Goal: Task Accomplishment & Management: Manage account settings

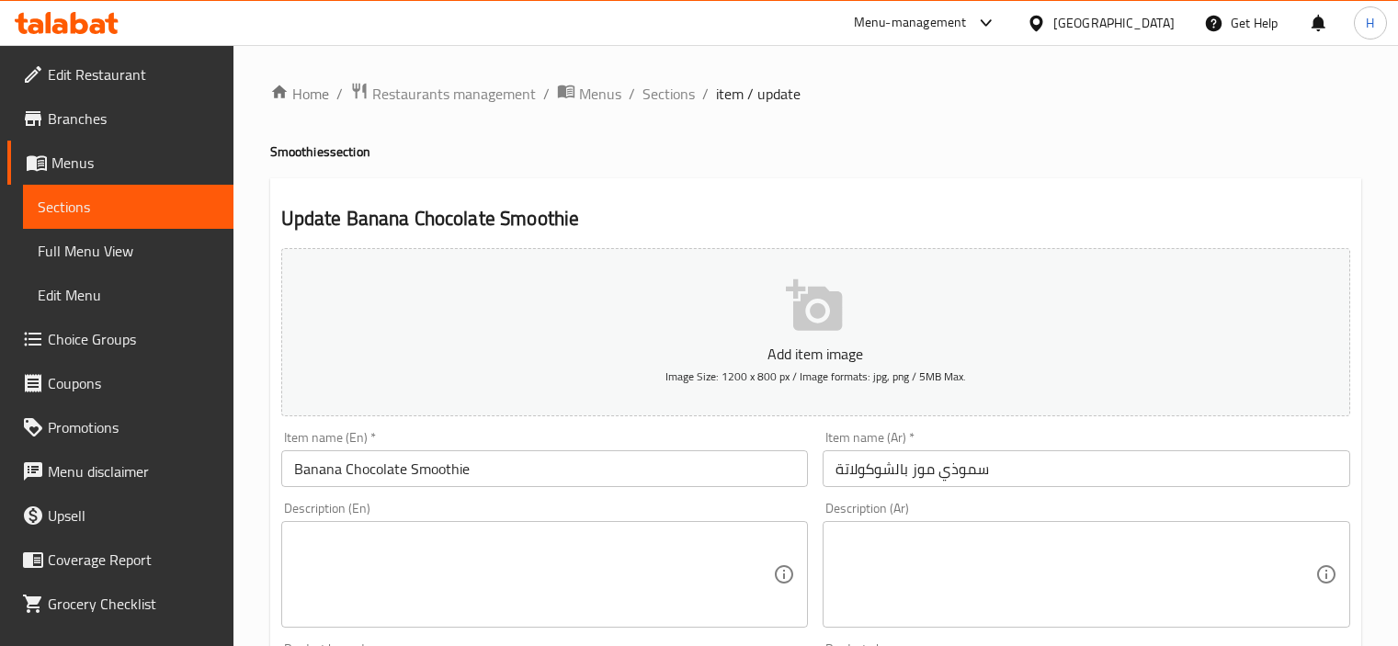
scroll to position [301, 0]
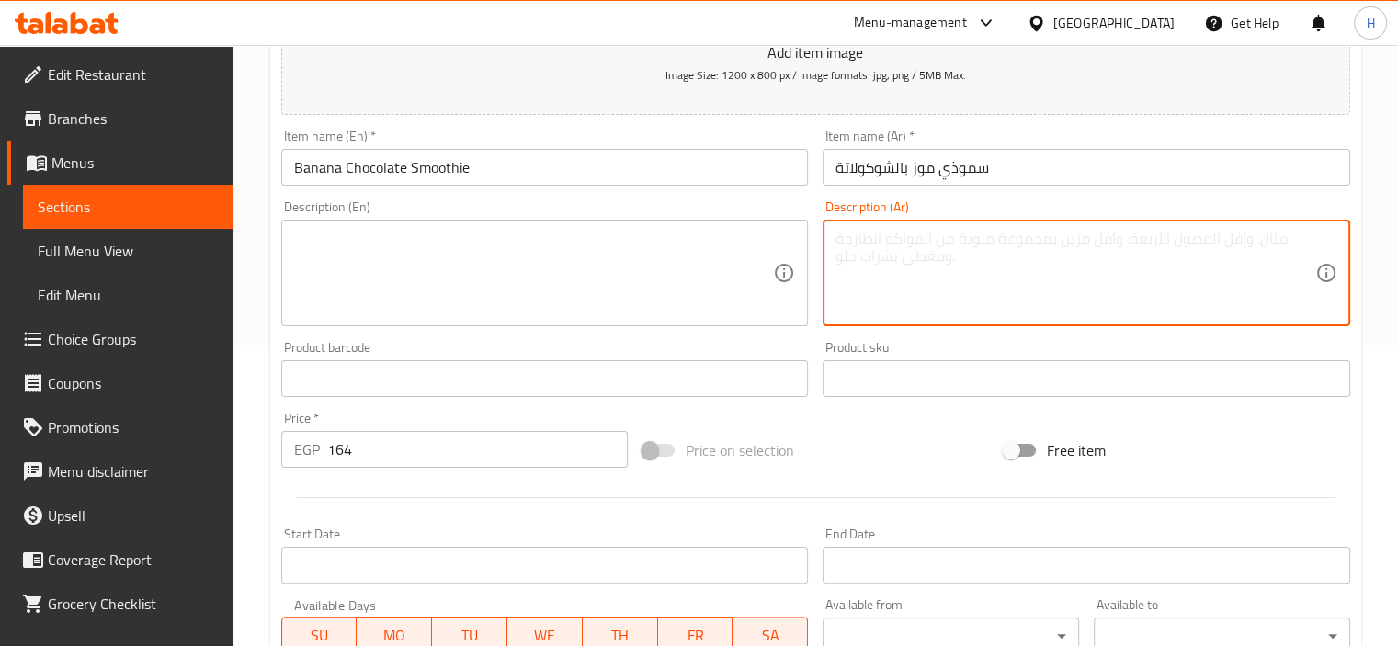
paste textarea "موز طازج، حليب بارد، صوص شوكولاتة، ثلج مجروش."
type textarea "موز طازج، حليب بارد، صوص شوكولاتة، ثلج مجروش."
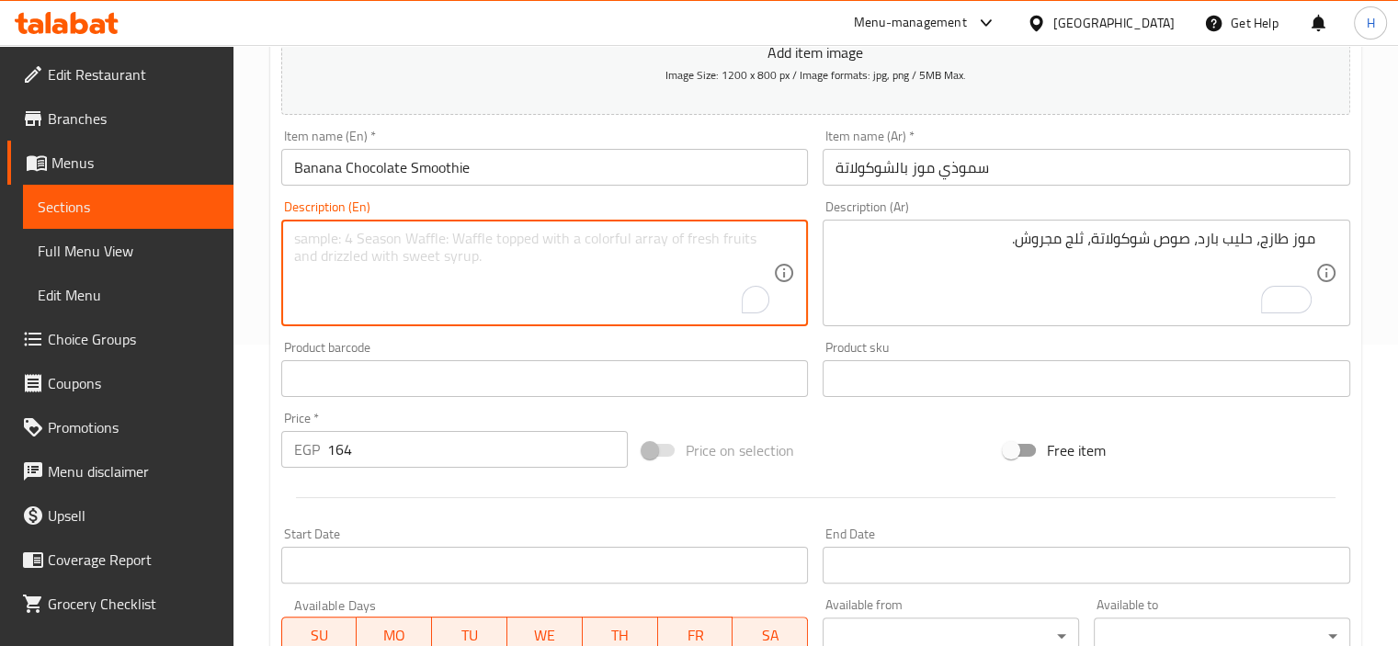
paste textarea "Fresh banana, cold milk, chocolate sauce, crushed ice."
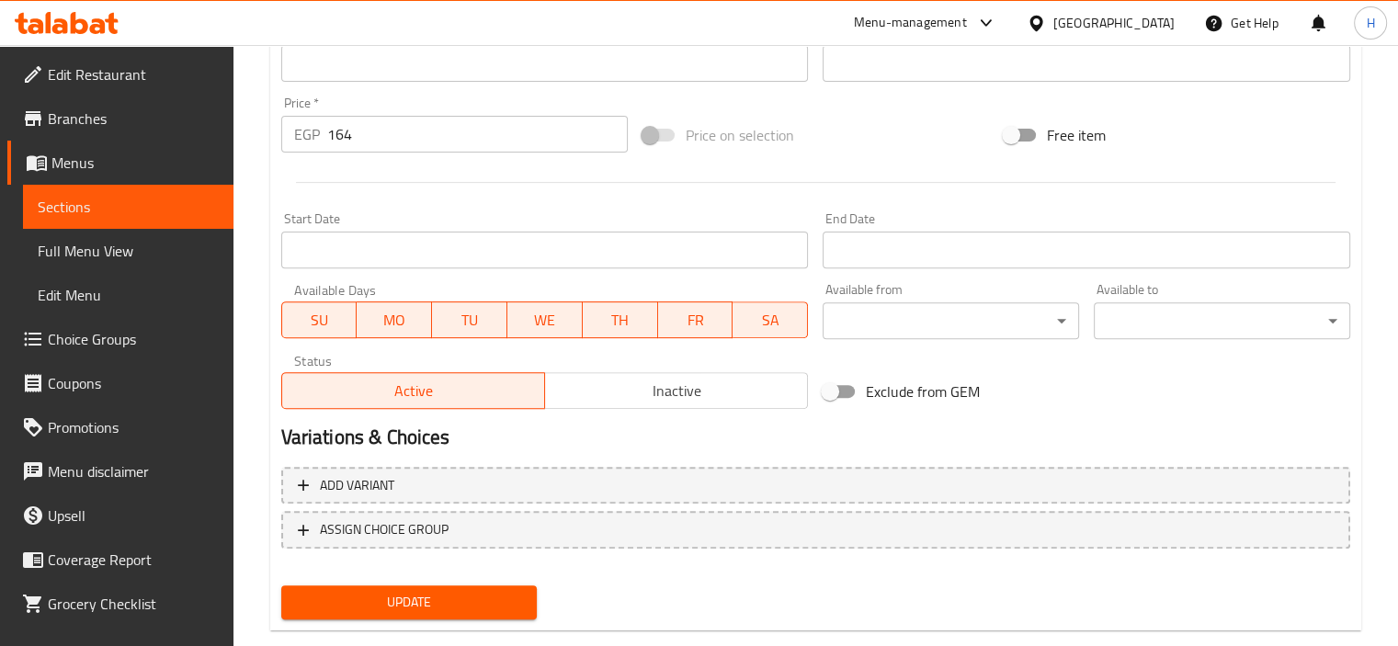
scroll to position [652, 0]
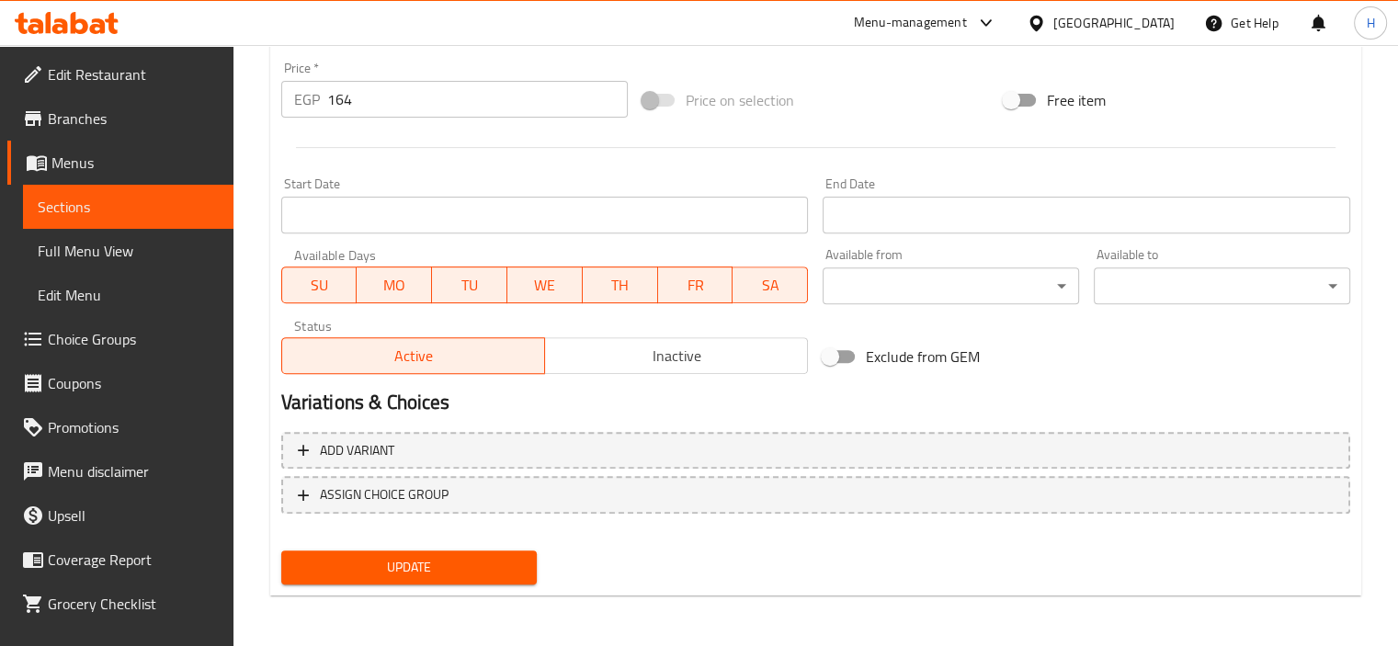
type textarea "Fresh banana, cold milk, chocolate sauce, crushed ice."
click at [424, 560] on span "Update" at bounding box center [409, 567] width 227 height 23
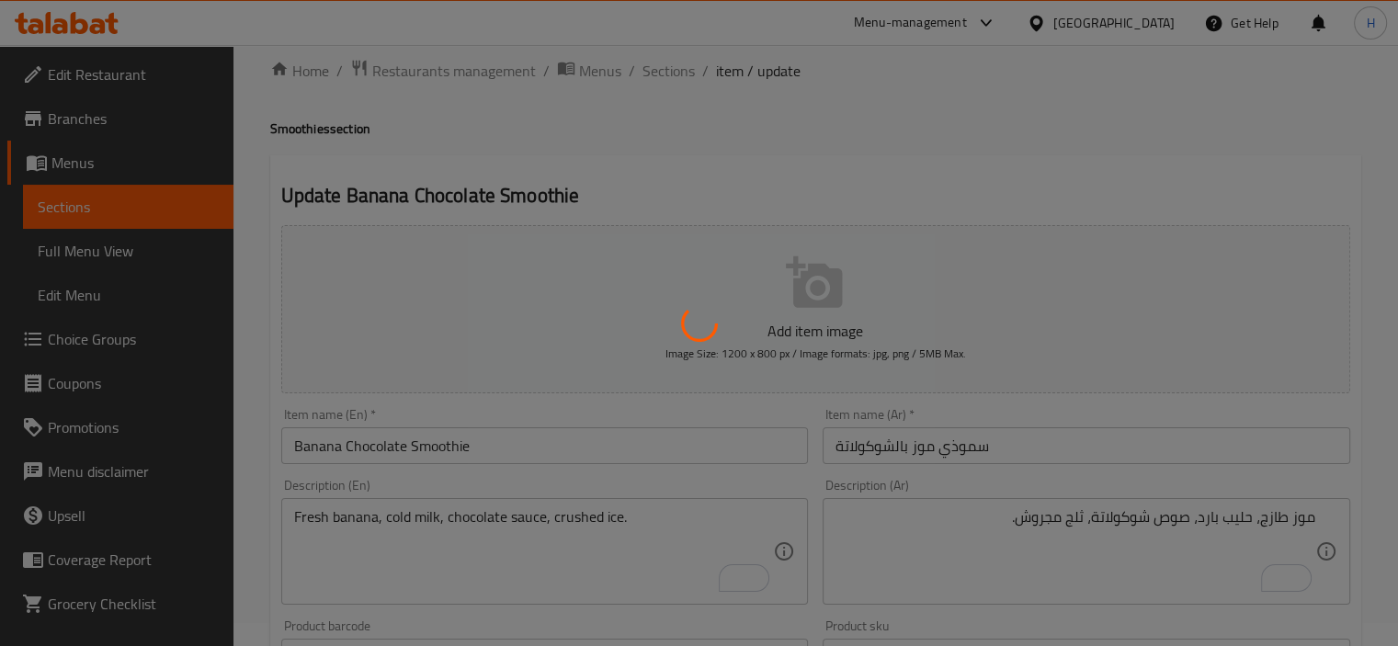
scroll to position [0, 0]
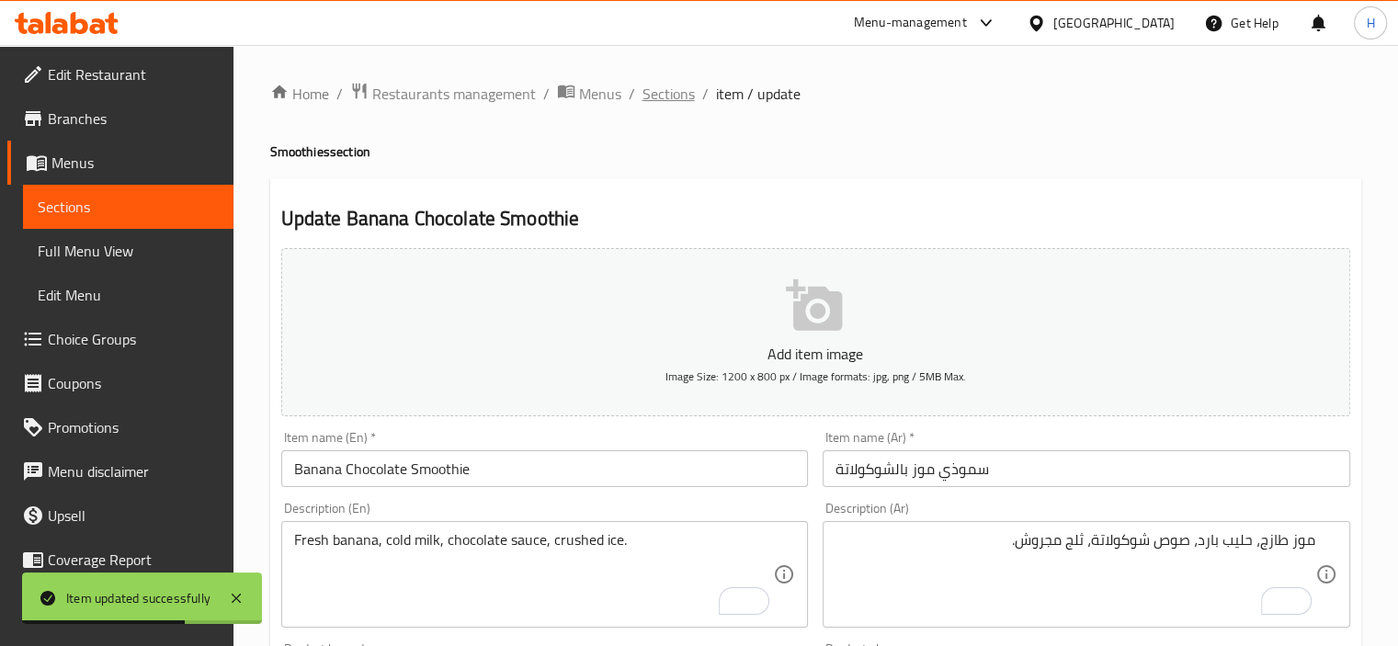
click at [679, 95] on span "Sections" at bounding box center [668, 94] width 52 height 22
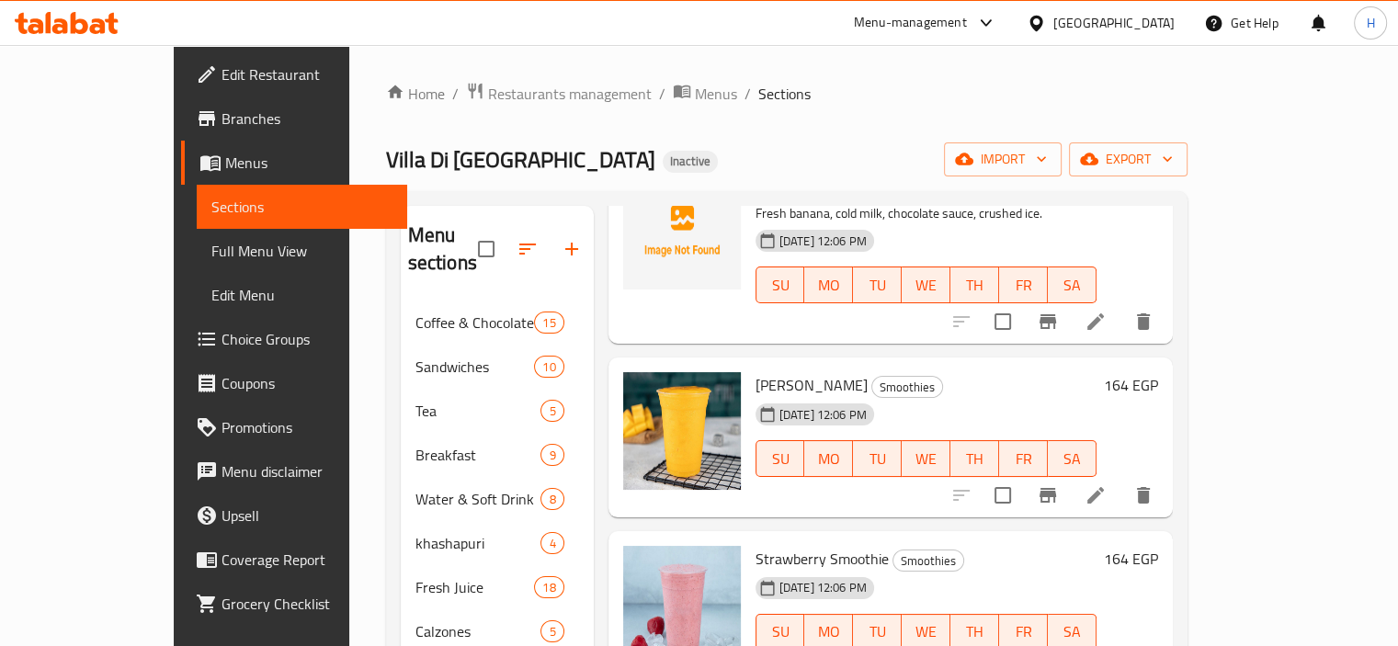
scroll to position [140, 0]
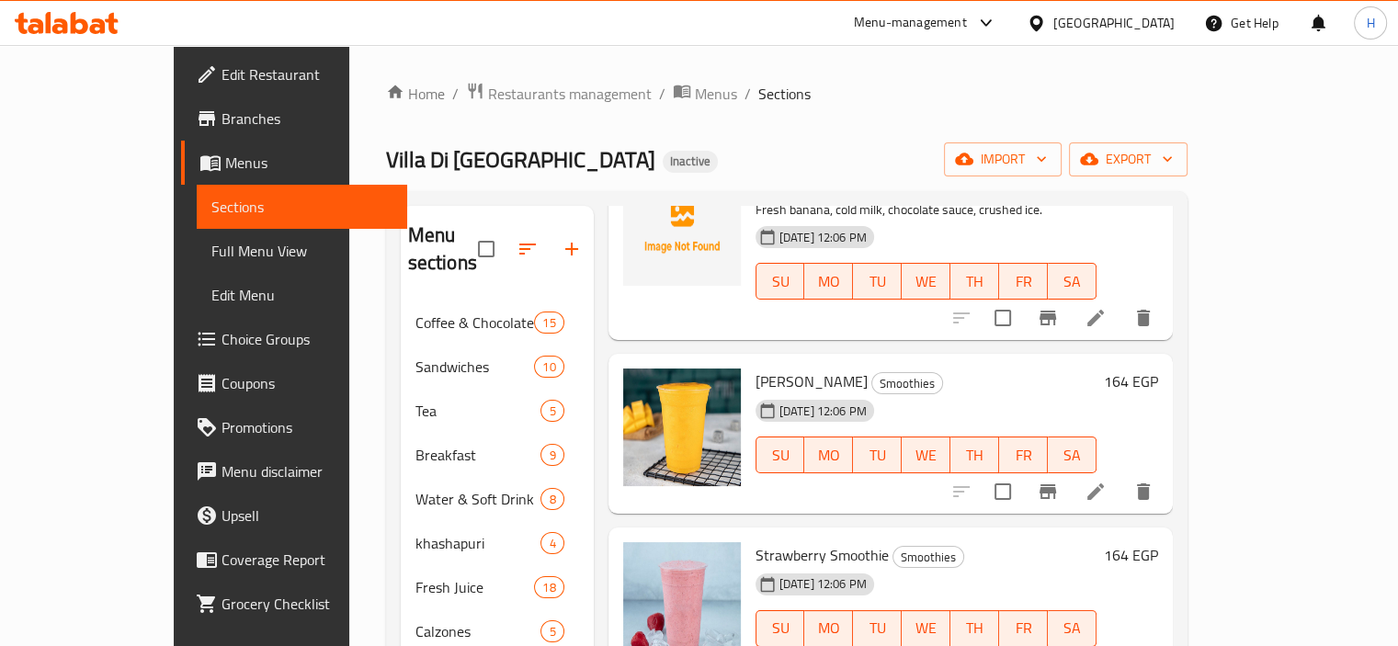
click at [1121, 475] on li at bounding box center [1095, 491] width 51 height 33
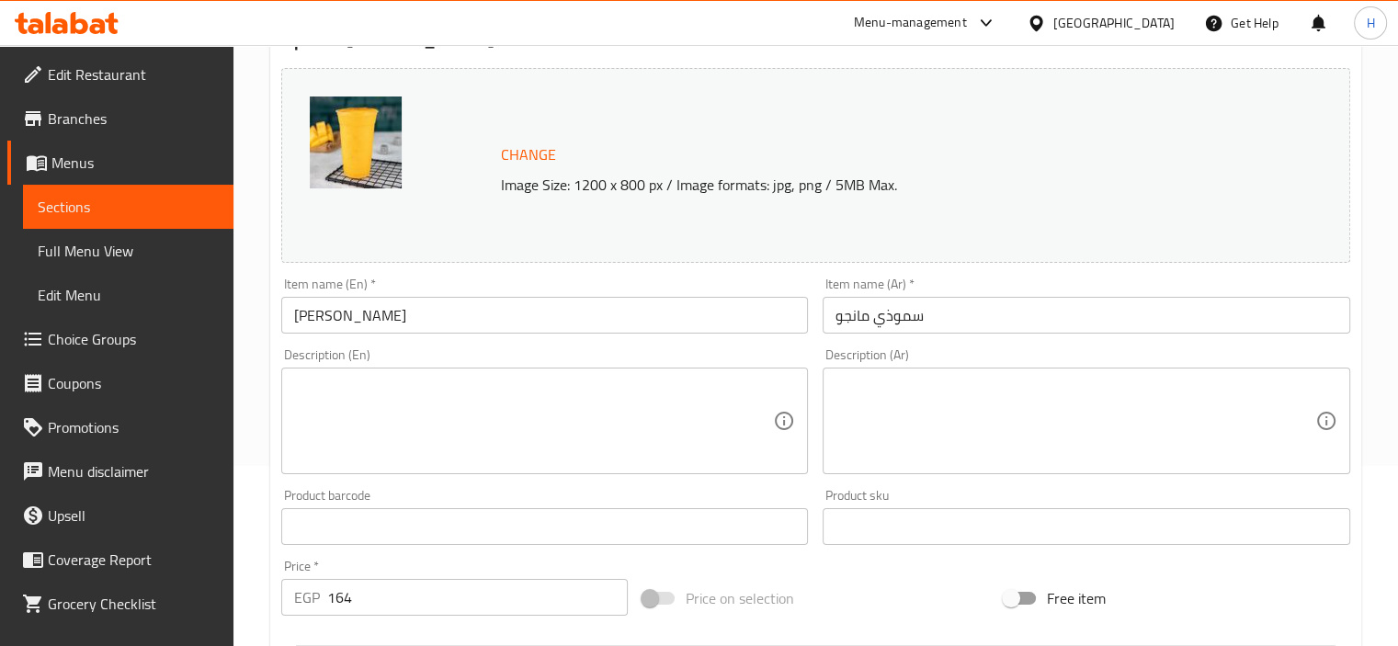
scroll to position [187, 0]
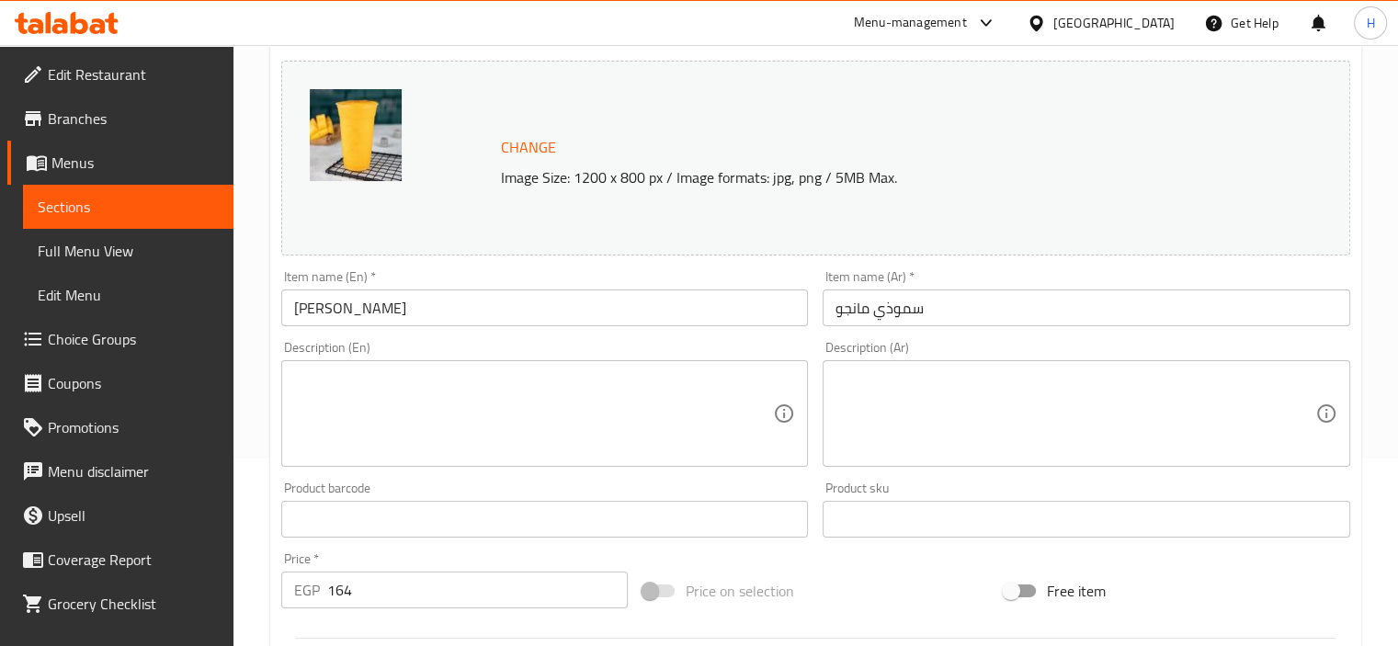
click at [1206, 415] on textarea at bounding box center [1075, 413] width 480 height 87
paste textarea "سموثي مانجو طبيعي مشروب استوائي منعش بمذاق المانجو الطبيعي."
click at [1316, 402] on div "سموثي مانجو طبيعي مشروب استوائي منعش بمذاق المانجو الطبيعي. Description (Ar)" at bounding box center [1085, 413] width 527 height 107
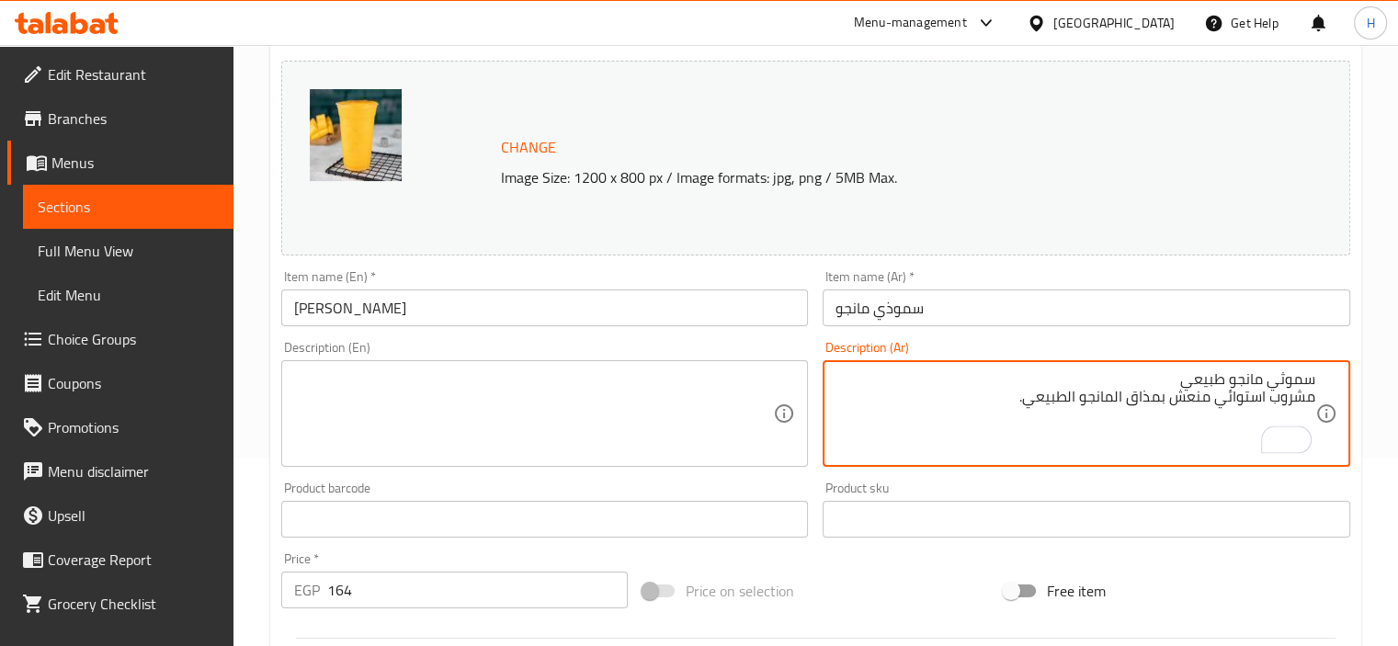
drag, startPoint x: 1169, startPoint y: 381, endPoint x: 1345, endPoint y: 342, distance: 180.8
click at [1345, 342] on div "Description (Ar) سموثي مانجو طبيعي مشروب استوائي منعش بمذاق المانجو الطبيعي. De…" at bounding box center [1085, 404] width 527 height 126
click at [1311, 400] on textarea "مشروب استوائي منعش بمذاق المانجو الطبيعي." at bounding box center [1075, 413] width 480 height 87
click at [1216, 392] on textarea "مشروب استوائي منعش بمذاق المانجو الطبيعي." at bounding box center [1075, 413] width 480 height 87
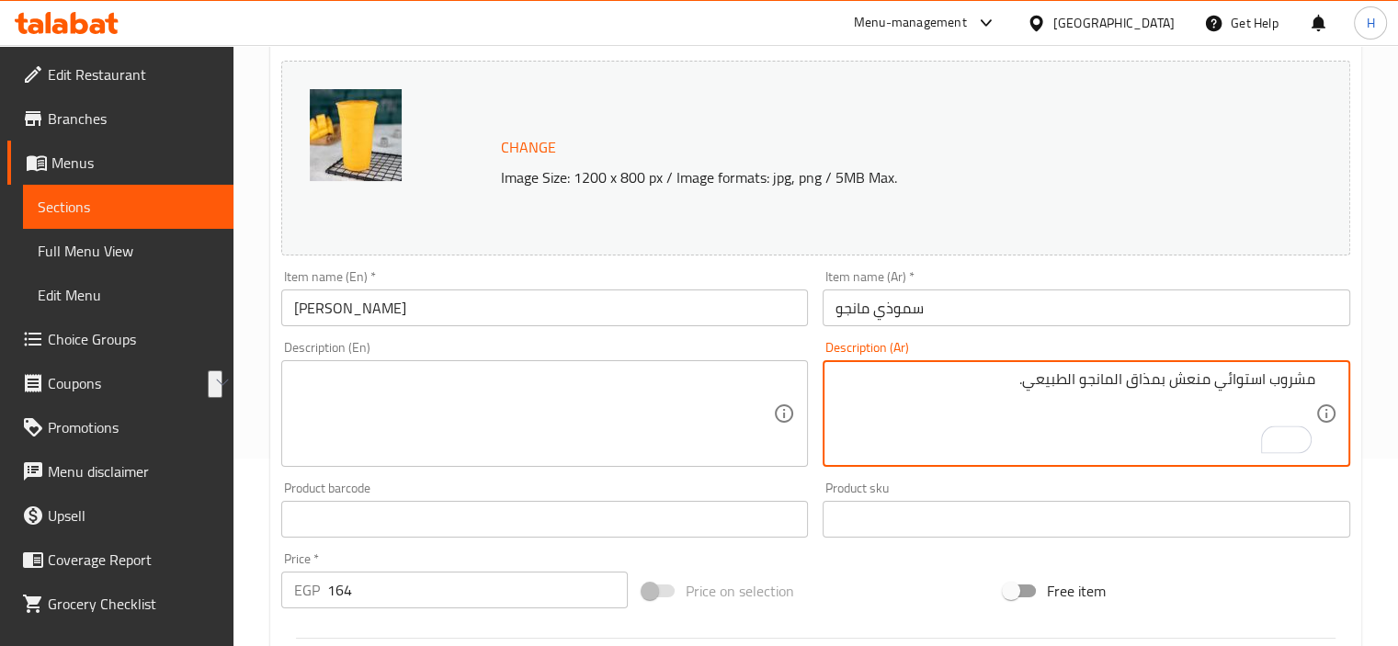
click at [1216, 392] on textarea "مشروب استوائي منعش بمذاق المانجو الطبيعي." at bounding box center [1075, 413] width 480 height 87
type textarea "مشروب استوائي منعش بمذاق المانجو الطبيعي."
paste textarea "A refreshing tropical drink with the natural taste of mango."
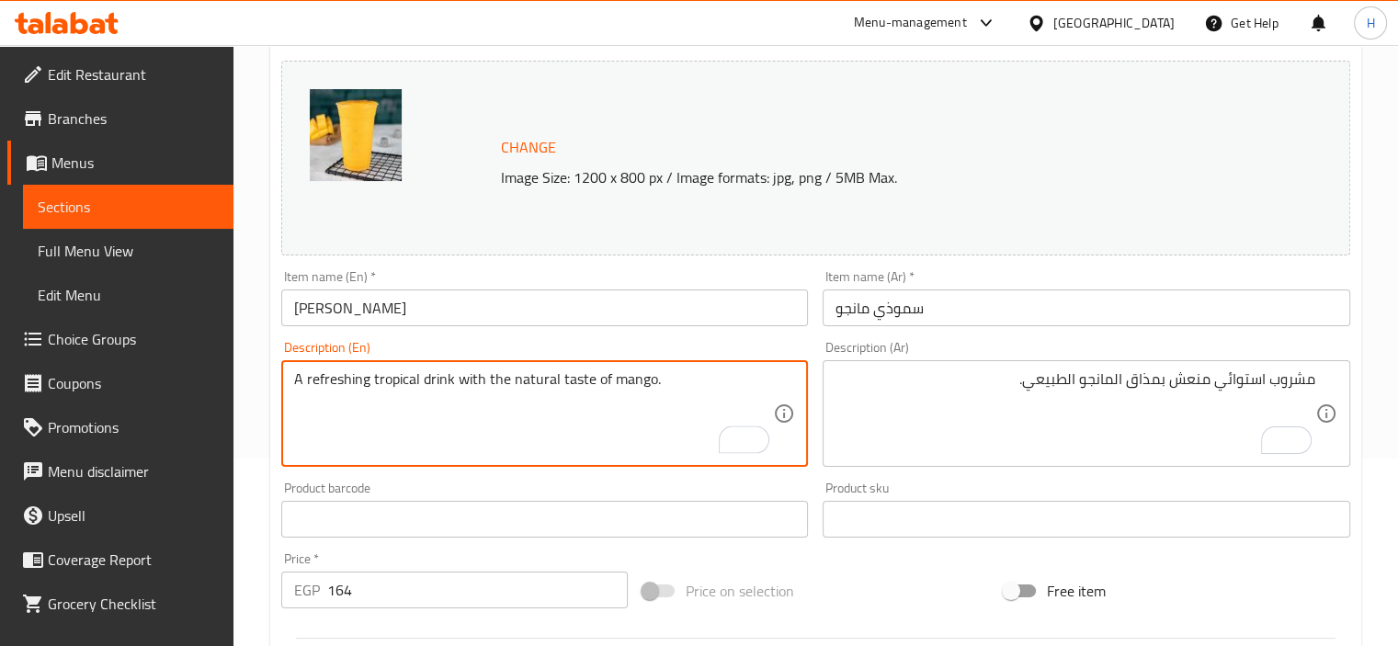
click at [562, 392] on textarea "A refreshing tropical drink with the natural taste of mango." at bounding box center [534, 413] width 480 height 87
click at [578, 385] on textarea "A refreshing tropical drink with the natural flavour of mango." at bounding box center [534, 413] width 480 height 87
click at [595, 384] on textarea "A refreshing tropical drink with the natural flavour of mango." at bounding box center [534, 413] width 480 height 87
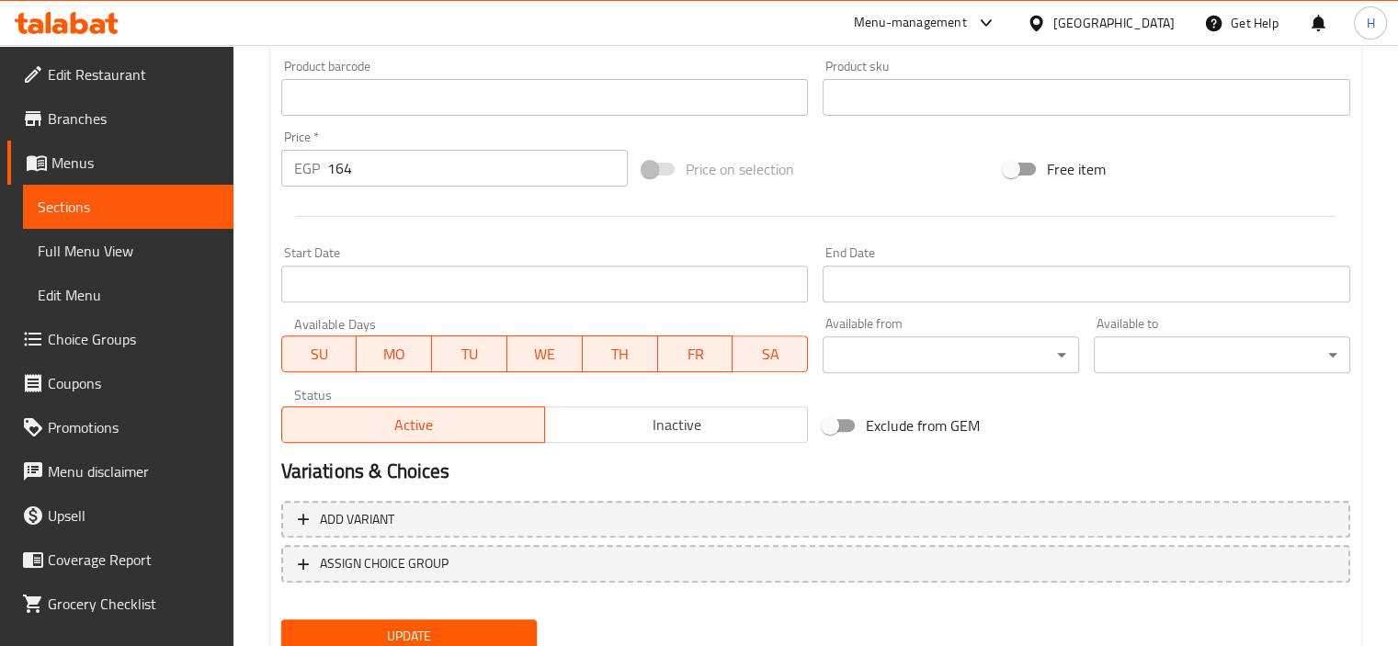
scroll to position [677, 0]
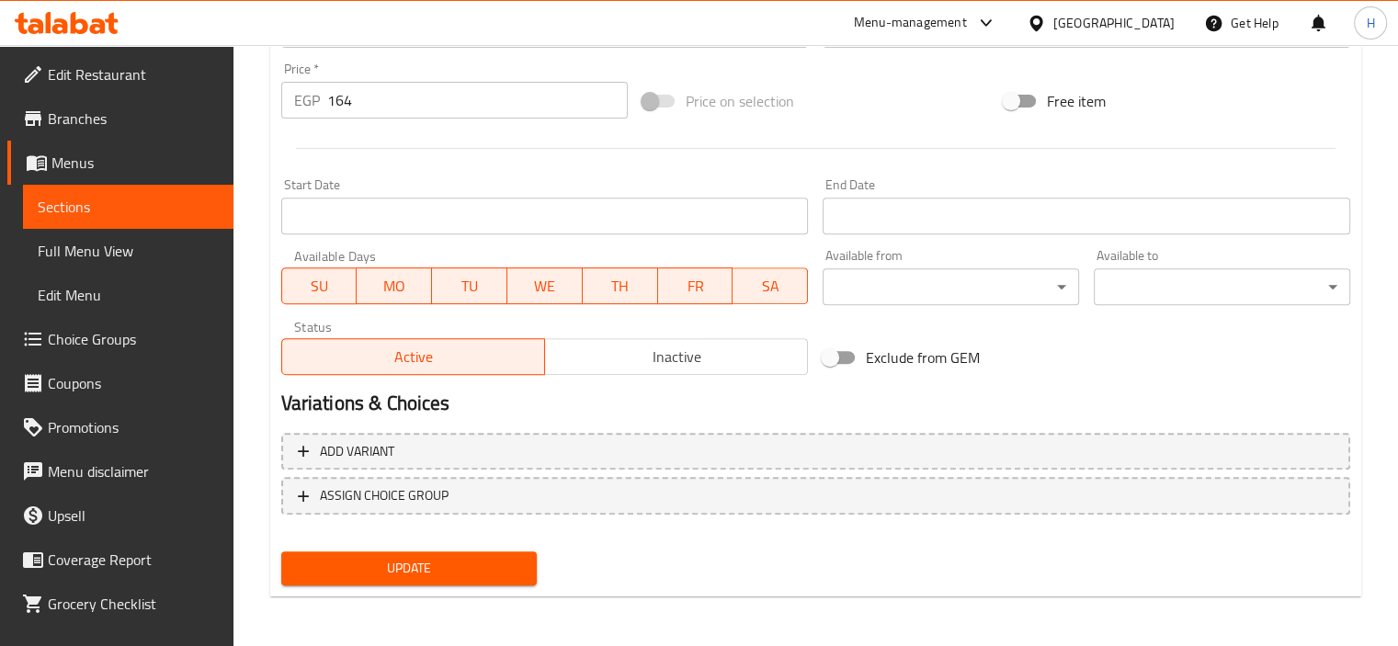
type textarea "A refreshing tropical drink with the natural flavor of mango."
click at [471, 561] on span "Update" at bounding box center [409, 568] width 227 height 23
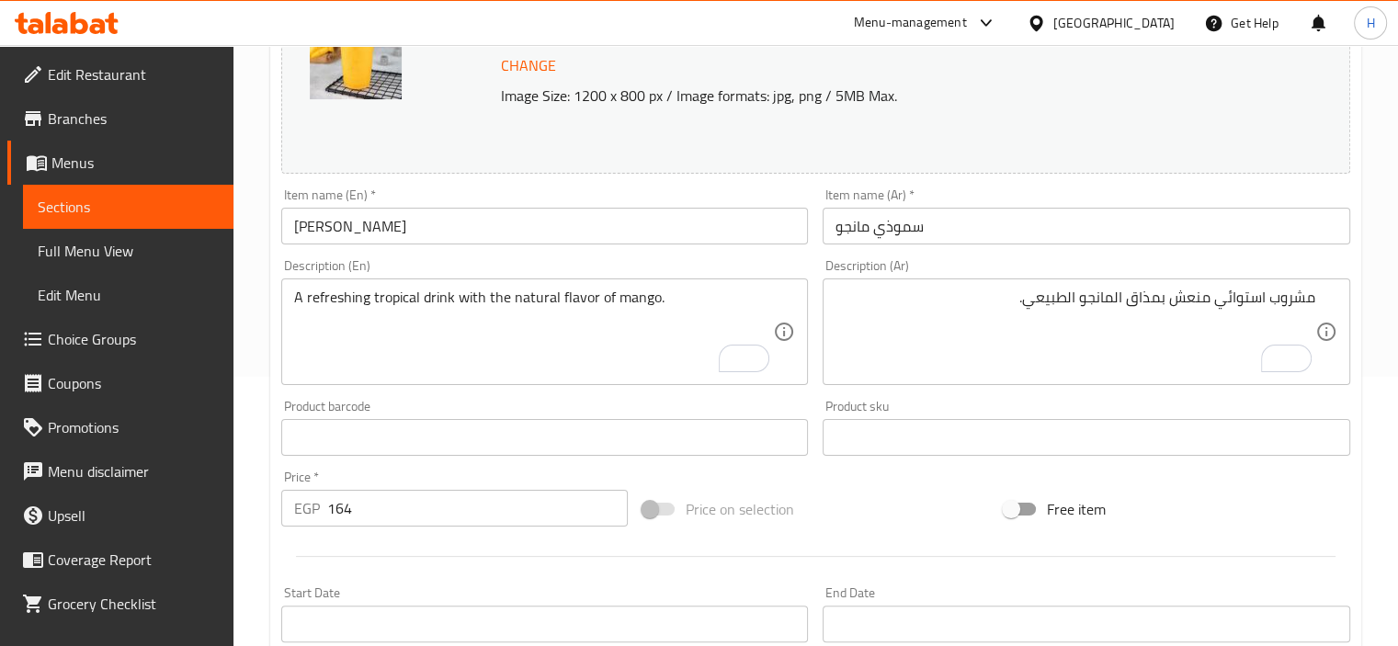
scroll to position [0, 0]
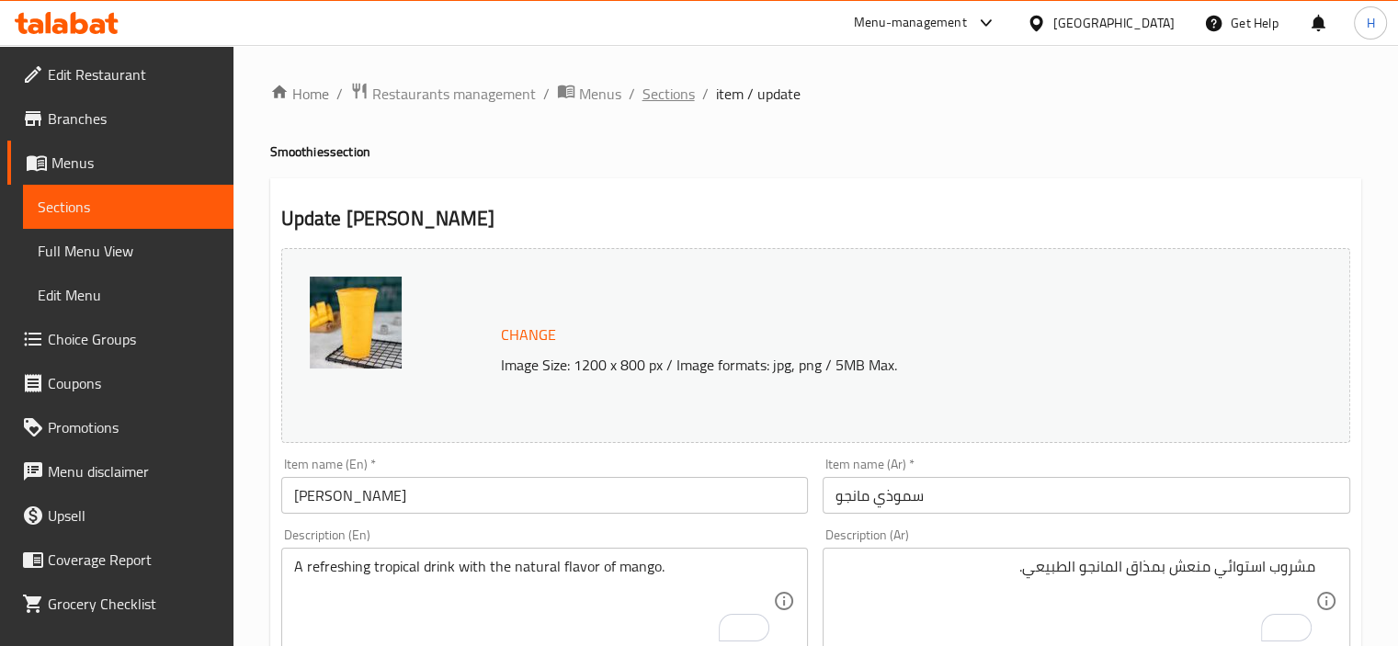
click at [665, 100] on span "Sections" at bounding box center [668, 94] width 52 height 22
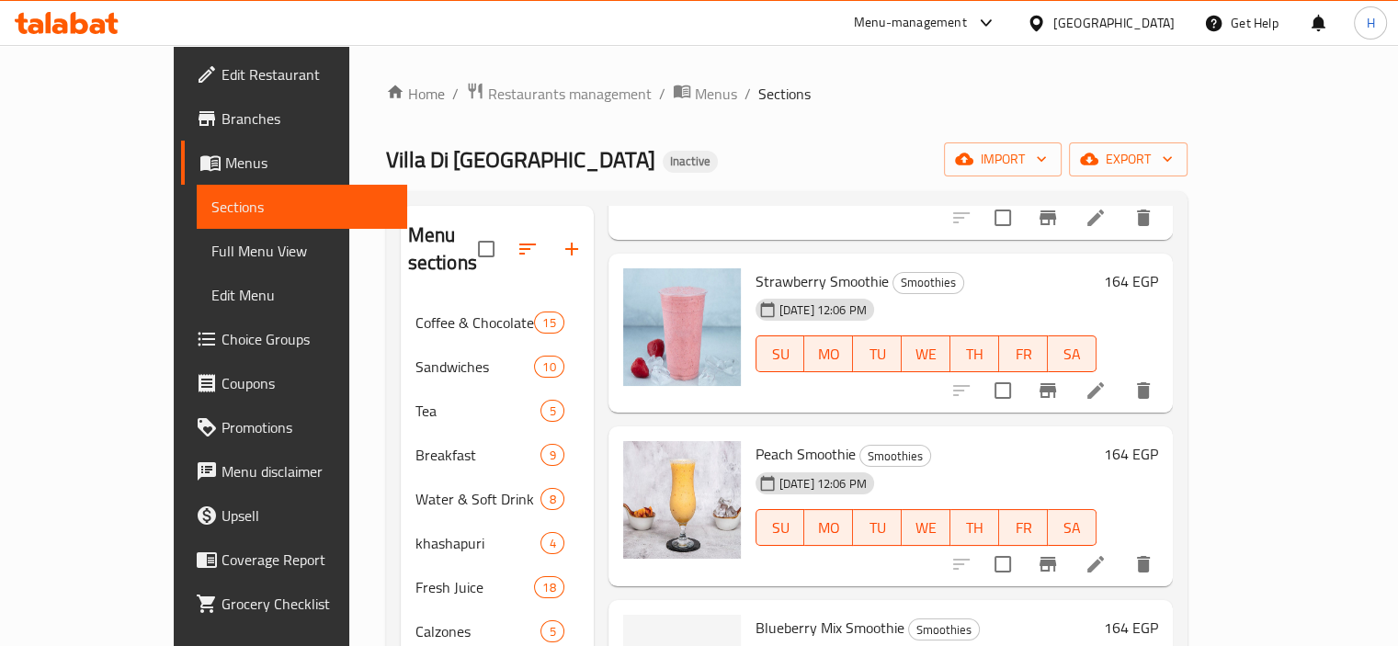
scroll to position [445, 0]
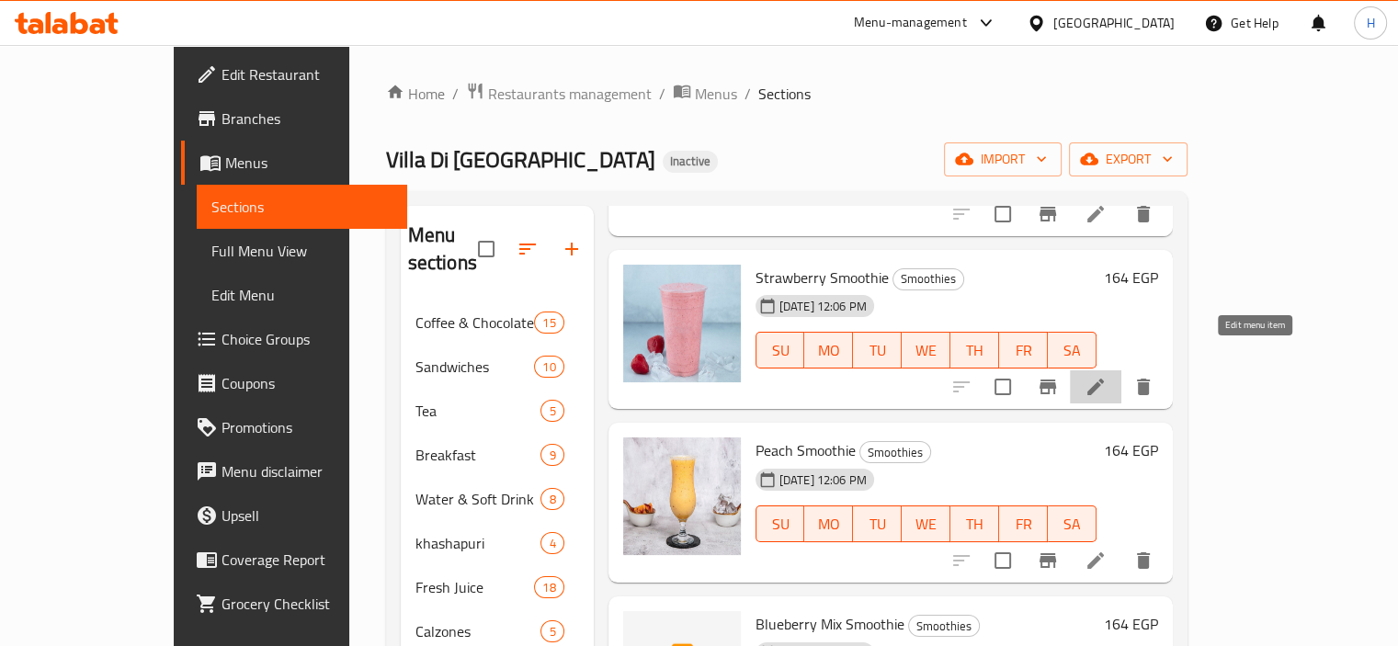
click at [1106, 376] on icon at bounding box center [1095, 387] width 22 height 22
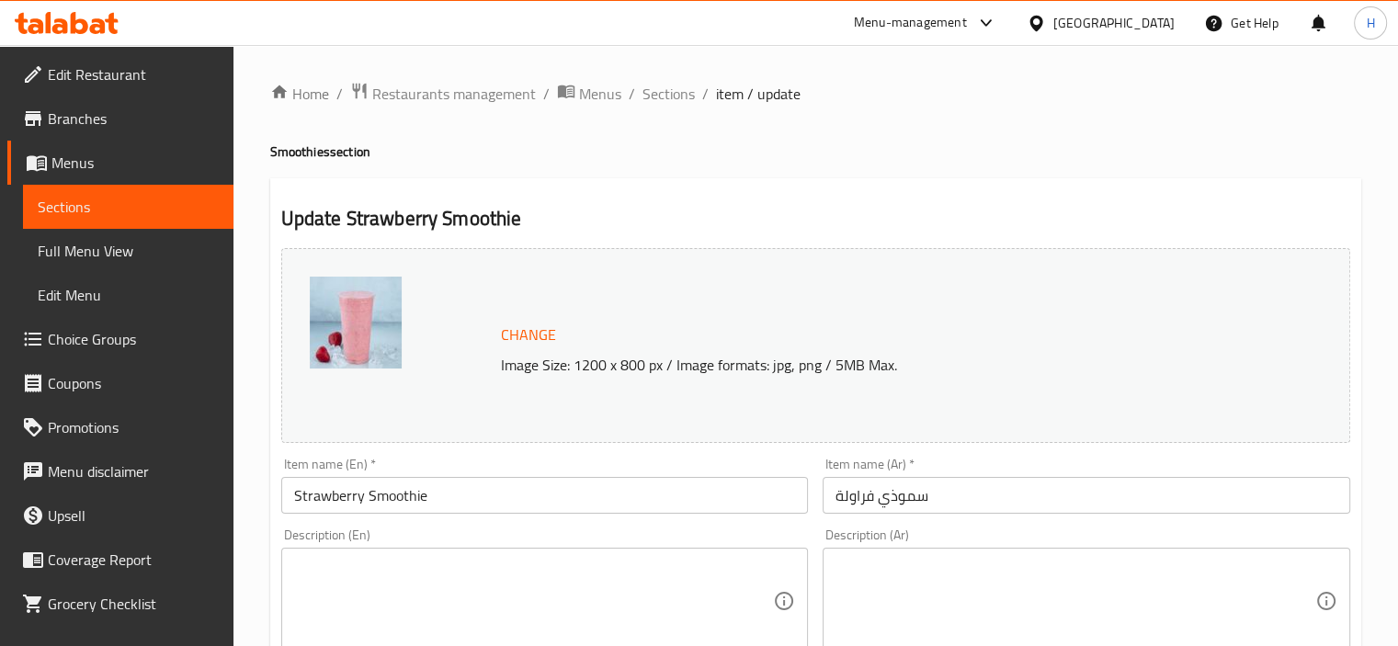
click at [1184, 556] on div "Description (Ar)" at bounding box center [1085, 601] width 527 height 107
paste textarea "سموثي منعش بطعم الفراولة الطازجة."
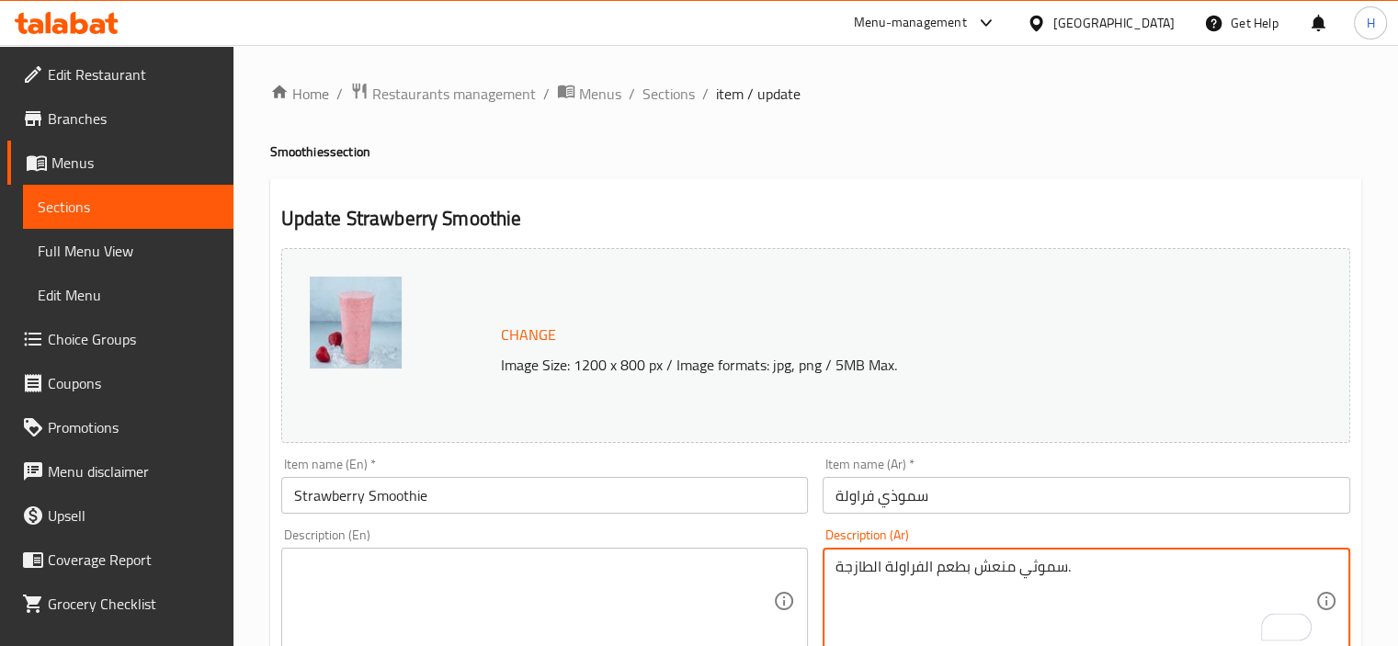
type textarea "سموثي منعش بطعم الفراولة الطازجة."
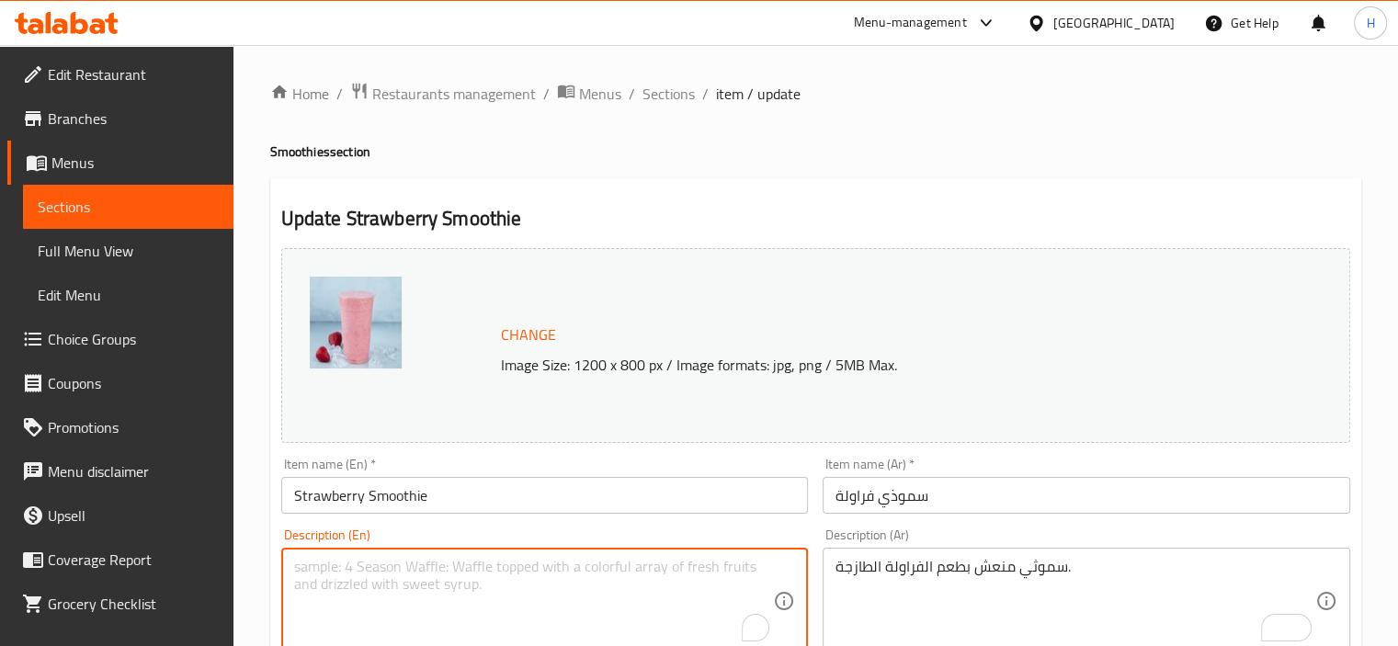
paste textarea "Refreshing smoothie with the taste of fresh strawberries."
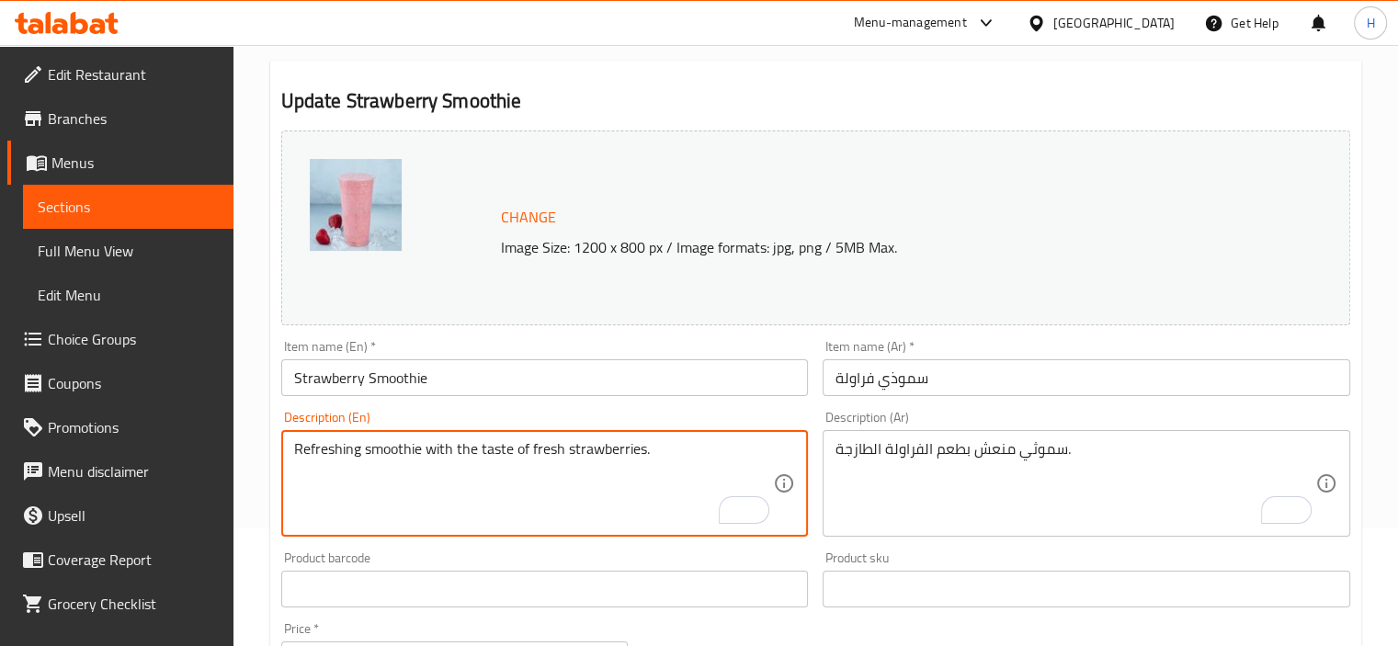
scroll to position [119, 0]
click at [493, 448] on textarea "Refreshing smoothie with the taste of fresh strawberries." at bounding box center [534, 481] width 480 height 87
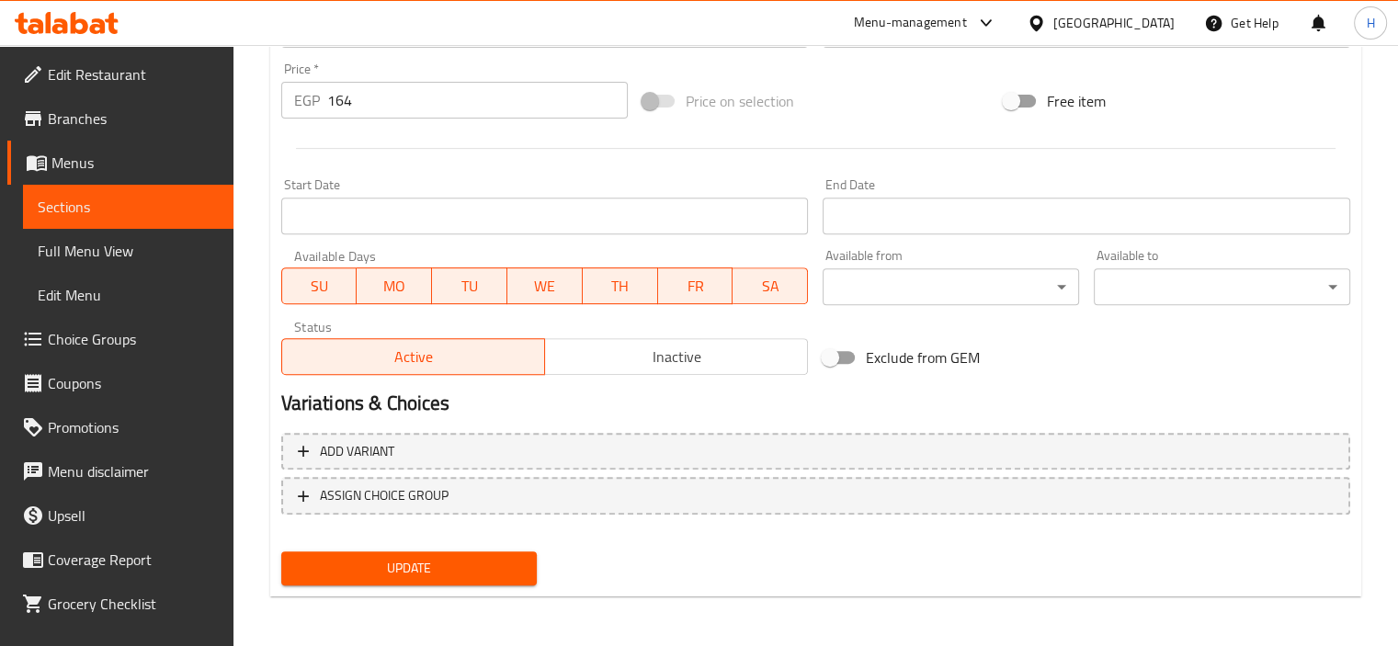
type textarea "Refreshing smoothie with the flavor of fresh strawberries."
click at [427, 573] on span "Update" at bounding box center [409, 568] width 227 height 23
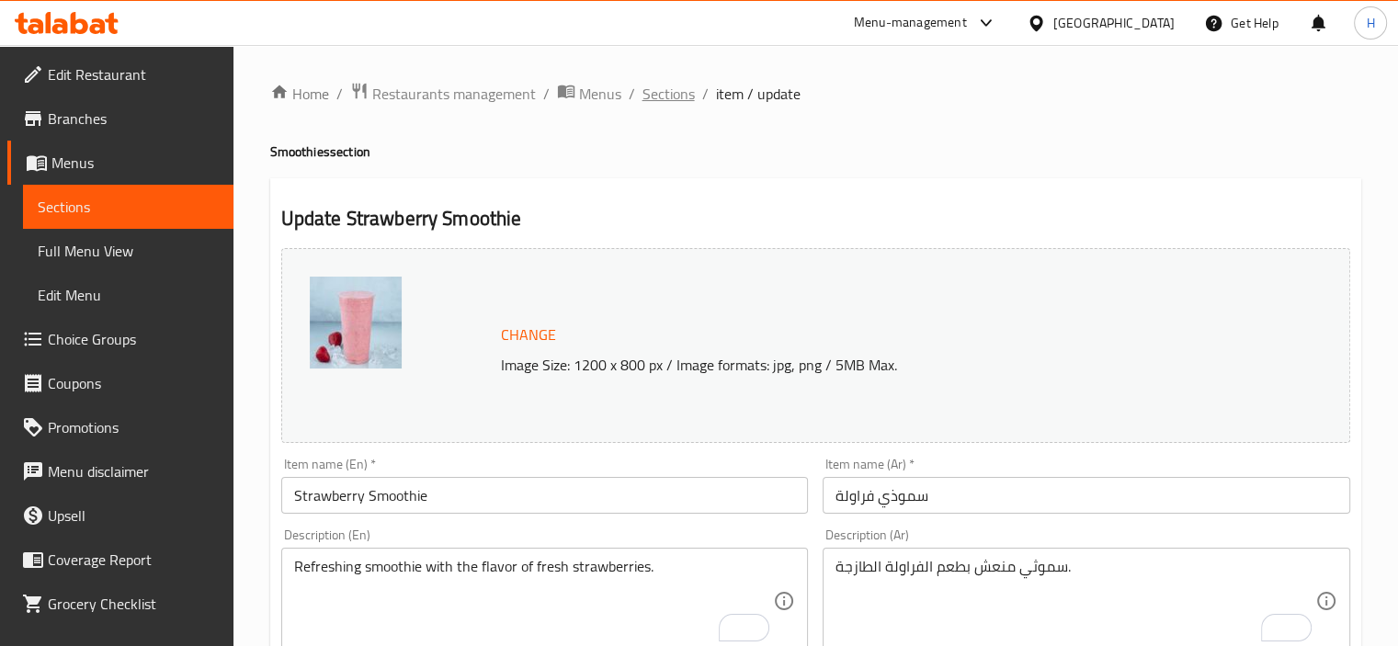
click at [642, 103] on span "Sections" at bounding box center [668, 94] width 52 height 22
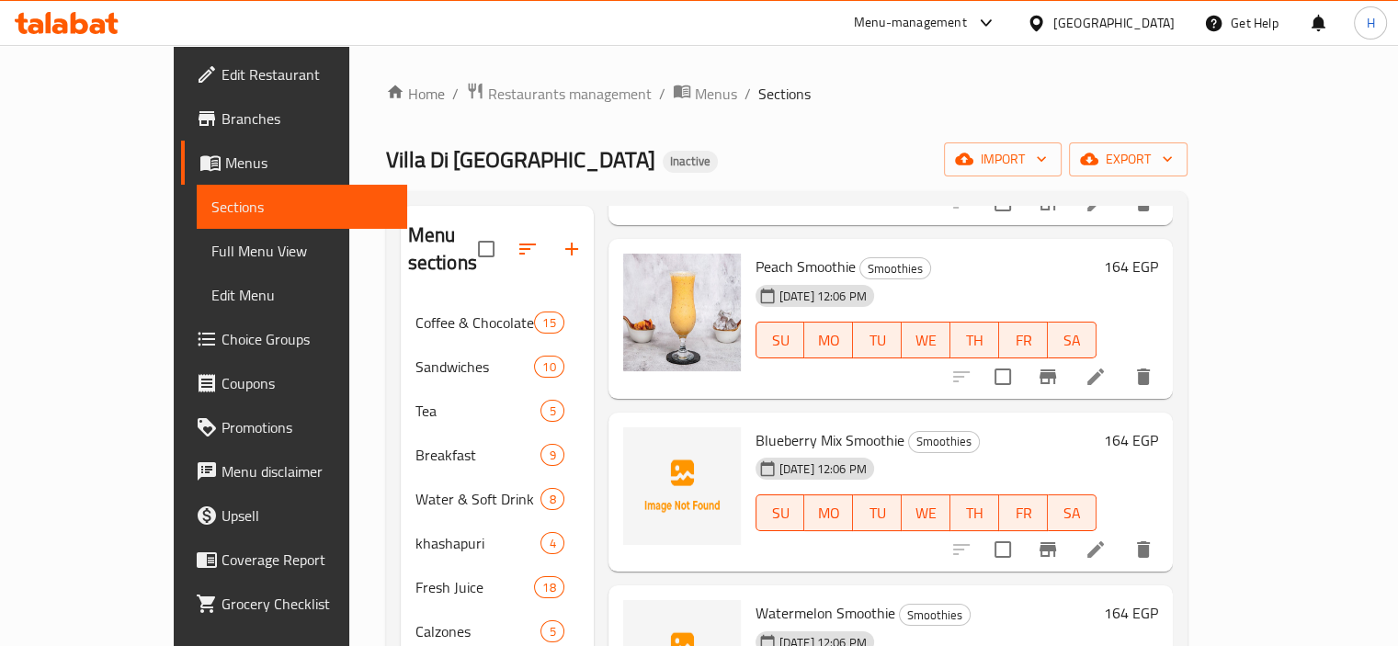
scroll to position [657, 0]
click at [1106, 365] on icon at bounding box center [1095, 376] width 22 height 22
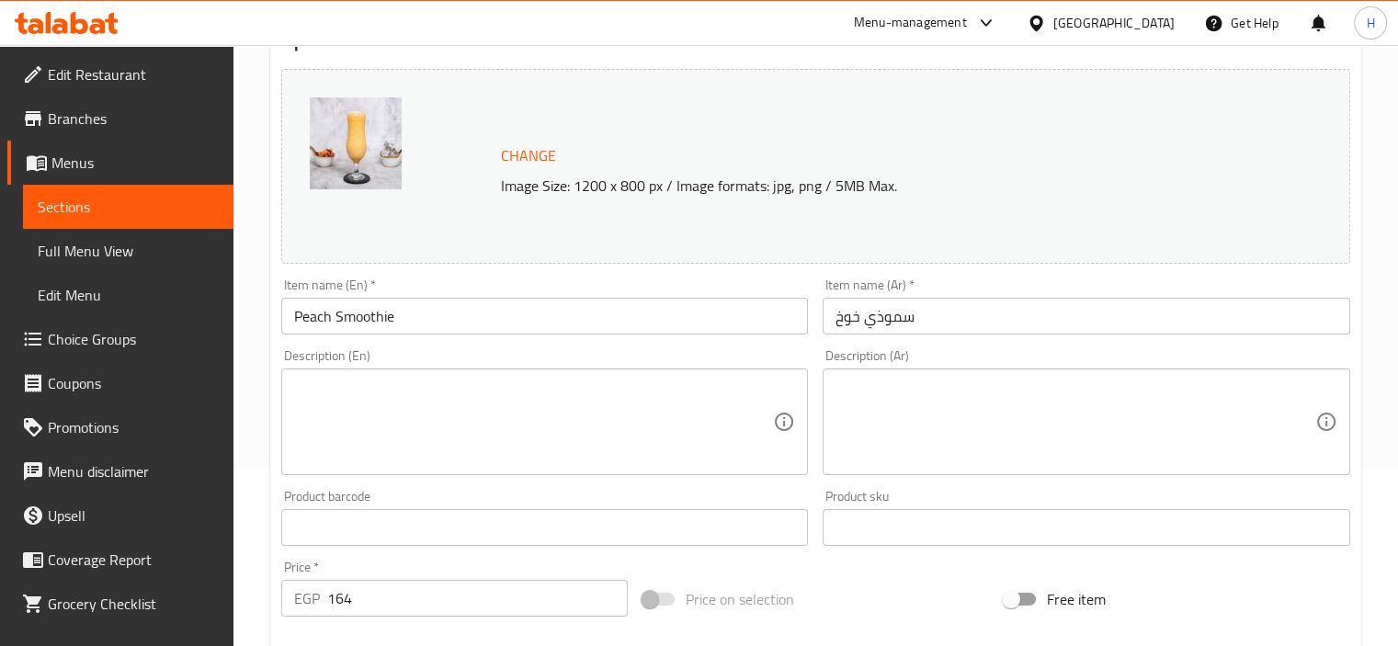
scroll to position [180, 0]
paste textarea "سموثي بطعم الخوخ الحلو والمنعش"
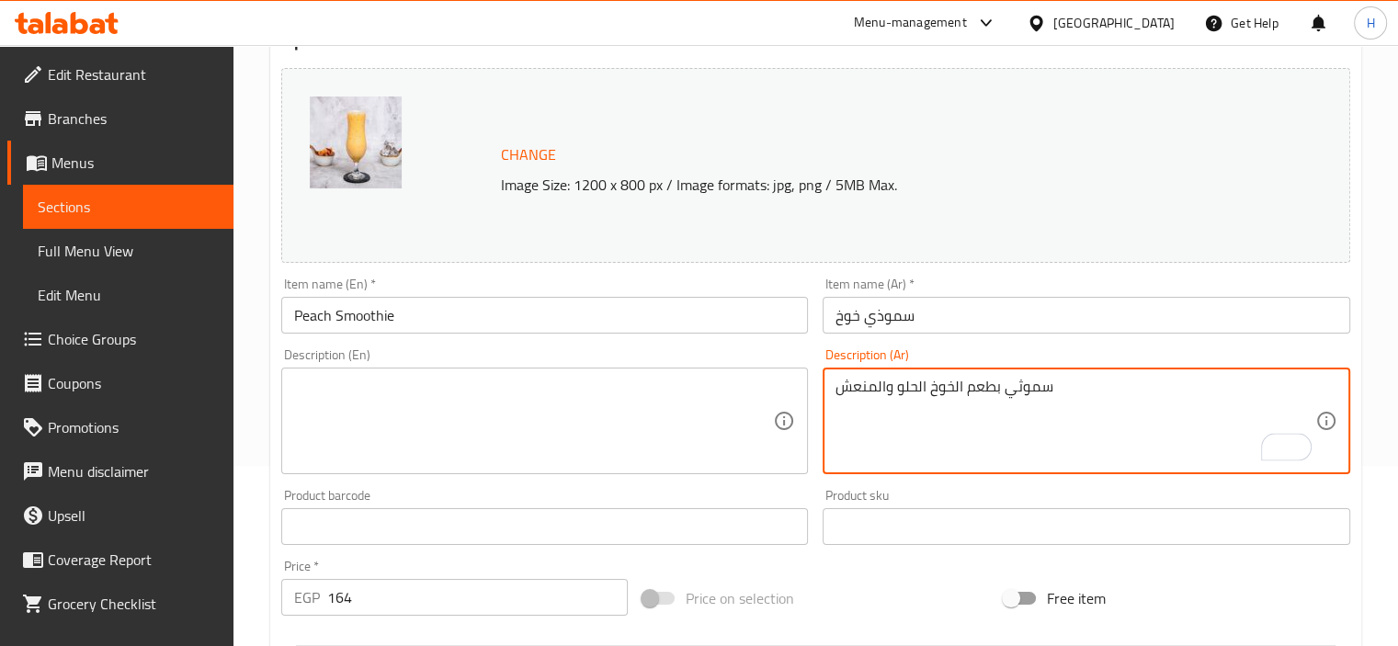
type textarea "سموثي بطعم الخوخ الحلو والمنعش"
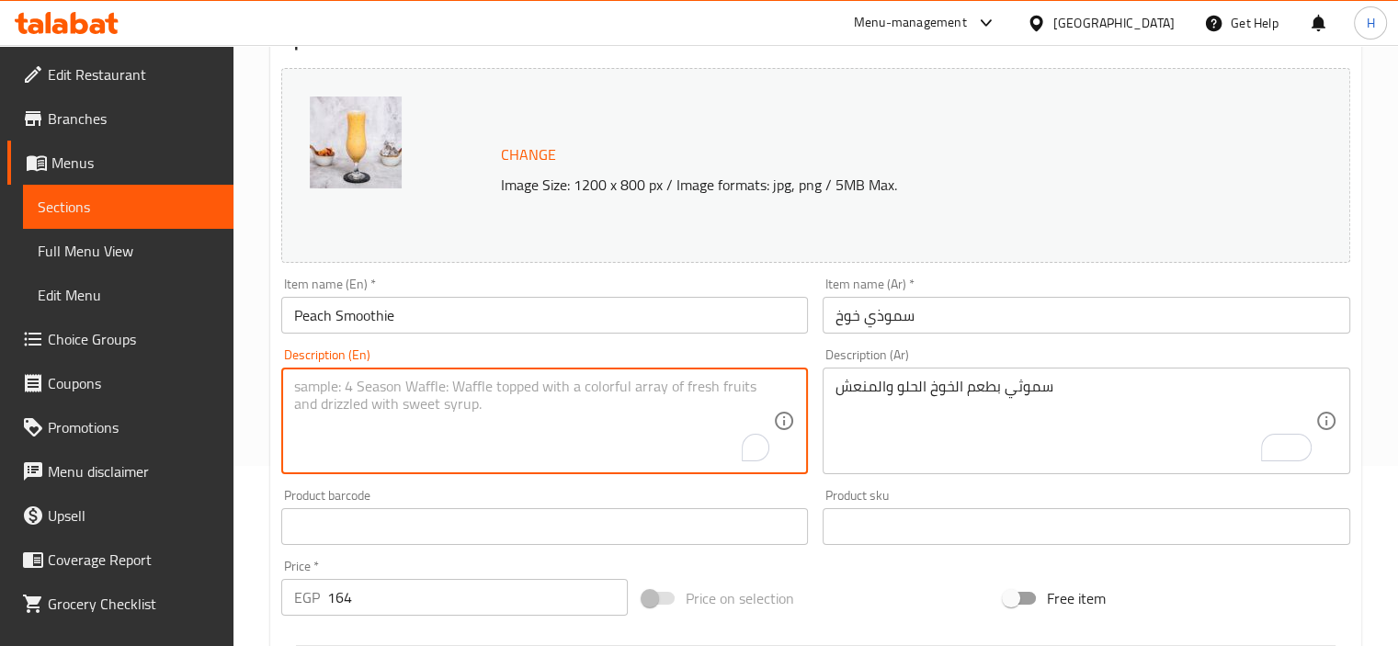
paste textarea "Sweet and refreshing peach smoothie"
click at [467, 388] on textarea "Sweet and refreshing peach smoothie" at bounding box center [534, 421] width 480 height 87
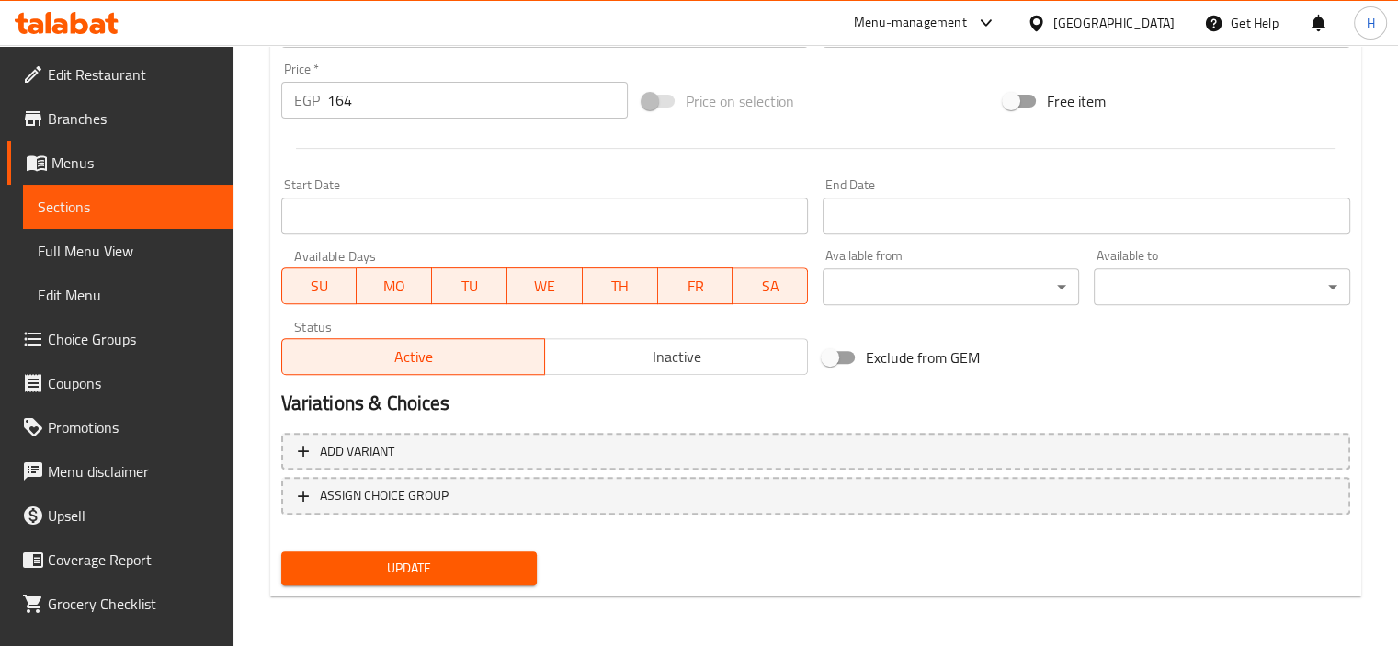
type textarea "Sweet and refreshing peach flavor smoothie"
click at [441, 559] on span "Update" at bounding box center [409, 568] width 227 height 23
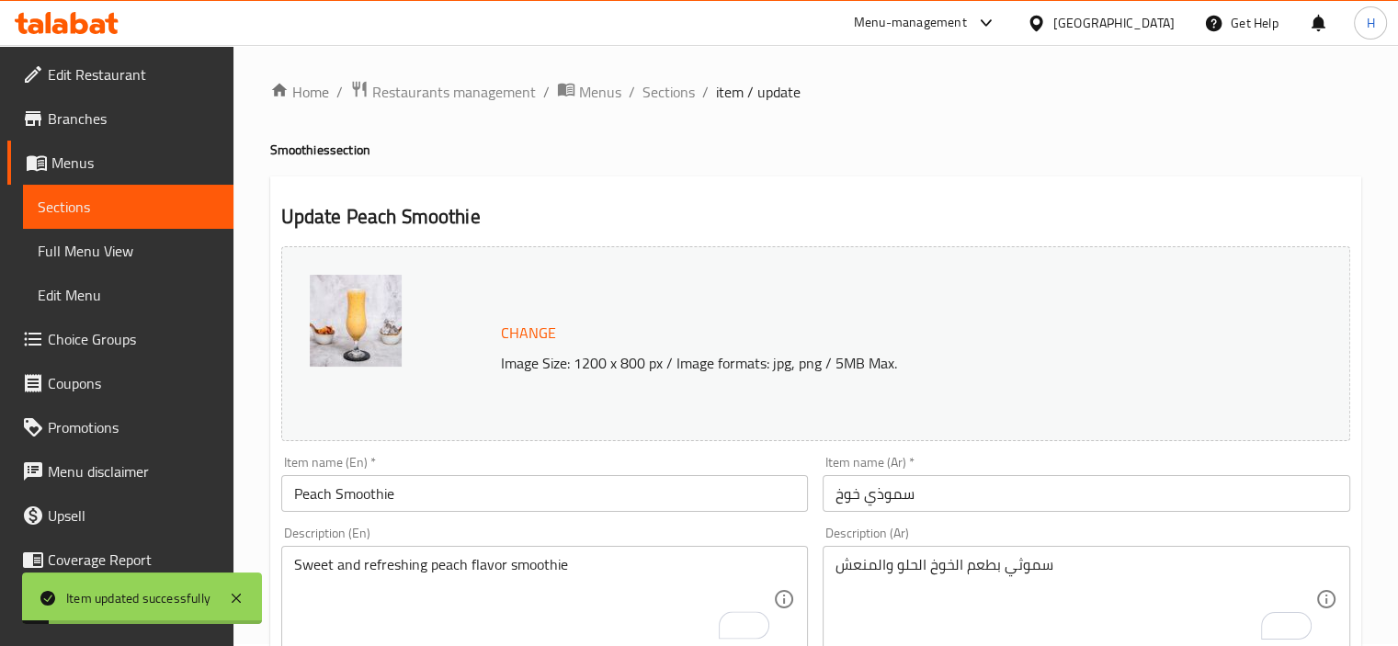
scroll to position [0, 0]
click at [677, 86] on span "Sections" at bounding box center [668, 94] width 52 height 22
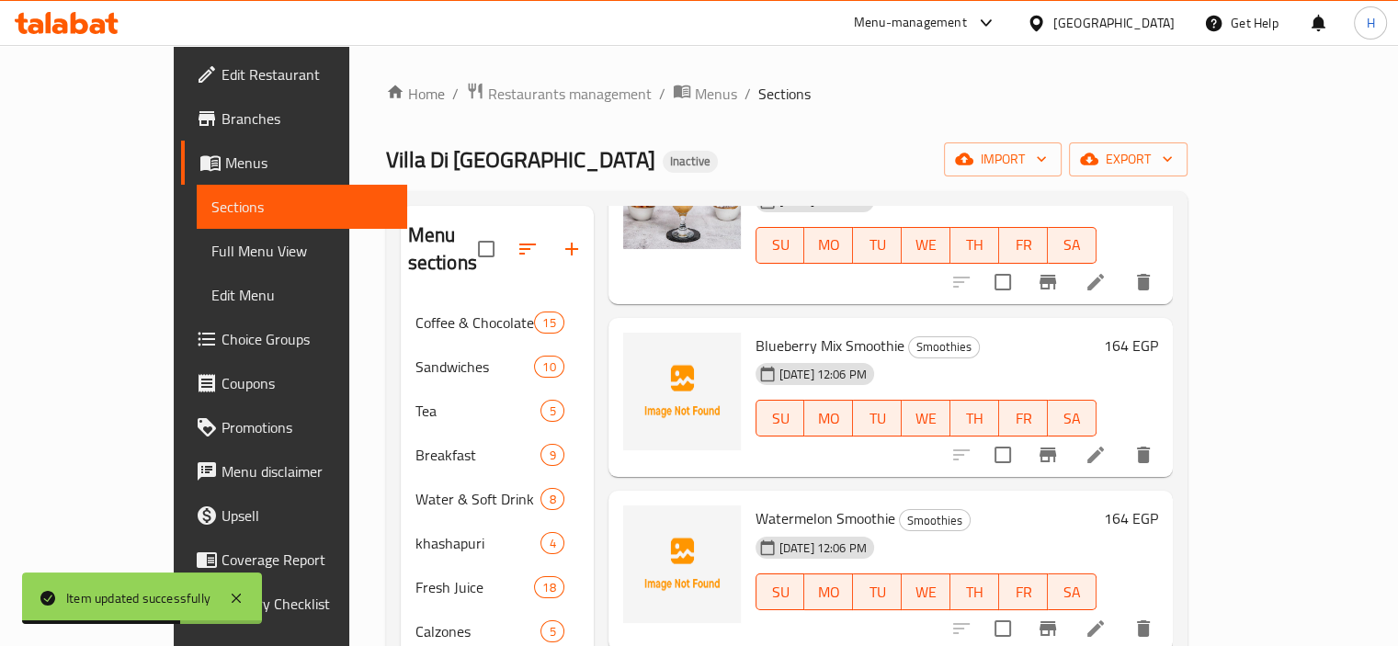
scroll to position [777, 0]
click at [1104, 448] on icon at bounding box center [1095, 456] width 17 height 17
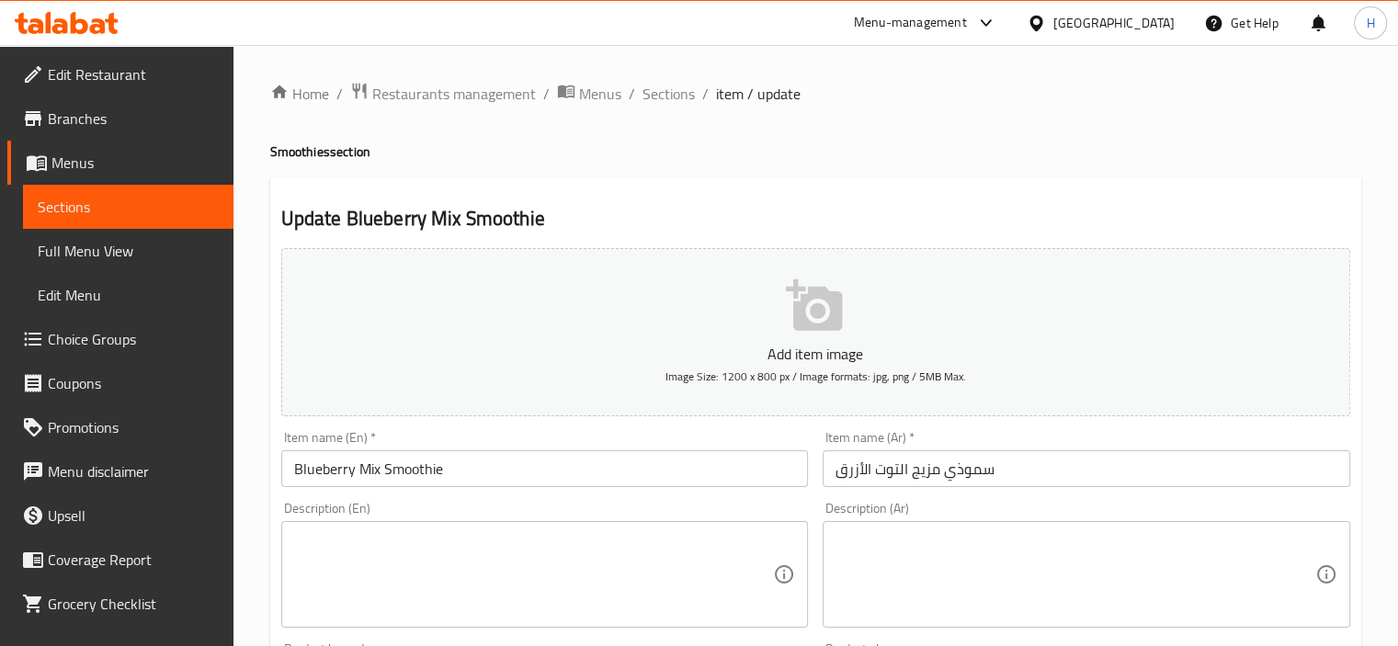
click at [1190, 531] on textarea at bounding box center [1075, 574] width 480 height 87
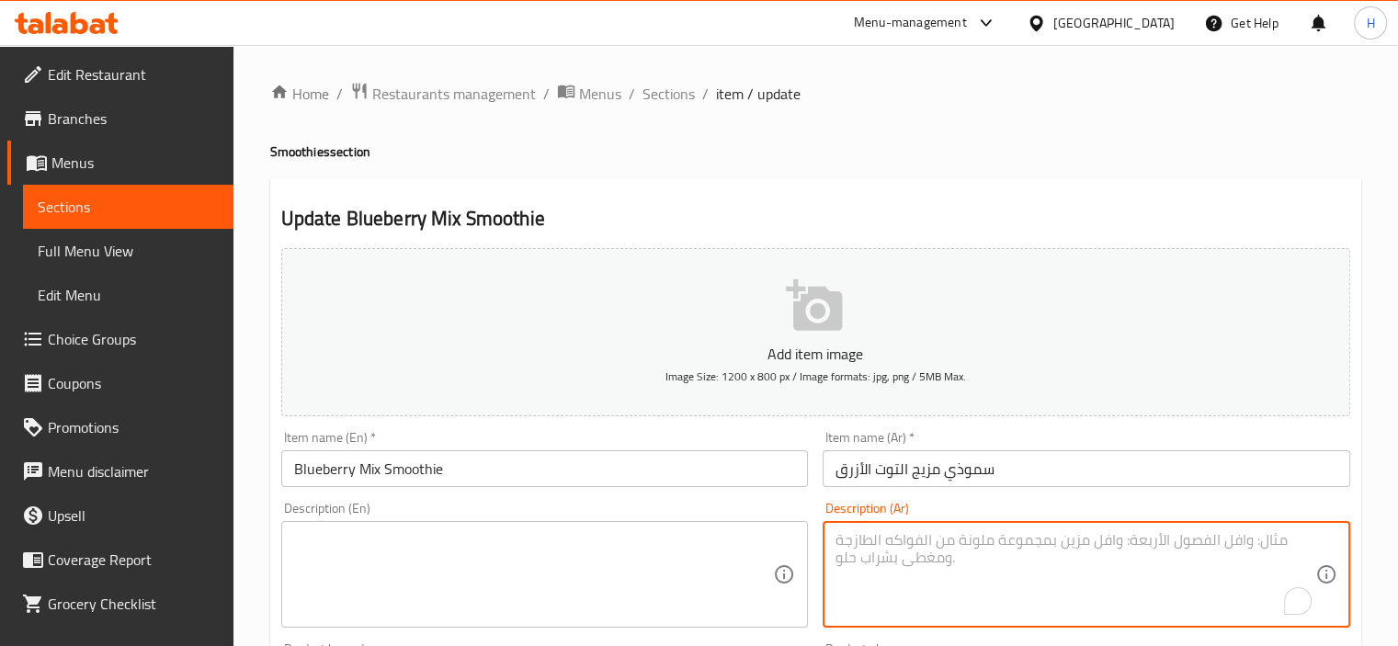
paste textarea "سموثي مليء بمضادات الأكسدة ونكهة التوت الأزرق المميزة."
type textarea "سموثي مليء بمضادات الأكسدة ونكهة التوت الأزرق المميزة."
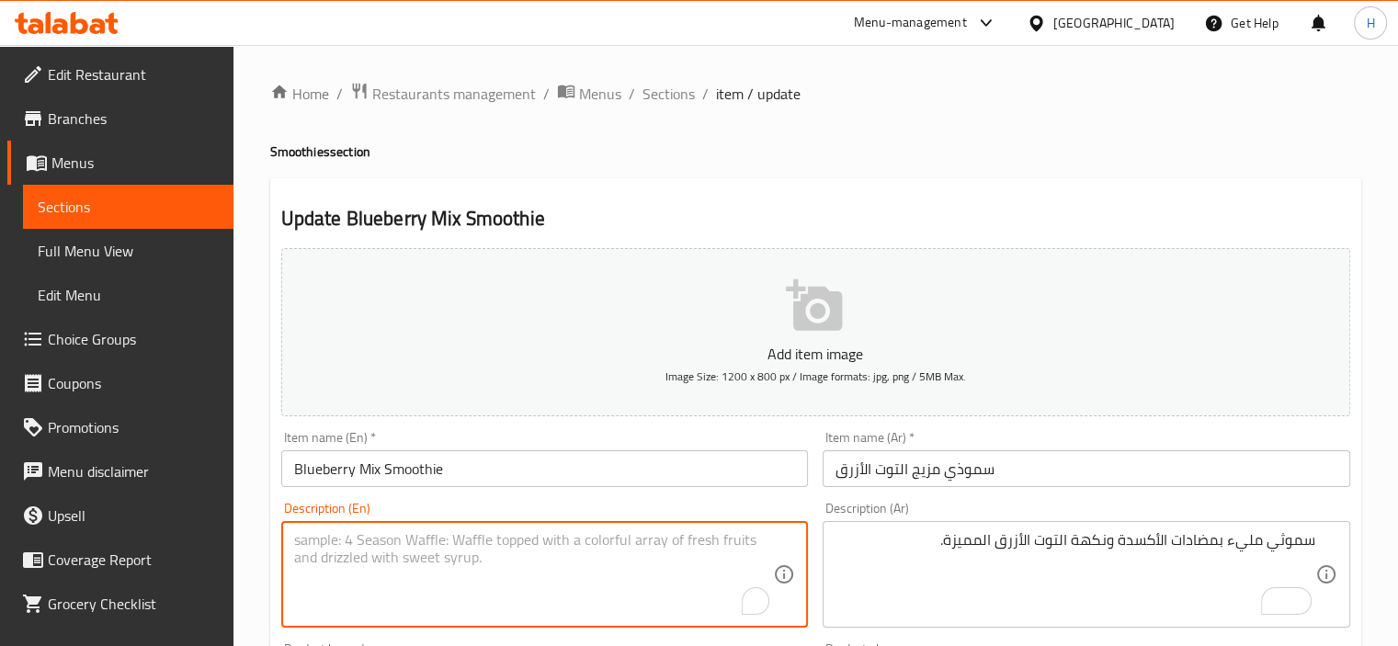
paste textarea "A smoothie packed with antioxidants and a distinct blueberry flavor."
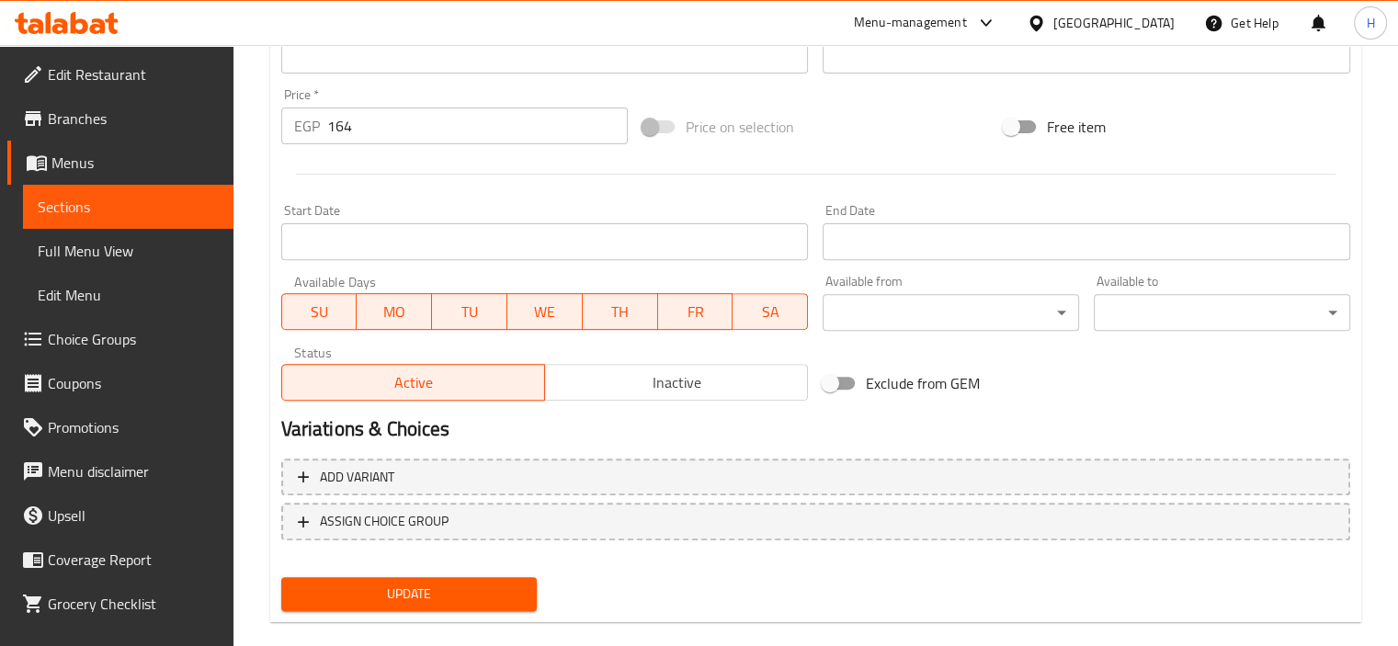
scroll to position [652, 0]
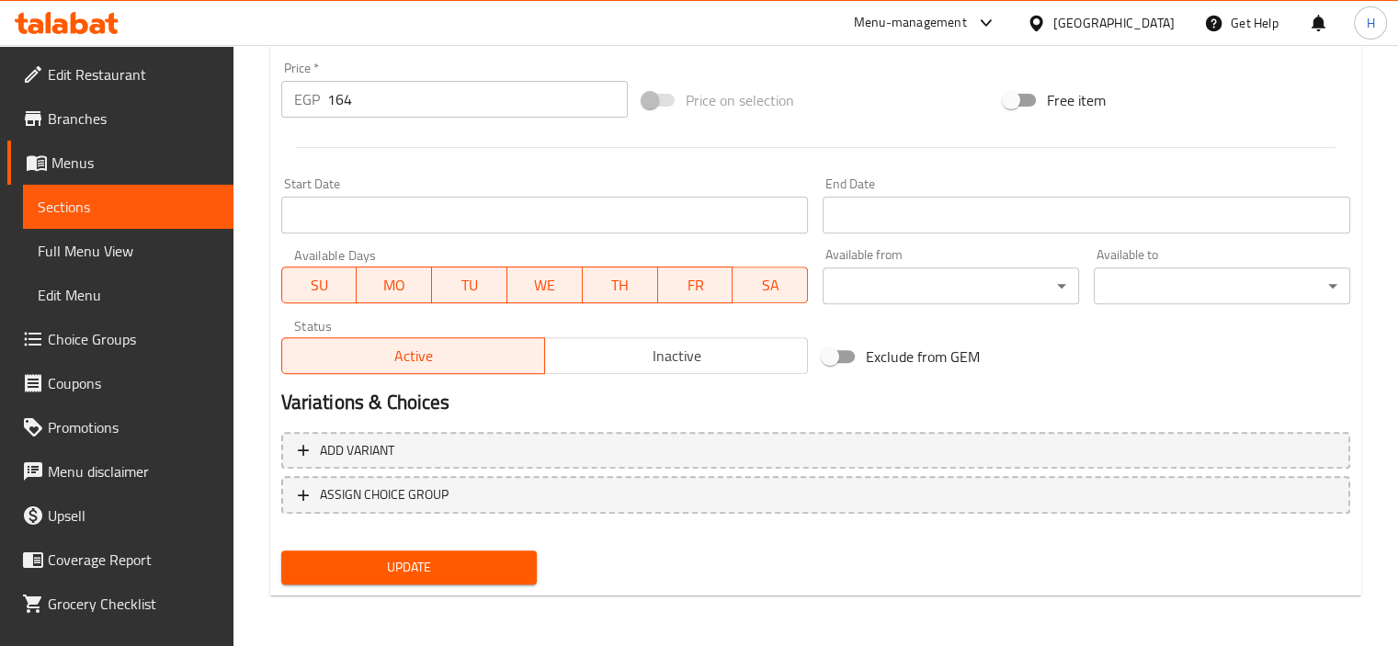
type textarea "A smoothie packed with antioxidants and a distinct blueberry flavor."
click at [485, 553] on button "Update" at bounding box center [409, 567] width 256 height 34
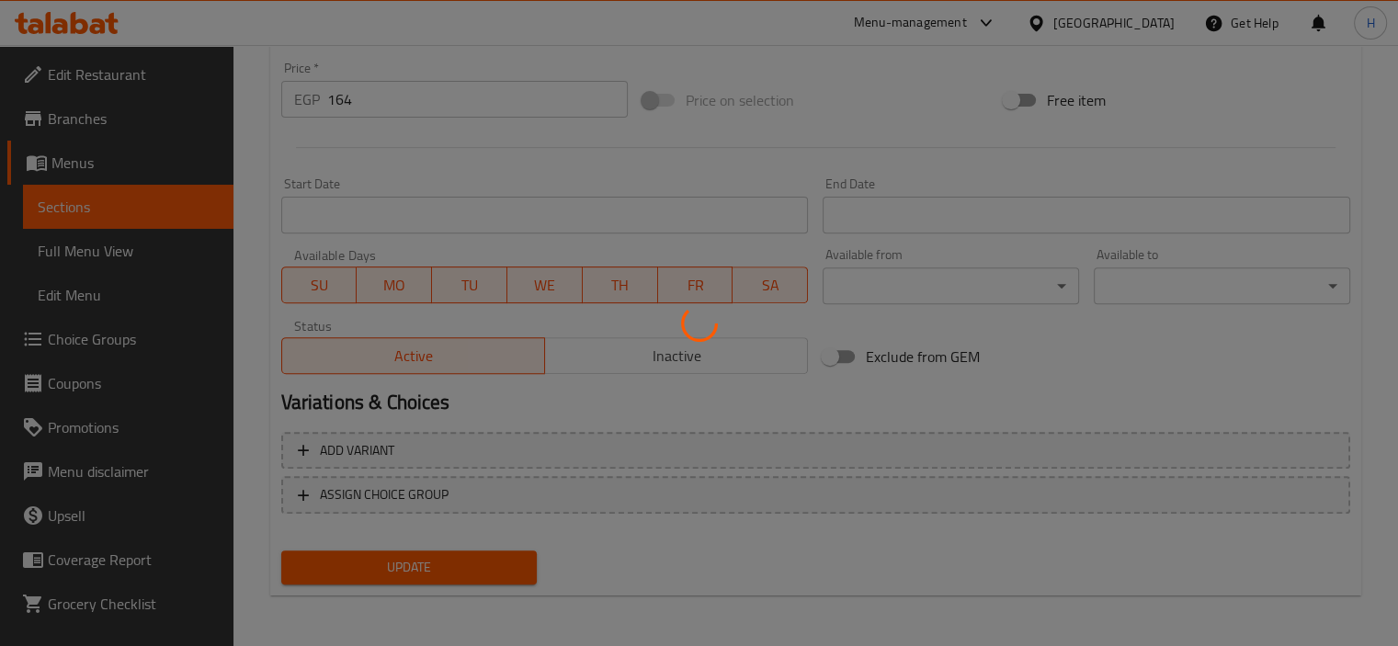
scroll to position [0, 0]
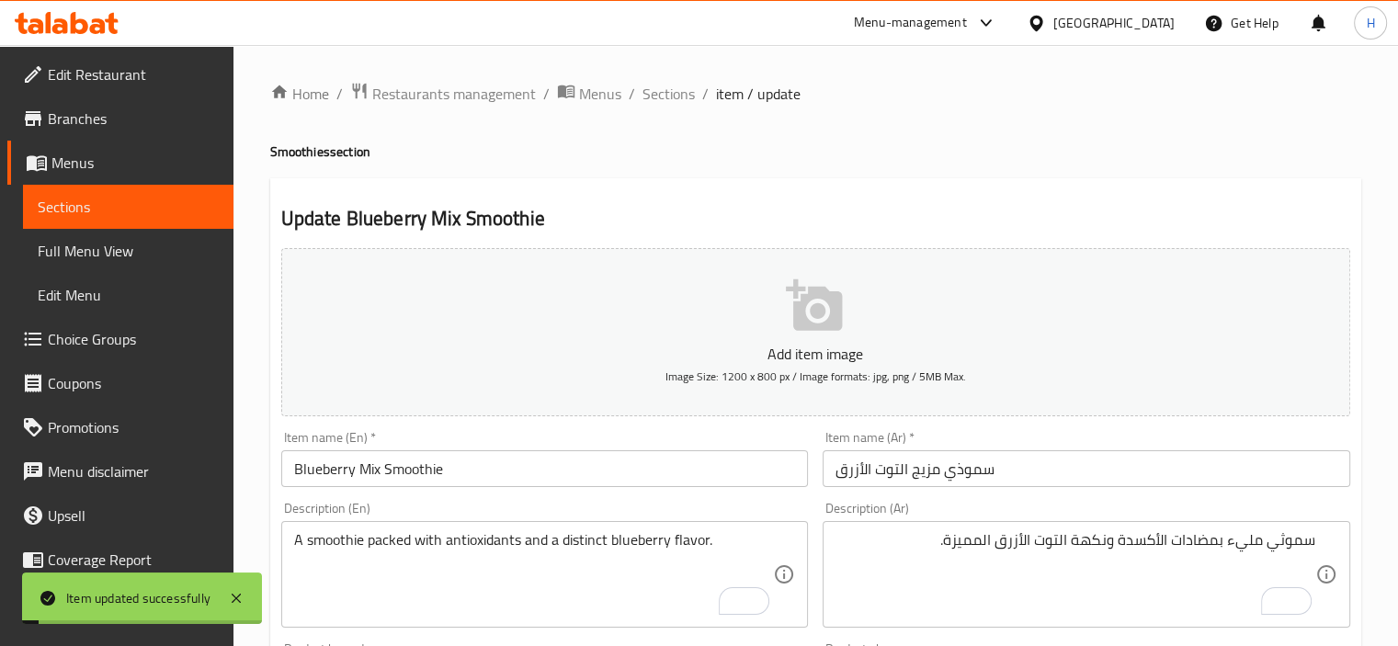
click at [665, 100] on span "Sections" at bounding box center [668, 94] width 52 height 22
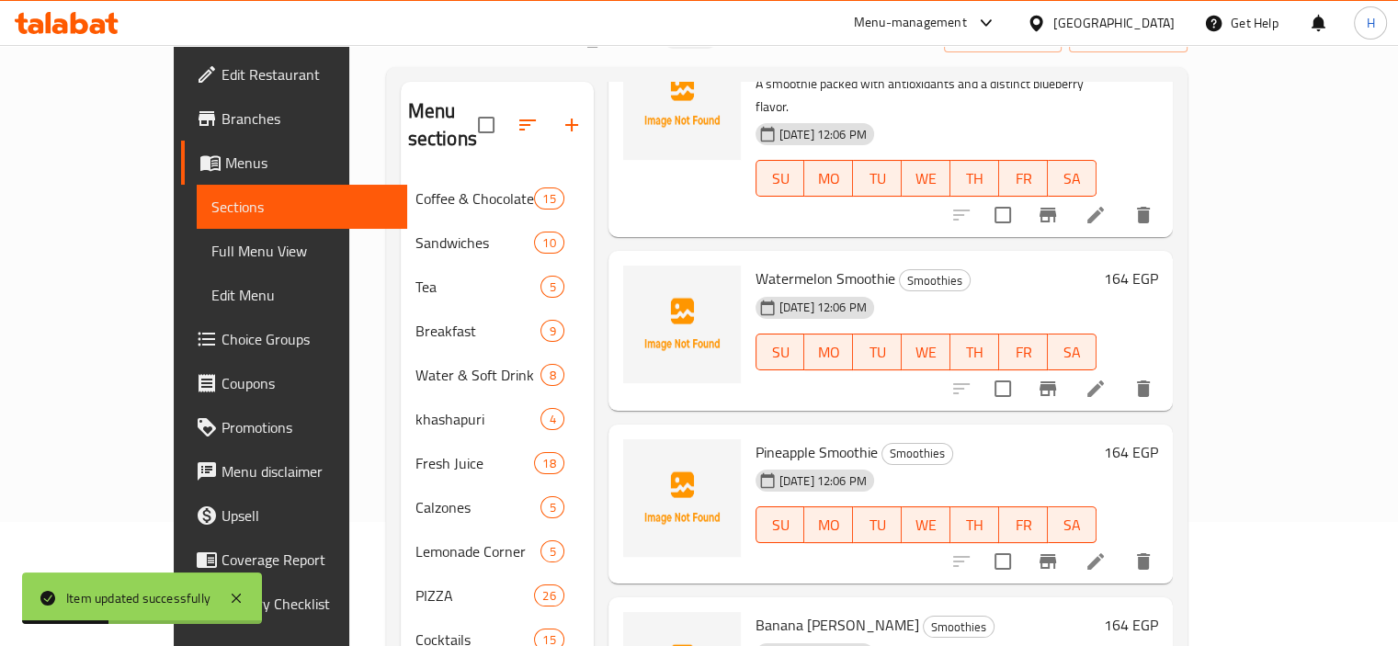
scroll to position [956, 0]
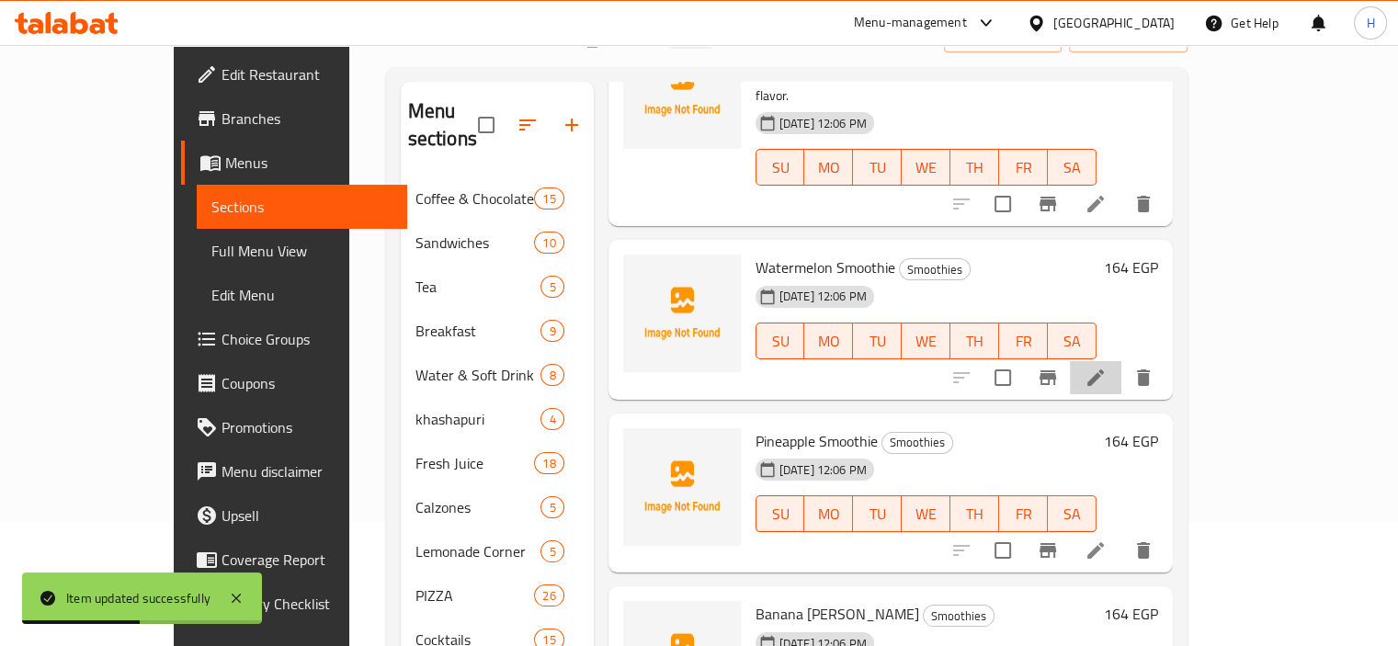
click at [1121, 361] on li at bounding box center [1095, 377] width 51 height 33
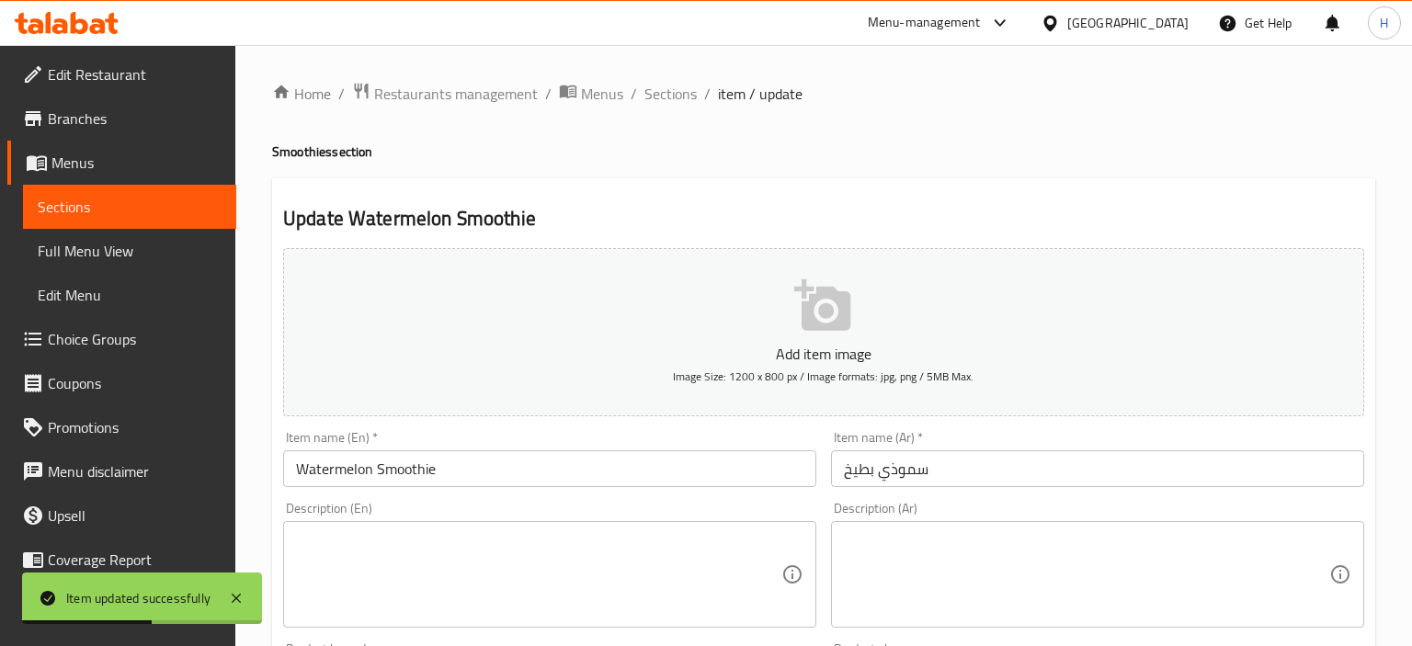
click at [951, 587] on div at bounding box center [706, 323] width 1412 height 646
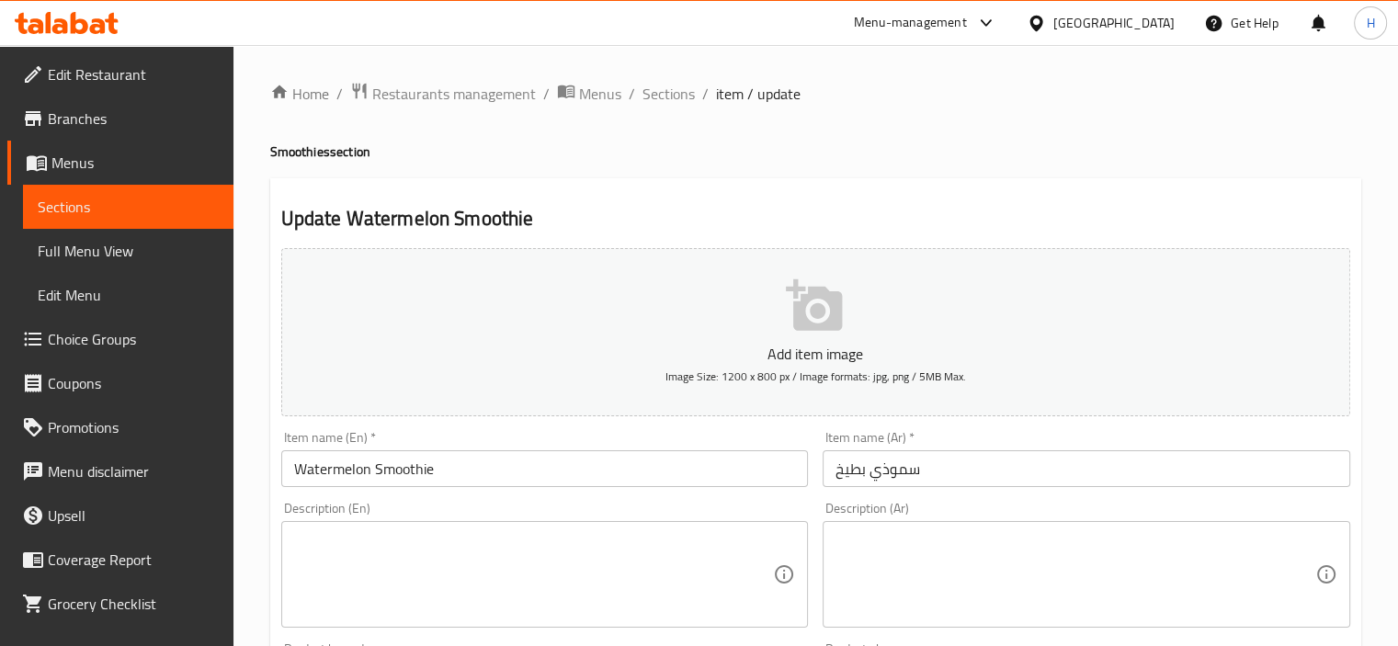
click at [1174, 104] on ol "Home / Restaurants management / Menus / Sections / item / update" at bounding box center [815, 94] width 1091 height 24
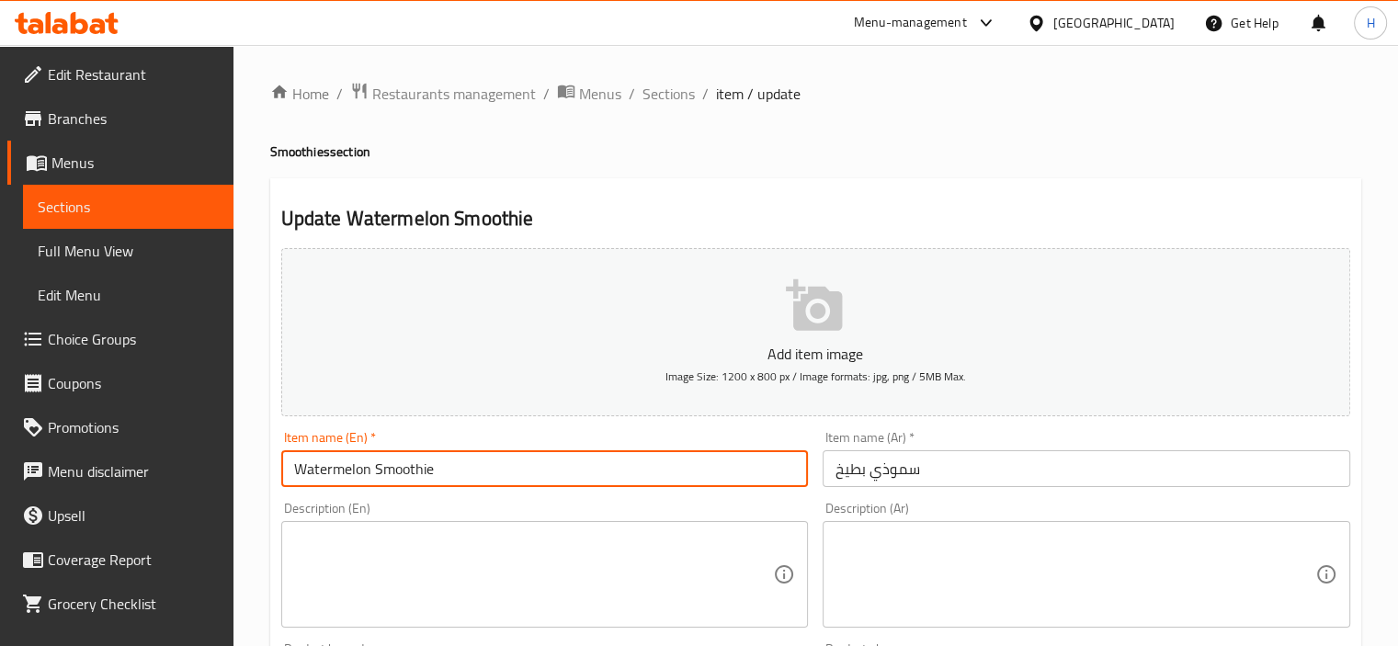
click at [496, 478] on input "Watermelon Smoothie" at bounding box center [544, 468] width 527 height 37
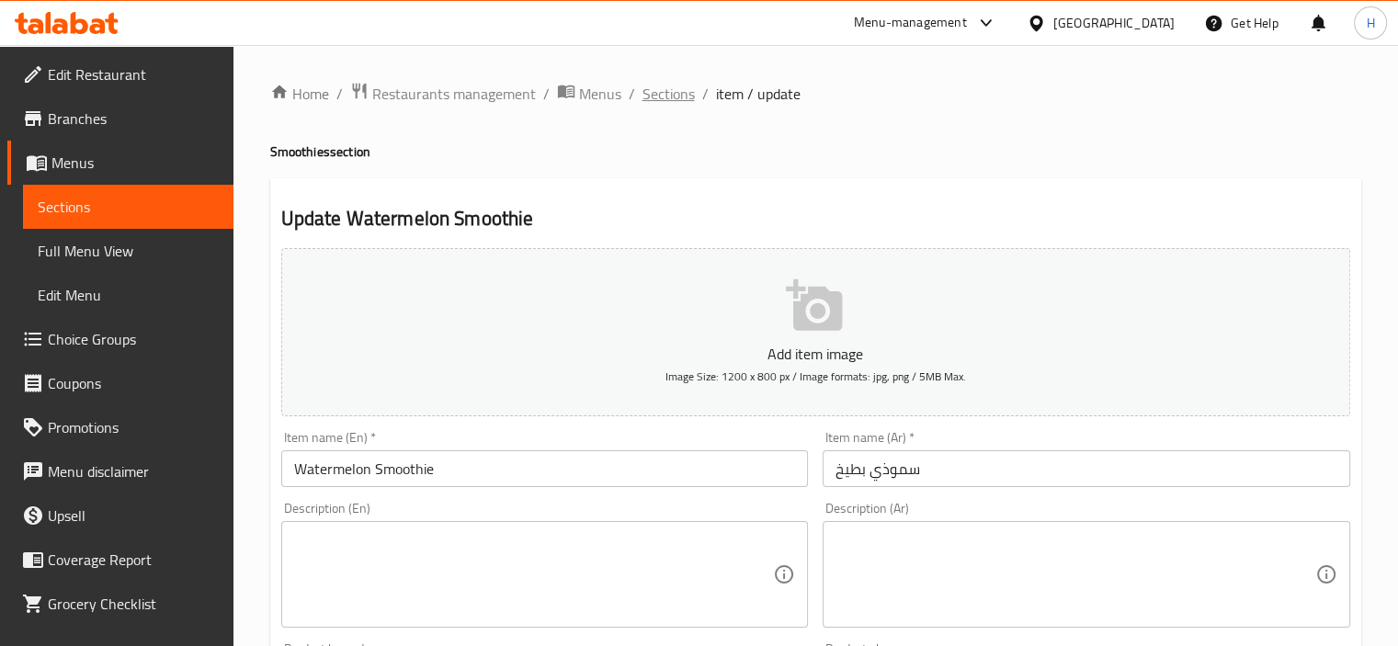
click at [664, 95] on span "Sections" at bounding box center [668, 94] width 52 height 22
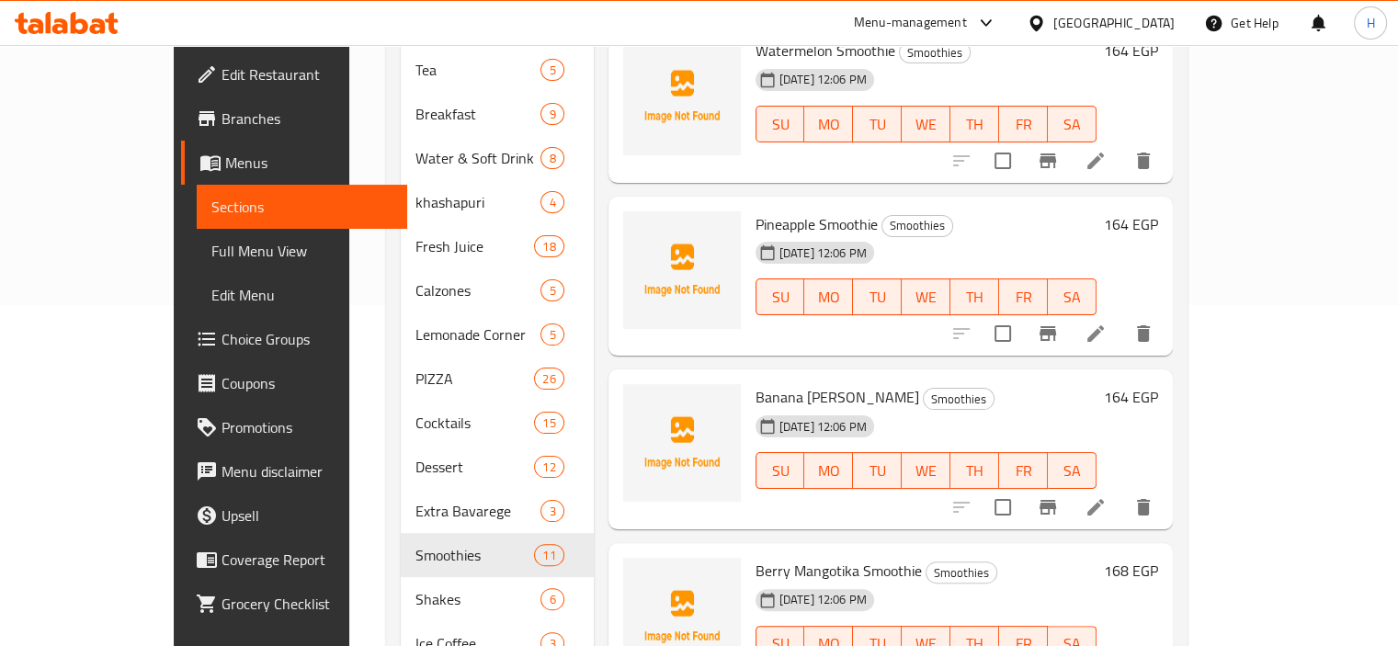
scroll to position [347, 0]
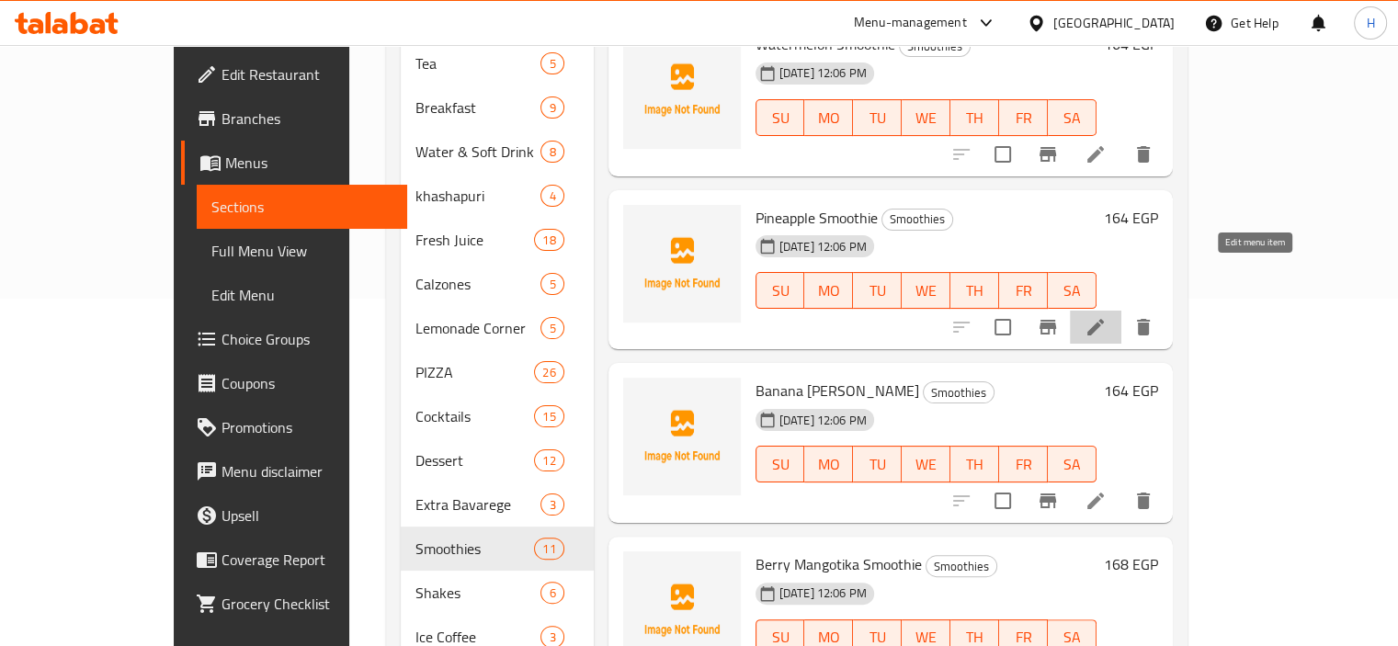
click at [1106, 316] on icon at bounding box center [1095, 327] width 22 height 22
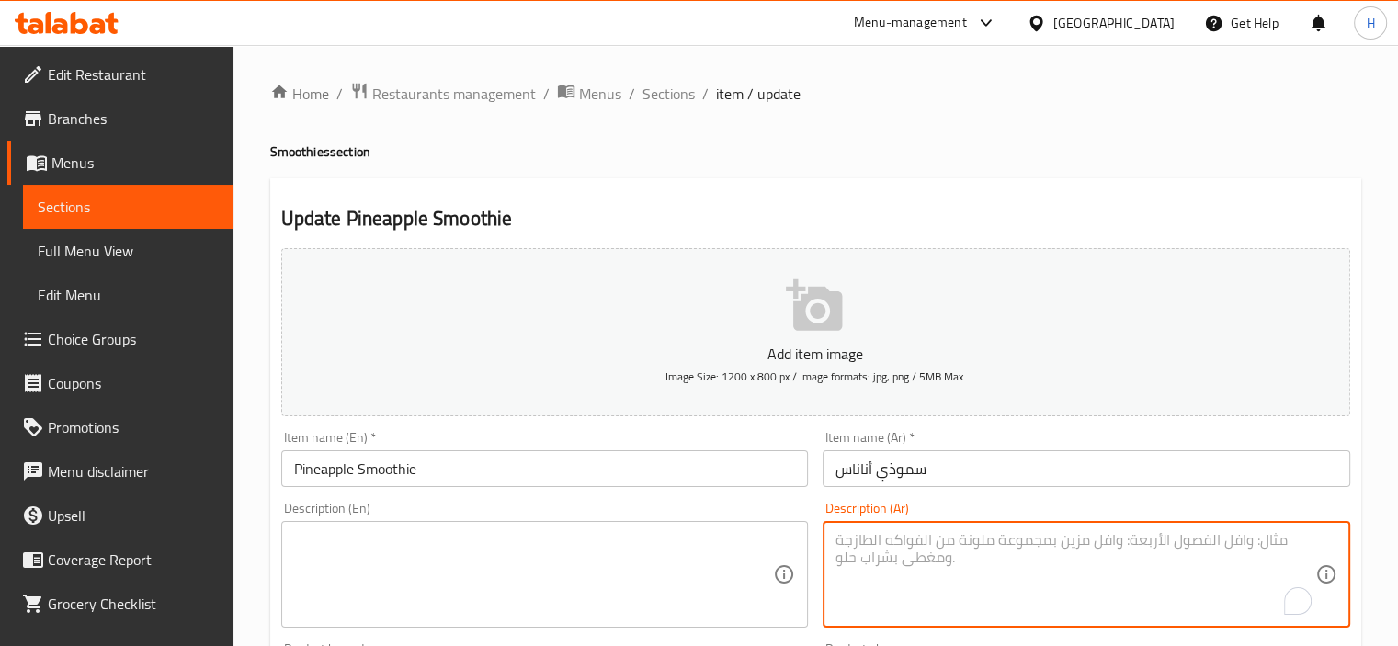
click at [1103, 576] on textarea "To enrich screen reader interactions, please activate Accessibility in Grammarl…" at bounding box center [1075, 574] width 480 height 87
paste textarea "سموثي استوائي بطعم الأناناس الحلو"
type textarea "سموثي استوائي بطعم الأناناس الحلو"
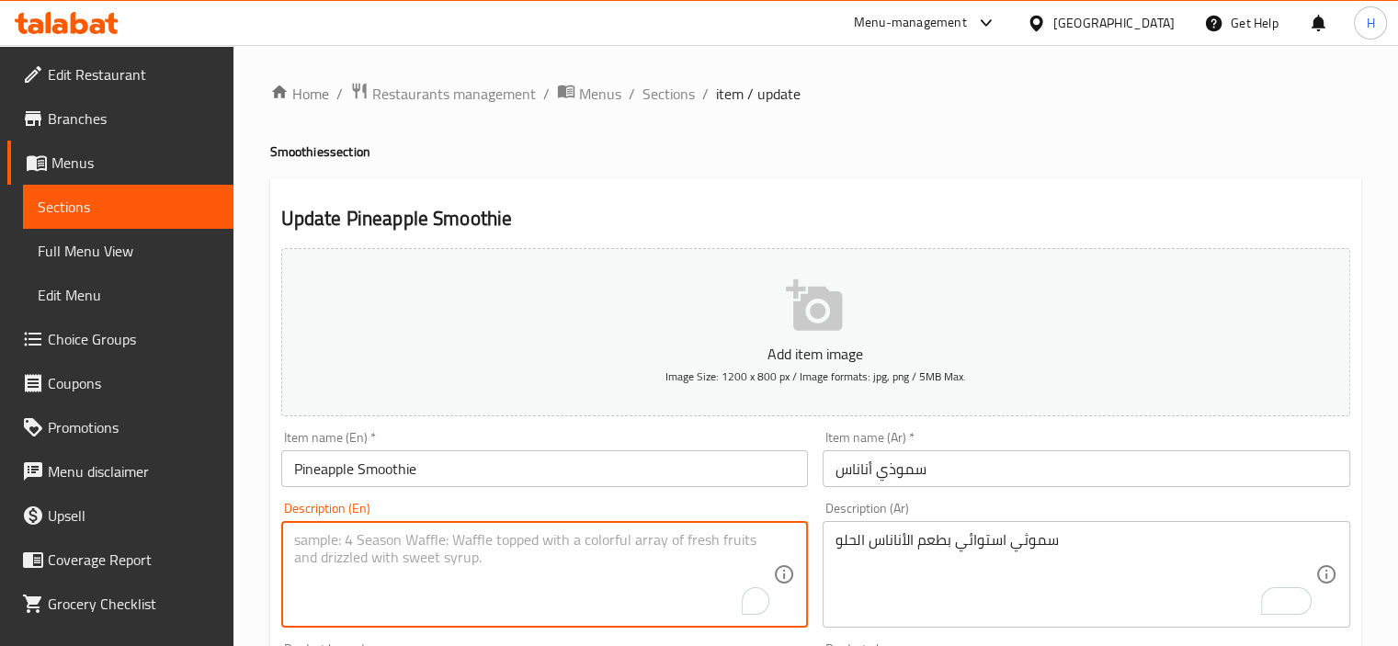
click at [455, 535] on textarea "To enrich screen reader interactions, please activate Accessibility in Grammarl…" at bounding box center [534, 574] width 480 height 87
paste textarea "Tropical smoothie with sweet pineapple flavor"
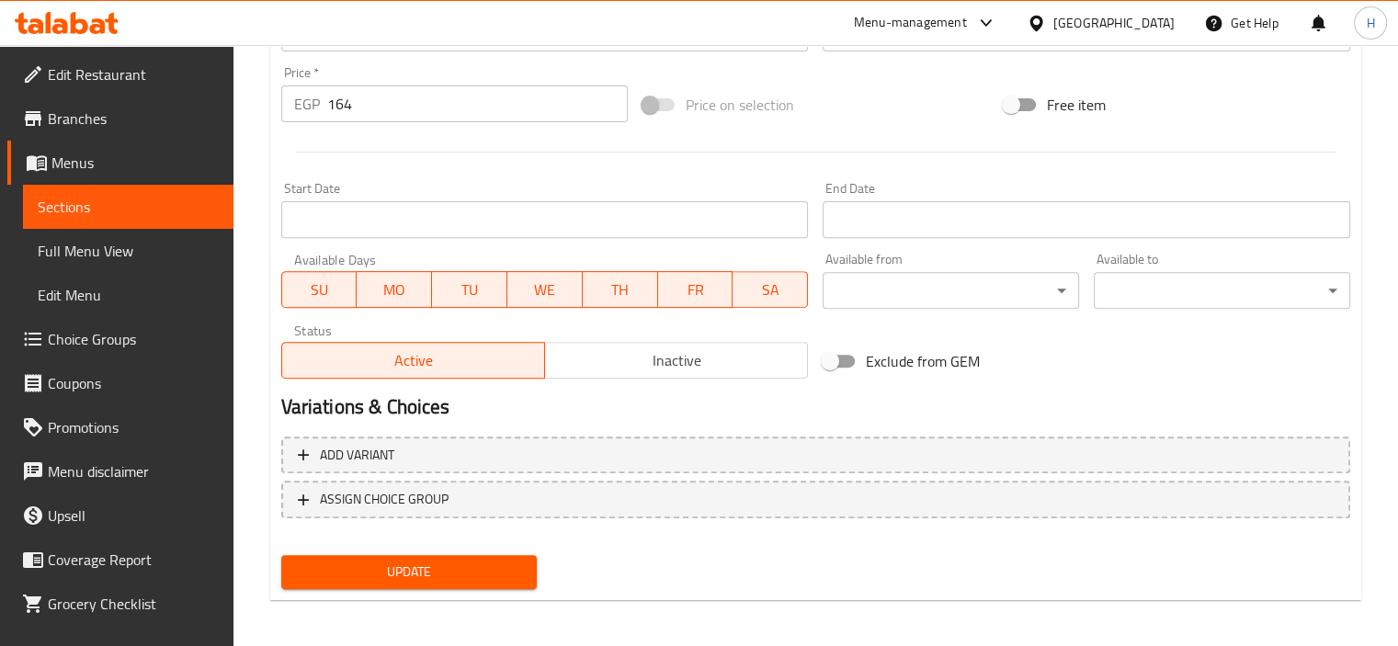
scroll to position [652, 0]
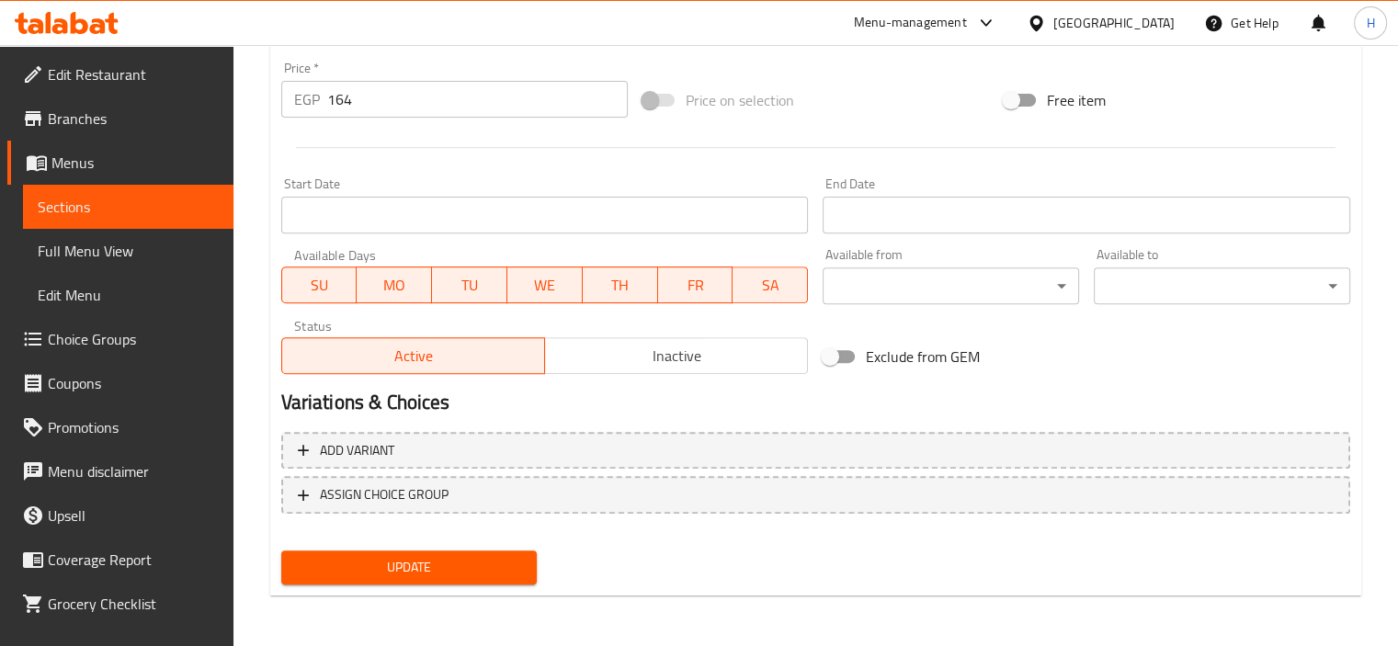
type textarea "Tropical smoothie with sweet pineapple flavor"
click at [429, 579] on button "Update" at bounding box center [409, 567] width 256 height 34
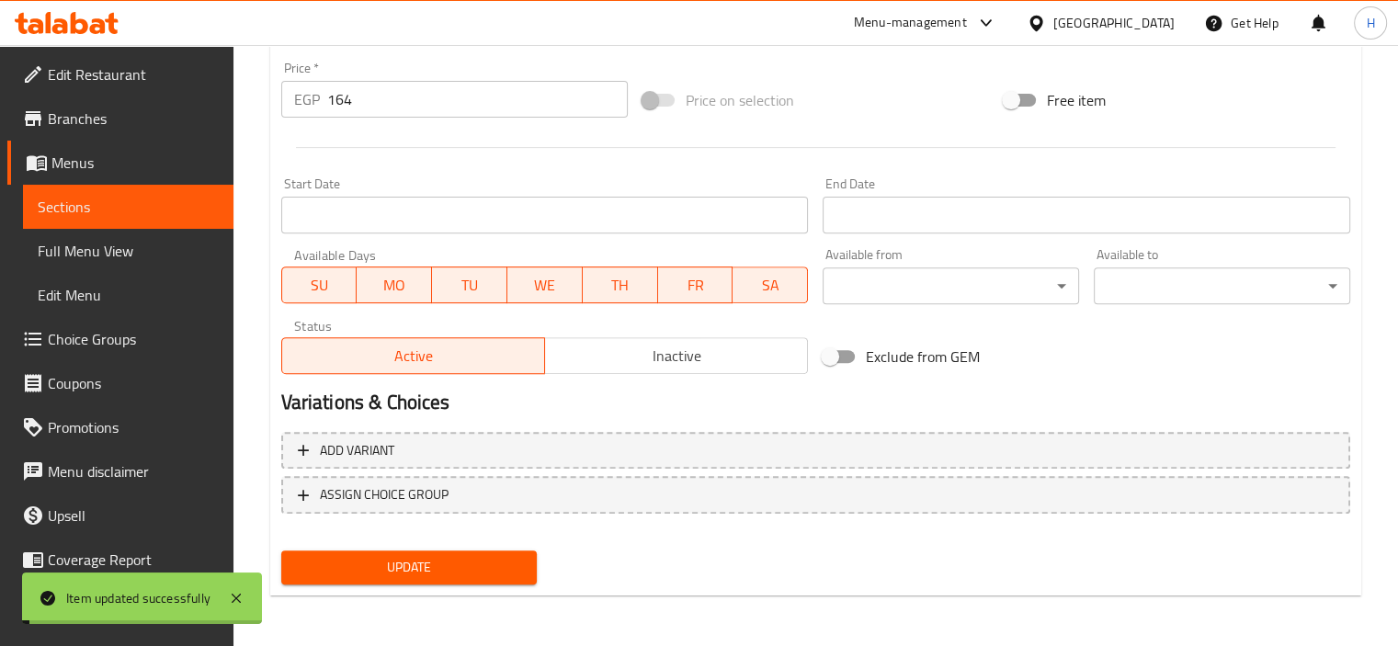
scroll to position [0, 0]
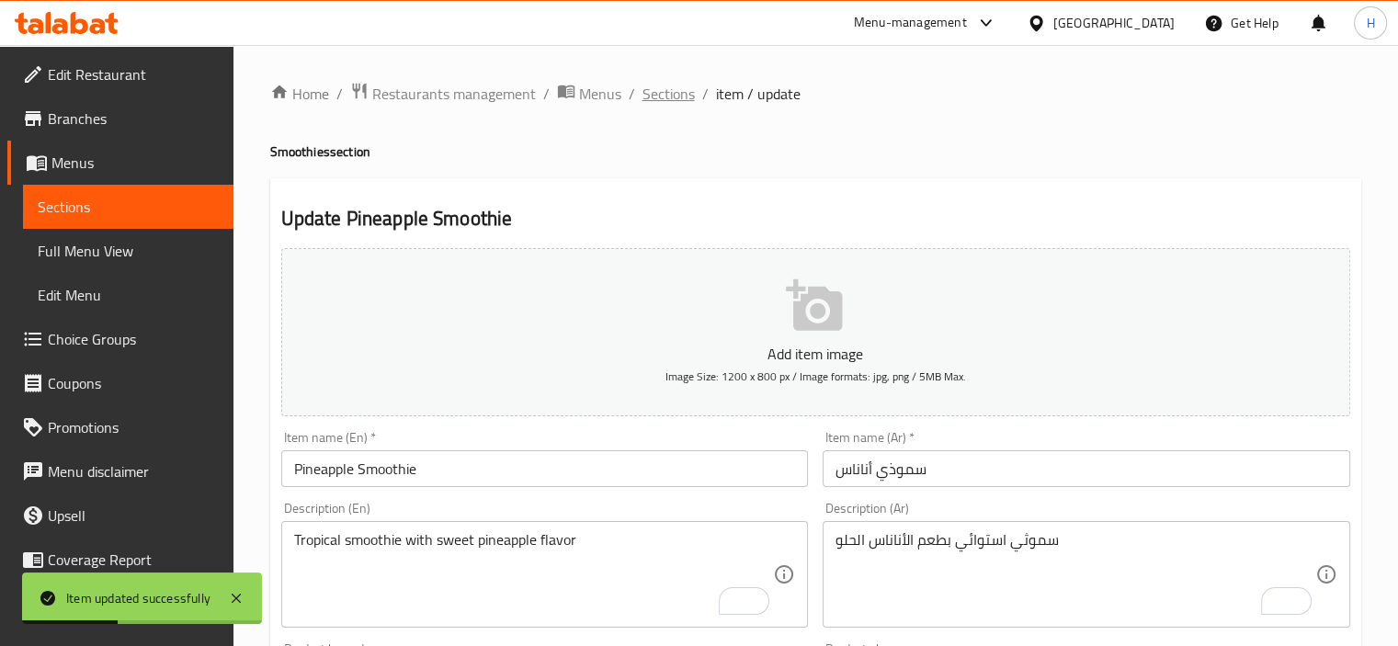
click at [680, 96] on span "Sections" at bounding box center [668, 94] width 52 height 22
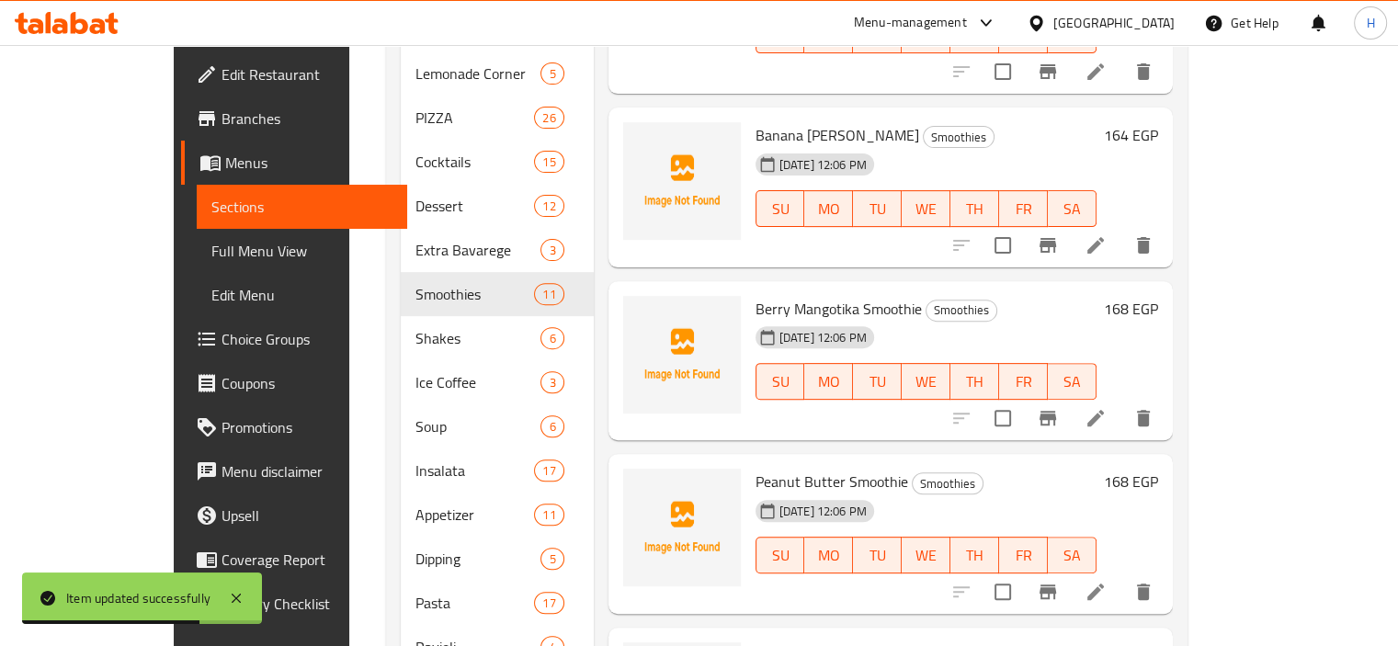
scroll to position [603, 0]
click at [1104, 236] on icon at bounding box center [1095, 244] width 17 height 17
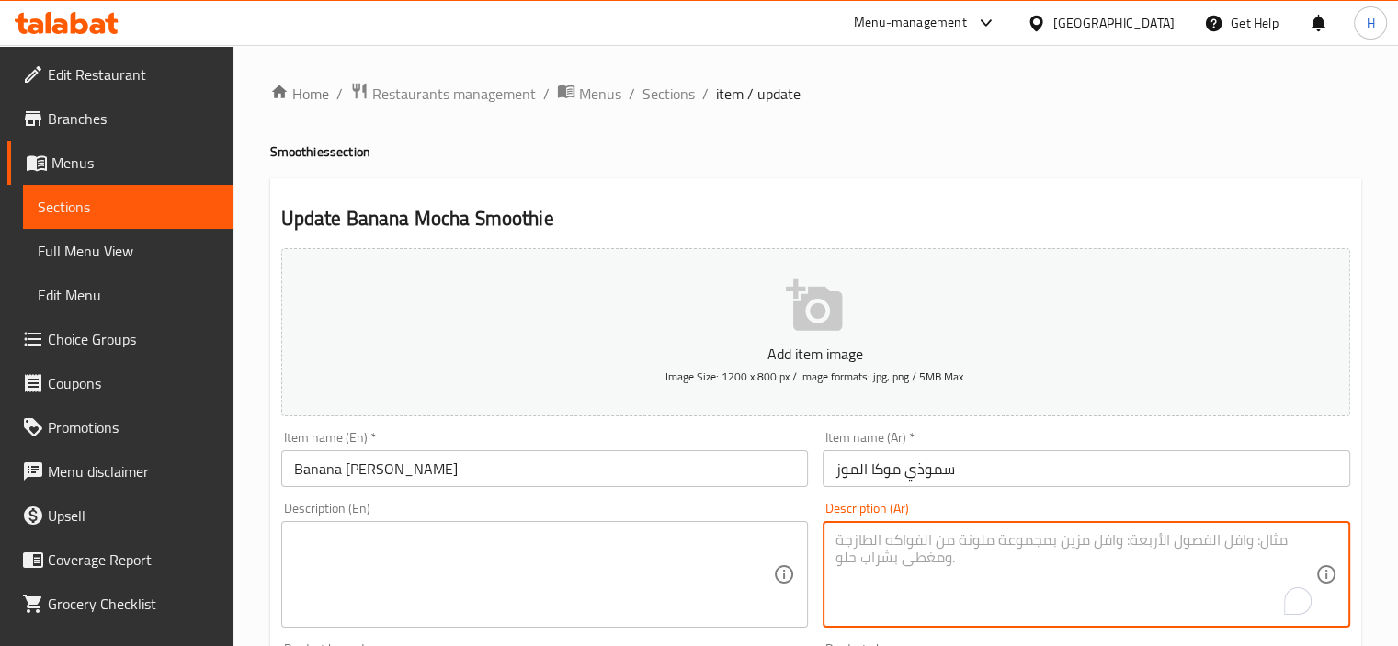
click at [1155, 591] on textarea "To enrich screen reader interactions, please activate Accessibility in Grammarl…" at bounding box center [1075, 574] width 480 height 87
paste textarea "موز، إسبريسو، صوص شوكولاتة، حليب، ثلج."
type textarea "موز، إسبريسو، صوص شوكولاتة، حليب، ثلج."
paste textarea "Banana, espresso, chocolate sauce, milk, ice."
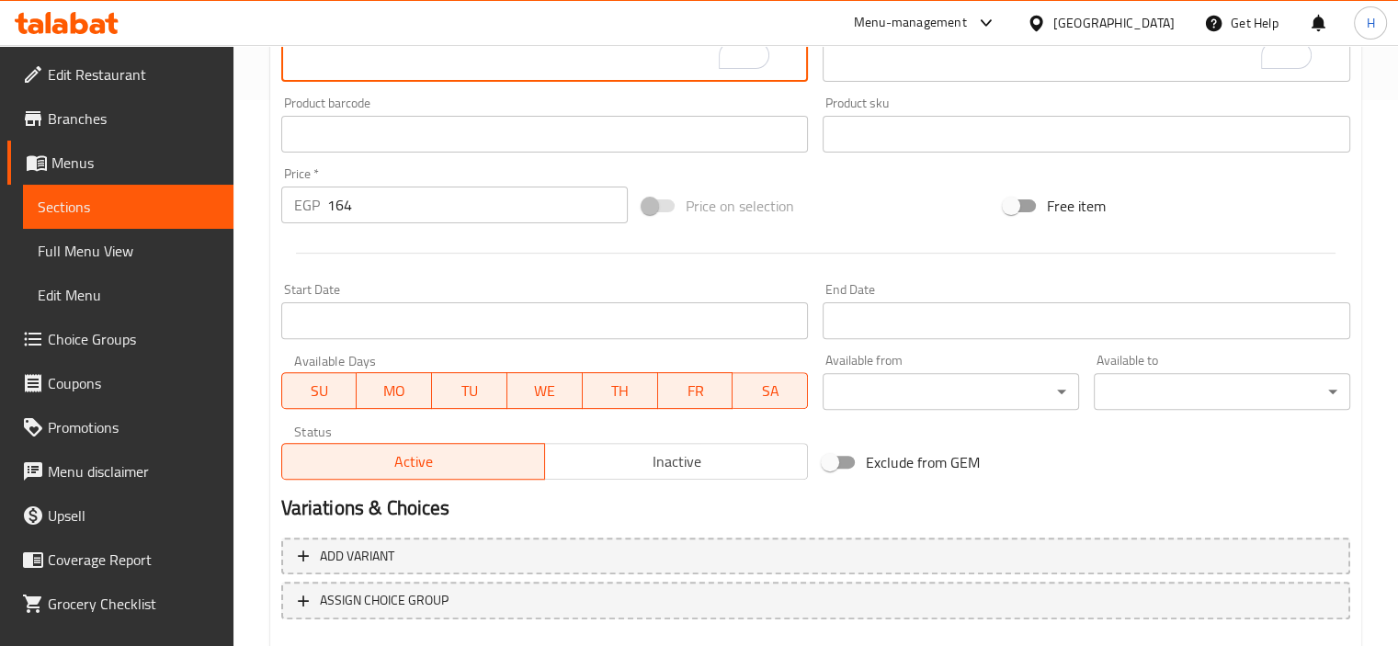
scroll to position [652, 0]
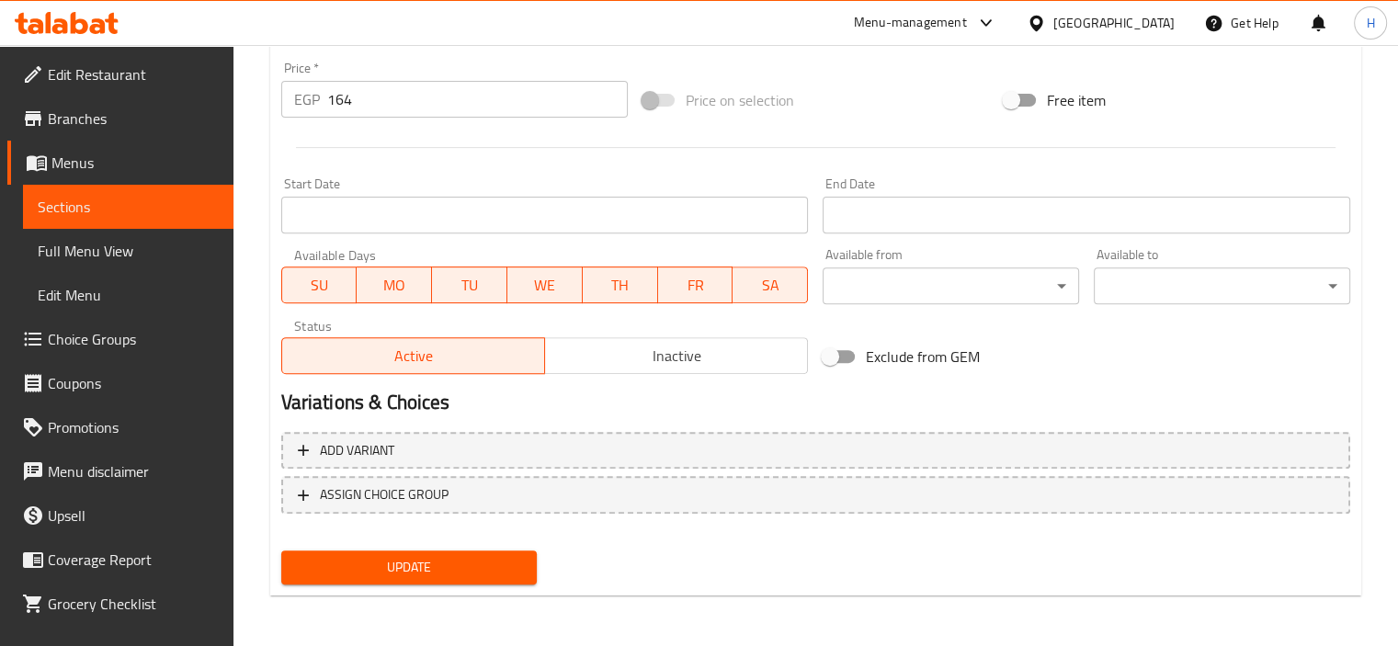
type textarea "Banana, espresso, chocolate sauce, milk, ice."
click at [489, 563] on span "Update" at bounding box center [409, 567] width 227 height 23
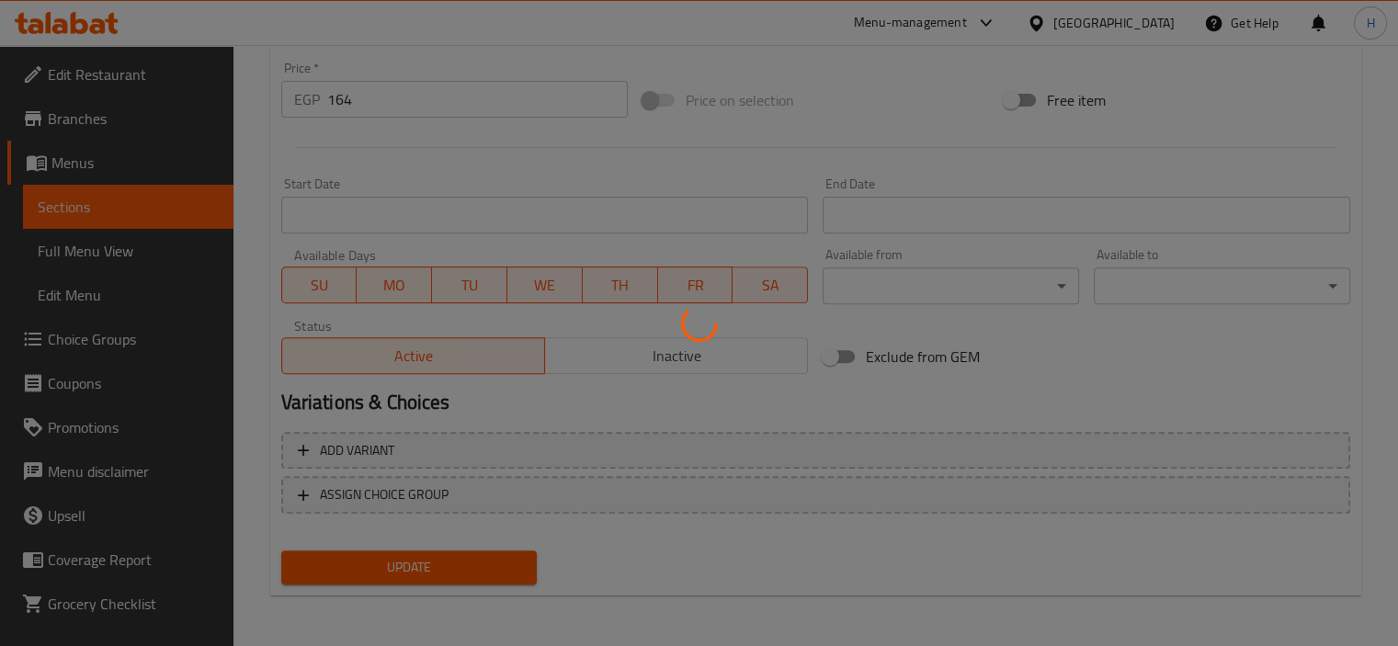
scroll to position [0, 0]
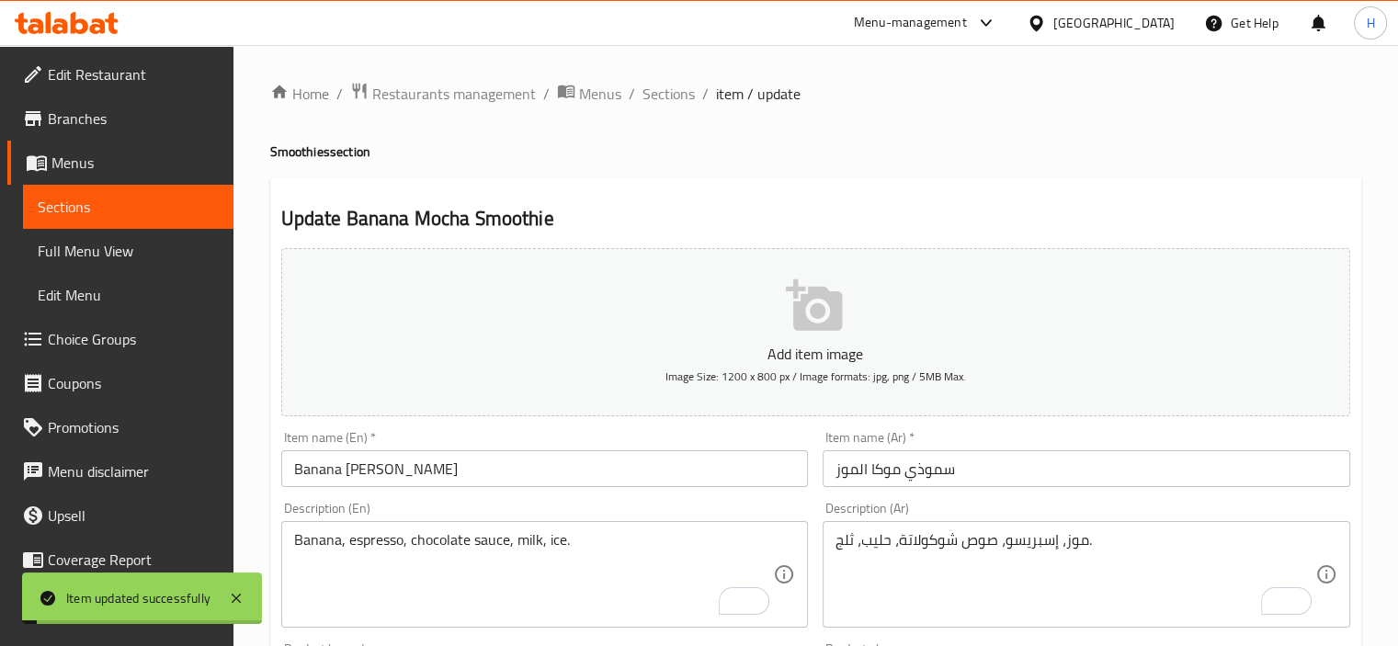
click at [668, 95] on span "Sections" at bounding box center [668, 94] width 52 height 22
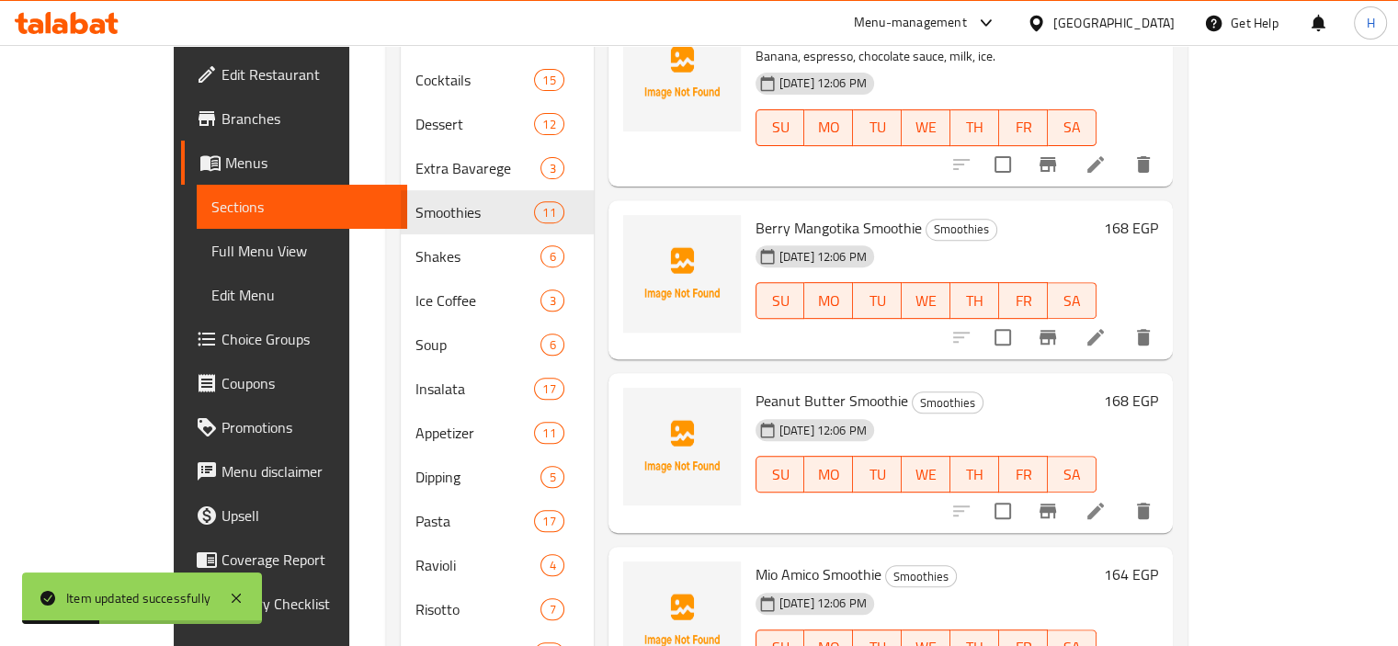
scroll to position [686, 0]
click at [1106, 324] on icon at bounding box center [1095, 335] width 22 height 22
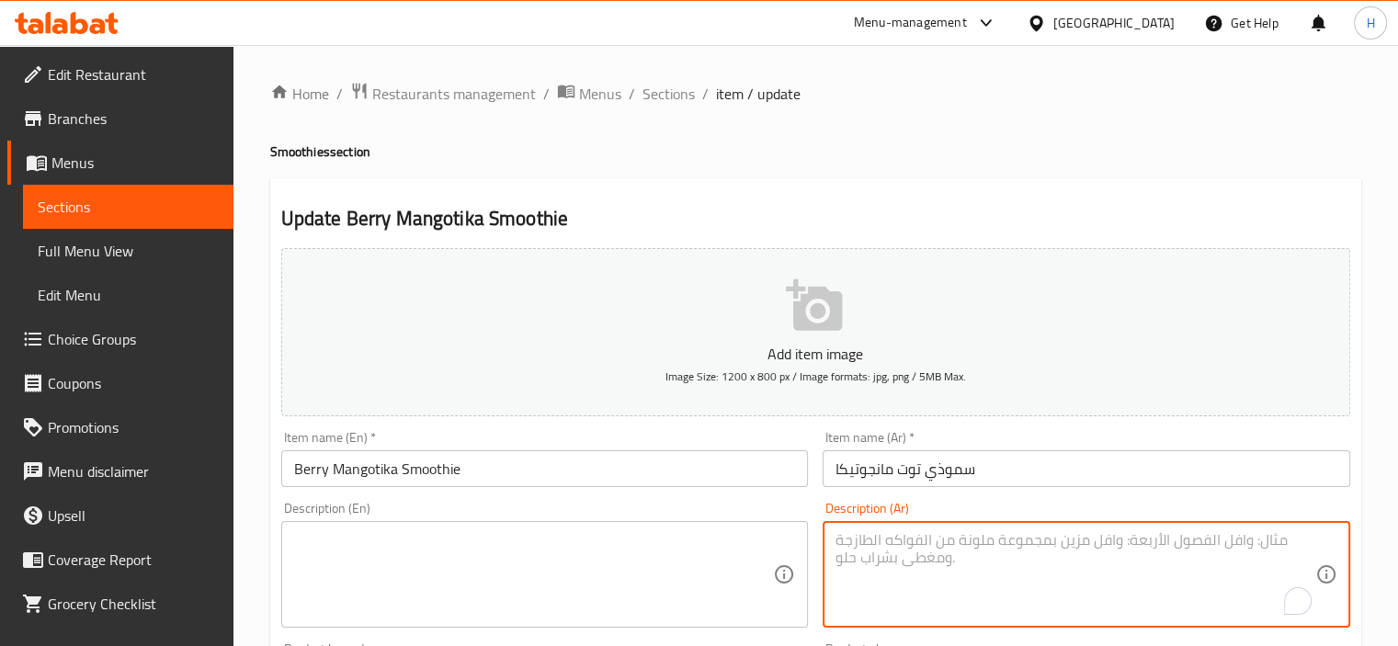
click at [1180, 565] on textarea "To enrich screen reader interactions, please activate Accessibility in Grammarl…" at bounding box center [1075, 574] width 480 height 87
paste textarea "مانجو، توت مشكل، عصير برتقال، ثلج."
type textarea "مانجو، توت مشكل، عصير برتقال، ثلج."
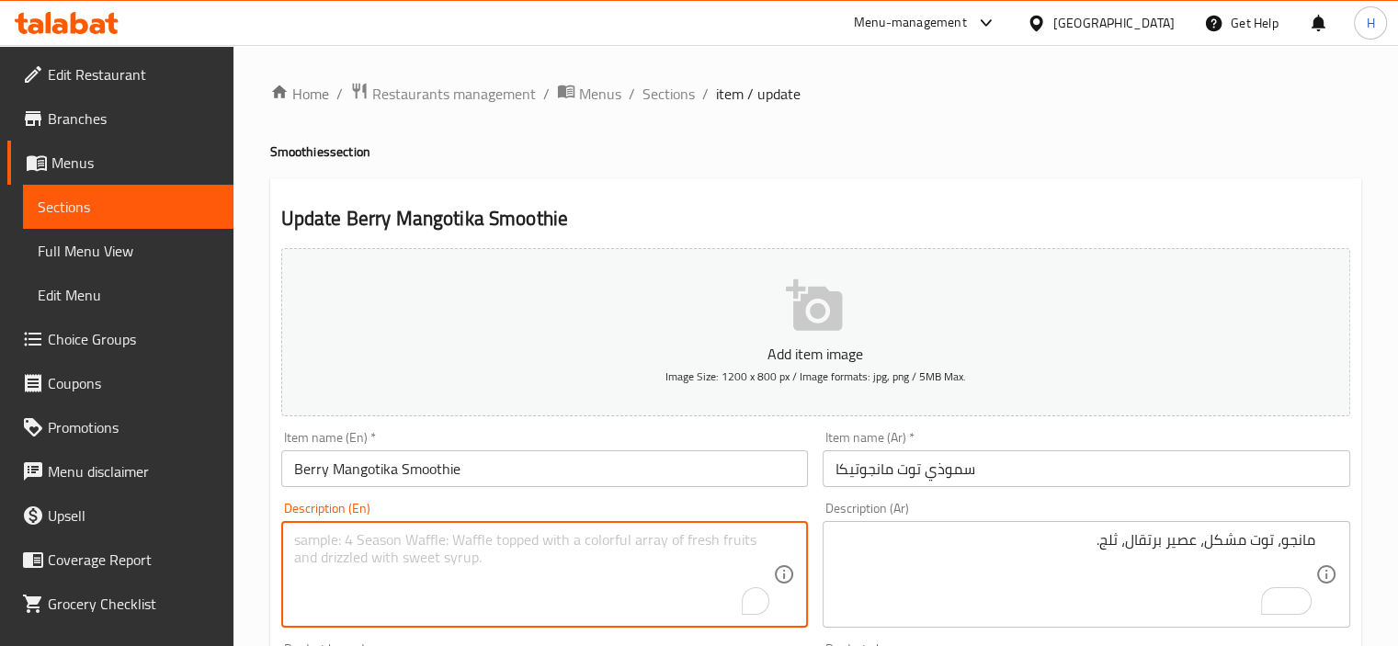
paste textarea "Mango, mixed berries, orange juice, ice."
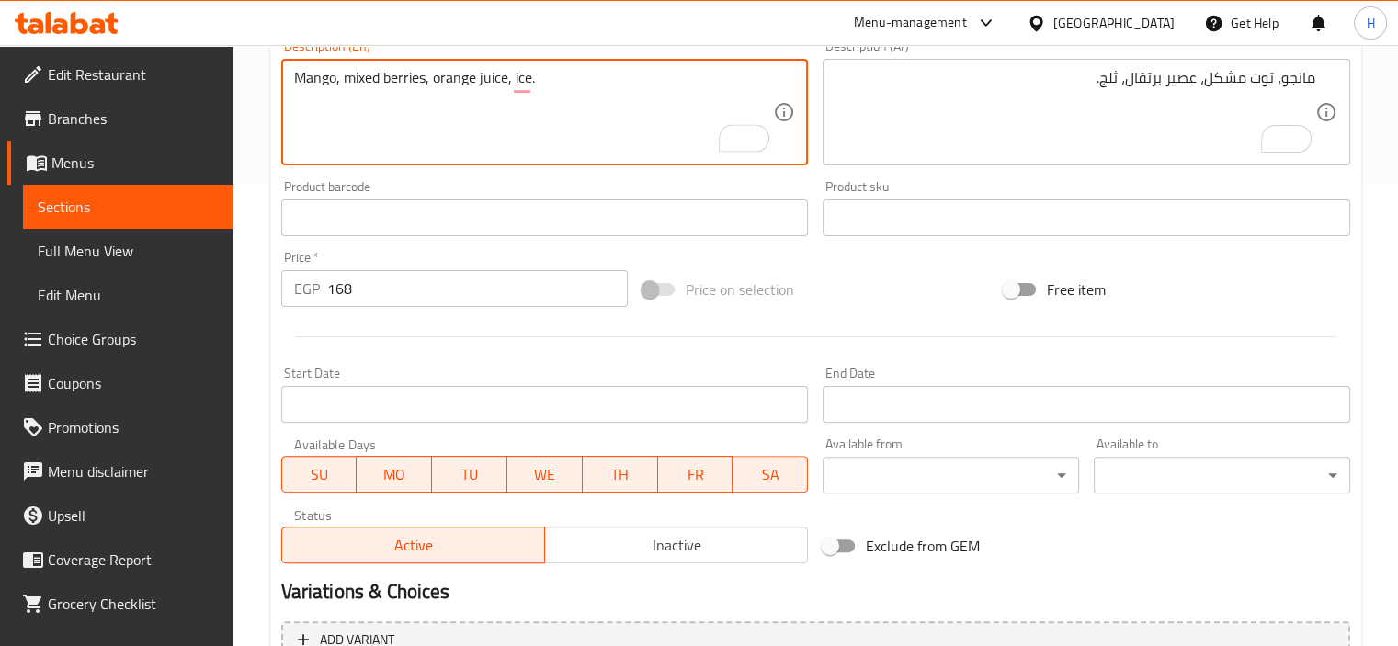
scroll to position [652, 0]
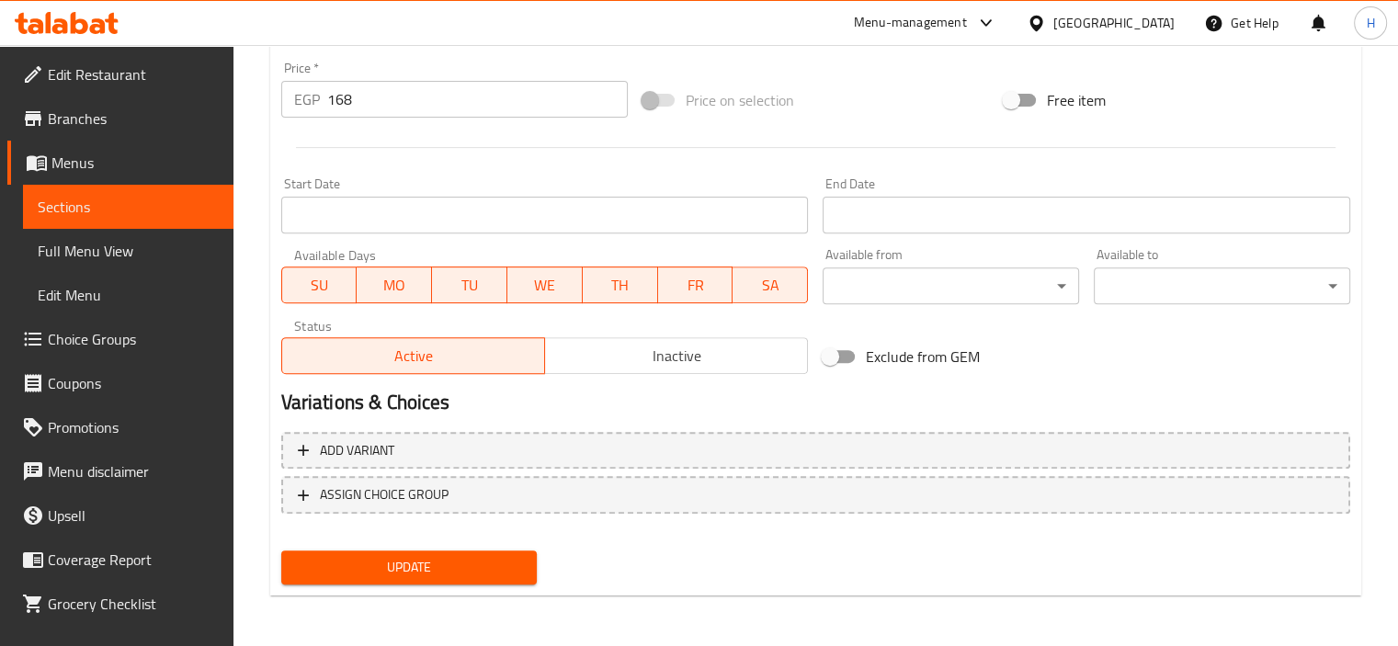
type textarea "Mango, mixed berries, orange juice, ice."
click at [503, 559] on span "Update" at bounding box center [409, 567] width 227 height 23
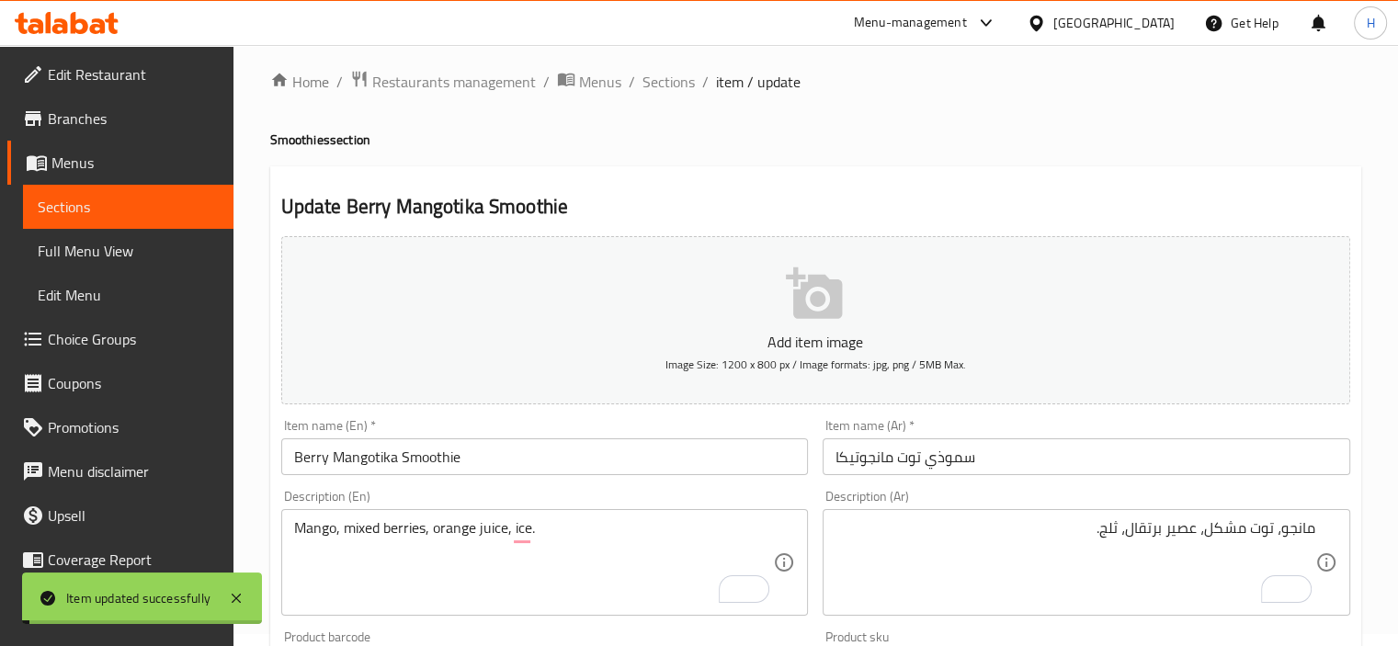
scroll to position [0, 0]
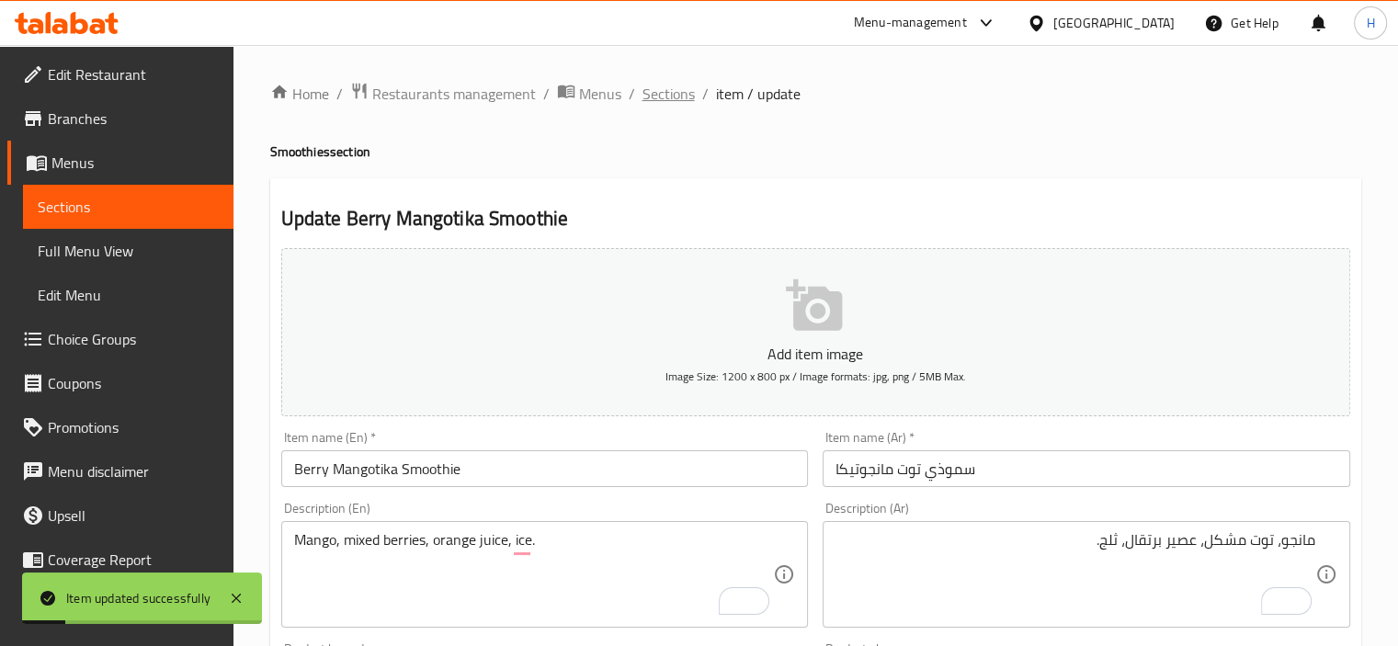
click at [672, 91] on span "Sections" at bounding box center [668, 94] width 52 height 22
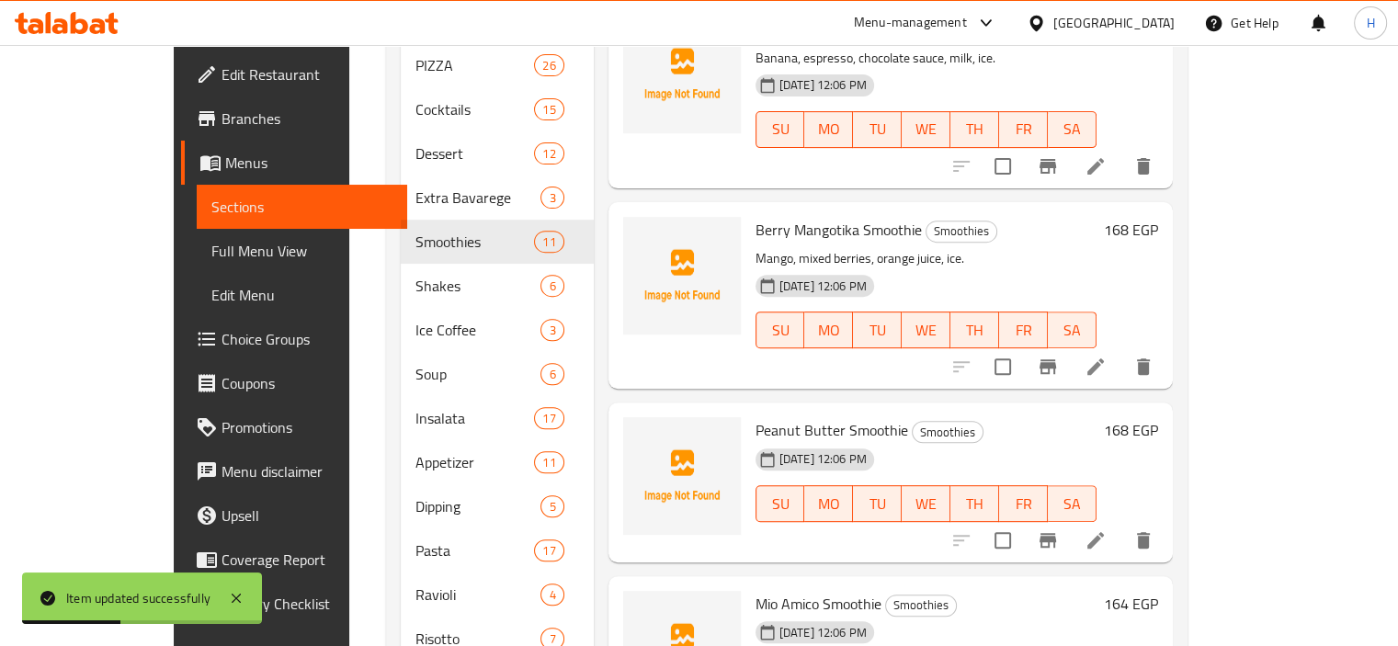
scroll to position [743, 0]
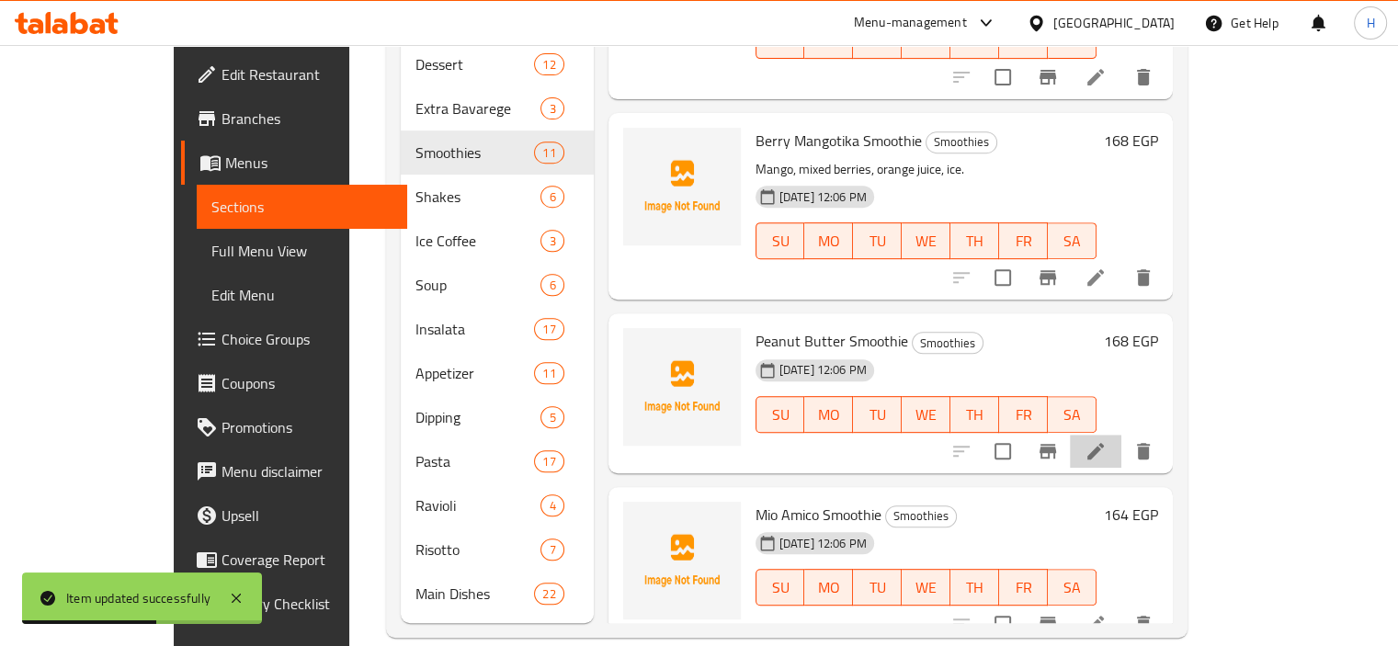
click at [1121, 435] on li at bounding box center [1095, 451] width 51 height 33
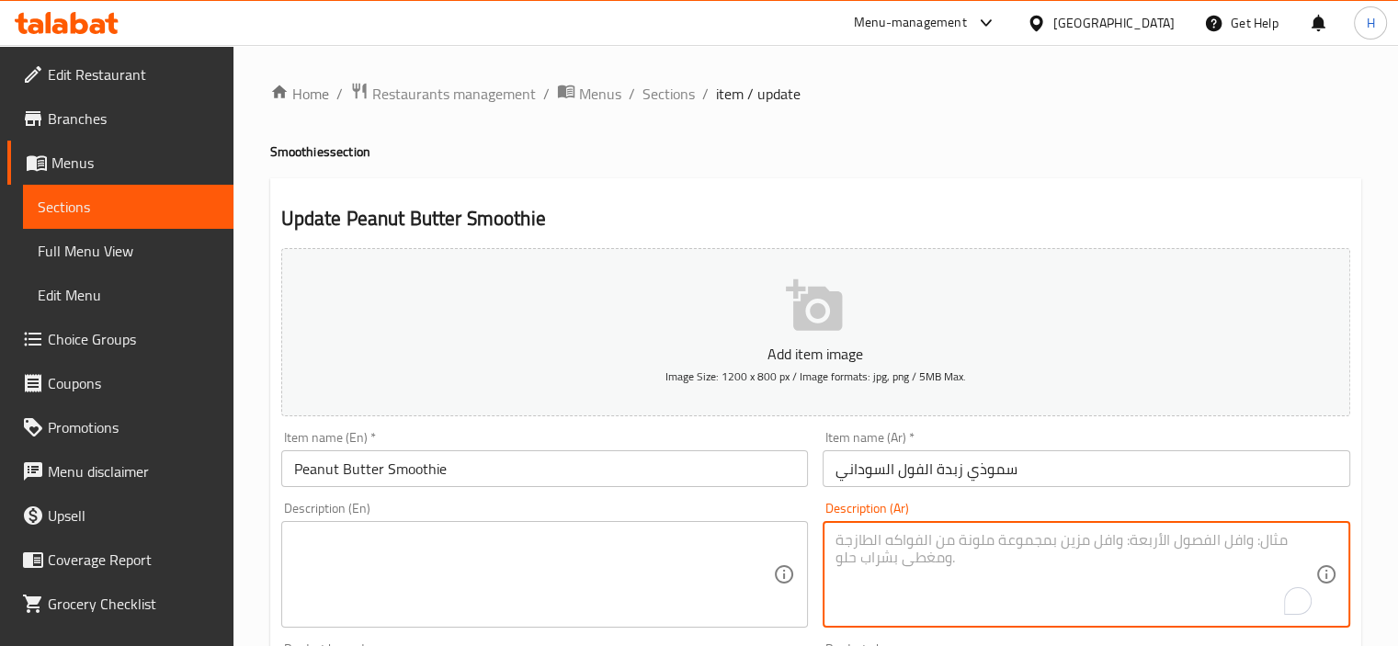
click at [1235, 550] on textarea "To enrich screen reader interactions, please activate Accessibility in Grammarl…" at bounding box center [1075, 574] width 480 height 87
paste textarea "موز، زبدة فول سوداني، حليب، عسل، ثلج."
type textarea "موز، زبدة فول سوداني، حليب، عسل، ثلج."
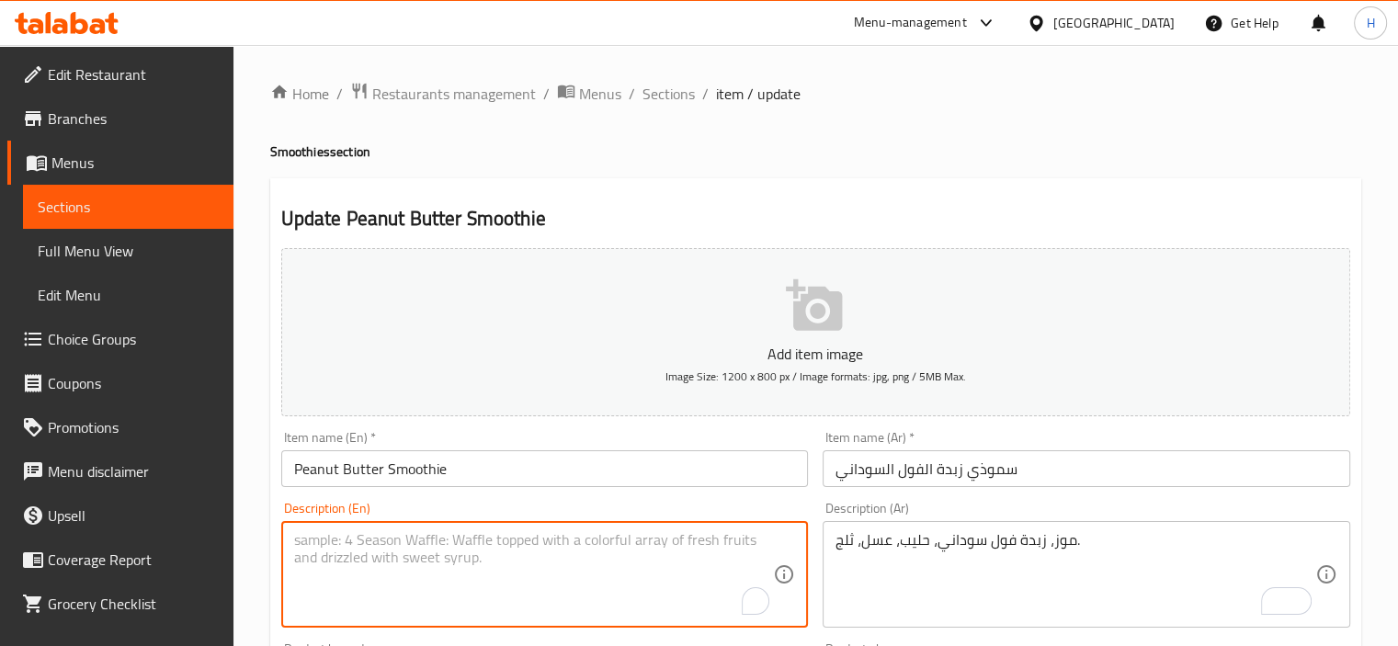
paste textarea "Banana, peanut butter, milk, honey, ice."
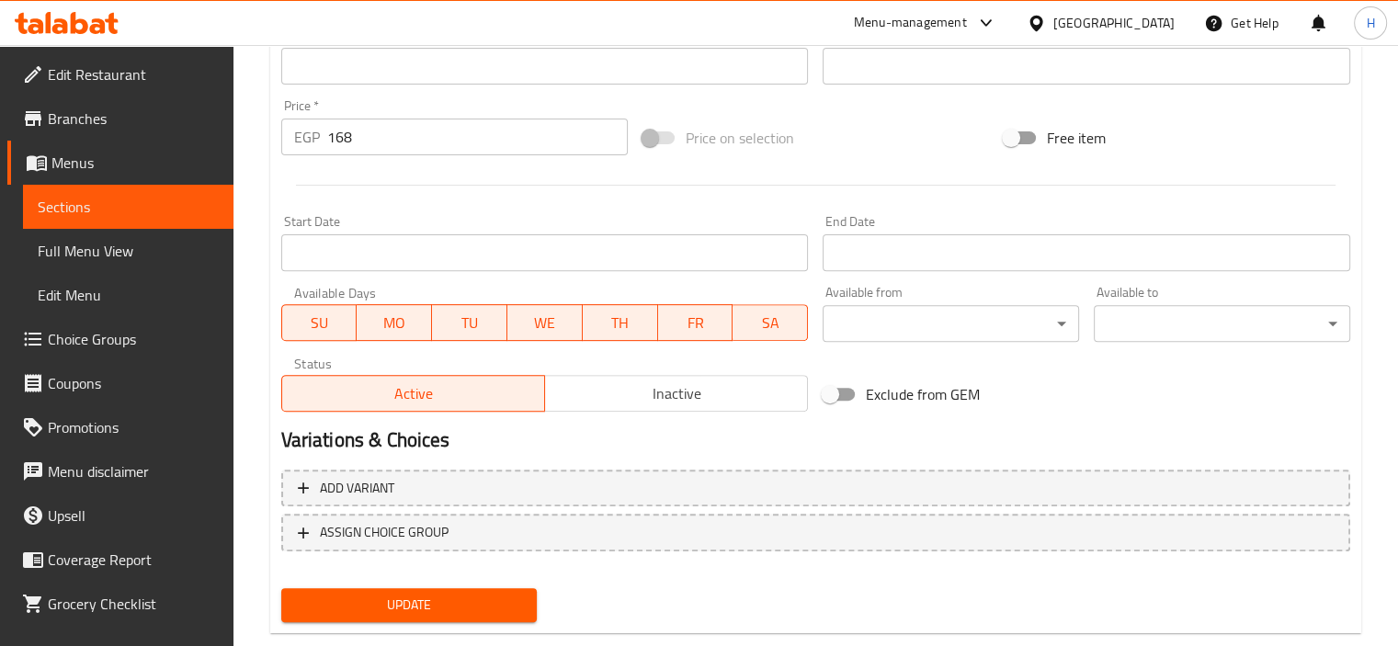
scroll to position [652, 0]
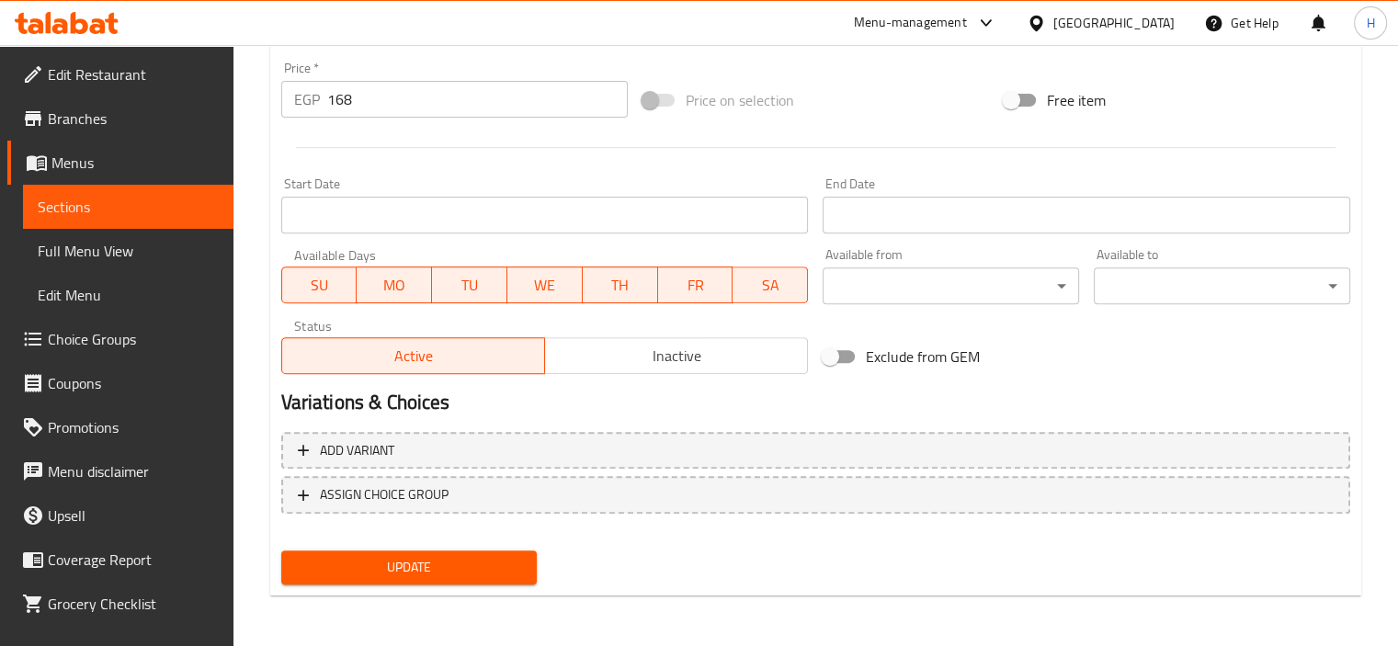
type textarea "Banana, peanut butter, milk, honey, ice."
click at [517, 580] on button "Update" at bounding box center [409, 567] width 256 height 34
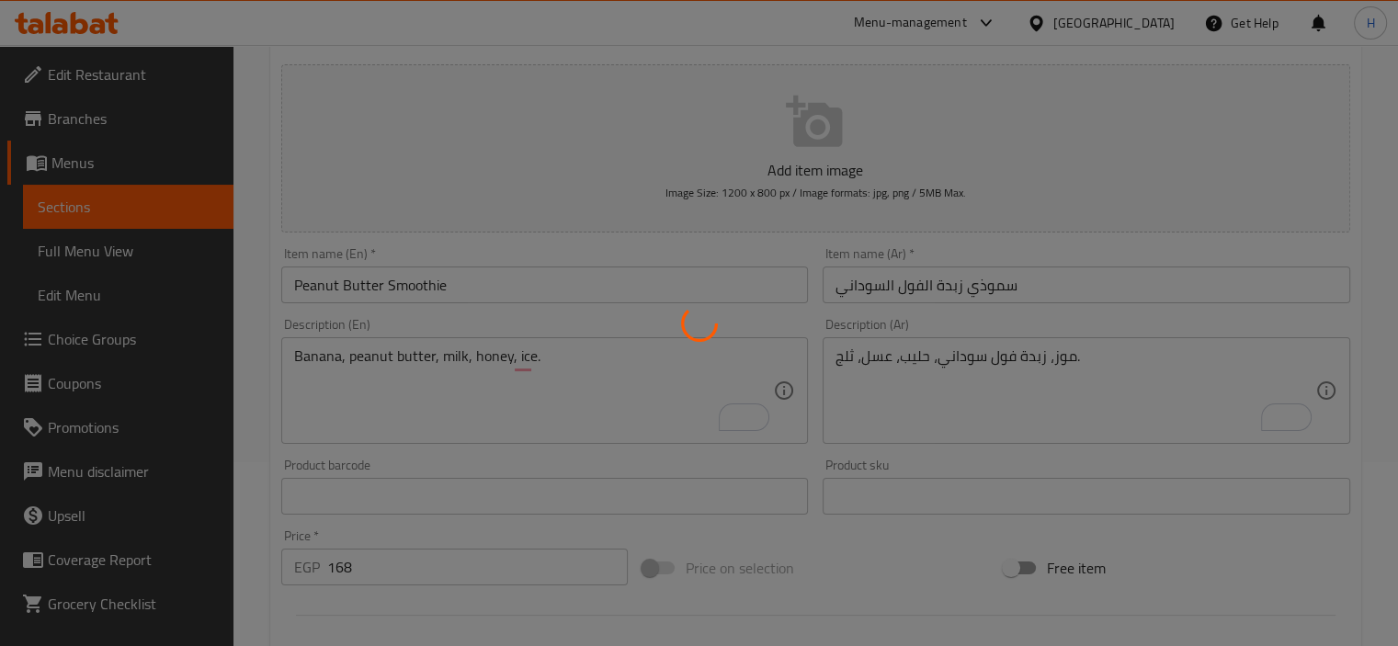
scroll to position [0, 0]
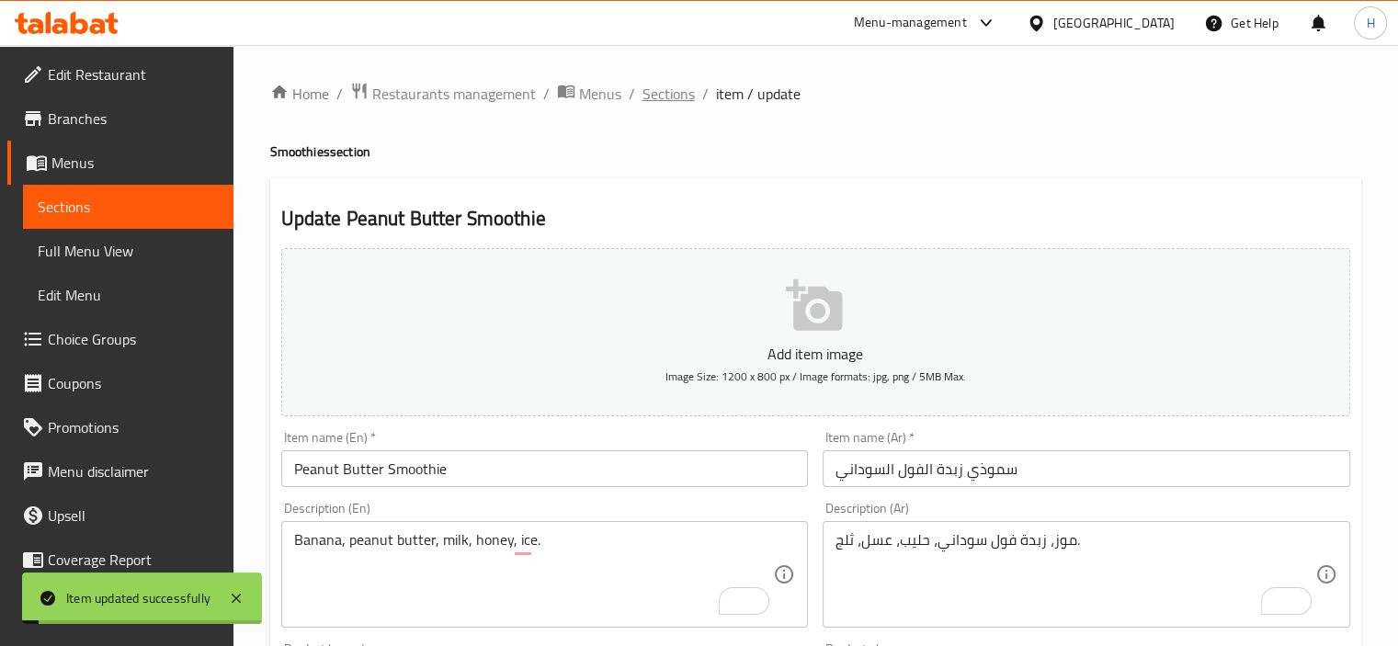
click at [660, 101] on span "Sections" at bounding box center [668, 94] width 52 height 22
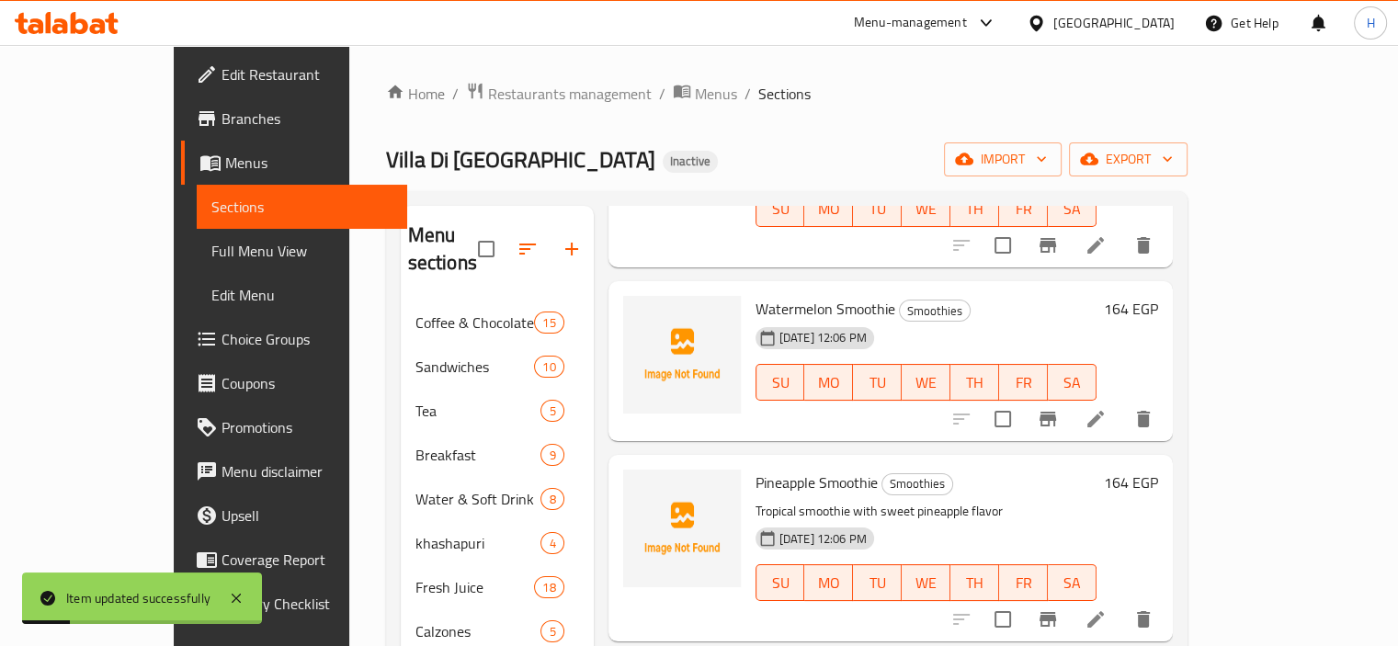
scroll to position [743, 0]
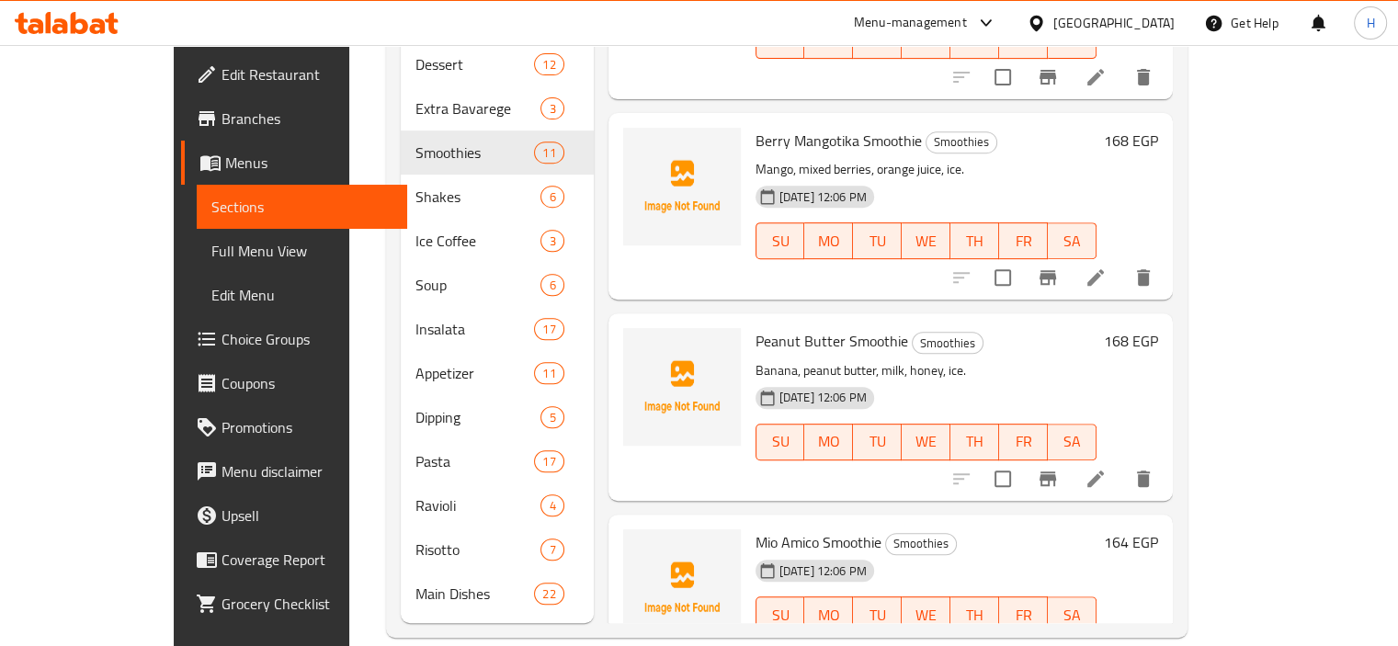
click at [1104, 380] on div "30-08-2025 12:06 PM SU MO TU WE TH FR SA" at bounding box center [926, 429] width 356 height 99
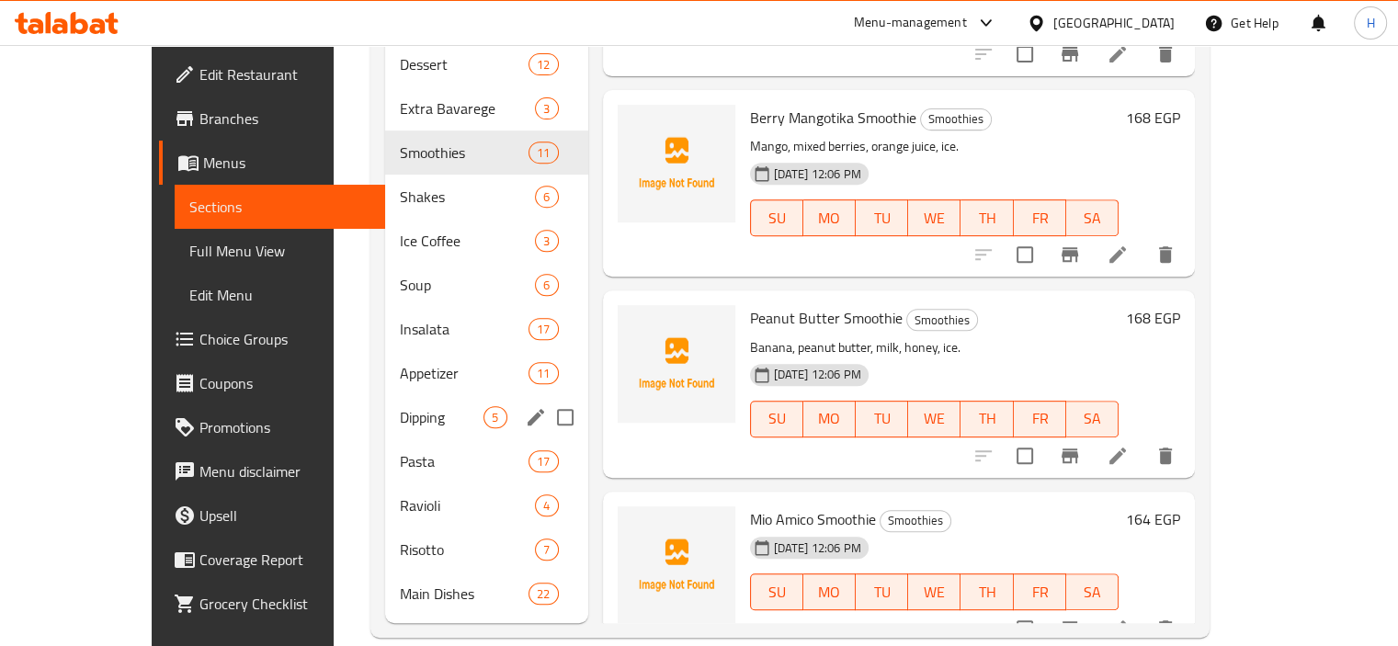
scroll to position [702, 0]
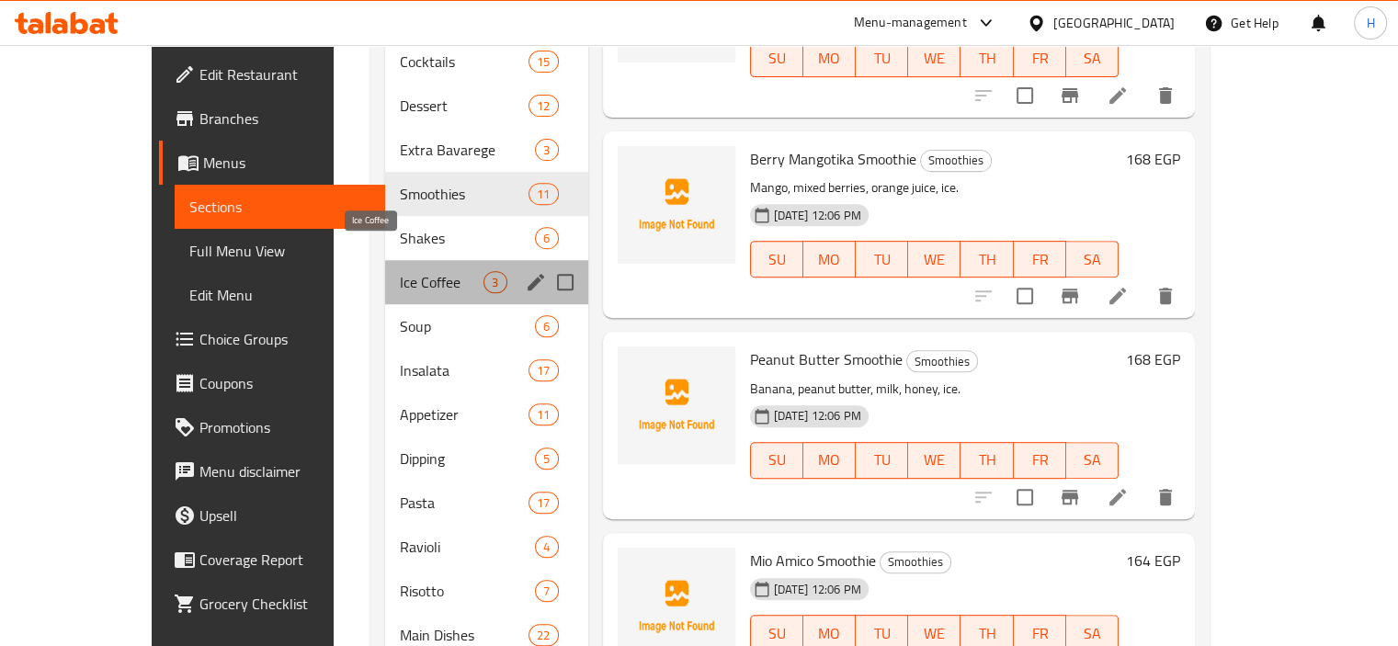
click at [411, 271] on span "Ice Coffee" at bounding box center [442, 282] width 84 height 22
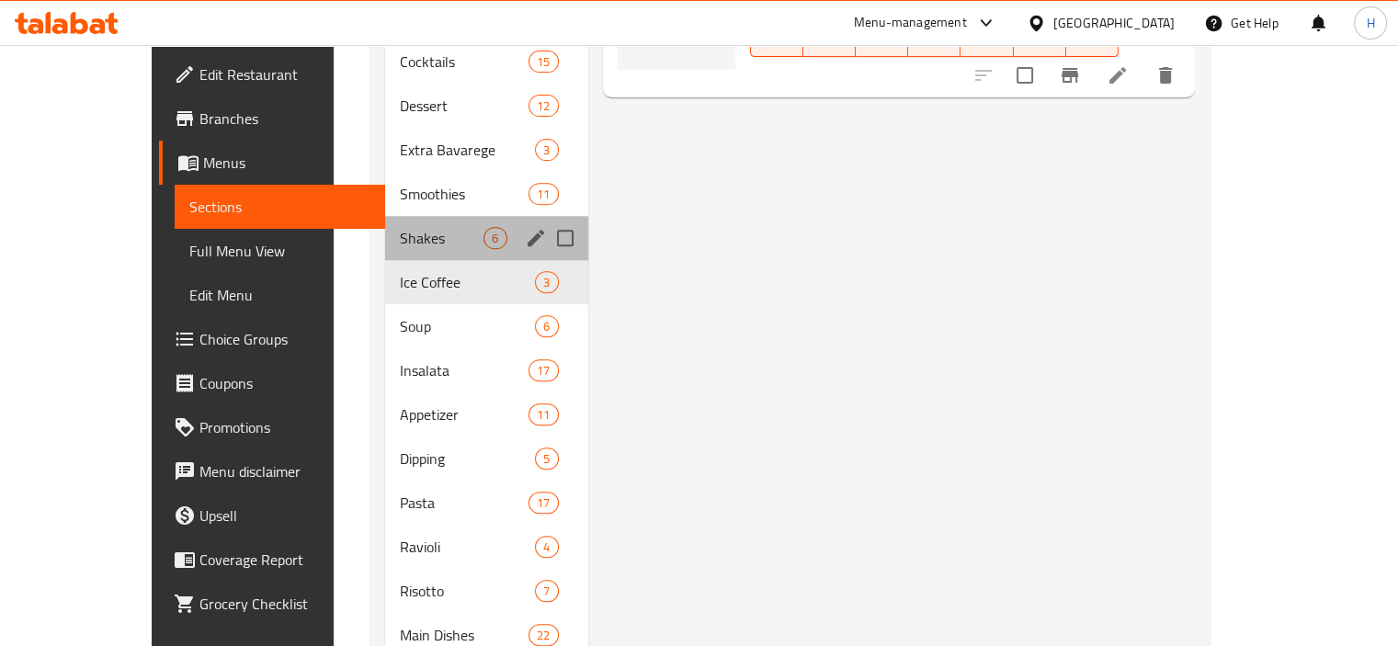
click at [388, 223] on div "Shakes 6" at bounding box center [486, 238] width 202 height 44
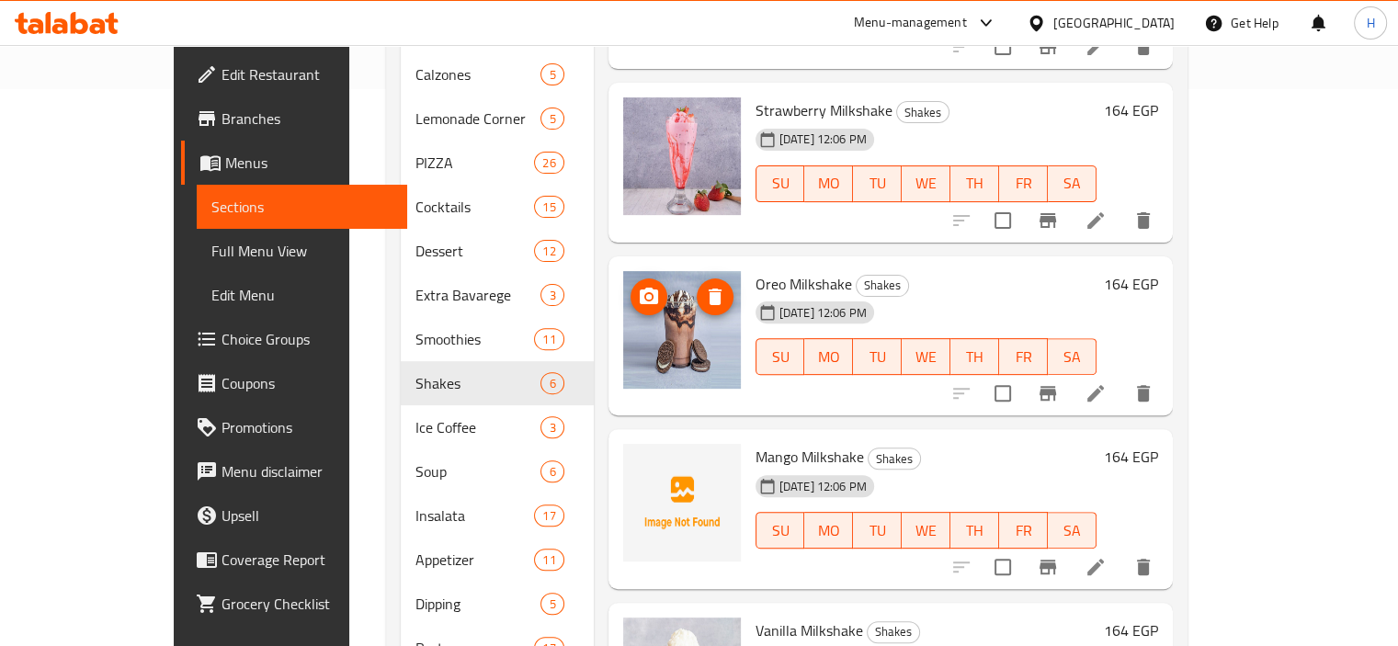
scroll to position [572, 0]
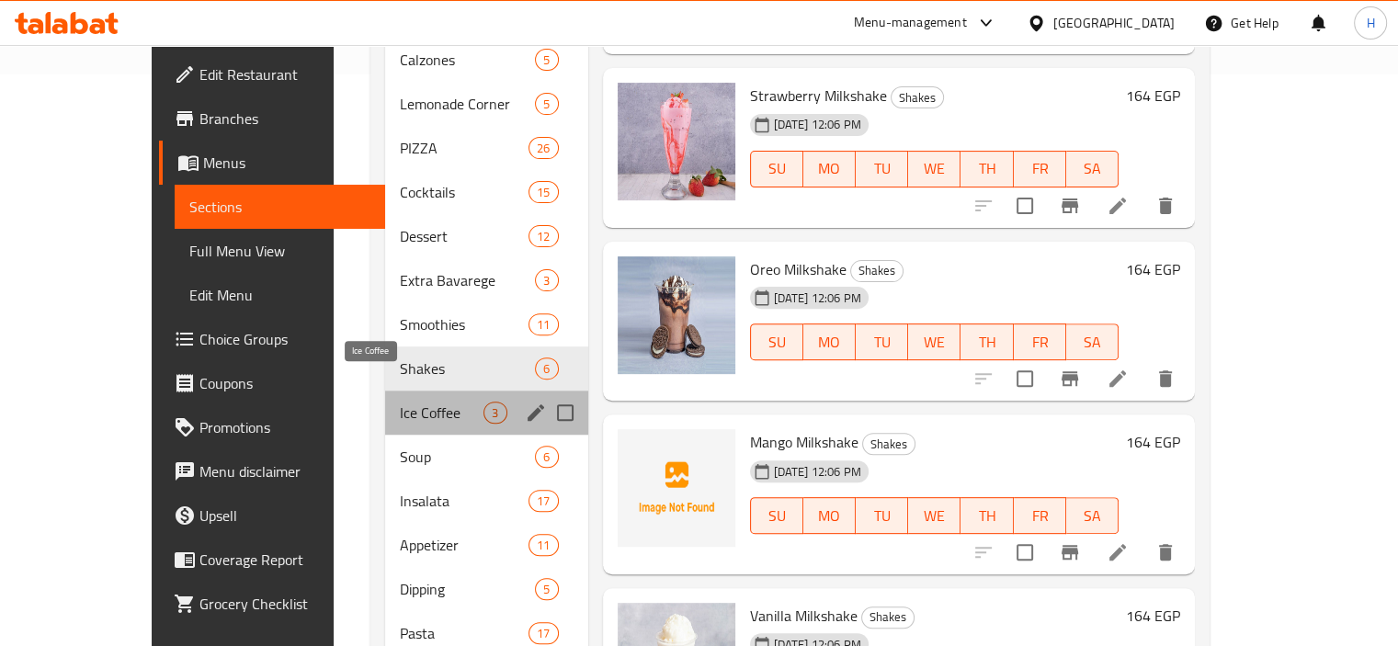
click at [400, 402] on span "Ice Coffee" at bounding box center [442, 413] width 84 height 22
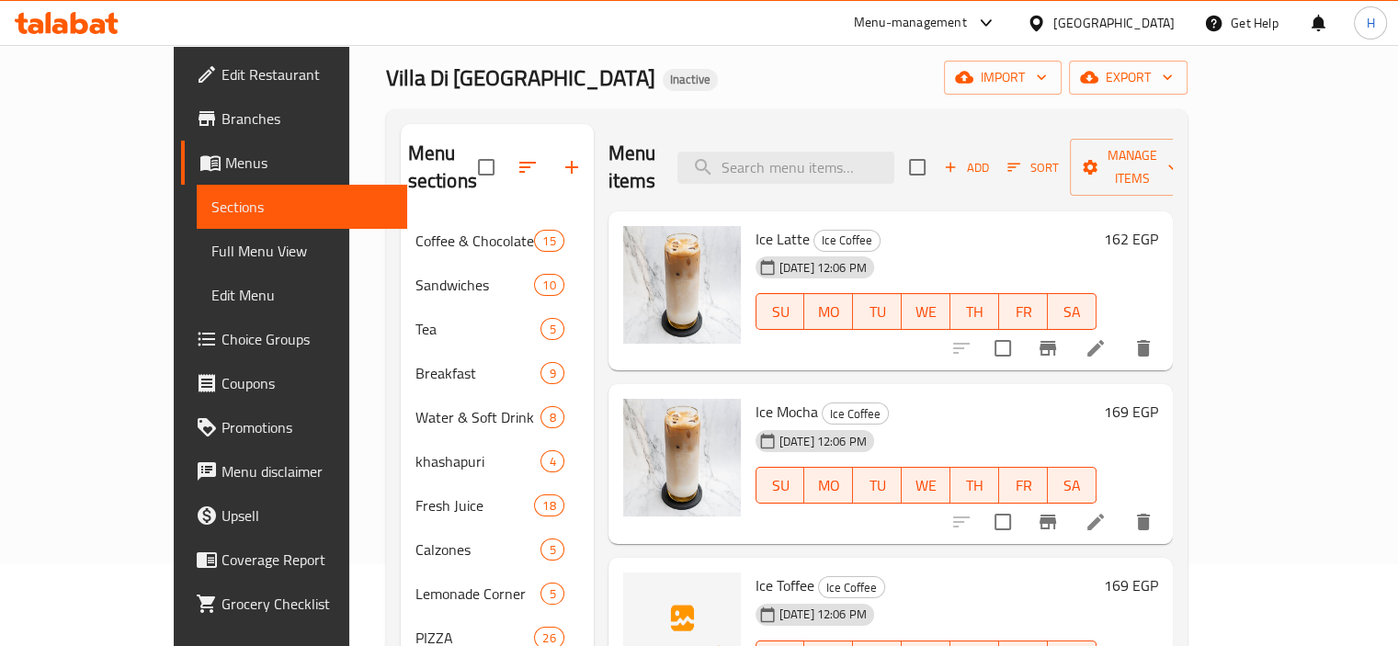
scroll to position [81, 0]
click at [1121, 333] on li at bounding box center [1095, 349] width 51 height 33
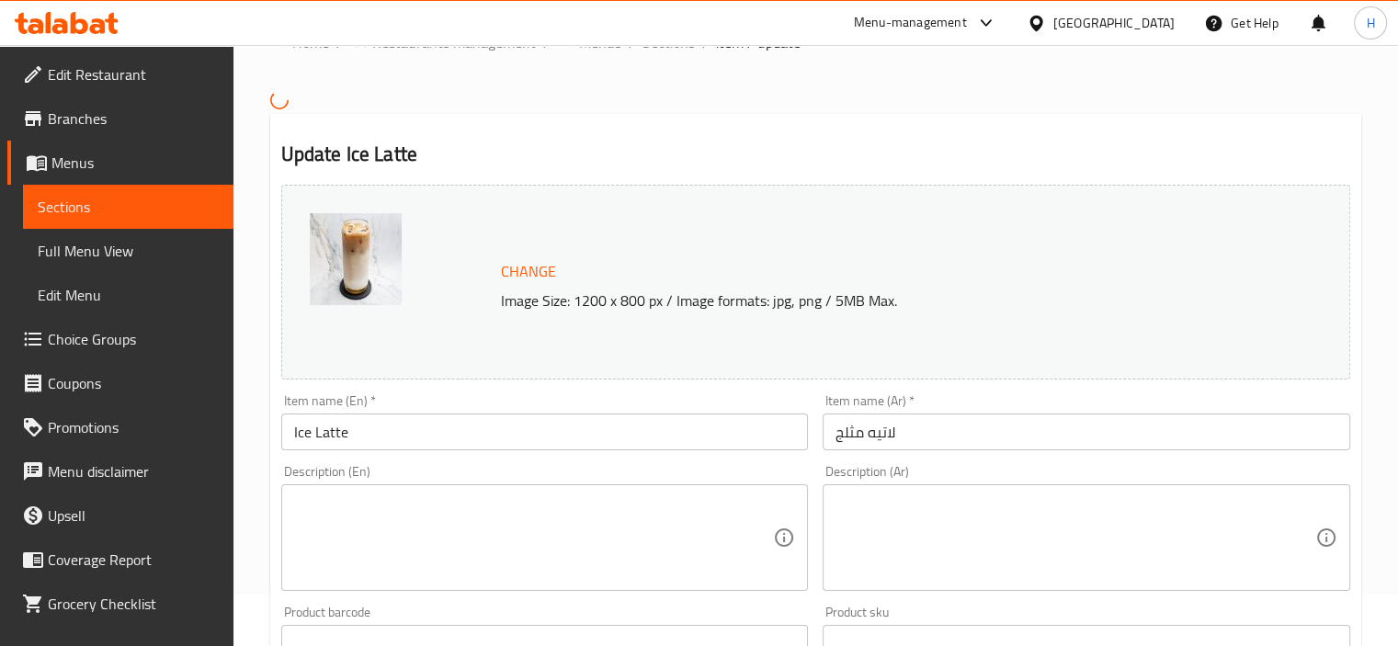
scroll to position [55, 0]
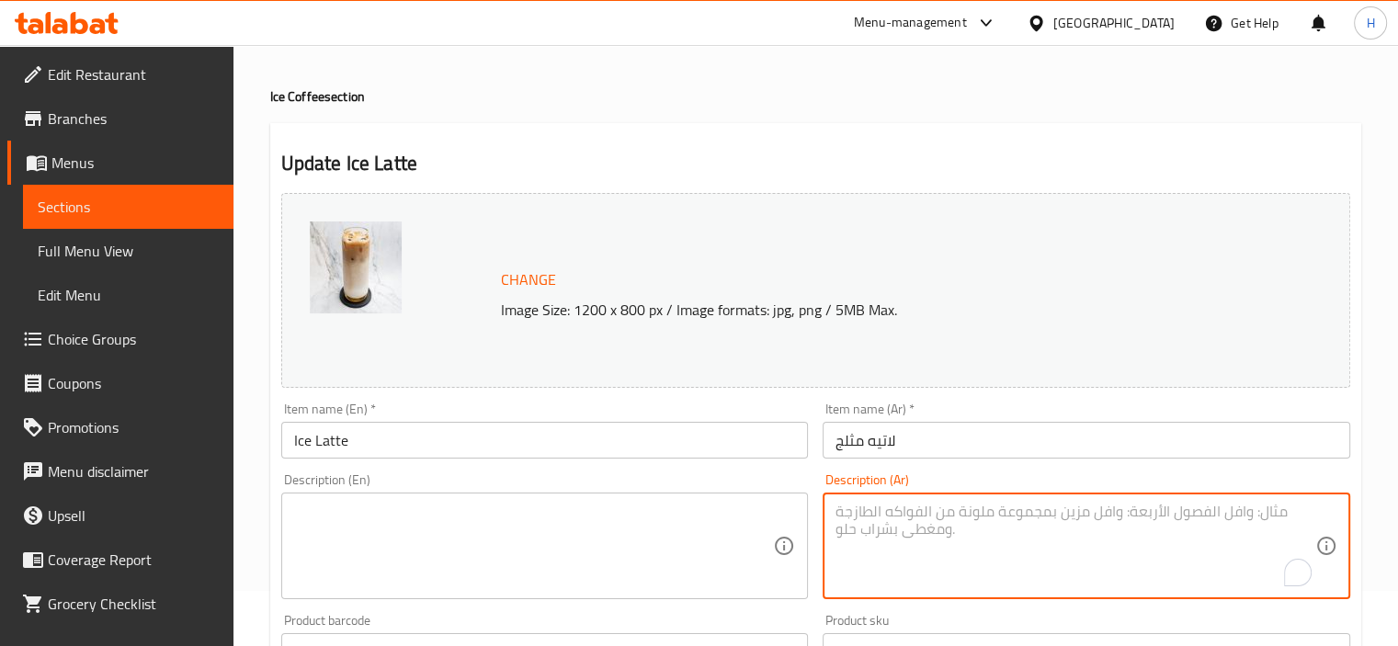
click at [1213, 567] on textarea "To enrich screen reader interactions, please activate Accessibility in Grammarl…" at bounding box center [1075, 546] width 480 height 87
paste textarea "إسبريسو مع حليب بارد ومكعبات ثلج."
type textarea "إسبريسو مع حليب بارد ومكعبات ثلج."
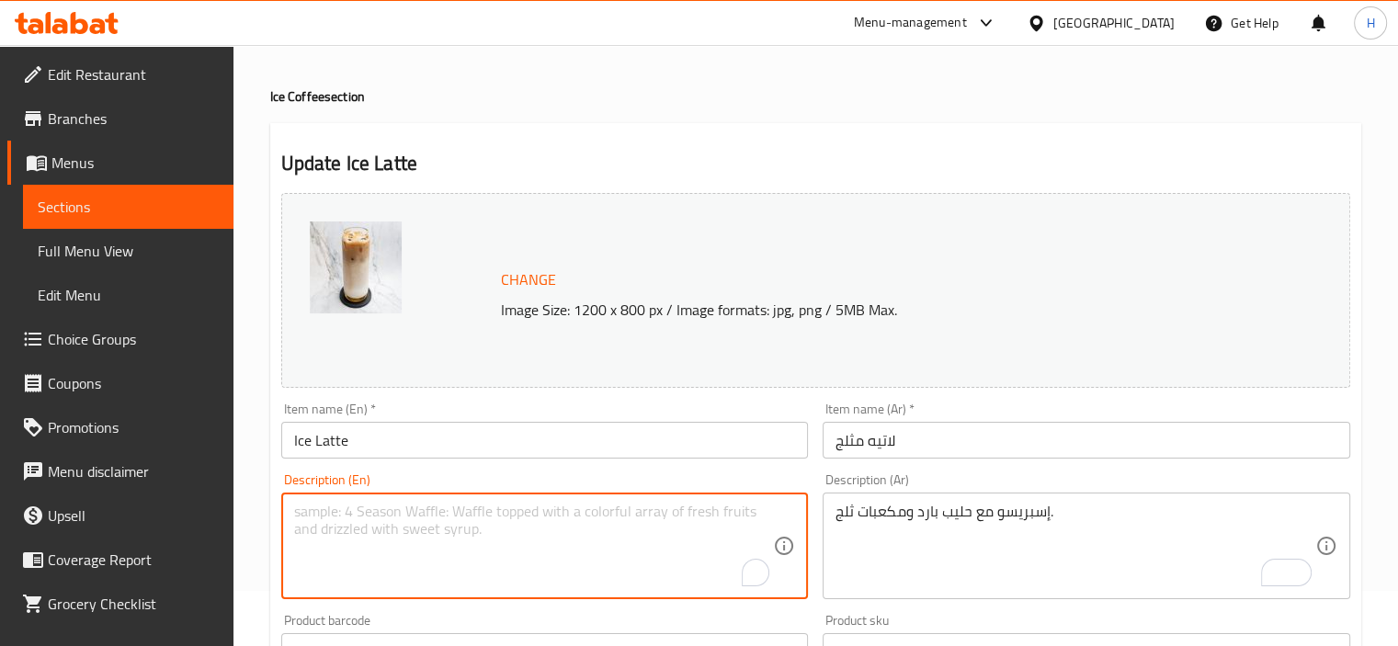
paste textarea "Espresso with cold milk and ice cubes."
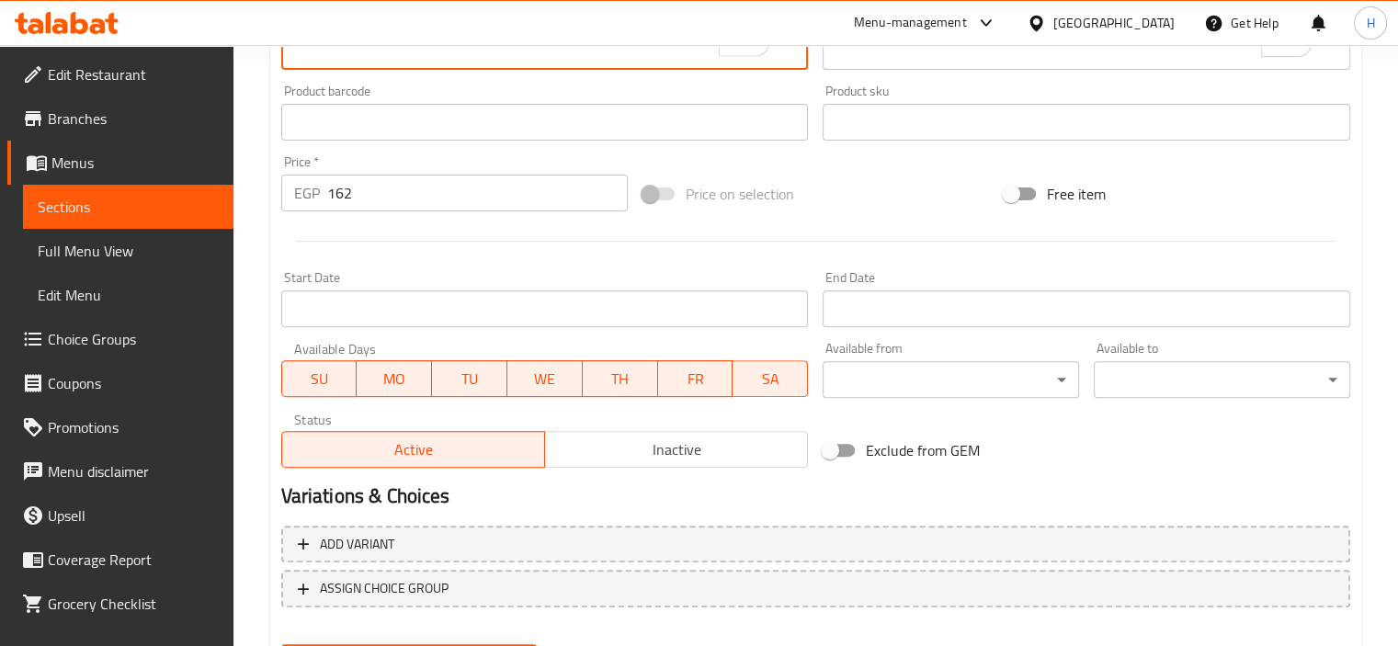
scroll to position [677, 0]
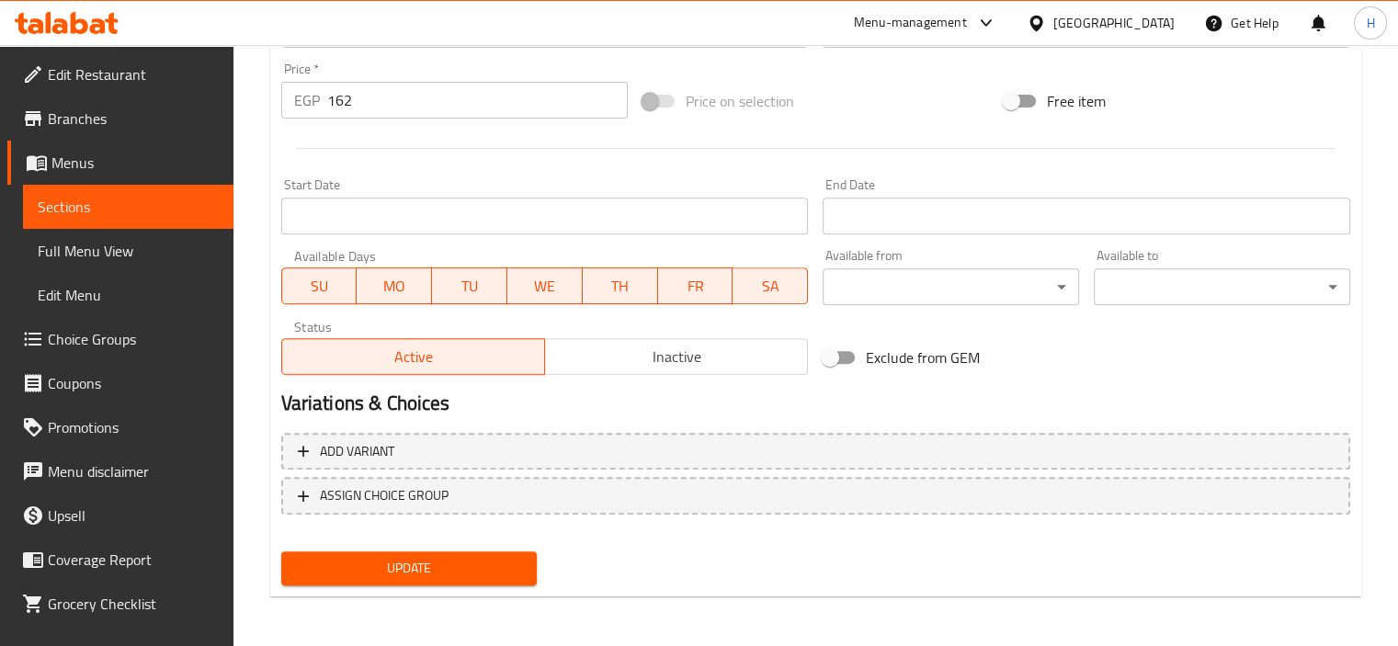
type textarea "Espresso with cold milk and ice cubes."
drag, startPoint x: 511, startPoint y: 545, endPoint x: 507, endPoint y: 567, distance: 22.4
click at [507, 567] on div "Update" at bounding box center [409, 568] width 271 height 49
click at [507, 567] on span "Update" at bounding box center [409, 568] width 227 height 23
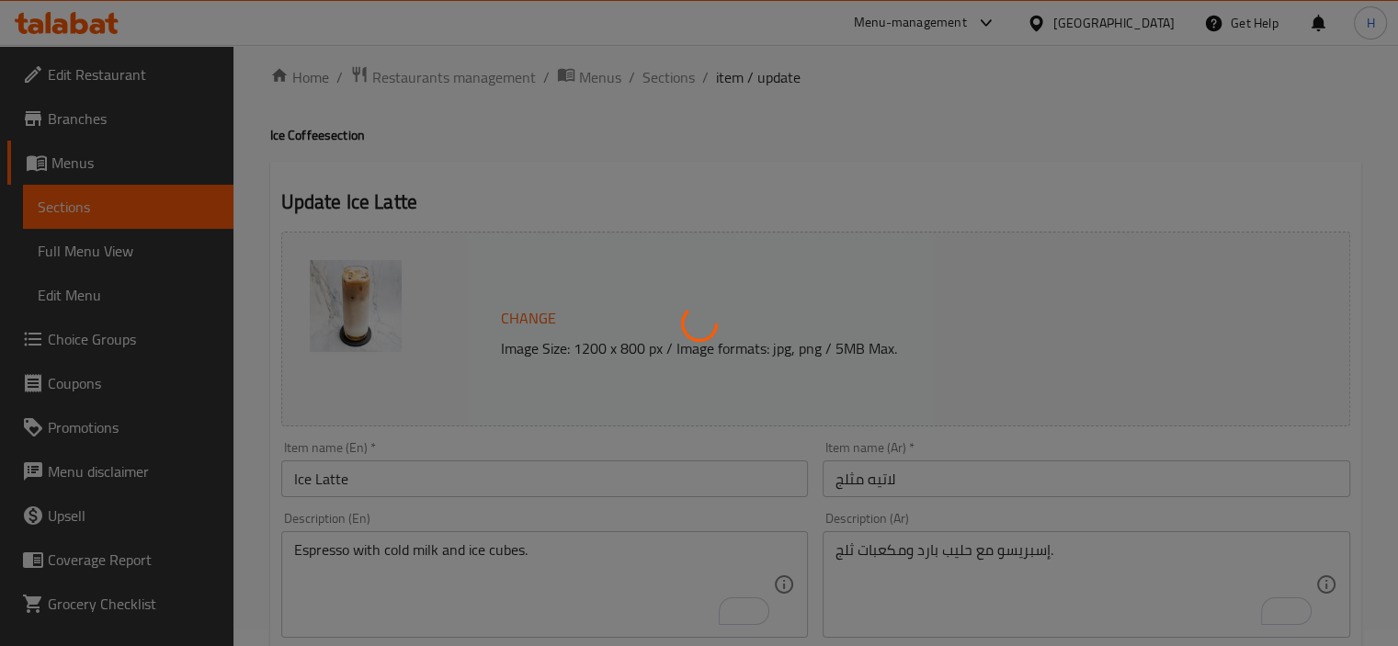
scroll to position [0, 0]
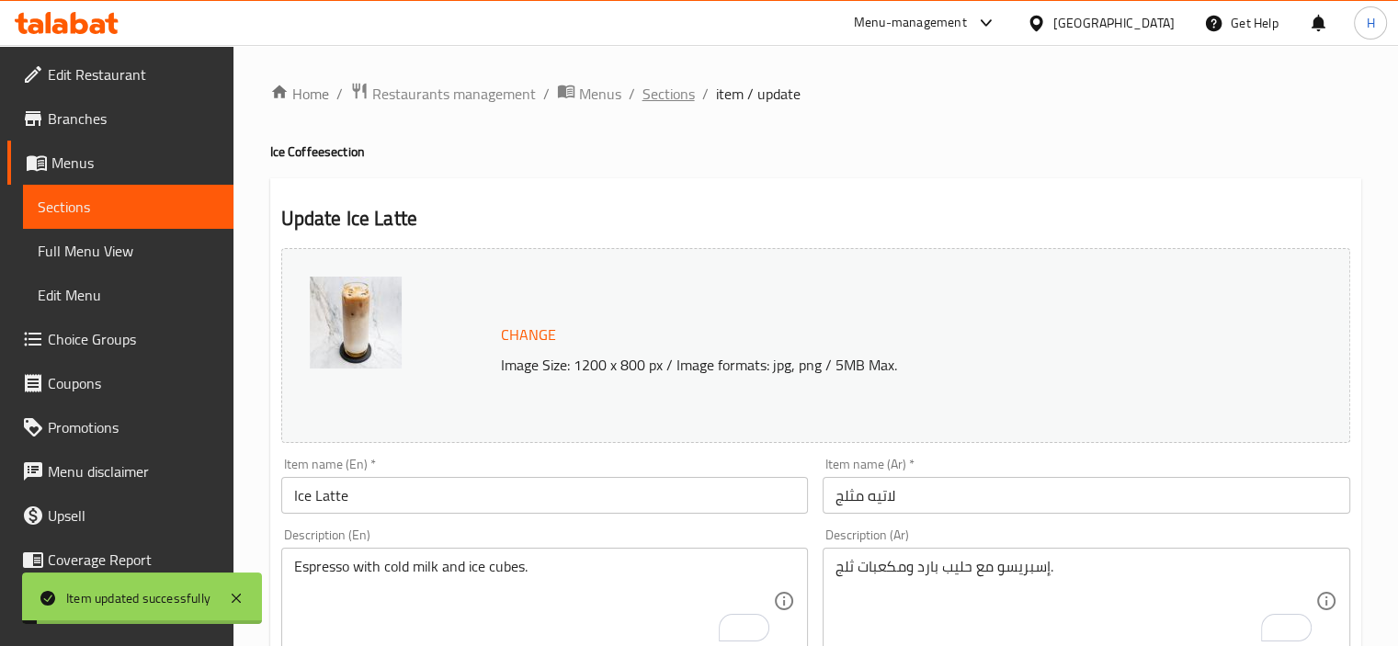
click at [674, 105] on span "Sections" at bounding box center [668, 94] width 52 height 22
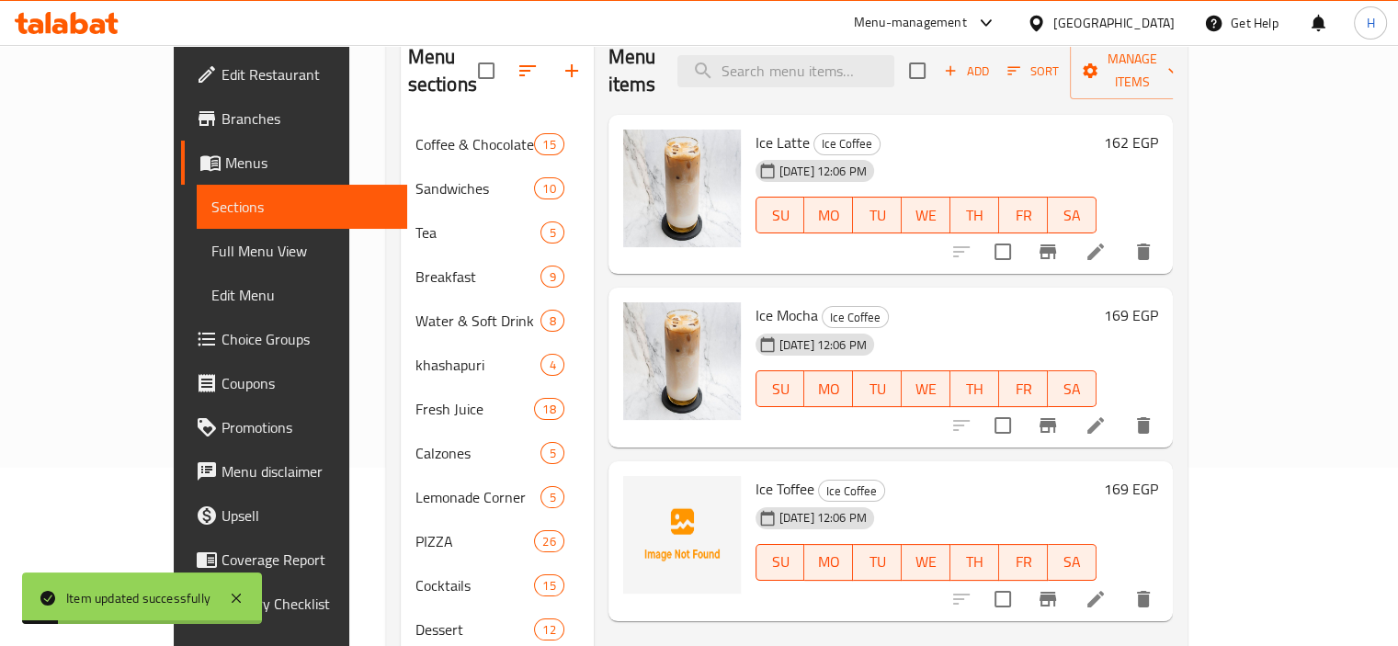
scroll to position [180, 0]
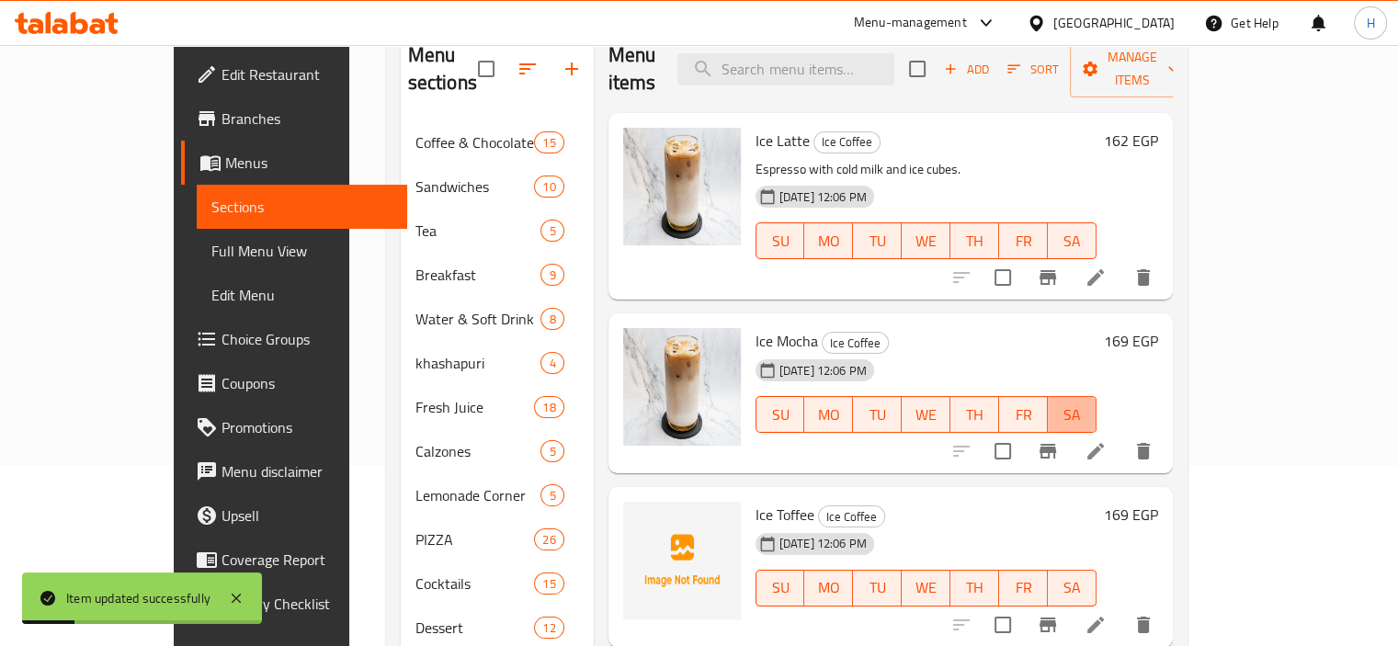
click at [1089, 402] on span "SA" at bounding box center [1072, 415] width 34 height 27
click at [1121, 435] on li at bounding box center [1095, 451] width 51 height 33
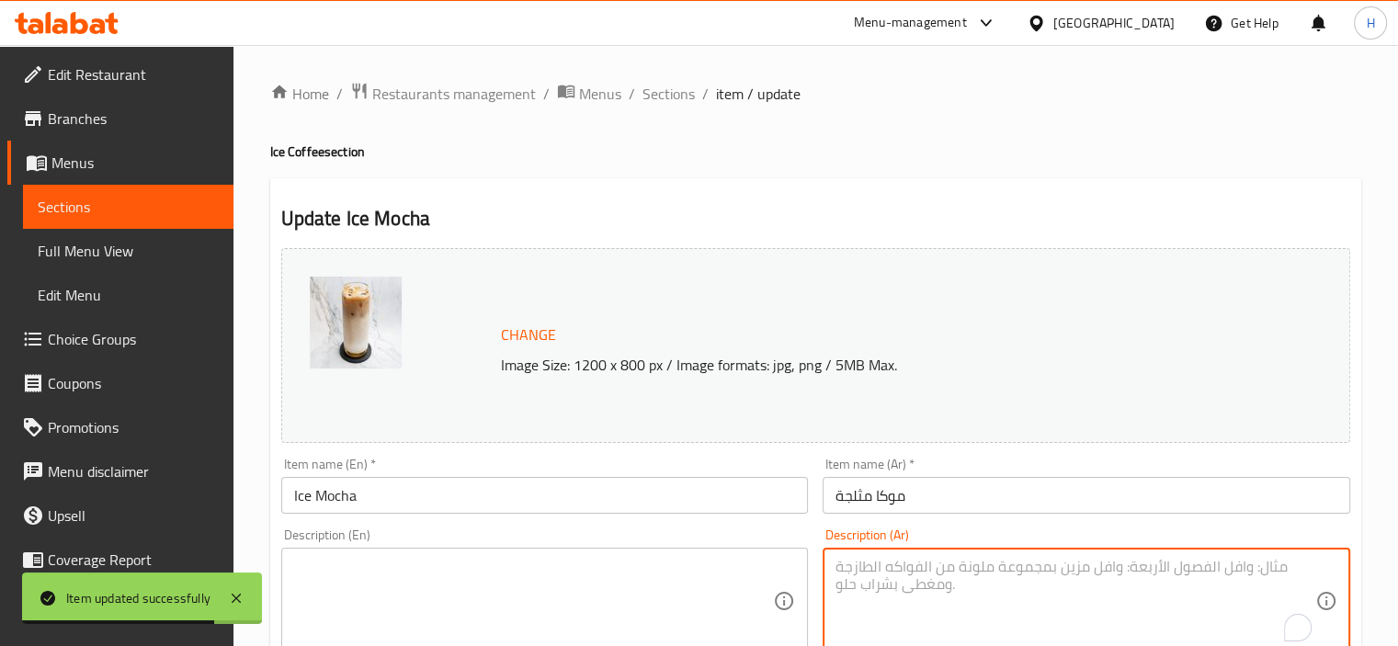
click at [1117, 601] on textarea "To enrich screen reader interactions, please activate Accessibility in Grammarl…" at bounding box center [1075, 601] width 480 height 87
paste textarea "إسبريسو مع صوص شوكولاتة، حليب بارد وثلج، مع كريمة مخفوقة."
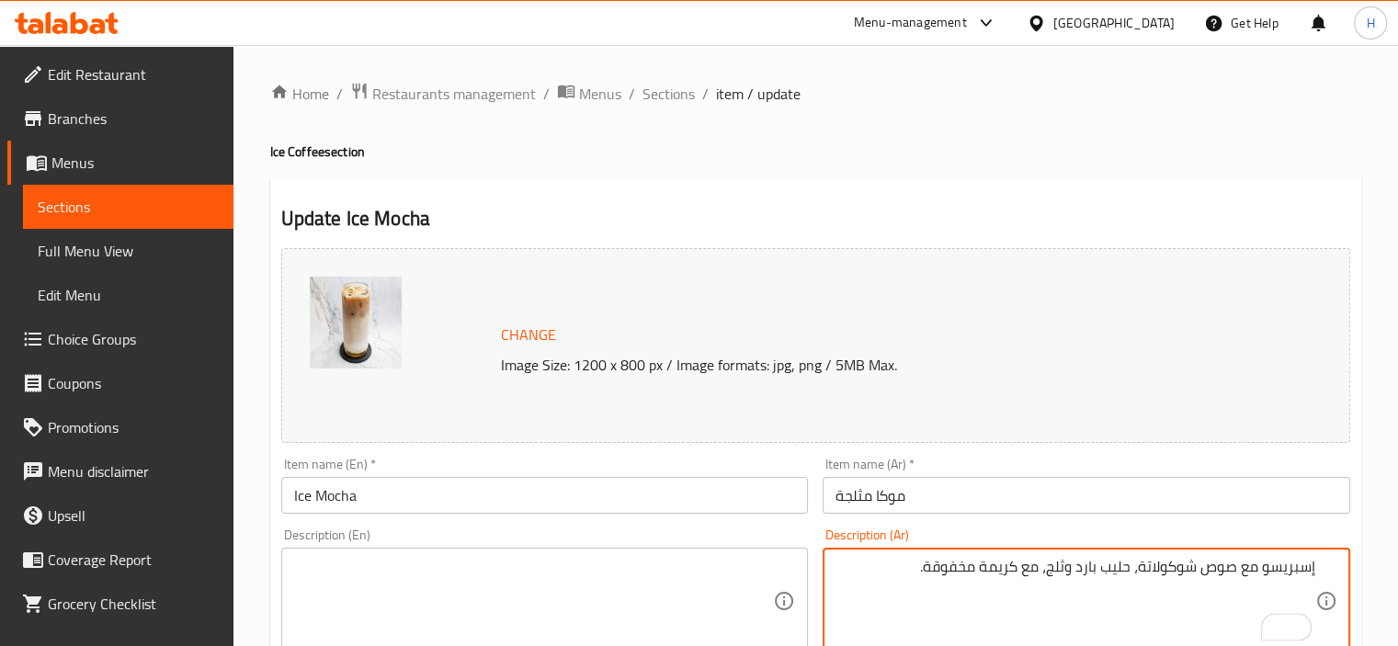
type textarea "إسبريسو مع صوص شوكولاتة، حليب بارد وثلج، مع كريمة مخفوقة."
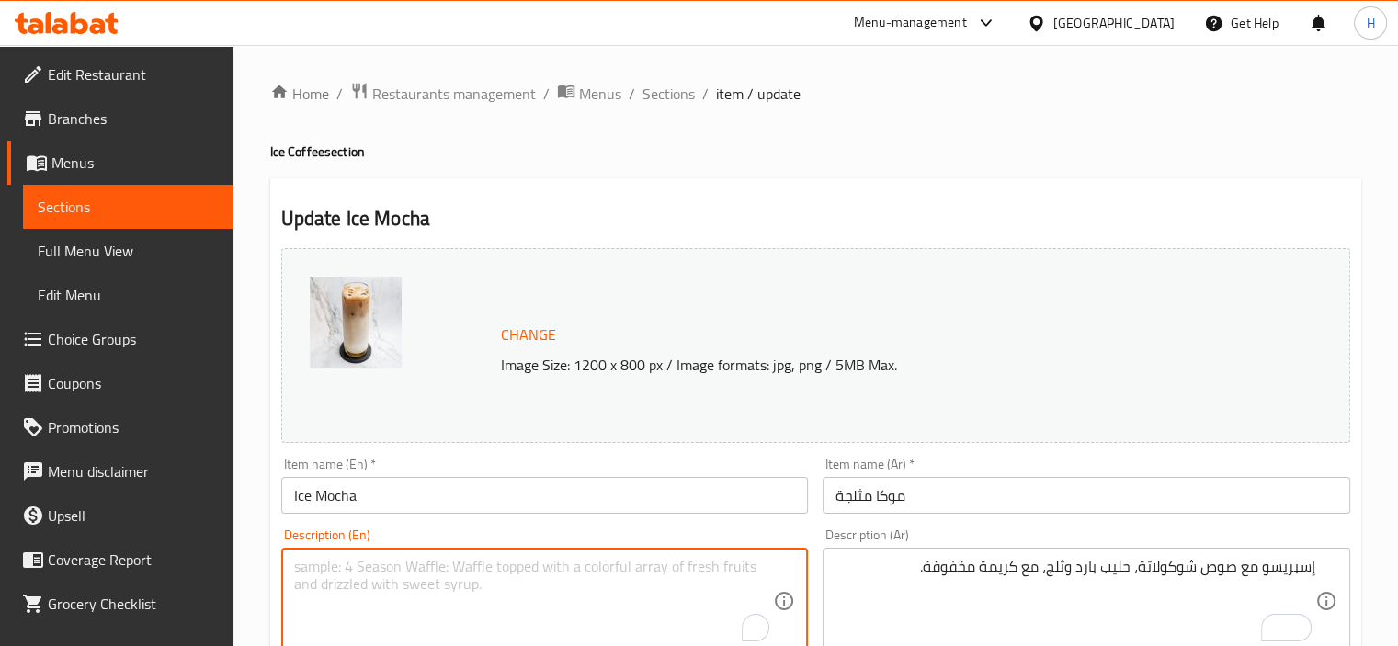
paste textarea "Espresso with chocolate sauce, cold milk and ice, with whipped cream."
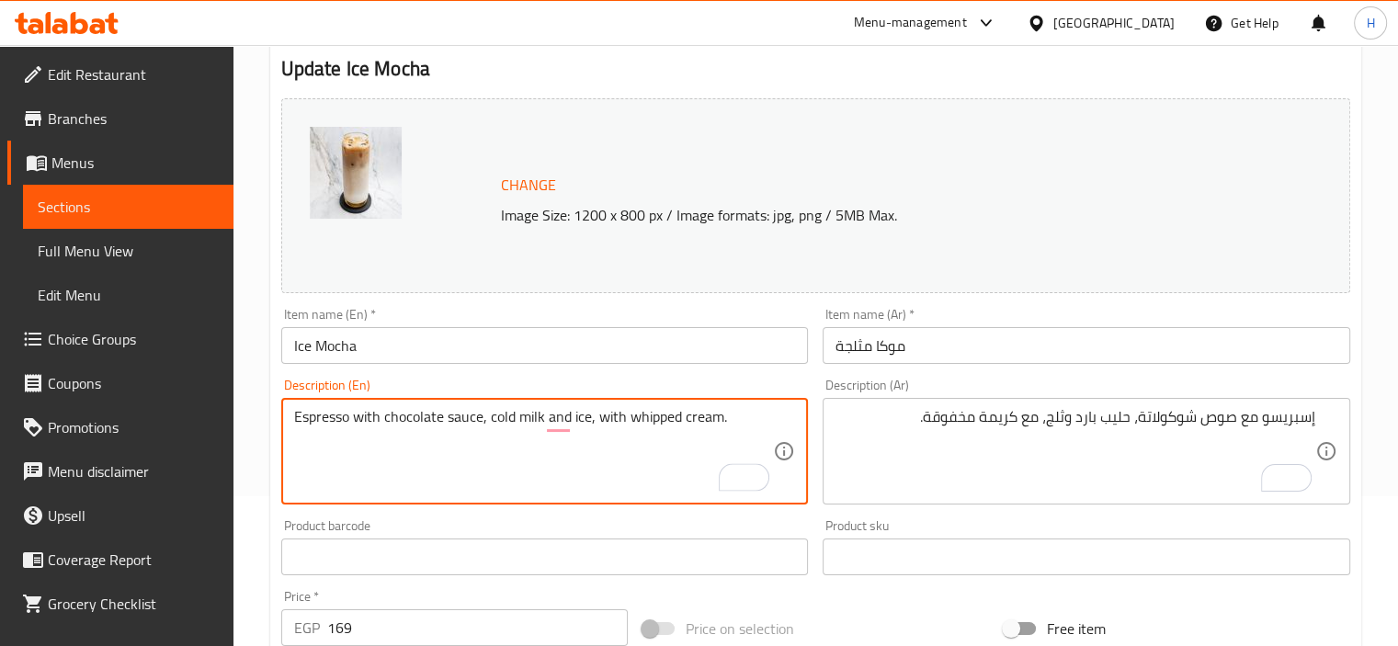
scroll to position [677, 0]
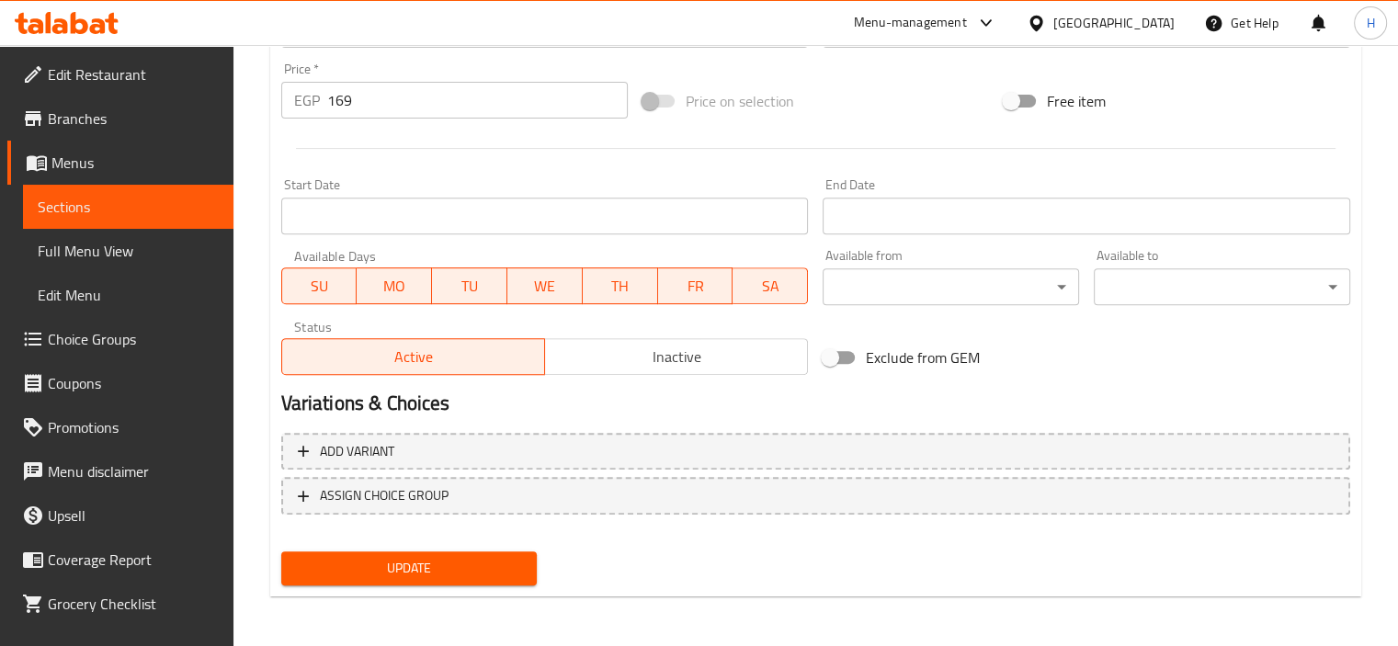
type textarea "Espresso with chocolate sauce, cold milk and ice, with whipped cream."
click at [351, 551] on button "Update" at bounding box center [409, 568] width 256 height 34
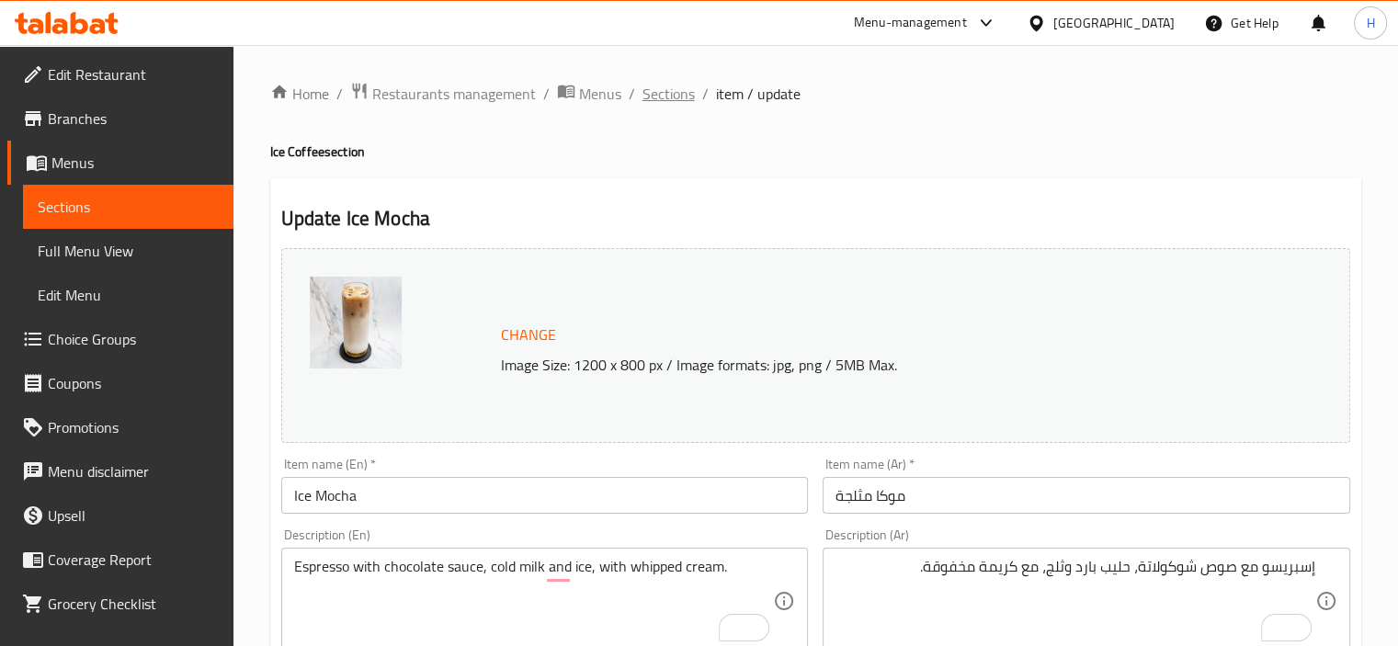
click at [662, 89] on span "Sections" at bounding box center [668, 94] width 52 height 22
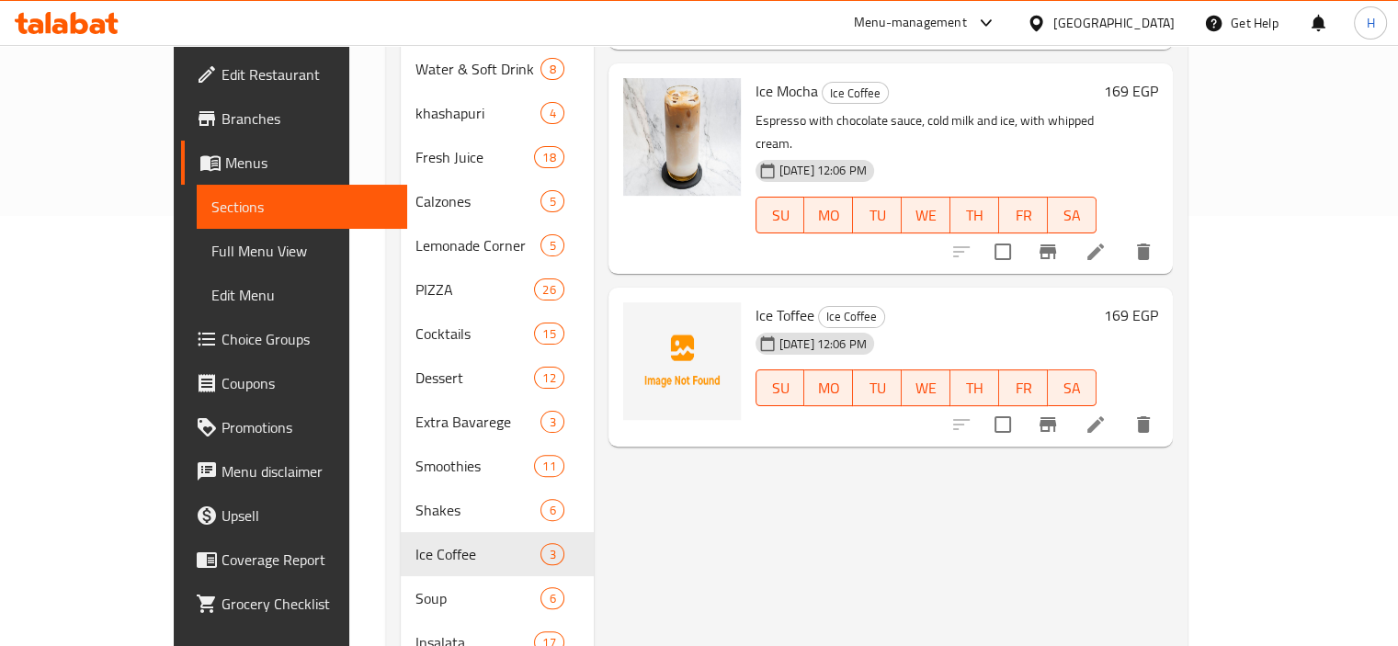
scroll to position [437, 0]
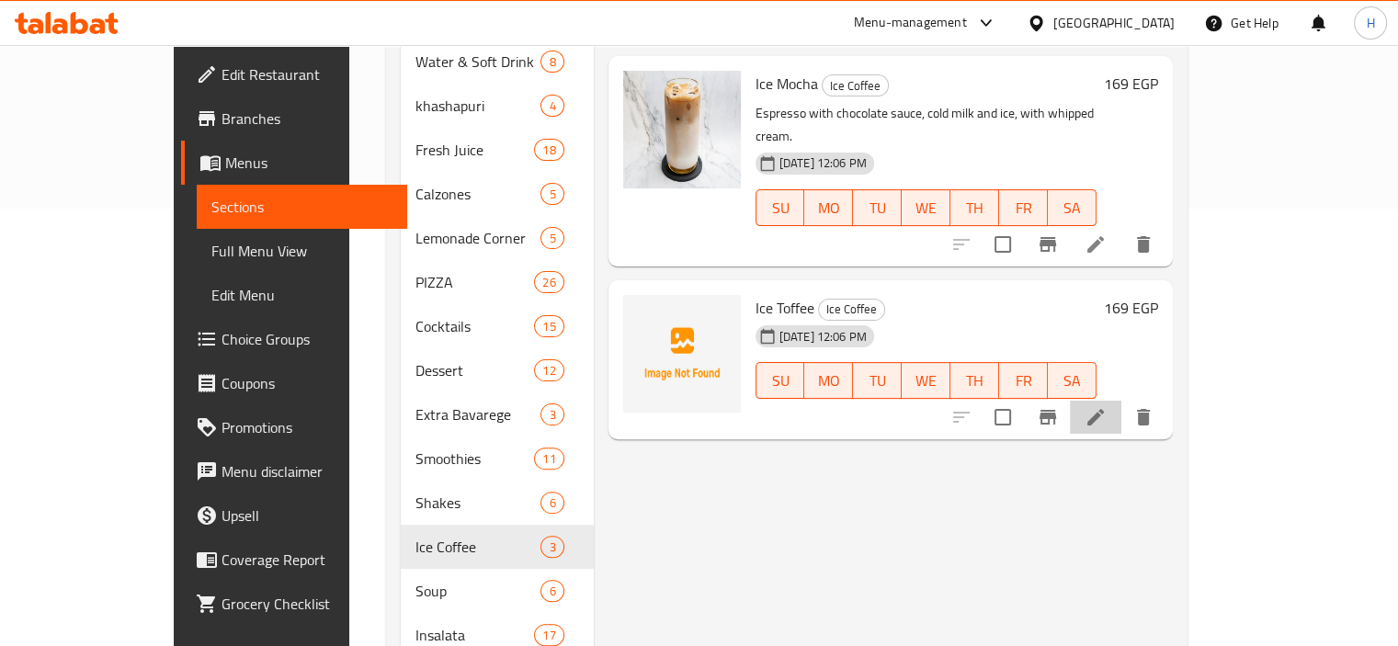
click at [1121, 401] on li at bounding box center [1095, 417] width 51 height 33
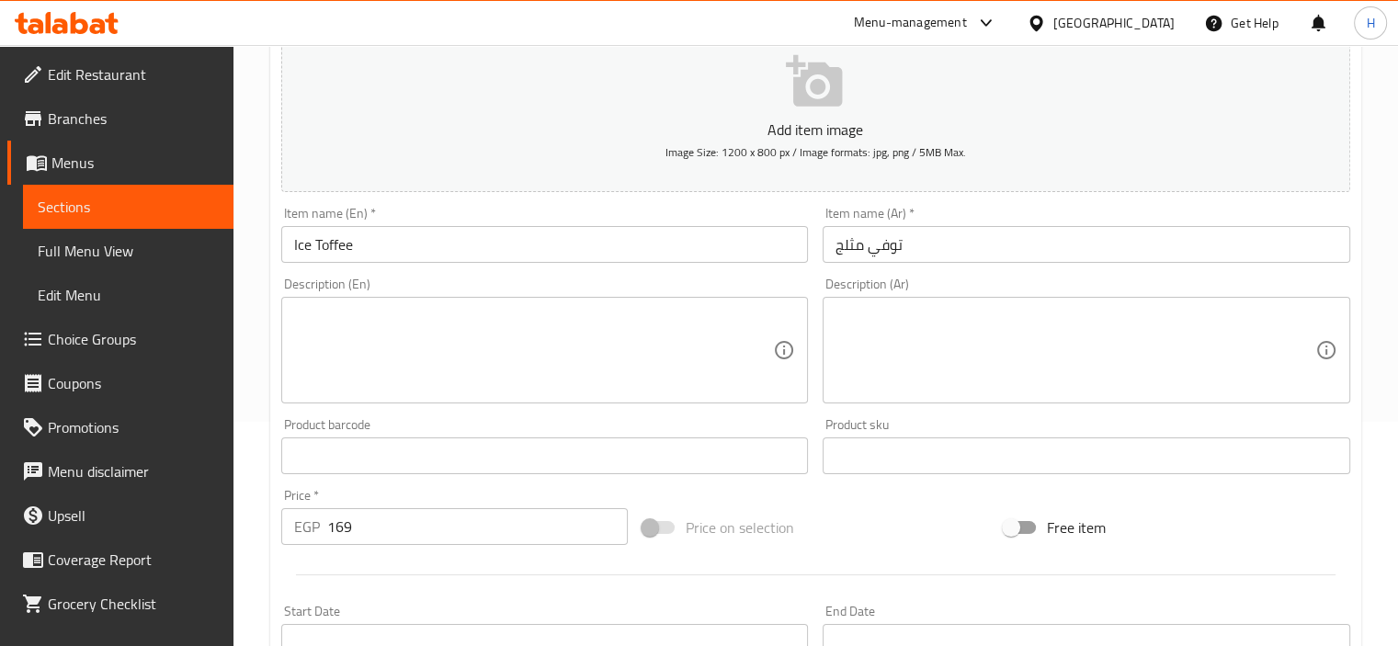
scroll to position [238, 0]
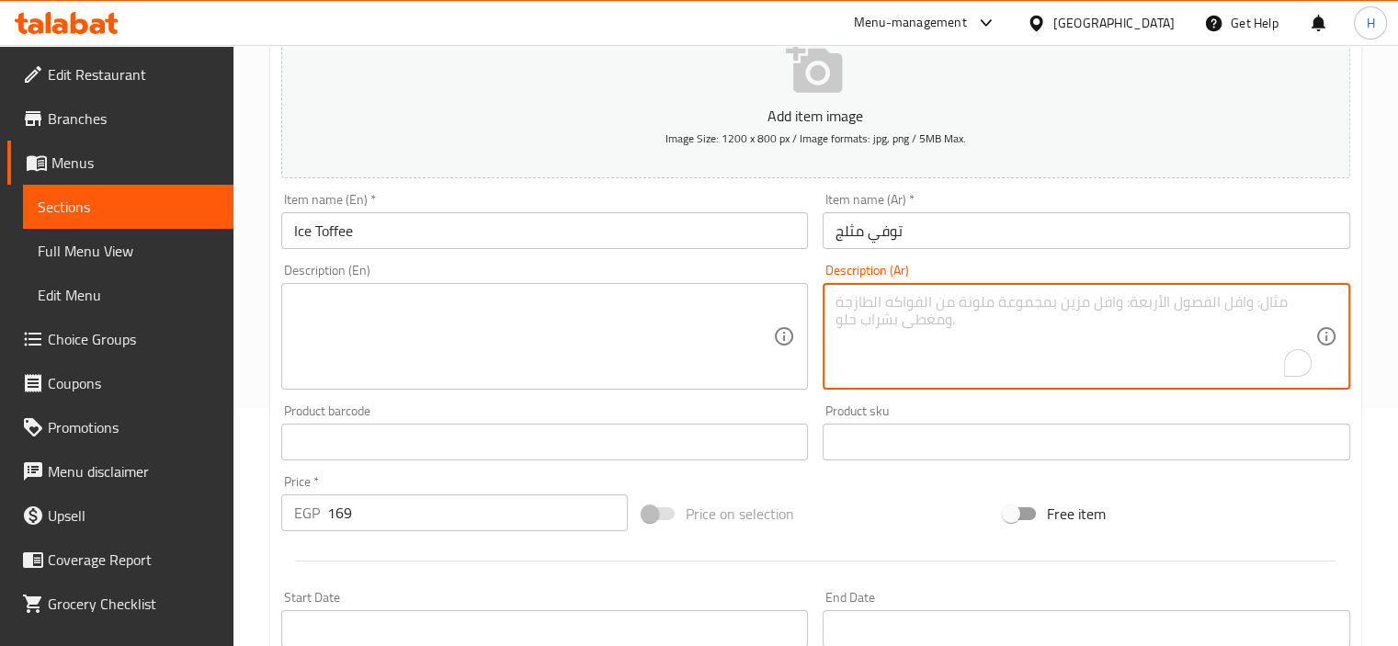
paste textarea "إسبريسو مع صوص توفي كراميل، حليب بارد وثلج."
type textarea "إسبريسو مع صوص توفي كراميل، حليب بارد وثلج."
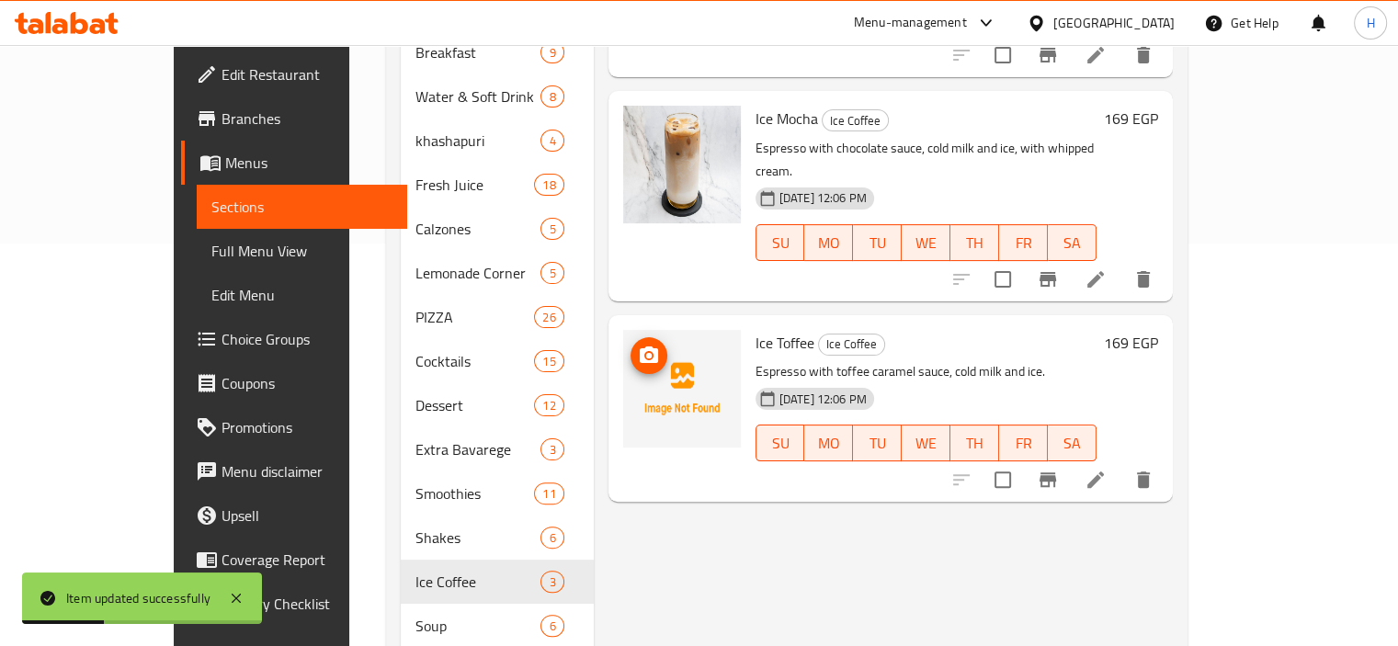
scroll to position [411, 0]
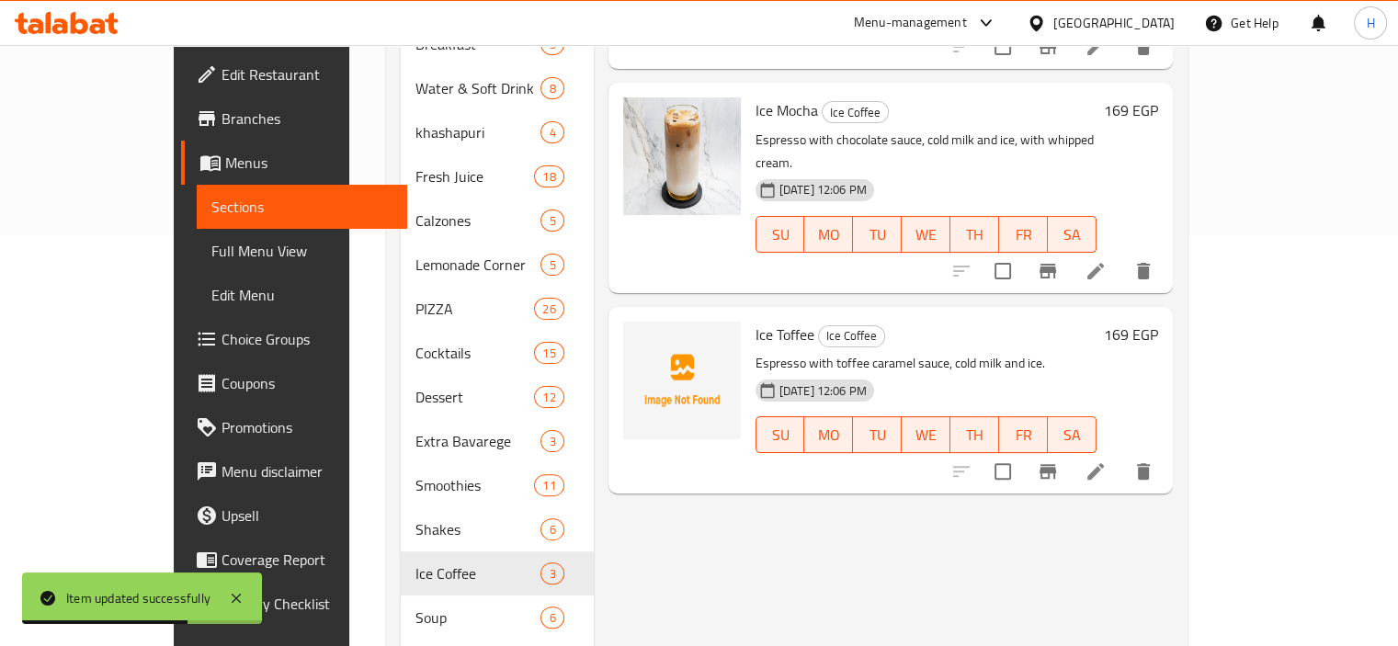
click at [1162, 558] on div "Menu items Add Sort Manage items Ice Latte Ice Coffee Espresso with cold milk a…" at bounding box center [883, 375] width 579 height 1161
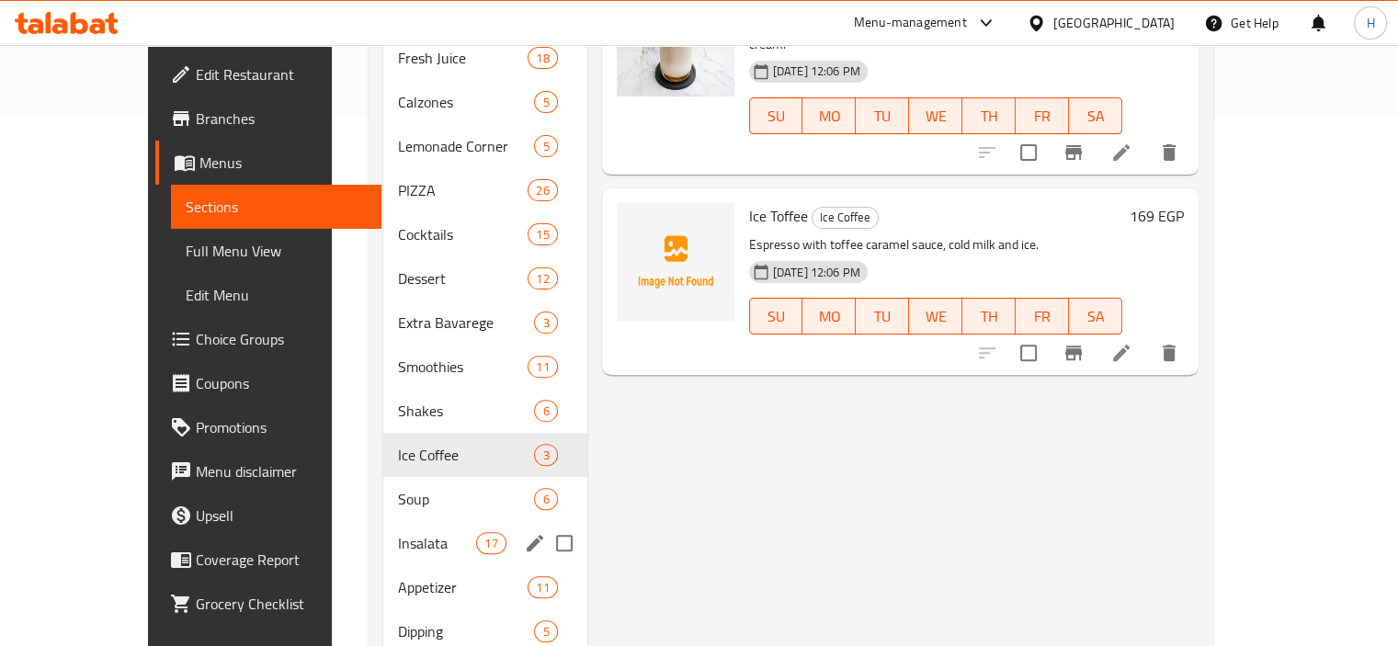
scroll to position [551, 0]
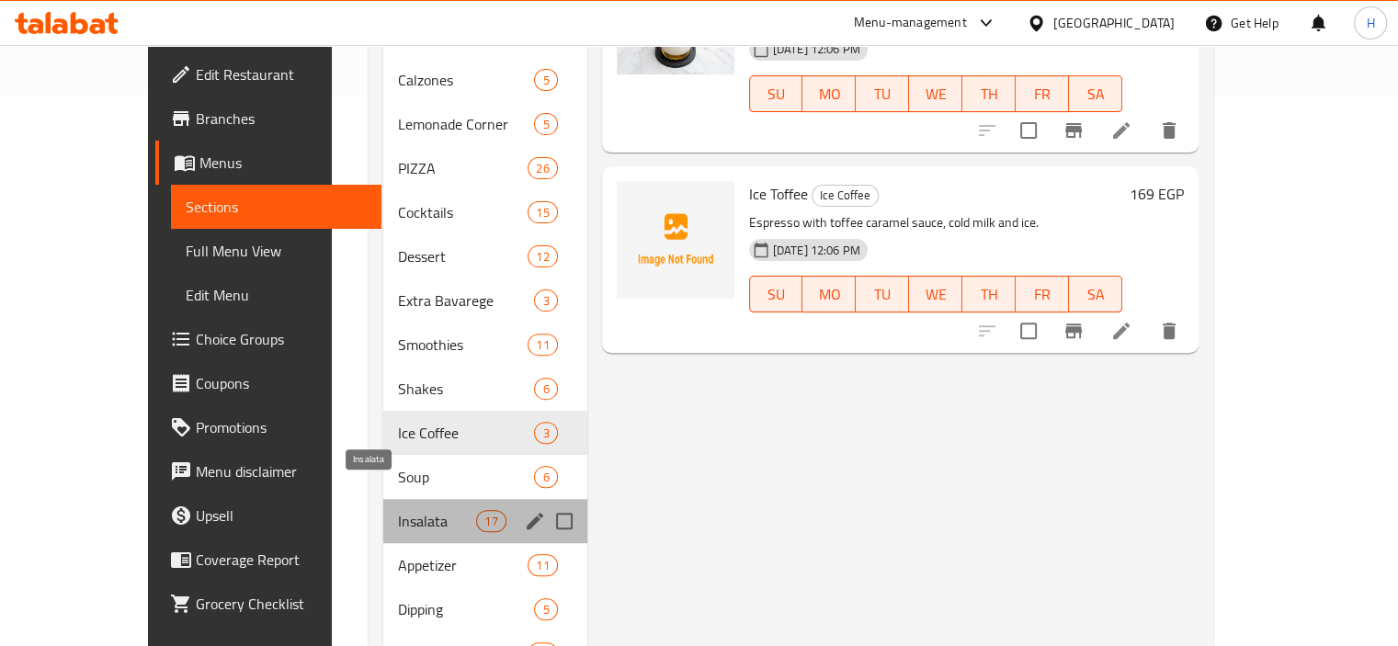
click at [398, 510] on span "Insalata" at bounding box center [437, 521] width 78 height 22
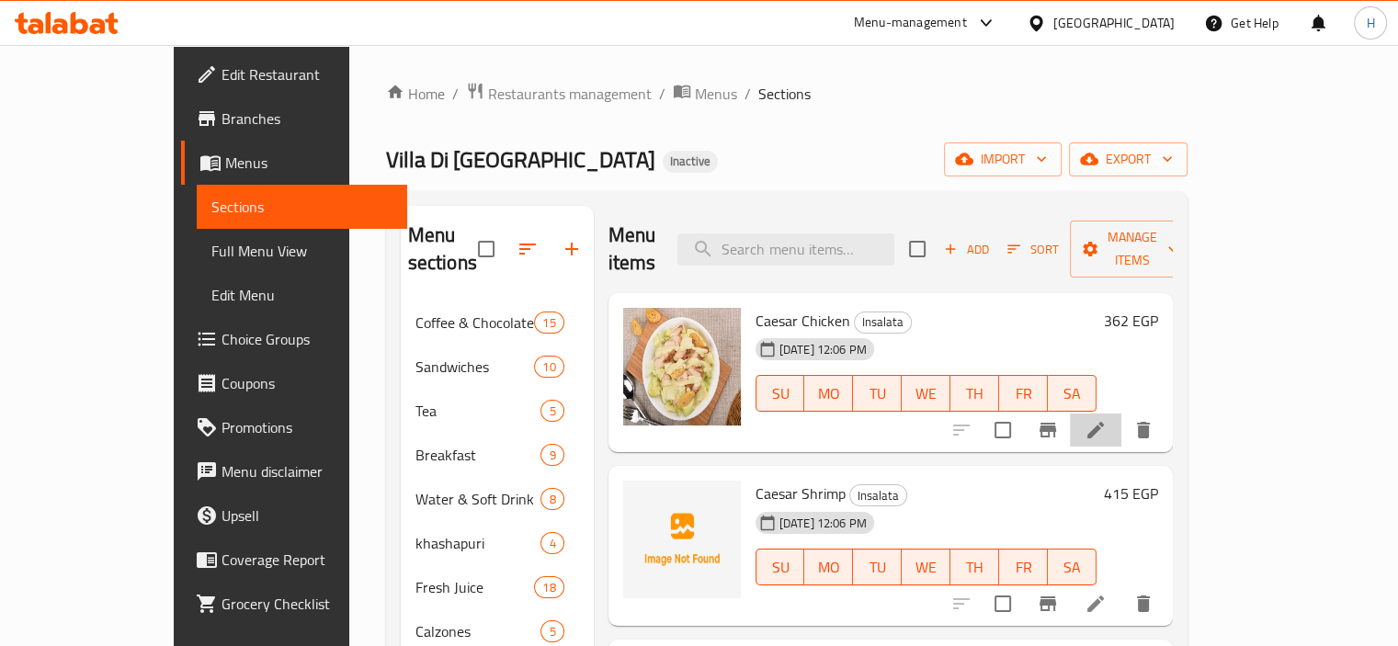
click at [1121, 415] on li at bounding box center [1095, 430] width 51 height 33
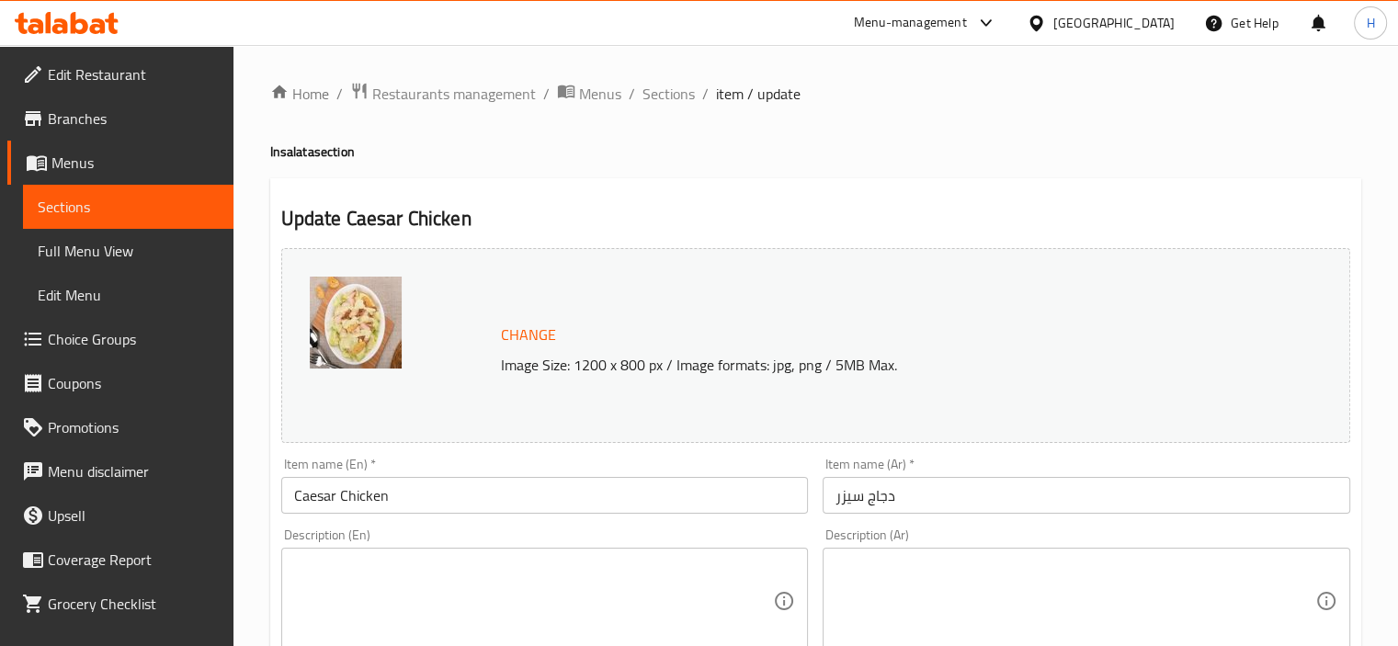
click at [1192, 541] on div "Description (Ar) Description (Ar)" at bounding box center [1085, 591] width 527 height 126
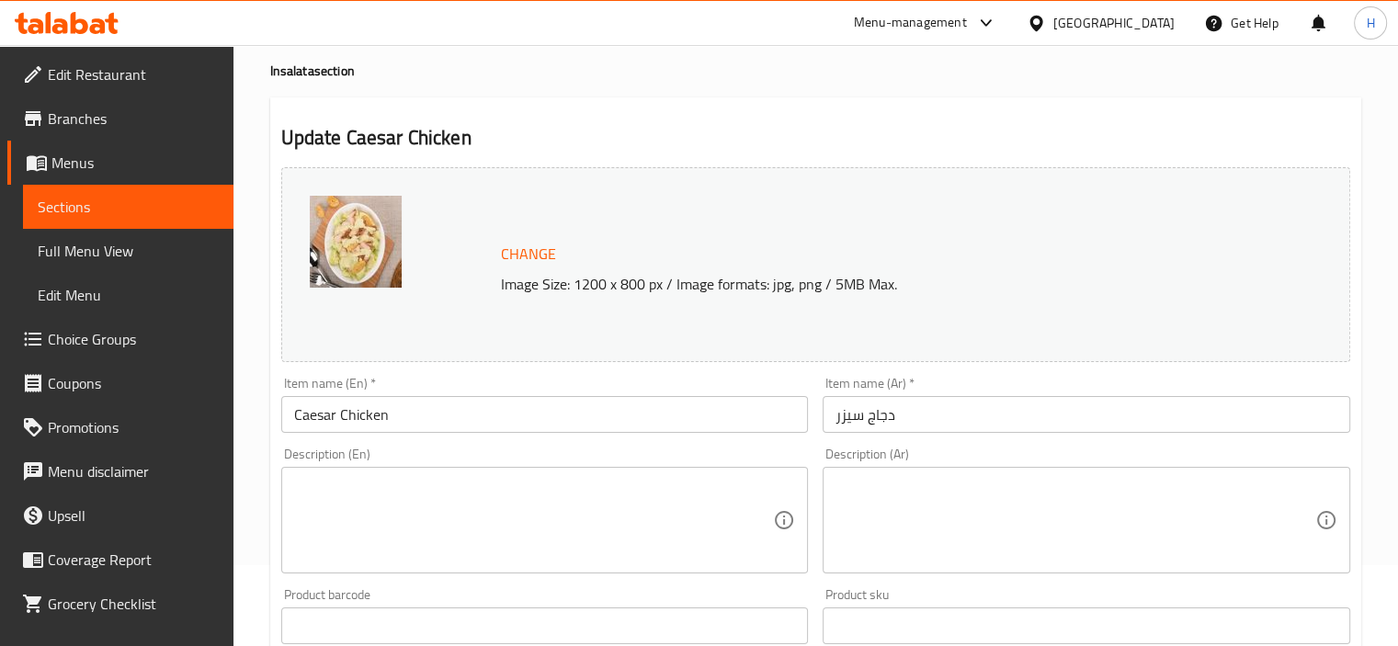
scroll to position [83, 0]
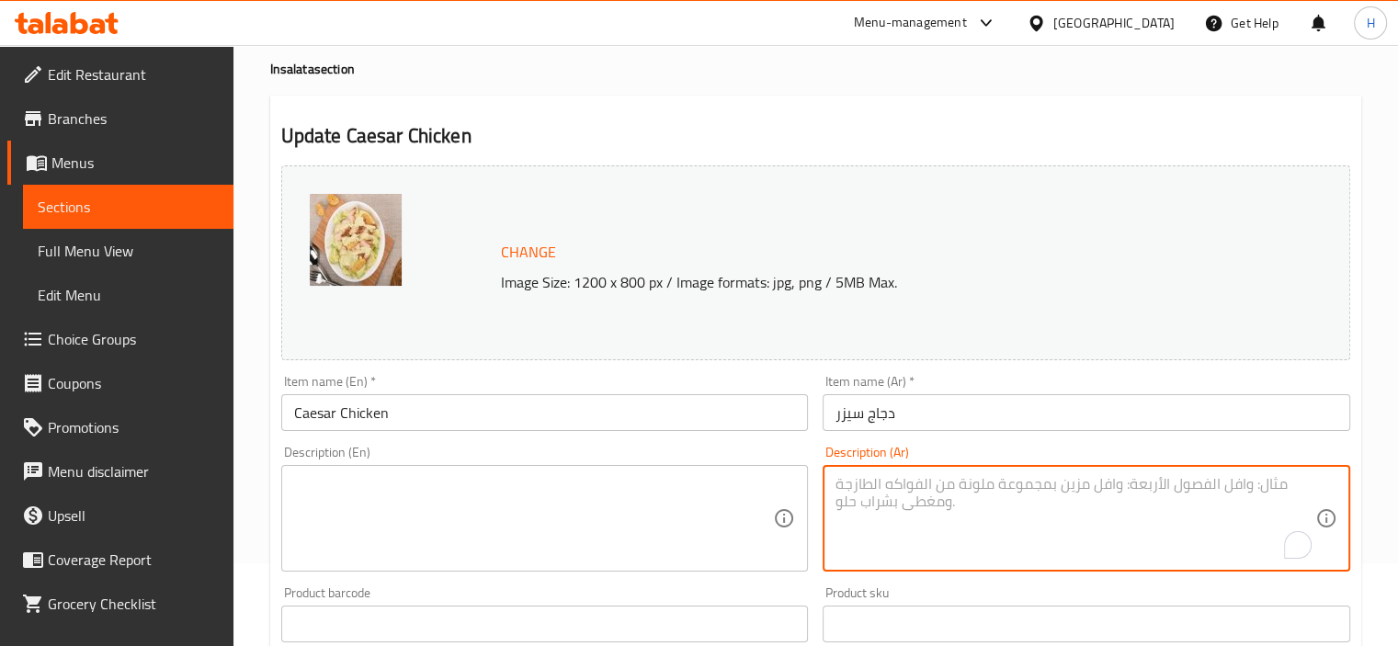
click at [1193, 519] on textarea "To enrich screen reader interactions, please activate Accessibility in Grammarl…" at bounding box center [1075, 518] width 480 height 87
paste textarea "خس روماني + دجاج مشوي + بارميزان + خبز محمص + صوص سيزر."
type textarea "خس روماني + دجاج مشوي + بارميزان + خبز محمص + صوص سيزر."
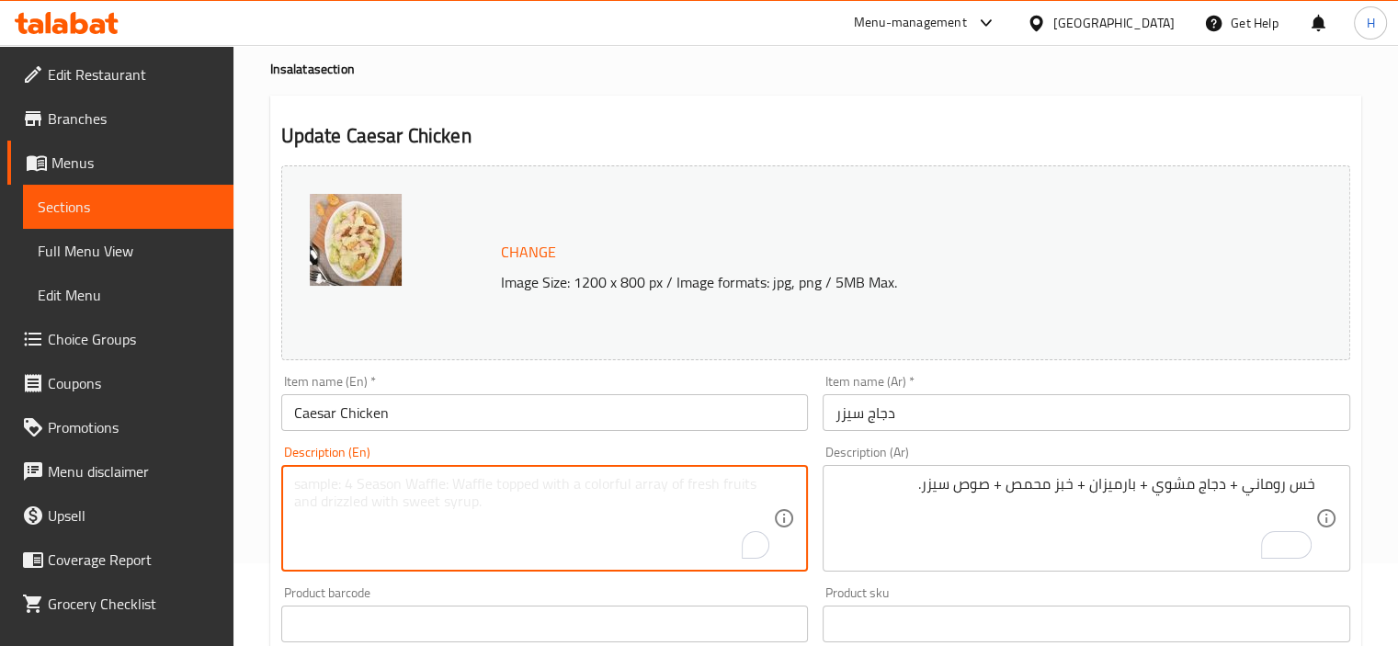
paste textarea "Romaine lettuce + grilled chicken + parmesan + croutons + caesar dressing."
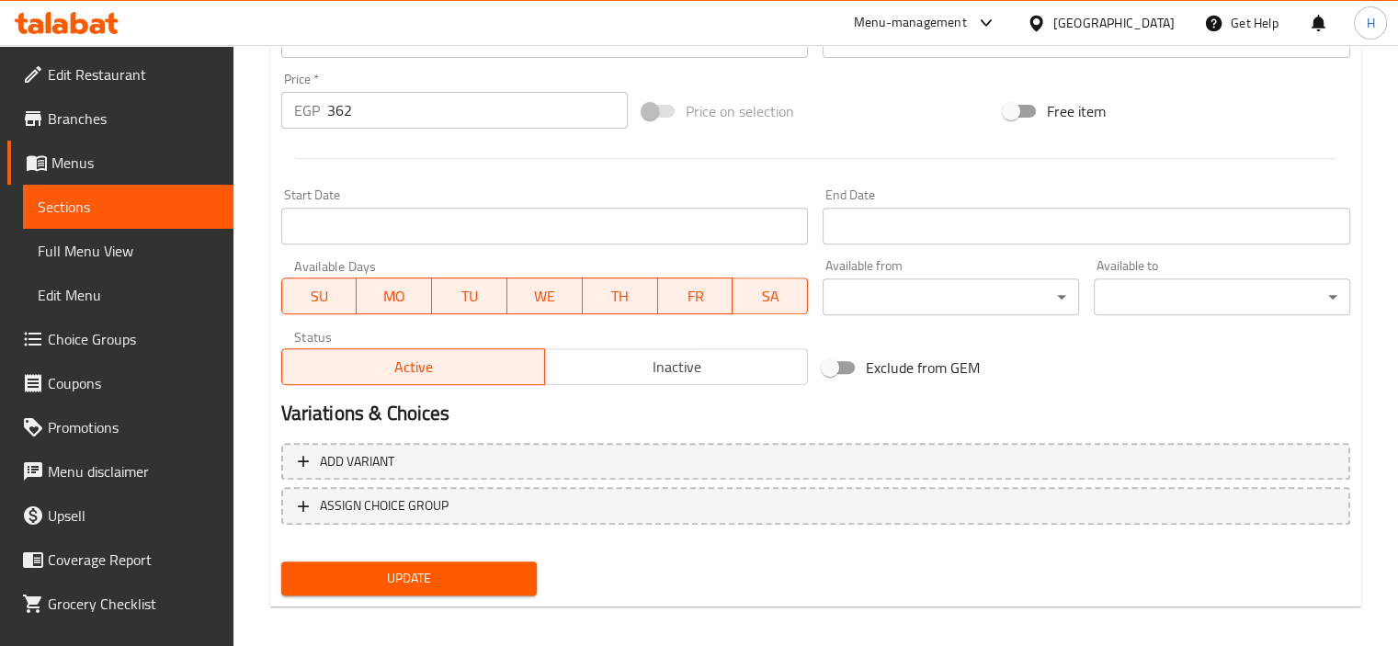
scroll to position [677, 0]
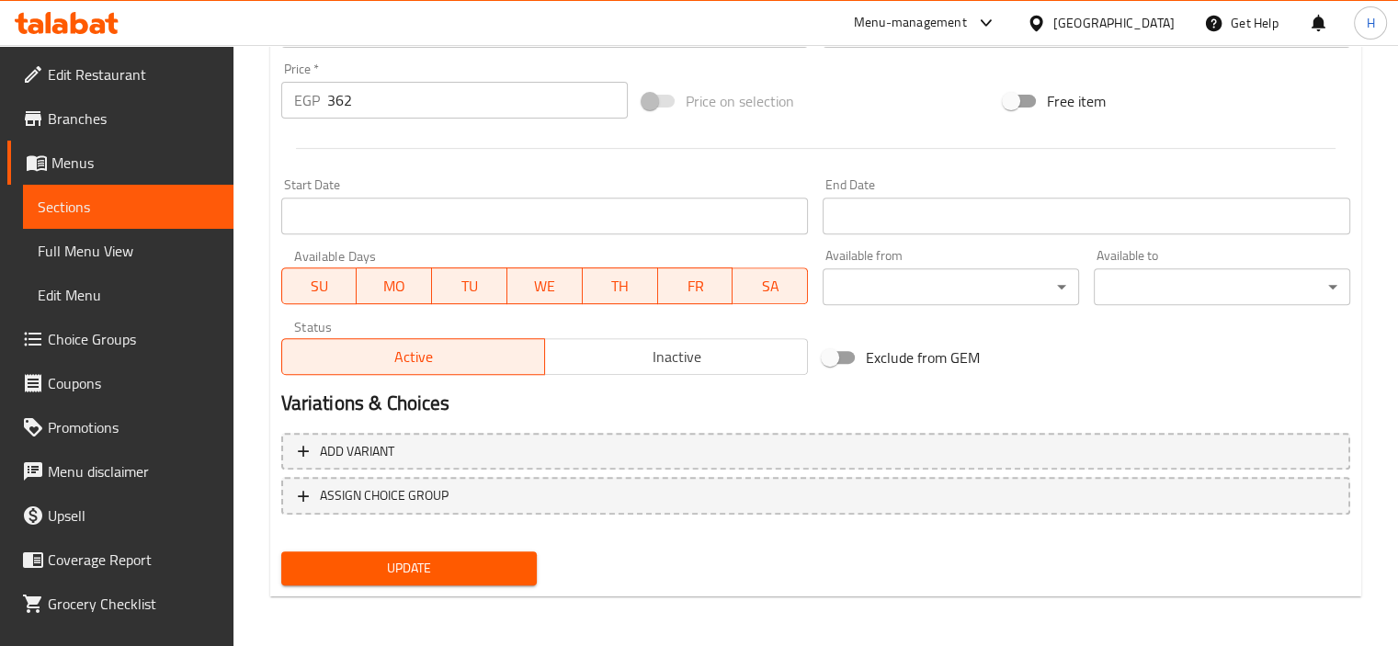
type textarea "Romaine lettuce + grilled chicken + parmesan + croutons + caesar dressing."
click at [448, 573] on span "Update" at bounding box center [409, 568] width 227 height 23
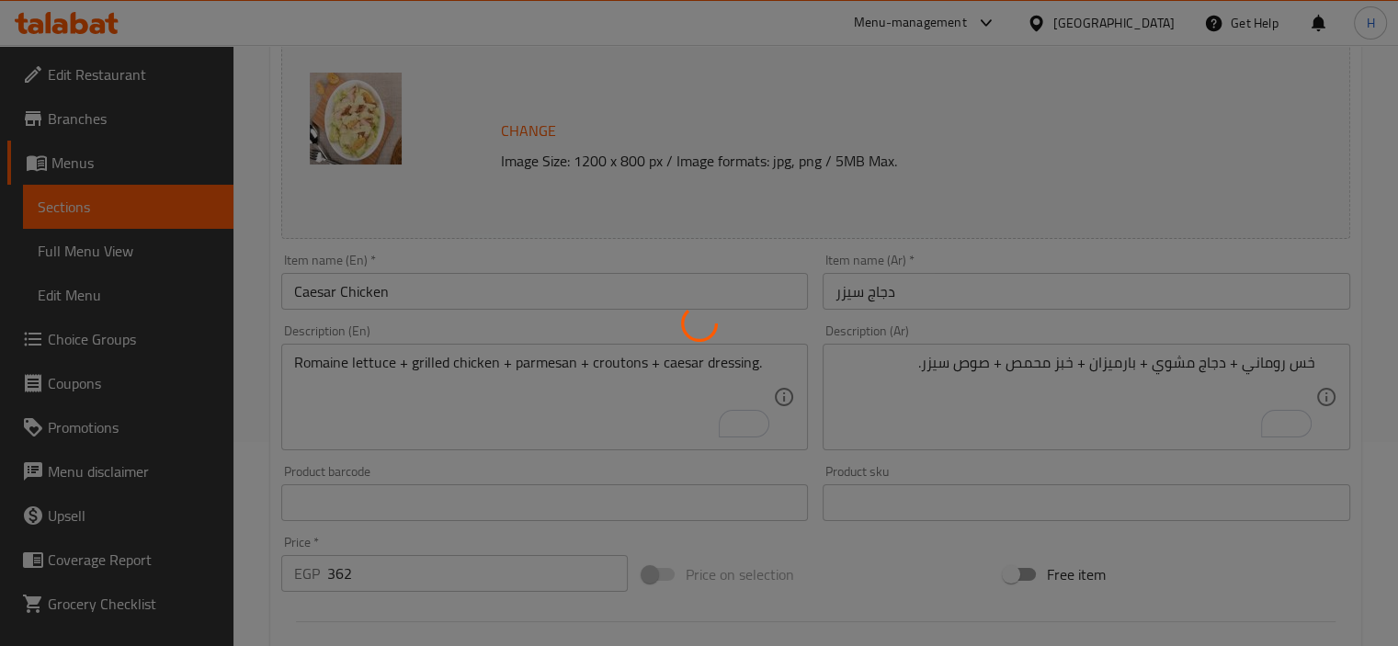
scroll to position [0, 0]
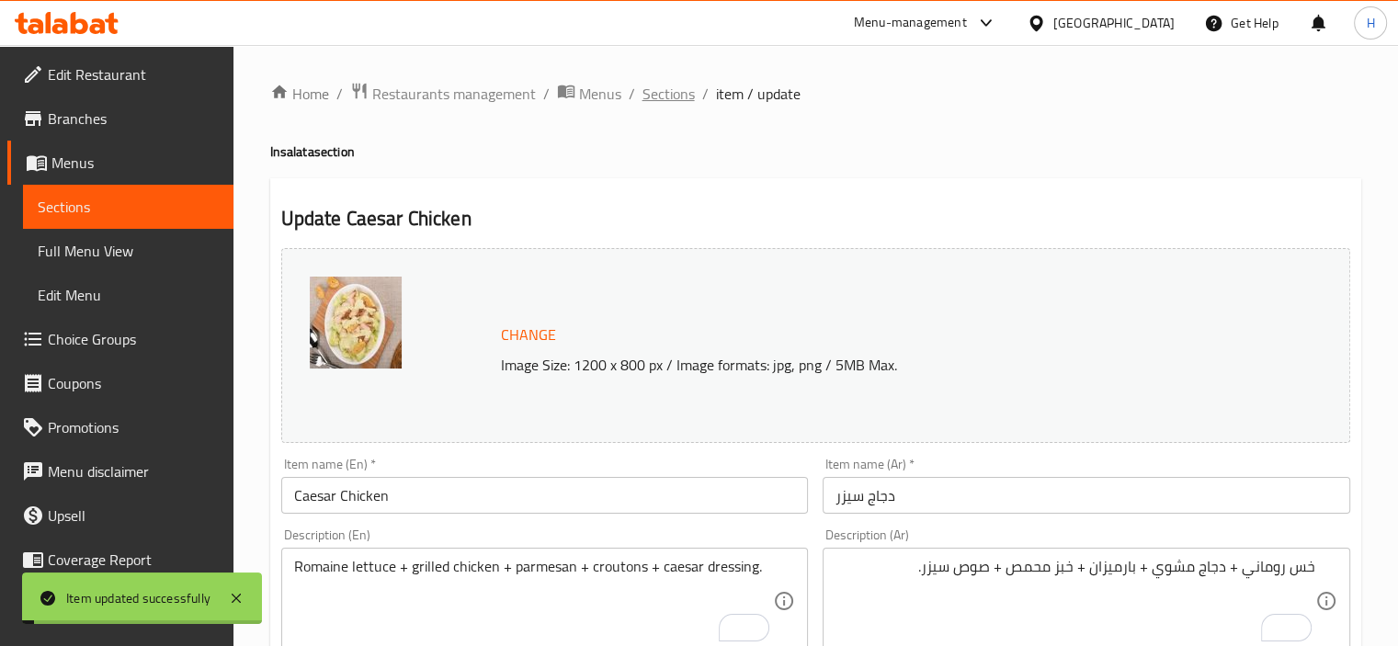
click at [680, 96] on span "Sections" at bounding box center [668, 94] width 52 height 22
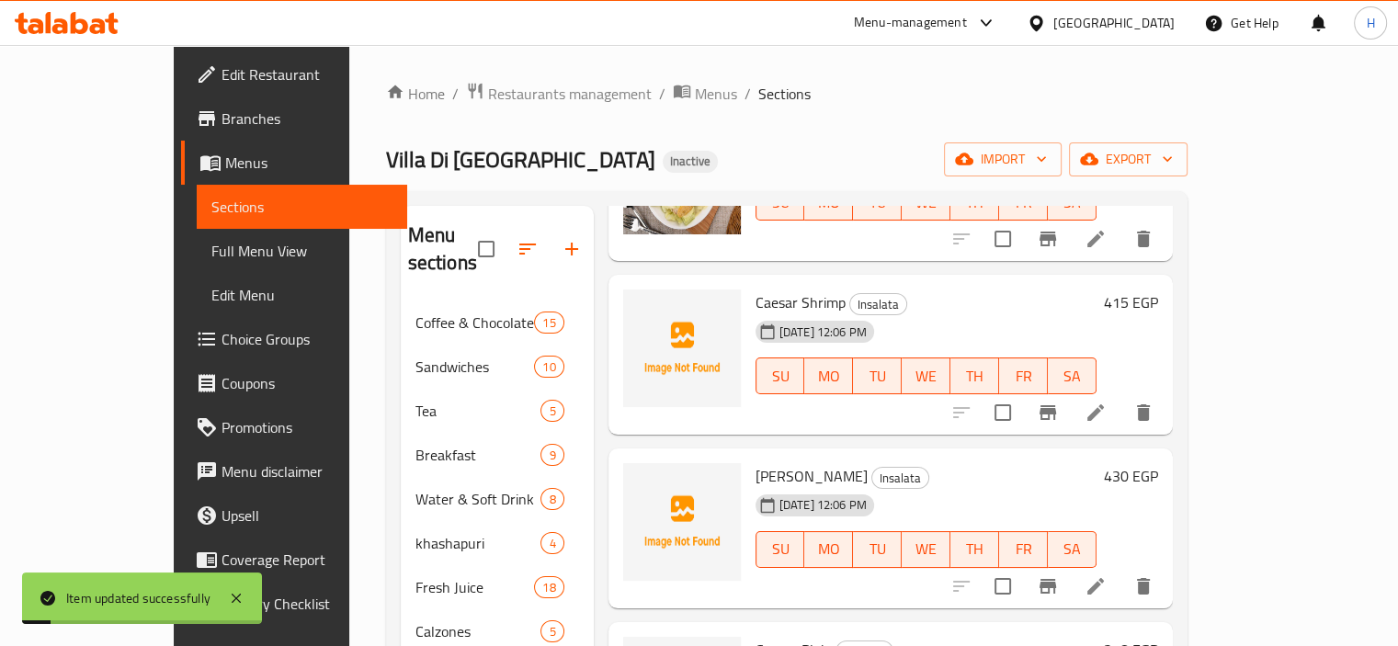
scroll to position [191, 0]
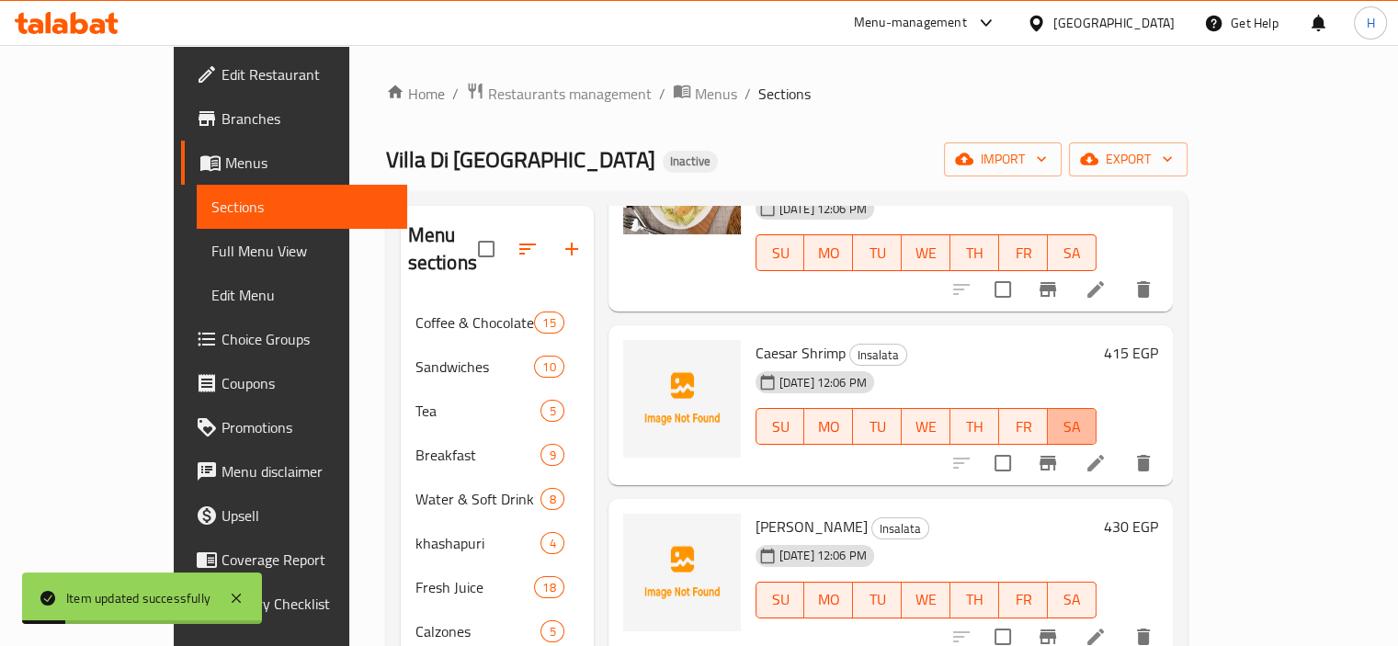
click at [1089, 414] on span "SA" at bounding box center [1072, 427] width 34 height 27
click at [1106, 452] on icon at bounding box center [1095, 463] width 22 height 22
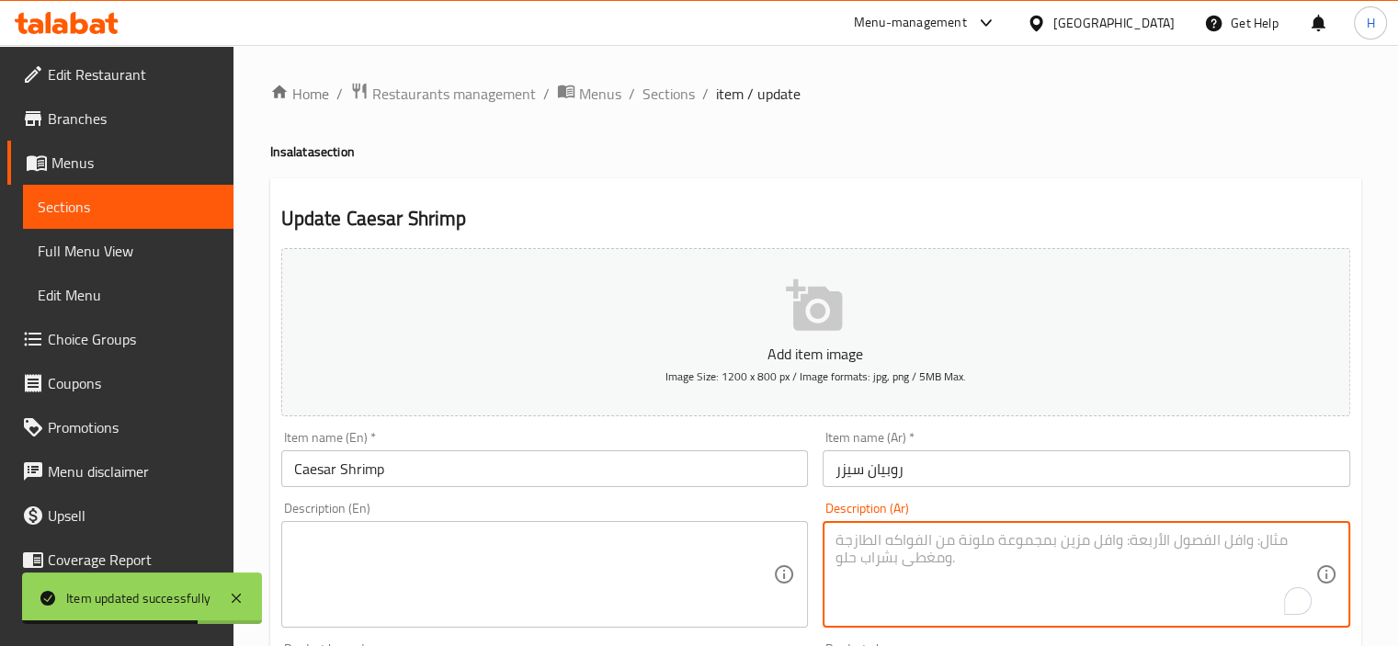
click at [1212, 542] on textarea "To enrich screen reader interactions, please activate Accessibility in Grammarl…" at bounding box center [1075, 574] width 480 height 87
paste textarea "خس + جمبري مشوي + بارميزان + خبز محمص + صوص سيزر."
type textarea "خس + جمبري مشوي + بارميزان + خبز محمص + صوص سيزر."
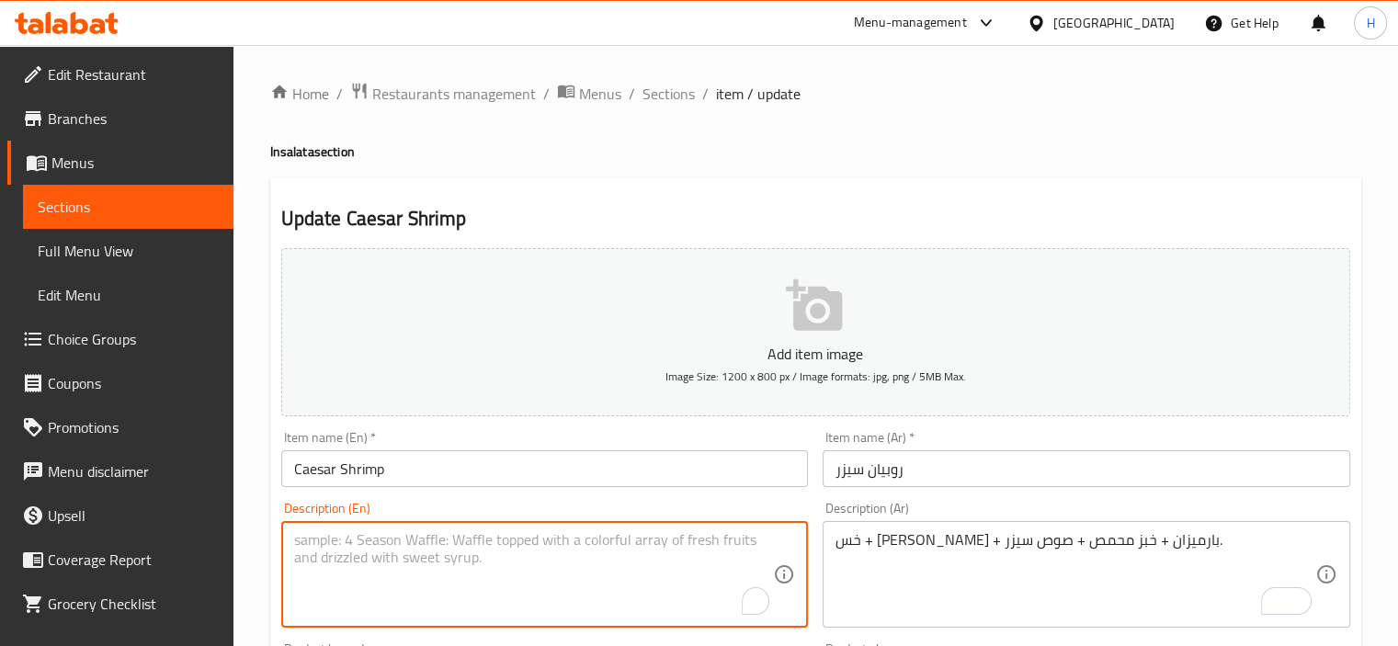
click at [614, 550] on textarea "To enrich screen reader interactions, please activate Accessibility in Grammarl…" at bounding box center [534, 574] width 480 height 87
paste textarea "Lettuce + Grilled Shrimp + Parmesan + Croutons + Caesar Dressing."
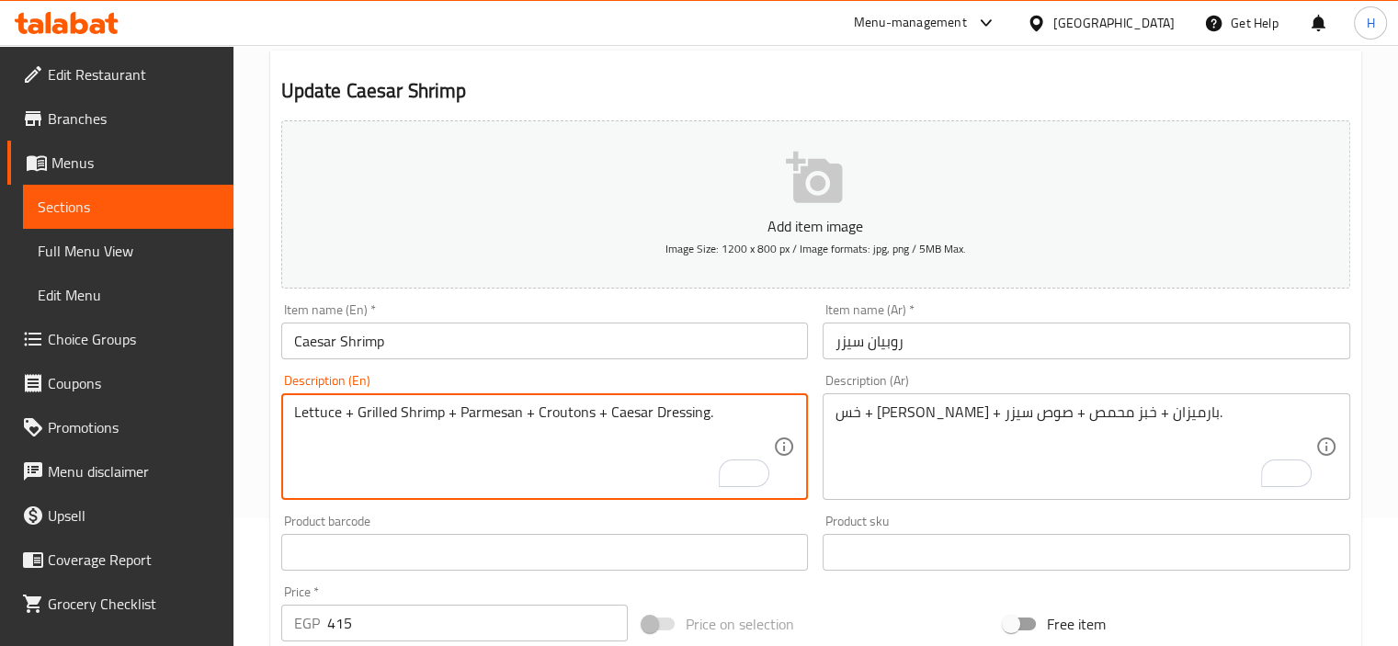
scroll to position [652, 0]
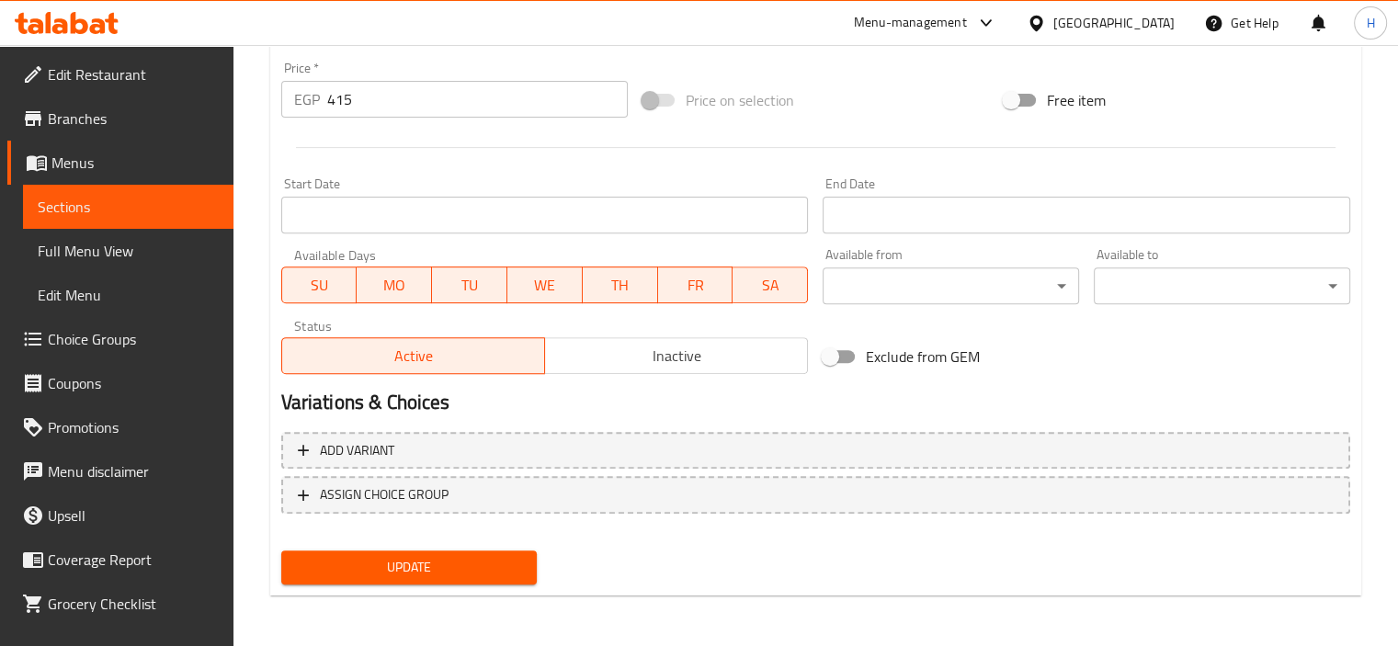
type textarea "Lettuce + Grilled Shrimp + Parmesan + Croutons + Caesar Dressing."
click at [488, 581] on button "Update" at bounding box center [409, 567] width 256 height 34
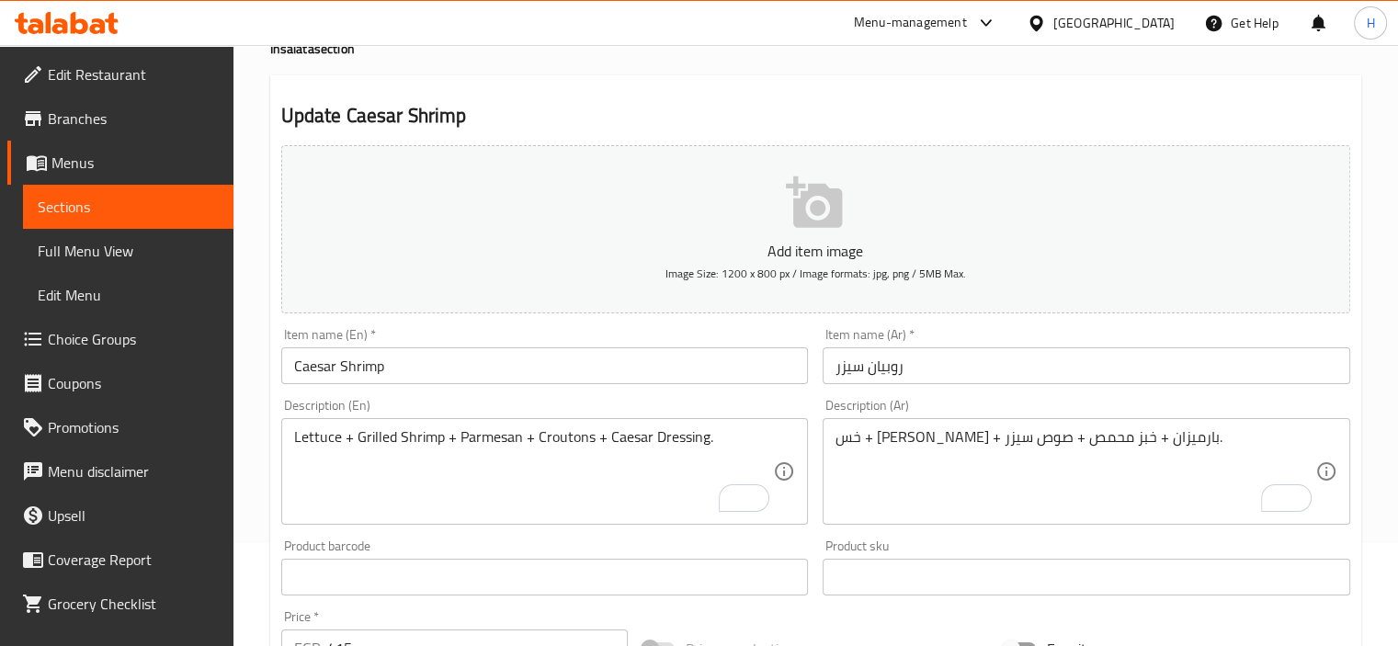
scroll to position [0, 0]
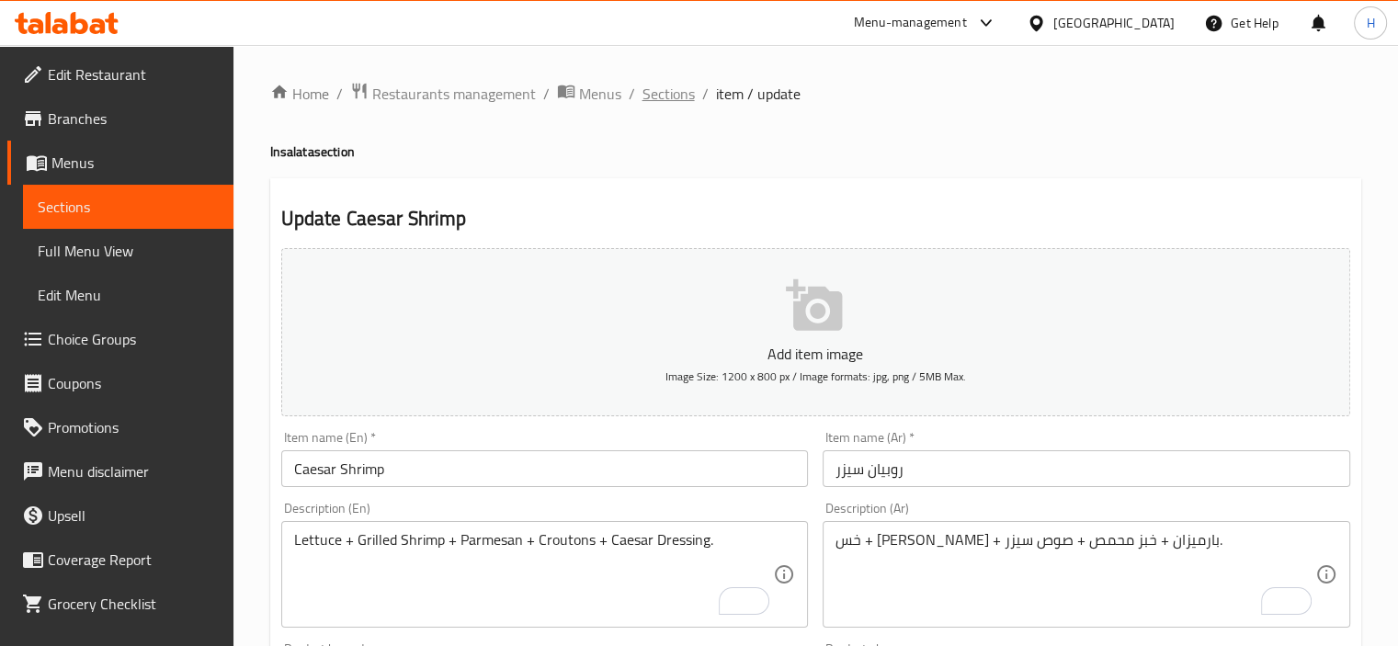
click at [665, 98] on span "Sections" at bounding box center [668, 94] width 52 height 22
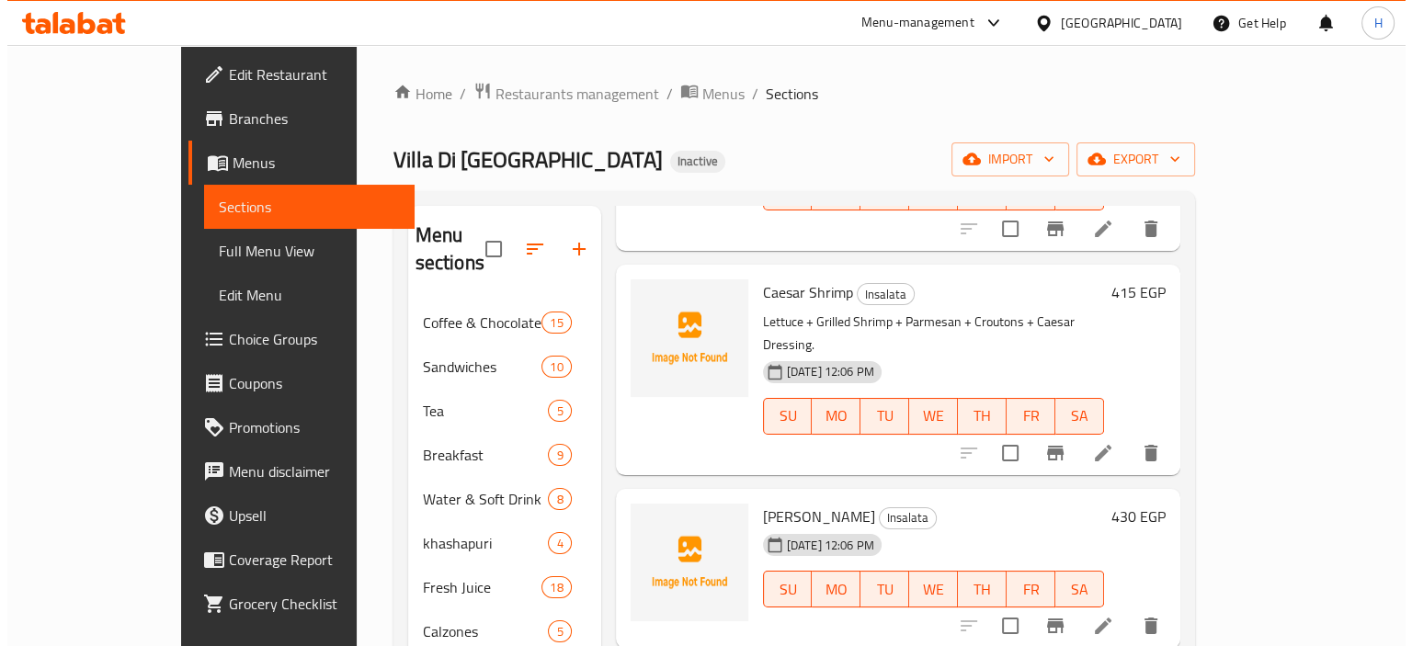
scroll to position [276, 0]
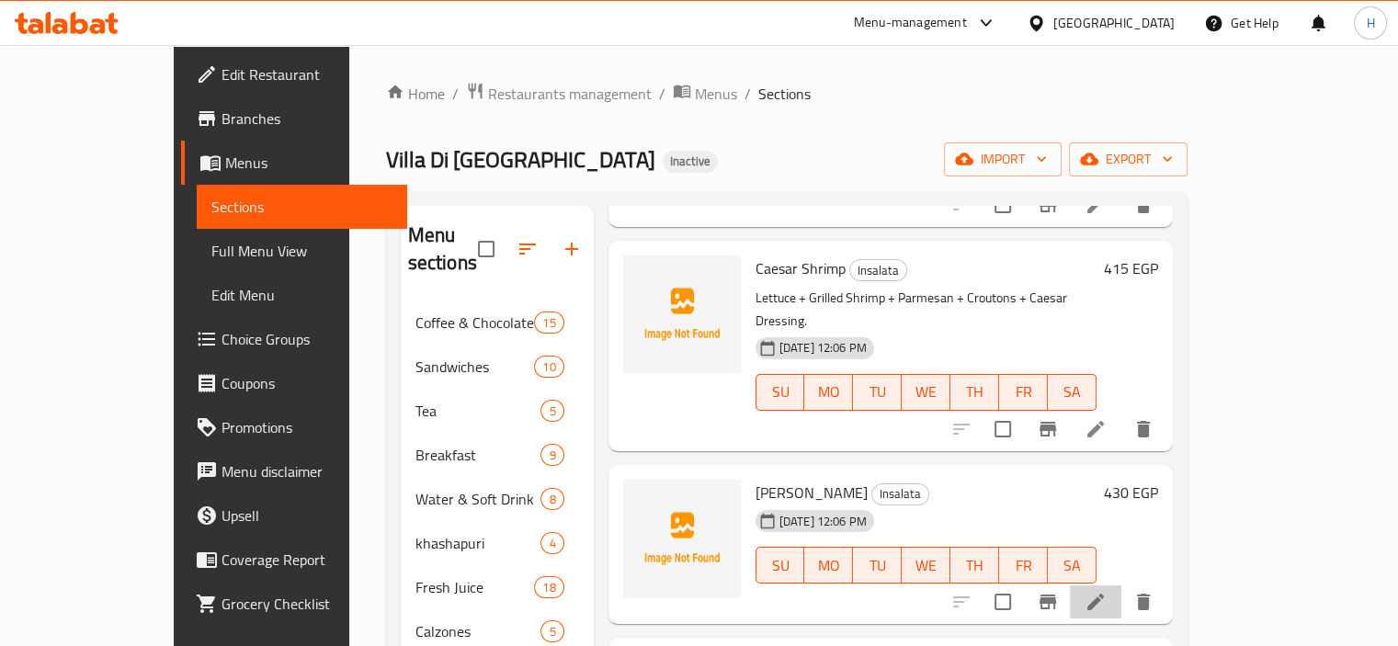
click at [1121, 585] on li at bounding box center [1095, 601] width 51 height 33
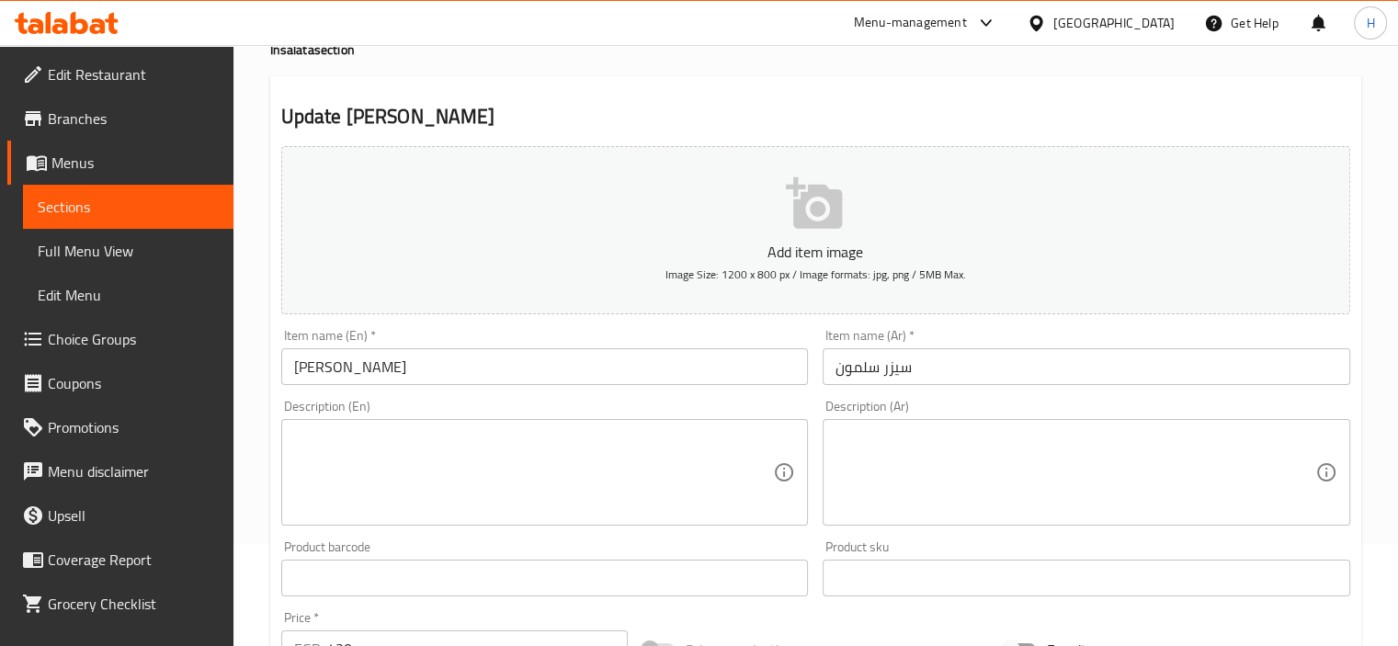
scroll to position [154, 0]
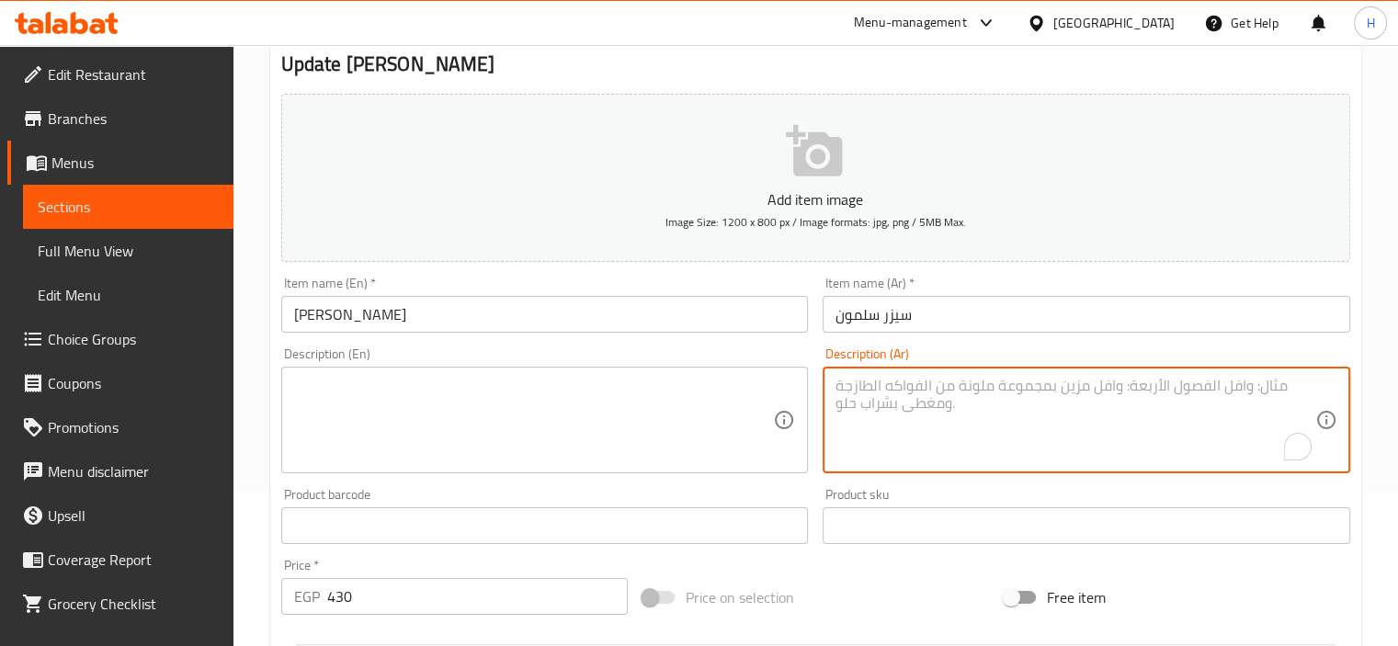
click at [1210, 395] on textarea "To enrich screen reader interactions, please activate Accessibility in Grammarl…" at bounding box center [1075, 420] width 480 height 87
paste textarea "خس + سالمون مشوي + بارميزان + صوص سيزر."
click at [1059, 381] on textarea "خس + سالمون مشوي + بارميزان + صوص سيزر." at bounding box center [1075, 420] width 480 height 87
click at [1026, 394] on textarea "خس + سلمون مشوي + بارميزان + صوص سيزر." at bounding box center [1075, 420] width 480 height 87
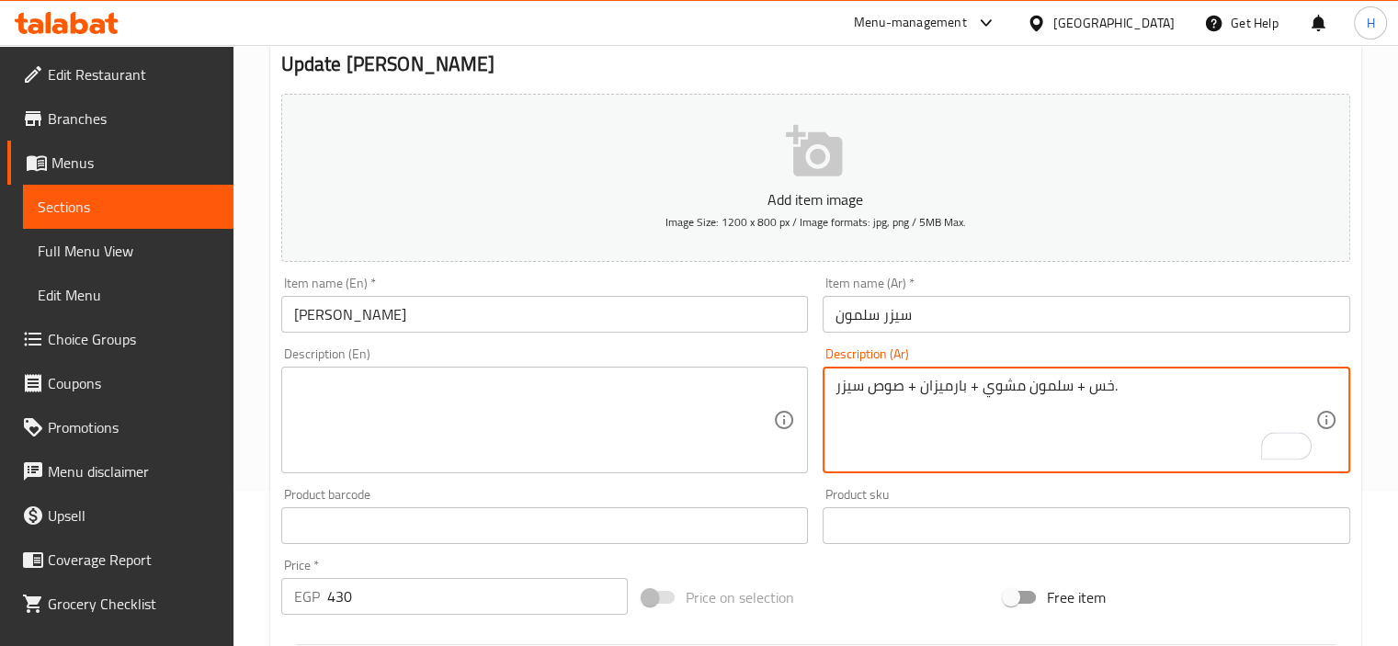
click at [1026, 394] on textarea "خس + سلمون مشوي + بارميزان + صوص سيزر." at bounding box center [1075, 420] width 480 height 87
type textarea "خس + سلمون مشوي + بارميزان + صوص سيزر."
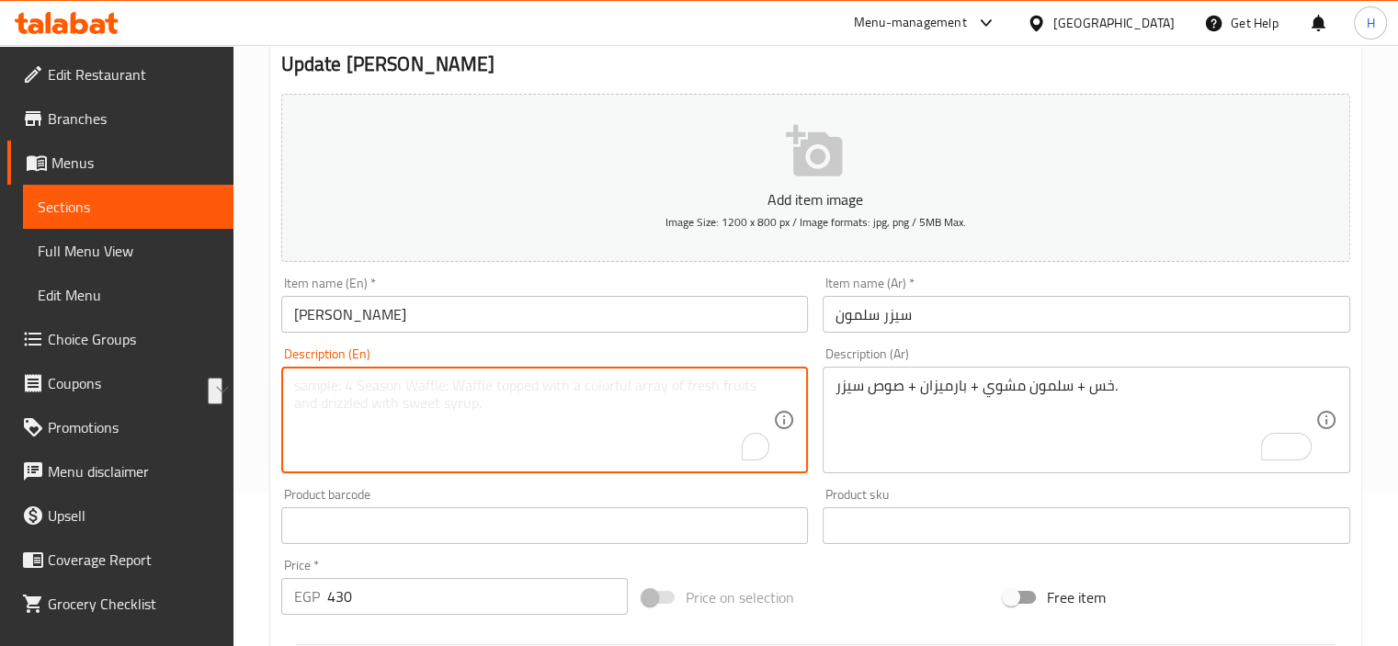
paste textarea "Lettuce + Grilled Salmon + Parmesan + Caesar Dressing."
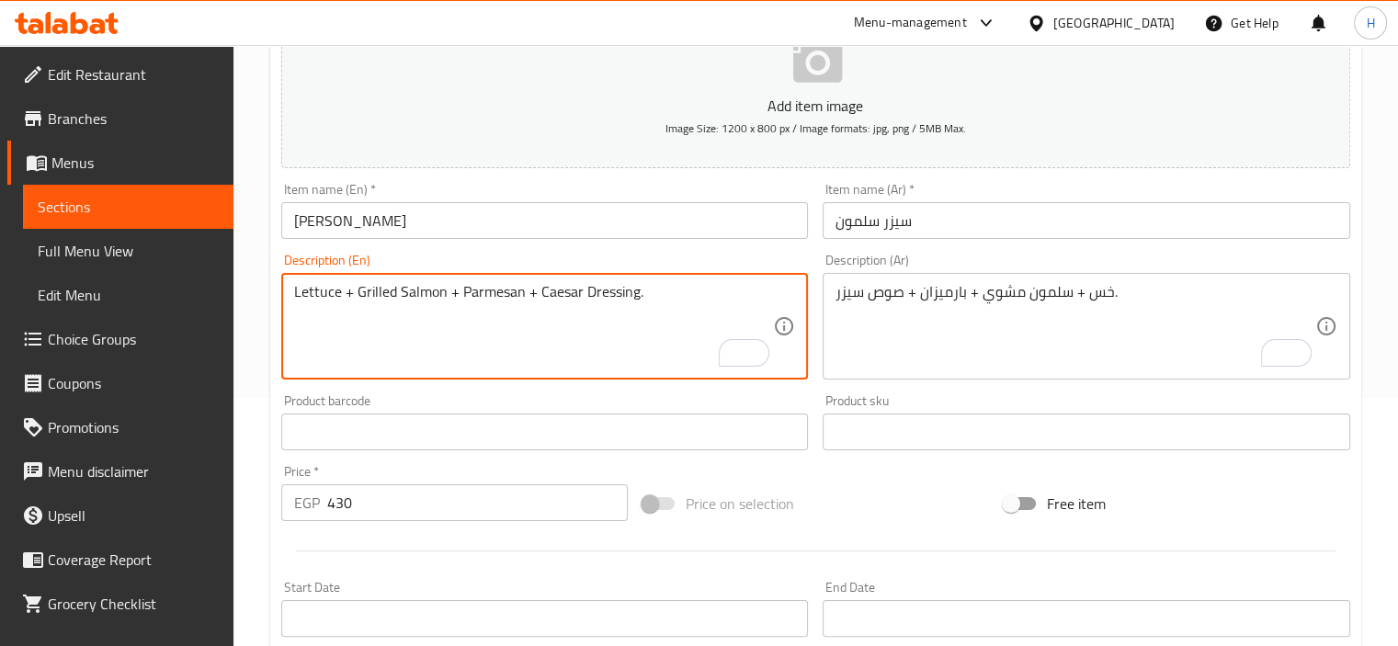
scroll to position [652, 0]
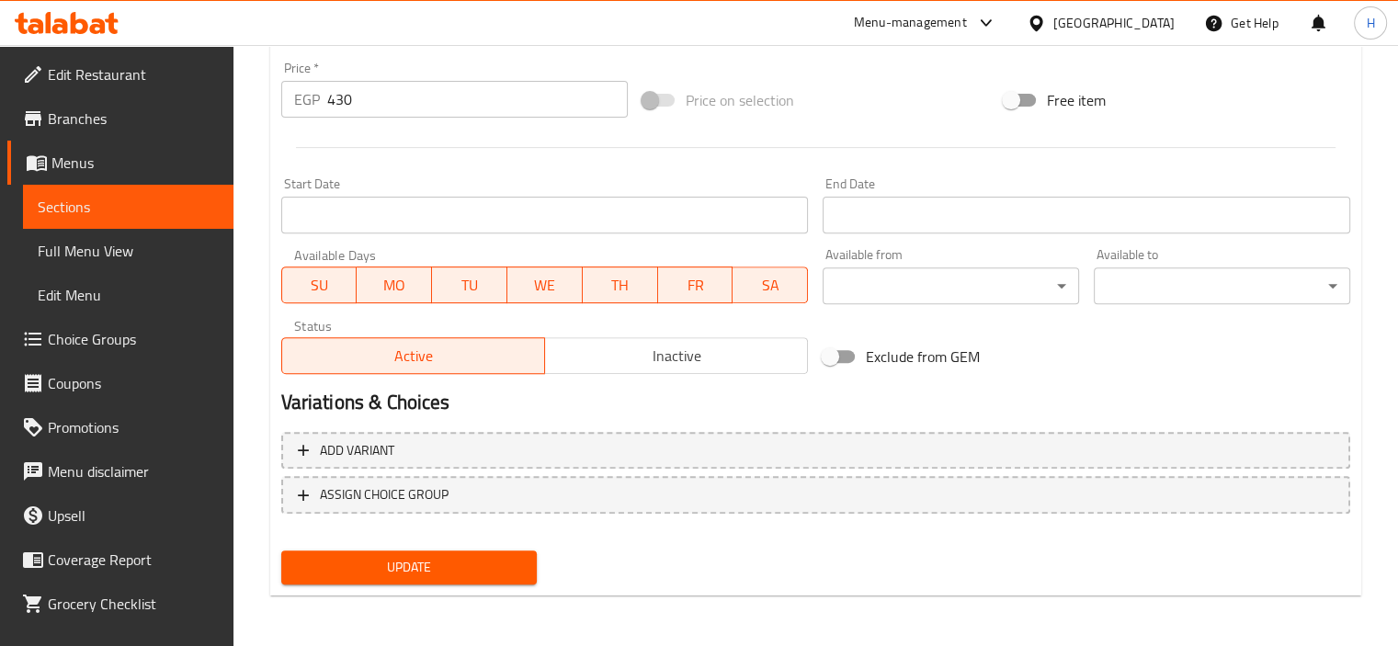
type textarea "Lettuce + Grilled Salmon + Parmesan + Caesar Dressing."
click at [511, 562] on span "Update" at bounding box center [409, 567] width 227 height 23
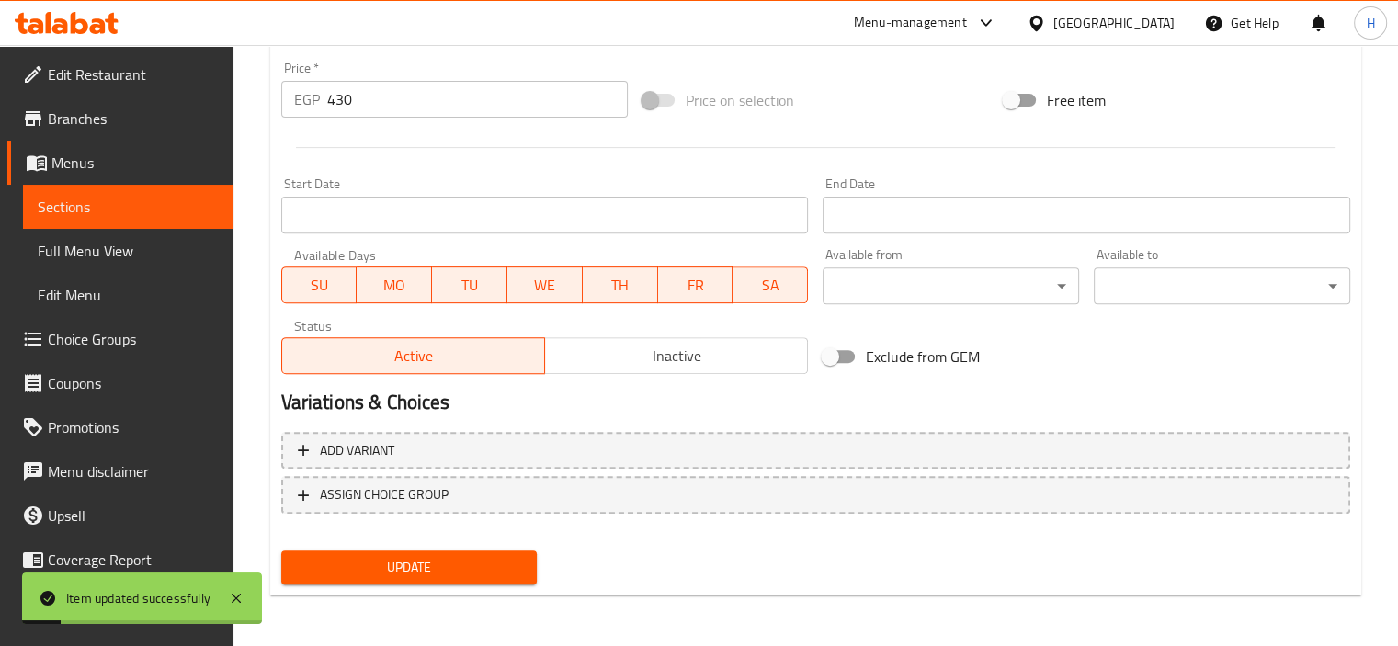
scroll to position [0, 0]
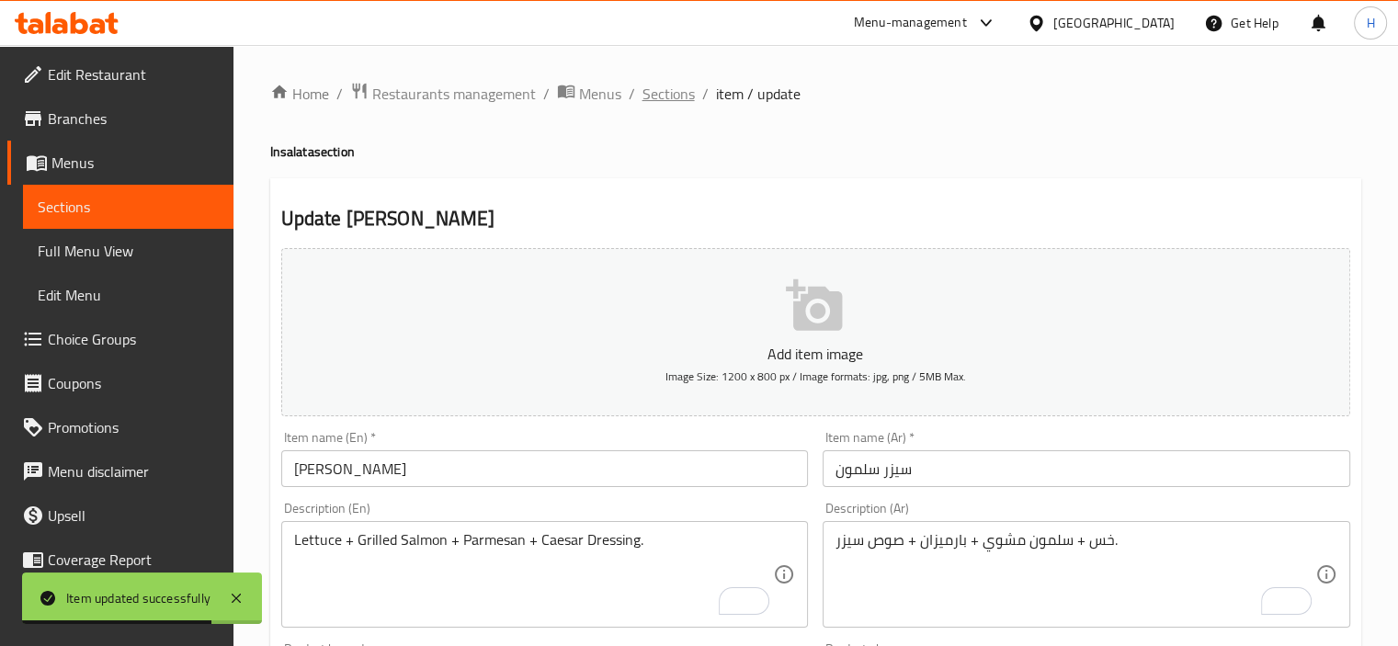
click at [682, 89] on span "Sections" at bounding box center [668, 94] width 52 height 22
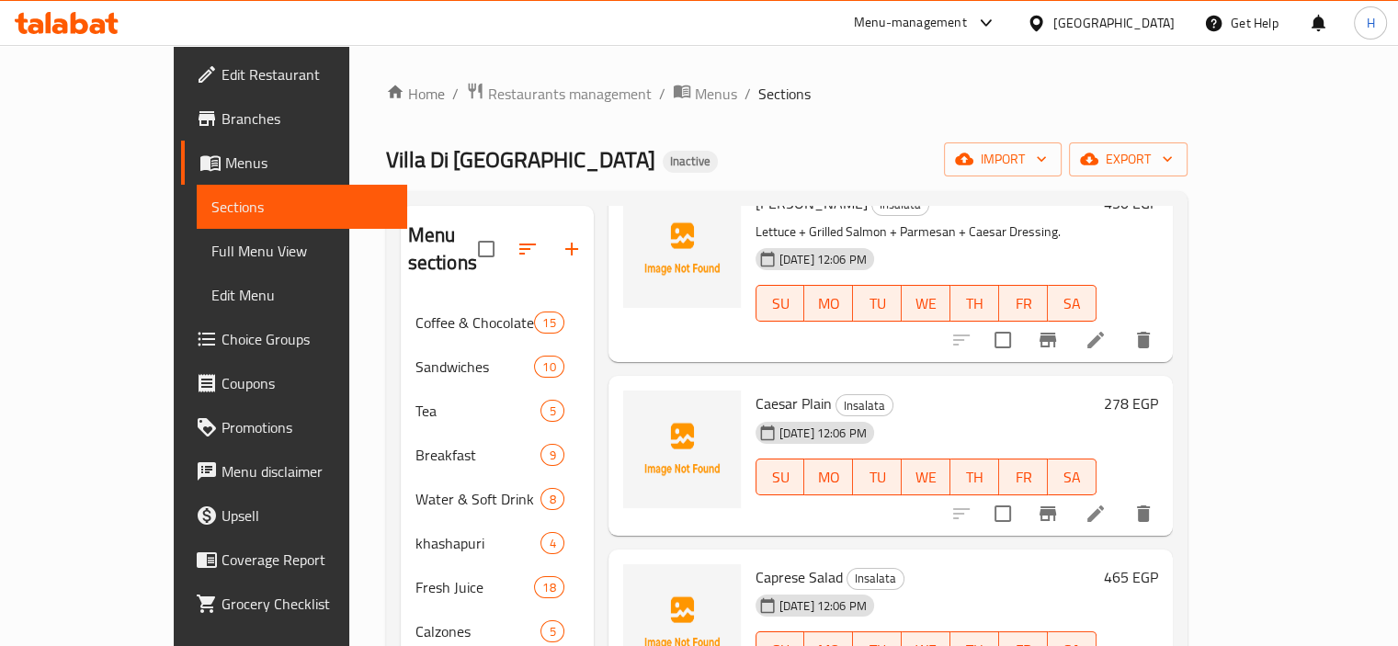
scroll to position [576, 0]
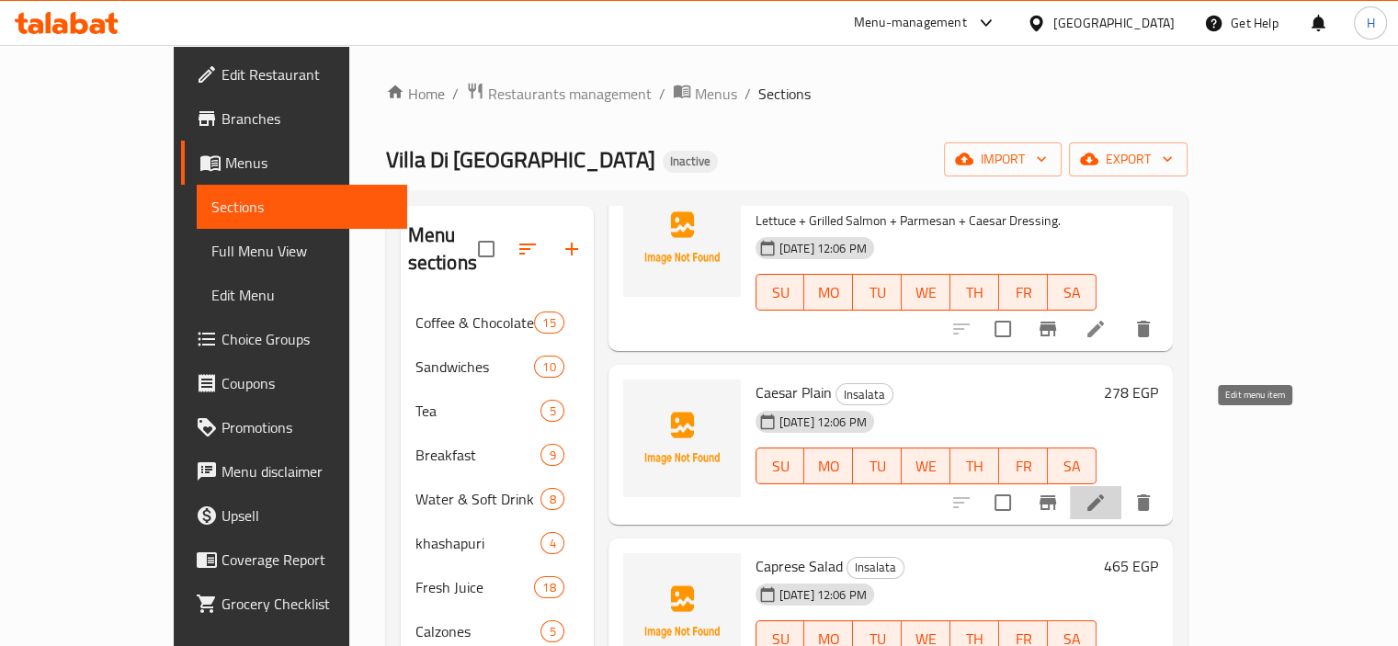
click at [1106, 492] on icon at bounding box center [1095, 503] width 22 height 22
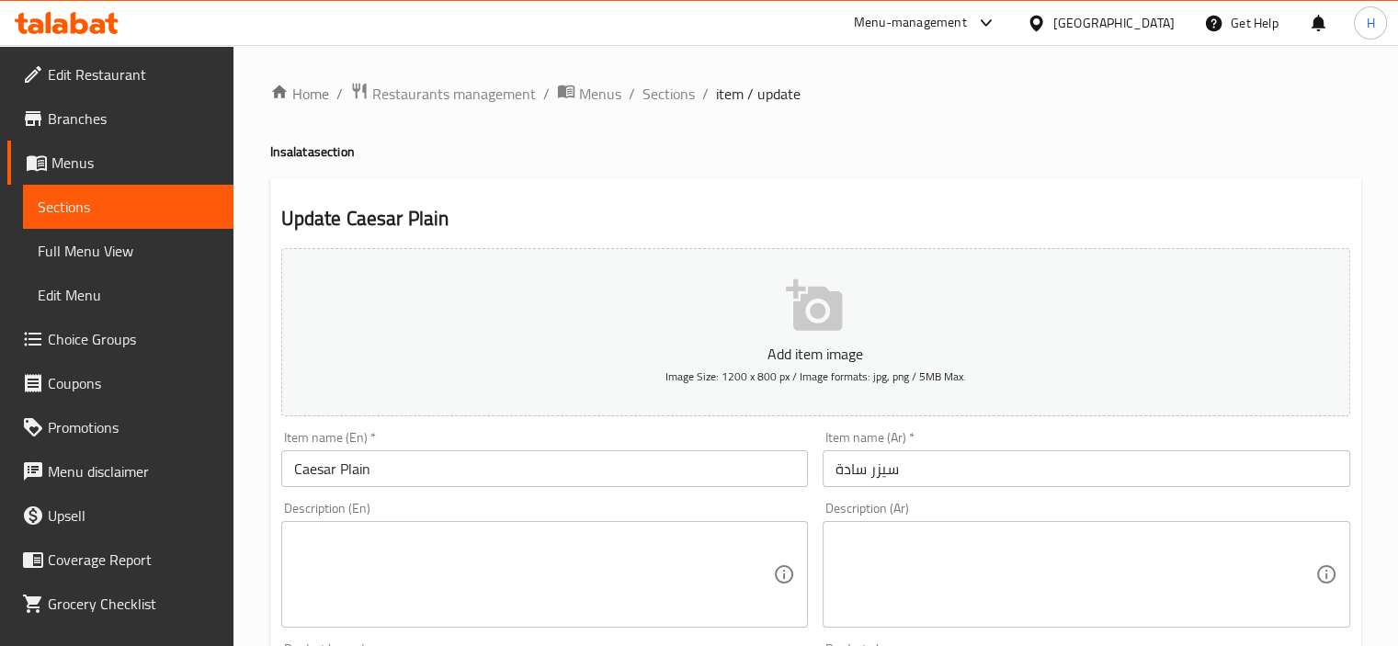
paste textarea "خس + بارميزان + خبز محمص + صوص سيزر."
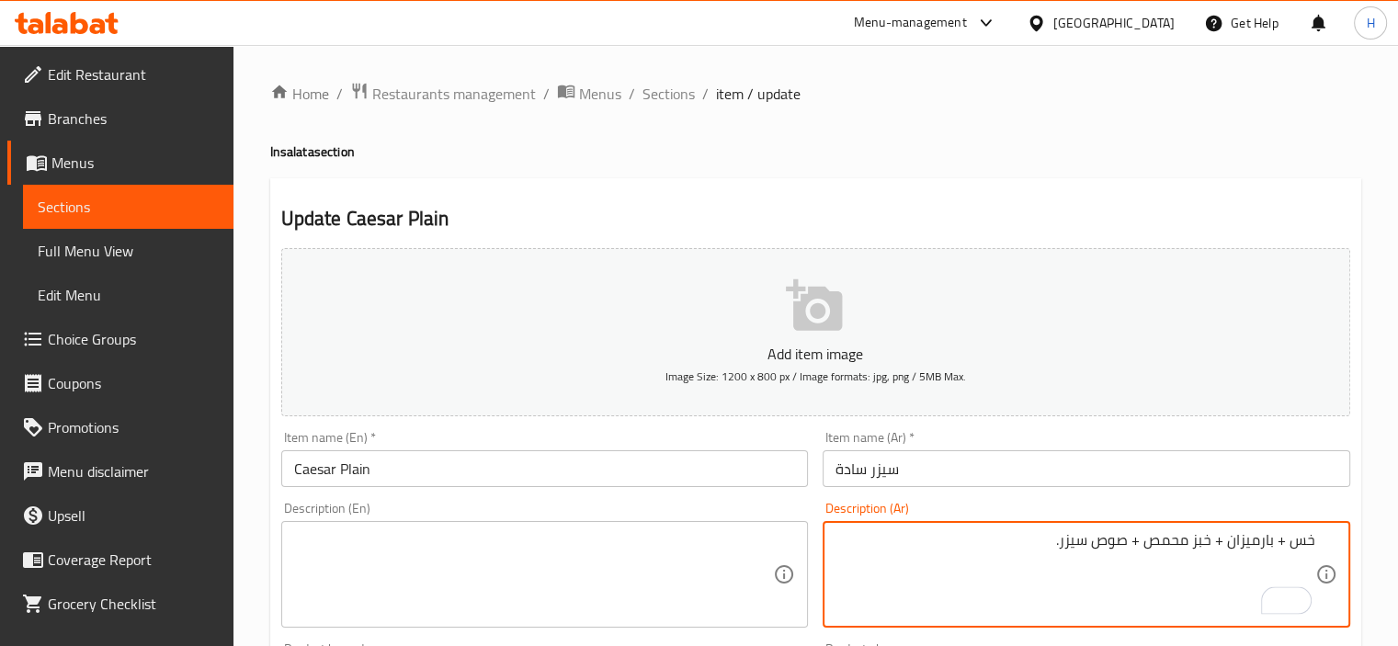
type textarea "خس + بارميزان + خبز محمص + صوص سيزر."
paste textarea "Lettuce + Parmesan + Croutons + Caesar Dressing."
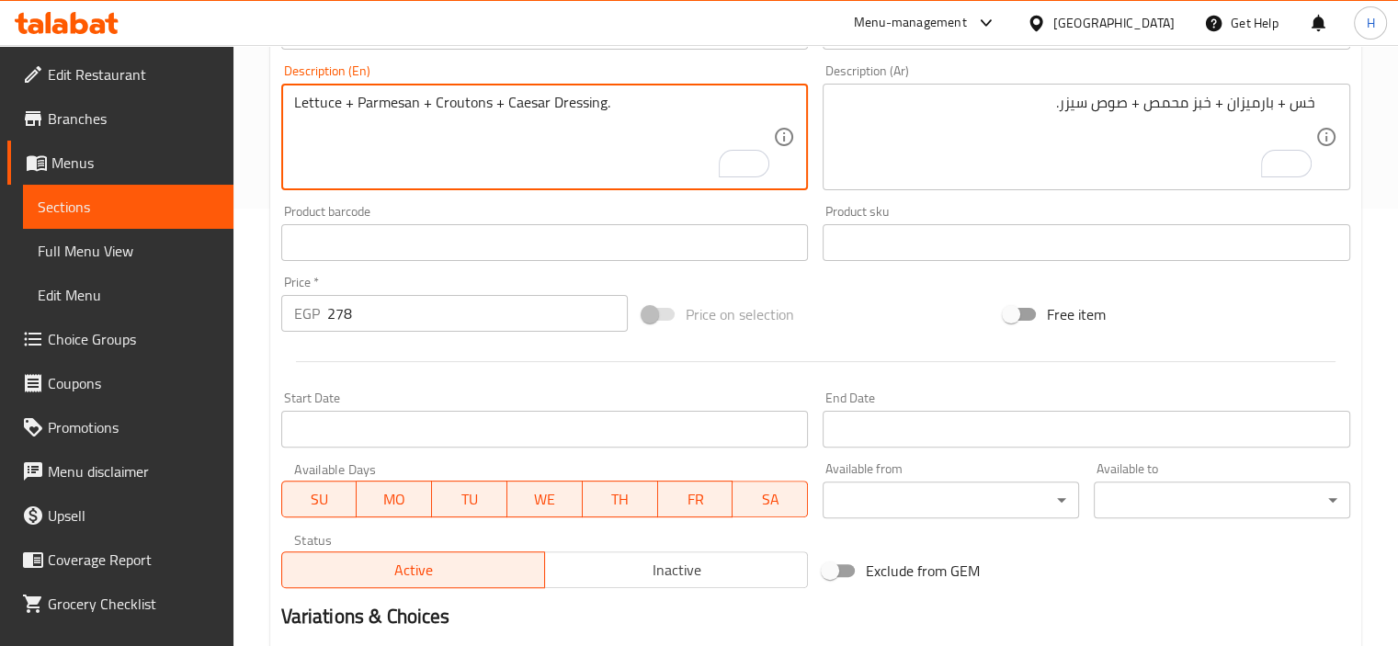
scroll to position [652, 0]
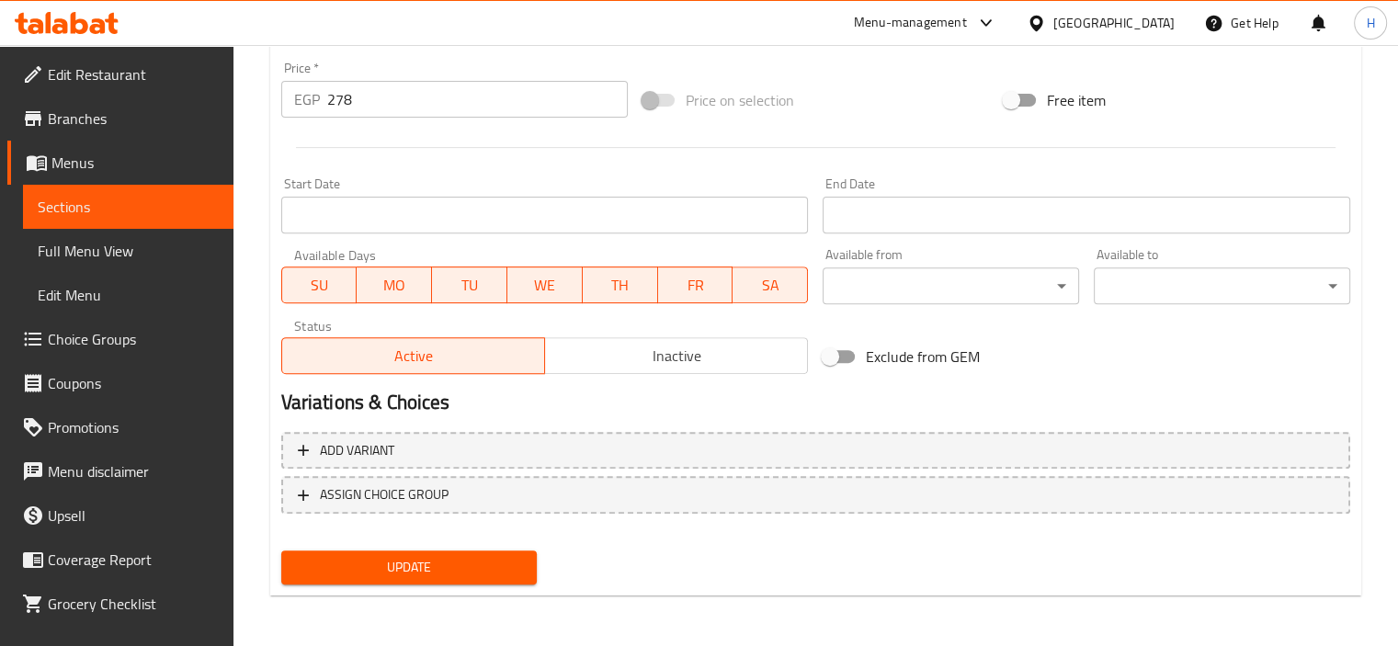
type textarea "Lettuce + Parmesan + Croutons + Caesar Dressing."
click at [501, 550] on button "Update" at bounding box center [409, 567] width 256 height 34
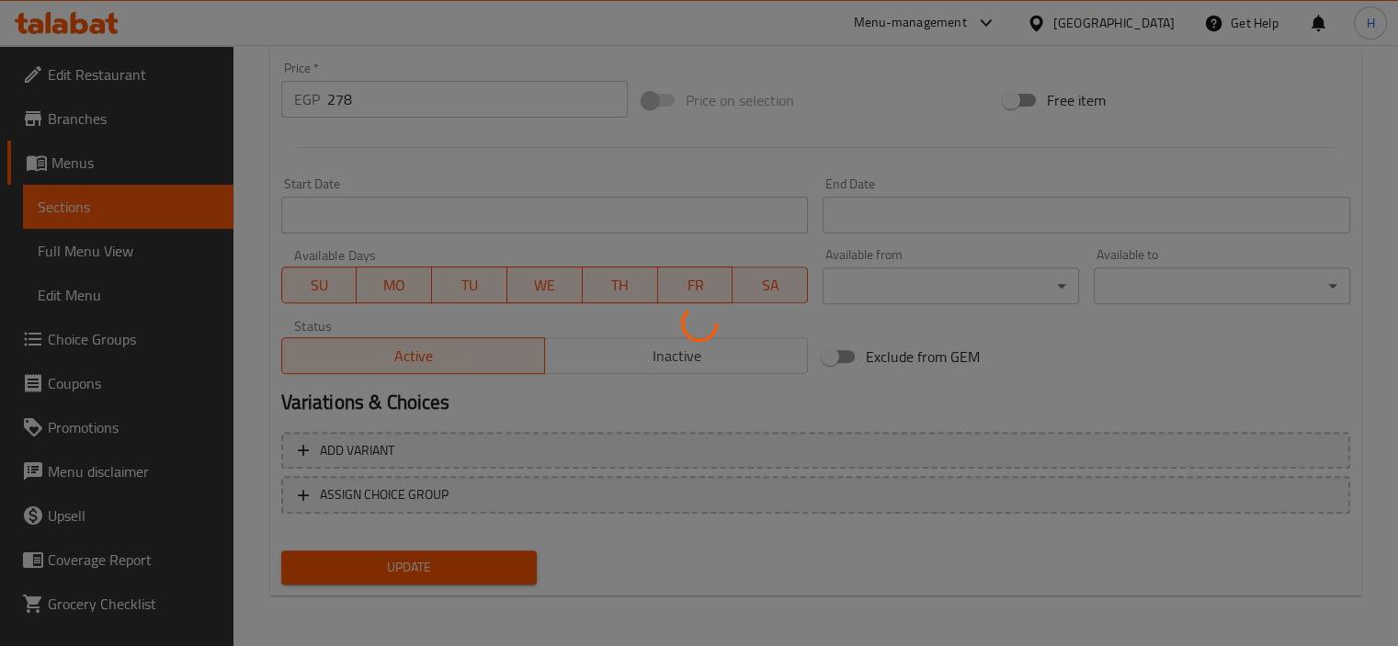
scroll to position [0, 0]
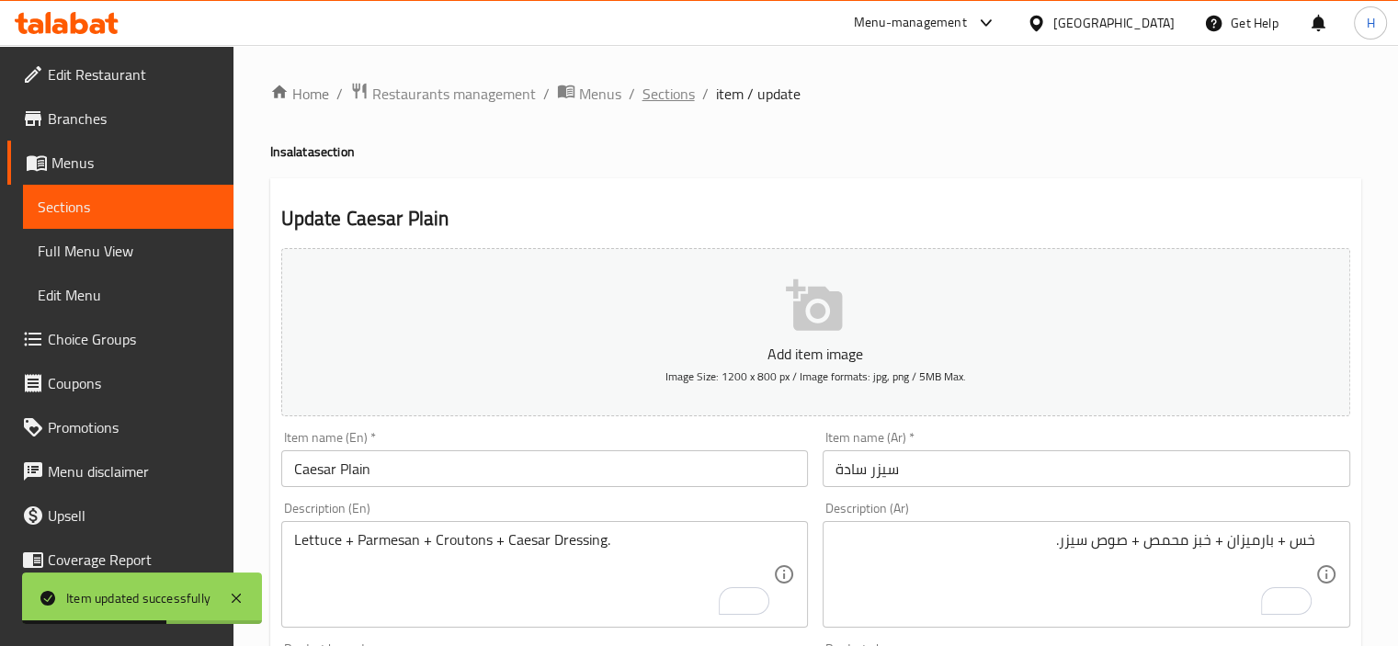
click at [652, 91] on span "Sections" at bounding box center [668, 94] width 52 height 22
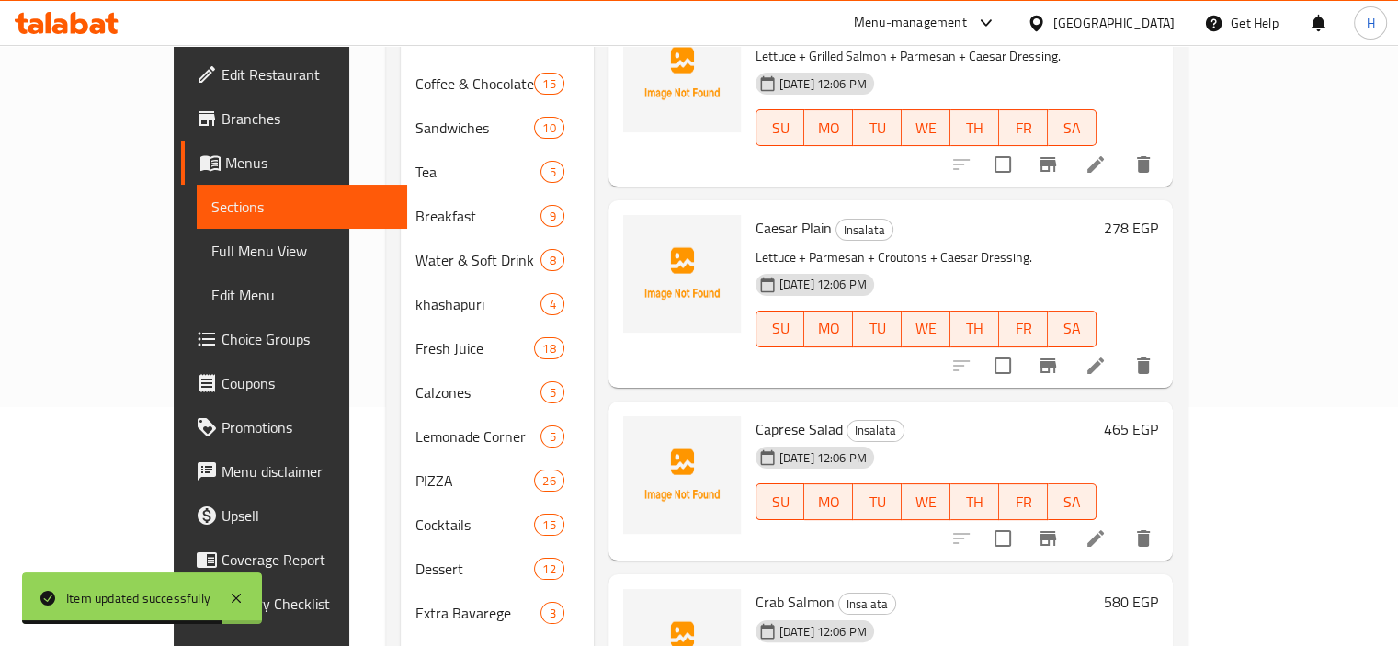
scroll to position [651, 0]
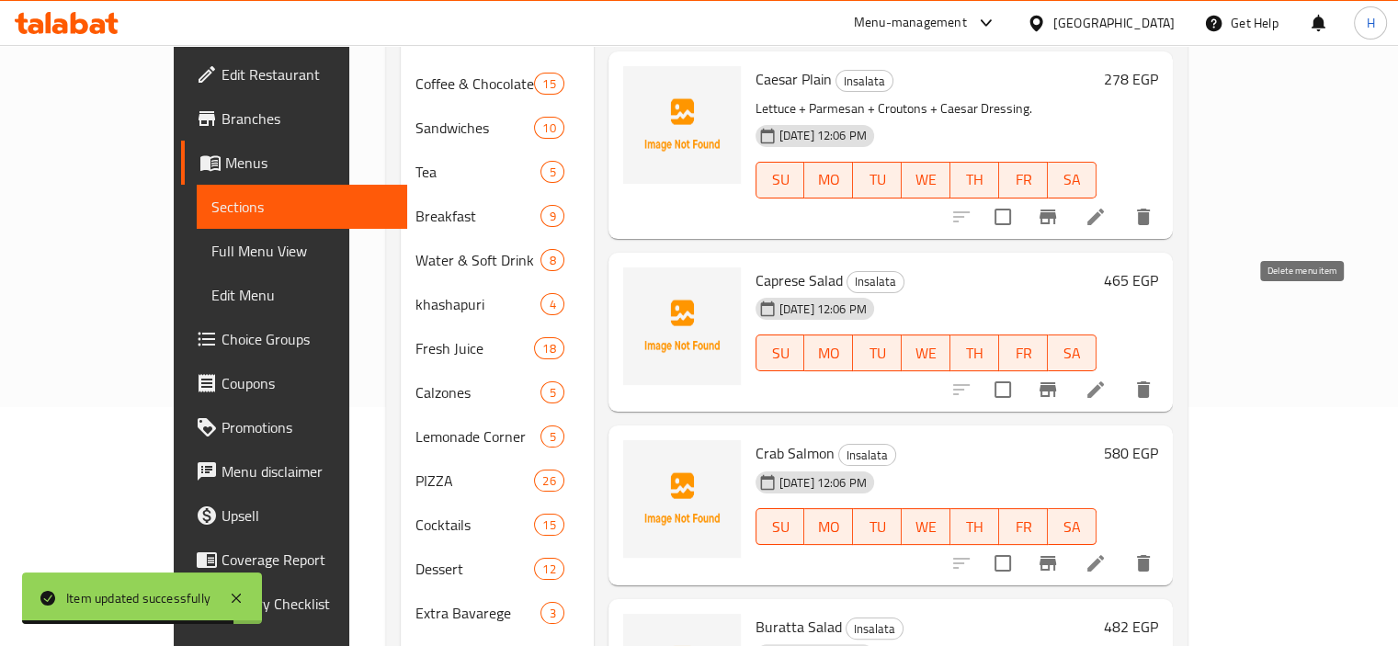
click at [1106, 379] on icon at bounding box center [1095, 390] width 22 height 22
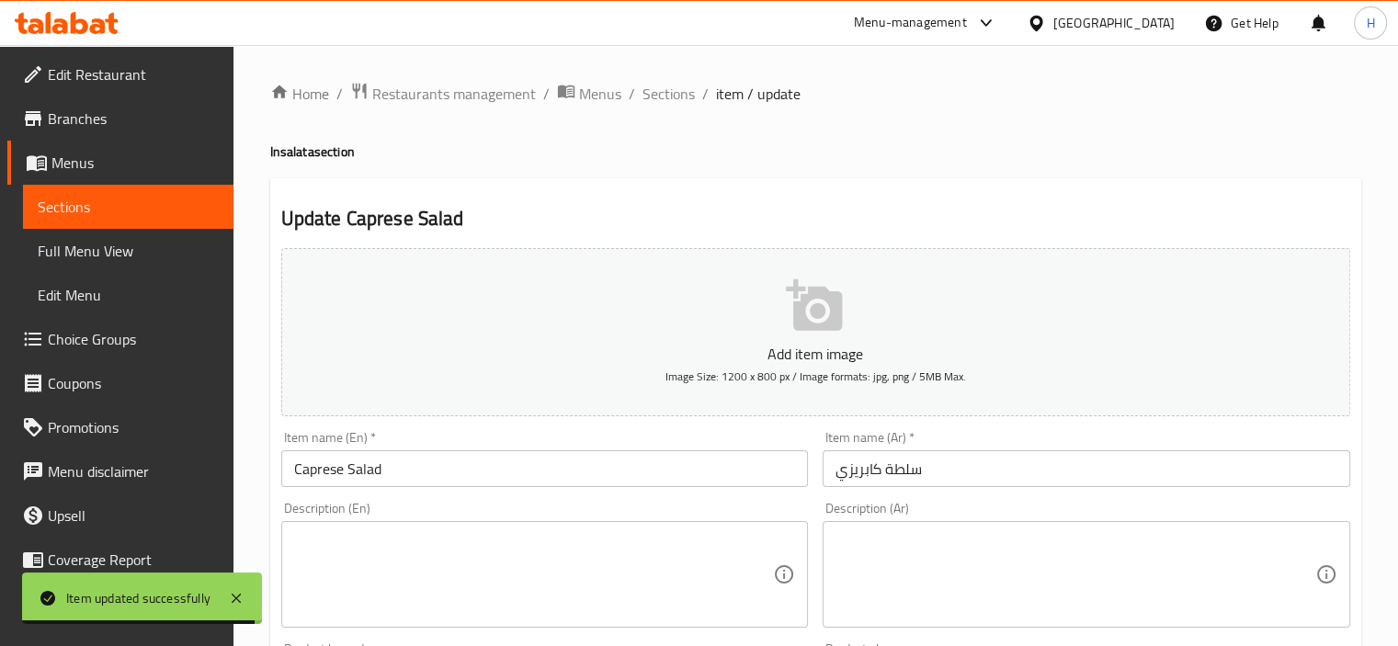
paste textarea "طماطم + موتزاريلا + ريحان + زيت زيتون."
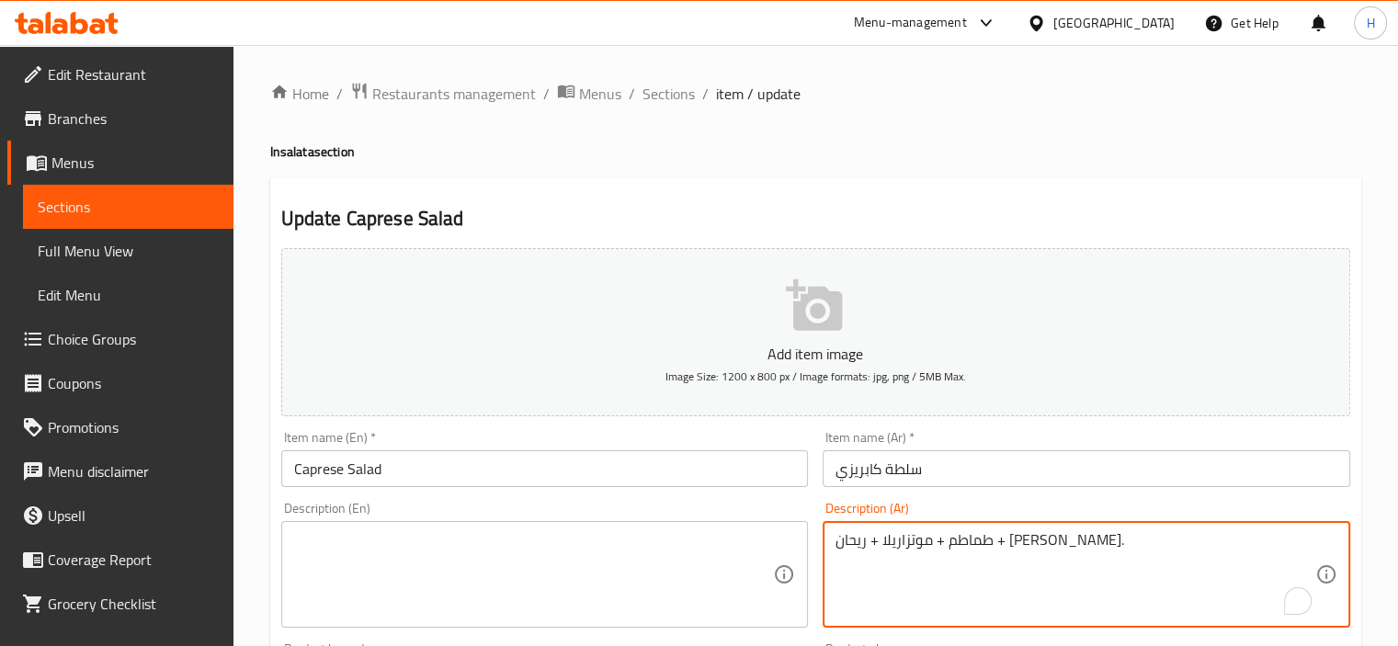
type textarea "طماطم + موتزاريلا + ريحان + زيت زيتون."
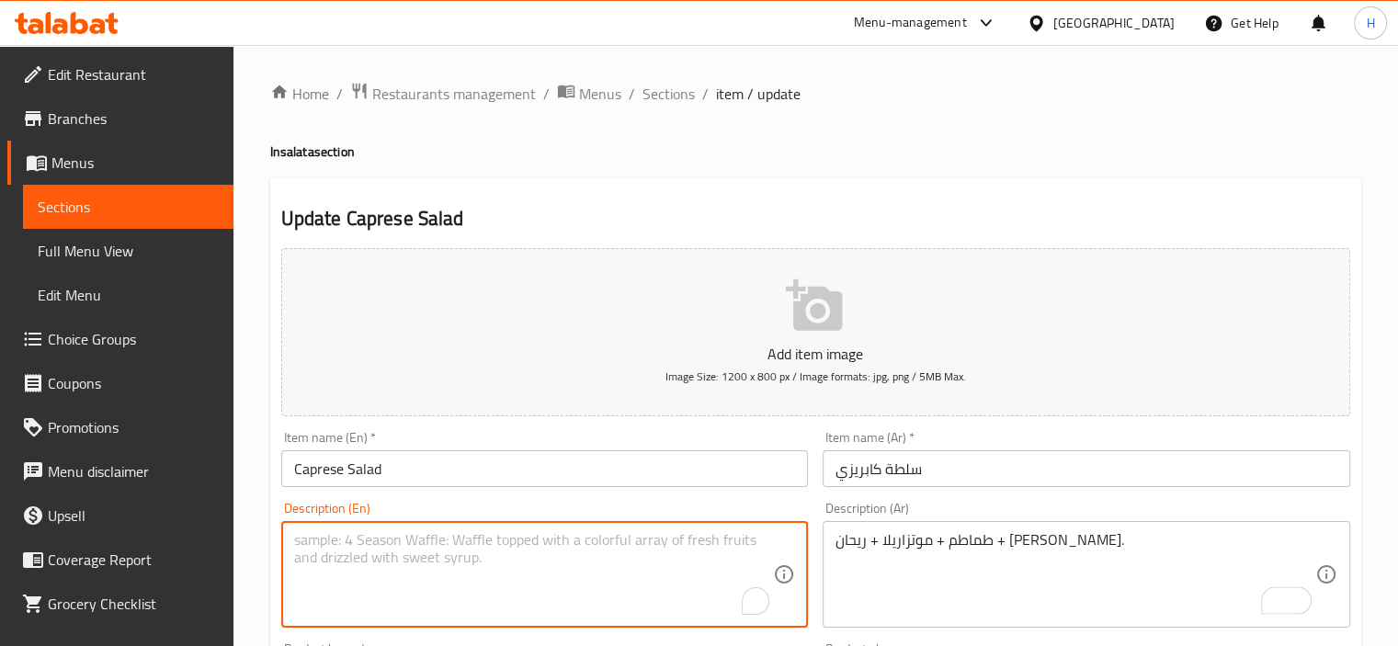
paste textarea "Tomatoes + mozzarella + basil + olive oil."
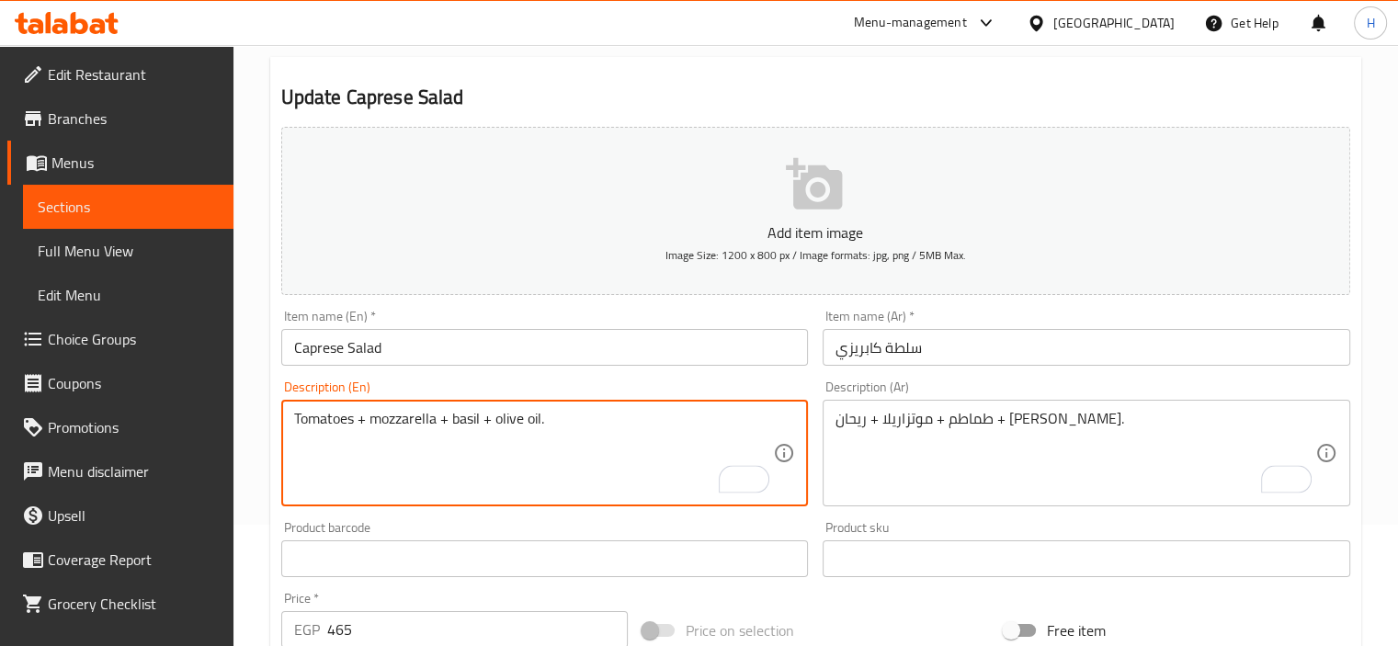
scroll to position [651, 0]
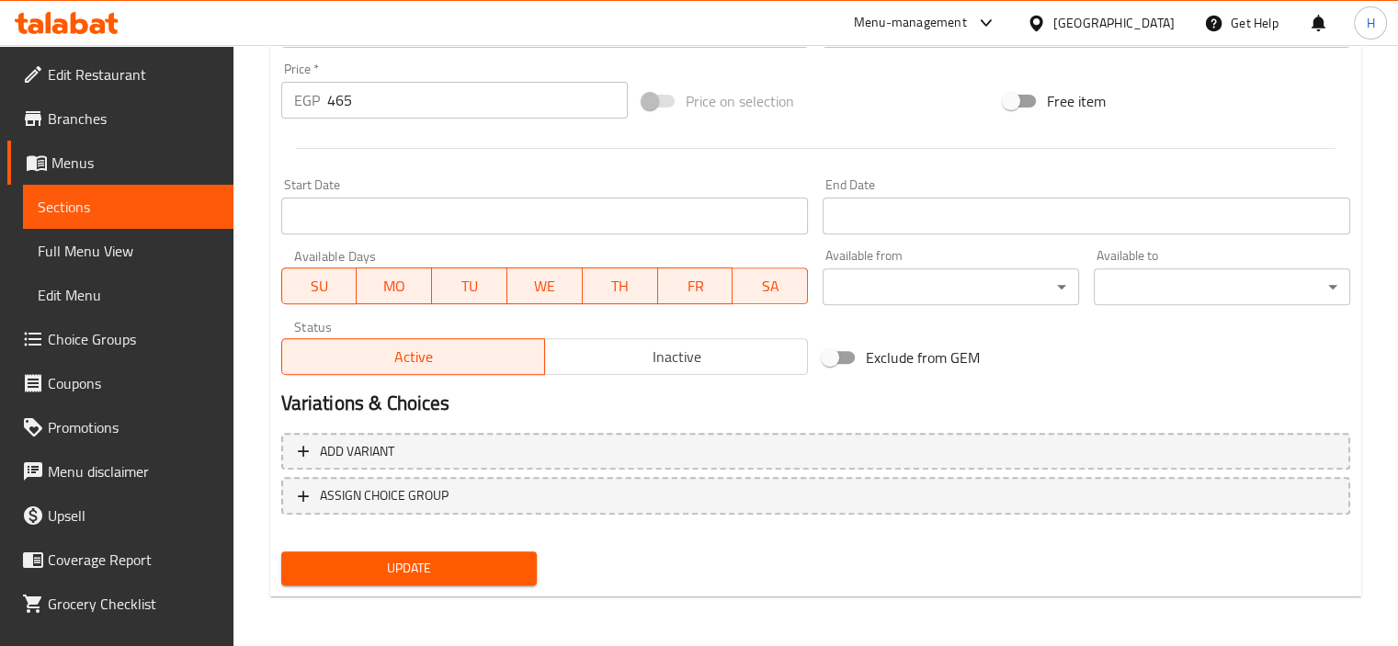
type textarea "Tomatoes + mozzarella + basil + olive oil."
click at [492, 585] on div "Update" at bounding box center [409, 568] width 271 height 49
click at [495, 576] on span "Update" at bounding box center [409, 568] width 227 height 23
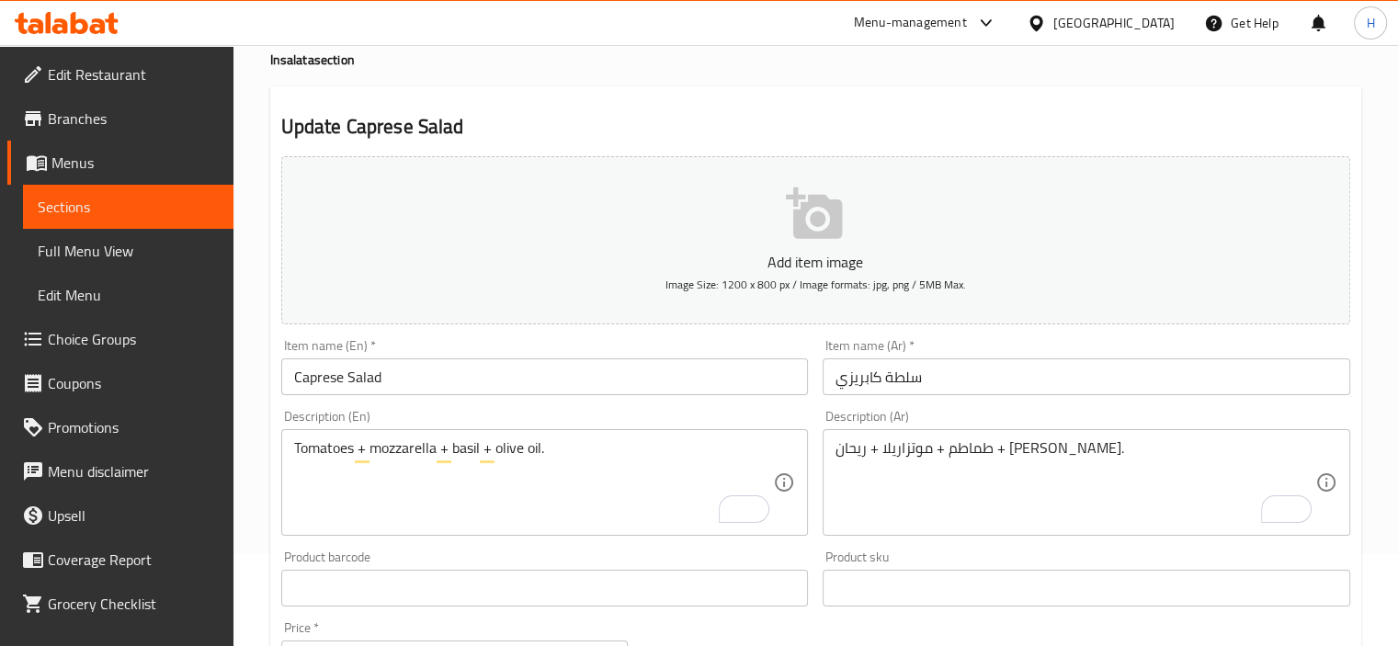
scroll to position [0, 0]
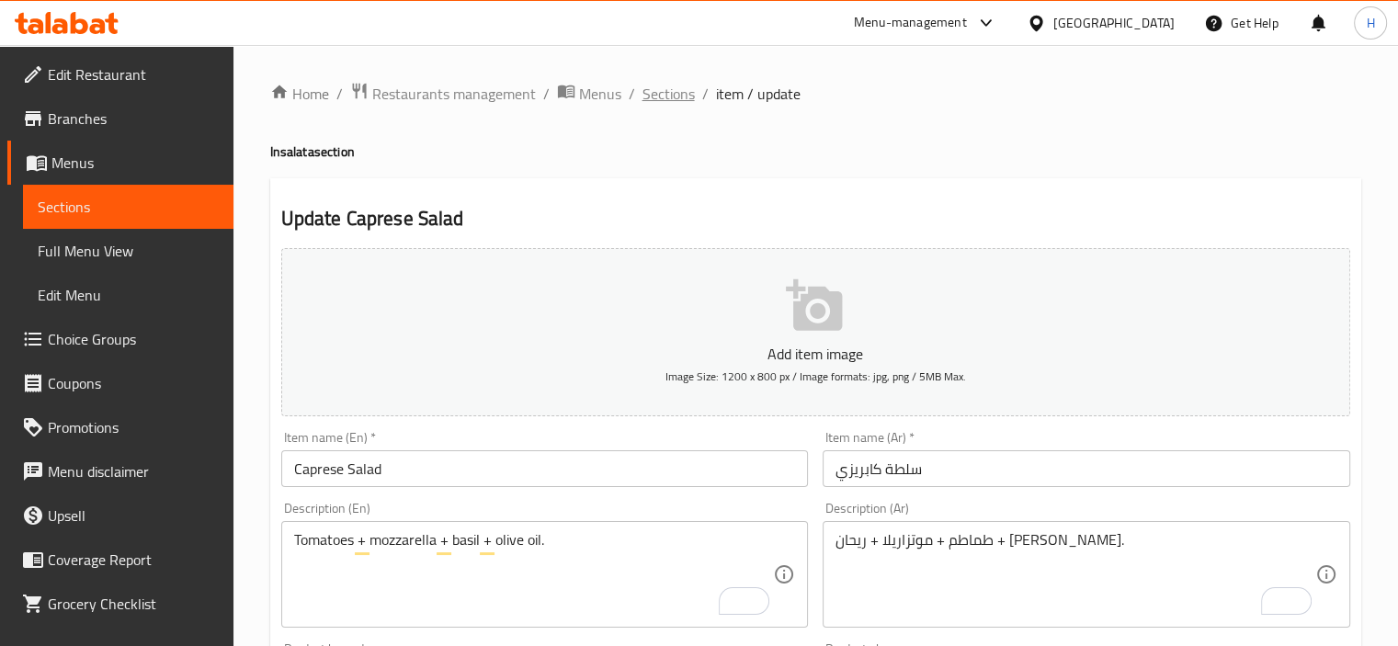
click at [681, 98] on span "Sections" at bounding box center [668, 94] width 52 height 22
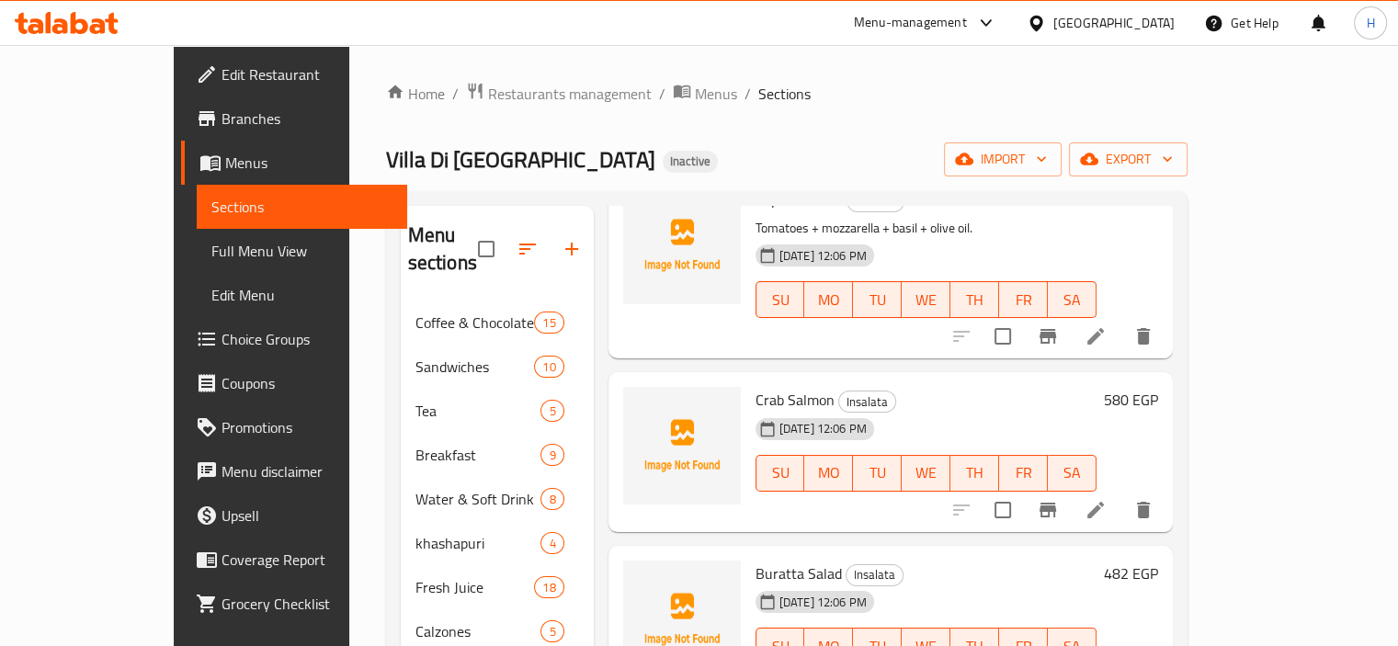
scroll to position [972, 0]
click at [1106, 497] on icon at bounding box center [1095, 508] width 22 height 22
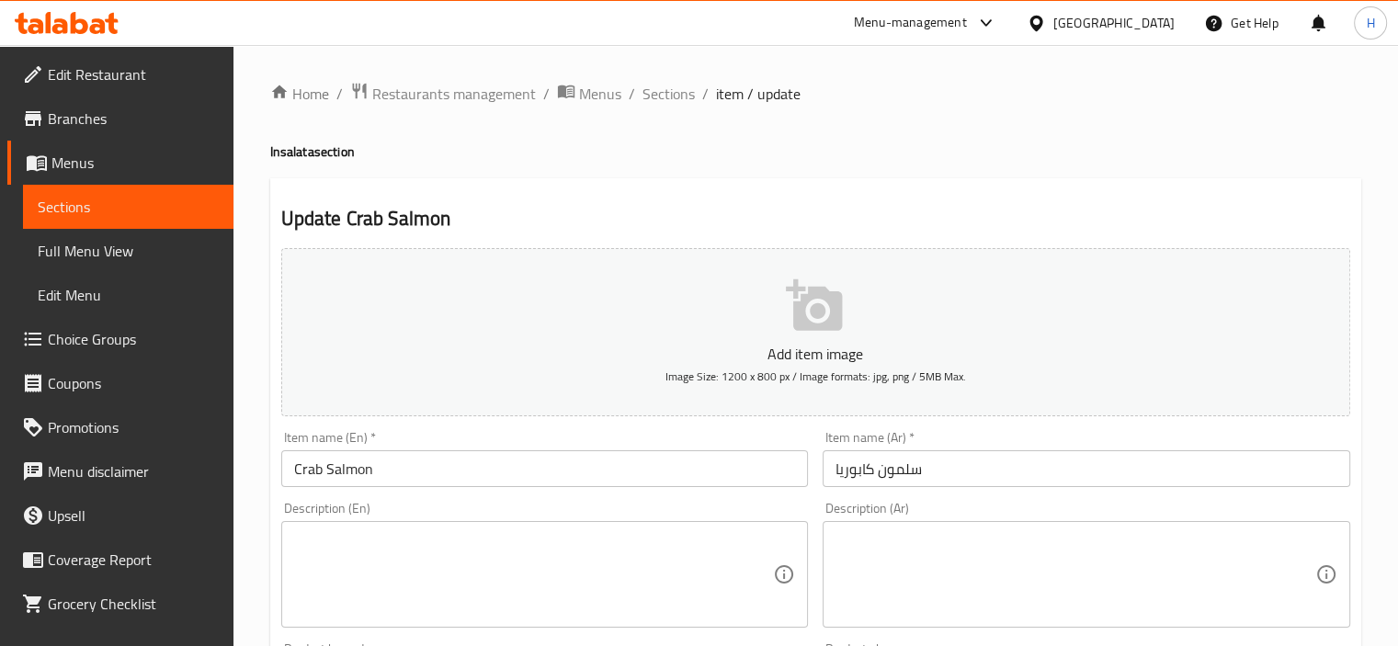
paste textarea "كراب + سالمون + خس + خيار + صوص ليمون."
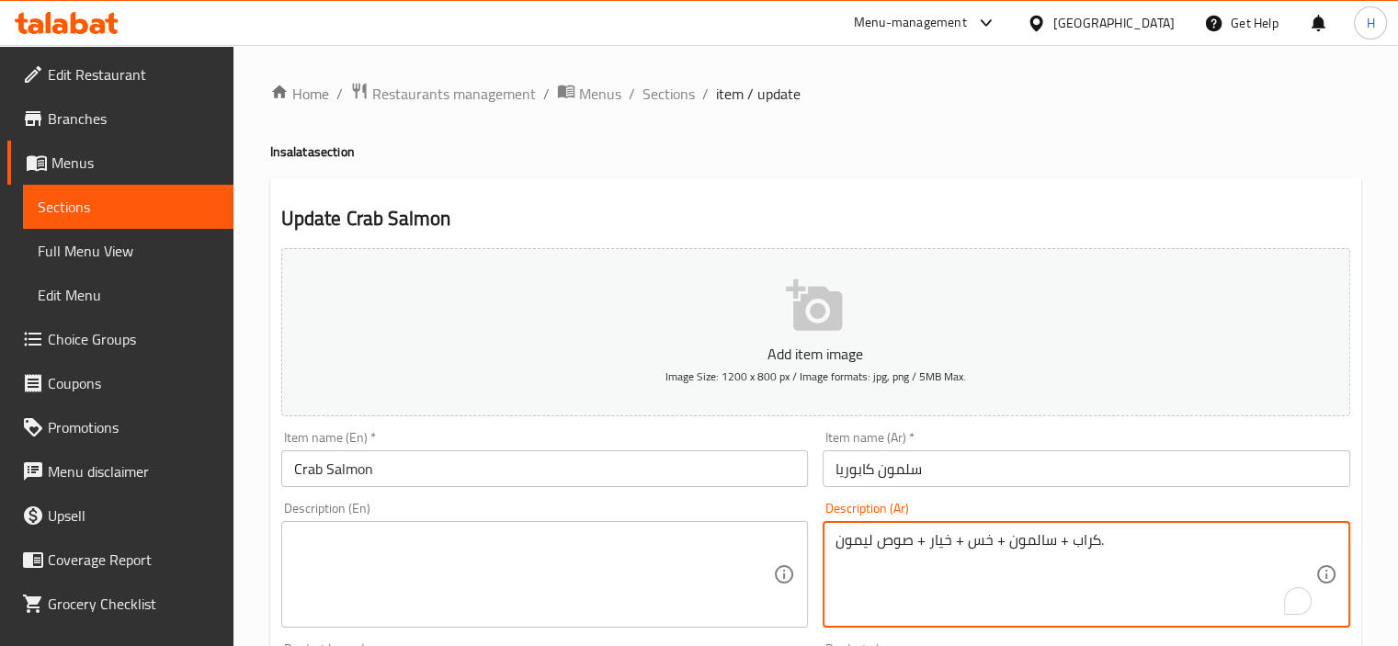
click at [1034, 544] on textarea "كراب + سالمون + خس + خيار + صوص ليمون." at bounding box center [1075, 574] width 480 height 87
click at [1034, 544] on textarea "كراب + سلمون + خس + خيار + صوص ليمون." at bounding box center [1075, 574] width 480 height 87
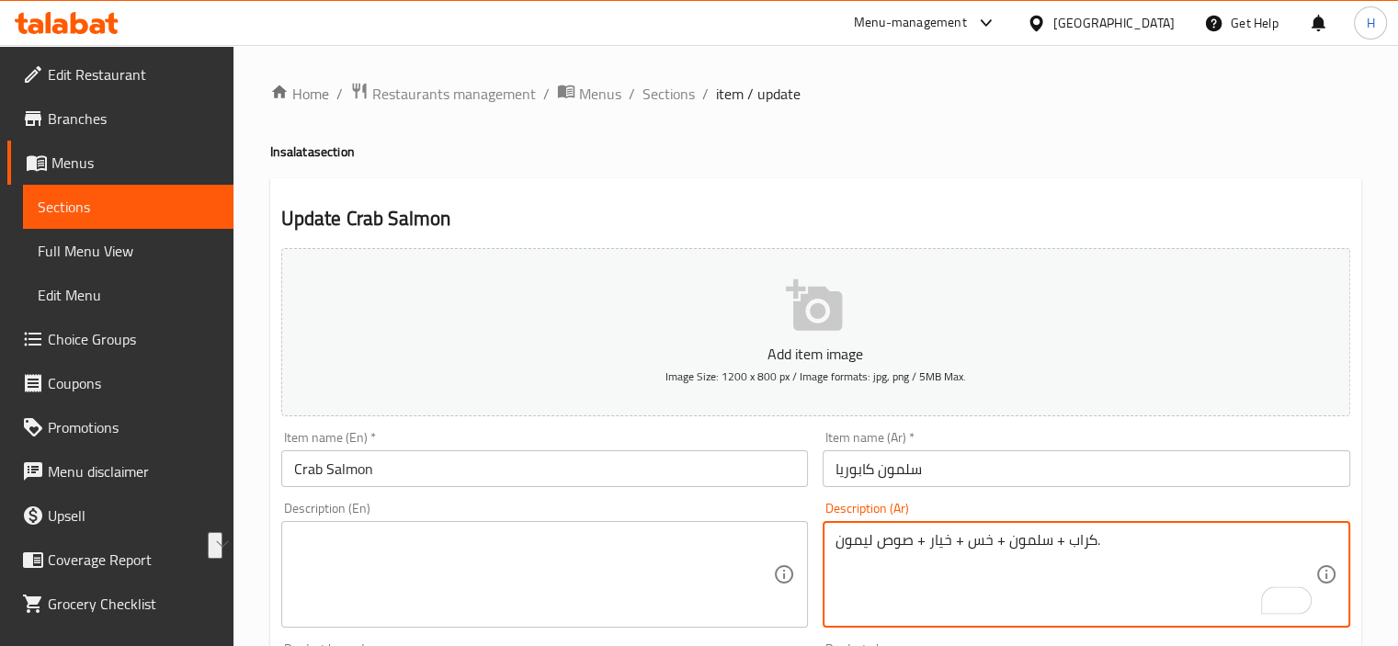
type textarea "كراب + سلمون + خس + خيار + صوص ليمون."
paste textarea "Crab + salmon + lettuce + cucumber + lemon sauce."
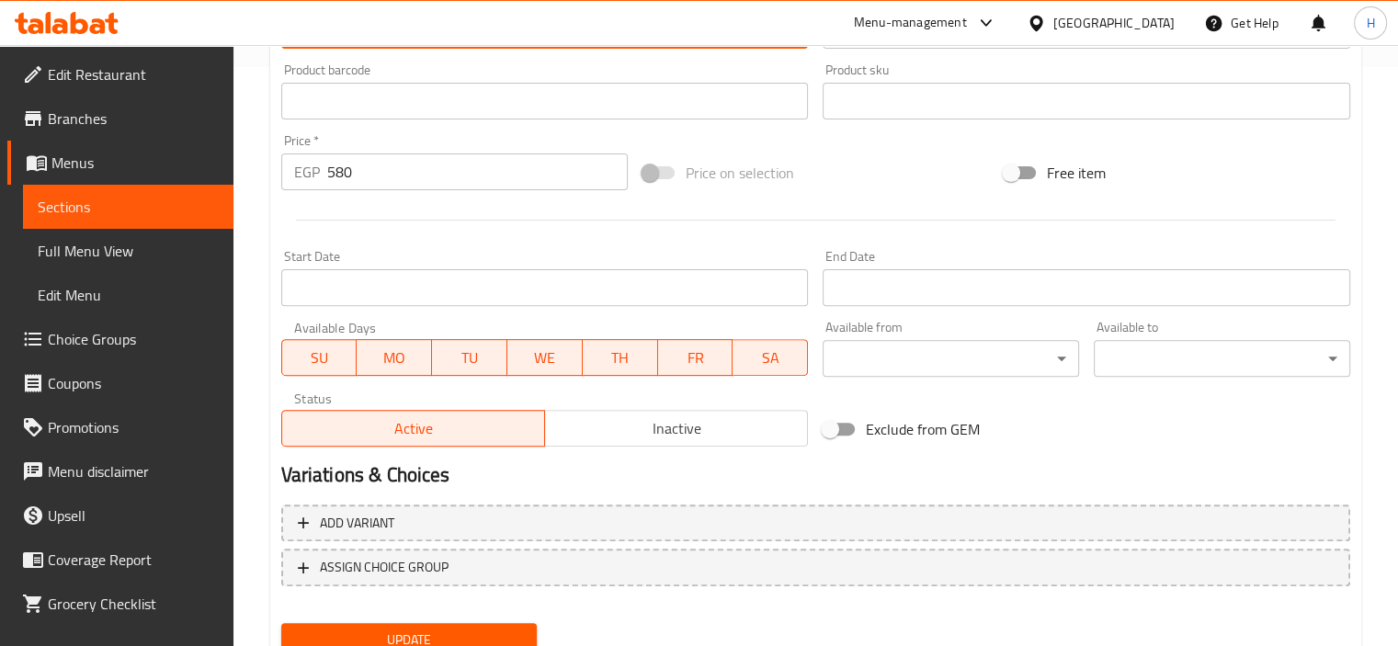
scroll to position [652, 0]
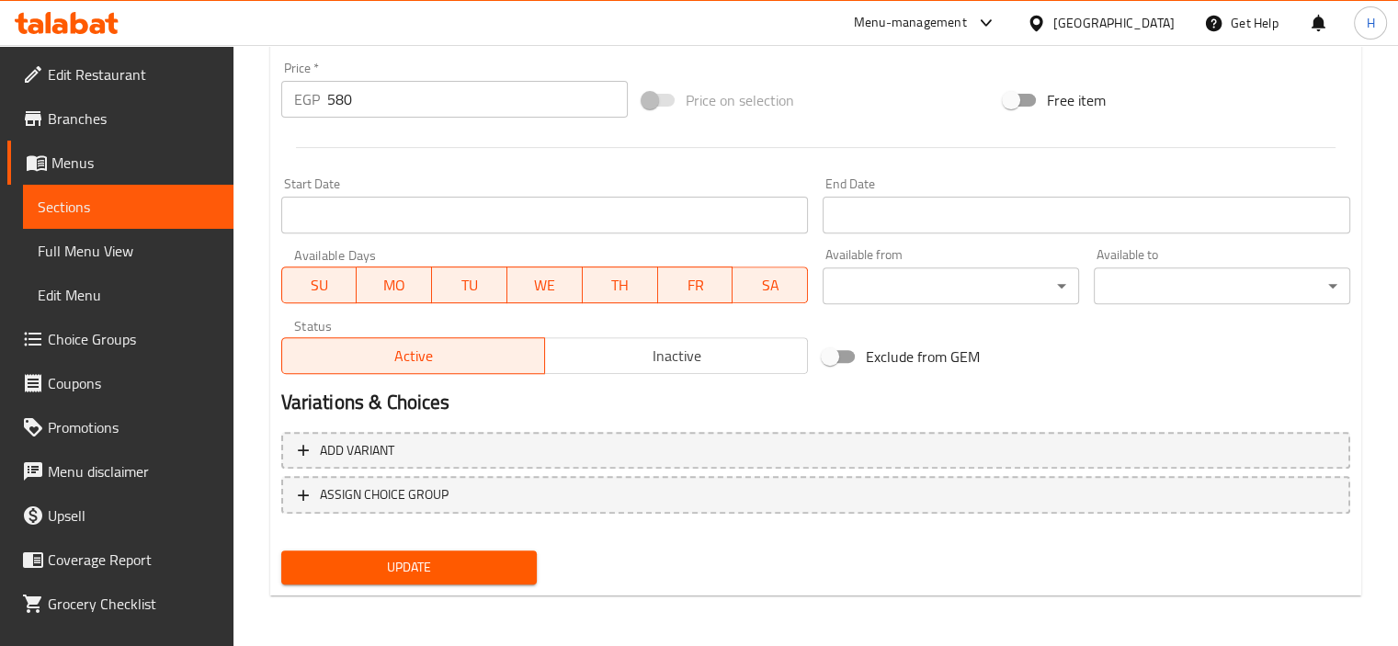
type textarea "Crab + salmon + lettuce + cucumber + lemon sauce."
click at [500, 565] on span "Update" at bounding box center [409, 567] width 227 height 23
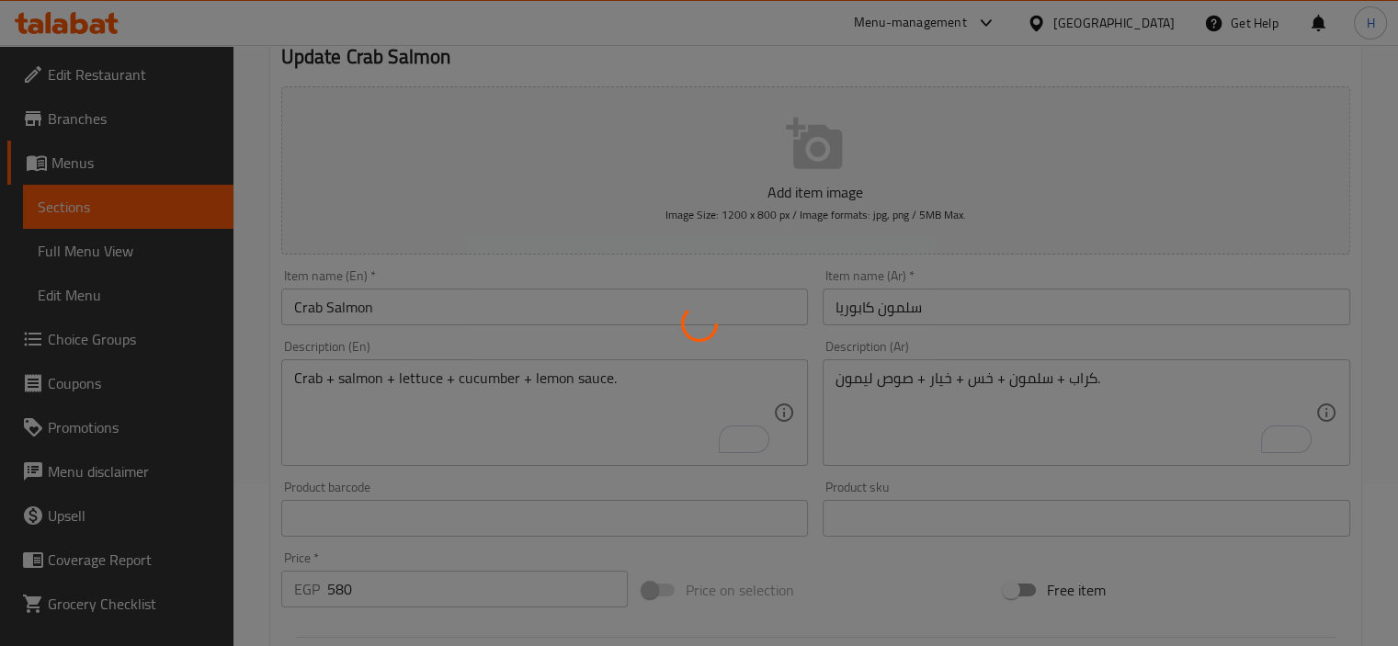
scroll to position [0, 0]
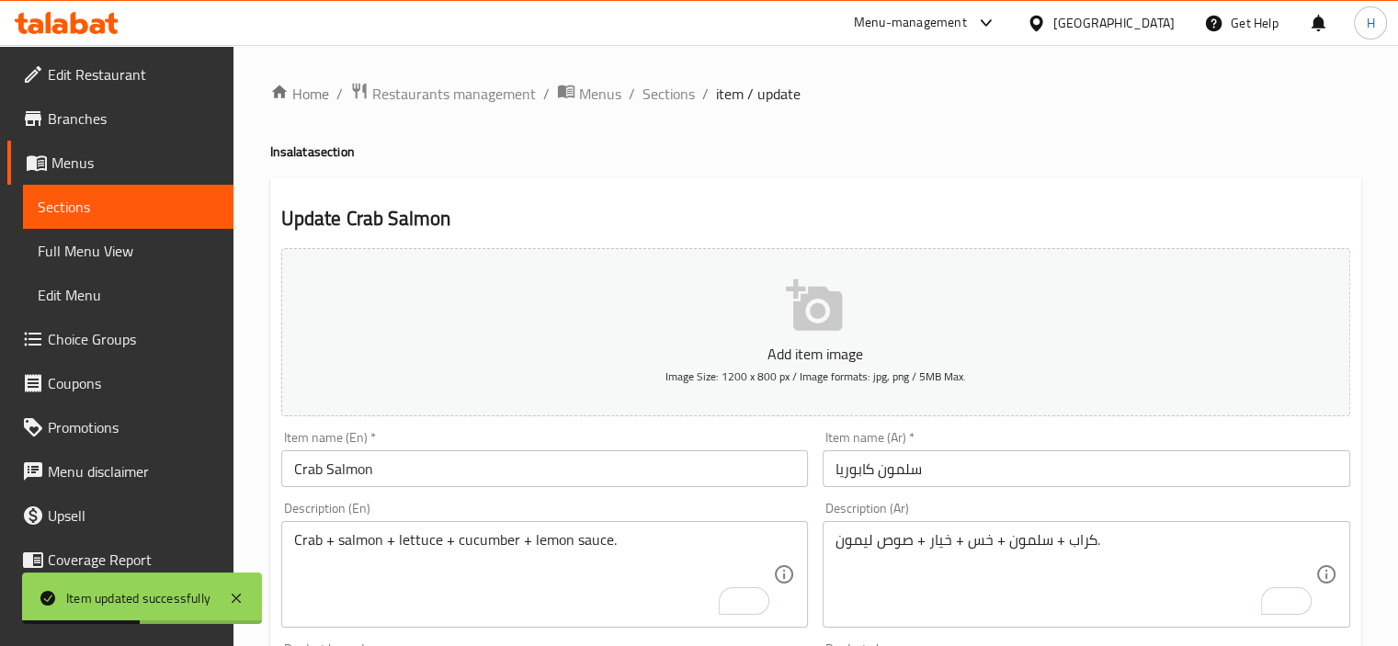
click at [665, 101] on span "Sections" at bounding box center [668, 94] width 52 height 22
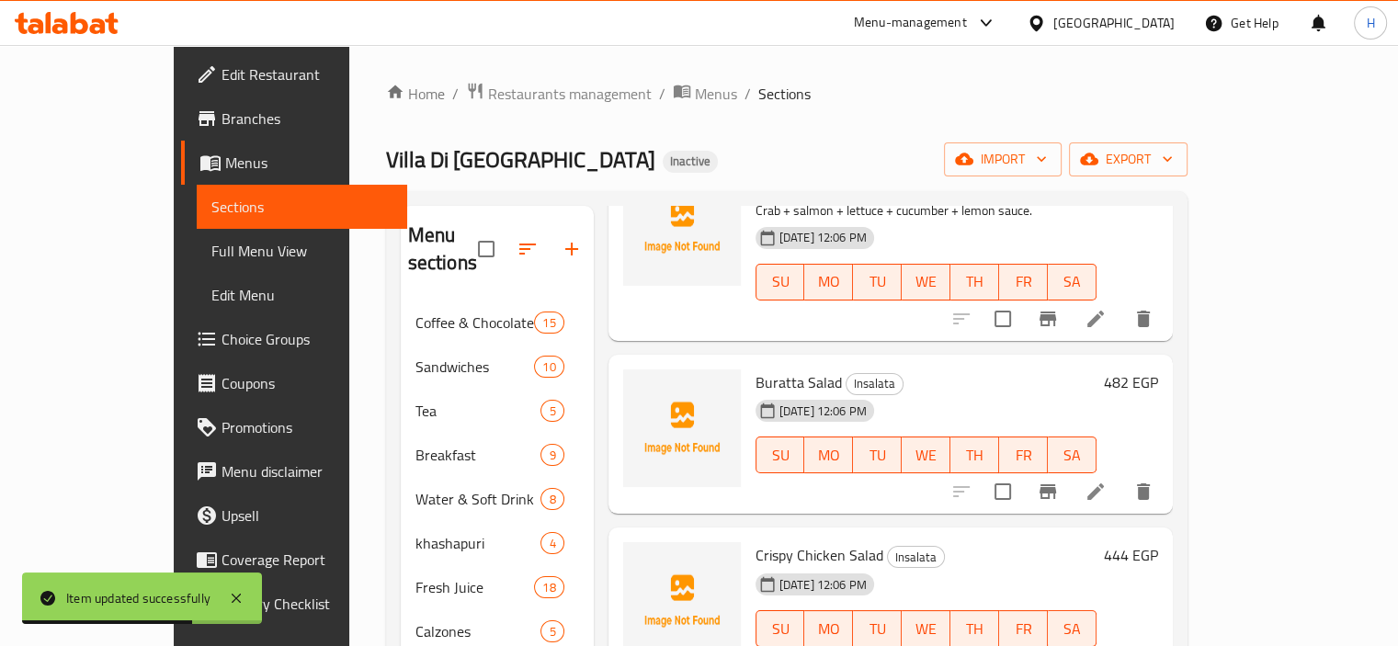
scroll to position [1202, 0]
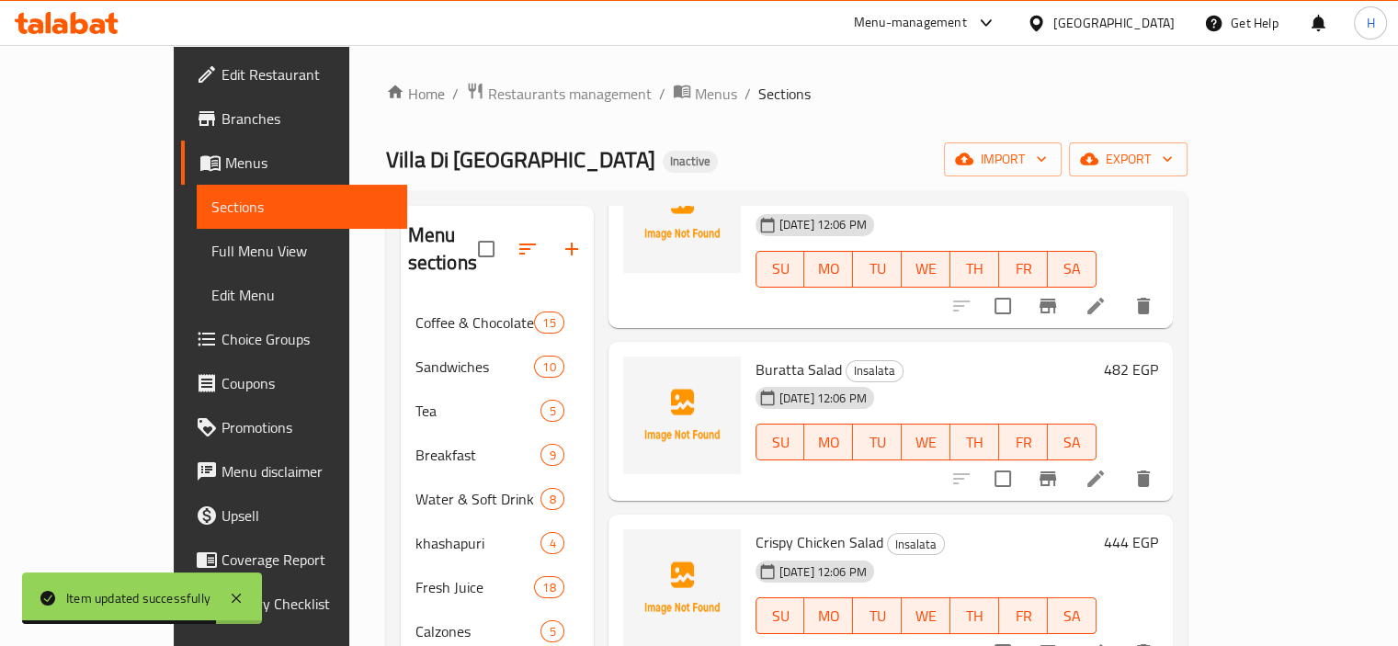
click at [1106, 468] on icon at bounding box center [1095, 479] width 22 height 22
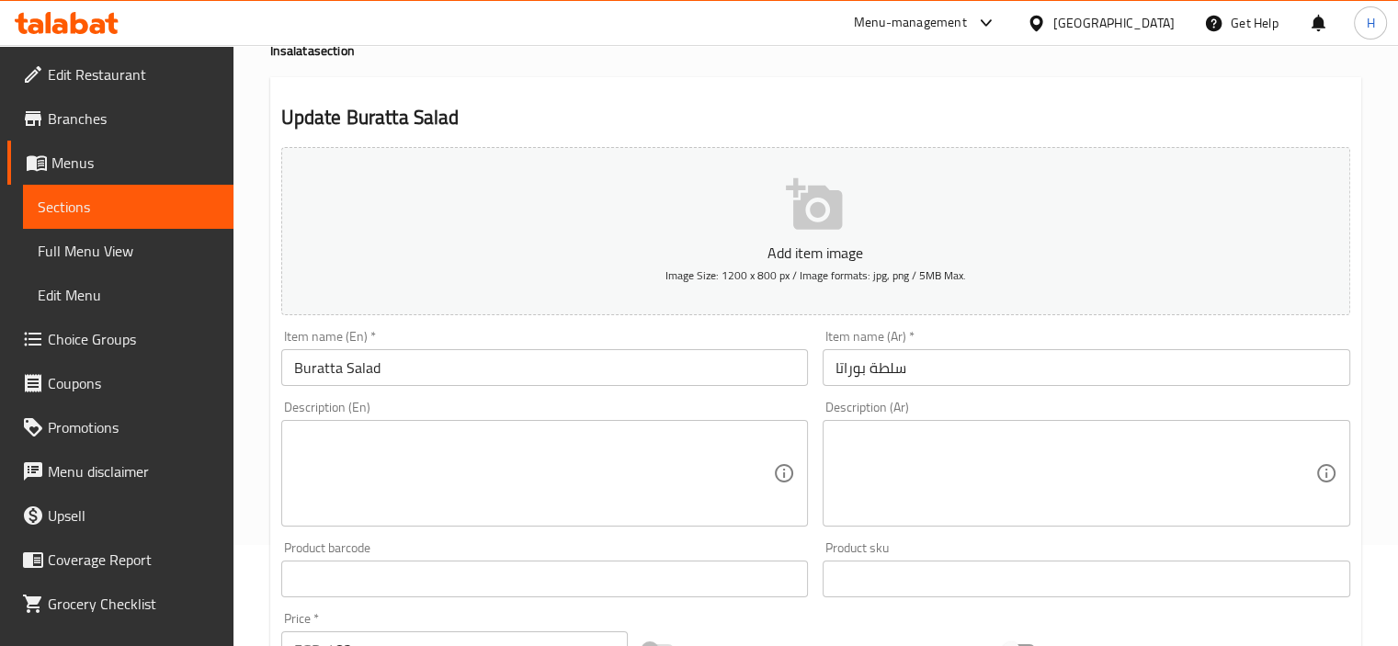
scroll to position [103, 0]
paste textarea "خس + طماطم + خيار + دجاج مقرمش + صوص رانش."
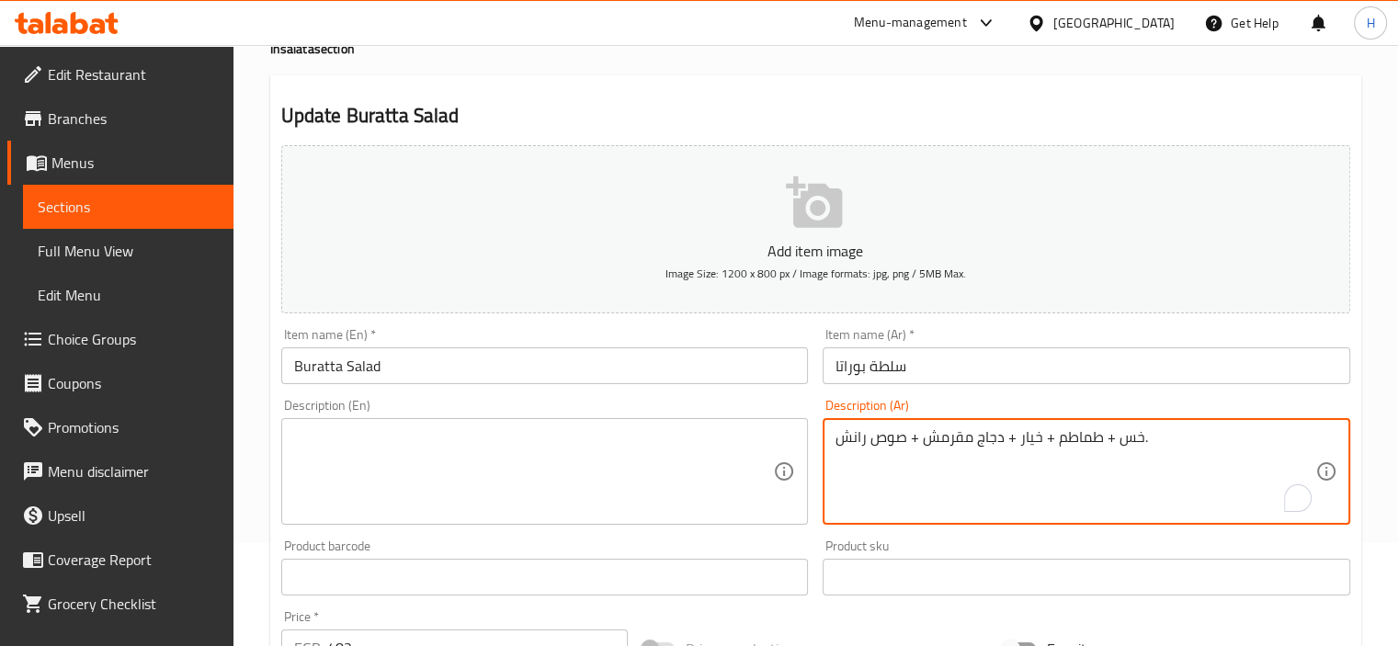
type textarea "خس + طماطم + خيار + دجاج مقرمش + صوص رانش."
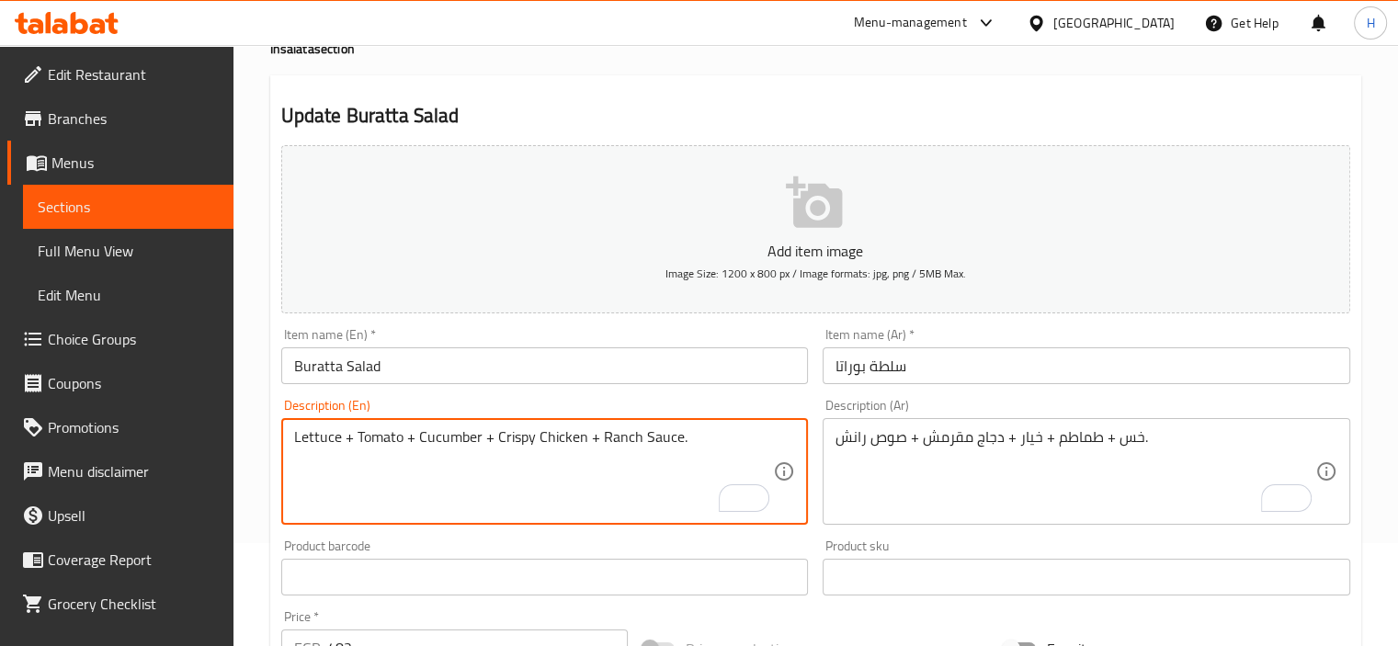
scroll to position [652, 0]
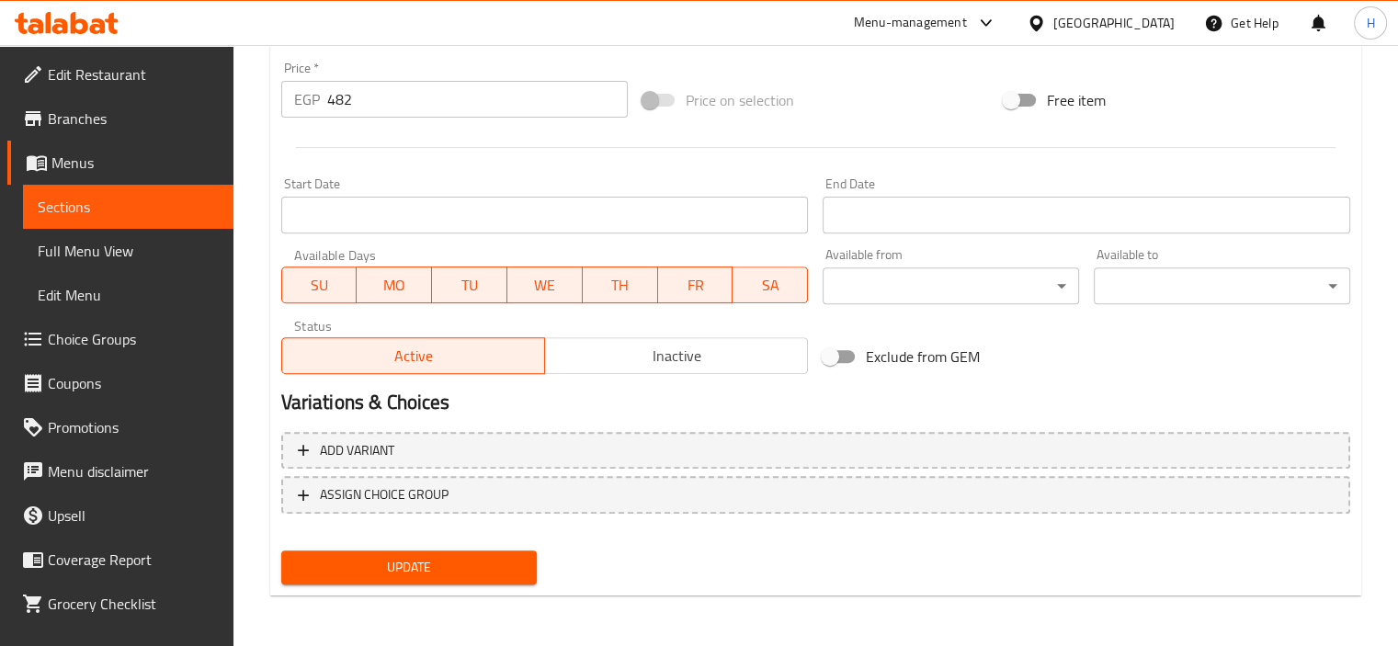
type textarea "Lettuce + Tomato + Cucumber + Crispy Chicken + Ranch Sauce."
click at [527, 568] on button "Update" at bounding box center [409, 567] width 256 height 34
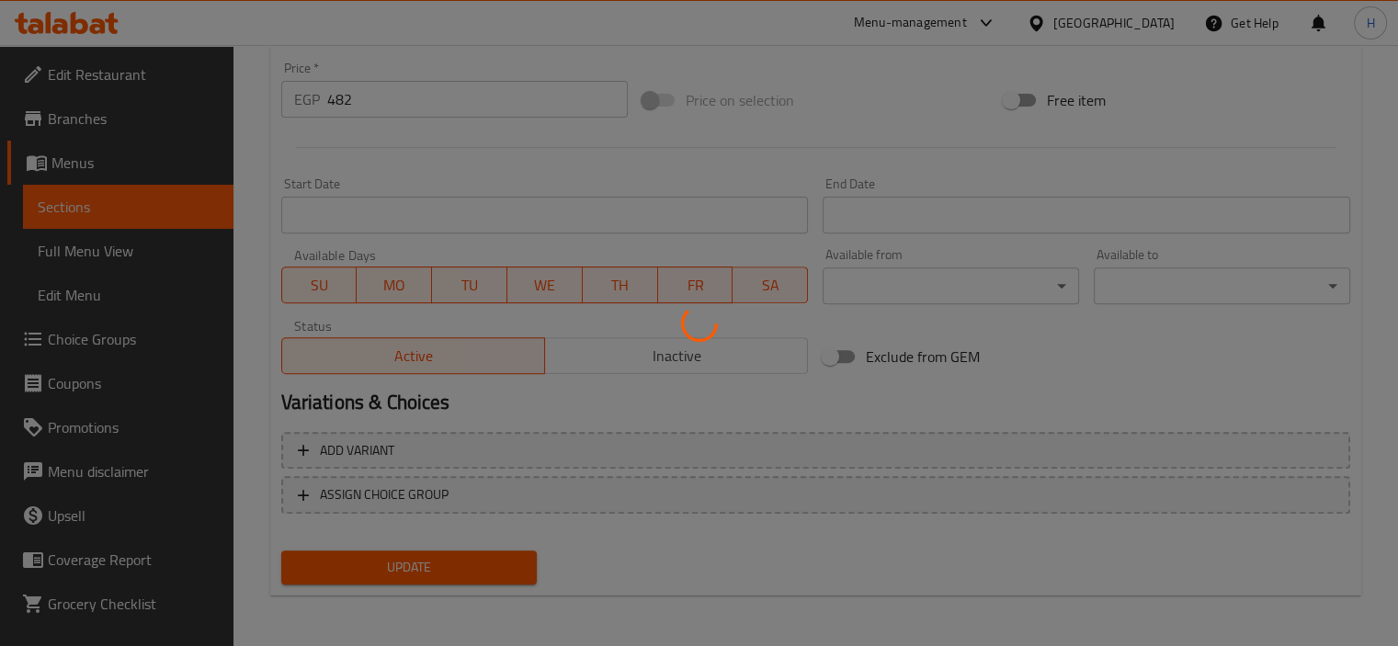
scroll to position [0, 0]
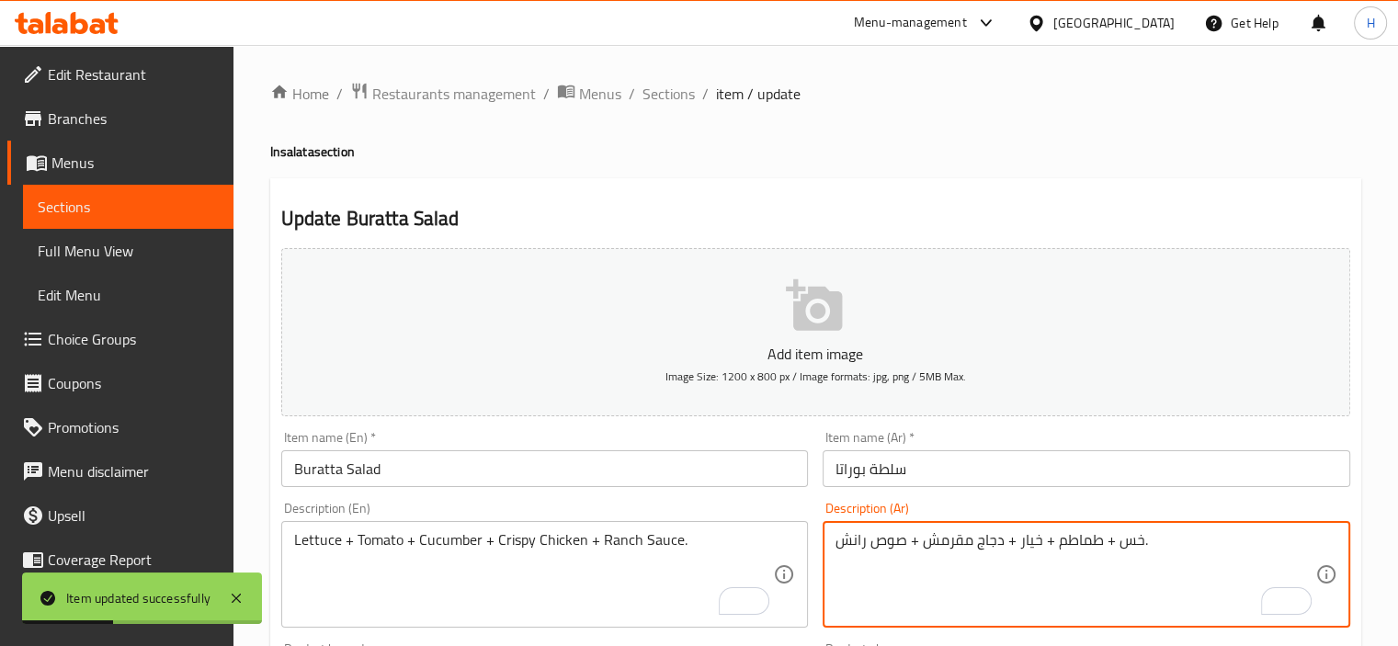
click at [1125, 589] on textarea "خس + طماطم + خيار + دجاج مقرمش + صوص رانش." at bounding box center [1075, 574] width 480 height 87
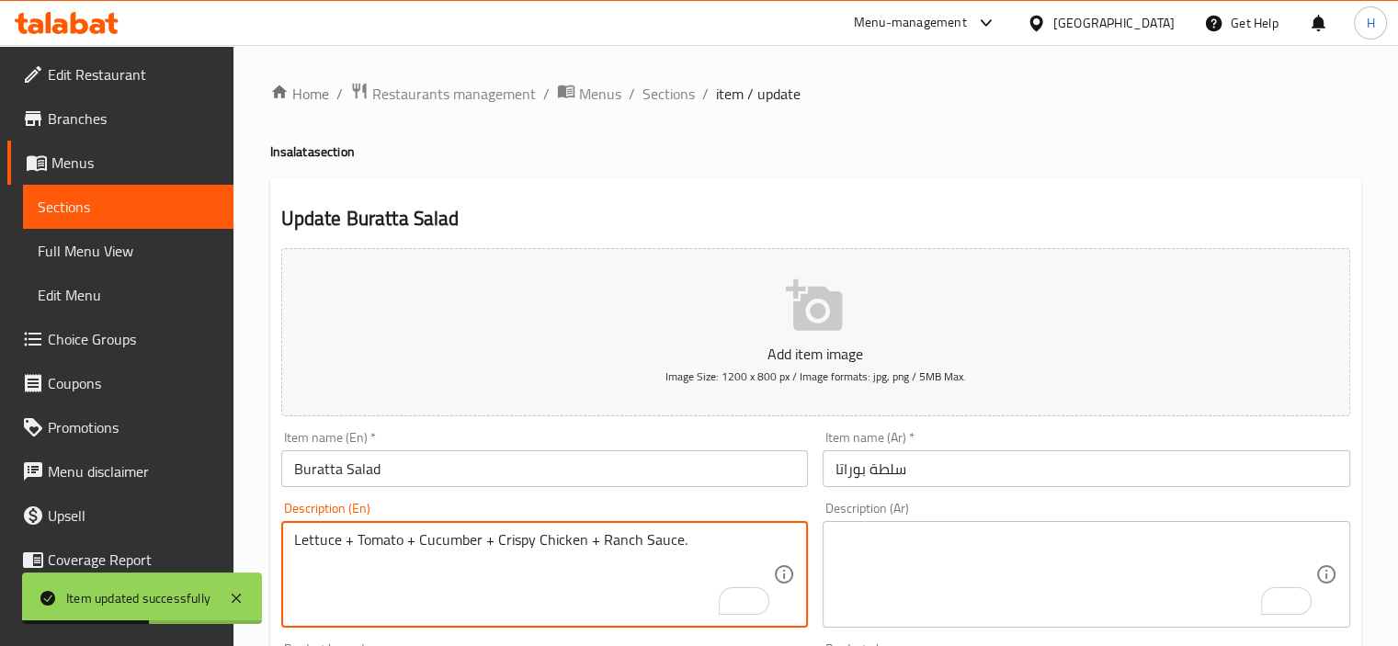
click at [621, 591] on textarea "Lettuce + Tomato + Cucumber + Crispy Chicken + Ranch Sauce." at bounding box center [534, 574] width 480 height 87
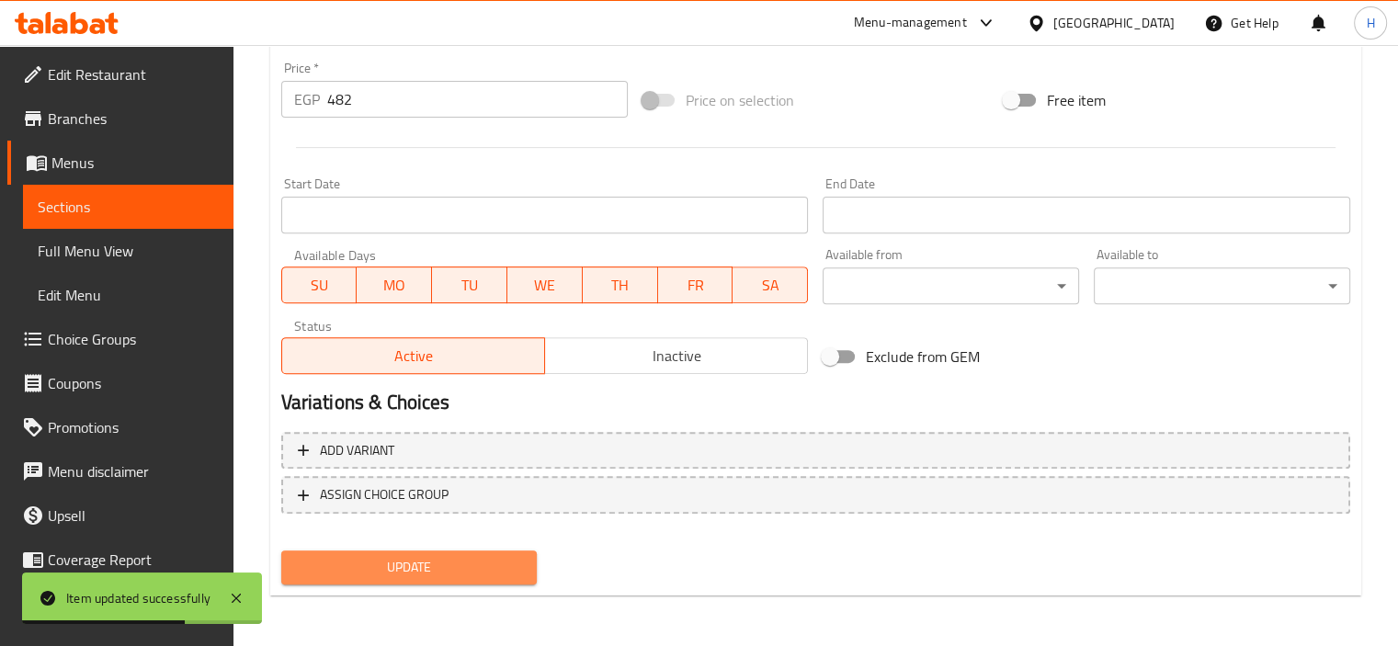
click at [466, 571] on span "Update" at bounding box center [409, 567] width 227 height 23
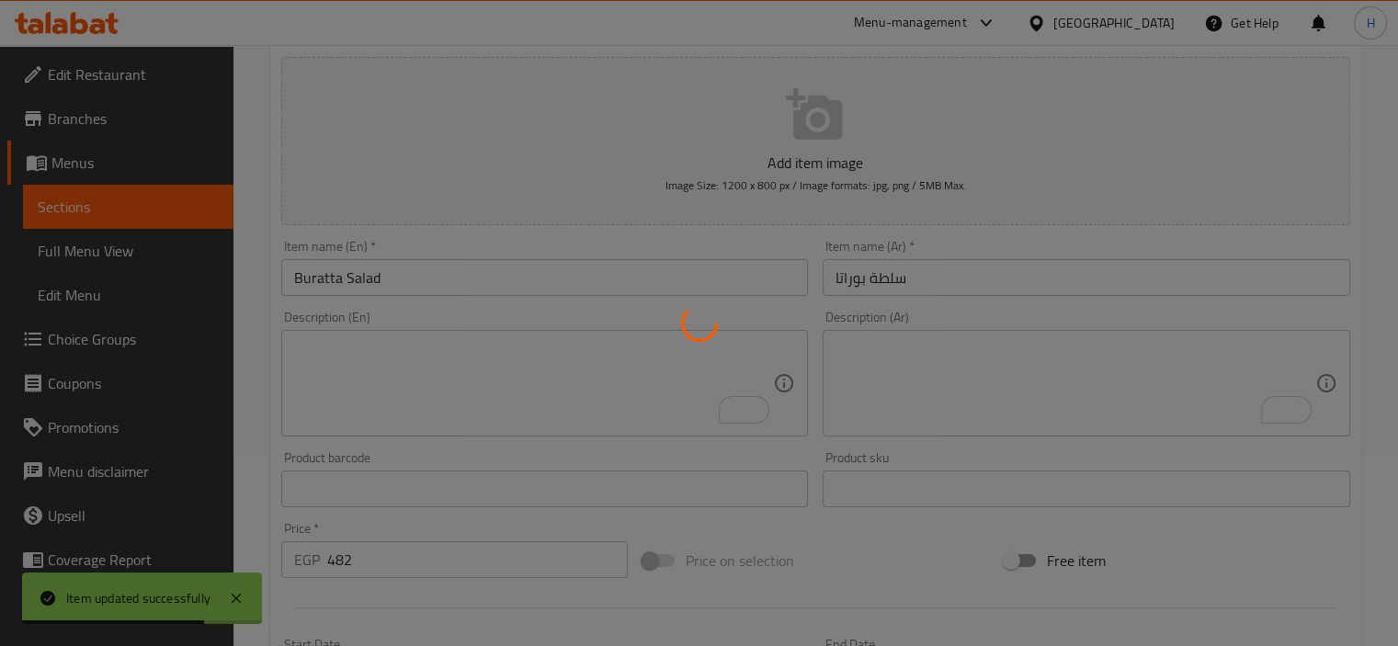
scroll to position [0, 0]
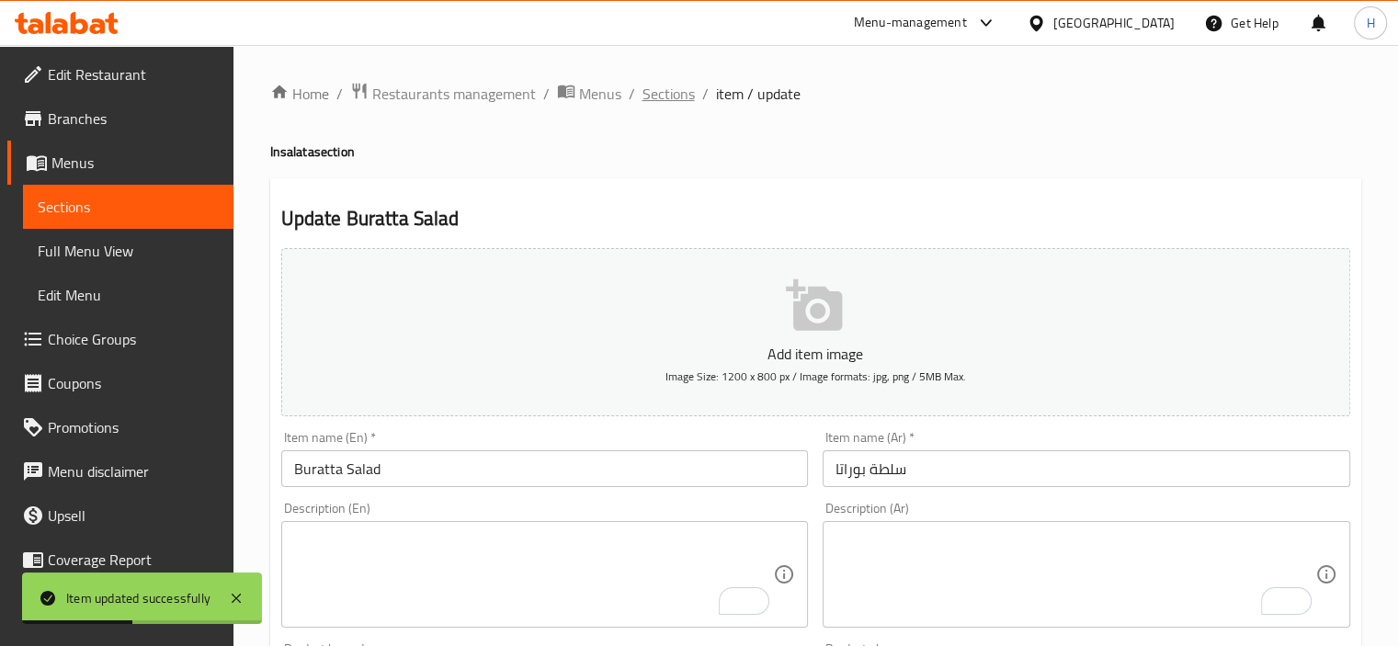
click at [684, 86] on span "Sections" at bounding box center [668, 94] width 52 height 22
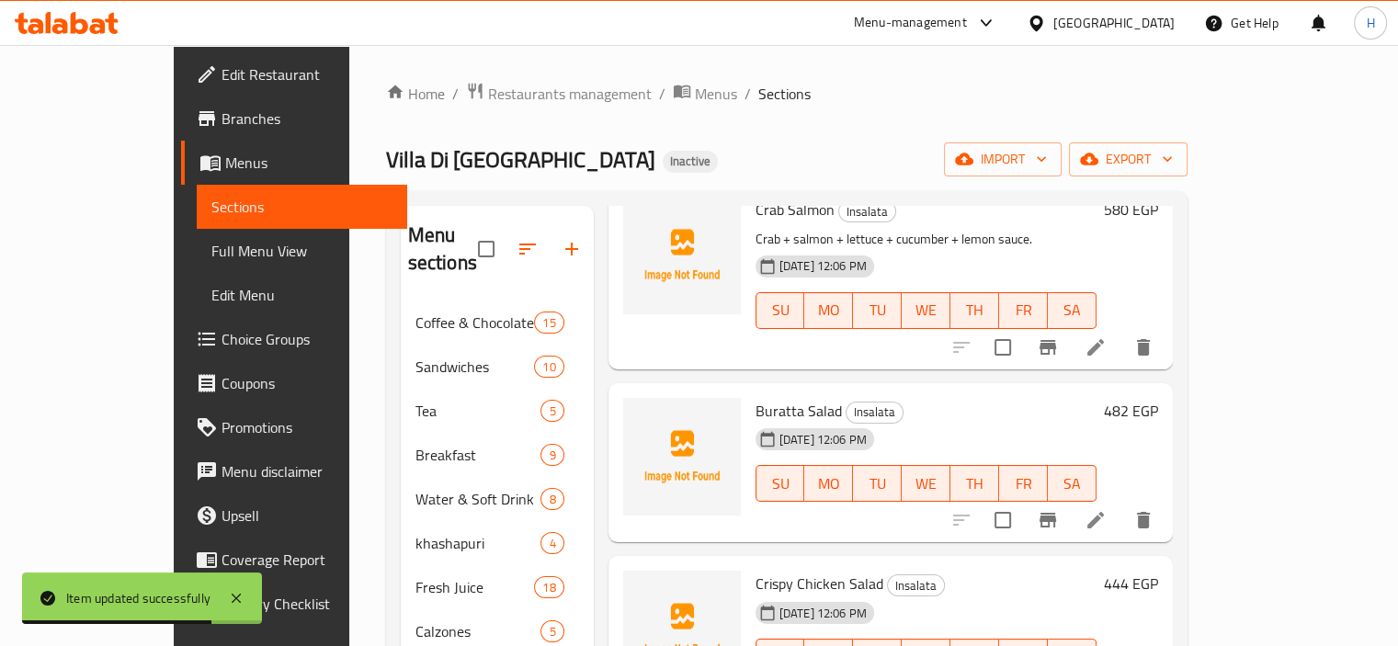
scroll to position [1241, 0]
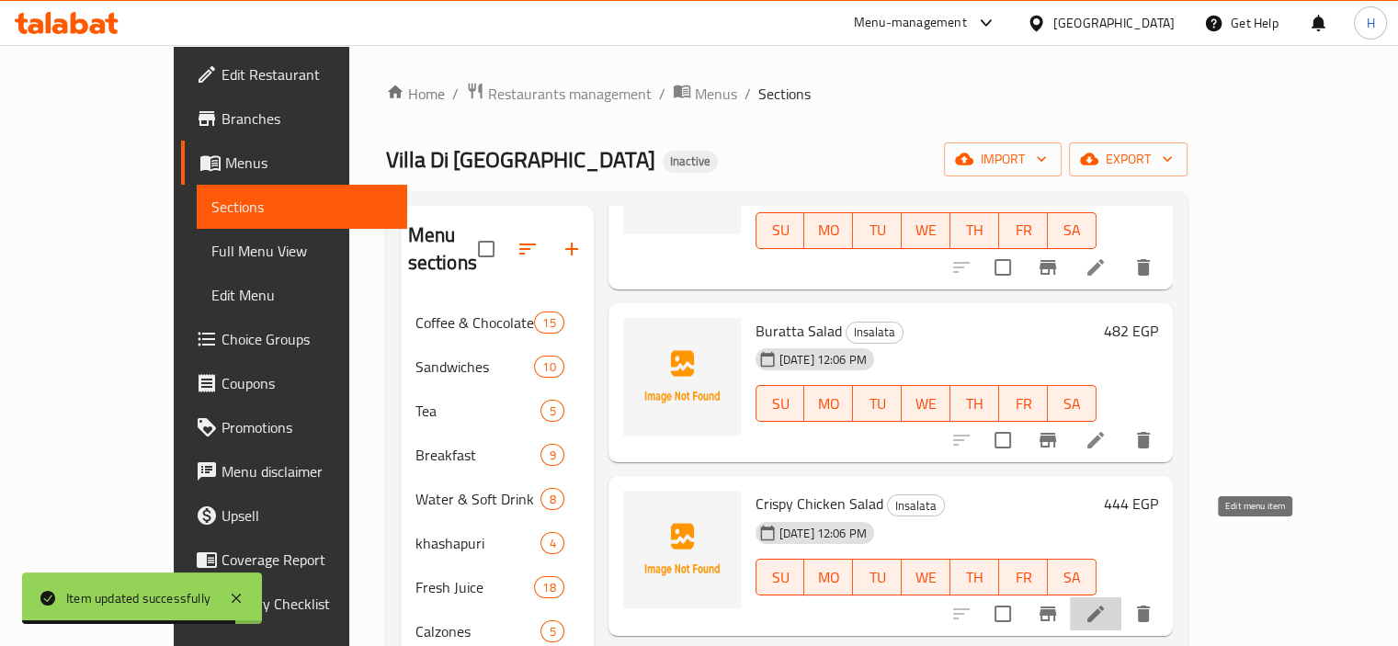
click at [1104, 606] on icon at bounding box center [1095, 614] width 17 height 17
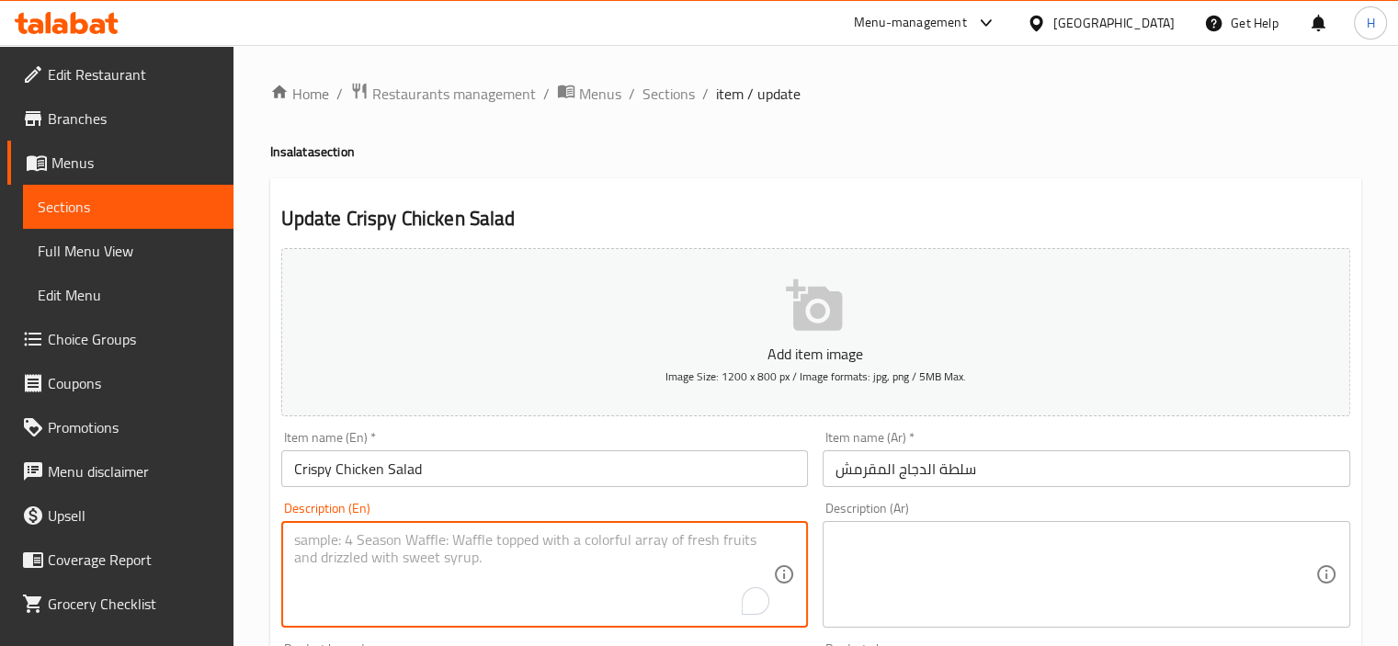
click at [641, 550] on textarea "To enrich screen reader interactions, please activate Accessibility in Grammarl…" at bounding box center [534, 574] width 480 height 87
paste textarea "Lettuce + Tomato + Cucumber + Crispy Chicken + Ranch Sauce."
type textarea "Lettuce + Tomato + Cucumber + Crispy Chicken + Ranch Sauce."
paste textarea "خس + طماطم + خيار + دجاج مقرمش + صوص رانش."
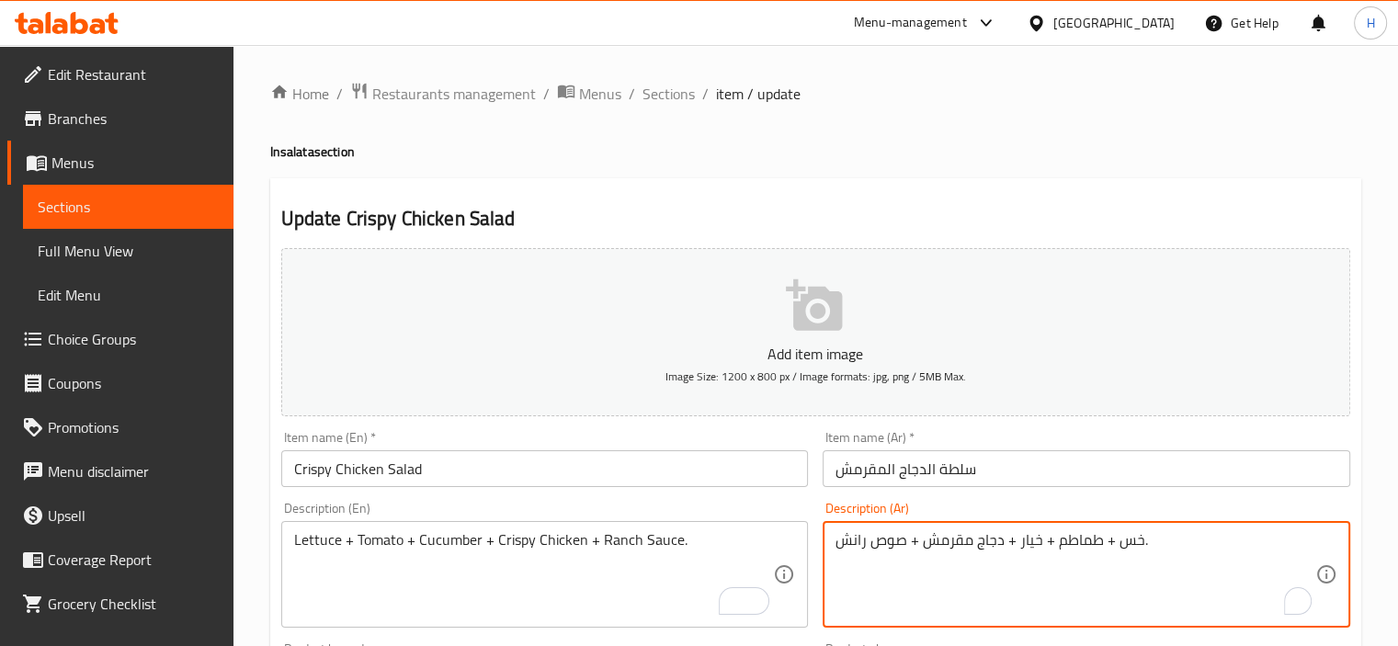
scroll to position [652, 0]
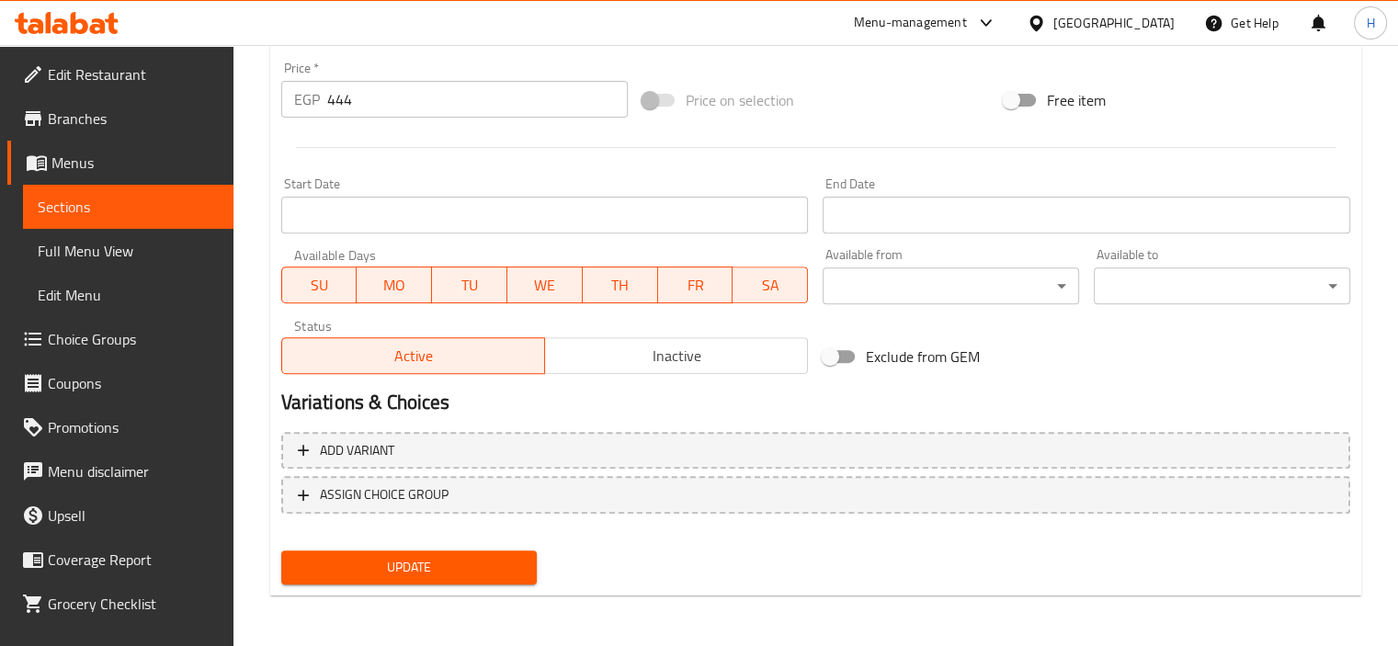
type textarea "خس + طماطم + خيار + دجاج مقرمش + صوص رانش."
click at [471, 572] on span "Update" at bounding box center [409, 567] width 227 height 23
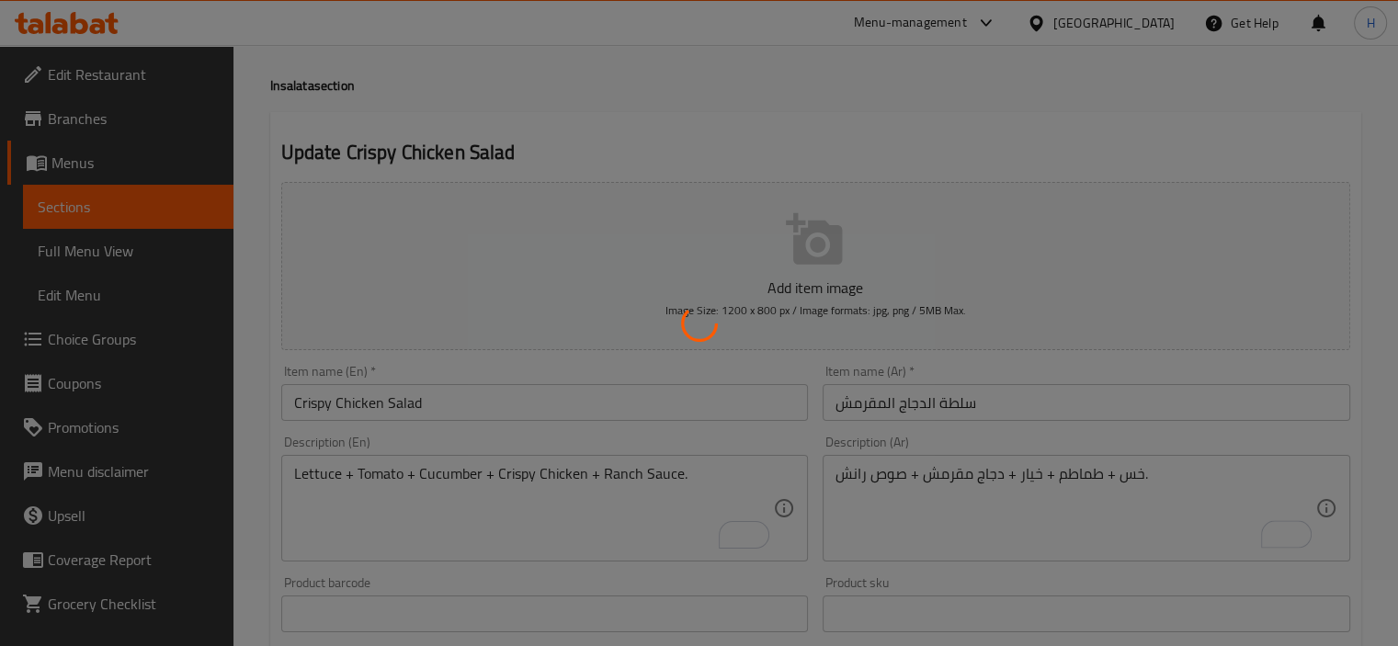
scroll to position [0, 0]
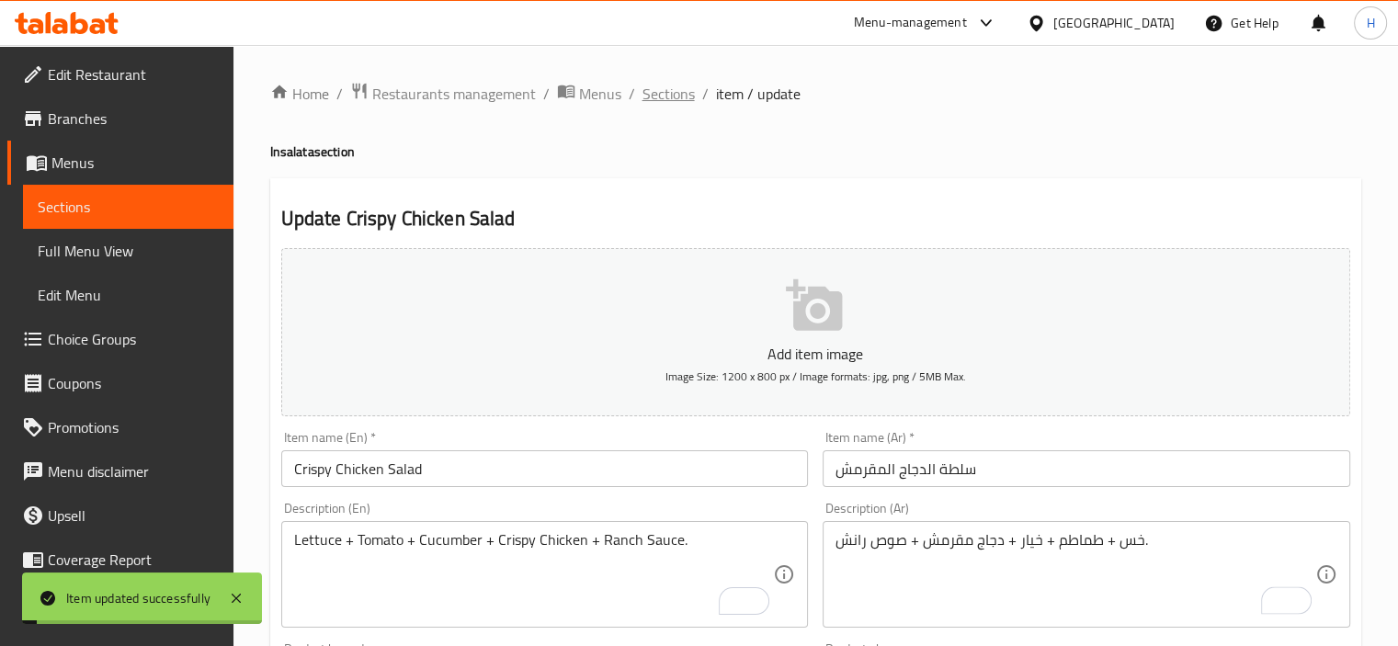
click at [665, 85] on span "Sections" at bounding box center [668, 94] width 52 height 22
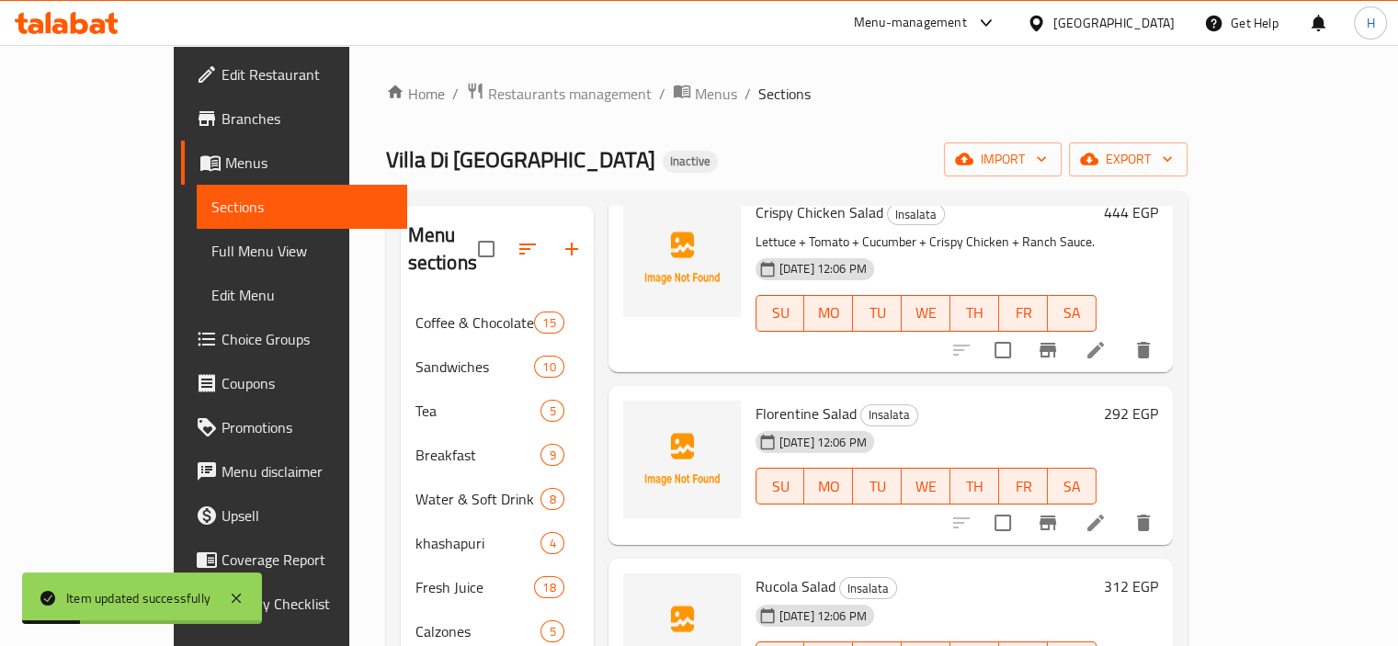
scroll to position [1558, 0]
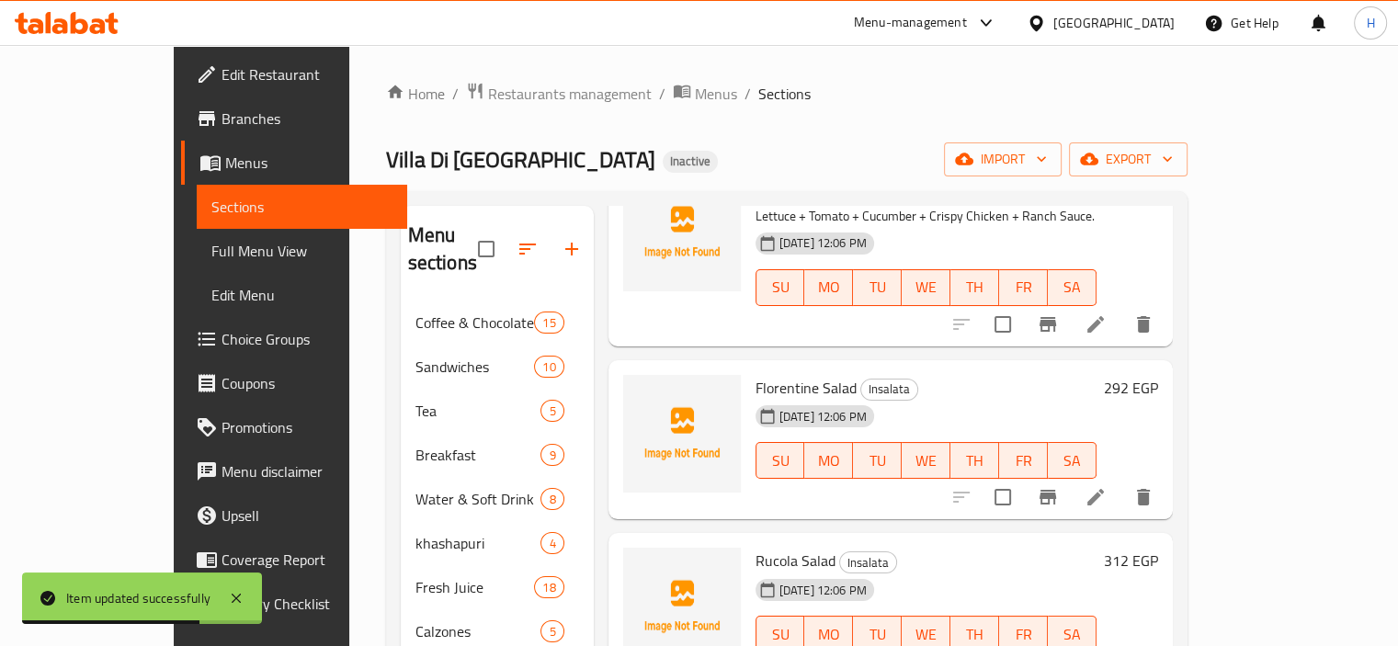
click at [1104, 398] on div "30-08-2025 12:06 PM SU MO TU WE TH FR SA" at bounding box center [926, 447] width 356 height 99
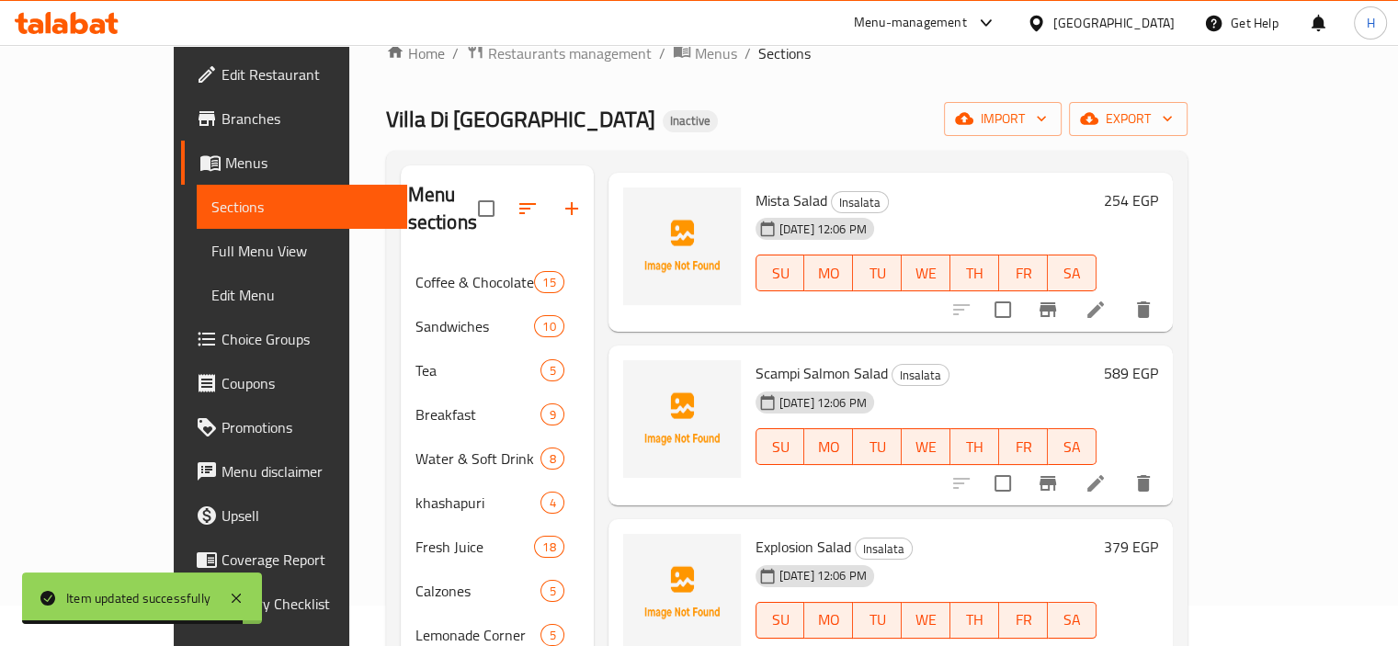
scroll to position [44, 0]
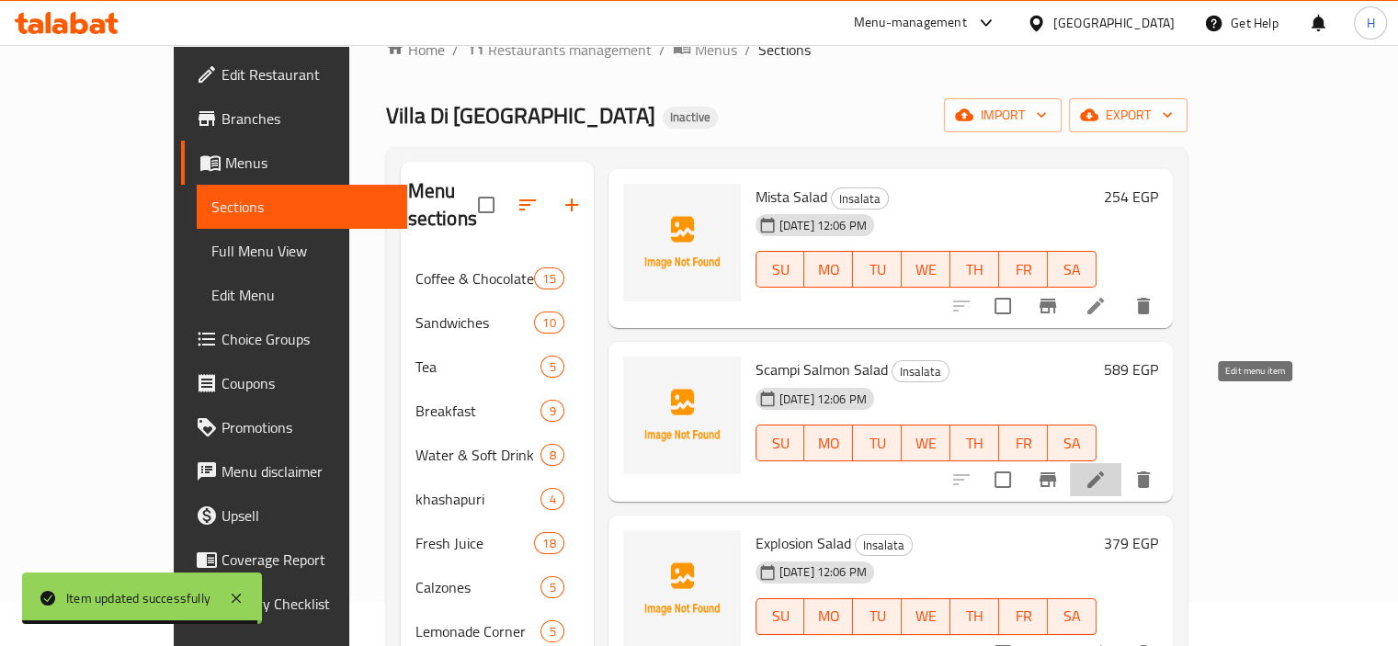
click at [1106, 469] on icon at bounding box center [1095, 480] width 22 height 22
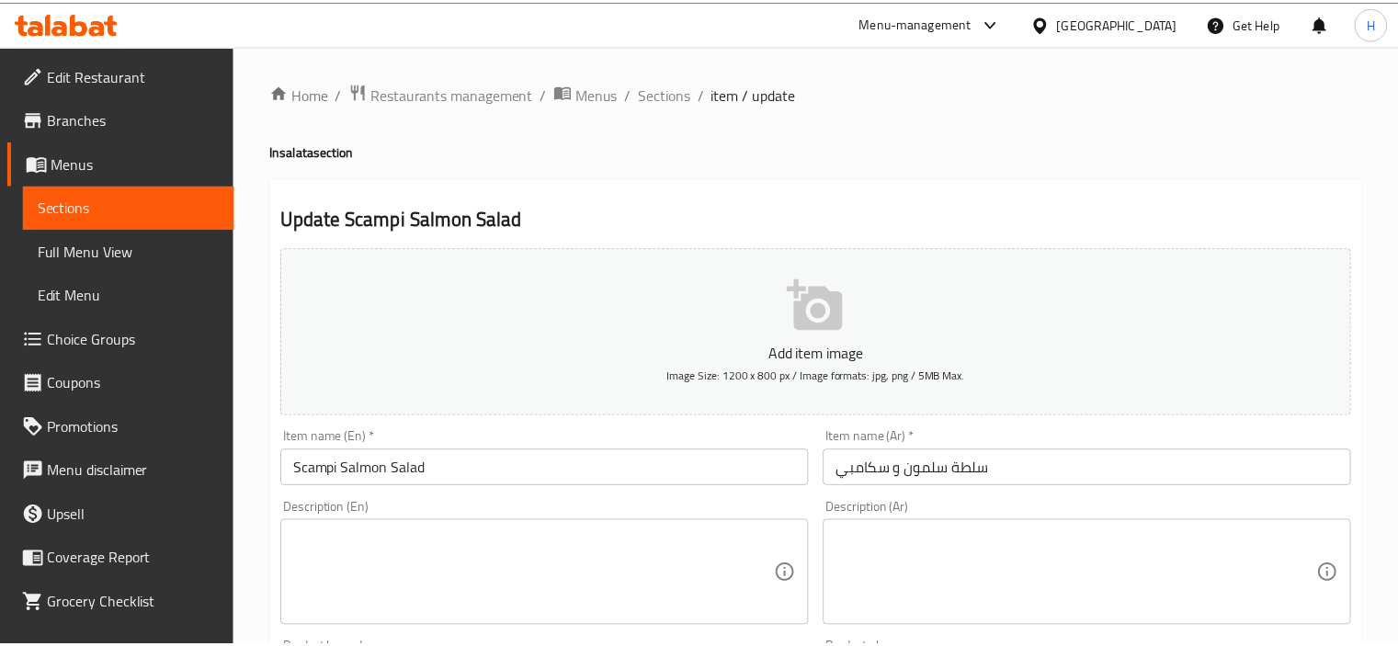
scroll to position [22, 0]
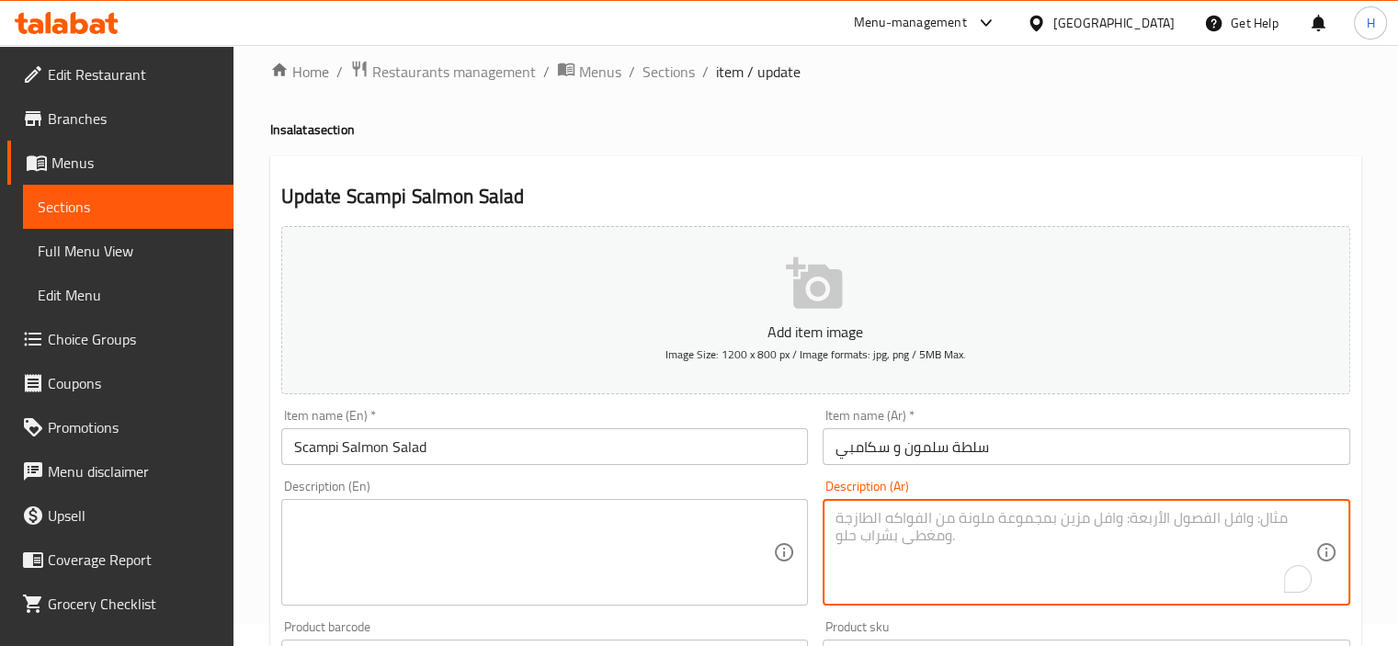
paste textarea "سالمون + خس + طماطم كرزية + صوص ليمون."
click at [1293, 522] on textarea "سالمون + خس + طماطم كرزية + صوص ليمون." at bounding box center [1075, 552] width 480 height 87
click at [1198, 527] on textarea "سلمون + خس + طماطم كرزية + صوص ليمون." at bounding box center [1075, 552] width 480 height 87
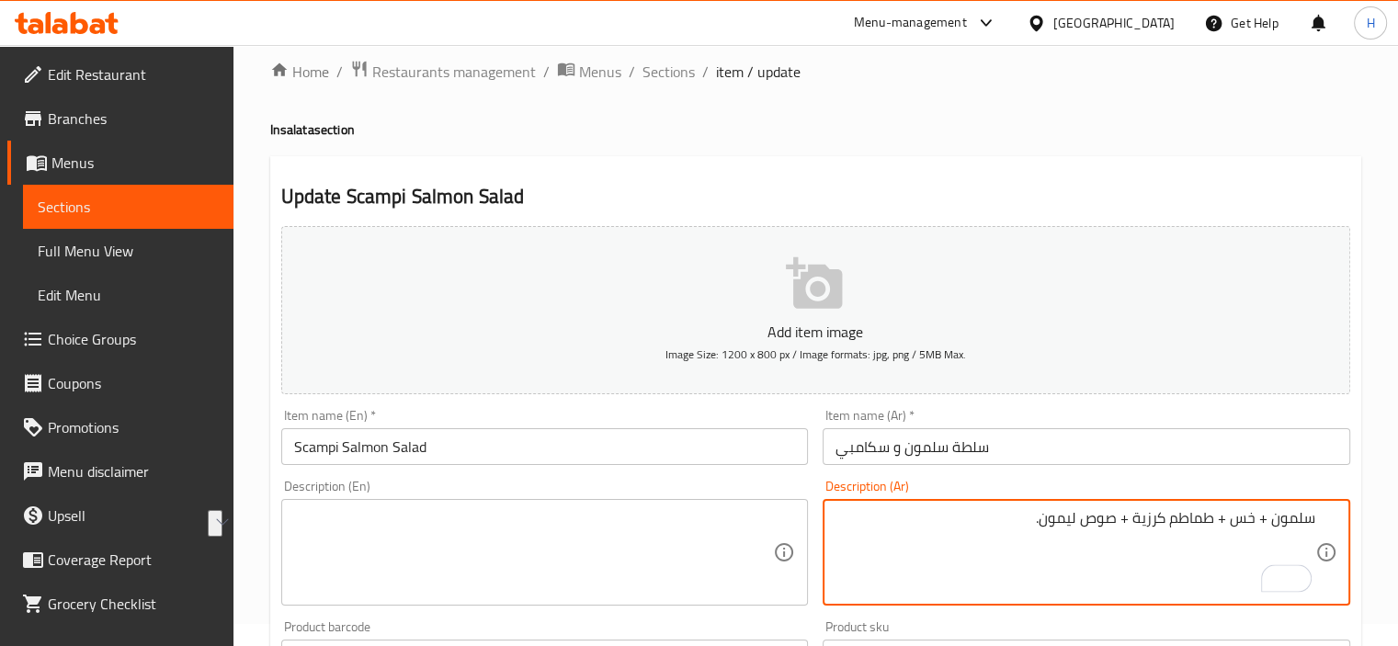
type textarea "سلمون + خس + طماطم كرزية + صوص ليمون."
paste textarea "Salmon + lettuce + cherry tomatoes + lemon sauce."
click at [644, 534] on textarea "Salmon + lettuce + cherry tomatoes + lemon sauce." at bounding box center [534, 552] width 480 height 87
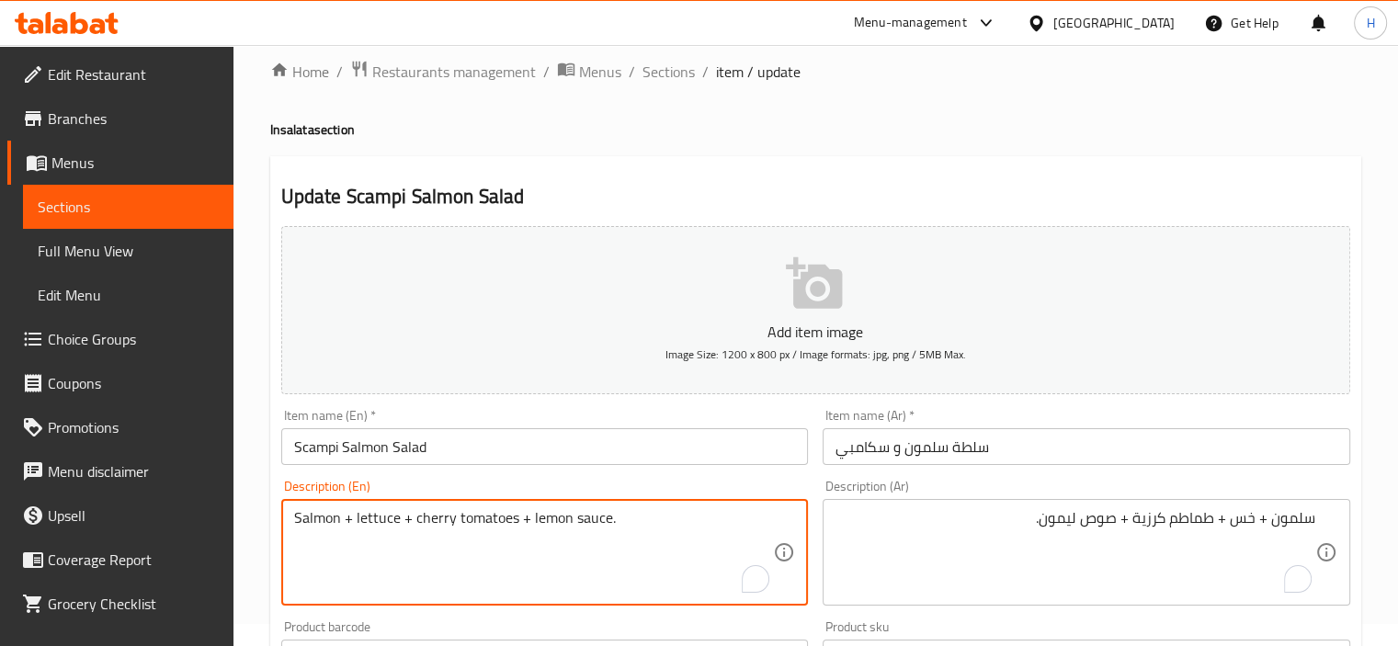
scroll to position [652, 0]
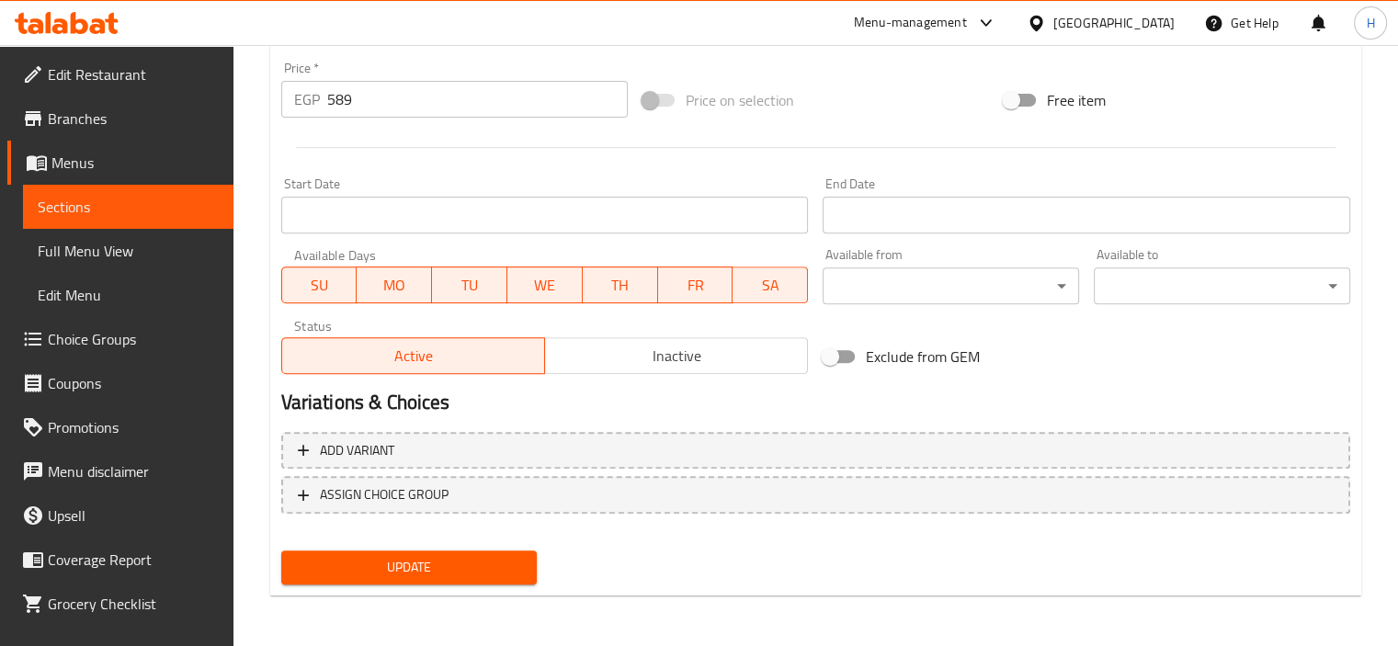
type textarea "Salmon + lettuce + cherry tomatoes + lemon sauce."
click at [504, 554] on button "Update" at bounding box center [409, 567] width 256 height 34
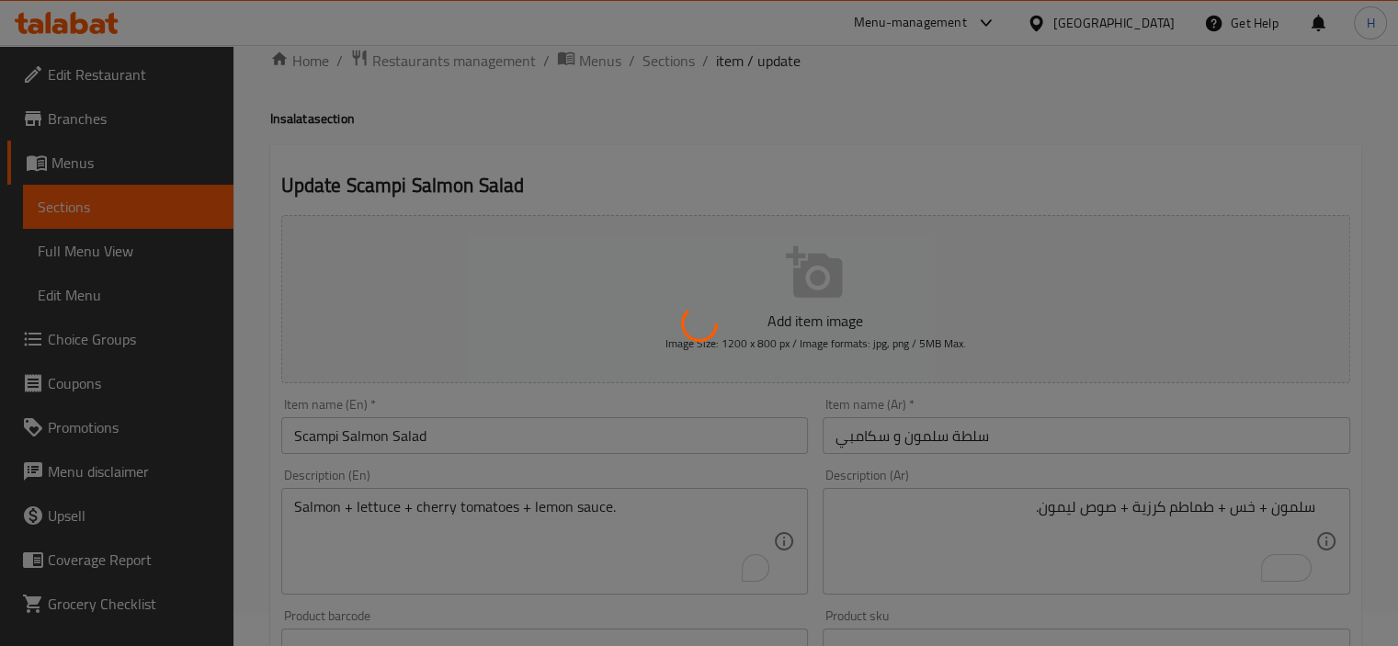
scroll to position [0, 0]
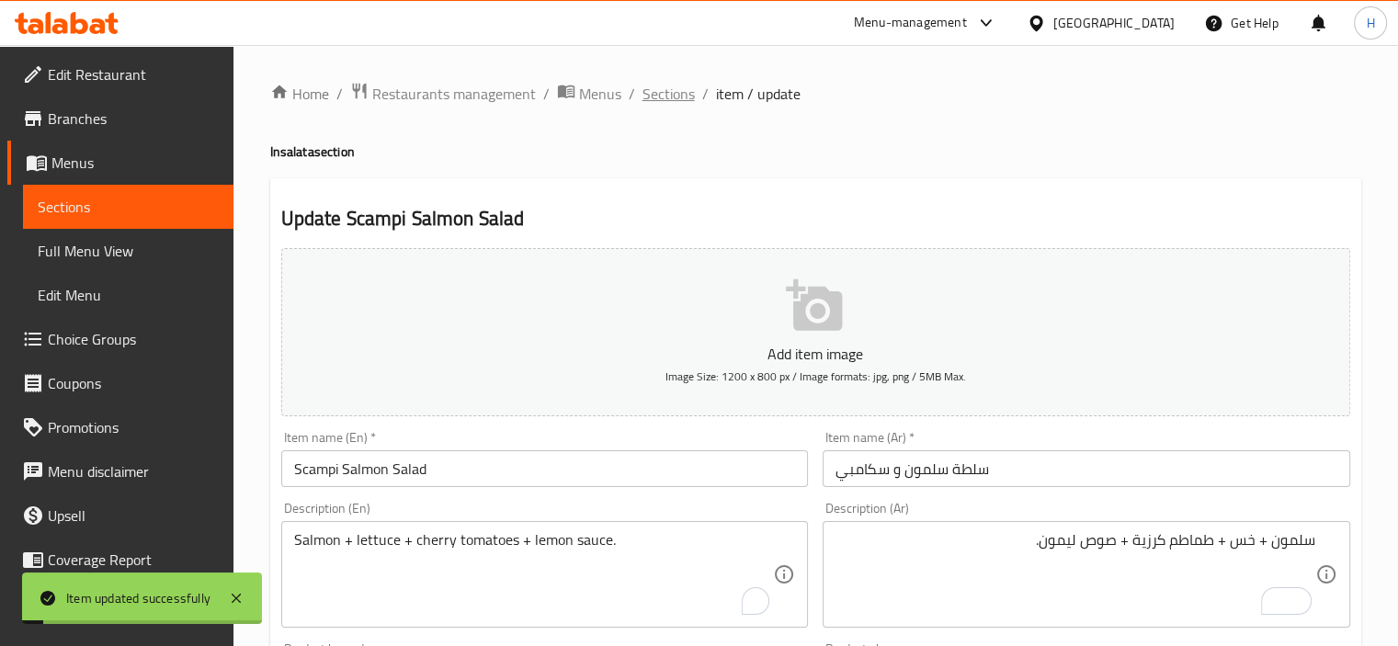
click at [665, 96] on span "Sections" at bounding box center [668, 94] width 52 height 22
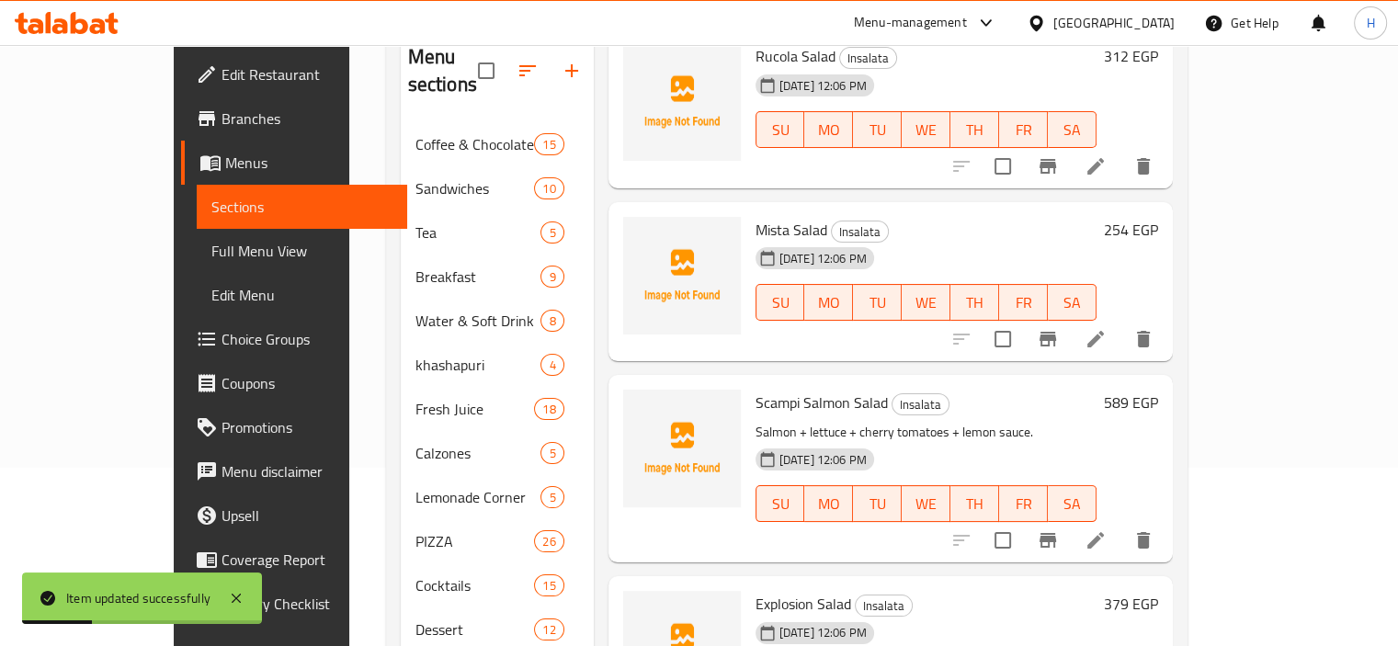
scroll to position [2079, 0]
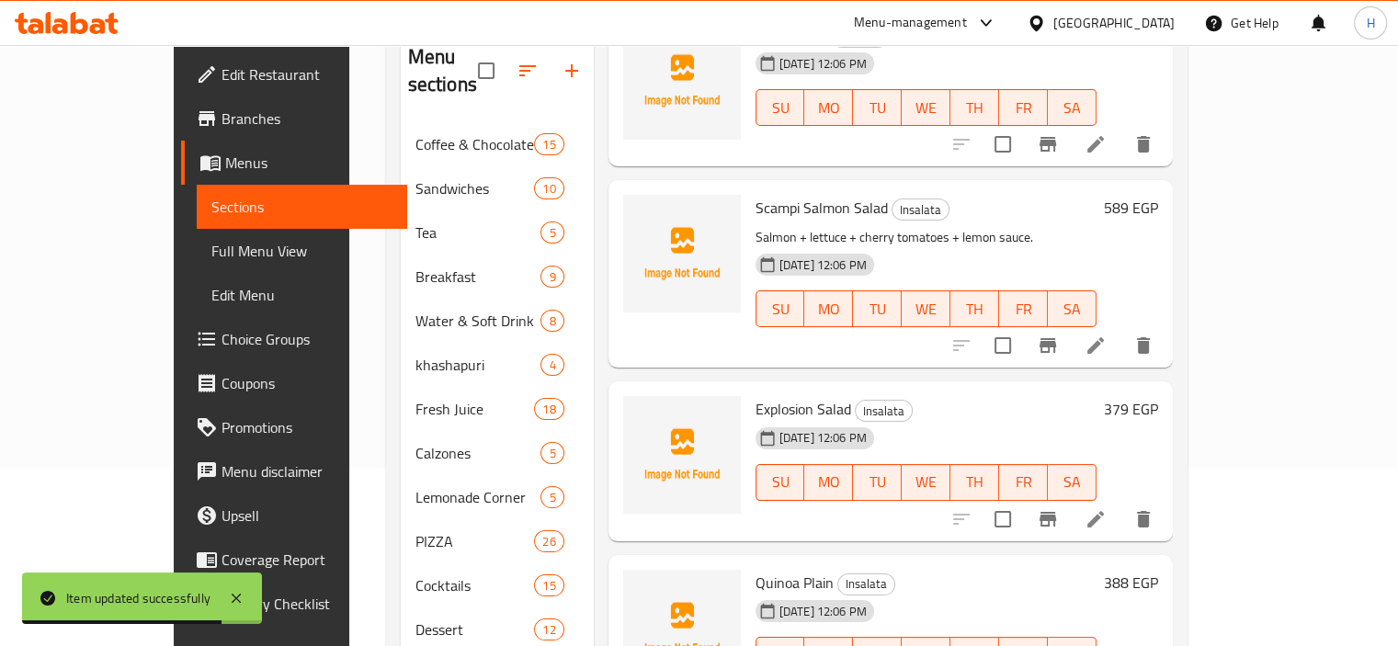
click at [1104, 420] on div "30-08-2025 12:06 PM SU MO TU WE TH FR SA" at bounding box center [926, 469] width 356 height 99
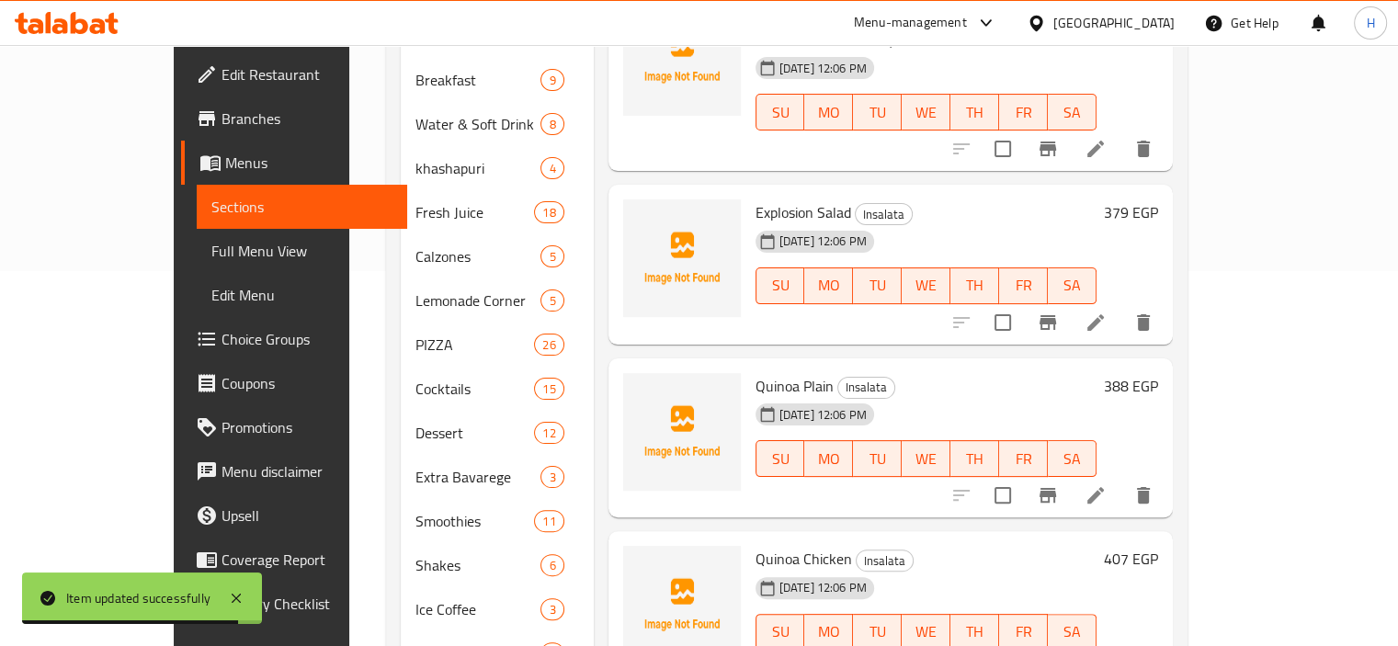
scroll to position [380, 0]
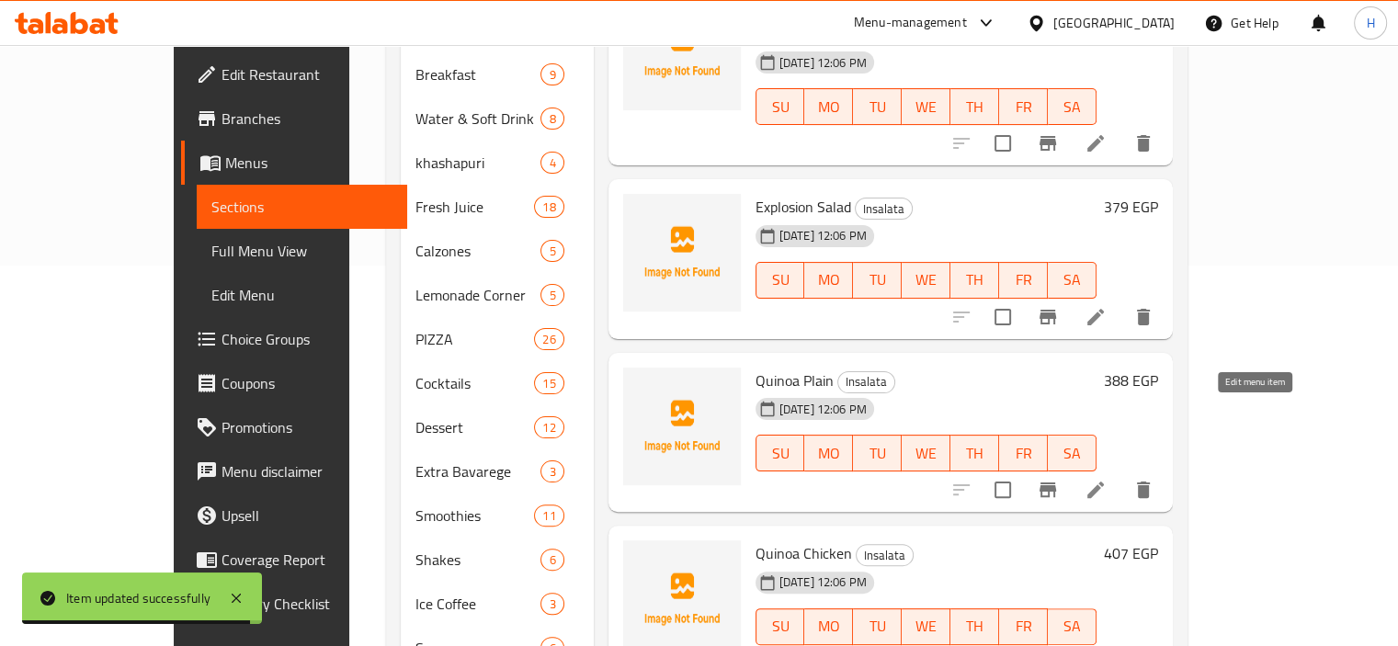
click at [1106, 479] on icon at bounding box center [1095, 490] width 22 height 22
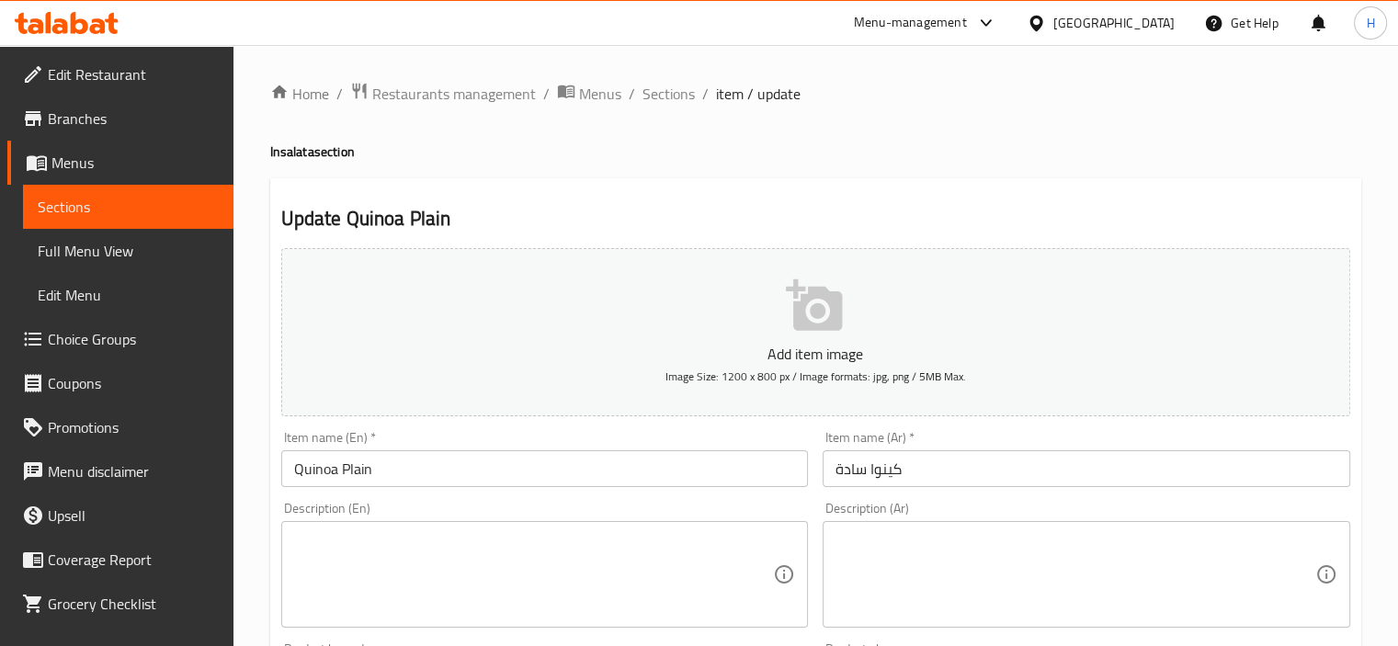
paste textarea "كينوا + خس + طماطم + خيار + زيت زيتون."
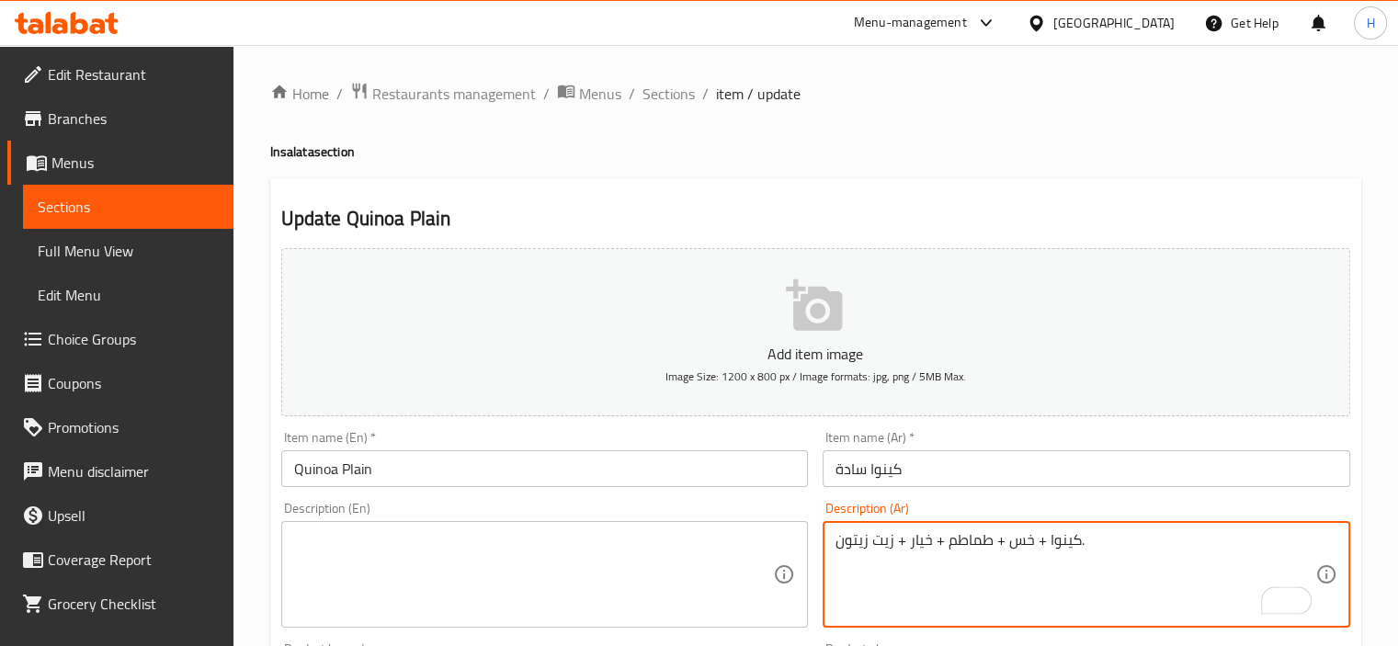
click at [1002, 551] on textarea "كينوا + خس + طماطم + خيار + زيت زيتون." at bounding box center [1075, 574] width 480 height 87
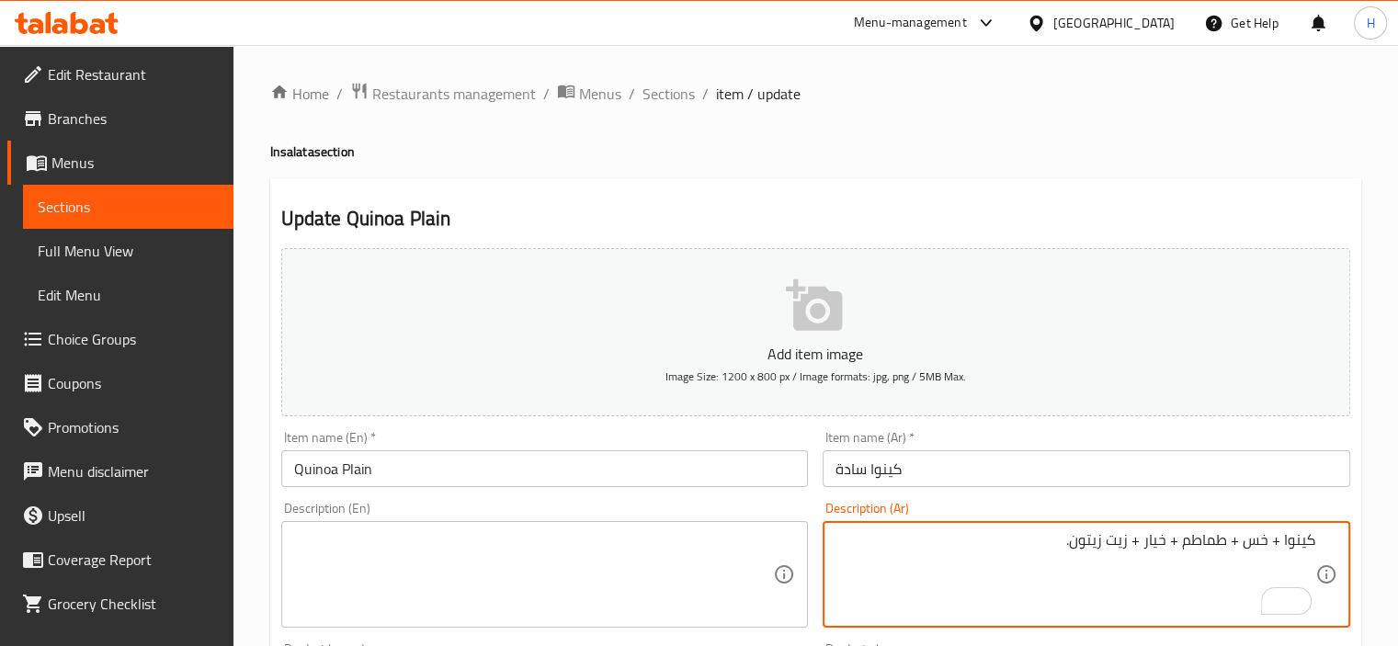
type textarea "كينوا + خس + طماطم + خيار + زيت زيتون."
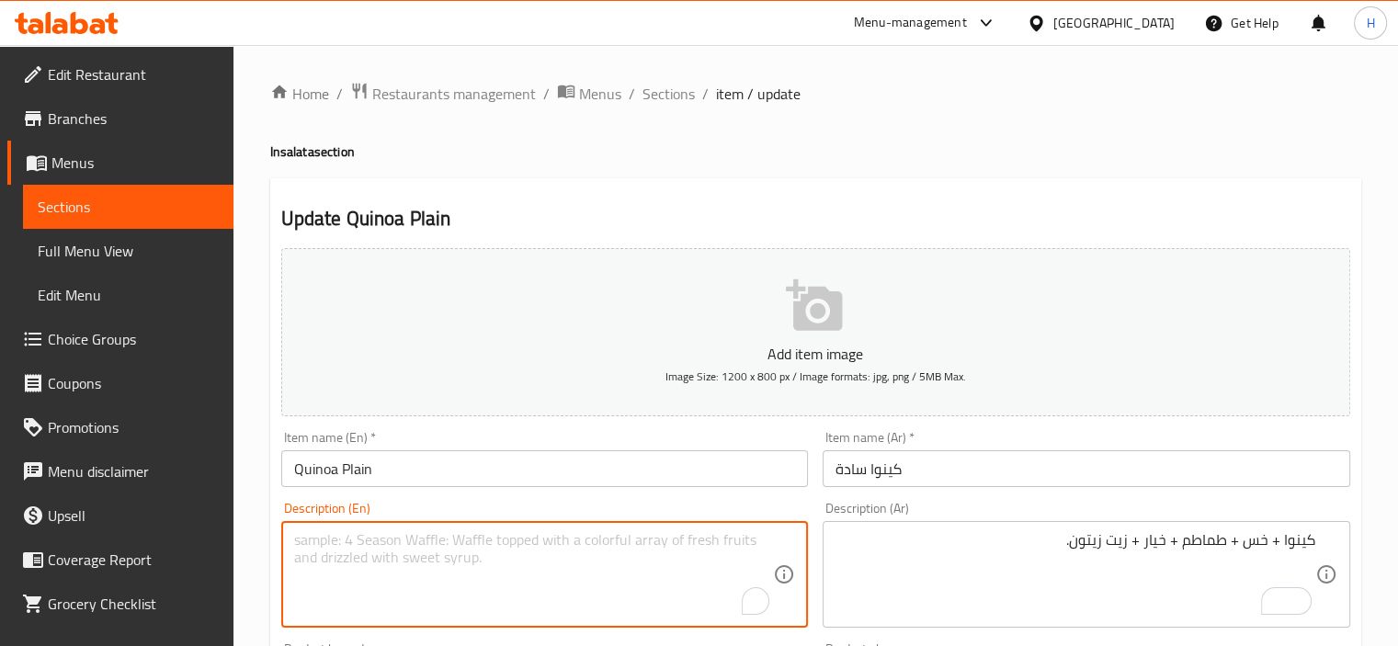
paste textarea "Quinoa + lettuce + tomatoes + cucumber + olive oil."
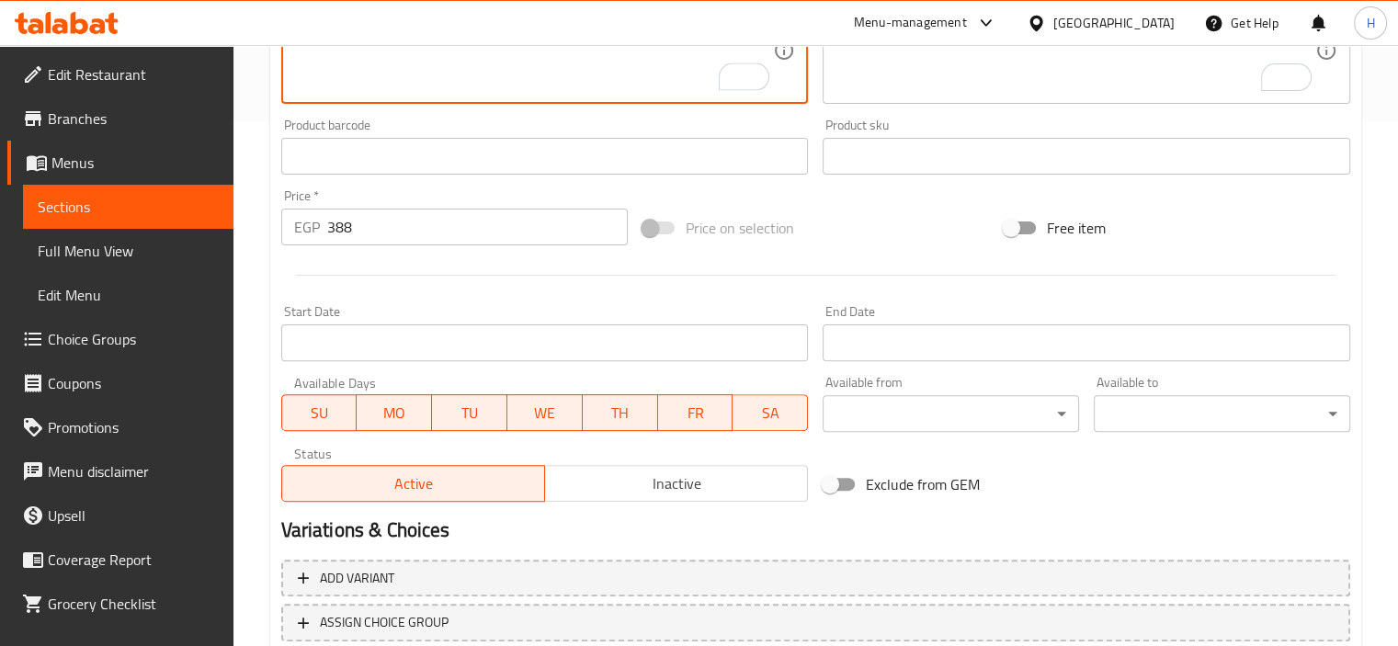
scroll to position [632, 0]
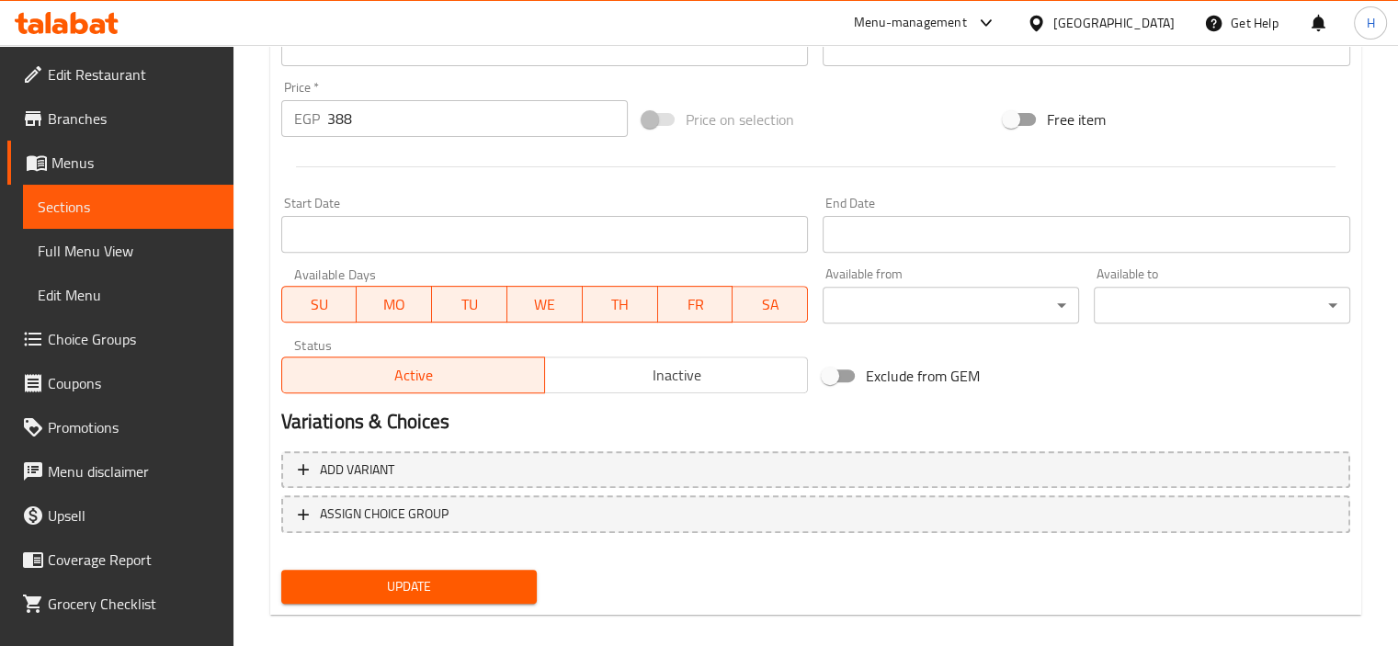
type textarea "Quinoa + lettuce + tomatoes + cucumber + olive oil."
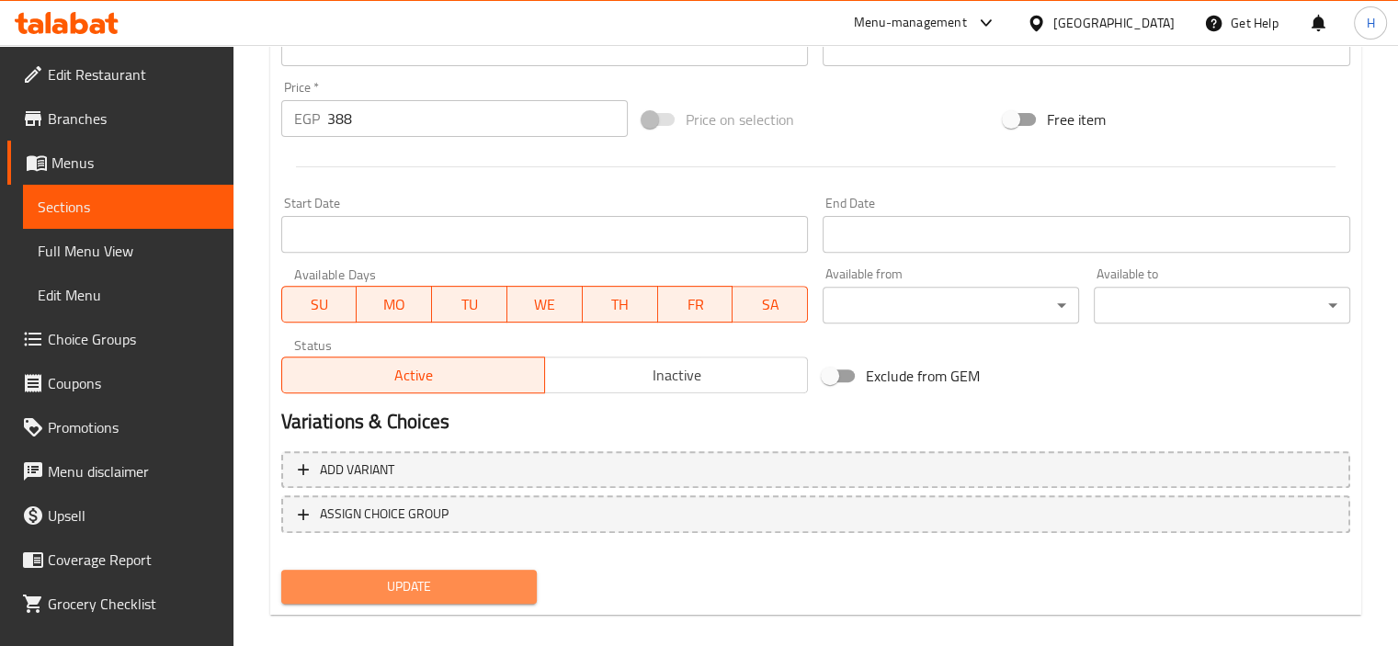
click at [461, 570] on button "Update" at bounding box center [409, 587] width 256 height 34
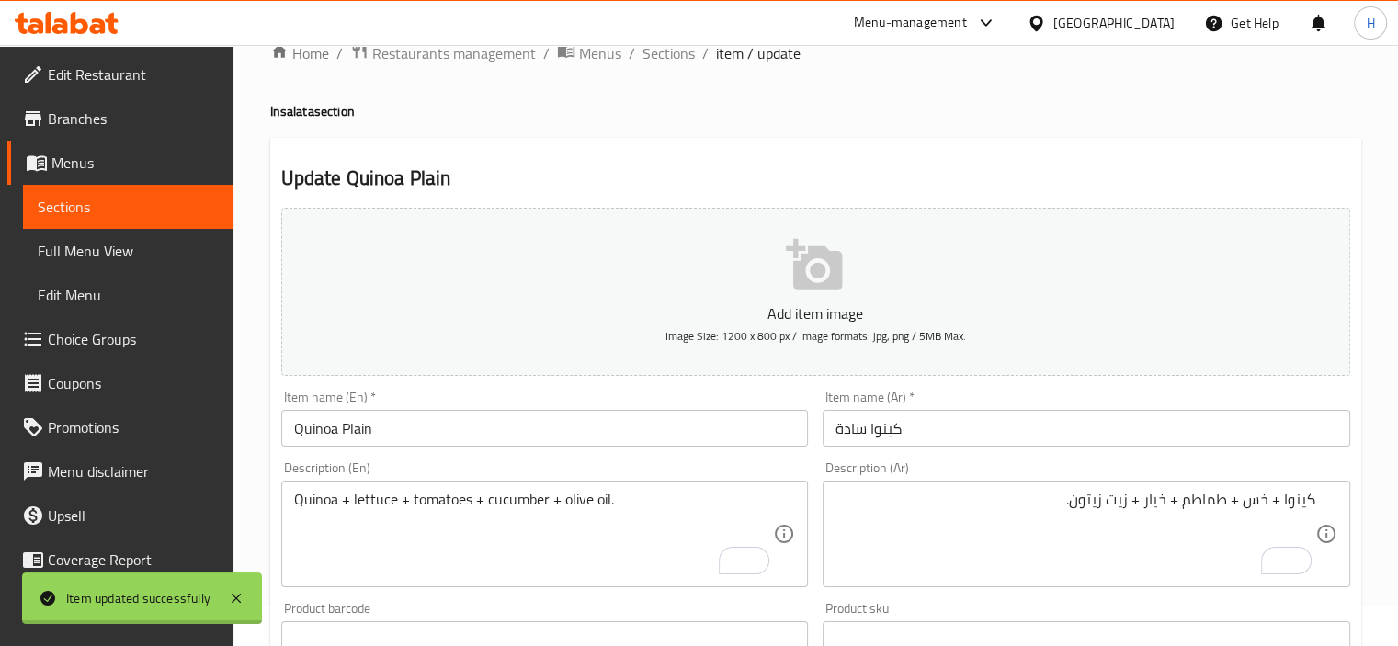
scroll to position [0, 0]
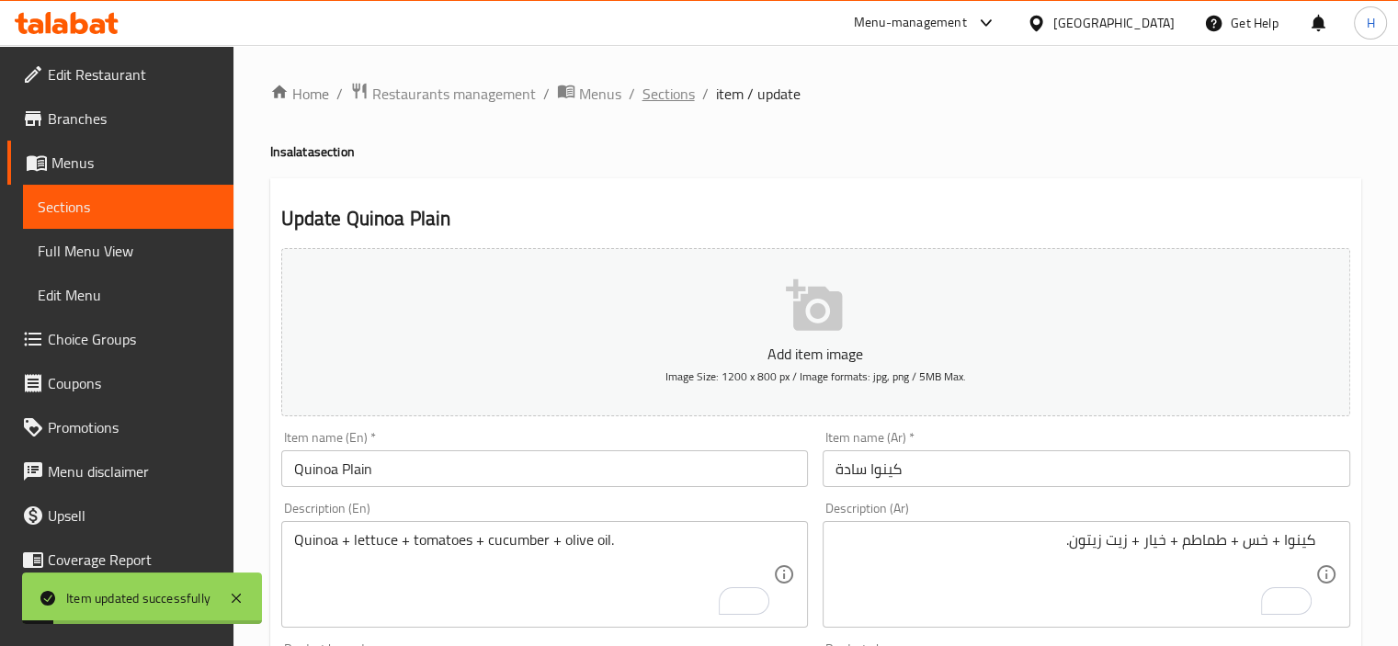
click at [654, 87] on span "Sections" at bounding box center [668, 94] width 52 height 22
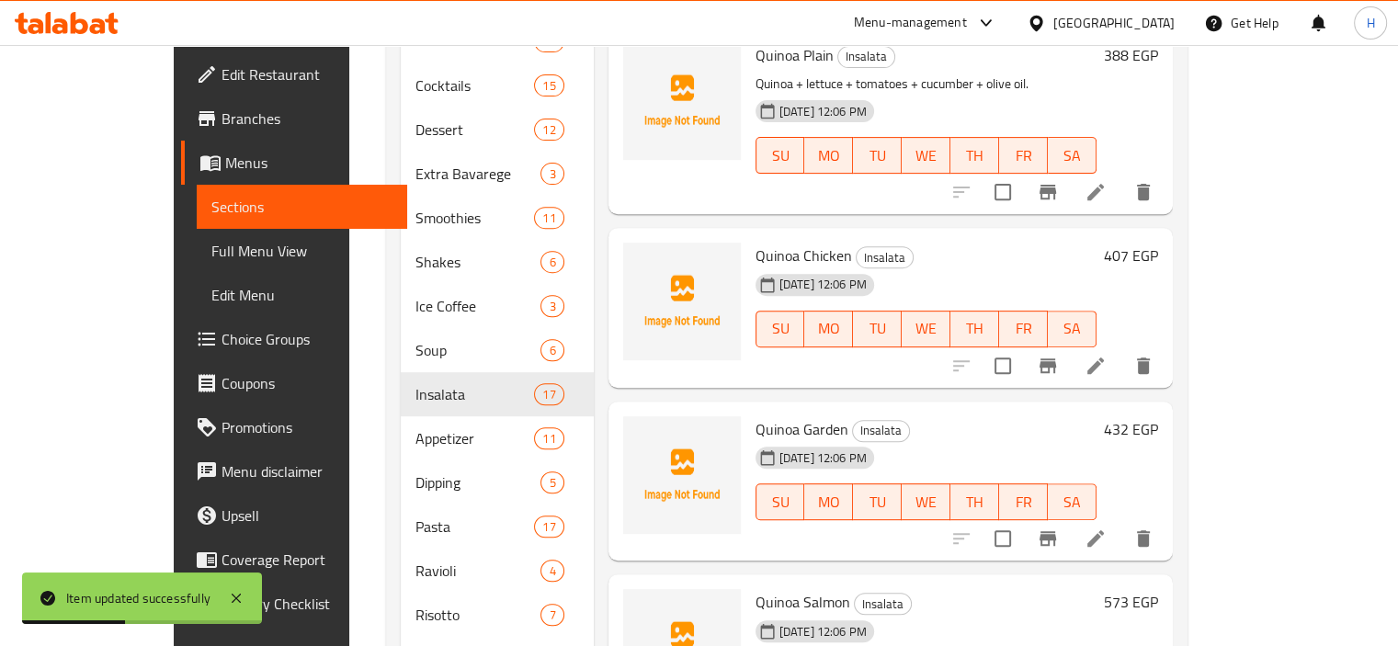
scroll to position [680, 0]
click at [1106, 353] on icon at bounding box center [1095, 364] width 22 height 22
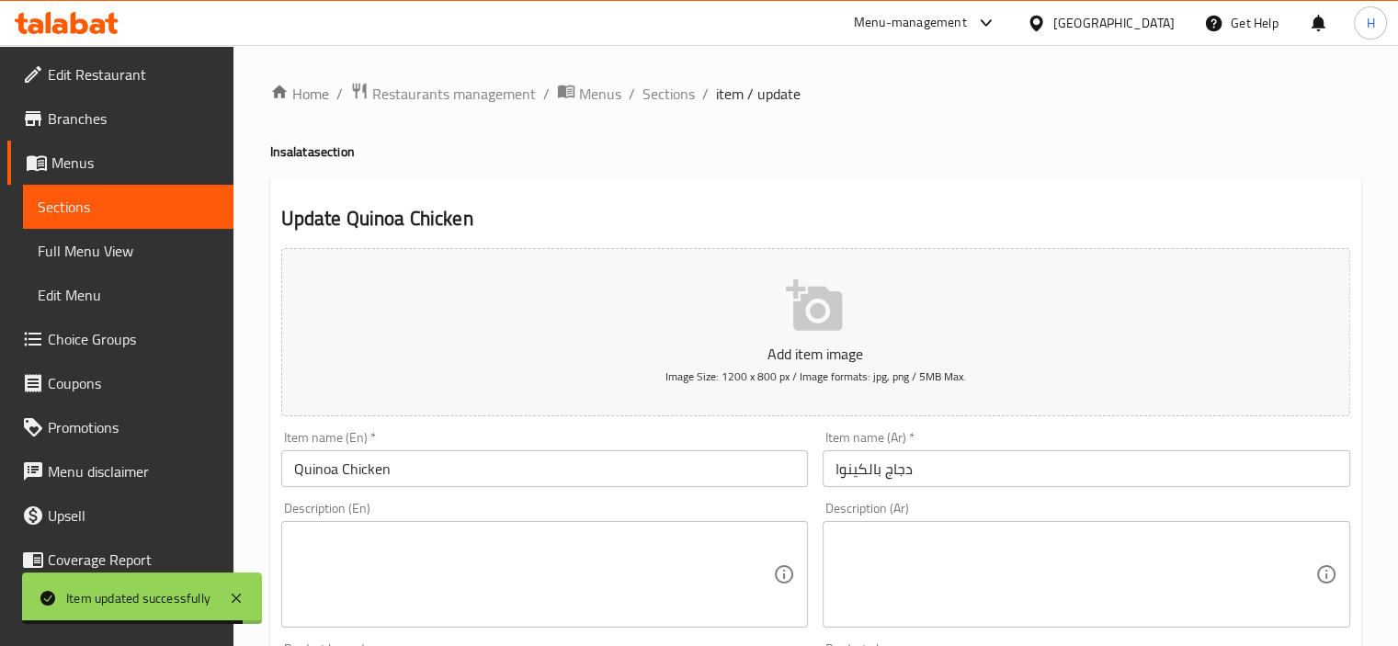
click at [1108, 545] on textarea at bounding box center [1075, 574] width 480 height 87
paste textarea "كينوا + دجاج مشوي + خس + صوص."
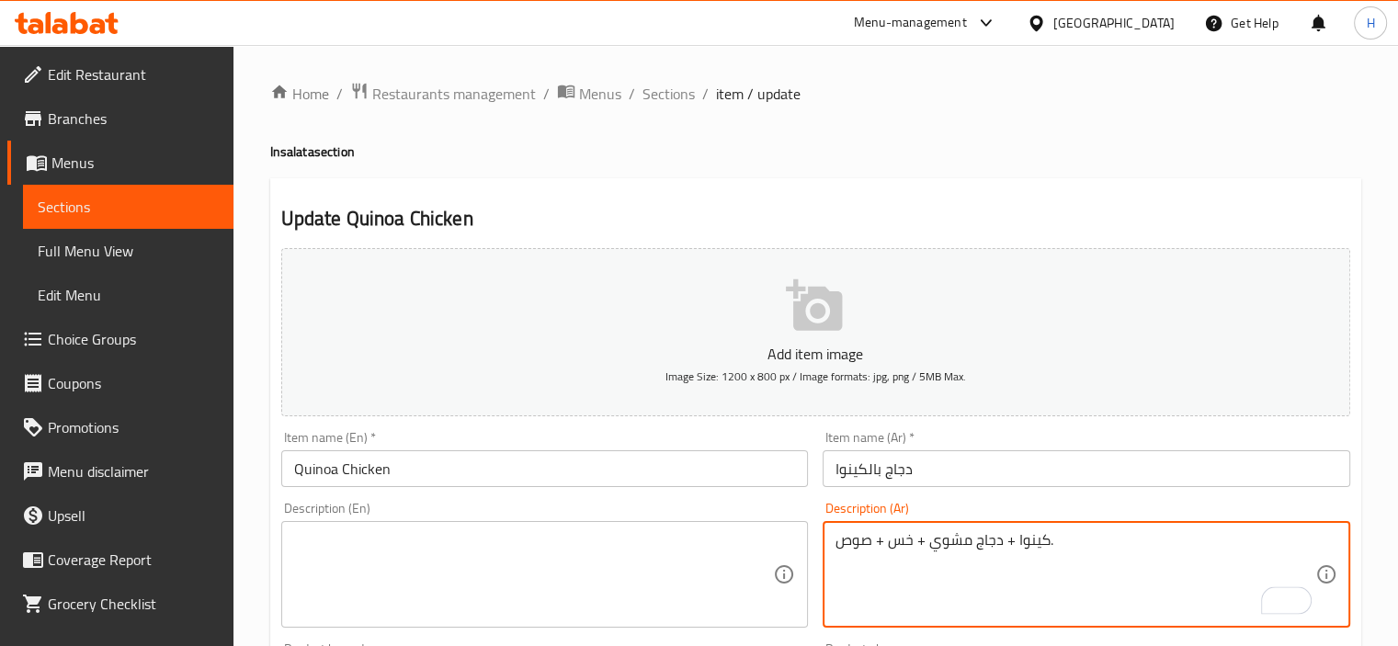
type textarea "كينوا + دجاج مشوي + خس + صوص."
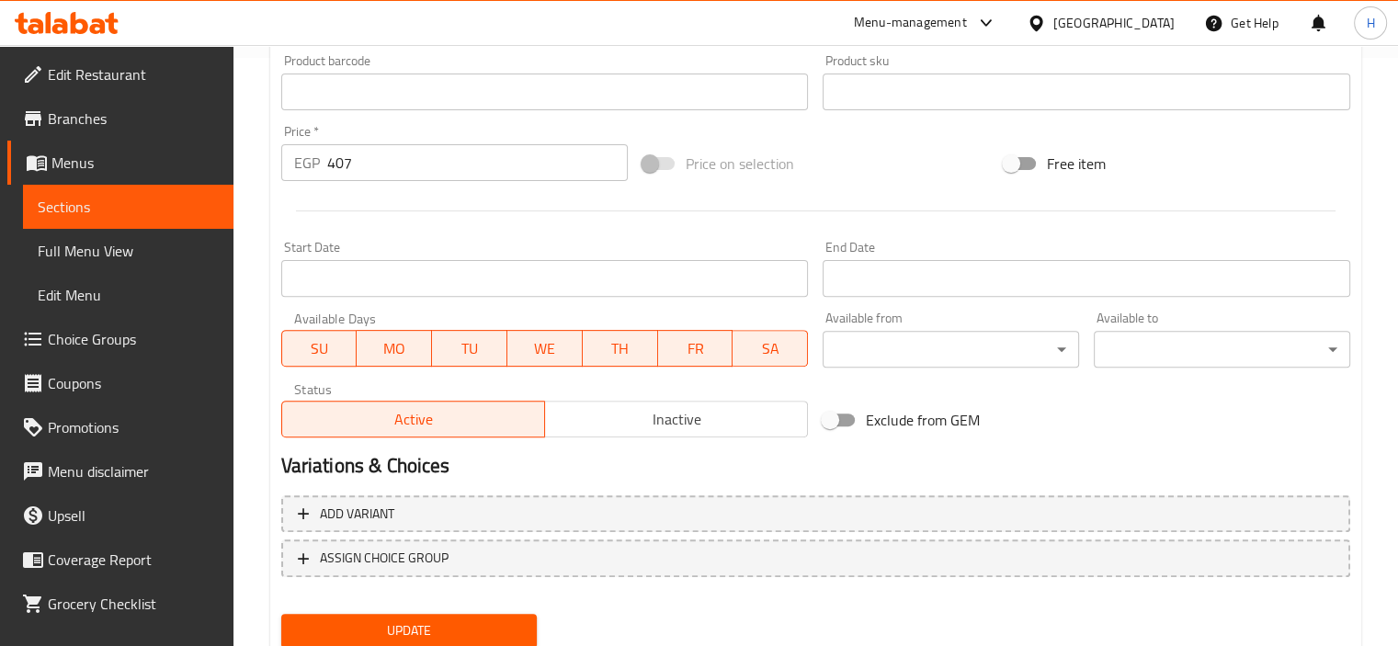
scroll to position [652, 0]
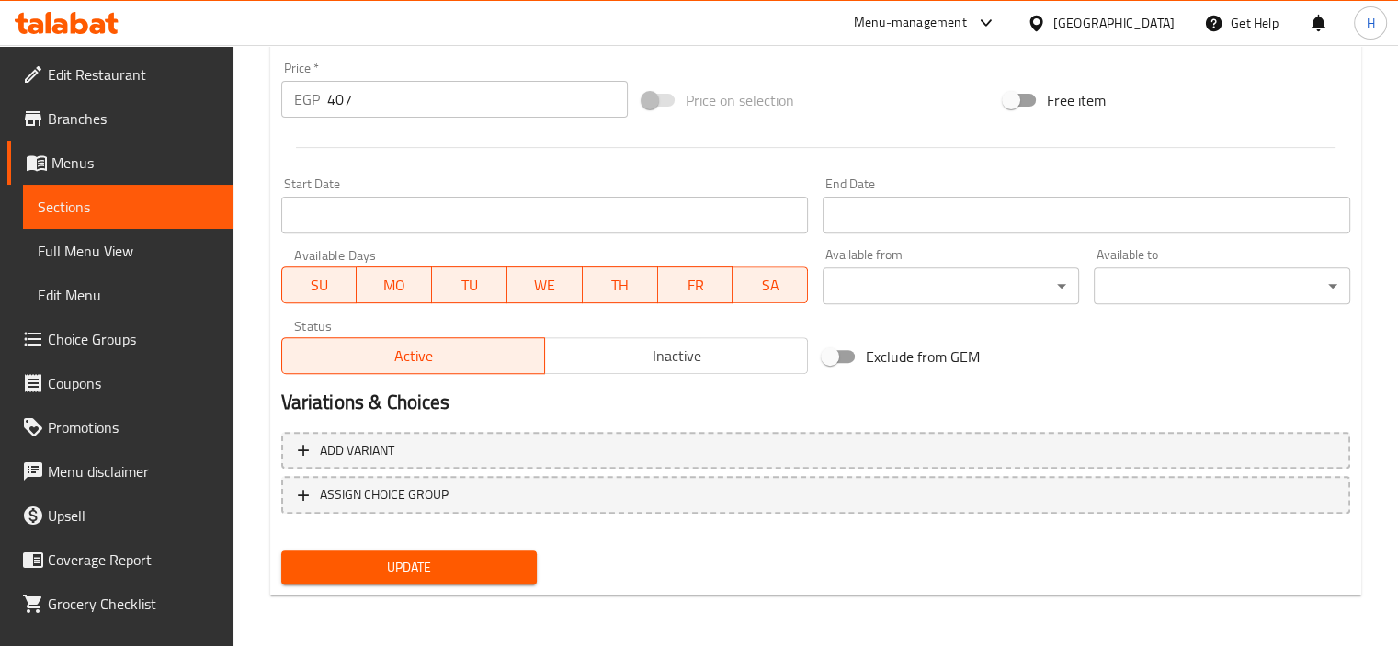
type textarea "Quinoa + grilled chicken + lettuce + sauce."
click at [448, 587] on div "Update" at bounding box center [409, 567] width 271 height 49
click at [470, 568] on span "Update" at bounding box center [409, 567] width 227 height 23
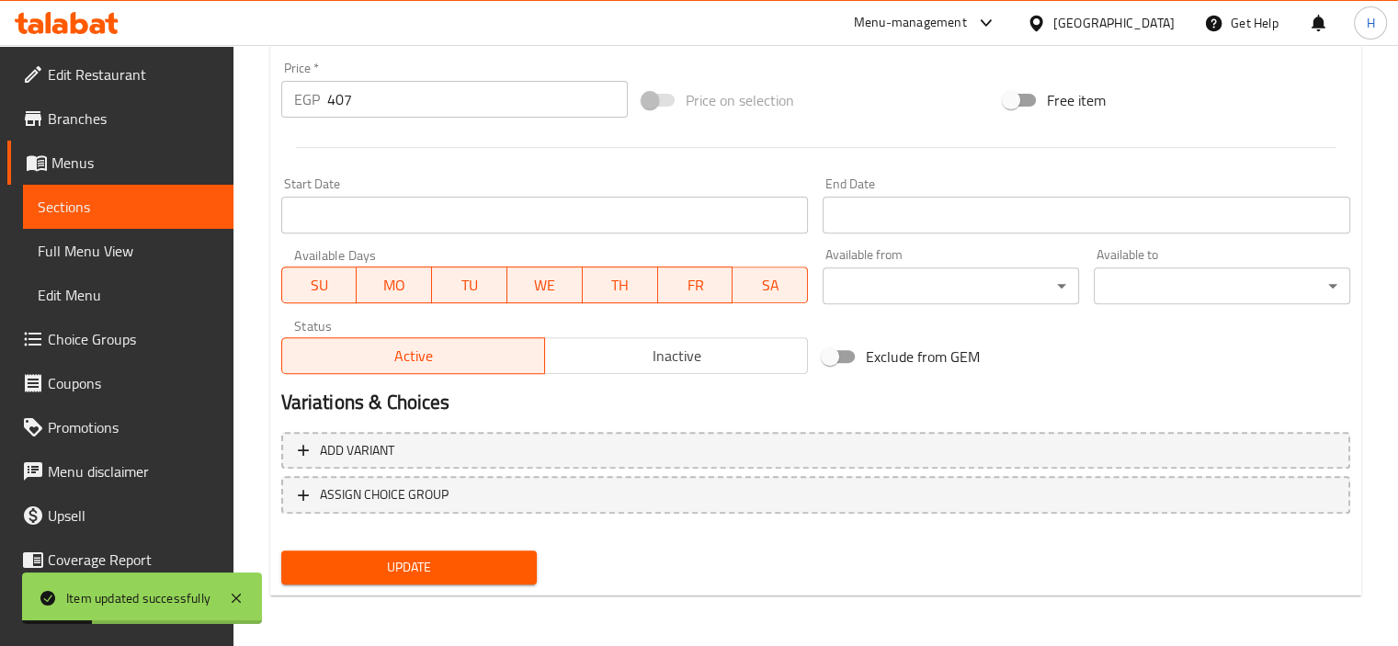
click at [1133, 361] on div "Exclude from GEM" at bounding box center [995, 357] width 361 height 50
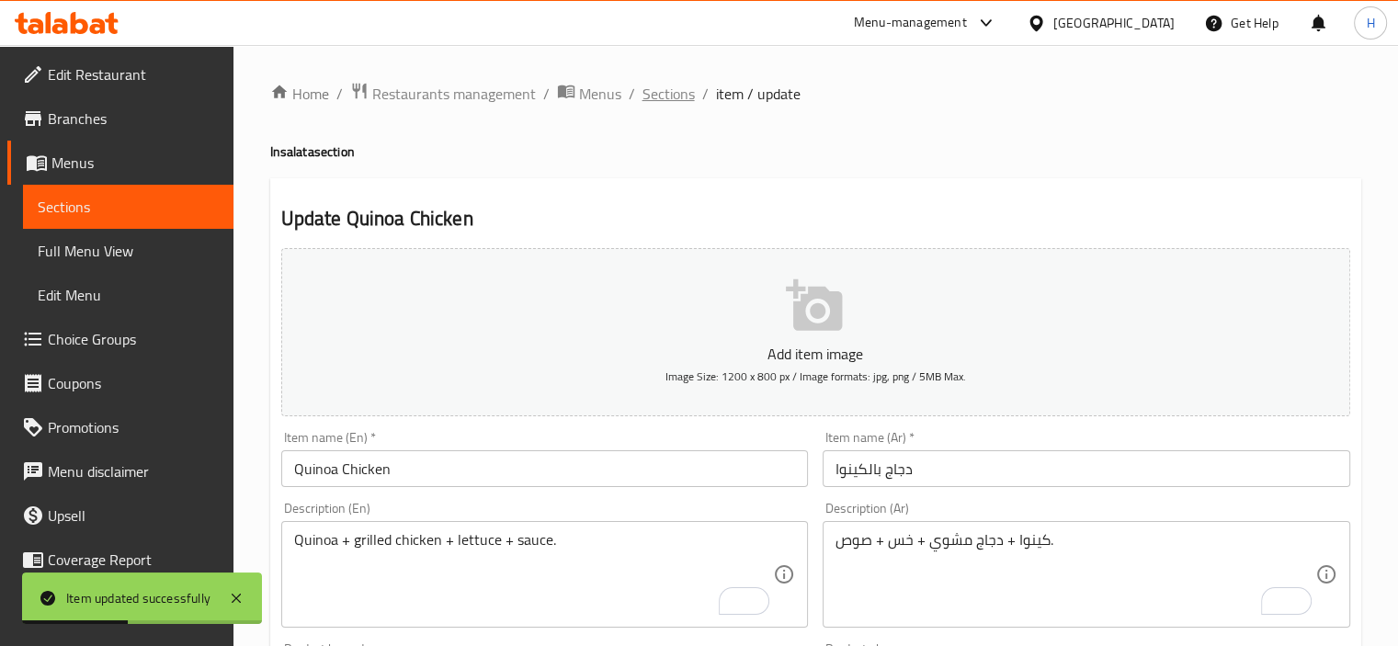
click at [685, 83] on span "Sections" at bounding box center [668, 94] width 52 height 22
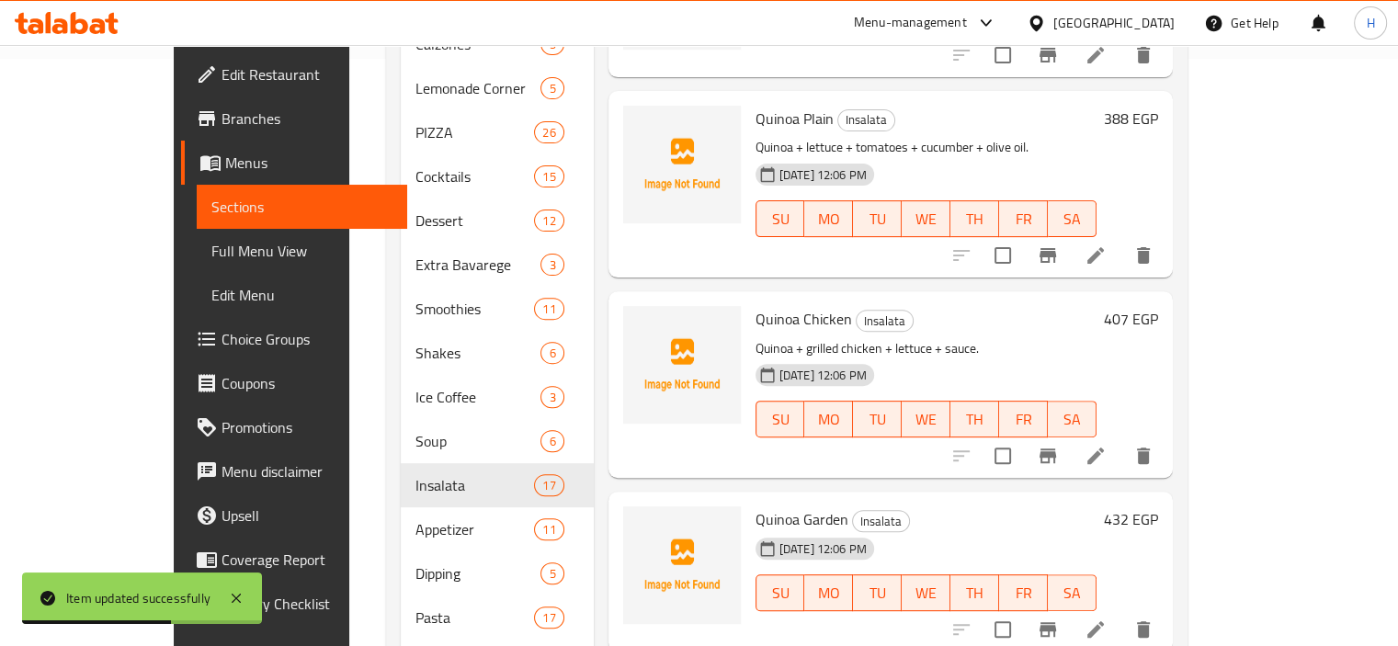
scroll to position [743, 0]
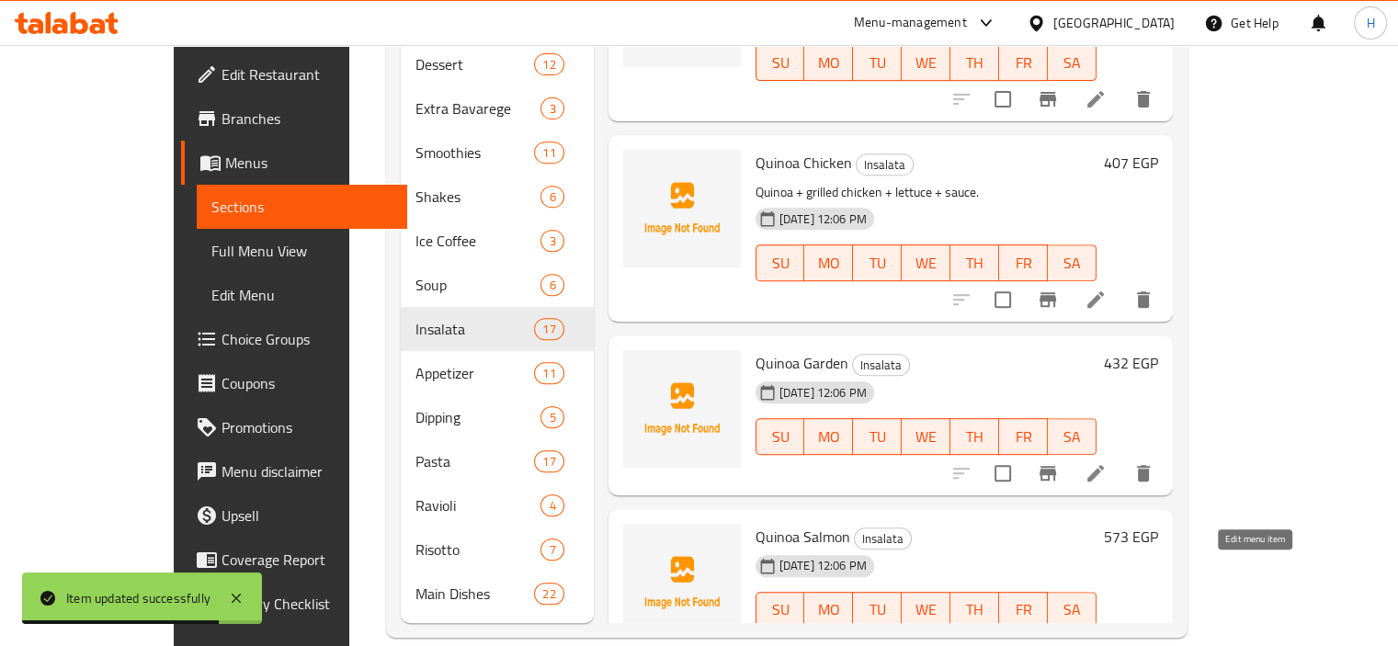
click at [1106, 636] on icon at bounding box center [1095, 647] width 22 height 22
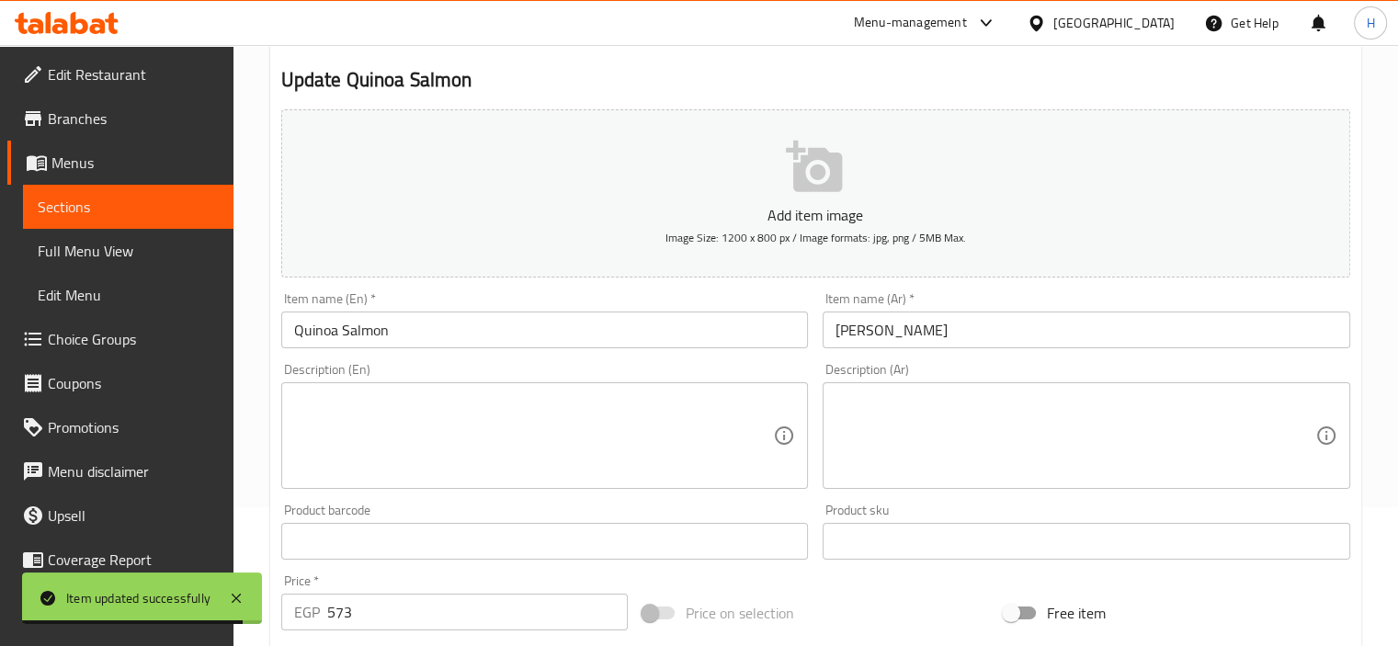
scroll to position [143, 0]
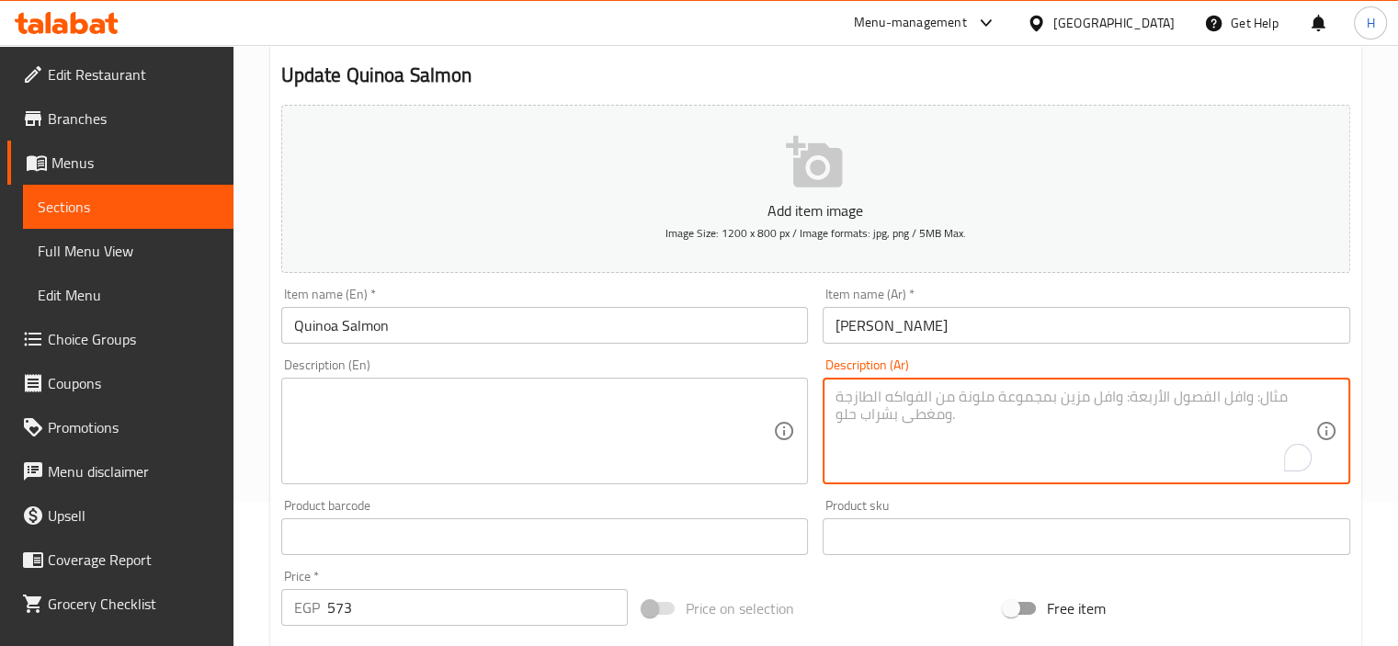
click at [1042, 438] on textarea "To enrich screen reader interactions, please activate Accessibility in Grammarl…" at bounding box center [1075, 431] width 480 height 87
paste textarea "كينوا + سالمون + خس + صوص ليمون."
click at [996, 409] on textarea "كينوا + سالمون + خس + صوص ليمون." at bounding box center [1075, 431] width 480 height 87
click at [999, 402] on textarea "كينوا + سالمون + خس + صوص ليمون." at bounding box center [1075, 431] width 480 height 87
click at [988, 403] on textarea "كينوا + سلمون + خس + صوص ليمون." at bounding box center [1075, 431] width 480 height 87
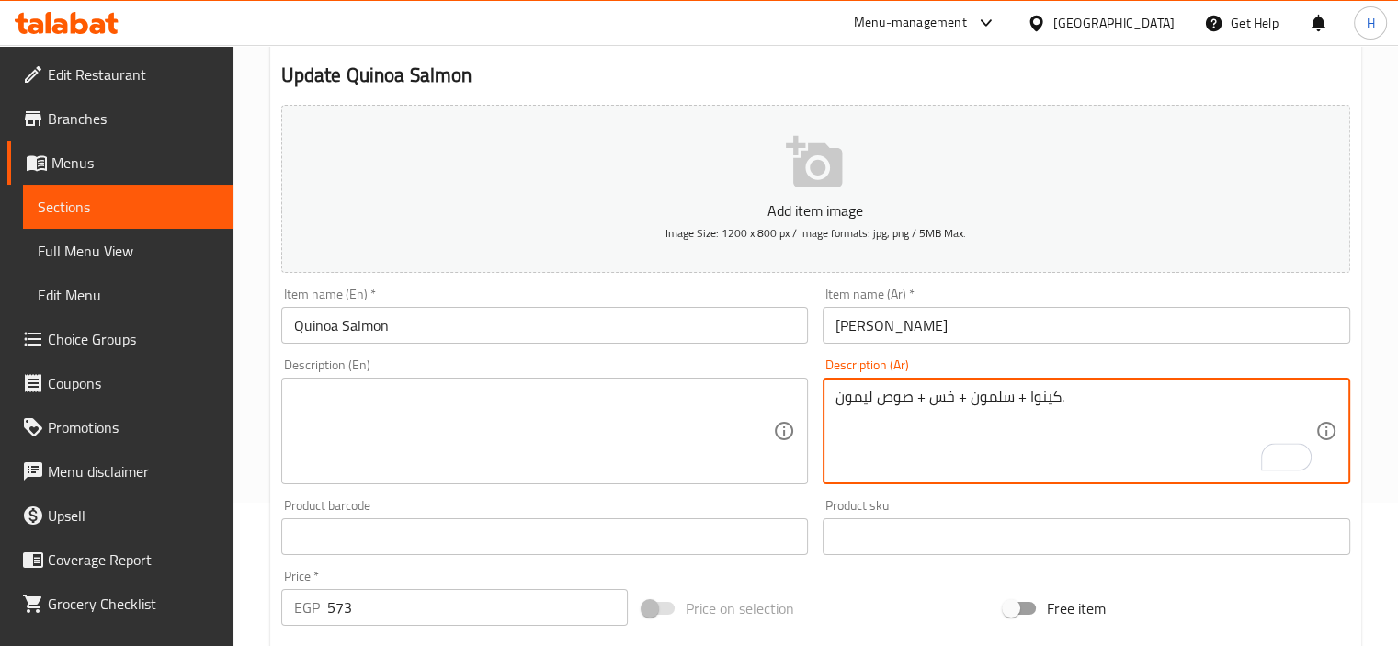
click at [988, 403] on textarea "كينوا + سلمون + خس + صوص ليمون." at bounding box center [1075, 431] width 480 height 87
type textarea "كينوا + سلمون + خس + صوص ليمون."
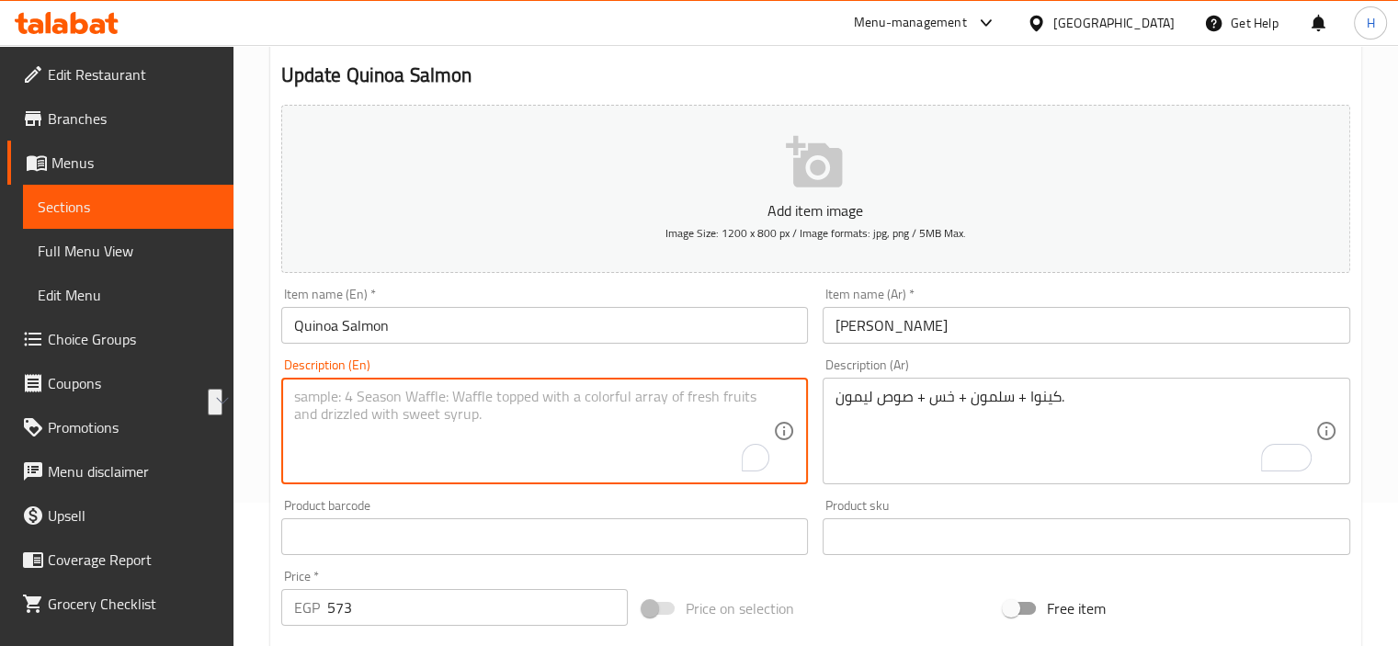
paste textarea "Quinoa + salmon + lettuce + lemon dressing."
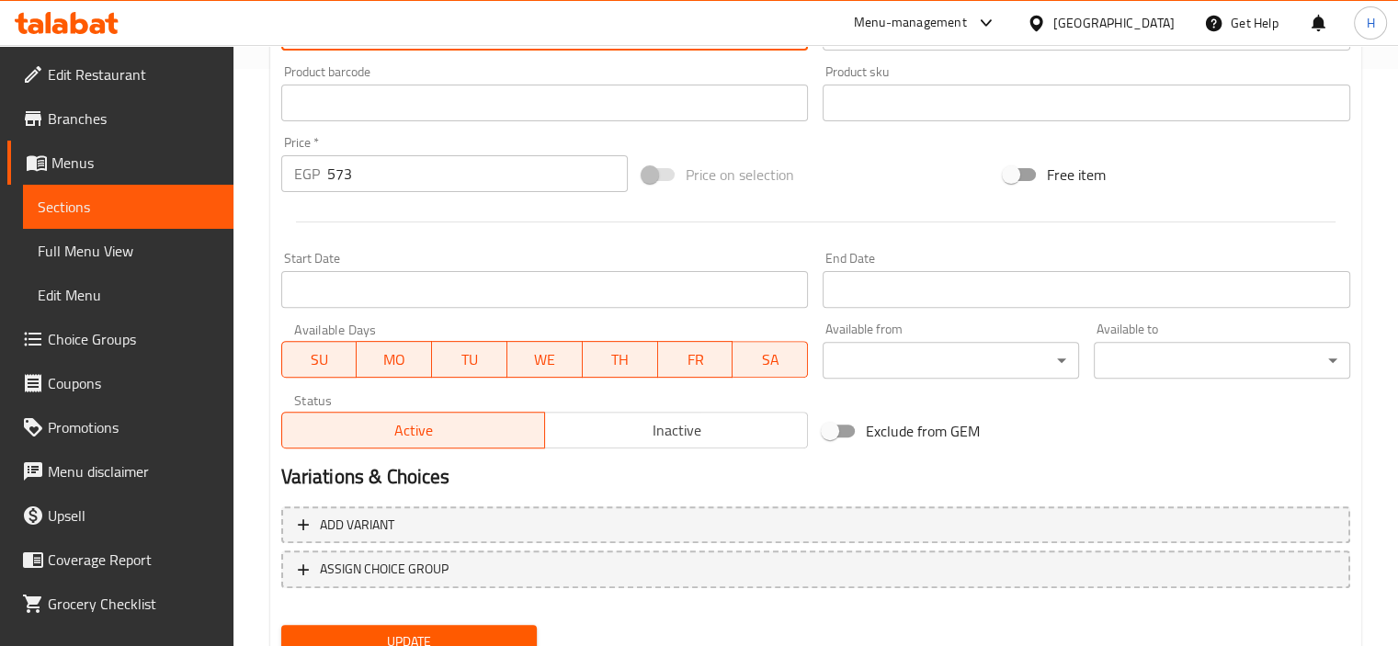
scroll to position [652, 0]
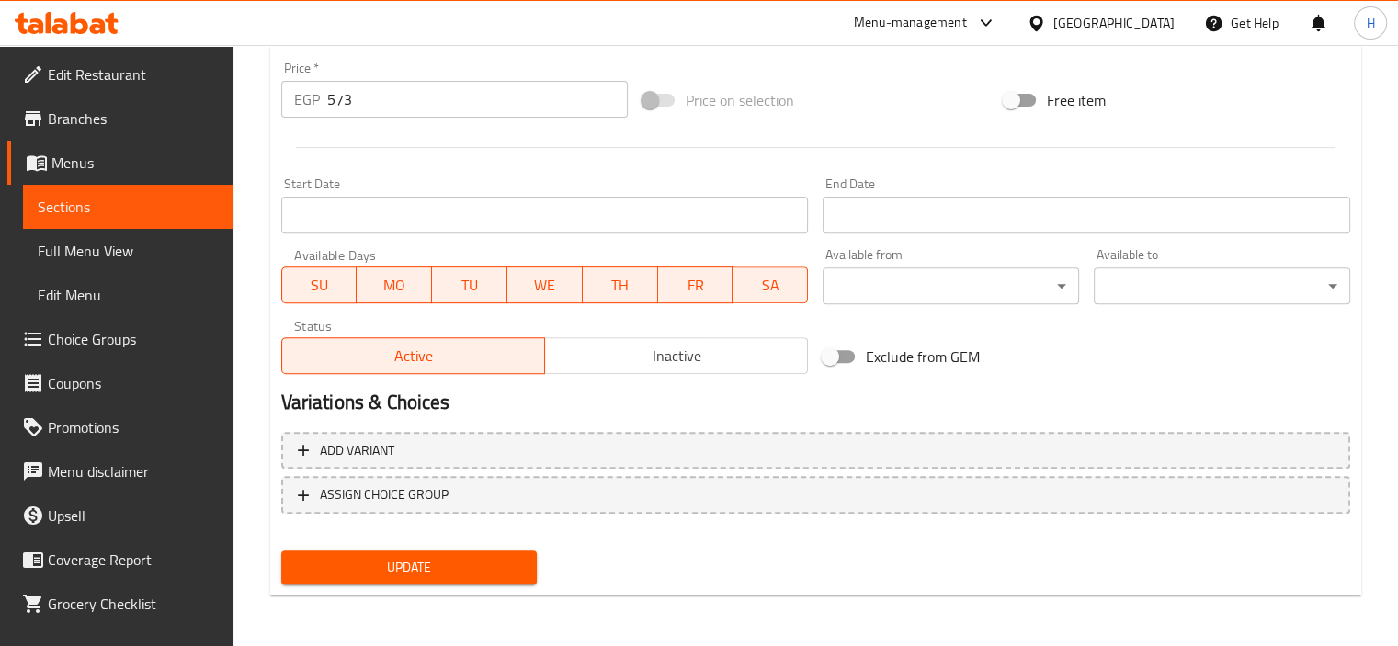
type textarea "Quinoa + salmon + lettuce + lemon dressing."
click at [402, 581] on button "Update" at bounding box center [409, 567] width 256 height 34
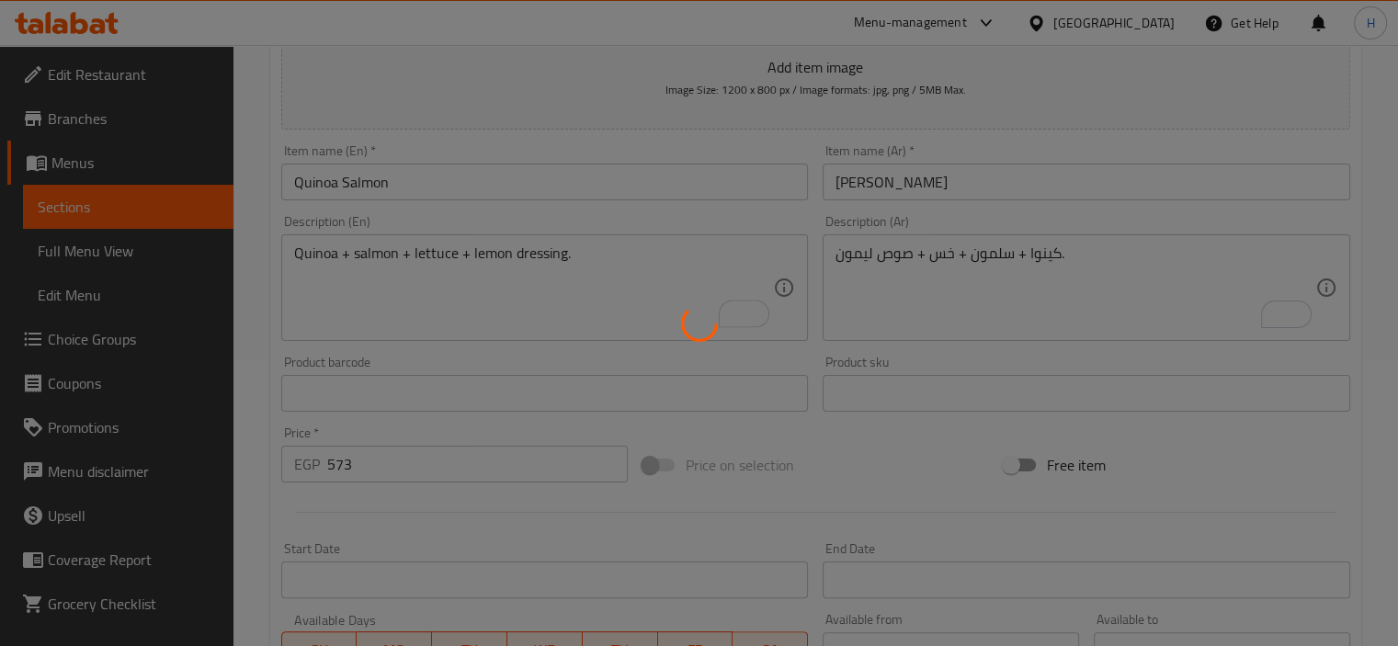
scroll to position [0, 0]
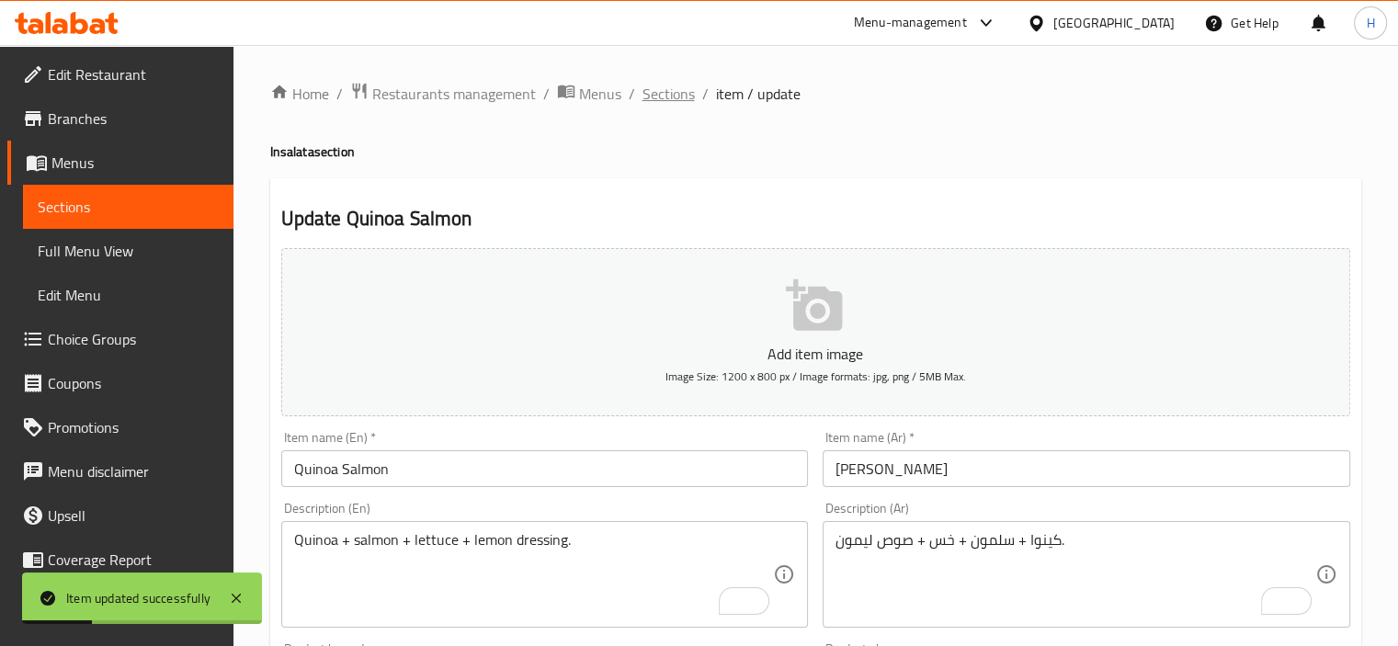
click at [659, 84] on span "Sections" at bounding box center [668, 94] width 52 height 22
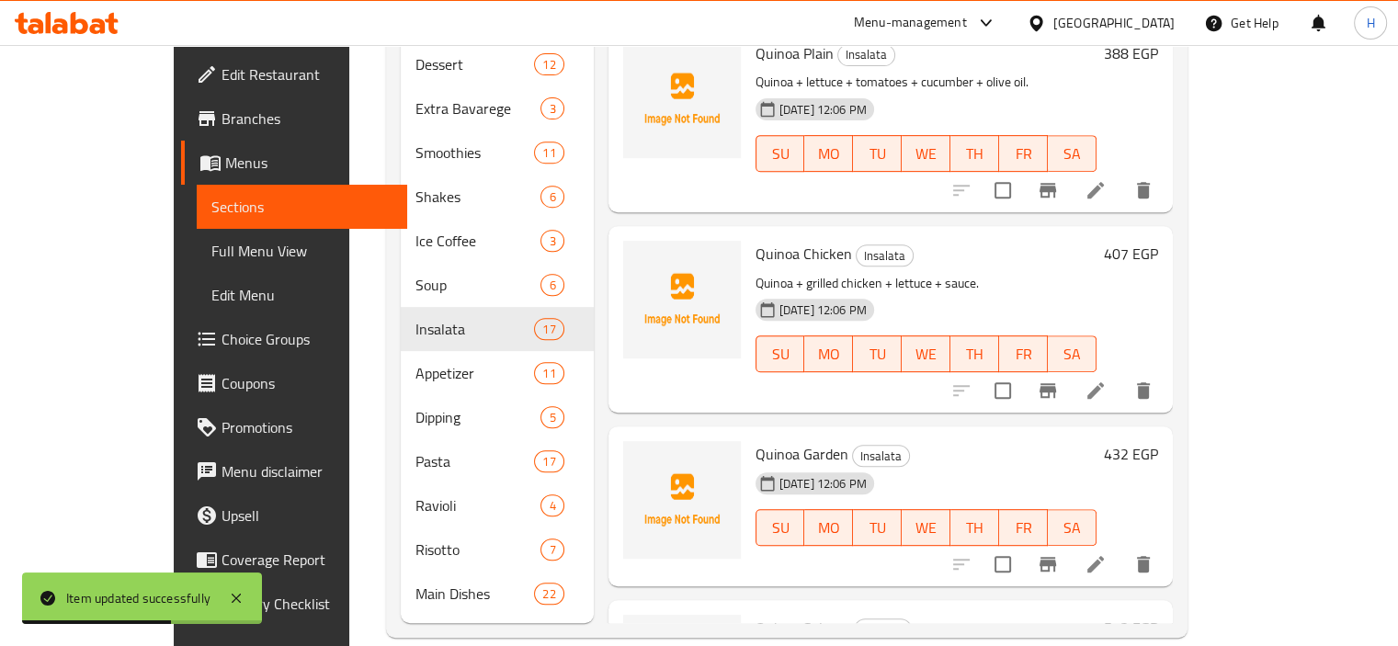
scroll to position [2035, 0]
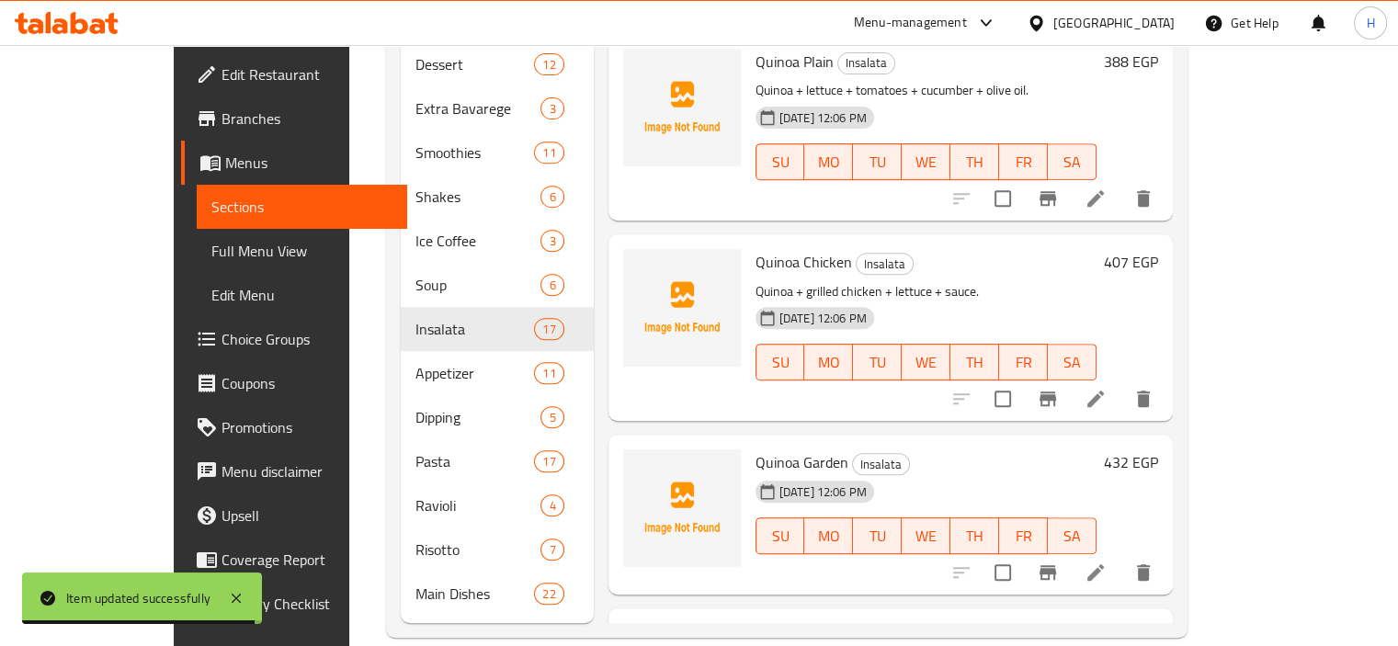
click at [1096, 449] on h6 "Quinoa Garden Insalata" at bounding box center [925, 462] width 341 height 26
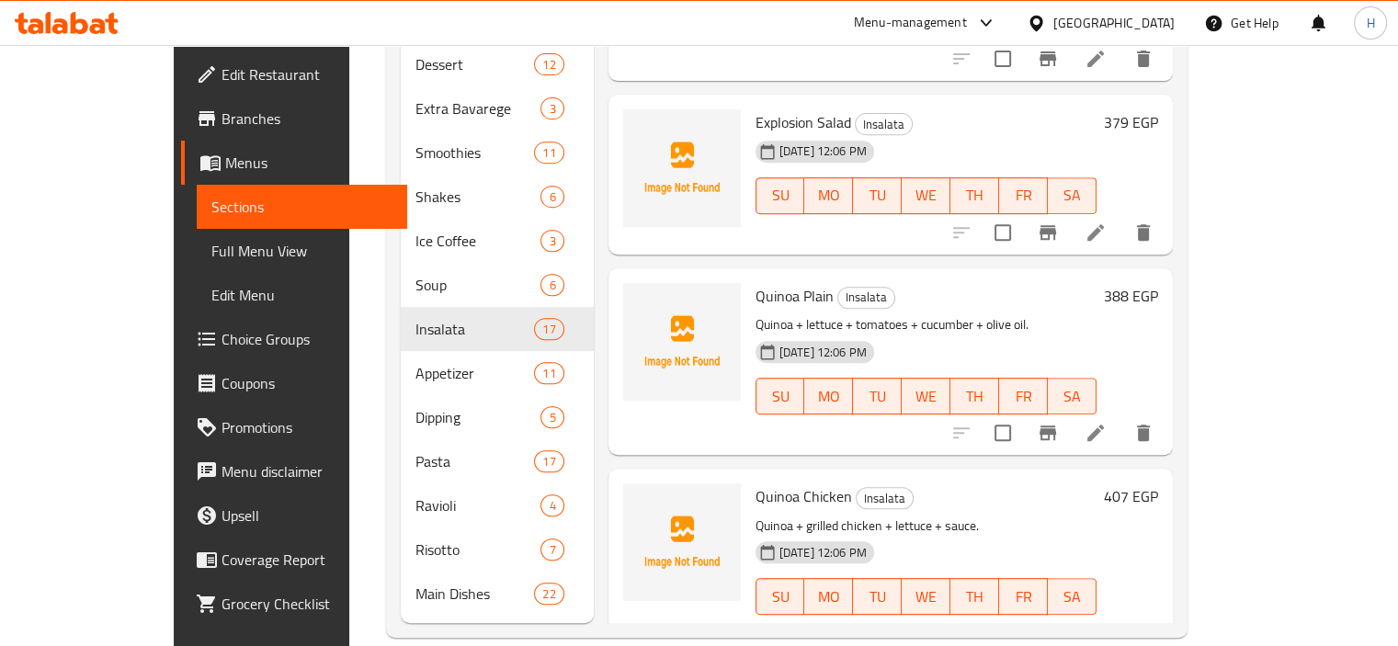
scroll to position [1787, 0]
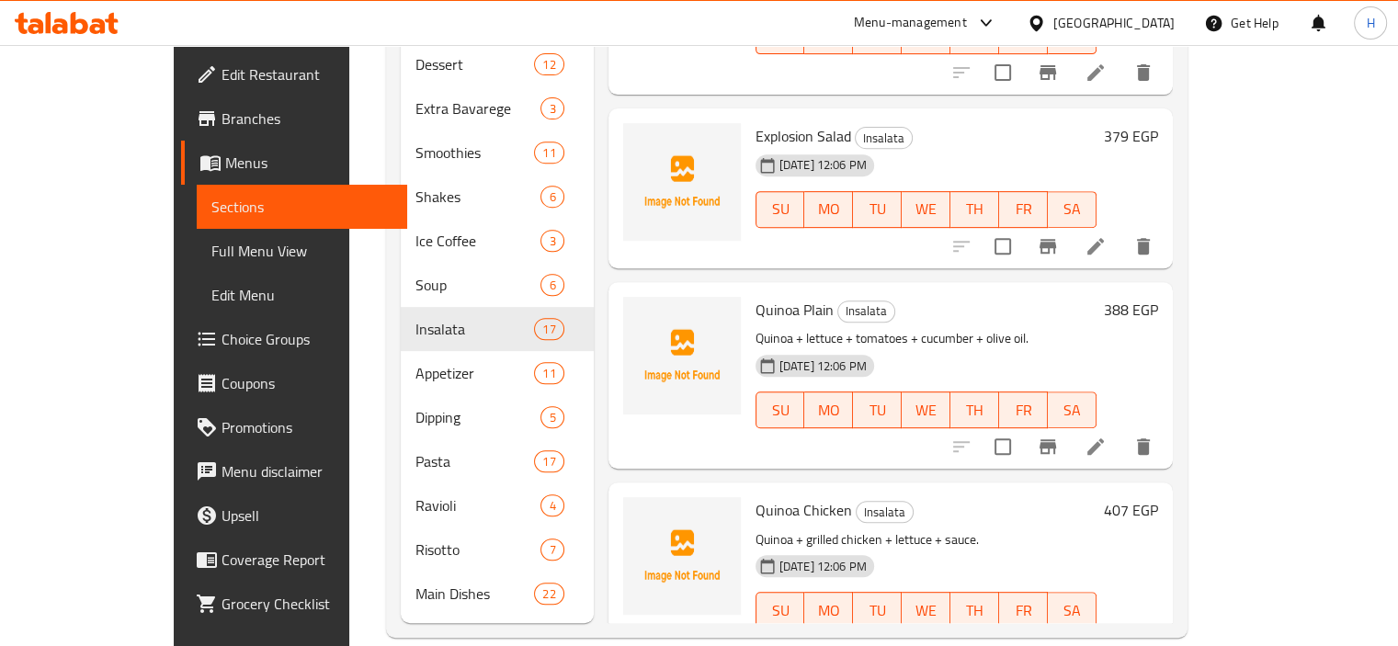
click at [1158, 297] on div "388 EGP" at bounding box center [1127, 375] width 62 height 157
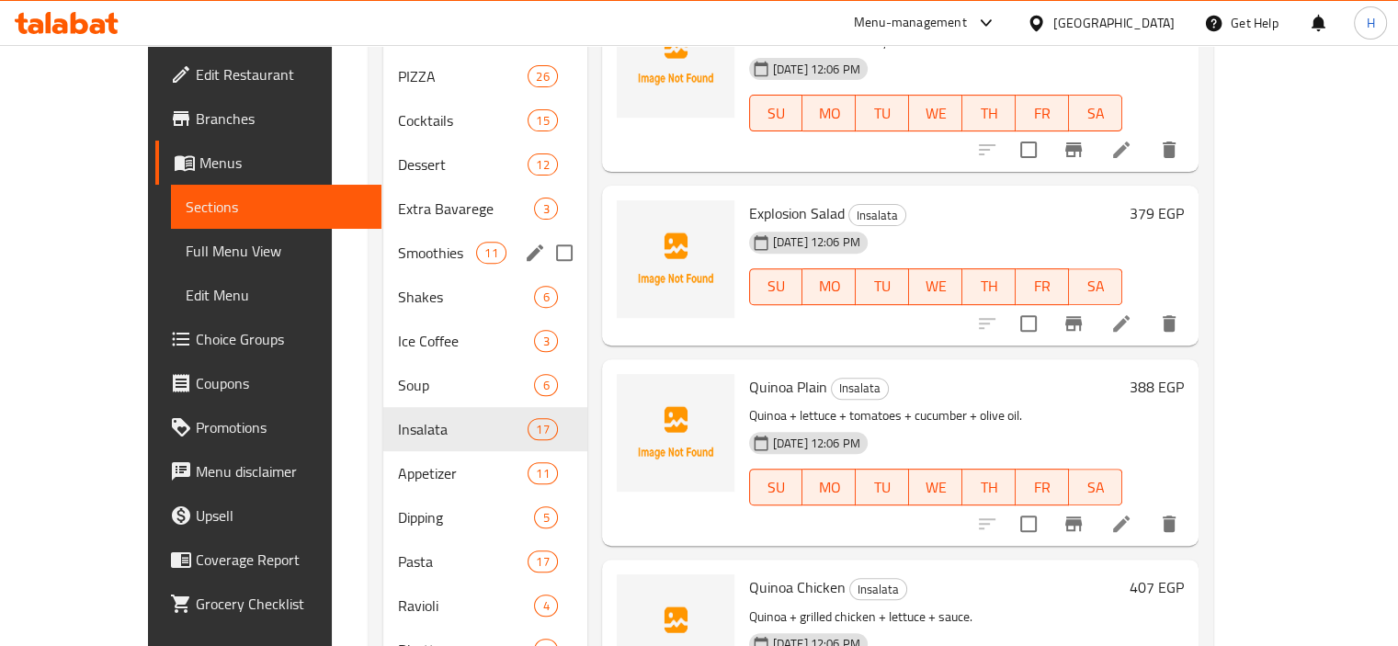
scroll to position [729, 0]
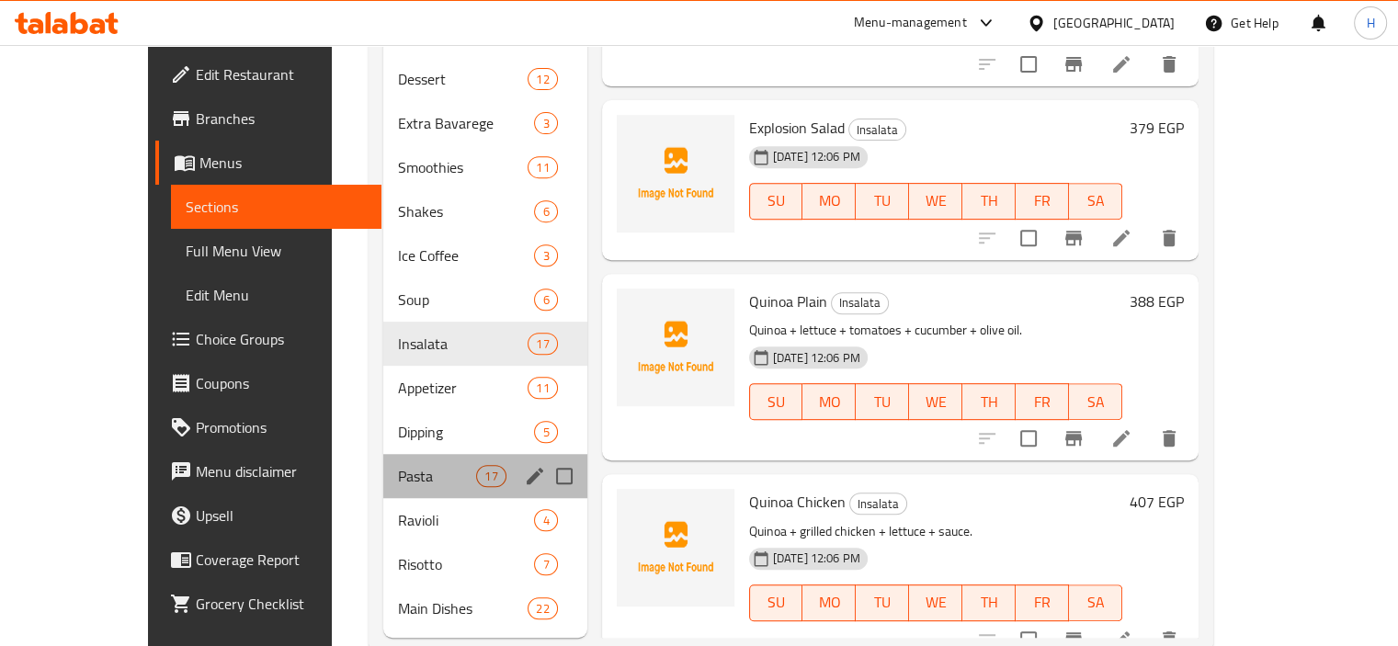
click at [383, 454] on div "Pasta 17" at bounding box center [485, 476] width 204 height 44
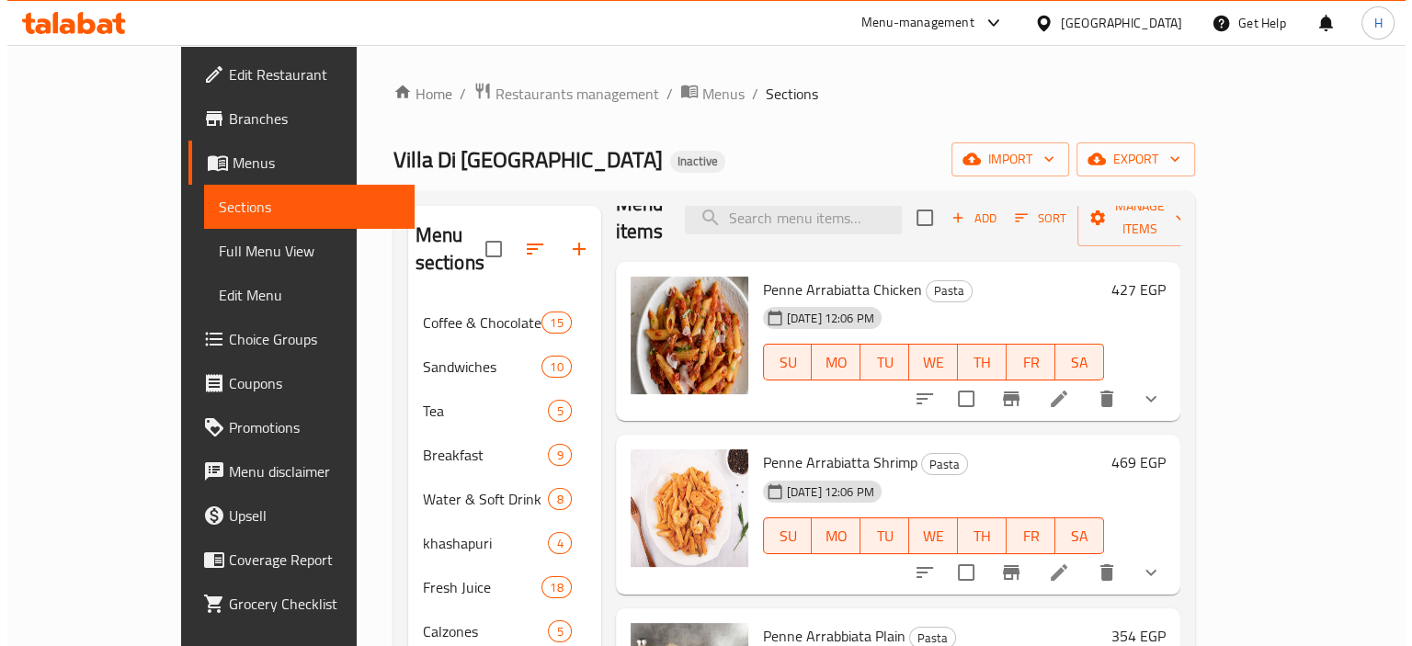
scroll to position [21, 0]
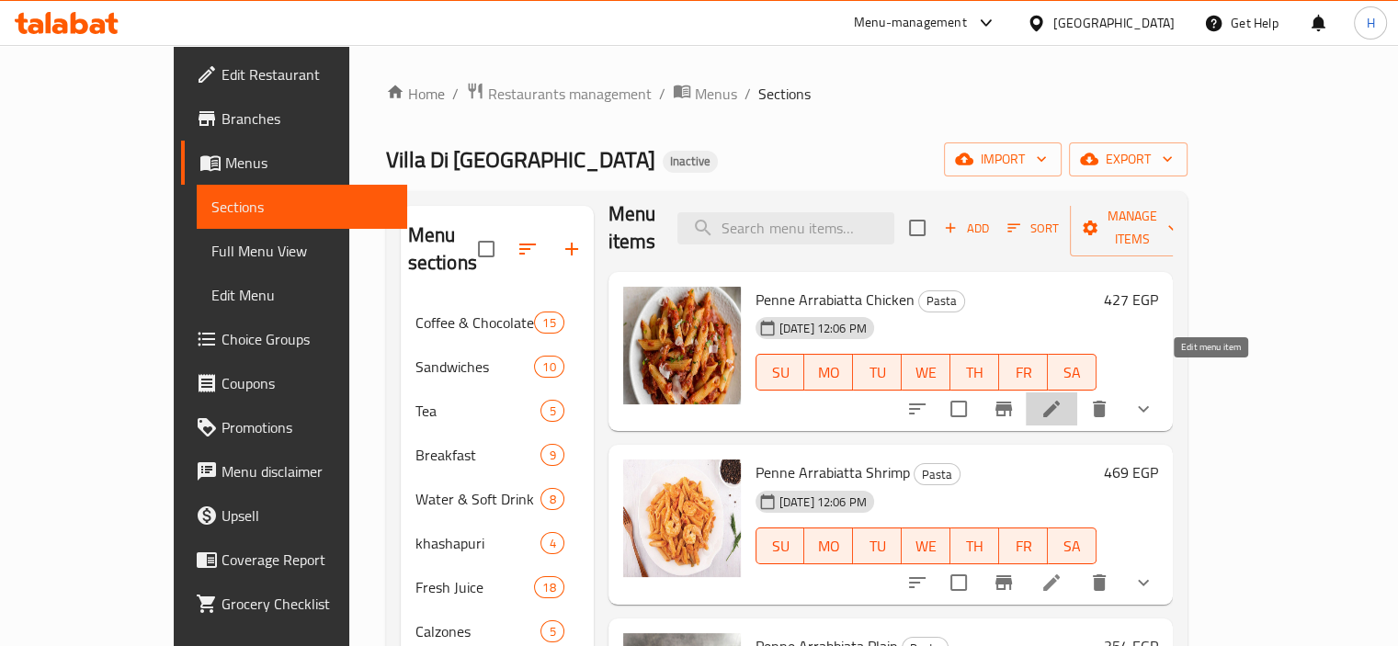
click at [1062, 398] on icon at bounding box center [1051, 409] width 22 height 22
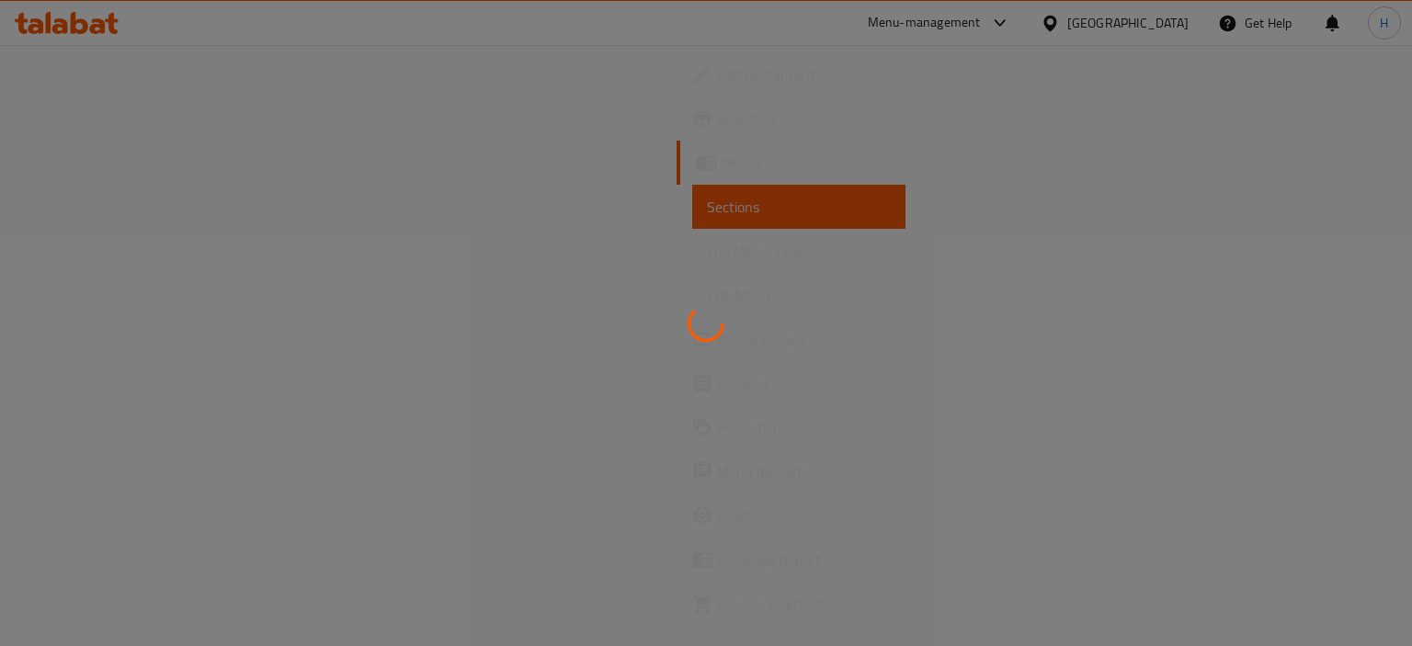
click at [981, 415] on div at bounding box center [706, 323] width 1412 height 646
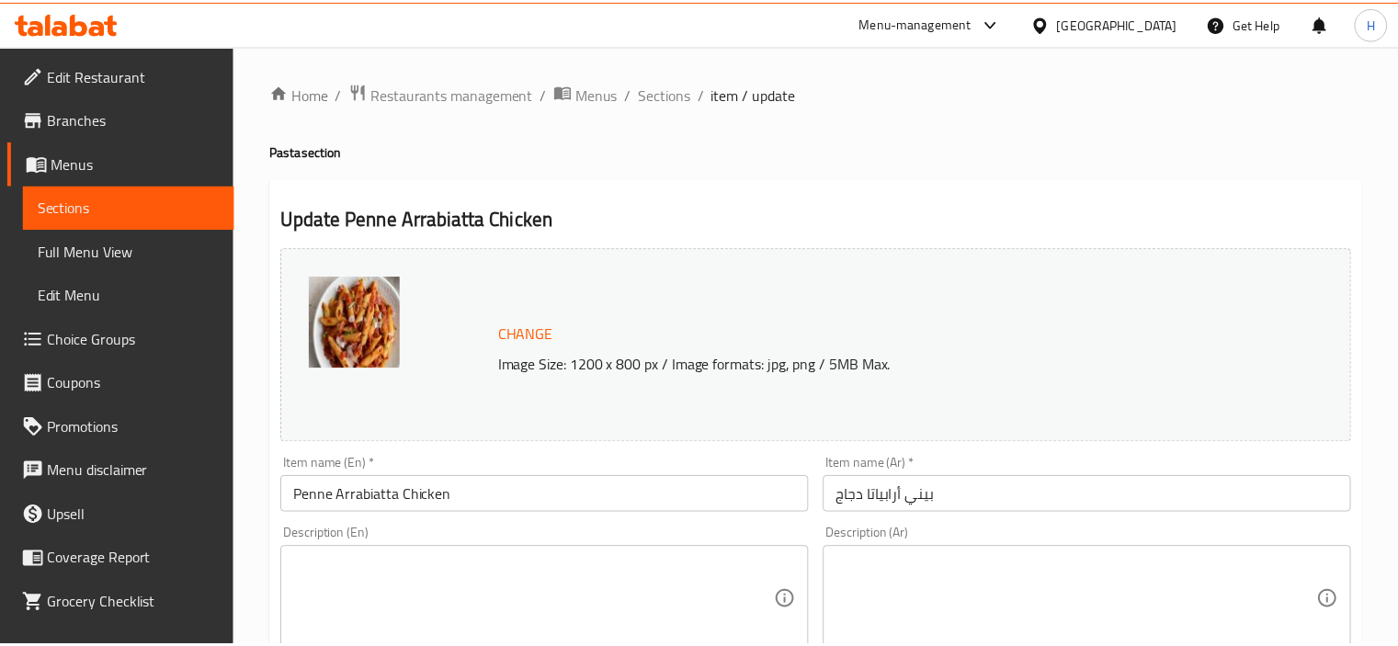
scroll to position [162, 0]
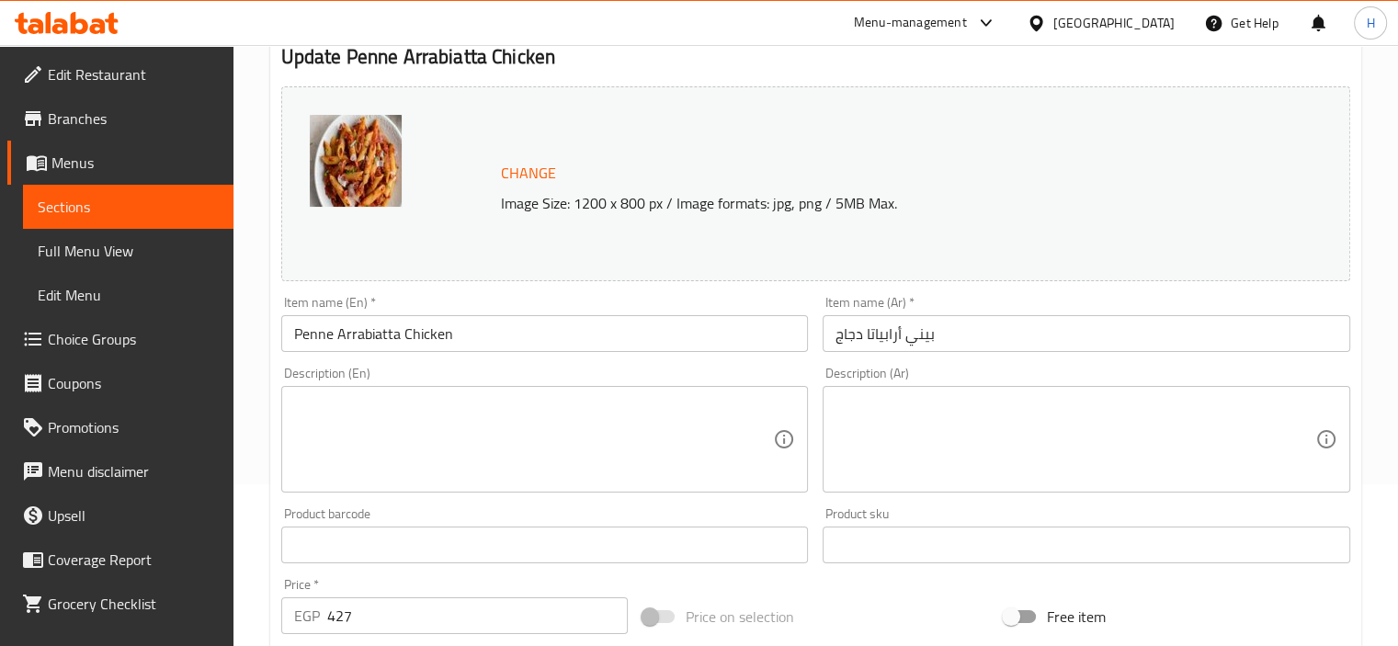
click at [1011, 414] on textarea at bounding box center [1075, 439] width 480 height 87
paste textarea "مكرونة بينه + صوص طماطم سبايسي + جمبري."
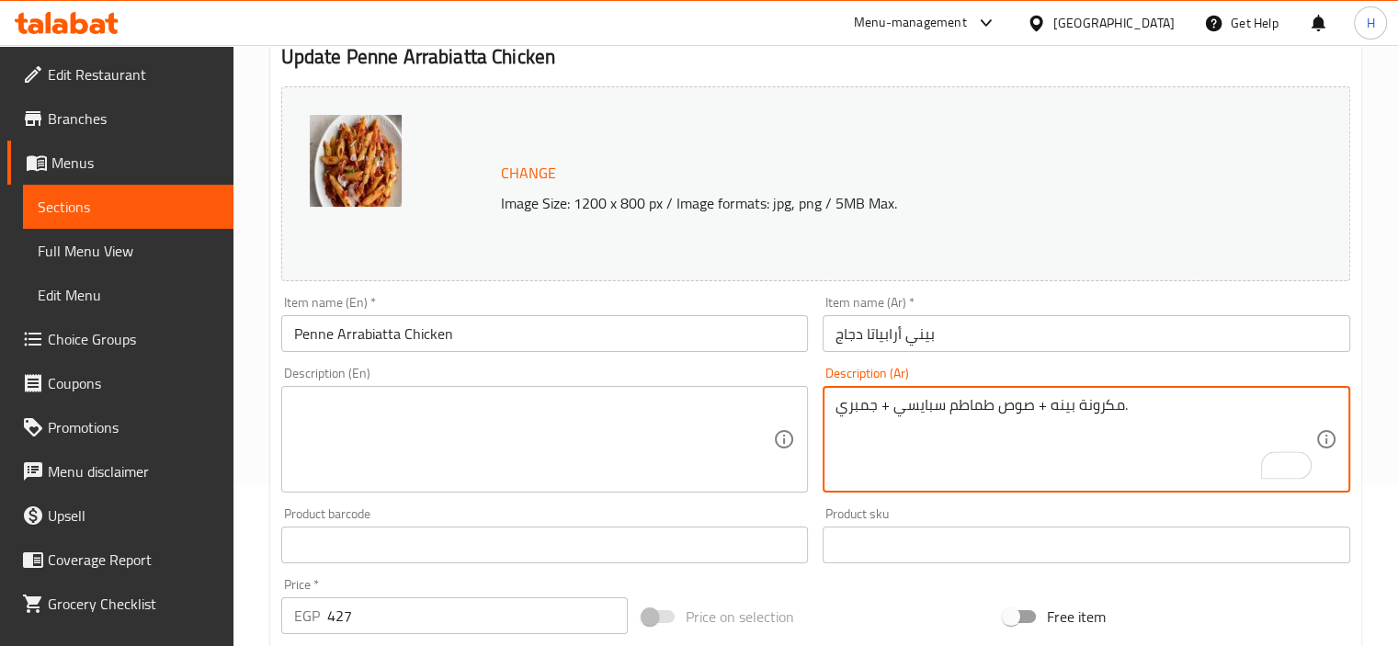
type textarea "مكرونة بينه + صوص طماطم سبايسي + جمبري."
click at [606, 455] on textarea at bounding box center [534, 439] width 480 height 87
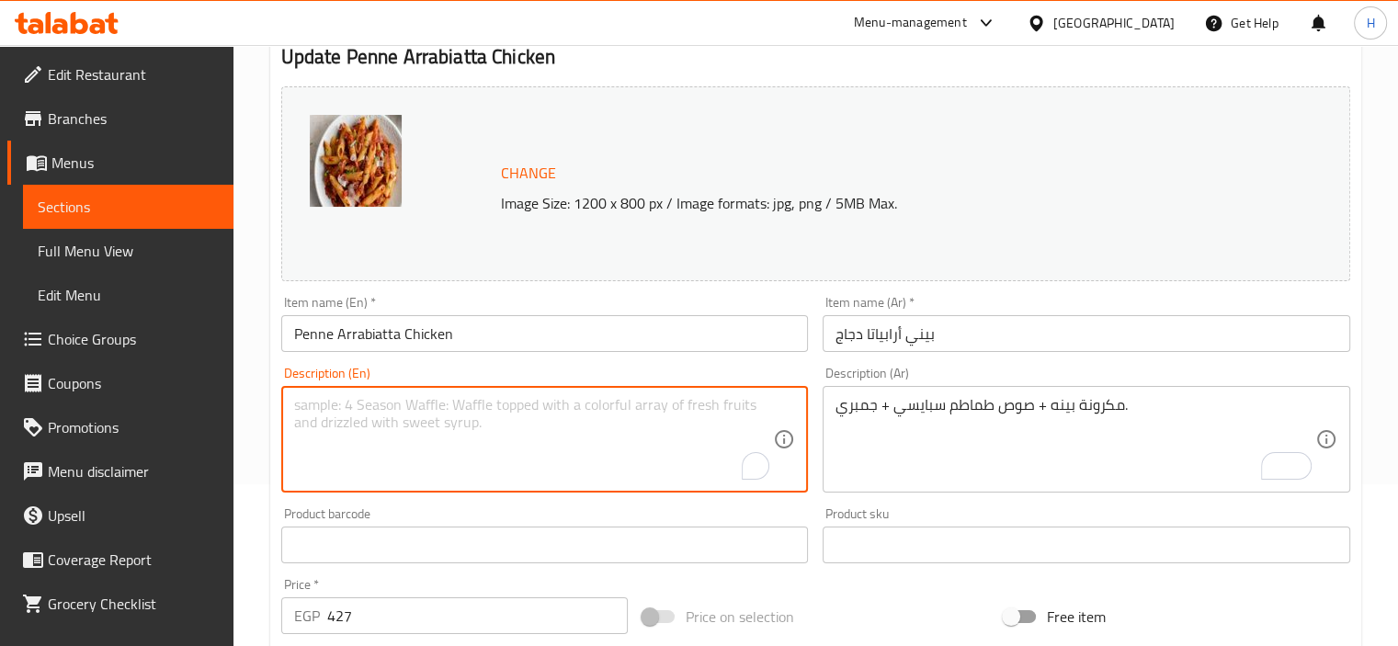
paste textarea "Penne pasta + spicy tomato sauce + shrimp."
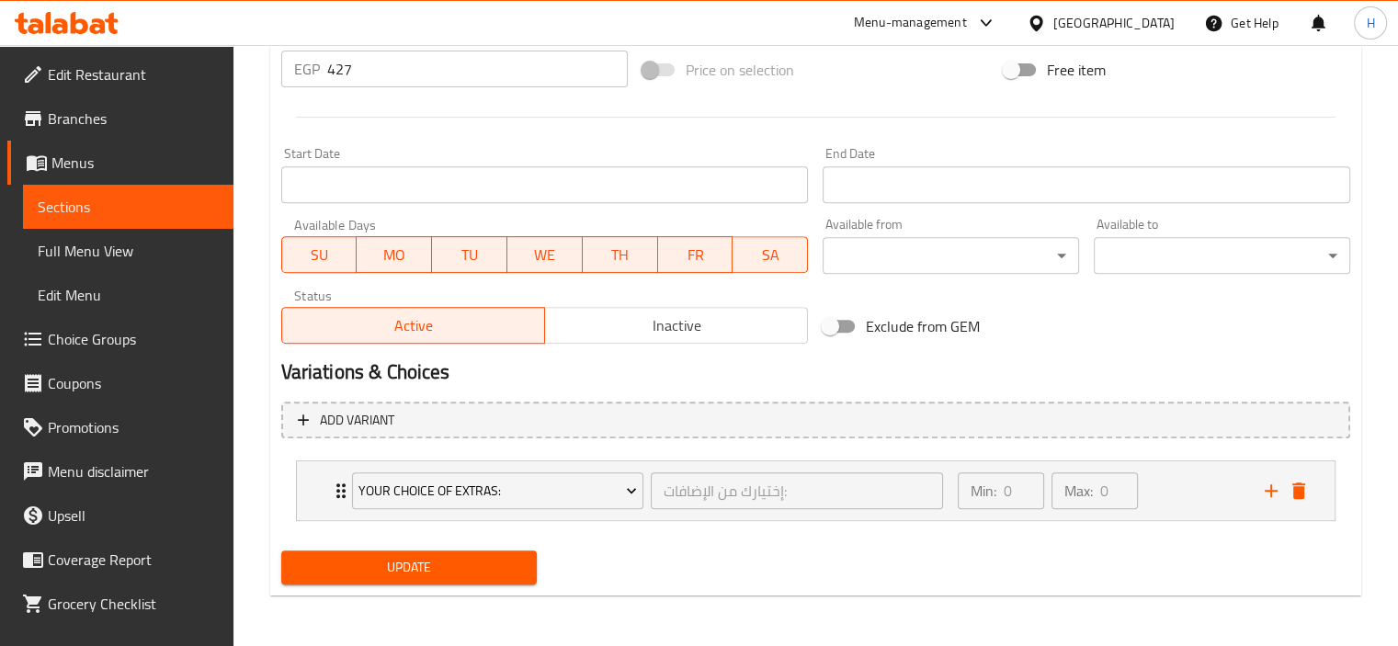
type textarea "Penne pasta + spicy tomato sauce + shrimp."
click at [464, 573] on span "Update" at bounding box center [409, 567] width 227 height 23
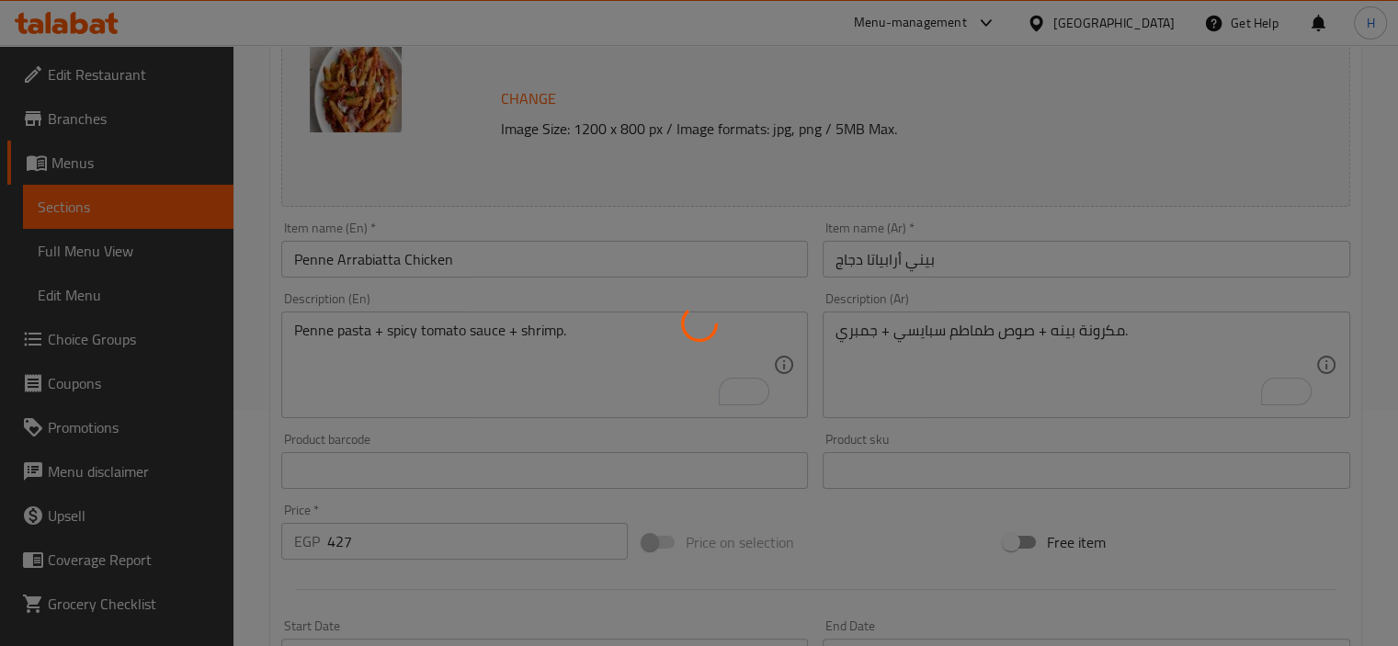
scroll to position [0, 0]
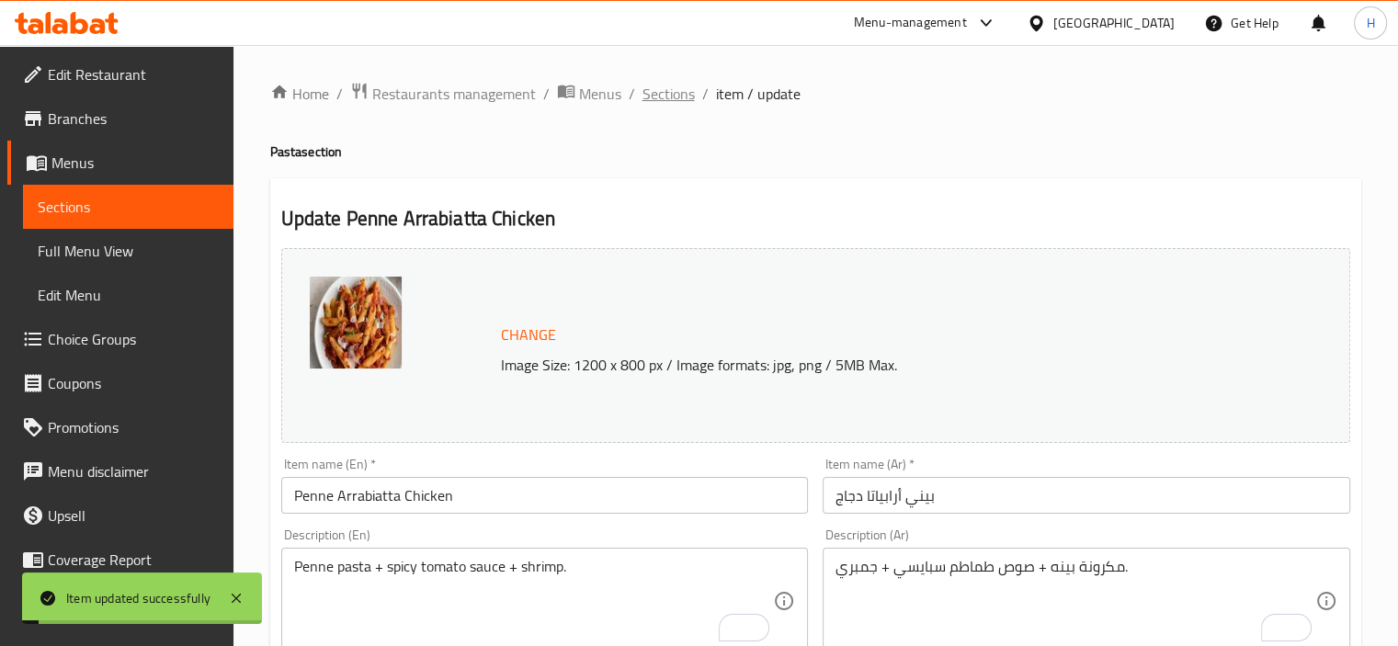
click at [658, 91] on span "Sections" at bounding box center [668, 94] width 52 height 22
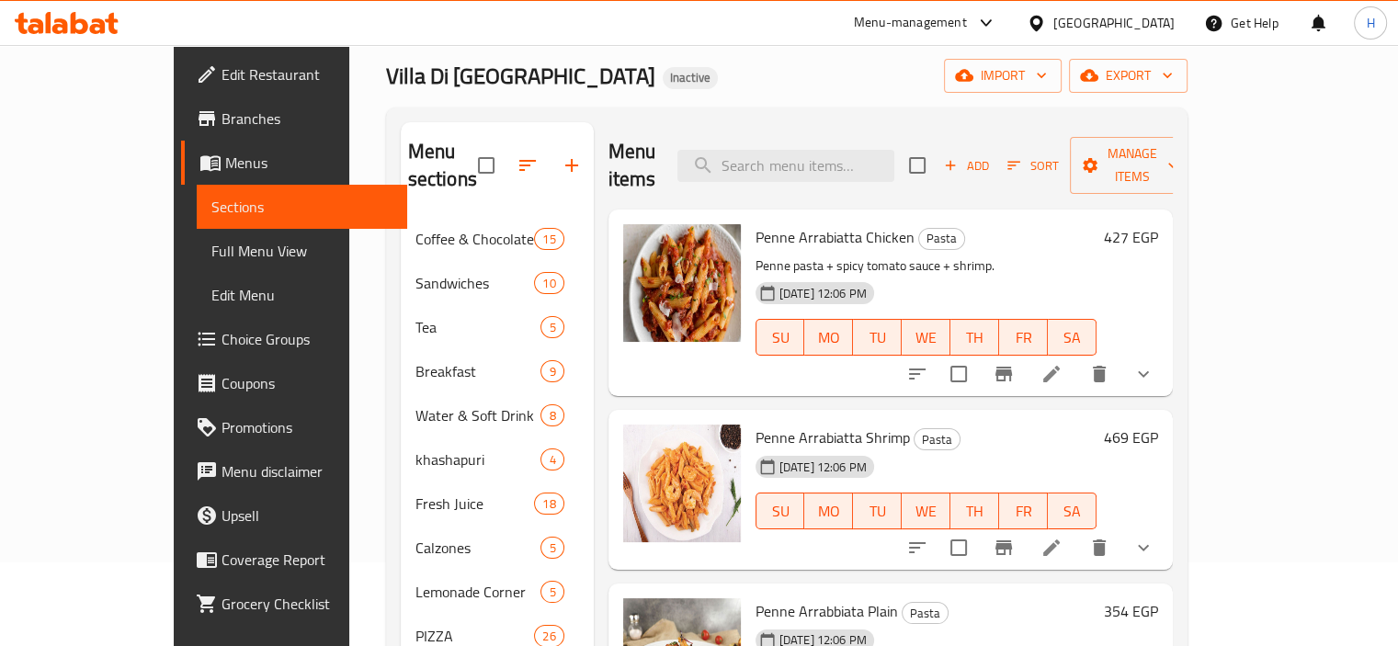
scroll to position [167, 0]
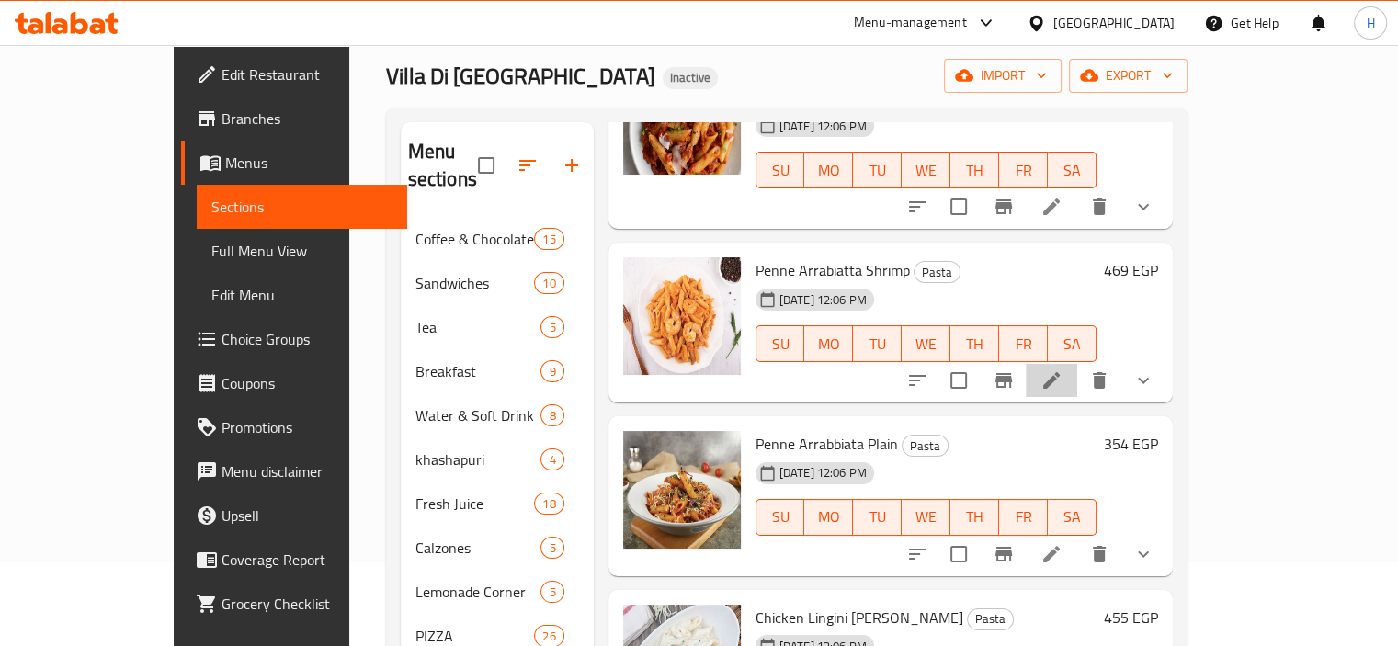
click at [1077, 364] on li at bounding box center [1051, 380] width 51 height 33
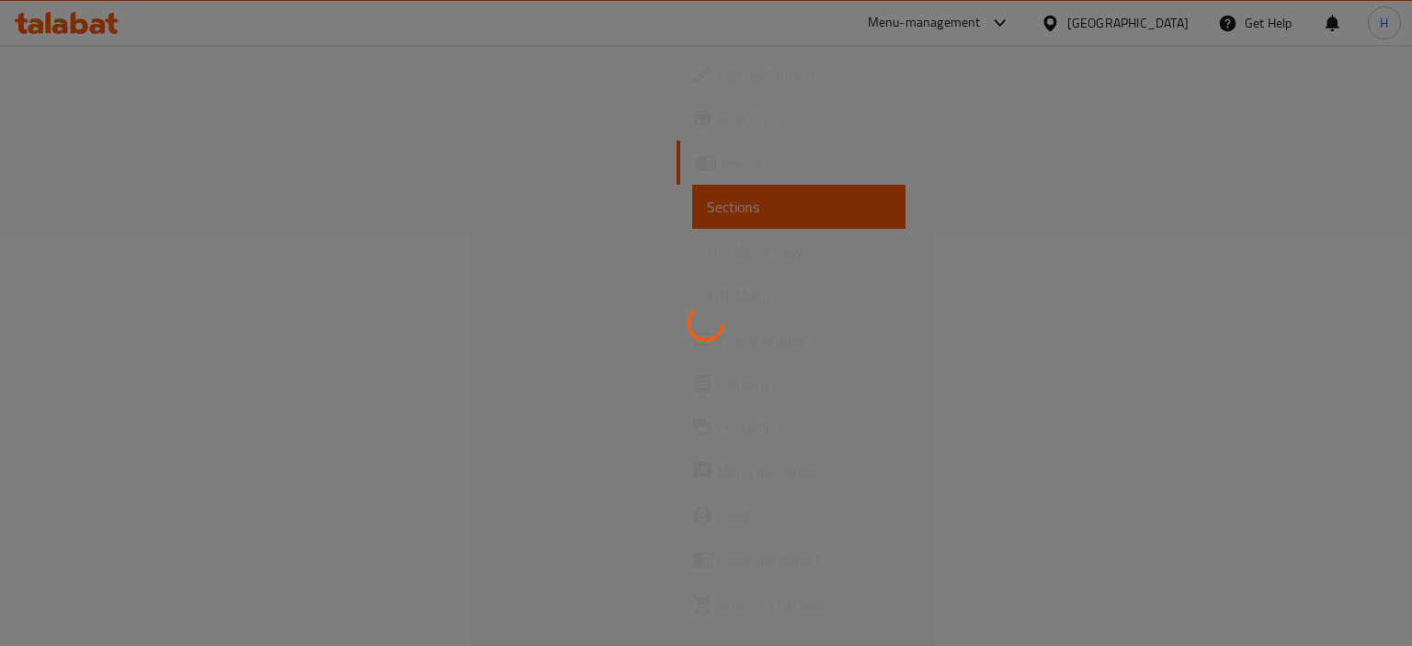
click at [1282, 261] on div at bounding box center [706, 323] width 1412 height 646
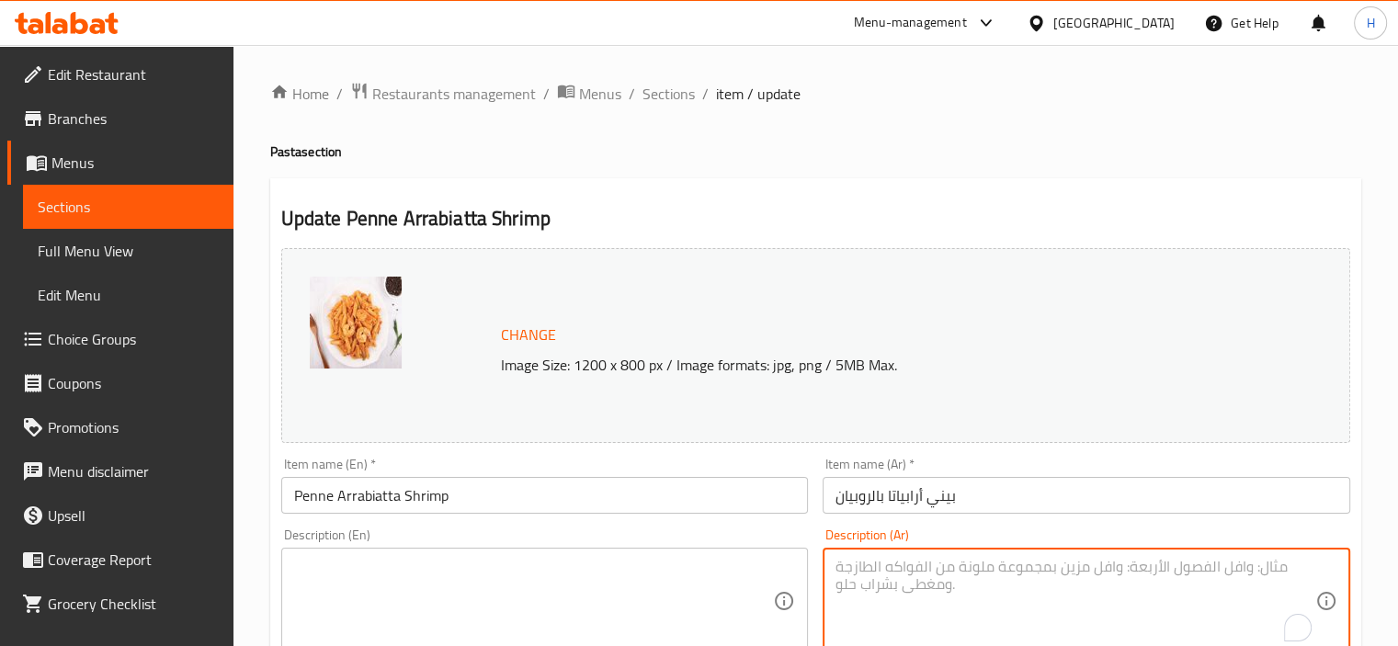
click at [955, 588] on textarea "To enrich screen reader interactions, please activate Accessibility in Grammarl…" at bounding box center [1075, 601] width 480 height 87
paste textarea "مكرونة بينه + صوص أرابياتا سبايسي."
type textarea "مكرونة بينه + صوص أرابياتا سبايسي."
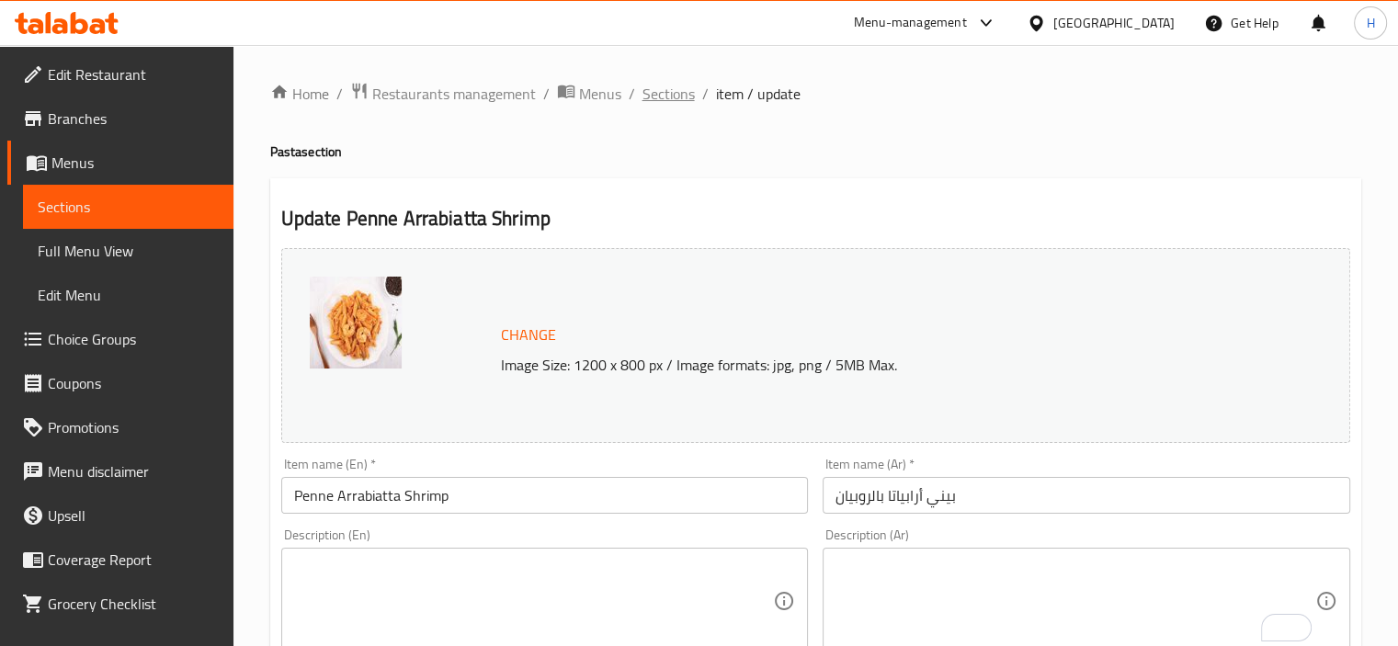
click at [665, 102] on span "Sections" at bounding box center [668, 94] width 52 height 22
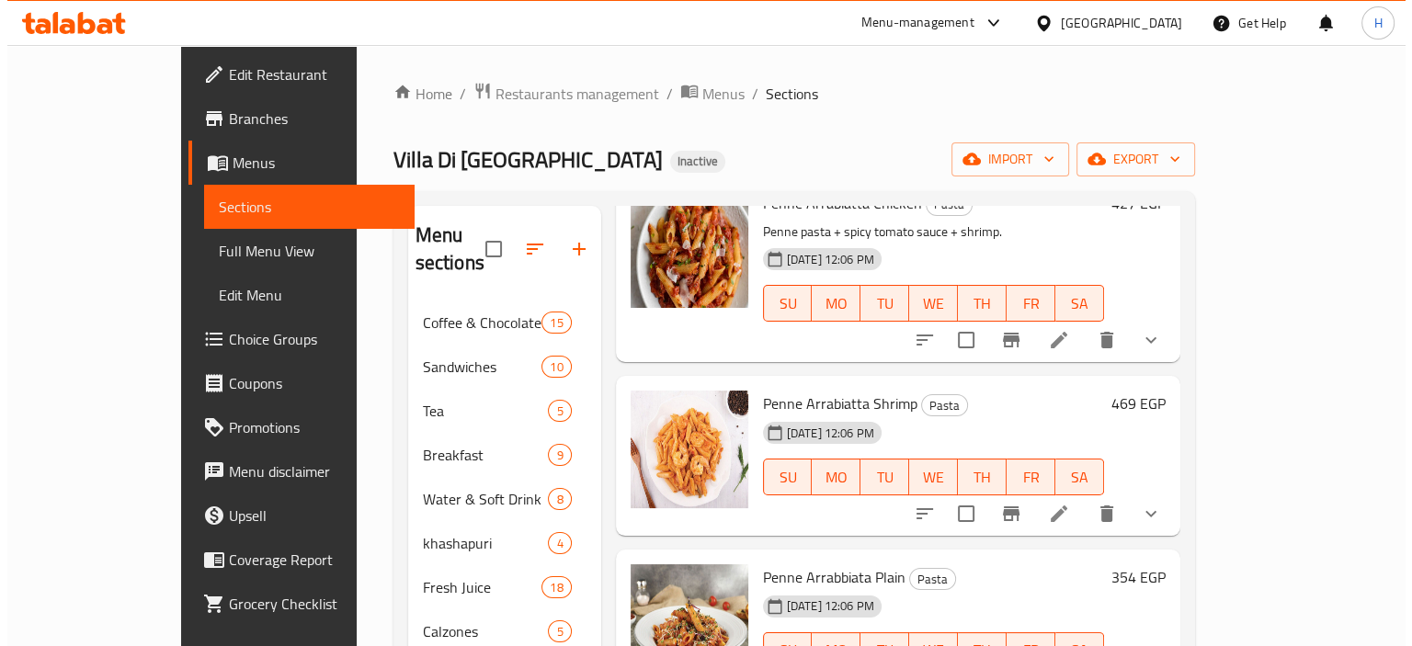
scroll to position [190, 0]
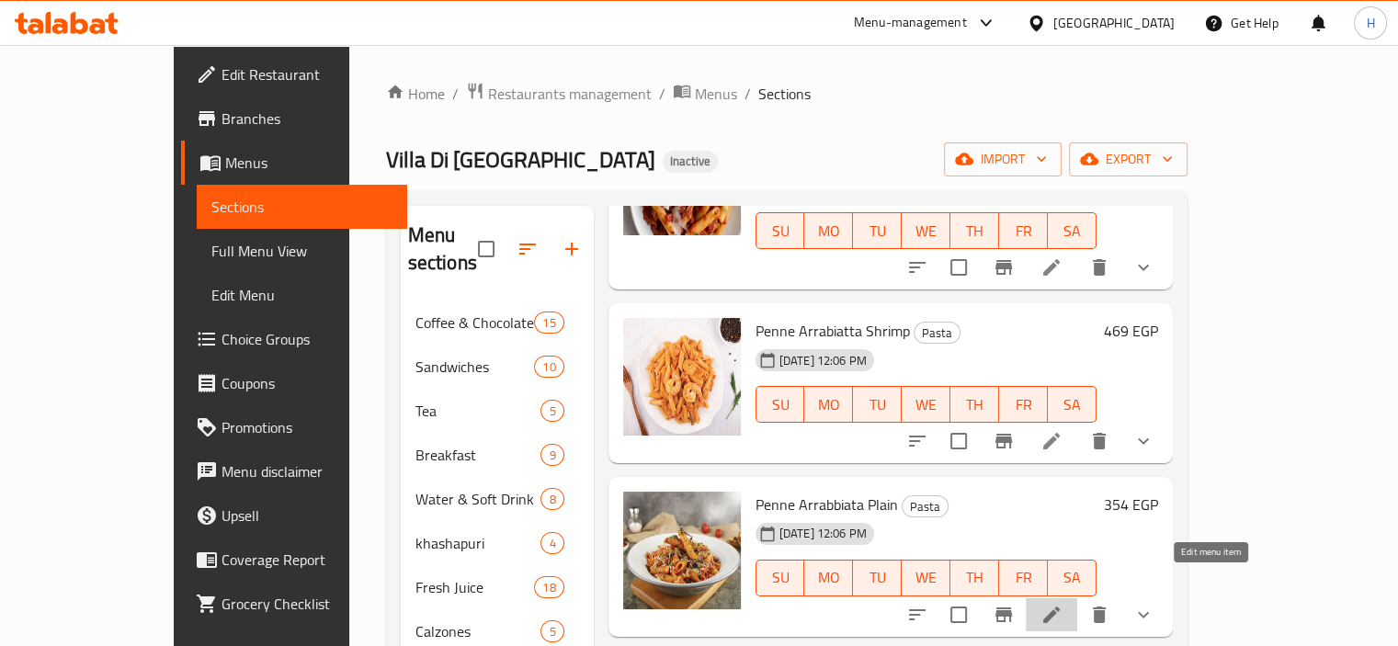
click at [1062, 604] on icon at bounding box center [1051, 615] width 22 height 22
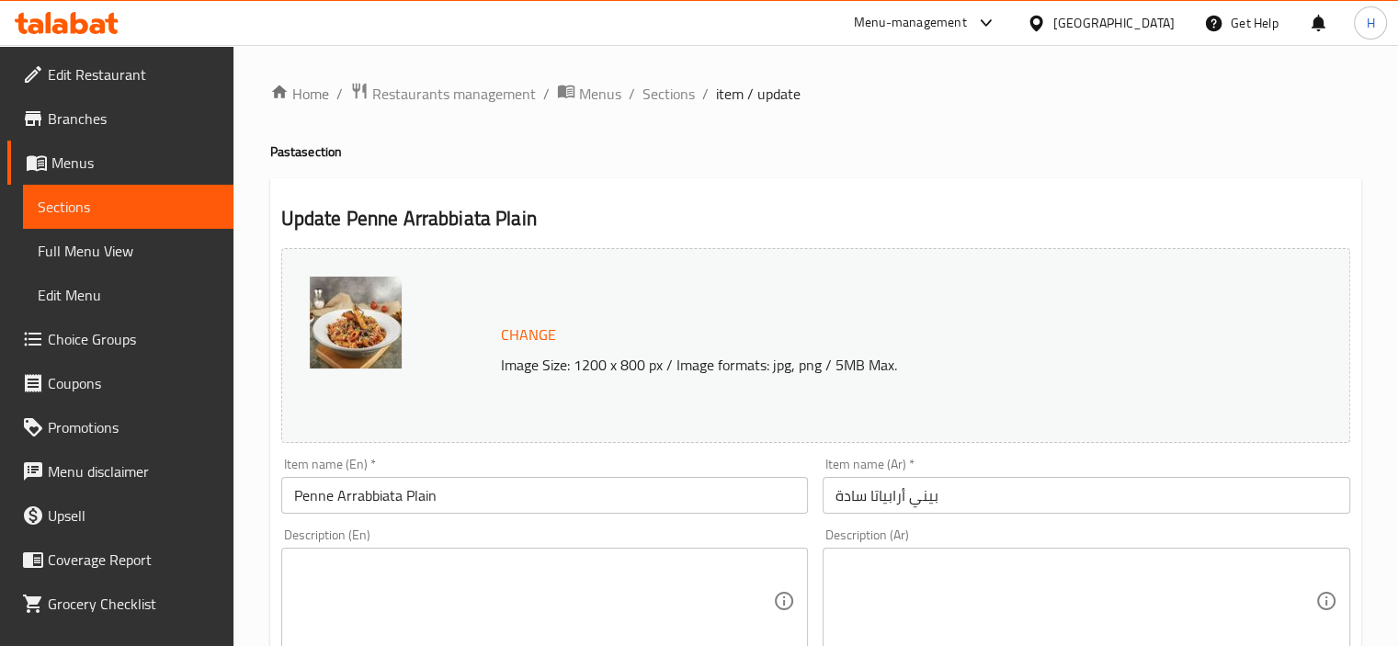
click at [664, 98] on span "Sections" at bounding box center [668, 94] width 52 height 22
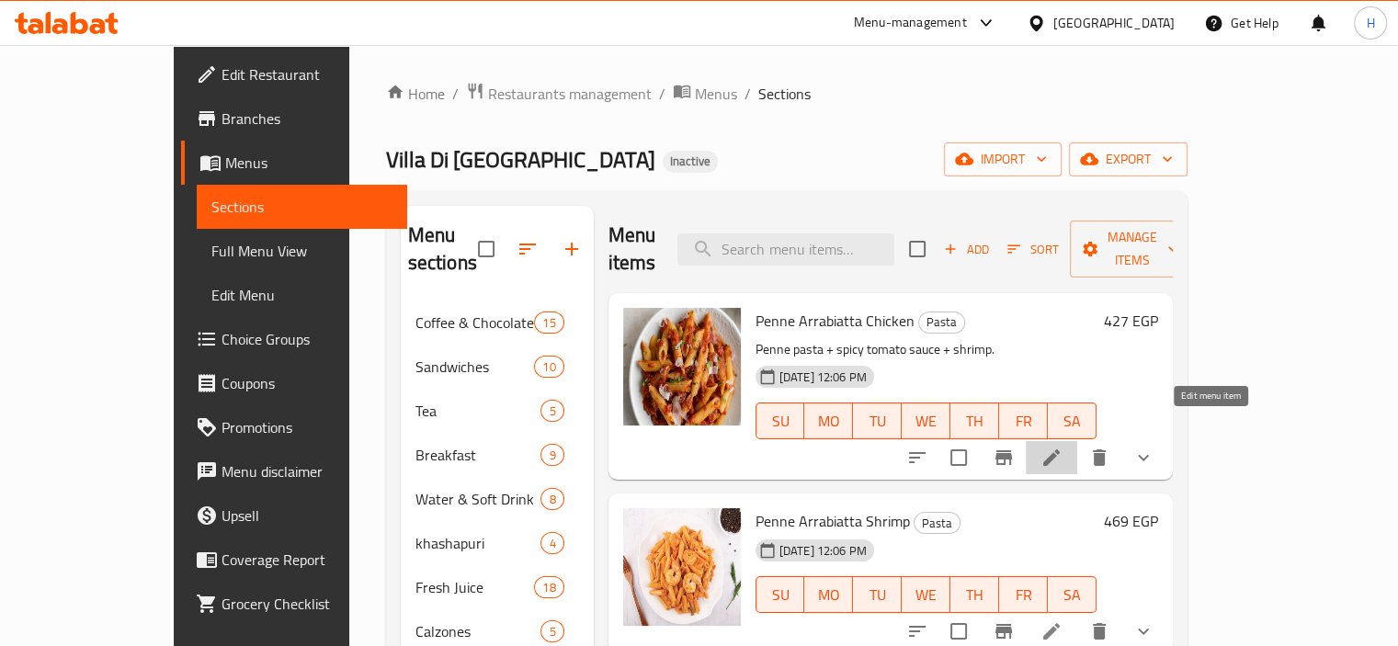
click at [1062, 447] on icon at bounding box center [1051, 458] width 22 height 22
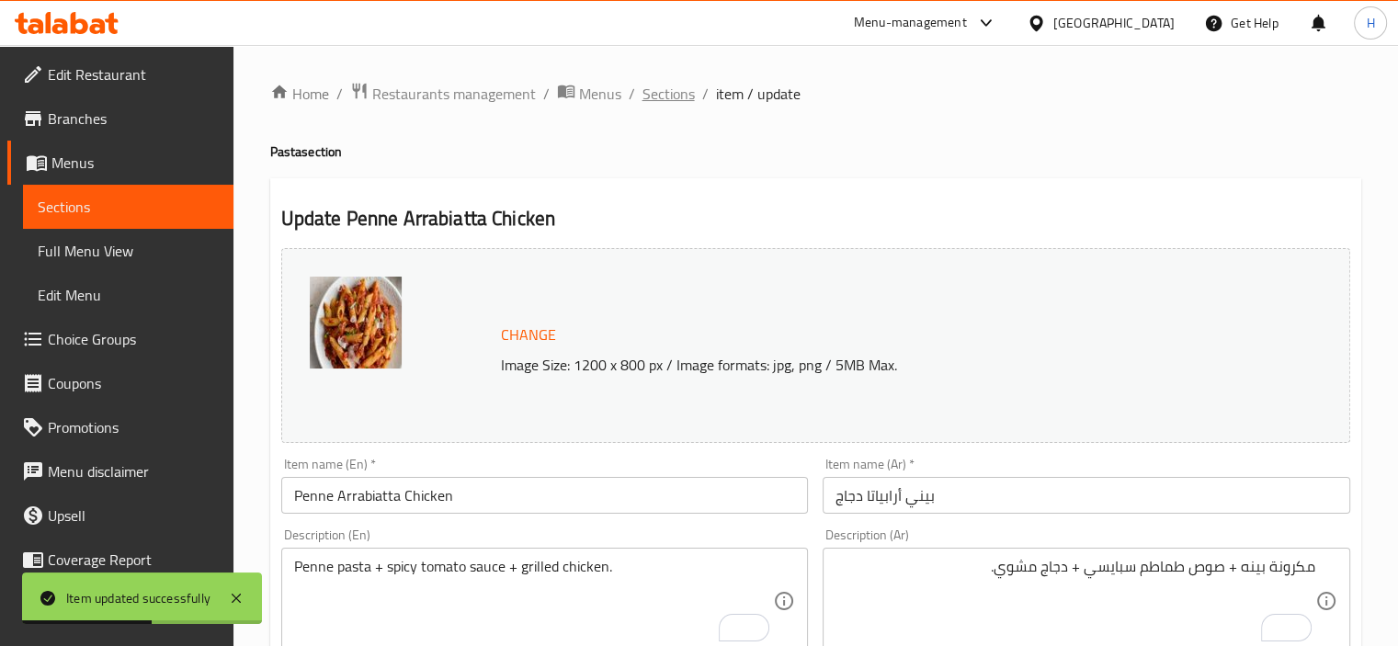
click at [673, 95] on span "Sections" at bounding box center [668, 94] width 52 height 22
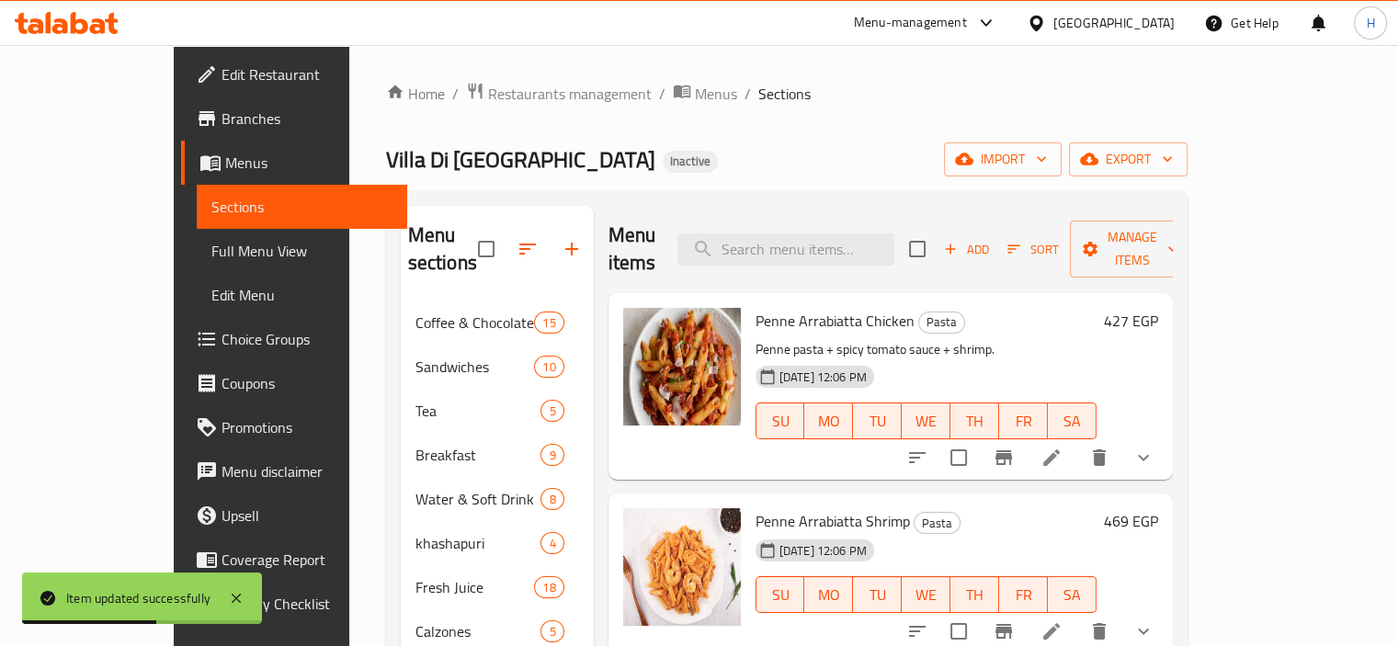
scroll to position [81, 0]
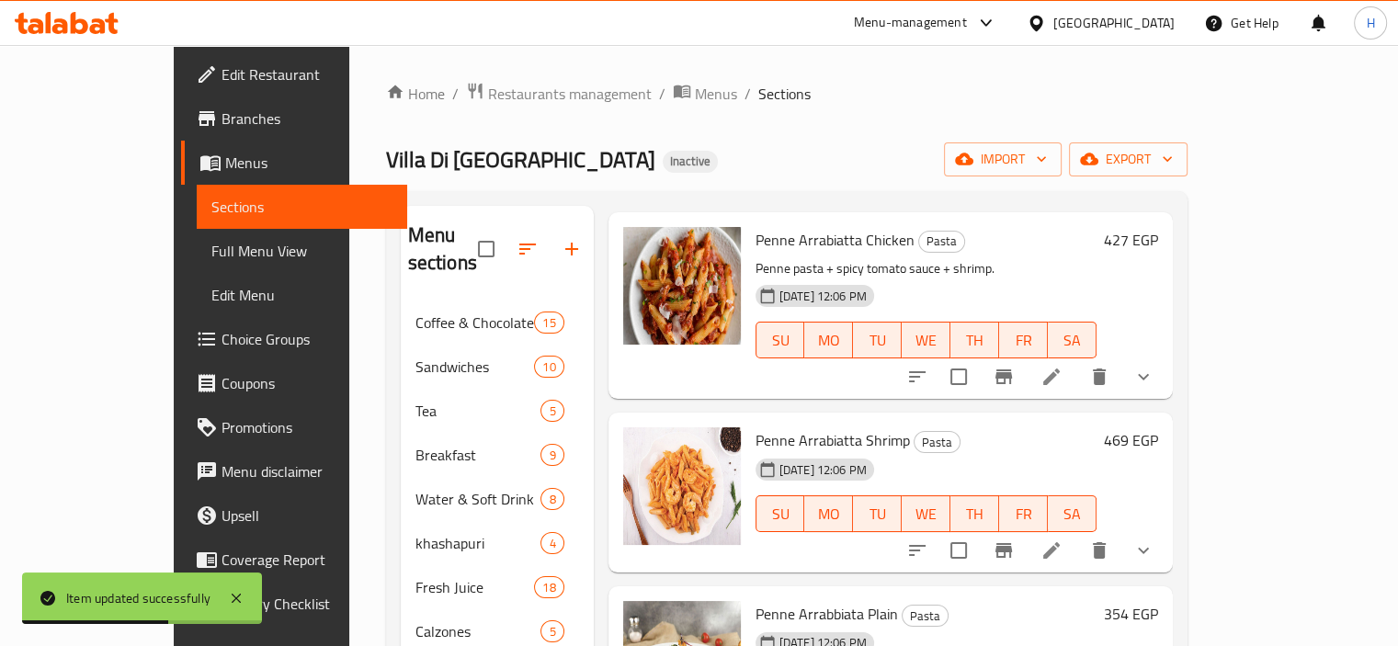
click at [1062, 539] on icon at bounding box center [1051, 550] width 22 height 22
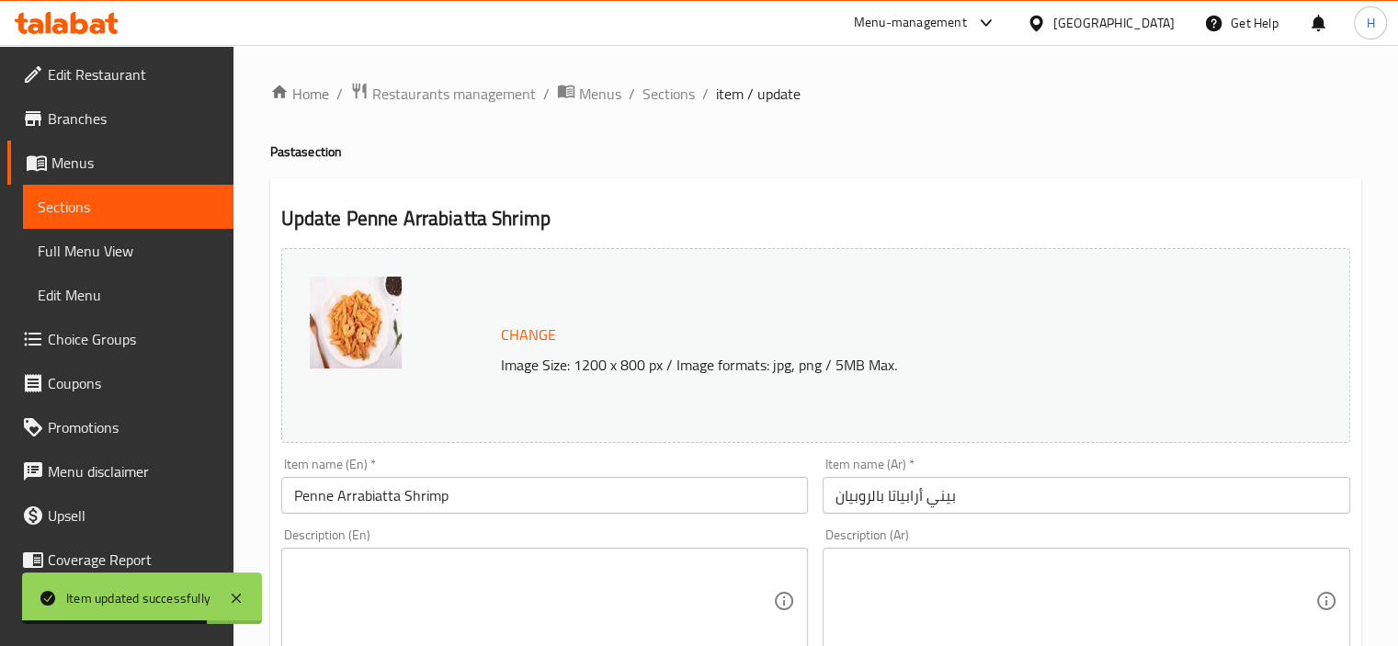
click at [1000, 630] on textarea at bounding box center [1075, 601] width 480 height 87
paste textarea "مكرونة بينه + صوص طماطم سبايسي + جمبري."
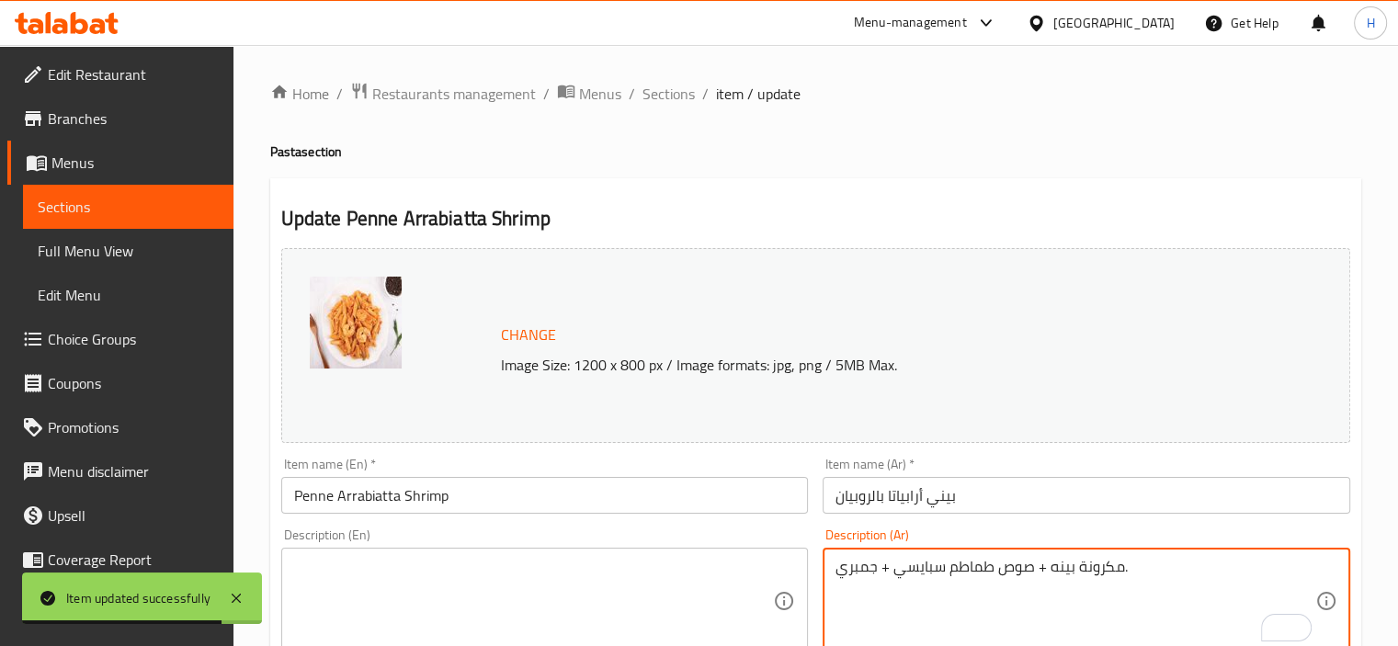
type textarea "مكرونة بينه + صوص طماطم سبايسي + جمبري."
click at [489, 588] on textarea at bounding box center [534, 601] width 480 height 87
paste textarea "Penne pasta + spicy tomato sauce + shrimp."
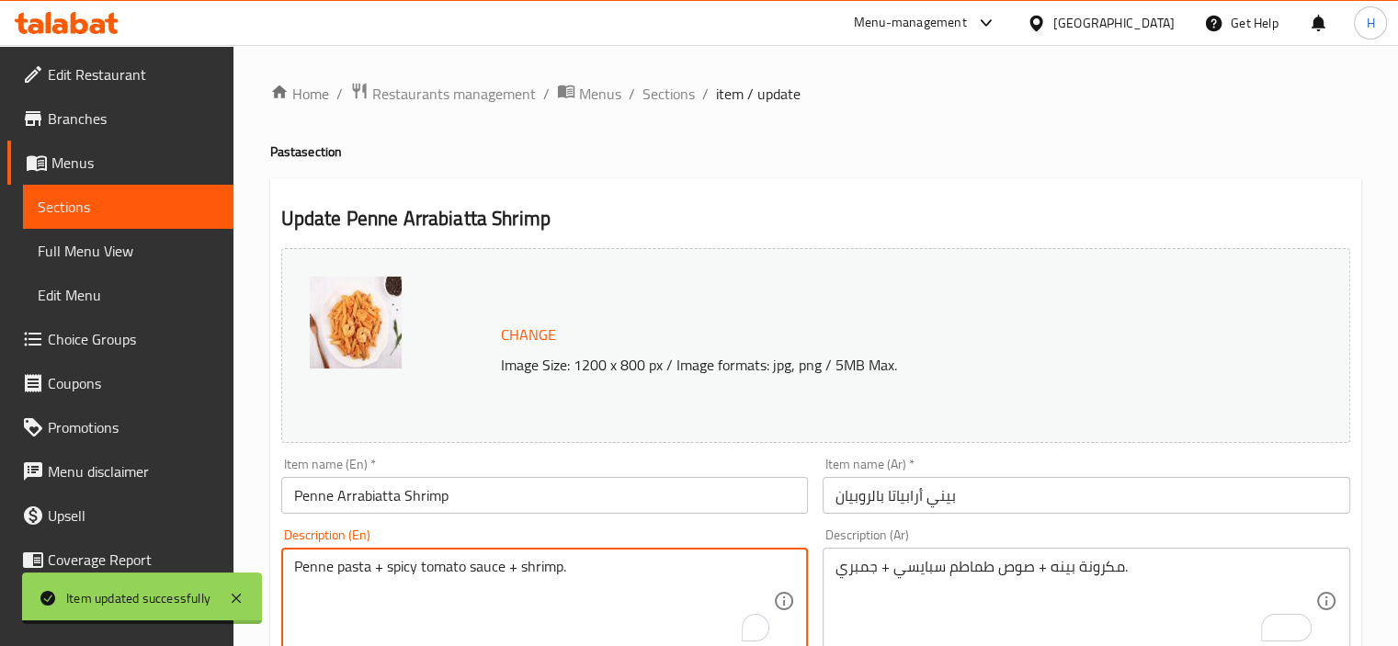
scroll to position [709, 0]
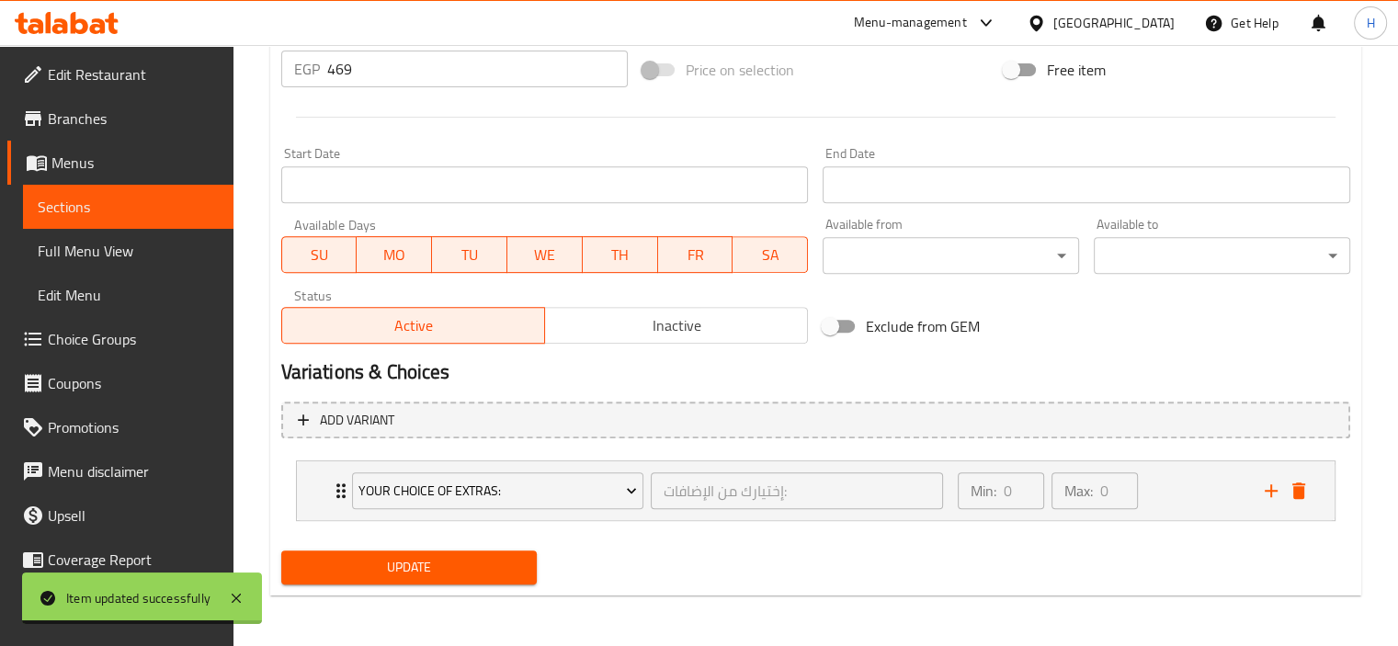
type textarea "Penne pasta + spicy tomato sauce + shrimp."
click at [471, 569] on span "Update" at bounding box center [409, 567] width 227 height 23
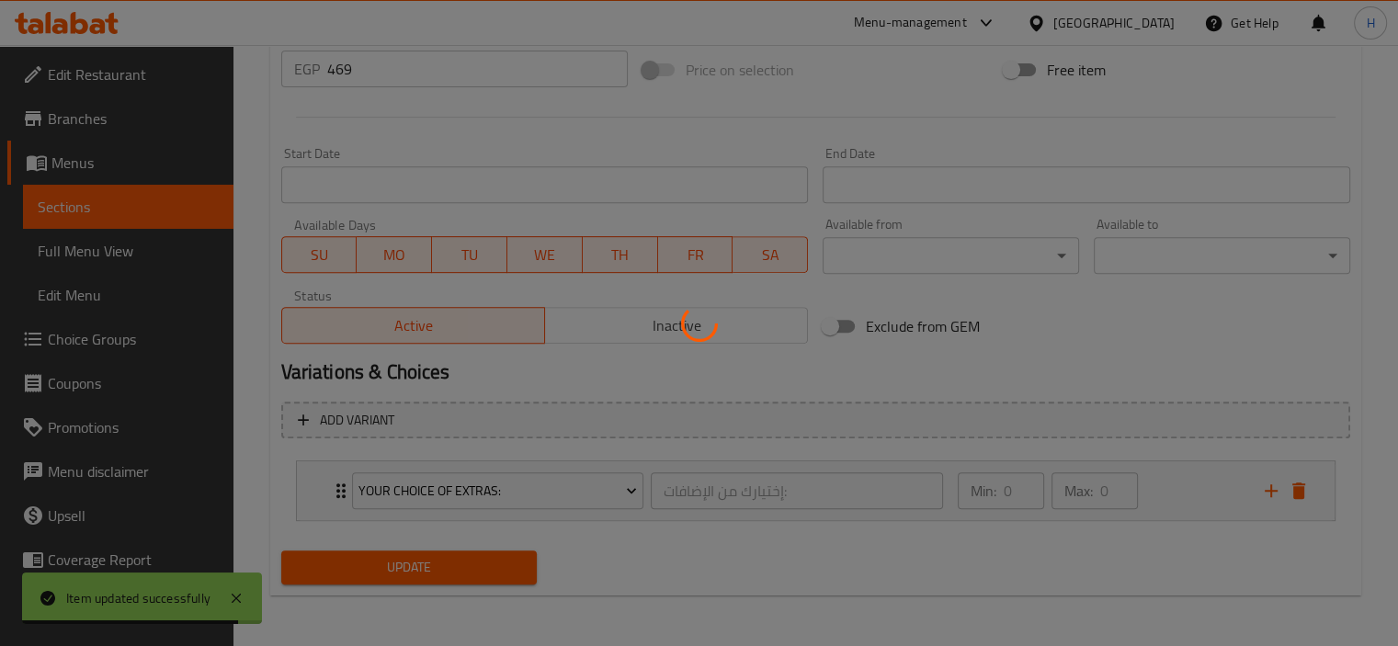
scroll to position [0, 0]
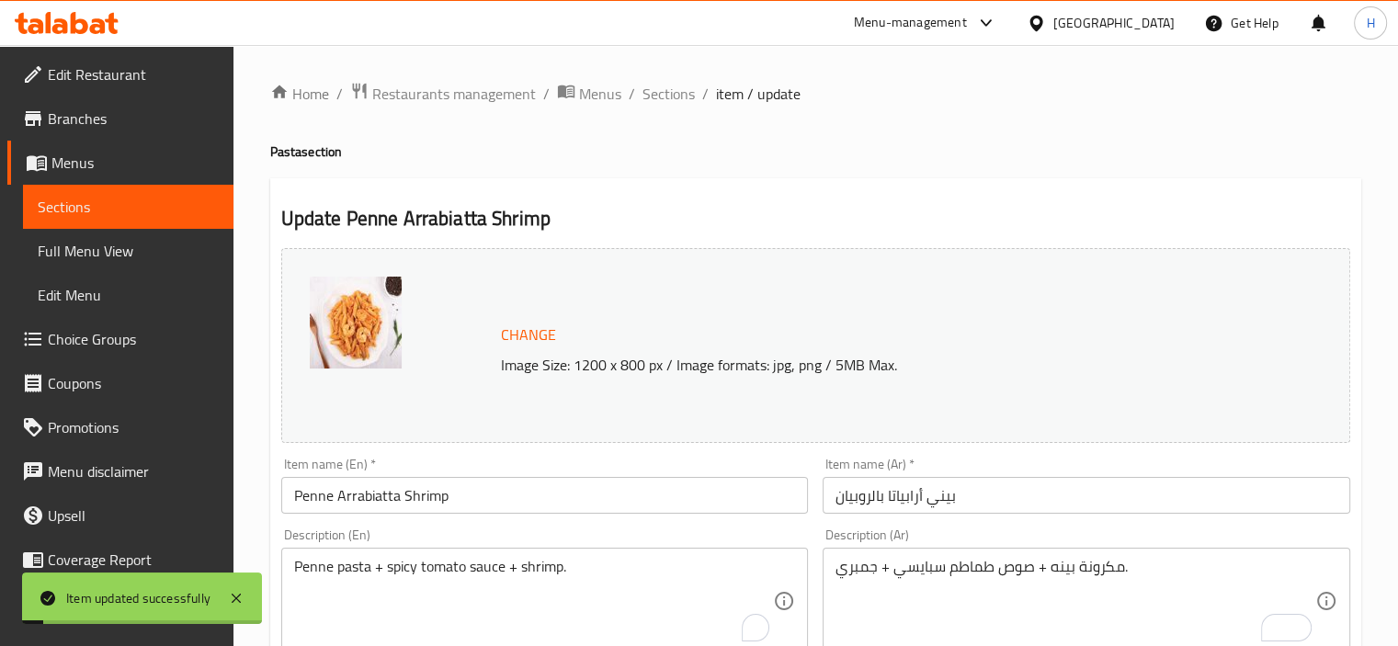
click at [665, 95] on span "Sections" at bounding box center [668, 94] width 52 height 22
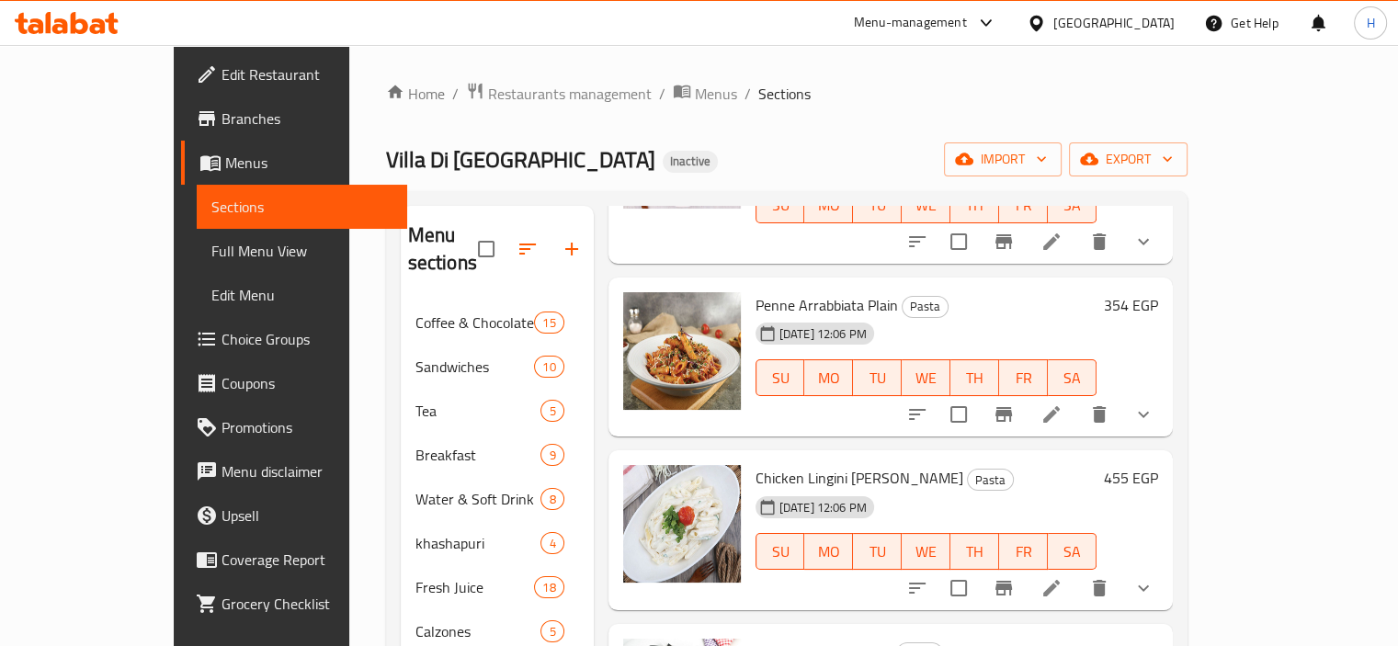
scroll to position [429, 0]
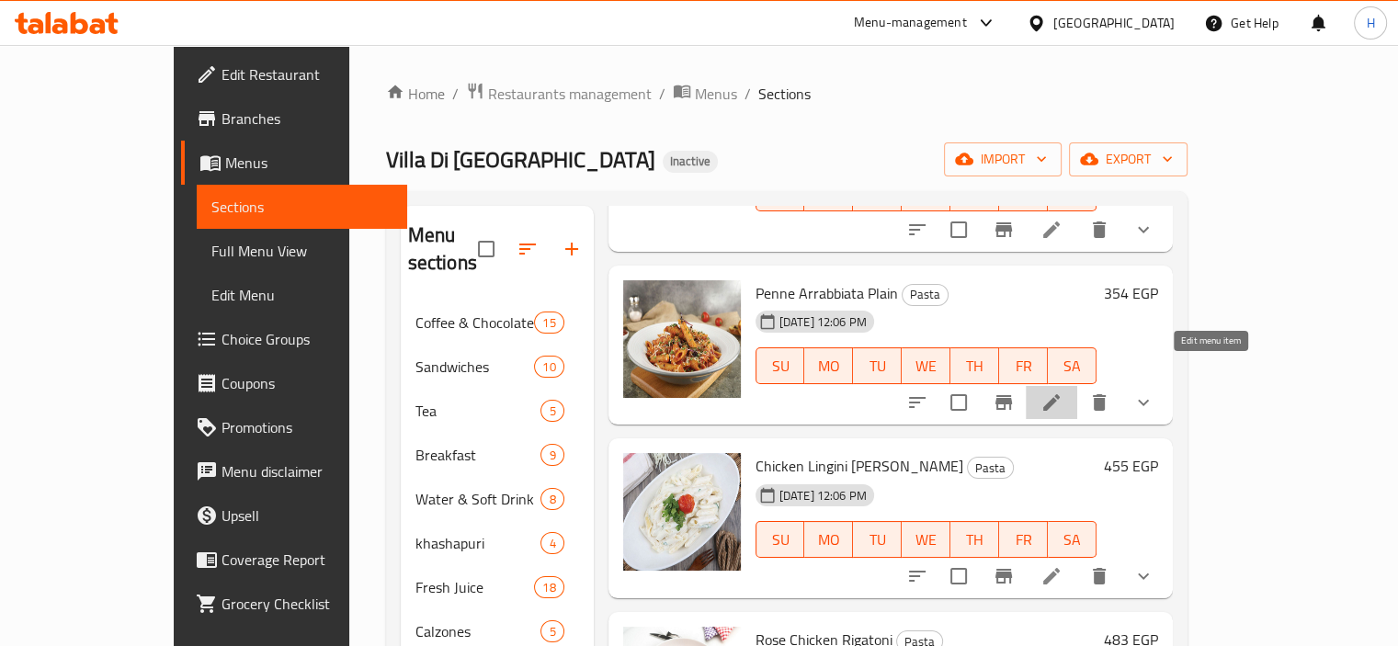
click at [1062, 391] on icon at bounding box center [1051, 402] width 22 height 22
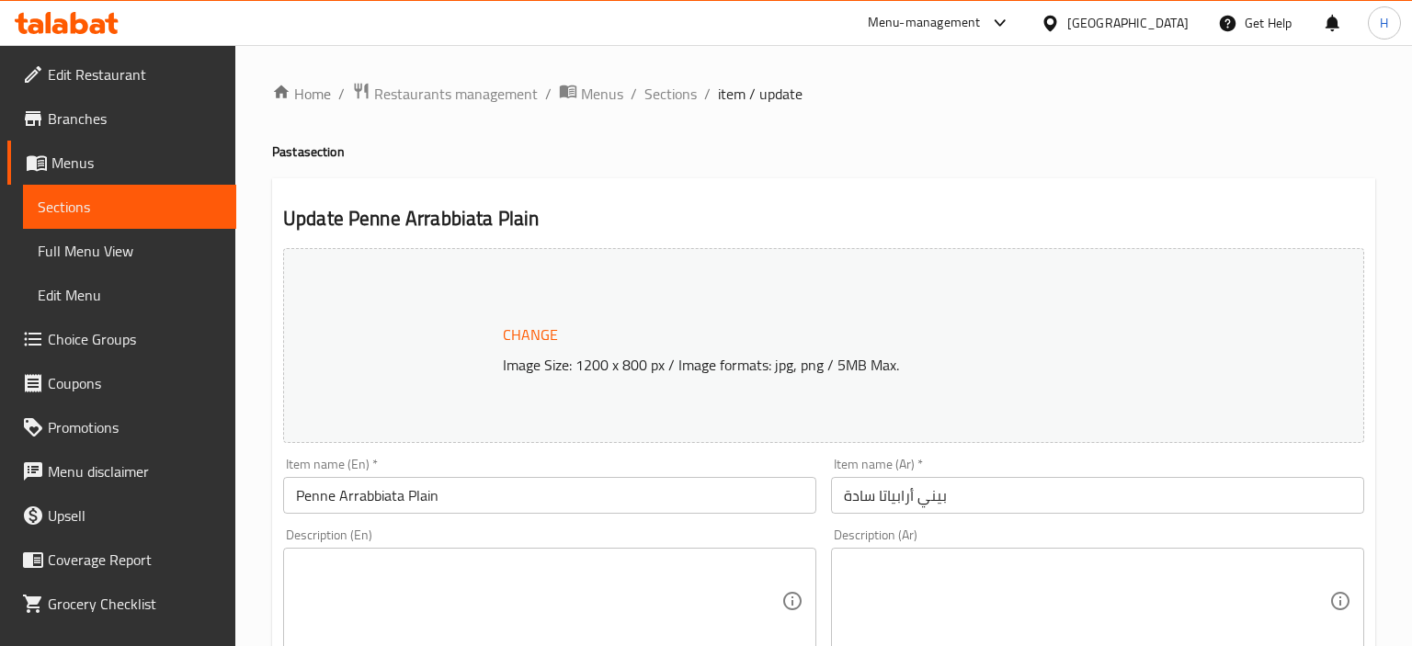
click at [1226, 608] on div at bounding box center [706, 323] width 1412 height 646
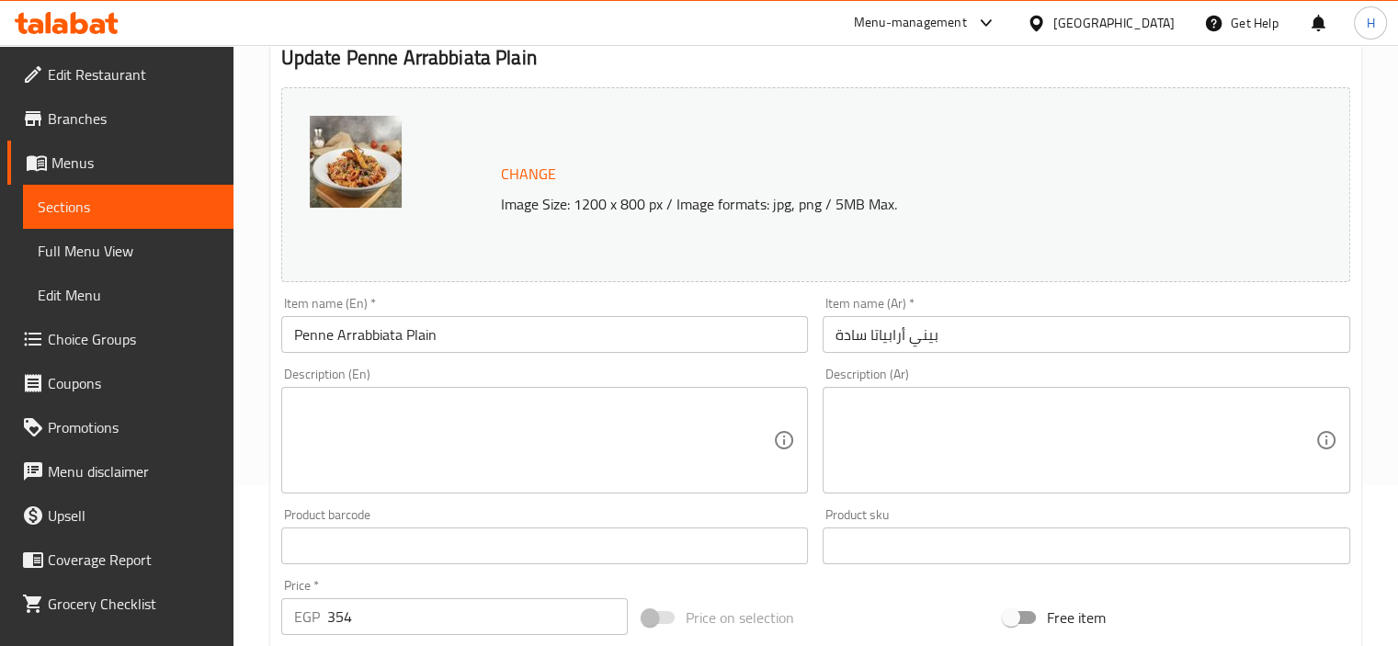
scroll to position [162, 0]
click at [1020, 430] on textarea at bounding box center [1075, 439] width 480 height 87
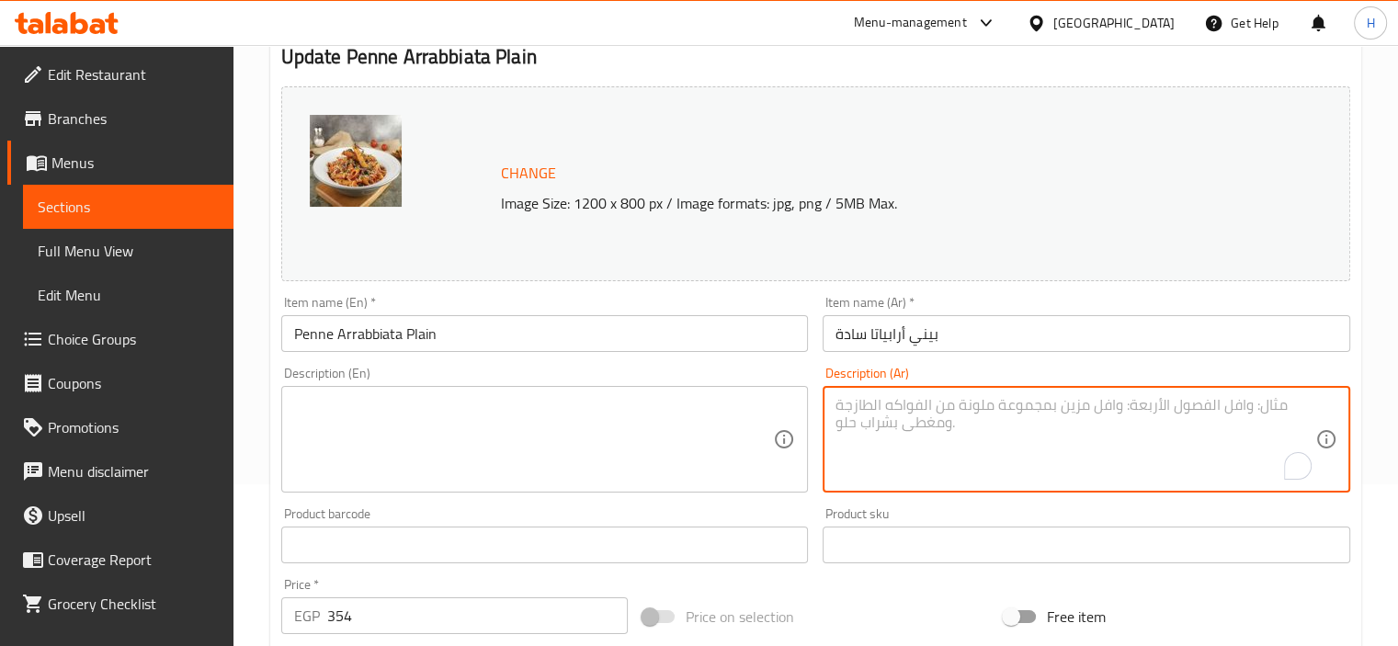
paste textarea "مكرونة بينه + صوص أرابياتا سبايسي."
type textarea "مكرونة بينه + صوص أرابياتا سبايسي."
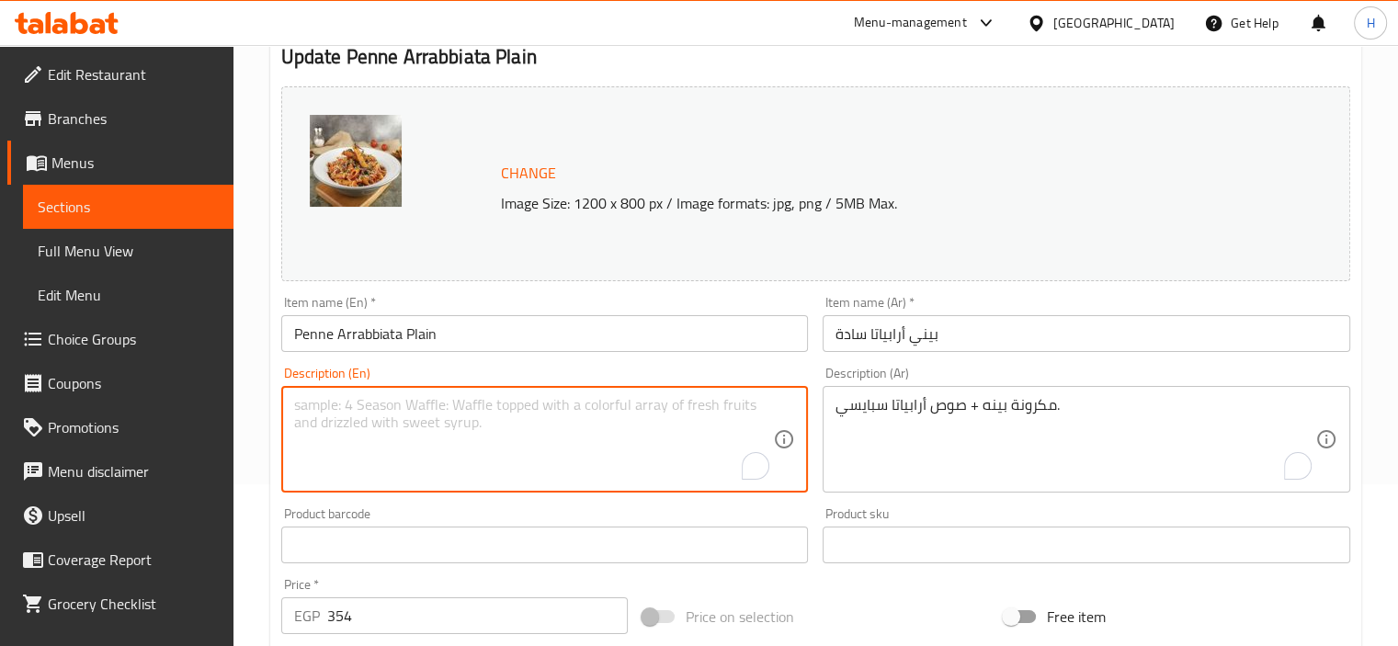
paste textarea "Penne pasta + spicy arrabbiata sauce."
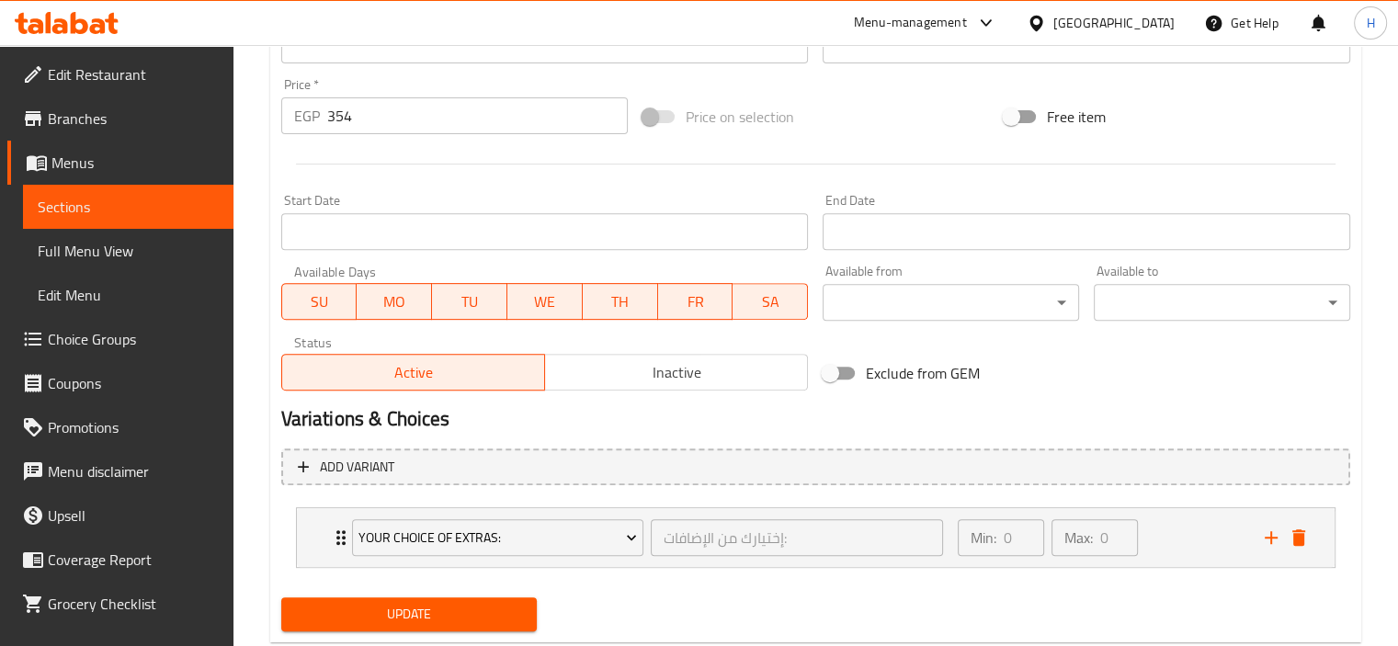
scroll to position [709, 0]
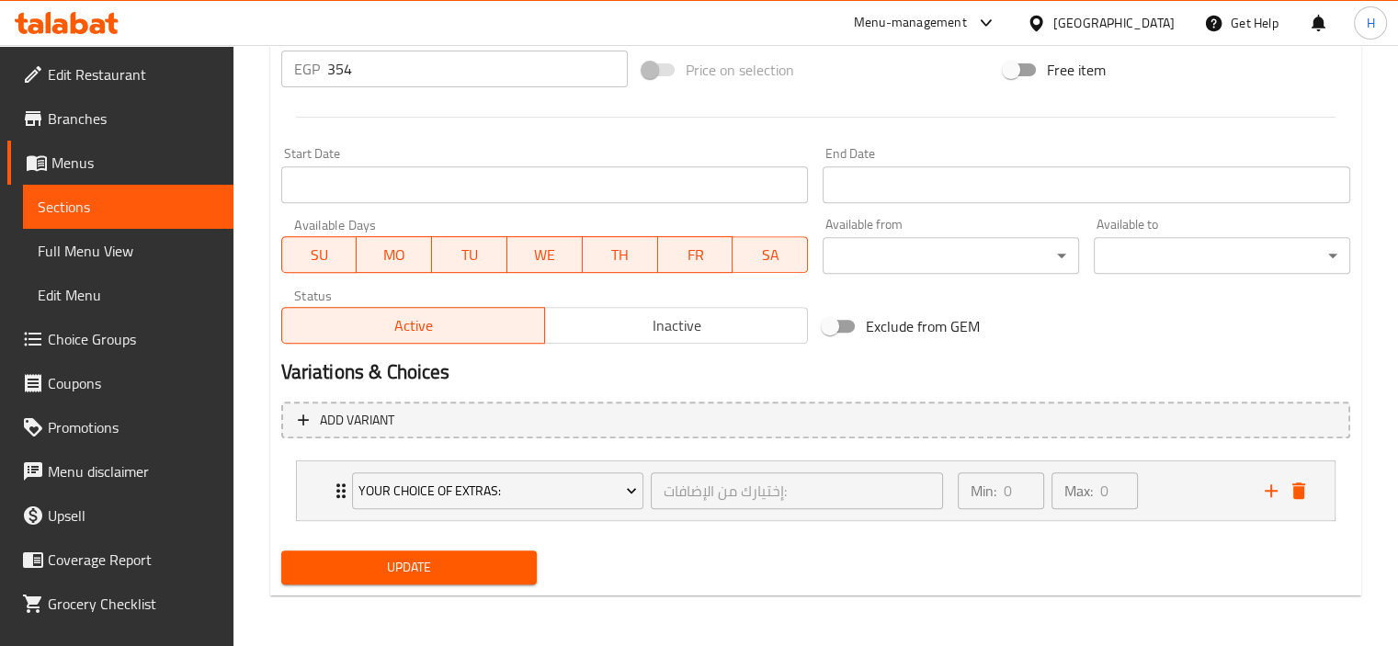
type textarea "Penne pasta + spicy arrabbiata sauce."
click at [455, 577] on span "Update" at bounding box center [409, 567] width 227 height 23
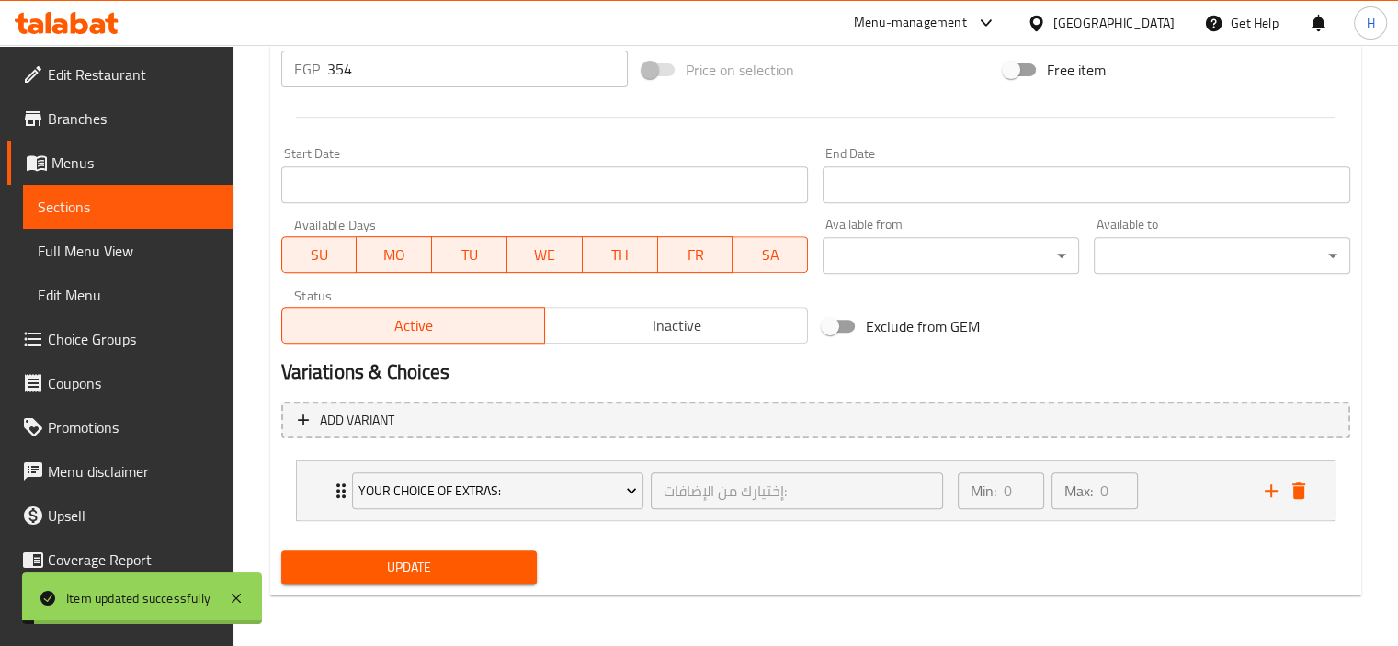
scroll to position [0, 0]
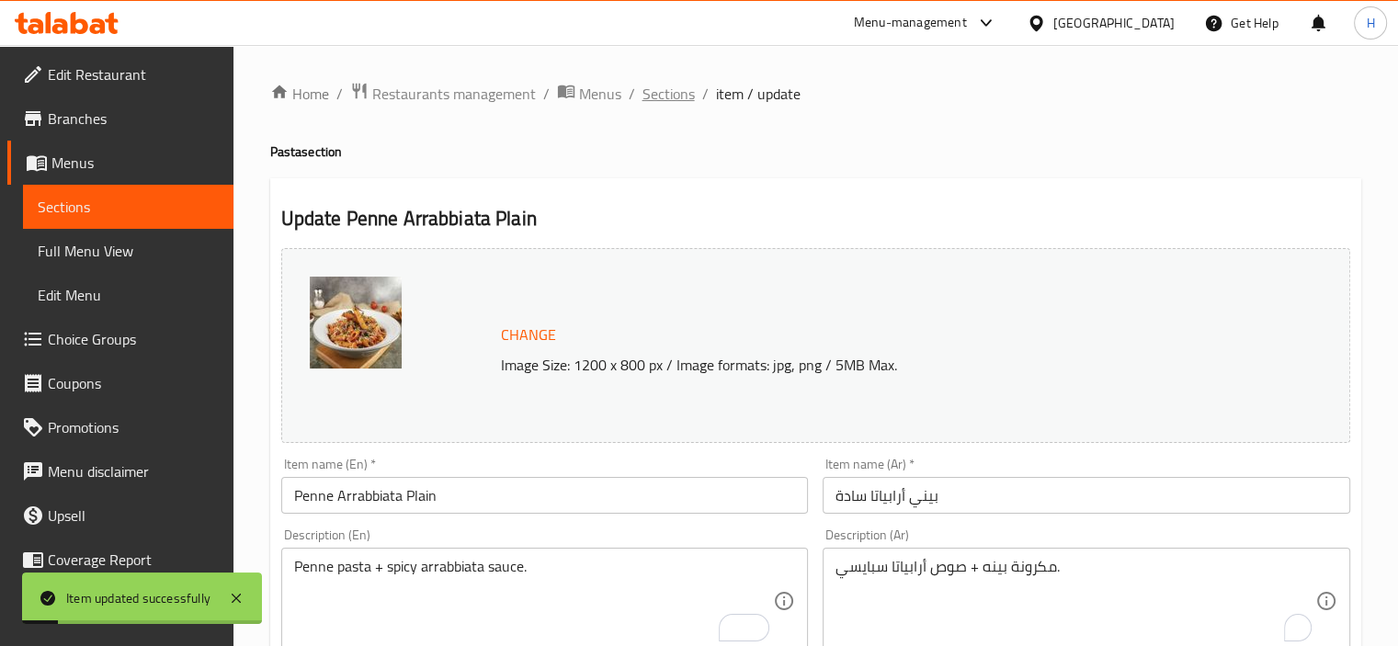
click at [662, 92] on span "Sections" at bounding box center [668, 94] width 52 height 22
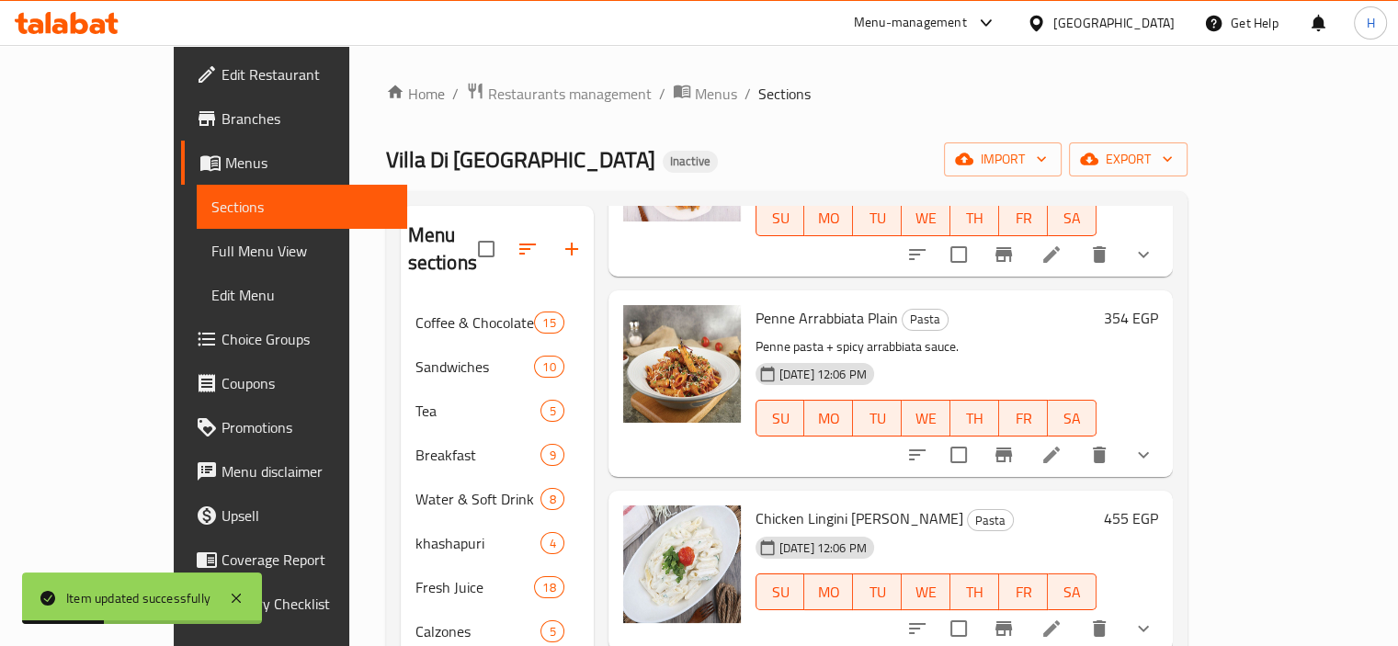
scroll to position [629, 0]
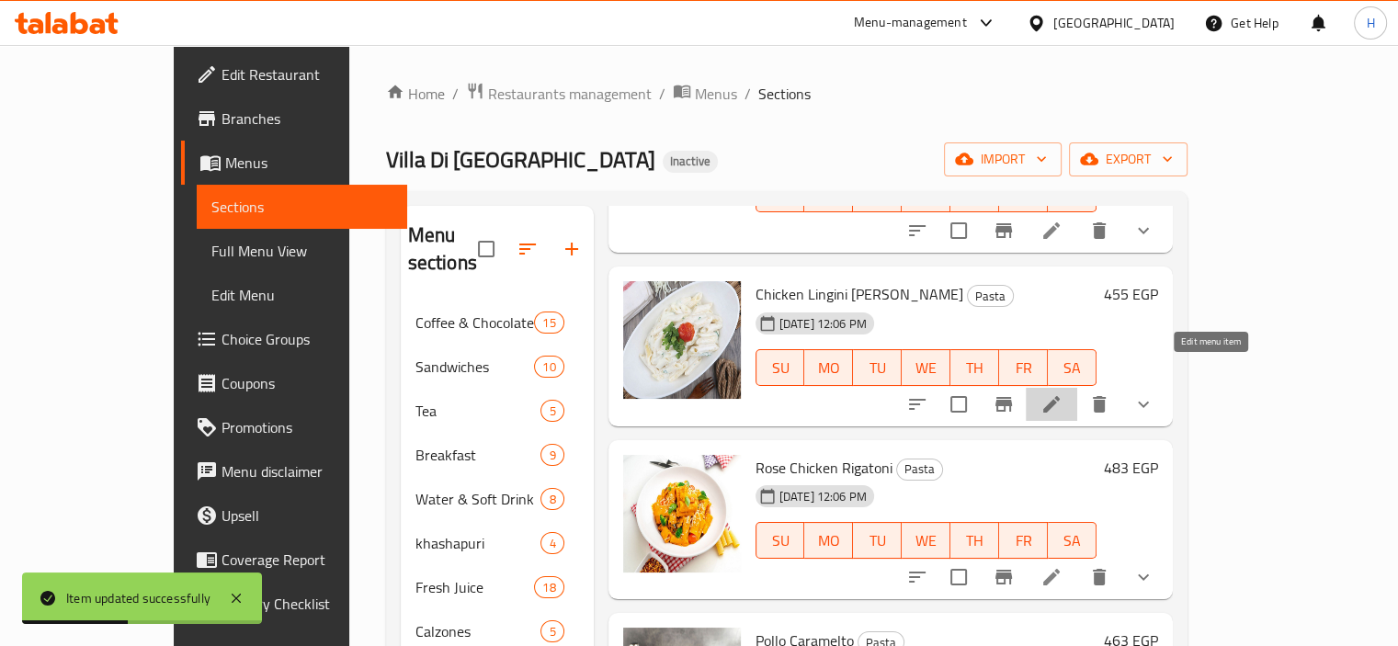
click at [1062, 393] on icon at bounding box center [1051, 404] width 22 height 22
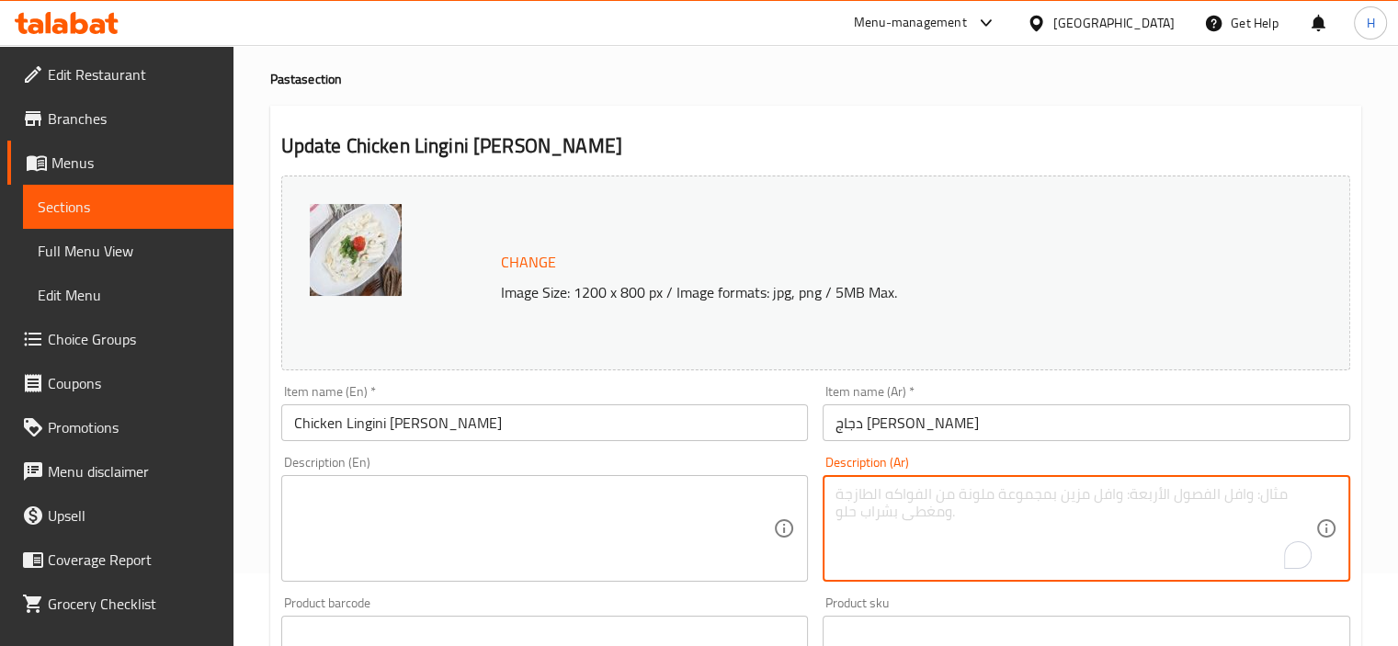
paste textarea "مكرونة لينجويني + دجاج + مشروم + صوص كريمي."
type textarea "مكرونة لينجويني + دجاج + مشروم + صوص كريمي."
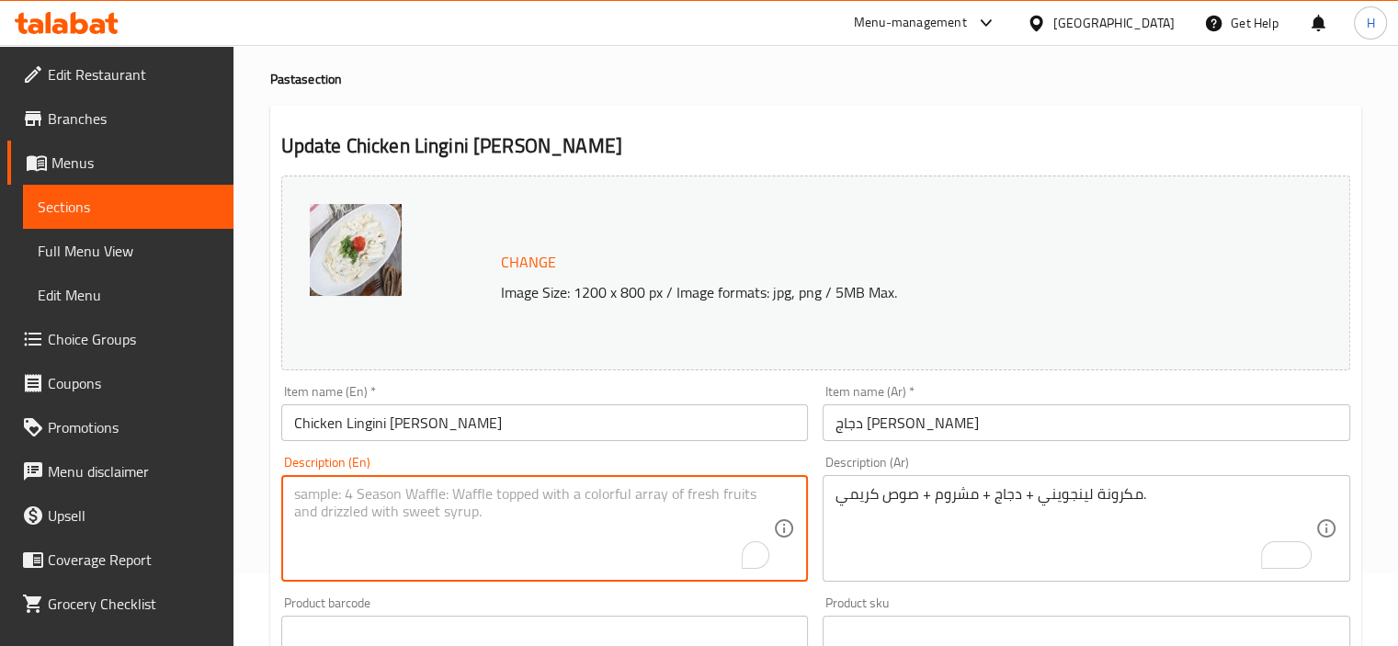
click at [474, 544] on textarea "To enrich screen reader interactions, please activate Accessibility in Grammarl…" at bounding box center [534, 528] width 480 height 87
paste textarea "Linguine pasta + chicken + mushrooms + creamy sauce."
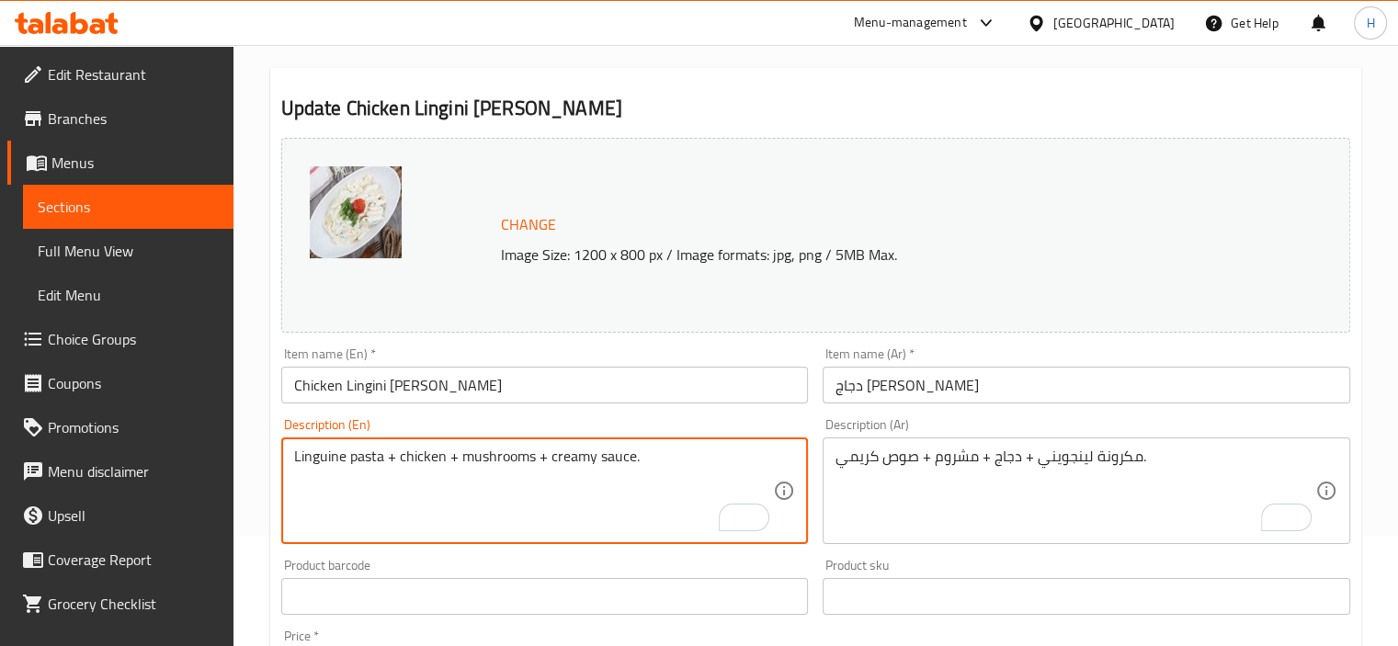
scroll to position [709, 0]
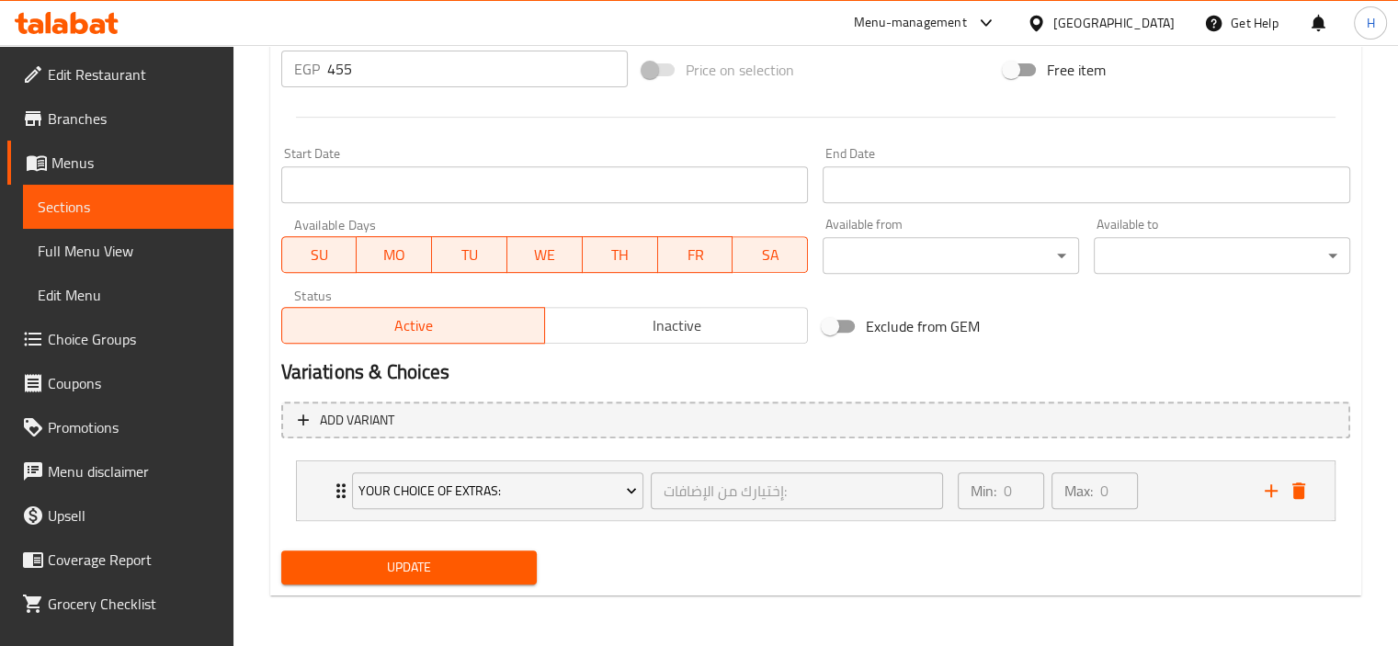
type textarea "Linguine pasta + chicken + mushrooms + creamy sauce."
click at [445, 559] on span "Update" at bounding box center [409, 567] width 227 height 23
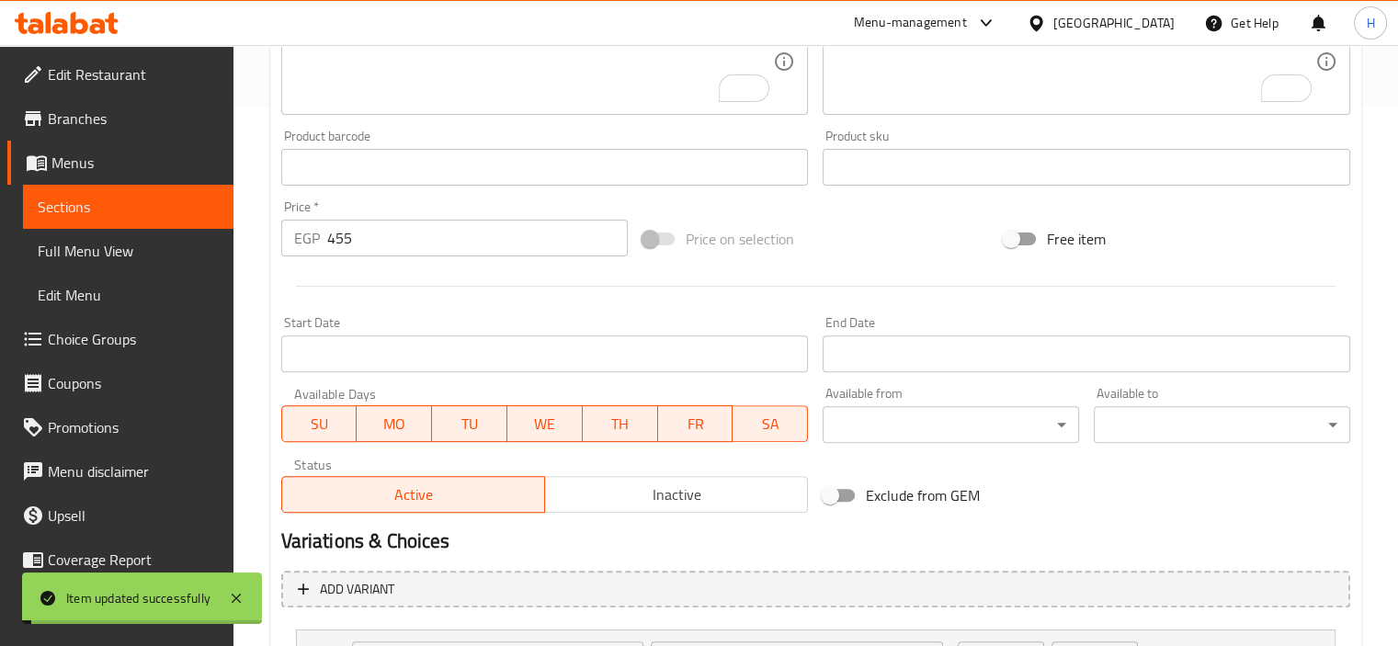
scroll to position [0, 0]
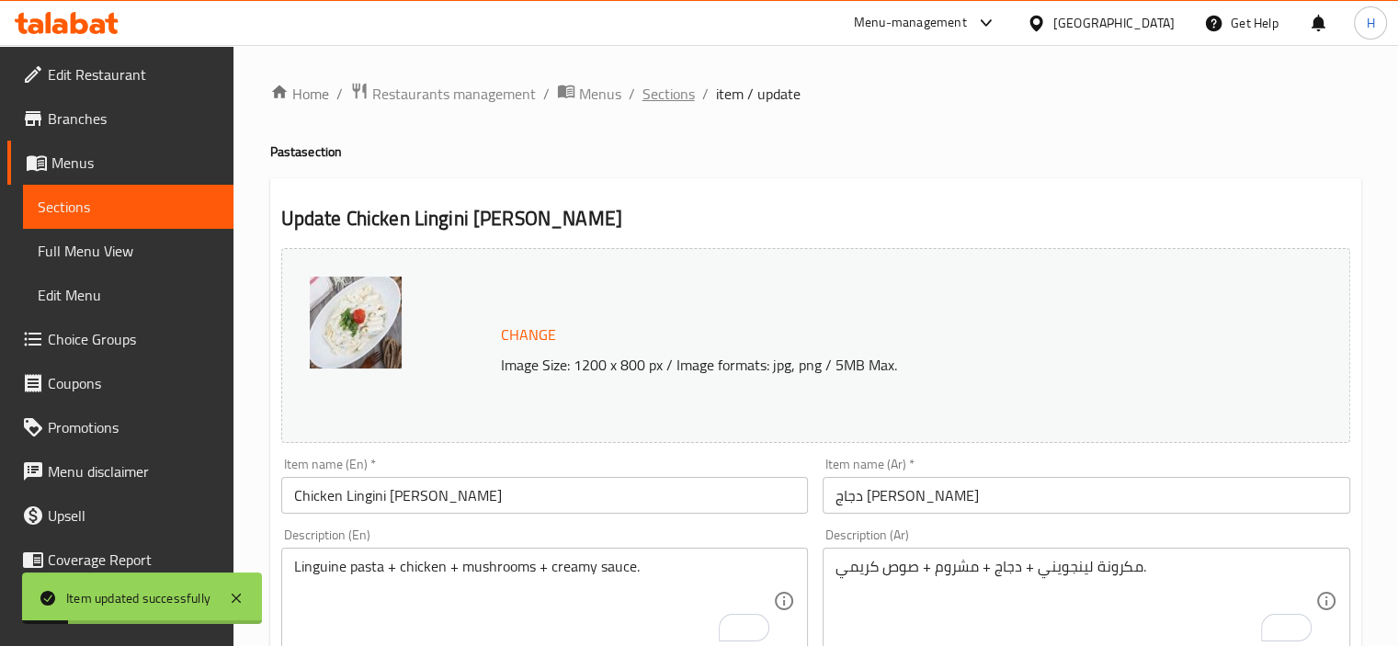
click at [674, 102] on span "Sections" at bounding box center [668, 94] width 52 height 22
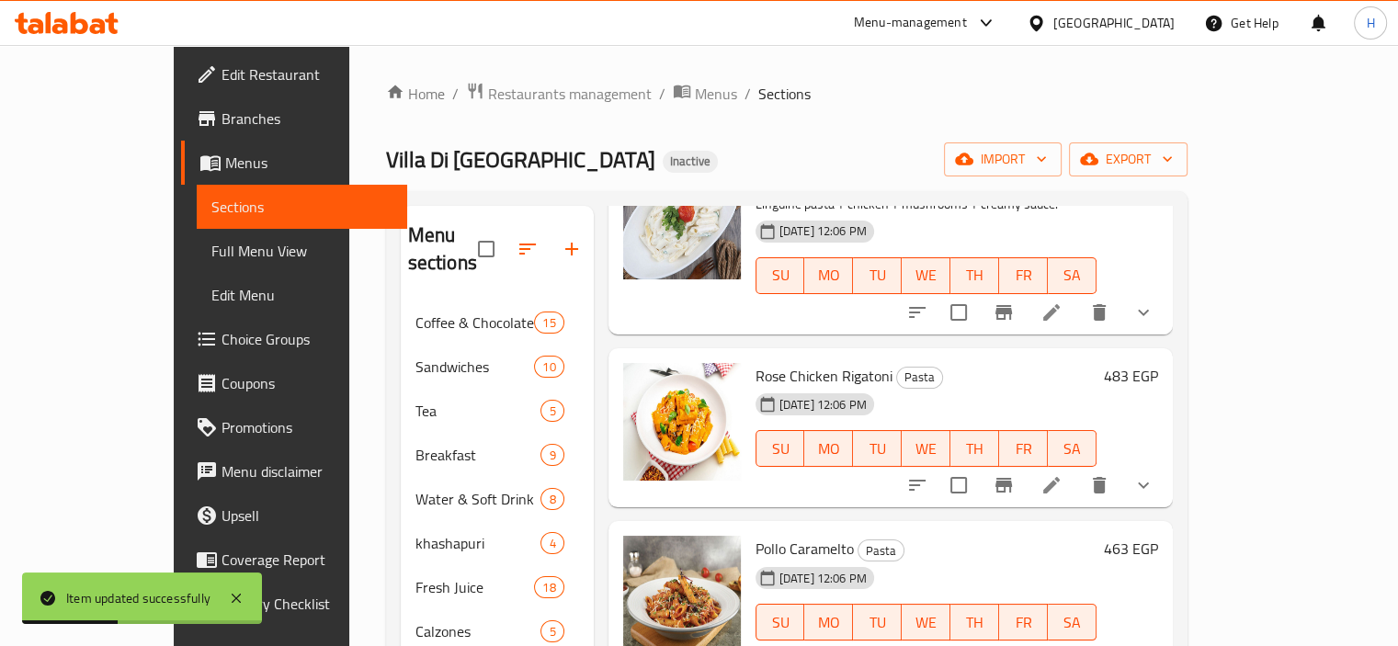
scroll to position [814, 0]
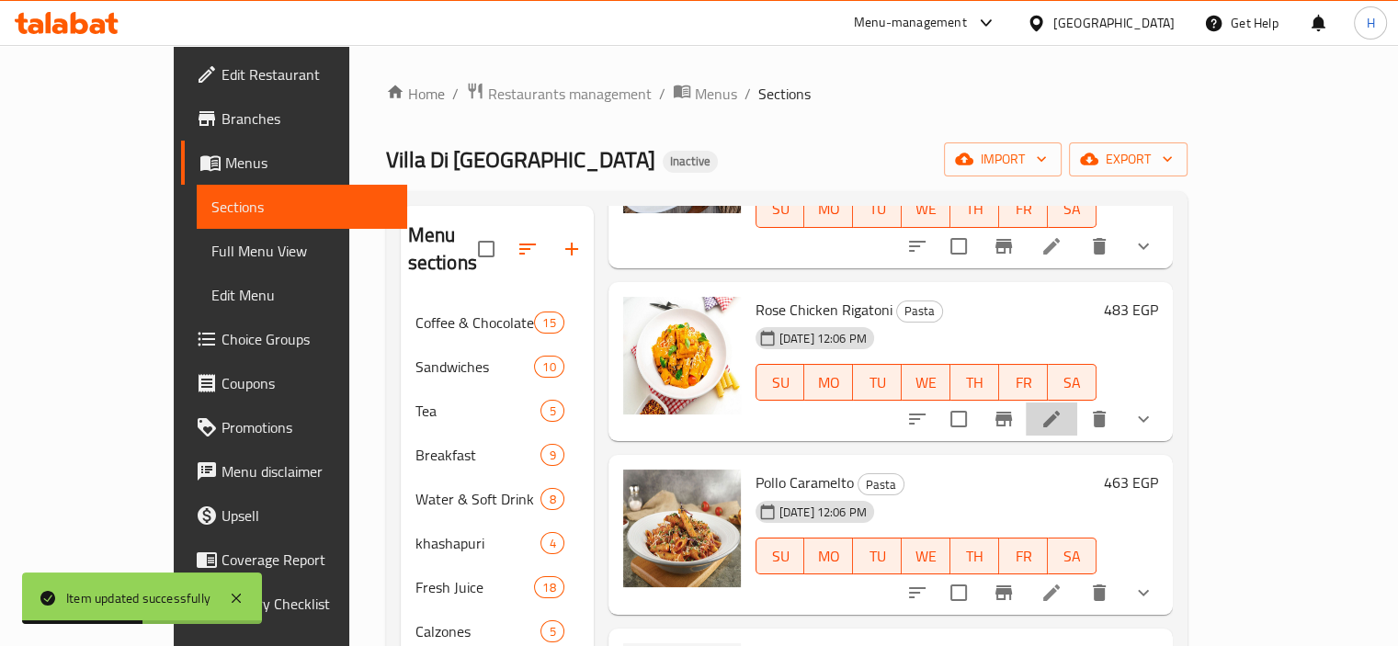
click at [1077, 403] on li at bounding box center [1051, 419] width 51 height 33
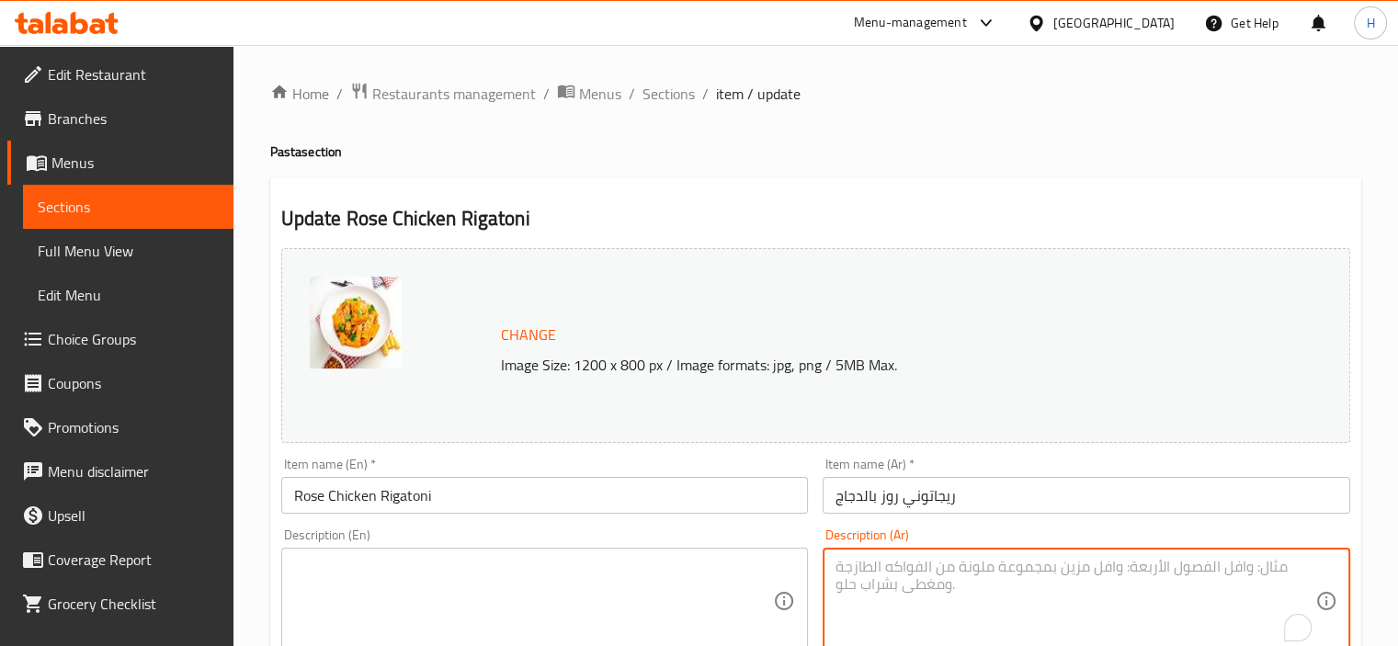
click at [1152, 593] on textarea "To enrich screen reader interactions, please activate Accessibility in Grammarl…" at bounding box center [1075, 601] width 480 height 87
paste textarea "ريجاتوني + دجاج + صوص روز كريمي."
type textarea "ريجاتوني + دجاج + صوص روز كريمي."
paste textarea "Rigatoni + Chicken + Creamy Rose Sauce."
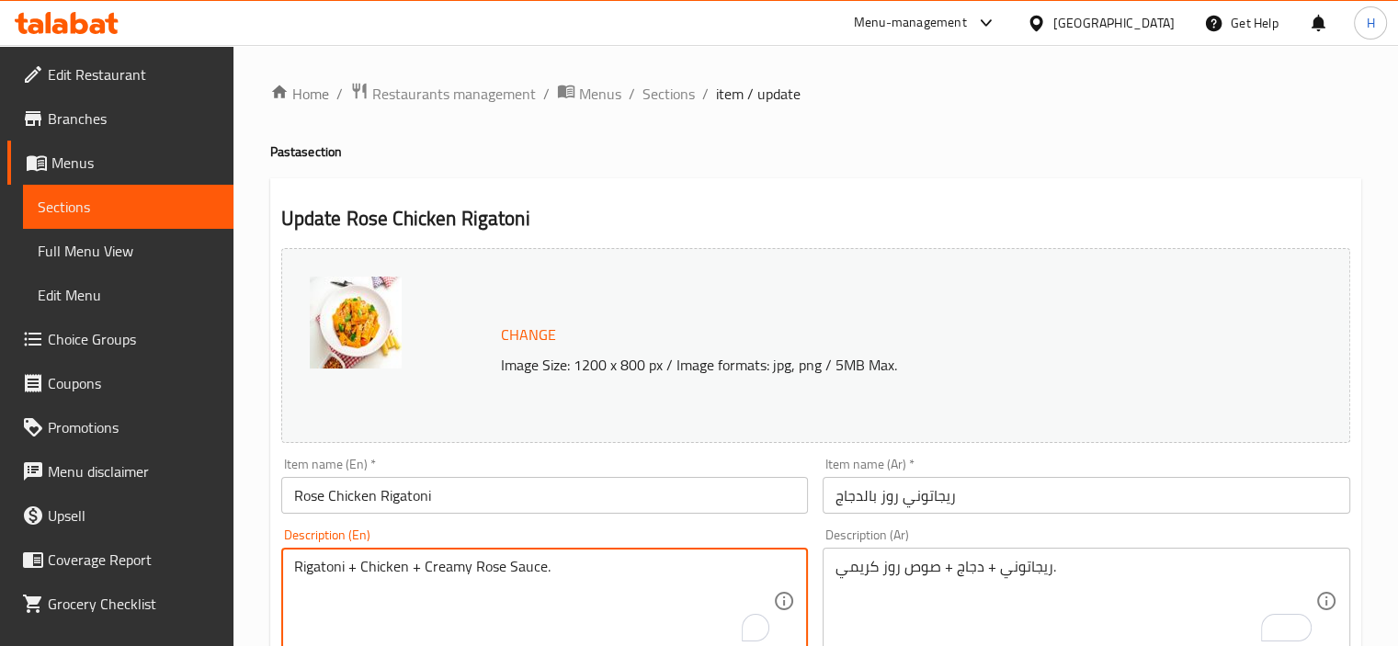
click at [480, 588] on textarea "Rigatoni + Chicken + Creamy Rose Sauce." at bounding box center [534, 601] width 480 height 87
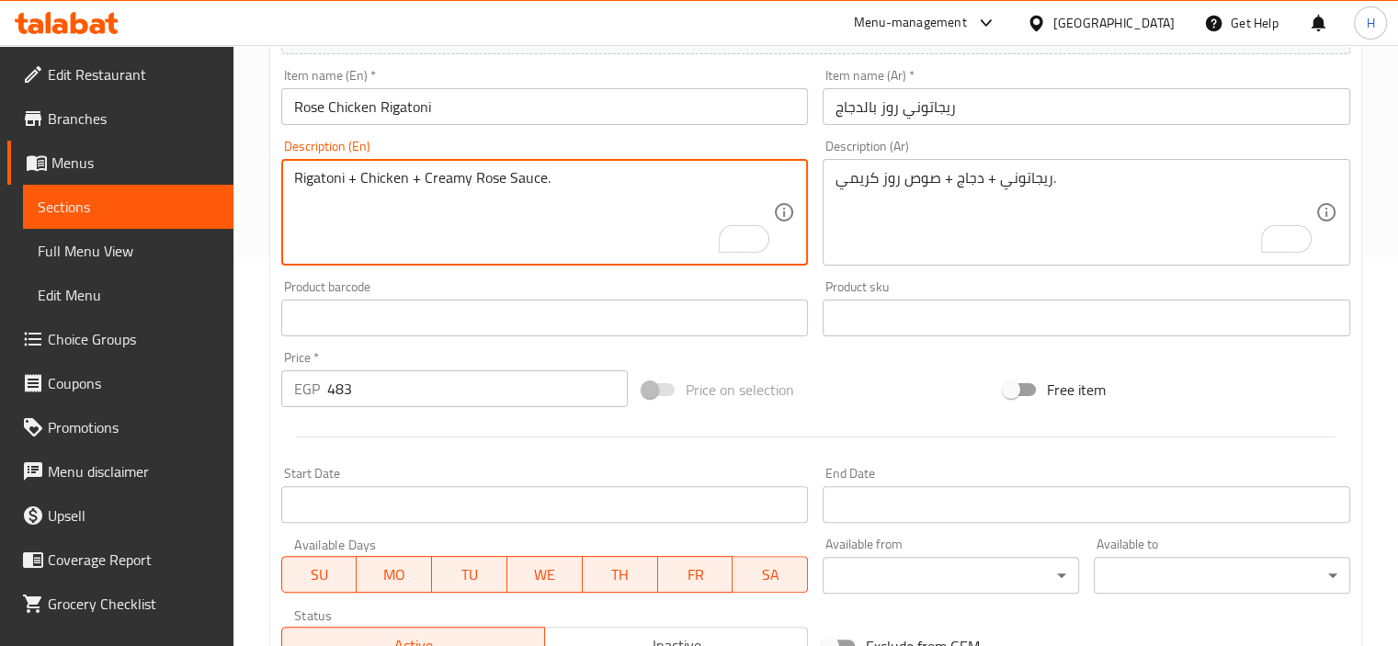
scroll to position [709, 0]
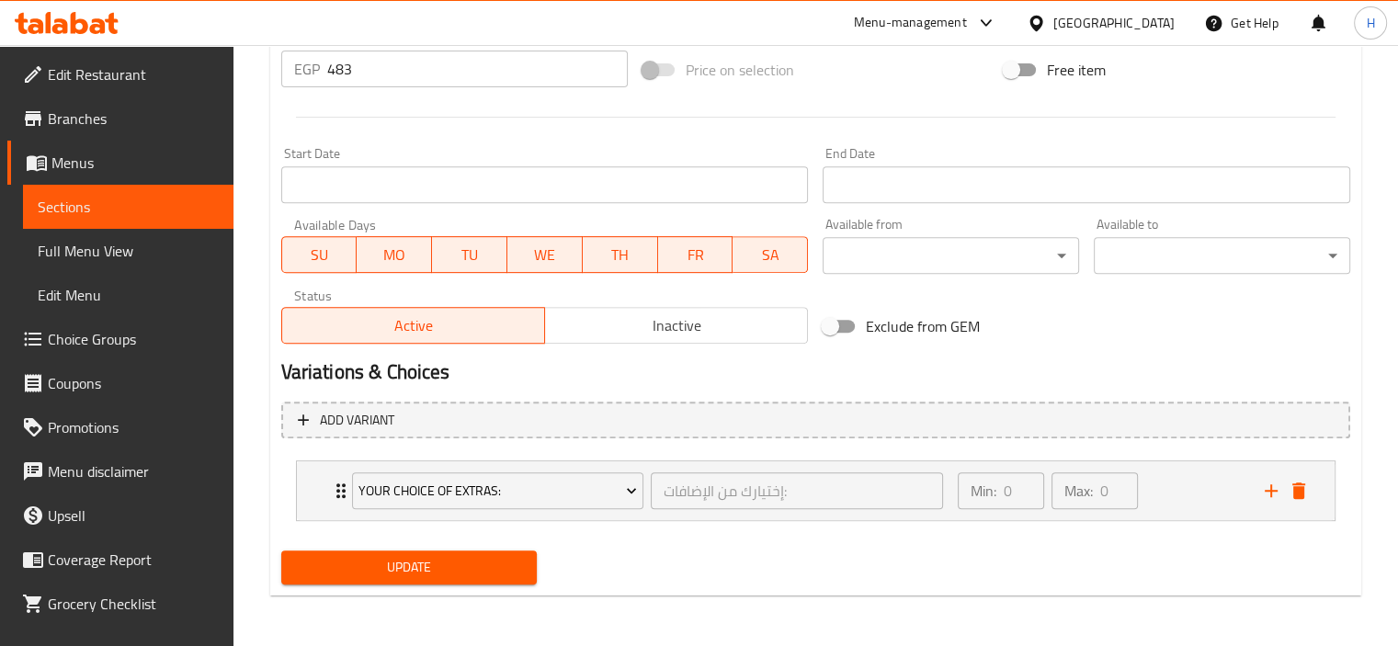
type textarea "Rigatoni + Chicken + Creamy Rose Sauce."
click at [445, 556] on span "Update" at bounding box center [409, 567] width 227 height 23
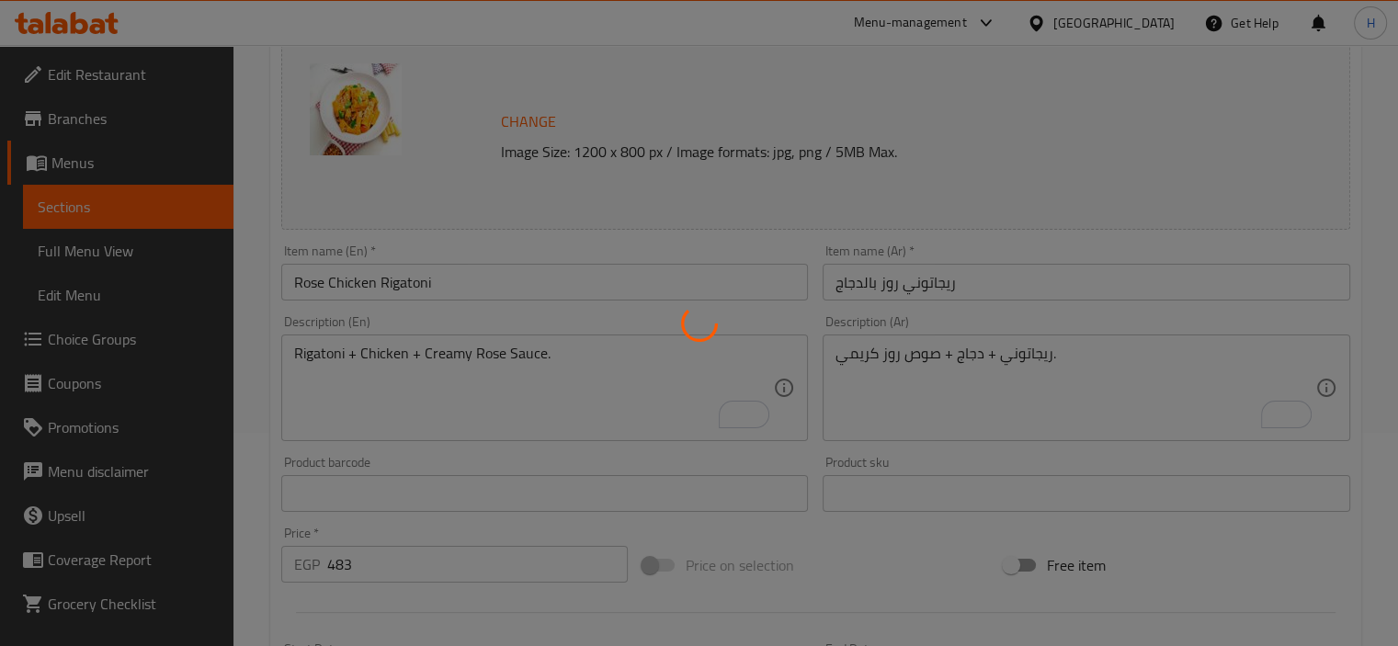
scroll to position [0, 0]
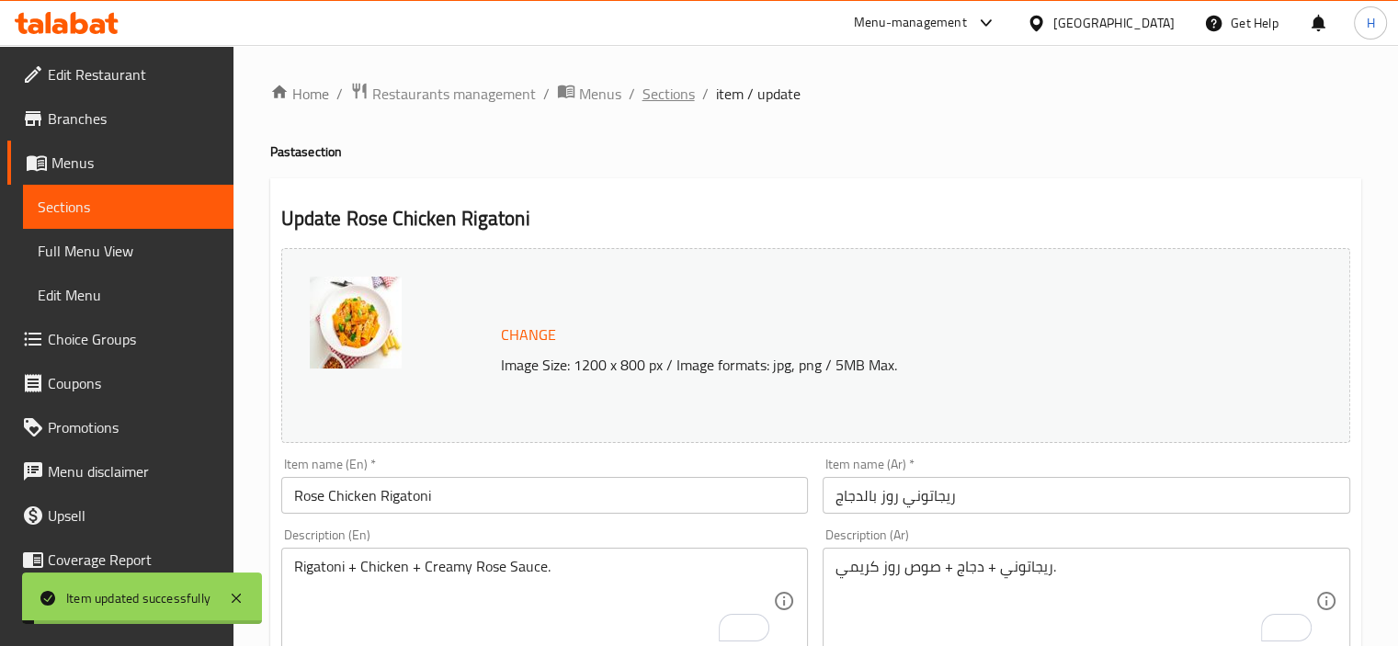
click at [680, 94] on span "Sections" at bounding box center [668, 94] width 52 height 22
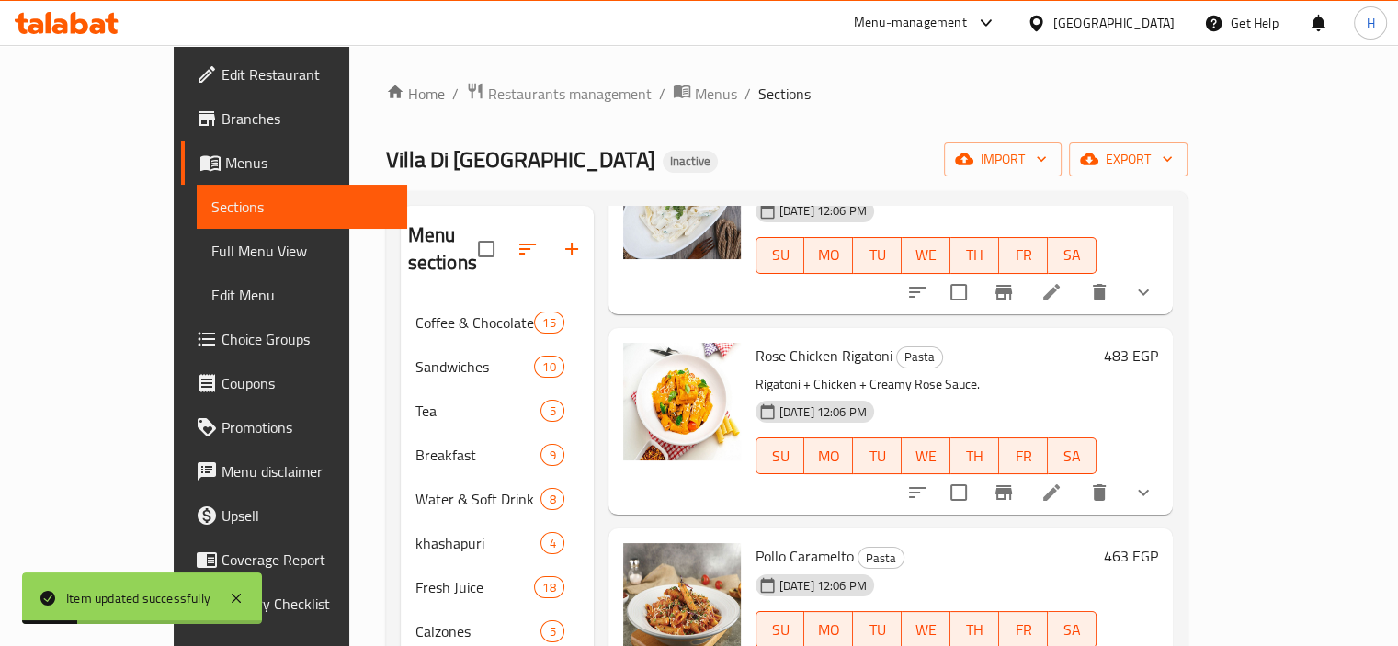
scroll to position [972, 0]
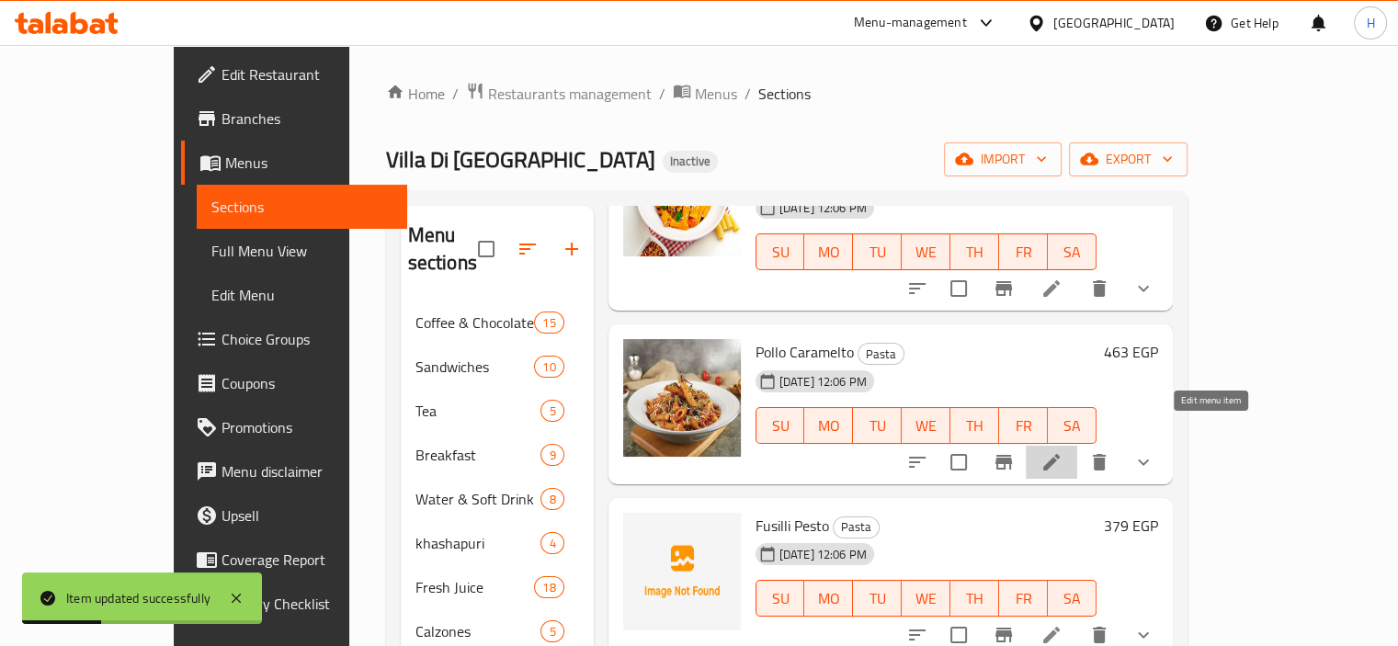
click at [1062, 451] on icon at bounding box center [1051, 462] width 22 height 22
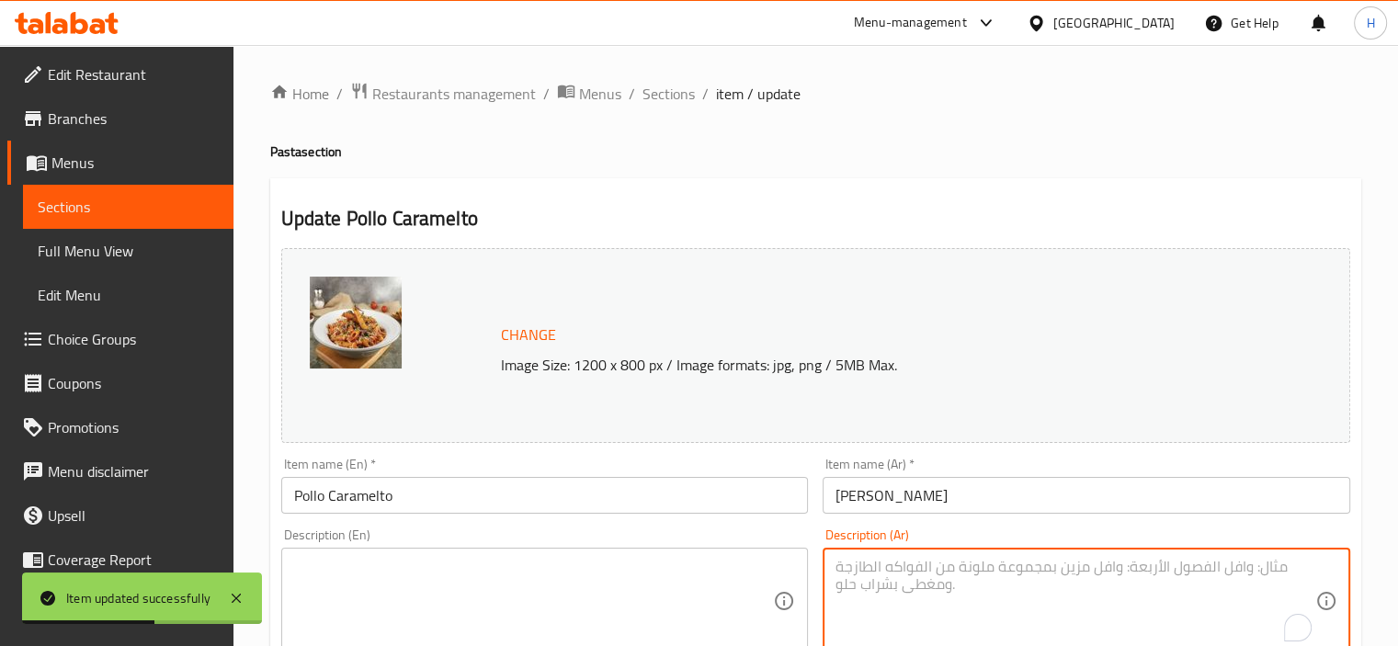
click at [1057, 636] on textarea "To enrich screen reader interactions, please activate Accessibility in Grammarl…" at bounding box center [1075, 601] width 480 height 87
paste textarea "مكرونة + دجاج + صوص كراميلتو كريمي."
type textarea "مكرونة + دجاج + صوص كراميلتو كريمي."
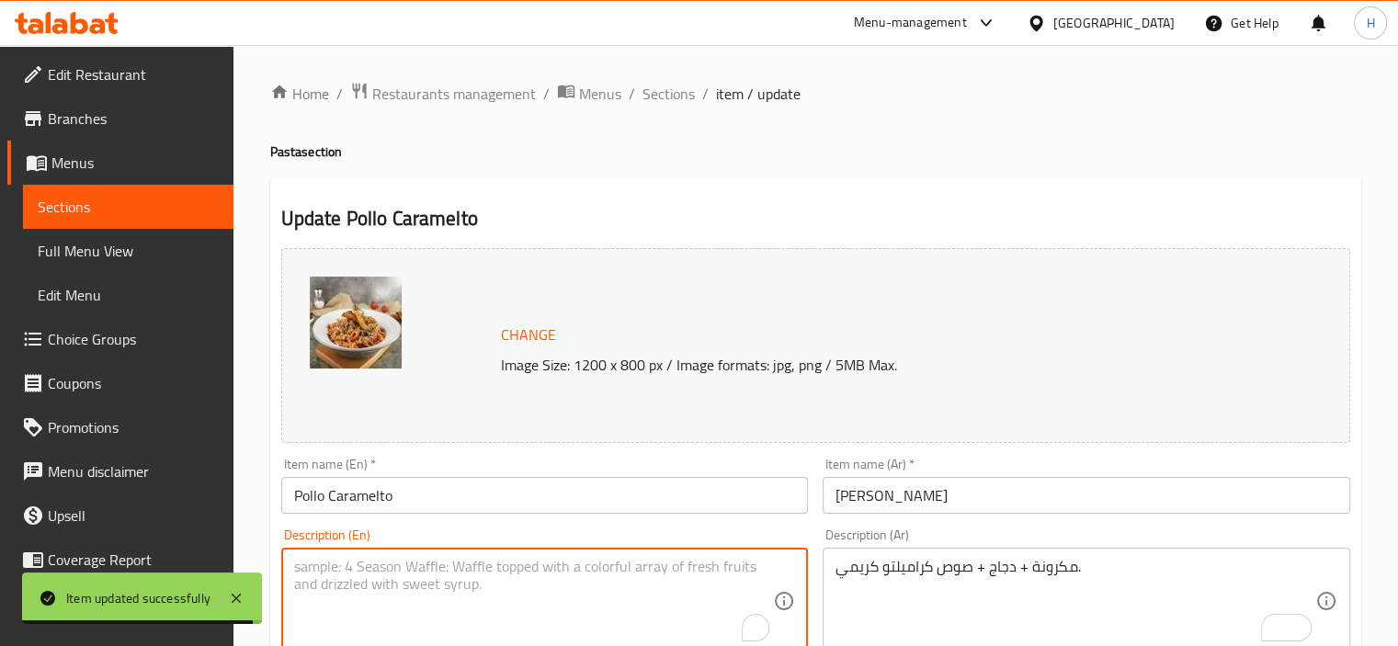
paste textarea "Pasta + chicken + creamy caramel sauce."
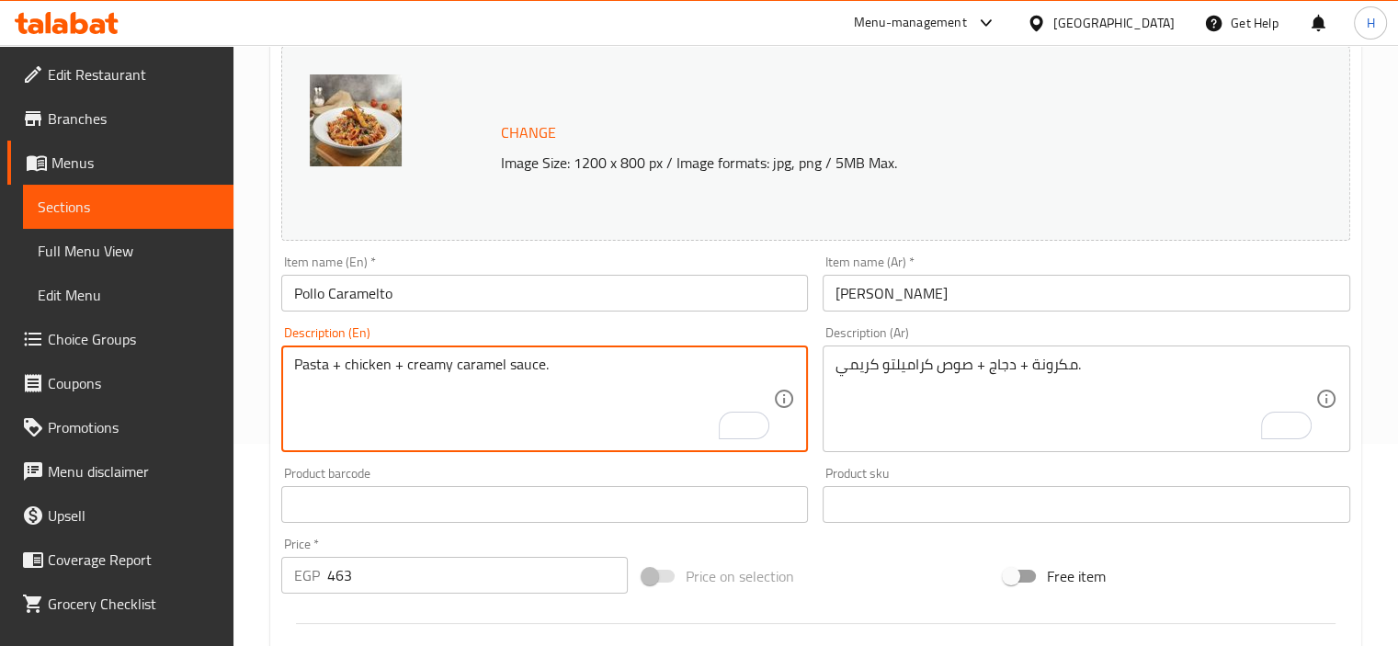
scroll to position [96, 0]
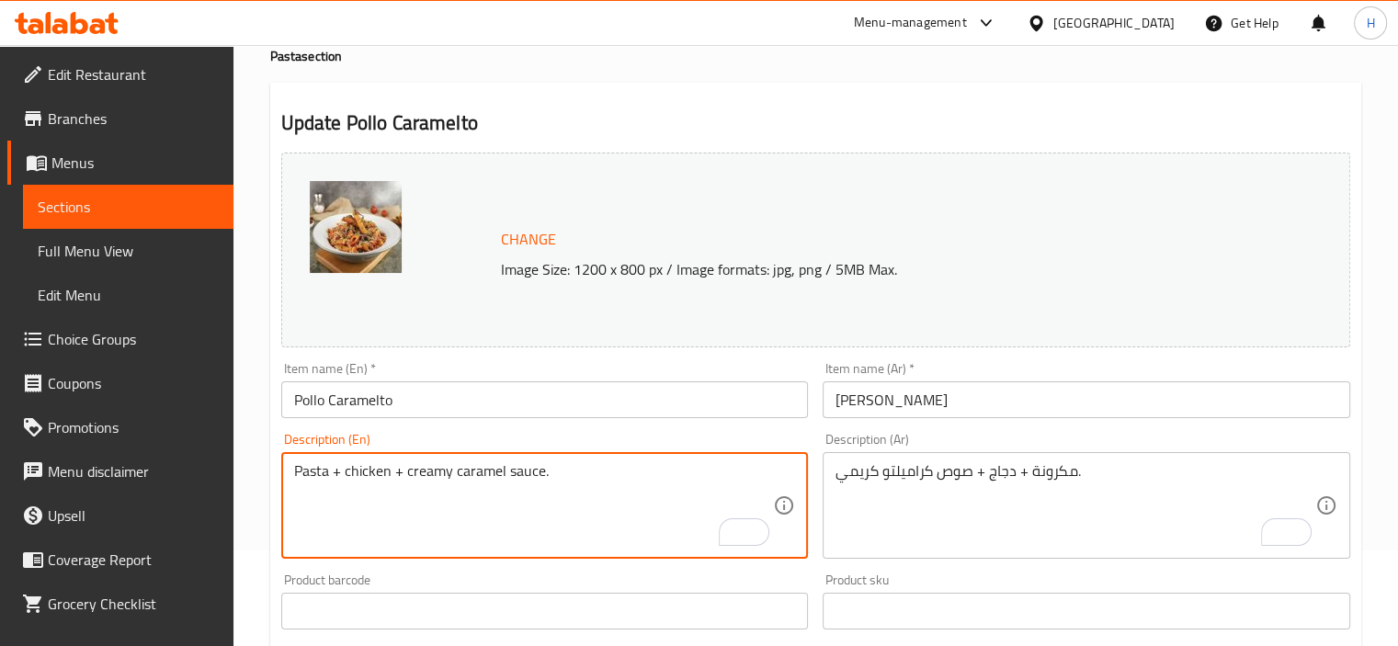
click at [368, 403] on input "Pollo Caramelto" at bounding box center [544, 399] width 527 height 37
click at [483, 472] on textarea "Pasta + chicken + creamy caramel sauce." at bounding box center [534, 505] width 480 height 87
paste textarea "Caramelto"
click at [462, 472] on textarea "Pasta + chicken + creamy Caramelto sauce." at bounding box center [534, 505] width 480 height 87
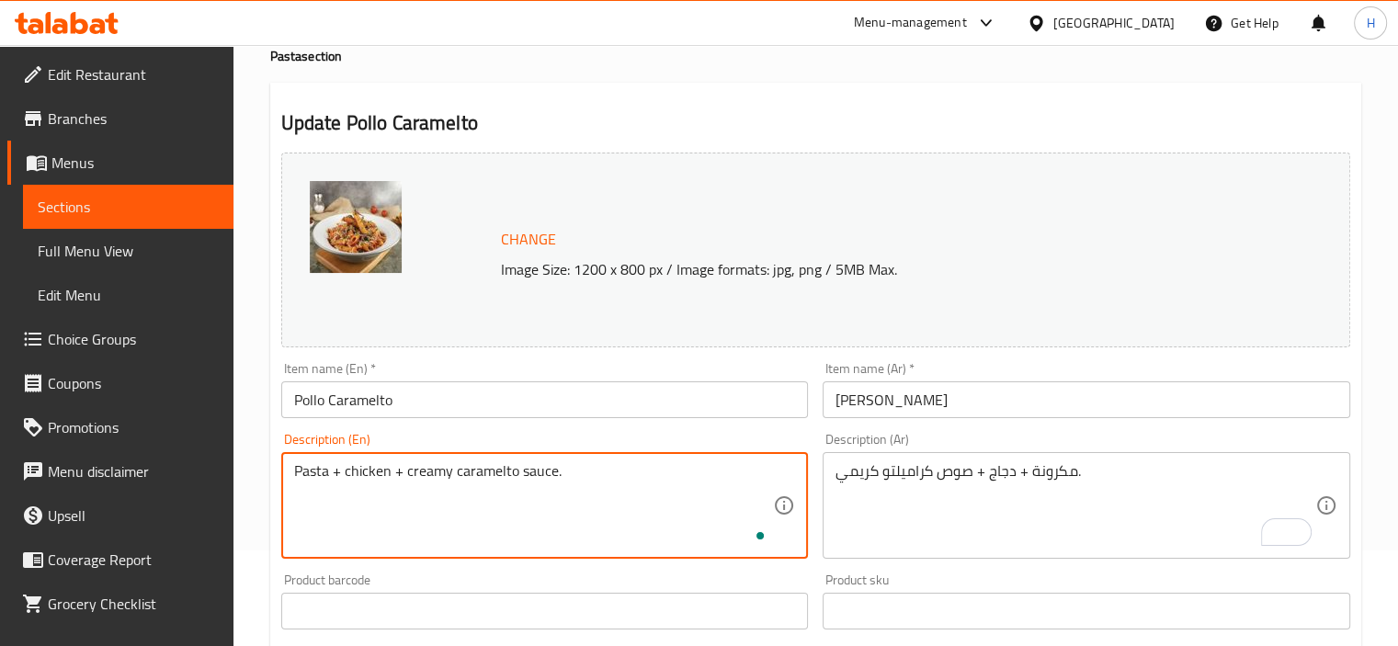
scroll to position [709, 0]
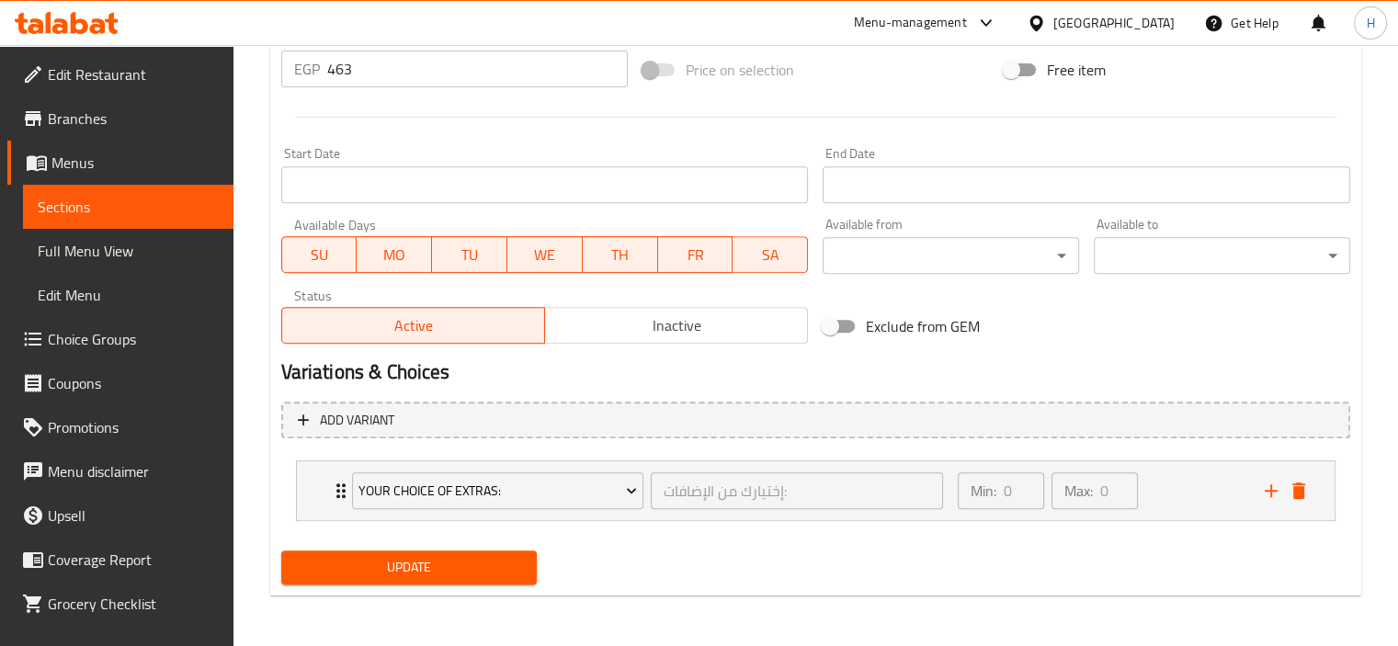
type textarea "Pasta + chicken + creamy caramelto sauce."
click at [420, 557] on span "Update" at bounding box center [409, 567] width 227 height 23
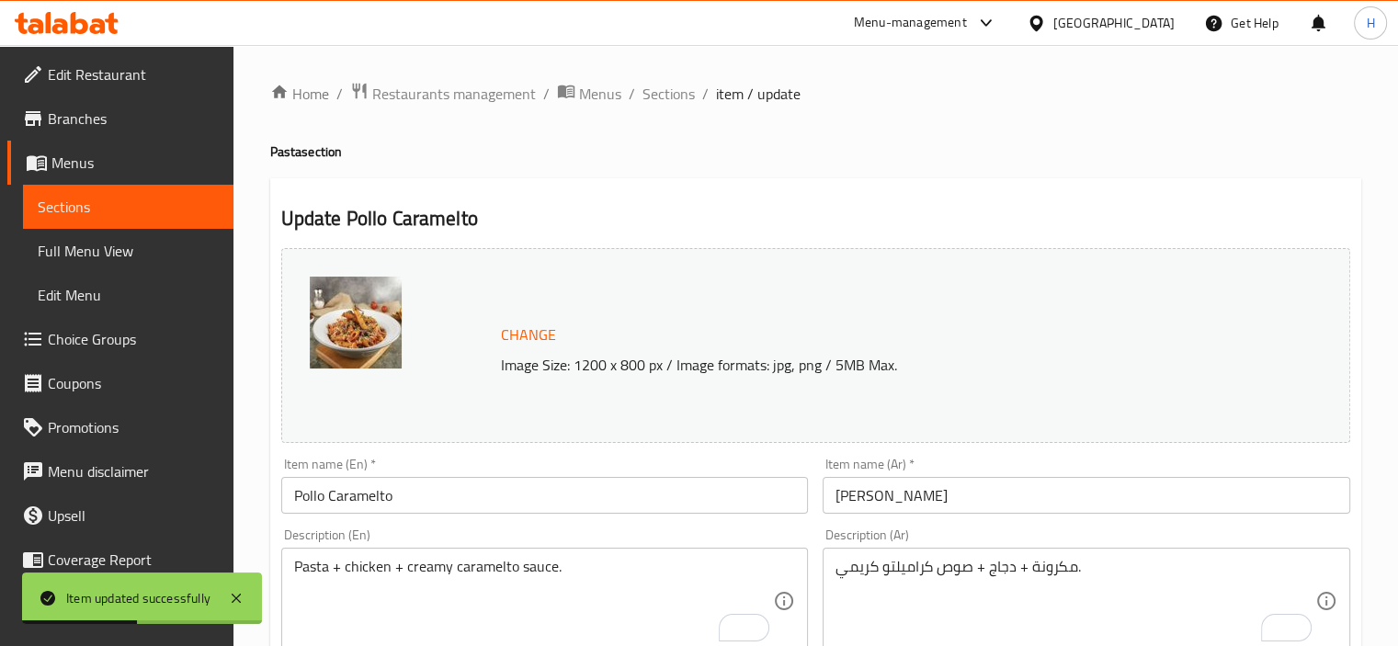
scroll to position [0, 0]
click at [672, 98] on span "Sections" at bounding box center [668, 94] width 52 height 22
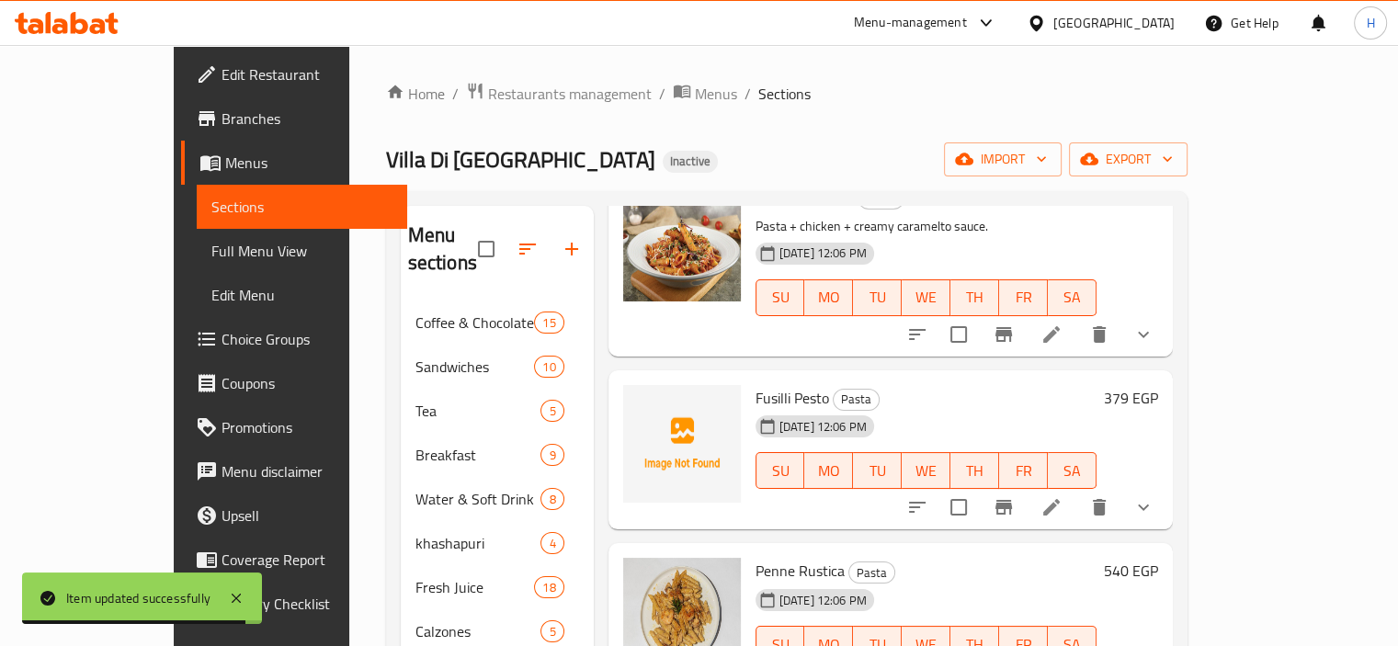
scroll to position [1220, 0]
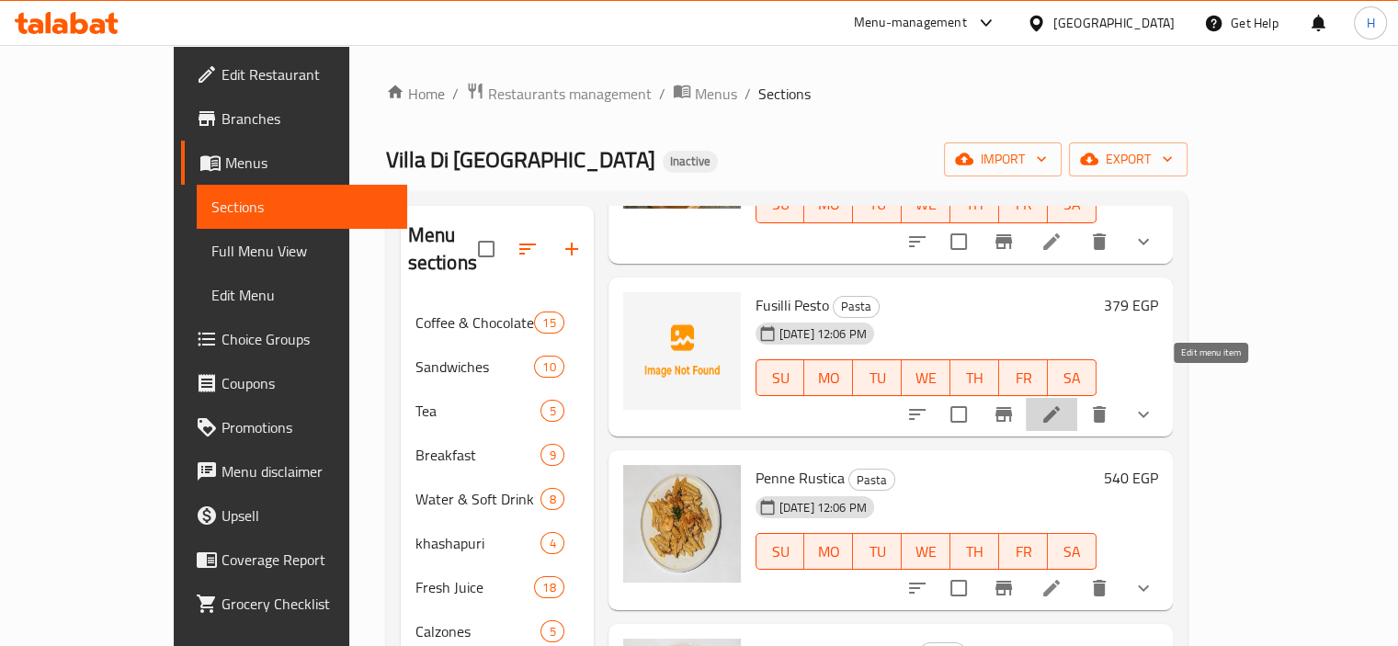
click at [1062, 403] on icon at bounding box center [1051, 414] width 22 height 22
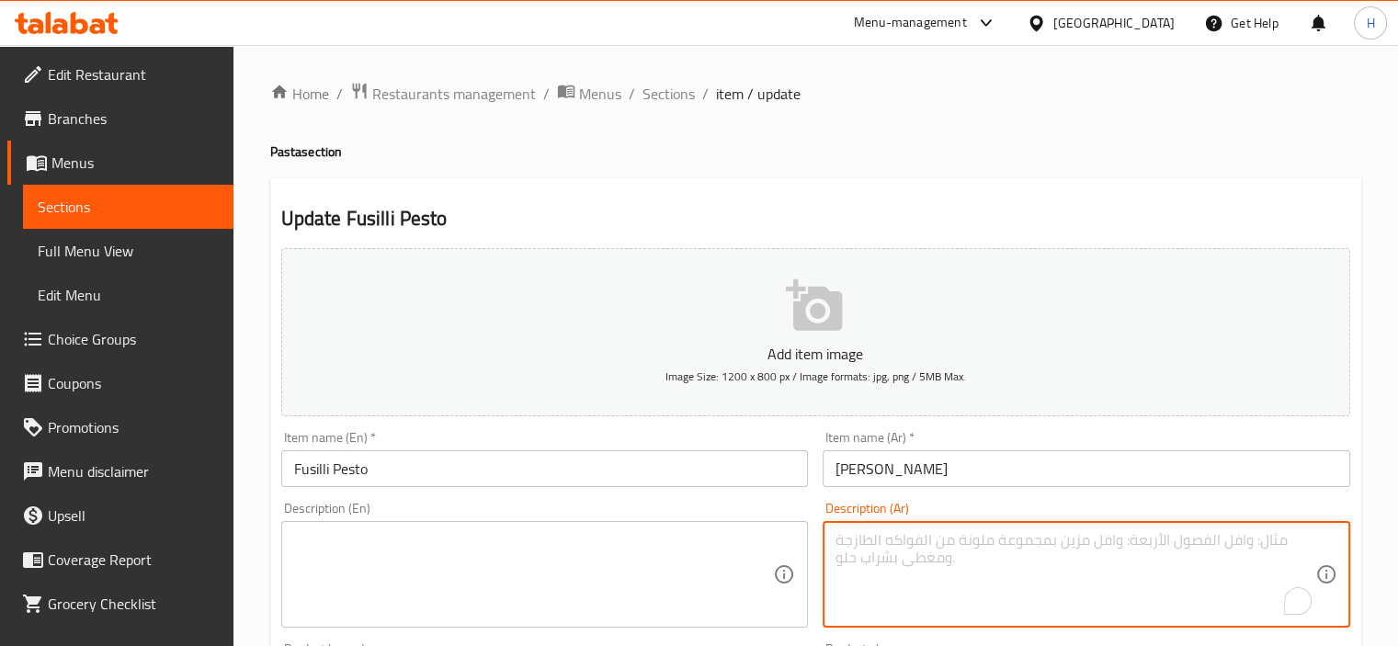
paste textarea "مكرونة فوسيلي + صوص بيستو."
type textarea "مكرونة فوسيلي + صوص بيستو."
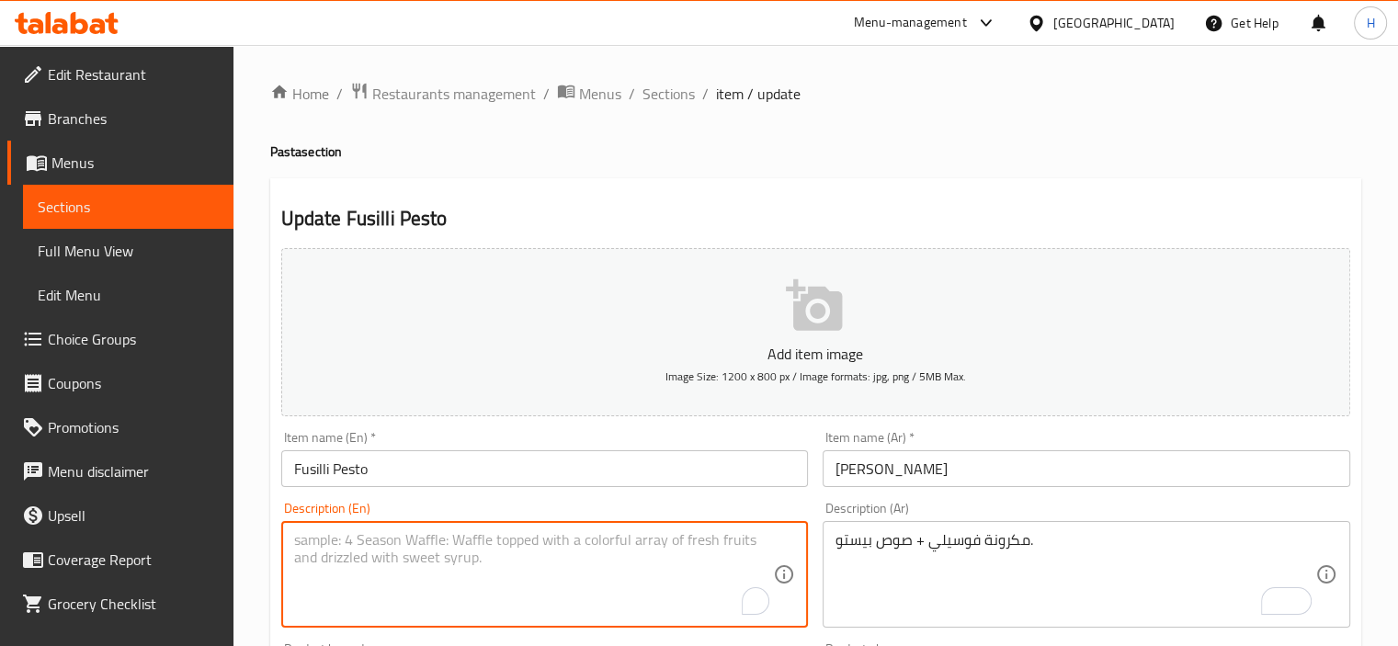
click at [537, 534] on textarea "To enrich screen reader interactions, please activate Accessibility in Grammarl…" at bounding box center [534, 574] width 480 height 87
paste textarea "Fusilli pasta + pesto sauce."
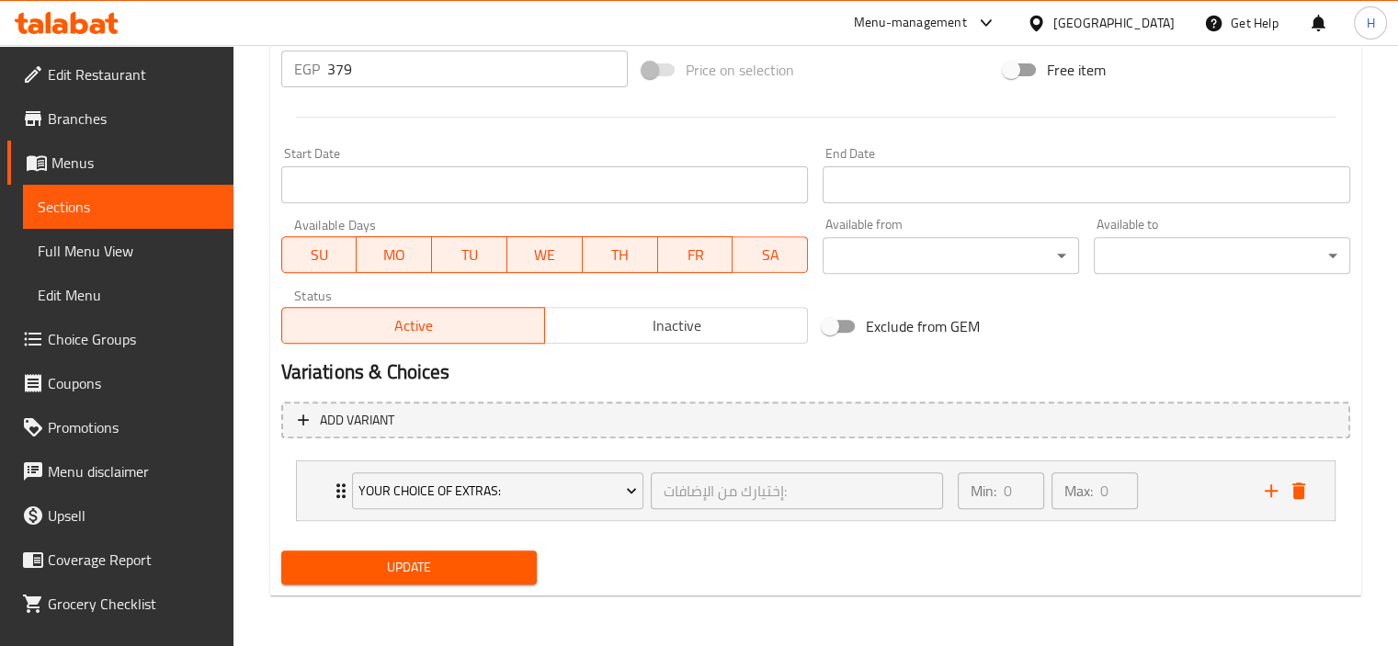
type textarea "Fusilli pasta + pesto sauce."
click at [472, 584] on button "Update" at bounding box center [409, 567] width 256 height 34
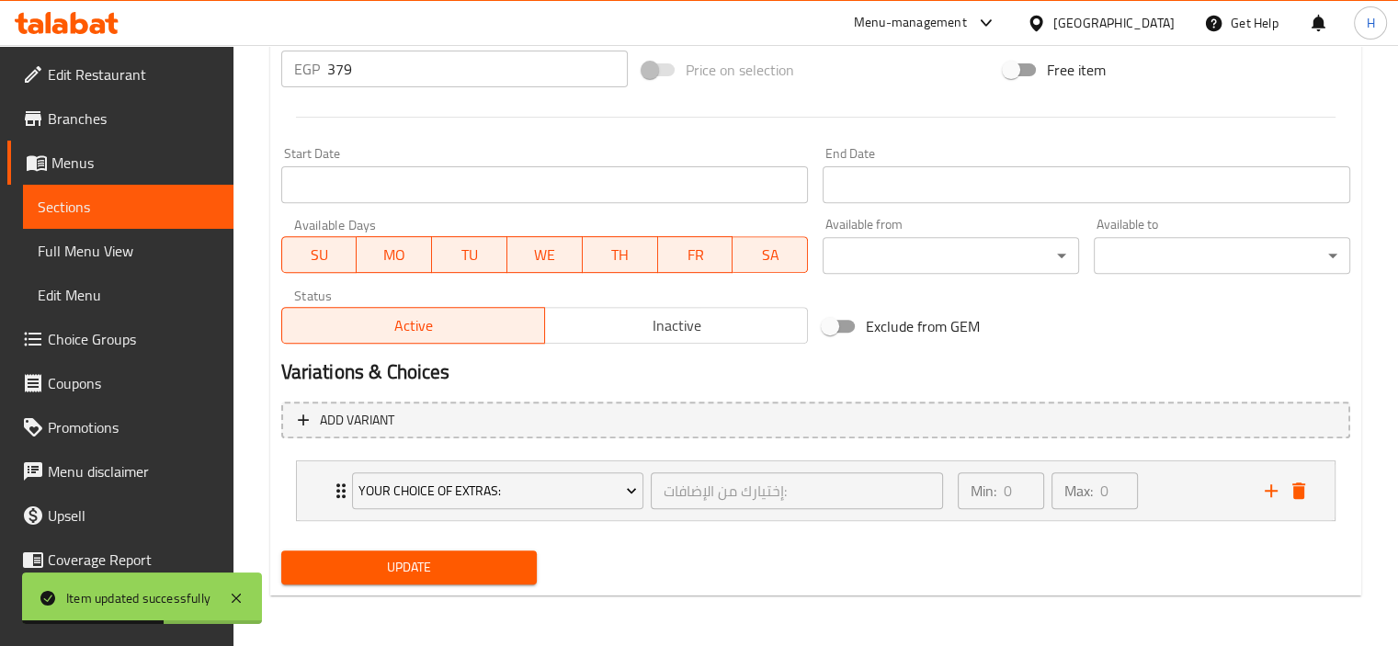
click at [1116, 312] on div "Exclude from GEM" at bounding box center [995, 326] width 361 height 50
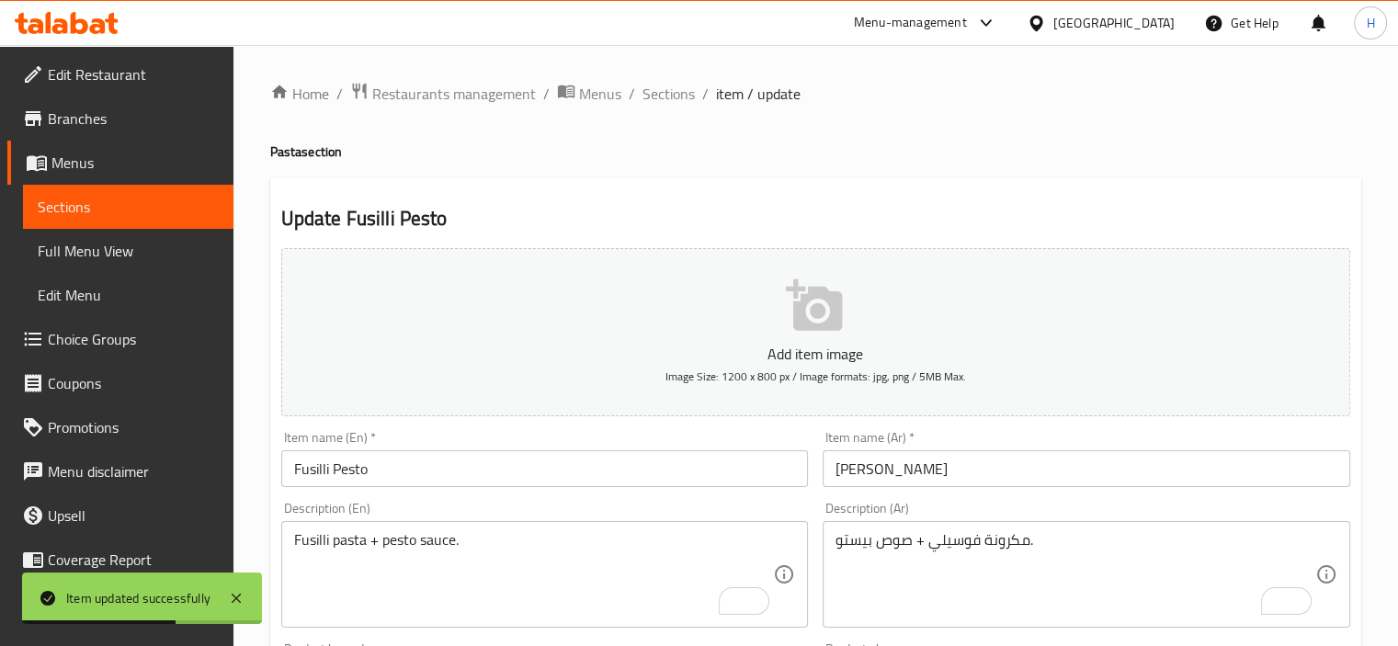
scroll to position [0, 0]
click at [695, 89] on ol "Home / Restaurants management / Menus / Sections / item / update" at bounding box center [815, 94] width 1091 height 24
click at [676, 91] on span "Sections" at bounding box center [668, 94] width 52 height 22
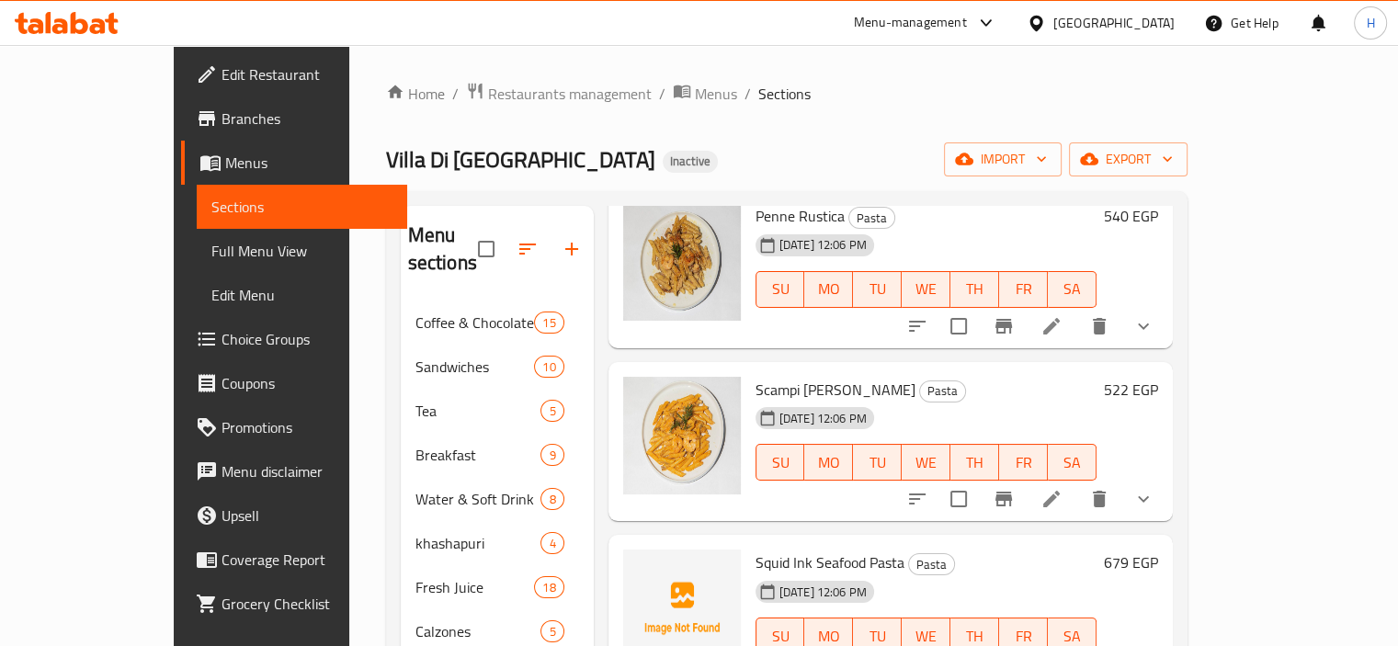
scroll to position [1443, 0]
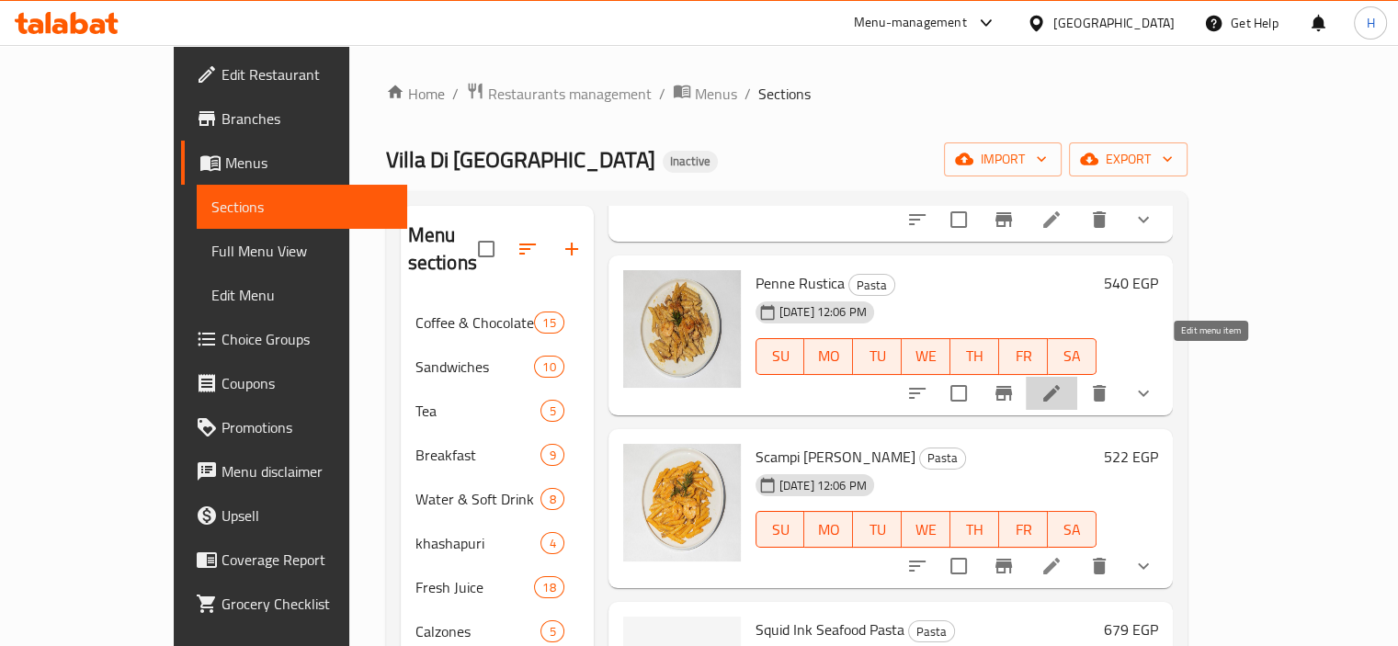
click at [1062, 382] on icon at bounding box center [1051, 393] width 22 height 22
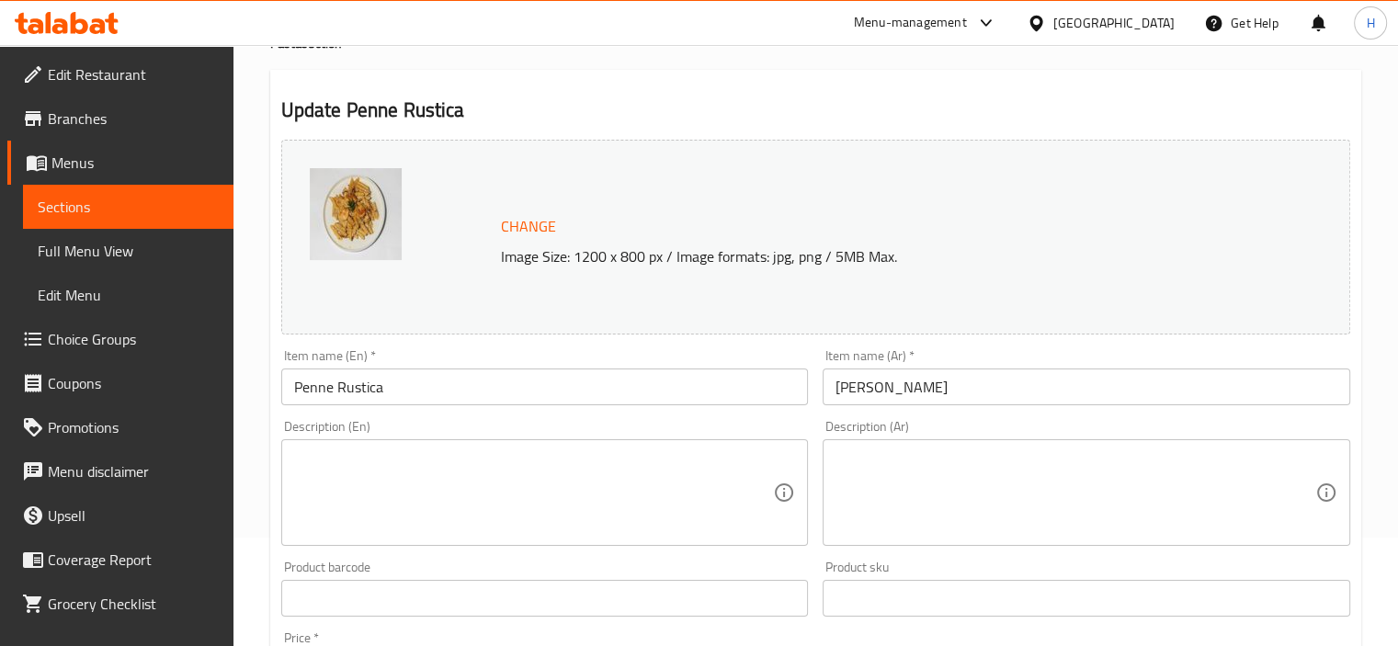
scroll to position [112, 0]
click at [1049, 522] on textarea at bounding box center [1075, 489] width 480 height 87
paste textarea "مكرونة بينه + صوص طماطم إيطالي."
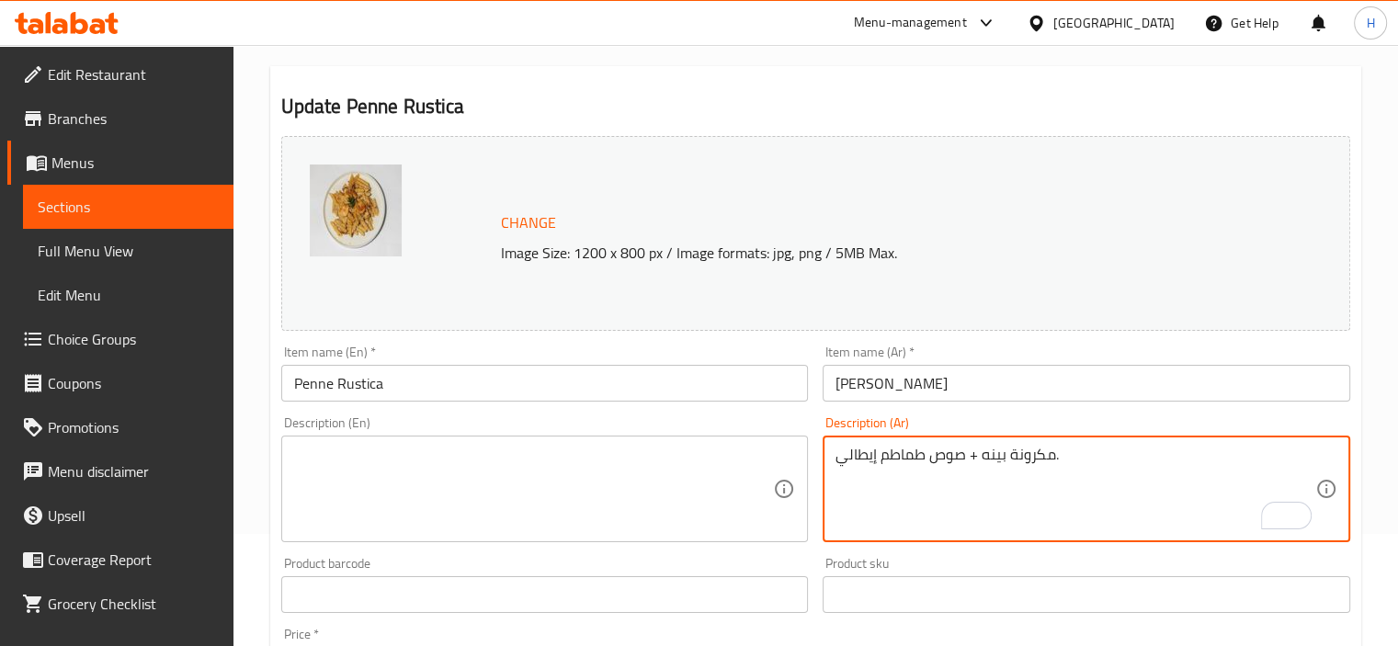
type textarea "مكرونة بينه + صوص طماطم إيطالي."
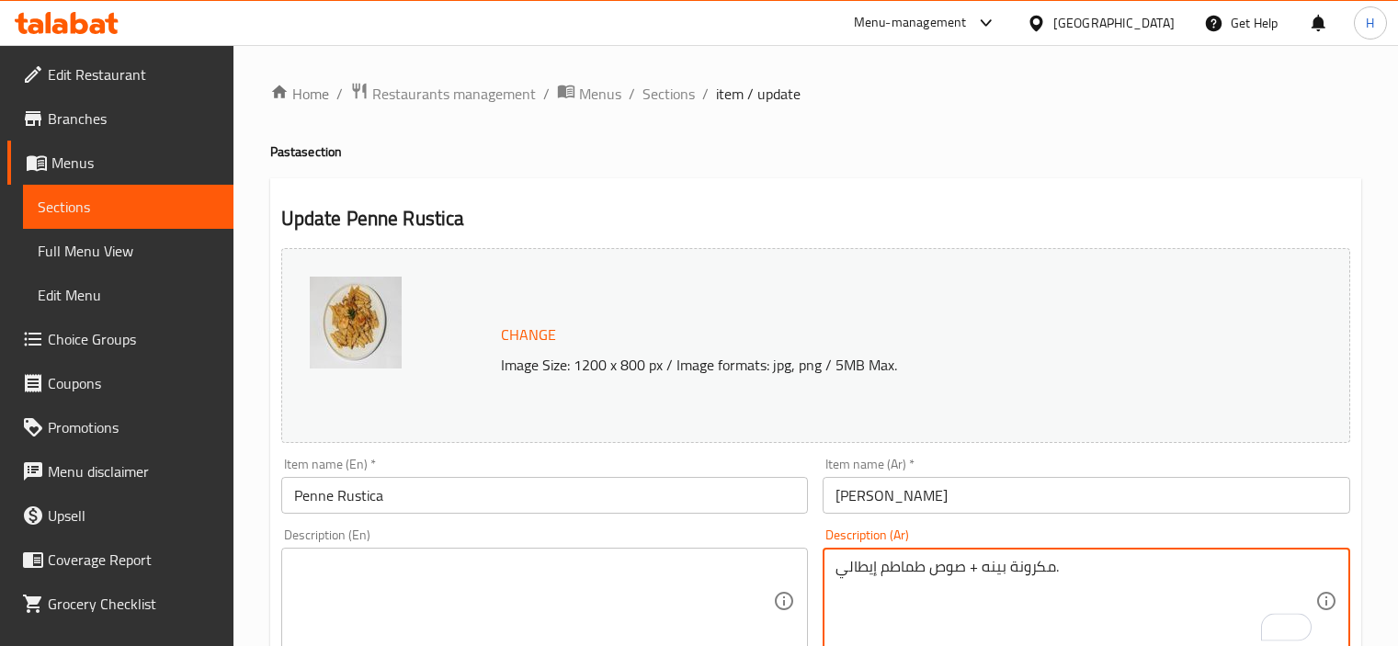
scroll to position [112, 0]
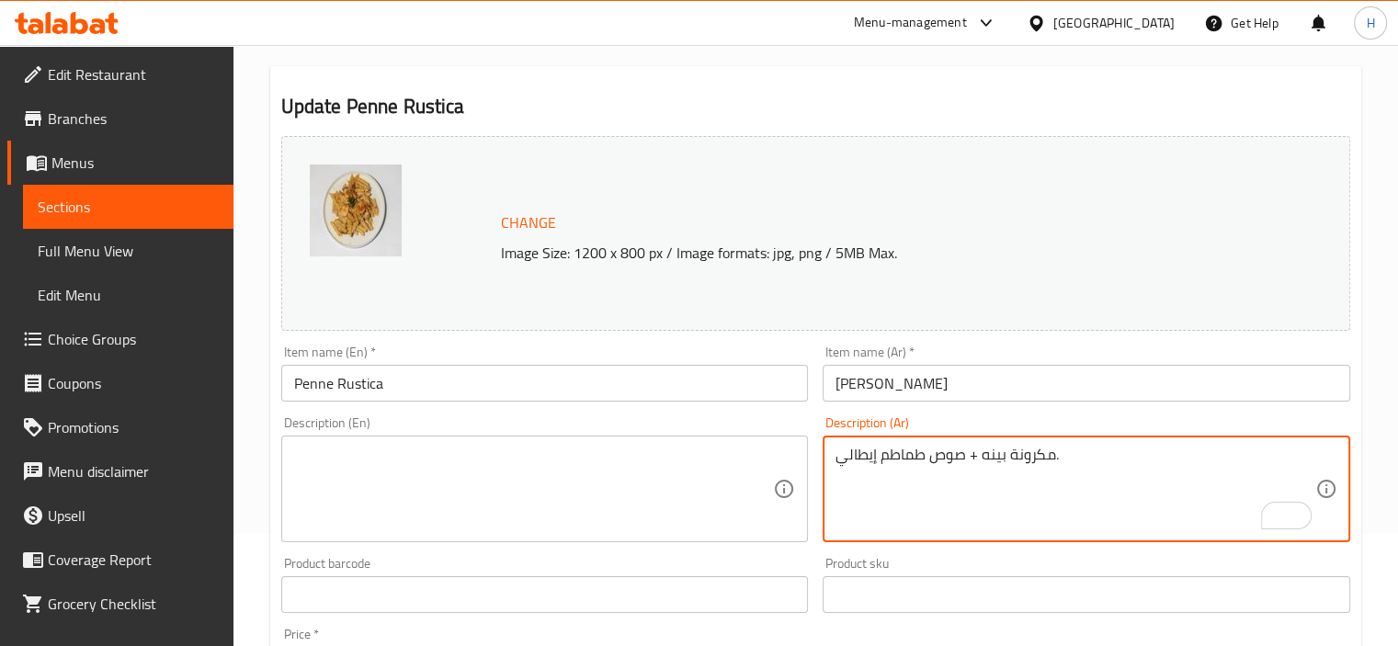
click at [547, 509] on textarea at bounding box center [534, 489] width 480 height 87
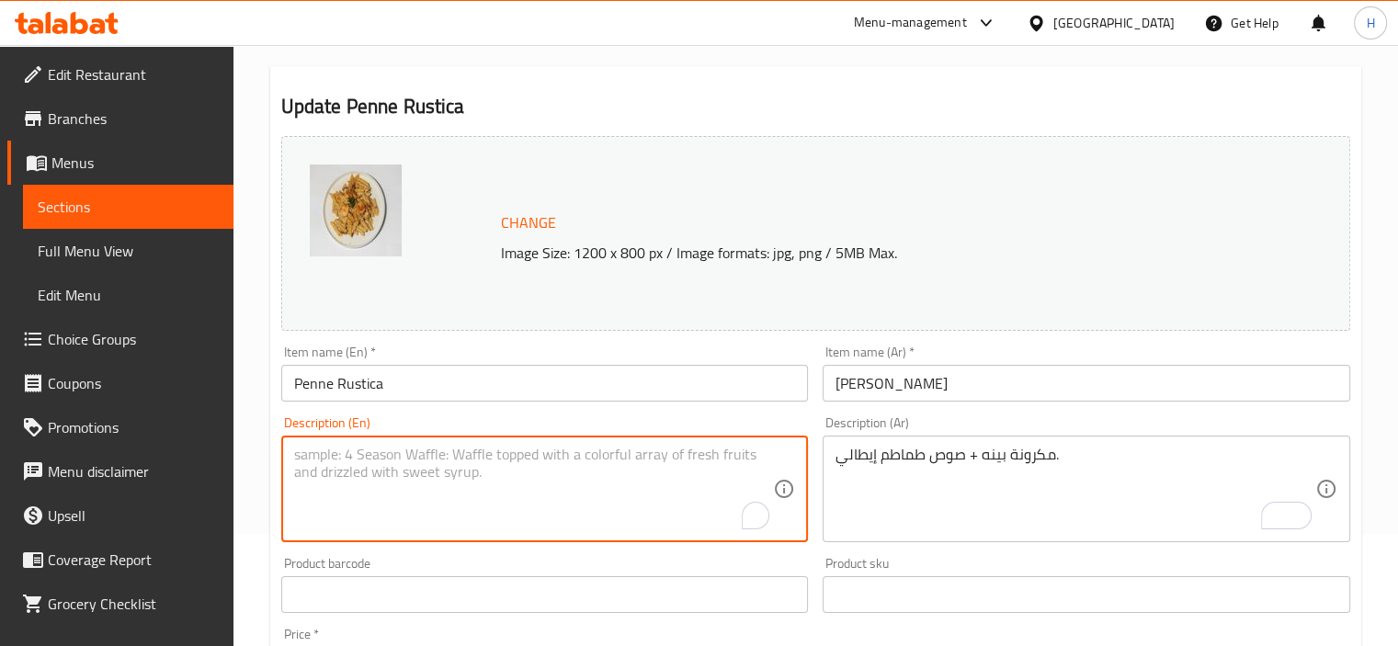
paste textarea "Penne pasta + Italian tomato sauce."
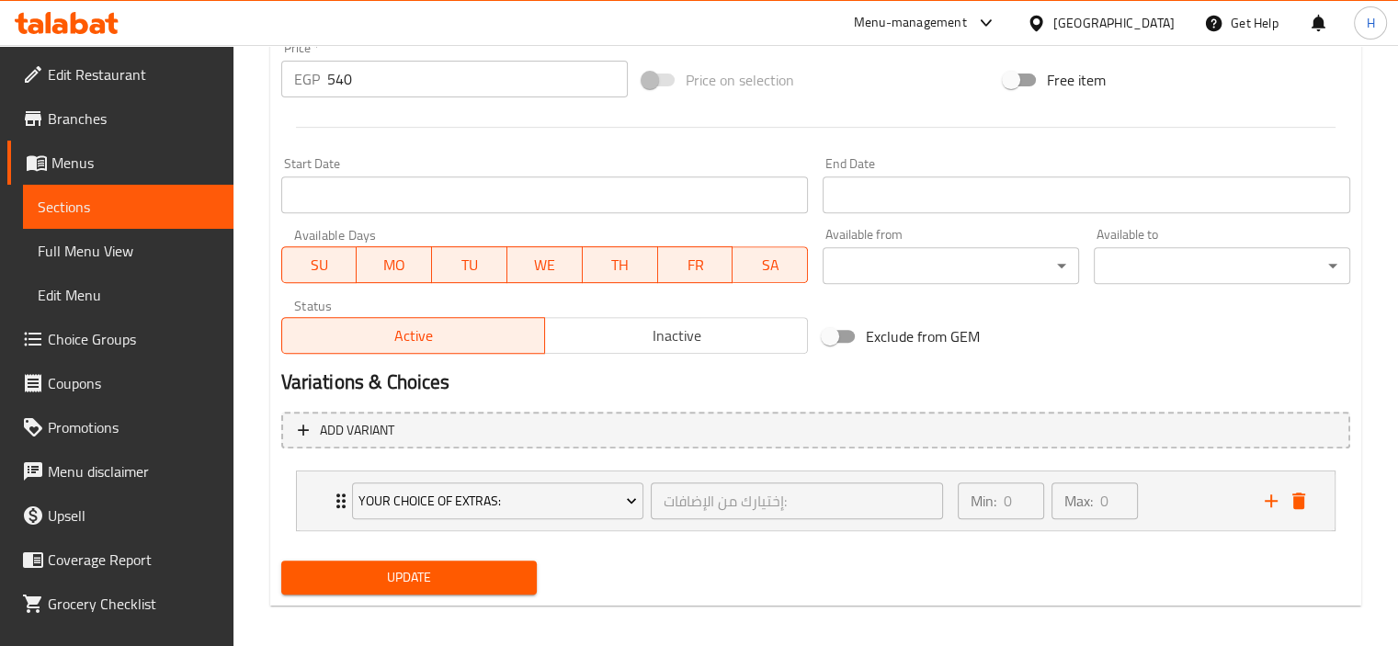
scroll to position [709, 0]
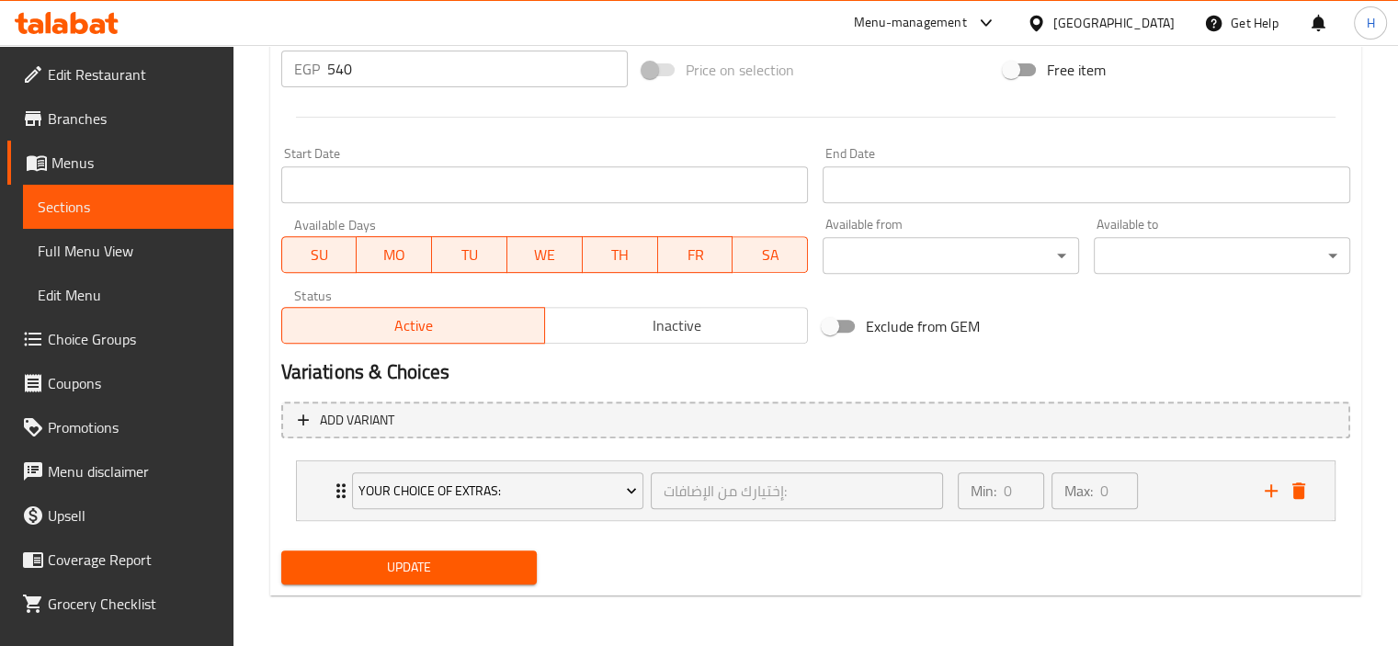
type textarea "Penne pasta + Italian tomato sauce."
click at [448, 583] on button "Update" at bounding box center [409, 567] width 256 height 34
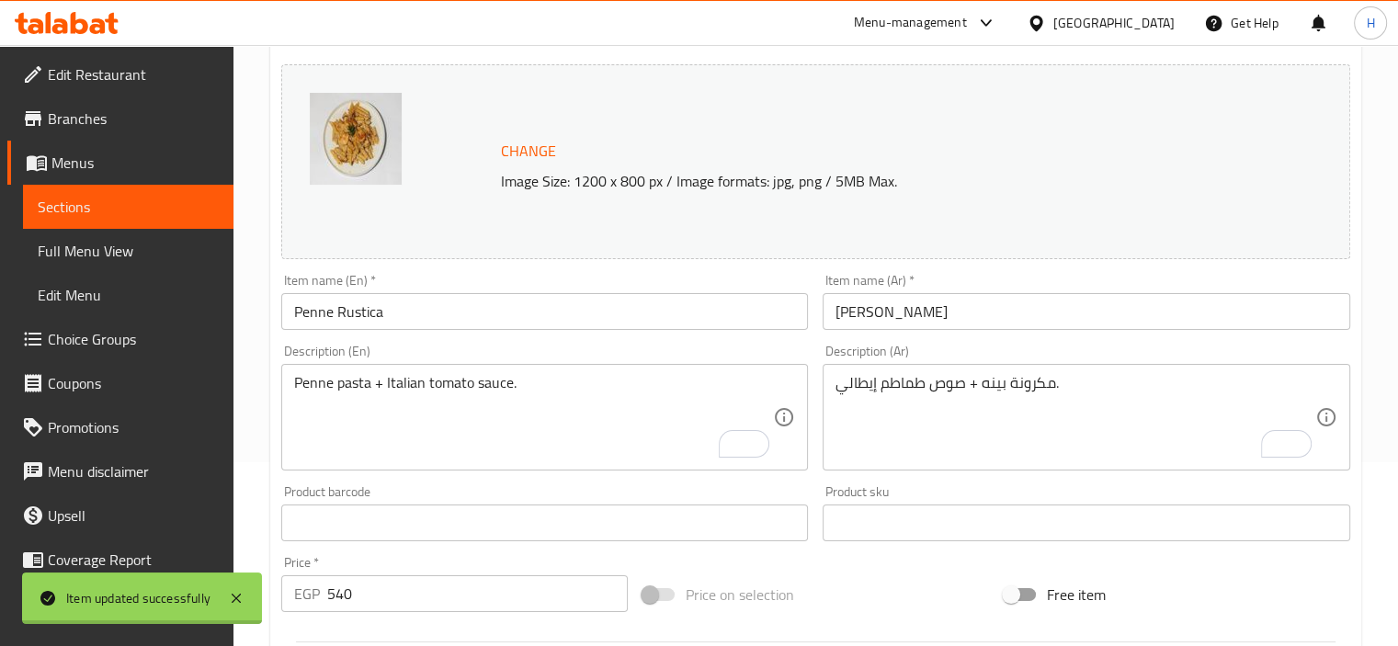
scroll to position [0, 0]
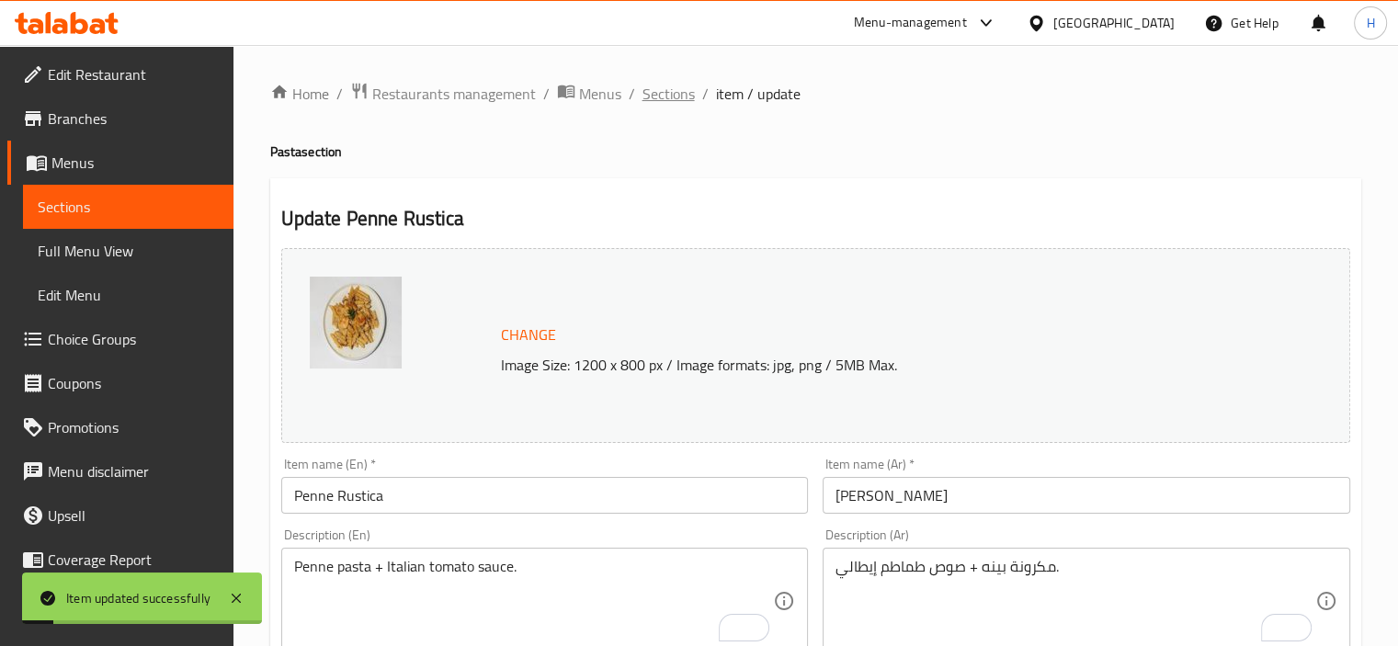
click at [657, 92] on span "Sections" at bounding box center [668, 94] width 52 height 22
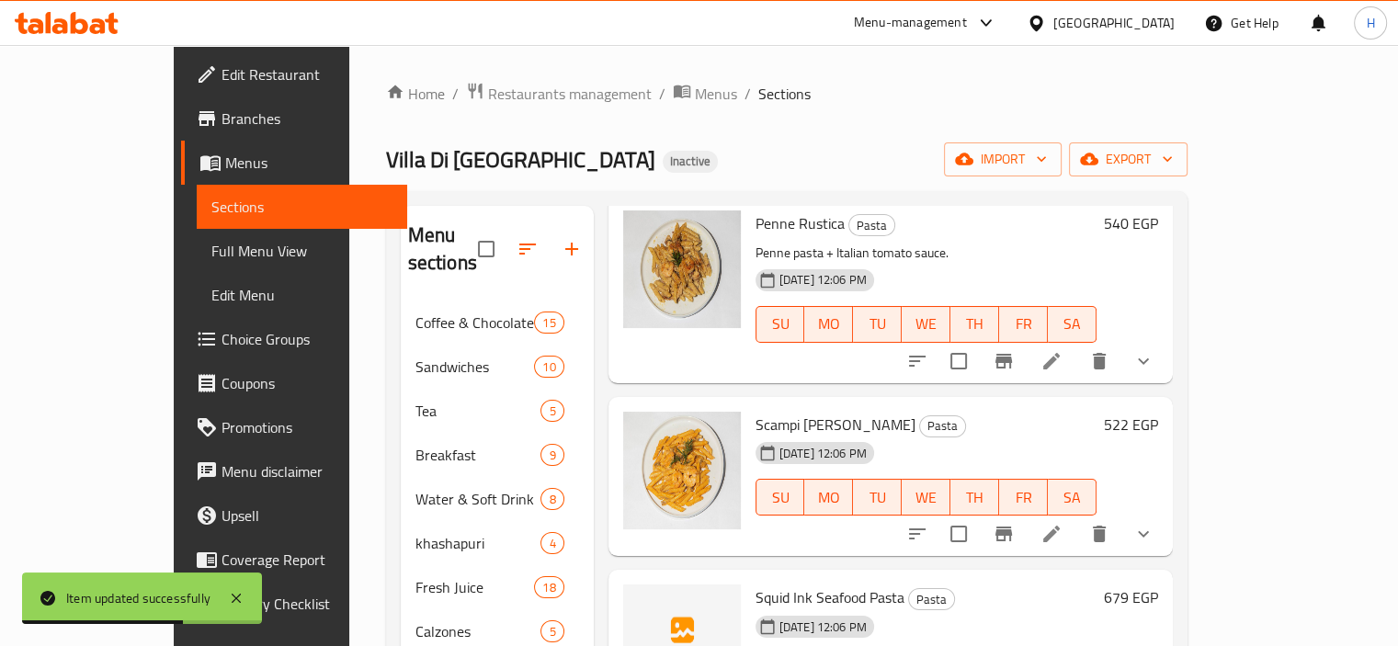
scroll to position [1538, 0]
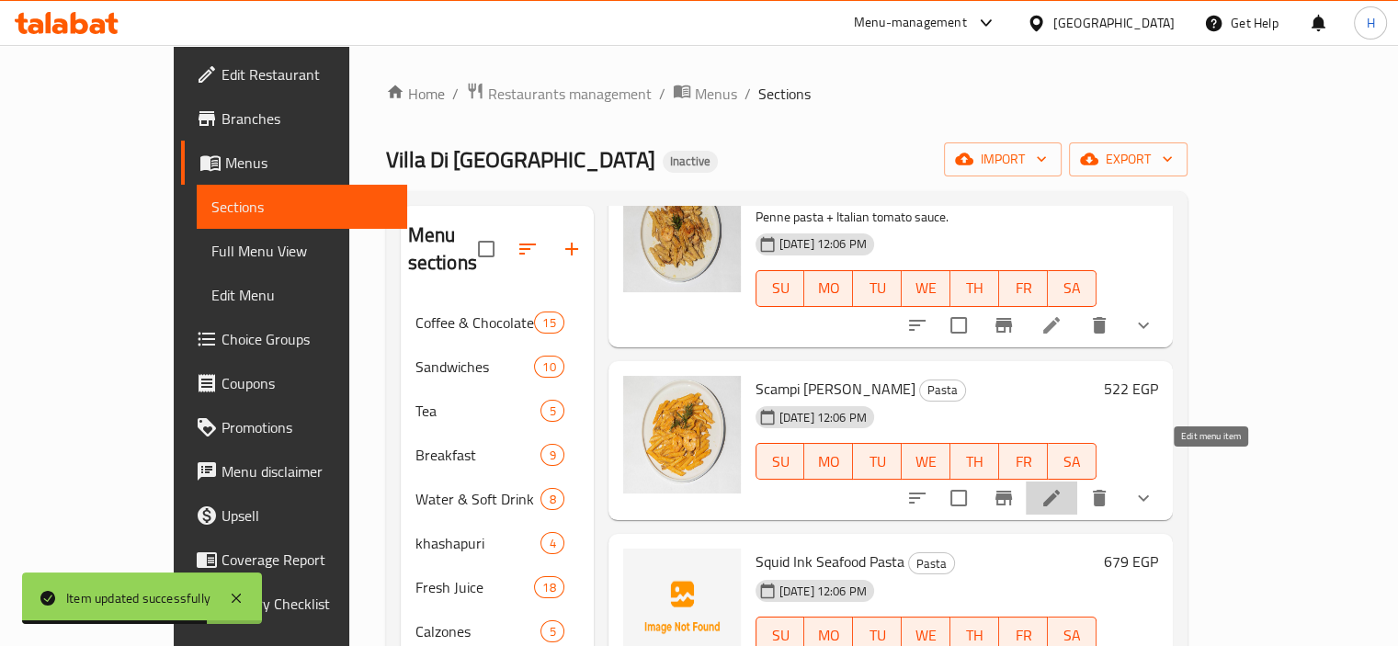
click at [1060, 490] on icon at bounding box center [1051, 498] width 17 height 17
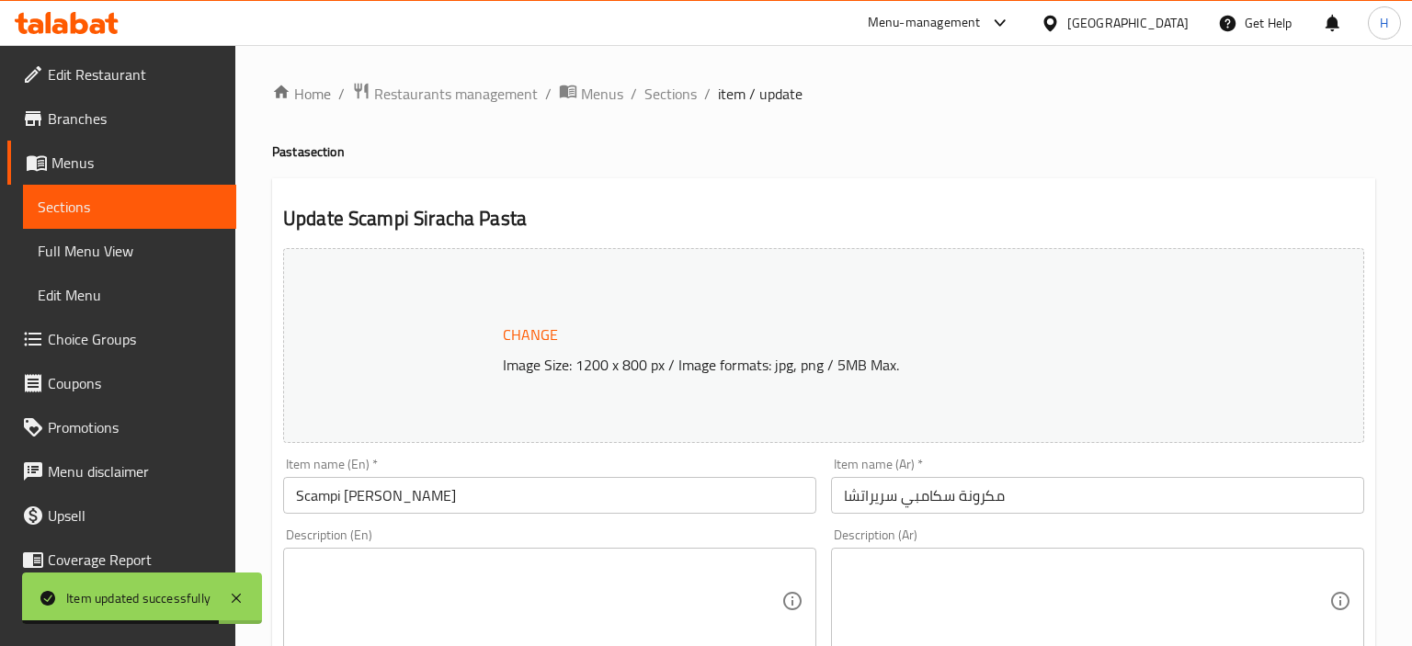
click at [1109, 565] on div at bounding box center [706, 323] width 1412 height 646
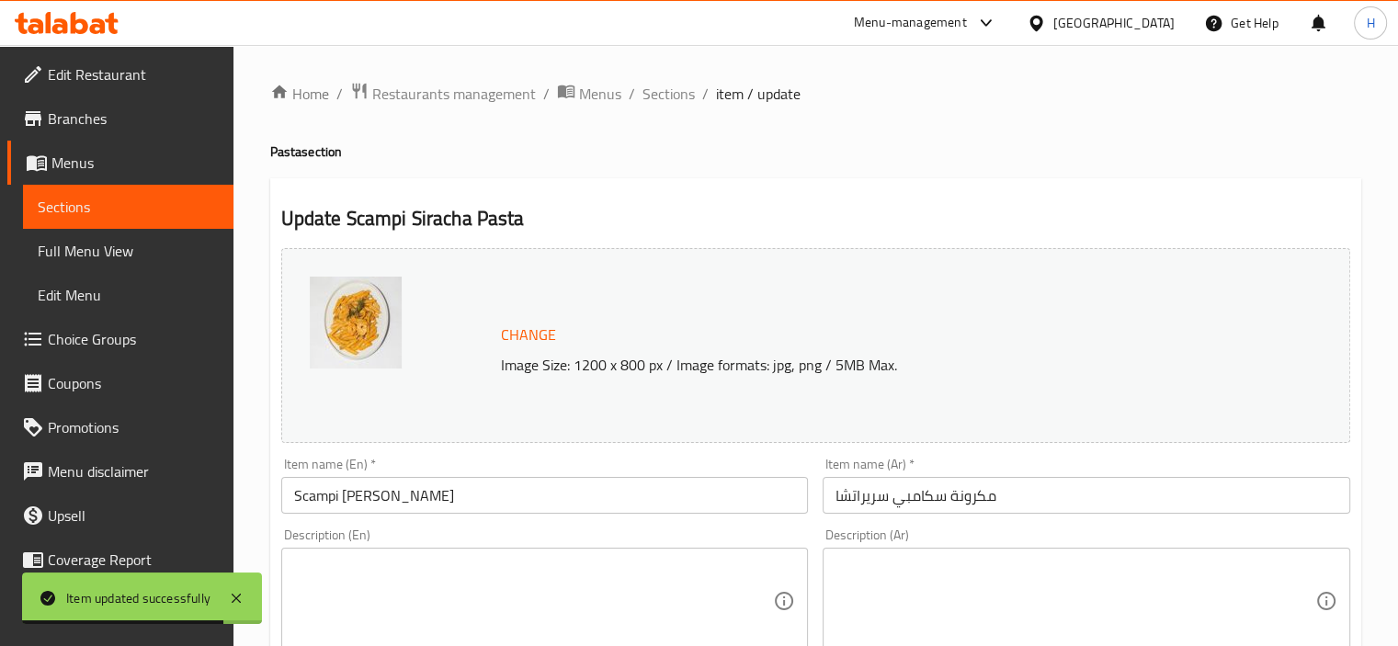
click at [996, 580] on textarea at bounding box center [1075, 601] width 480 height 87
paste textarea "مكرونة + جمبري + صوص سبايسي سيراتشا."
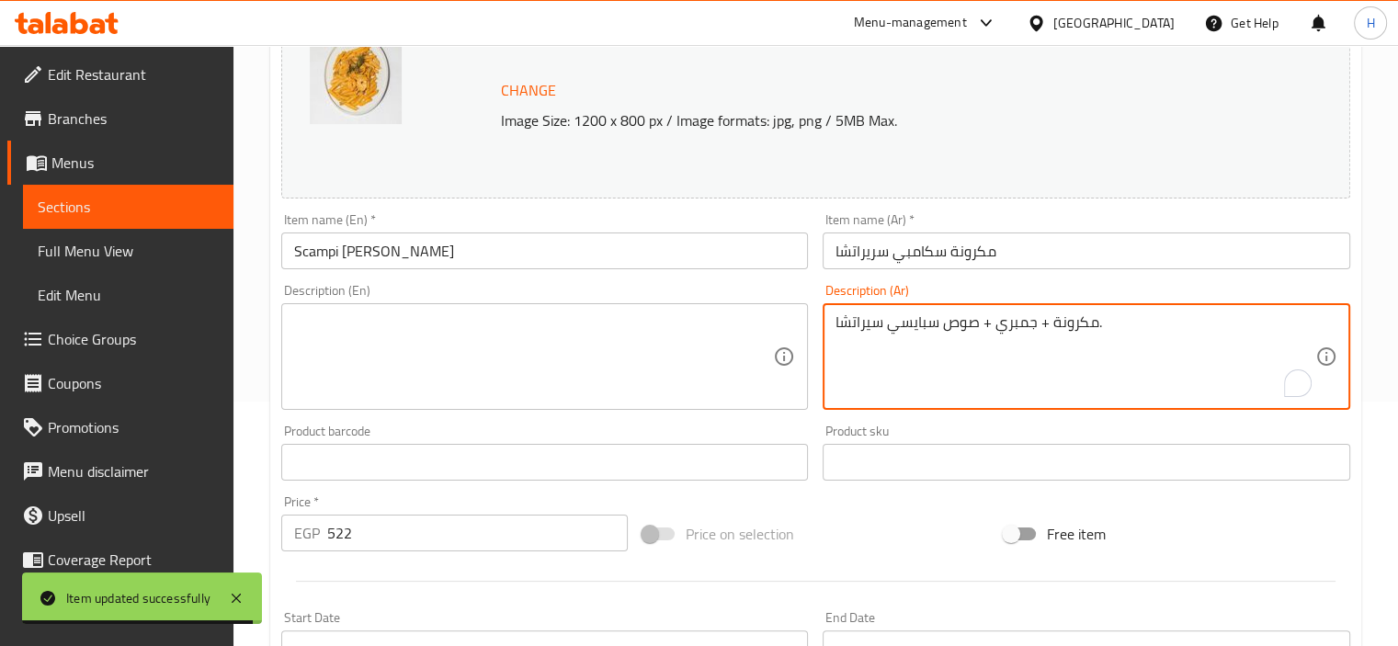
scroll to position [226, 0]
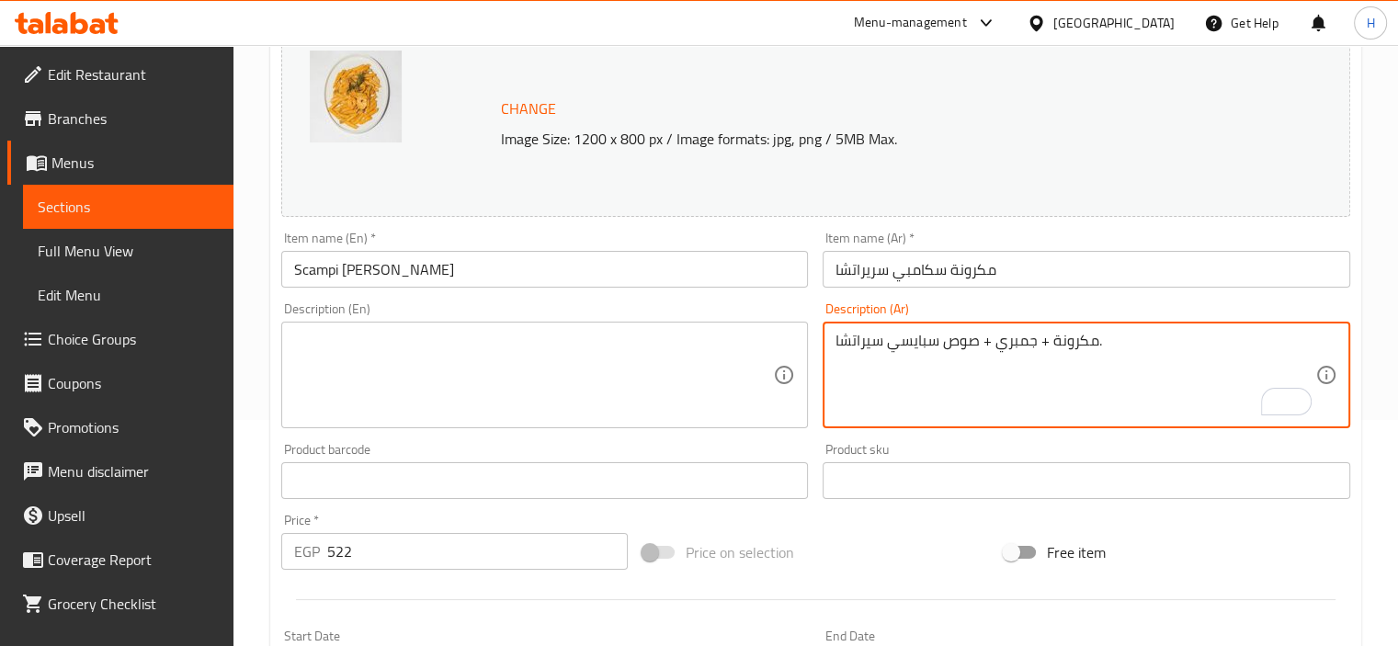
paste textarea "Pasta + shrimp + spicy sriracha sauce."
type textarea "مكرونة + جمبري + صوص سبايسي سيراتشا."
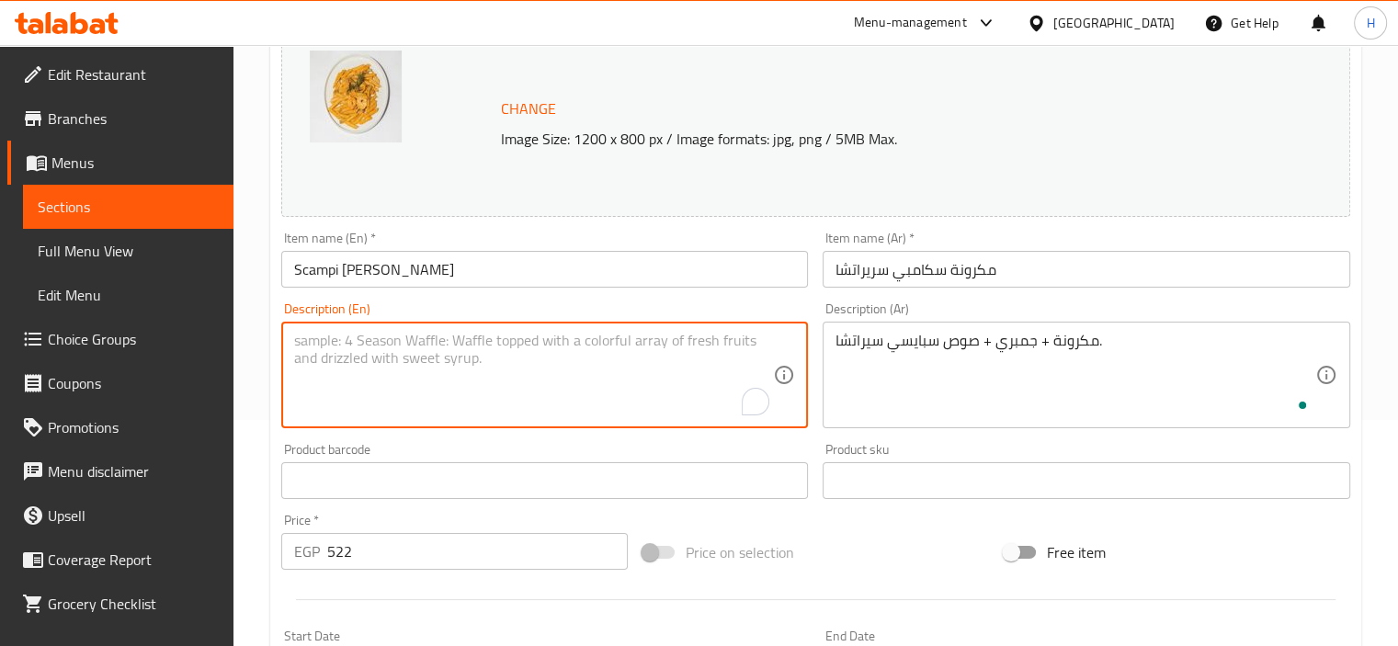
click at [542, 363] on textarea "To enrich screen reader interactions, please activate Accessibility in Grammarl…" at bounding box center [534, 375] width 480 height 87
paste textarea "Pasta + shrimp + spicy sriracha sauce."
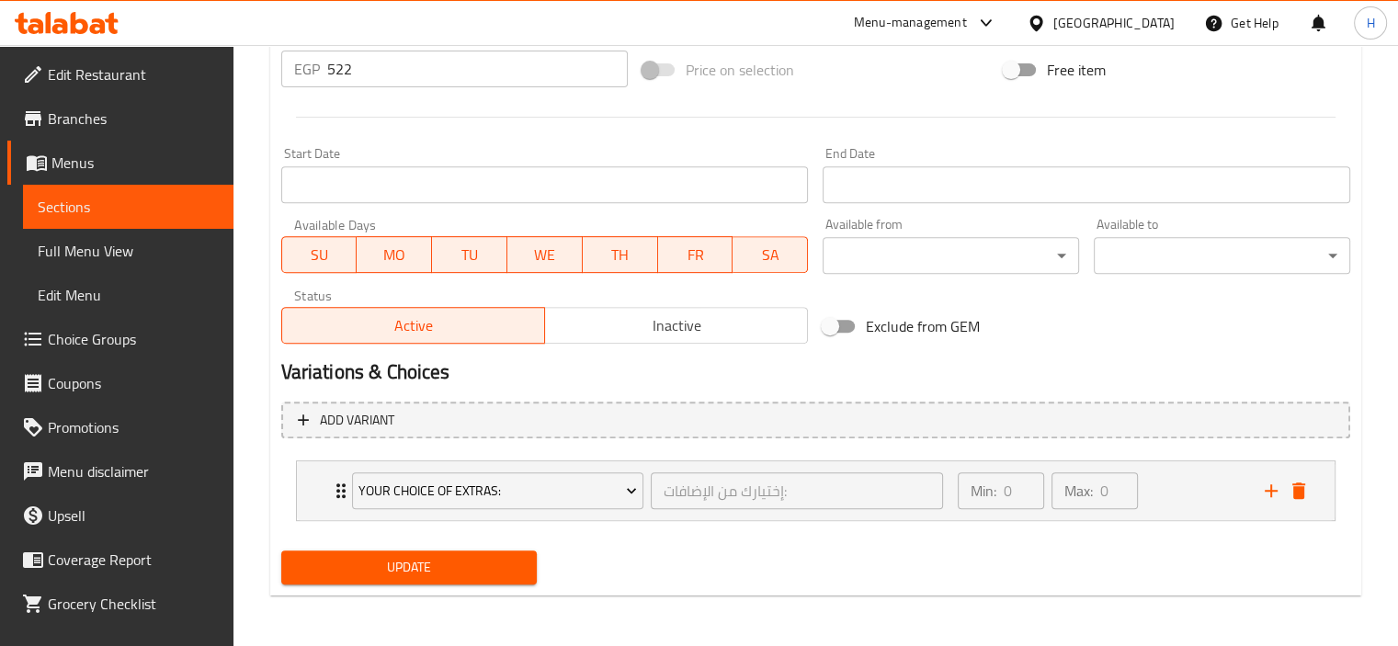
scroll to position [643, 0]
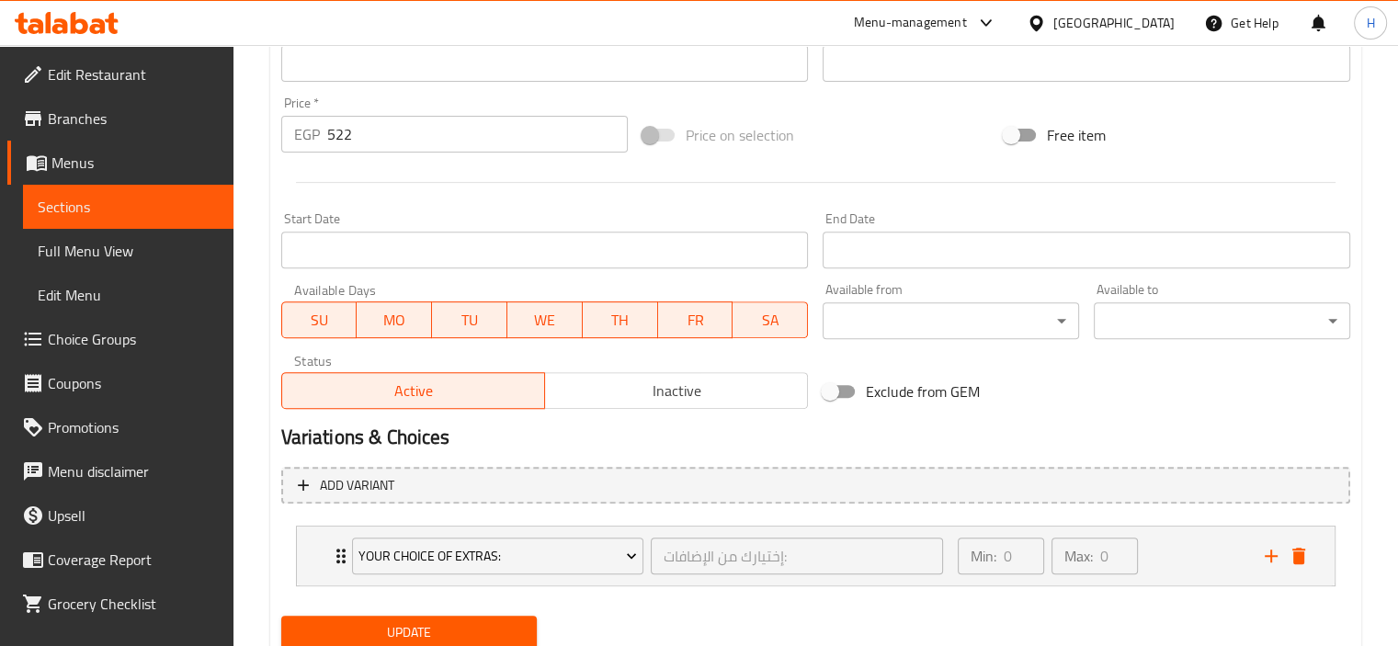
type textarea "Pasta + shrimp + spicy sriracha sauce."
click at [483, 626] on span "Update" at bounding box center [409, 632] width 227 height 23
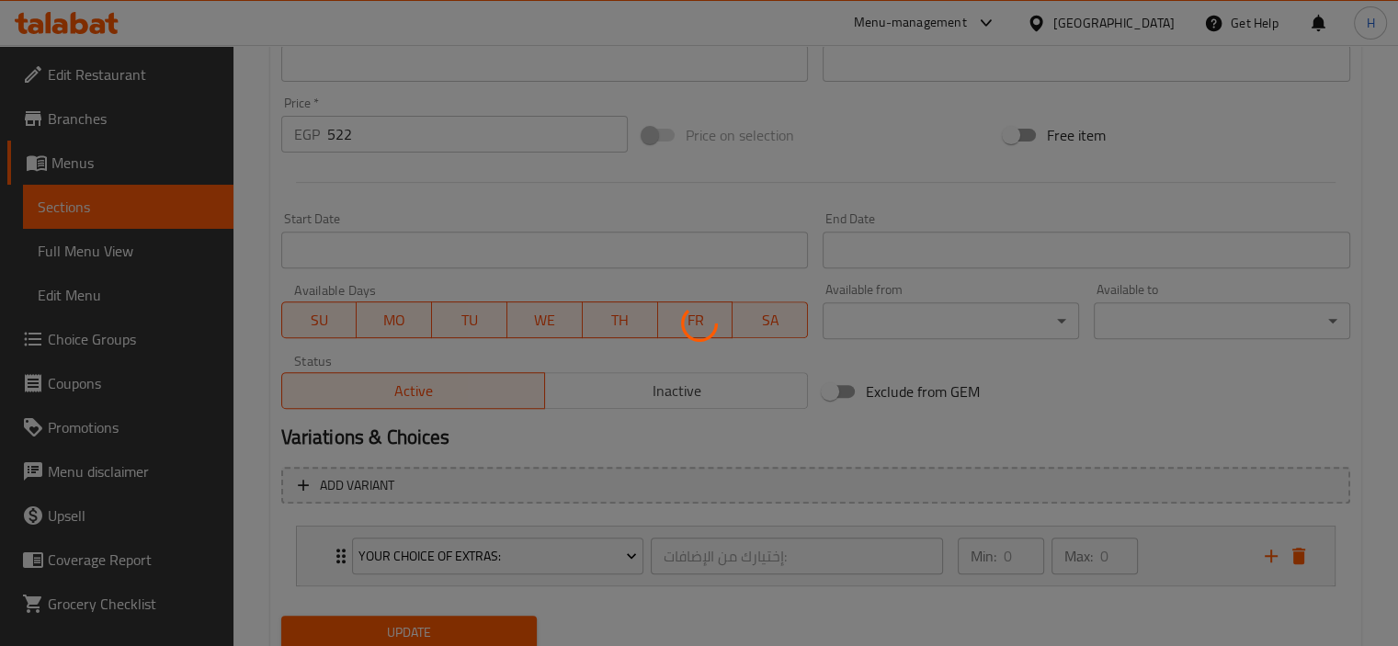
scroll to position [0, 0]
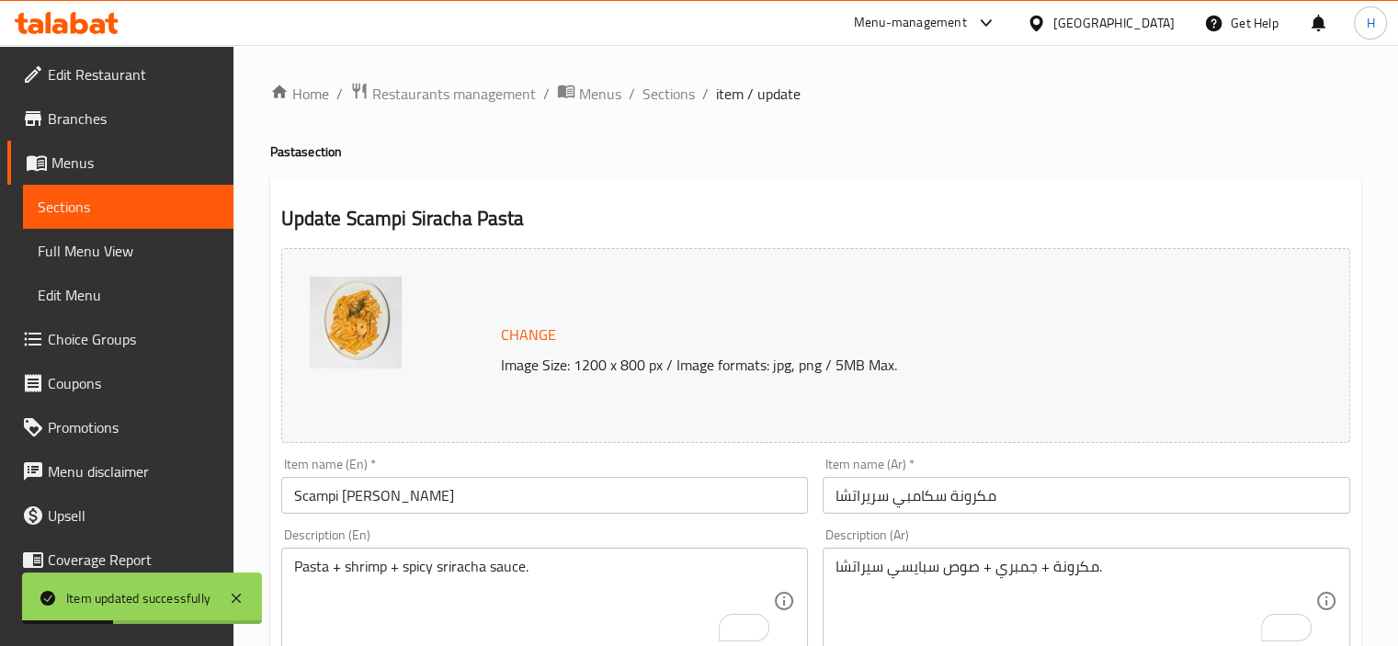
click at [1158, 211] on h2 "Update Scampi Siracha Pasta" at bounding box center [815, 219] width 1069 height 28
click at [655, 99] on span "Sections" at bounding box center [668, 94] width 52 height 22
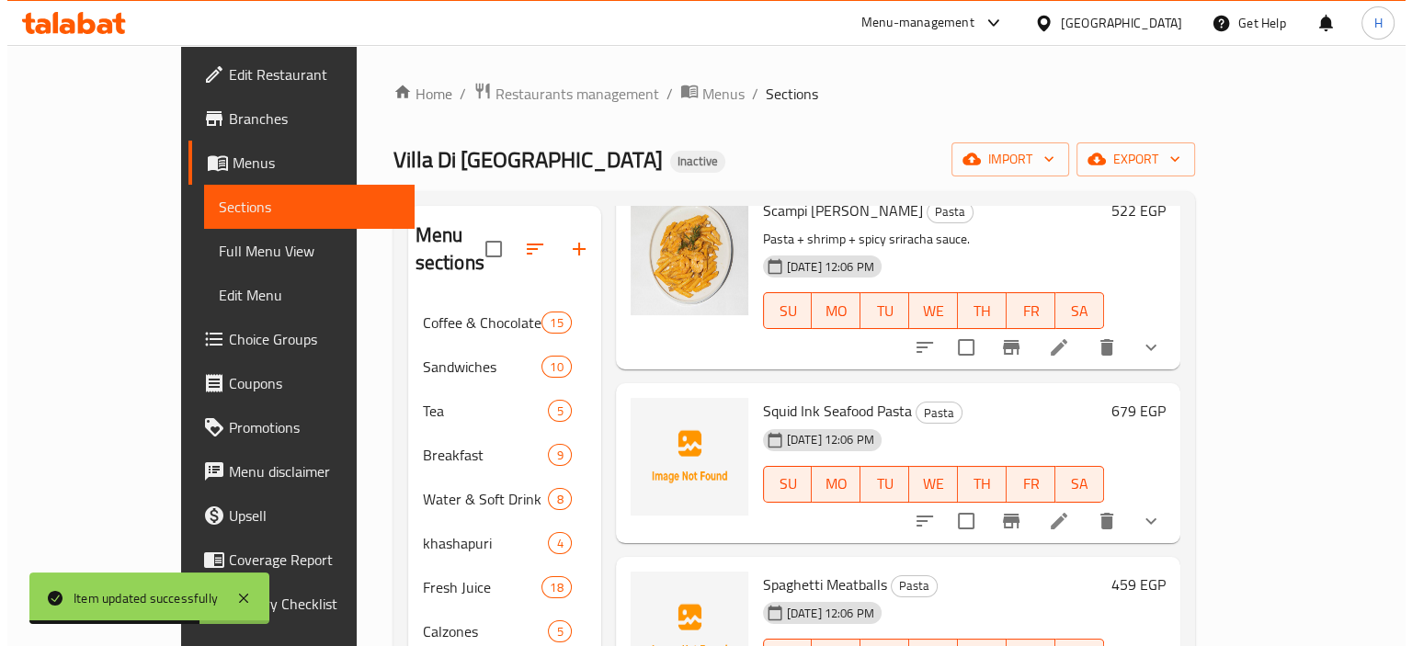
scroll to position [1829, 0]
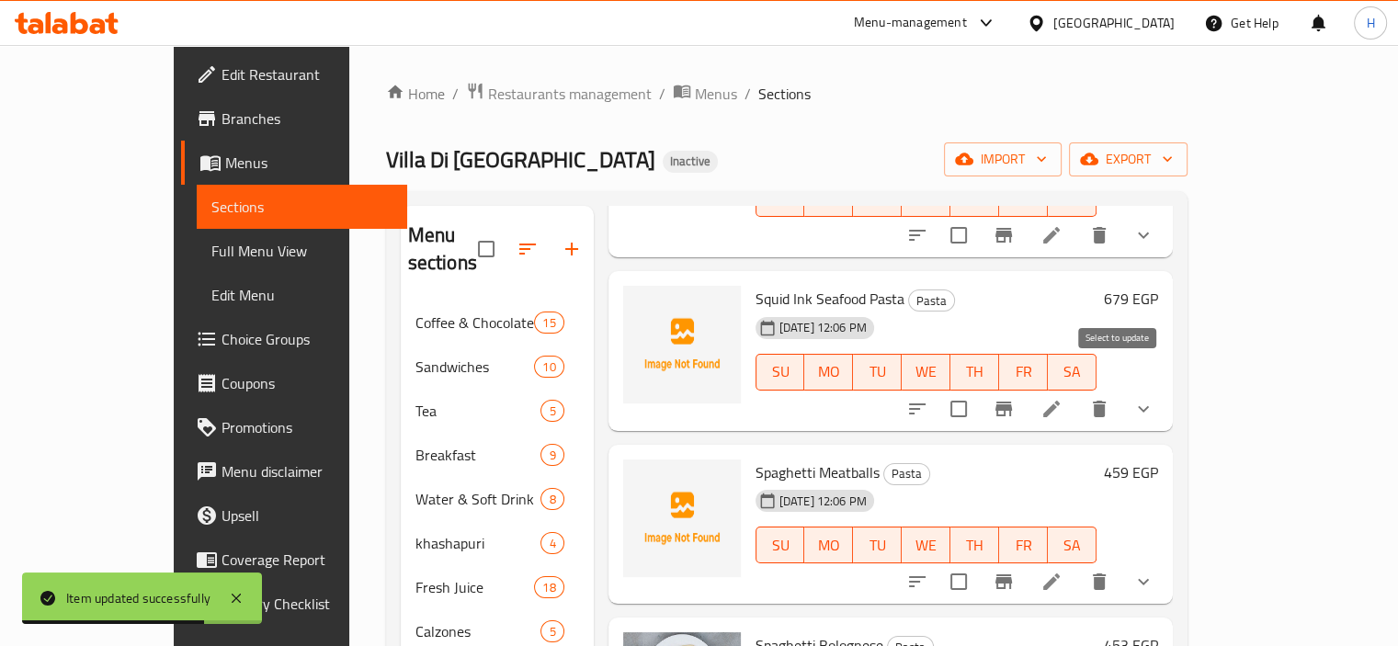
click at [1060, 401] on icon at bounding box center [1051, 409] width 17 height 17
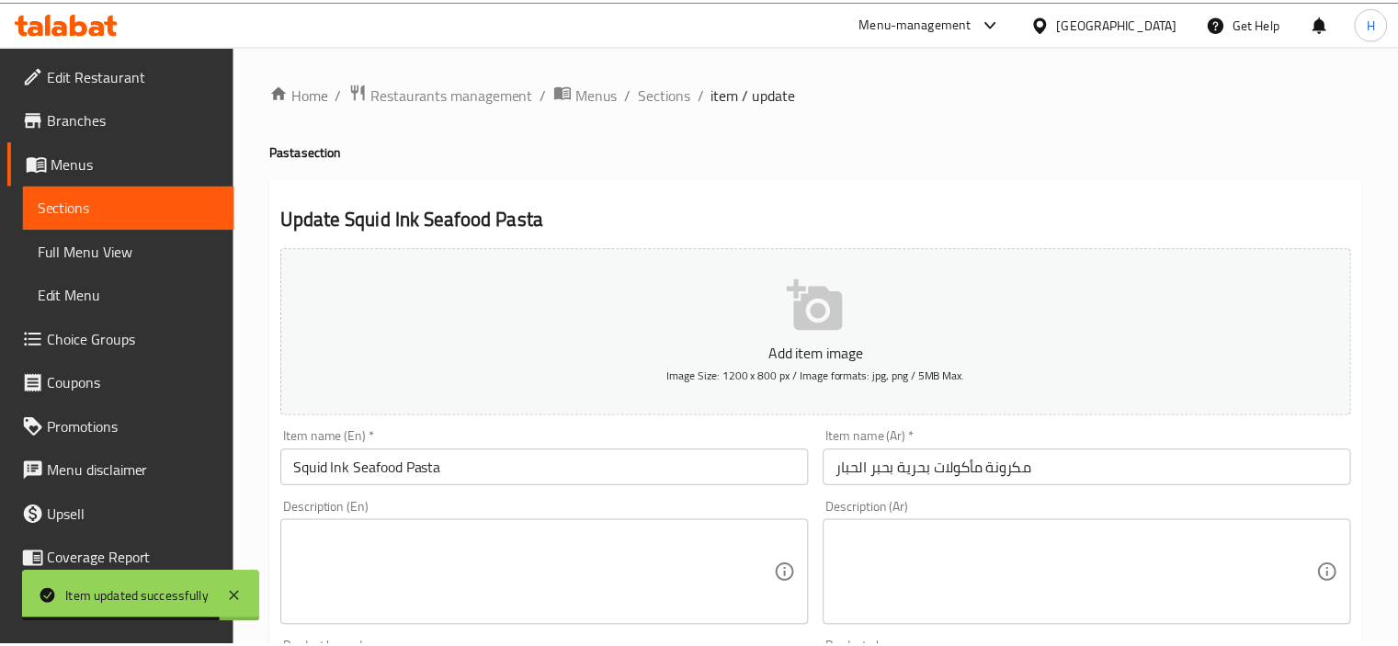
scroll to position [143, 0]
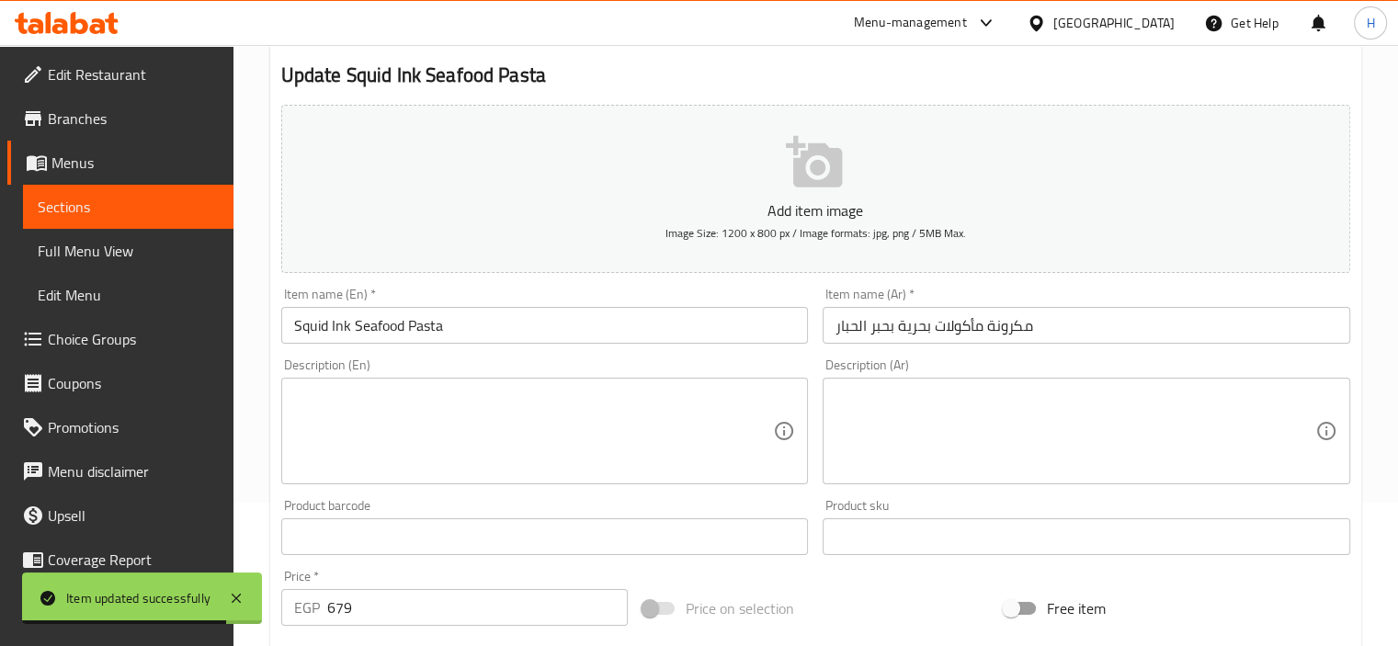
click at [1073, 404] on textarea at bounding box center [1075, 431] width 480 height 87
paste textarea "سباجيتي + صوص حبر الحبار + جمبري + كالماري."
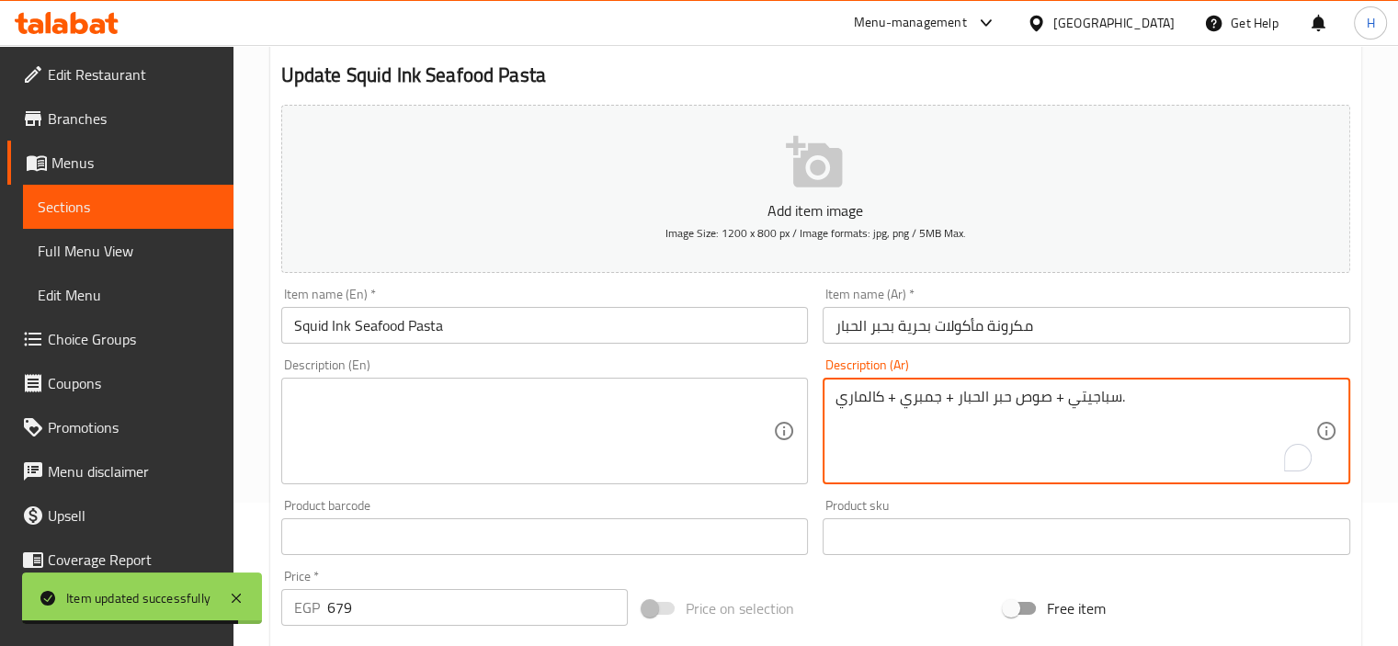
type textarea "سباجيتي + صوص حبر الحبار + جمبري + كالماري."
click at [442, 446] on textarea at bounding box center [534, 431] width 480 height 87
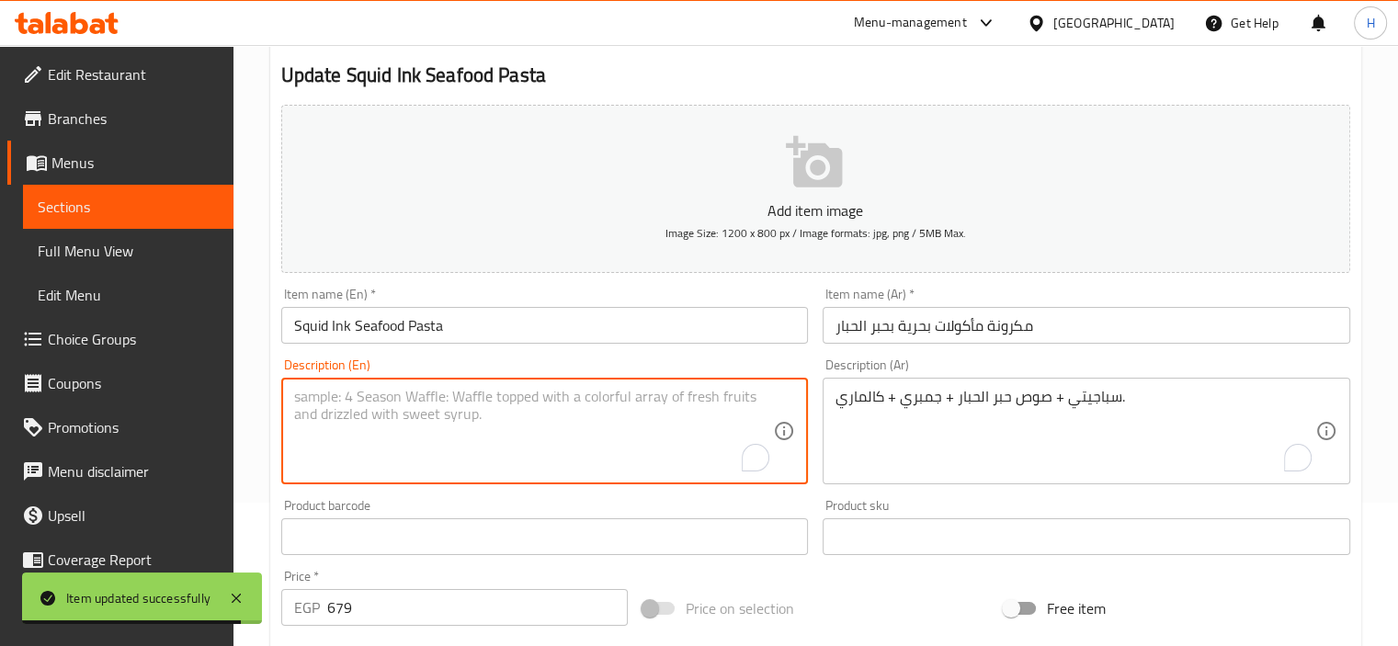
click at [442, 446] on textarea "To enrich screen reader interactions, please activate Accessibility in Grammarl…" at bounding box center [534, 431] width 480 height 87
click at [508, 403] on textarea "To enrich screen reader interactions, please activate Accessibility in Grammarl…" at bounding box center [534, 431] width 480 height 87
paste textarea "Spaghetti + squid ink sauce + shrimp + calamari."
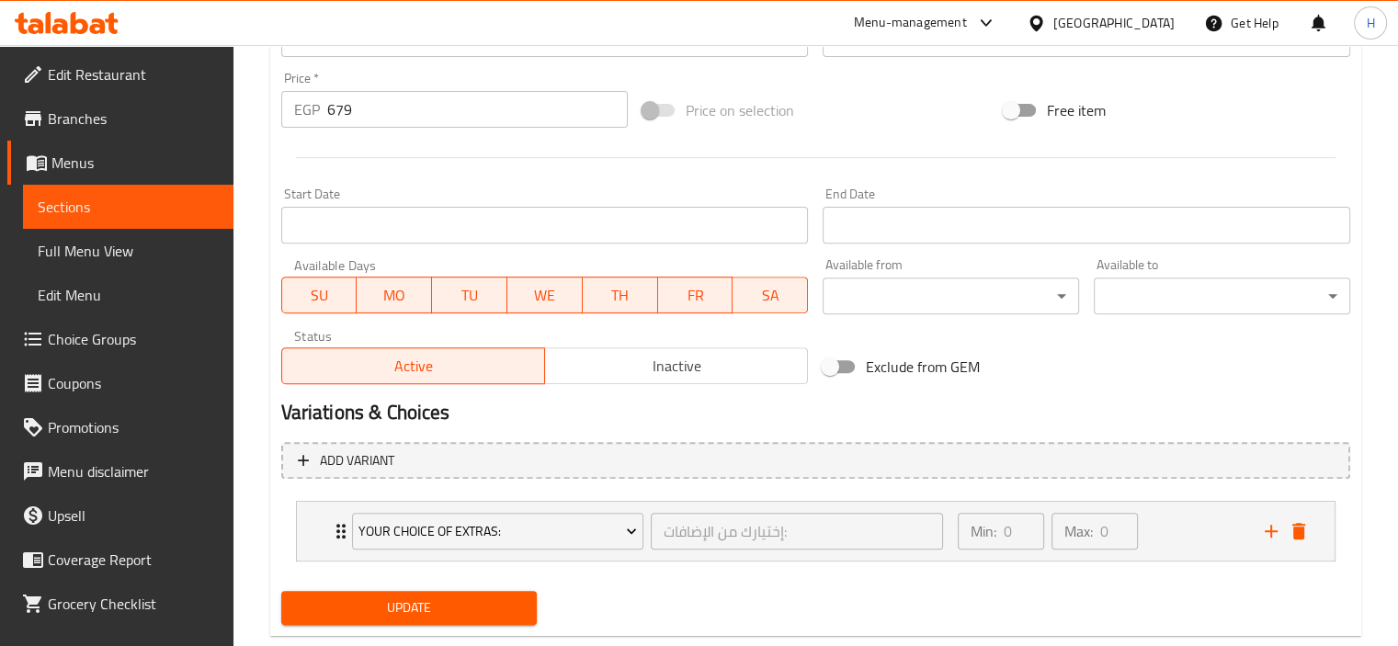
scroll to position [682, 0]
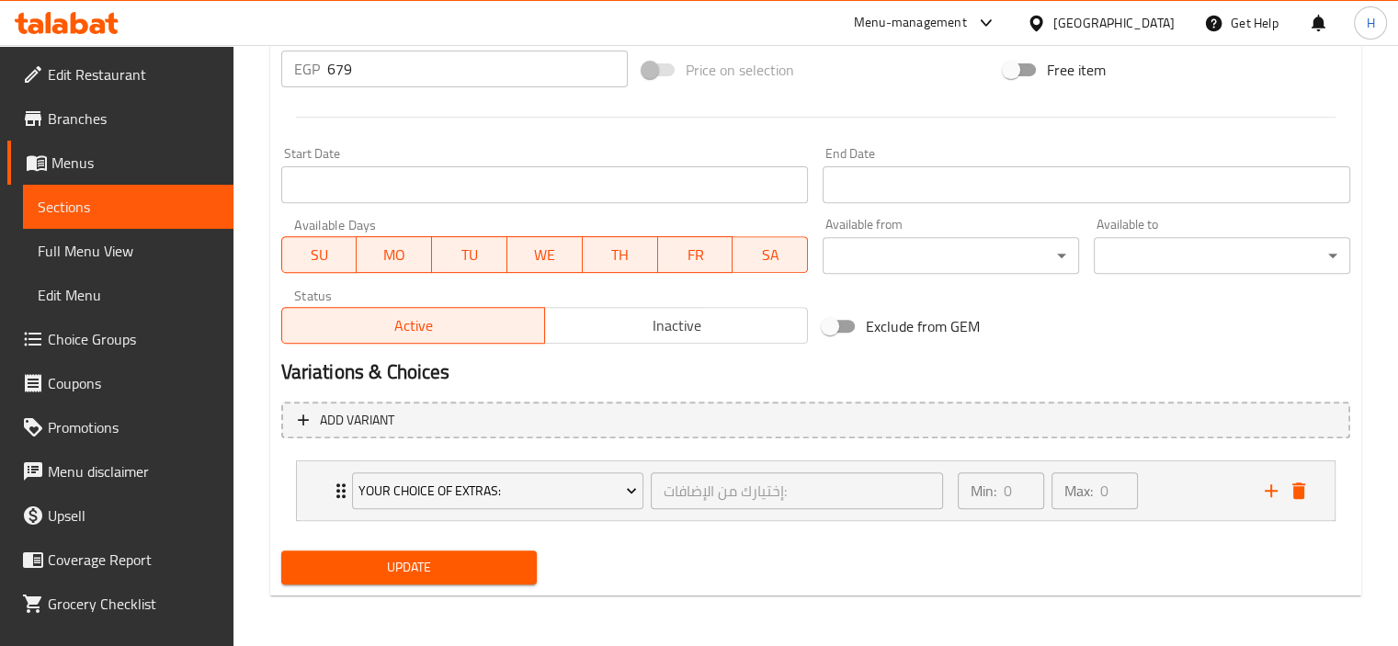
type textarea "Spaghetti + squid ink sauce + shrimp + calamari."
click at [420, 551] on button "Update" at bounding box center [409, 567] width 256 height 34
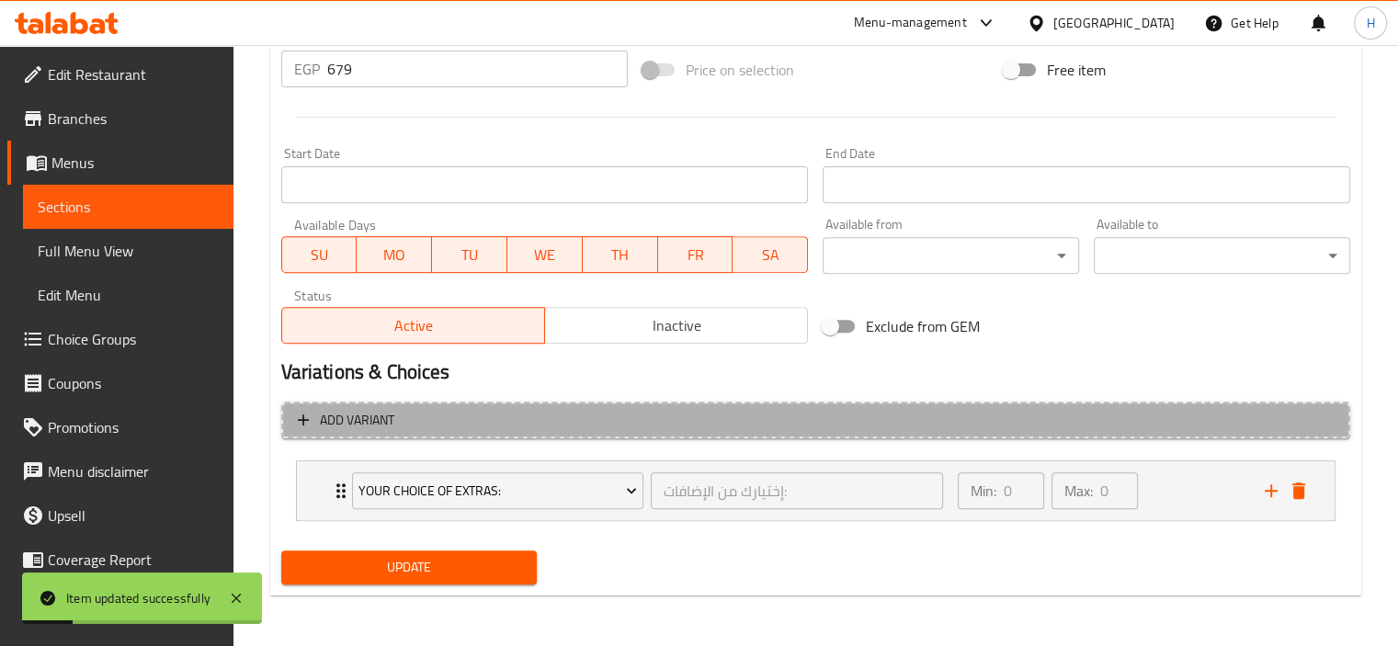
click at [1136, 402] on button "Add variant" at bounding box center [815, 421] width 1069 height 38
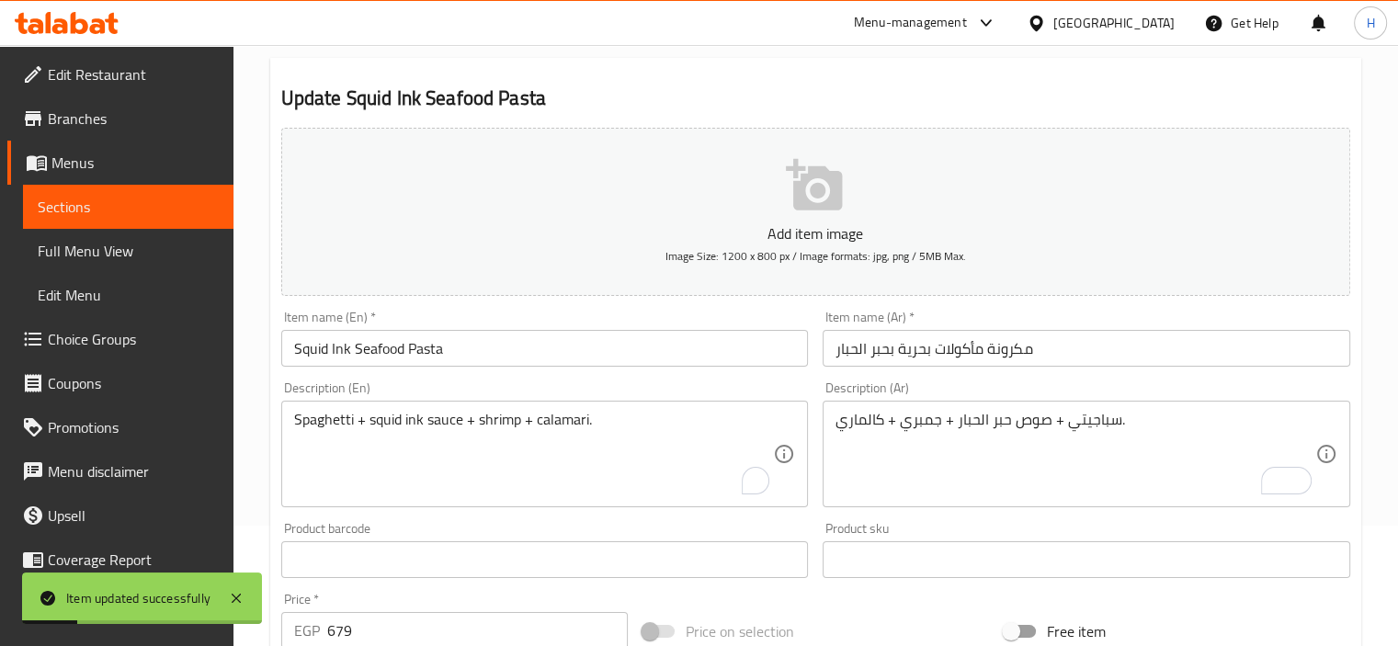
scroll to position [0, 0]
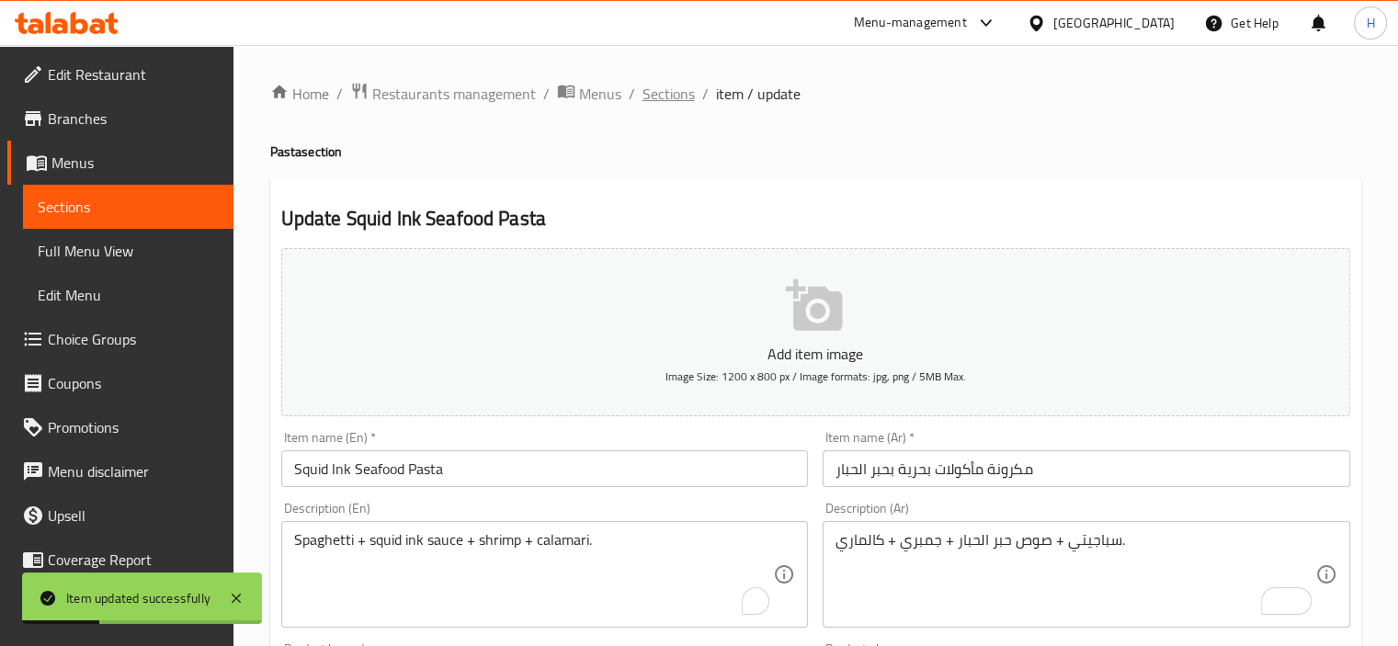
click at [656, 88] on span "Sections" at bounding box center [668, 94] width 52 height 22
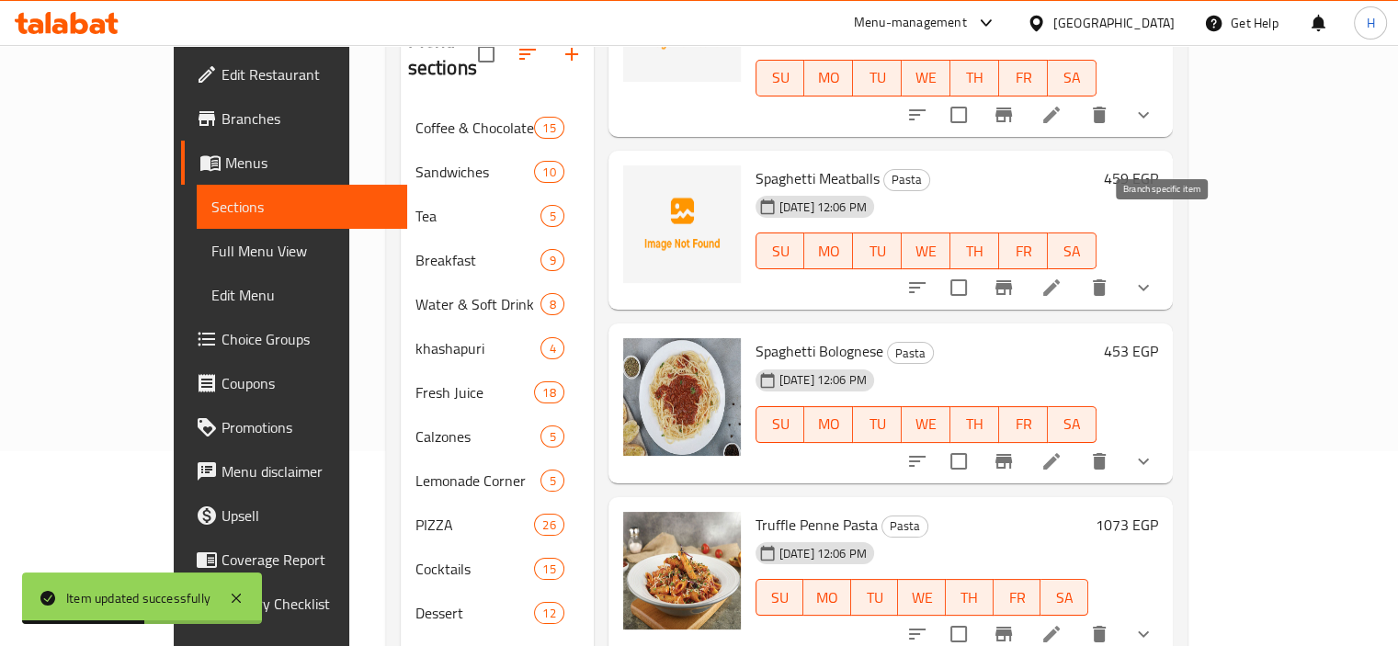
scroll to position [1985, 0]
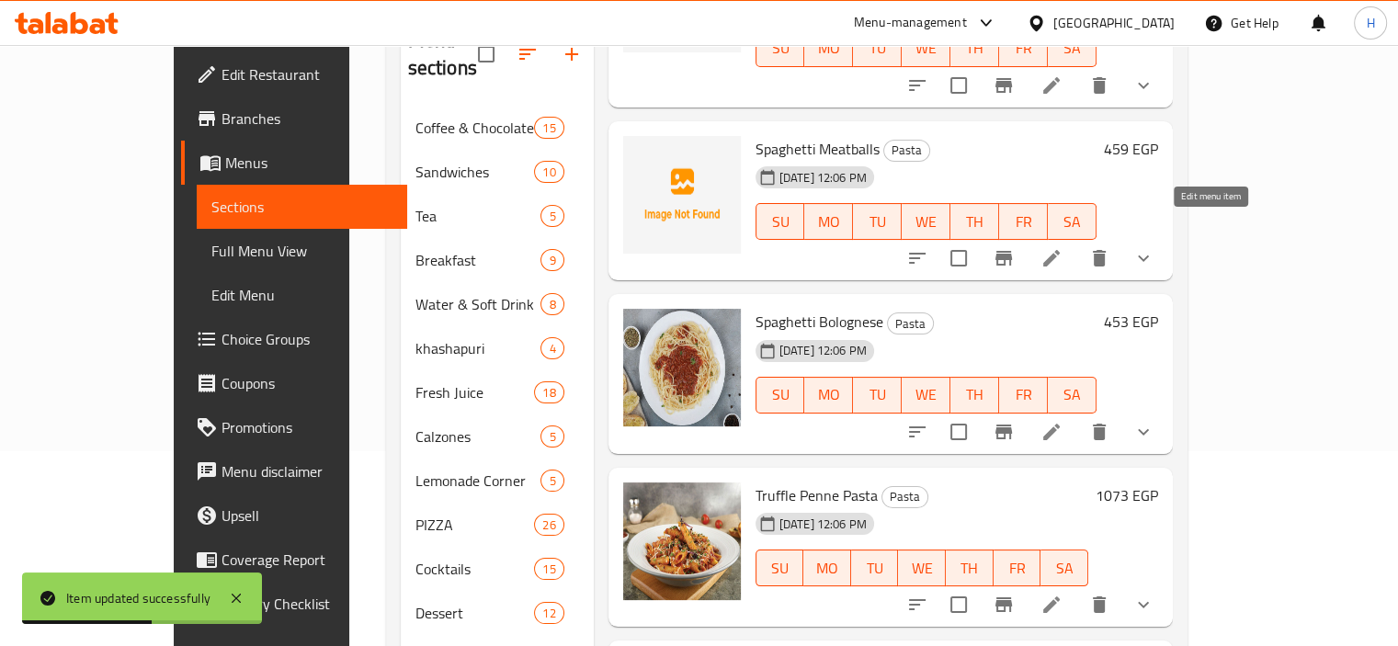
click at [1062, 247] on icon at bounding box center [1051, 258] width 22 height 22
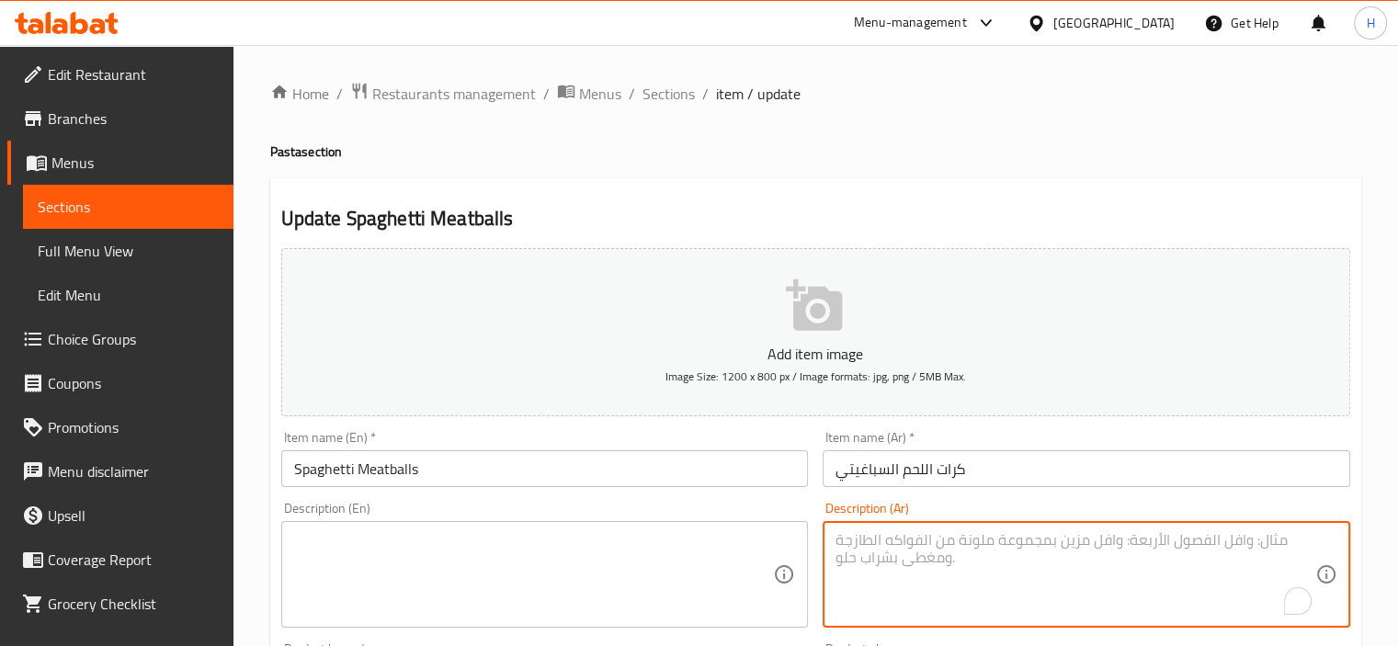
click at [909, 592] on textarea "To enrich screen reader interactions, please activate Accessibility in Grammarl…" at bounding box center [1075, 574] width 480 height 87
paste textarea "سباجيتي + كرات لحم + صوص طماطم."
type textarea "سباجيتي + كرات لحم + صوص طماطم."
click at [464, 550] on textarea at bounding box center [534, 574] width 480 height 87
paste textarea "Spaghetti + meatballs + tomato sauce."
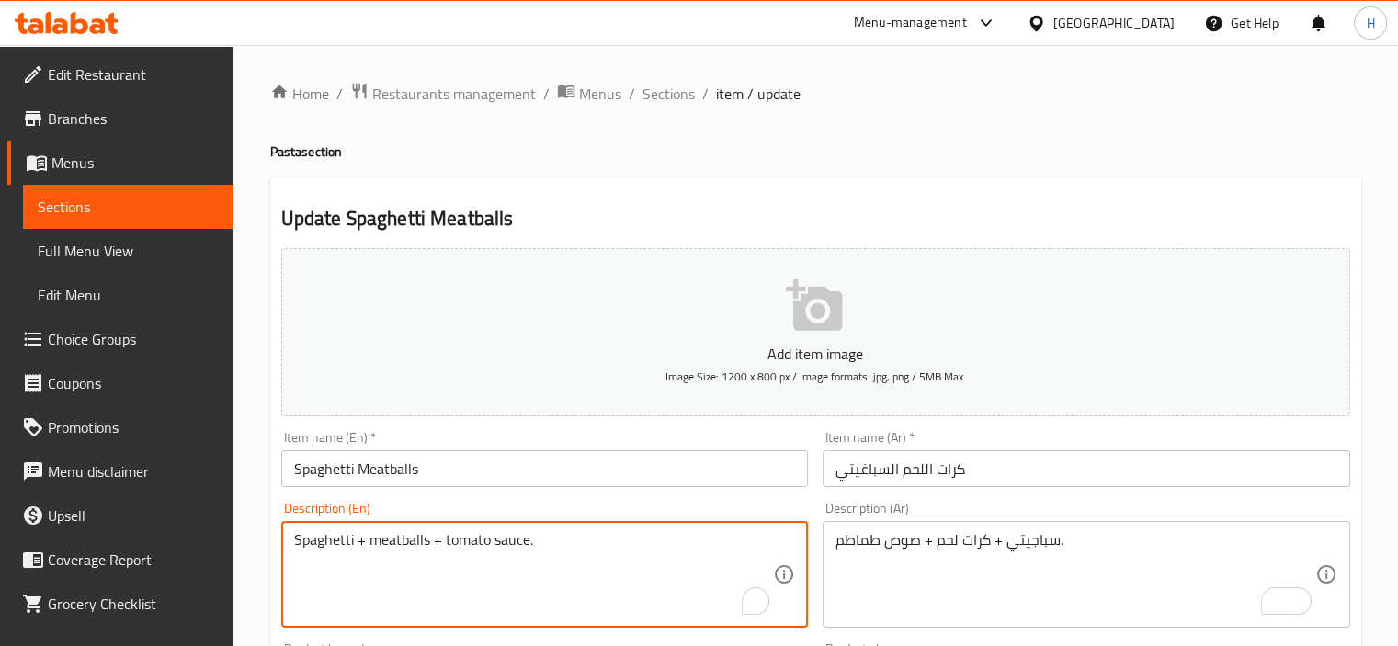
paste textarea "Spaghetti + meatballs + tomato sauce."
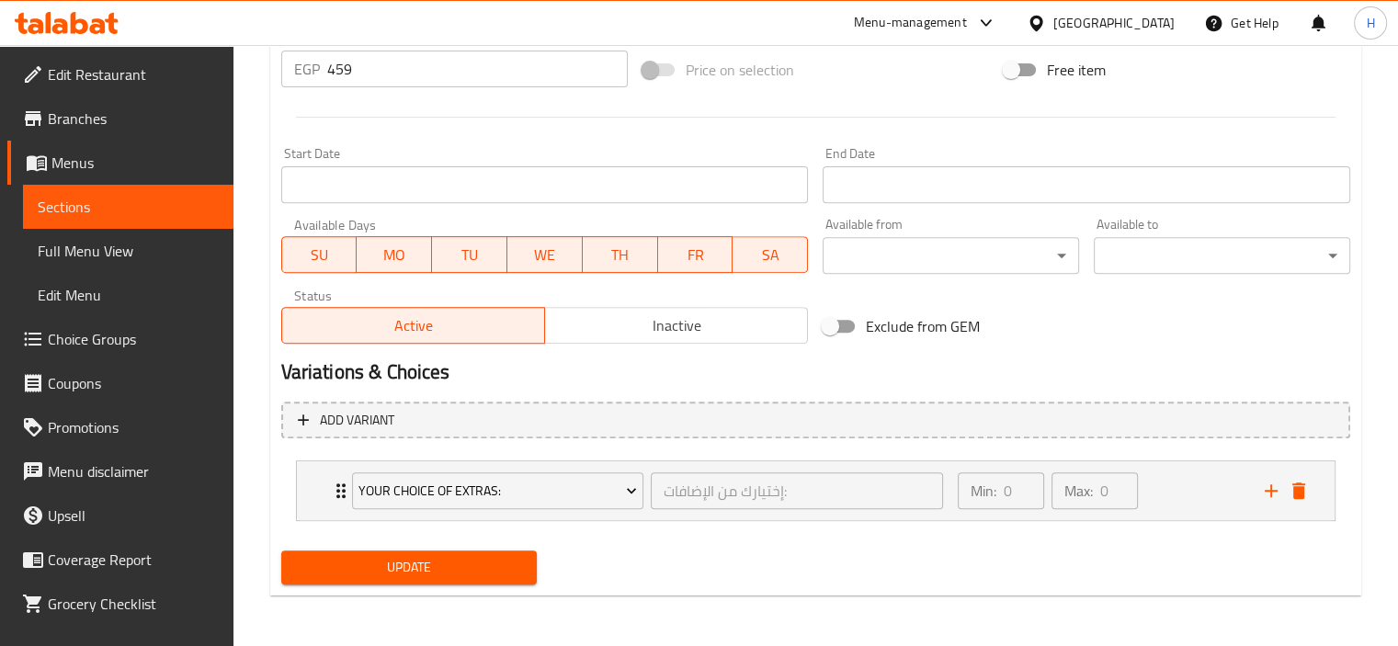
type textarea "Spaghetti + meatballs + tomato sauce."
click at [434, 570] on span "Update" at bounding box center [409, 567] width 227 height 23
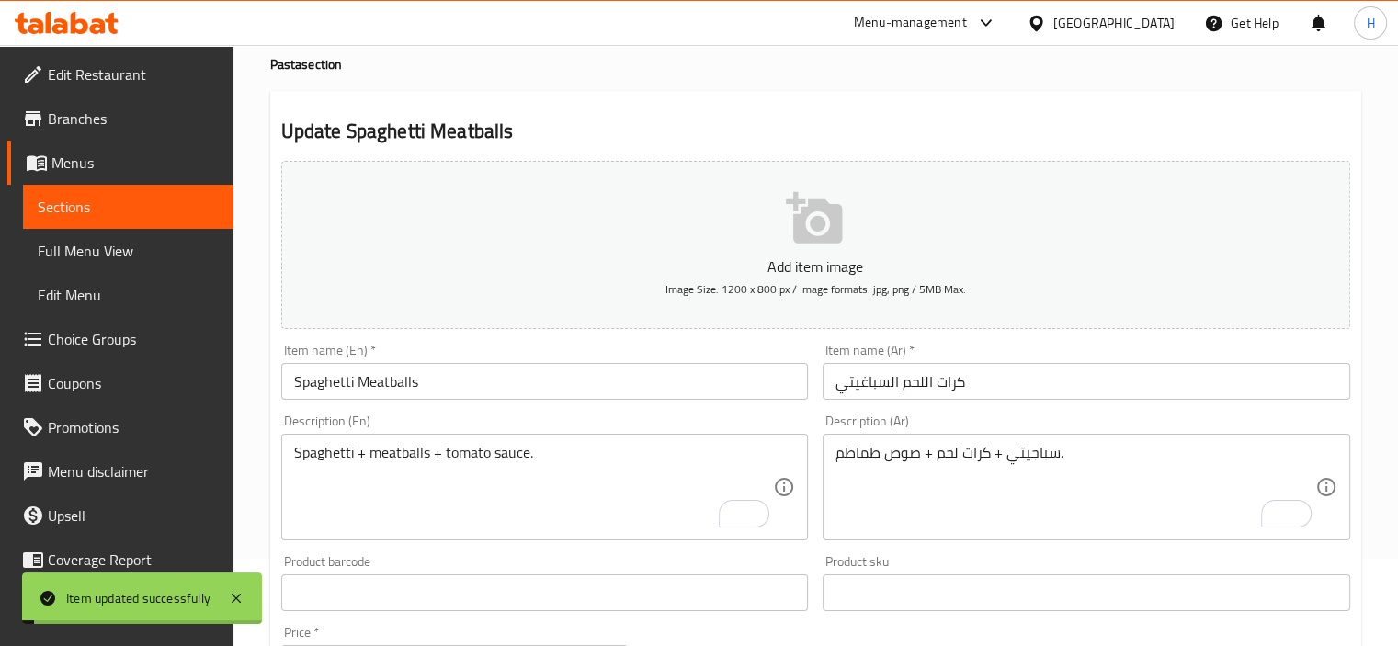
scroll to position [0, 0]
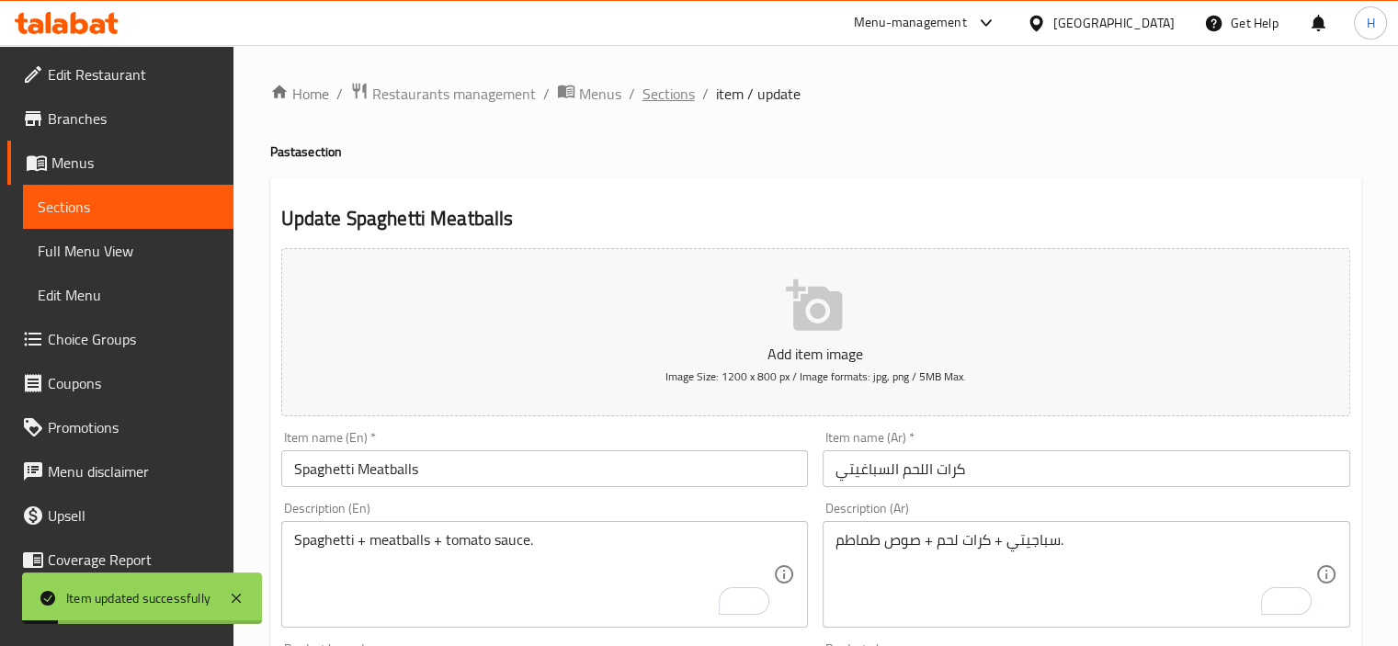
click at [674, 91] on span "Sections" at bounding box center [668, 94] width 52 height 22
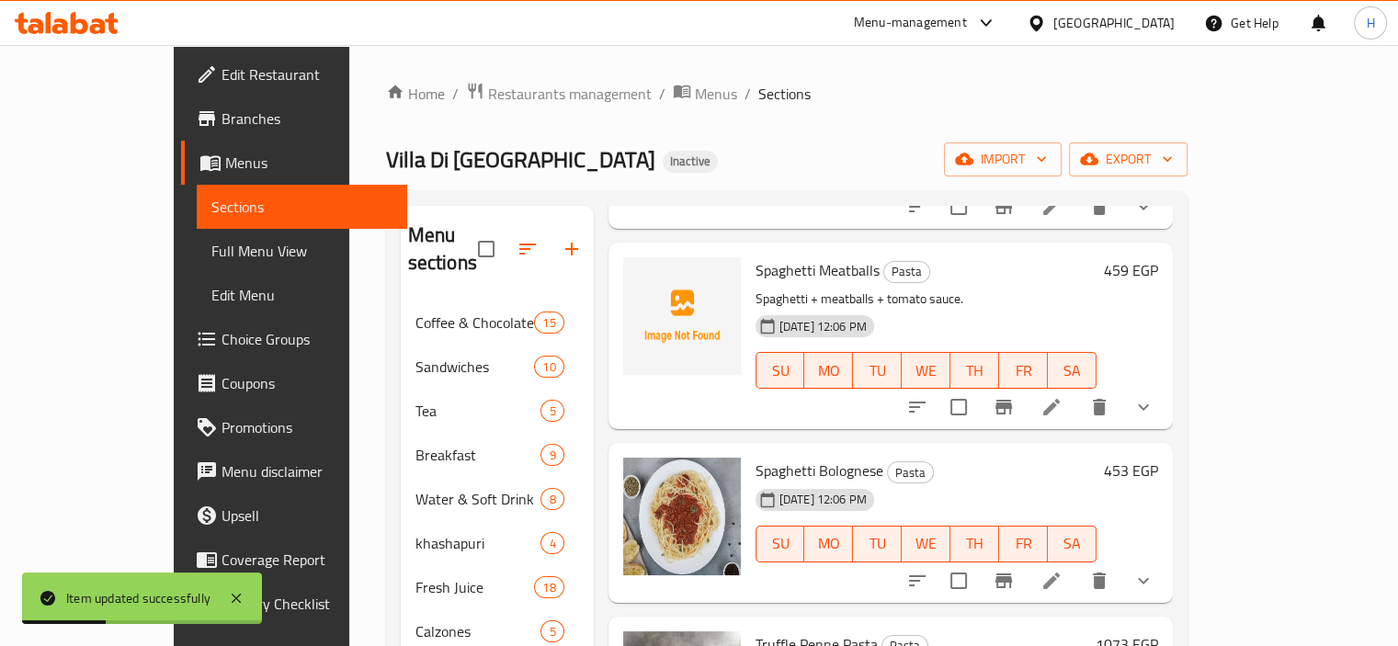
scroll to position [2161, 0]
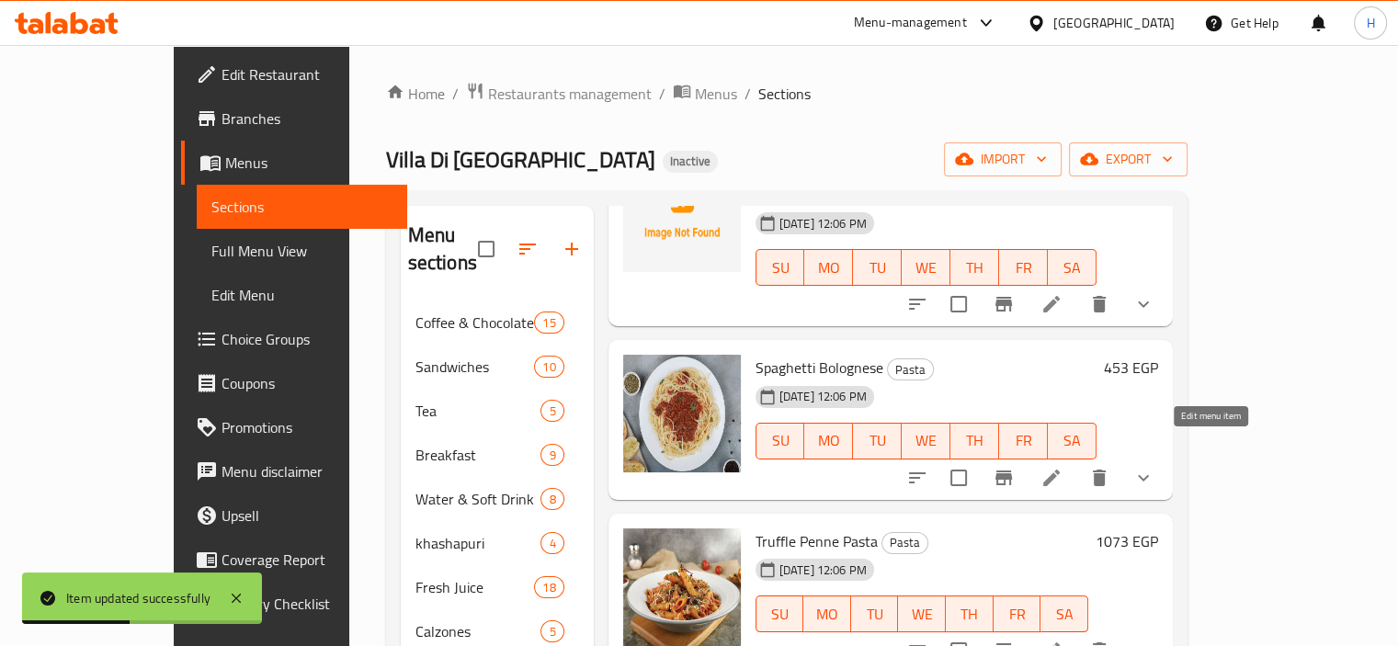
click at [1060, 470] on icon at bounding box center [1051, 478] width 17 height 17
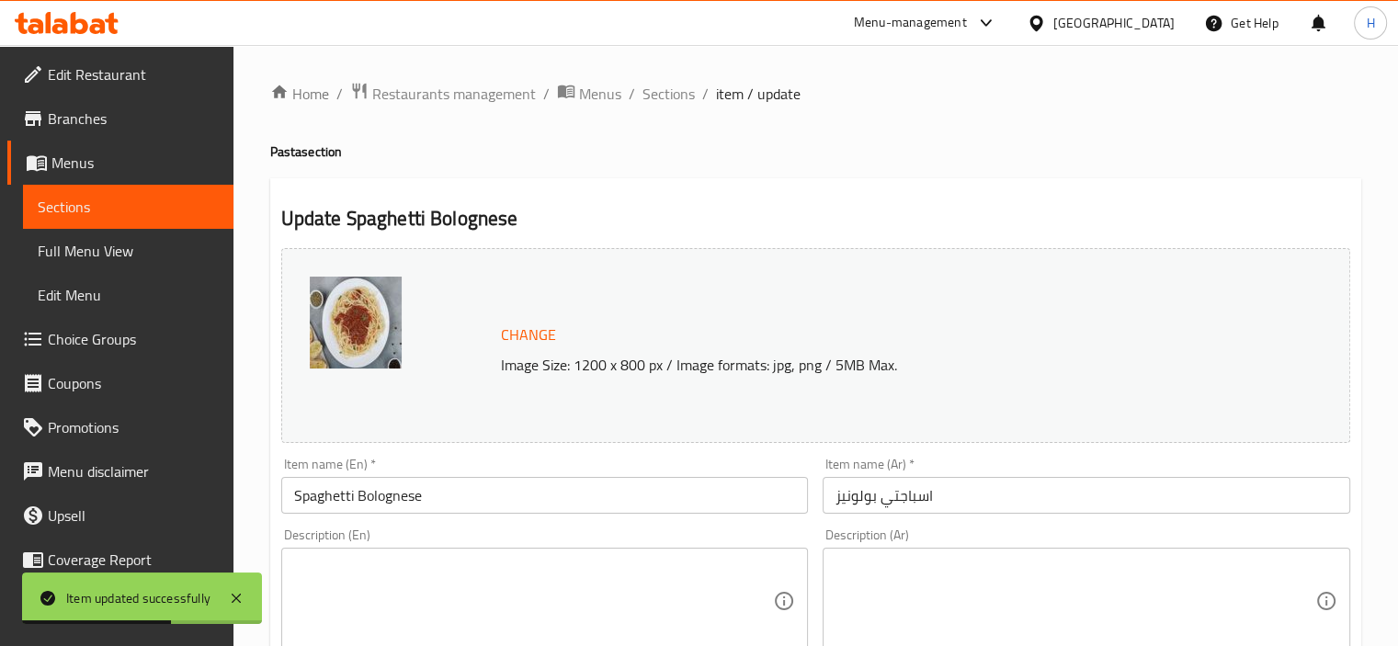
click at [1095, 588] on textarea at bounding box center [1075, 601] width 480 height 87
paste textarea "سباجيتي + بولونيز لحم مفروم."
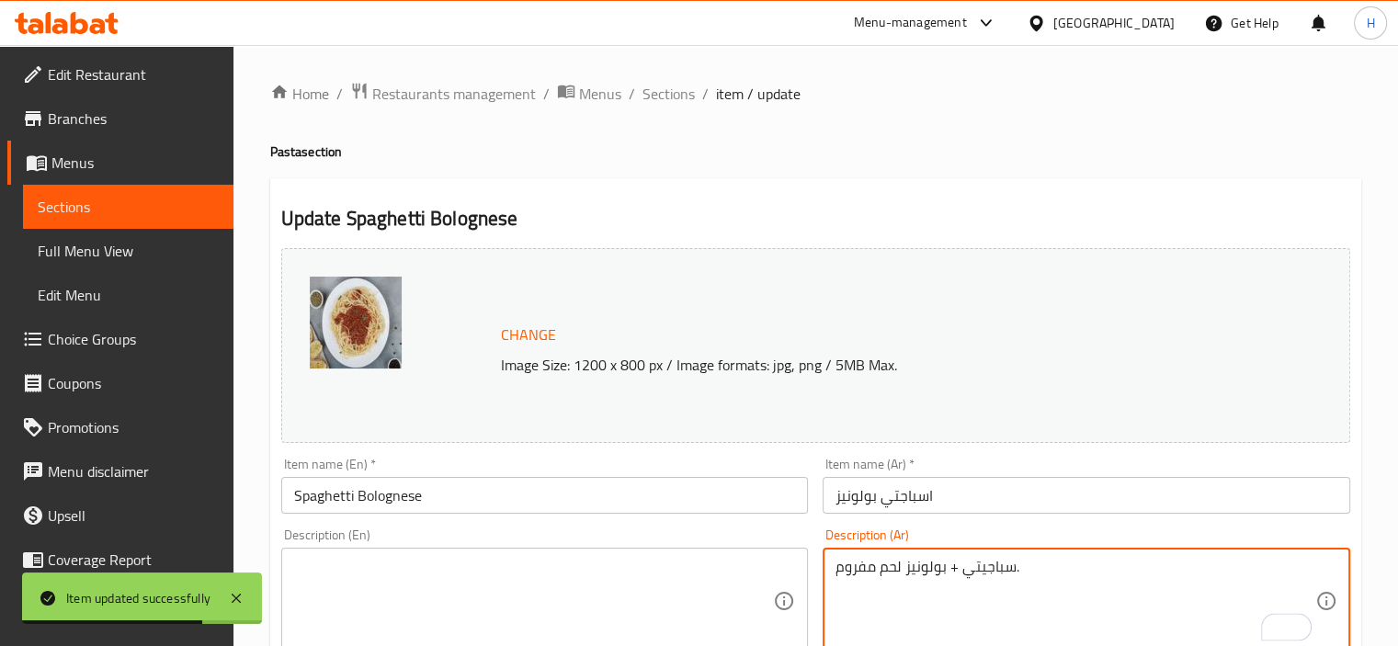
type textarea "سباجيتي + بولونيز لحم مفروم."
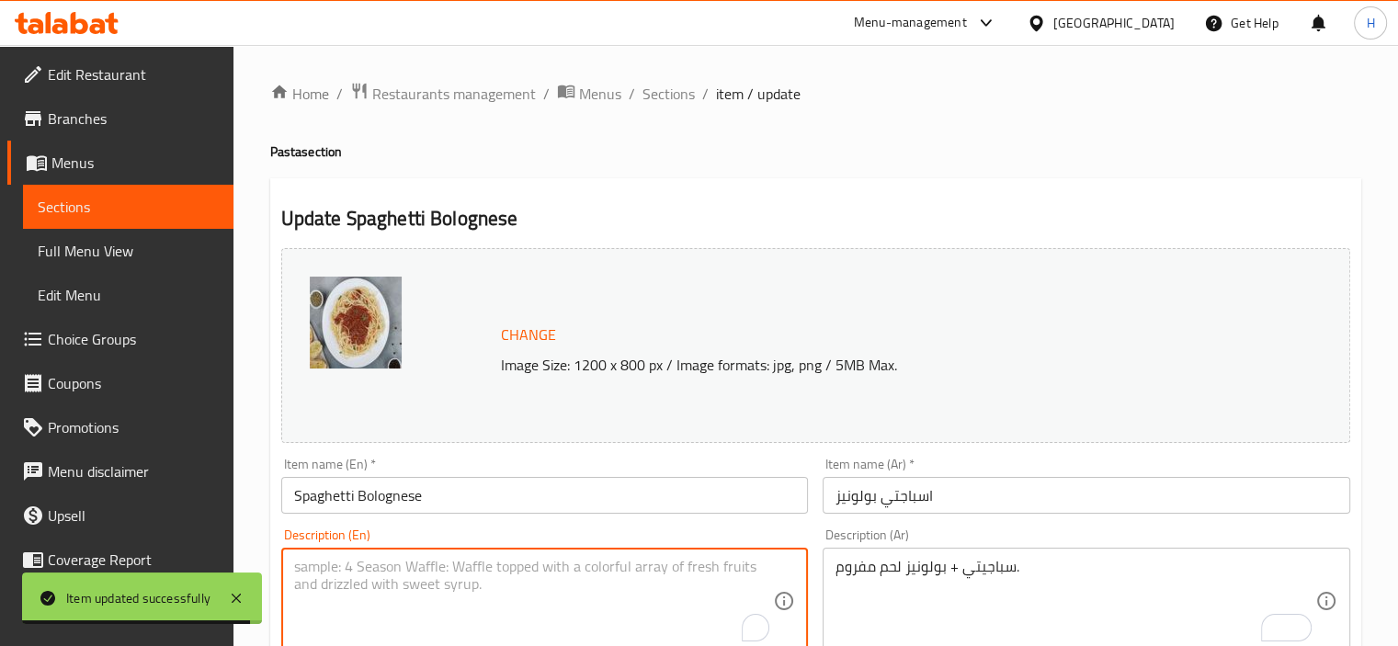
click at [445, 597] on textarea "To enrich screen reader interactions, please activate Accessibility in Grammarl…" at bounding box center [534, 601] width 480 height 87
paste textarea "Spaghetti + minced beef bolognese."
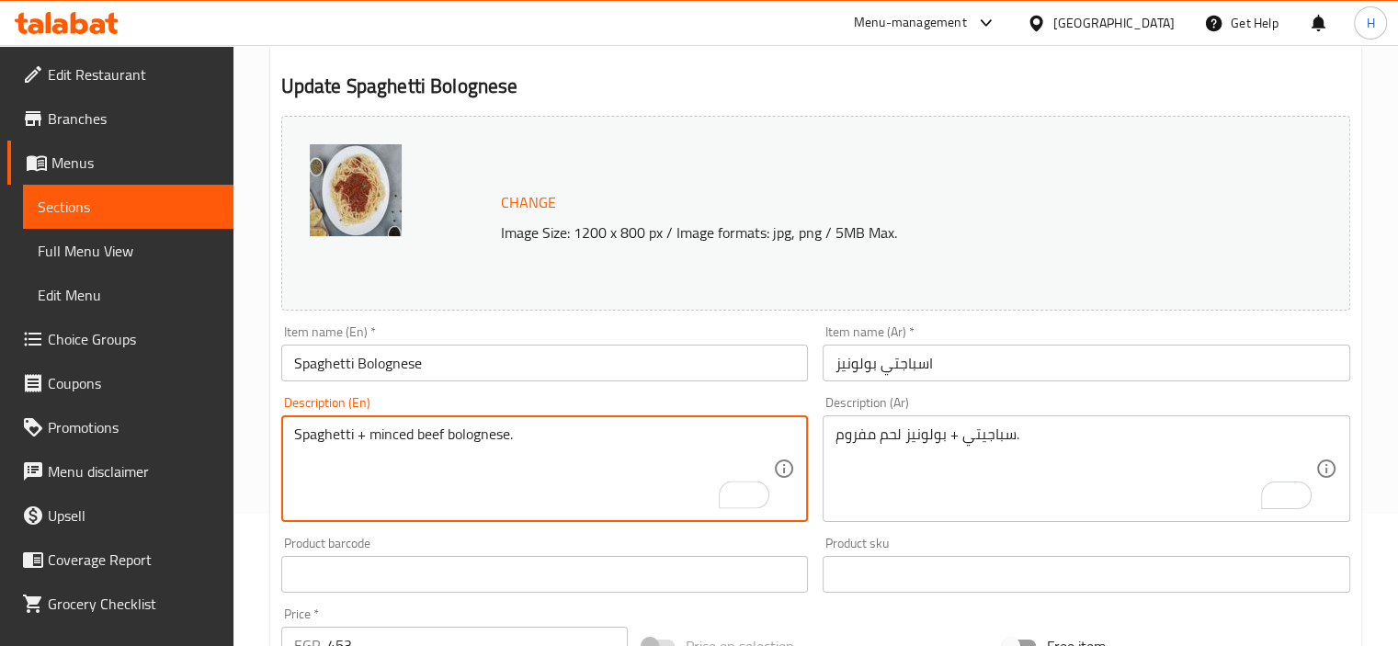
scroll to position [132, 0]
click at [425, 437] on textarea "Spaghetti + minced beef bolognese." at bounding box center [534, 468] width 480 height 87
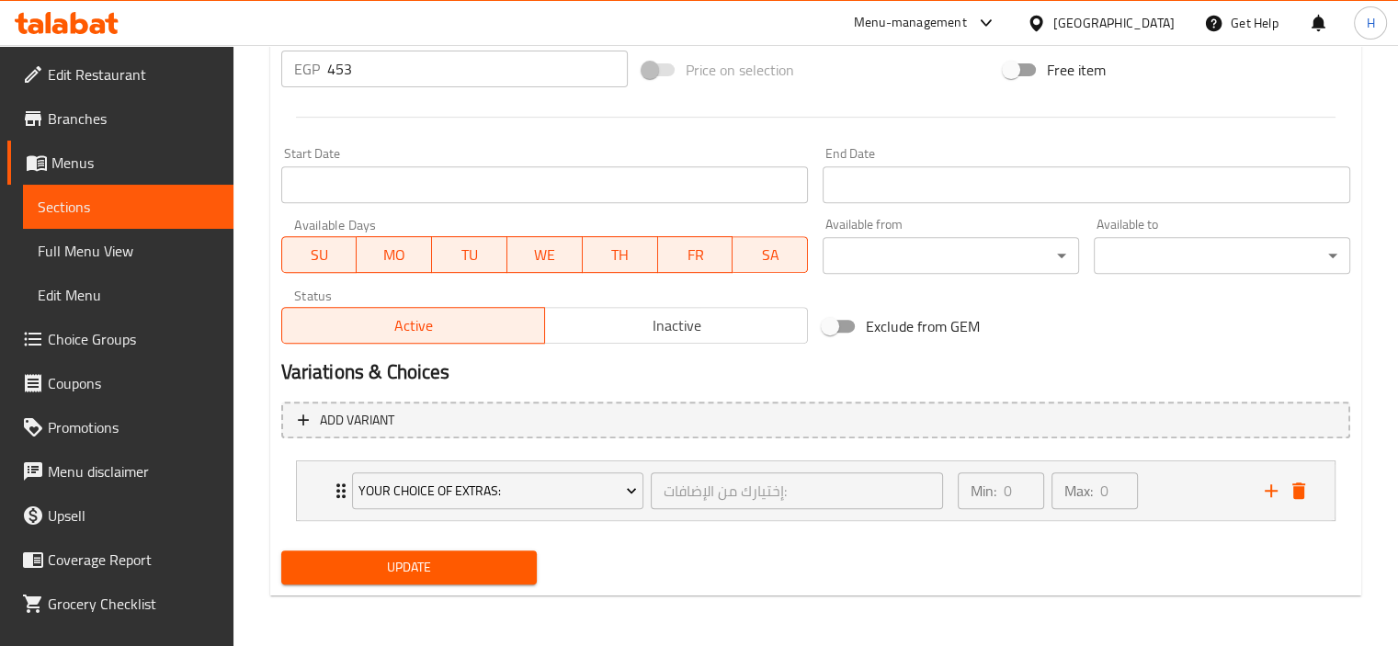
type textarea "Spaghetti + minced meat bolognese."
click at [380, 567] on span "Update" at bounding box center [409, 567] width 227 height 23
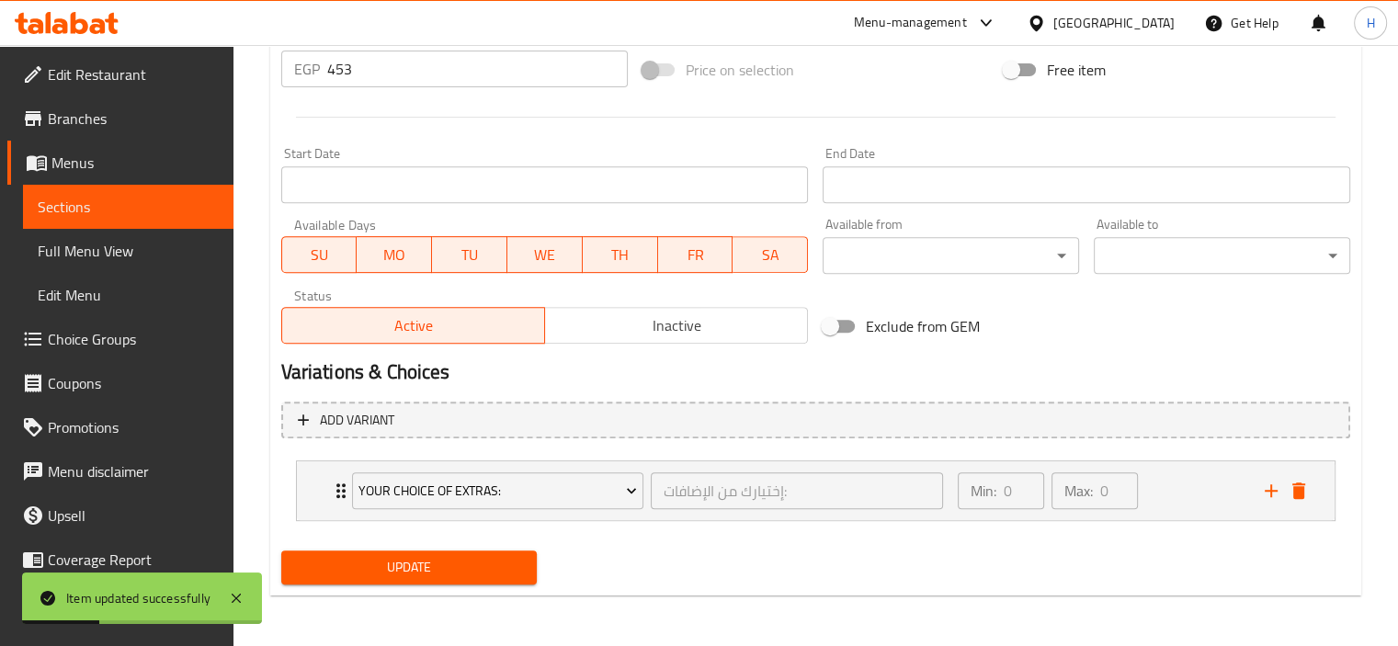
drag, startPoint x: 1160, startPoint y: 312, endPoint x: 888, endPoint y: 214, distance: 289.2
click at [1160, 312] on div "Exclude from GEM" at bounding box center [995, 326] width 361 height 50
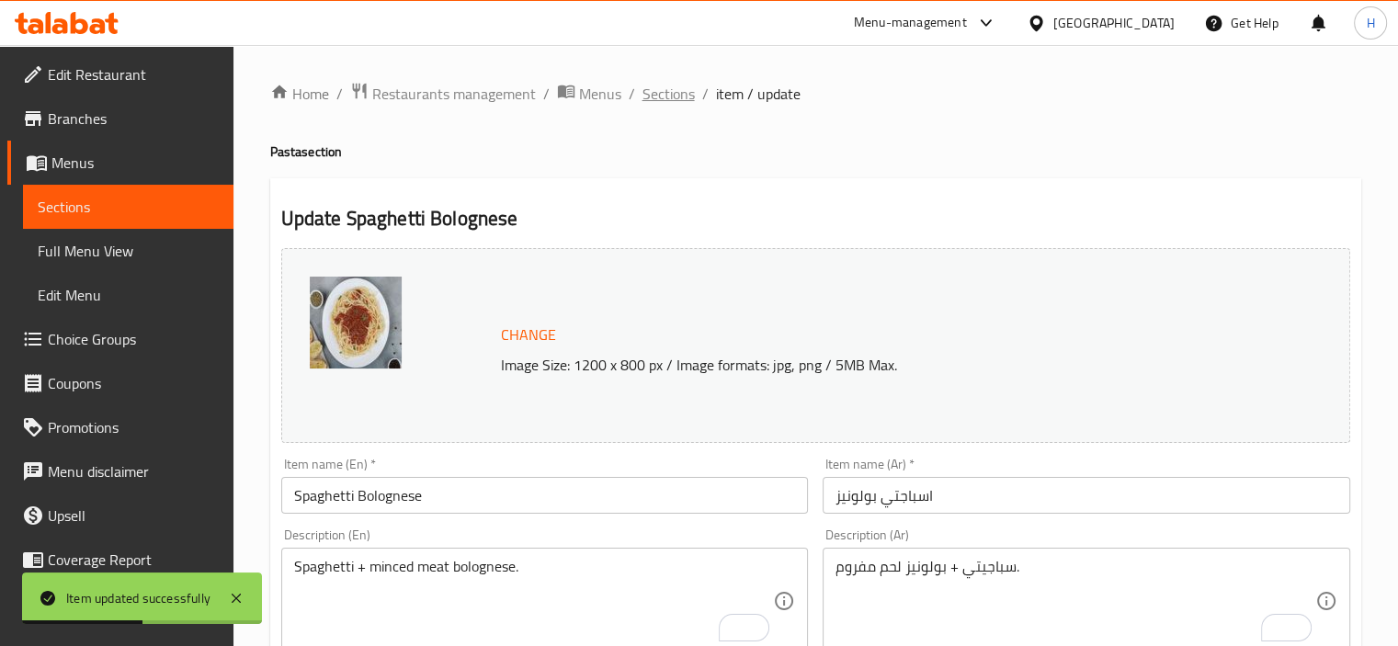
click at [676, 103] on span "Sections" at bounding box center [668, 94] width 52 height 22
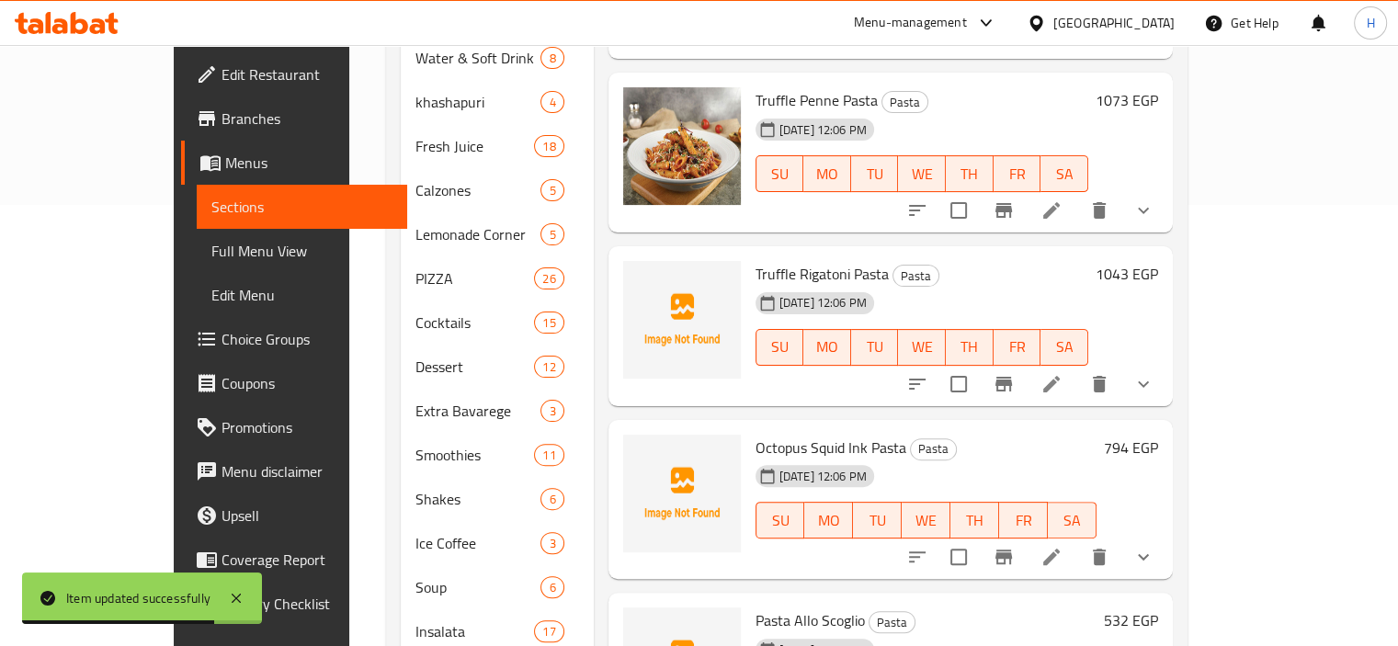
scroll to position [443, 0]
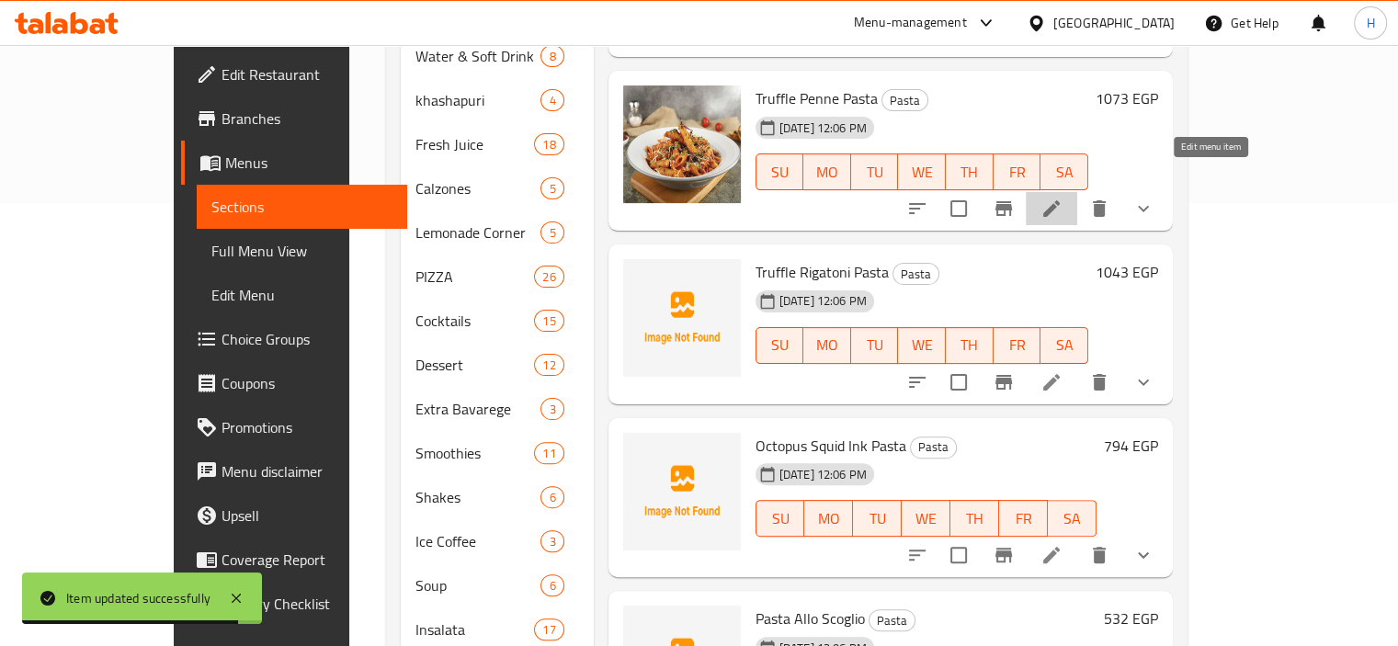
click at [1062, 198] on icon at bounding box center [1051, 209] width 22 height 22
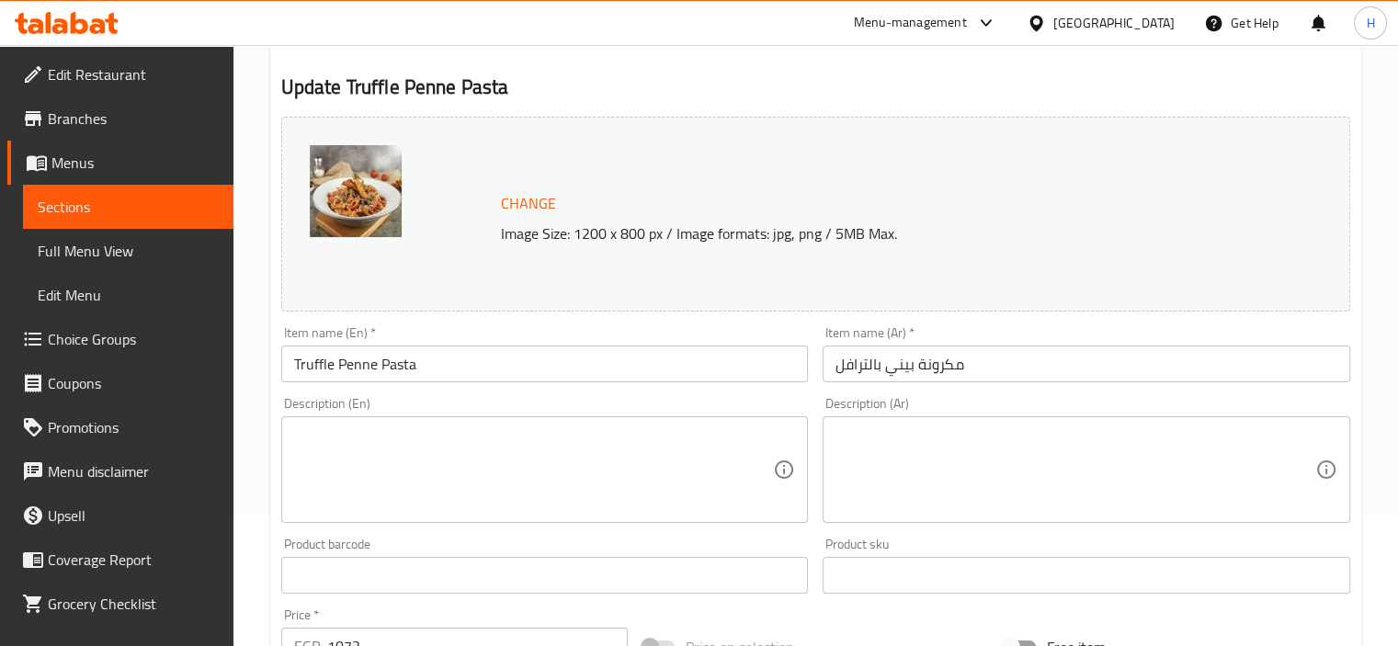
scroll to position [147, 0]
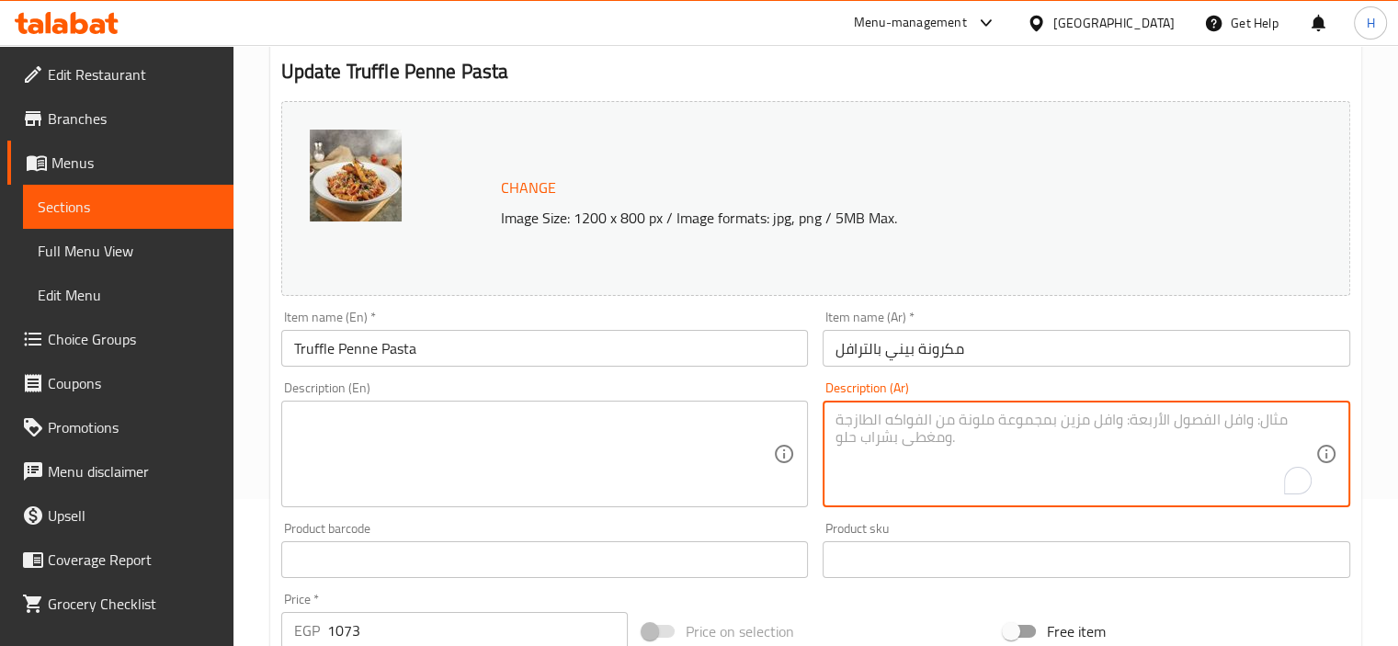
click at [958, 473] on textarea "To enrich screen reader interactions, please activate Accessibility in Grammarl…" at bounding box center [1075, 454] width 480 height 87
paste textarea "مكرونة بينه + صوص ترفل."
type textarea "مكرونة بينه + صوص ترفل."
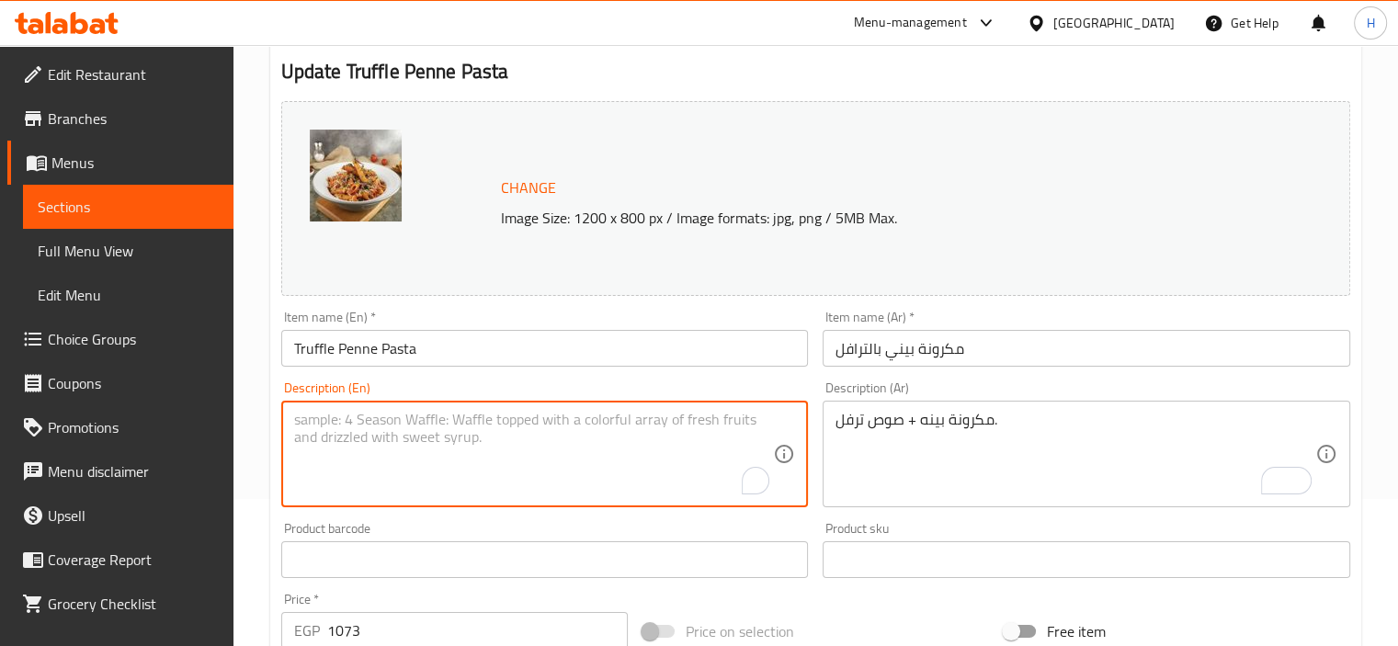
click at [485, 434] on textarea "To enrich screen reader interactions, please activate Accessibility in Grammarl…" at bounding box center [534, 454] width 480 height 87
paste textarea "Pink pasta + truffle sauce."
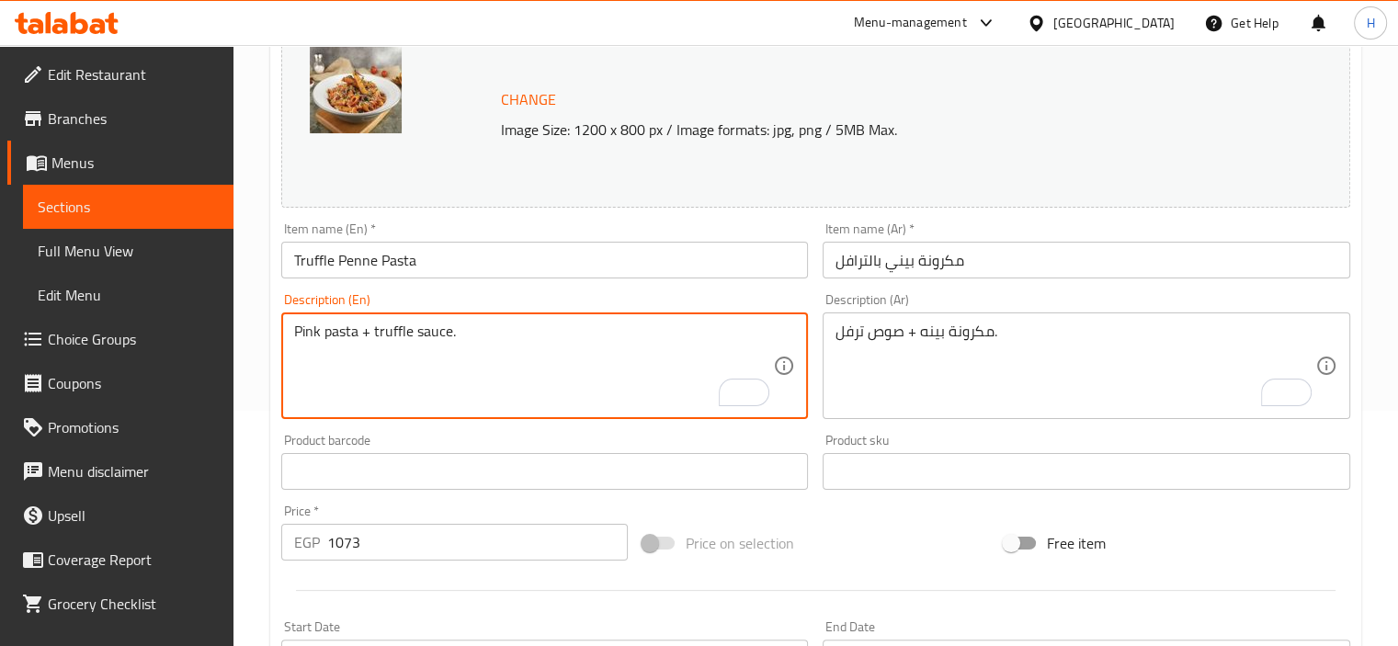
scroll to position [210, 0]
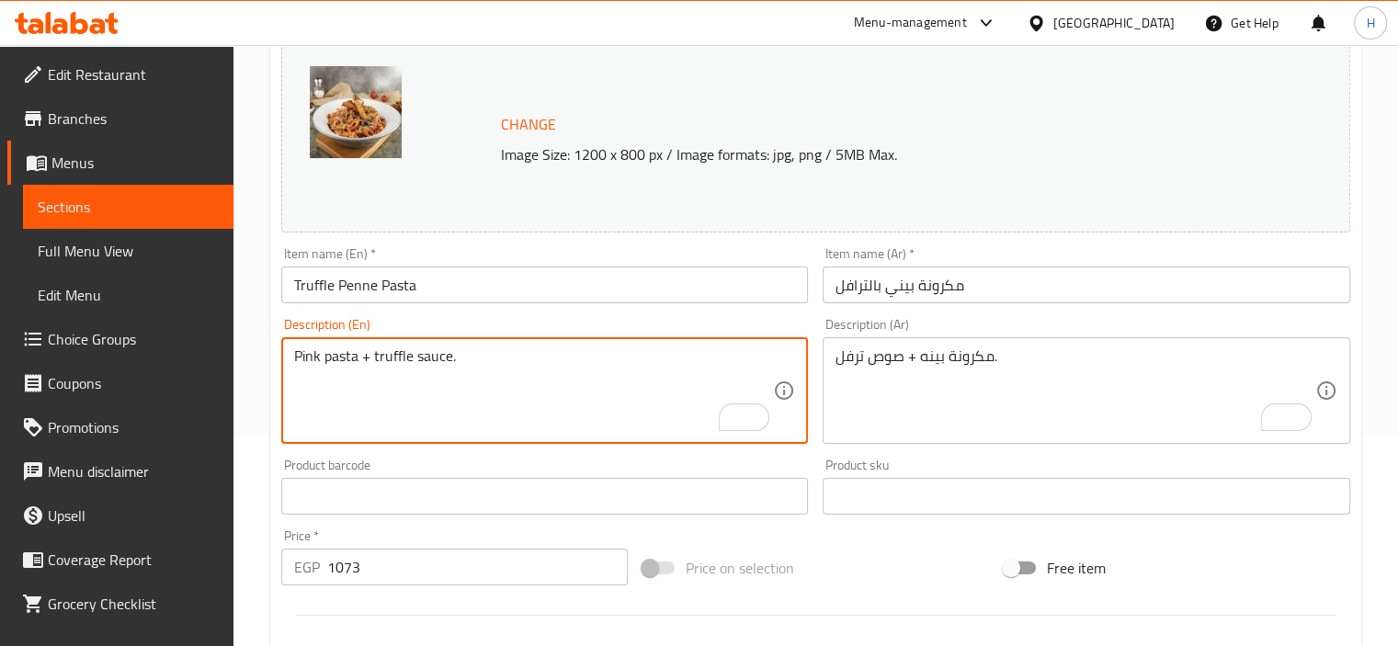
click at [312, 357] on textarea "Pink pasta + truffle sauce." at bounding box center [534, 390] width 480 height 87
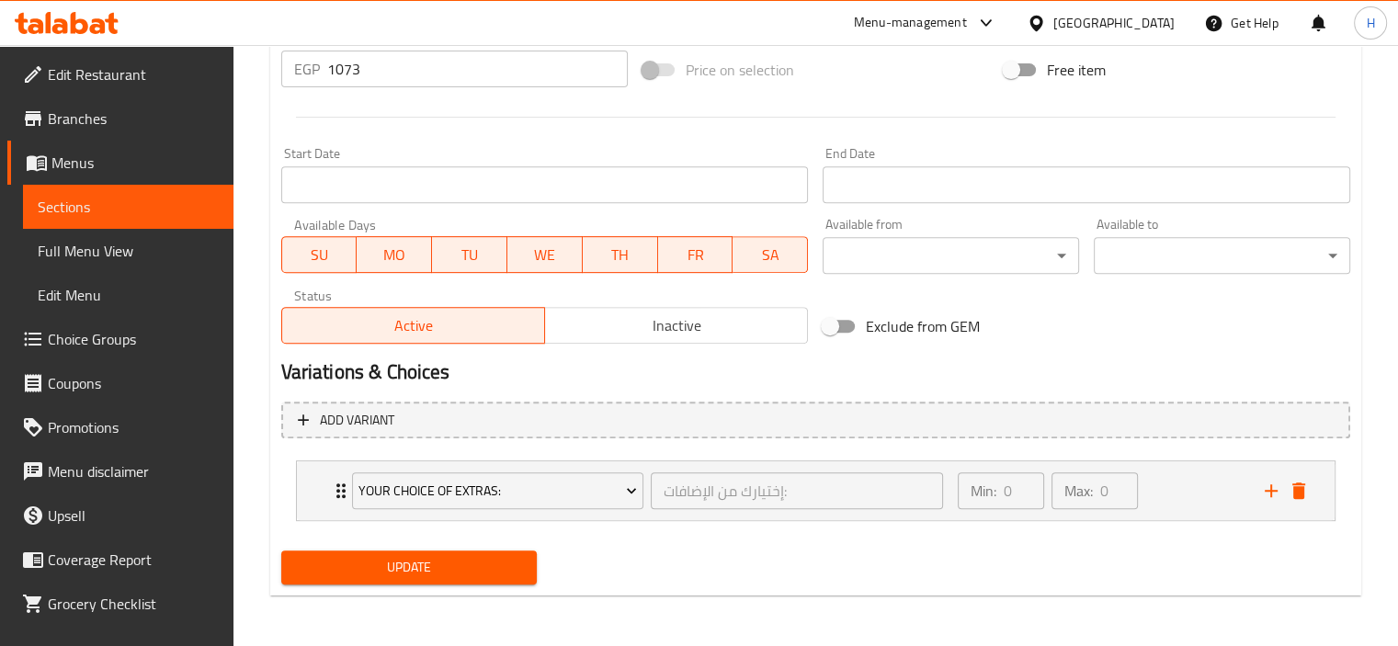
type textarea "Penna pasta + truffle sauce."
click at [329, 557] on span "Update" at bounding box center [409, 567] width 227 height 23
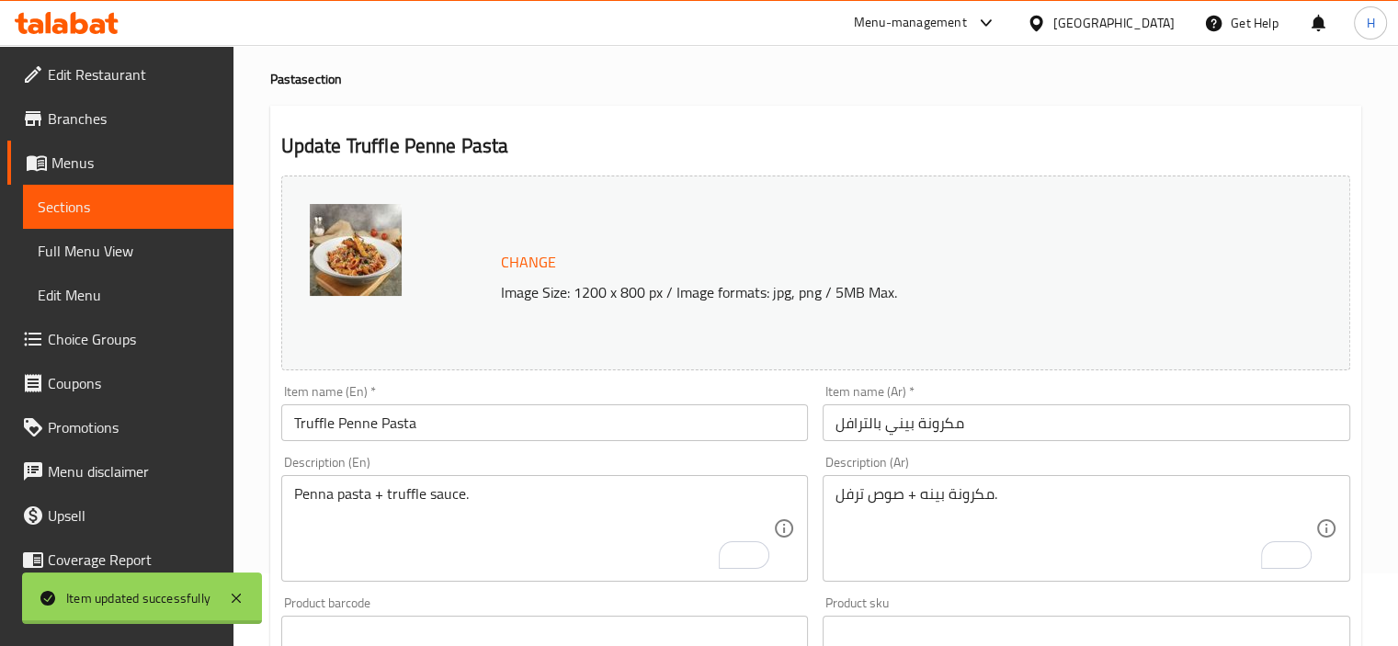
scroll to position [0, 0]
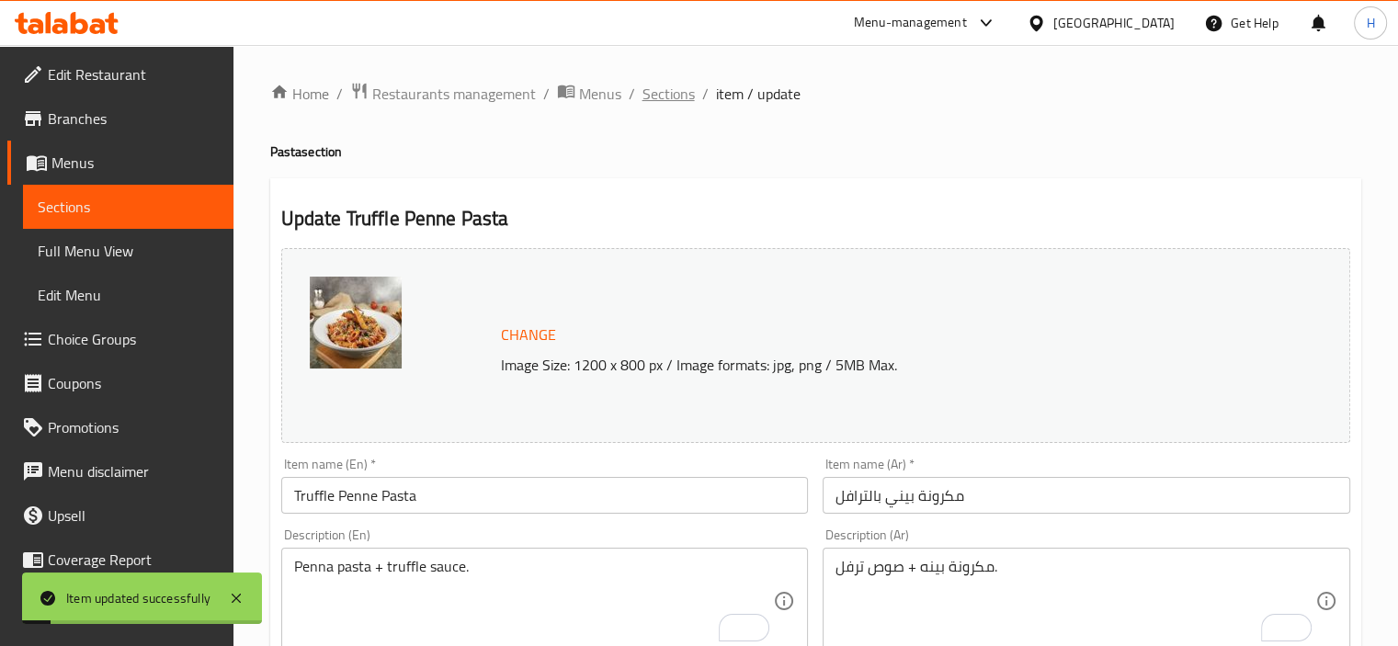
click at [673, 101] on span "Sections" at bounding box center [668, 94] width 52 height 22
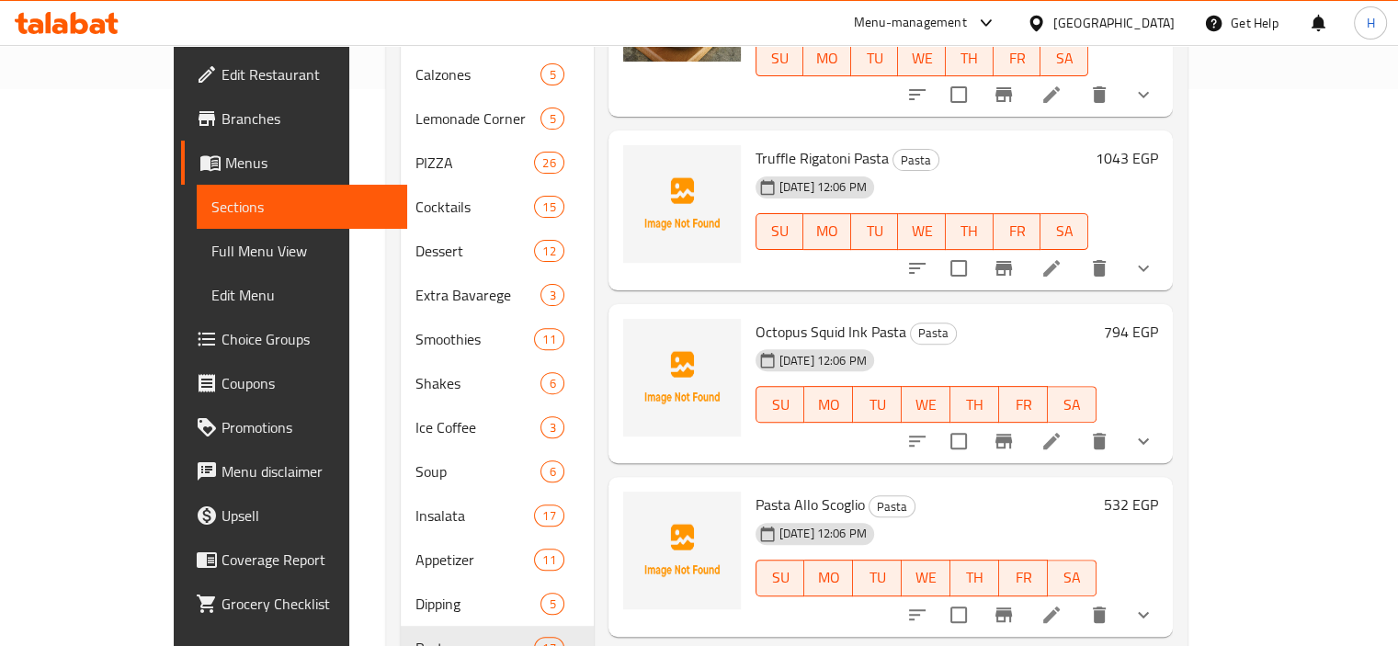
scroll to position [620, 0]
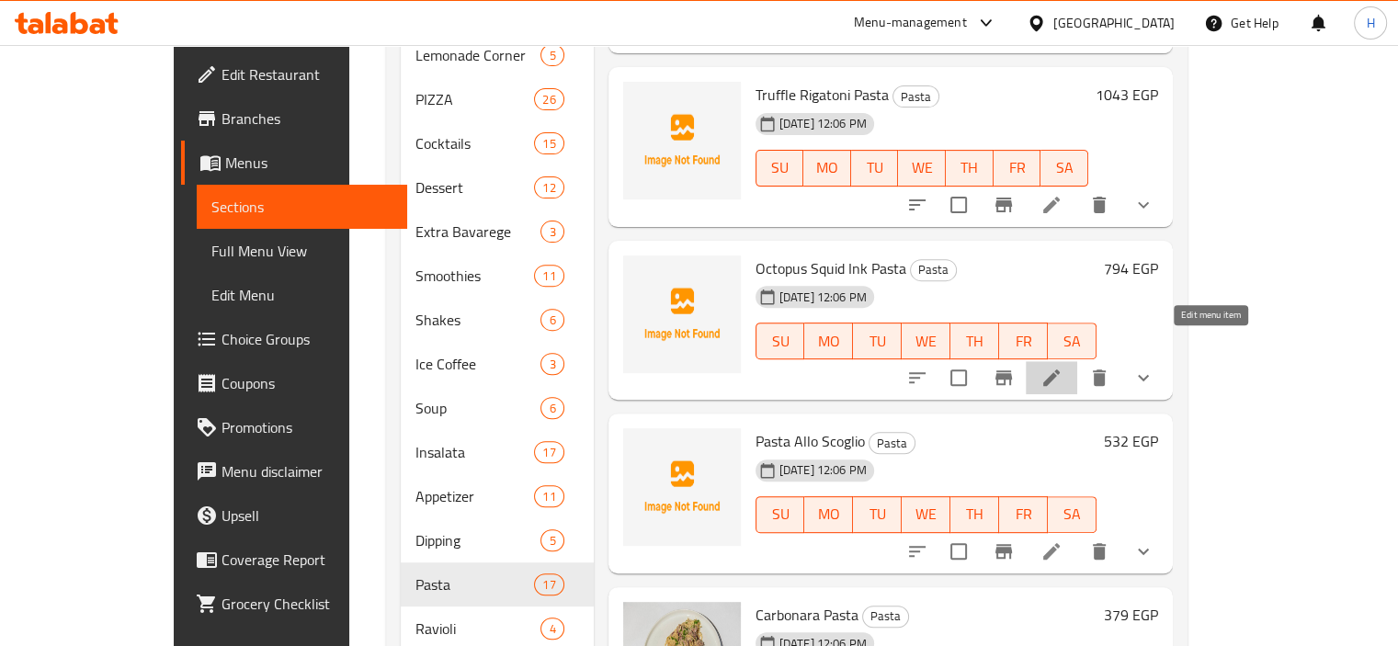
click at [1062, 367] on icon at bounding box center [1051, 378] width 22 height 22
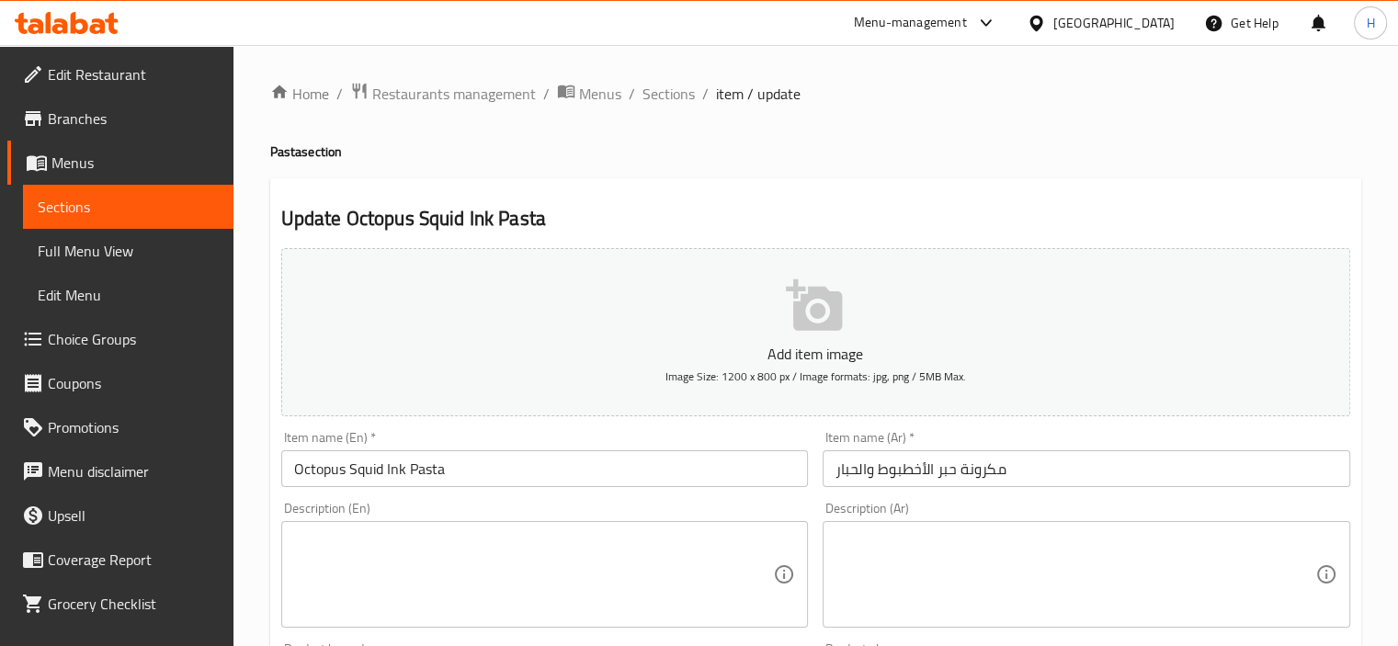
click at [1162, 213] on h2 "Update Octopus Squid Ink Pasta" at bounding box center [815, 219] width 1069 height 28
click at [1004, 545] on textarea at bounding box center [1075, 574] width 480 height 87
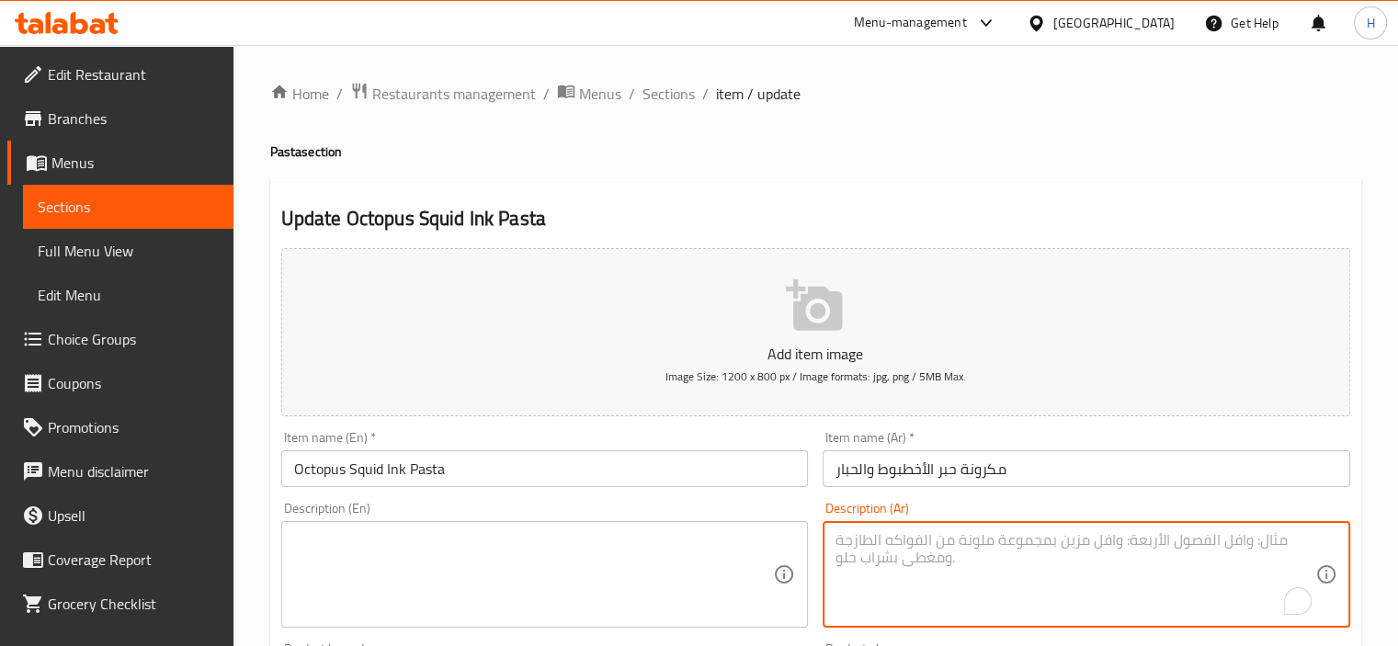
paste textarea "ريجاتوني + صوص ترفل."
type textarea "ريجاتوني + صوص ترفل."
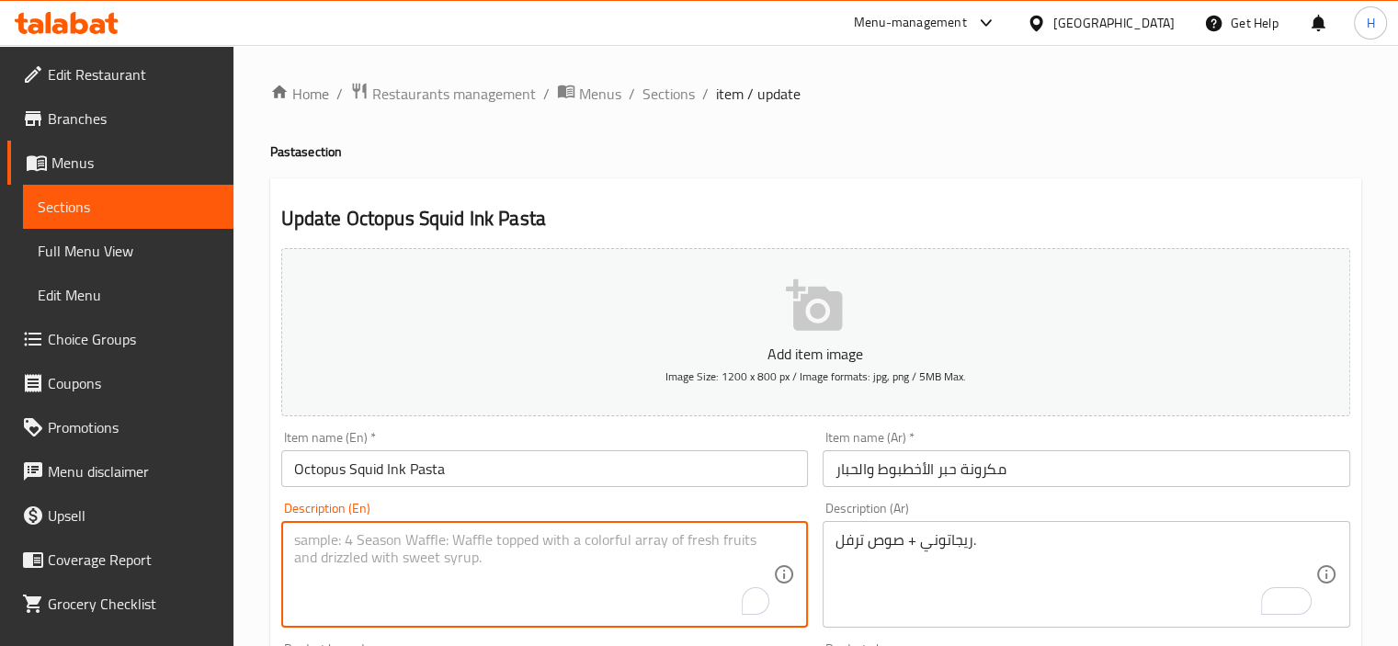
click at [509, 560] on textarea "To enrich screen reader interactions, please activate Accessibility in Grammarl…" at bounding box center [534, 574] width 480 height 87
paste textarea "Rigatoni + truffle sauce."
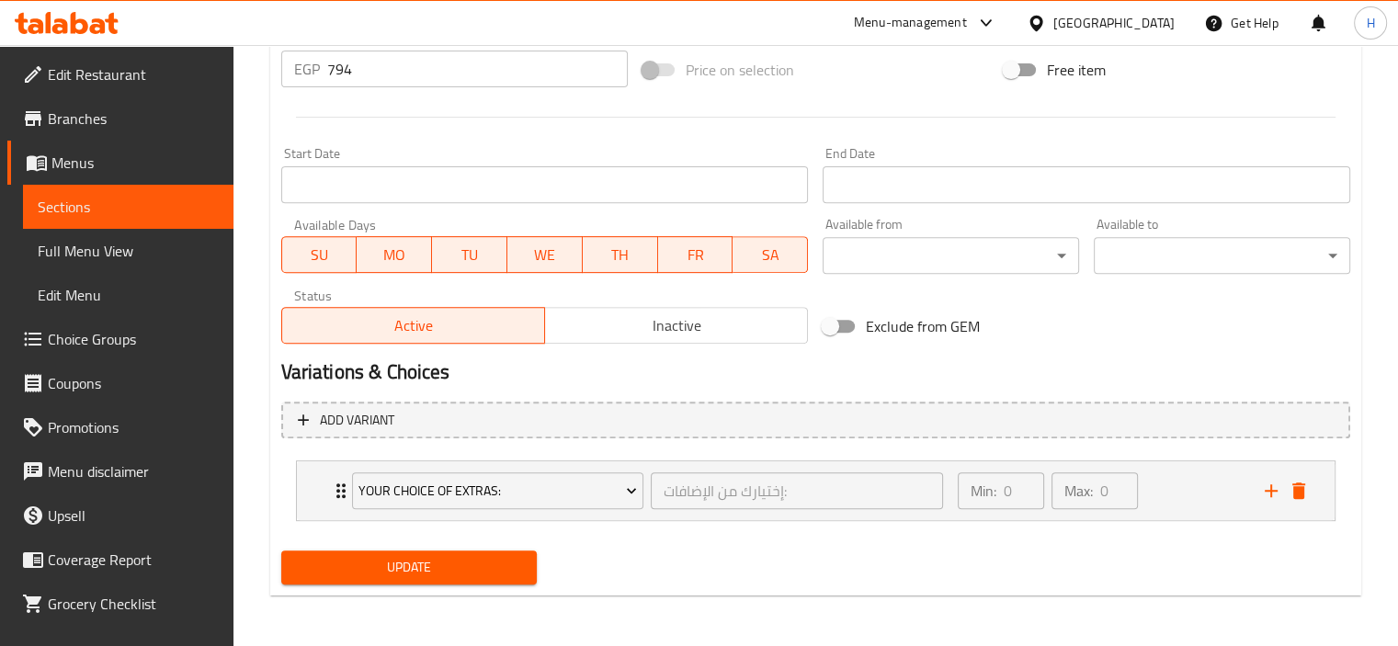
type textarea "Rigatoni + truffle sauce."
click at [478, 559] on span "Update" at bounding box center [409, 567] width 227 height 23
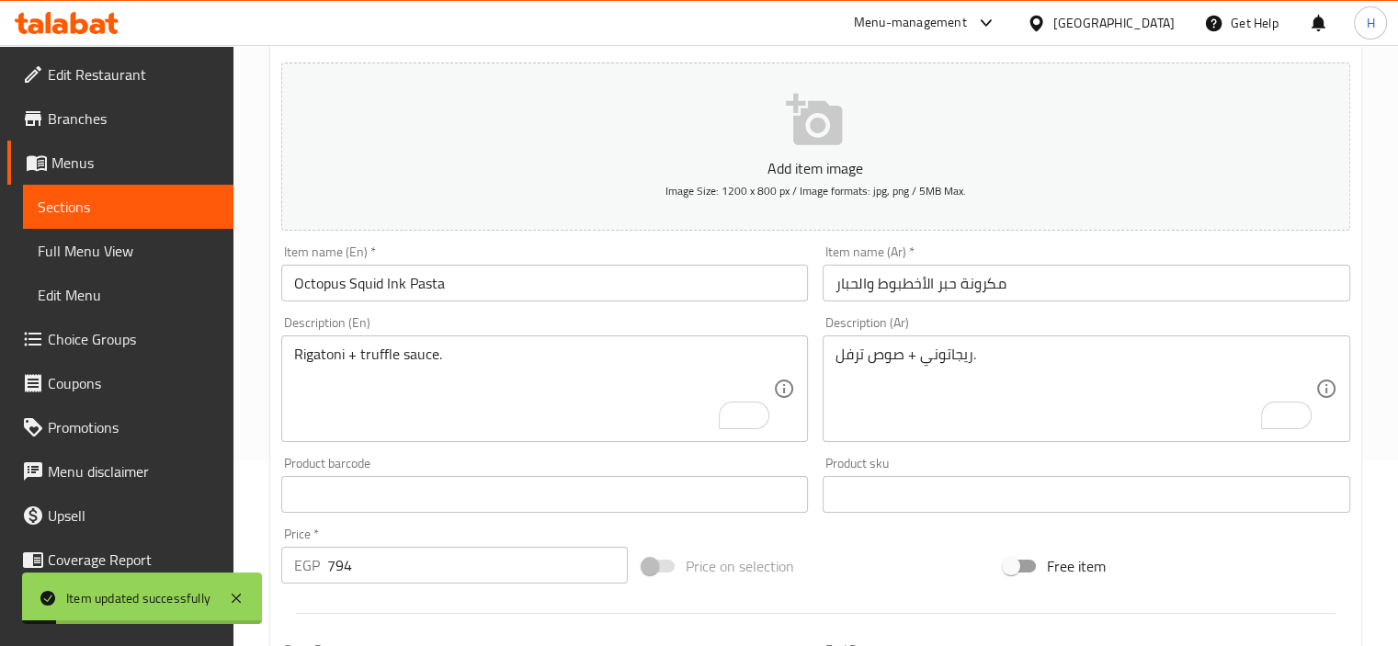
scroll to position [0, 0]
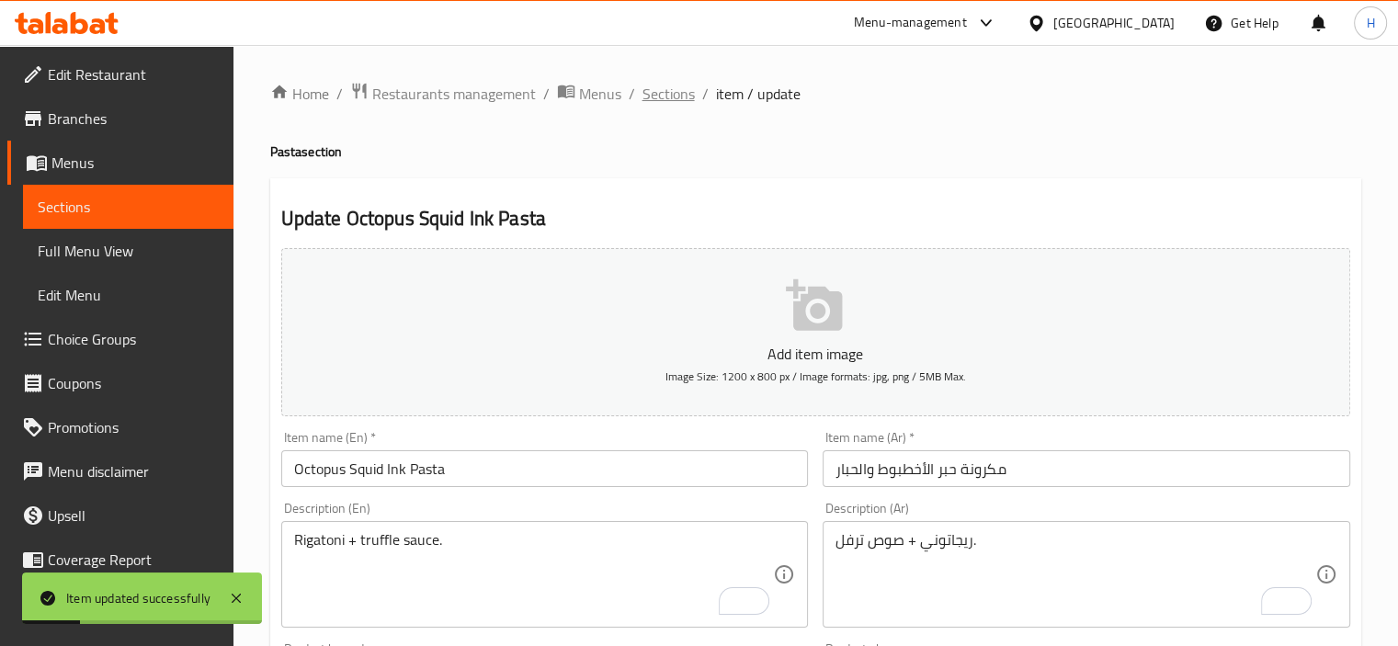
click at [680, 95] on span "Sections" at bounding box center [668, 94] width 52 height 22
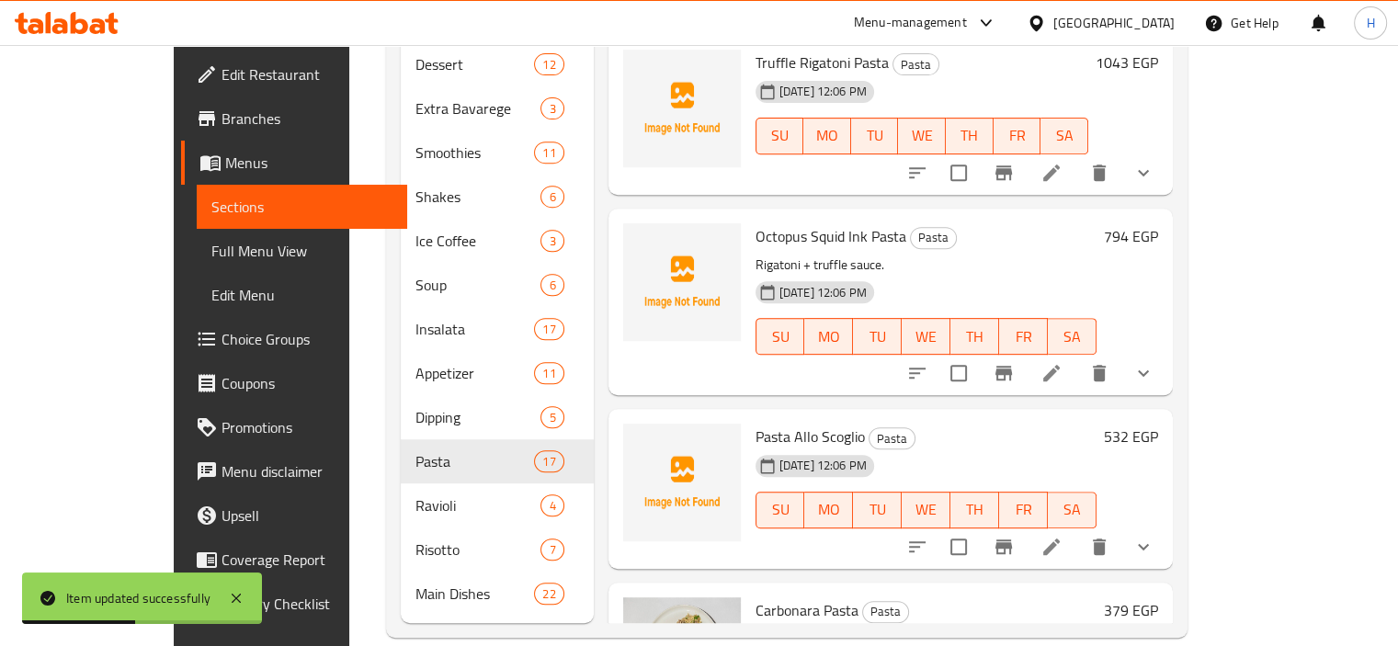
scroll to position [2243, 0]
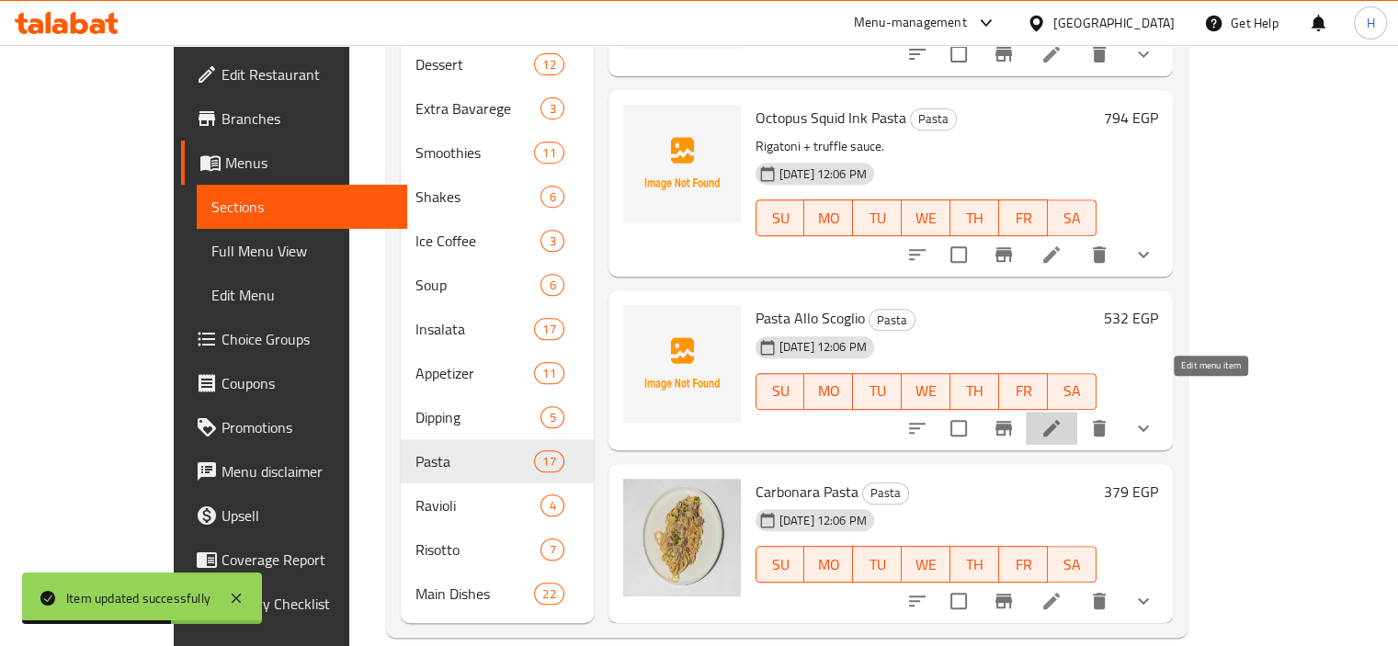
click at [1062, 417] on icon at bounding box center [1051, 428] width 22 height 22
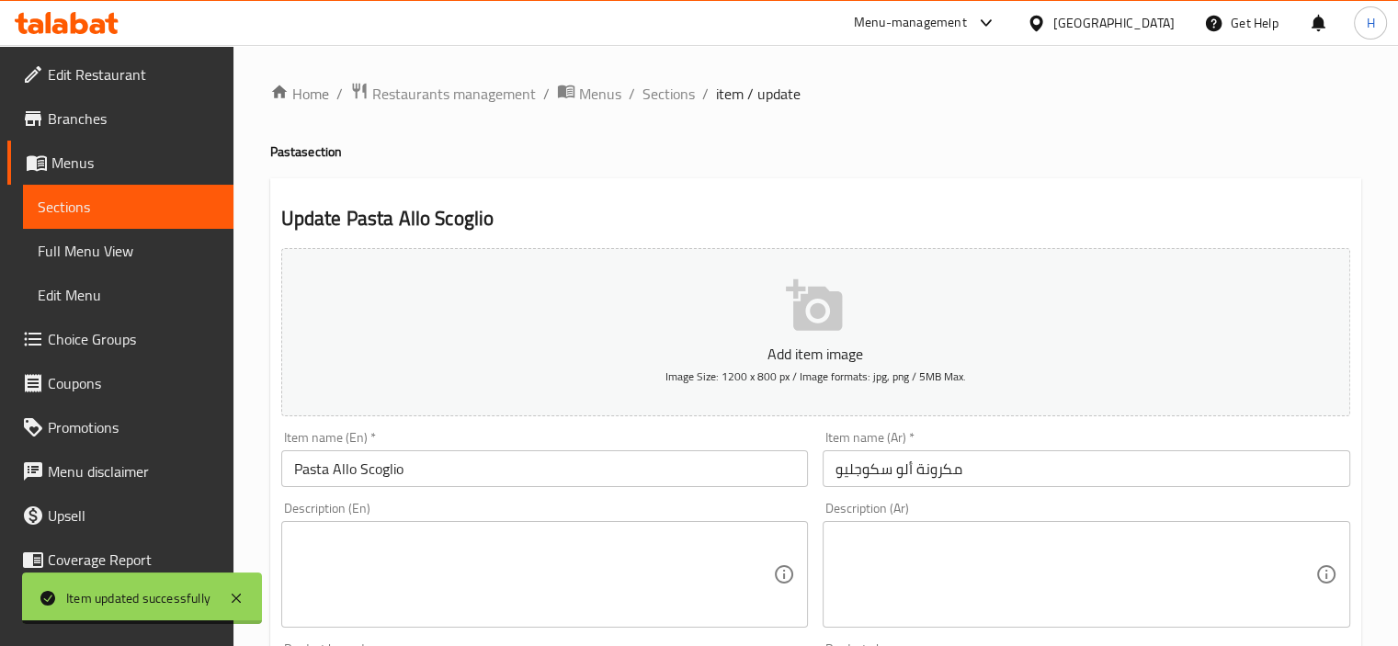
click at [1077, 613] on textarea at bounding box center [1075, 574] width 480 height 87
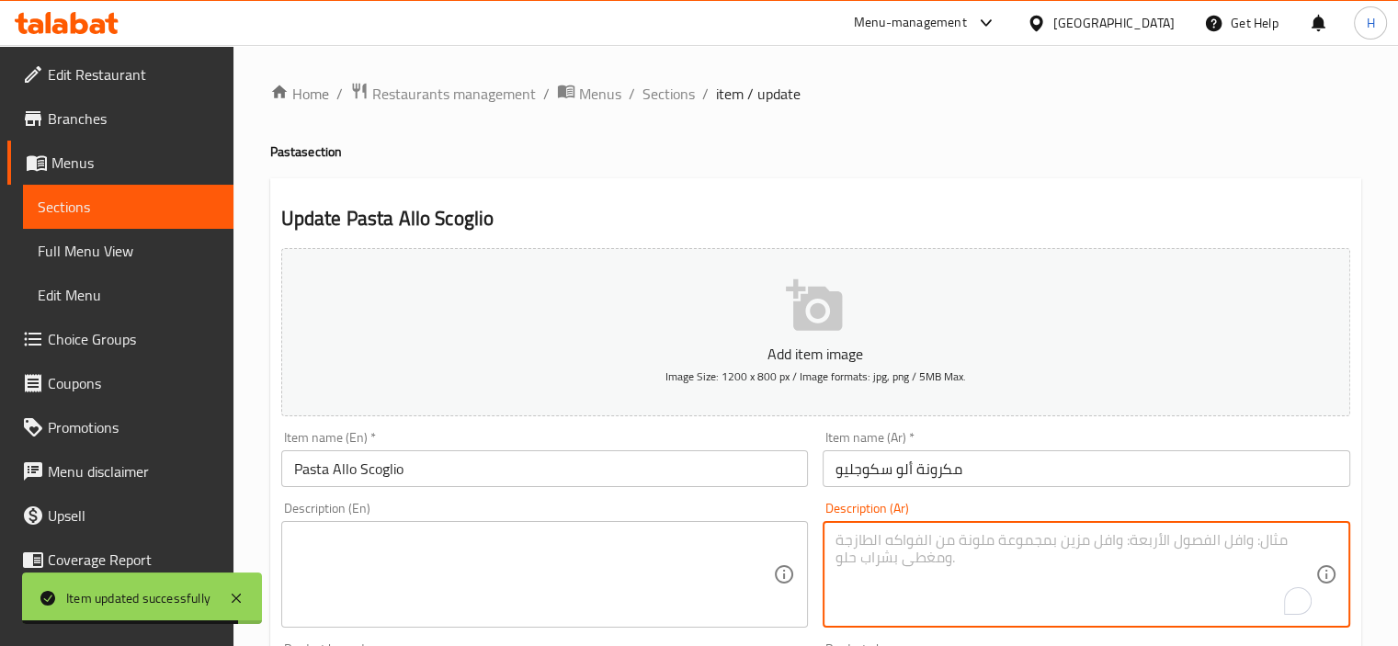
paste textarea "سباجيتي + صوص حبر الحبار + أخطبوط."
type textarea "سباجيتي + صوص حبر الحبار + أخطبوط."
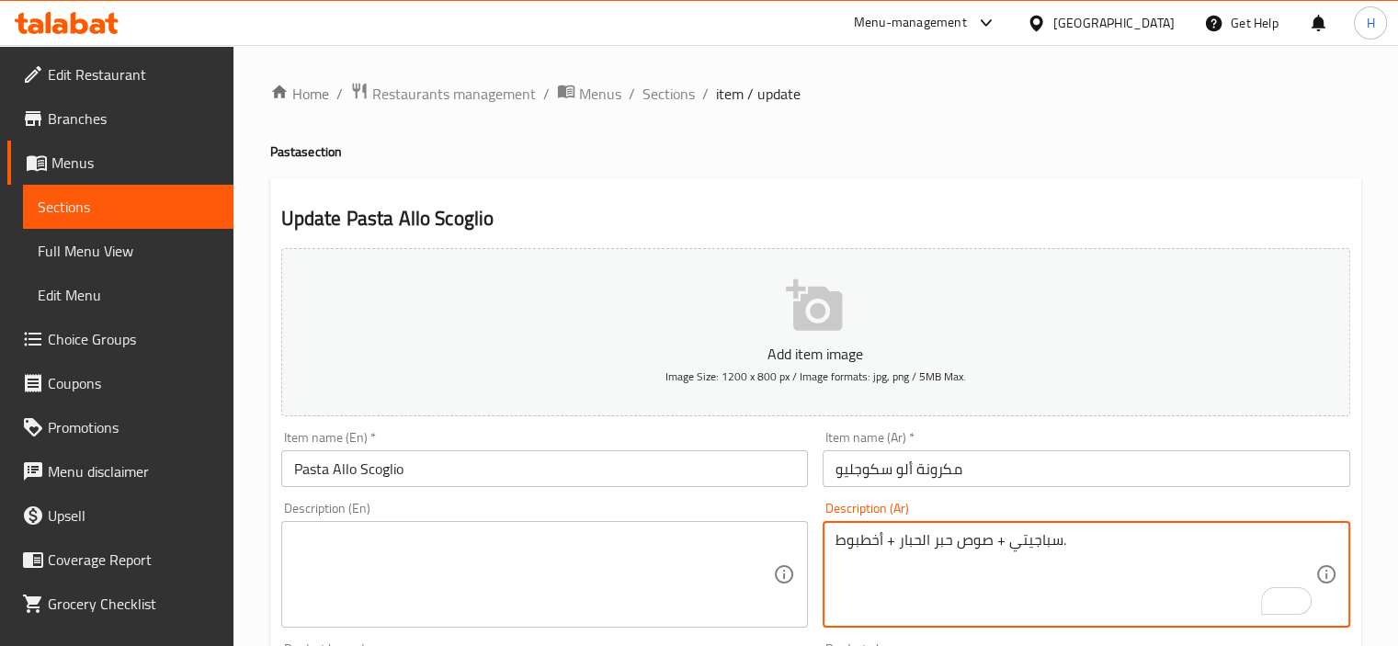
click at [465, 559] on textarea at bounding box center [534, 574] width 480 height 87
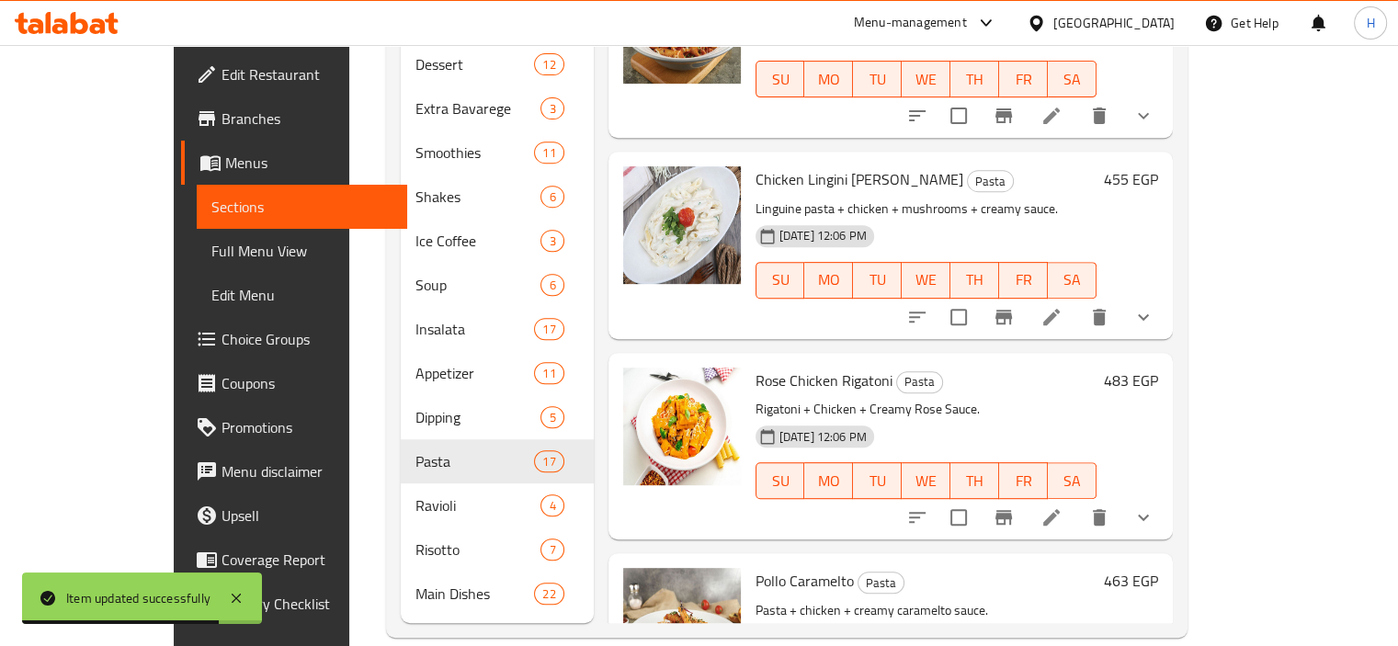
scroll to position [2271, 0]
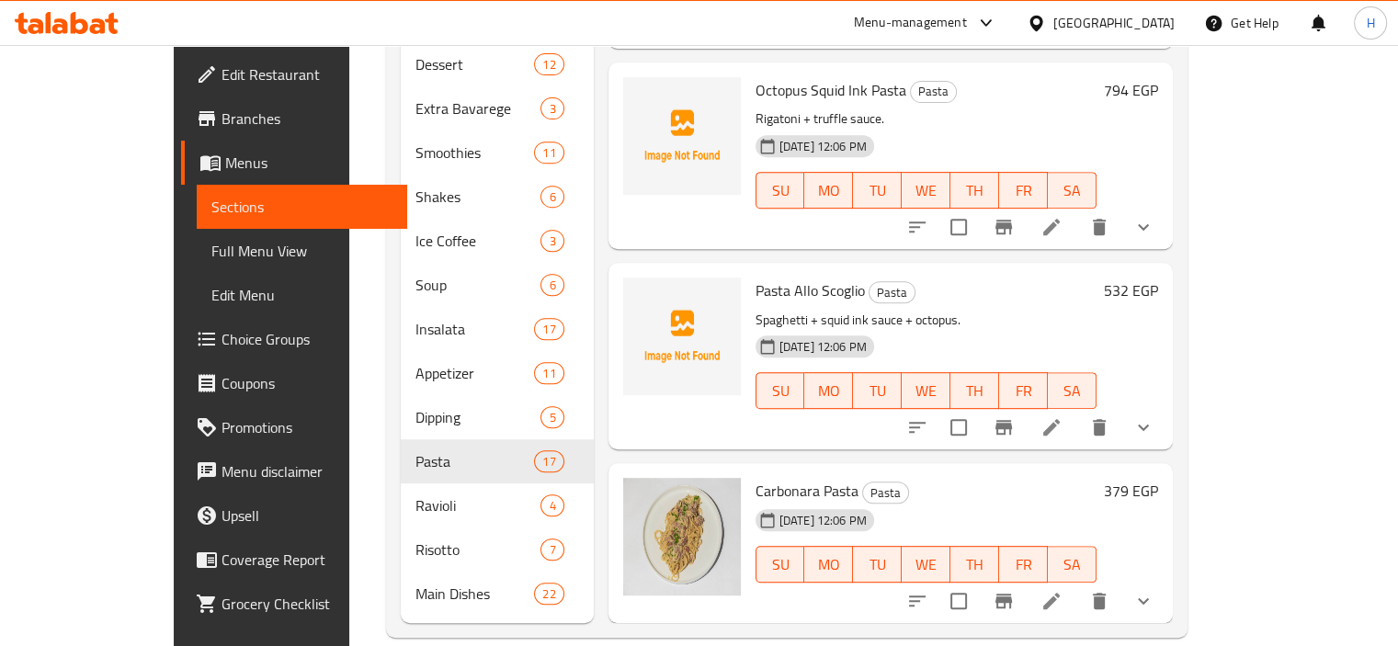
click at [1104, 502] on div "[DATE] 12:06 PM SU MO TU WE TH FR SA" at bounding box center [926, 551] width 356 height 99
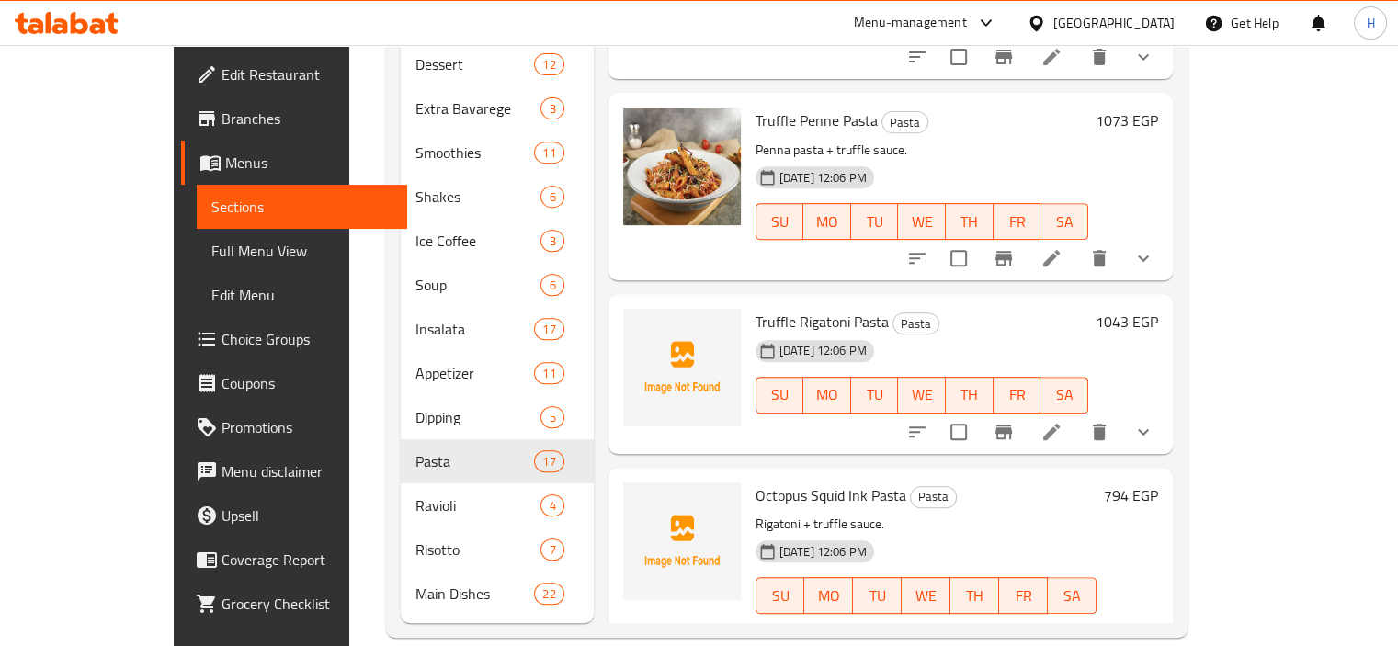
scroll to position [1901, 0]
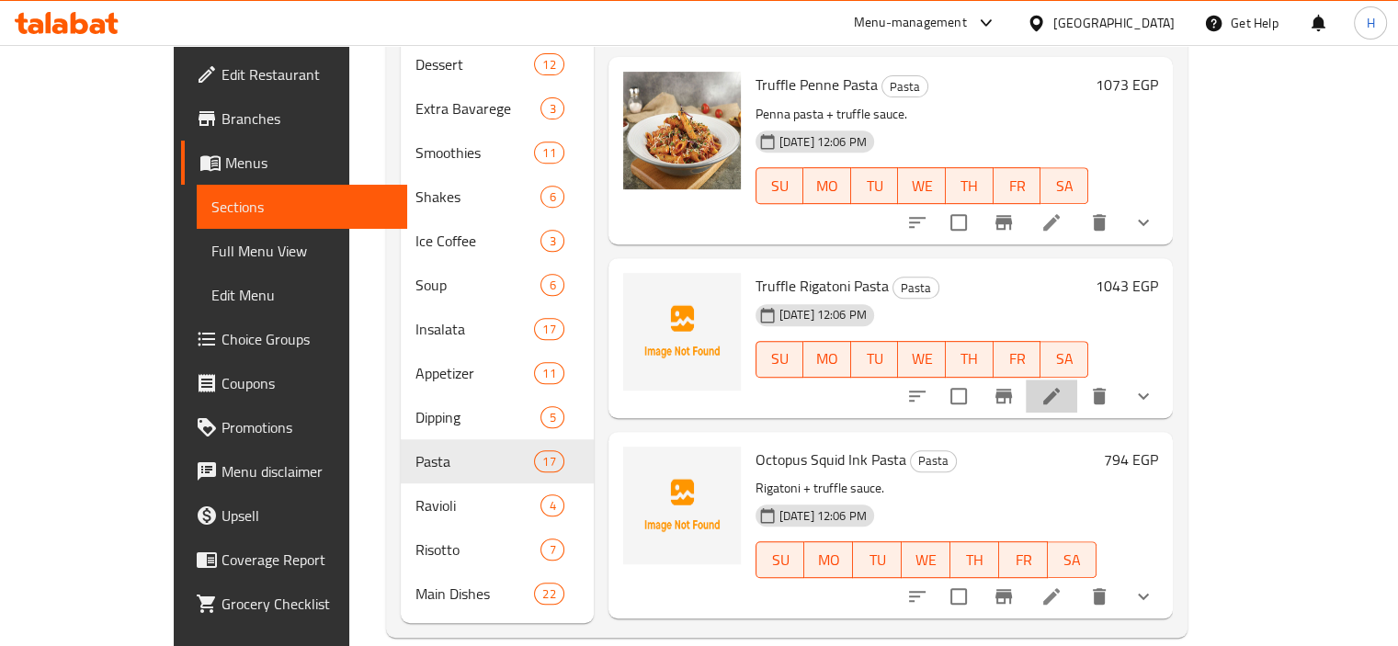
click at [1077, 380] on li at bounding box center [1051, 396] width 51 height 33
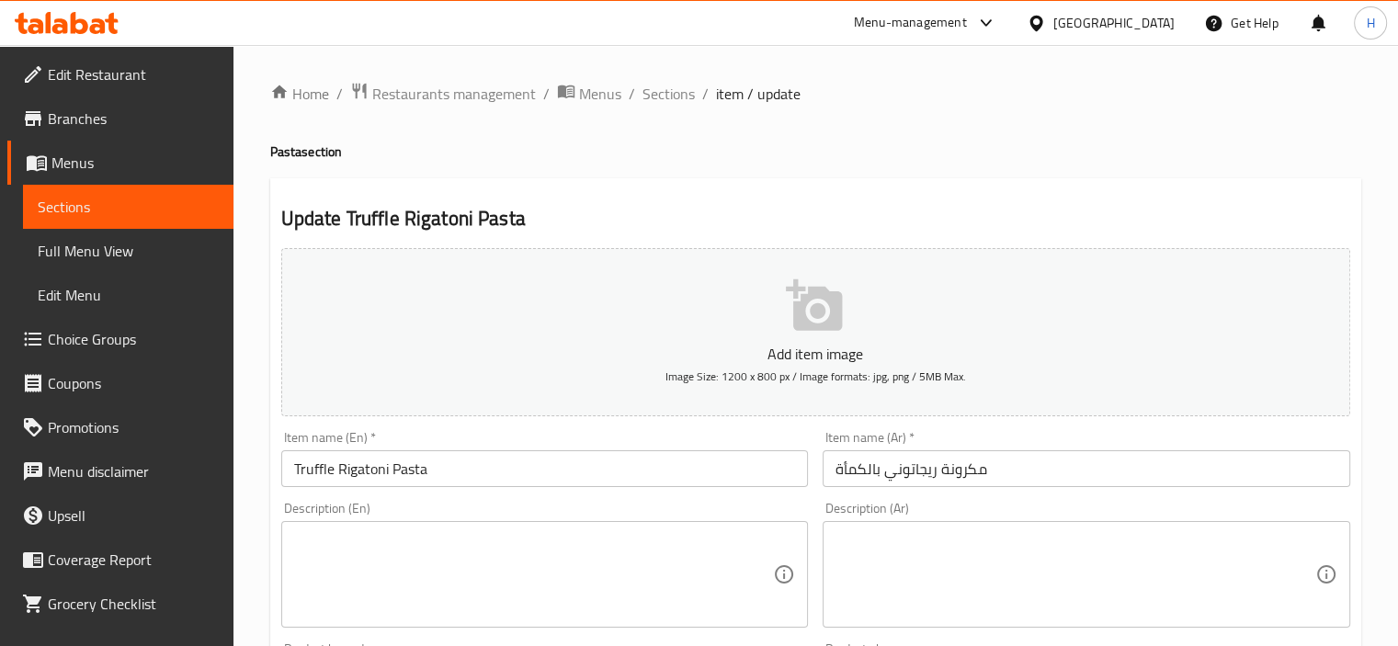
click at [934, 558] on textarea at bounding box center [1075, 574] width 480 height 87
paste textarea "ريجاتوني + صوص ترفل."
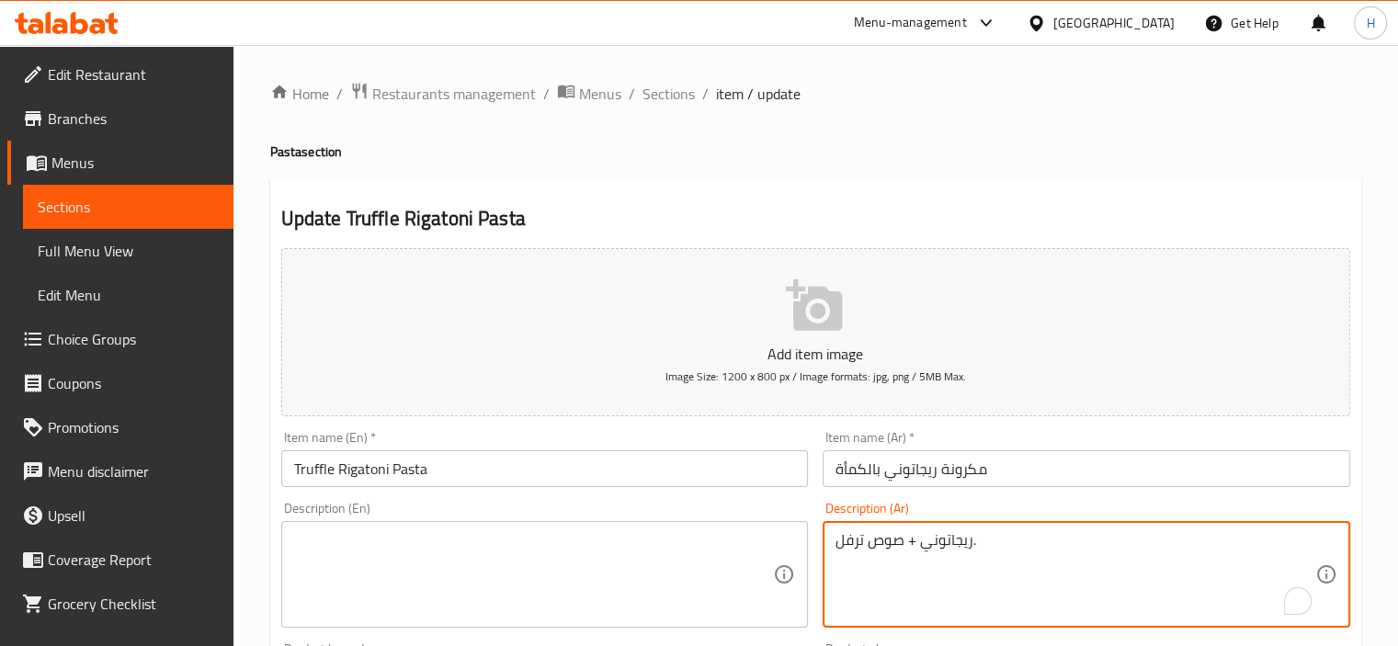
type textarea "ريجاتوني + صوص ترفل."
click at [442, 543] on textarea at bounding box center [534, 574] width 480 height 87
paste textarea "Rigatoni + truffle sauce."
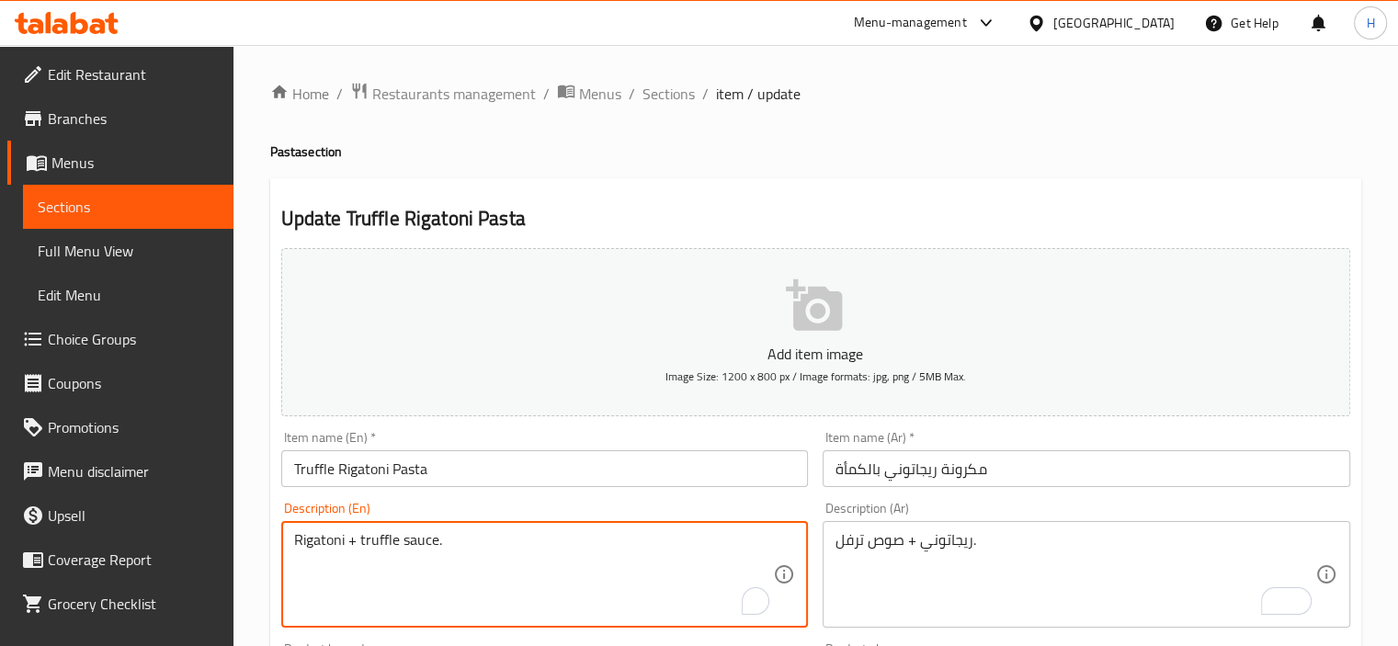
type textarea "Rigatoni + truffle sauce."
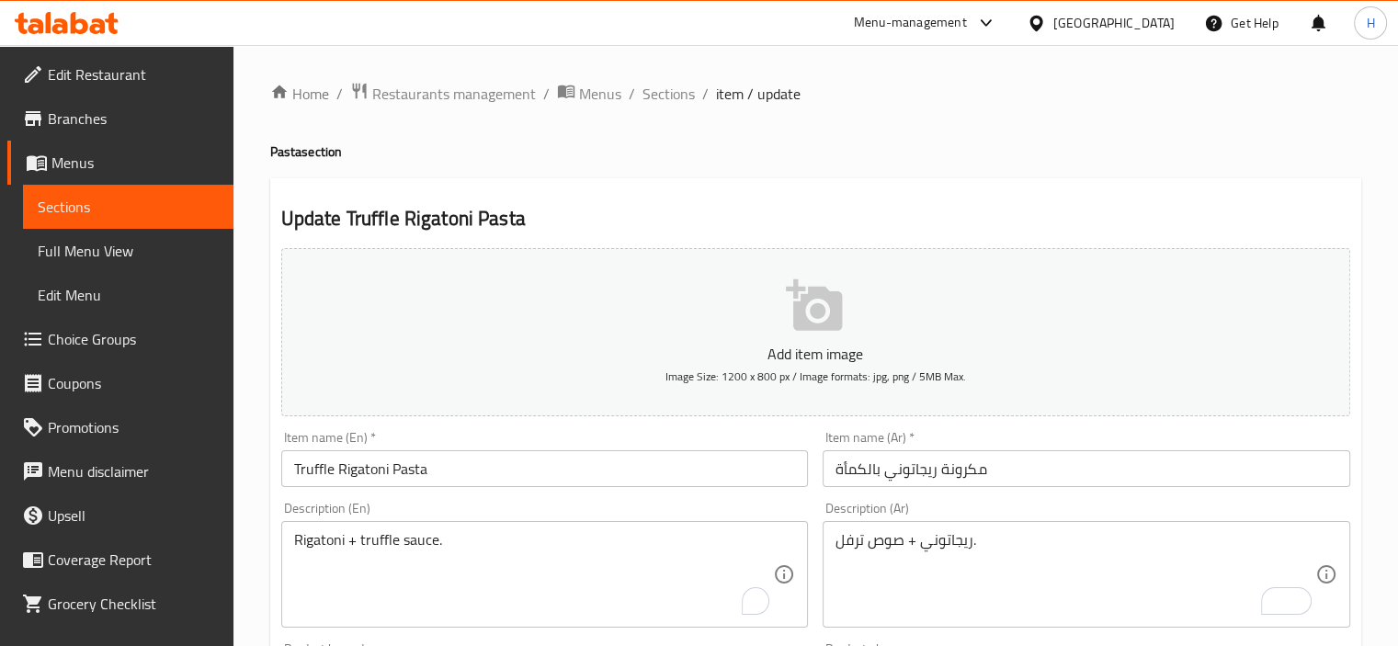
scroll to position [682, 0]
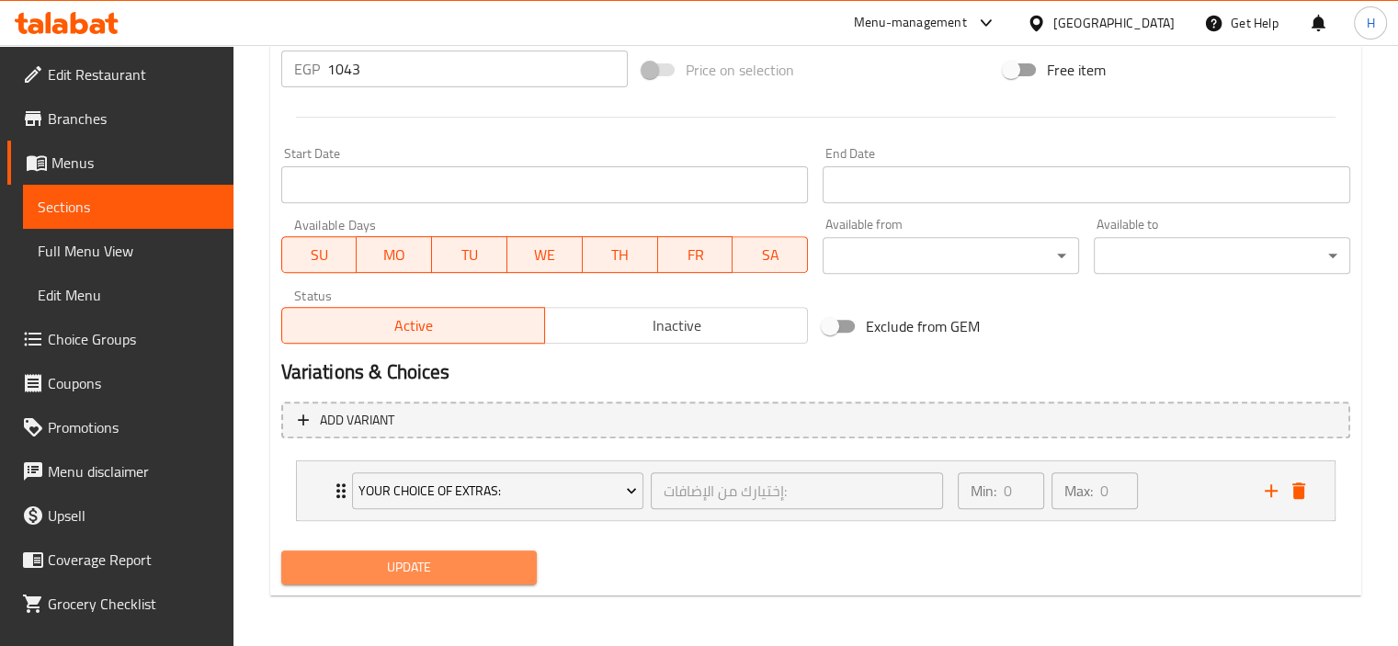
click at [474, 565] on span "Update" at bounding box center [409, 567] width 227 height 23
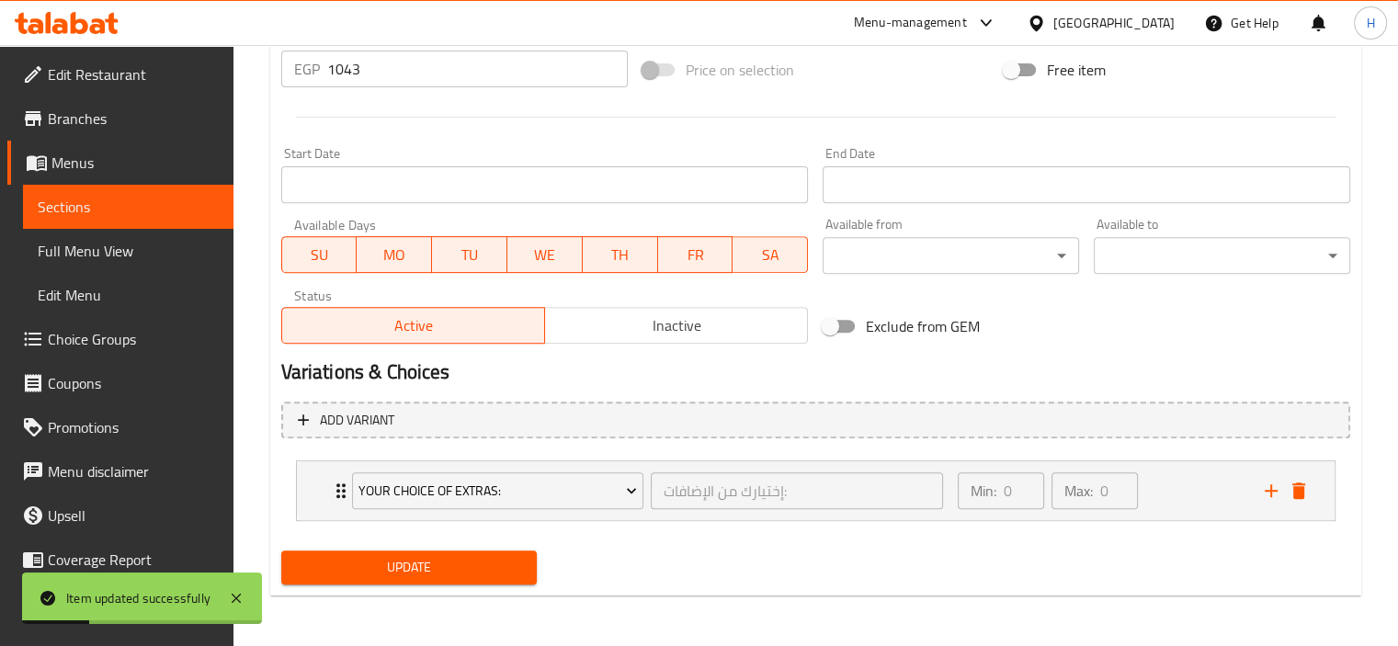
scroll to position [0, 0]
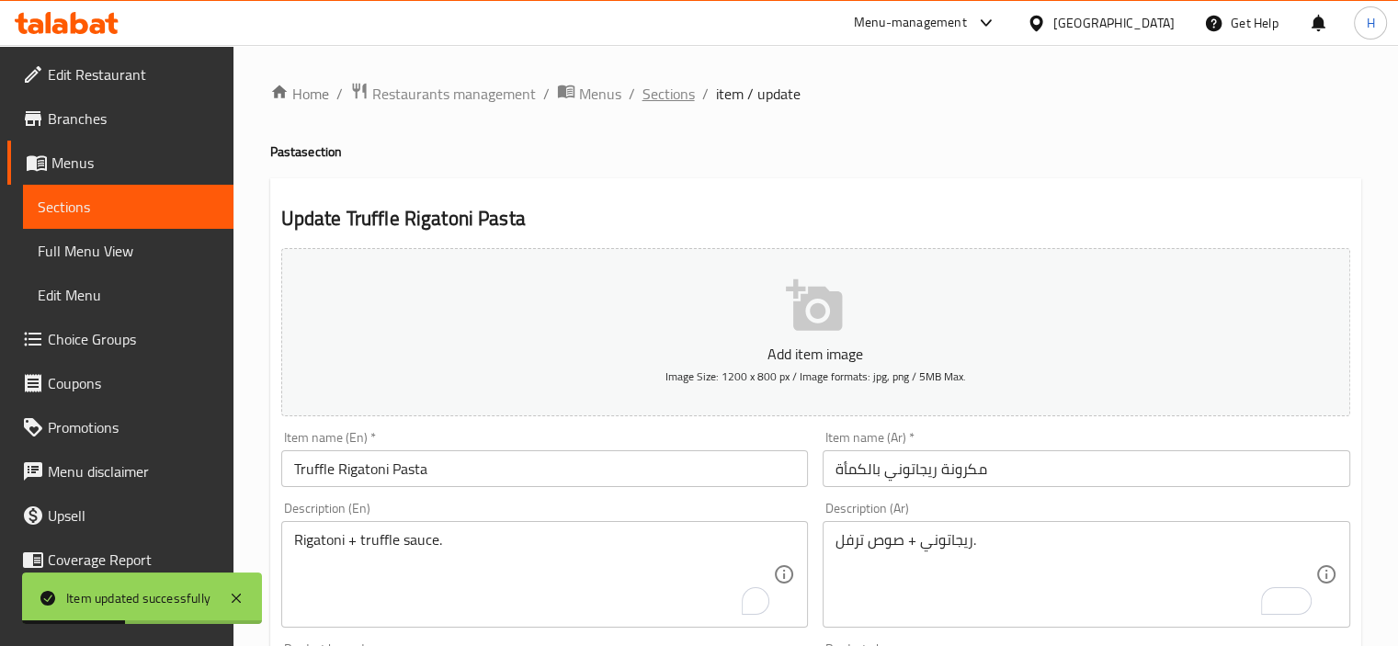
click at [671, 105] on span "Sections" at bounding box center [668, 94] width 52 height 22
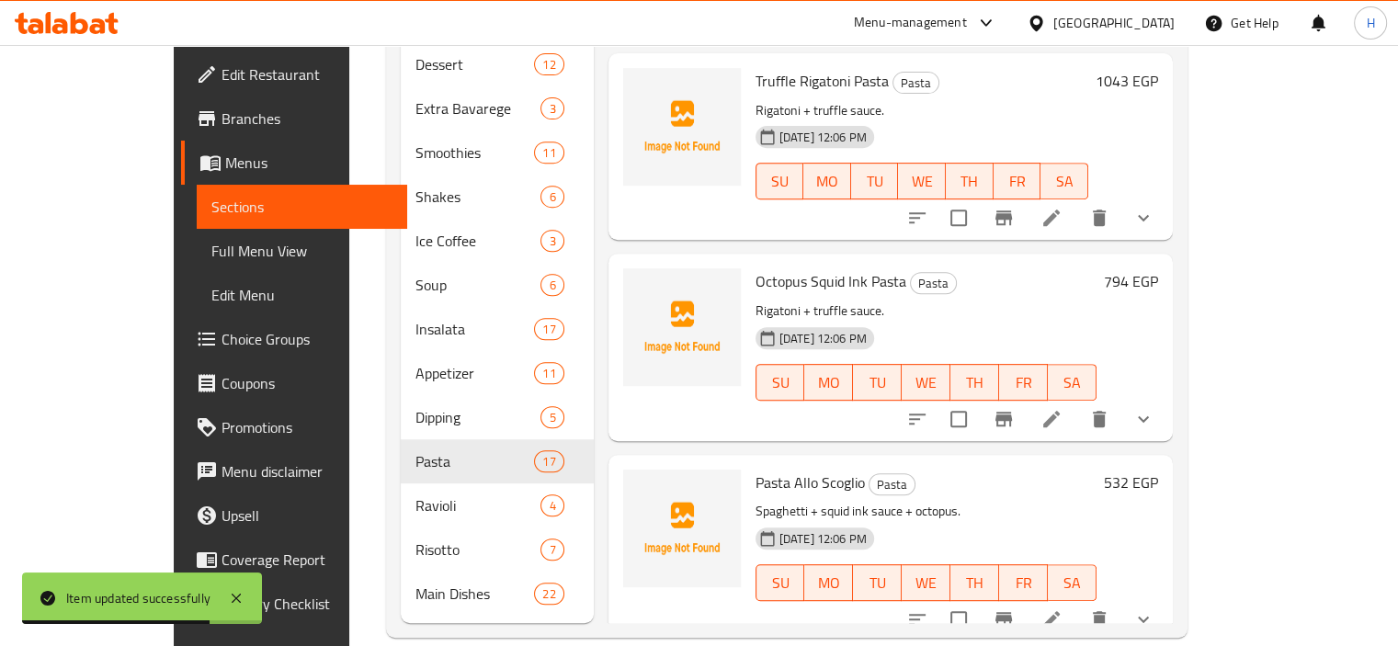
scroll to position [2125, 0]
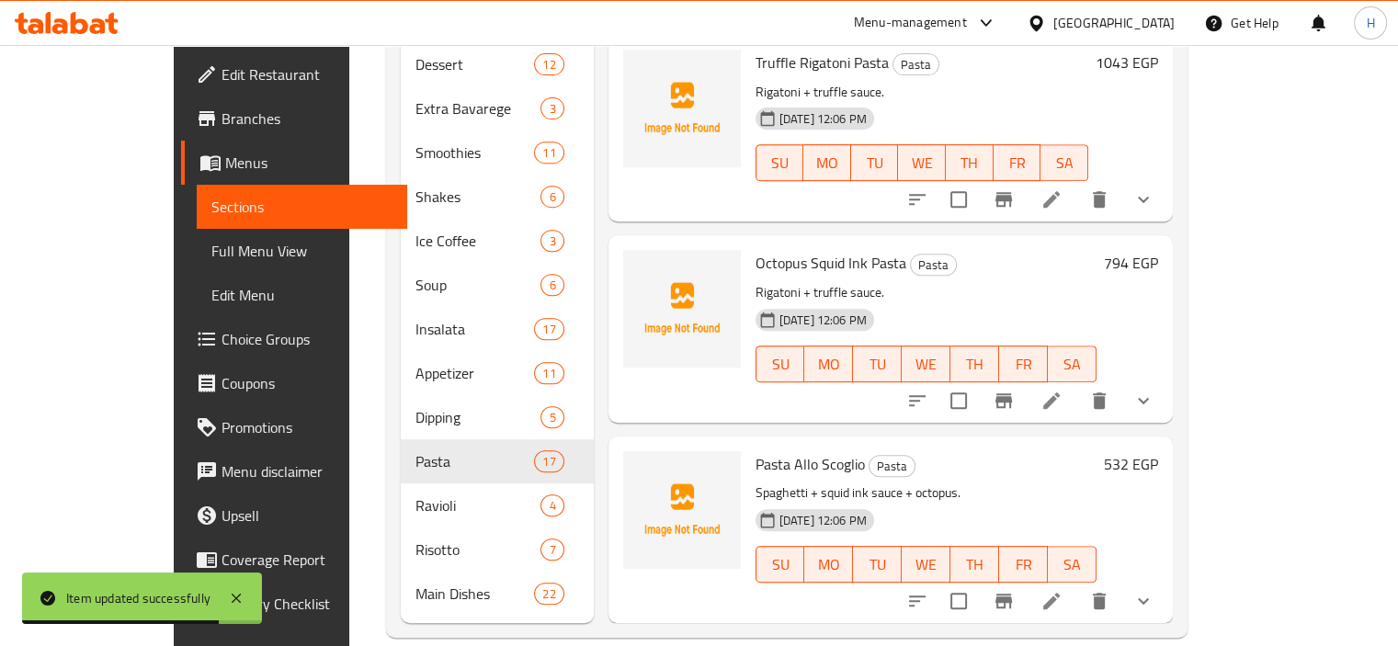
click at [1062, 390] on icon at bounding box center [1051, 401] width 22 height 22
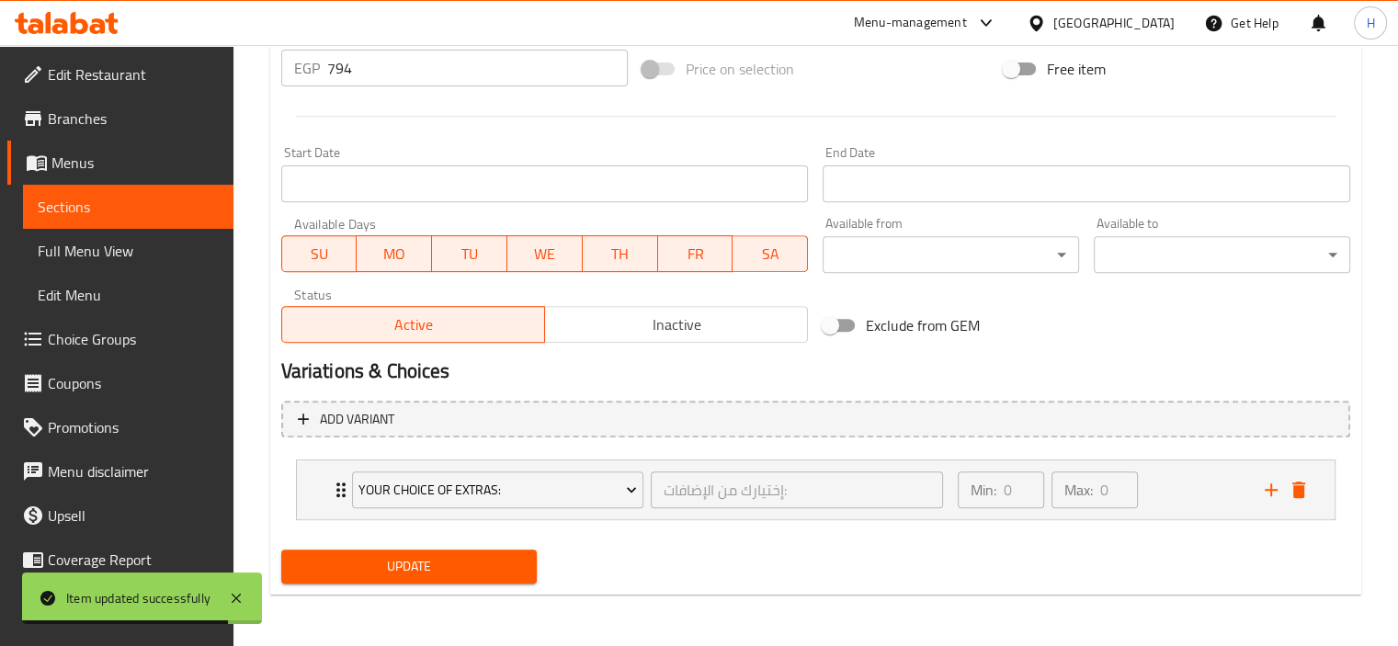
click at [862, 548] on div at bounding box center [699, 323] width 1398 height 646
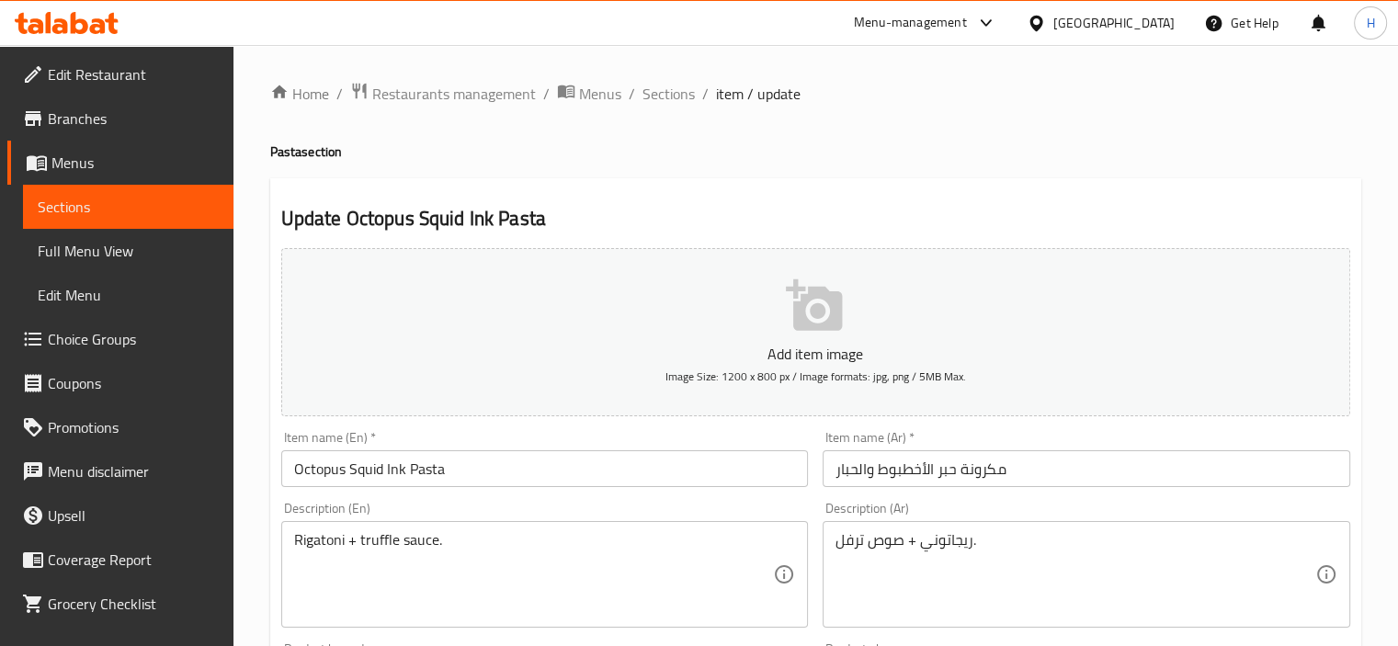
click at [850, 539] on textarea "ريجاتوني + صوص ترفل." at bounding box center [1075, 574] width 480 height 87
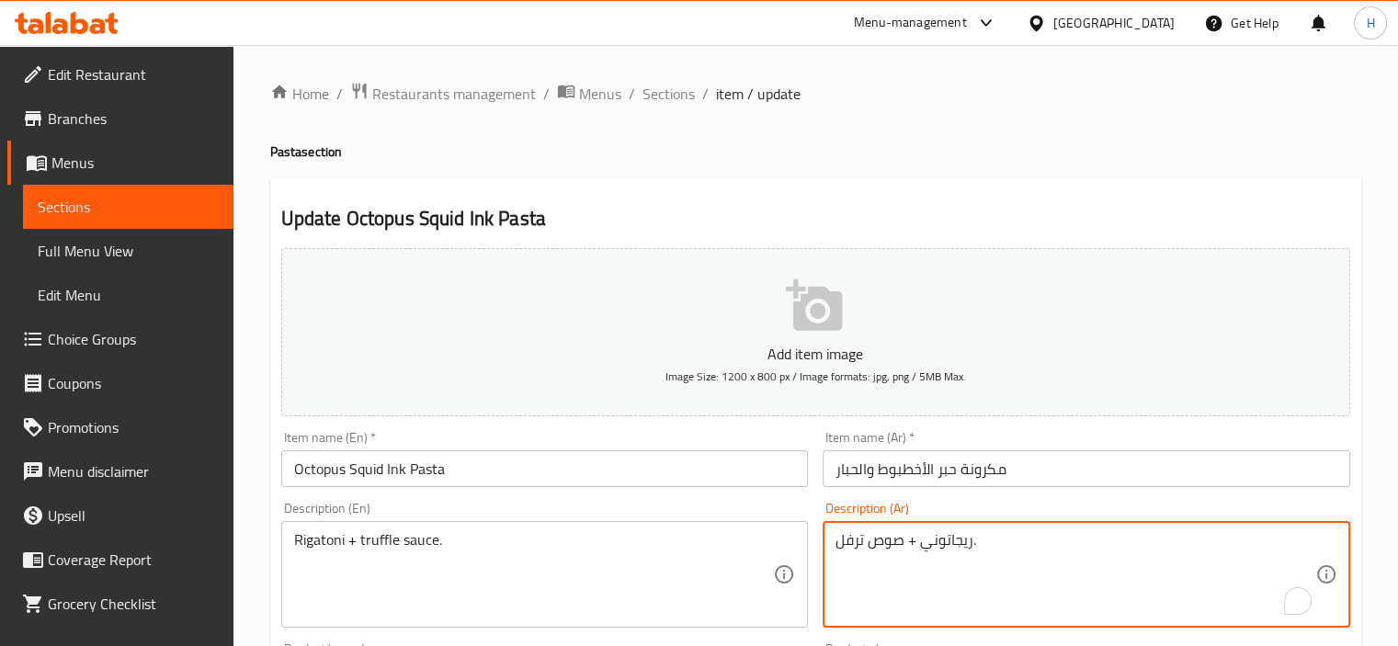
paste textarea "باجيتي + صوص حبر الحبار + أخطبوط."
type textarea "سباجيتي + صوص حبر الحبار + أخطبوط."
click at [505, 545] on textarea "Rigatoni + truffle sauce." at bounding box center [534, 574] width 480 height 87
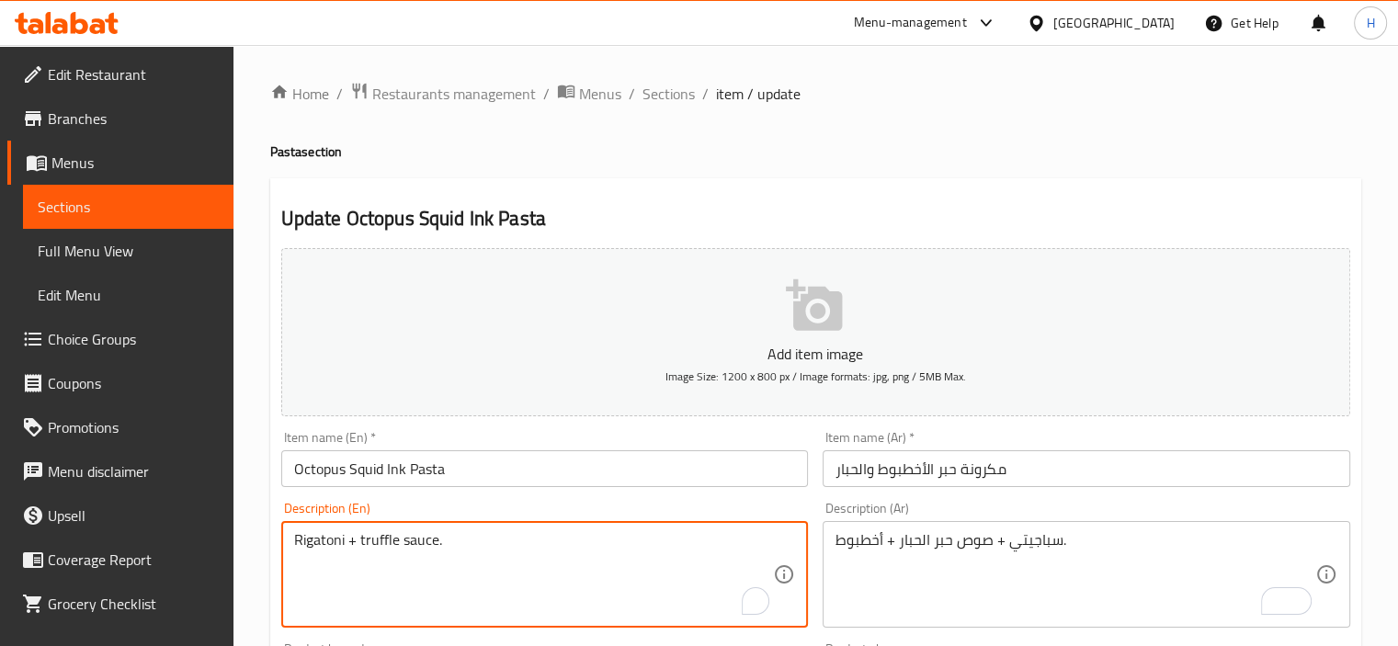
click at [505, 545] on textarea "Rigatoni + truffle sauce." at bounding box center [534, 574] width 480 height 87
paste textarea "Spaghetti + squid ink sauce + octopus"
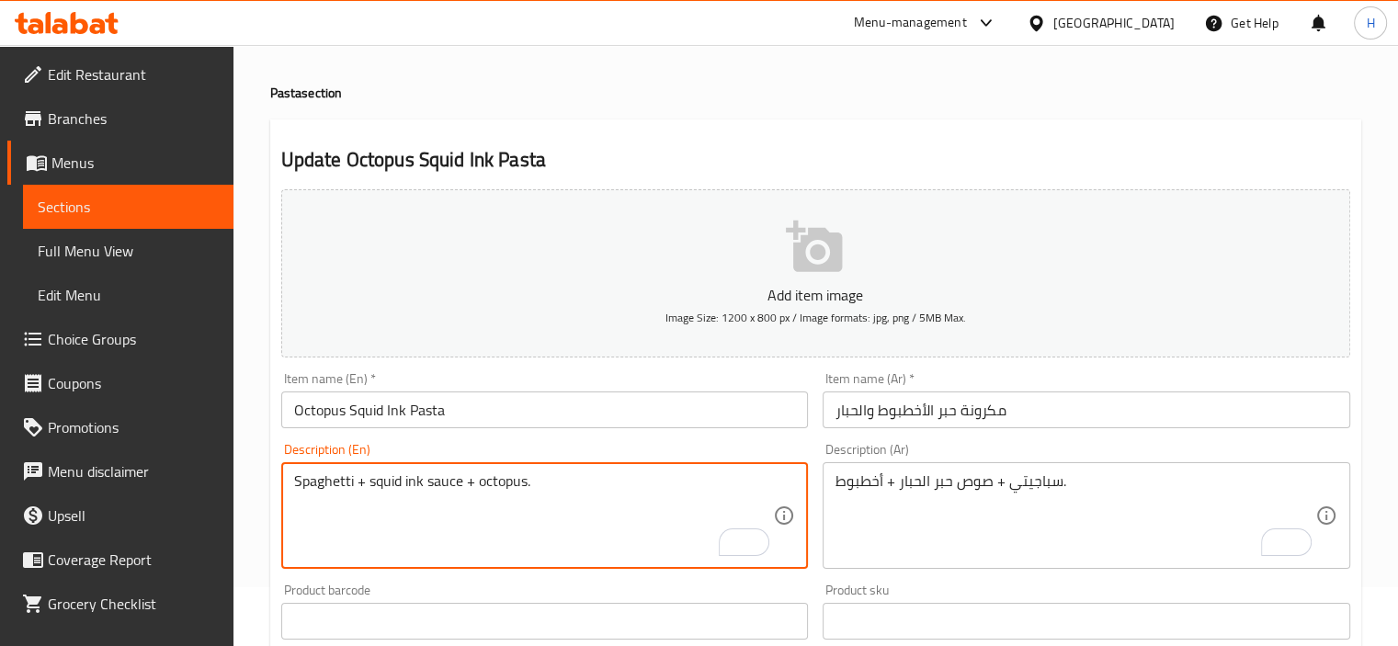
scroll to position [61, 0]
type textarea "Spaghetti + squid ink sauce + octopus."
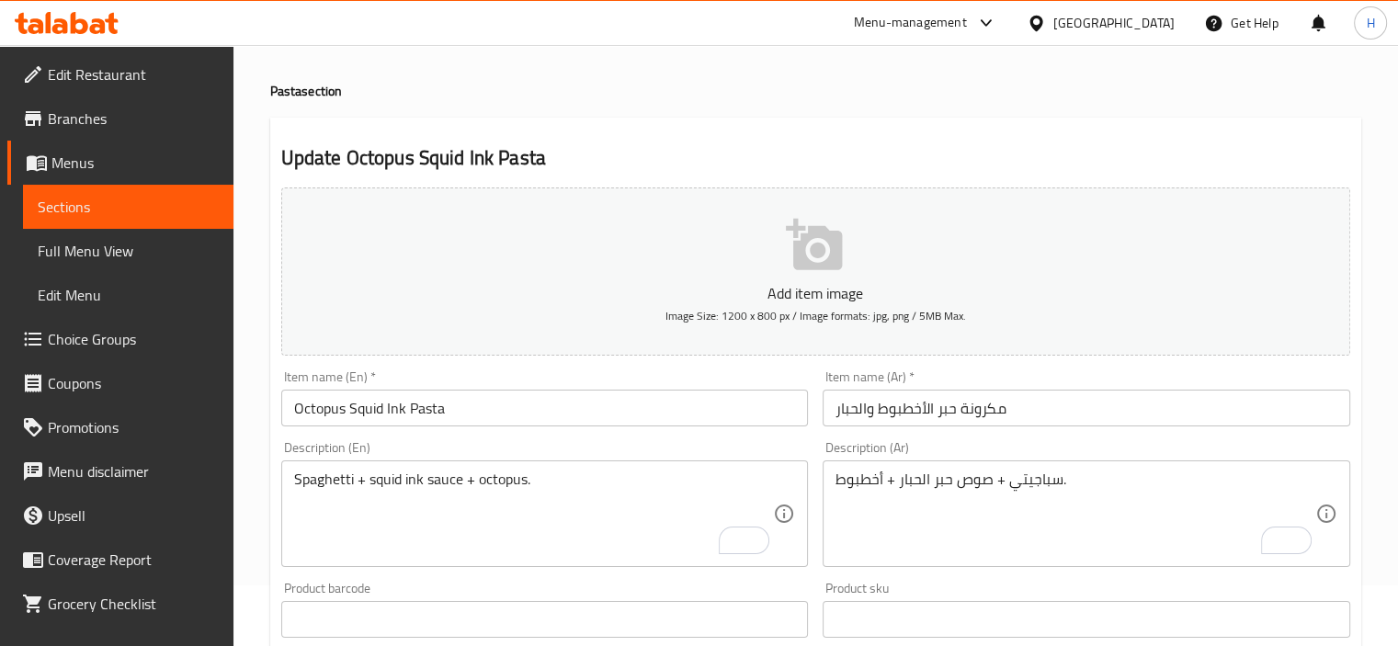
click at [647, 435] on div "Description (En) Spaghetti + squid ink sauce + octopus. Description (En)" at bounding box center [545, 504] width 542 height 141
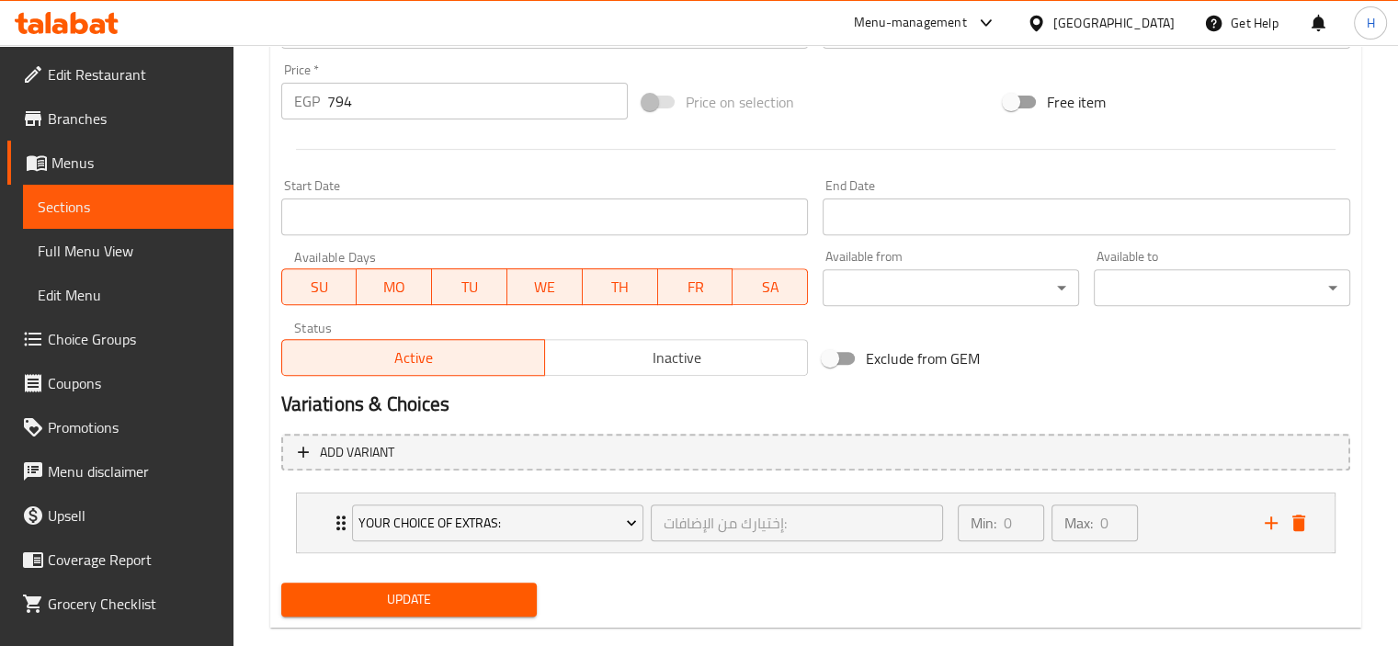
scroll to position [682, 0]
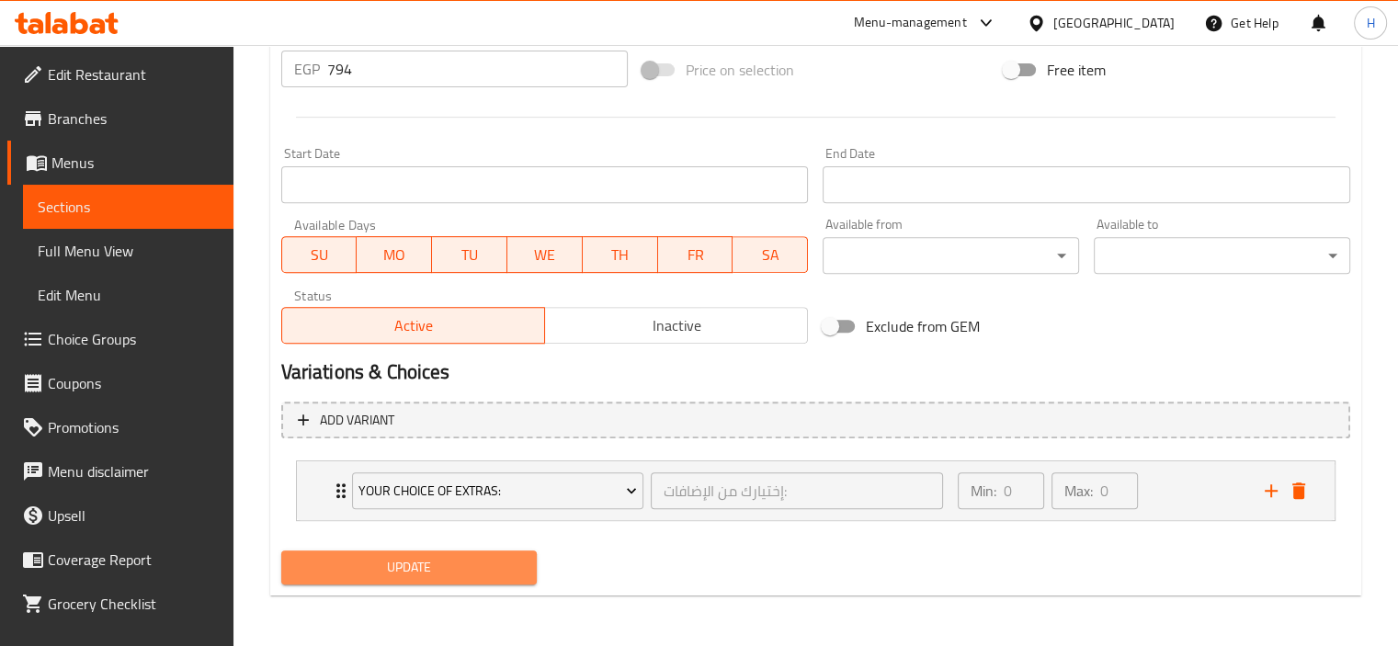
click at [510, 565] on span "Update" at bounding box center [409, 567] width 227 height 23
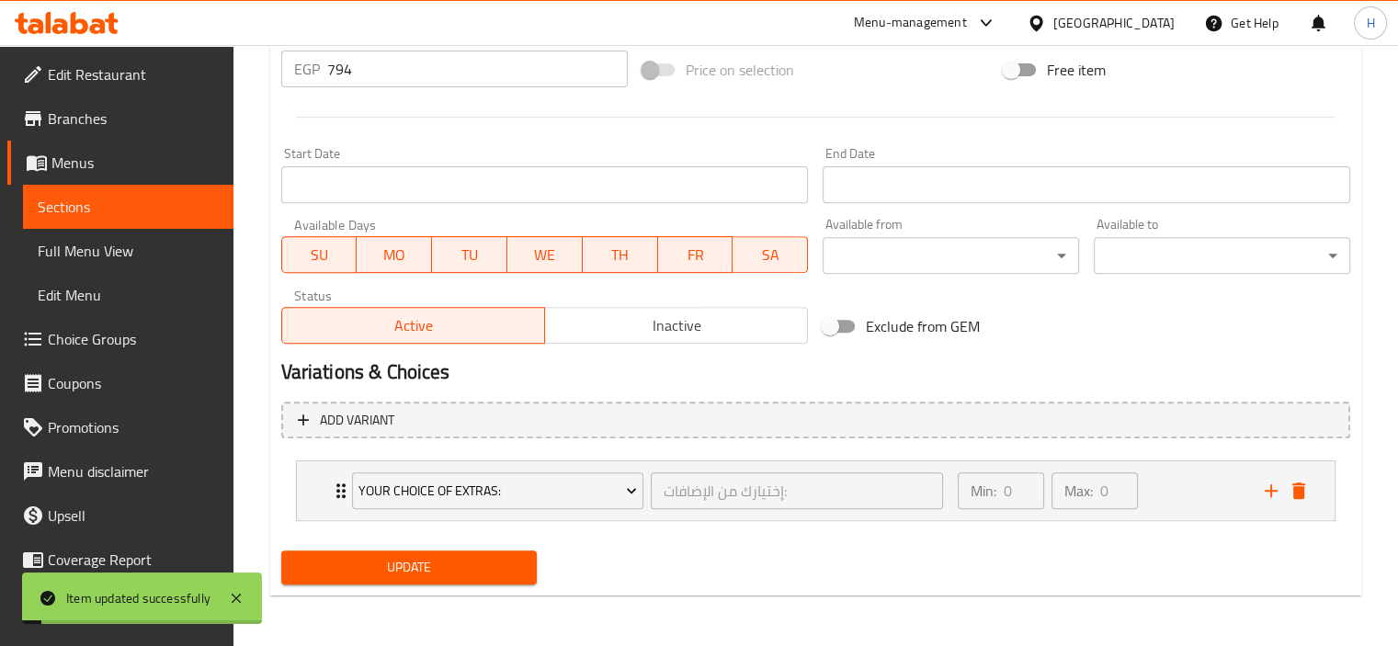
scroll to position [0, 0]
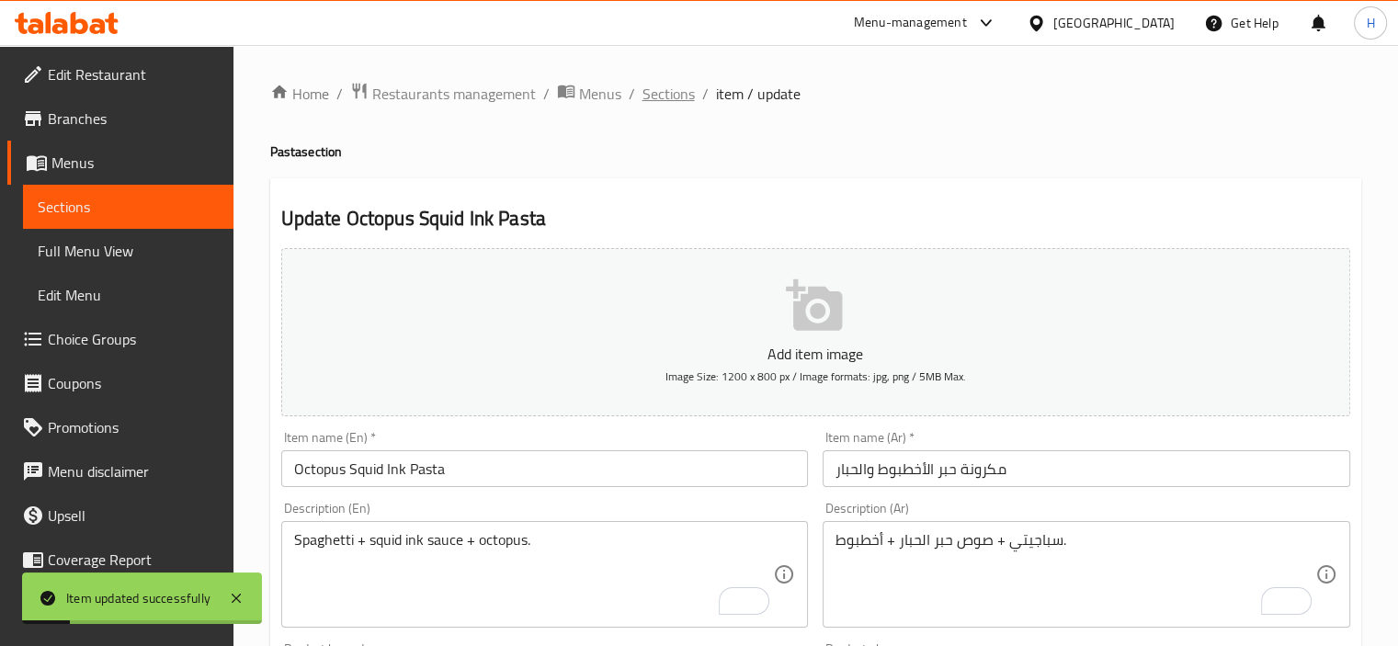
click at [671, 98] on span "Sections" at bounding box center [668, 94] width 52 height 22
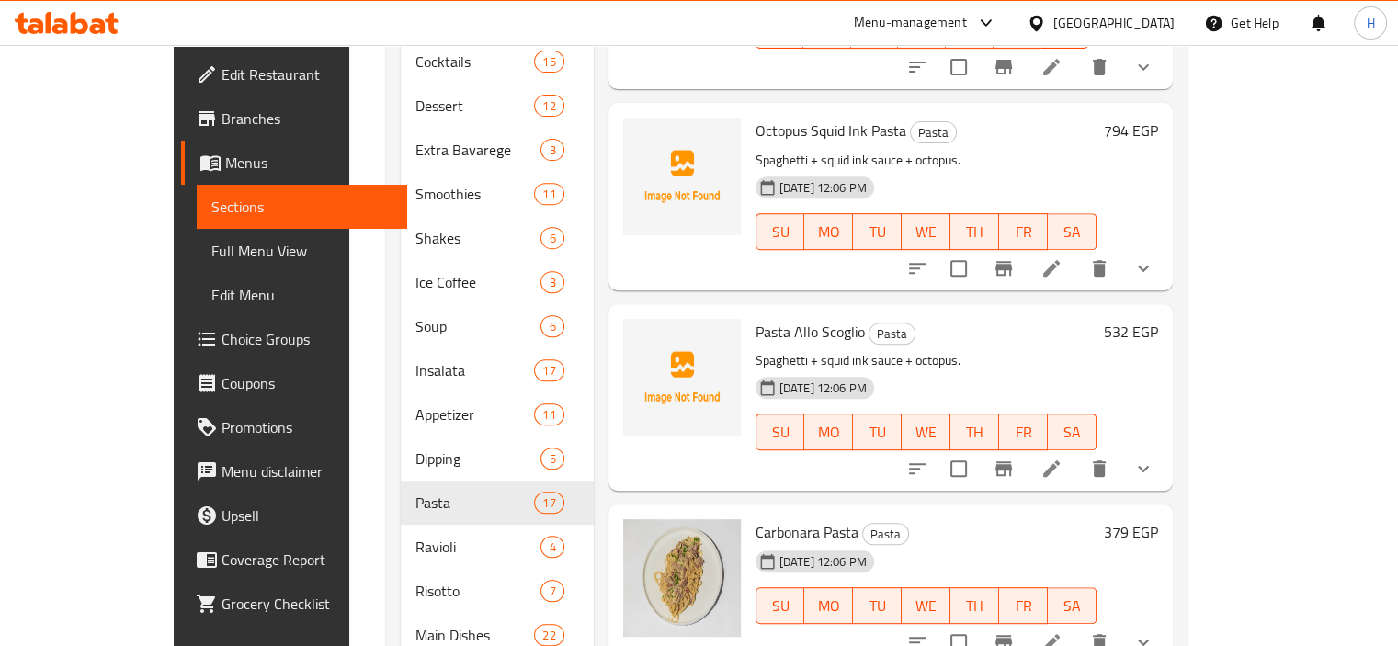
scroll to position [743, 0]
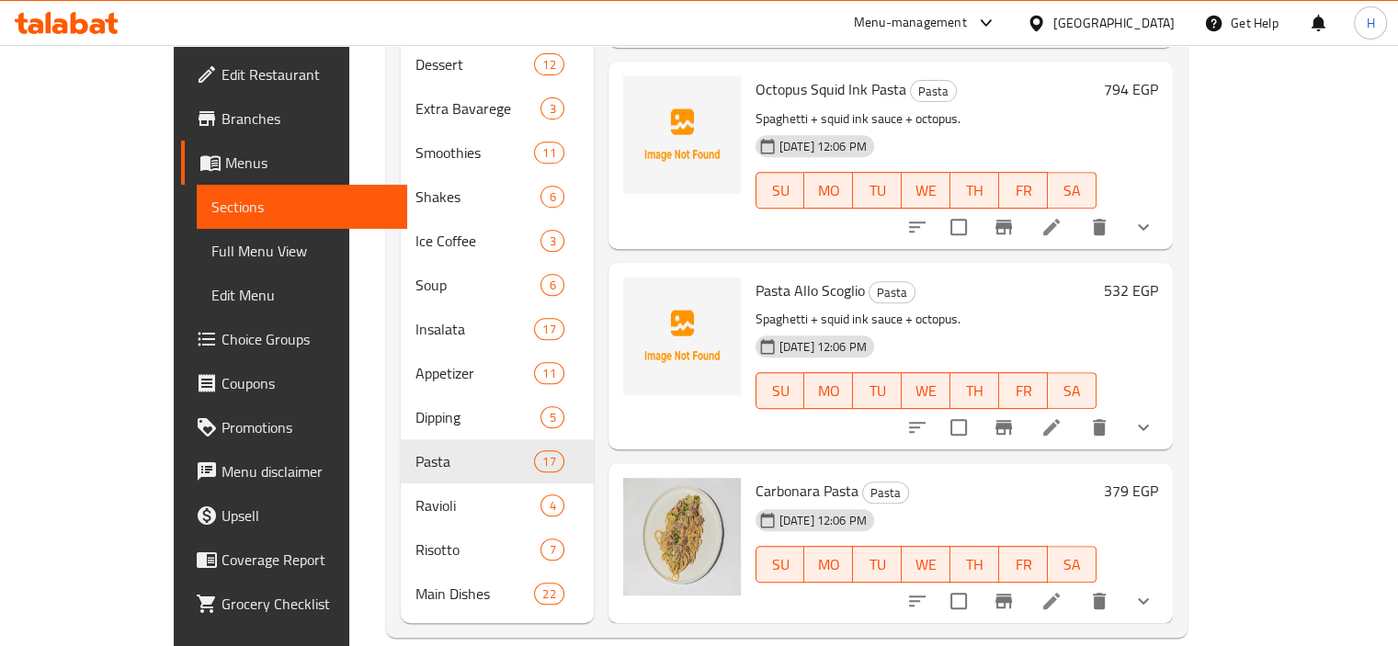
click at [1077, 414] on li at bounding box center [1051, 427] width 51 height 33
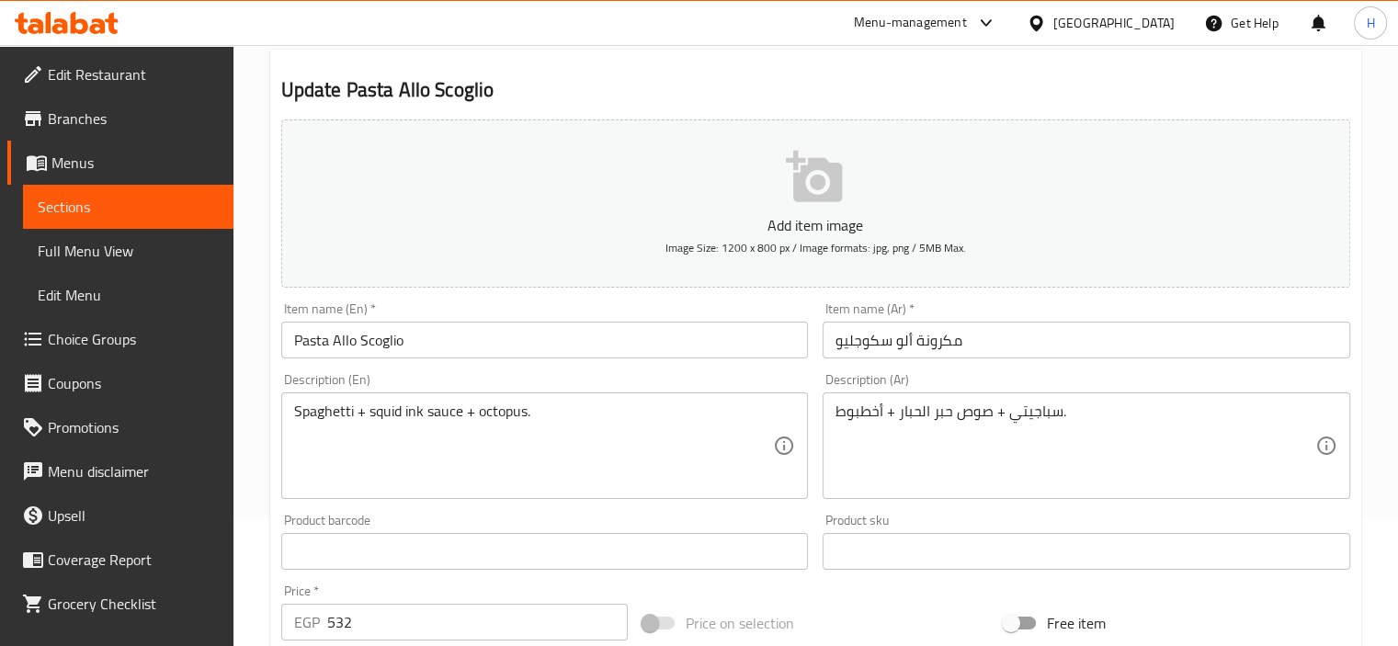
scroll to position [132, 0]
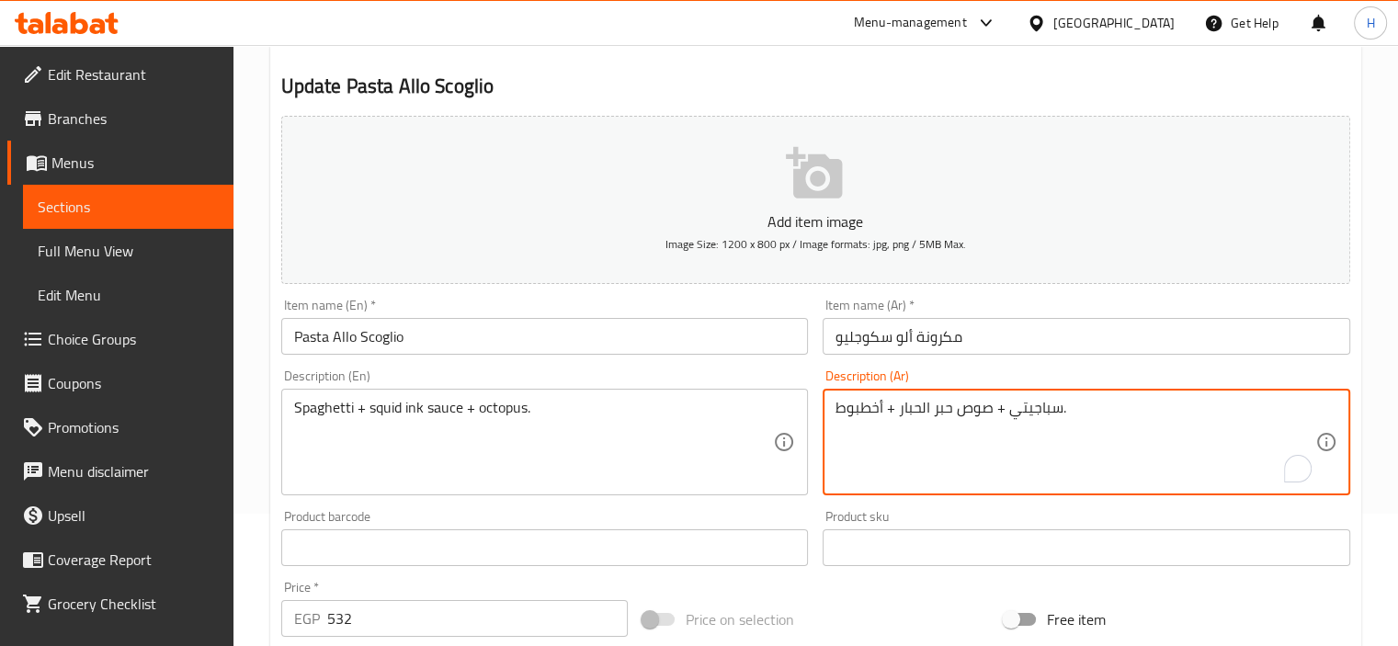
click at [1022, 414] on textarea "سباجيتي + صوص حبر الحبار + أخطبوط." at bounding box center [1075, 442] width 480 height 87
paste textarea "مكرونة سباجيتي + سي فود مشكل."
type textarea "مكرونة سباجيتي + سي فود مشكل."
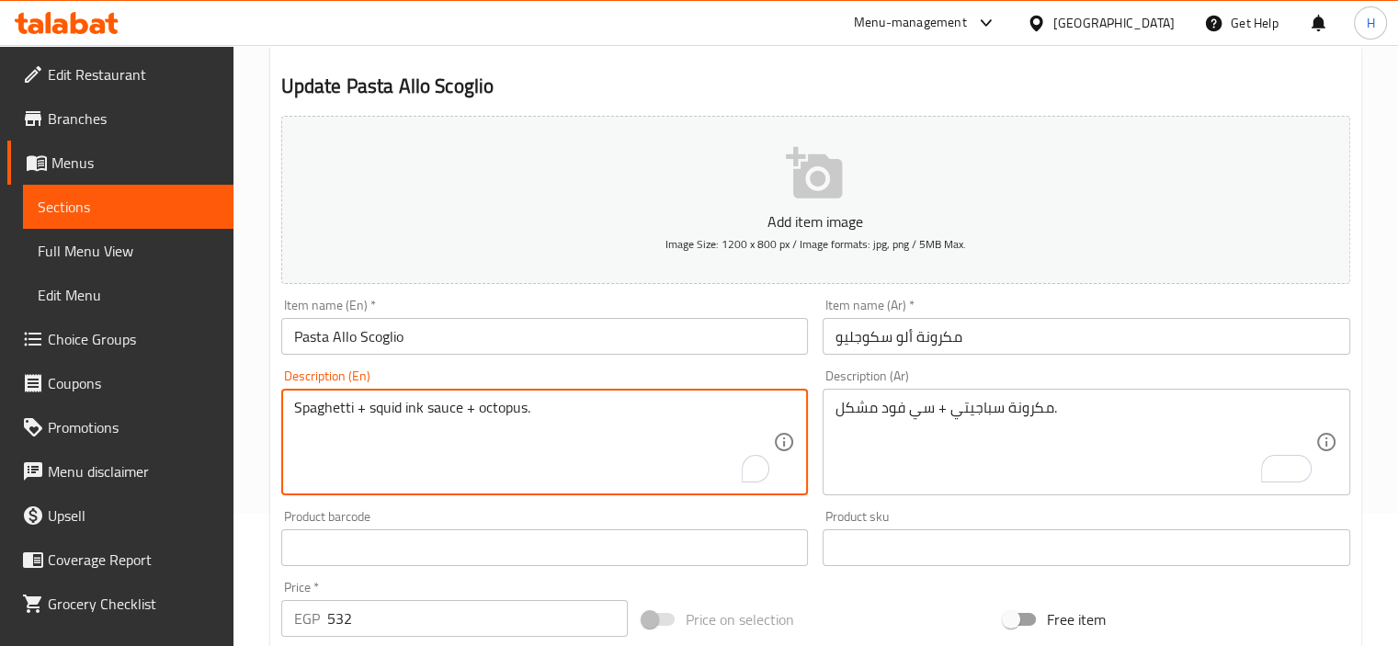
click at [502, 425] on textarea "Spaghetti + squid ink sauce + octopus." at bounding box center [534, 442] width 480 height 87
paste textarea "mixed seafood"
click at [356, 414] on textarea "Spaghetti + mixed seafood." at bounding box center [534, 442] width 480 height 87
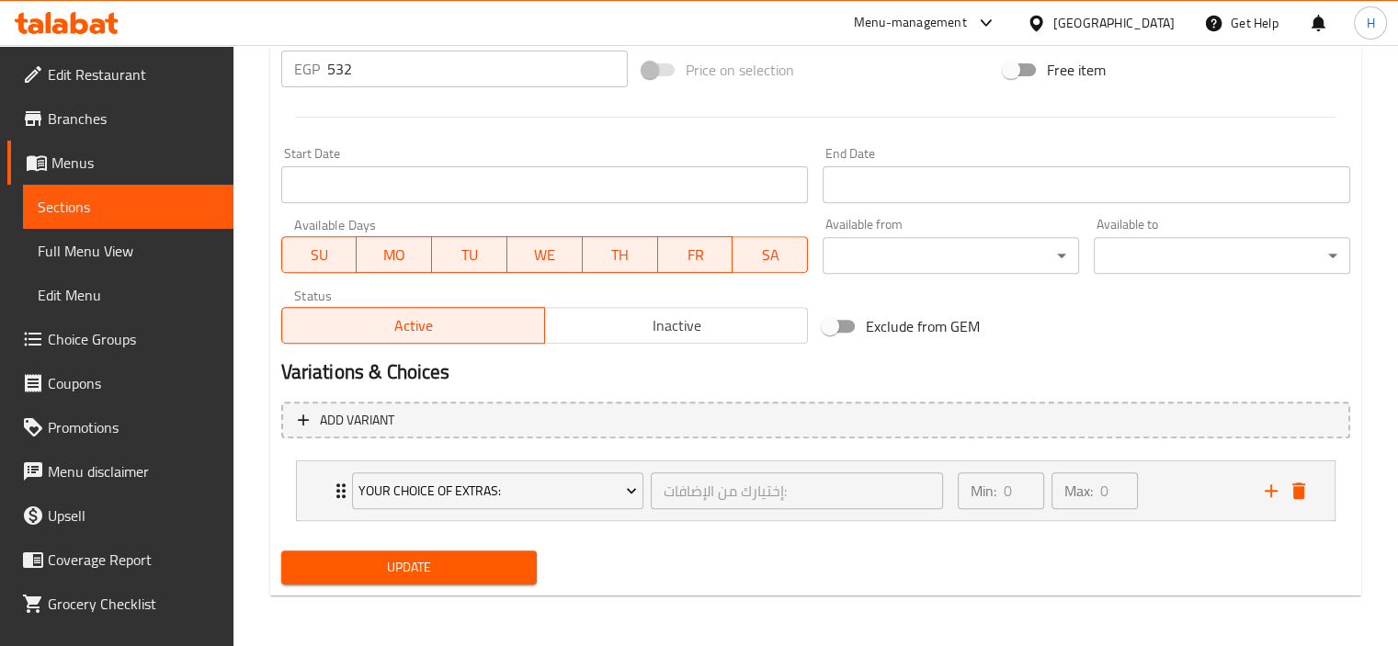
type textarea "Spaghetti pasta + mixed seafood."
click at [430, 573] on span "Update" at bounding box center [409, 567] width 227 height 23
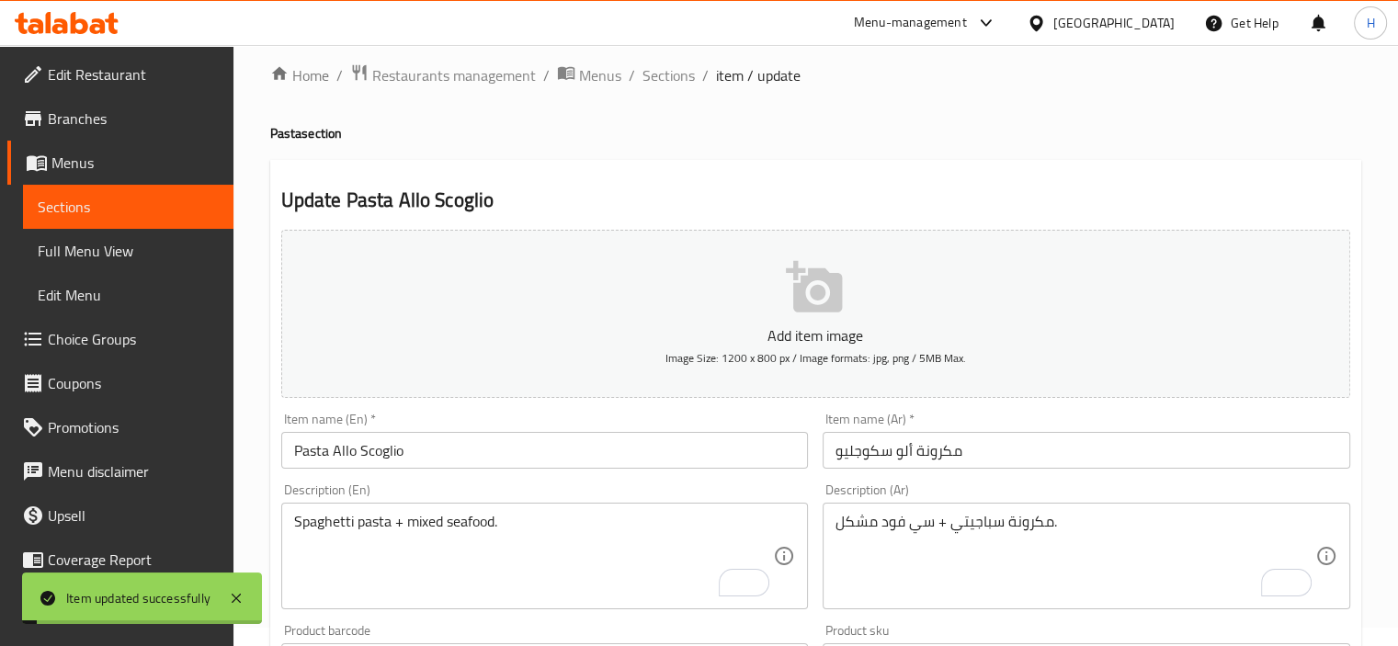
scroll to position [0, 0]
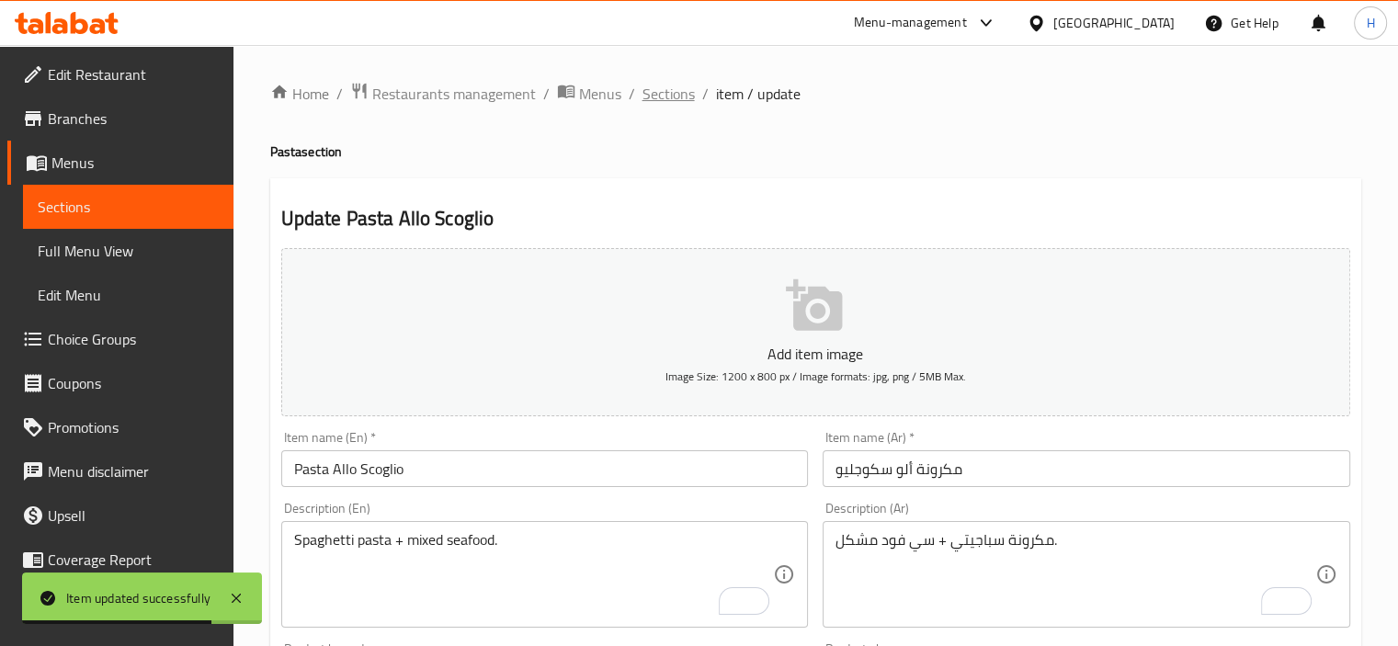
click at [665, 91] on span "Sections" at bounding box center [668, 94] width 52 height 22
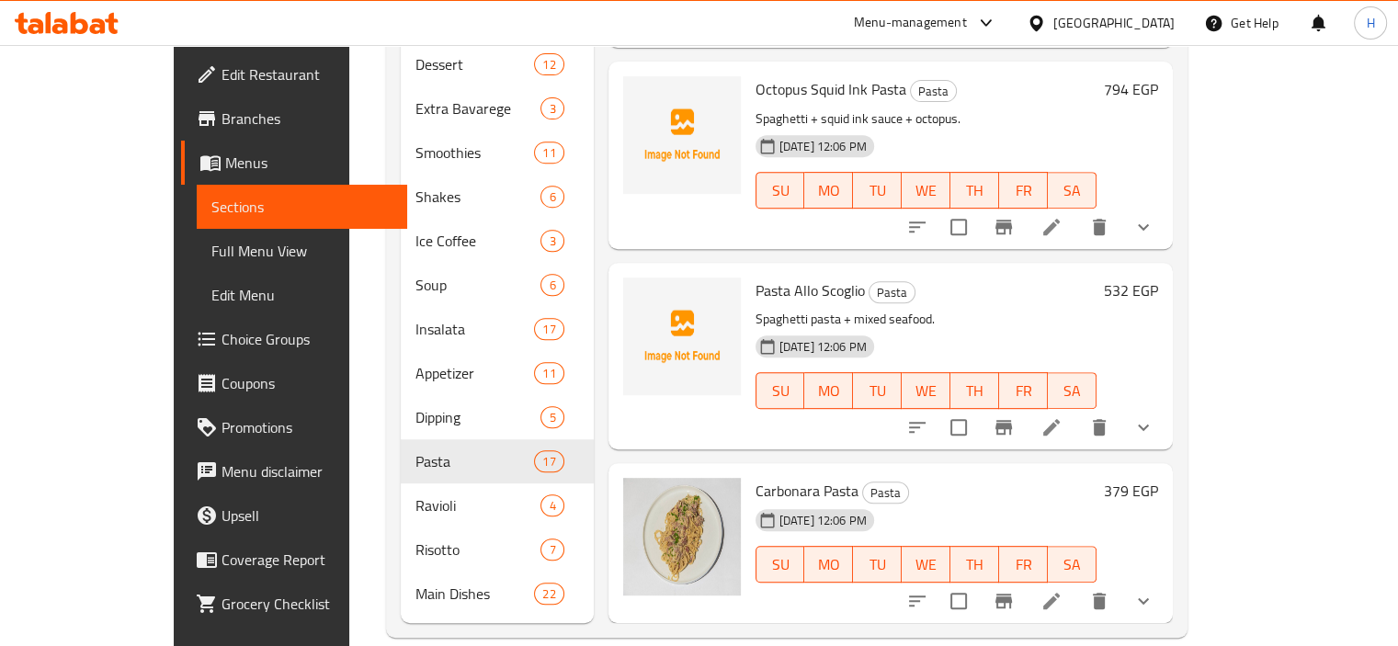
scroll to position [743, 0]
click at [1062, 591] on icon at bounding box center [1051, 602] width 22 height 22
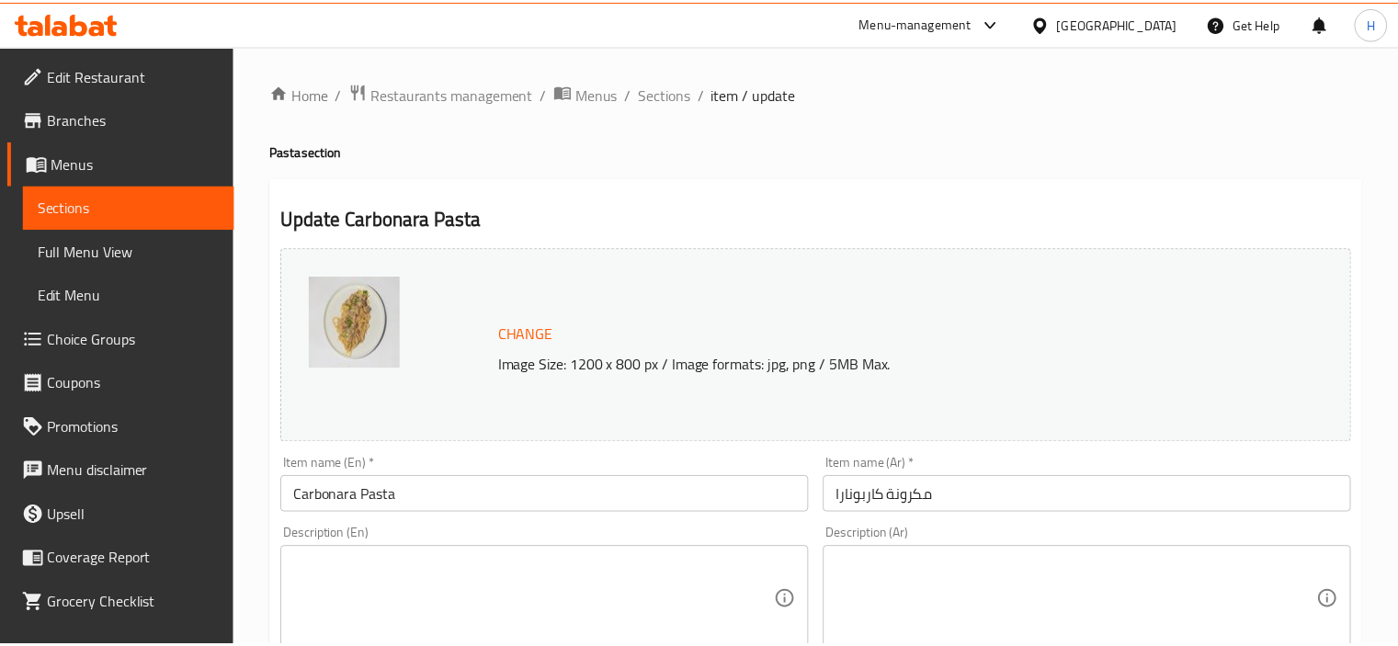
scroll to position [221, 0]
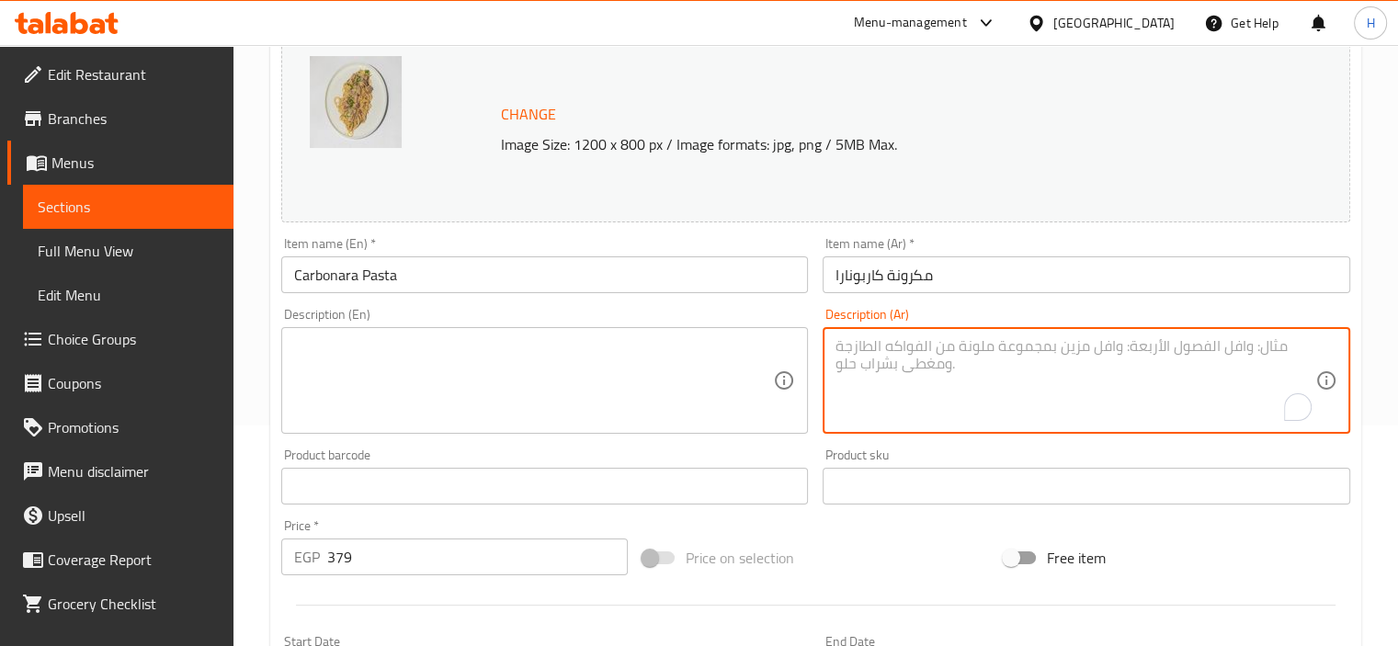
click at [886, 388] on textarea "To enrich screen reader interactions, please activate Accessibility in Grammarl…" at bounding box center [1075, 380] width 480 height 87
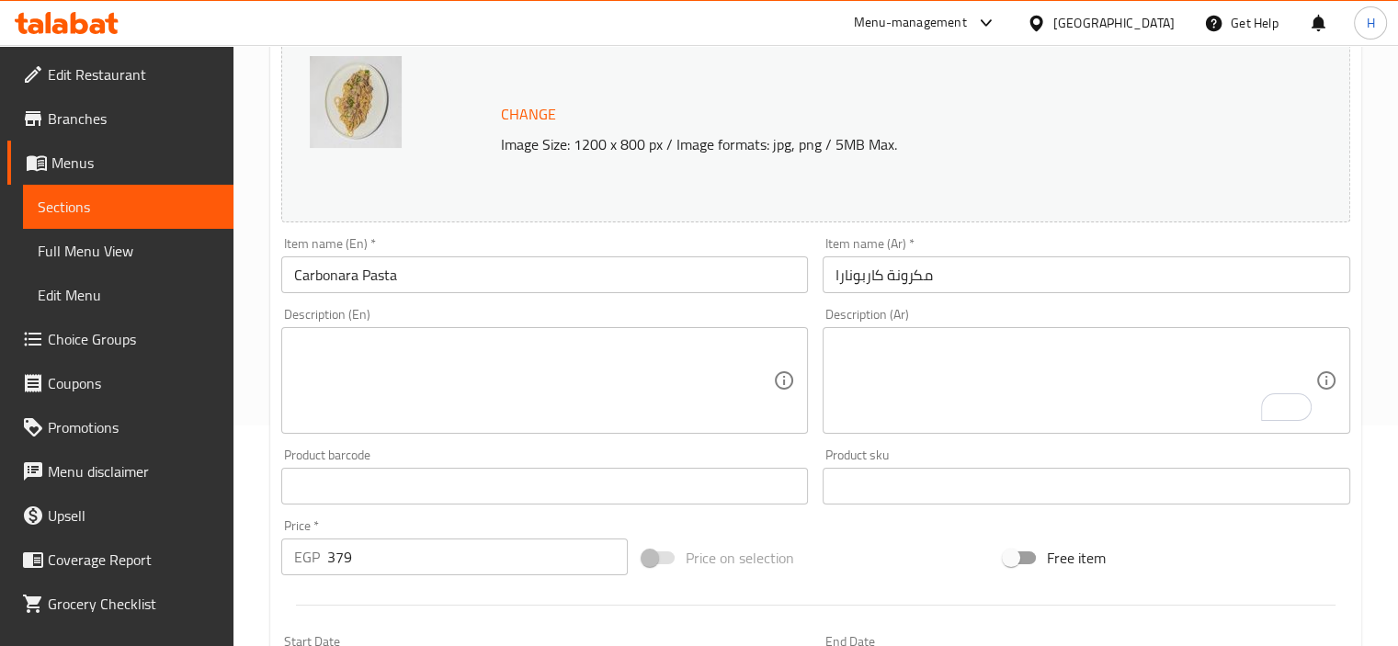
click at [830, 239] on div "Item name (Ar)   * مكرونة كاربونارا Item name (Ar) *" at bounding box center [1085, 265] width 527 height 56
drag, startPoint x: 820, startPoint y: 242, endPoint x: 813, endPoint y: 260, distance: 19.5
click at [820, 242] on div "Item name (Ar)   * مكرونة كاربونارا Item name (Ar) *" at bounding box center [1086, 265] width 542 height 71
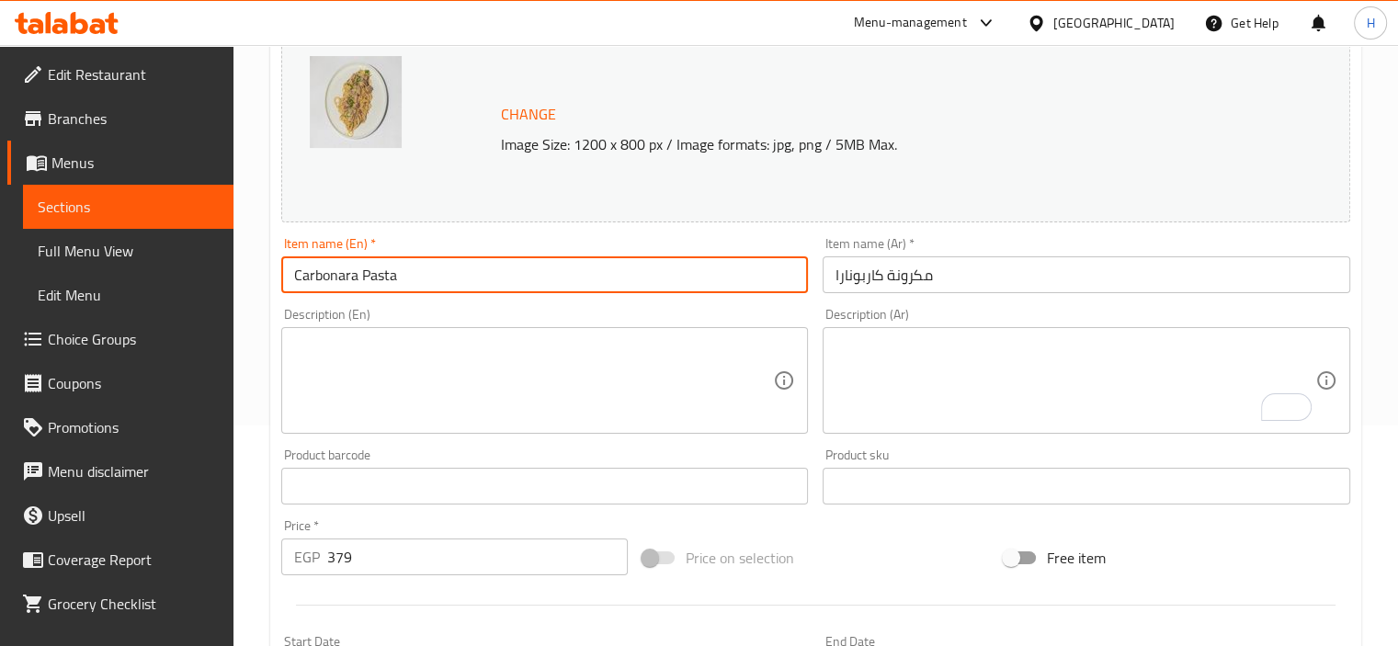
click at [411, 275] on input "Carbonara Pasta" at bounding box center [544, 274] width 527 height 37
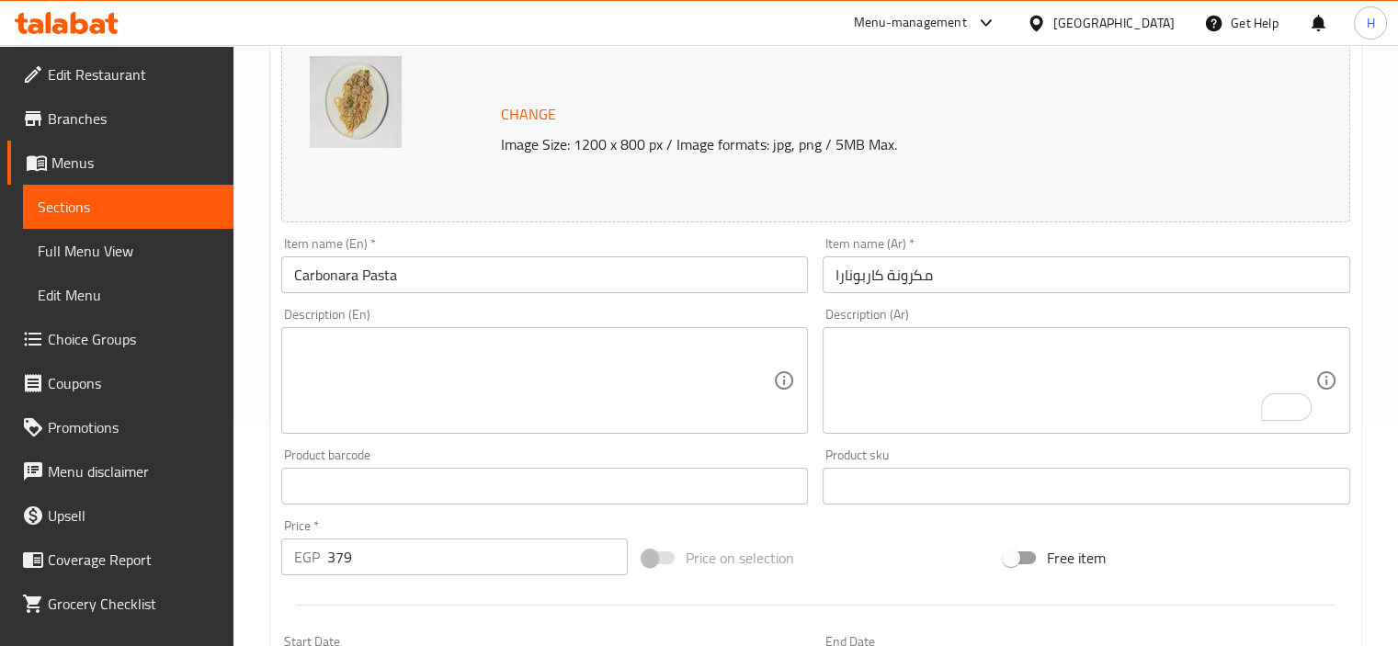
click at [458, 301] on div "Description (En) Description (En)" at bounding box center [545, 371] width 542 height 141
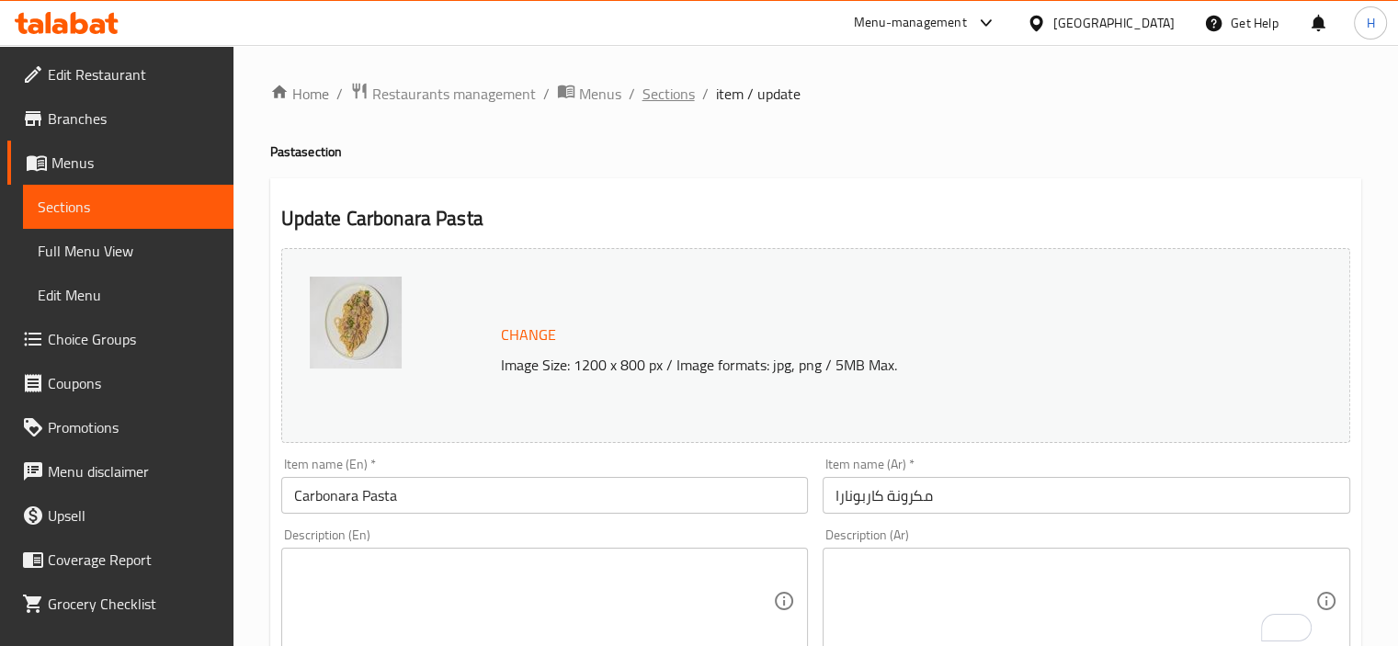
click at [666, 98] on span "Sections" at bounding box center [668, 94] width 52 height 22
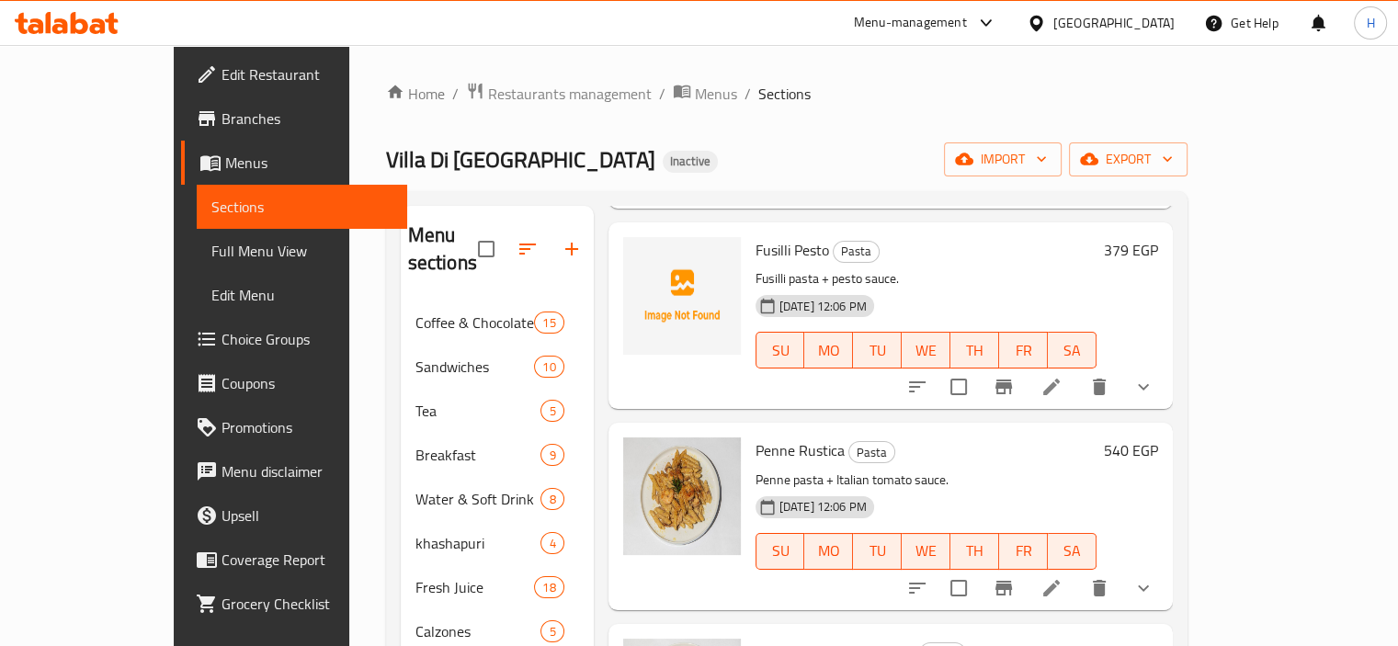
scroll to position [2270, 0]
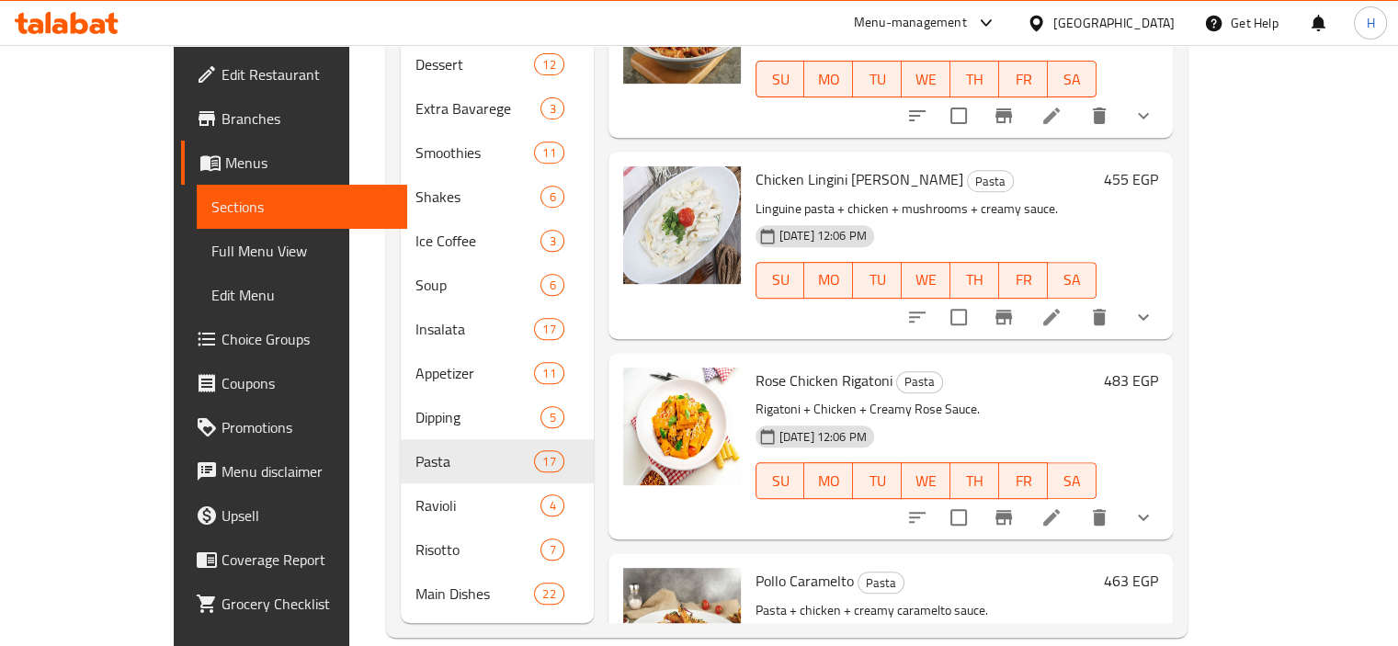
scroll to position [2298, 0]
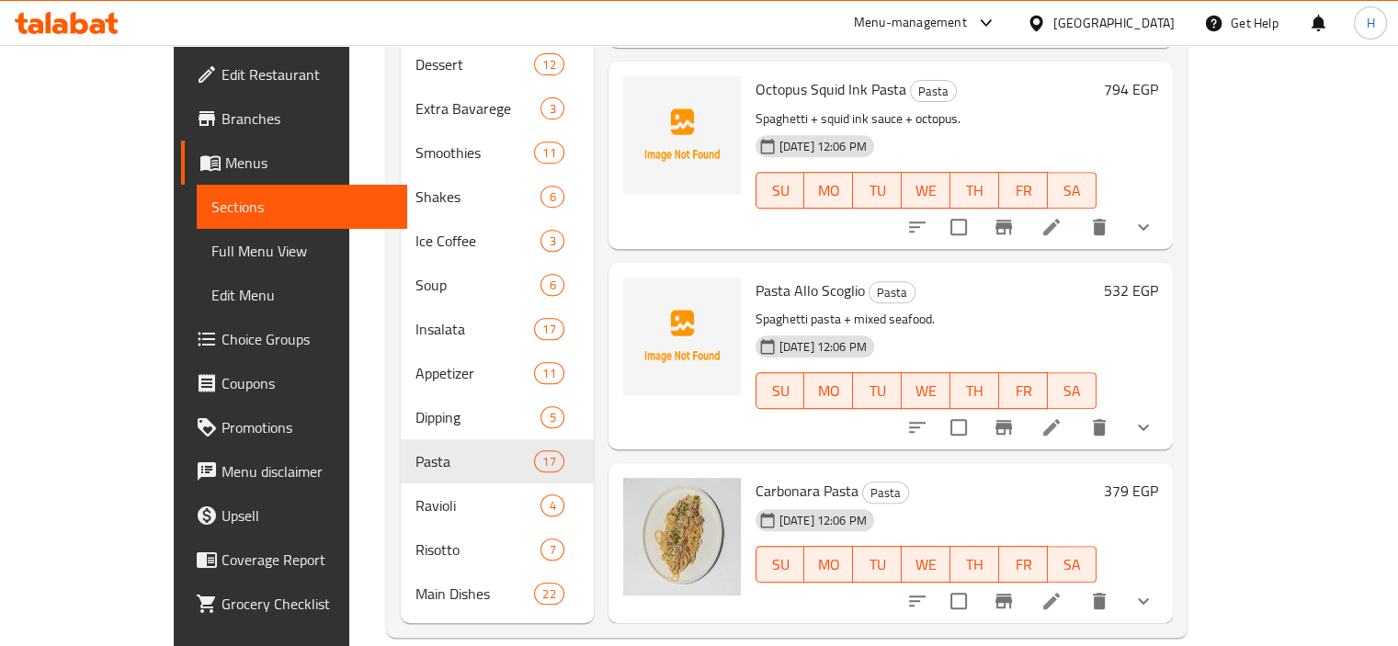
click at [698, 463] on div "Carbonara Pasta Pasta [DATE] 12:06 PM SU MO TU WE TH FR SA 379 EGP" at bounding box center [890, 543] width 564 height 160
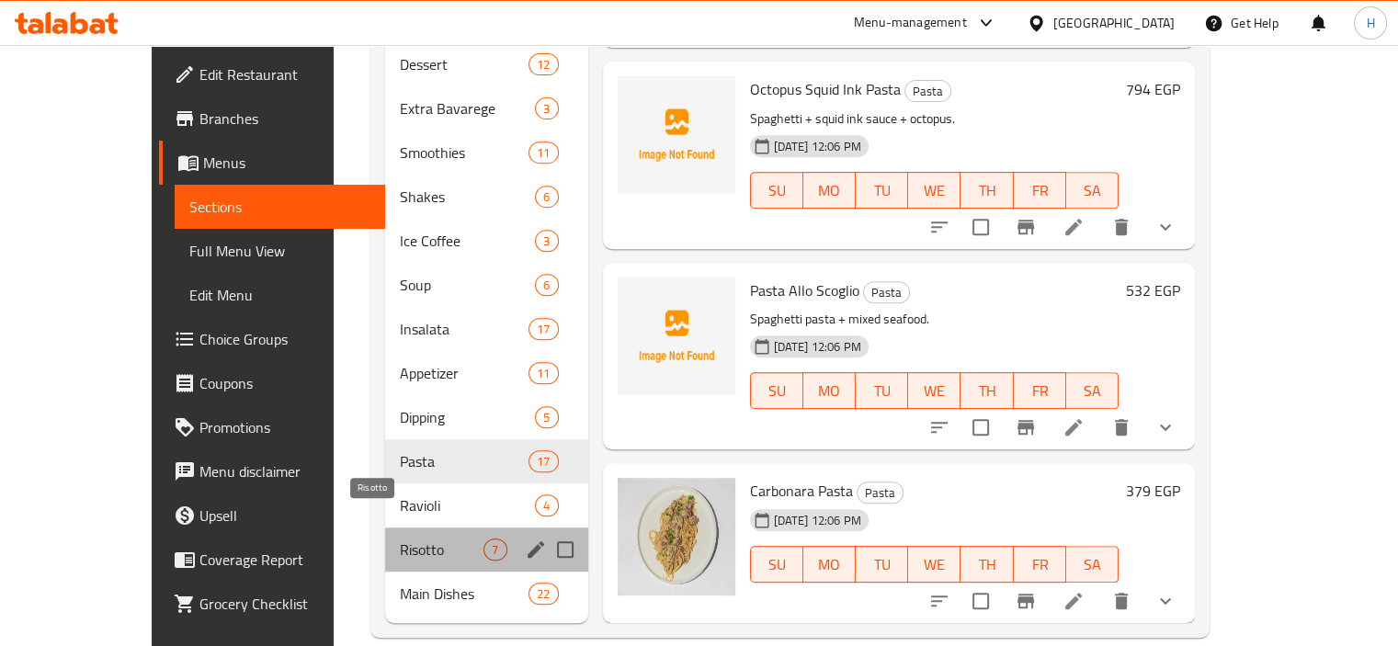
click at [400, 539] on span "Risotto" at bounding box center [442, 550] width 84 height 22
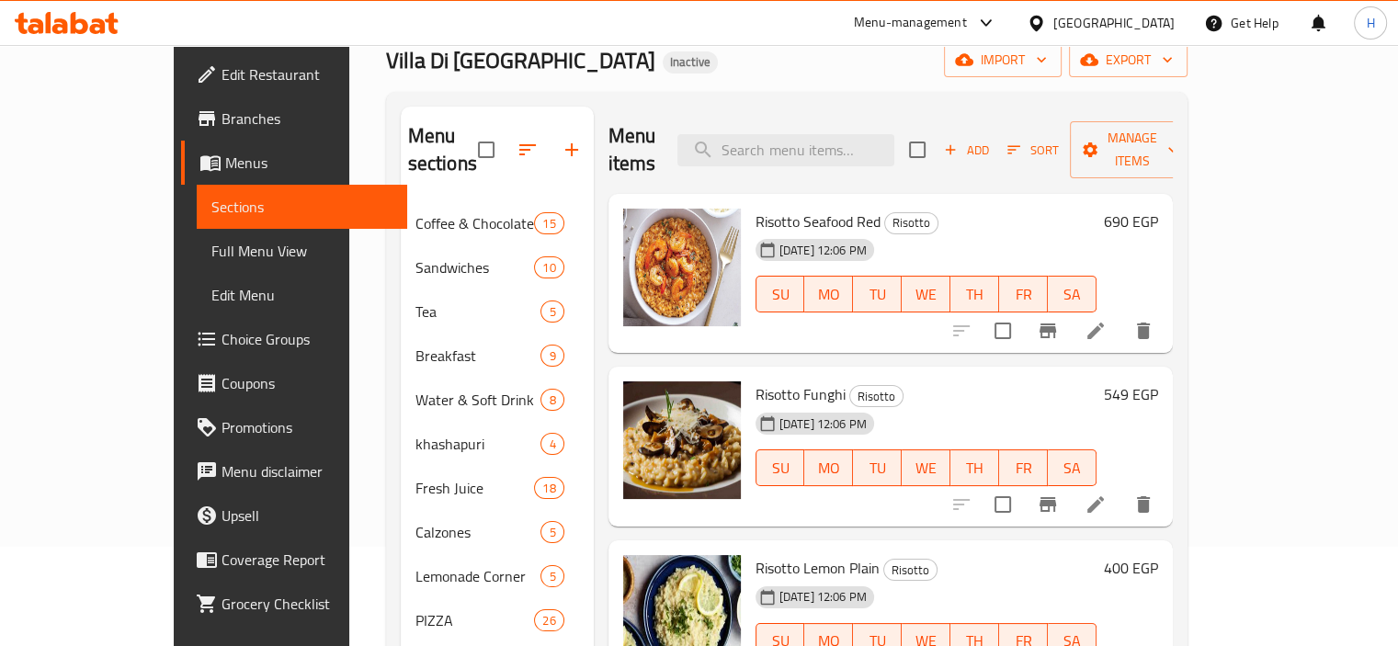
scroll to position [126, 0]
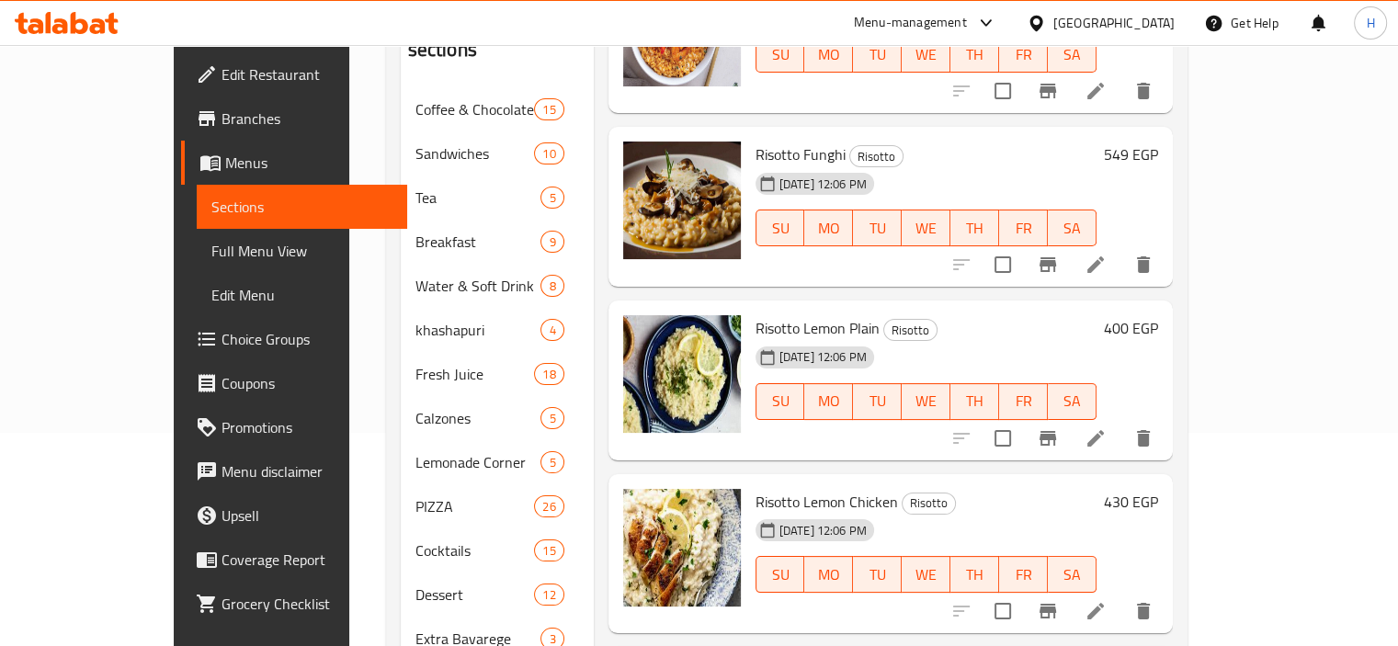
click at [686, 437] on div "Menu items Add Sort Manage items Risotto Seafood Red Risotto [DATE] 12:06 PM SU…" at bounding box center [883, 573] width 579 height 1161
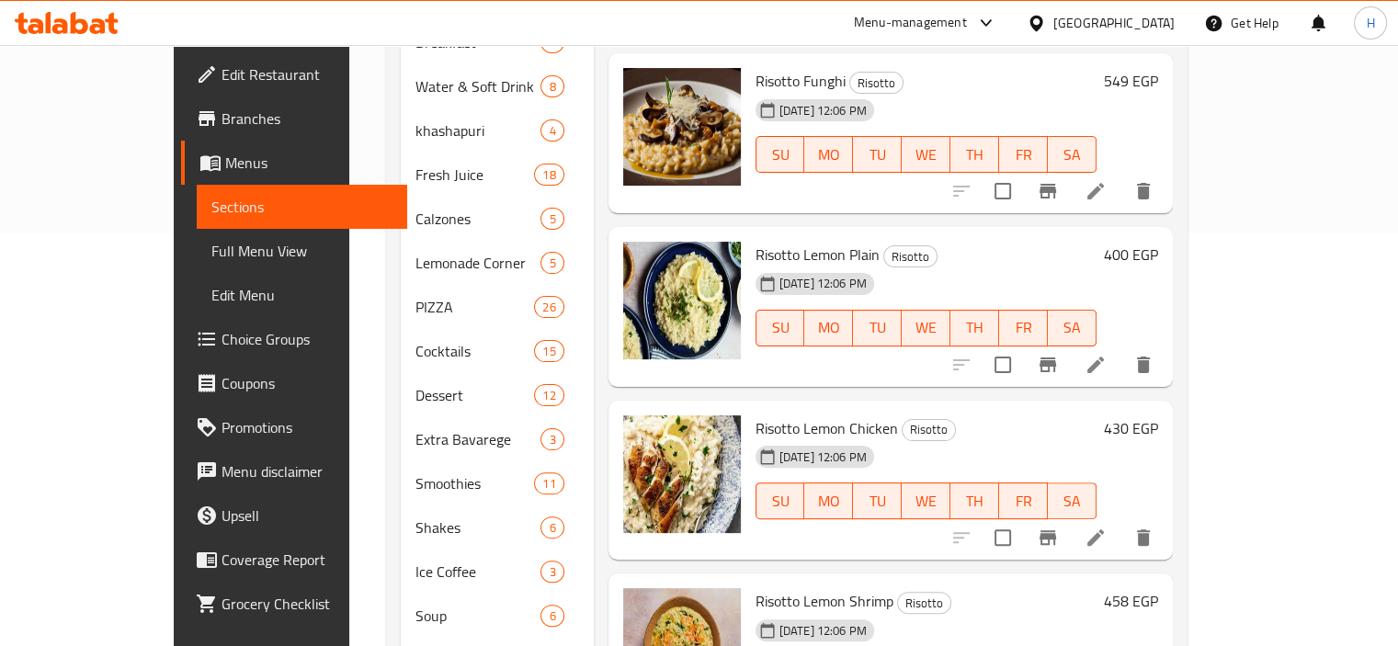
scroll to position [163, 0]
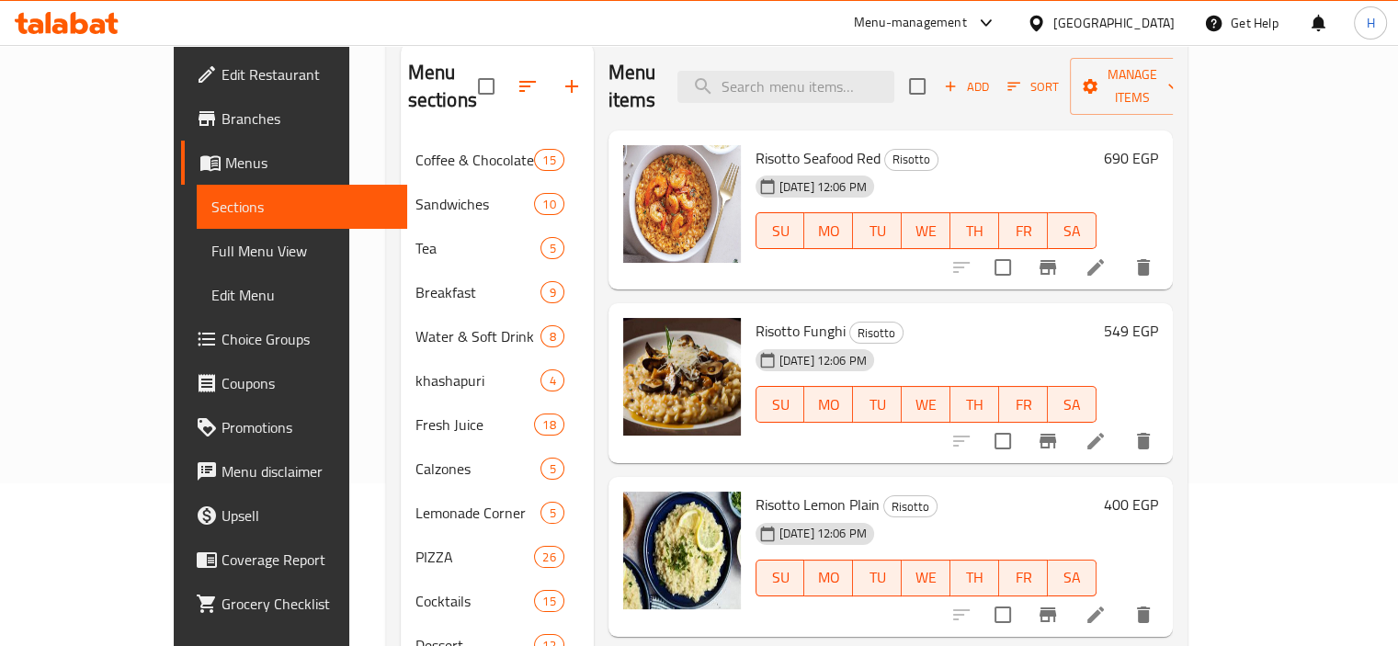
click at [707, 94] on div "Home / Restaurants management / Menus / Sections Villa Di Napoli Inactive impor…" at bounding box center [786, 568] width 801 height 1299
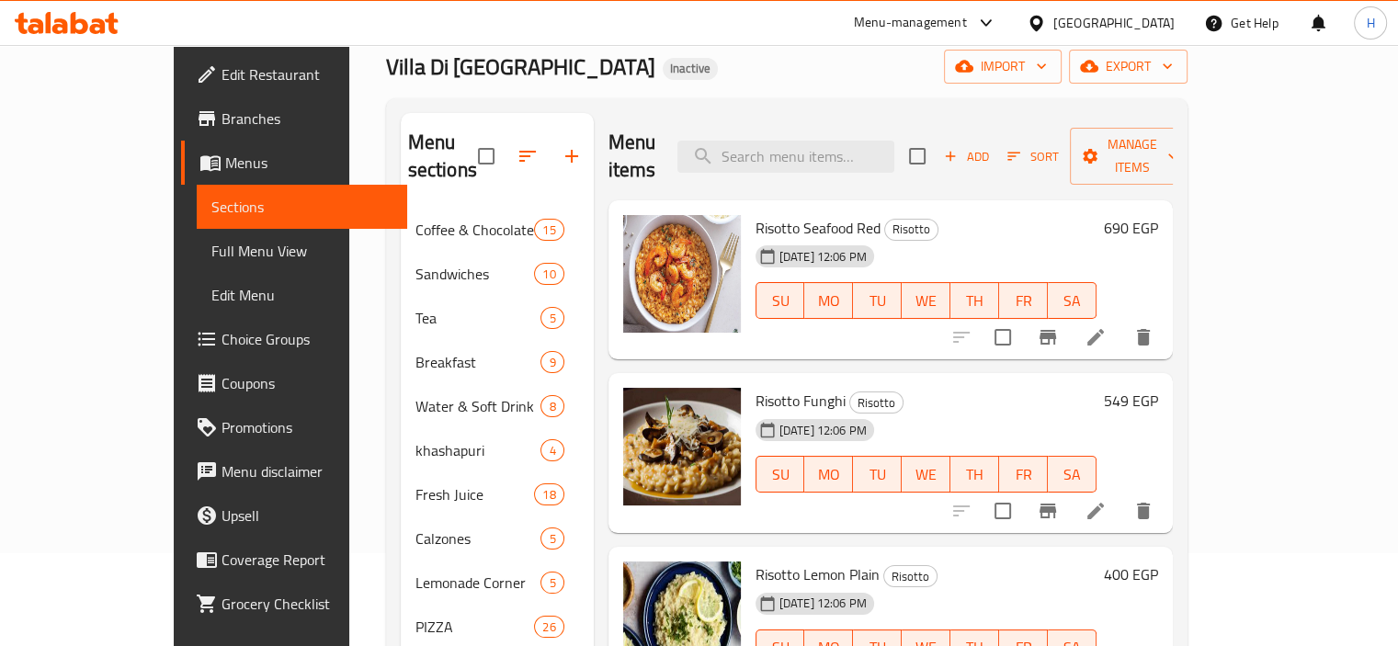
click at [707, 94] on div "Home / Restaurants management / Menus / Sections Villa Di Napoli Inactive impor…" at bounding box center [786, 638] width 801 height 1299
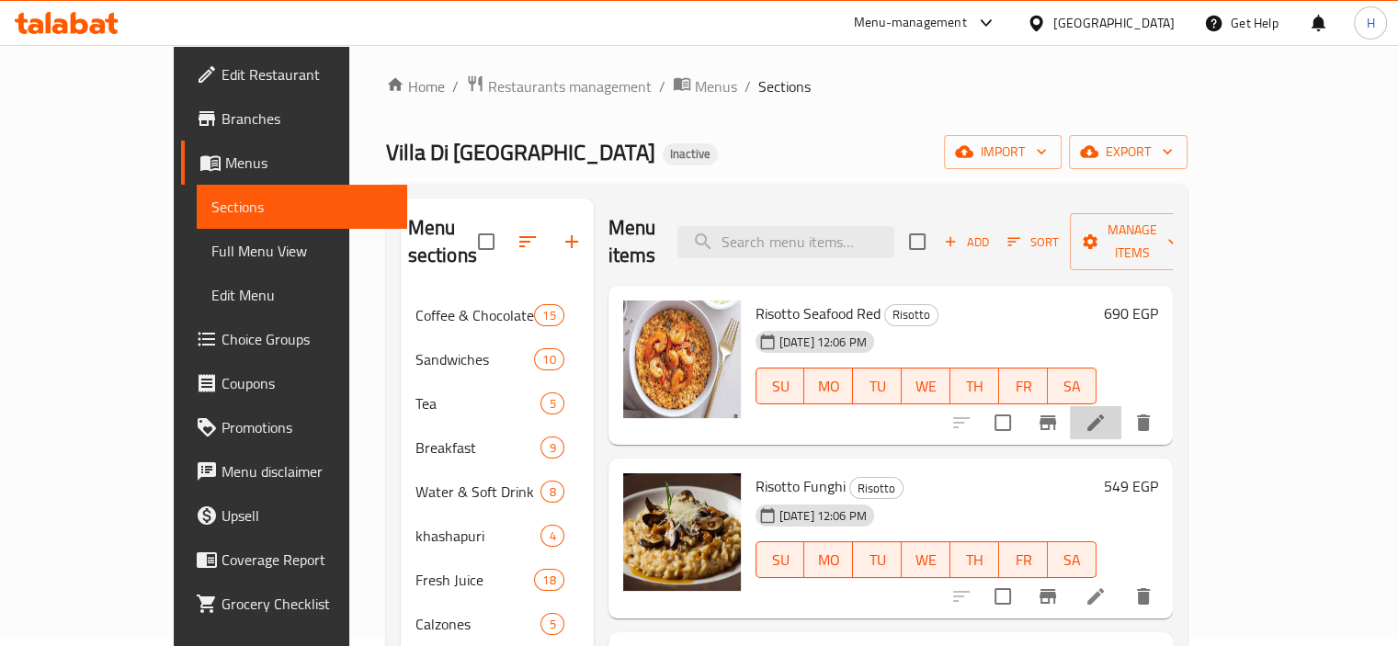
click at [1121, 410] on li at bounding box center [1095, 422] width 51 height 33
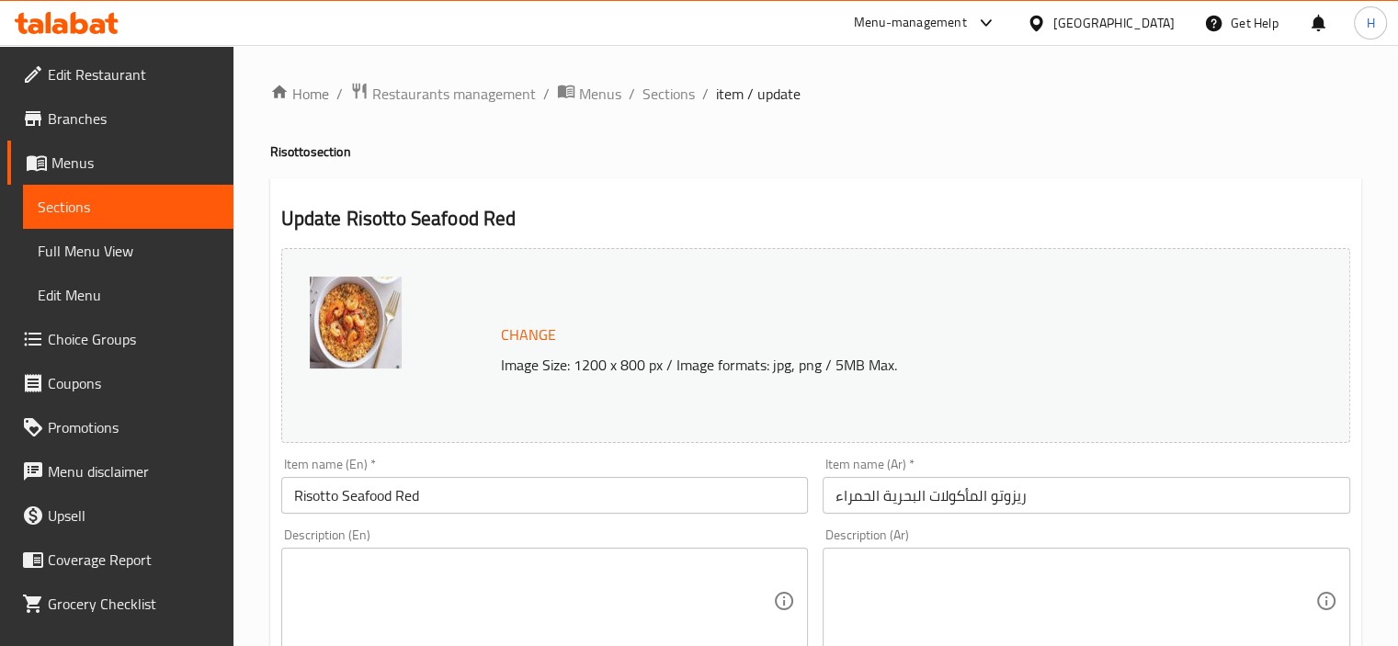
drag, startPoint x: 657, startPoint y: 472, endPoint x: 665, endPoint y: 582, distance: 109.7
click at [668, 476] on div "Item name (En)   * Risotto Seafood Red Item name (En) *" at bounding box center [544, 486] width 527 height 56
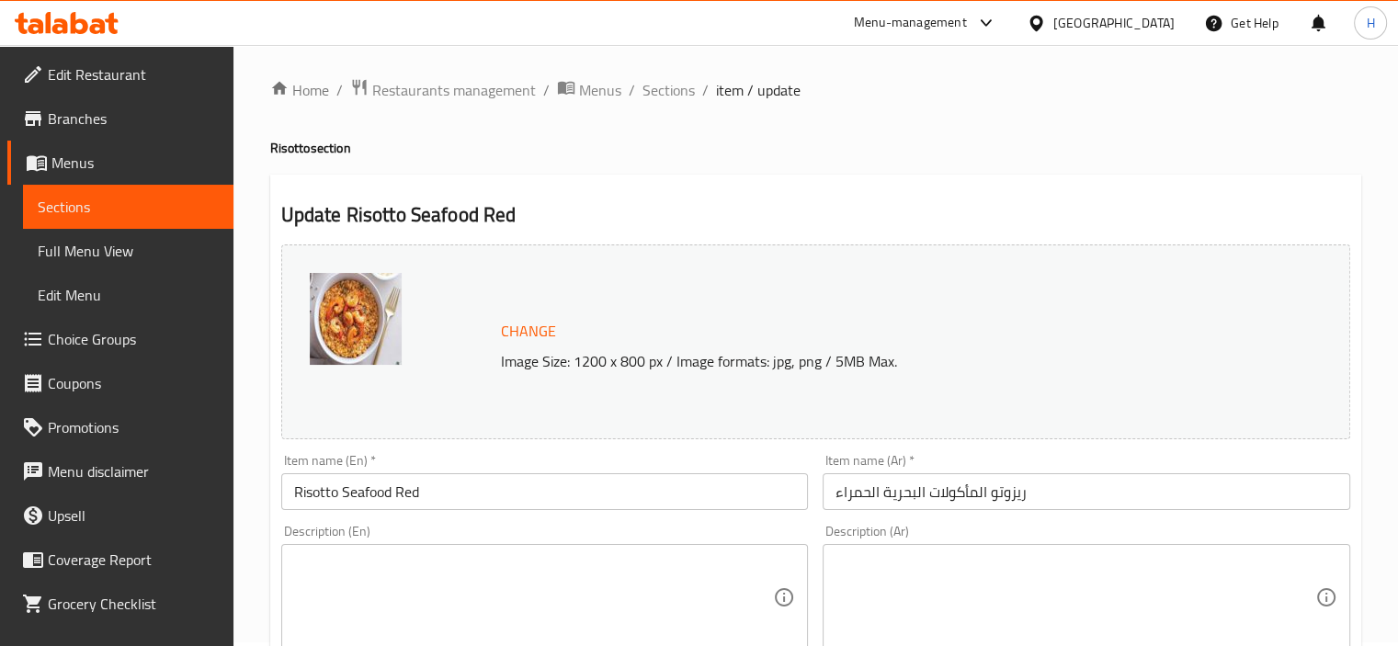
scroll to position [2, 0]
click at [679, 91] on span "Sections" at bounding box center [668, 92] width 52 height 22
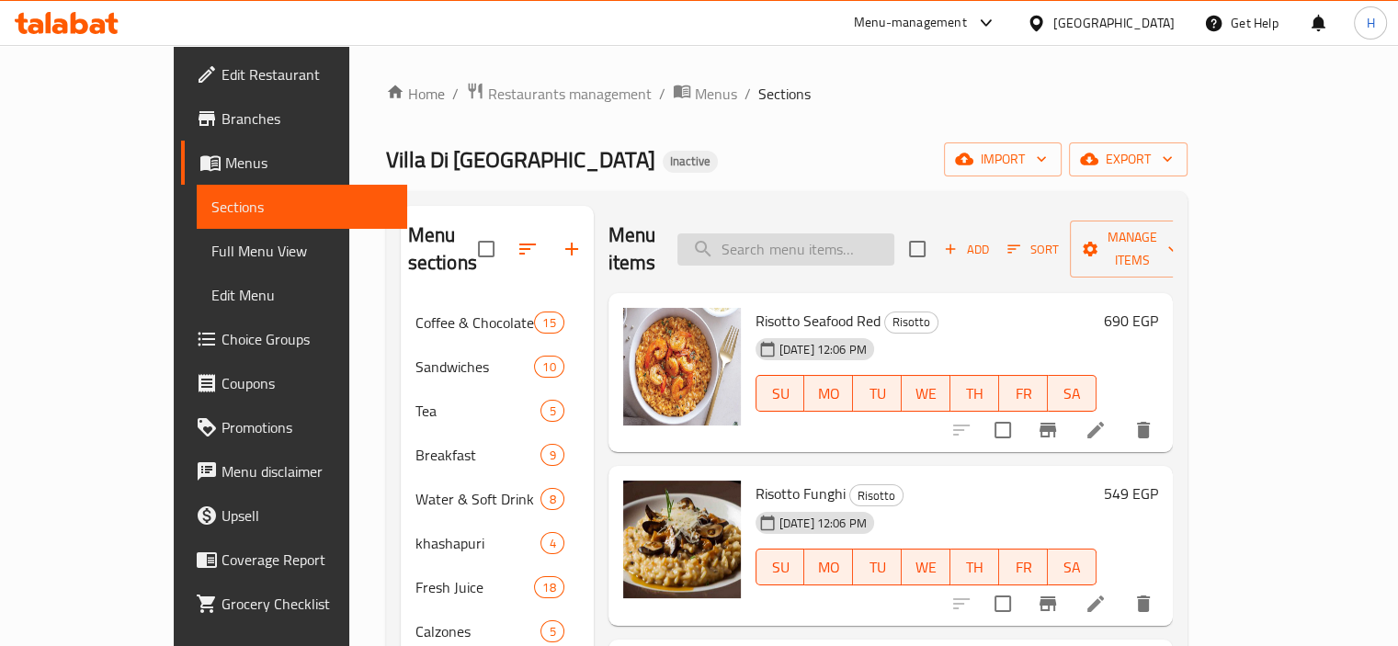
click at [831, 233] on input "search" at bounding box center [785, 249] width 217 height 32
type input "risotto"
drag, startPoint x: 831, startPoint y: 228, endPoint x: 733, endPoint y: 231, distance: 97.5
click at [733, 233] on input "risotto" at bounding box center [785, 249] width 217 height 32
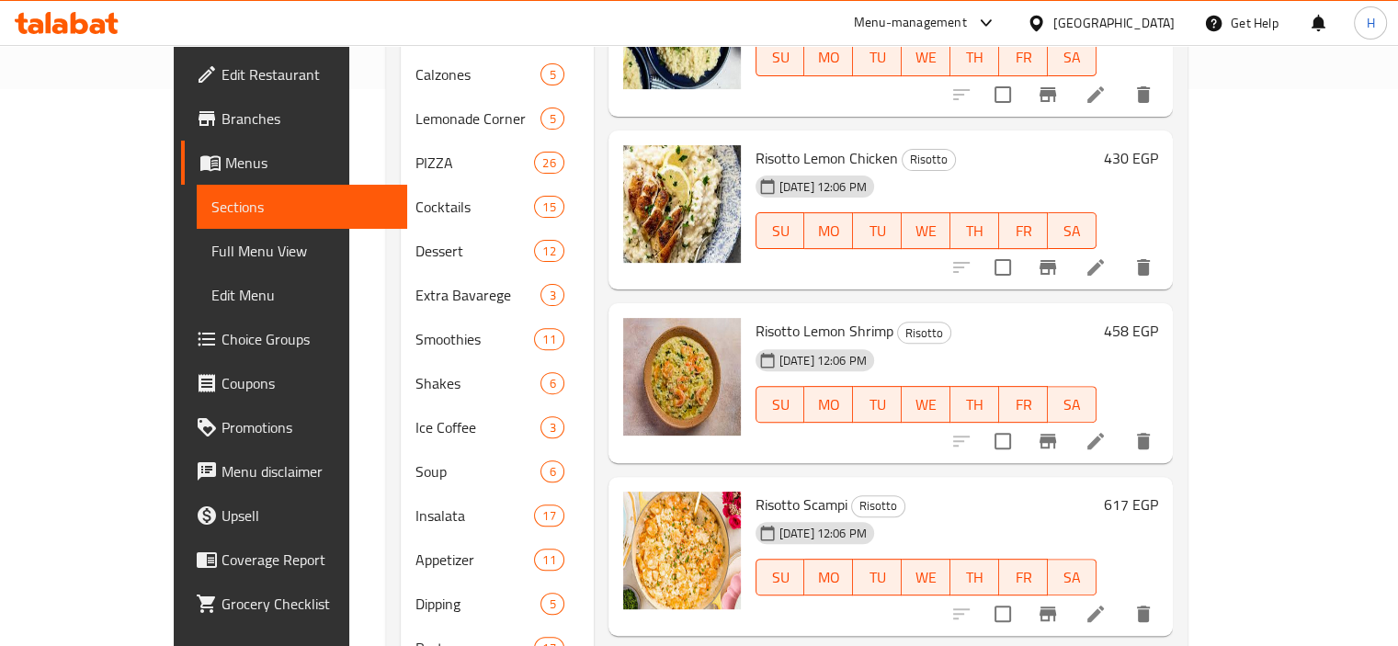
scroll to position [645, 0]
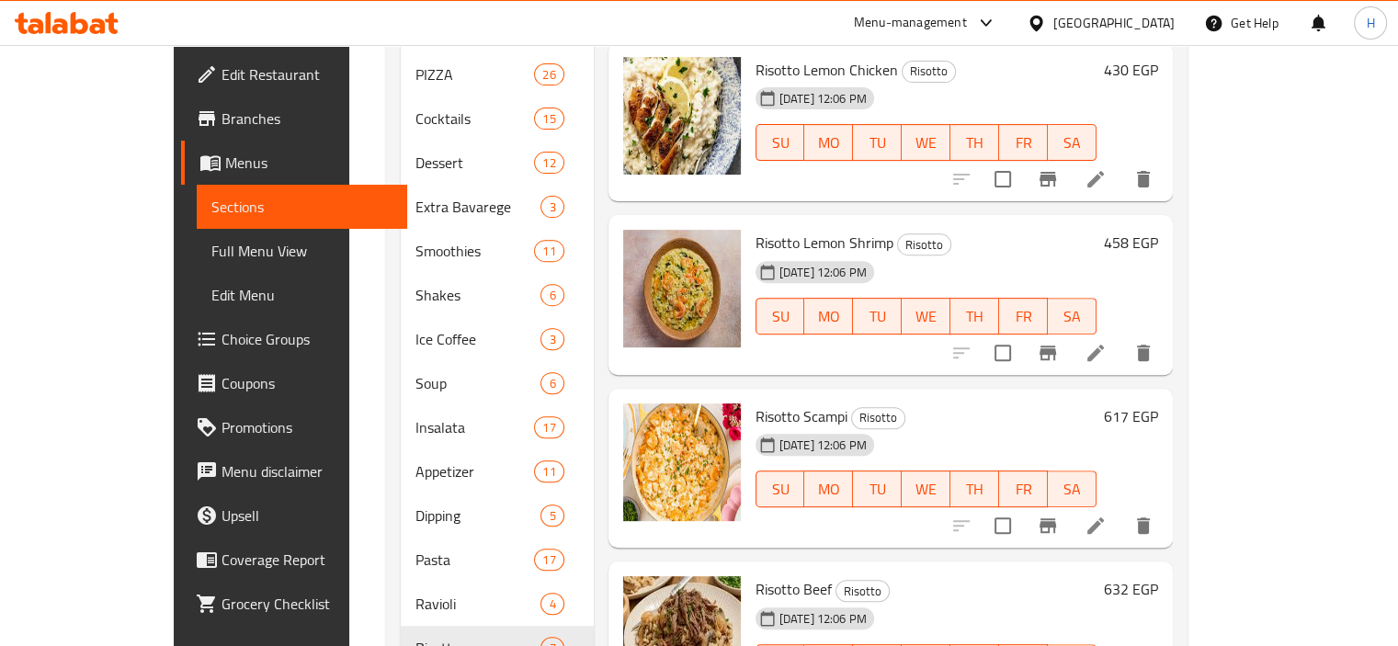
click at [703, 561] on div "Risotto Beef Risotto [DATE] 12:06 PM SU MO TU WE TH FR SA 632 EGP" at bounding box center [890, 641] width 564 height 160
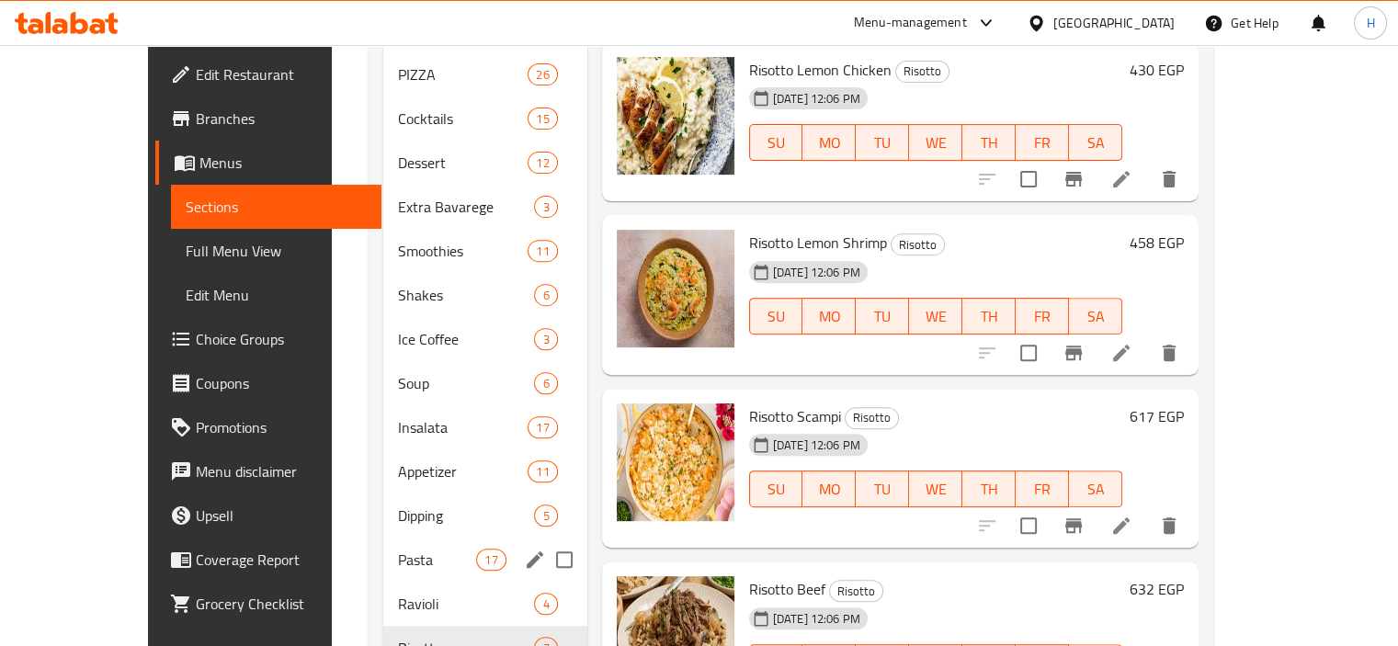
scroll to position [743, 0]
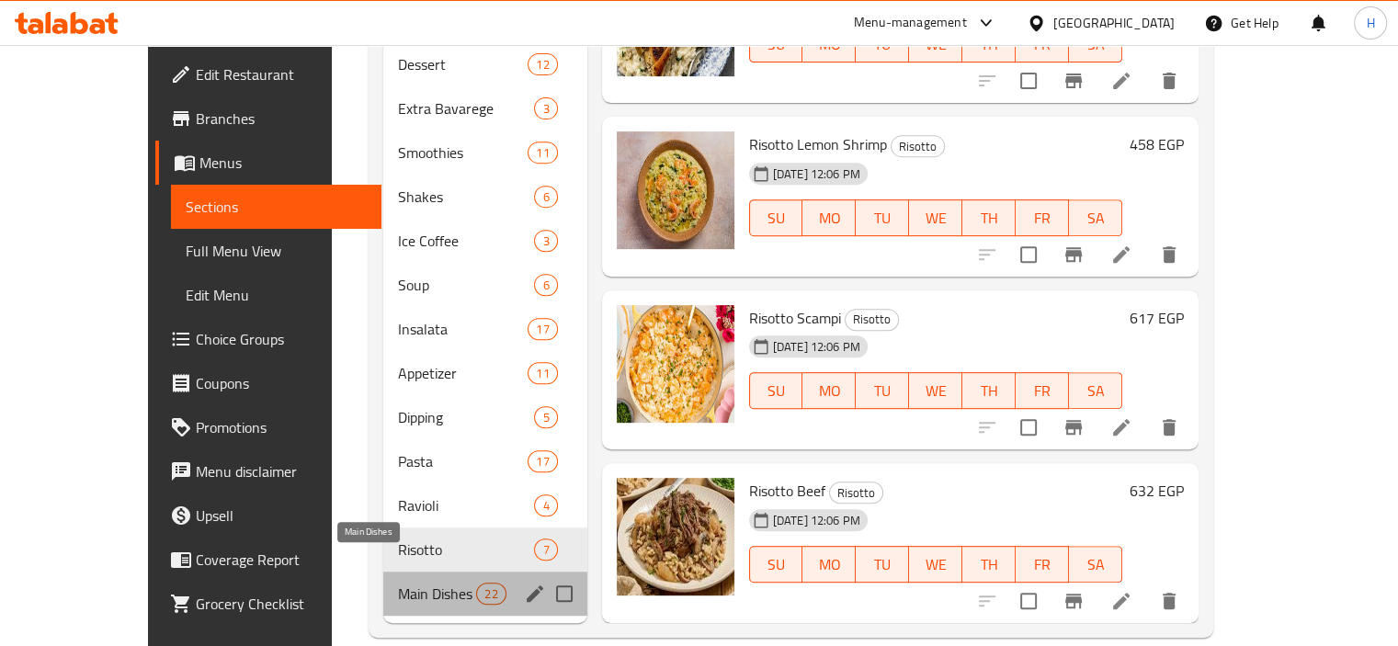
click at [421, 583] on span "Main Dishes" at bounding box center [437, 594] width 78 height 22
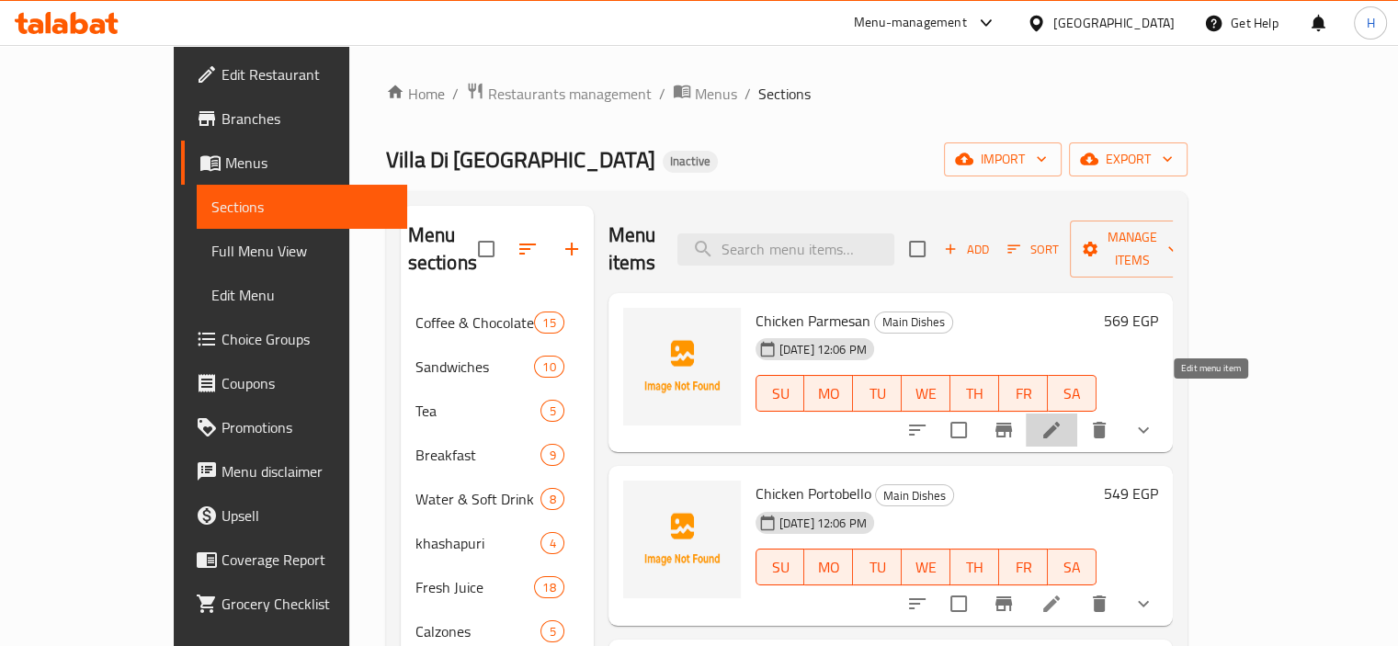
click at [1062, 419] on icon at bounding box center [1051, 430] width 22 height 22
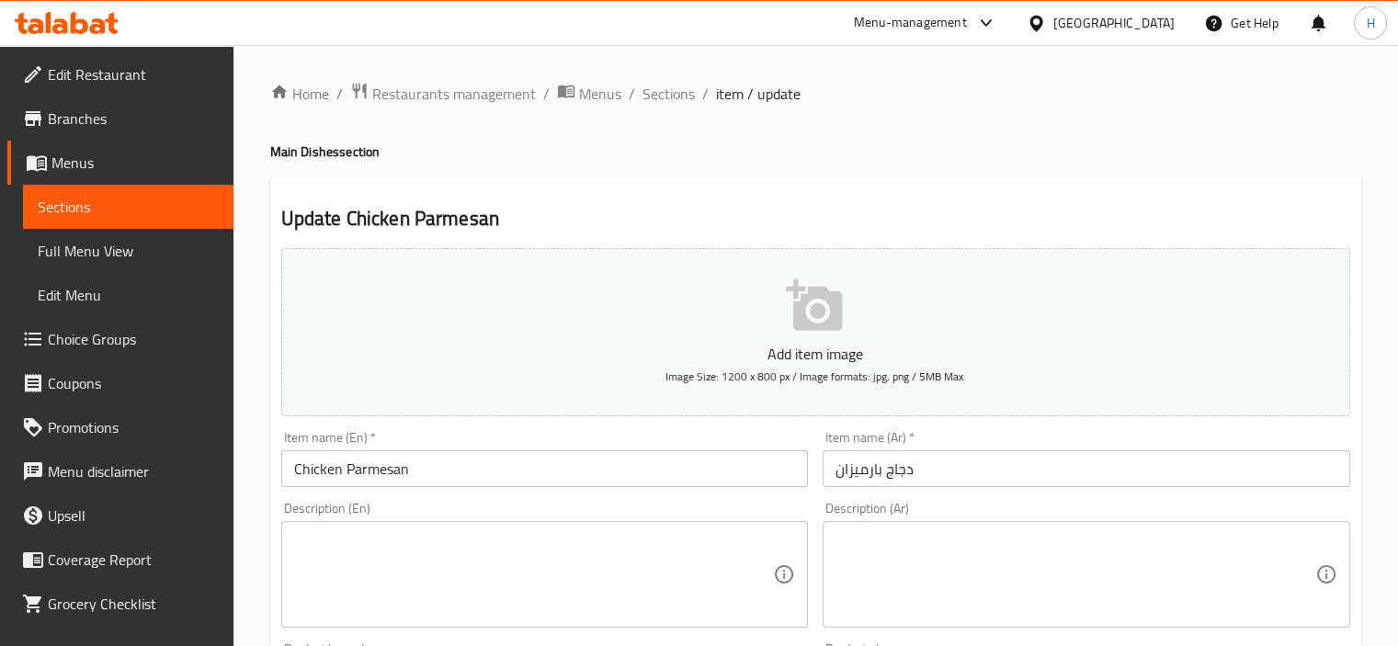
click at [1109, 558] on div at bounding box center [699, 323] width 1398 height 646
click at [937, 531] on textarea at bounding box center [1075, 574] width 480 height 87
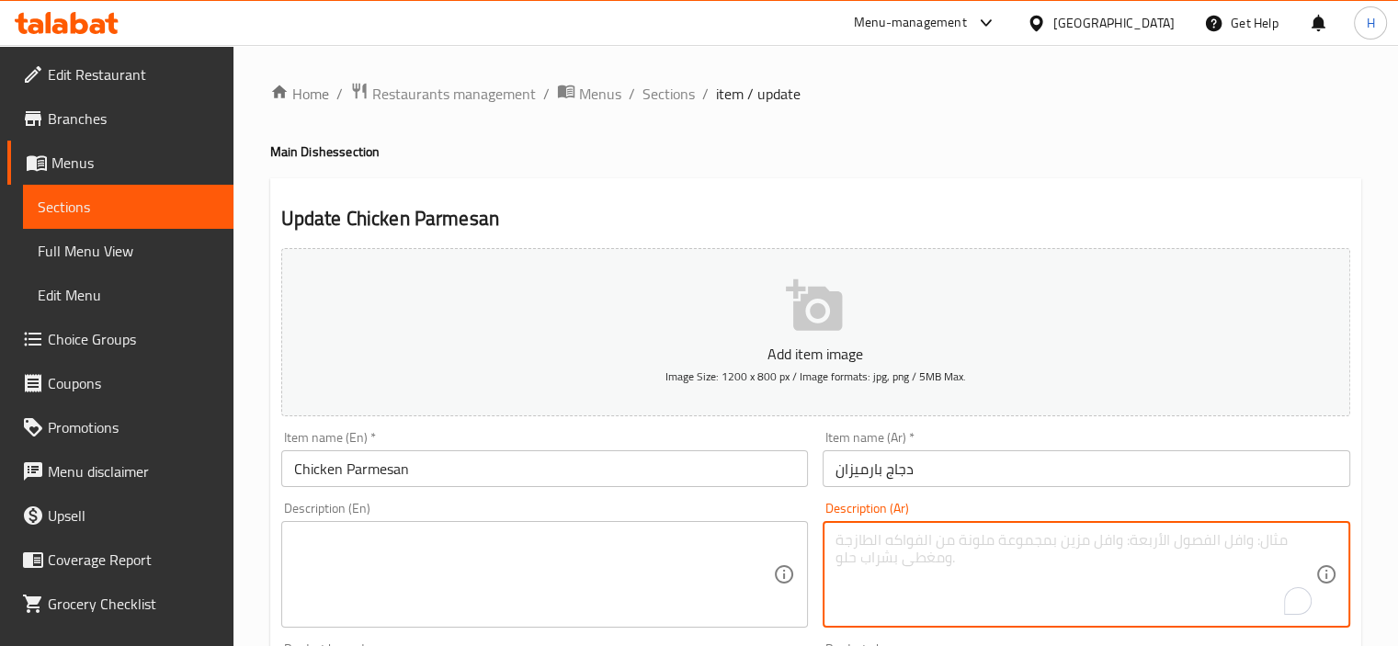
scroll to position [307, 0]
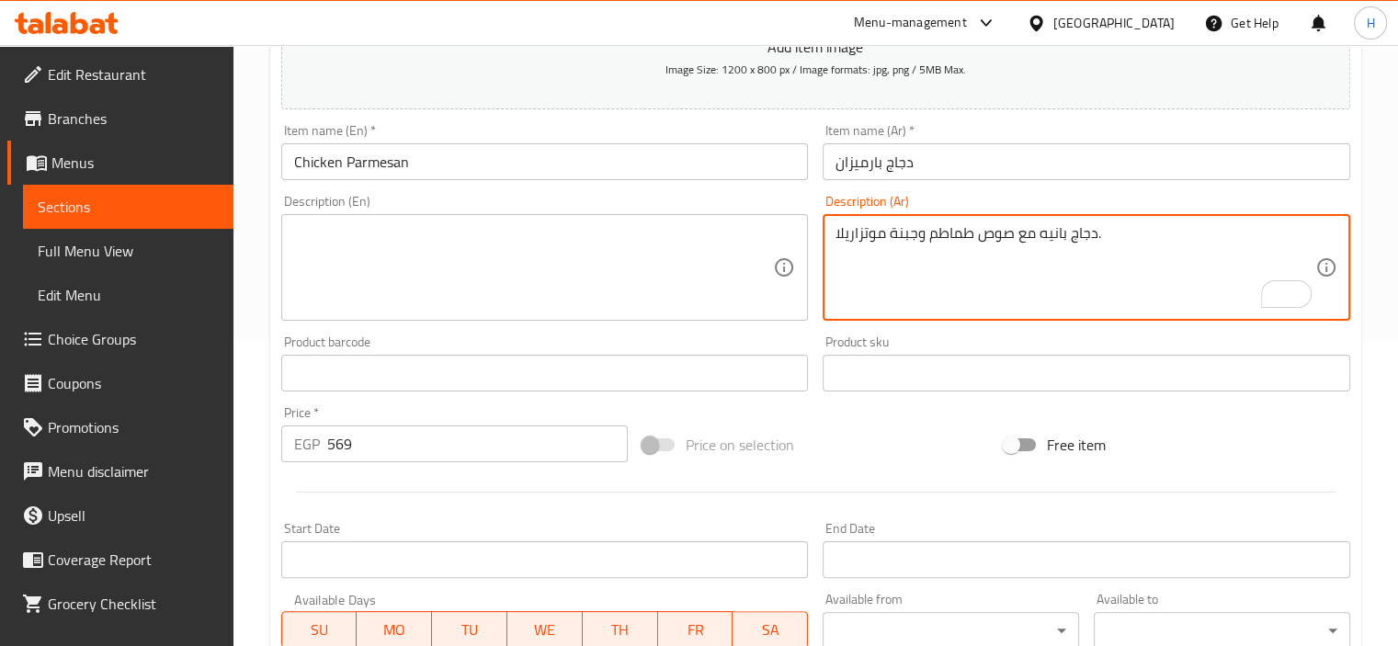
type textarea "دجاج بانيه مع صوص طماطم وجبنة موتزاريلا."
click at [882, 304] on textarea "دجاج بانيه مع صوص طماطم وجبنة موتزاريلا." at bounding box center [1075, 267] width 480 height 87
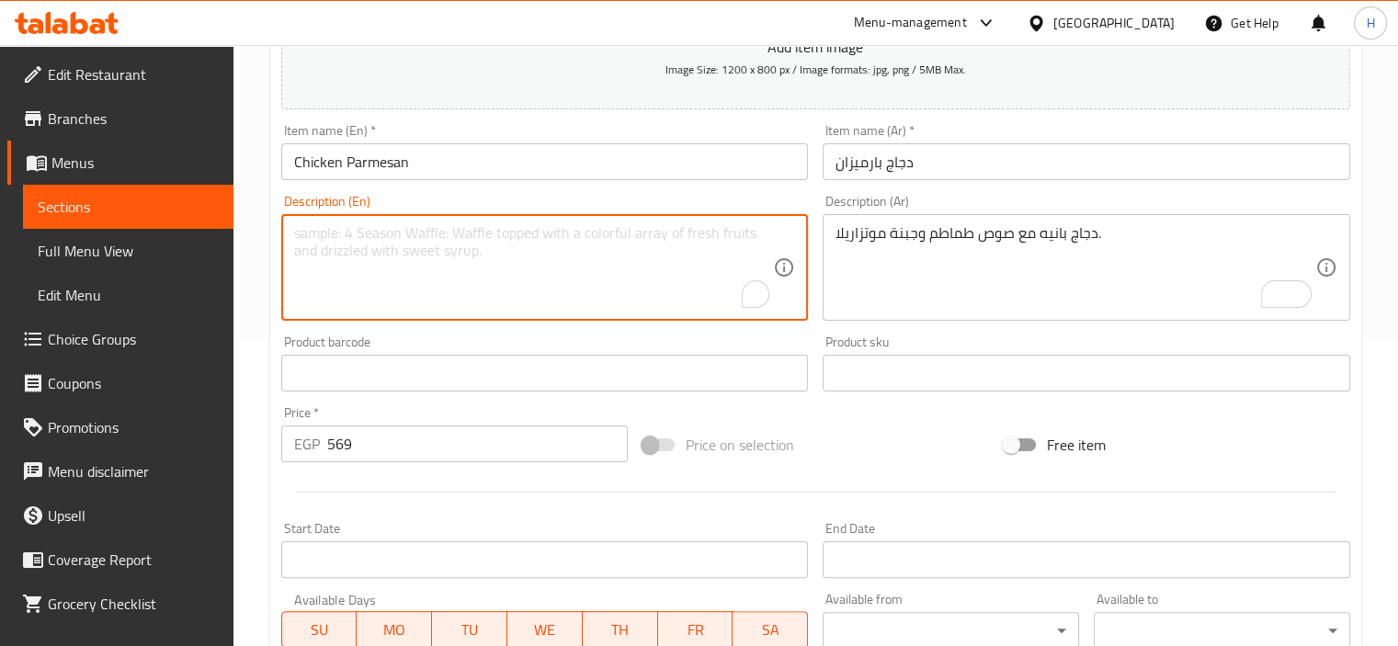
paste textarea "Breaded chicken with tomato sauce and mozzarella cheese."
click at [312, 234] on textarea "Breaded chicken with tomato sauce and mozzarella cheese." at bounding box center [534, 267] width 480 height 87
type textarea "Pane chicken with tomato sauce and mozzarella cheese."
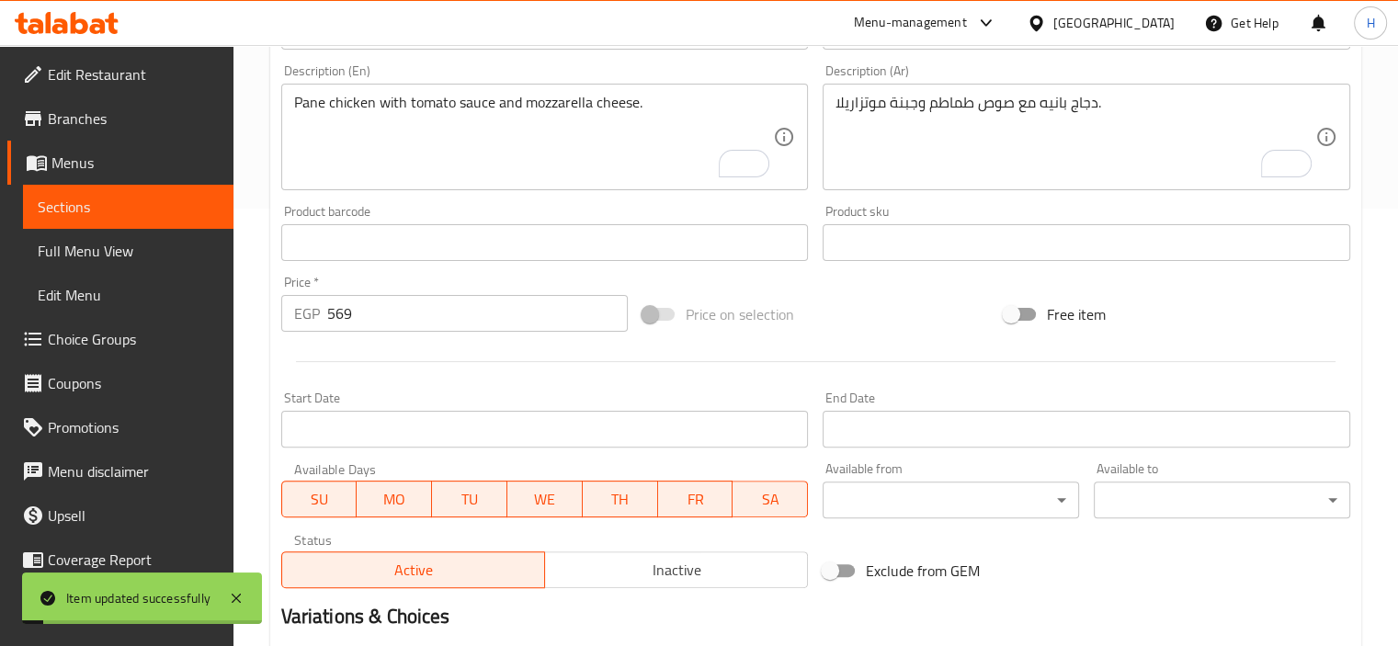
scroll to position [0, 0]
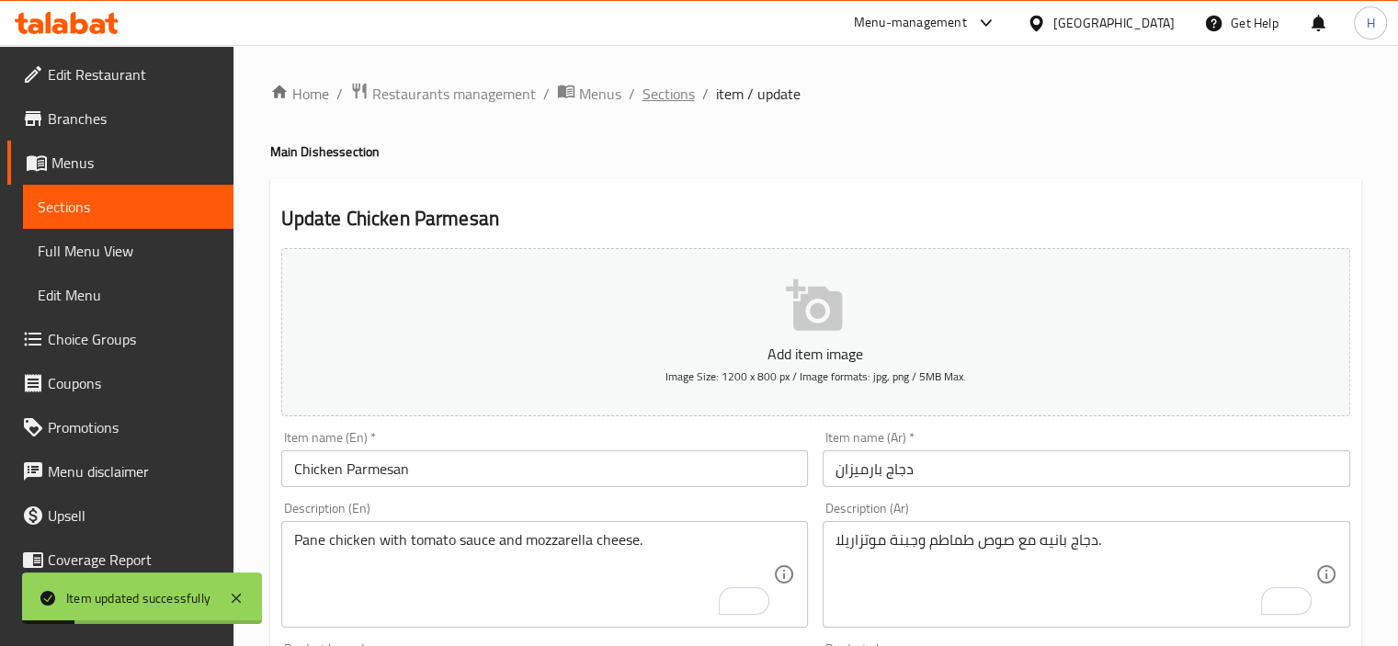
click at [670, 87] on span "Sections" at bounding box center [668, 94] width 52 height 22
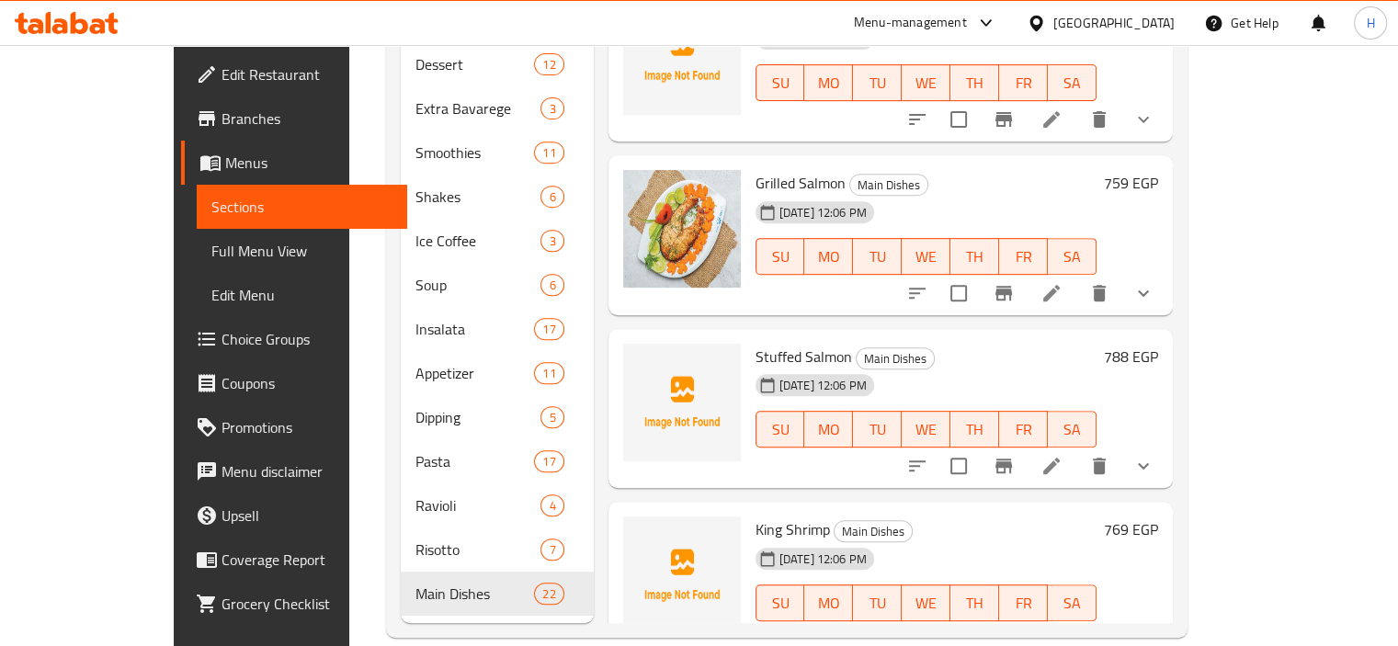
scroll to position [382, 0]
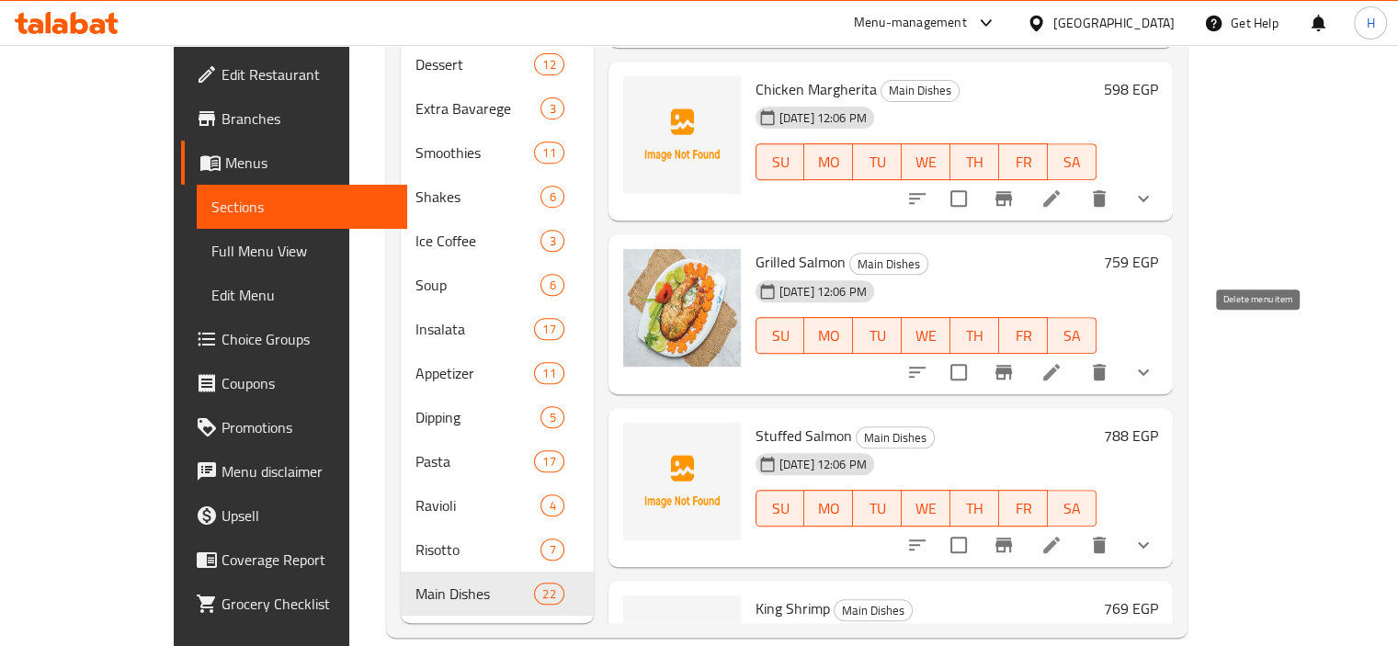
click at [1062, 361] on icon at bounding box center [1051, 372] width 22 height 22
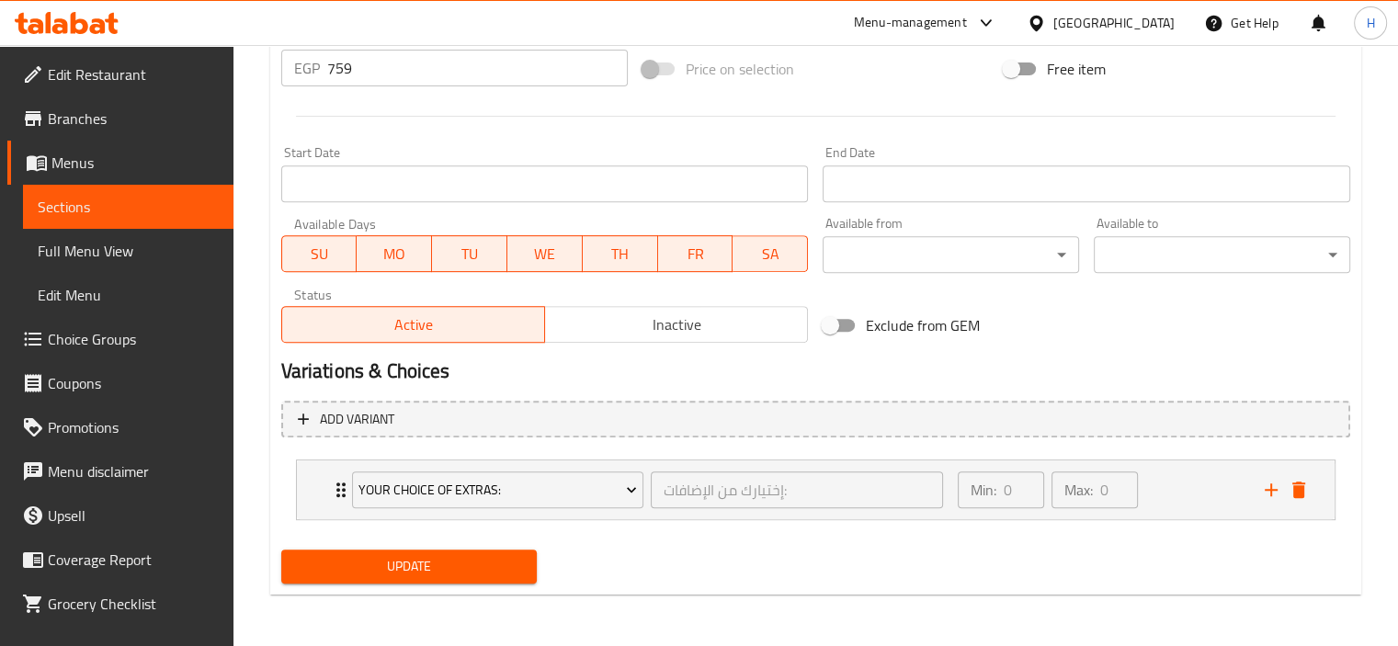
click at [1011, 567] on div at bounding box center [699, 323] width 1398 height 646
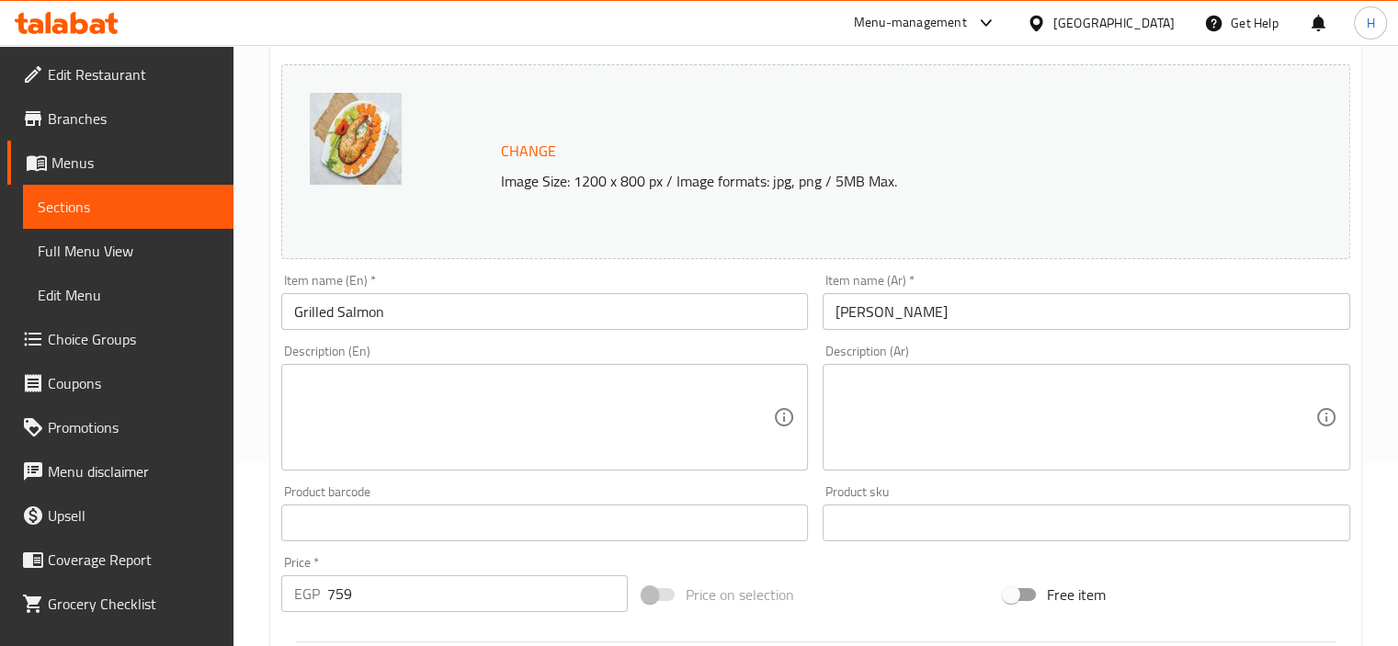
scroll to position [187, 0]
click at [948, 433] on textarea at bounding box center [1075, 413] width 480 height 87
paste textarea "سالمون مشوي مع أعشاب."
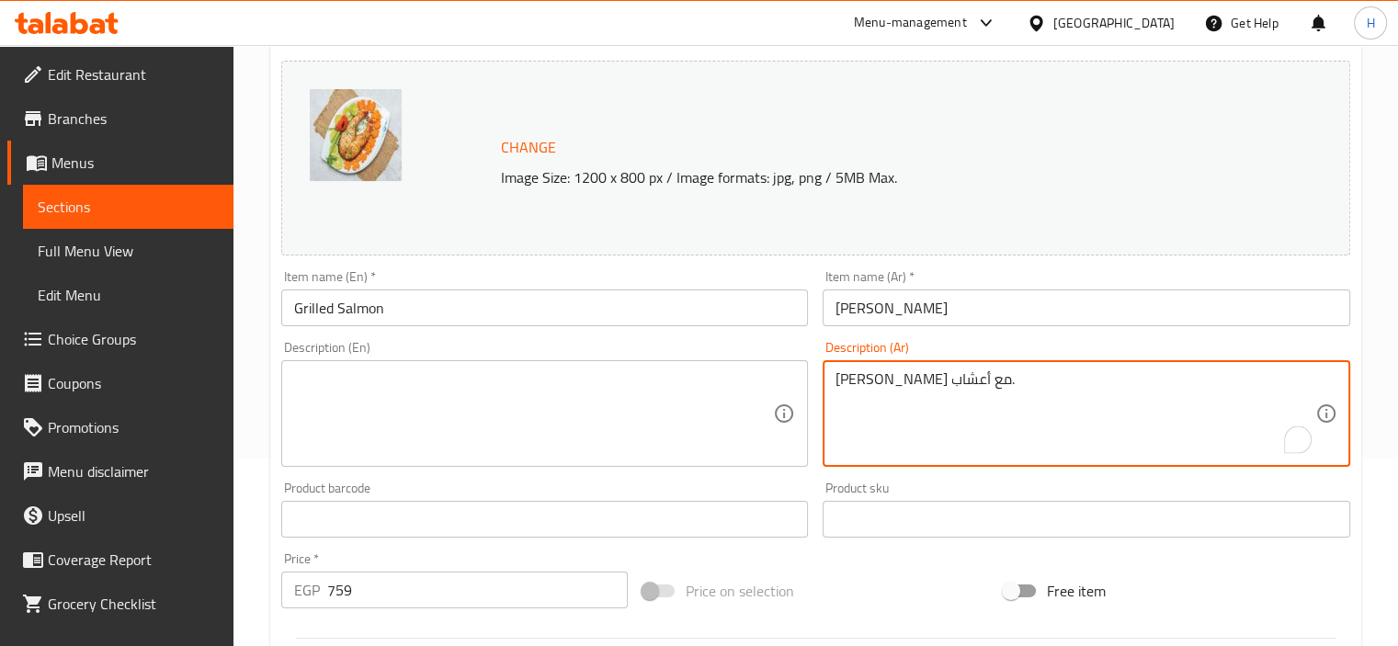
click at [974, 380] on textarea "سالمون مشوي مع أعشاب." at bounding box center [1075, 413] width 480 height 87
click at [978, 381] on textarea "سالمون مشوي مع أعشاب." at bounding box center [1075, 413] width 480 height 87
type textarea "سلمون مشوي مع أعشاب."
click at [733, 405] on textarea at bounding box center [534, 413] width 480 height 87
click at [888, 383] on textarea "سلمون مشوي مع أعشاب." at bounding box center [1075, 413] width 480 height 87
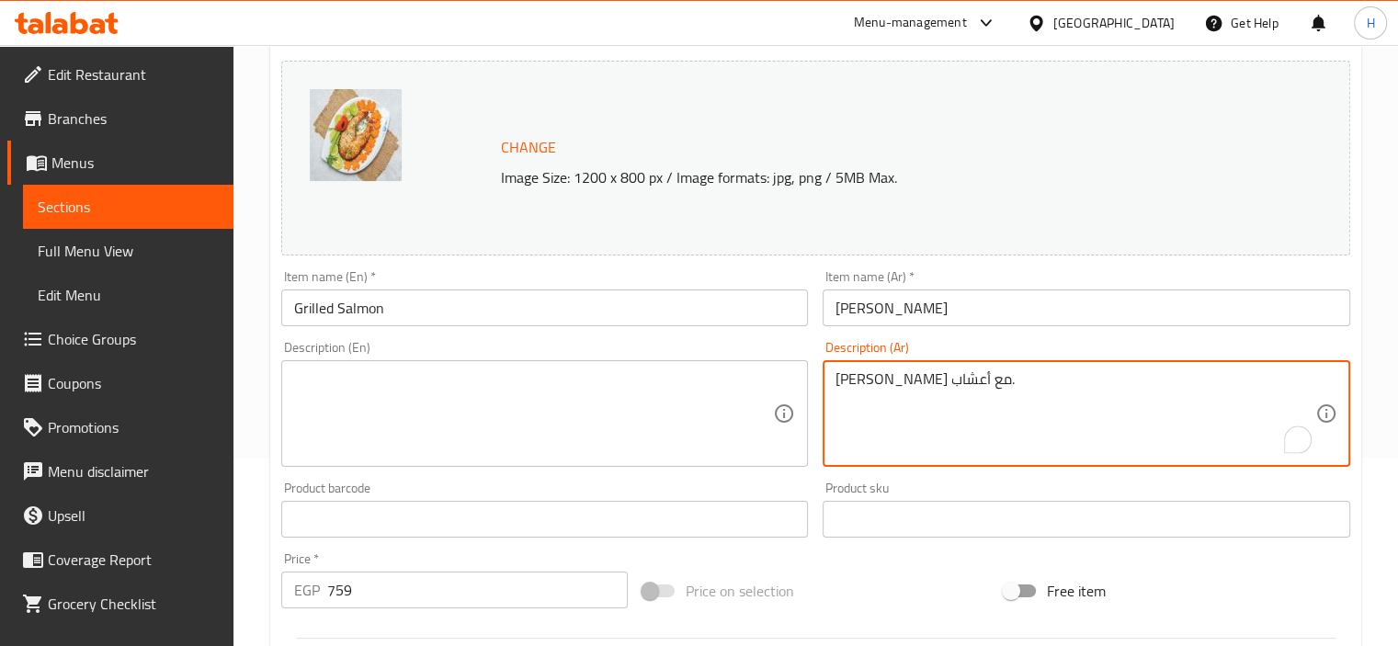
click at [888, 383] on textarea "سلمون مشوي مع أعشاب." at bounding box center [1075, 413] width 480 height 87
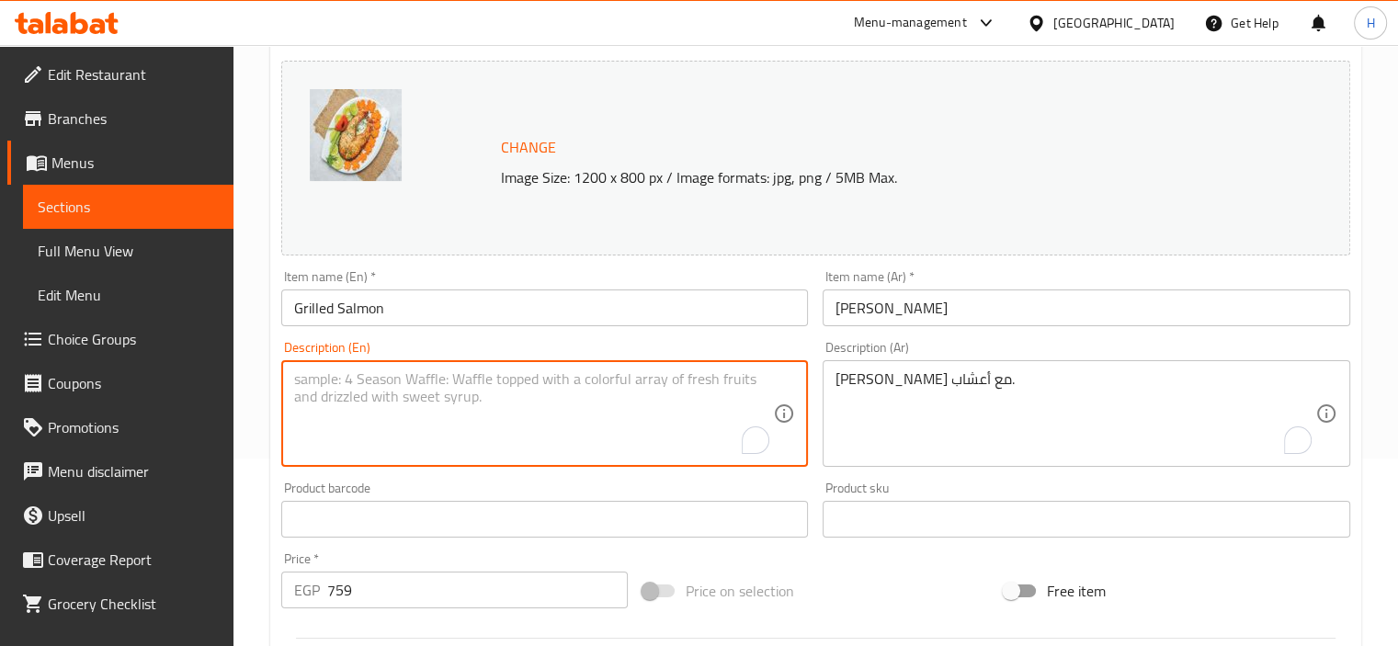
click at [557, 428] on textarea "To enrich screen reader interactions, please activate Accessibility in Grammarl…" at bounding box center [534, 413] width 480 height 87
paste textarea "Grilled salmon with herbs."
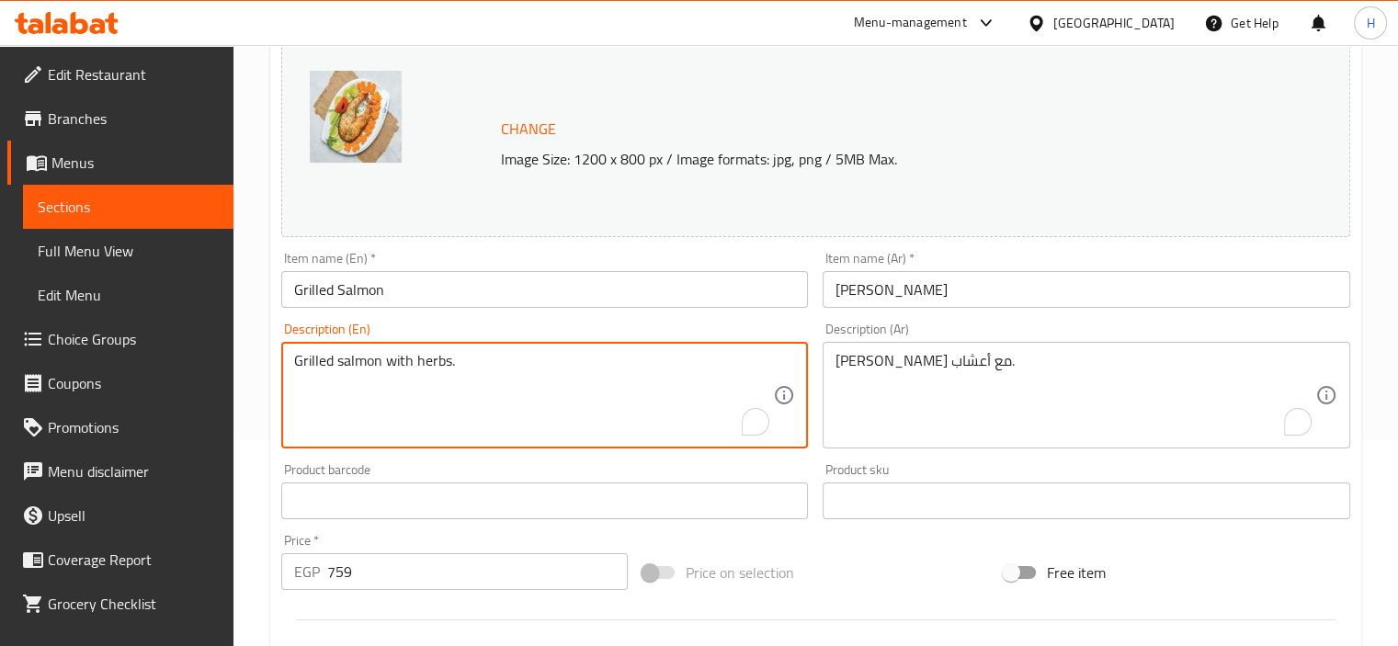
type textarea "Grilled salmon with herbs."
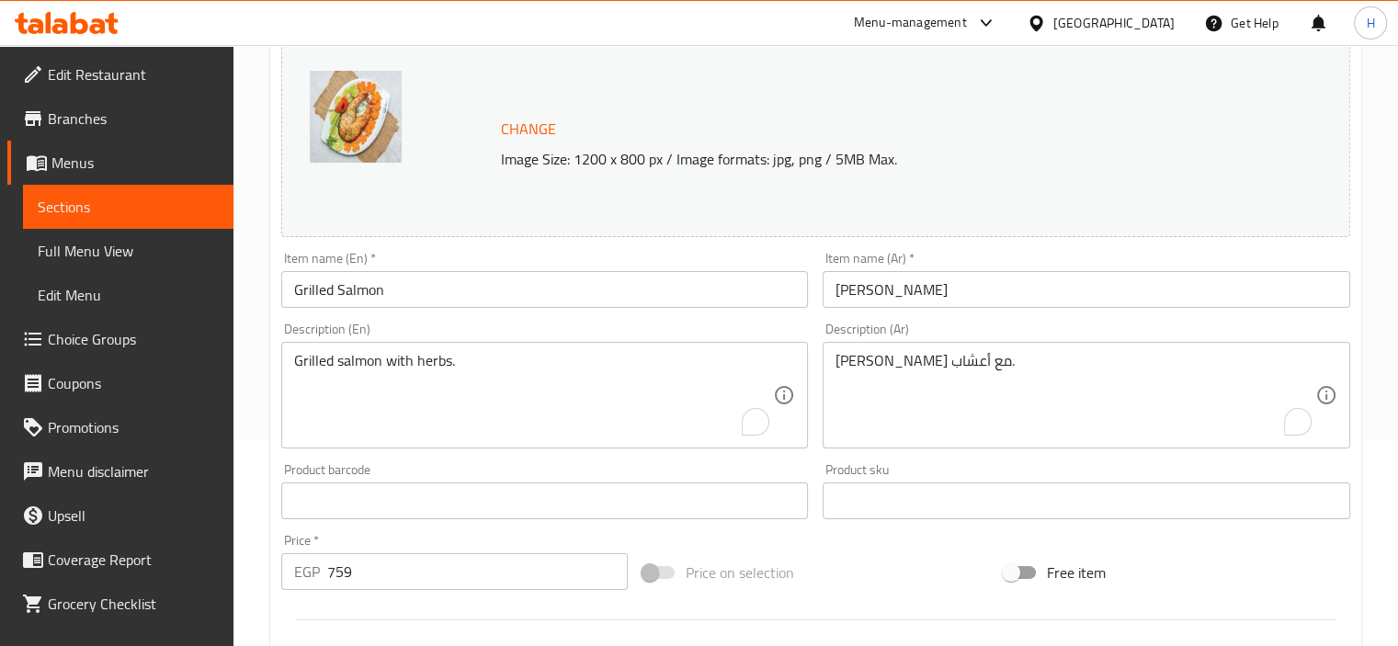
click at [584, 459] on div "Product barcode Product barcode" at bounding box center [545, 491] width 542 height 71
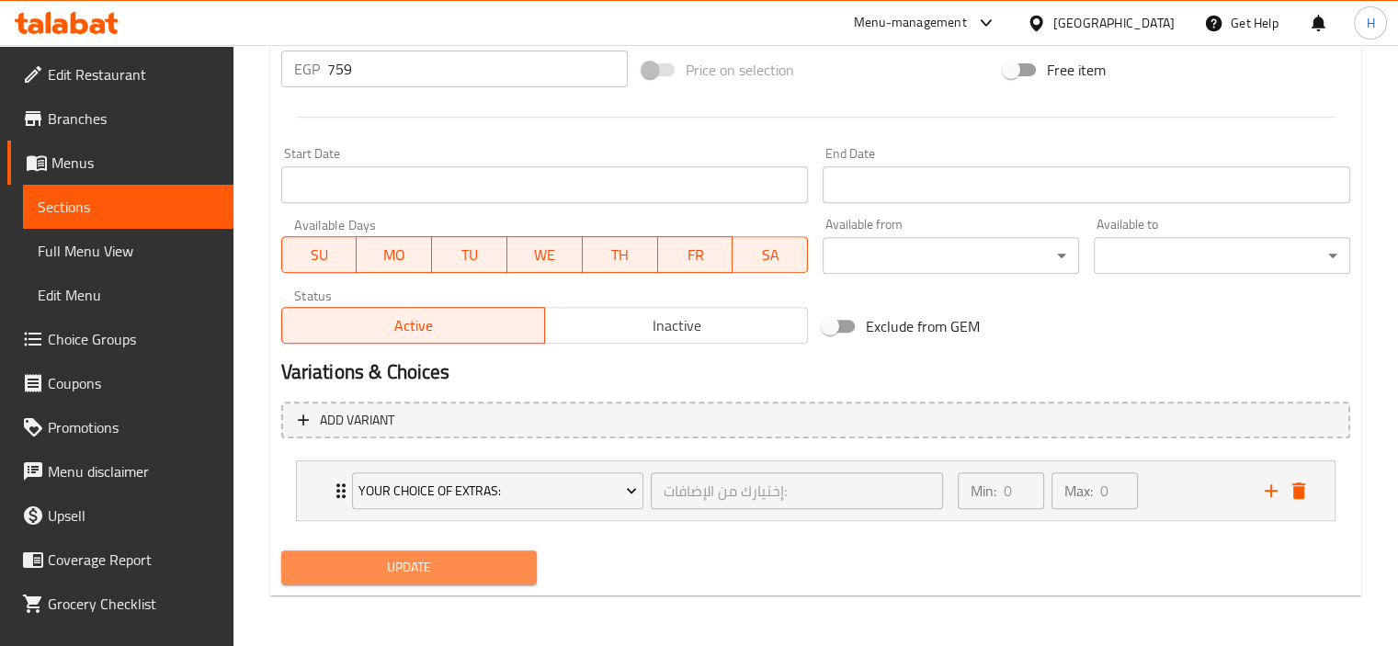
click at [464, 556] on span "Update" at bounding box center [409, 567] width 227 height 23
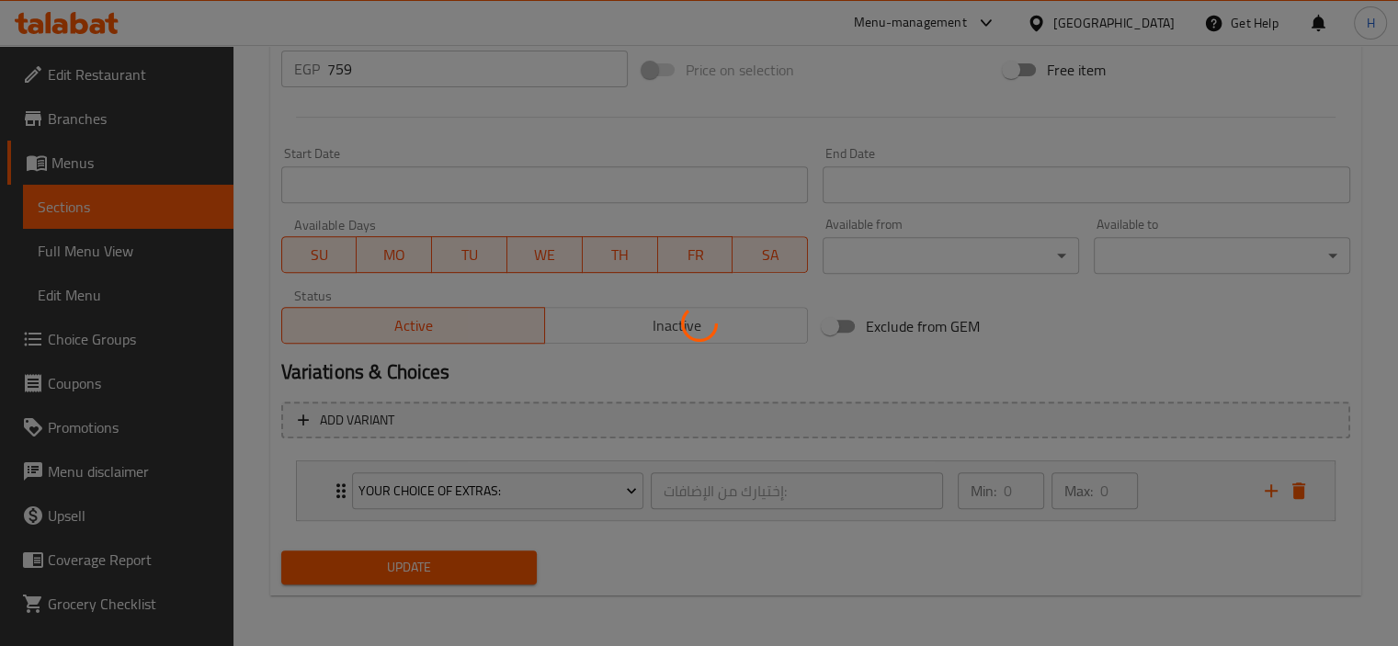
scroll to position [0, 0]
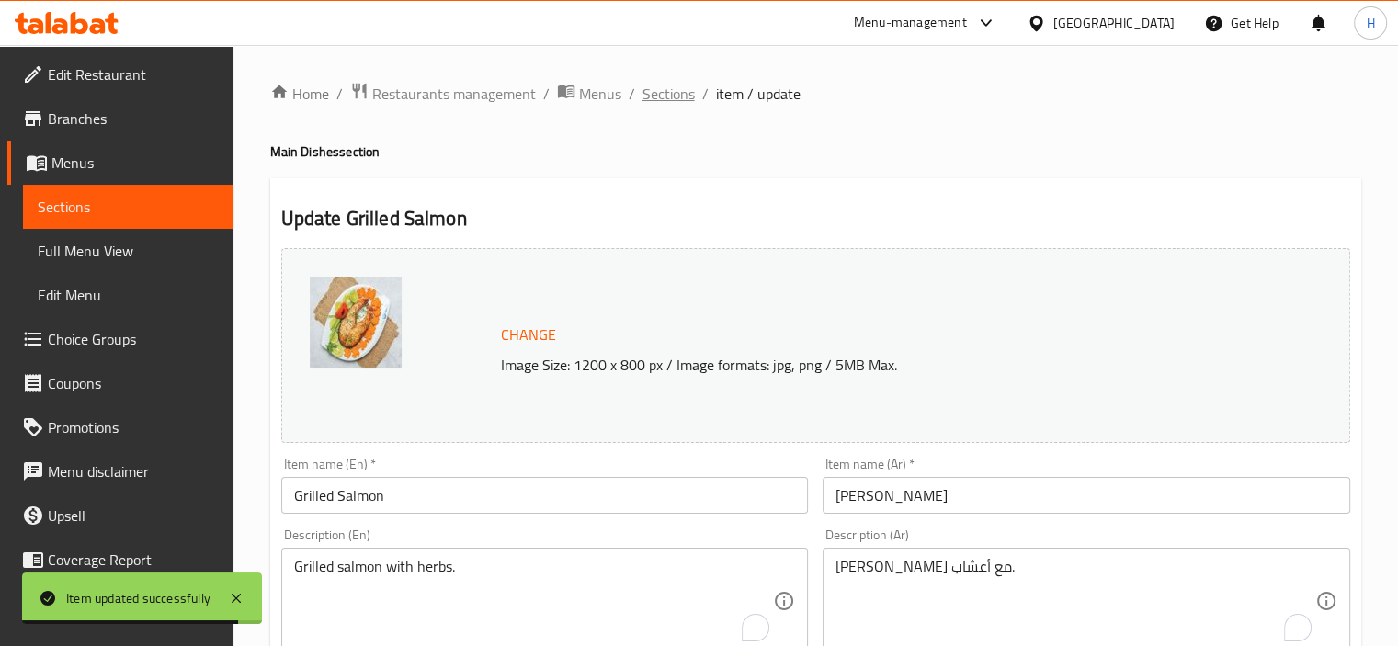
click at [665, 102] on span "Sections" at bounding box center [668, 94] width 52 height 22
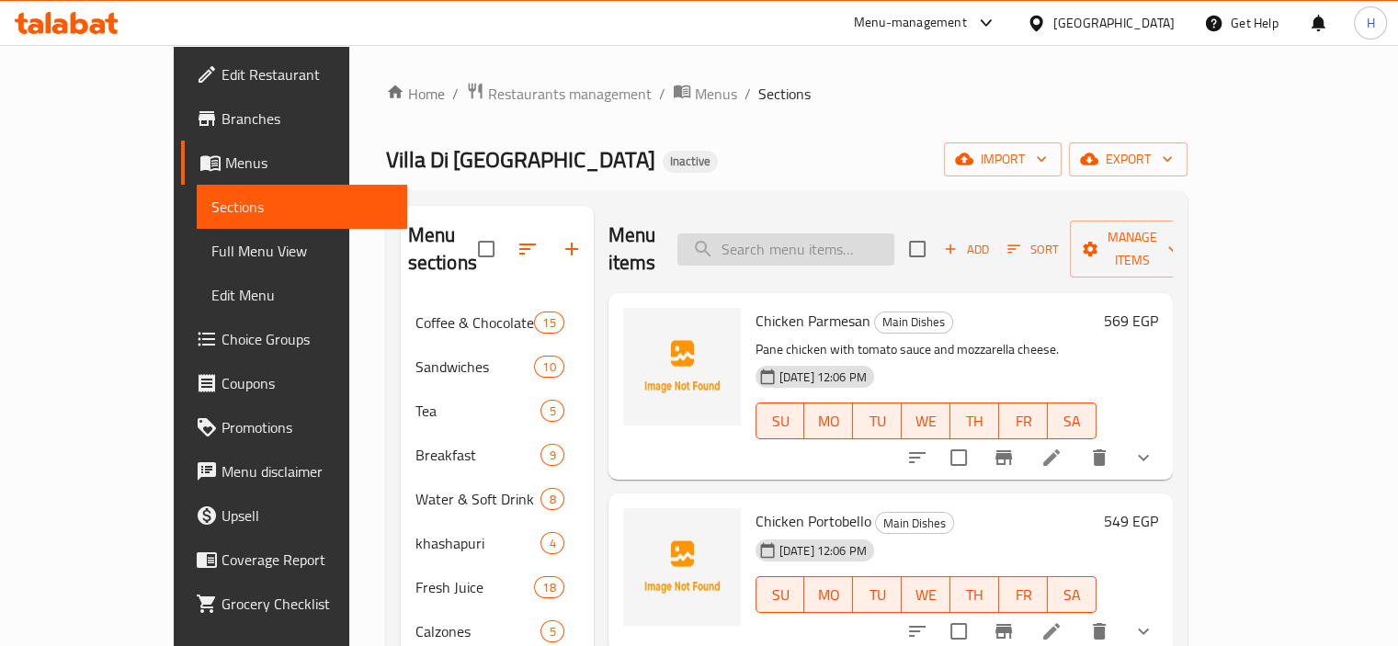
click at [812, 233] on input "search" at bounding box center [785, 249] width 217 height 32
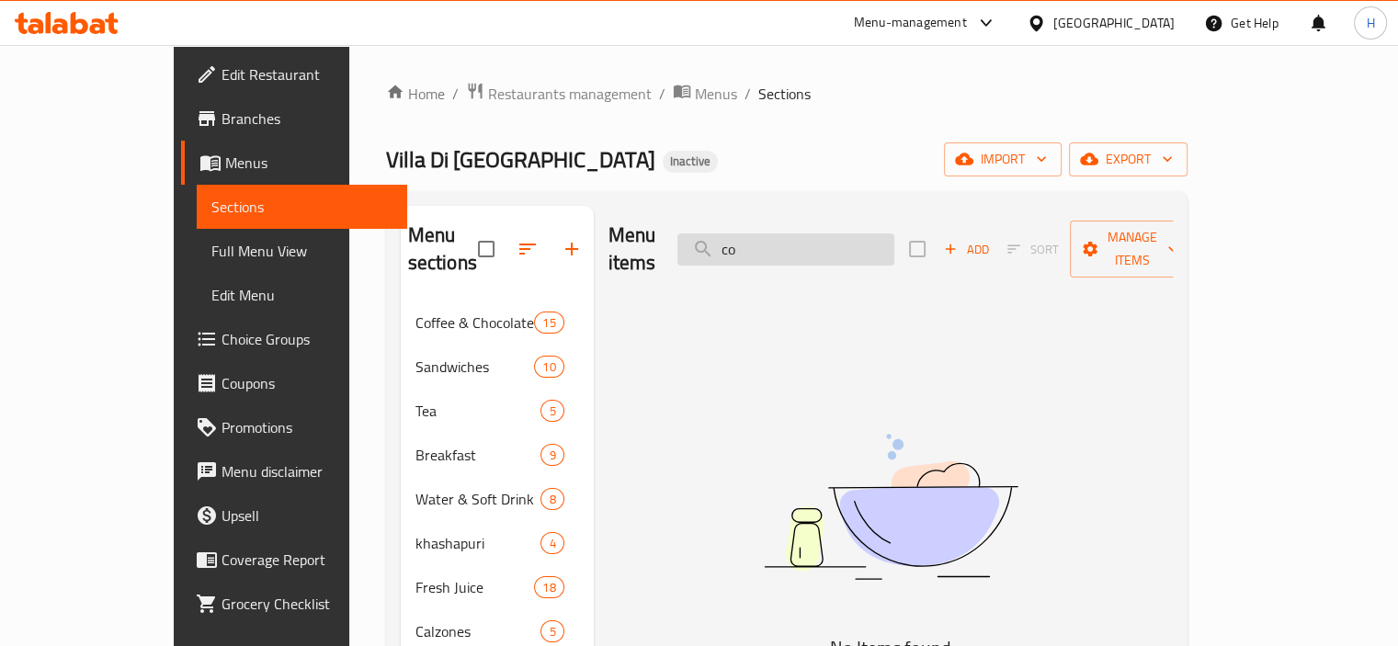
type input "c"
type input "f"
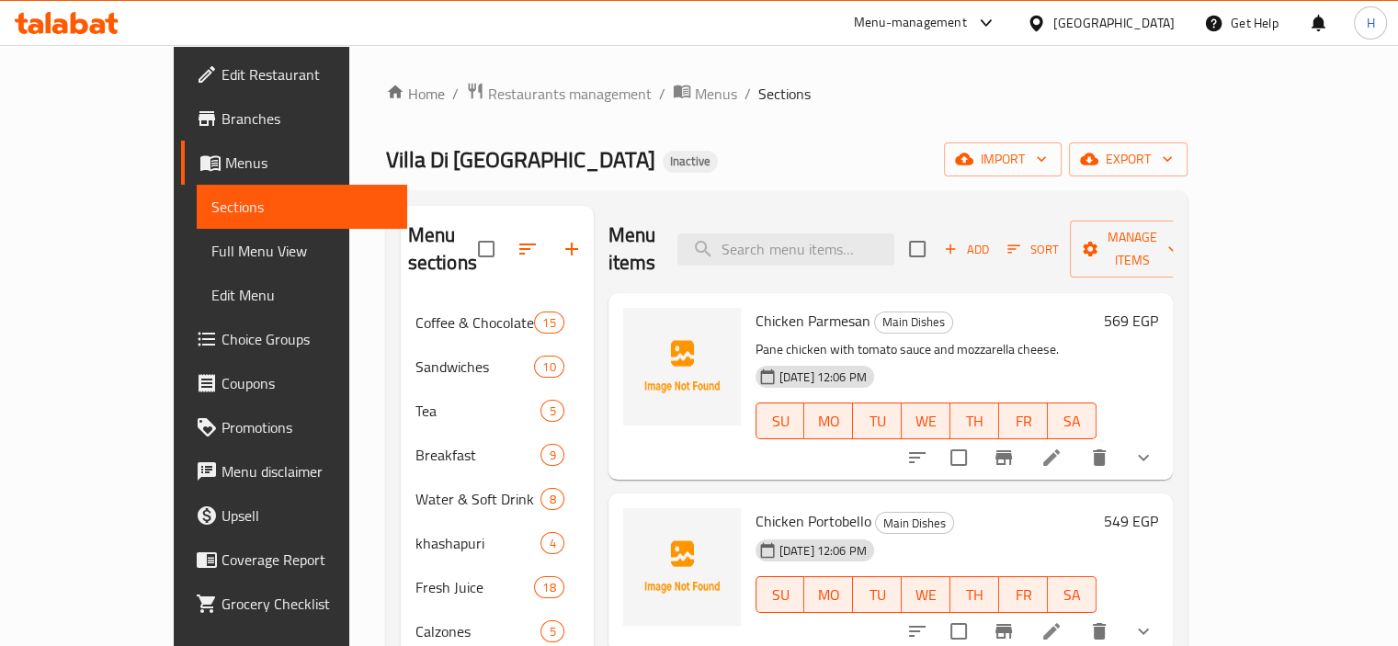
click at [746, 157] on div "Villa Di Napoli Inactive import export" at bounding box center [786, 159] width 801 height 34
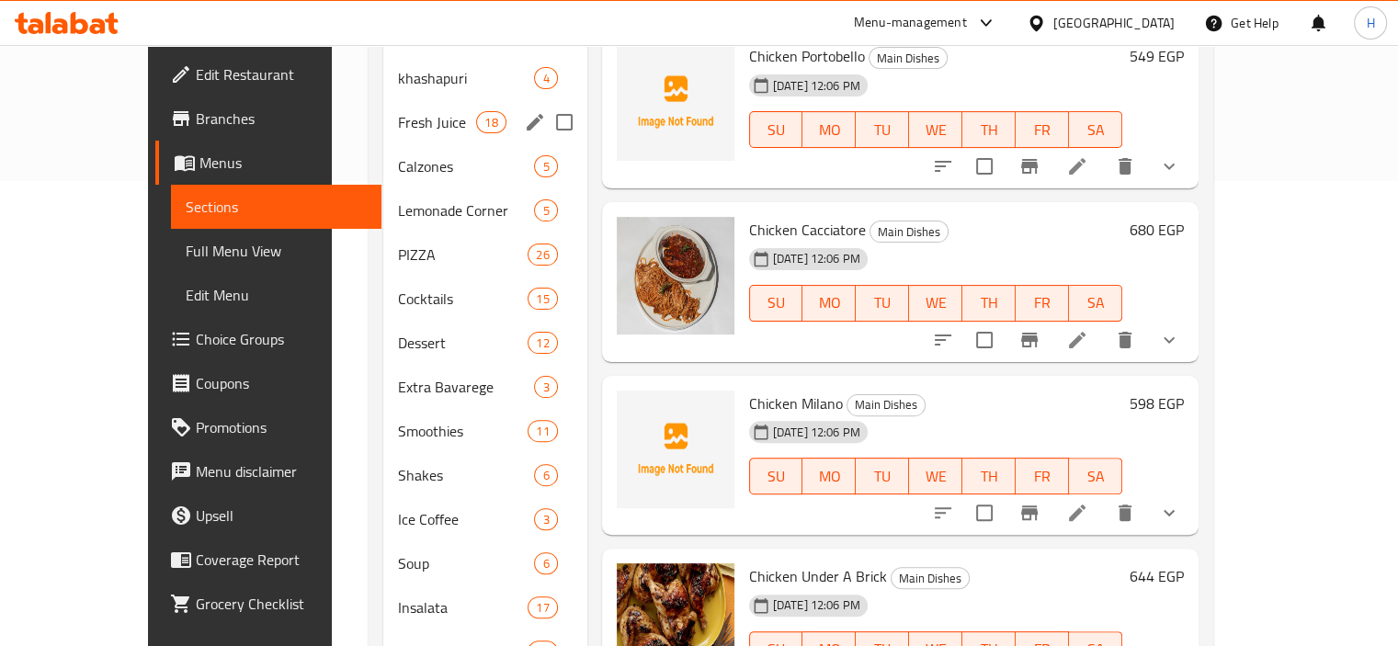
scroll to position [254, 0]
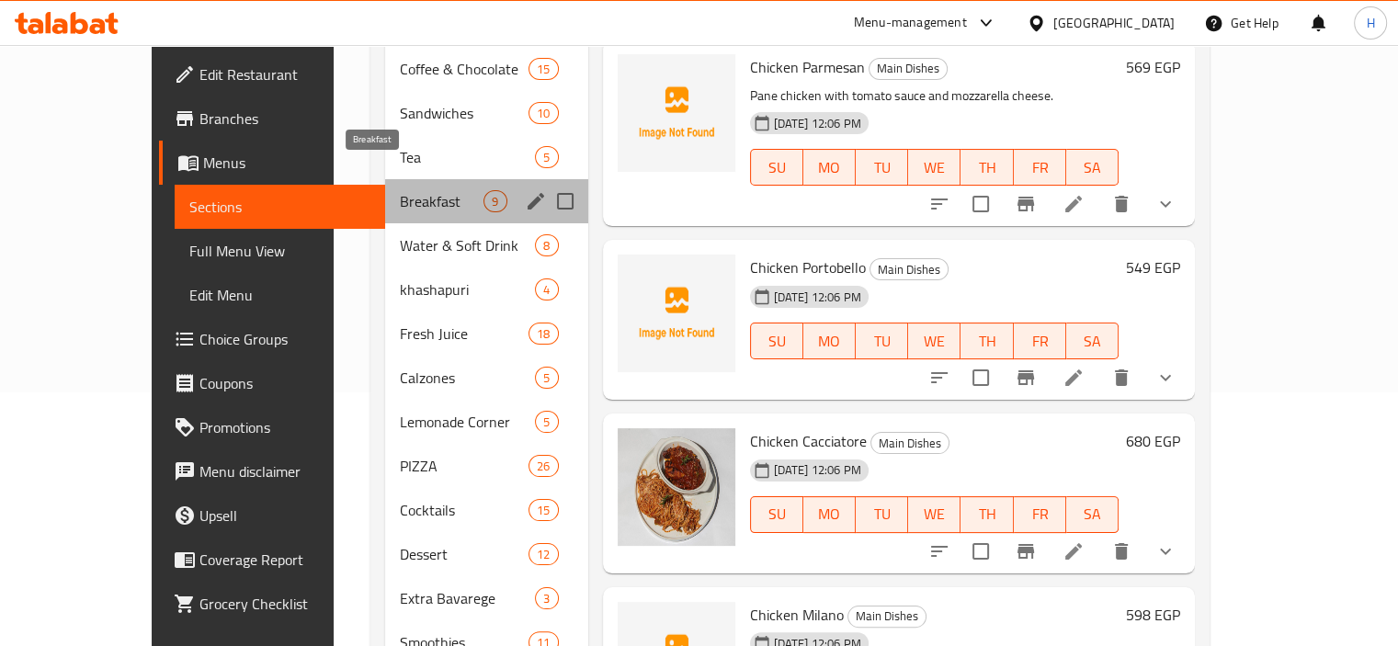
click at [400, 190] on span "Breakfast" at bounding box center [442, 201] width 84 height 22
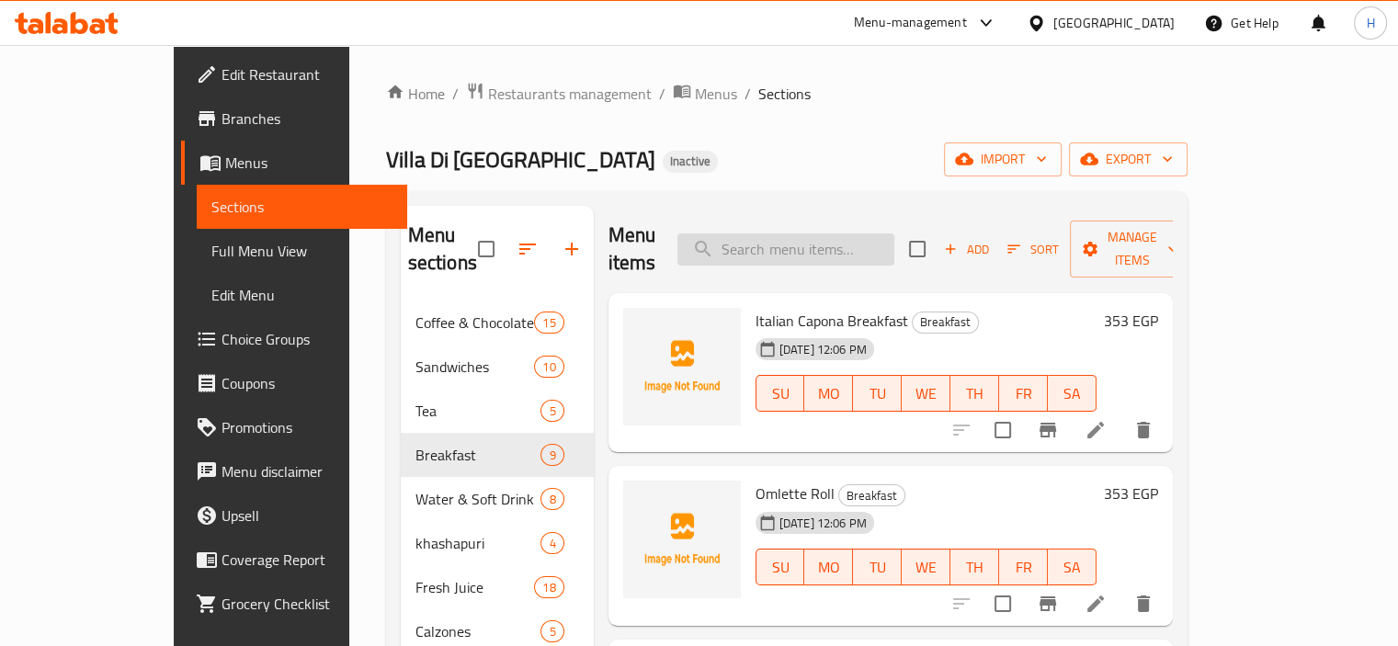
click at [837, 248] on input "search" at bounding box center [785, 249] width 217 height 32
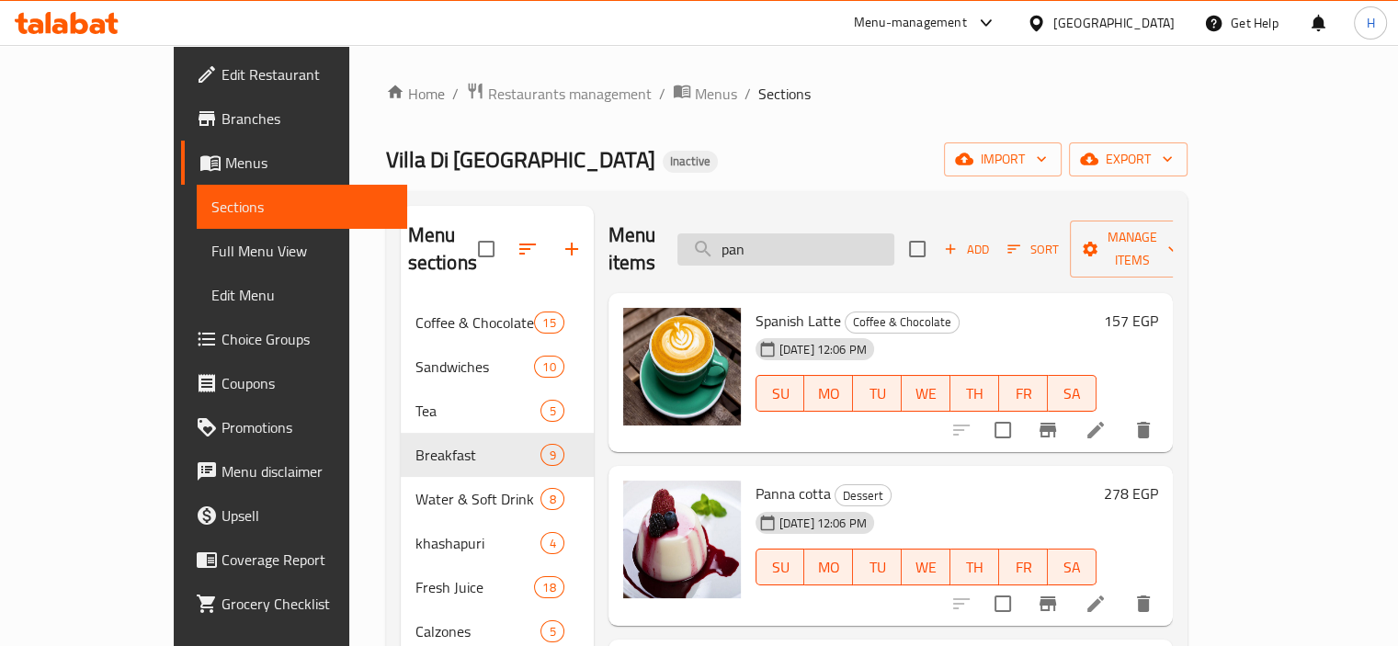
click at [782, 238] on input "pan" at bounding box center [785, 249] width 217 height 32
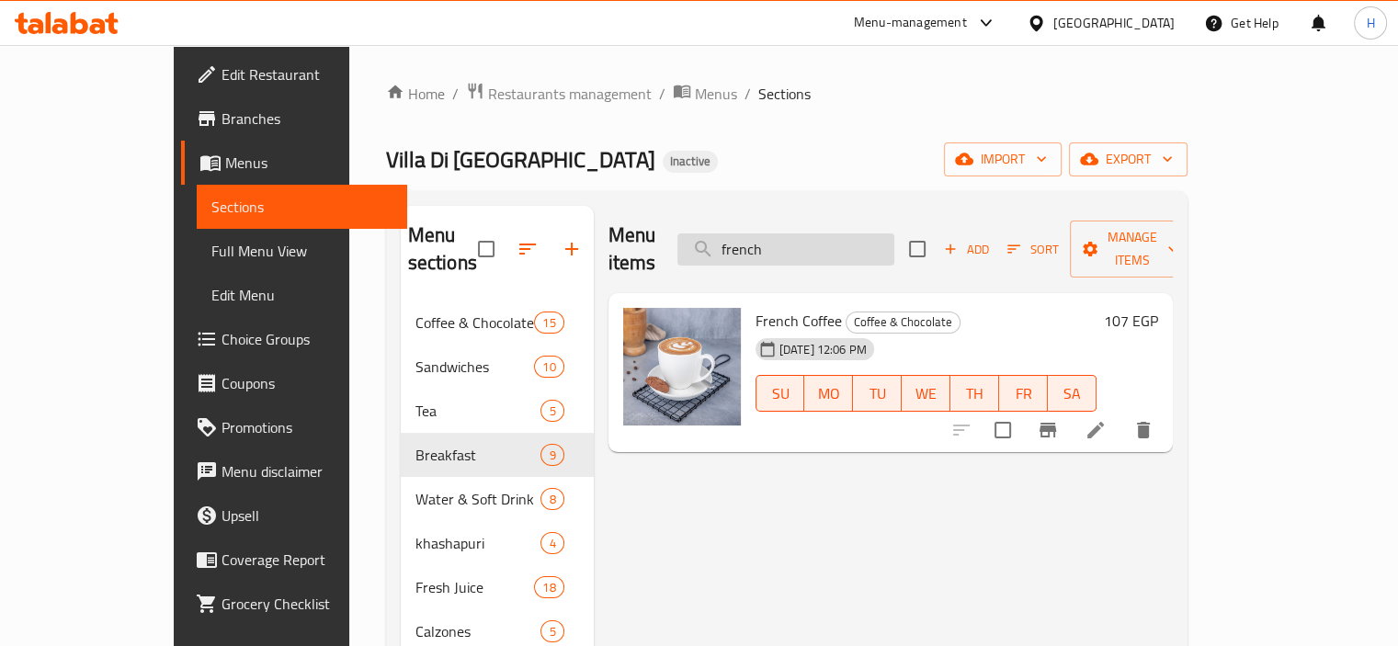
click at [808, 233] on input "french" at bounding box center [785, 249] width 217 height 32
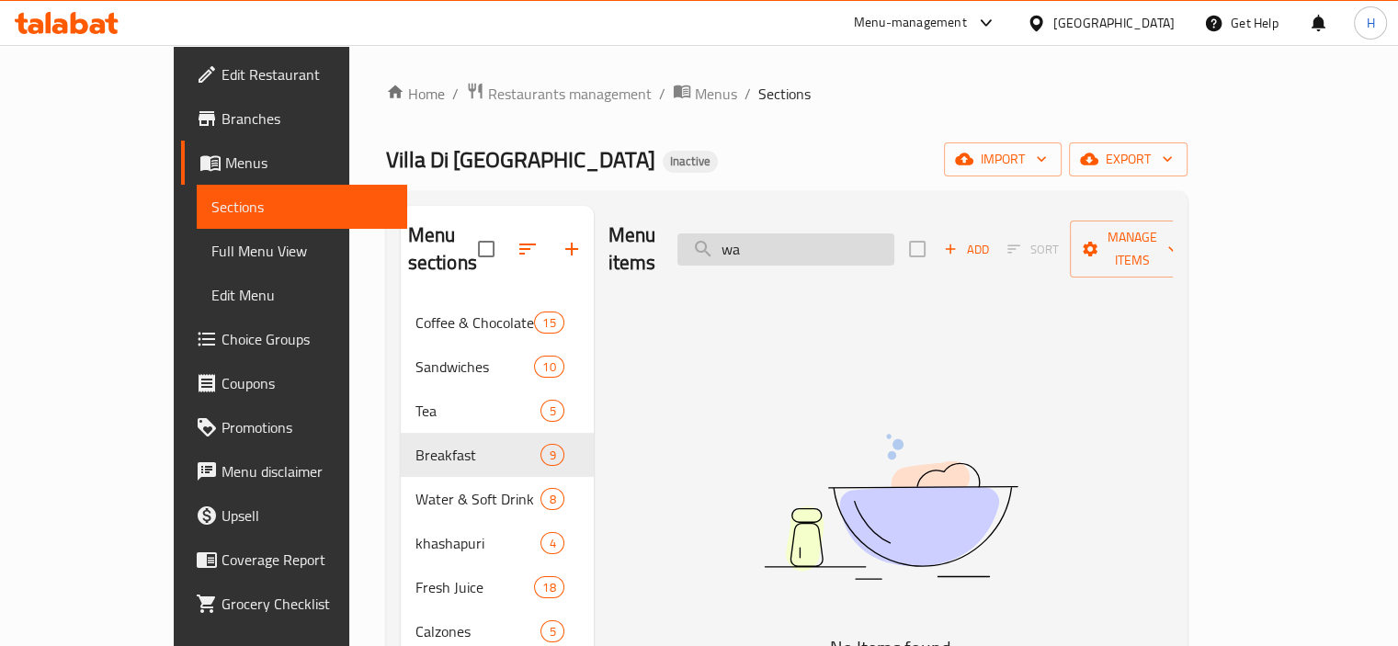
type input "w"
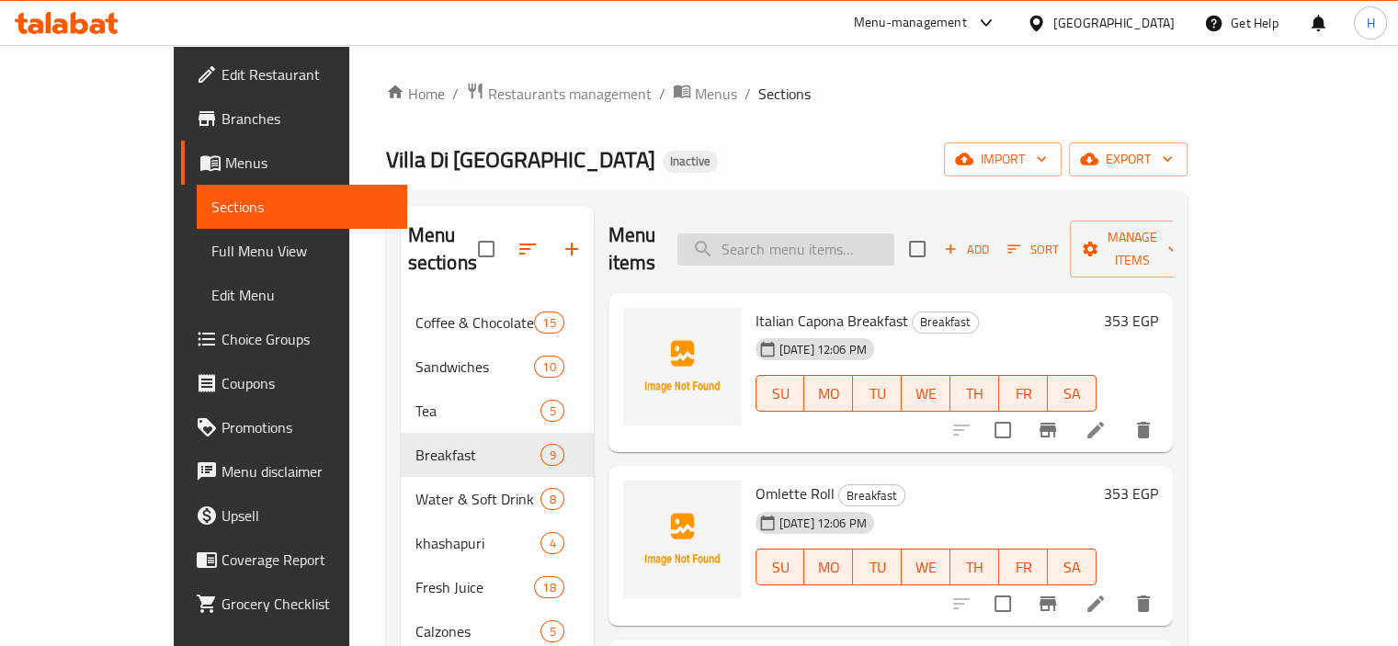
click at [841, 233] on input "search" at bounding box center [785, 249] width 217 height 32
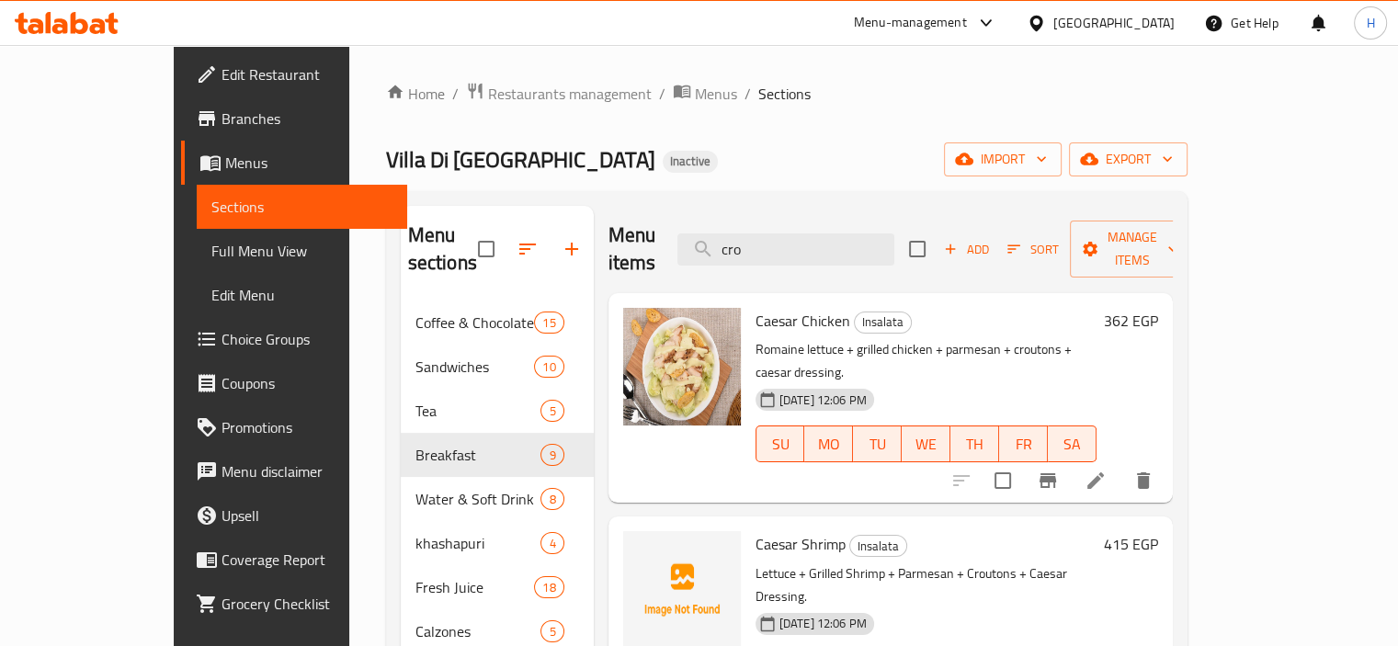
type input "cro"
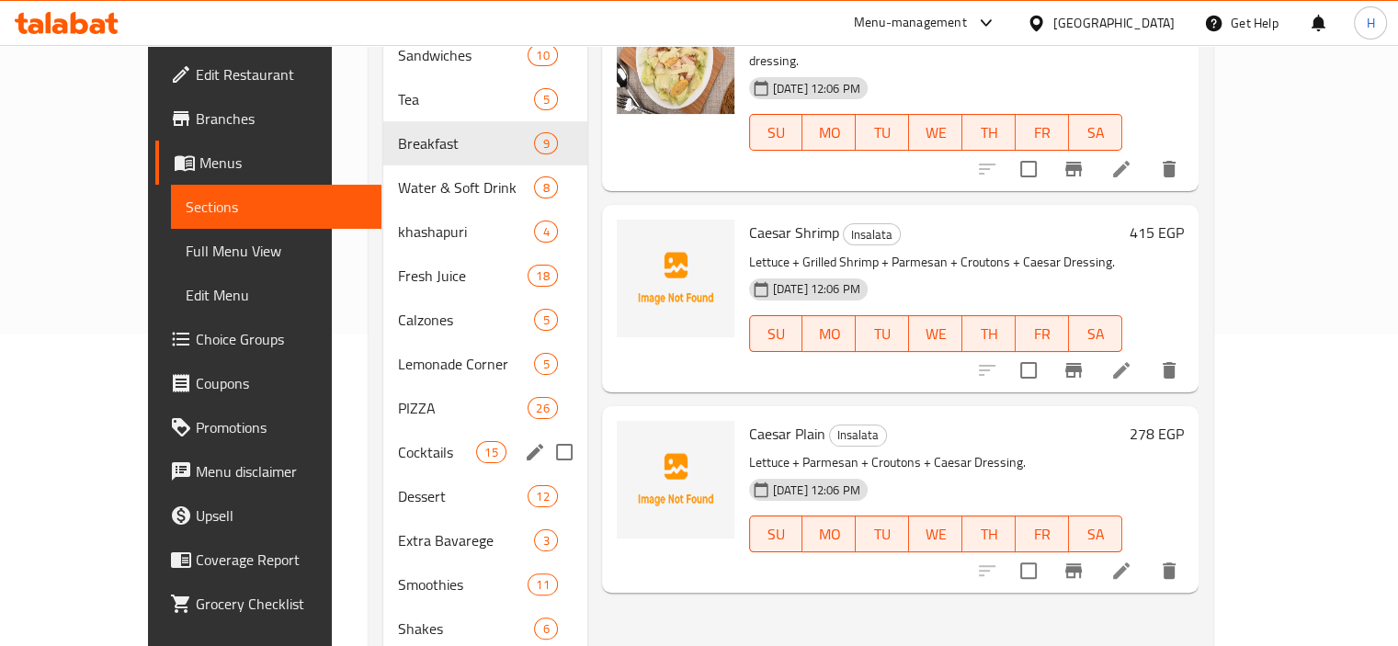
scroll to position [314, 0]
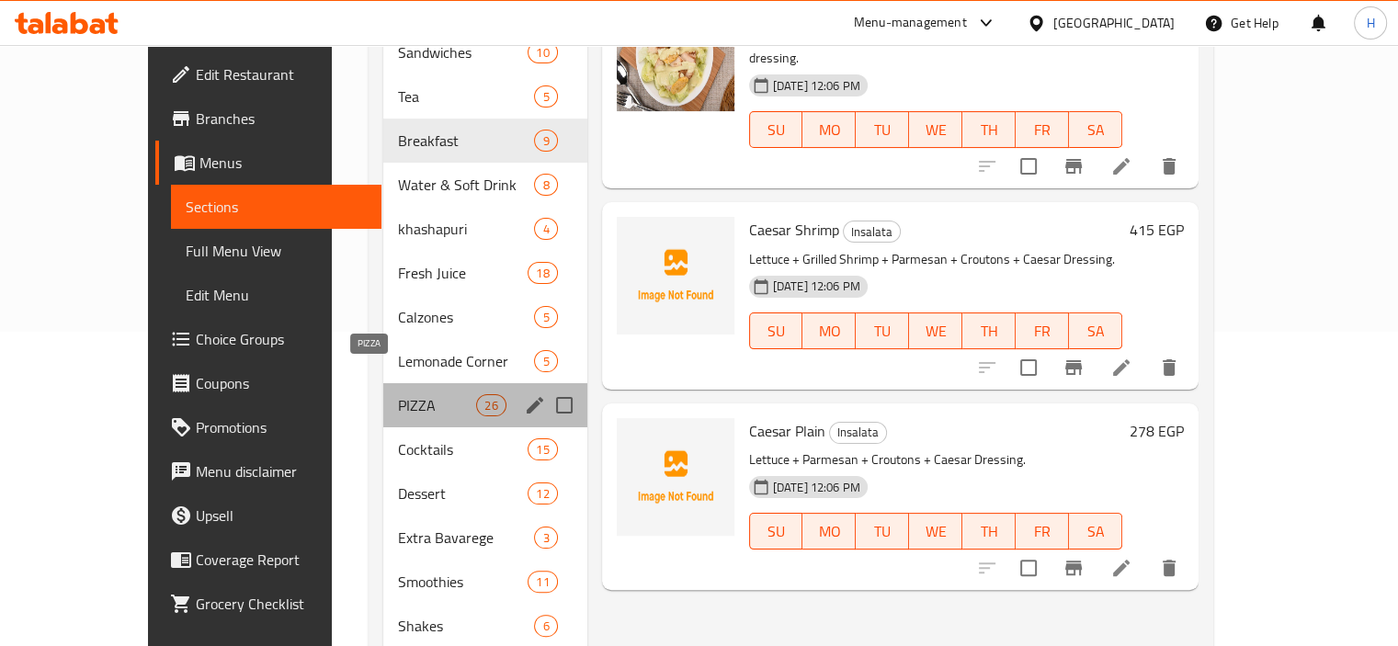
click at [419, 394] on span "PIZZA" at bounding box center [437, 405] width 78 height 22
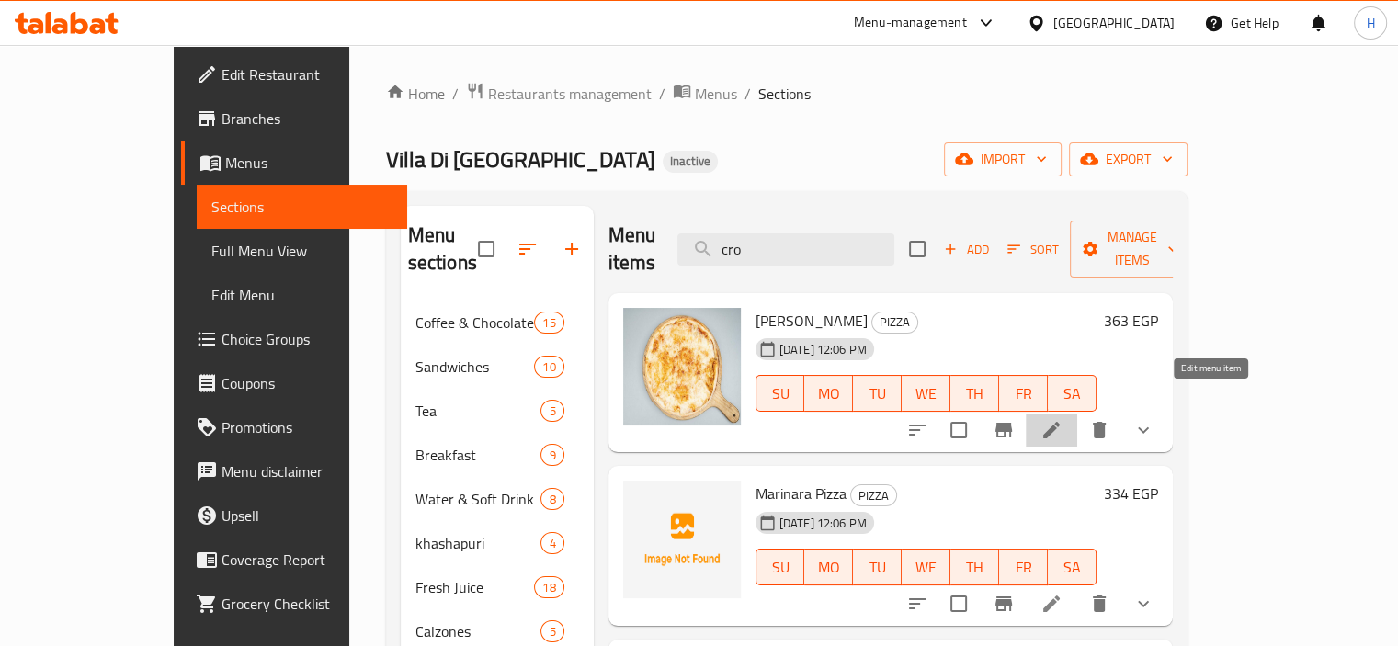
click at [1062, 419] on icon at bounding box center [1051, 430] width 22 height 22
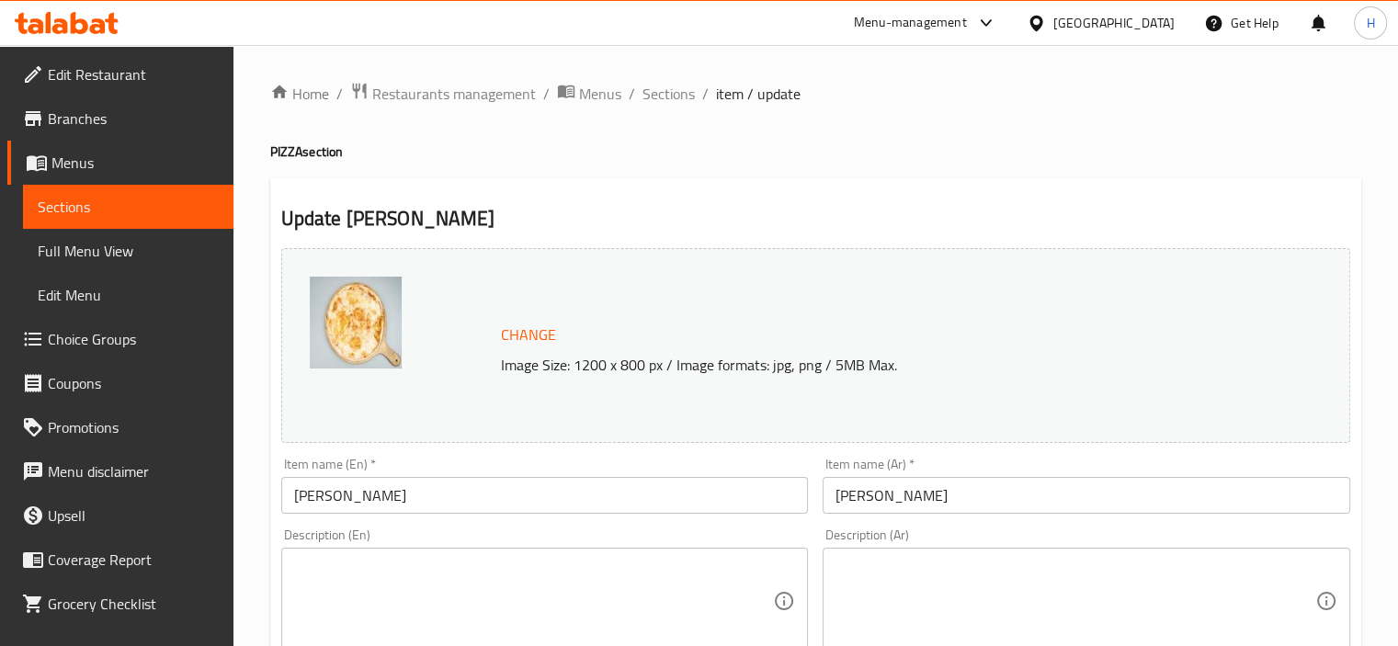
click at [1051, 620] on textarea at bounding box center [1075, 601] width 480 height 87
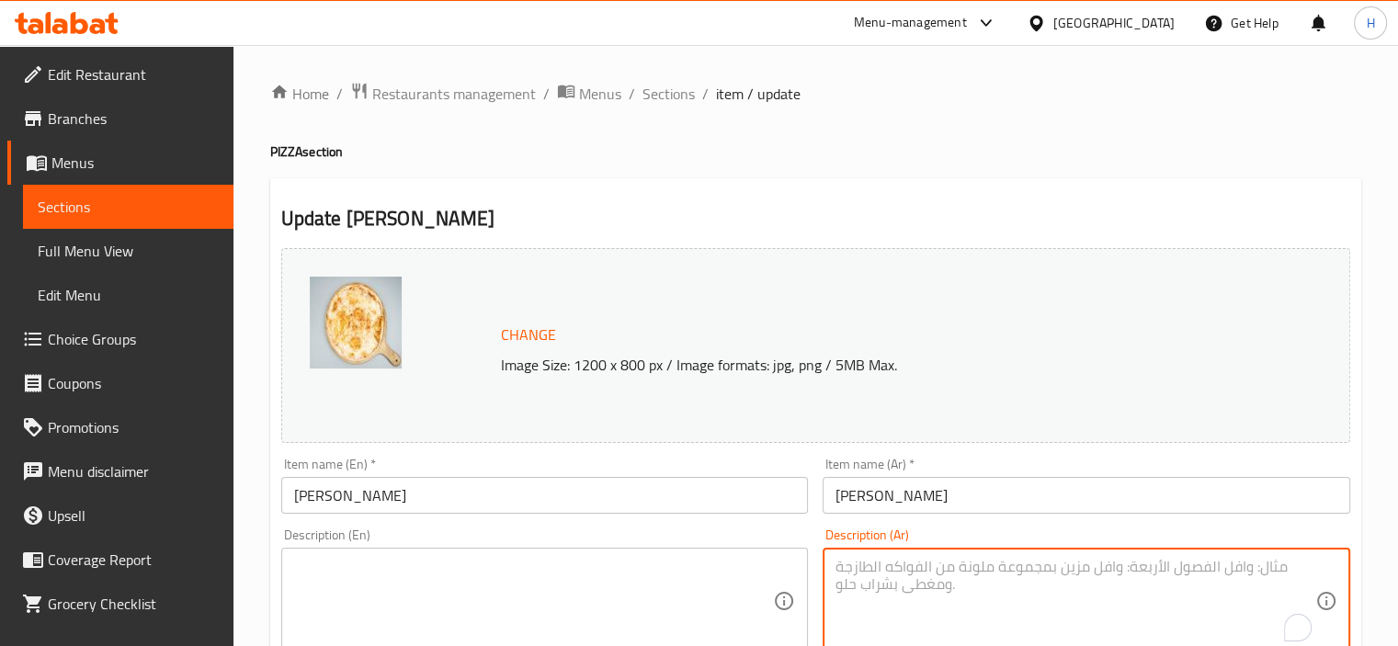
click at [982, 599] on textarea "To enrich screen reader interactions, please activate Accessibility in Grammarl…" at bounding box center [1075, 601] width 480 height 87
paste textarea "طماطم + موتزاريلا + ريحان."
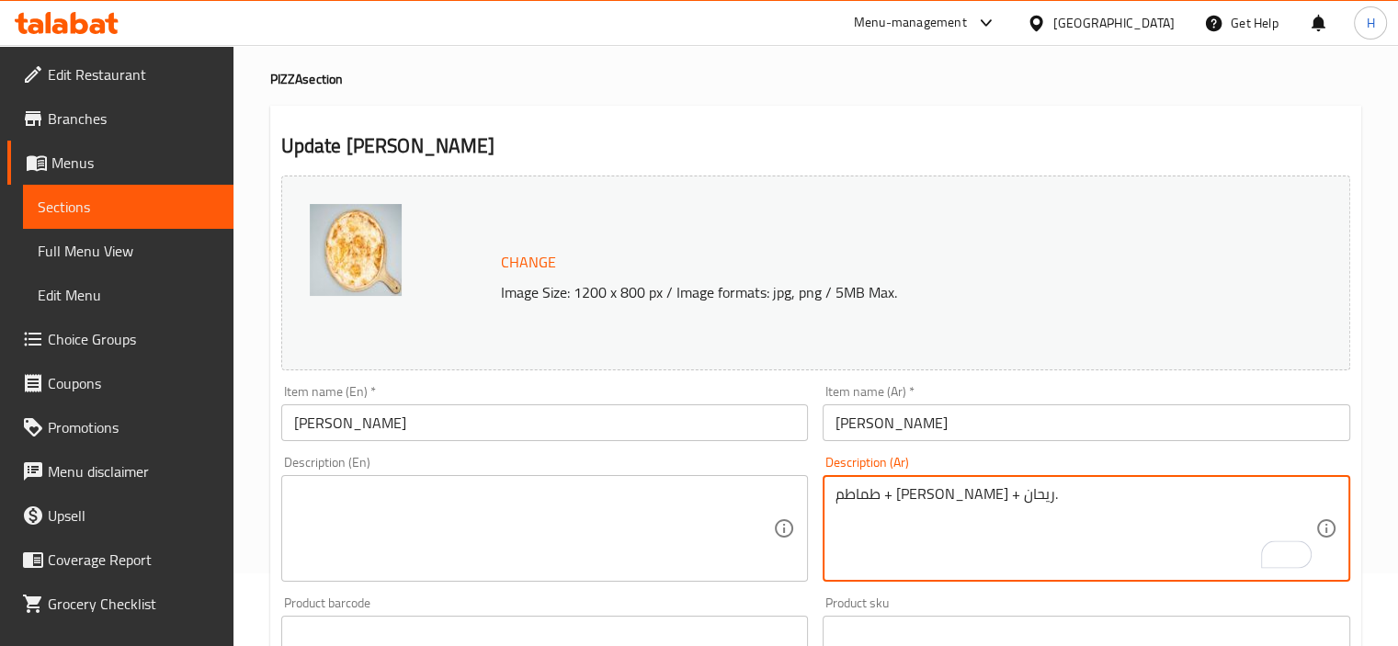
type textarea "طماطم + موتزاريلا + ريحان."
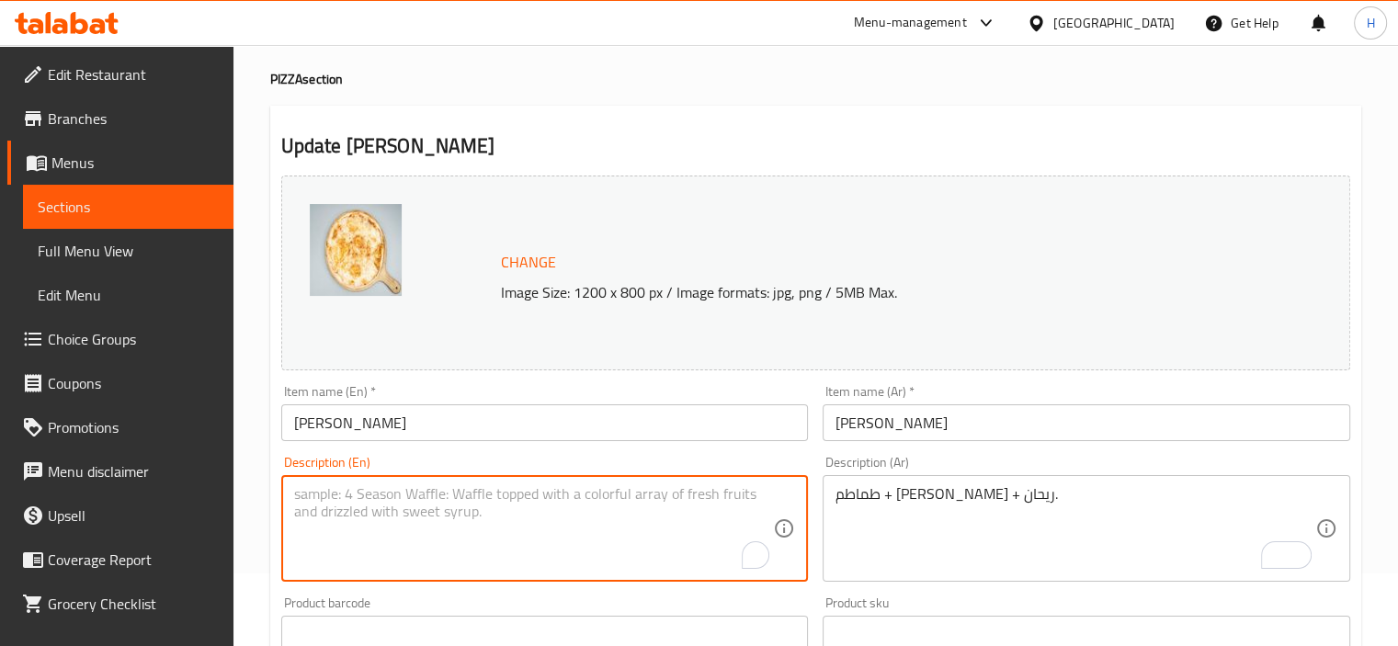
click at [509, 505] on textarea "To enrich screen reader interactions, please activate Accessibility in Grammarl…" at bounding box center [534, 528] width 480 height 87
paste textarea "Tomato + mozzarella + basil."
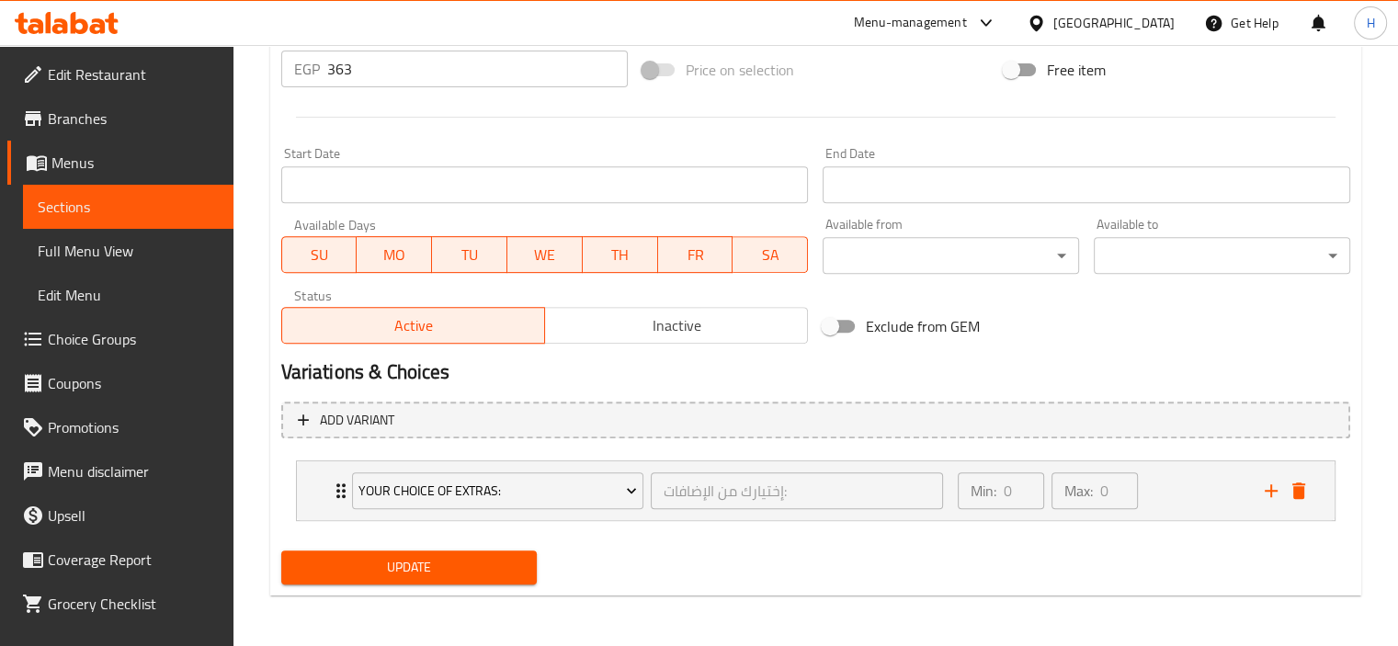
type textarea "Tomato + mozzarella + basil."
click at [473, 572] on span "Update" at bounding box center [409, 567] width 227 height 23
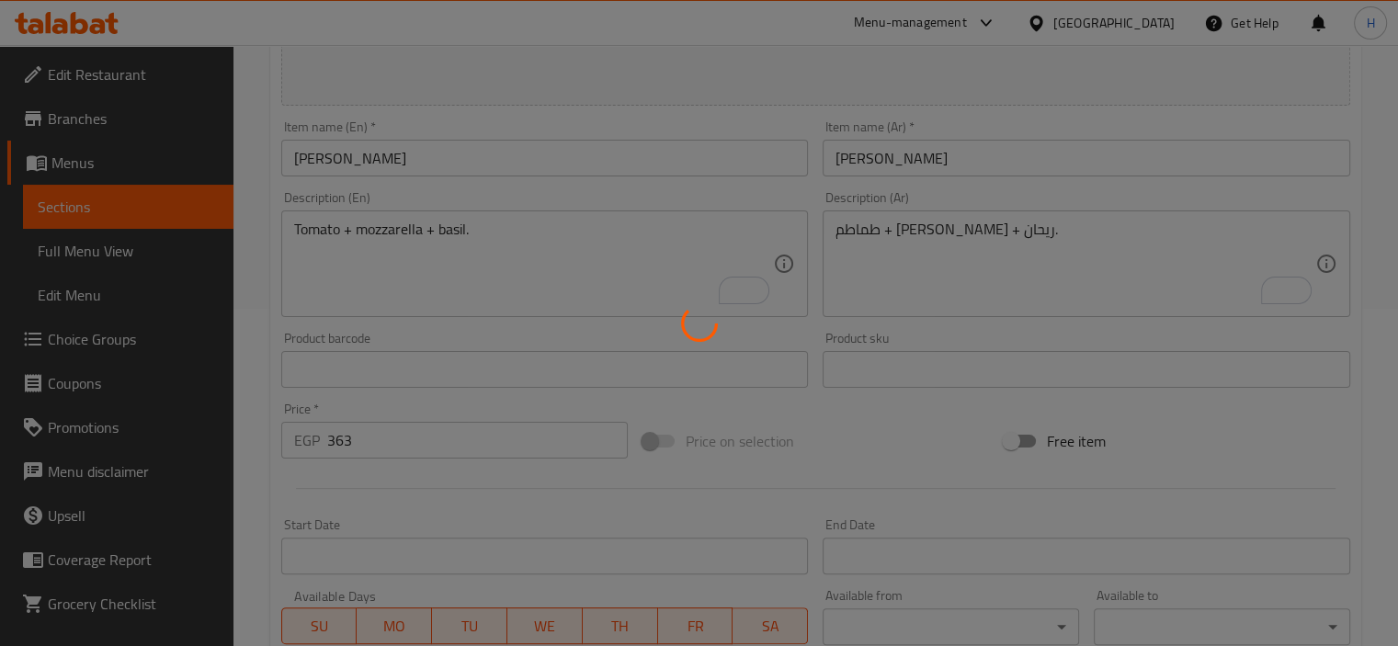
scroll to position [0, 0]
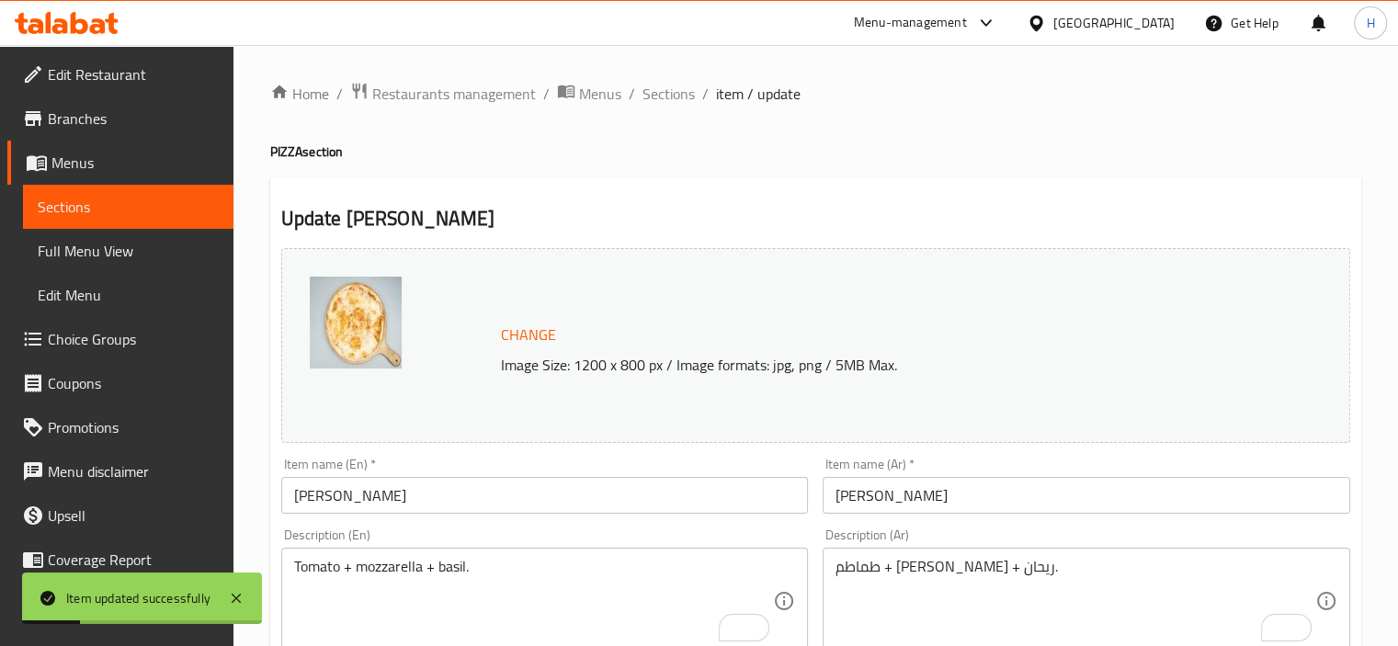
click at [669, 89] on span "Sections" at bounding box center [668, 94] width 52 height 22
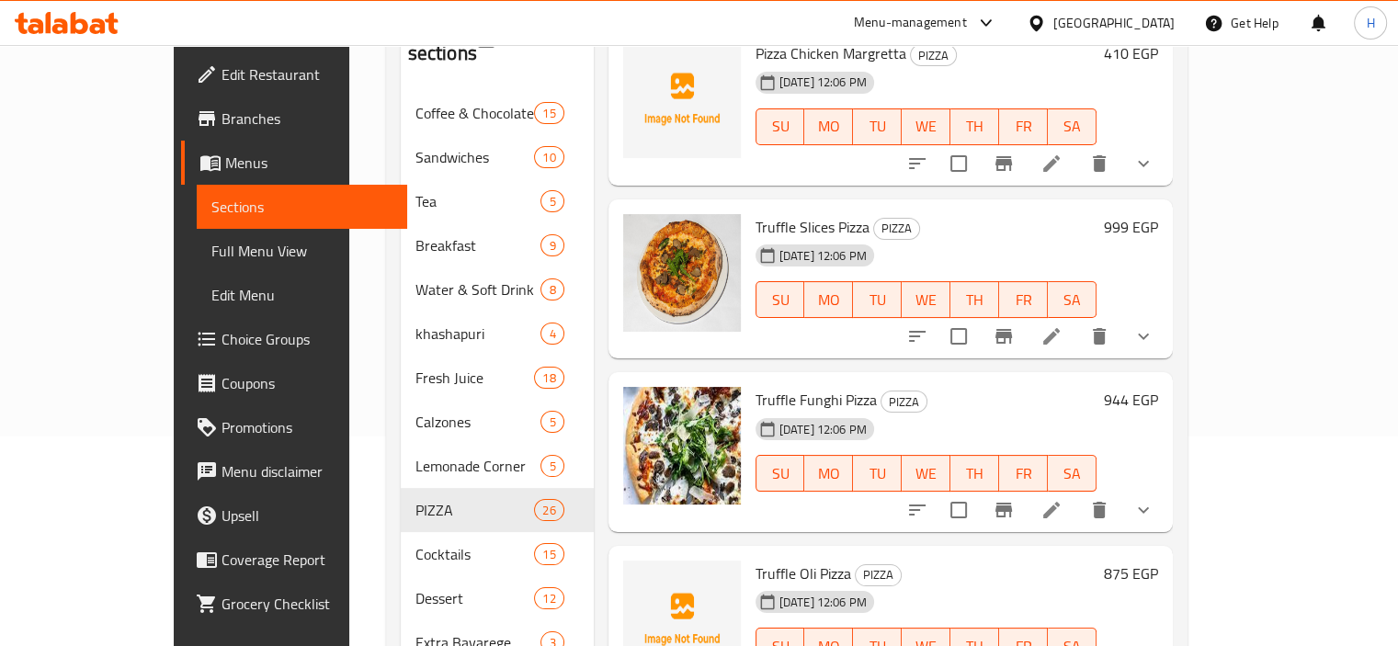
scroll to position [3375, 0]
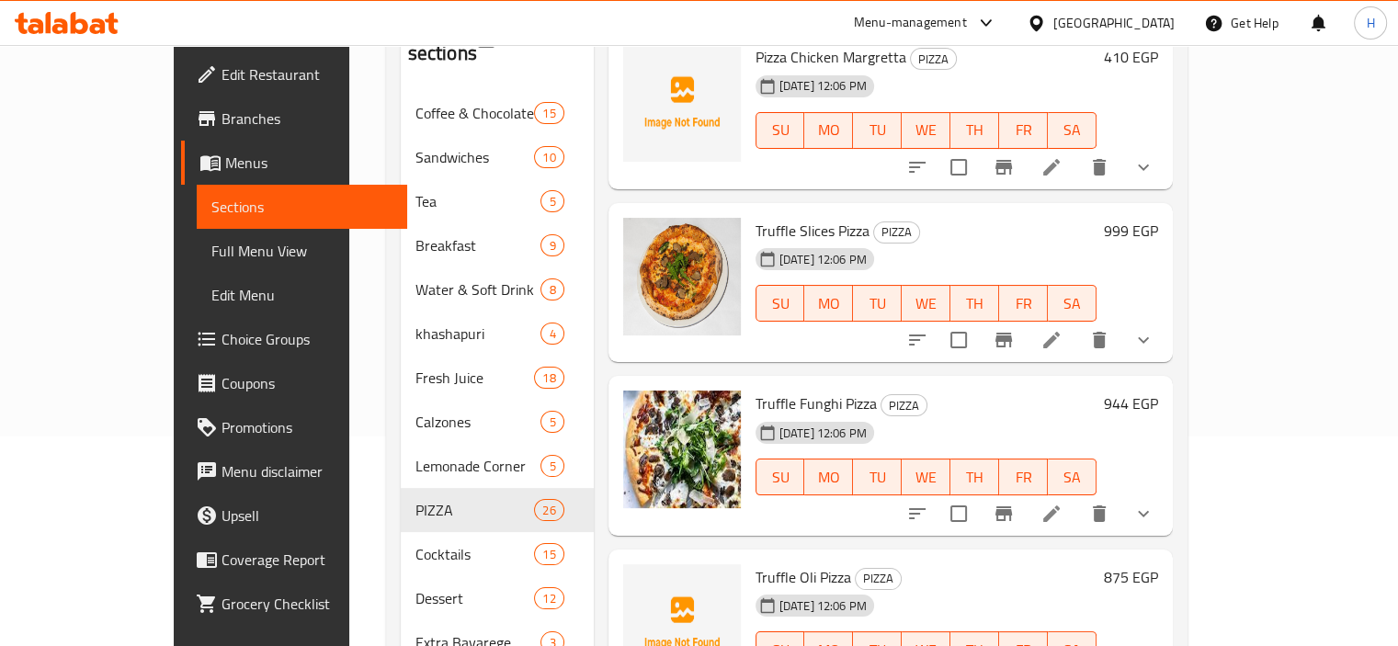
click at [1060, 332] on icon at bounding box center [1051, 340] width 17 height 17
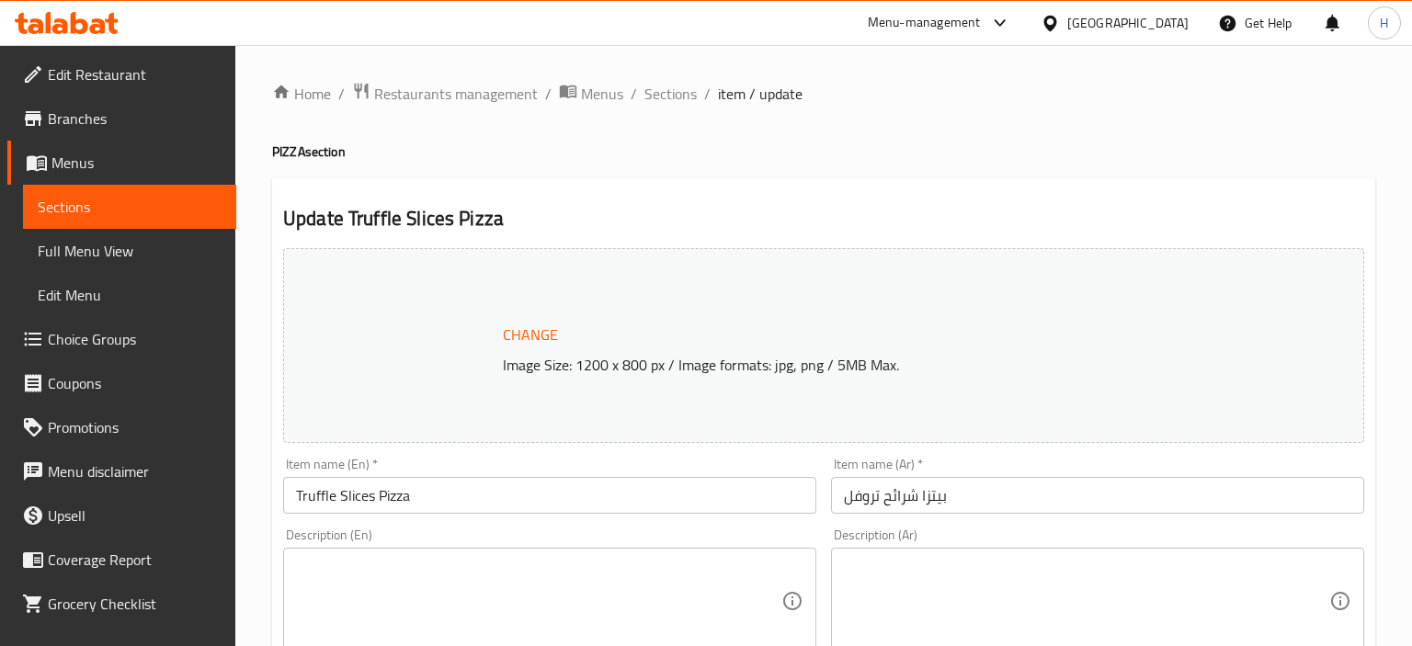
click at [942, 489] on div at bounding box center [706, 323] width 1412 height 646
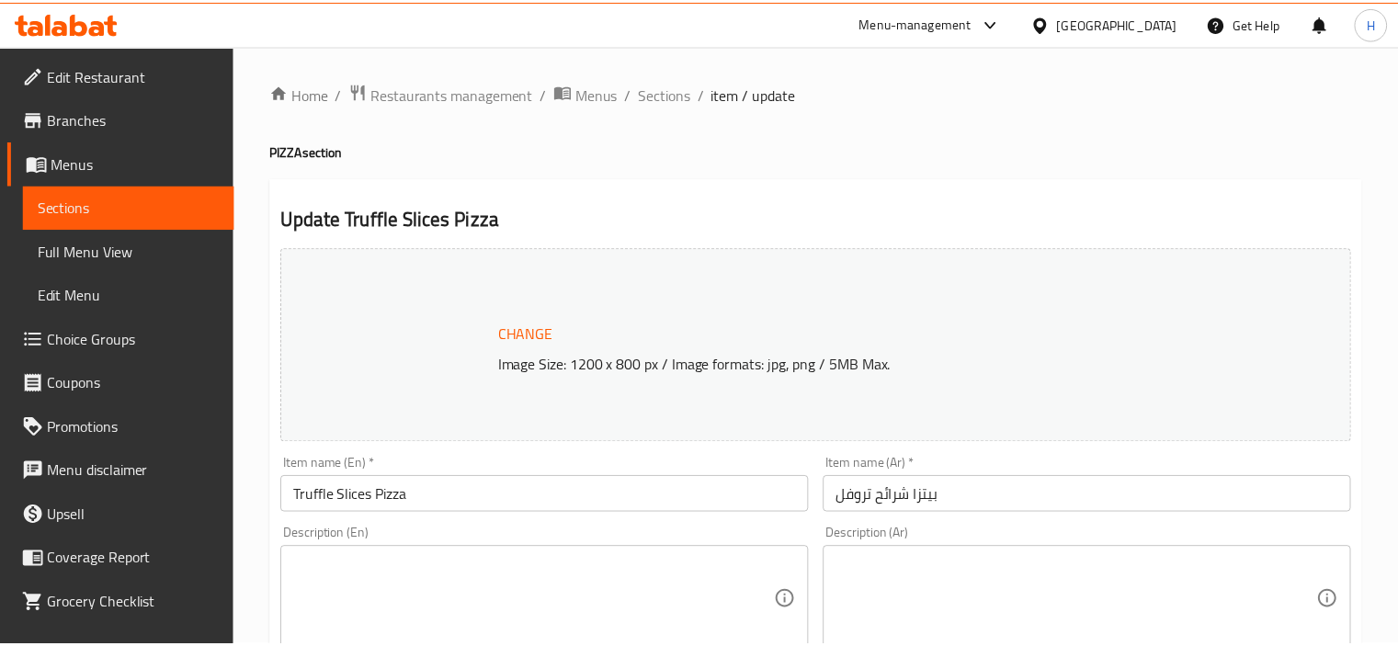
scroll to position [95, 0]
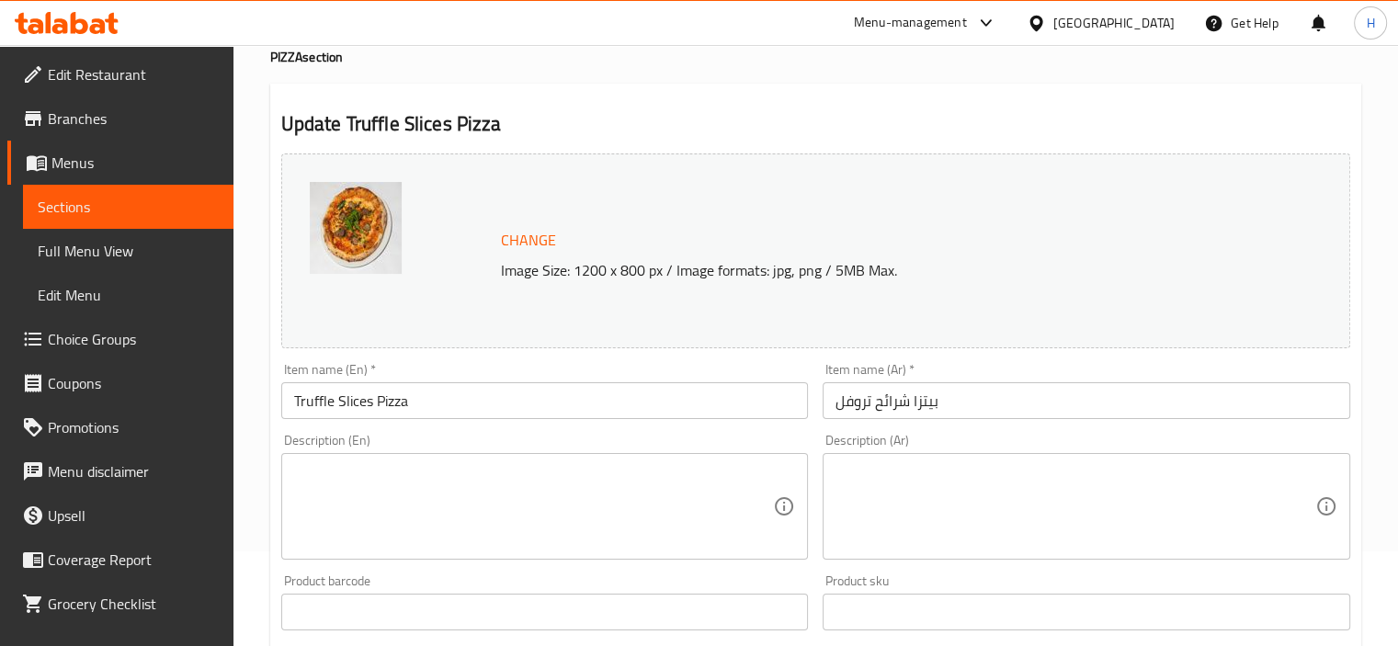
click at [924, 527] on textarea at bounding box center [1075, 506] width 480 height 87
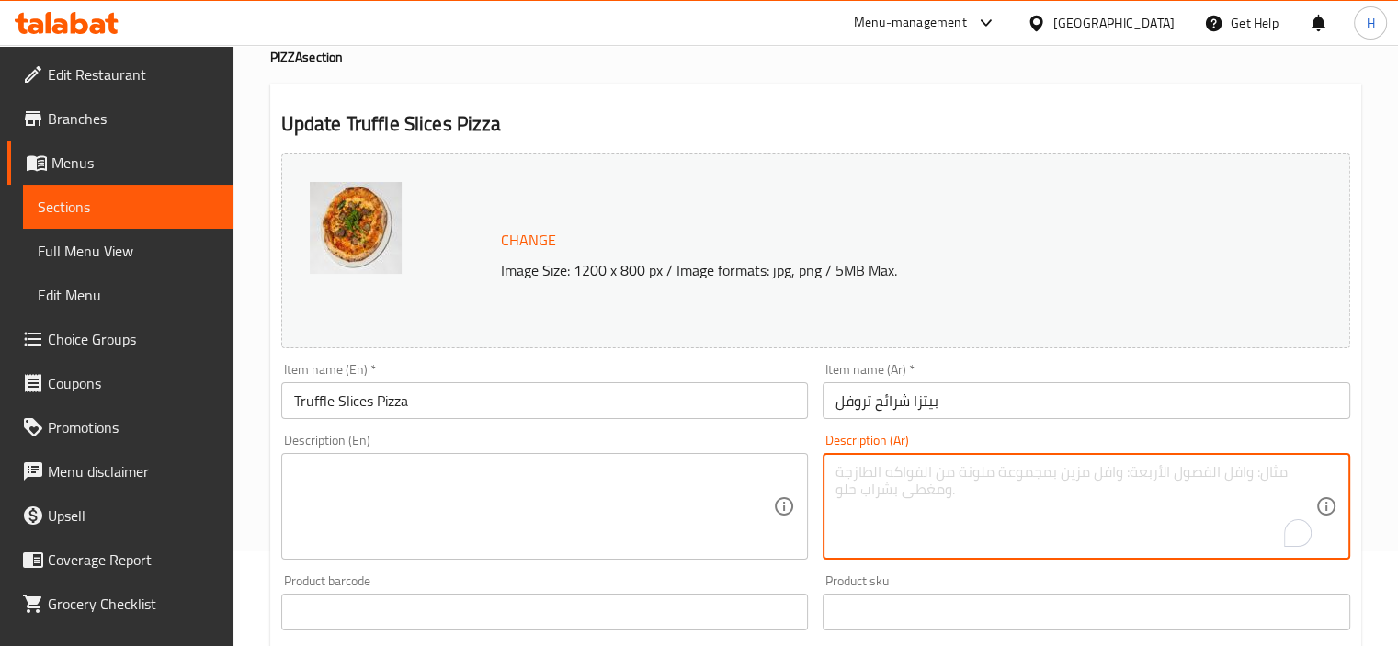
paste textarea "صوص كريمي بالترفل + جبنة."
type textarea "صوص كريمي بالترفل + جبنة."
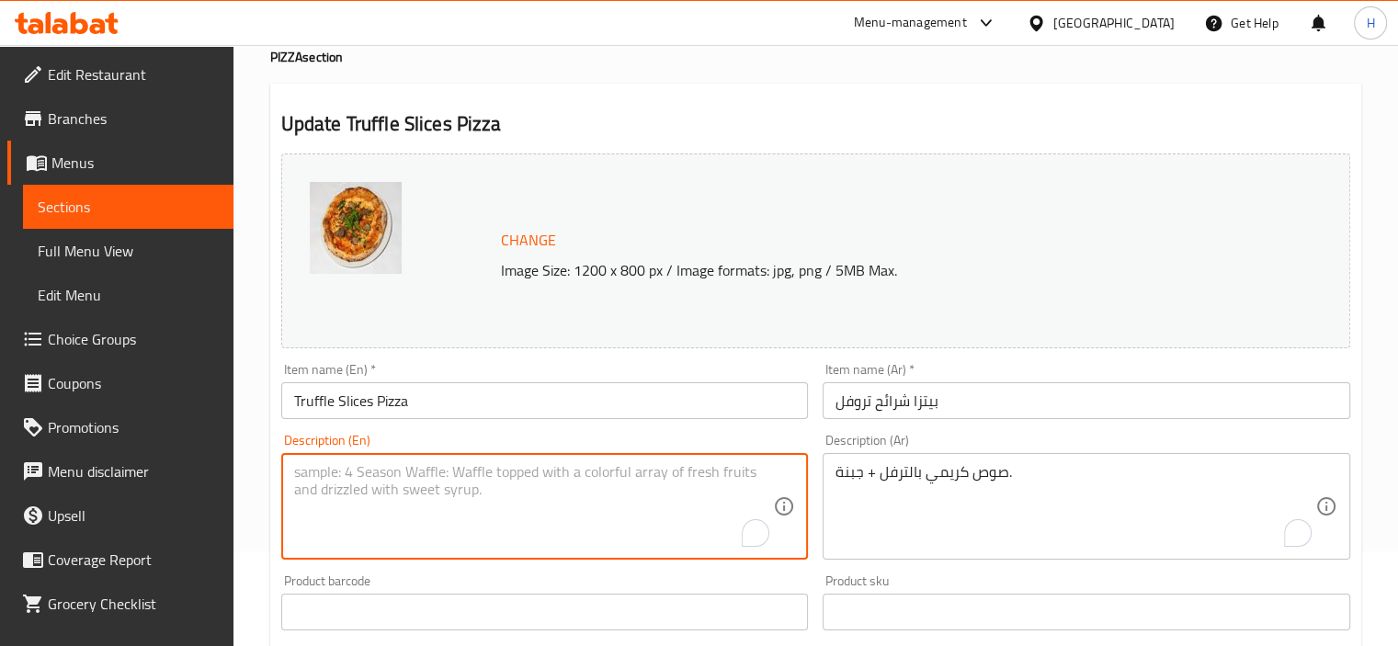
click at [583, 480] on textarea "To enrich screen reader interactions, please activate Accessibility in Grammarl…" at bounding box center [534, 506] width 480 height 87
paste textarea "Creamy truffle sauce + cheese."
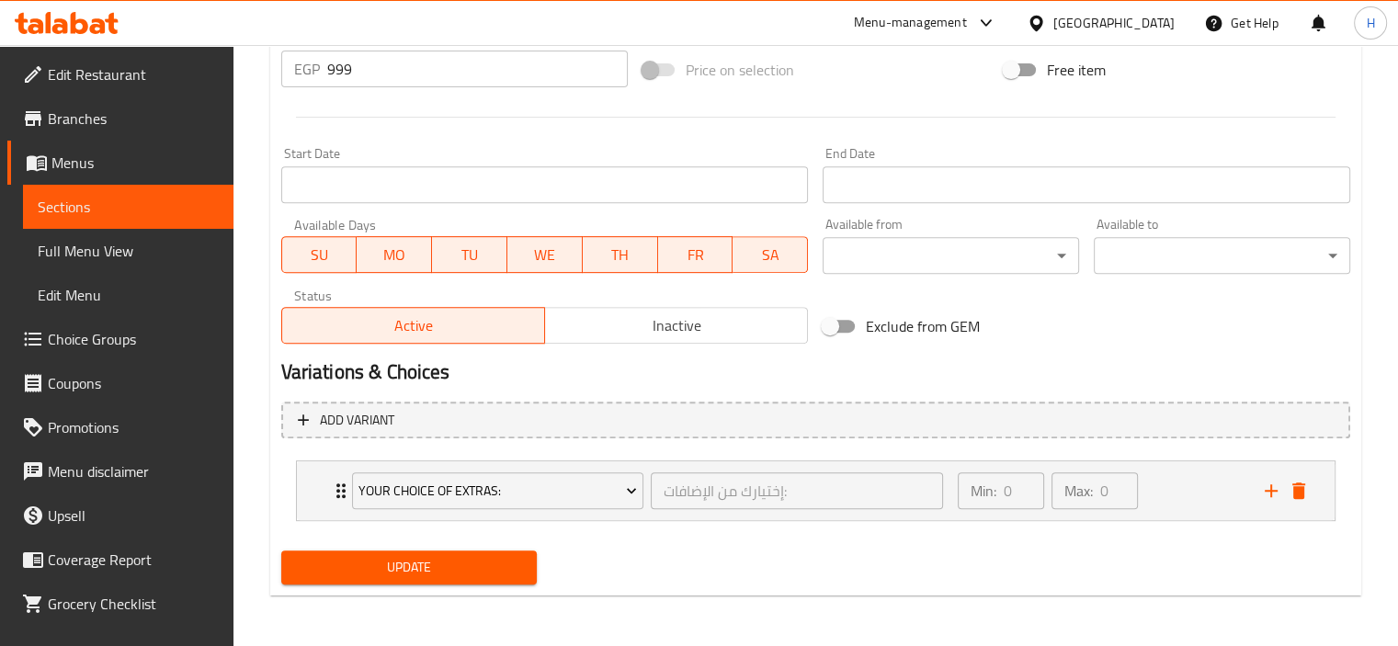
type textarea "Creamy truffle sauce + cheese."
click at [511, 579] on button "Update" at bounding box center [409, 567] width 256 height 34
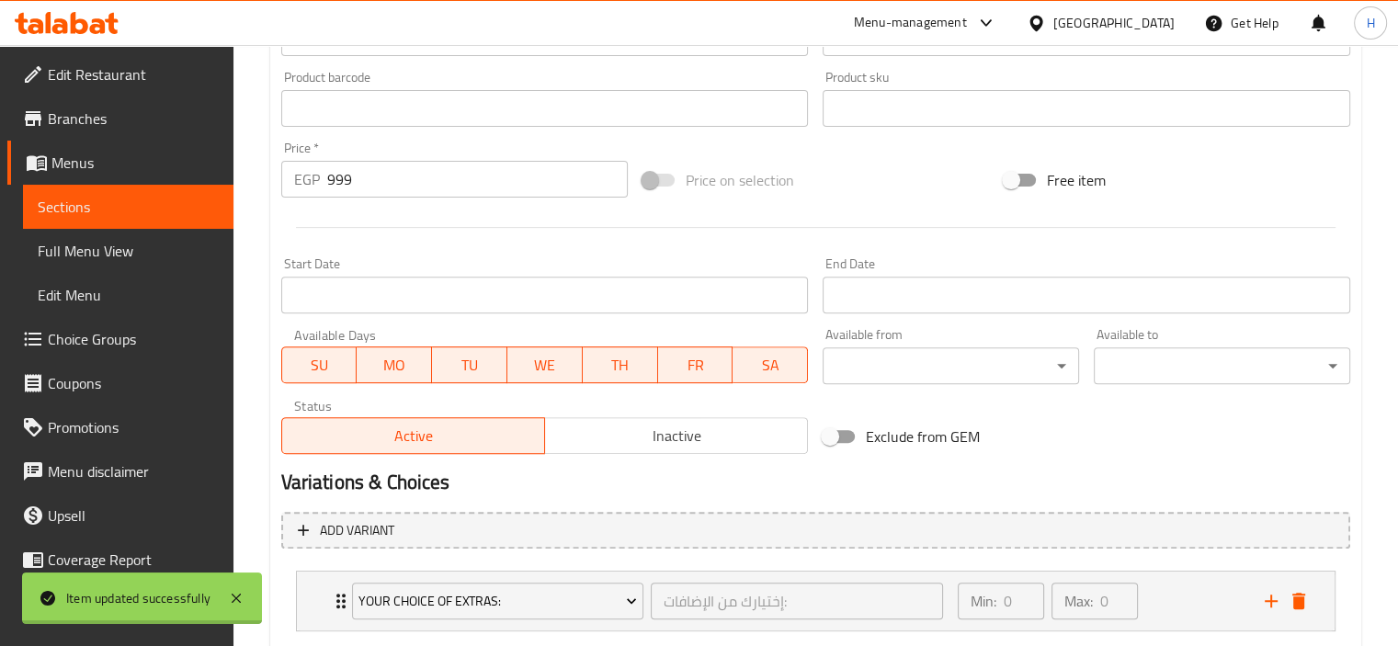
scroll to position [0, 0]
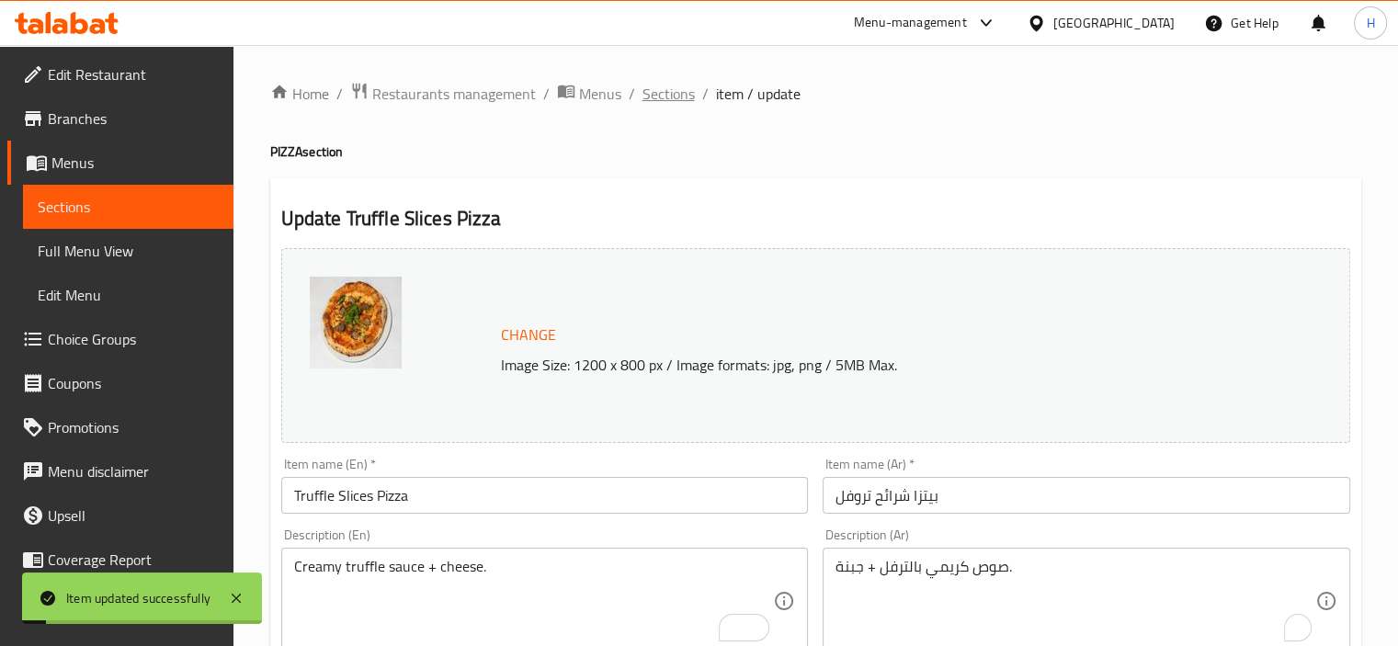
click at [654, 103] on span "Sections" at bounding box center [668, 94] width 52 height 22
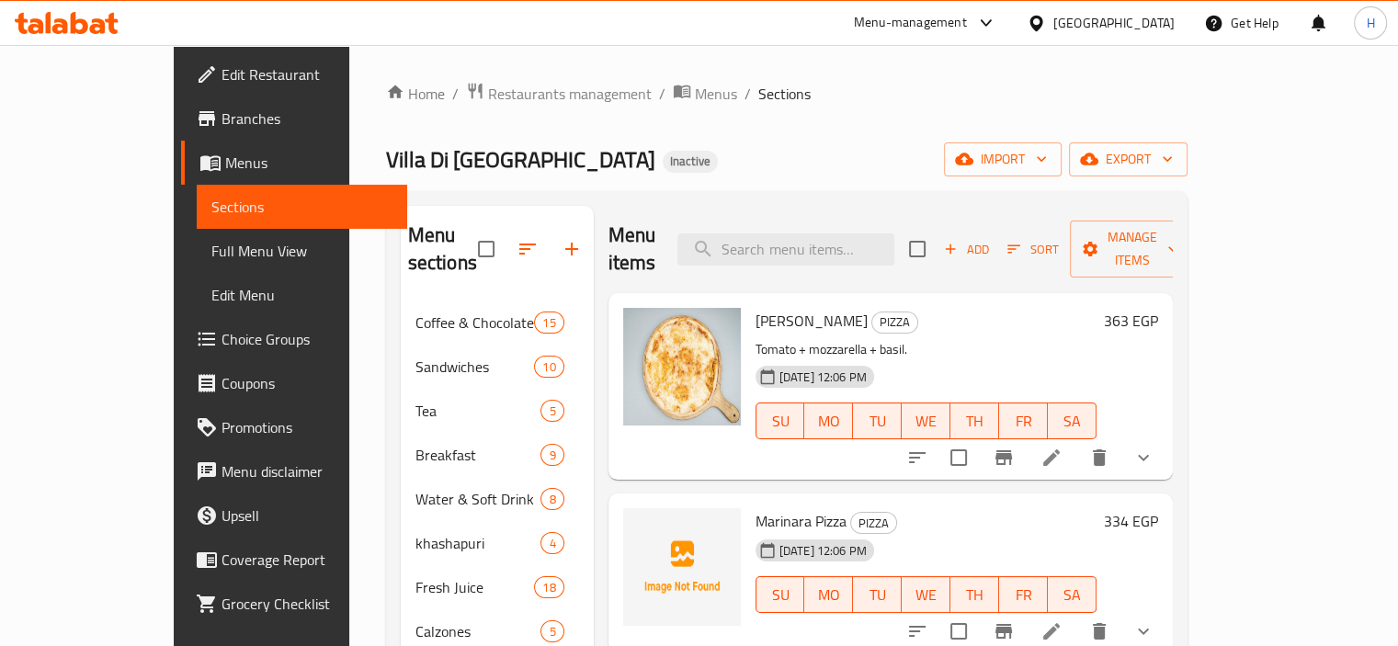
click at [913, 501] on div "Marinara Pizza PIZZA 30-08-2025 12:06 PM SU MO TU WE TH FR SA" at bounding box center [926, 573] width 356 height 145
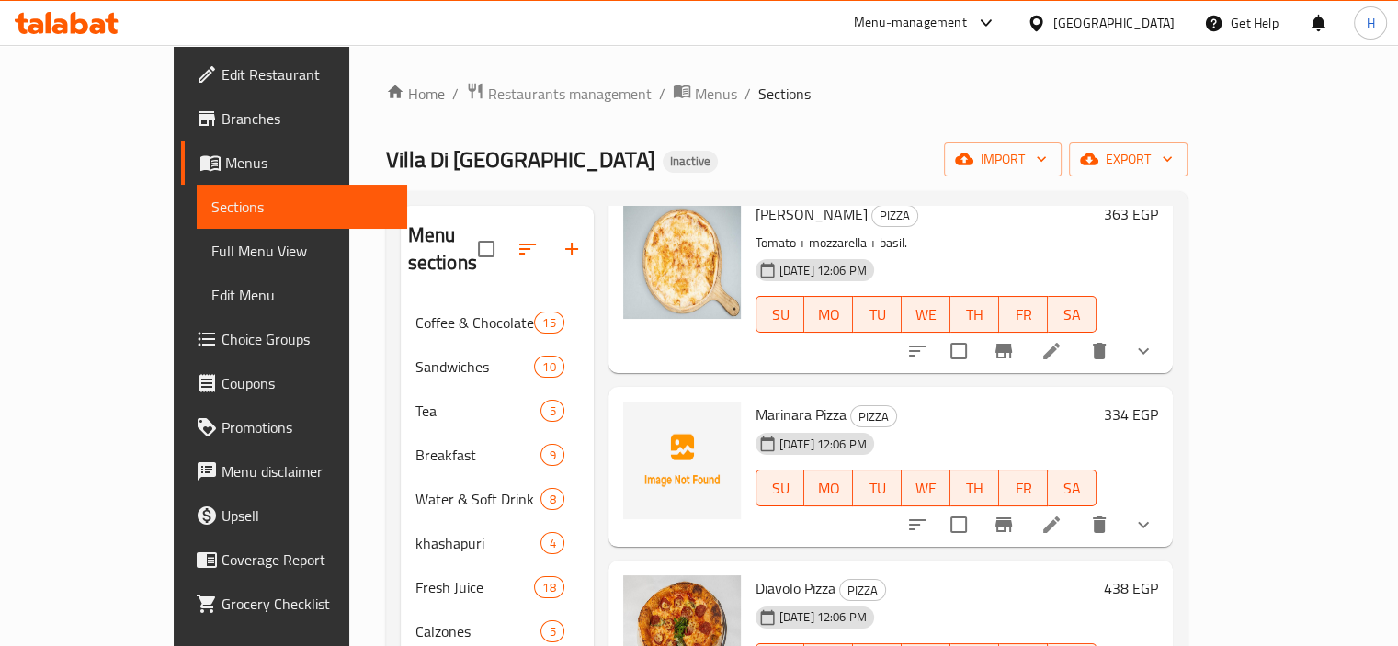
scroll to position [107, 0]
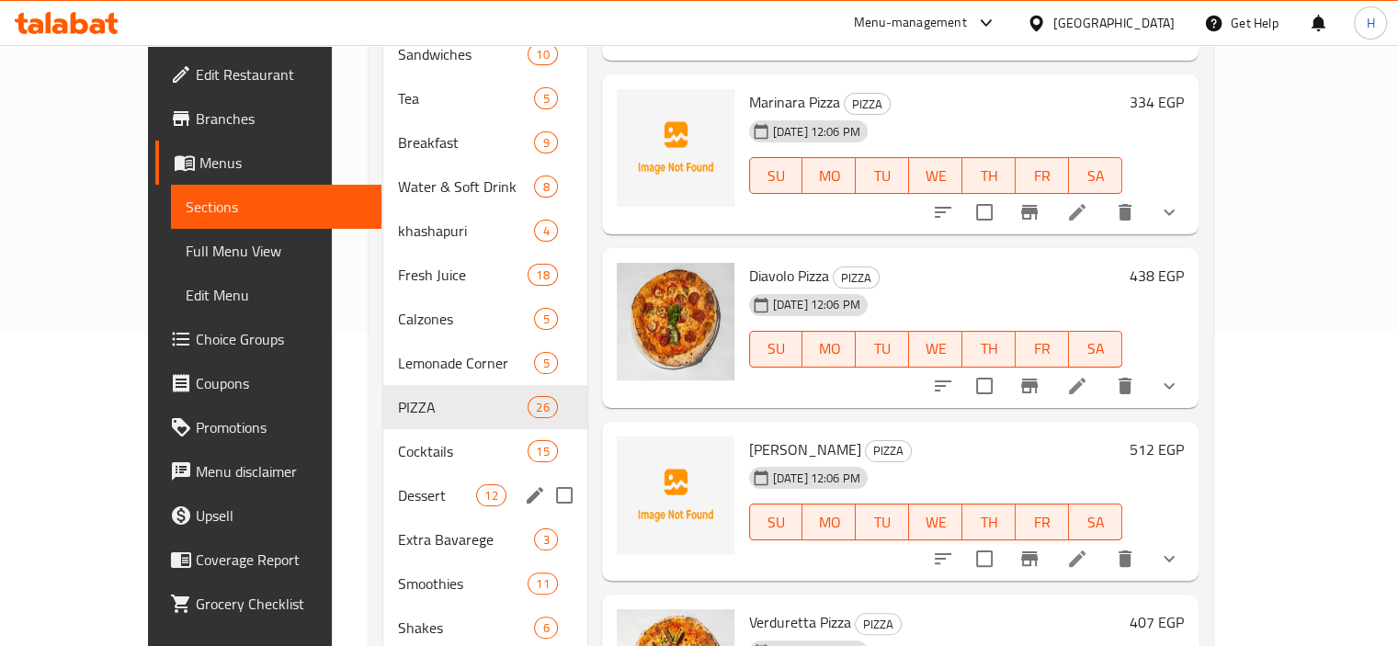
scroll to position [327, 0]
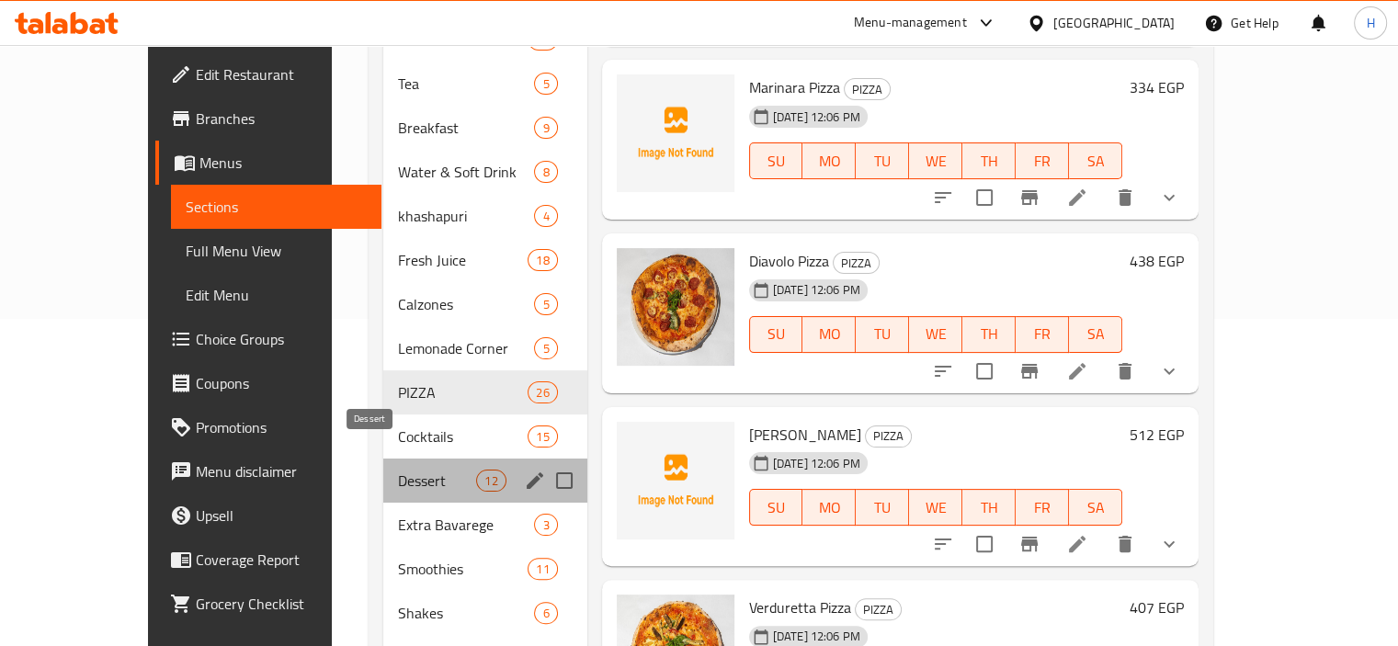
click at [398, 470] on span "Dessert" at bounding box center [437, 481] width 78 height 22
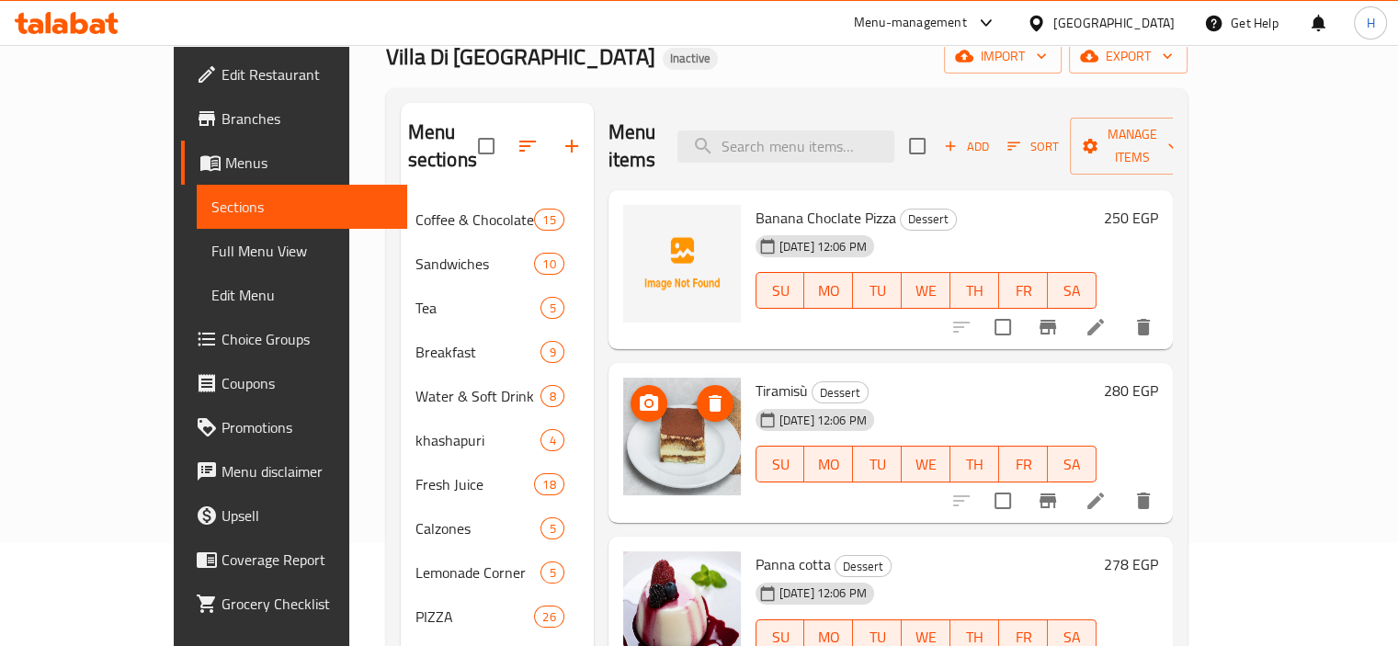
scroll to position [79, 0]
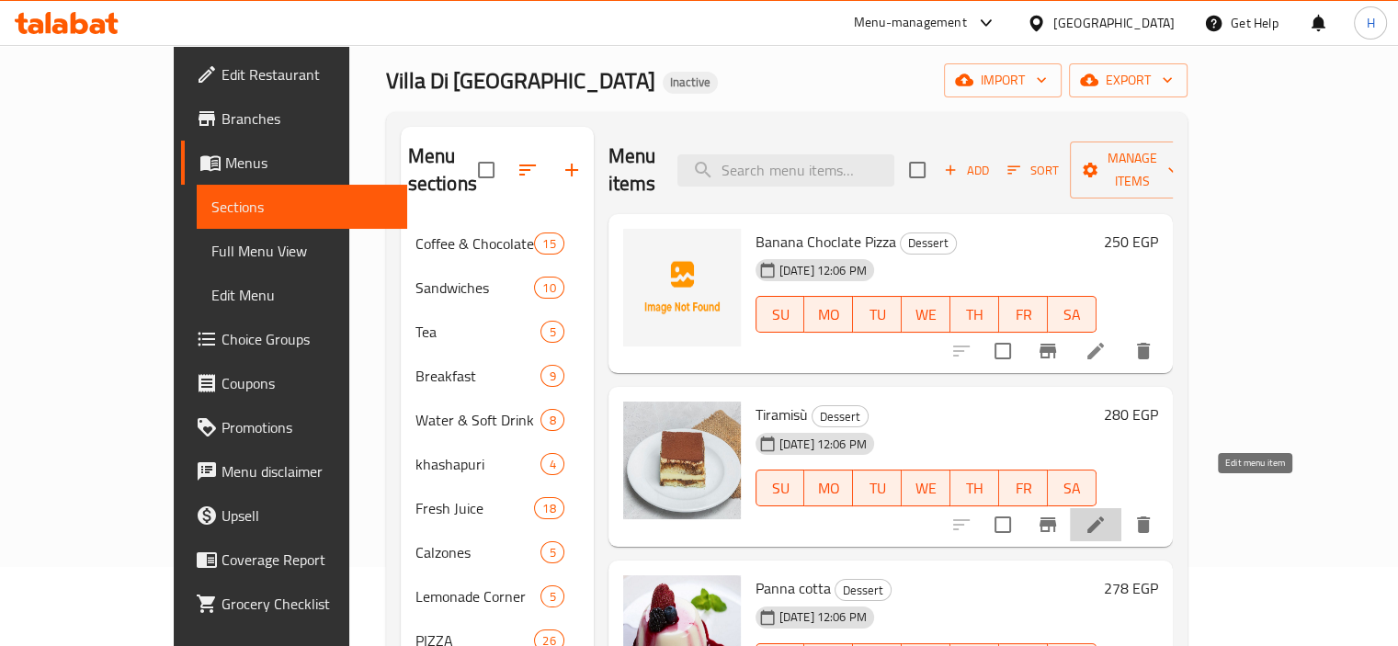
click at [1104, 516] on icon at bounding box center [1095, 524] width 17 height 17
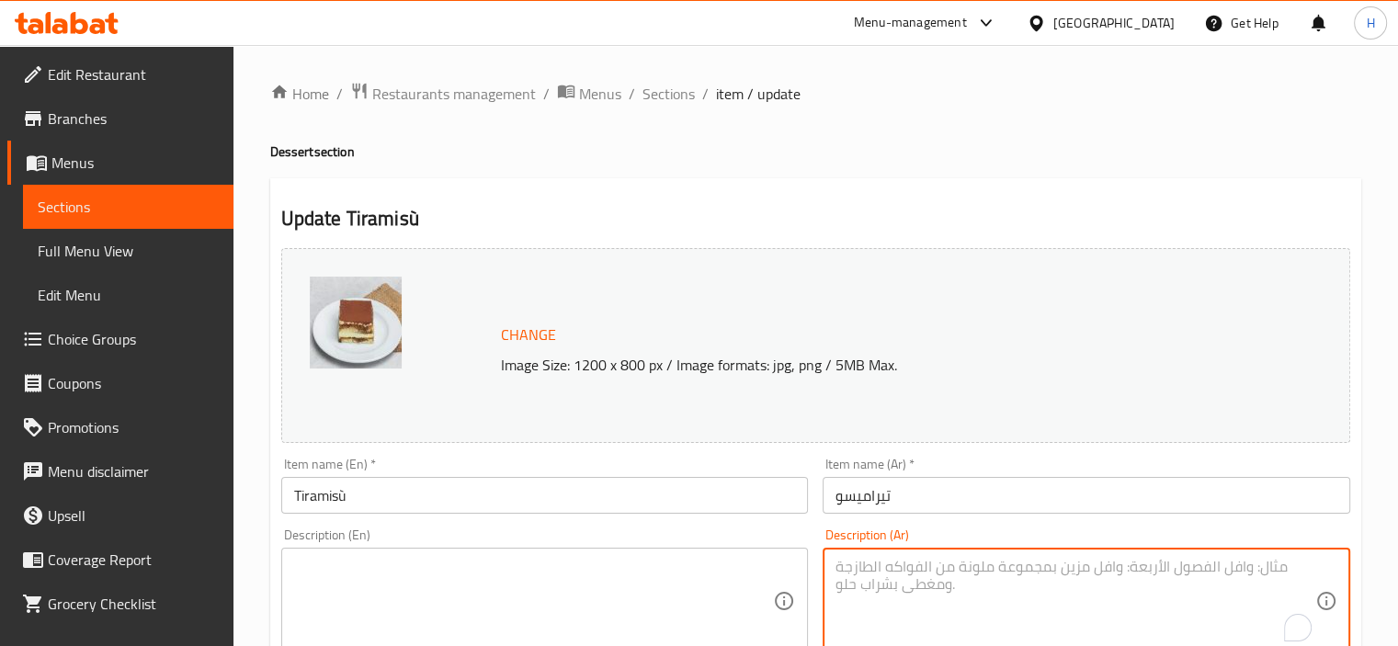
click at [970, 587] on textarea "To enrich screen reader interactions, please activate Accessibility in Grammarl…" at bounding box center [1075, 601] width 480 height 87
paste textarea "طبقات بسكويت و كريمة ماسكاربوني بالقهوة."
type textarea "طبقات بسكويت و كريمة ماسكاربوني بالقهوة."
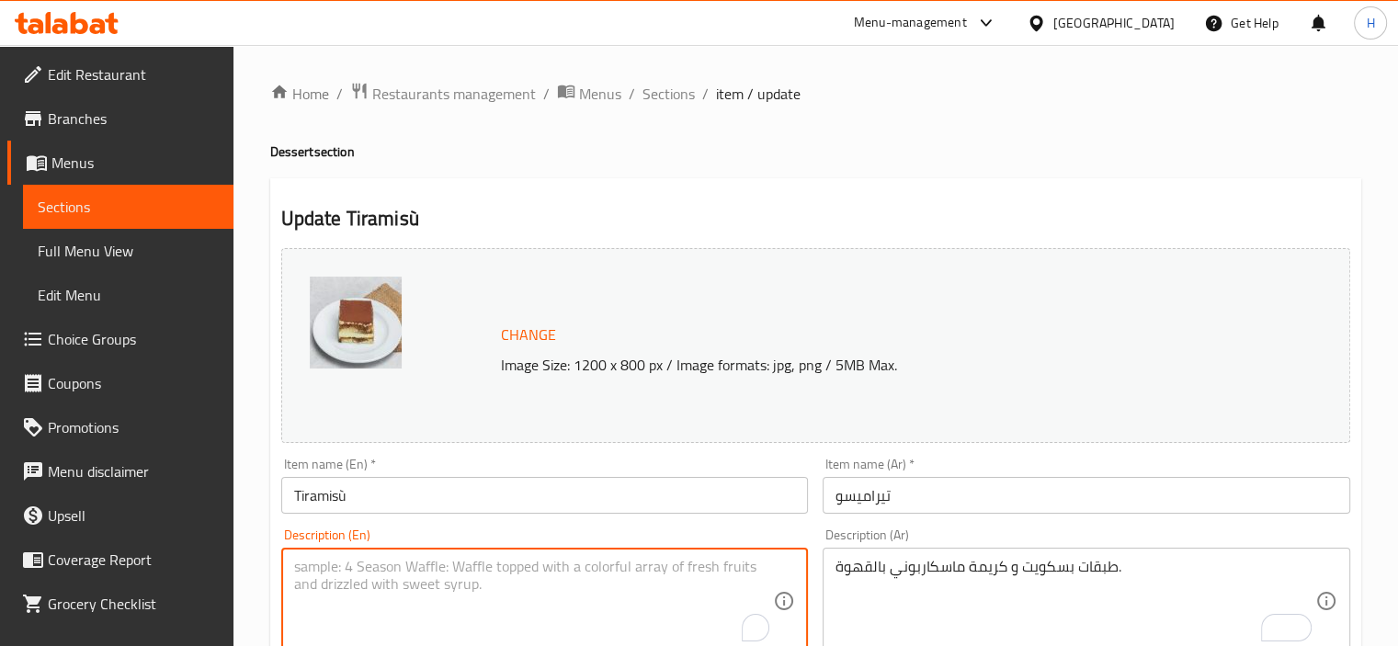
click at [516, 591] on textarea "To enrich screen reader interactions, please activate Accessibility in Grammarl…" at bounding box center [534, 601] width 480 height 87
paste textarea "Layers of biscuits and mascarpone cream with coffee."
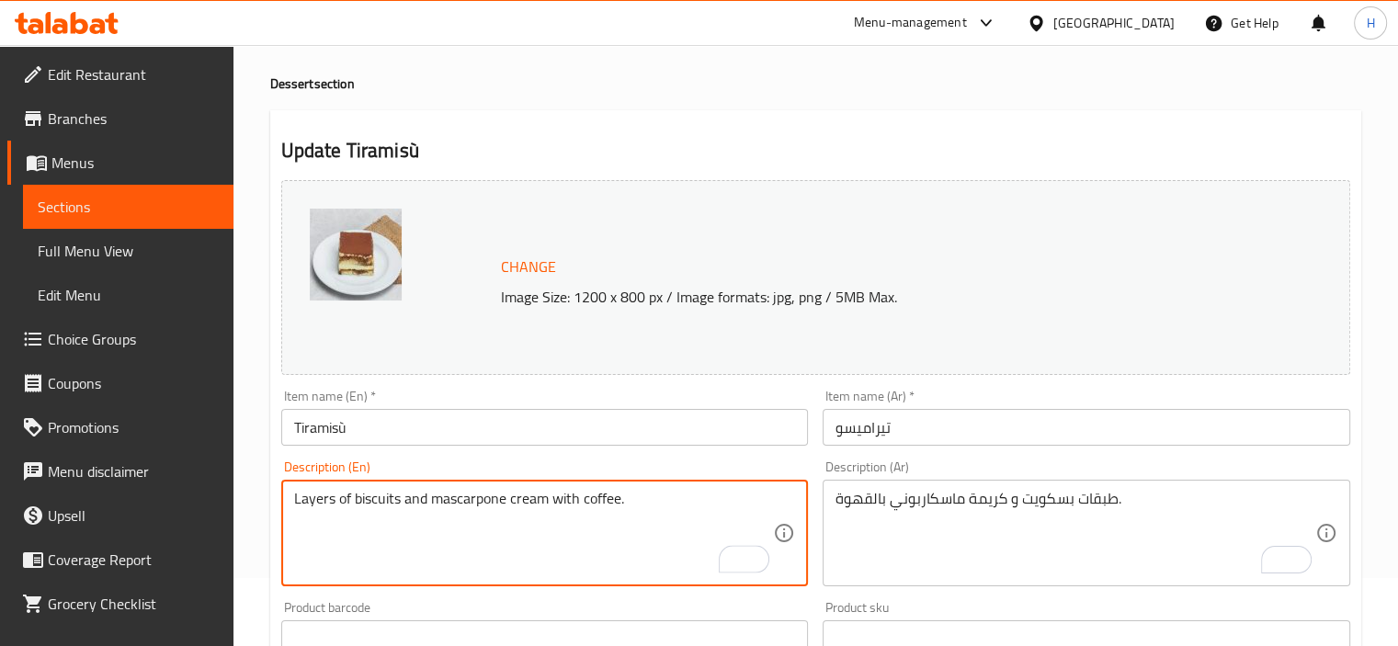
scroll to position [74, 0]
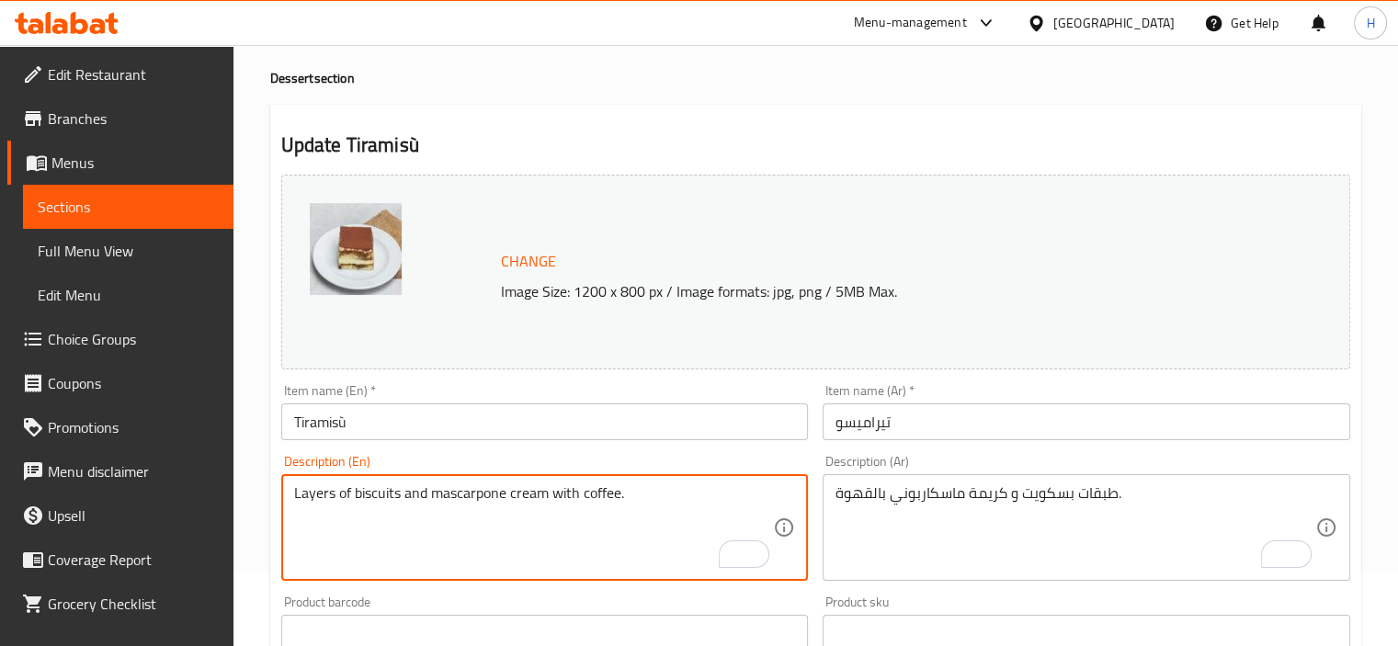
type textarea "Layers of biscuits and mascarpone cream with coffee."
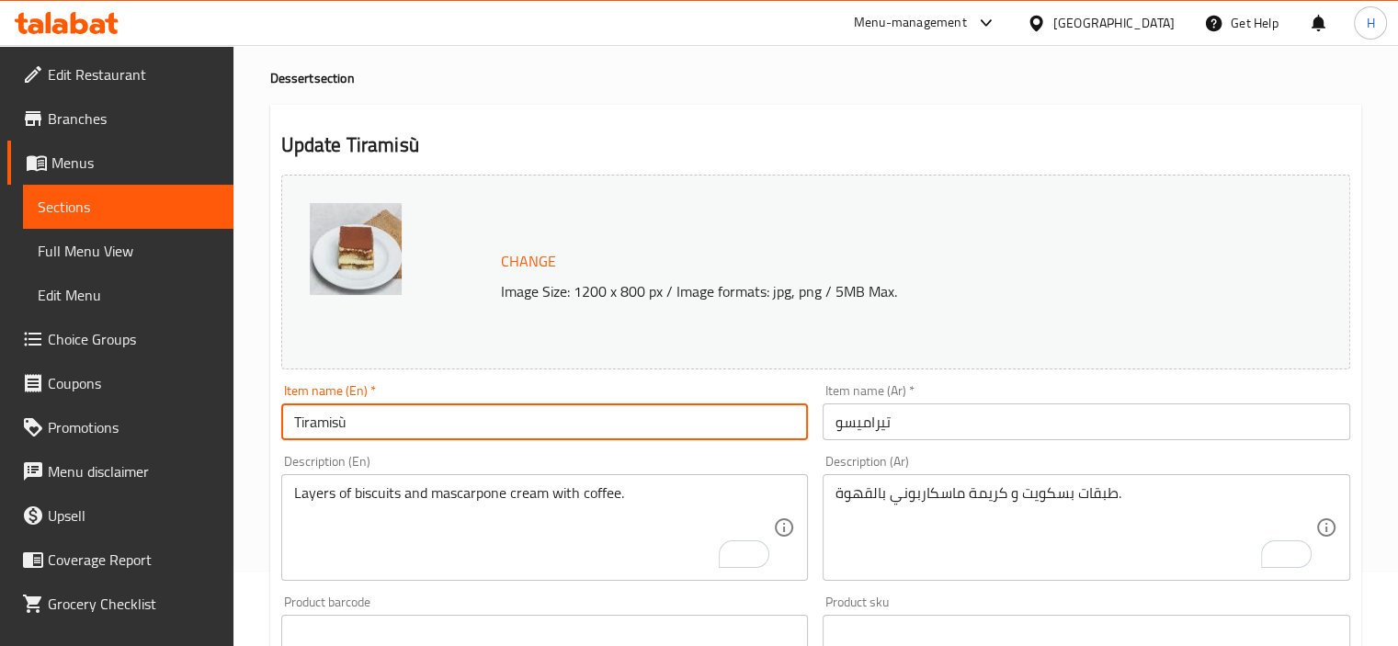
click at [380, 427] on input "Tiramisù" at bounding box center [544, 421] width 527 height 37
type input "Tiramisu"
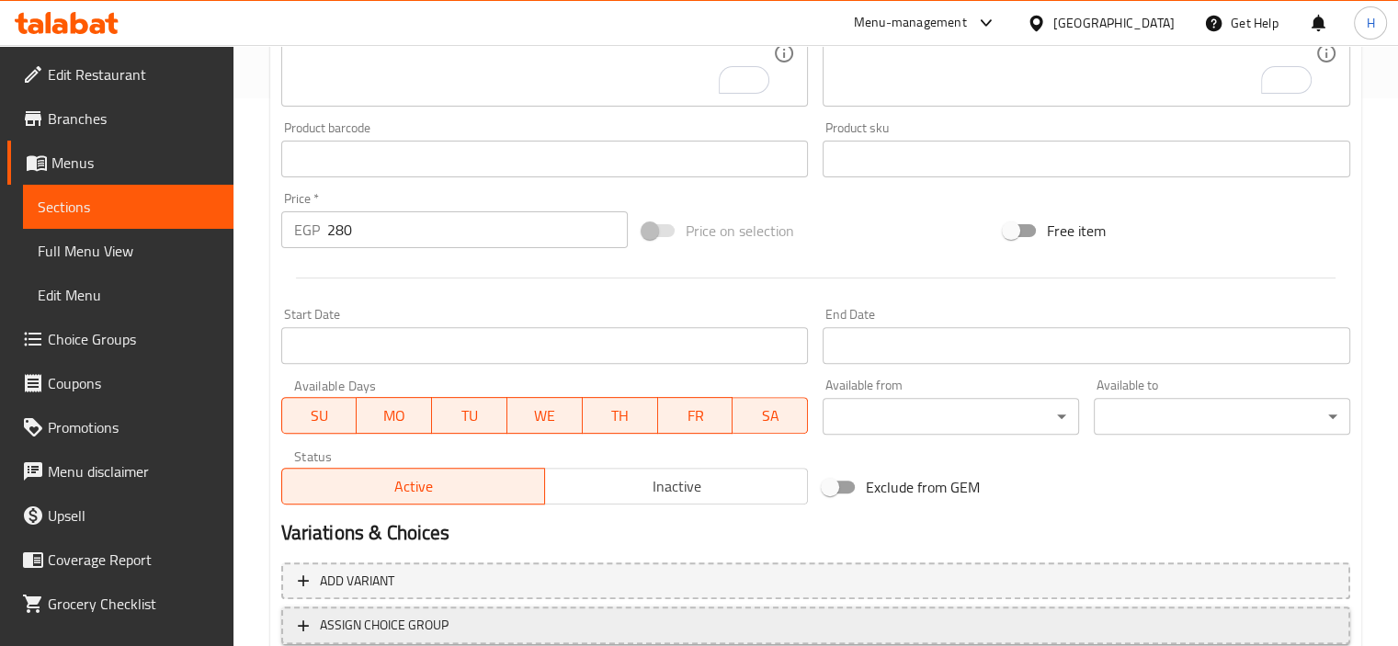
scroll to position [634, 0]
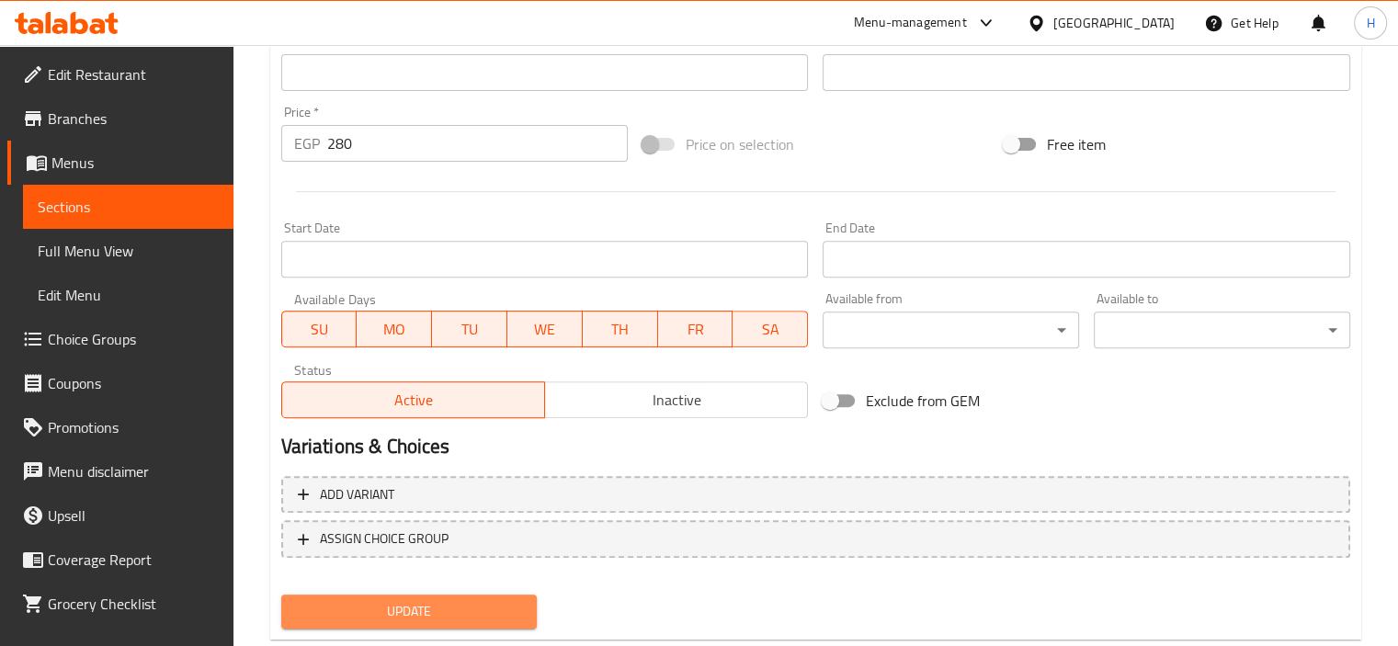
click at [474, 611] on span "Update" at bounding box center [409, 611] width 227 height 23
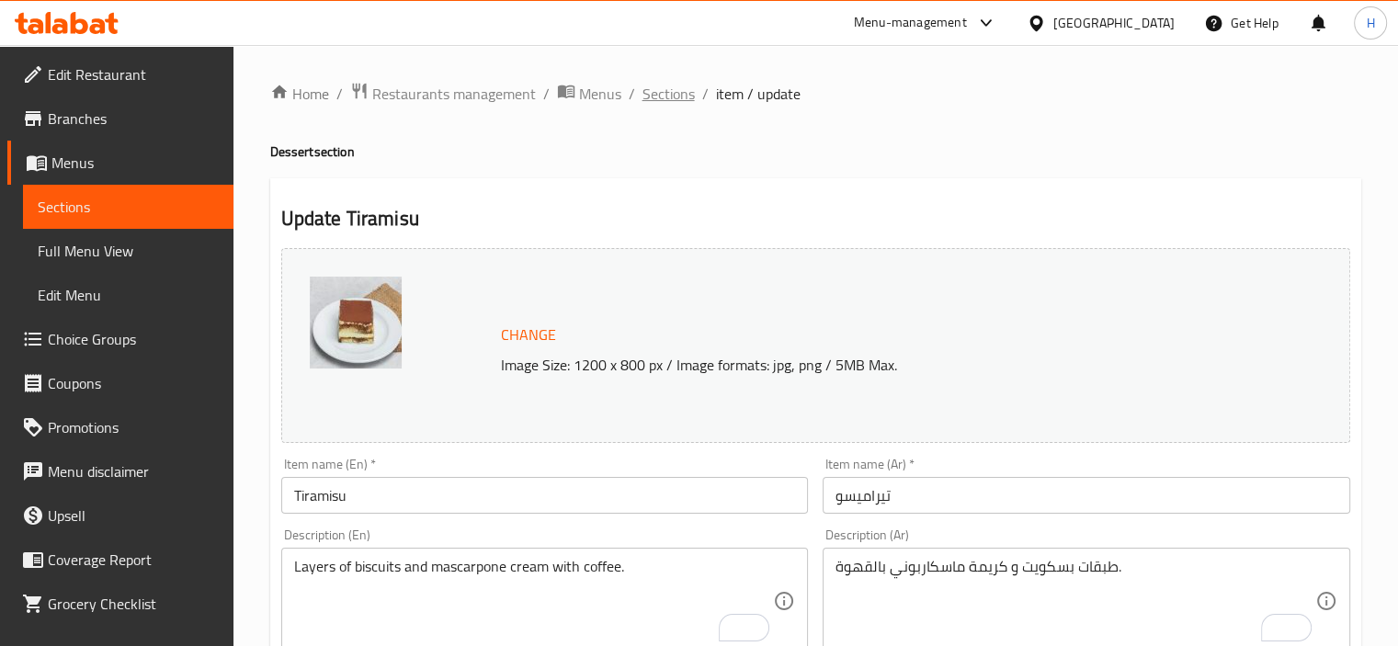
click at [656, 97] on span "Sections" at bounding box center [668, 94] width 52 height 22
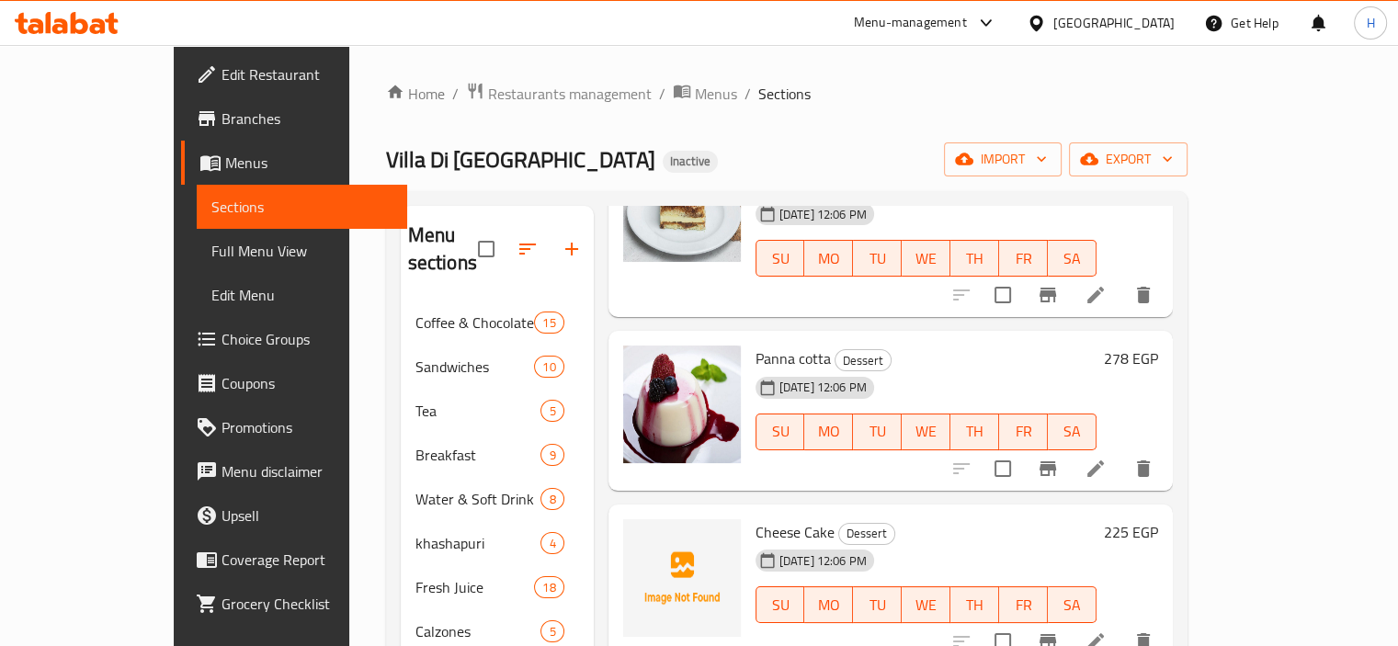
scroll to position [411, 0]
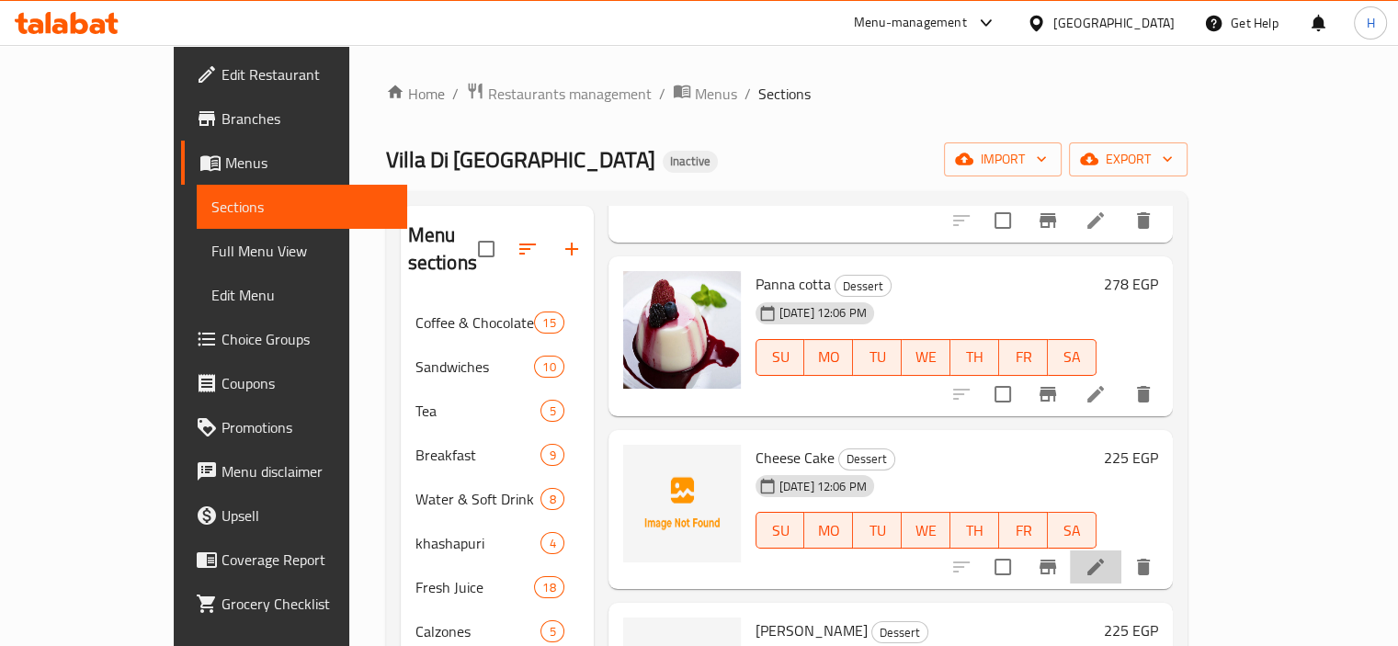
click at [1121, 550] on li at bounding box center [1095, 566] width 51 height 33
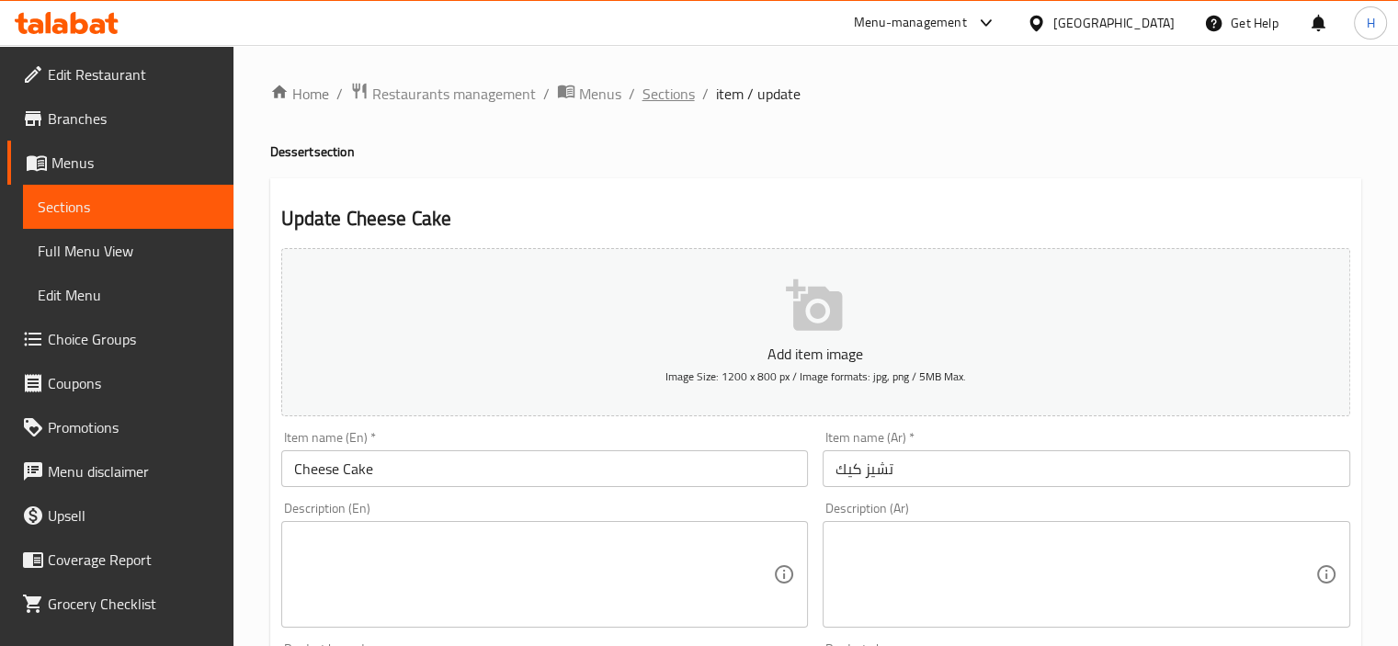
click at [663, 95] on span "Sections" at bounding box center [668, 94] width 52 height 22
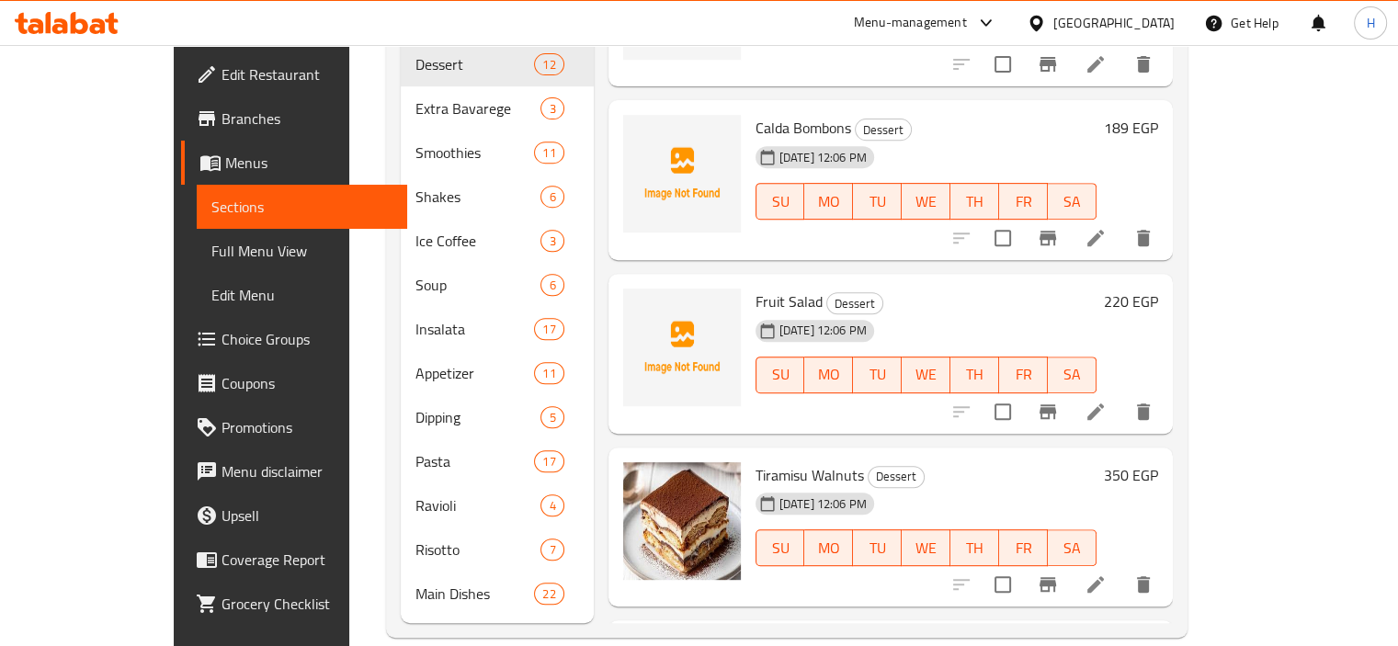
scroll to position [1020, 0]
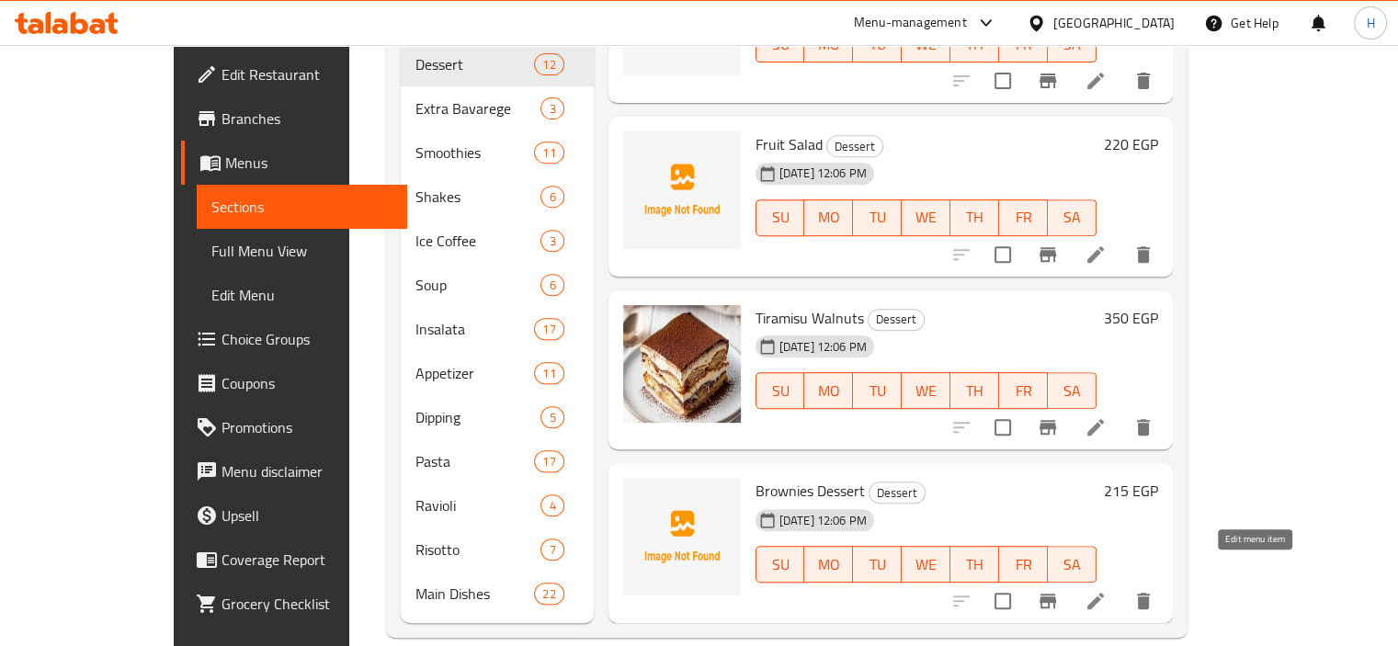
click at [1106, 590] on icon at bounding box center [1095, 601] width 22 height 22
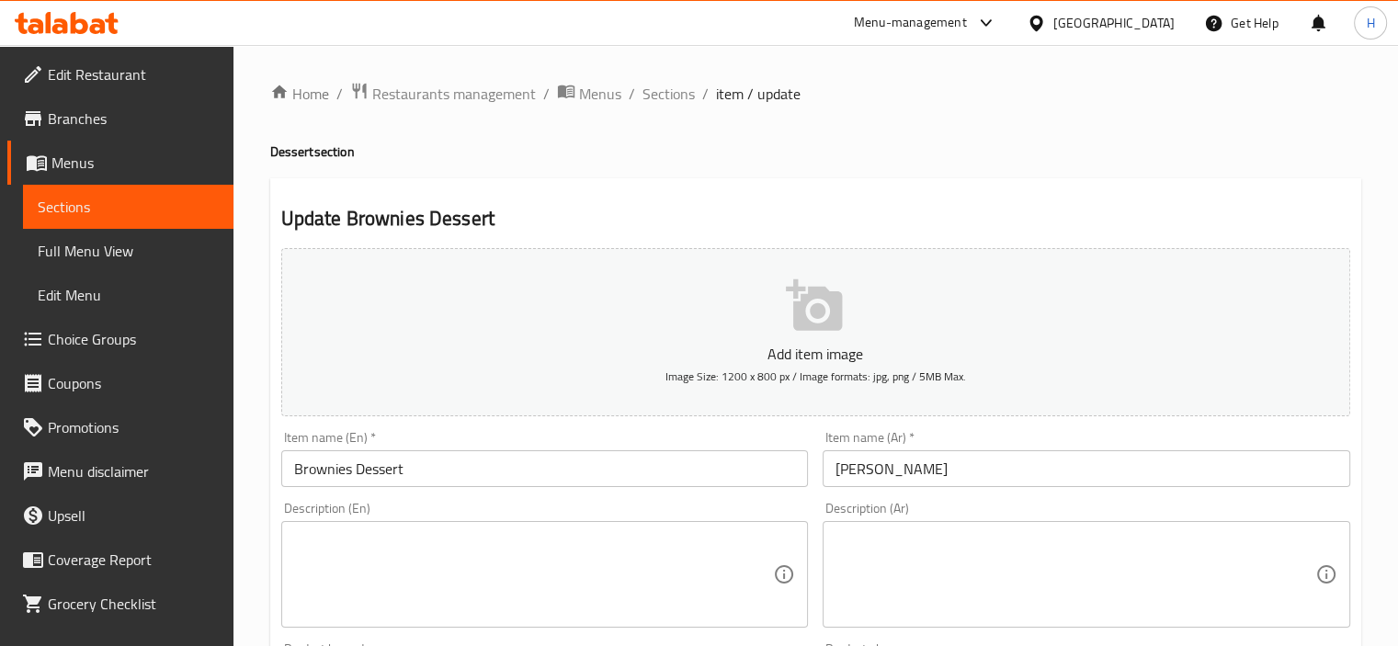
click at [1134, 573] on textarea at bounding box center [1075, 574] width 480 height 87
paste textarea "براونيز شوكولاتة فوندان."
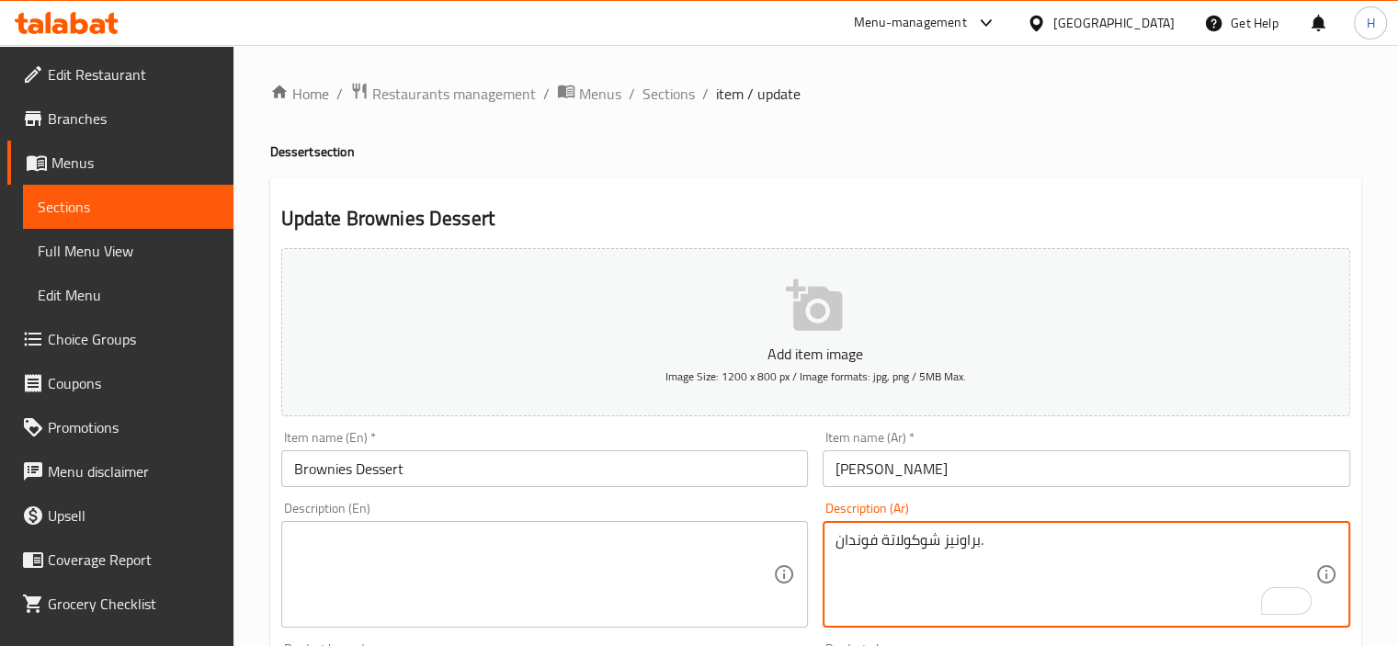
type textarea "براونيز شوكولاتة فوندان."
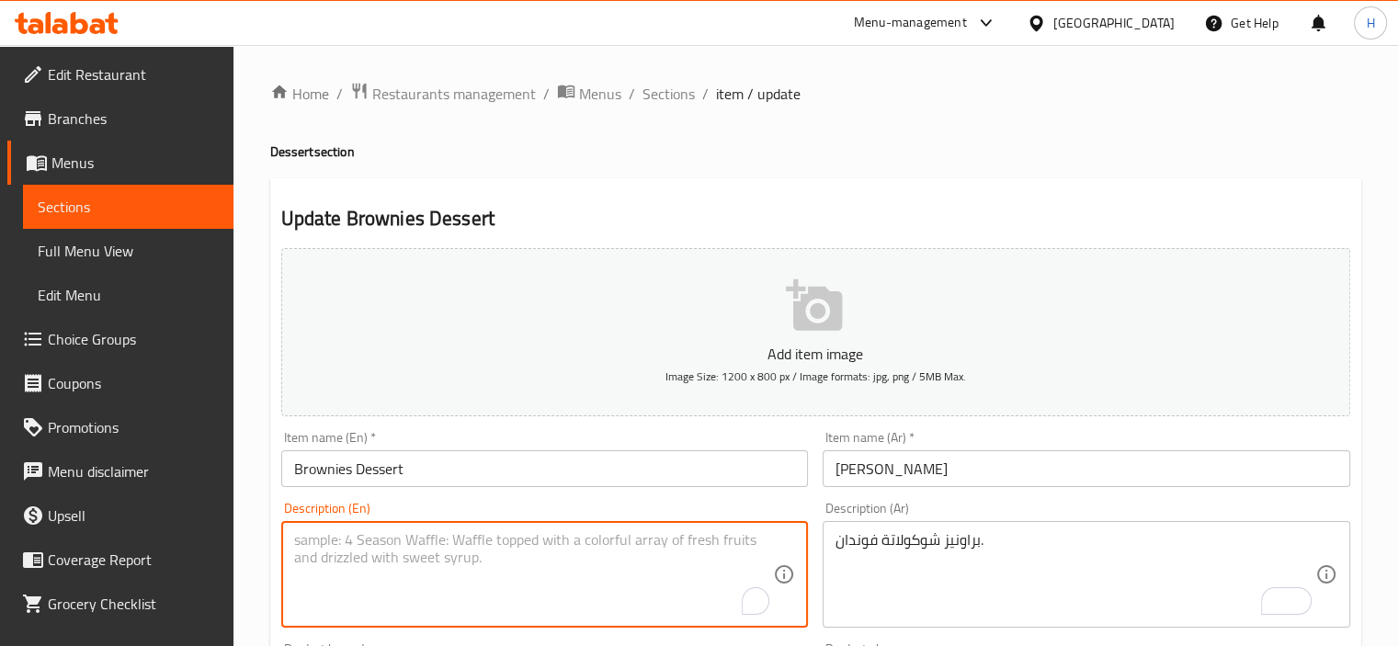
click at [559, 557] on textarea "To enrich screen reader interactions, please activate Accessibility in Grammarl…" at bounding box center [534, 574] width 480 height 87
paste textarea "Chocolate fondant brownies."
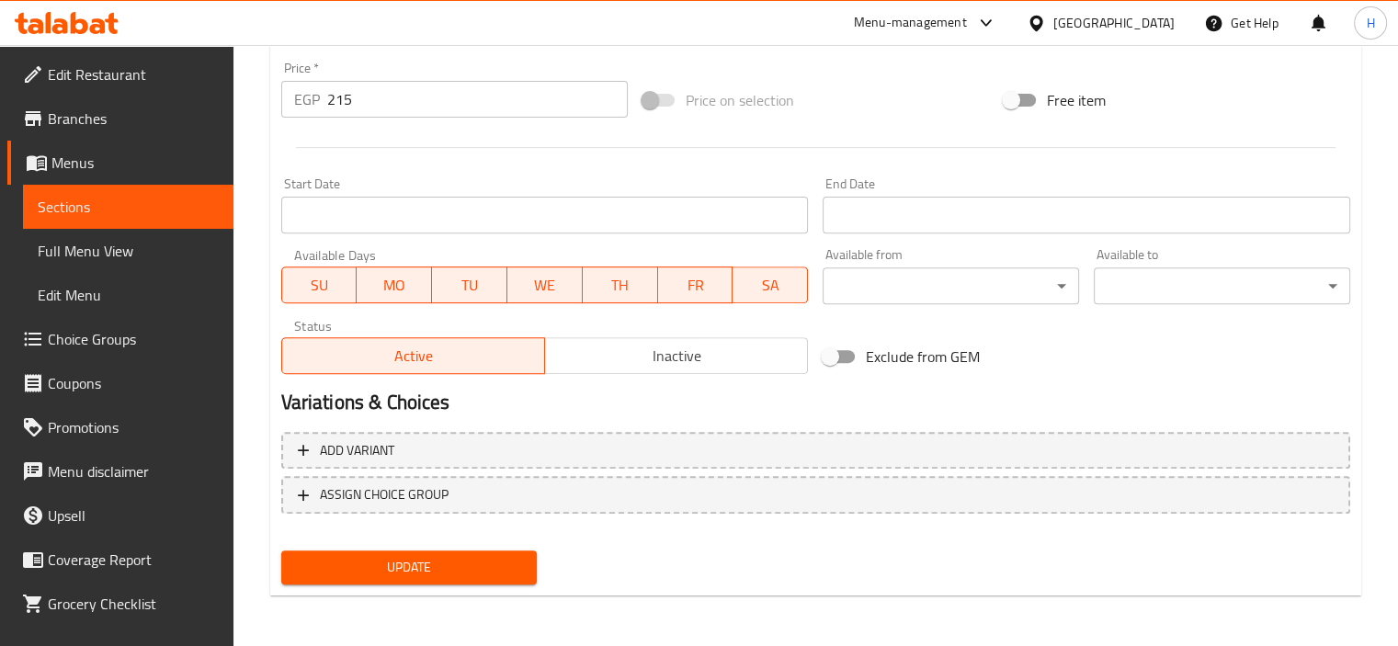
type textarea "Chocolate fondant brownies."
click at [511, 578] on button "Update" at bounding box center [409, 567] width 256 height 34
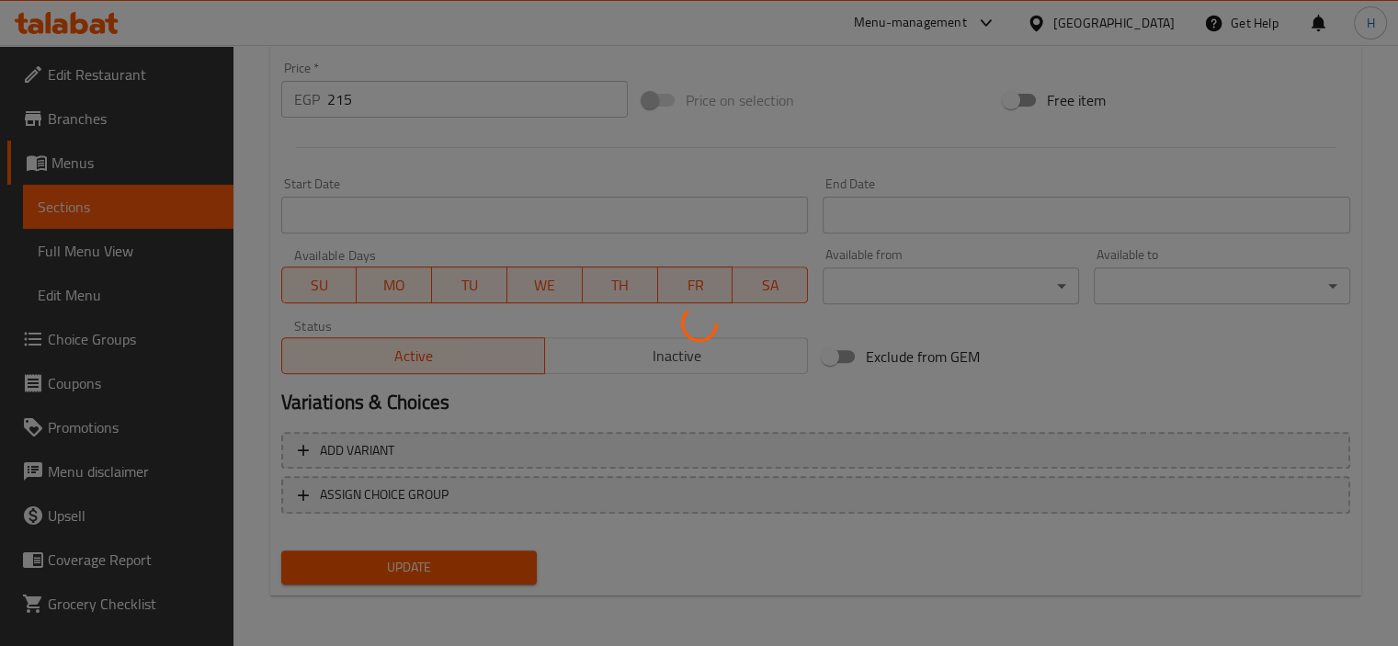
scroll to position [0, 0]
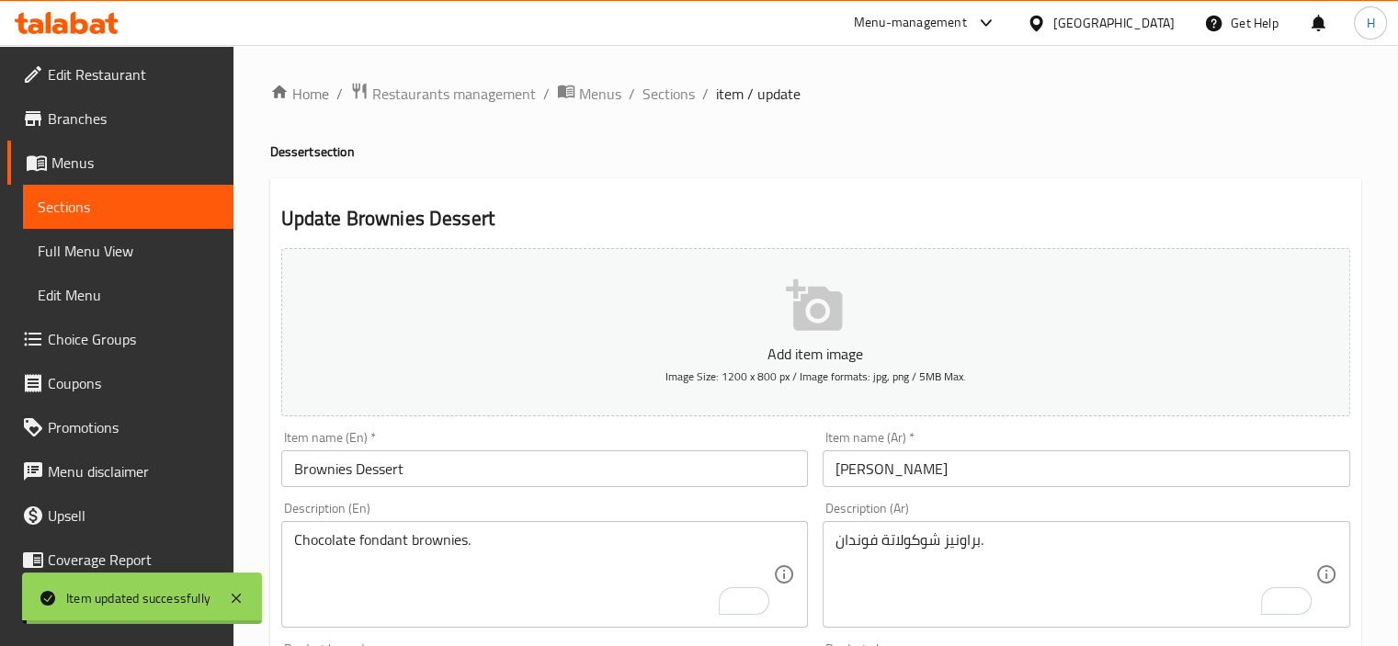
click at [664, 89] on span "Sections" at bounding box center [668, 94] width 52 height 22
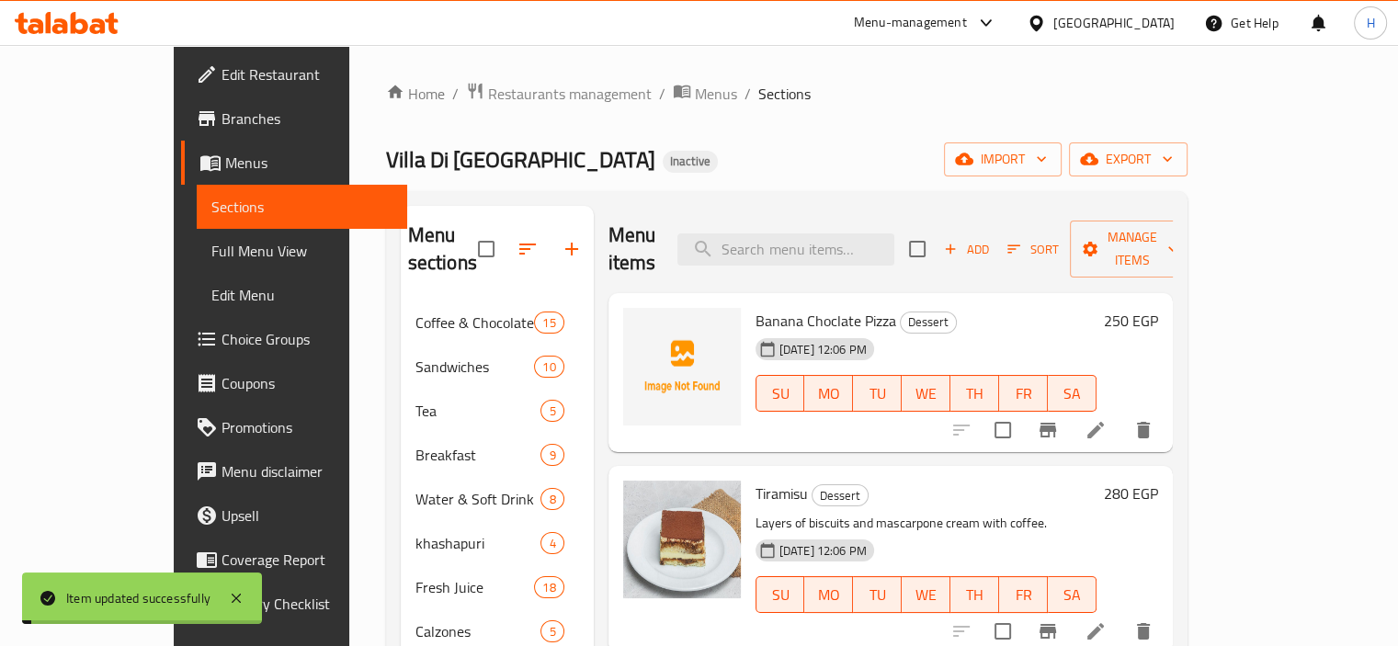
click at [758, 94] on span "Sections" at bounding box center [784, 94] width 52 height 22
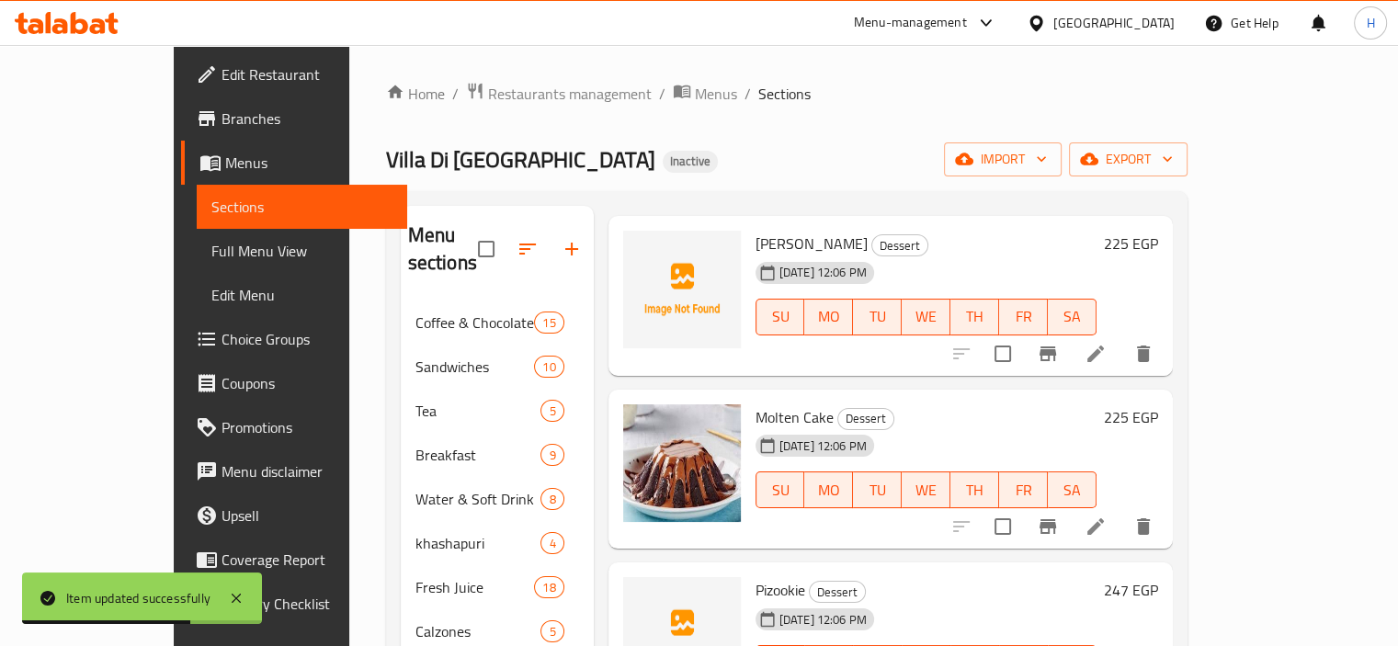
scroll to position [926, 0]
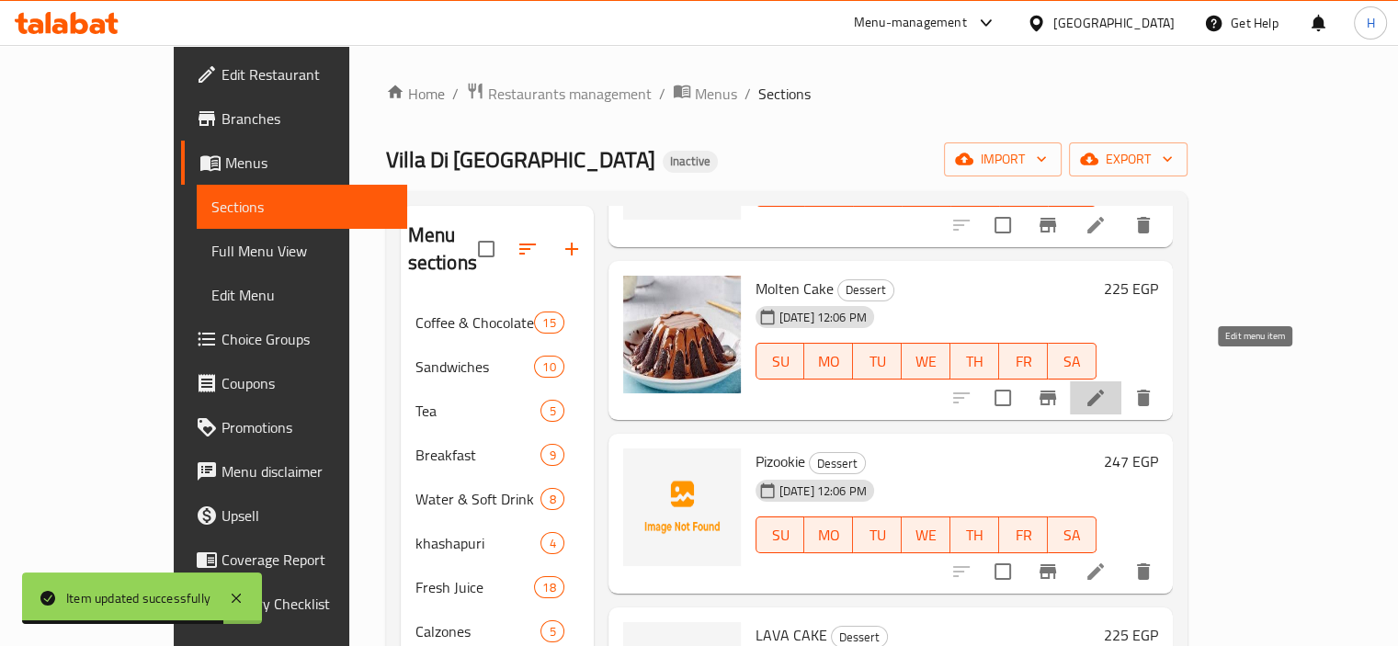
click at [1106, 387] on icon at bounding box center [1095, 398] width 22 height 22
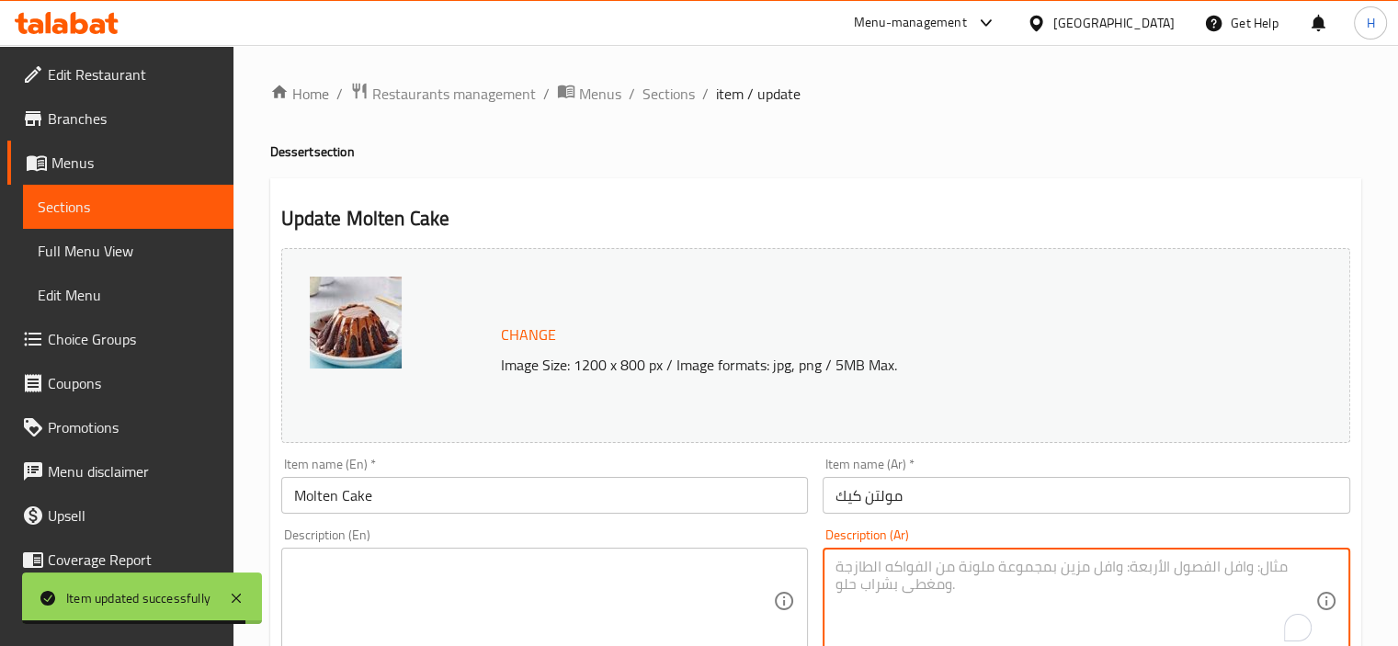
click at [968, 602] on textarea "To enrich screen reader interactions, please activate Accessibility in Grammarl…" at bounding box center [1075, 601] width 480 height 87
paste textarea "كيك شوكولاتة بصوص سايح."
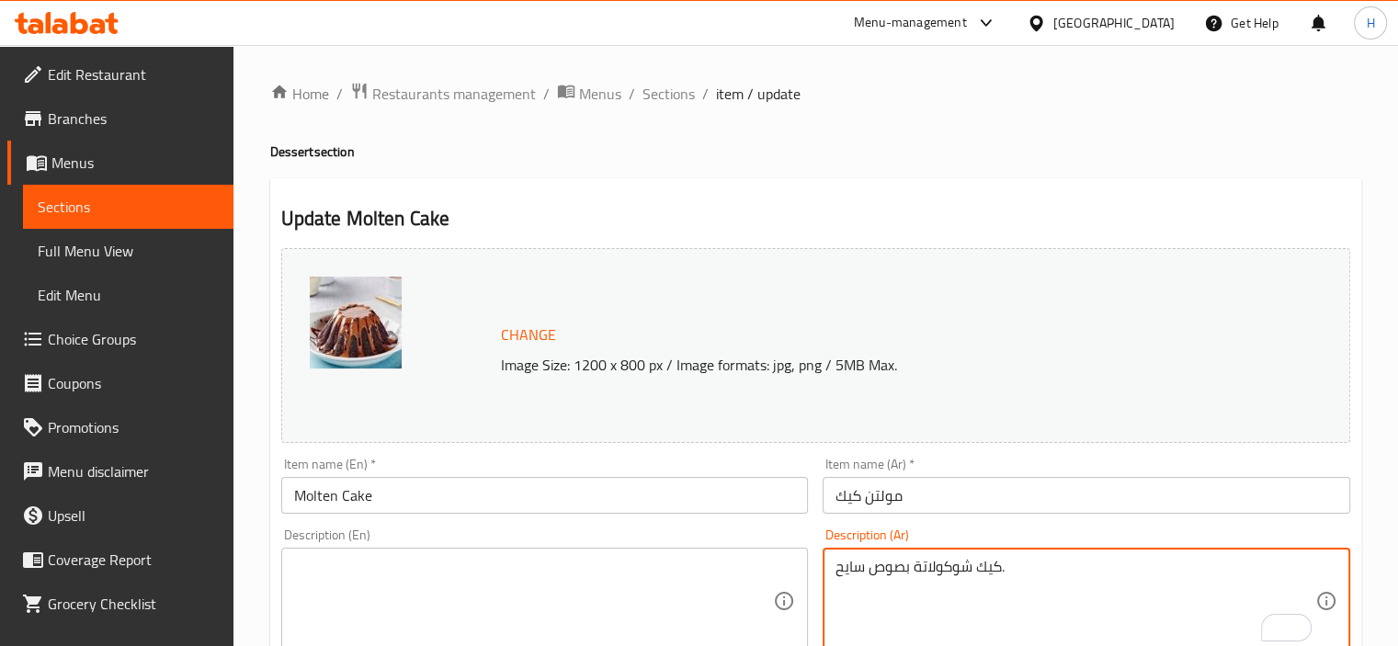
type textarea "كيك شوكولاتة بصوص سايح."
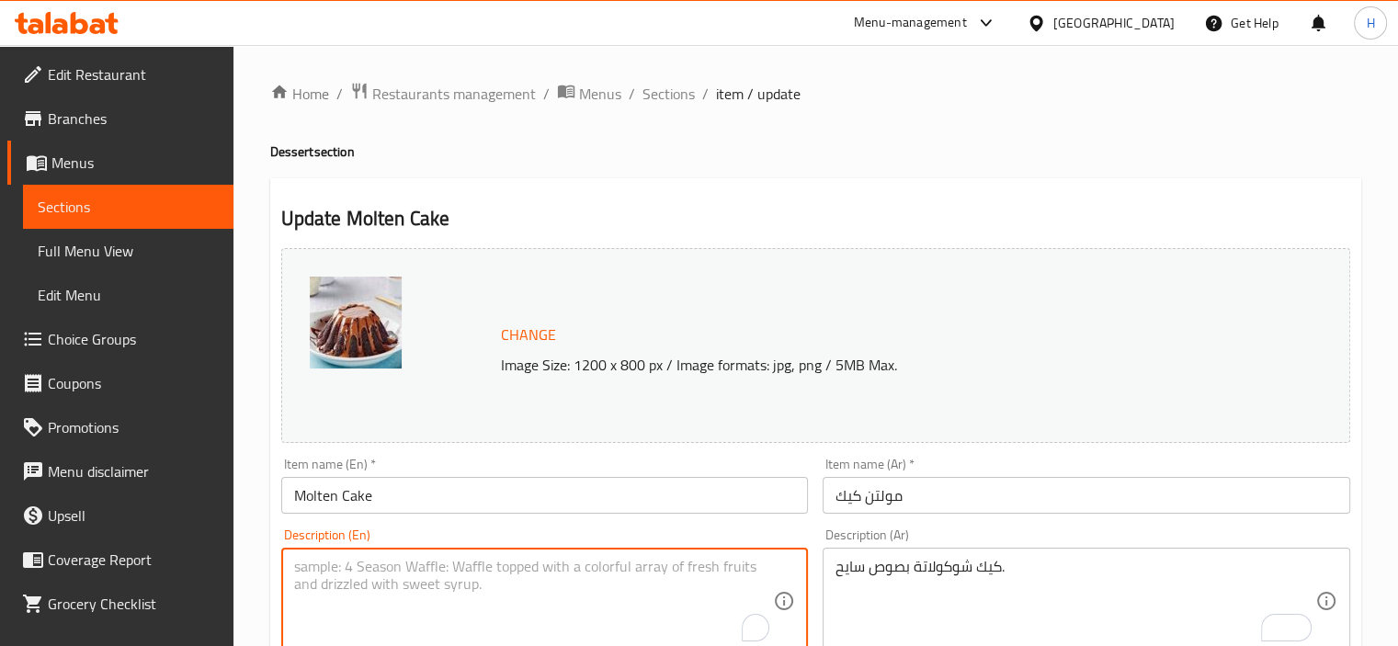
click at [527, 586] on textarea "To enrich screen reader interactions, please activate Accessibility in Grammarl…" at bounding box center [534, 601] width 480 height 87
paste textarea "Chocolate cake with melted sauce."
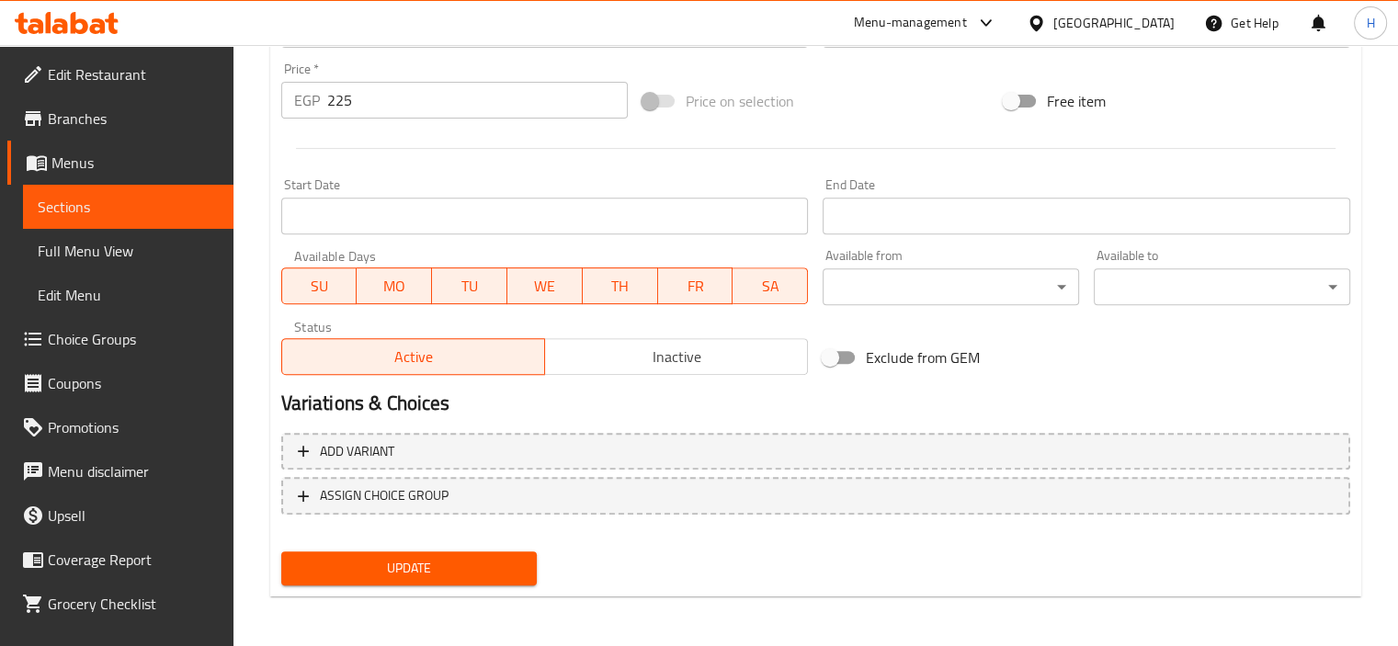
type textarea "Chocolate cake with melted sauce."
click at [485, 557] on span "Update" at bounding box center [409, 568] width 227 height 23
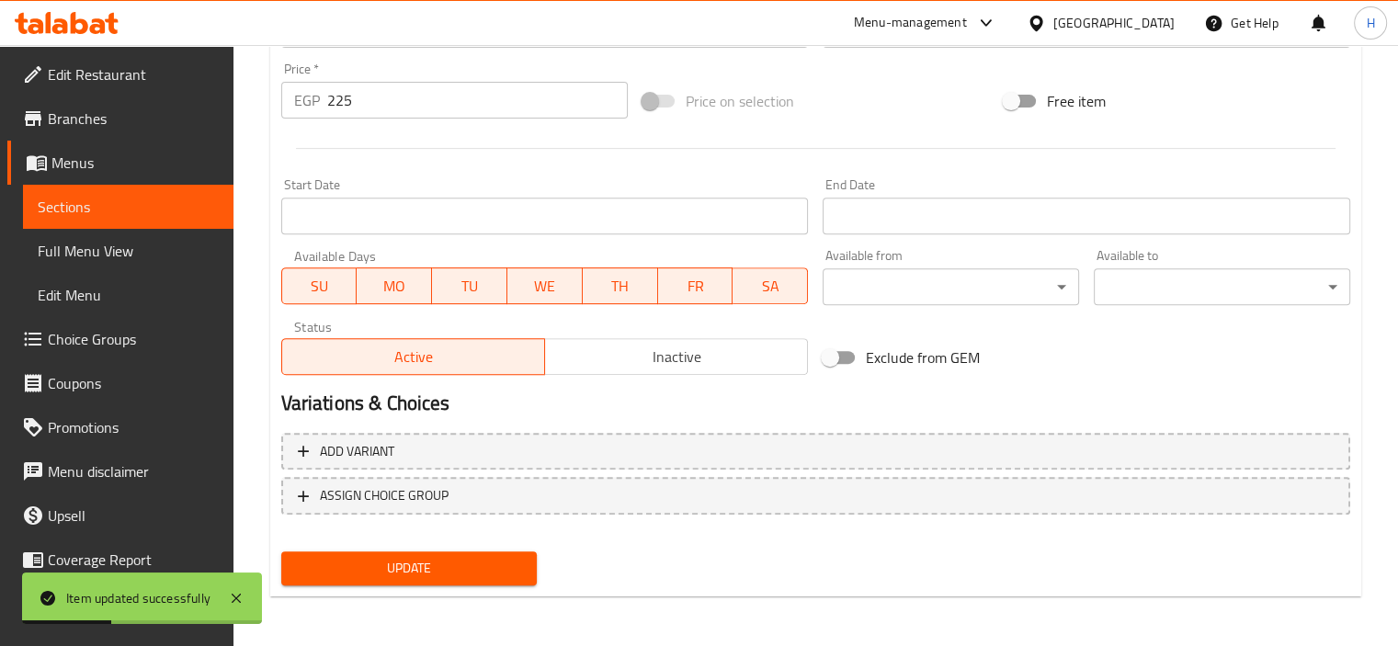
click at [788, 418] on div "Variations & Choices" at bounding box center [815, 403] width 1083 height 42
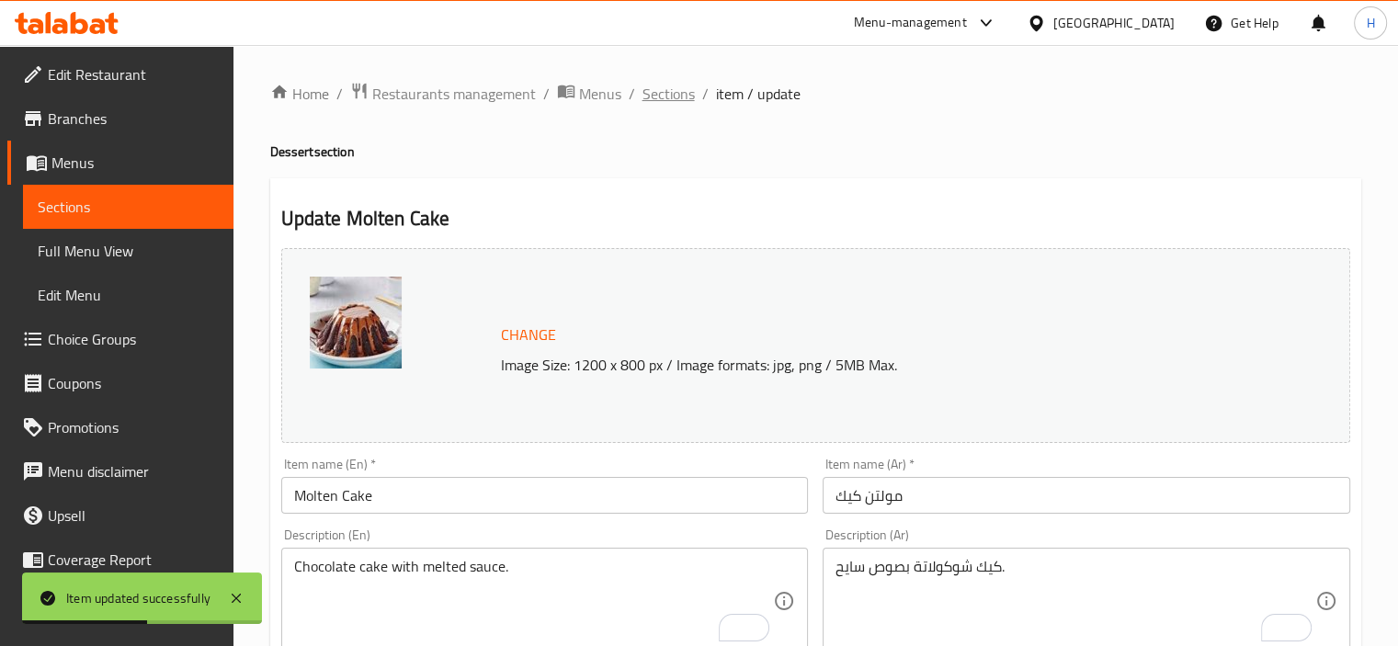
click at [672, 89] on span "Sections" at bounding box center [668, 94] width 52 height 22
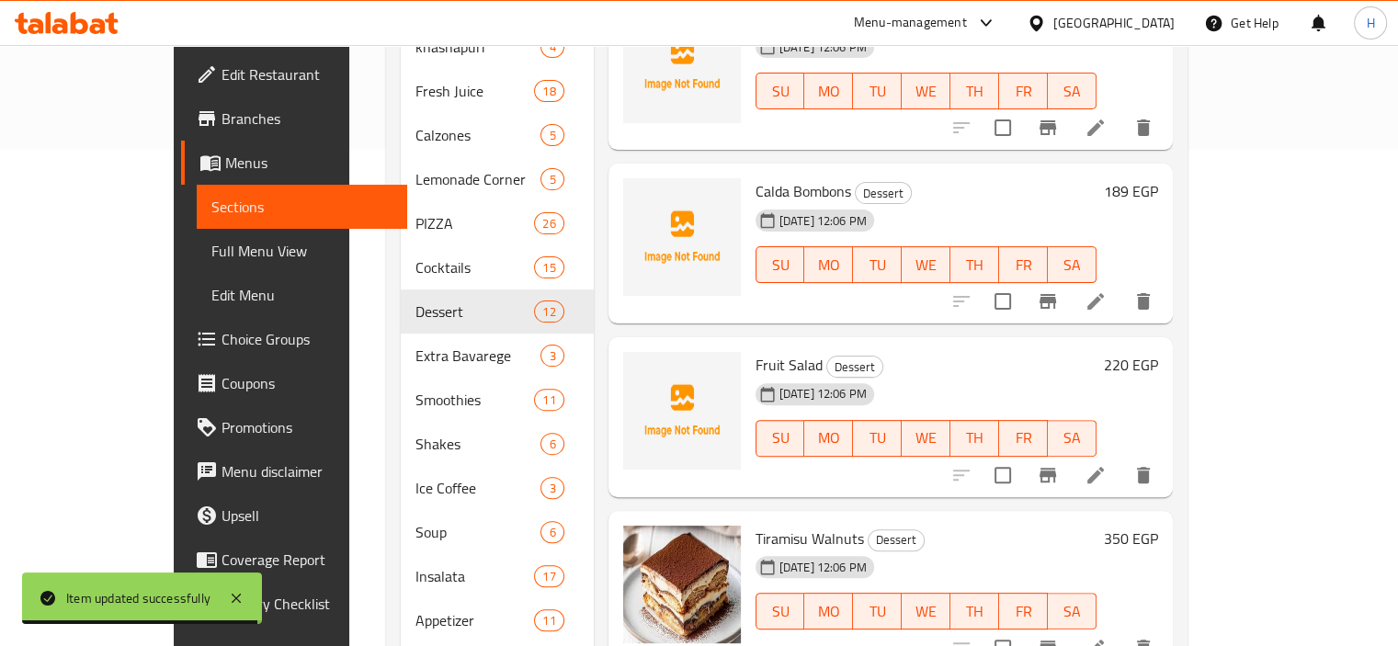
scroll to position [643, 0]
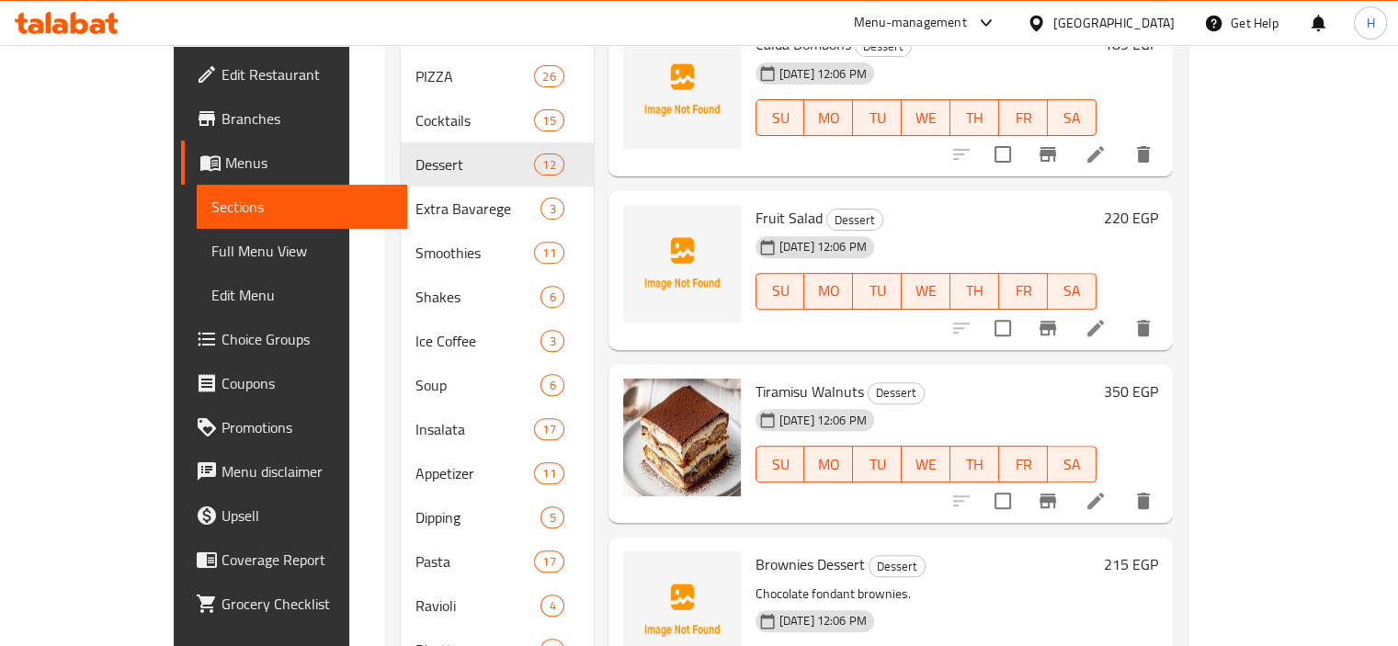
click at [1104, 320] on icon at bounding box center [1095, 328] width 17 height 17
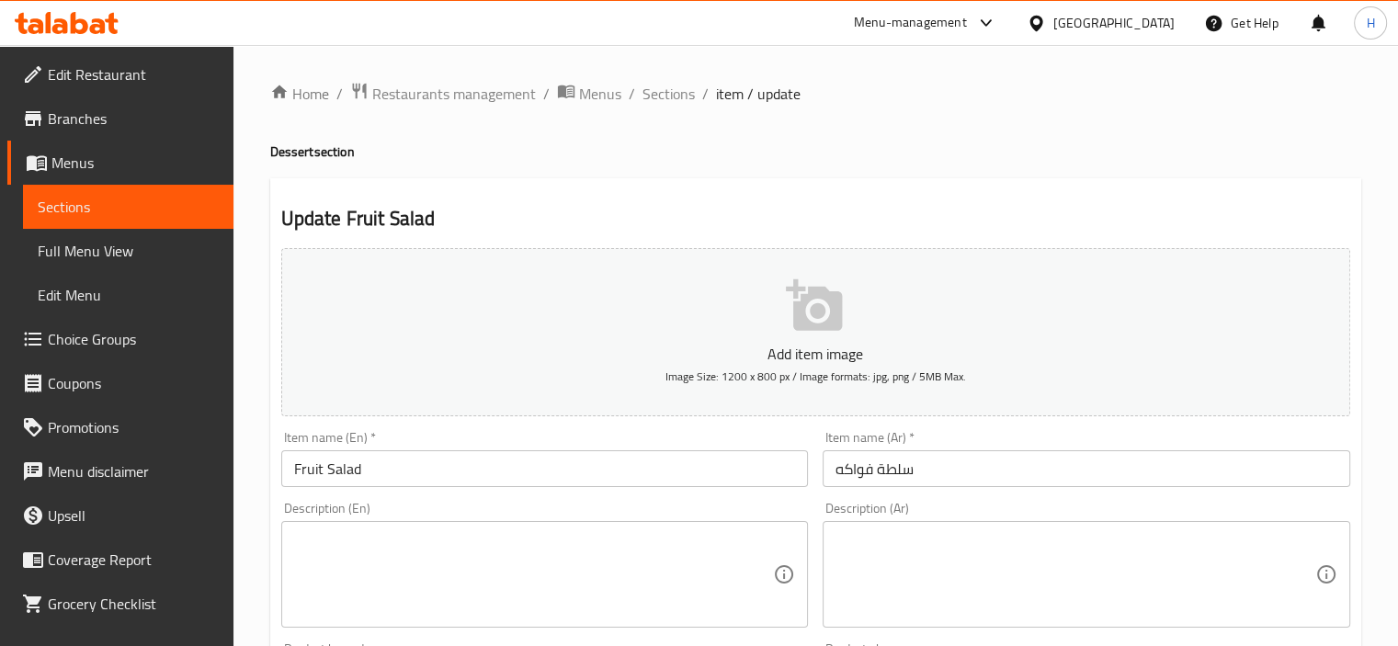
click at [1080, 591] on textarea at bounding box center [1075, 574] width 480 height 87
paste textarea "فواكه مشكلة طازجة."
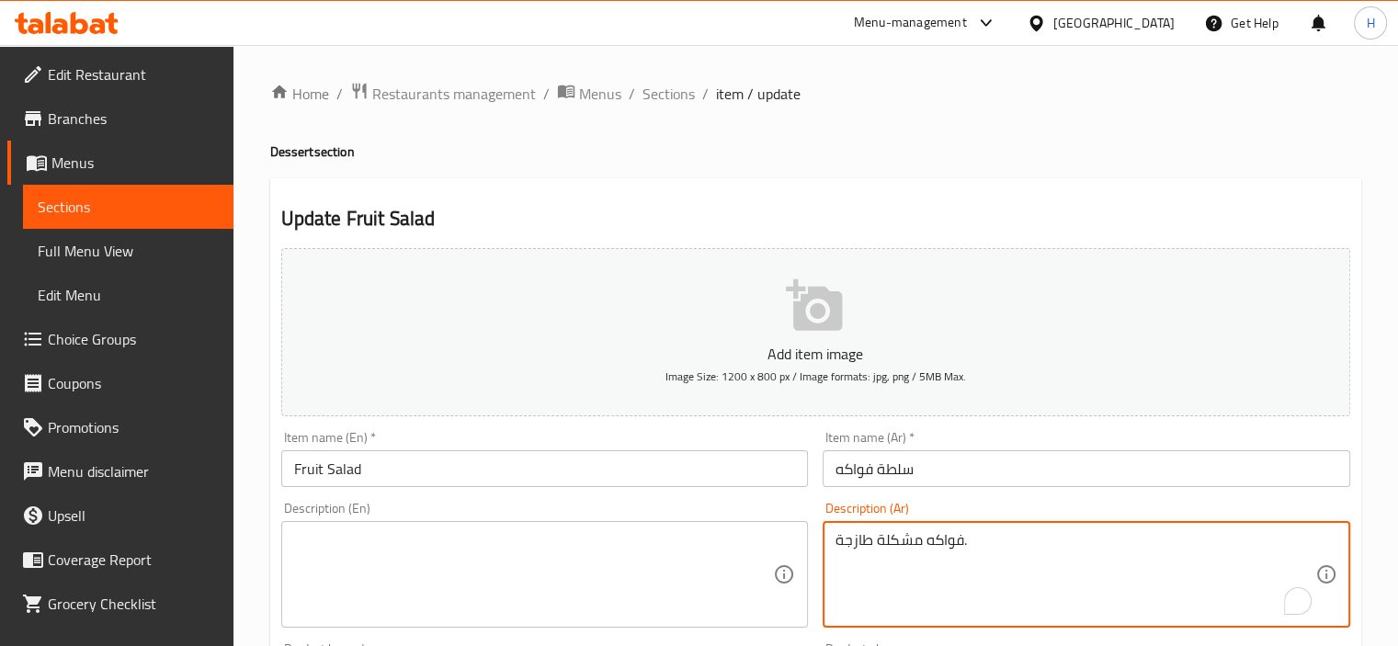
type textarea "فواكه مشكلة طازجة."
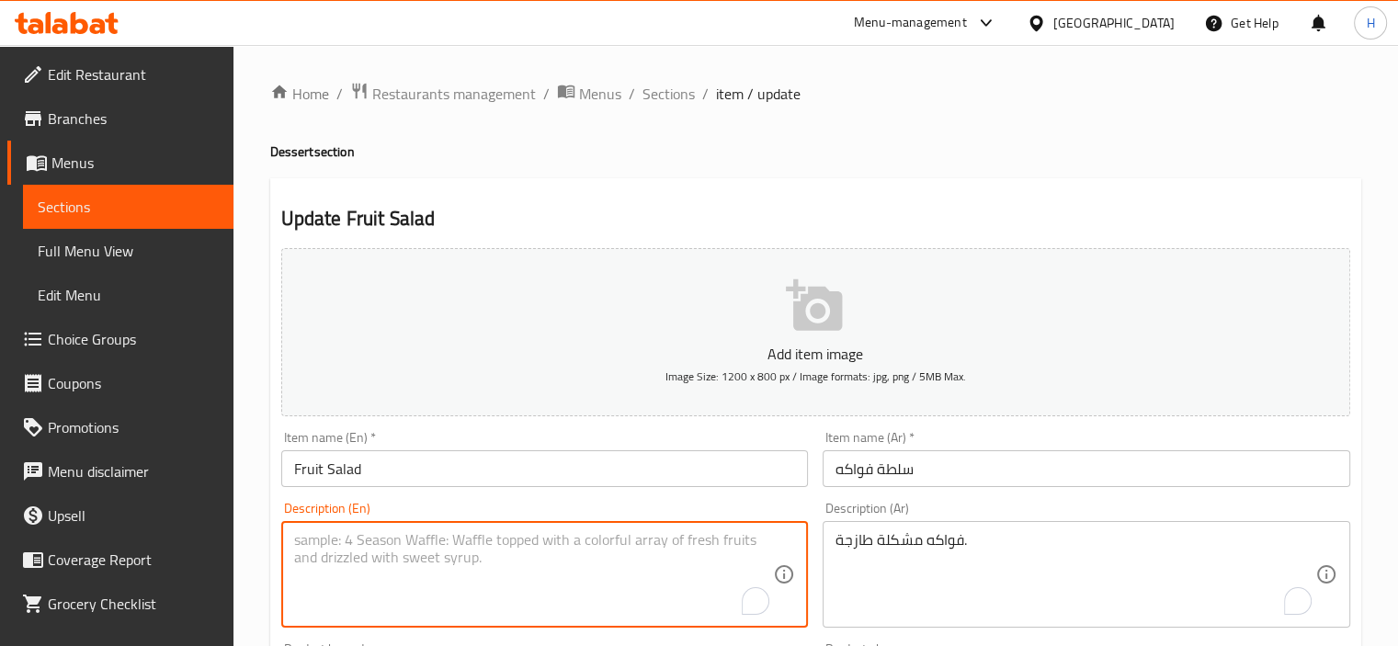
click at [544, 543] on textarea "To enrich screen reader interactions, please activate Accessibility in Grammarl…" at bounding box center [534, 574] width 480 height 87
paste textarea "Fresh mixed fruits."
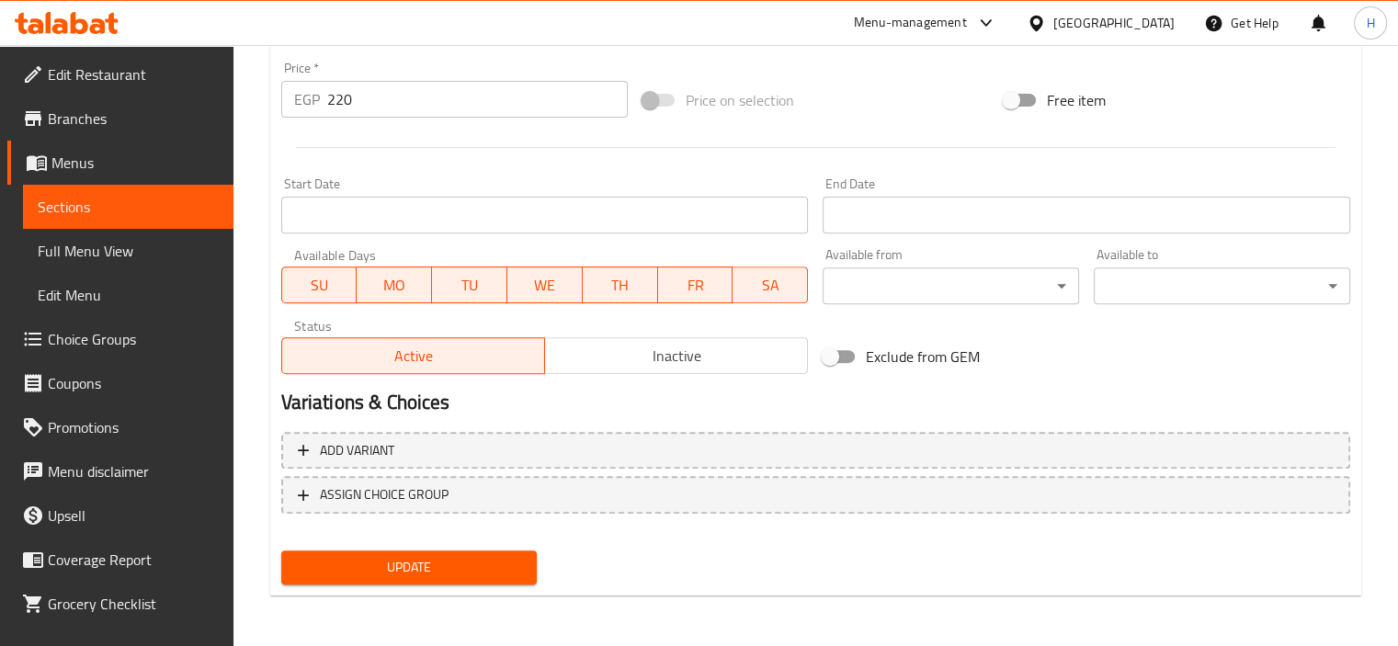
type textarea "Fresh mixed fruits."
click at [454, 572] on span "Update" at bounding box center [409, 567] width 227 height 23
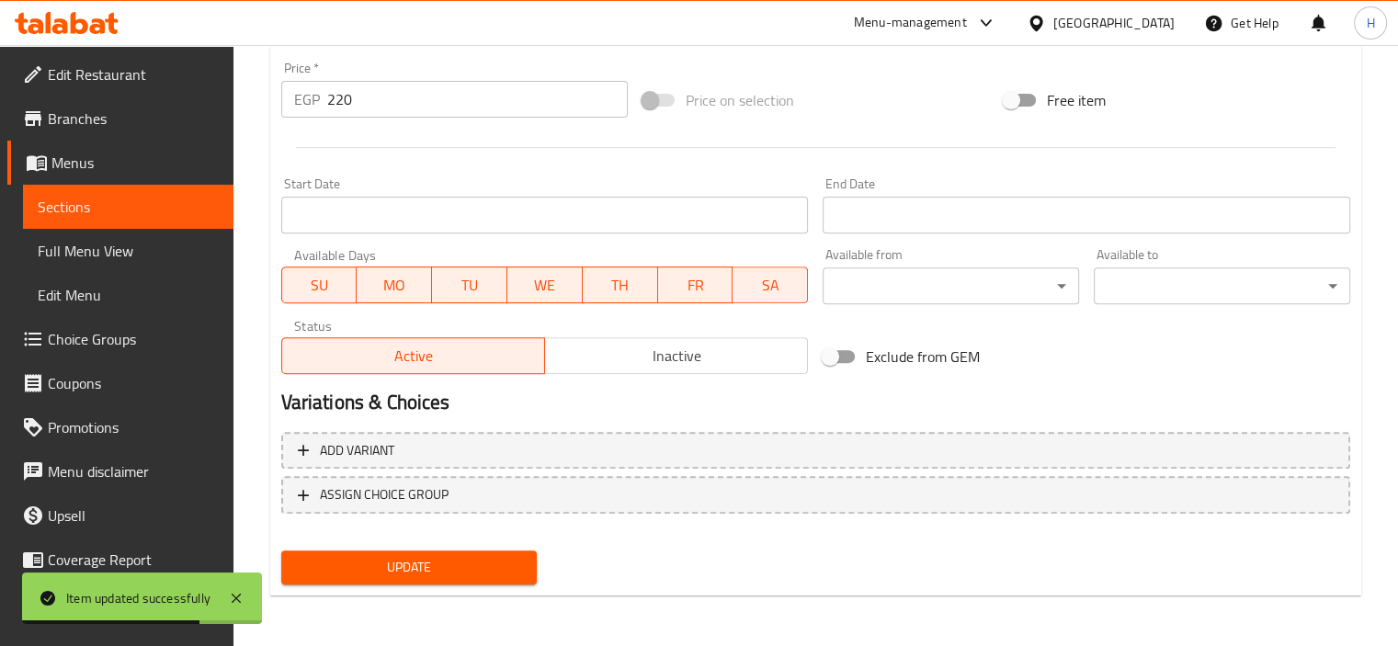
click at [720, 539] on div "Add variant ASSIGN CHOICE GROUP" at bounding box center [815, 484] width 1083 height 119
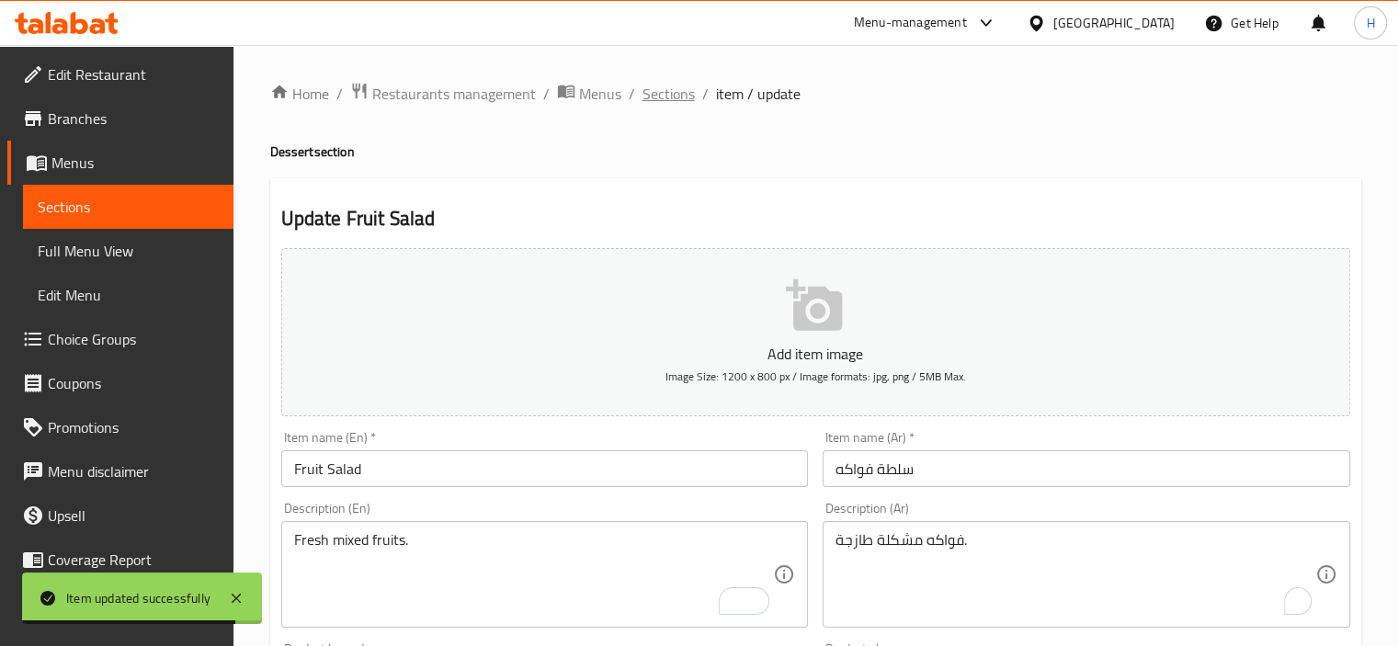
click at [674, 89] on span "Sections" at bounding box center [668, 94] width 52 height 22
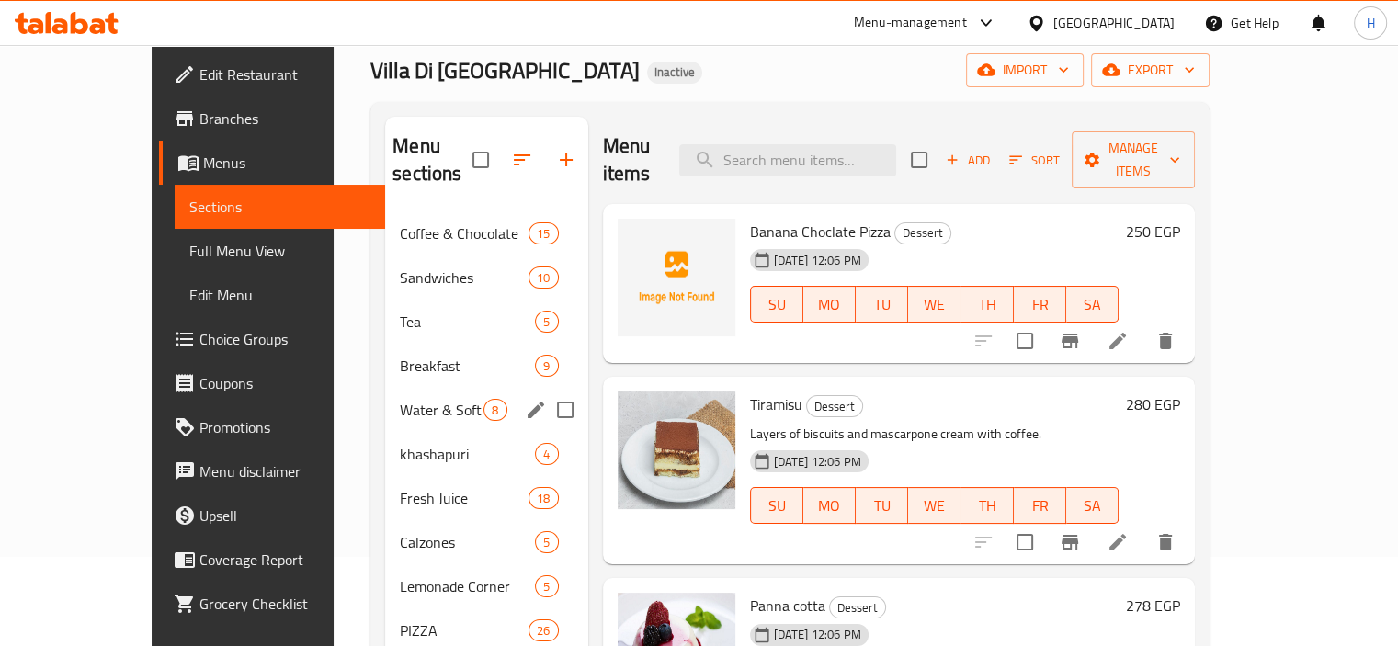
scroll to position [88, 0]
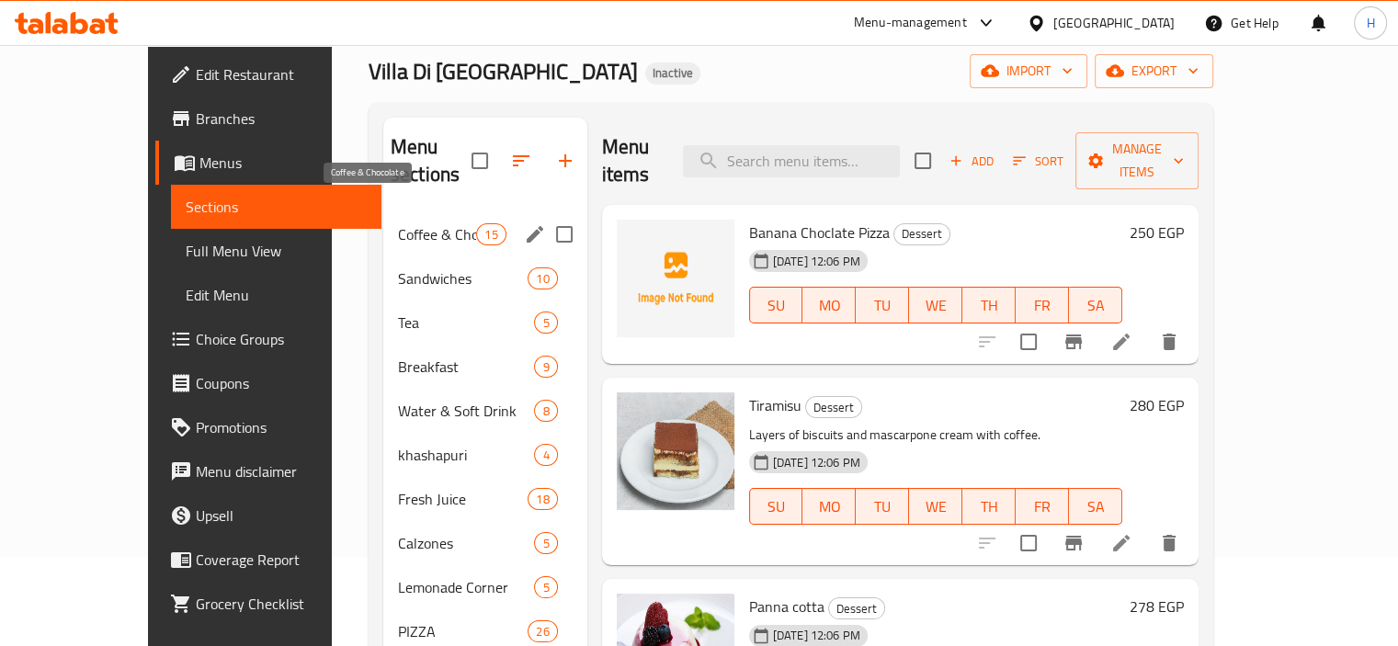
click at [398, 223] on span "Coffee & Chocolate" at bounding box center [437, 234] width 78 height 22
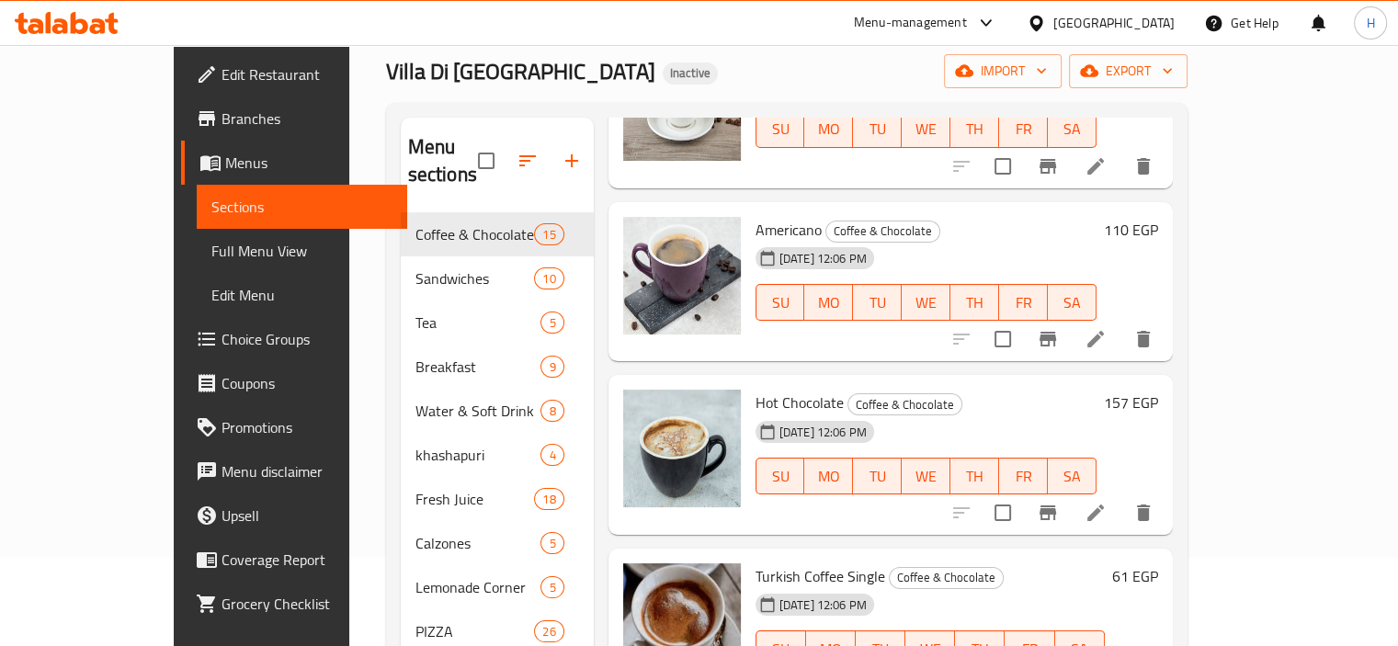
scroll to position [1327, 0]
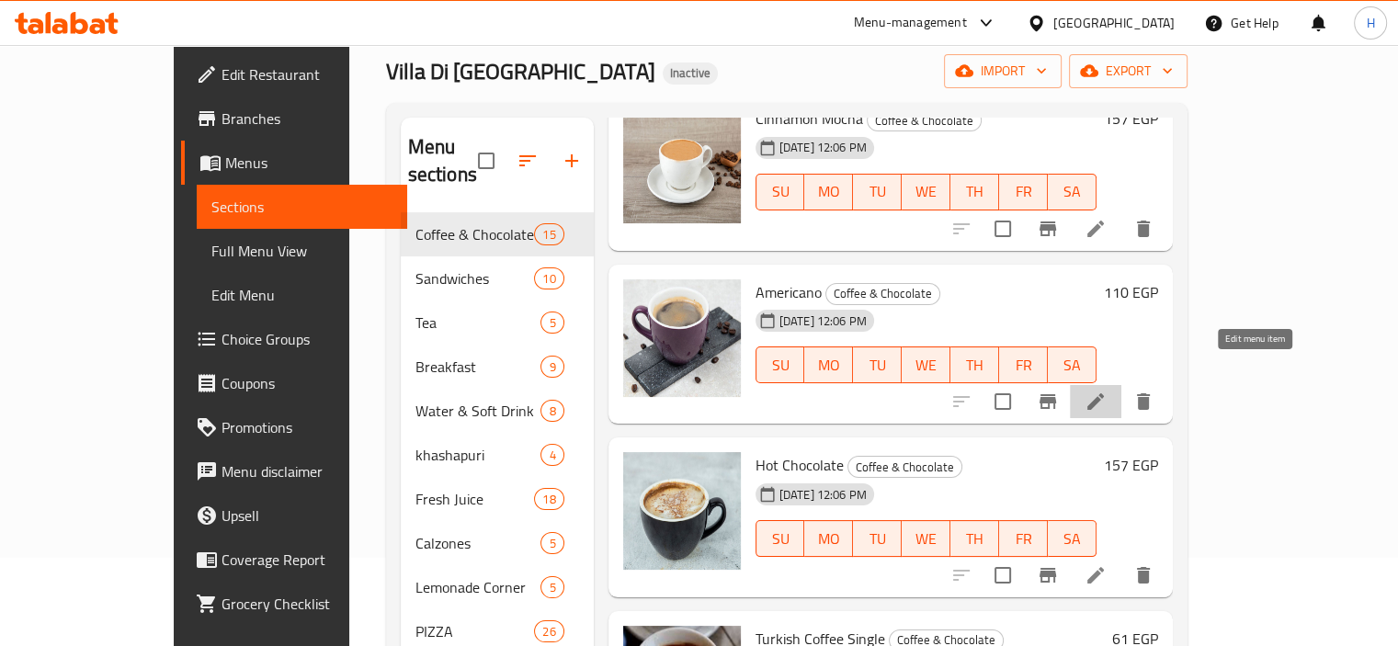
click at [1106, 391] on icon at bounding box center [1095, 402] width 22 height 22
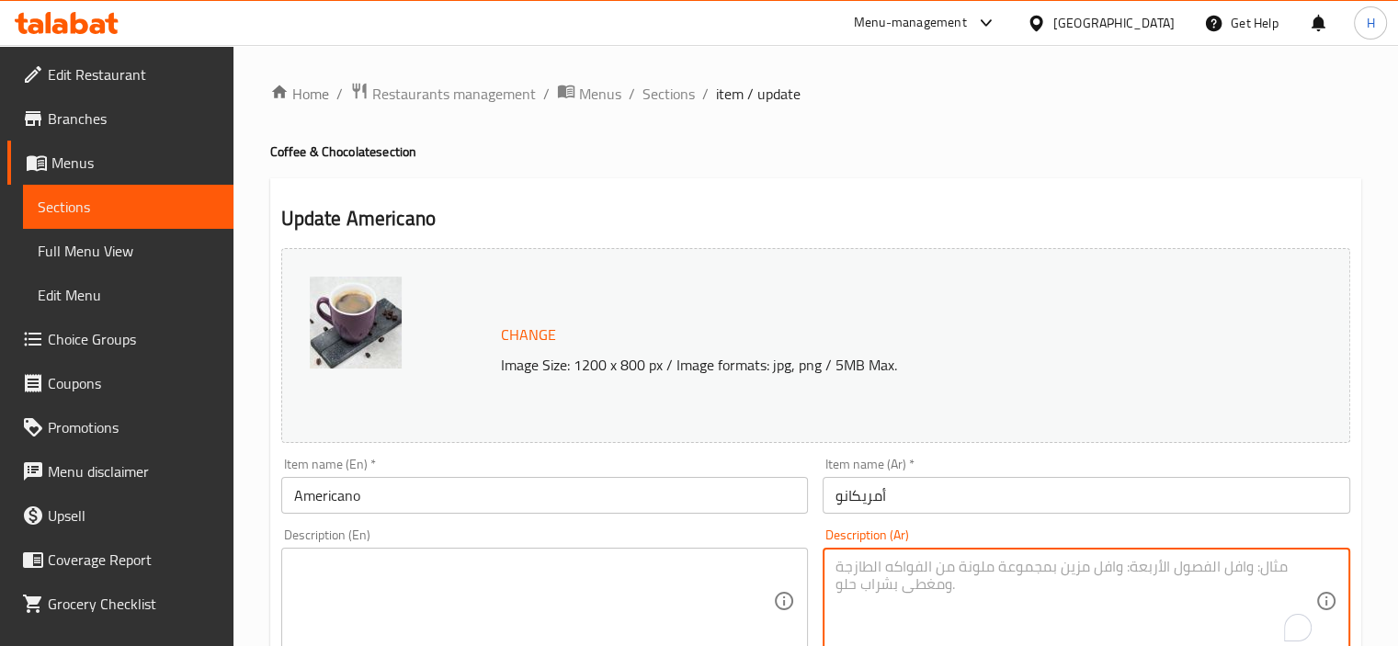
click at [1038, 574] on textarea "To enrich screen reader interactions, please activate Accessibility in Grammarl…" at bounding box center [1075, 601] width 480 height 87
paste textarea "قهوة سوداء إسبريسو مع ماء."
type textarea "قهوة سوداء إسبريسو مع ماء."
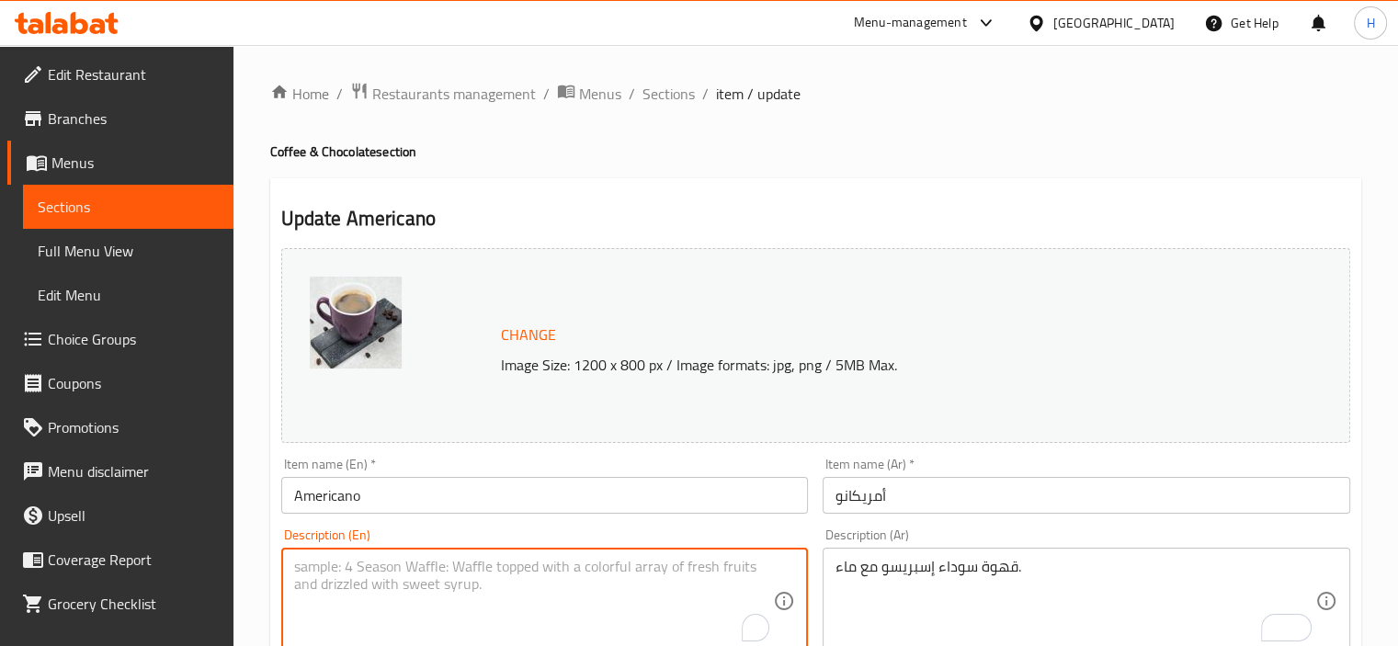
click at [488, 568] on textarea "To enrich screen reader interactions, please activate Accessibility in Grammarl…" at bounding box center [534, 601] width 480 height 87
paste textarea "Black espresso coffee with water."
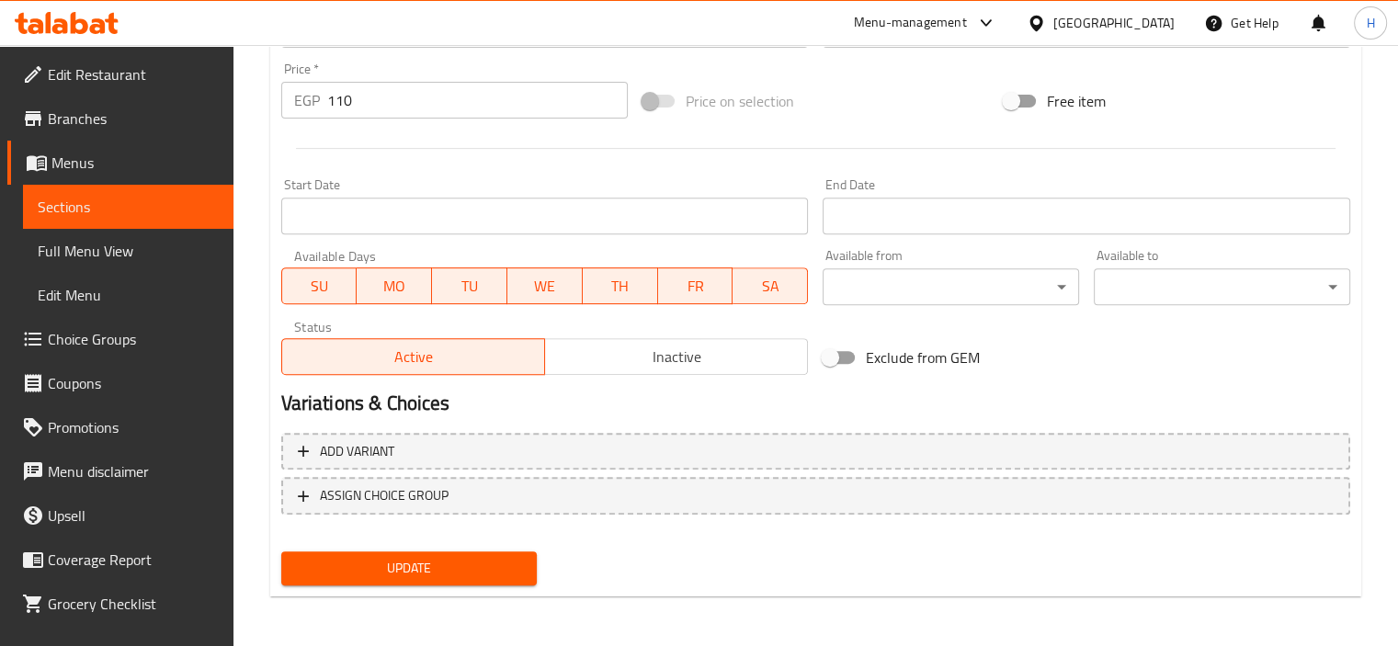
type textarea "Black espresso coffee with water."
click at [471, 562] on span "Update" at bounding box center [409, 568] width 227 height 23
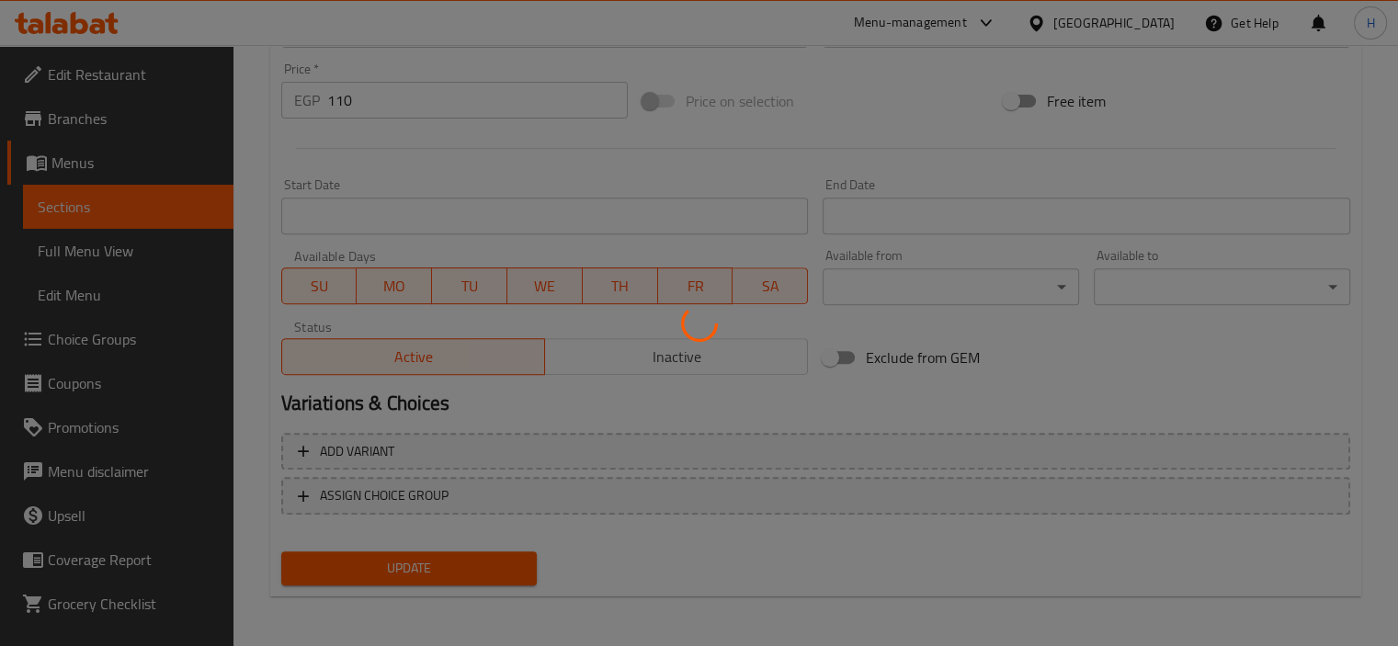
scroll to position [0, 0]
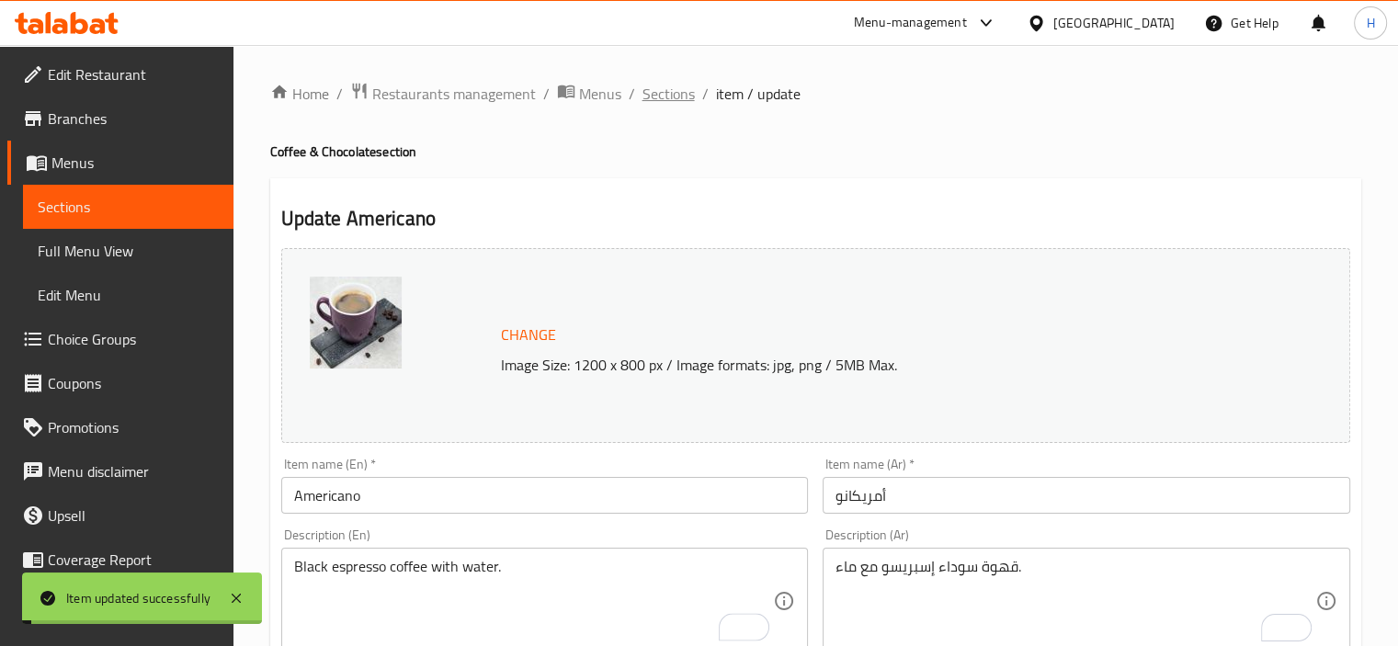
click at [670, 91] on span "Sections" at bounding box center [668, 94] width 52 height 22
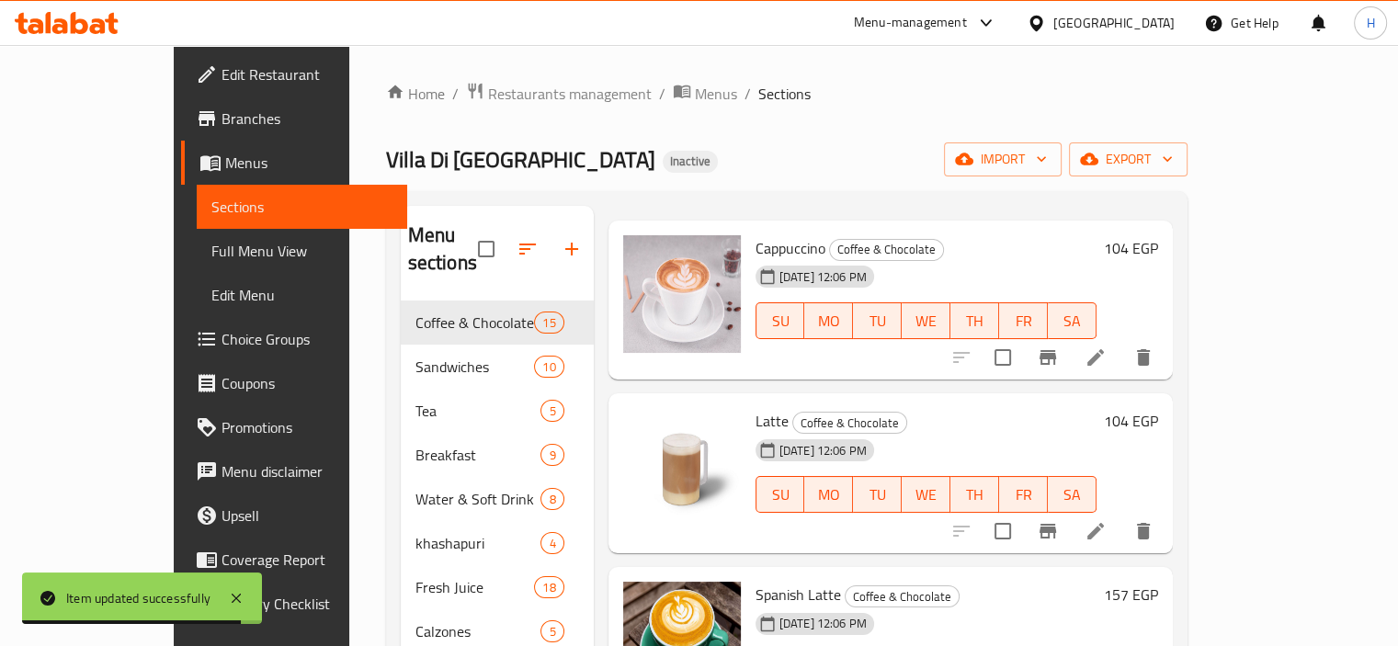
scroll to position [15, 0]
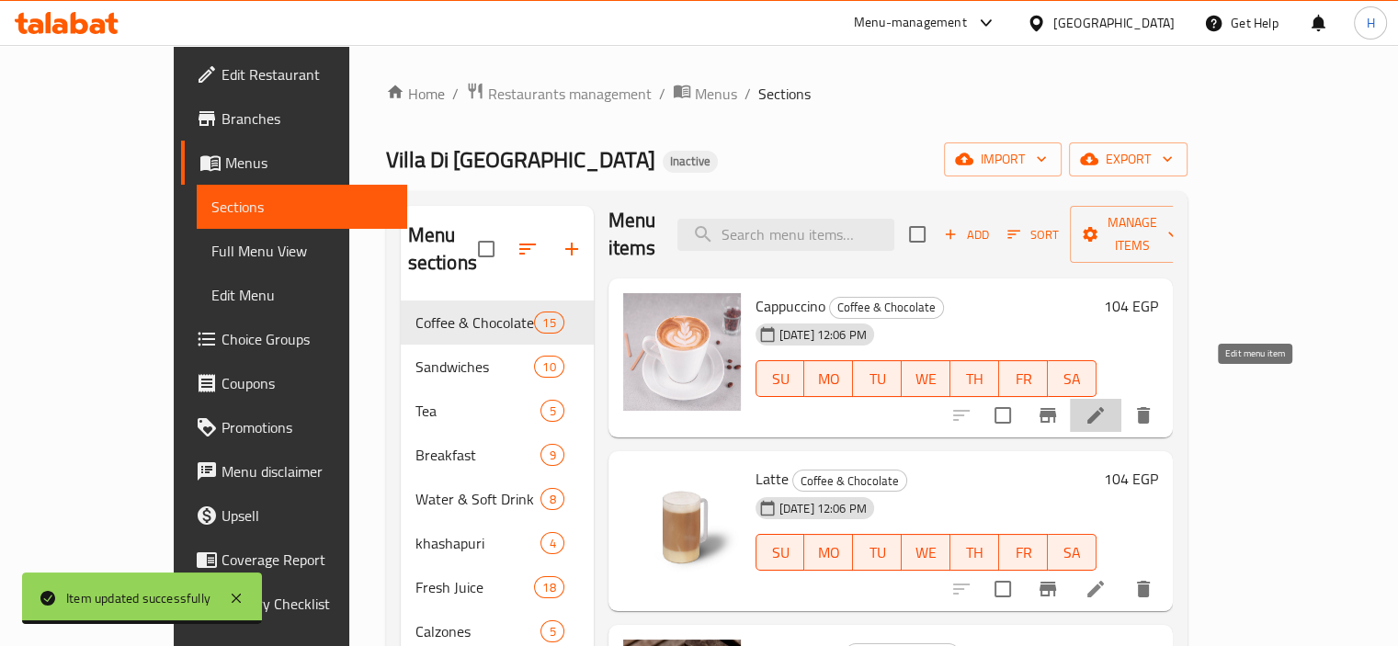
click at [1106, 404] on icon at bounding box center [1095, 415] width 22 height 22
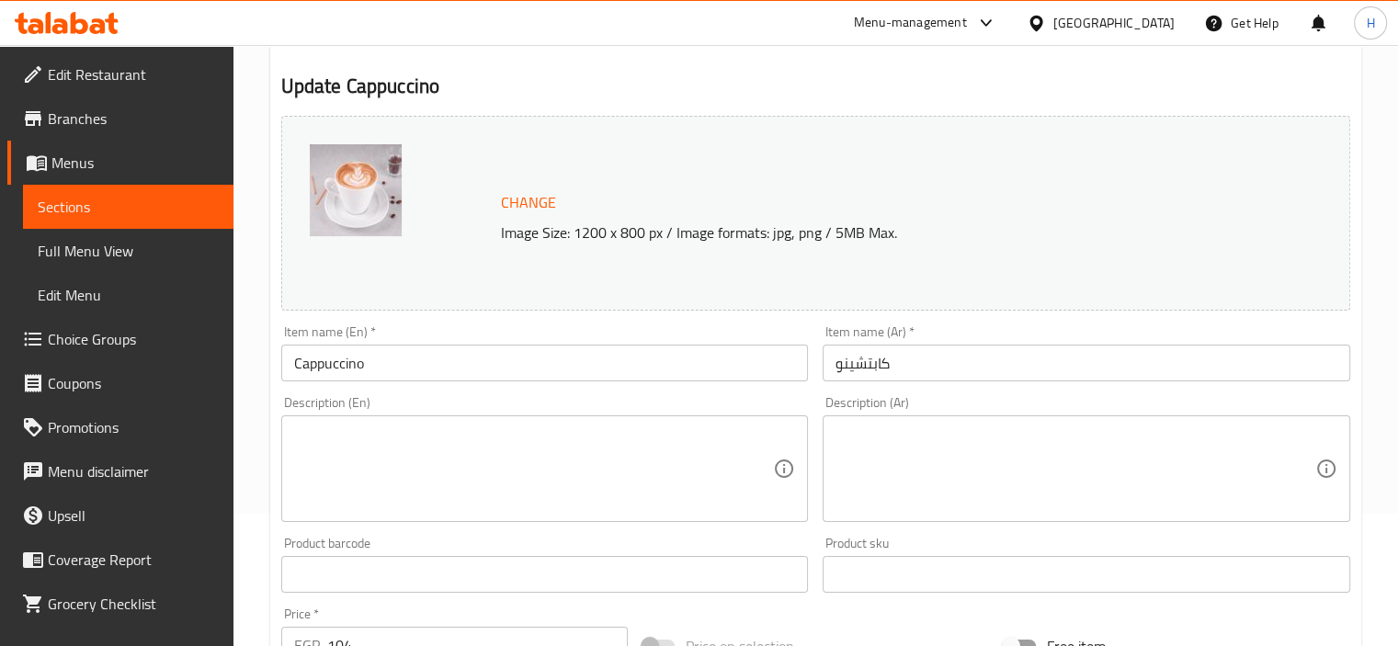
scroll to position [132, 0]
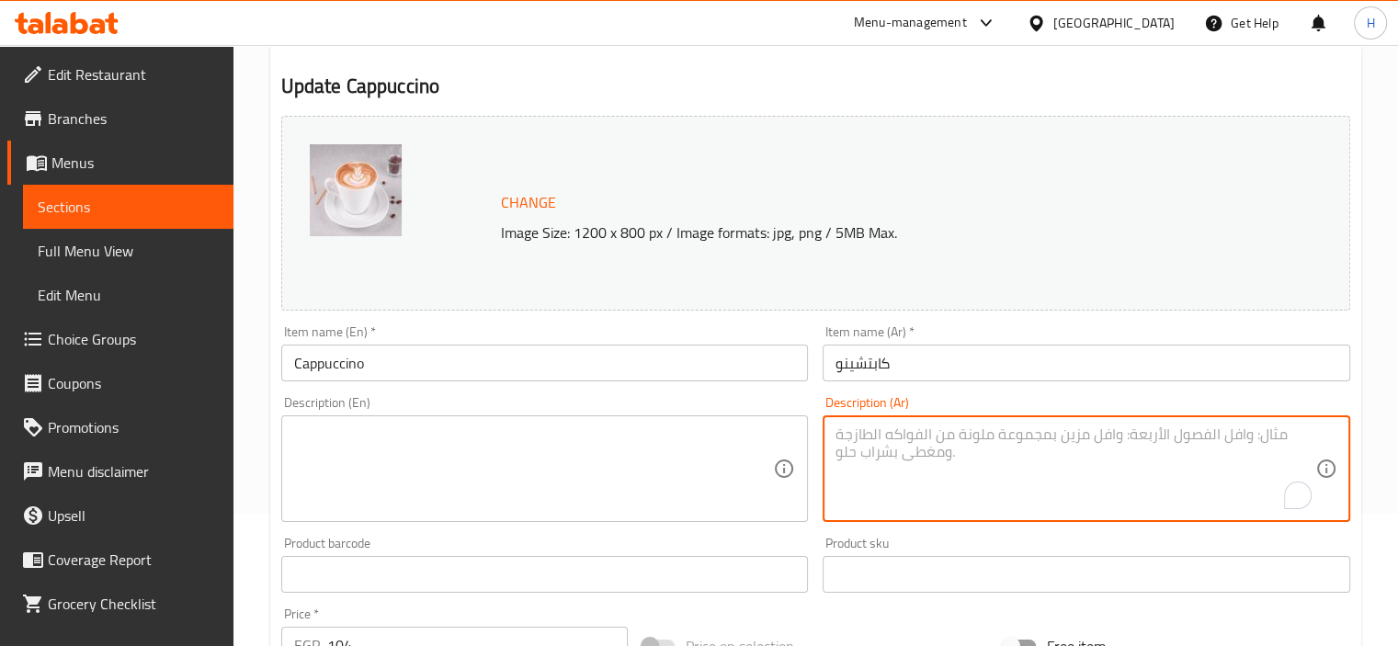
click at [1114, 484] on textarea "To enrich screen reader interactions, please activate Accessibility in Grammarl…" at bounding box center [1075, 468] width 480 height 87
paste textarea "إسبريسو + حليب + رغوة."
type textarea "إسبريسو + حليب + رغوة."
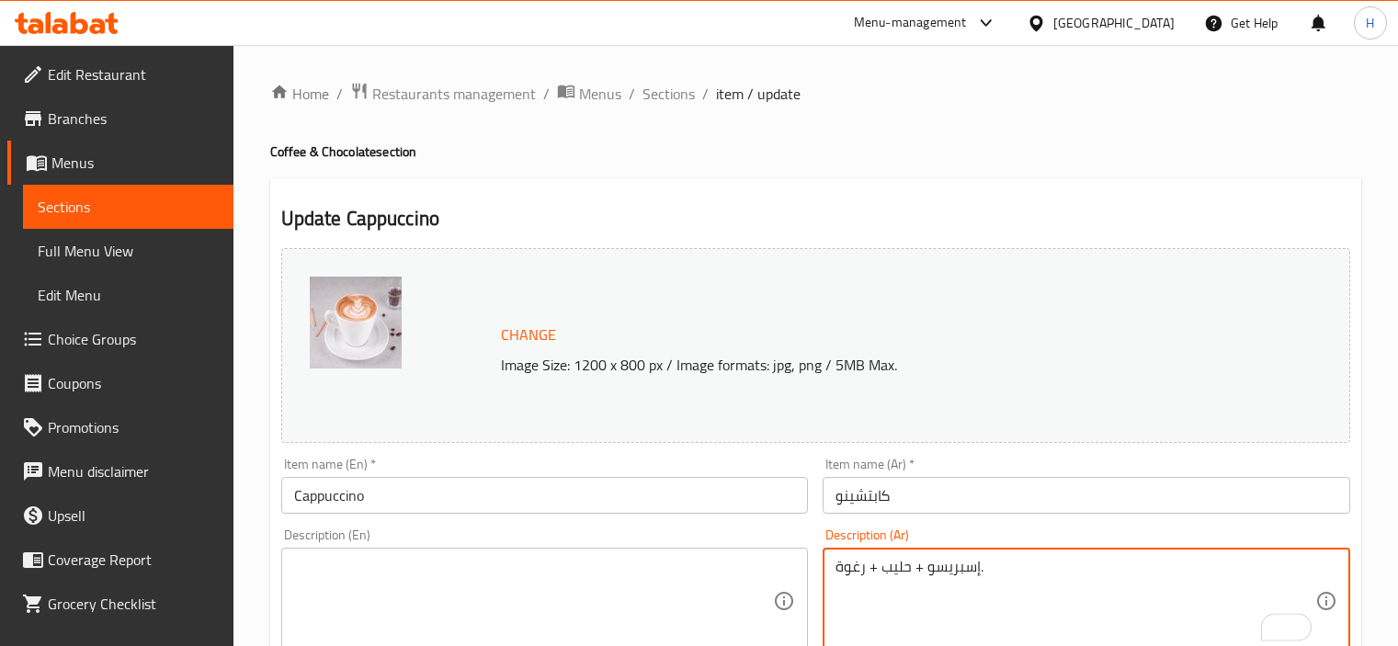
scroll to position [132, 0]
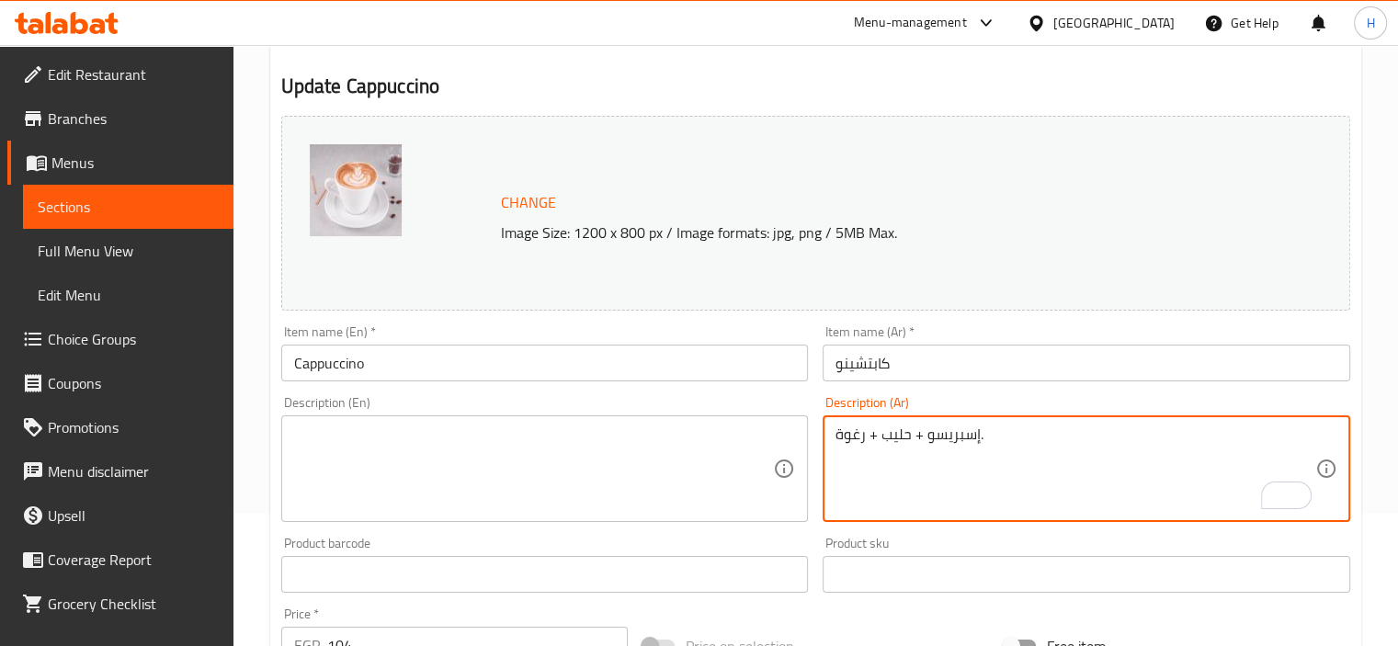
paste textarea "Espresso + milk + foam."
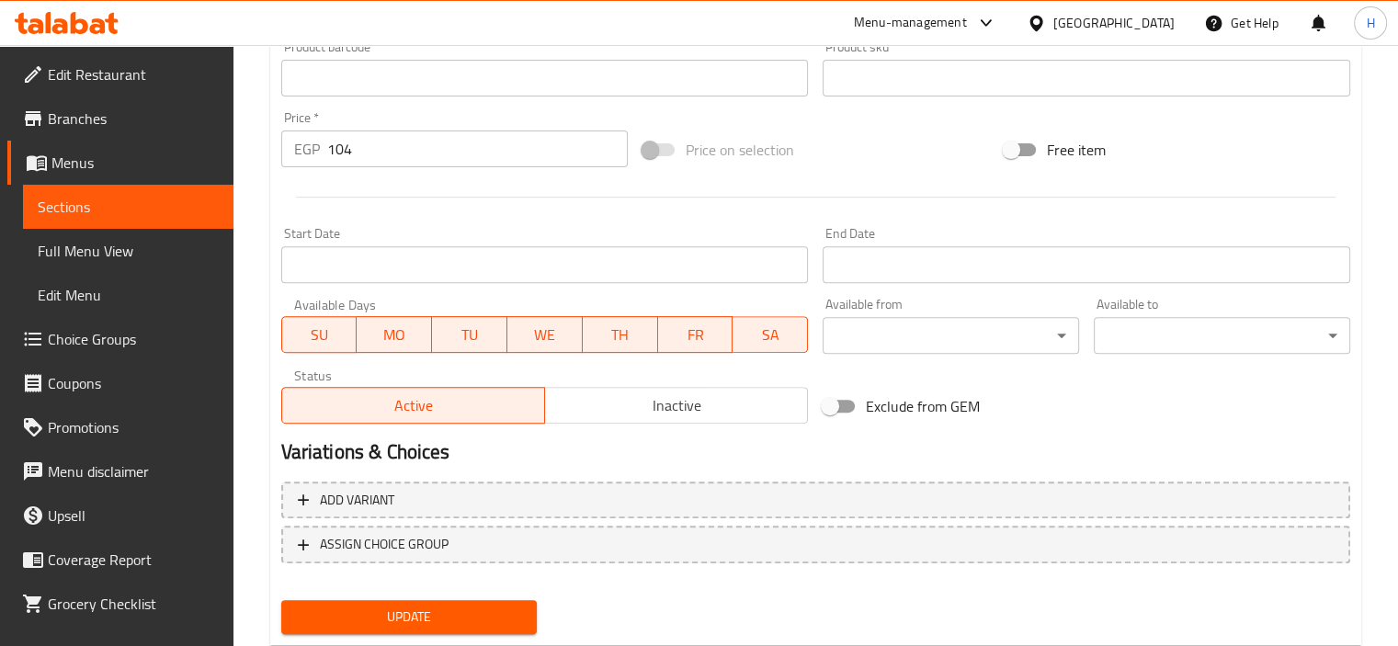
scroll to position [677, 0]
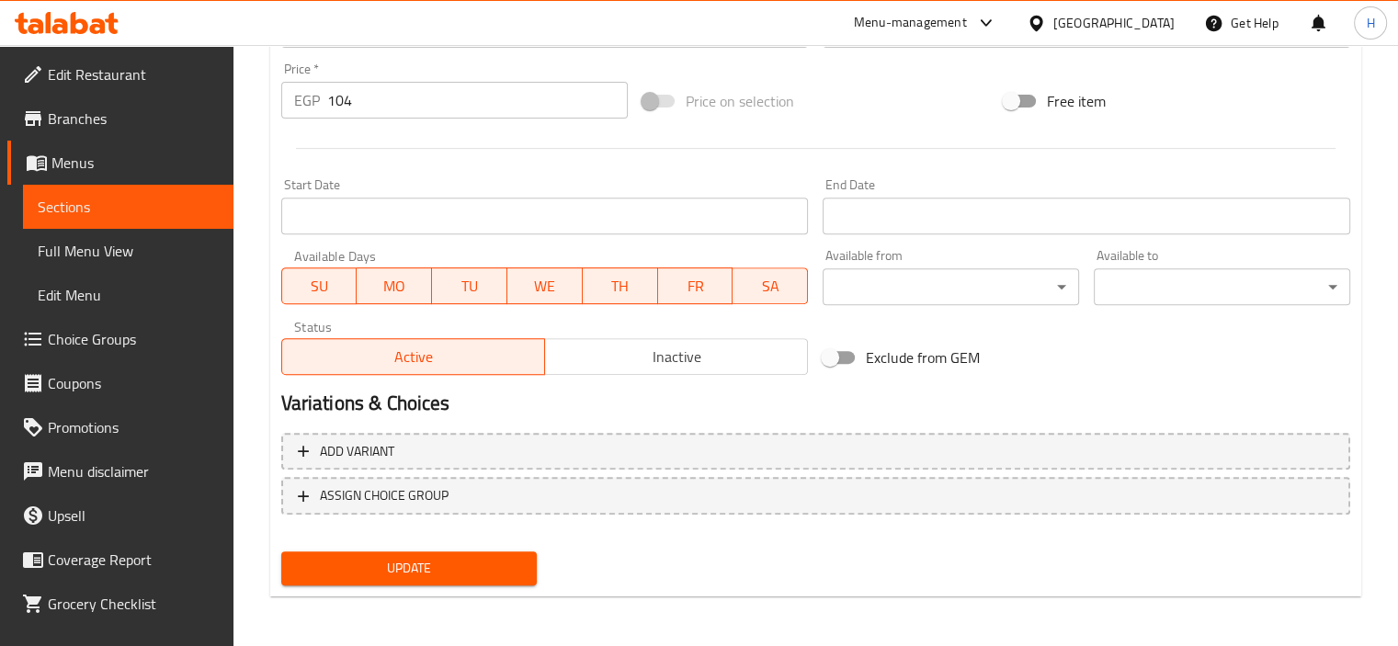
type textarea "Espresso + milk + foam."
click at [471, 549] on div "Update" at bounding box center [409, 568] width 271 height 49
click at [471, 561] on span "Update" at bounding box center [409, 568] width 227 height 23
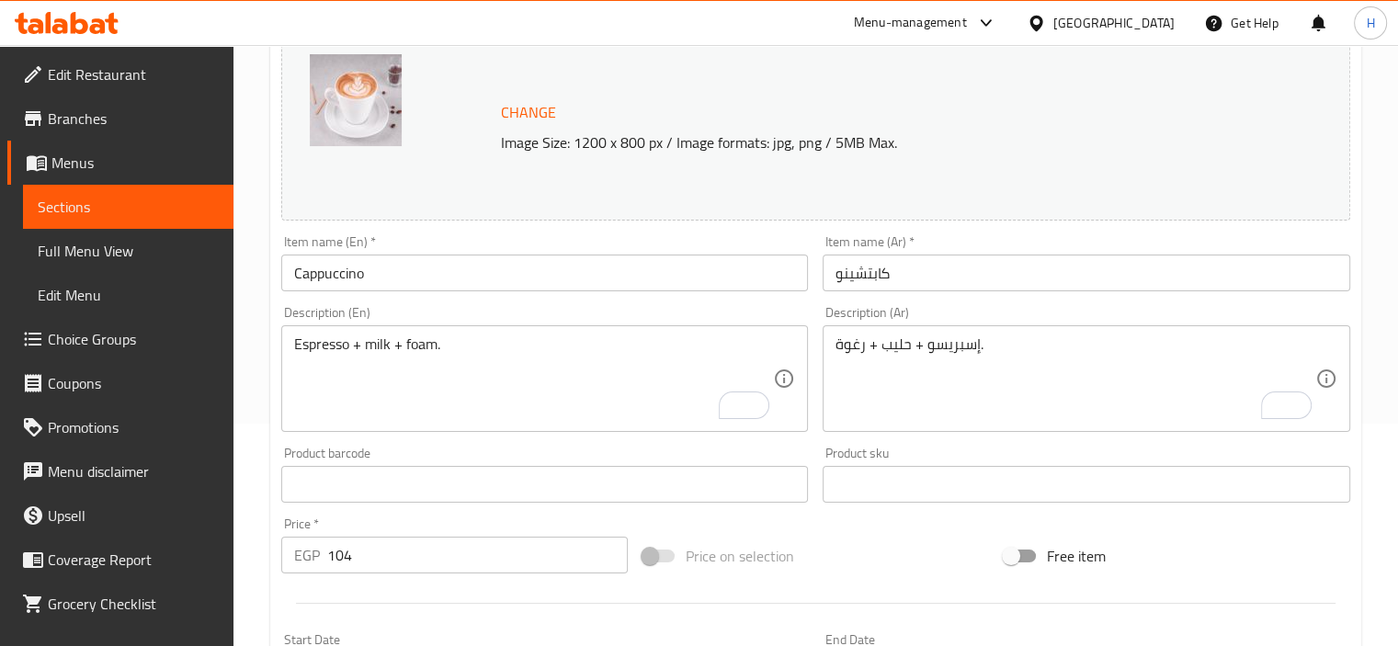
scroll to position [0, 0]
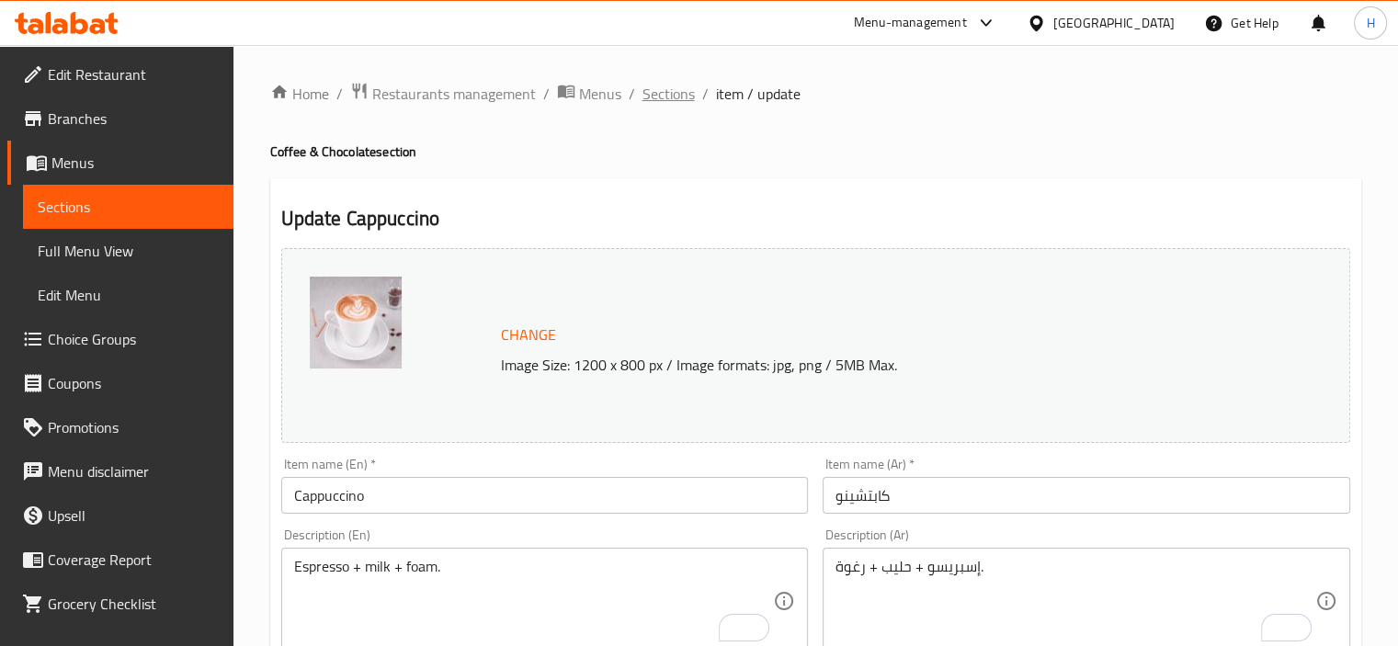
click at [682, 92] on span "Sections" at bounding box center [668, 94] width 52 height 22
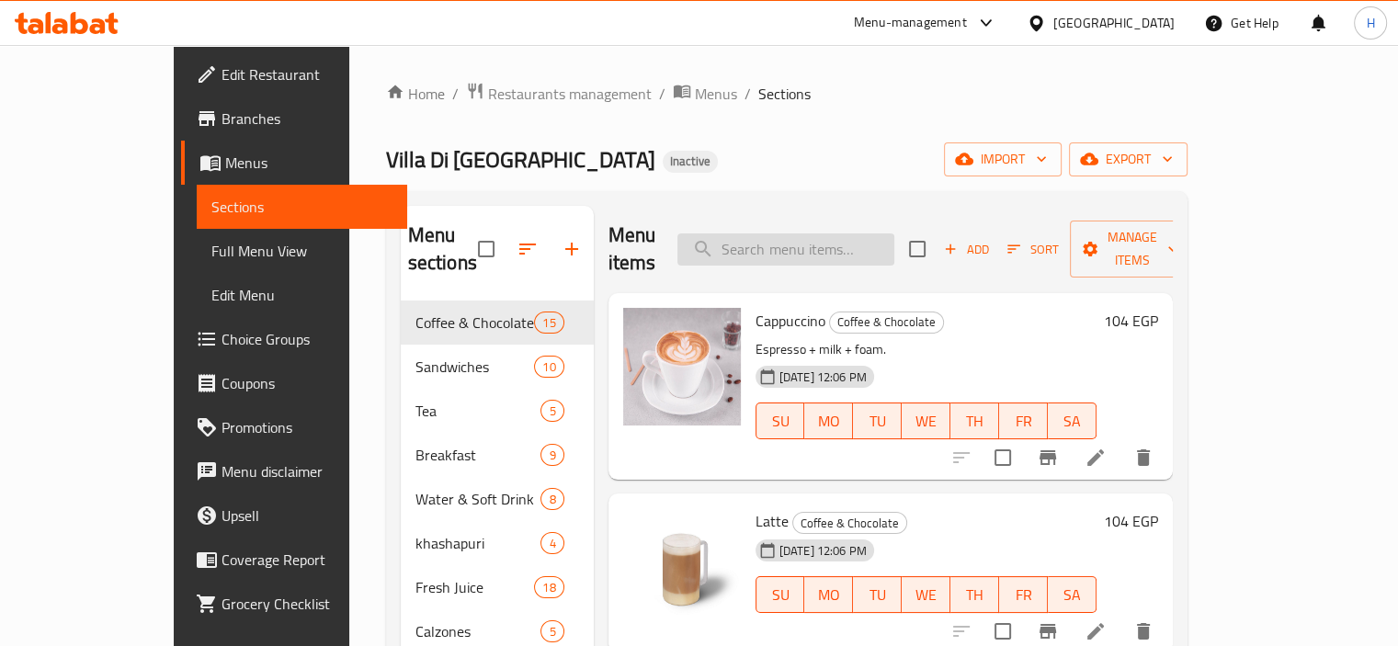
click at [823, 239] on input "search" at bounding box center [785, 249] width 217 height 32
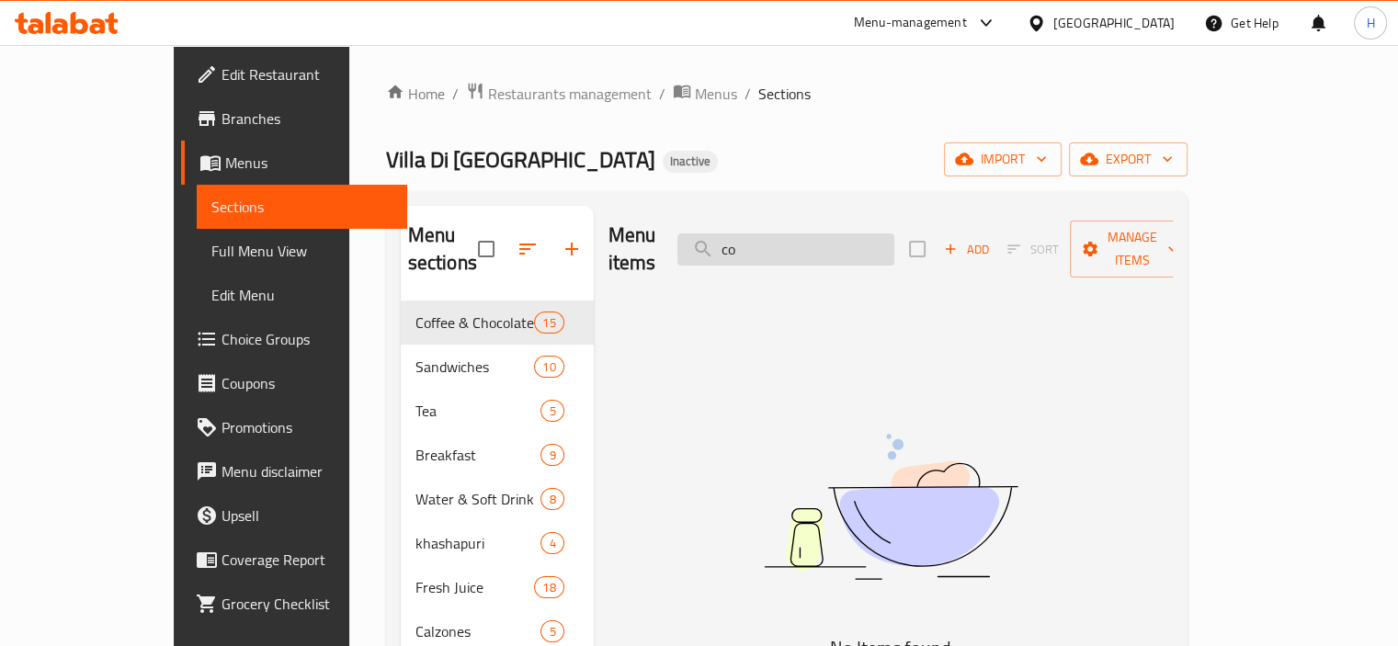
type input "c"
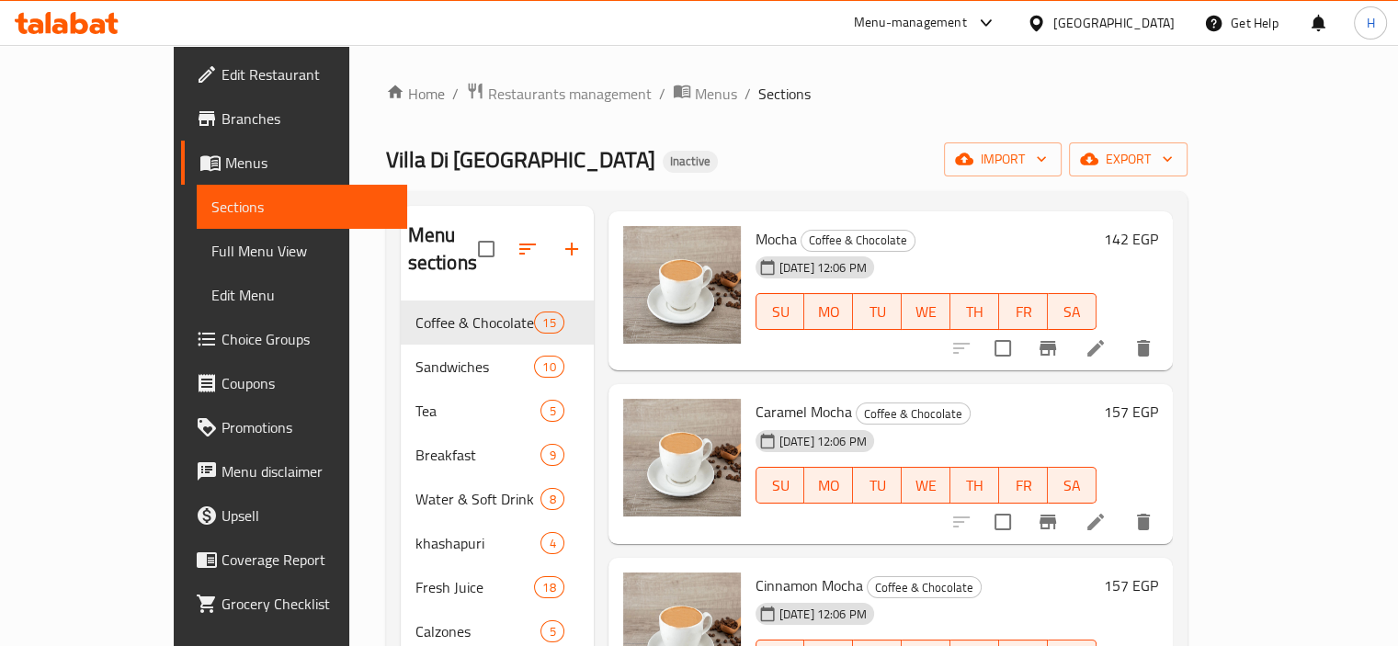
scroll to position [884, 0]
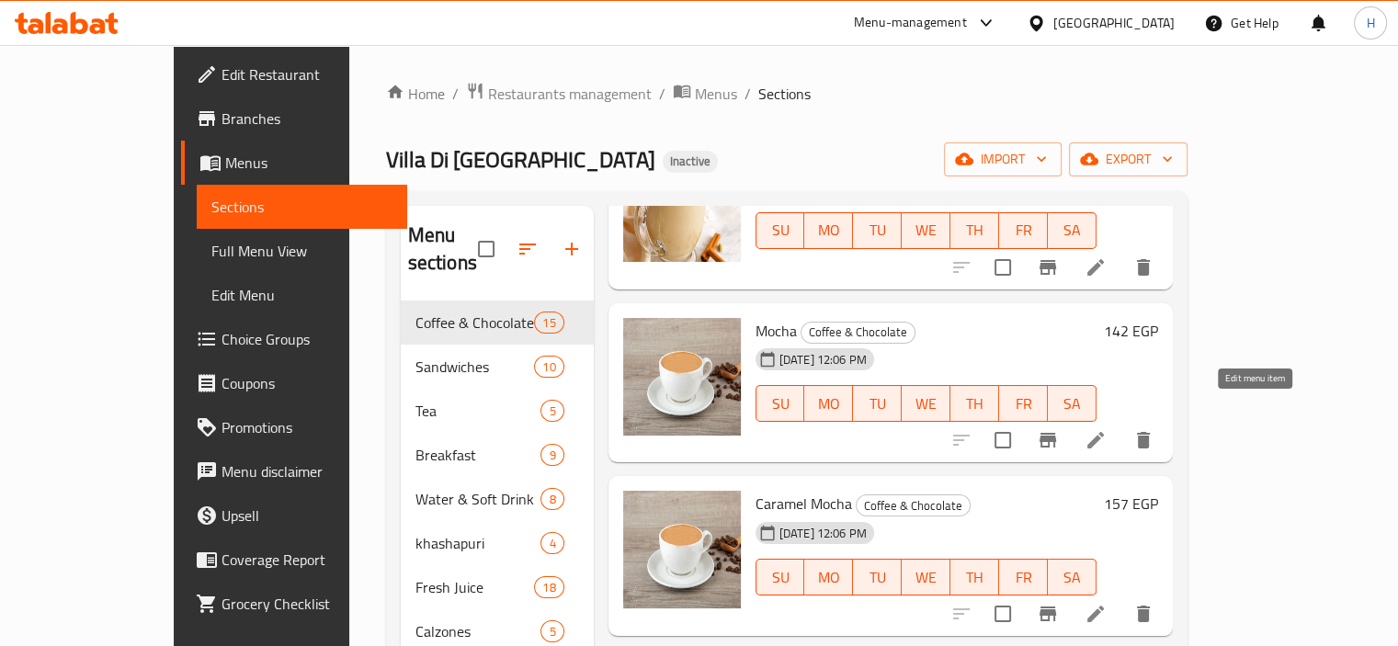
click at [1106, 429] on icon at bounding box center [1095, 440] width 22 height 22
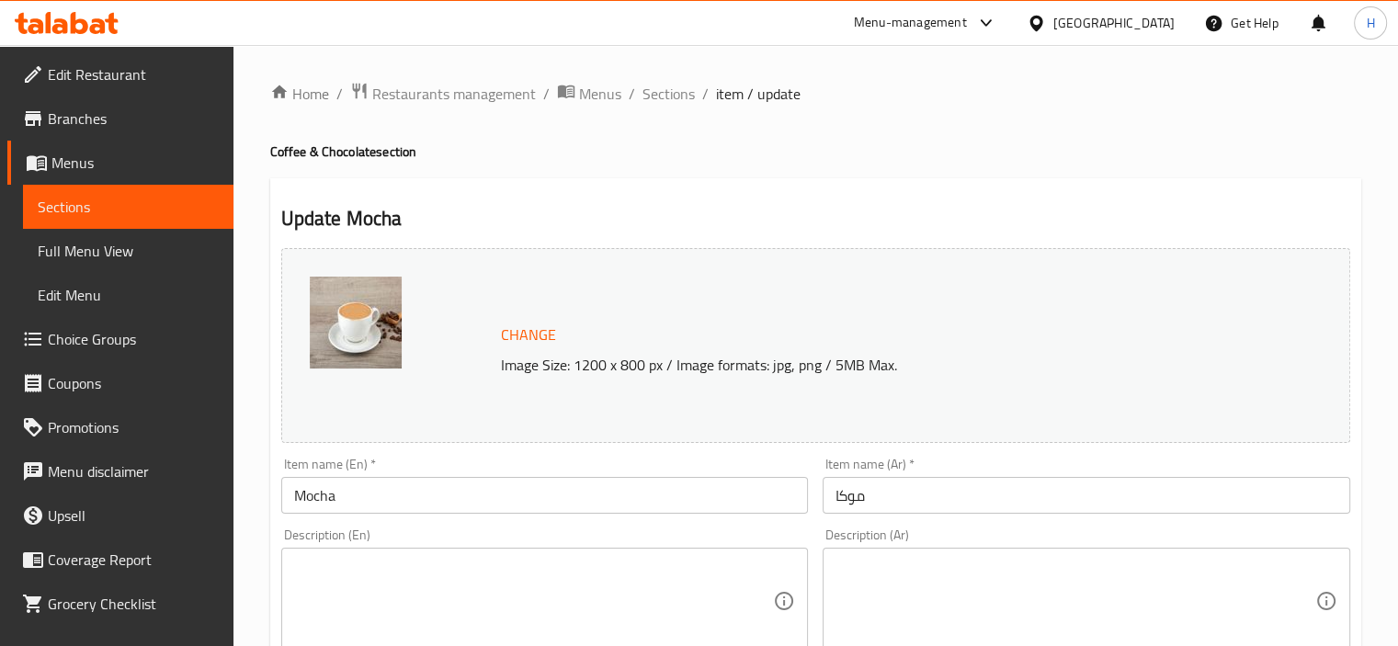
click at [1129, 567] on textarea at bounding box center [1075, 601] width 480 height 87
paste textarea "إسبريسو + شوكولاتة + حليب."
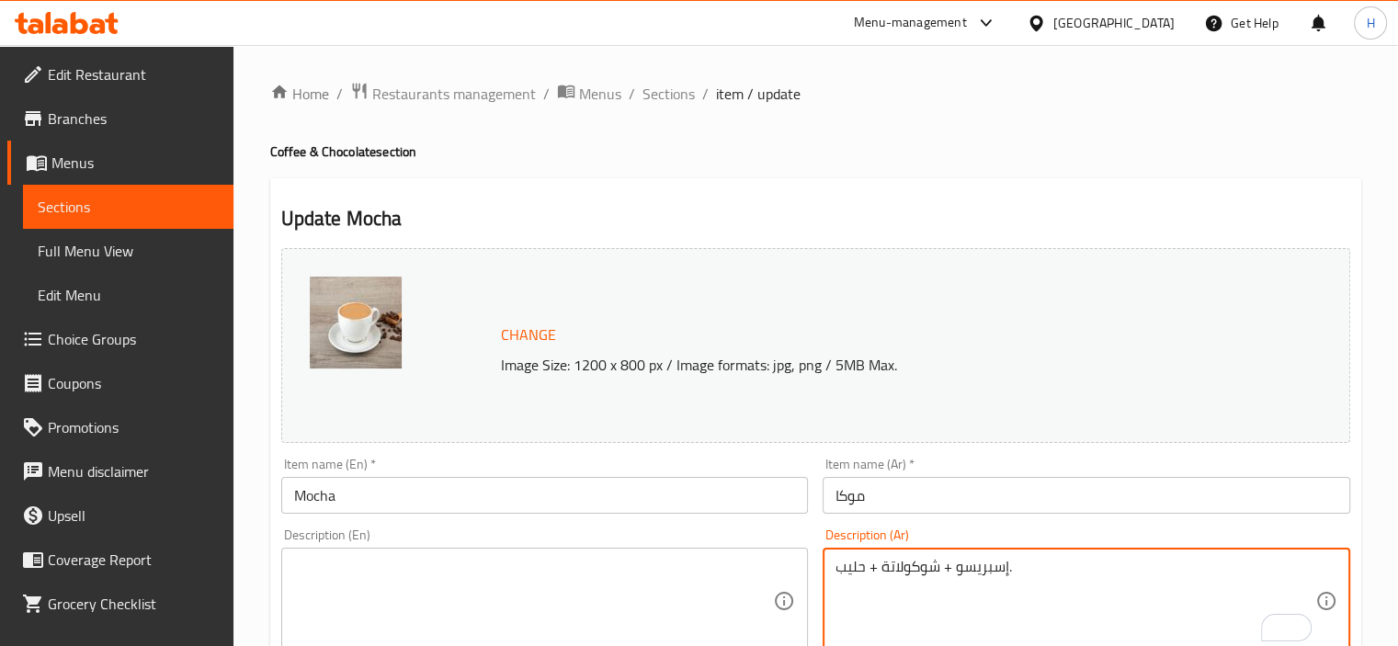
type textarea "إسبريسو + شوكولاتة + حليب."
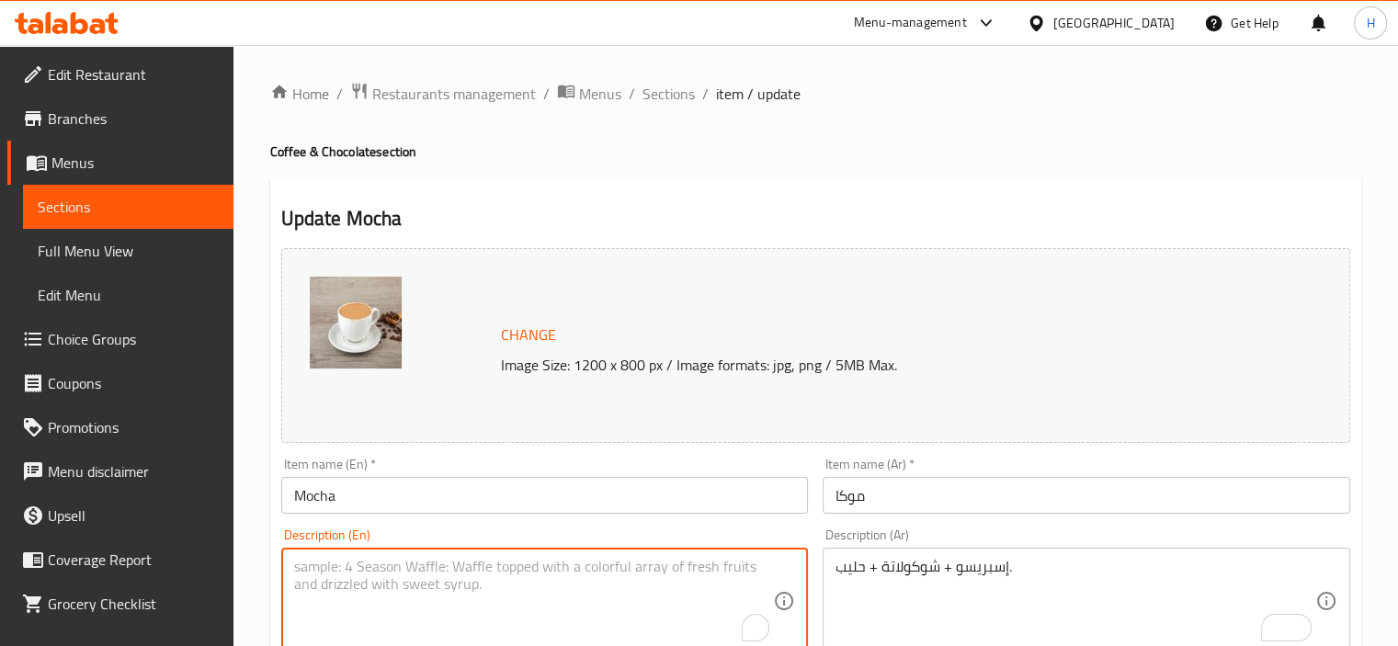
click at [547, 583] on textarea "To enrich screen reader interactions, please activate Accessibility in Grammarl…" at bounding box center [534, 601] width 480 height 87
paste textarea "Espresso + chocolate + milk."
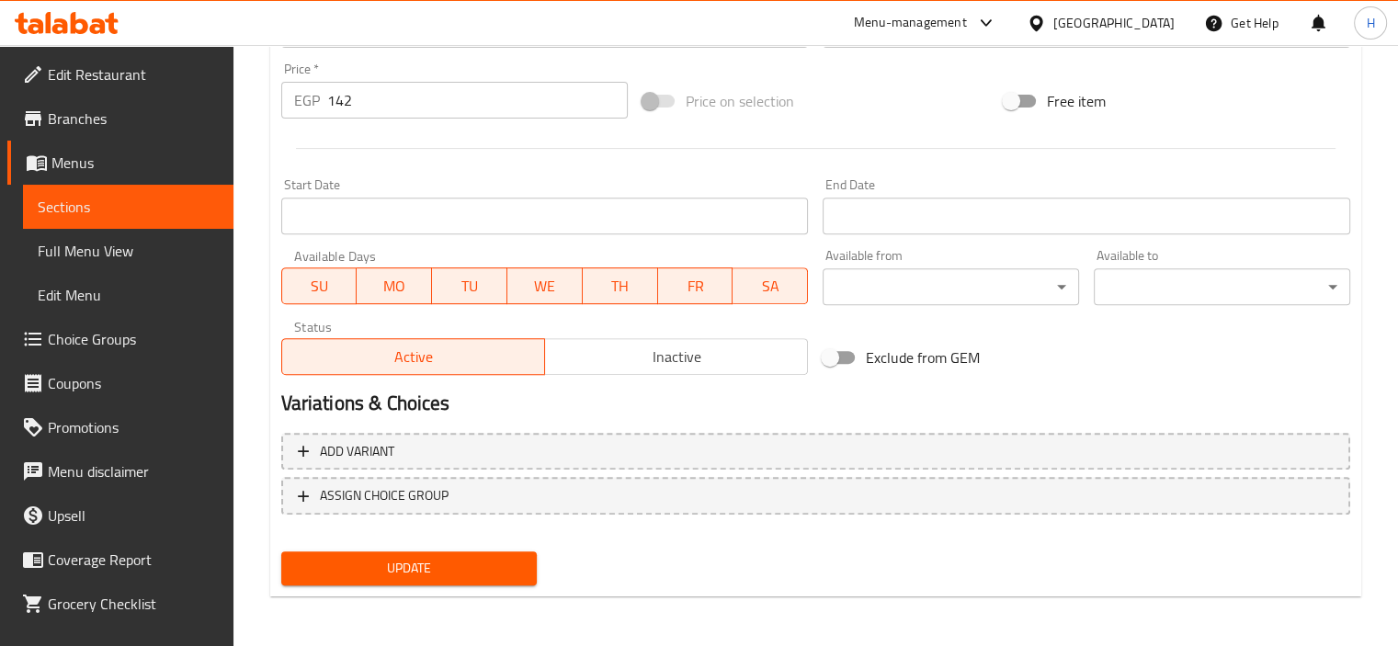
type textarea "Espresso + chocolate + milk."
click at [476, 561] on span "Update" at bounding box center [409, 568] width 227 height 23
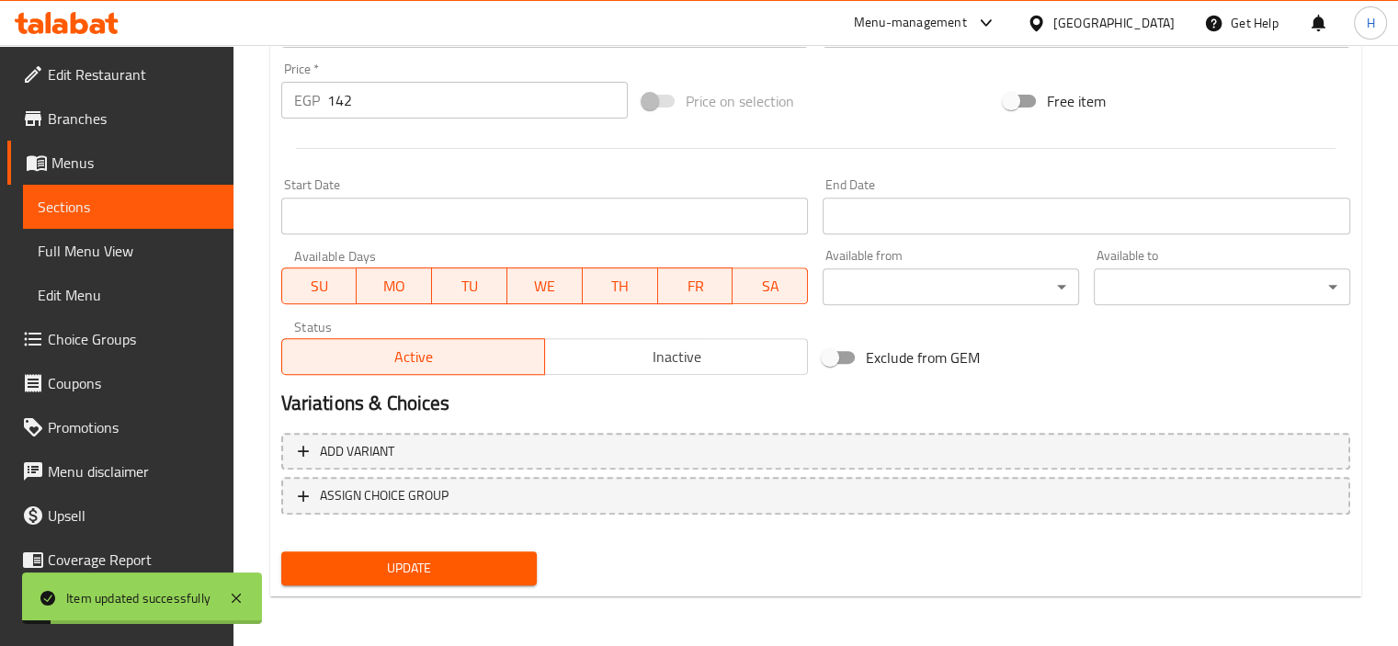
scroll to position [0, 0]
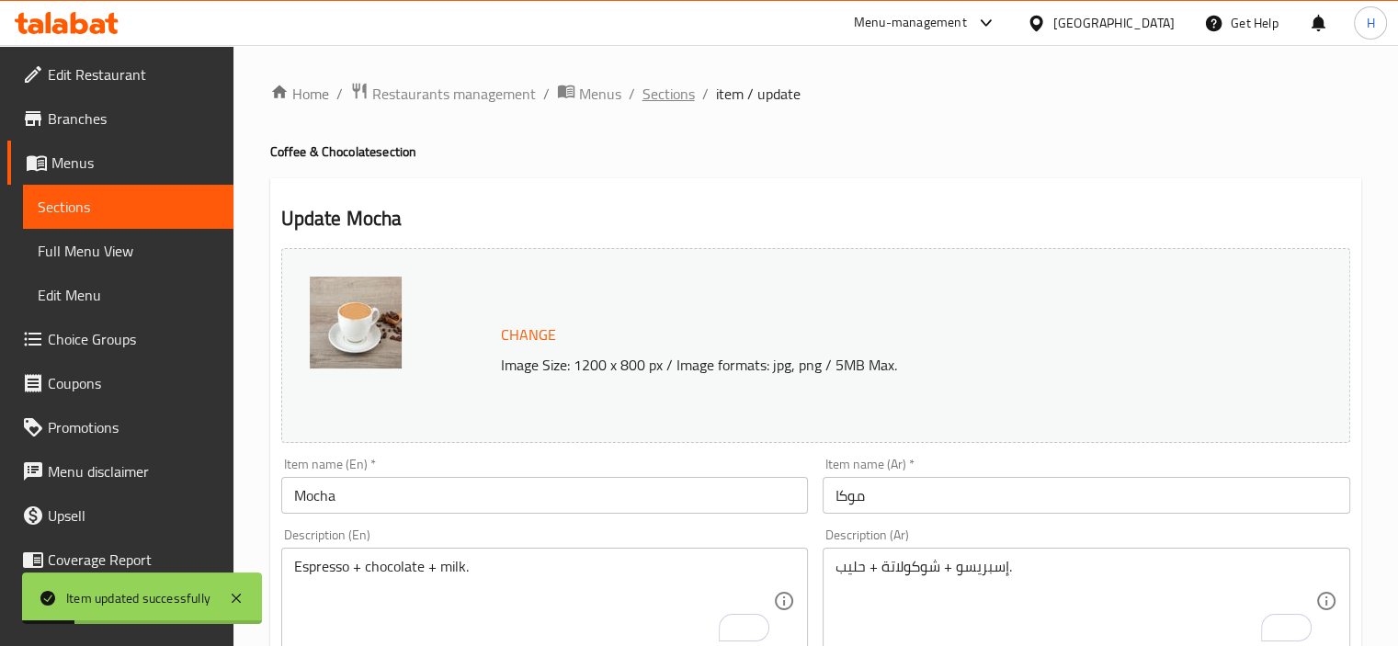
click at [660, 98] on span "Sections" at bounding box center [668, 94] width 52 height 22
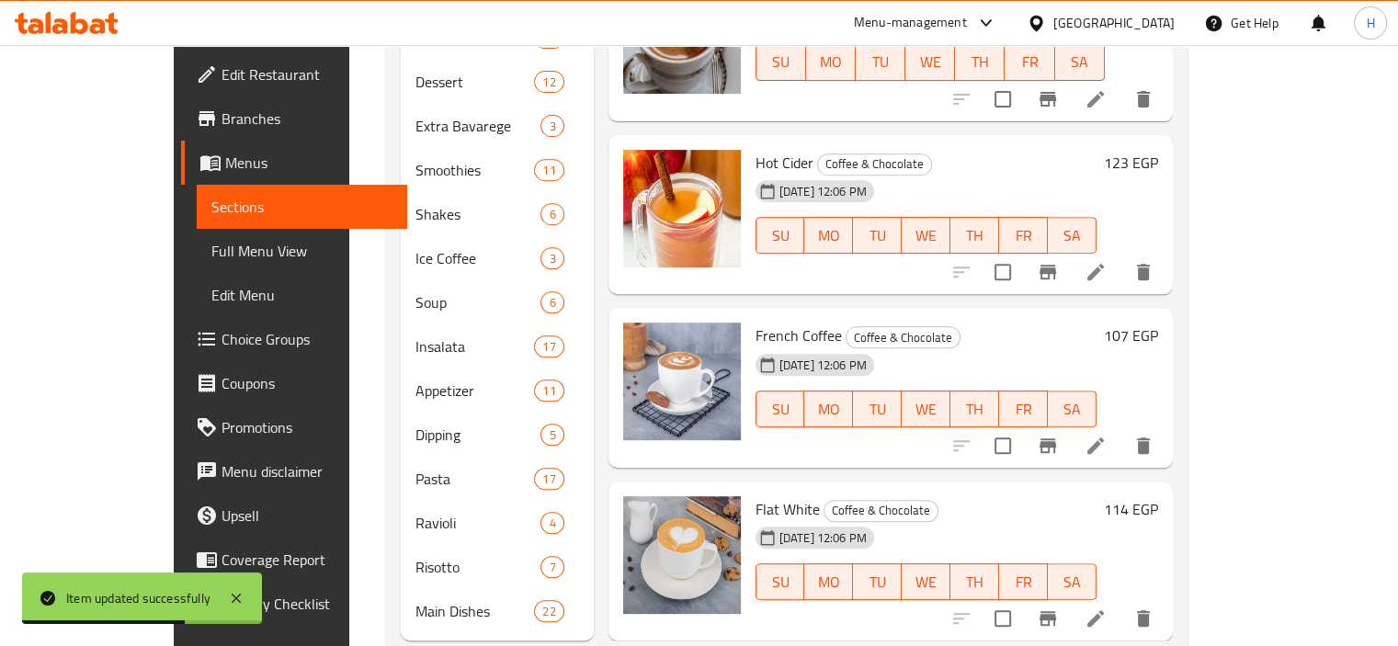
scroll to position [743, 0]
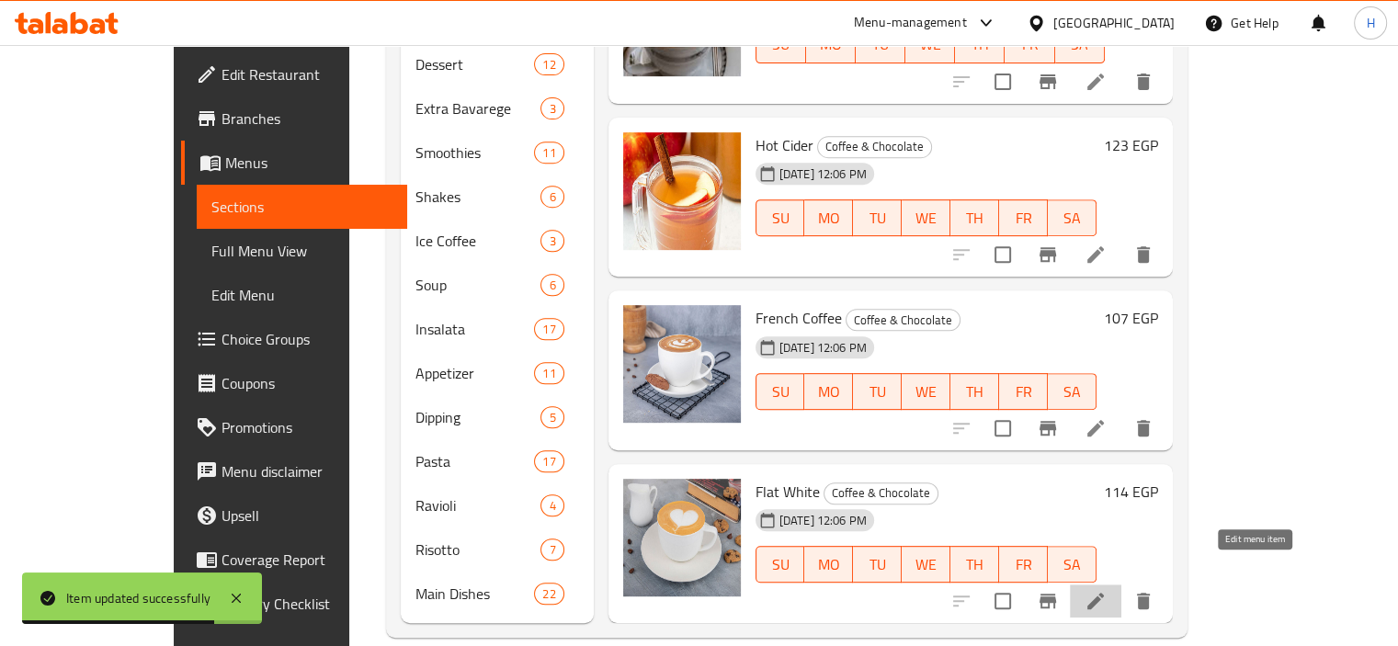
click at [1104, 593] on icon at bounding box center [1095, 601] width 17 height 17
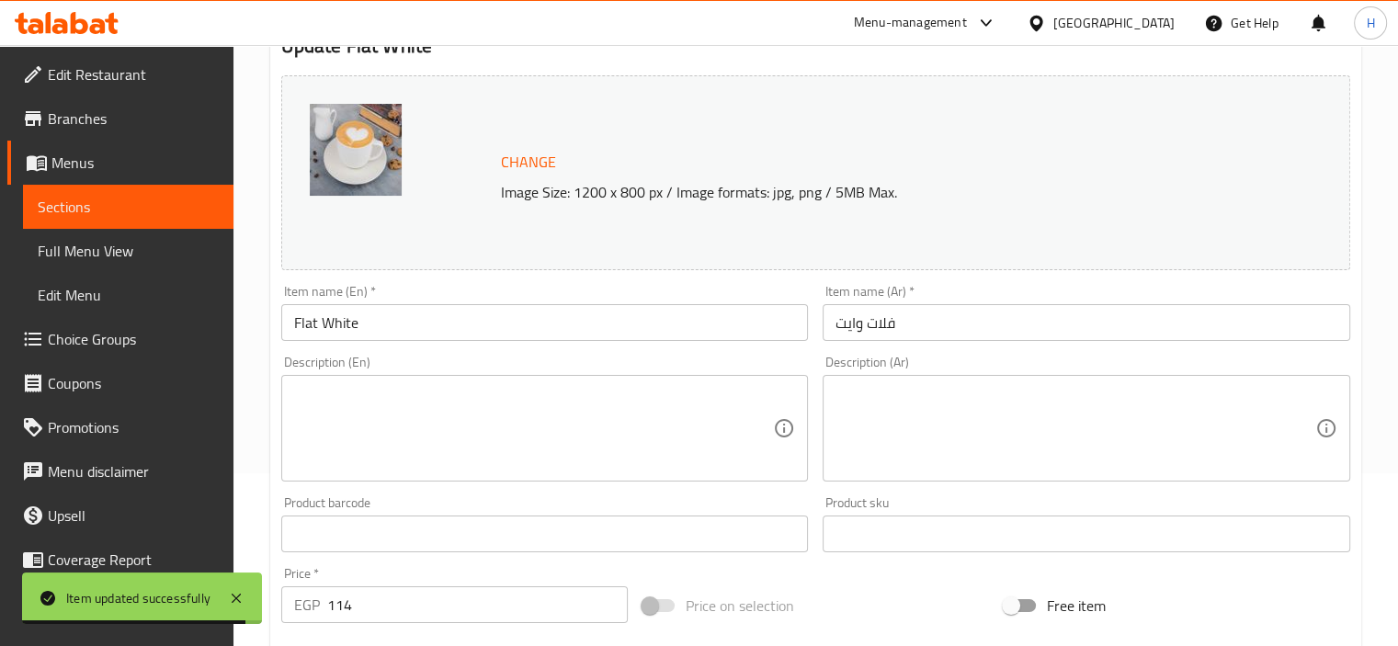
scroll to position [179, 0]
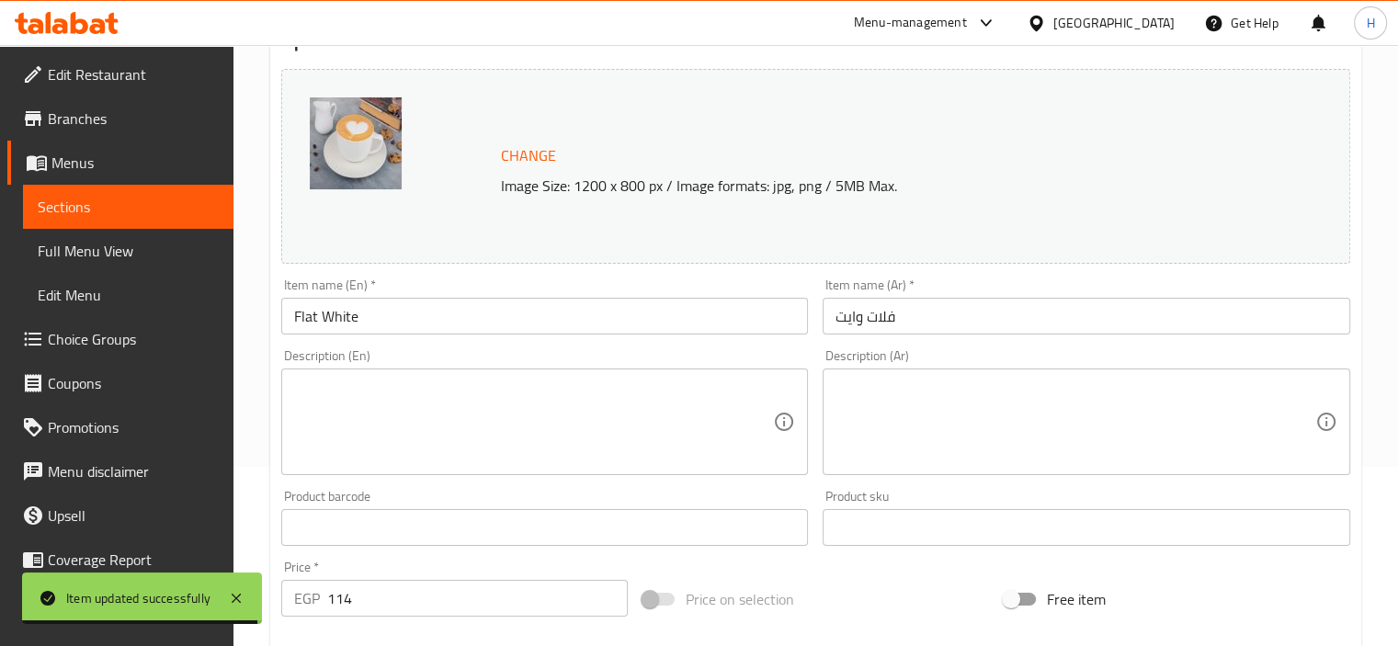
click at [1084, 369] on div "Description (Ar)" at bounding box center [1085, 422] width 527 height 107
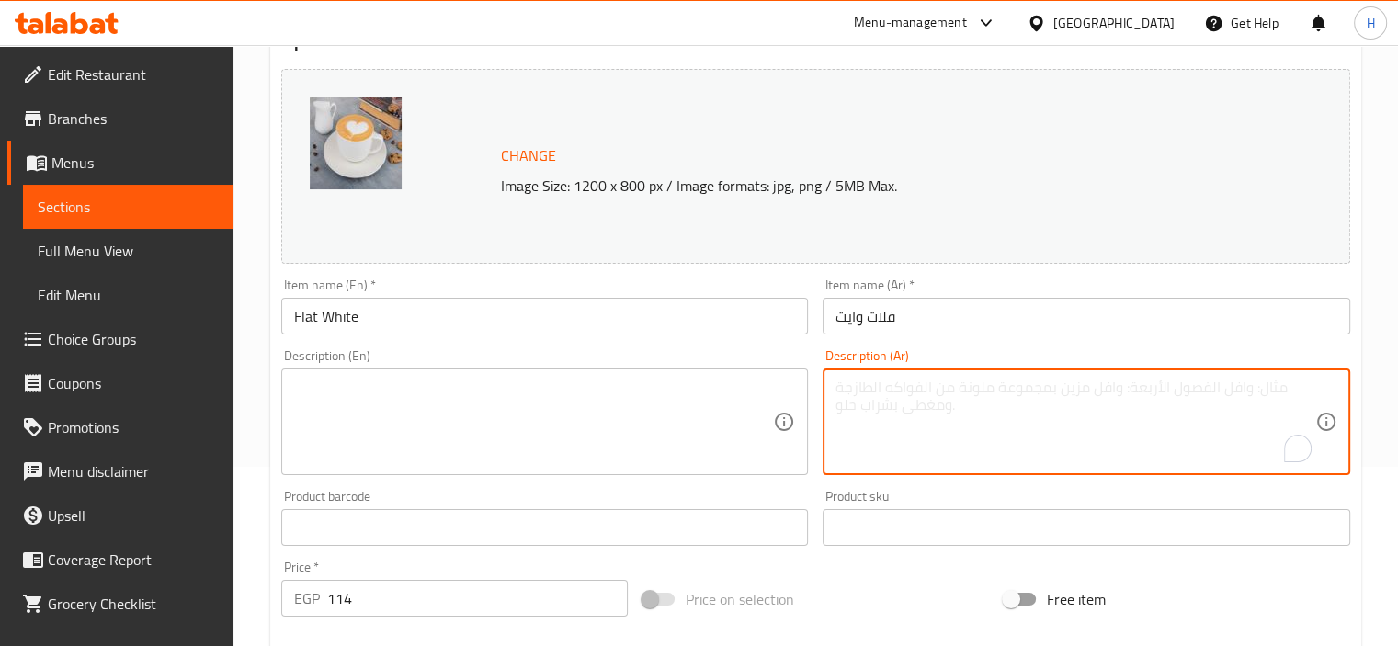
paste textarea "إسبريسو + حليب مخمّر."
type textarea "إسبريسو + حليب مخمّر."
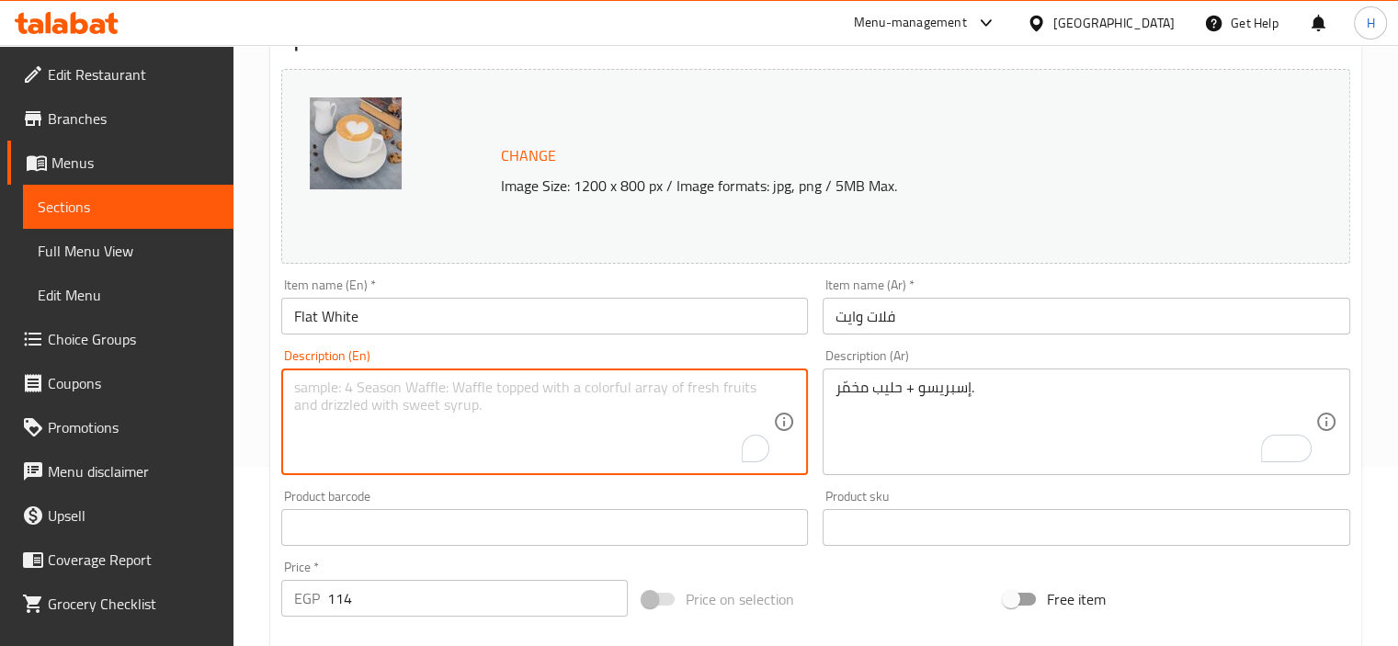
paste textarea "Espresso + steamed milk."
type textarea "Espresso + steamed milk."
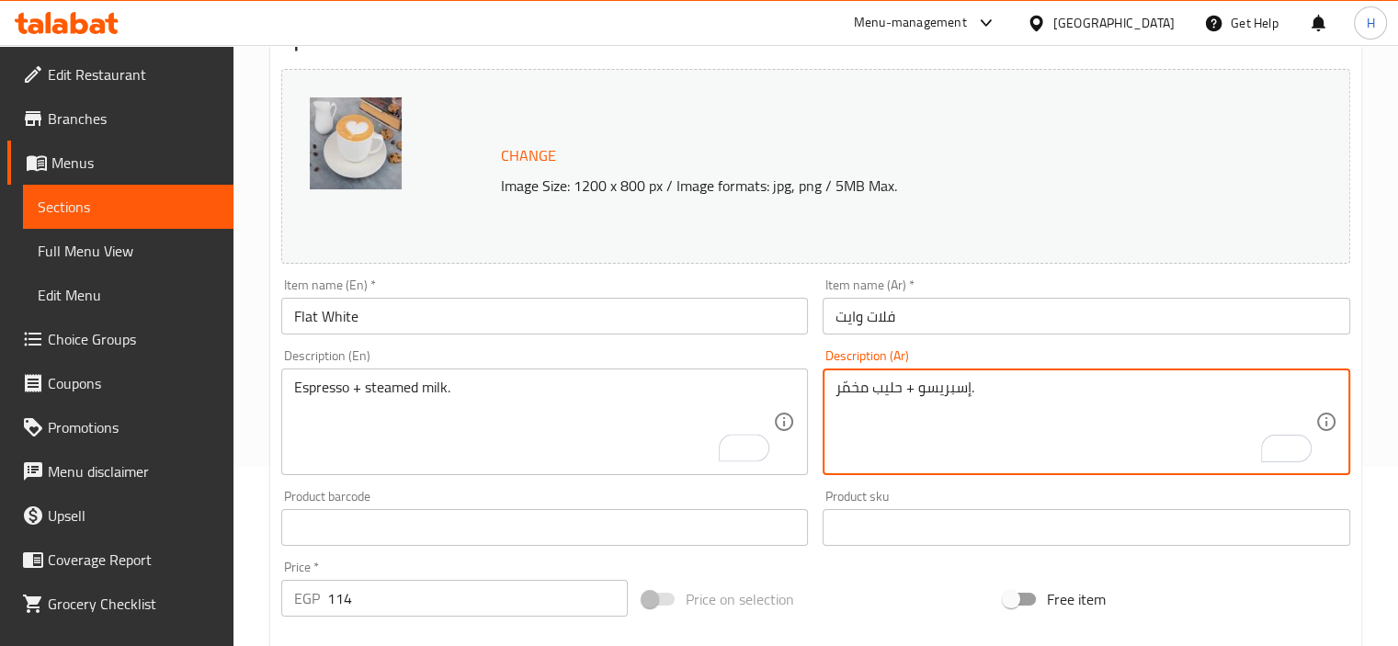
click at [860, 400] on textarea "إسبريسو + حليب مخمّر." at bounding box center [1075, 422] width 480 height 87
click at [890, 393] on textarea "إسبريسو + حليب مخمّر." at bounding box center [1075, 422] width 480 height 87
click at [1195, 397] on textarea "إسبريسو + حليب مخمّر." at bounding box center [1075, 422] width 480 height 87
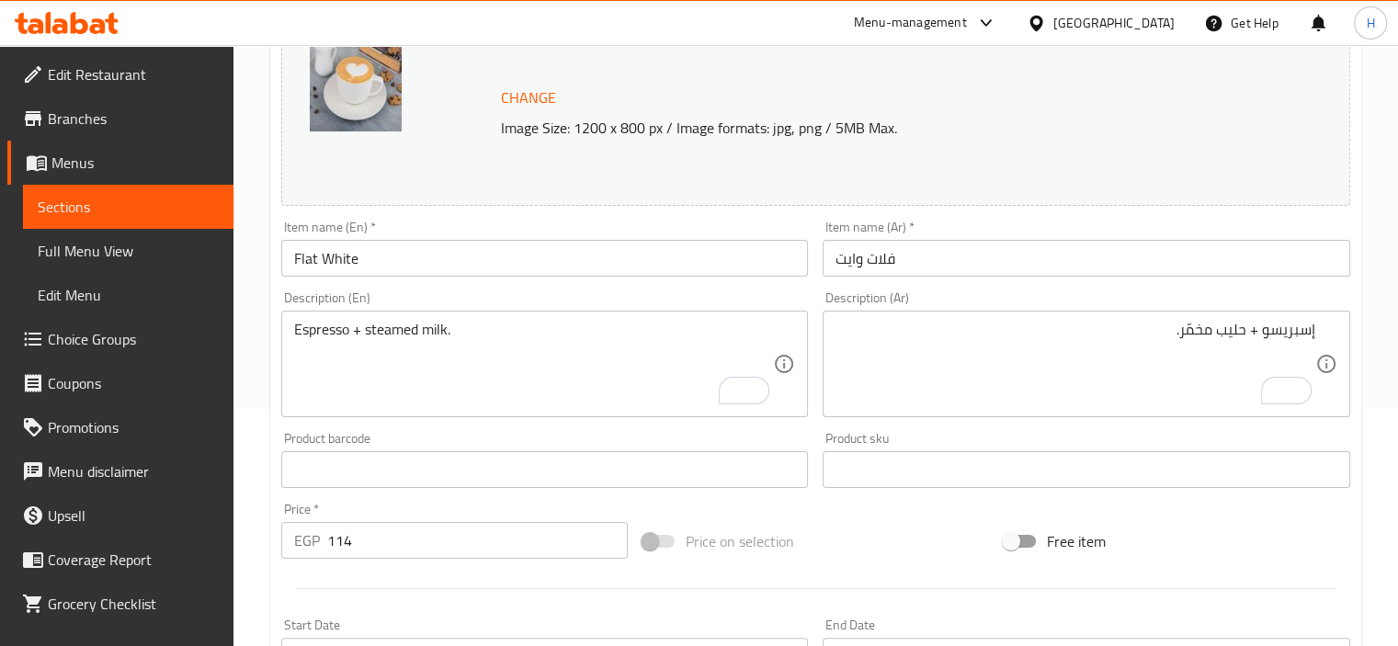
click at [589, 312] on div "Espresso + steamed milk. Description (En)" at bounding box center [544, 364] width 527 height 107
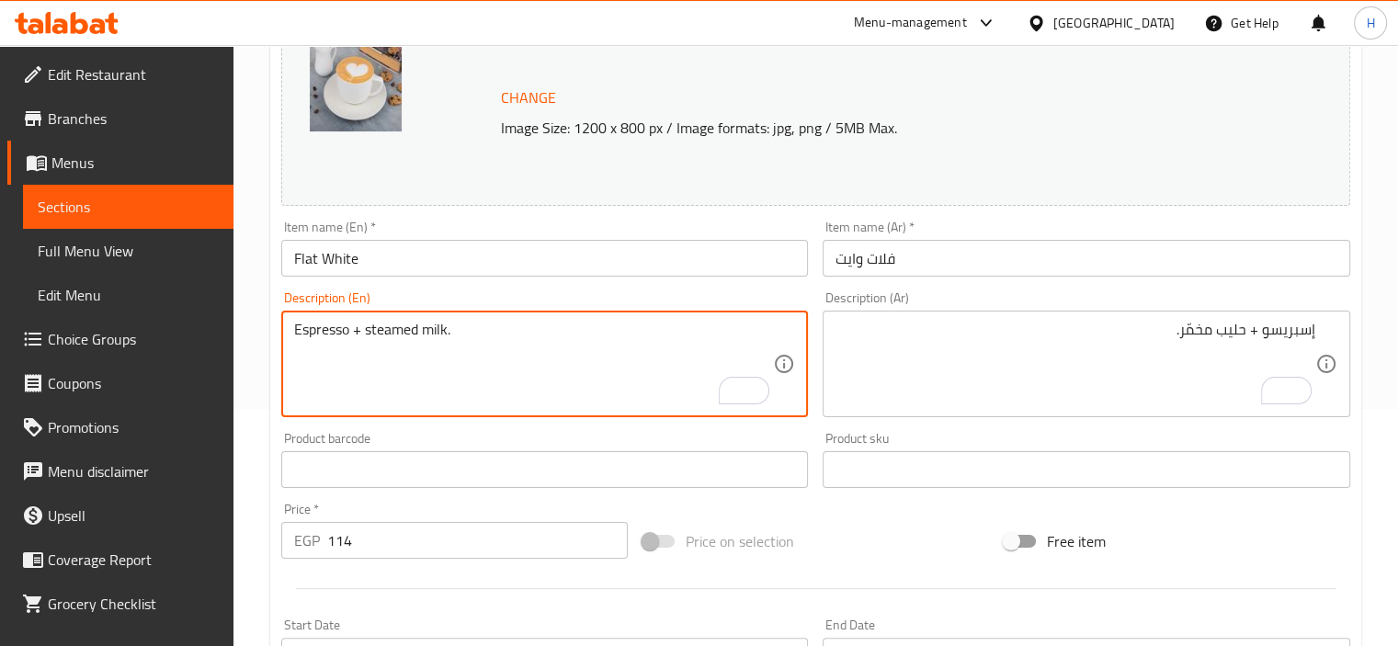
click at [409, 323] on textarea "Espresso + steamed milk." at bounding box center [534, 364] width 480 height 87
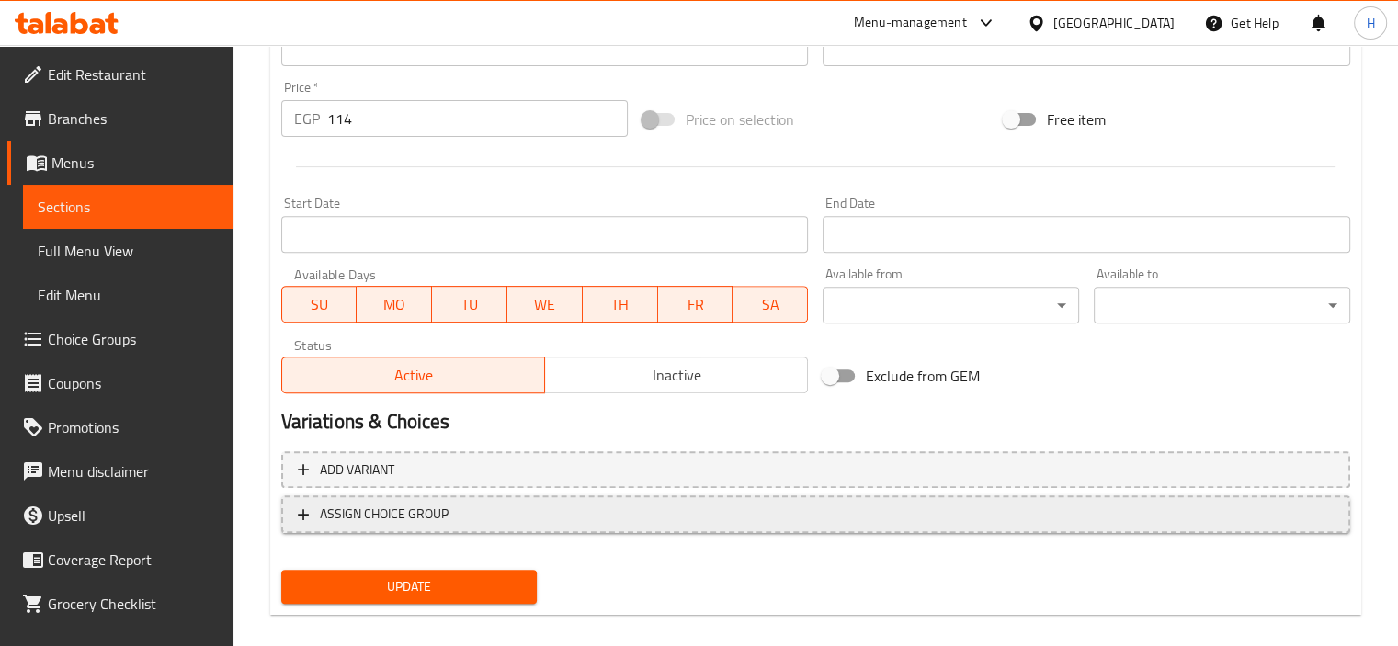
scroll to position [677, 0]
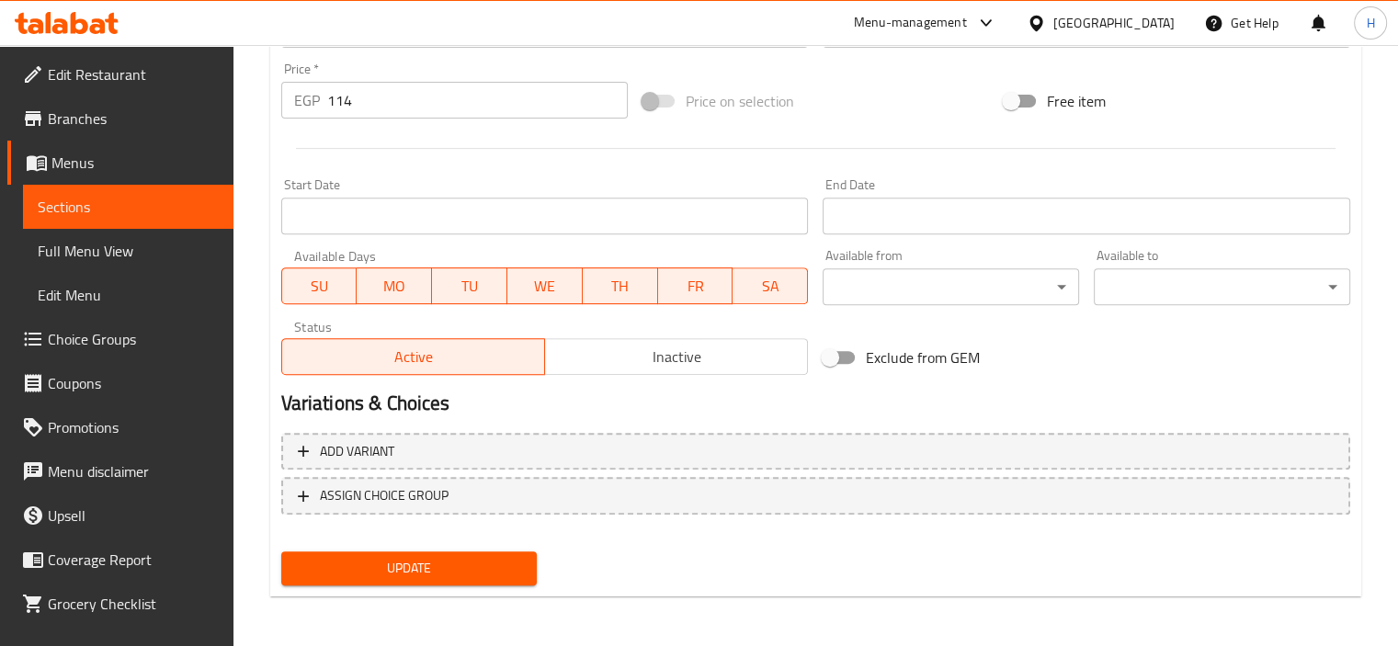
type textarea "Espresso + fermented milk."
click at [448, 558] on span "Update" at bounding box center [409, 568] width 227 height 23
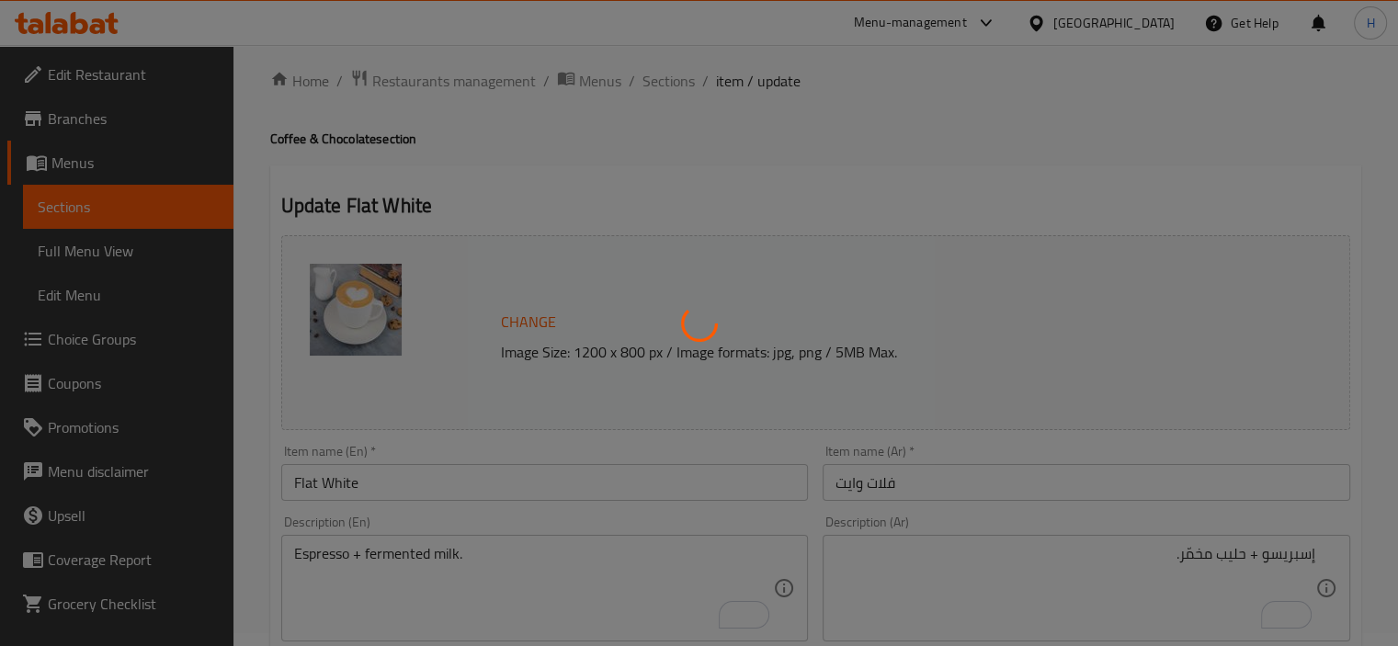
scroll to position [4, 0]
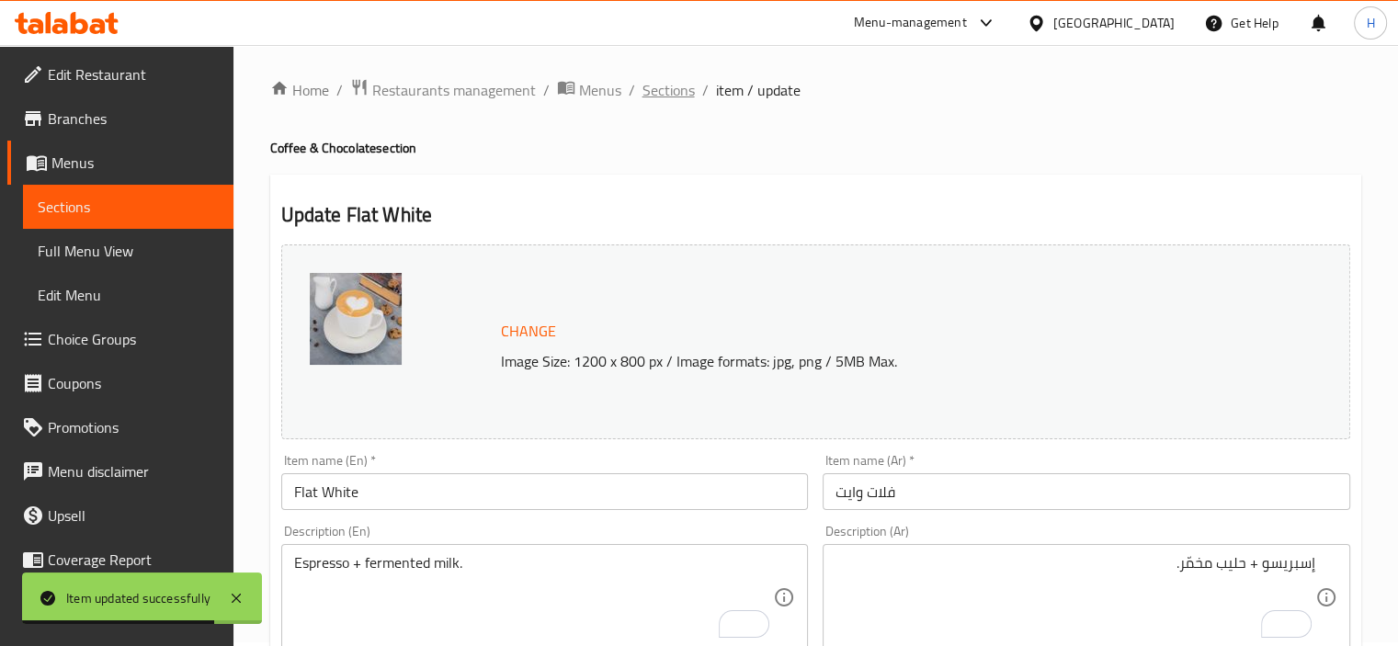
drag, startPoint x: 634, startPoint y: 102, endPoint x: 651, endPoint y: 98, distance: 16.9
click at [651, 98] on ol "Home / Restaurants management / Menus / Sections / item / update" at bounding box center [815, 90] width 1091 height 24
click at [651, 98] on span "Sections" at bounding box center [668, 90] width 52 height 22
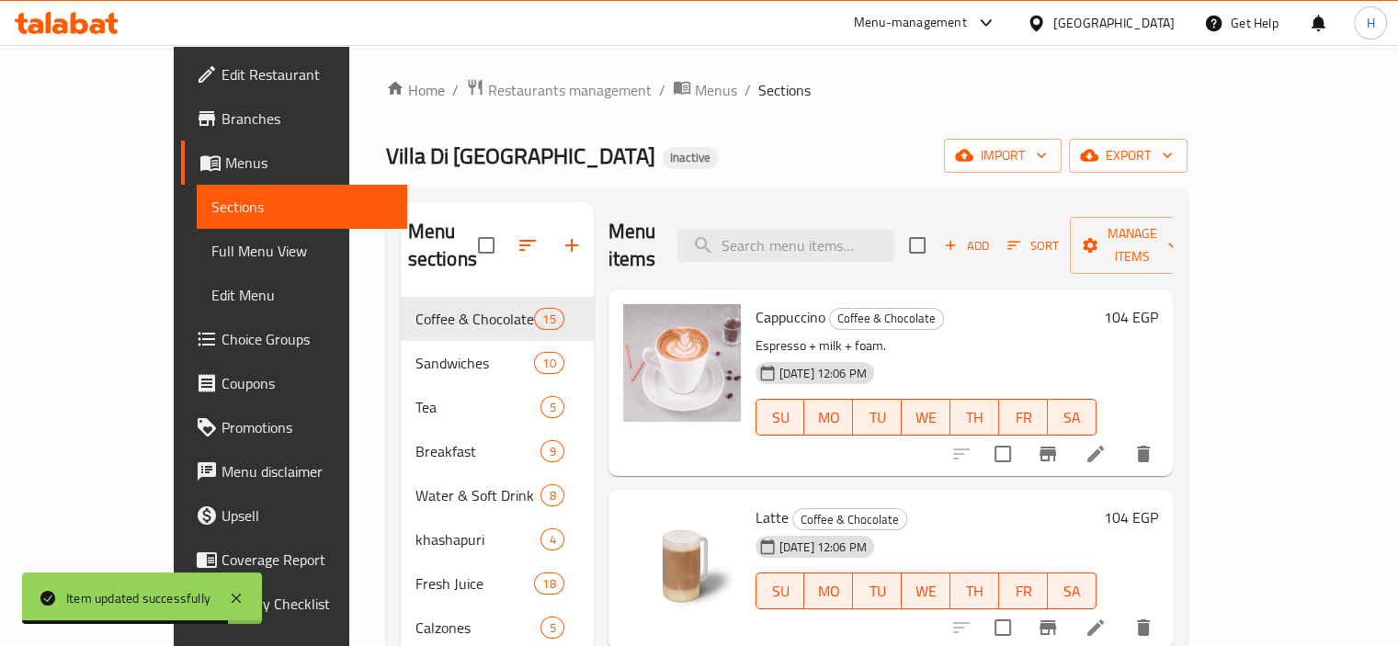
click at [1104, 619] on icon at bounding box center [1095, 627] width 17 height 17
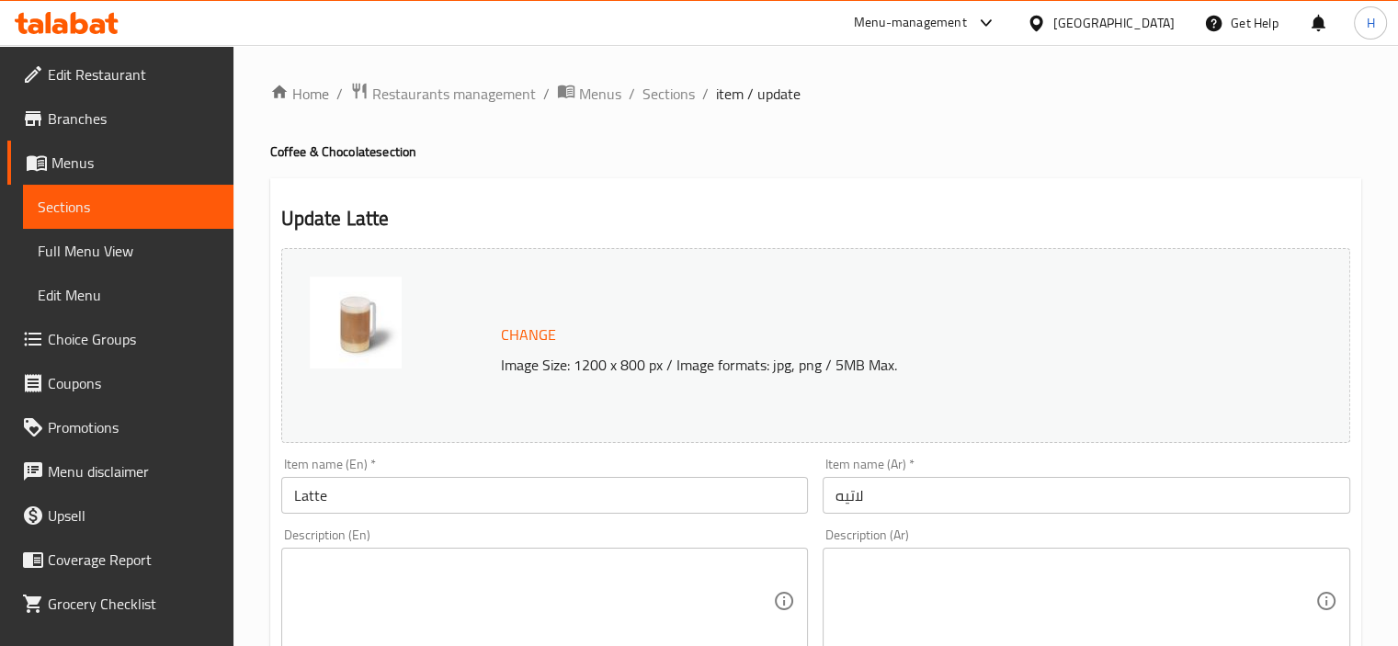
click at [1095, 557] on div "Description (Ar)" at bounding box center [1085, 601] width 527 height 107
paste textarea "إسبريسو + حليب."
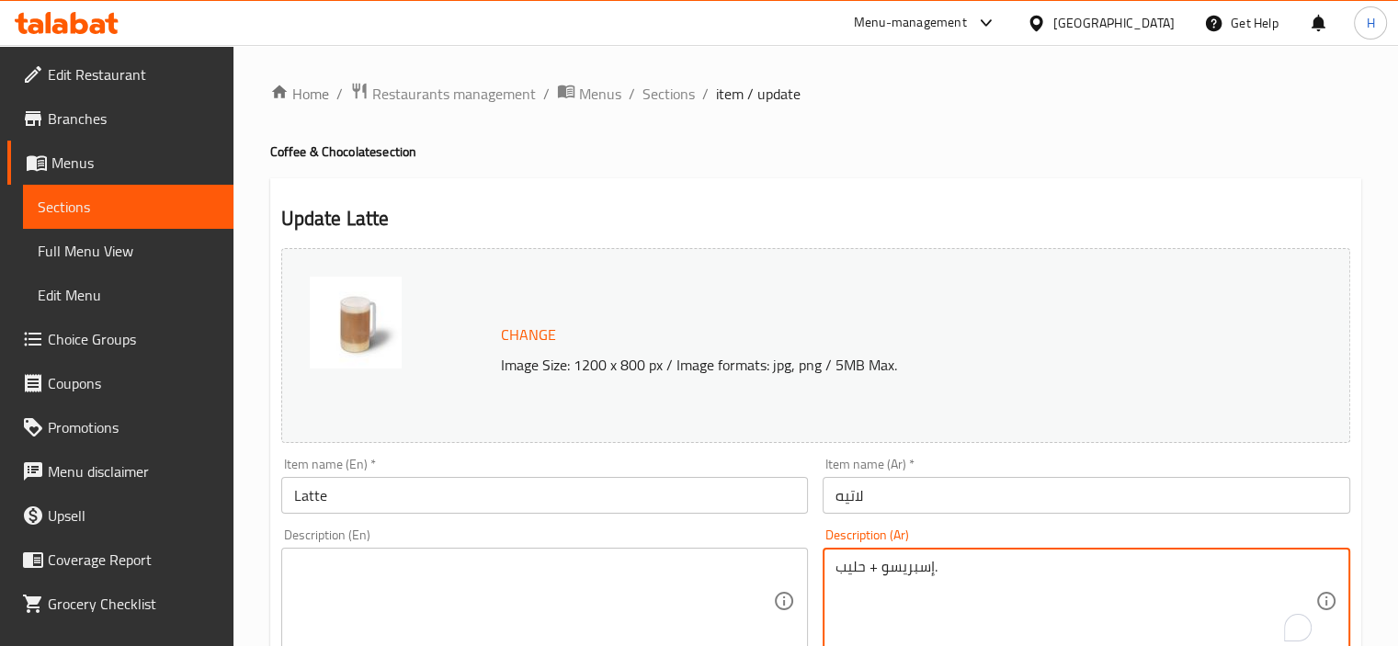
type textarea "إسبريسو + حليب."
click at [607, 569] on textarea at bounding box center [534, 601] width 480 height 87
paste textarea "Espresso + milk."
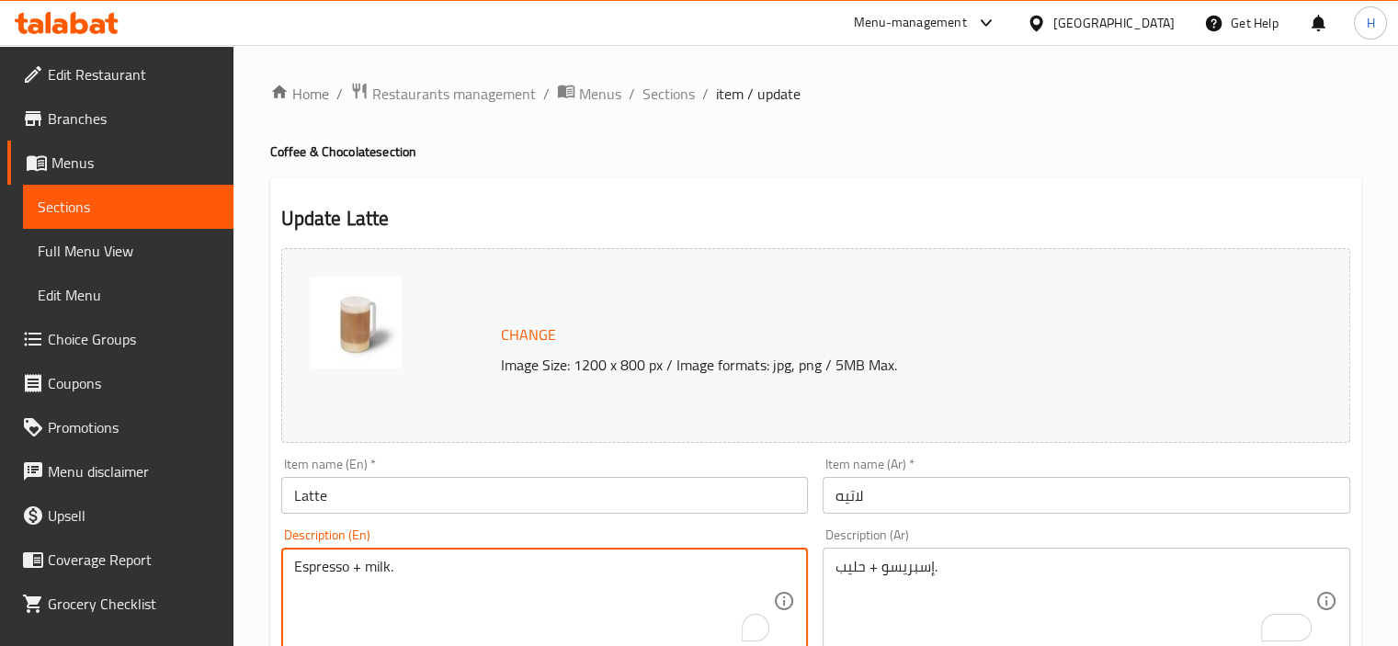
scroll to position [641, 0]
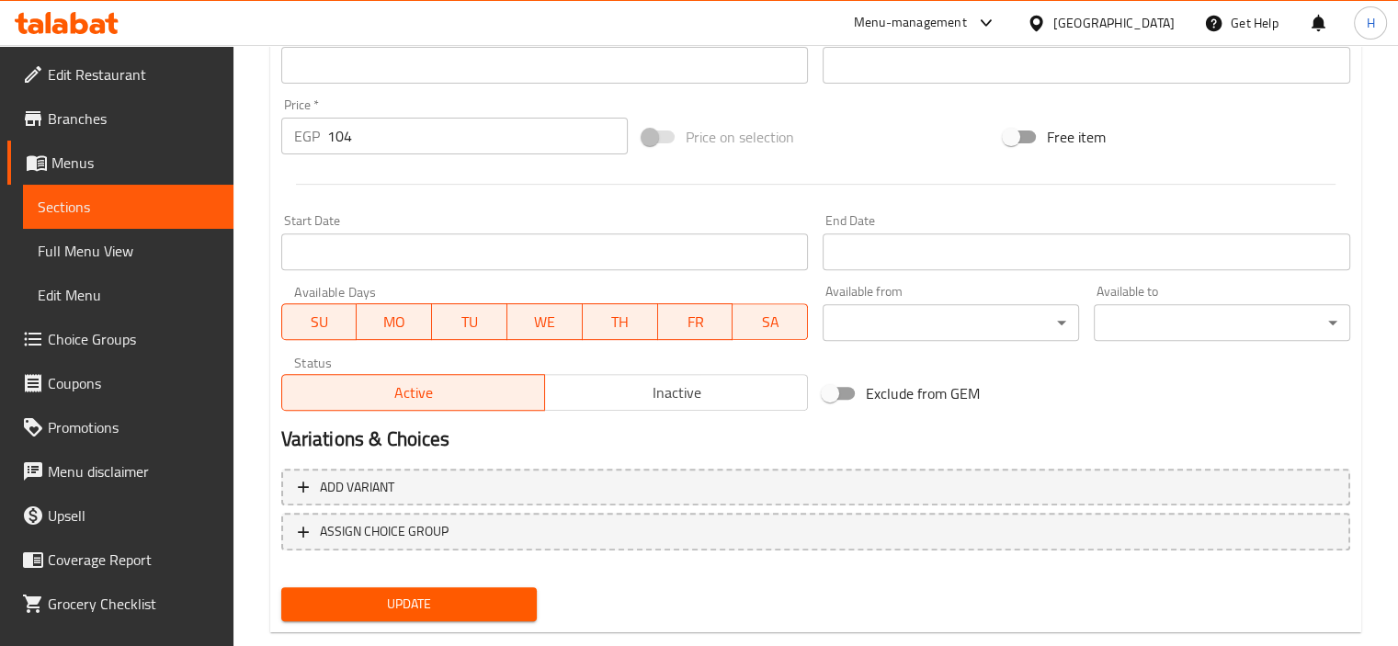
type textarea "Espresso + milk."
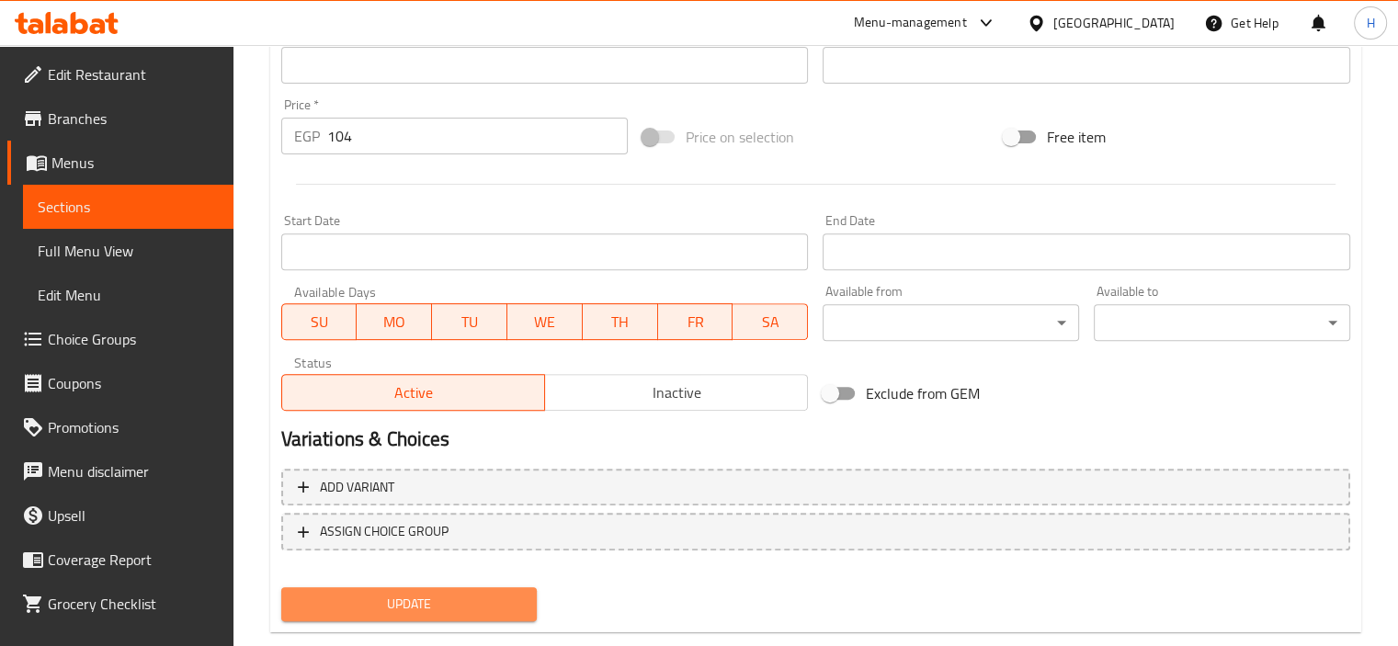
click at [503, 594] on span "Update" at bounding box center [409, 604] width 227 height 23
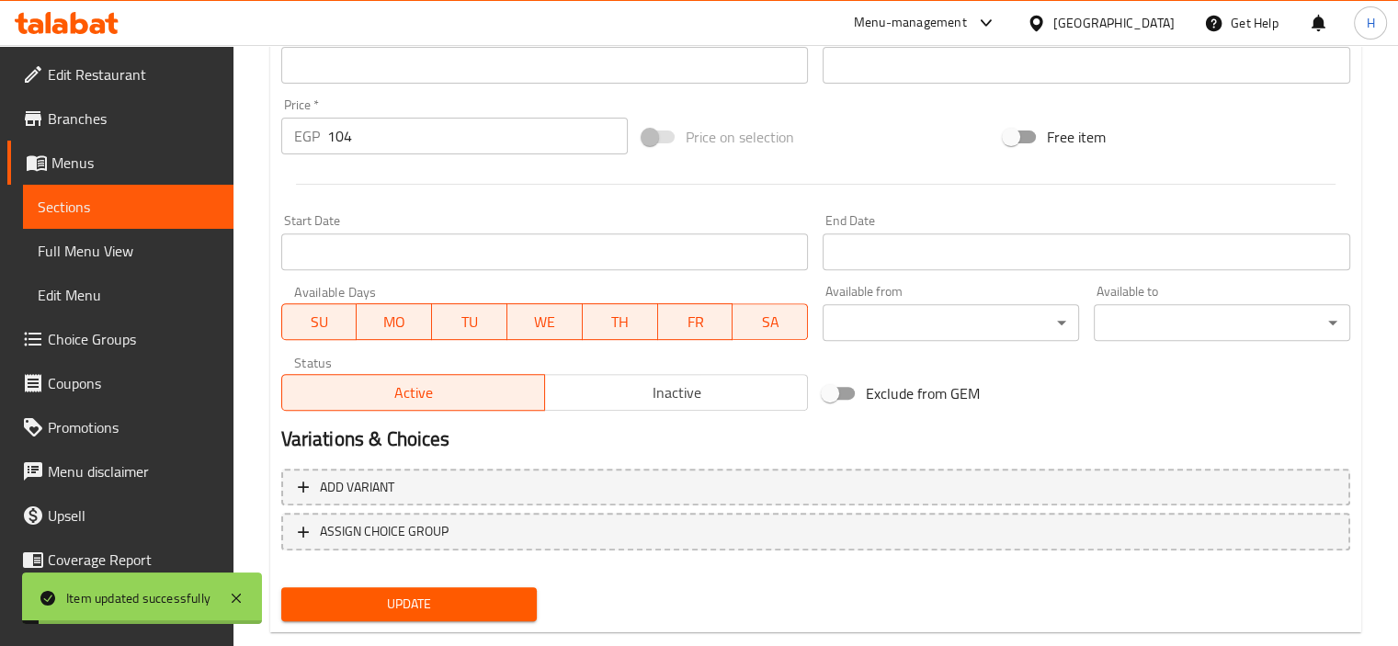
scroll to position [0, 0]
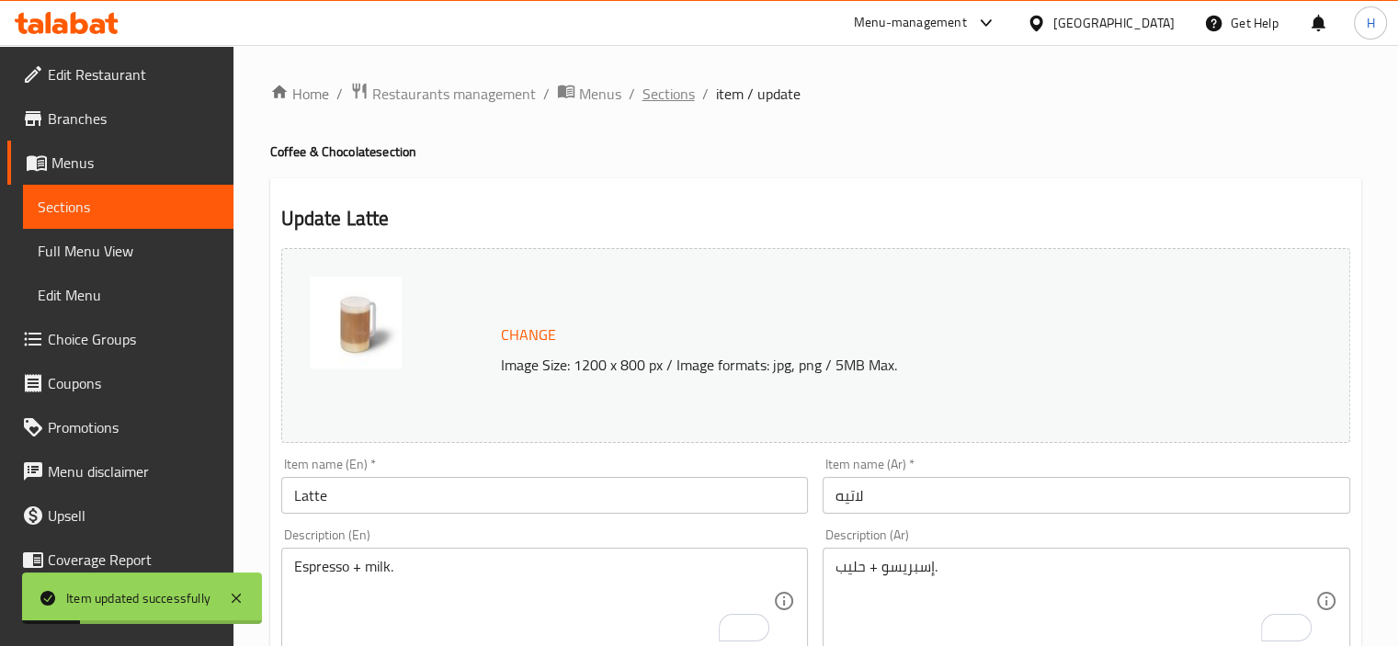
click at [673, 95] on span "Sections" at bounding box center [668, 94] width 52 height 22
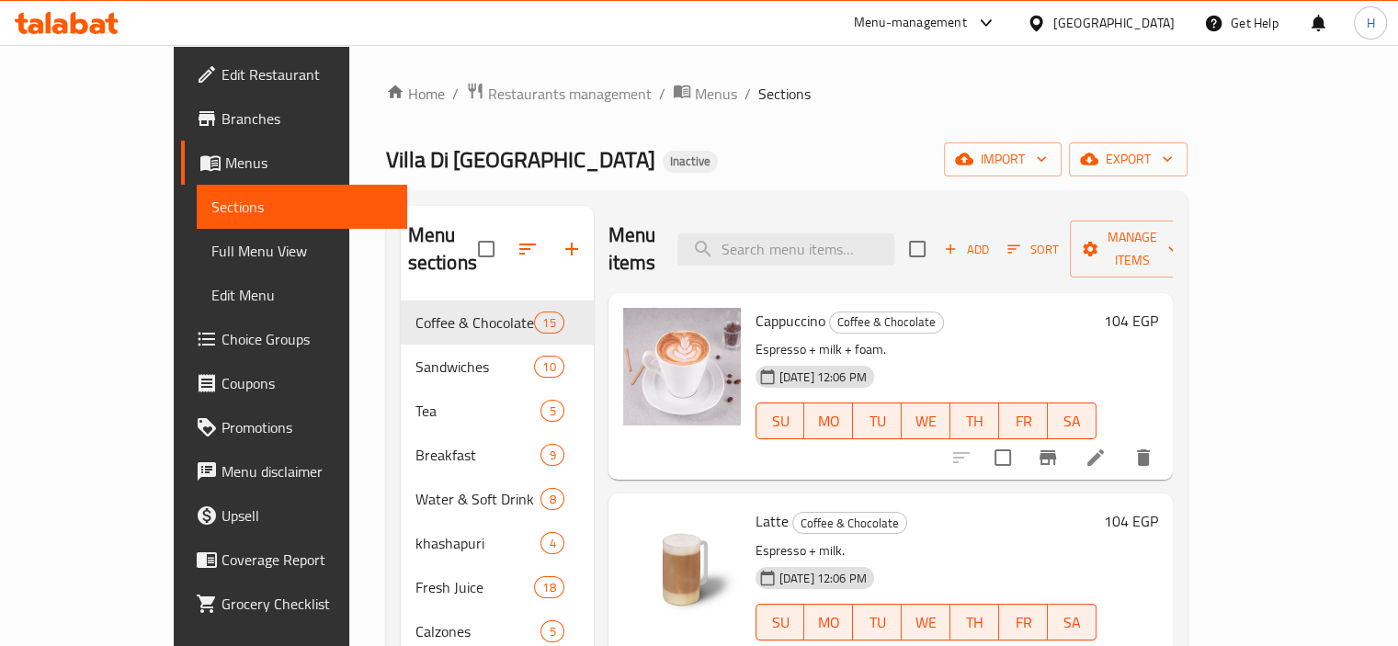
click at [822, 233] on input "search" at bounding box center [785, 249] width 217 height 32
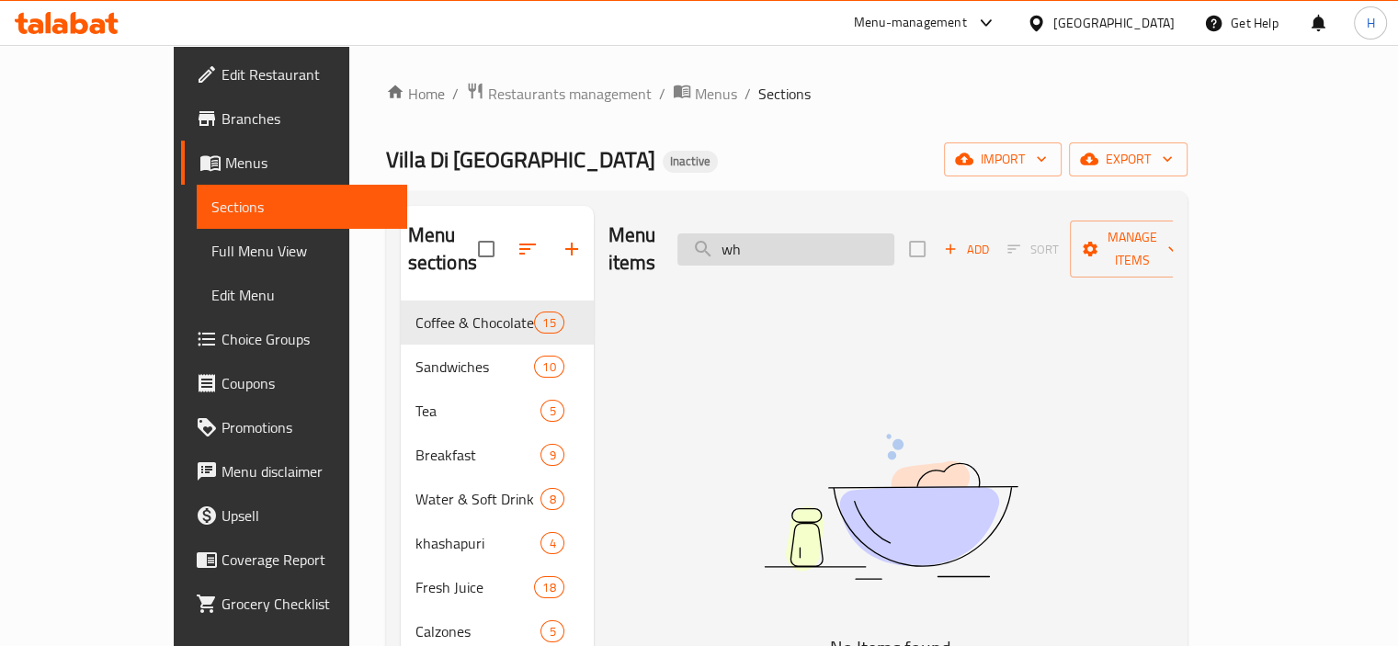
type input "w"
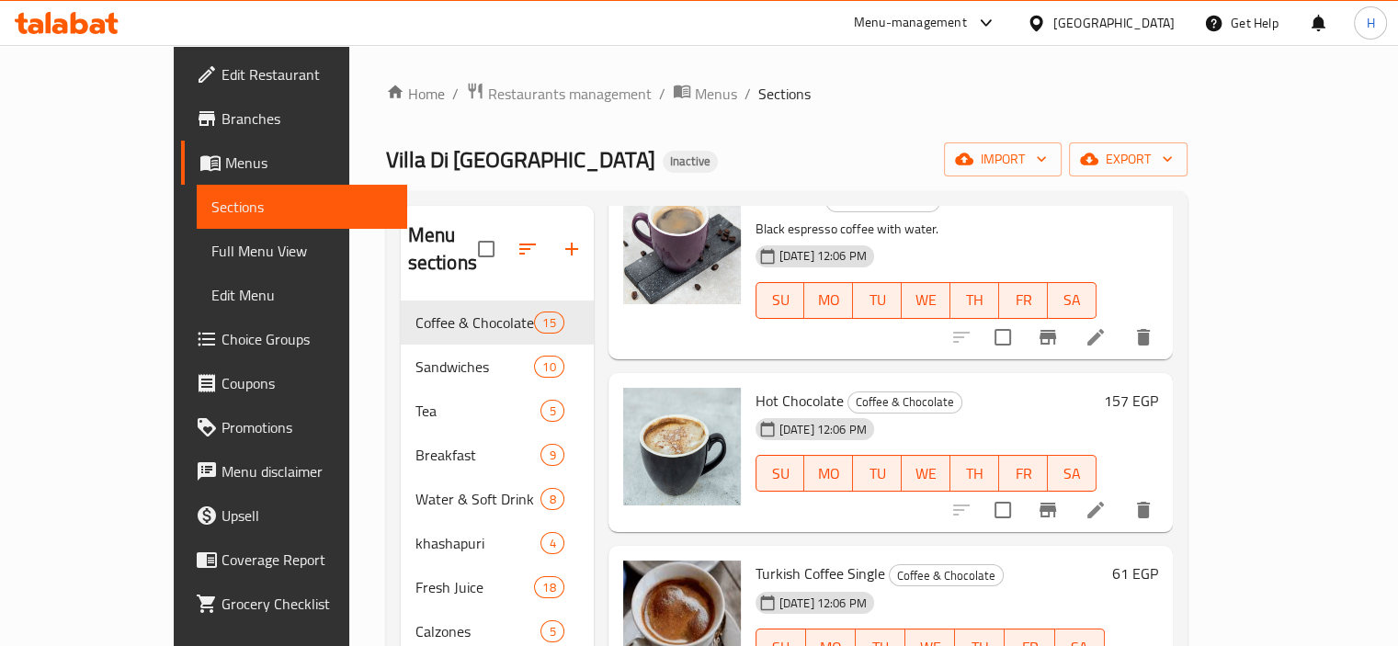
scroll to position [1650, 0]
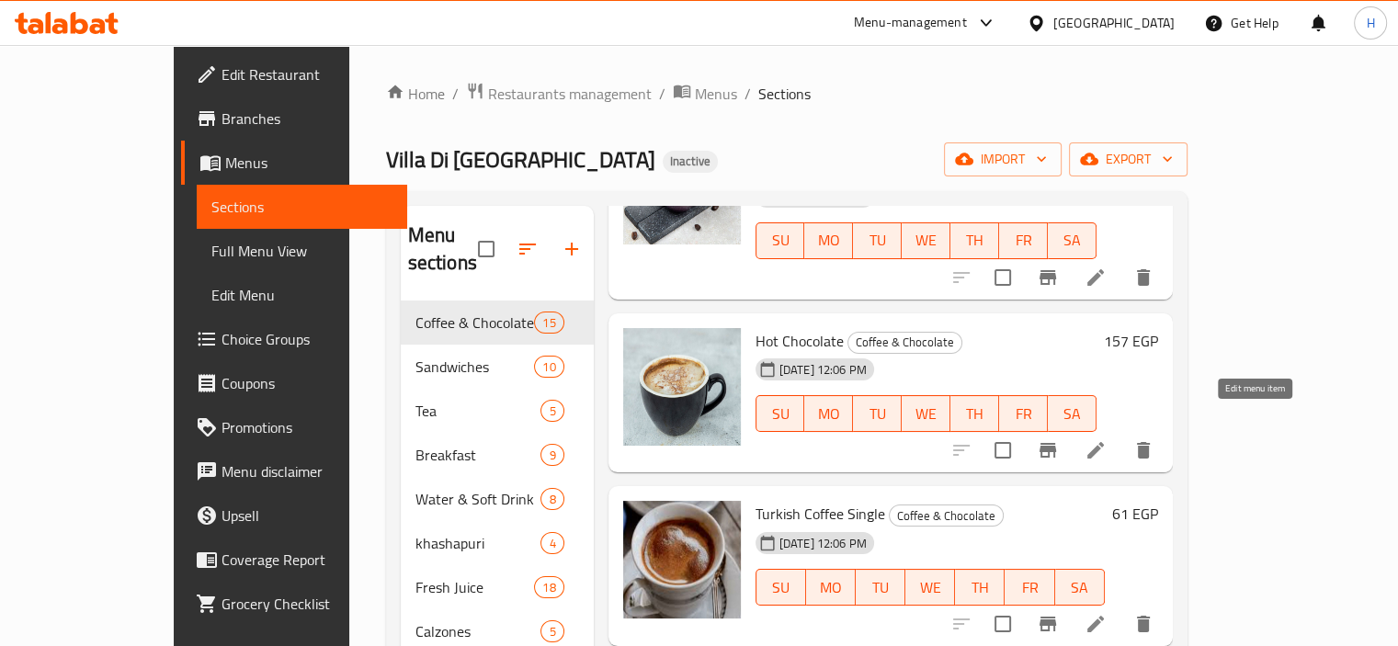
click at [1106, 439] on icon at bounding box center [1095, 450] width 22 height 22
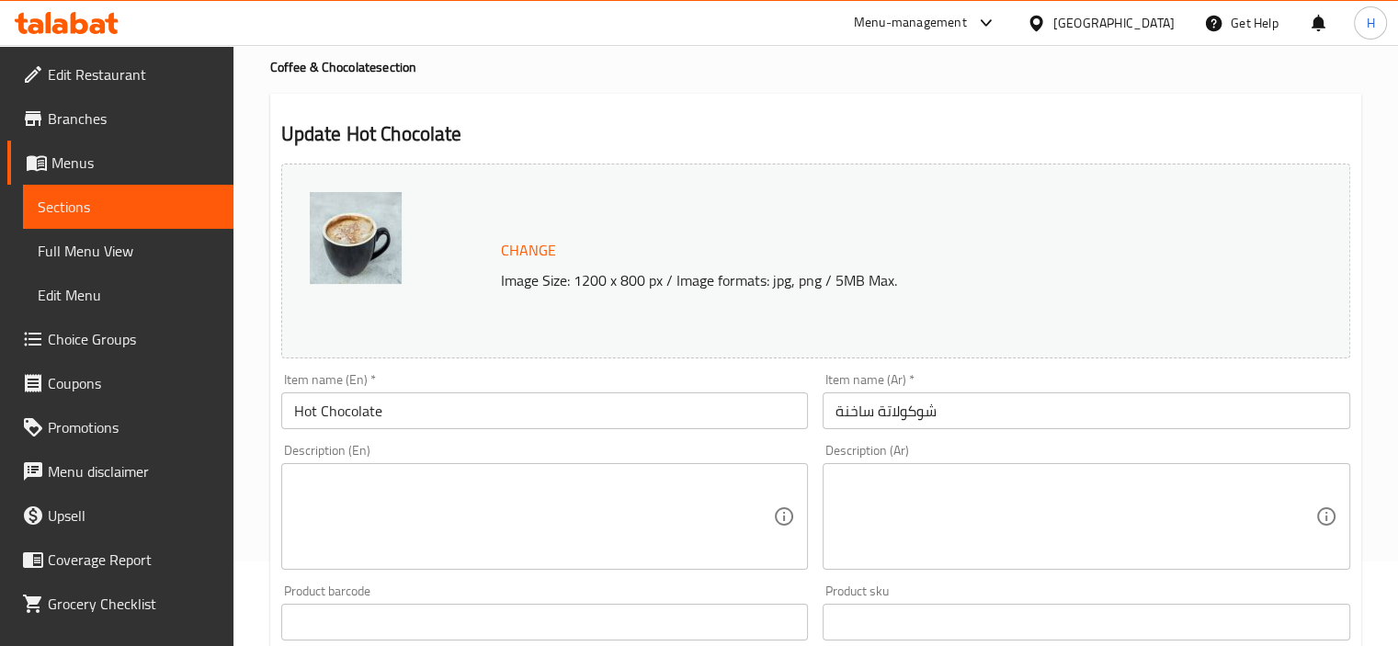
scroll to position [87, 0]
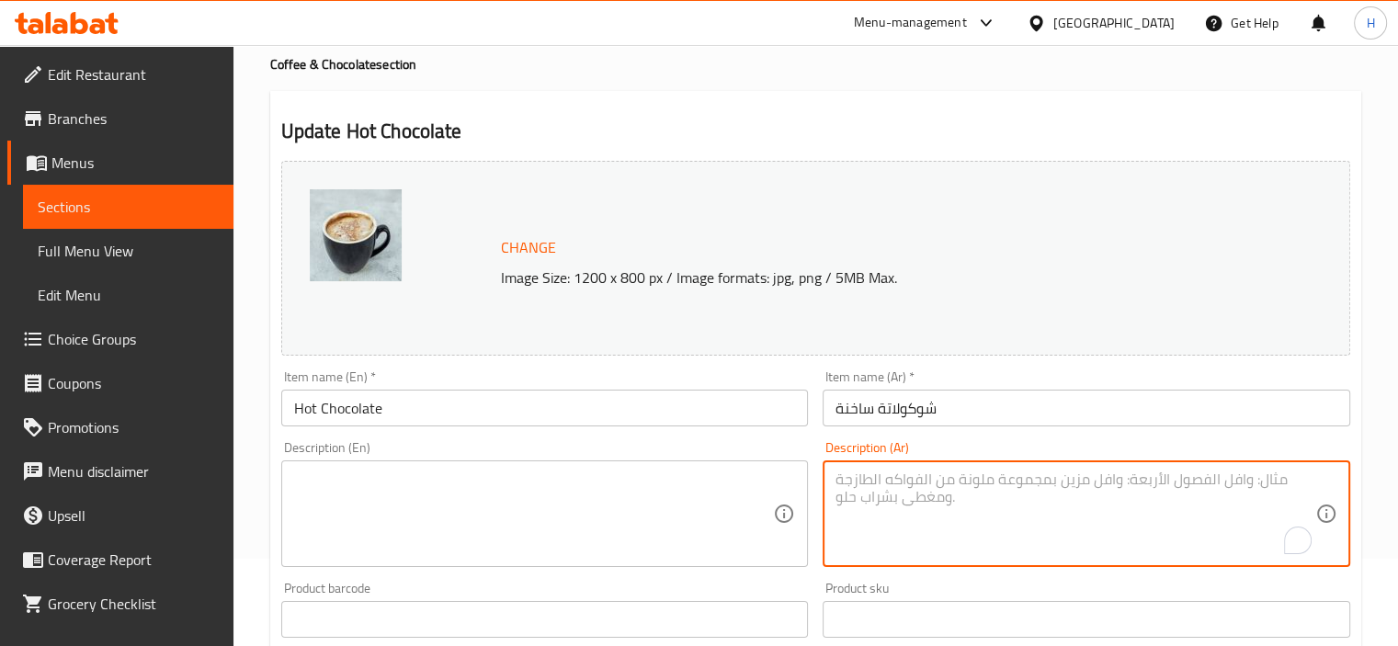
click at [1008, 495] on textarea "To enrich screen reader interactions, please activate Accessibility in Grammarl…" at bounding box center [1075, 514] width 480 height 87
paste textarea "كاكاو بالحليب."
type textarea "كاكاو بالحليب."
click at [540, 514] on textarea at bounding box center [534, 514] width 480 height 87
paste textarea "Cocoa with milk."
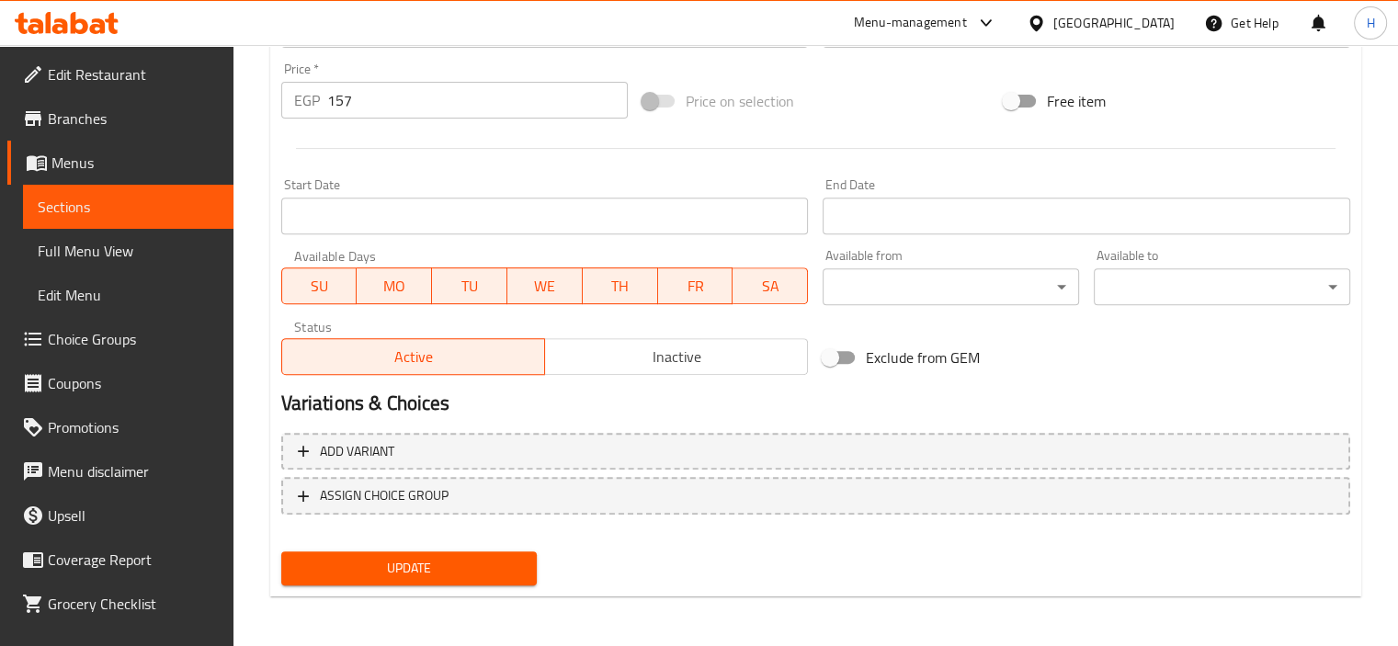
scroll to position [676, 0]
type textarea "Cocoa with milk."
click at [451, 561] on span "Update" at bounding box center [409, 569] width 227 height 23
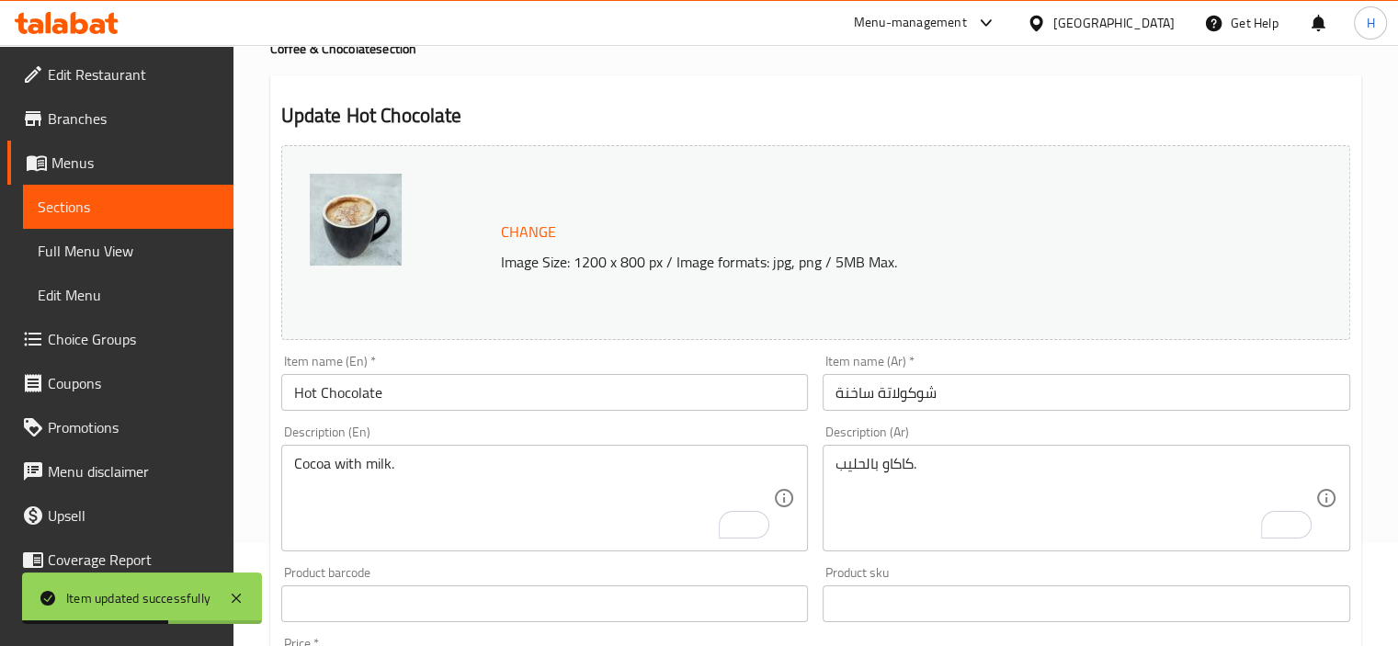
scroll to position [66, 0]
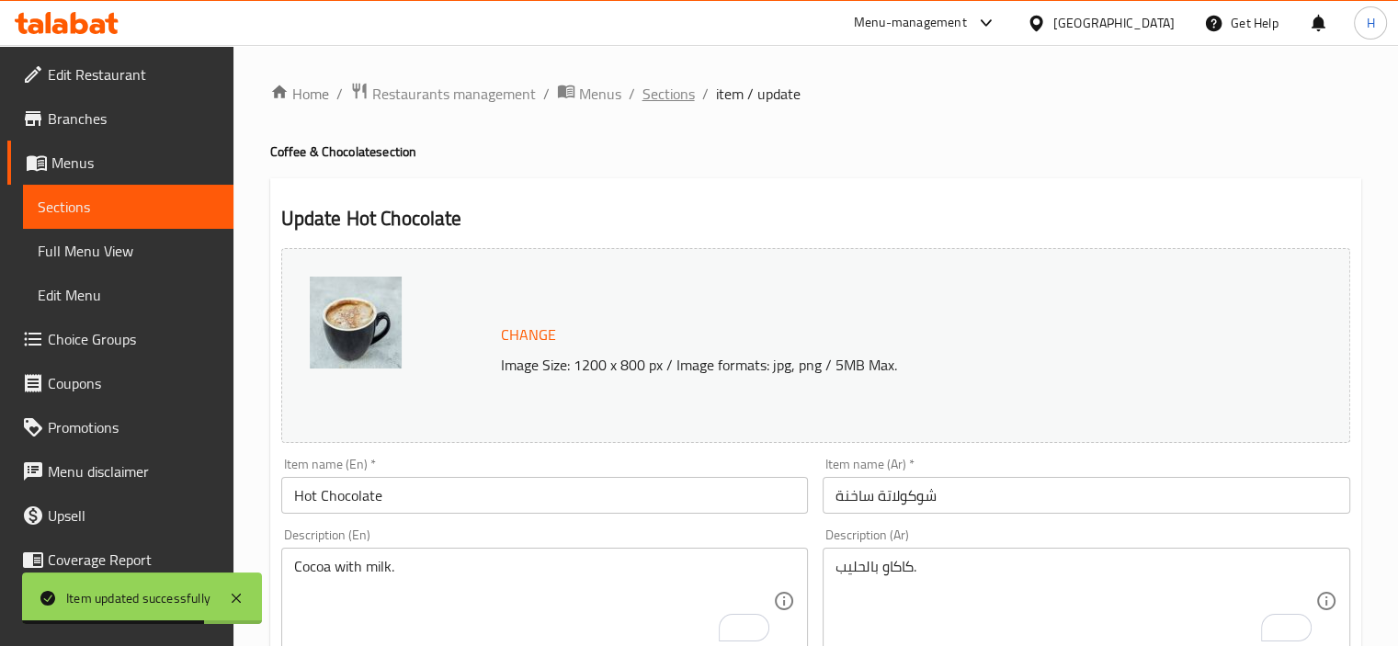
click at [678, 94] on span "Sections" at bounding box center [668, 94] width 52 height 22
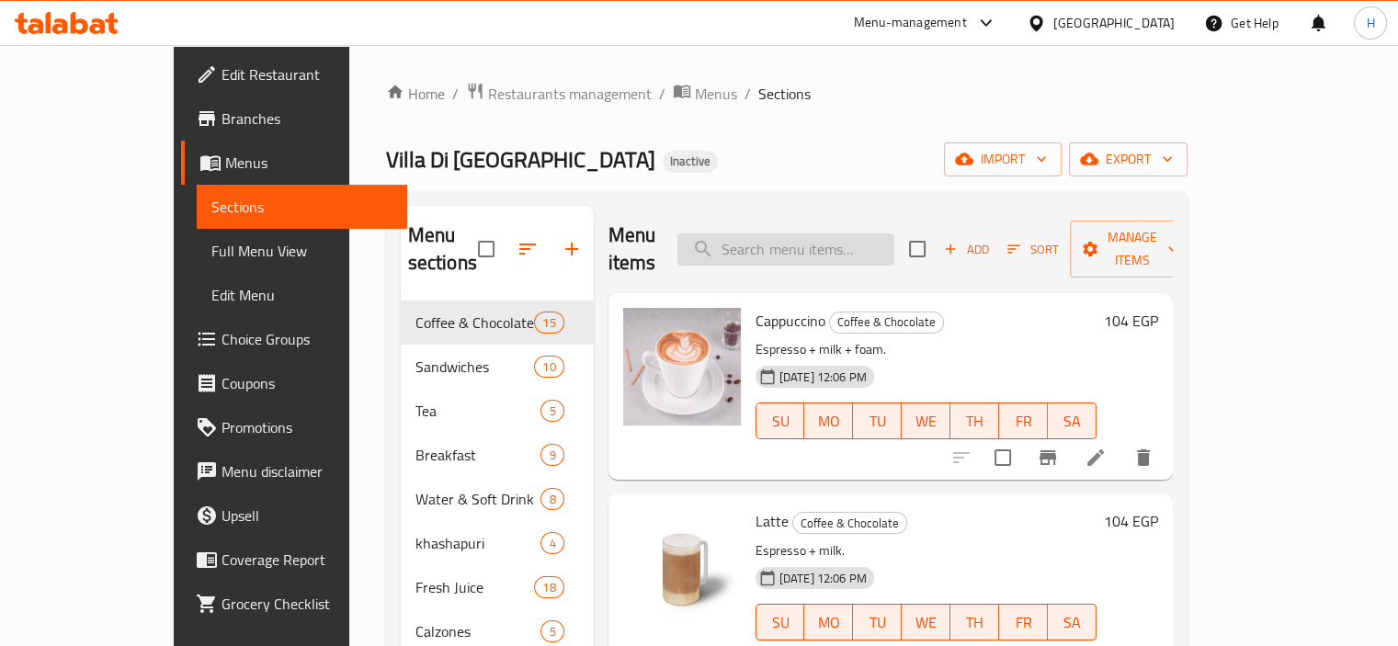
click at [805, 234] on input "search" at bounding box center [785, 249] width 217 height 32
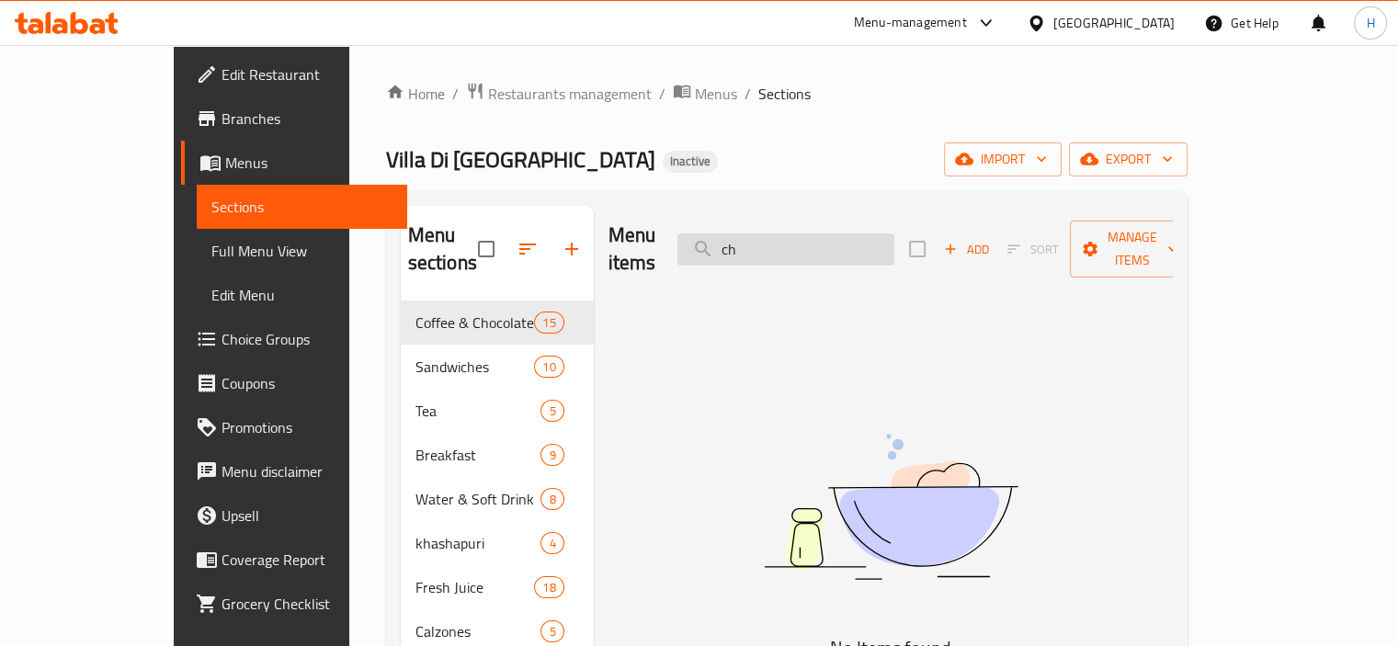
type input "c"
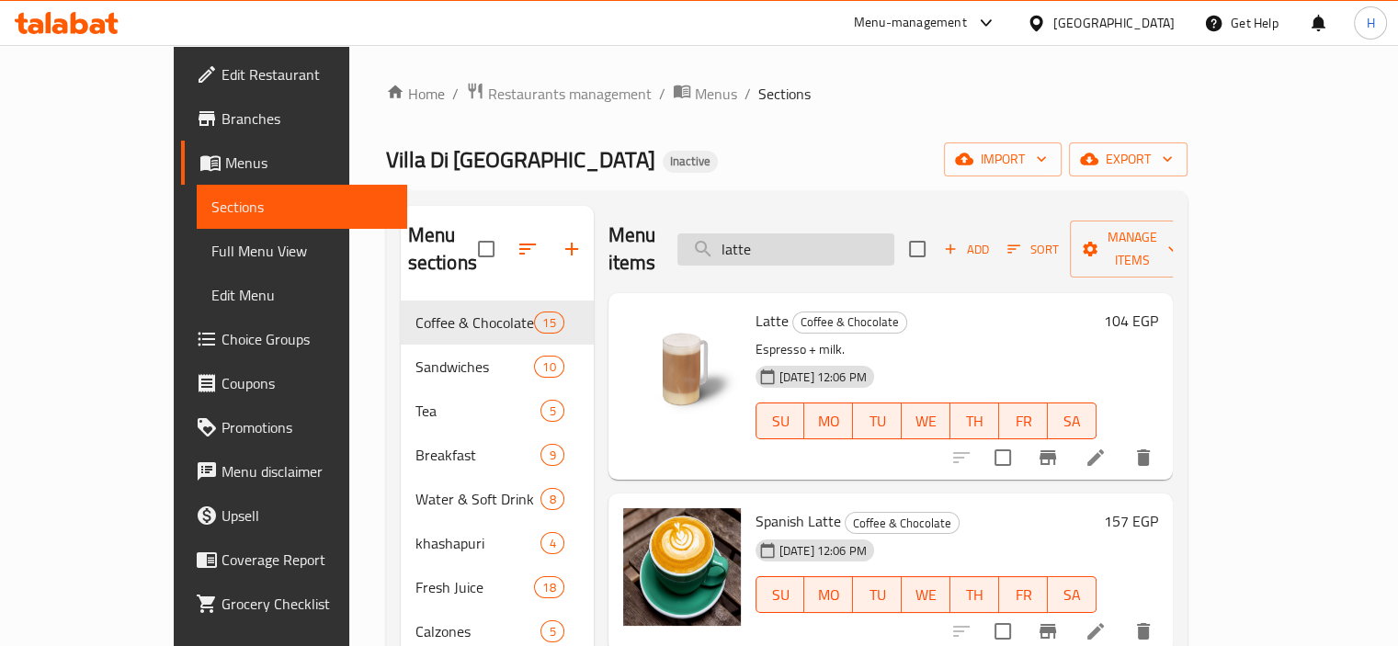
click at [801, 233] on input "latte" at bounding box center [785, 249] width 217 height 32
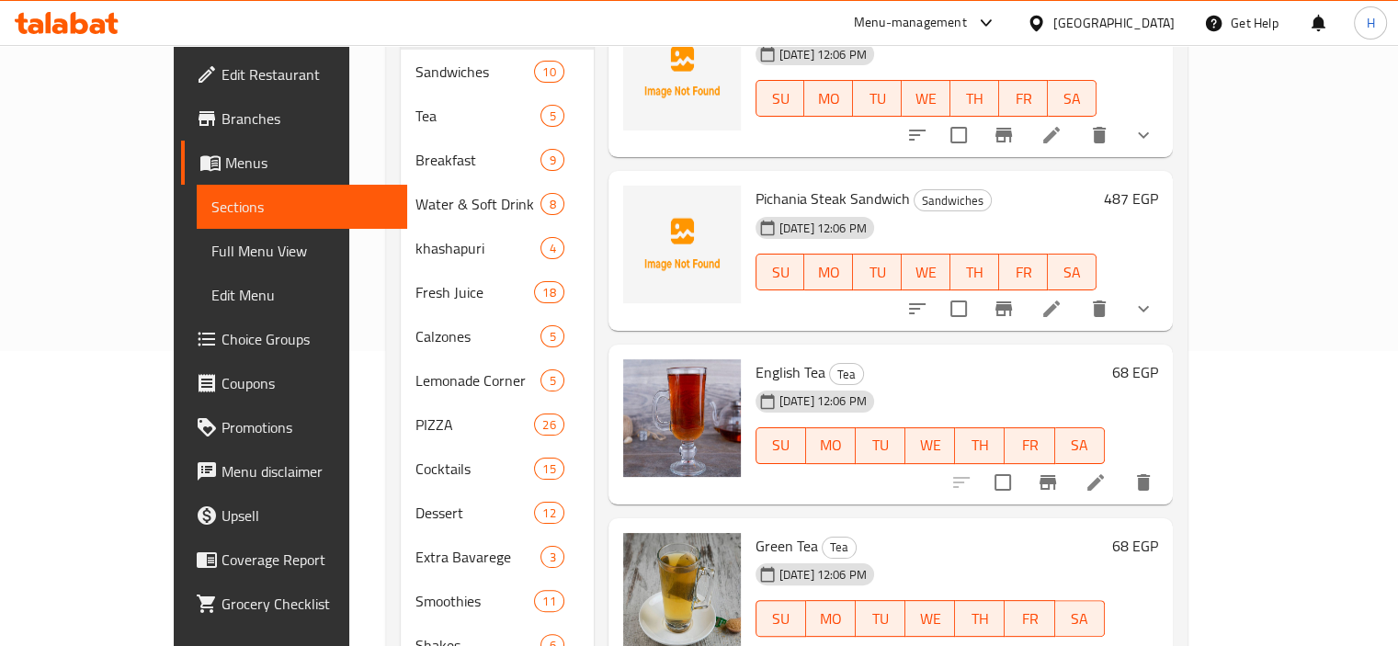
scroll to position [301, 0]
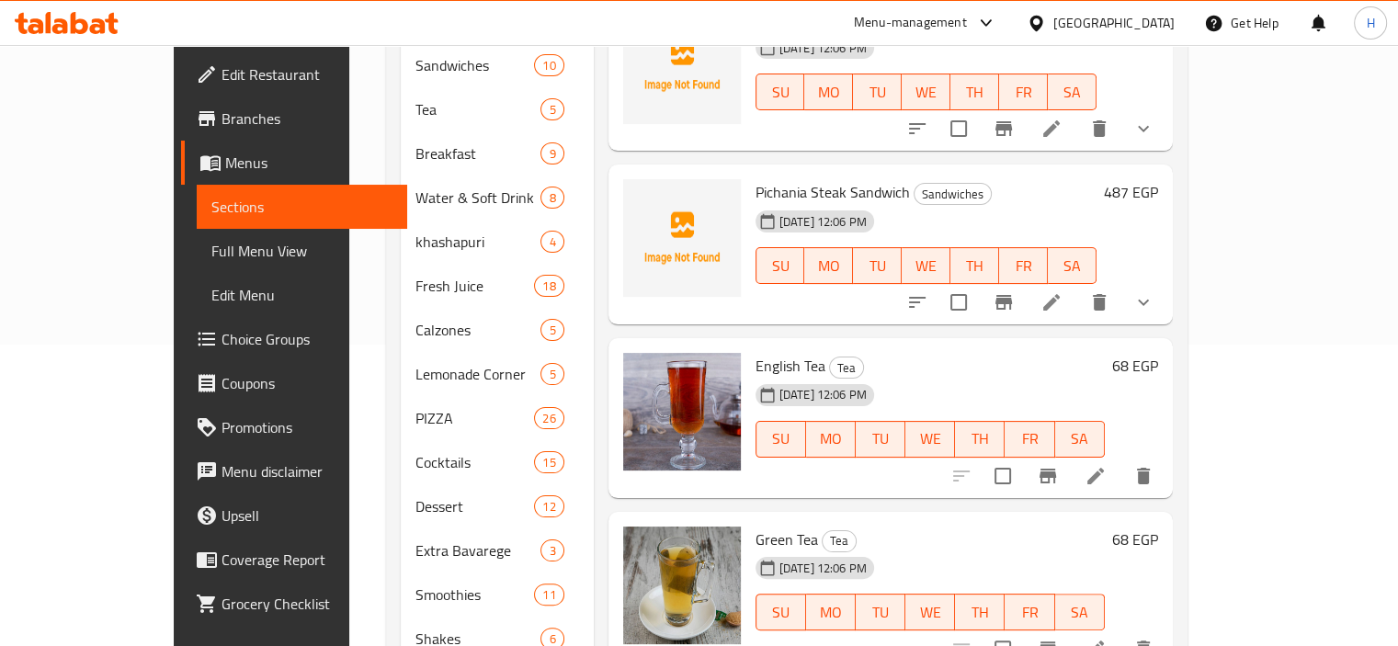
type input "tea"
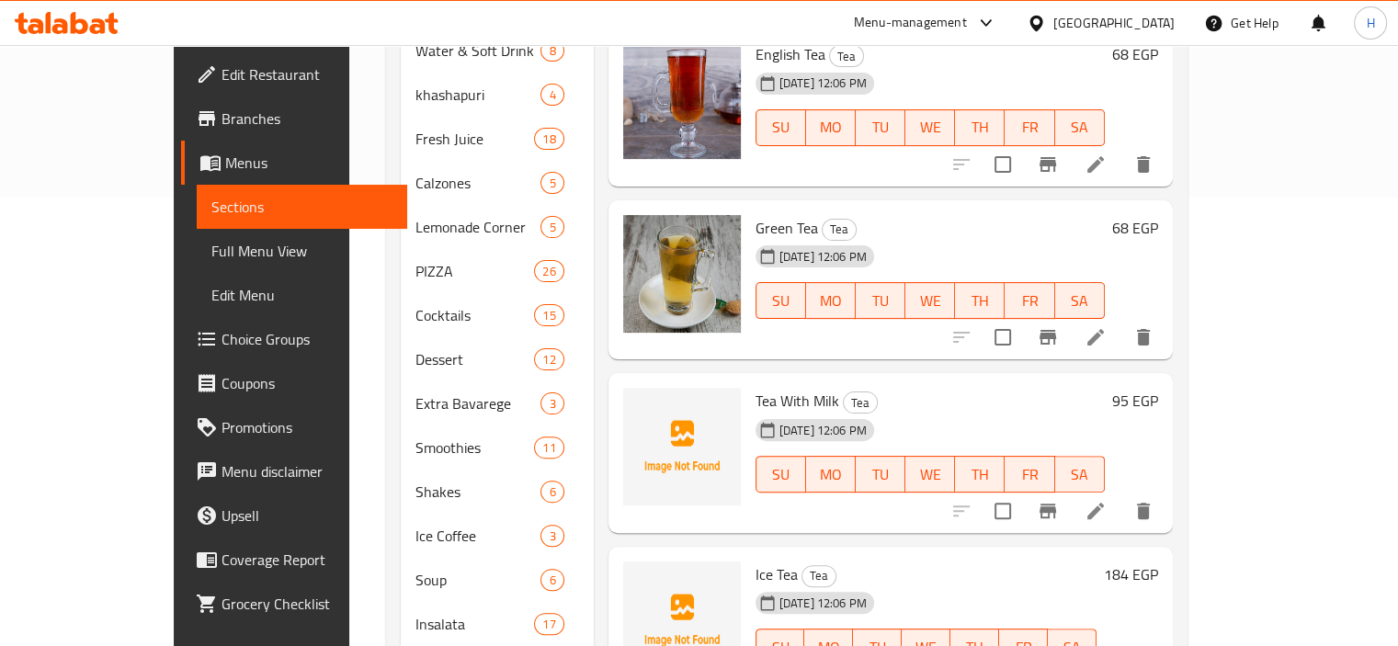
scroll to position [109, 0]
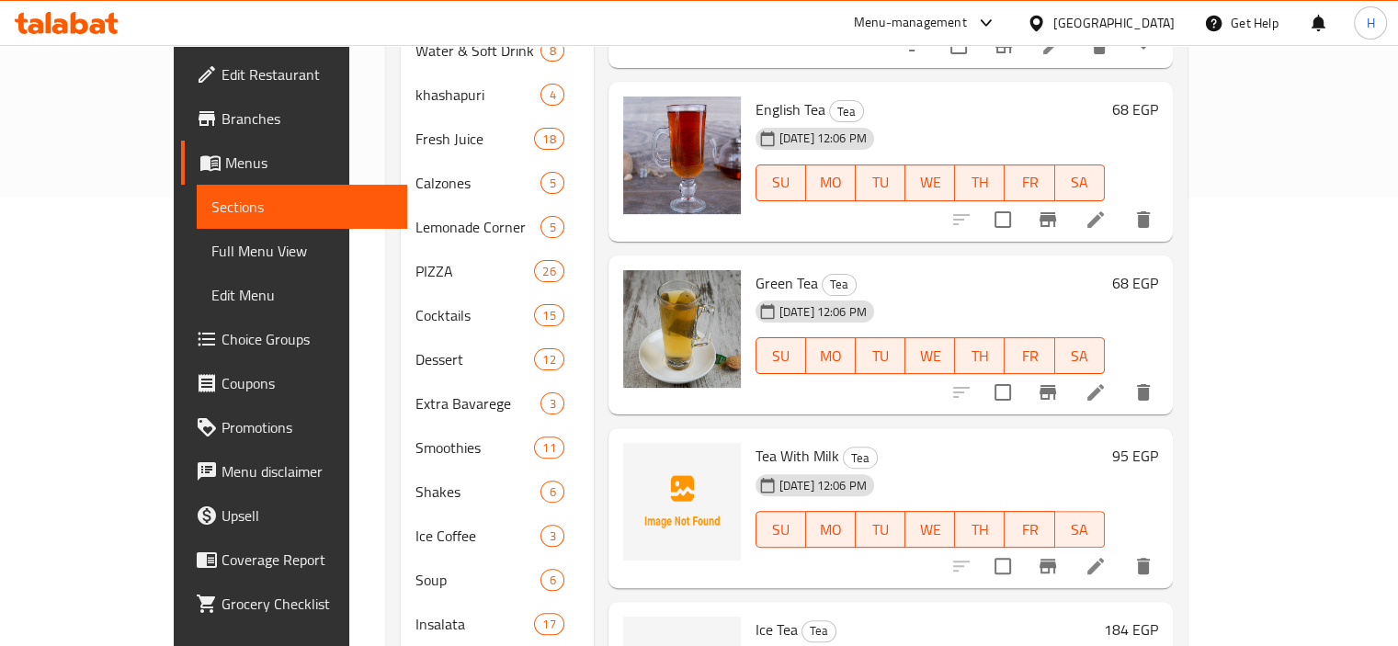
click at [764, 269] on span "Green Tea" at bounding box center [786, 283] width 62 height 28
copy h6 "Green Tea"
click at [1106, 381] on icon at bounding box center [1095, 392] width 22 height 22
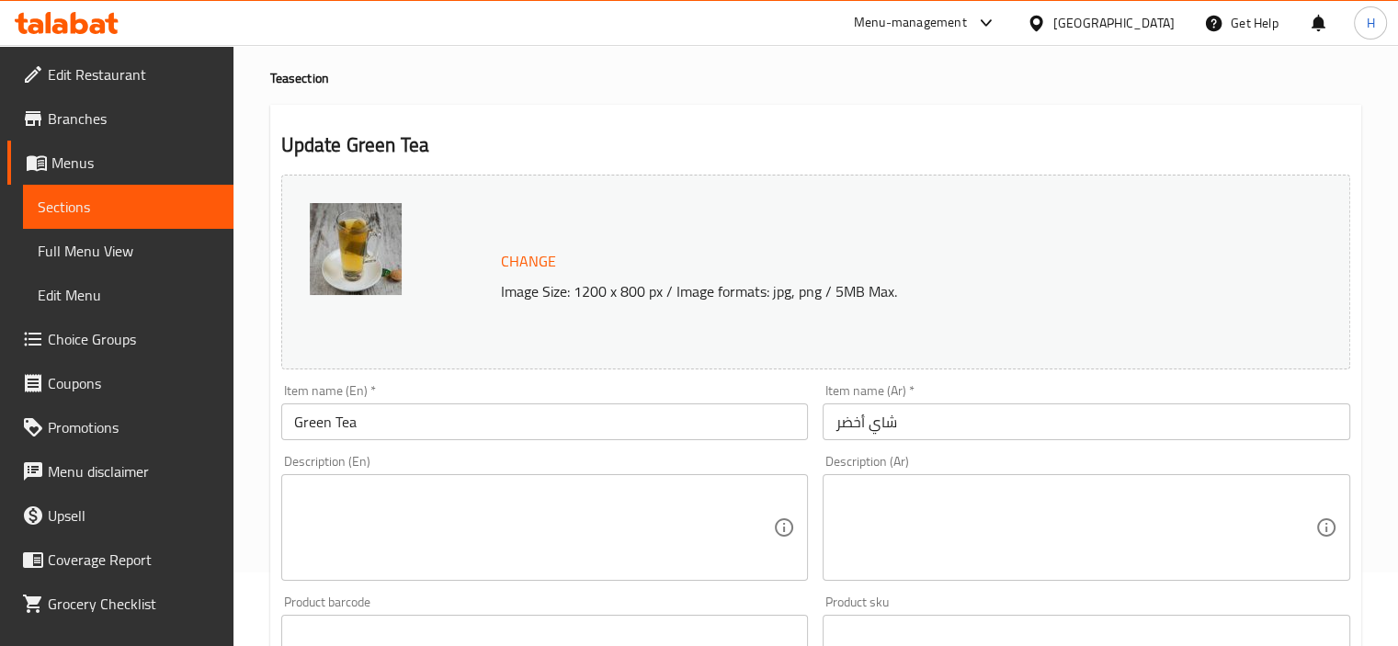
scroll to position [77, 0]
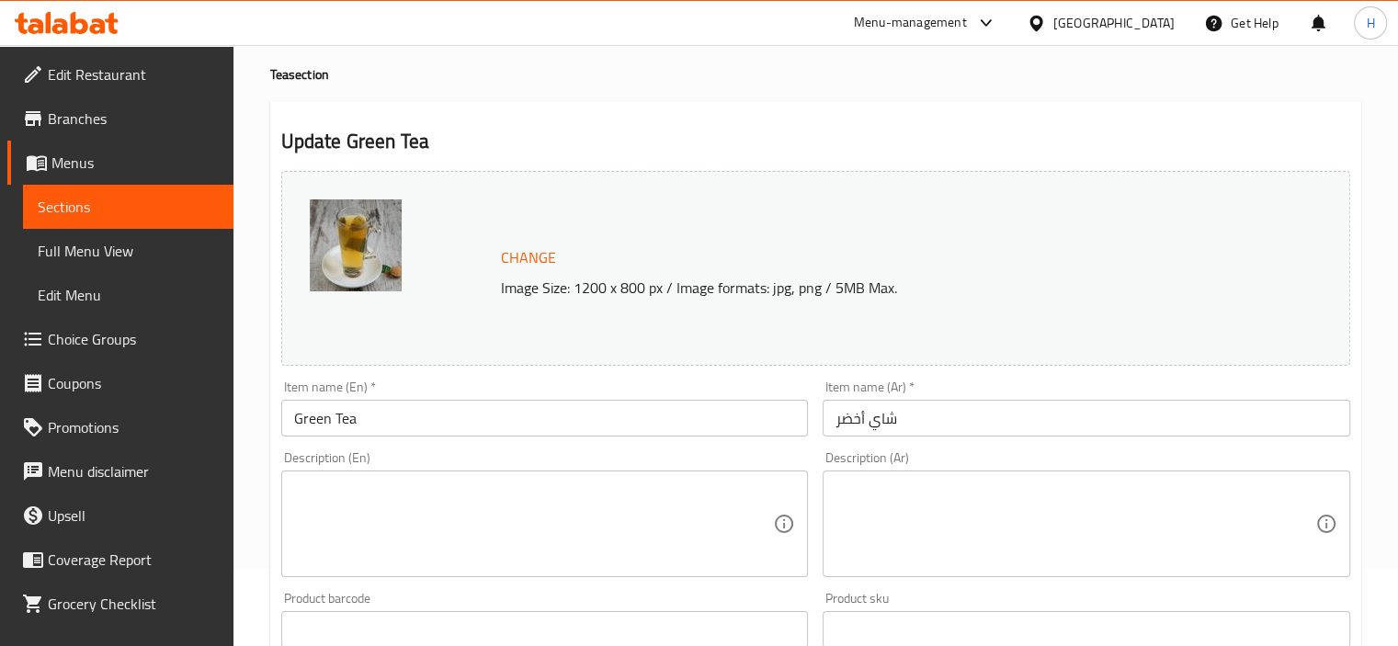
paste textarea "green tea, Water, sugar"
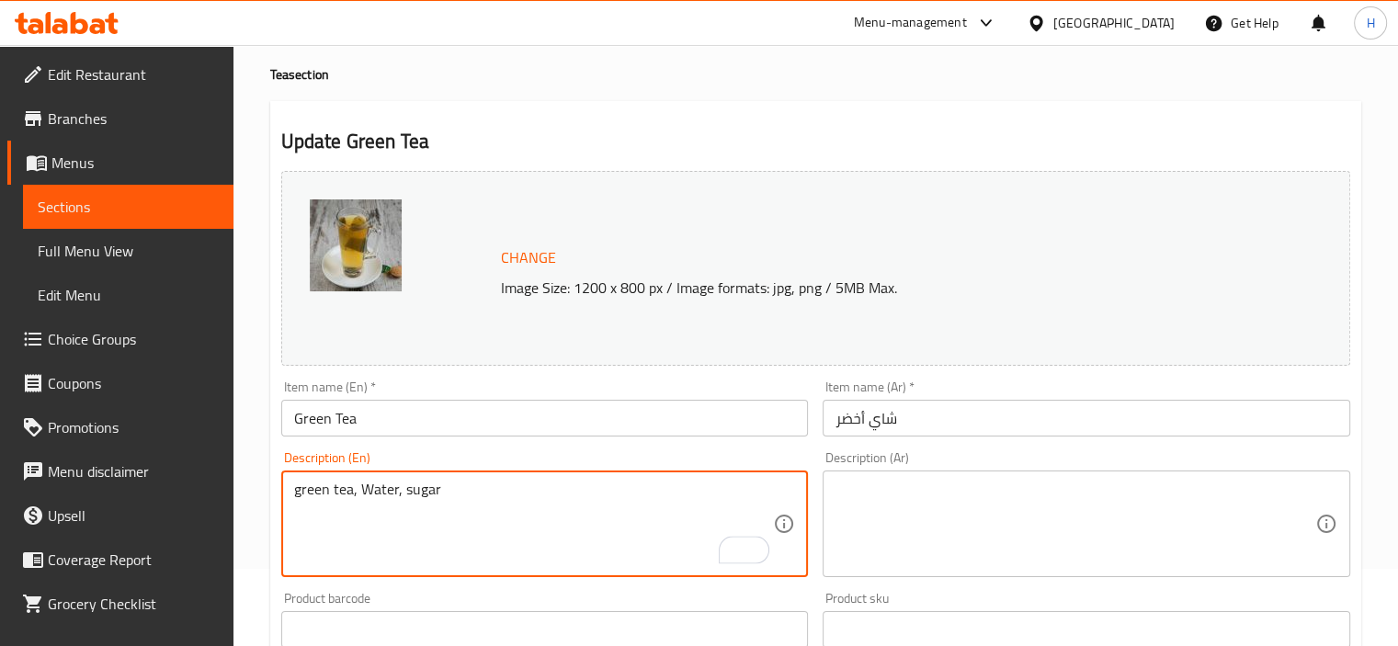
type textarea "green tea, Water, sugar"
paste textarea "شاي أخضر، ماء، سكر"
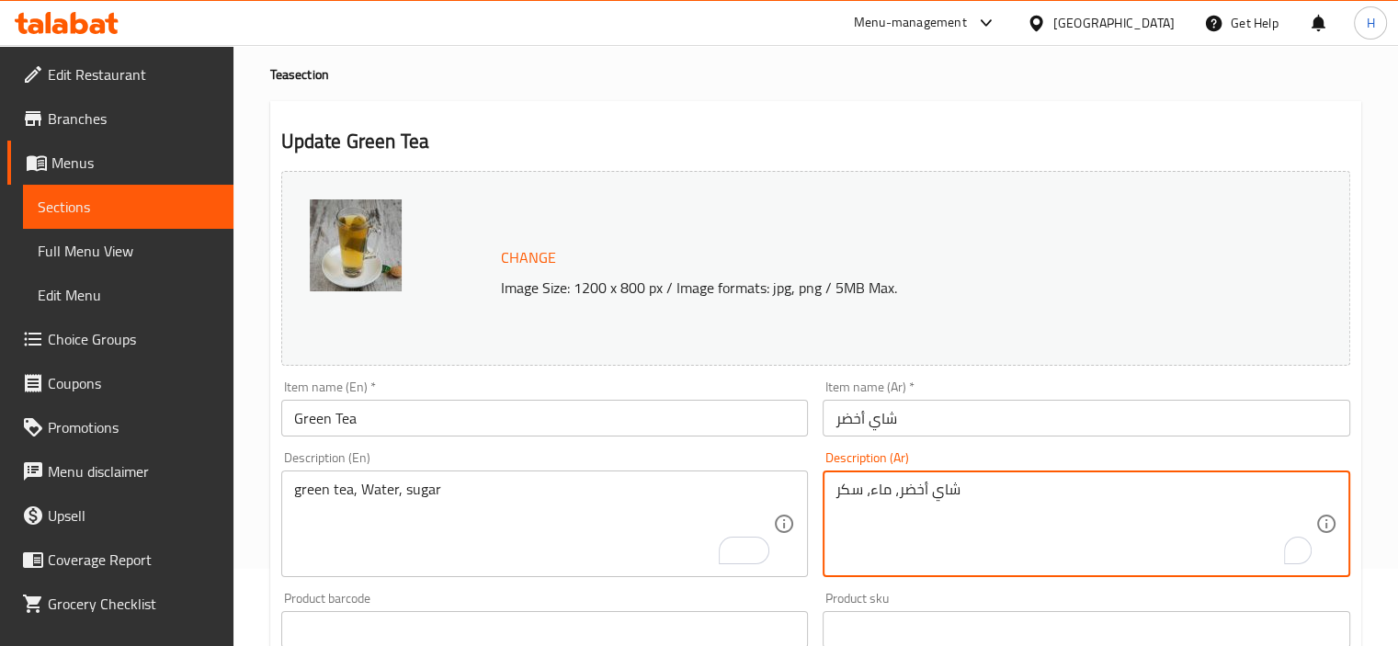
type textarea "شاي أخضر، ماء، سكر"
click at [470, 611] on input "text" at bounding box center [544, 629] width 527 height 37
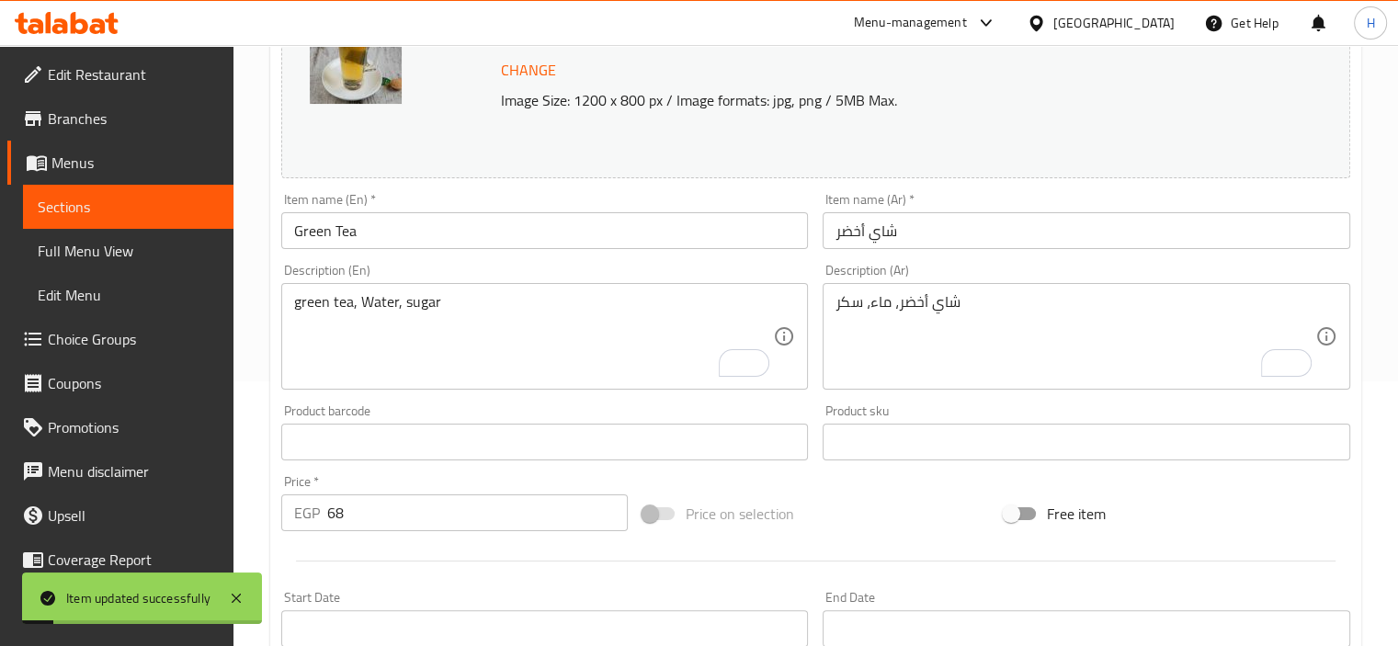
scroll to position [0, 0]
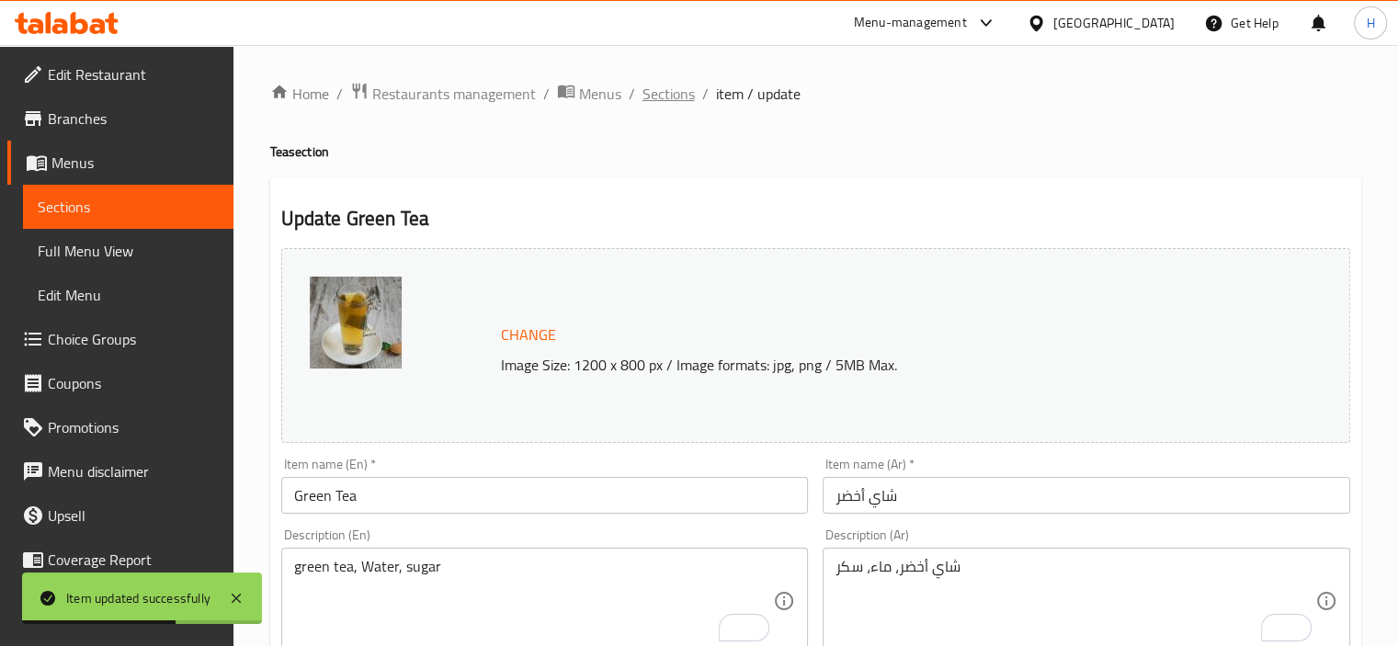
click at [668, 96] on span "Sections" at bounding box center [668, 94] width 52 height 22
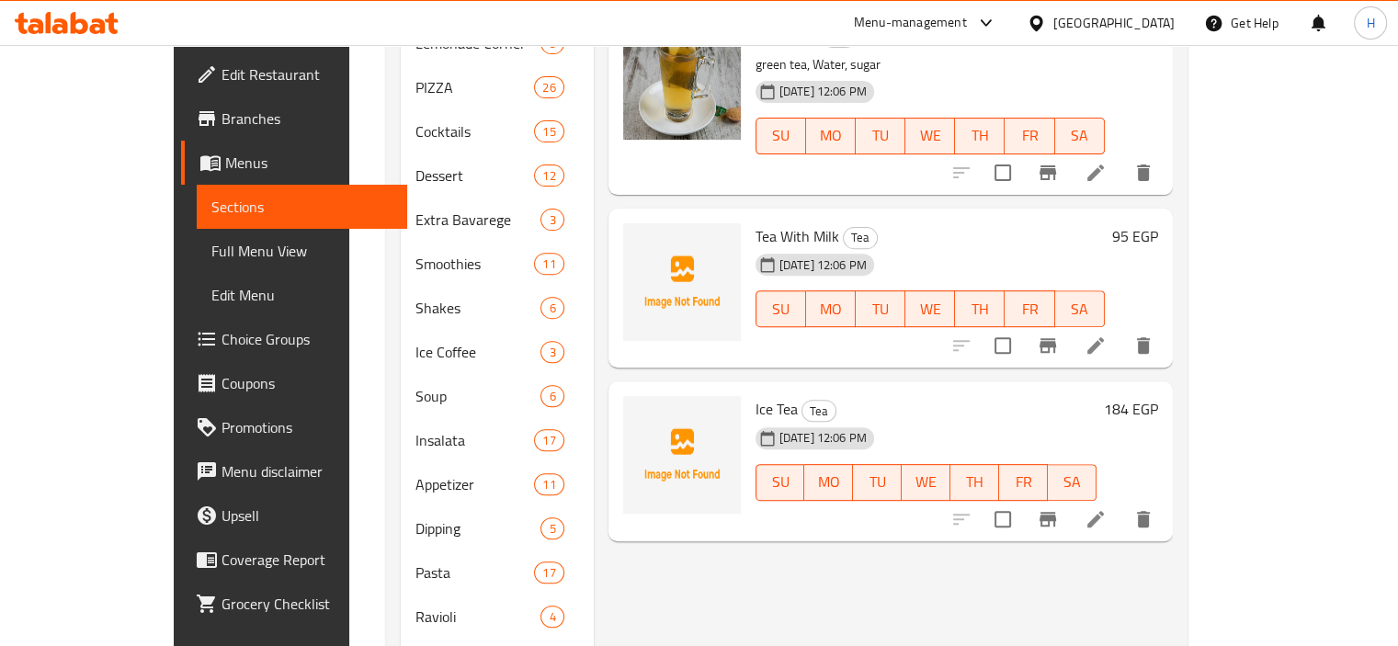
scroll to position [631, 0]
click at [698, 335] on div "Tea With Milk Tea [DATE] 12:06 PM SU MO TU WE TH FR SA 95 EGP" at bounding box center [890, 290] width 564 height 160
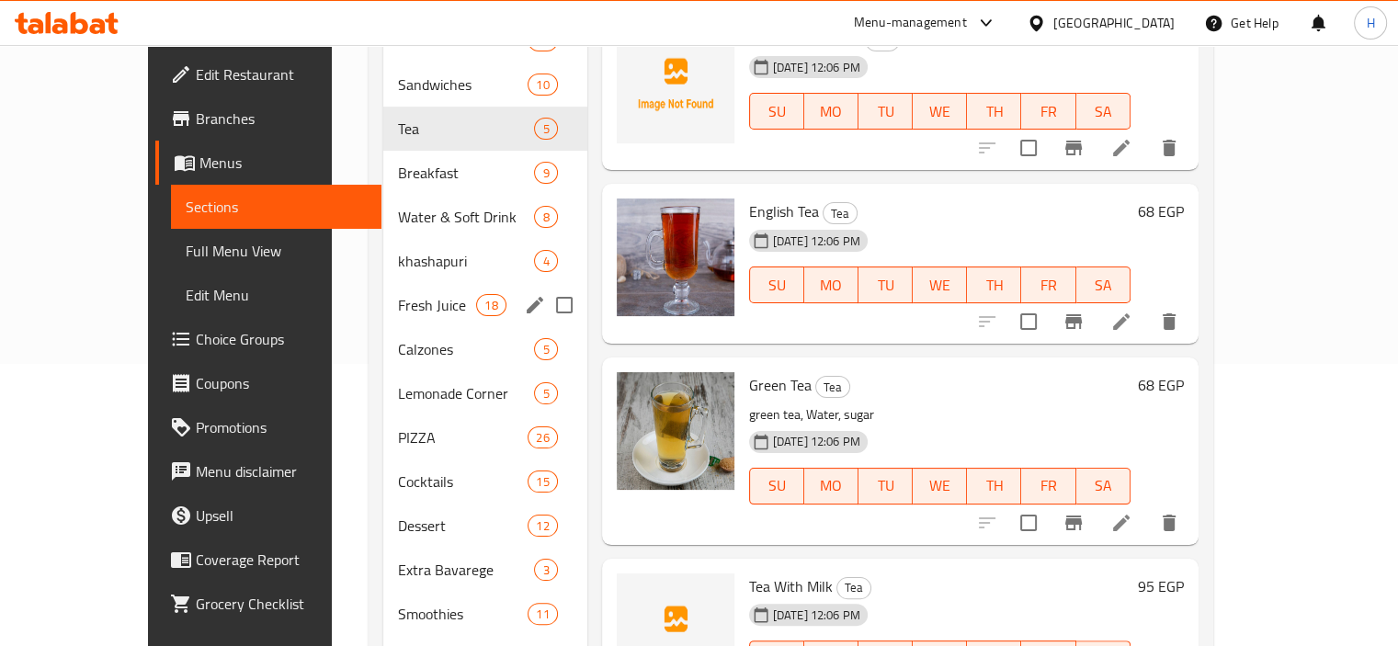
scroll to position [283, 0]
click at [398, 293] on span "Fresh Juice" at bounding box center [437, 304] width 78 height 22
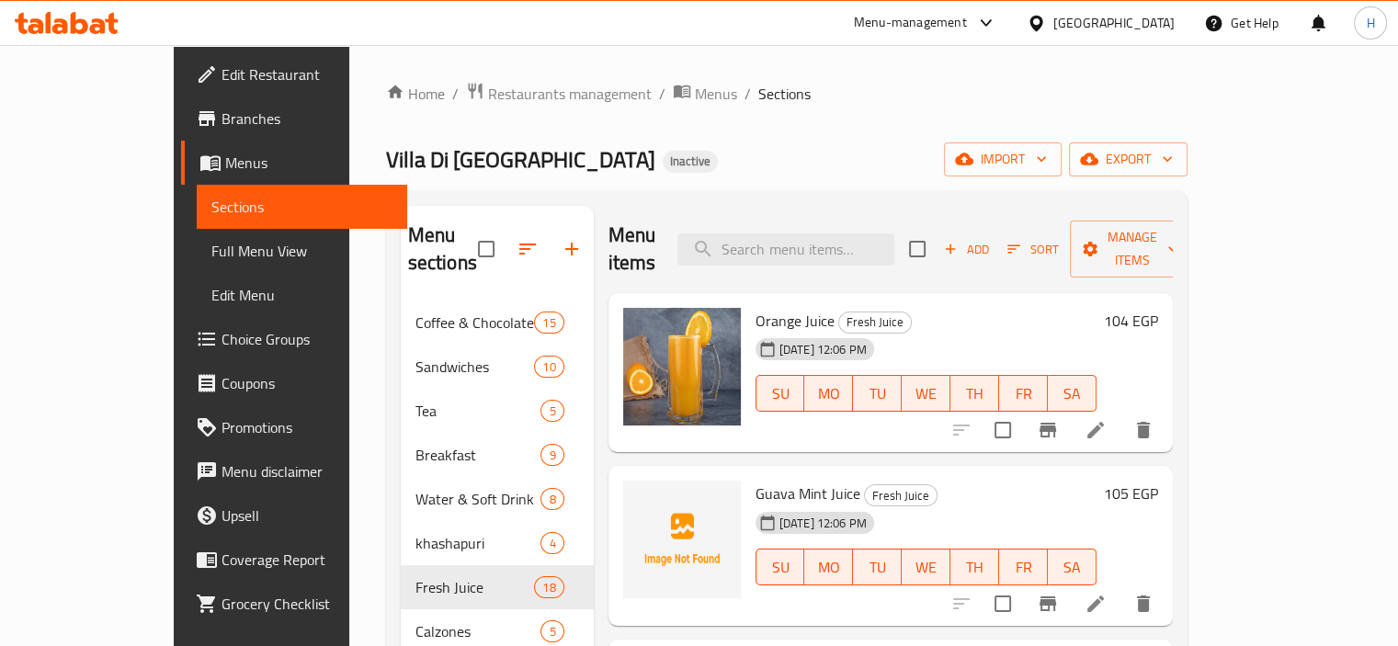
click at [1104, 422] on icon at bounding box center [1095, 430] width 17 height 17
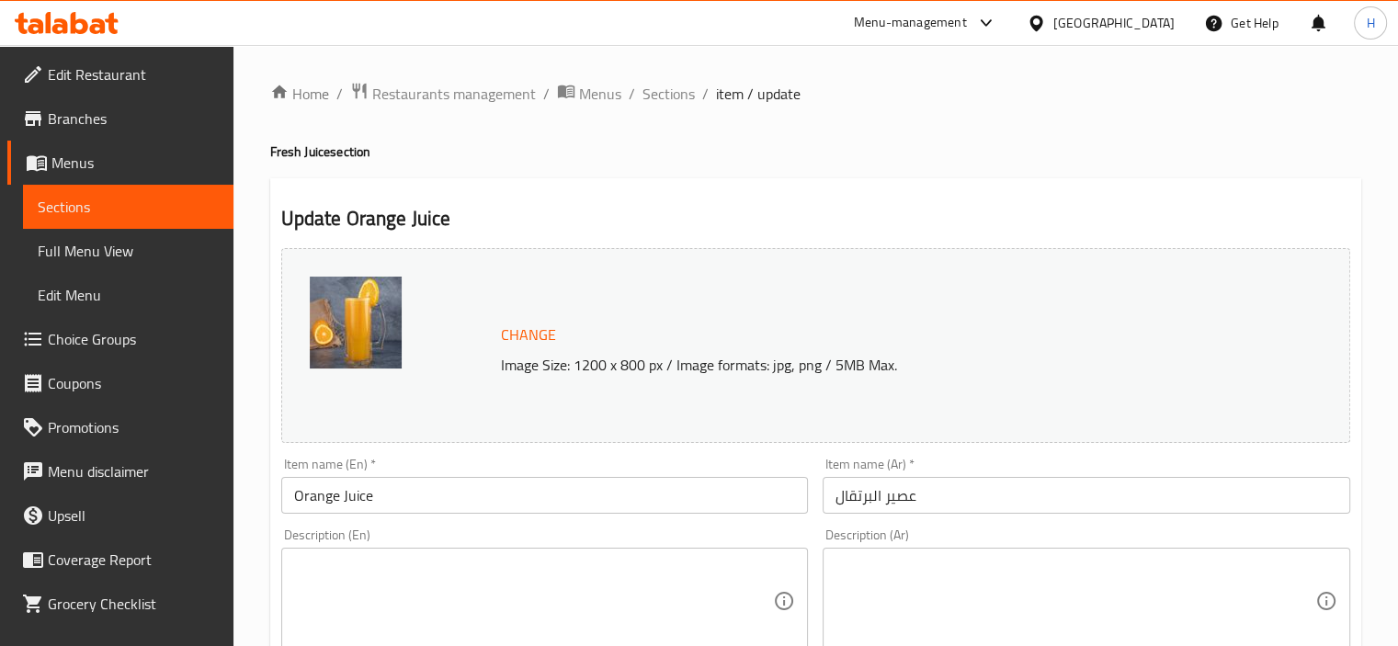
click at [445, 593] on textarea at bounding box center [534, 601] width 480 height 87
paste textarea "Freshly squeezed orange juice."
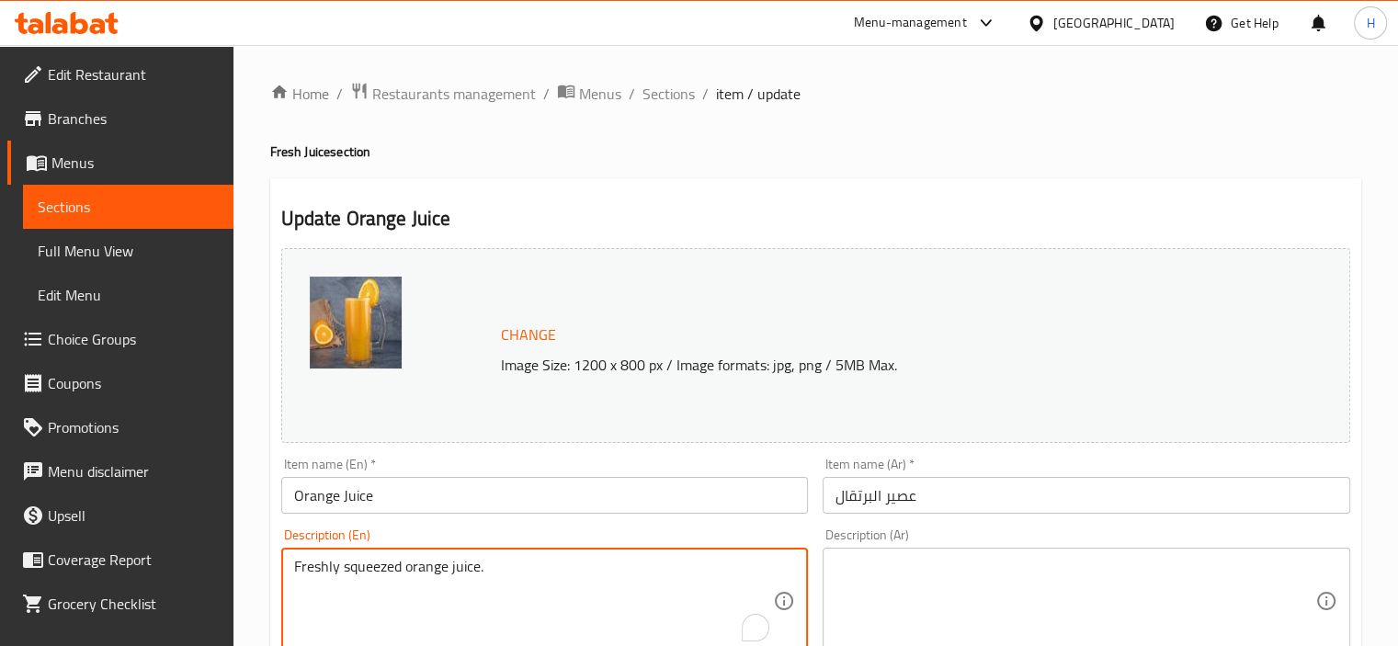
type textarea "Freshly squeezed orange juice."
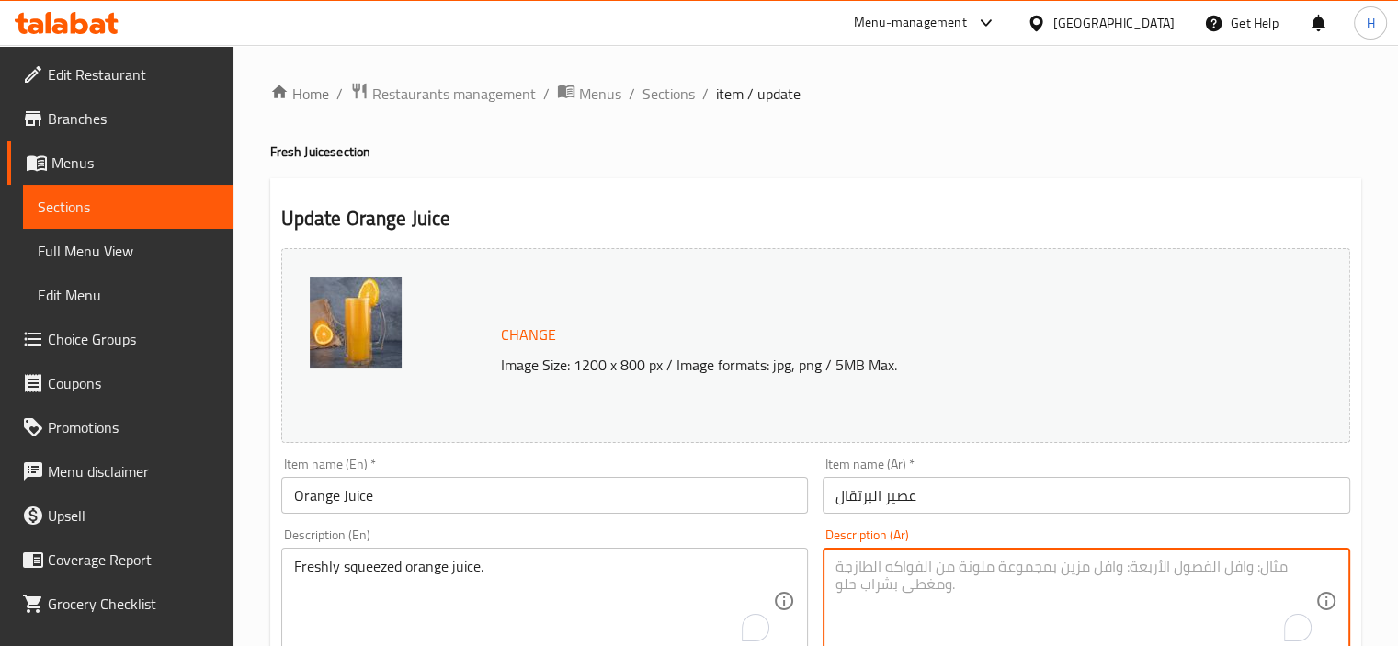
click at [901, 624] on textarea "To enrich screen reader interactions, please activate Accessibility in Grammarl…" at bounding box center [1075, 601] width 480 height 87
paste textarea "برتقال معصور طازج"
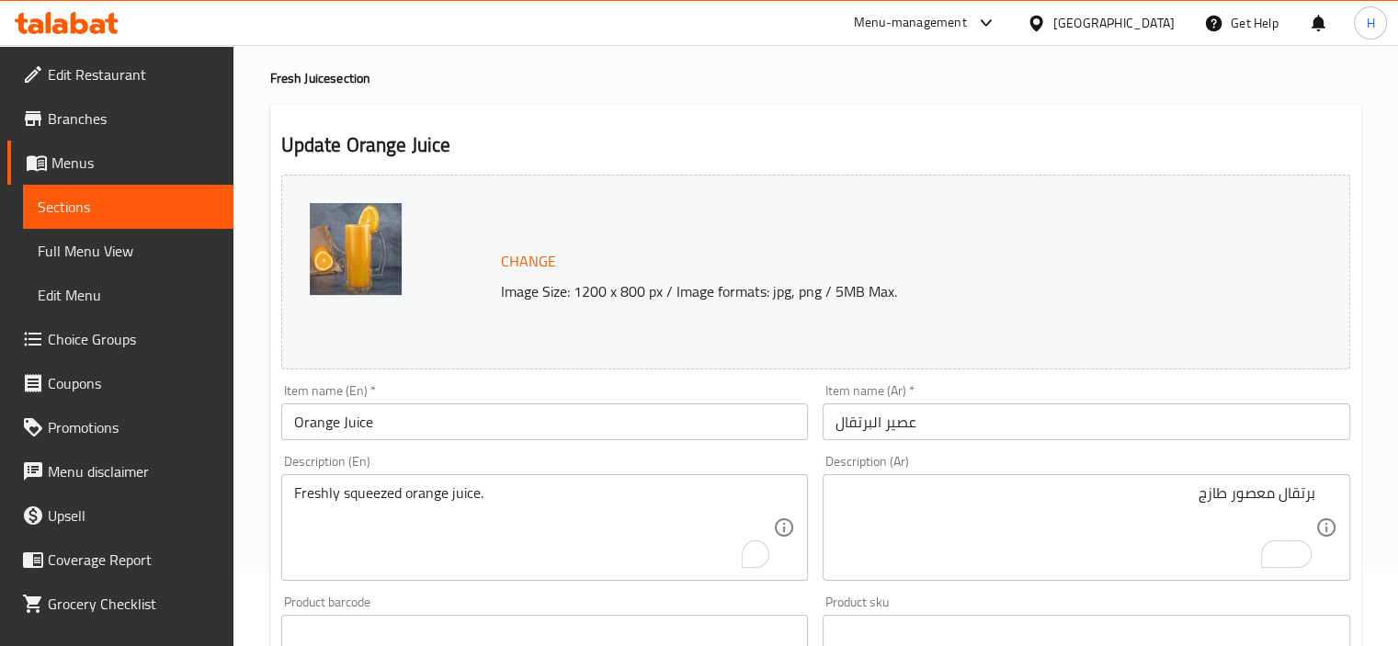
click at [1318, 501] on div "برتقال معصور طازج Description (Ar)" at bounding box center [1085, 527] width 527 height 107
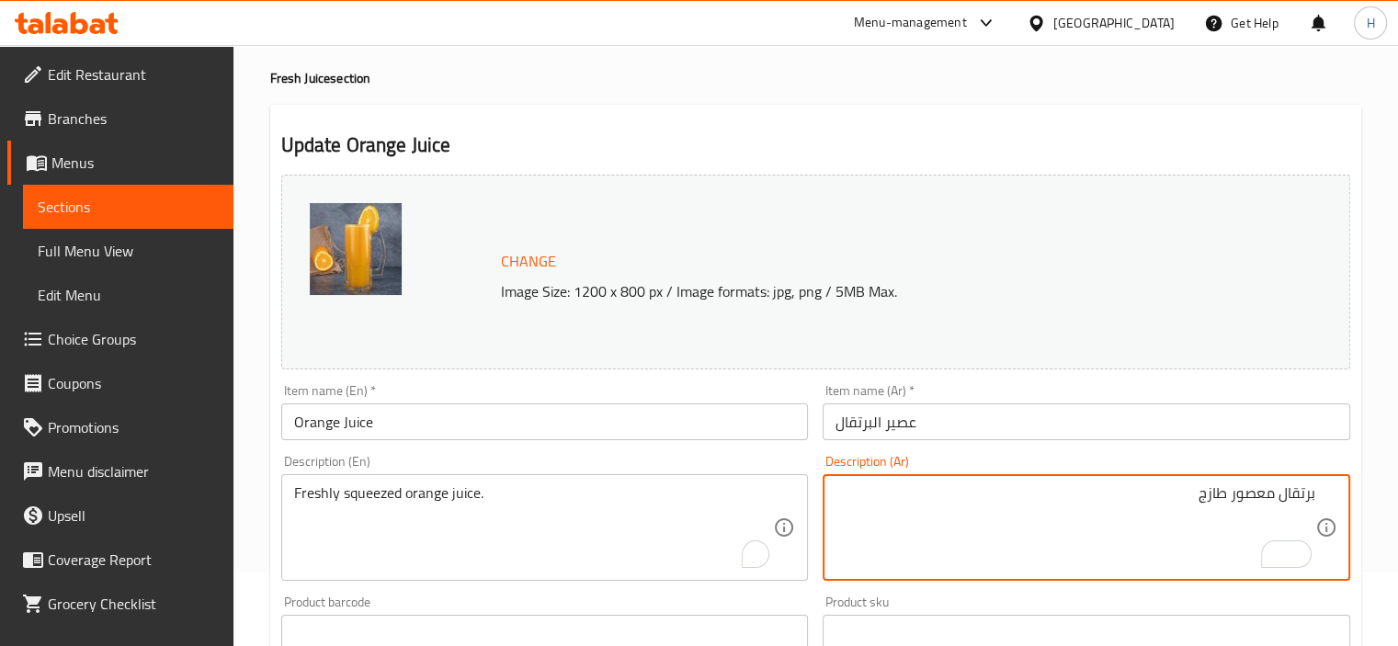
click at [1312, 492] on textarea "برتقال معصور طازج" at bounding box center [1075, 527] width 480 height 87
click at [1213, 498] on textarea "عصير برتقال معصور طازج" at bounding box center [1075, 527] width 480 height 87
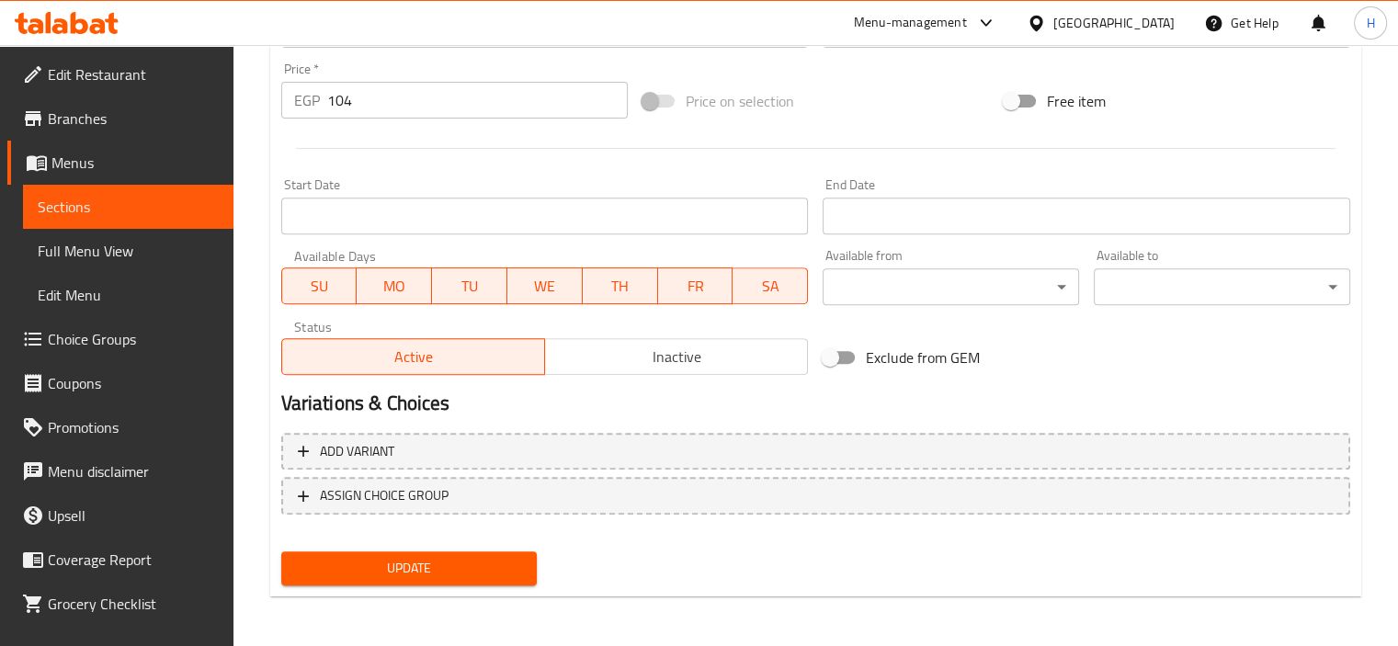
type textarea "عصير برتقال كبس طازج"
click at [474, 568] on span "Update" at bounding box center [409, 568] width 227 height 23
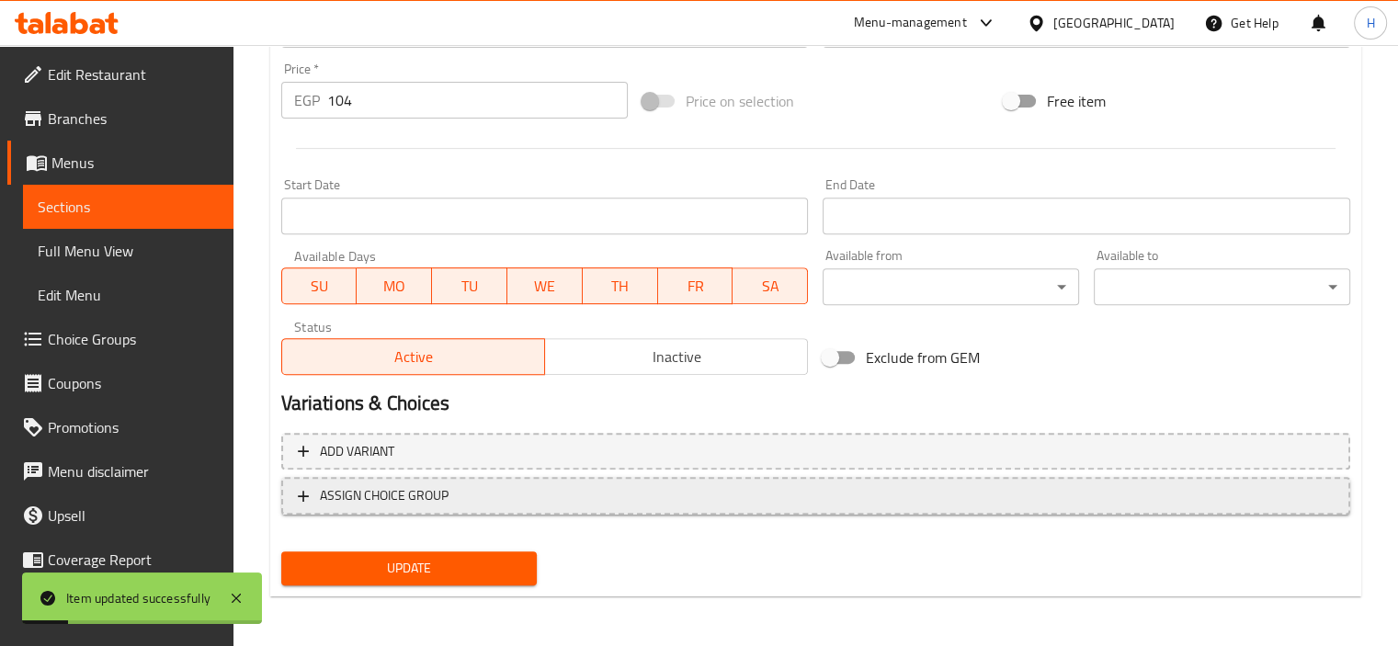
scroll to position [0, 0]
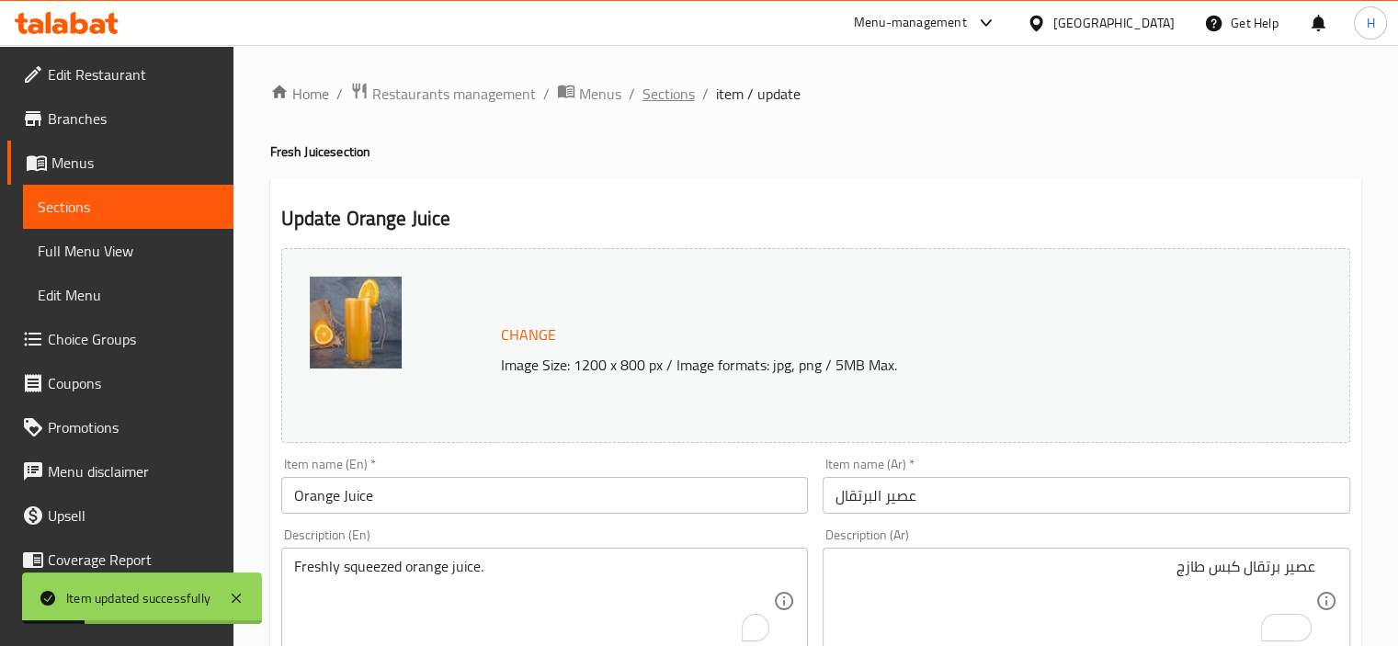
click at [661, 98] on span "Sections" at bounding box center [668, 94] width 52 height 22
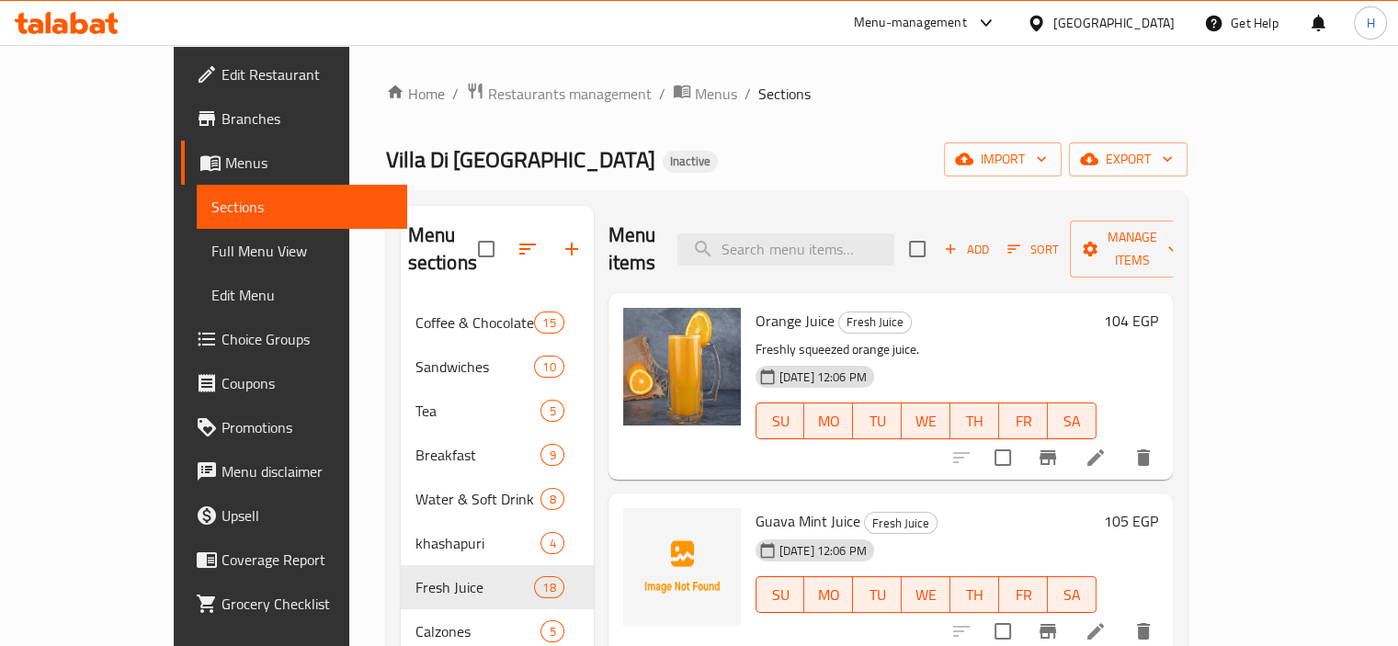
click at [1015, 493] on div "Guava Mint Juice Fresh Juice 30-08-2025 12:06 PM SU MO TU WE TH FR SA 105 EGP" at bounding box center [890, 573] width 564 height 160
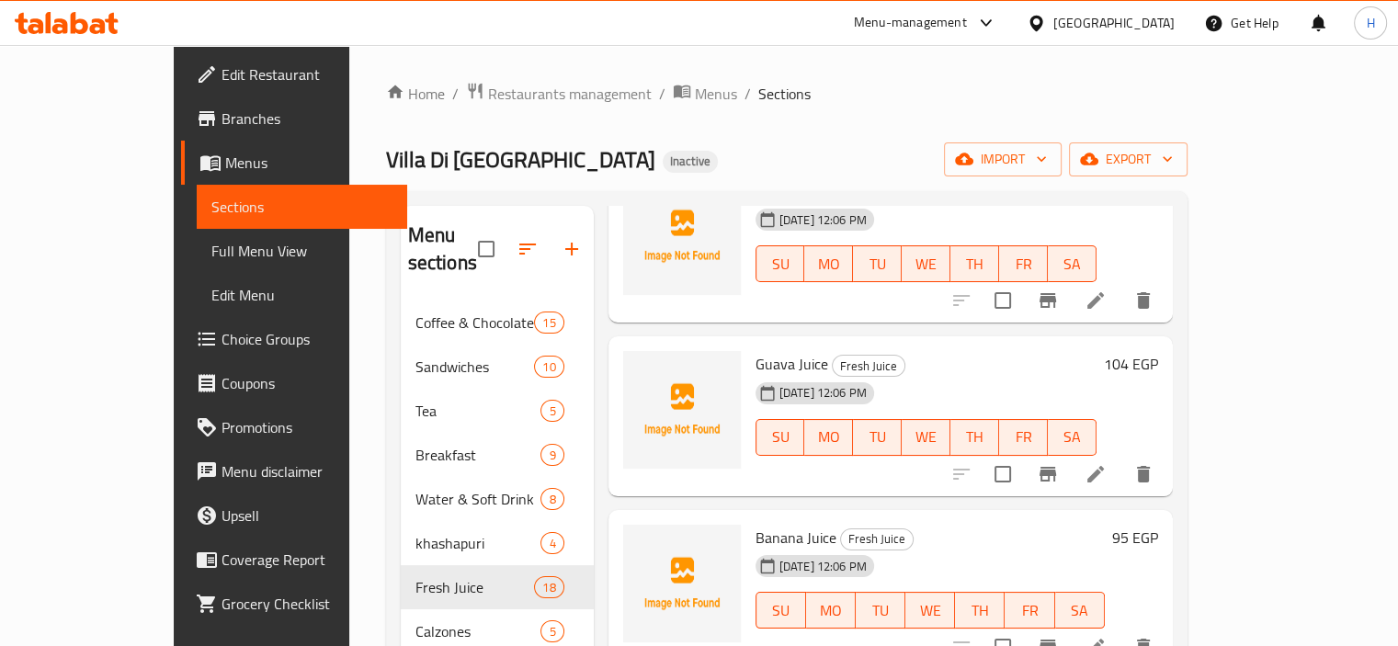
scroll to position [1549, 0]
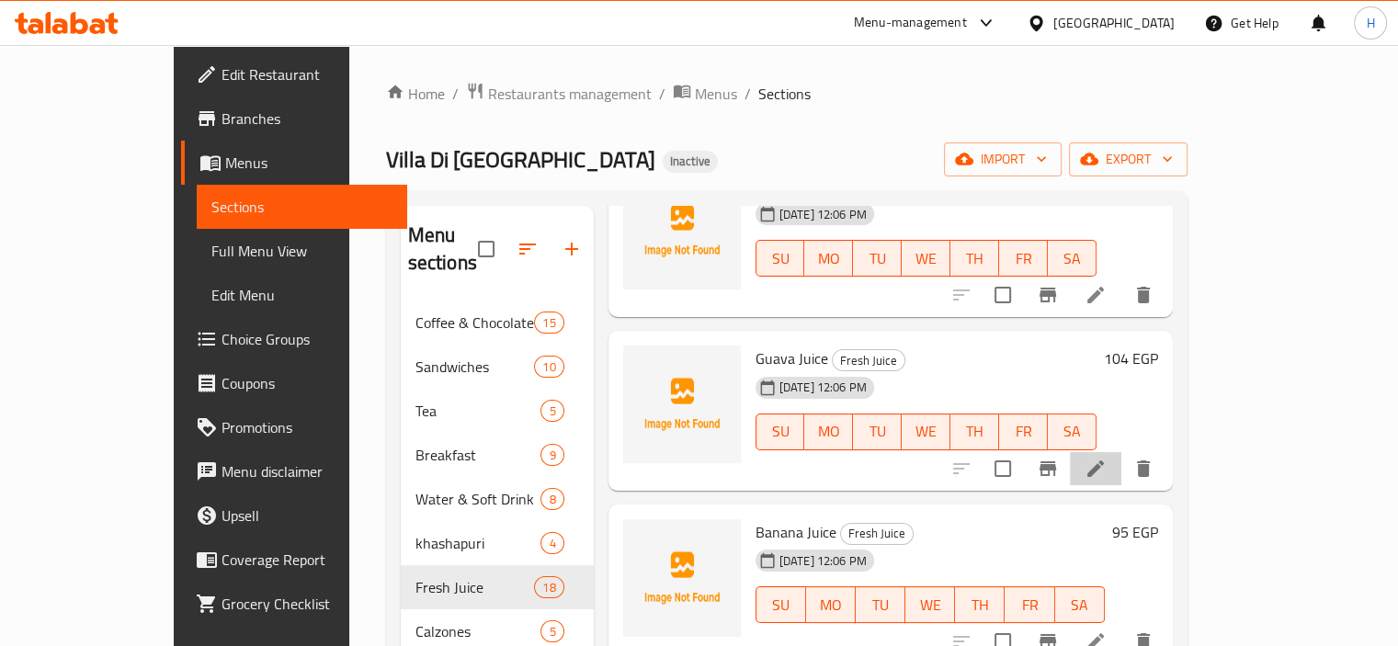
click at [1121, 452] on li at bounding box center [1095, 468] width 51 height 33
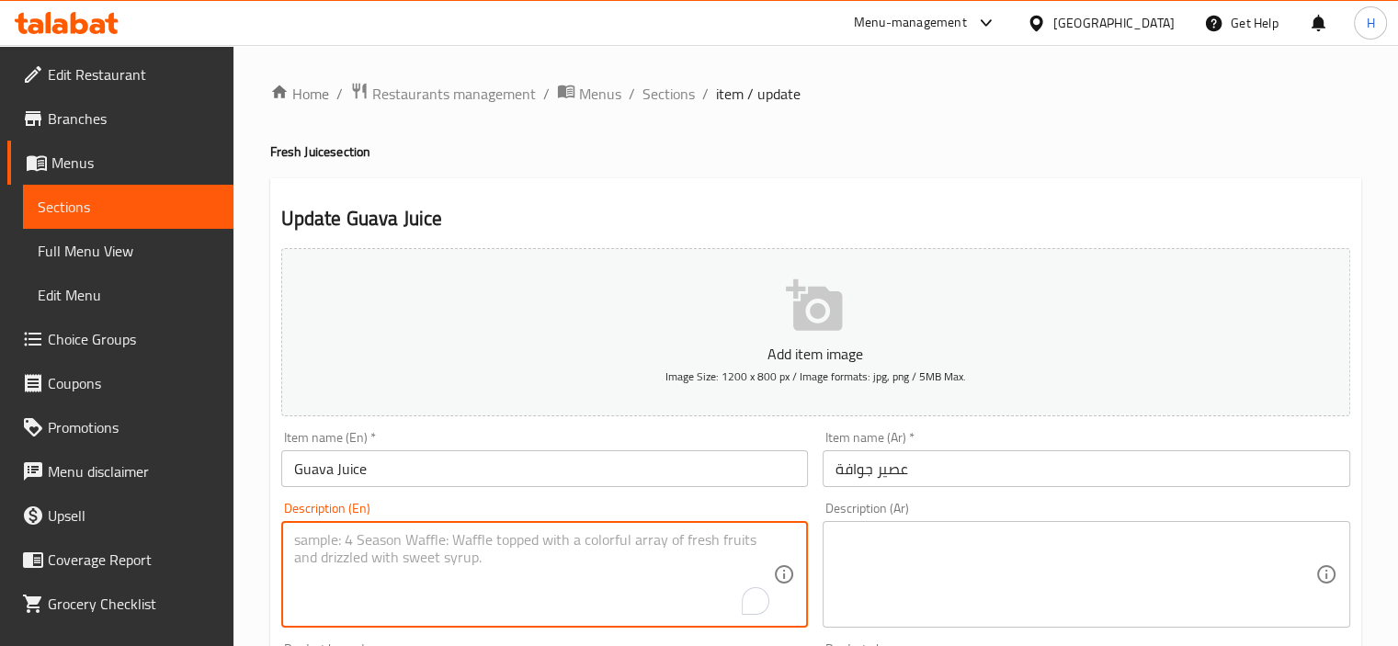
click at [584, 598] on textarea "To enrich screen reader interactions, please activate Accessibility in Grammarl…" at bounding box center [534, 574] width 480 height 87
paste textarea "Good source of vitamin c, potassium, and fiber."
type textarea "Good source of vitamin c, potassium, and fiber."
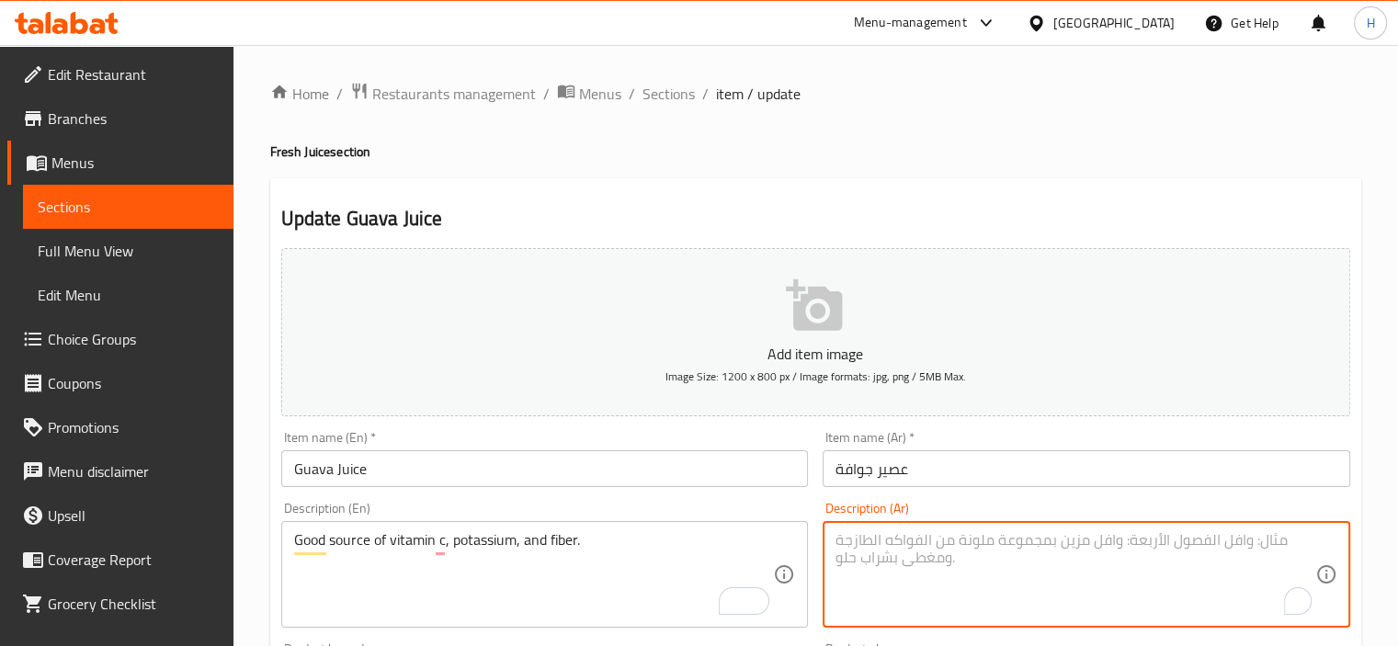
click at [865, 588] on textarea "To enrich screen reader interactions, please activate Accessibility in Grammarl…" at bounding box center [1075, 574] width 480 height 87
paste textarea "مصدر جيد لفيتامين ج والبوتاسيوم والألياف."
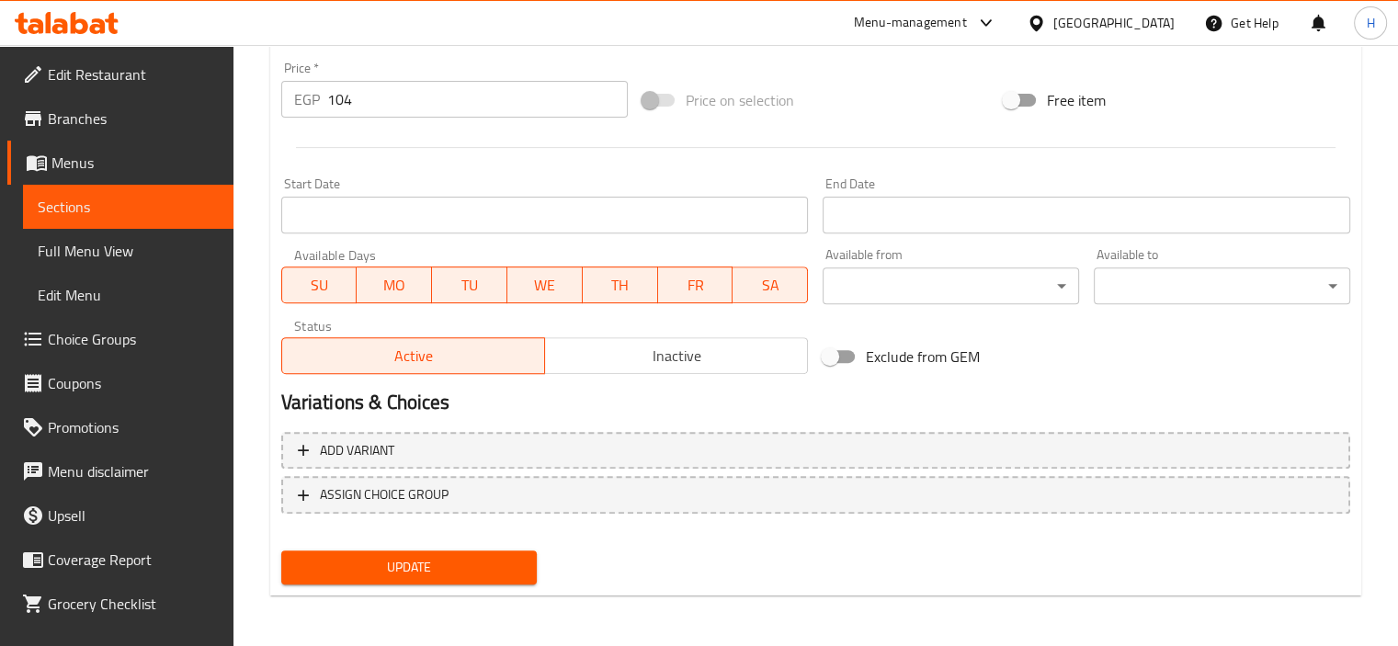
type textarea "مصدر جيد لفيتامين ج والبوتاسيوم والألياف."
click at [487, 569] on span "Update" at bounding box center [409, 567] width 227 height 23
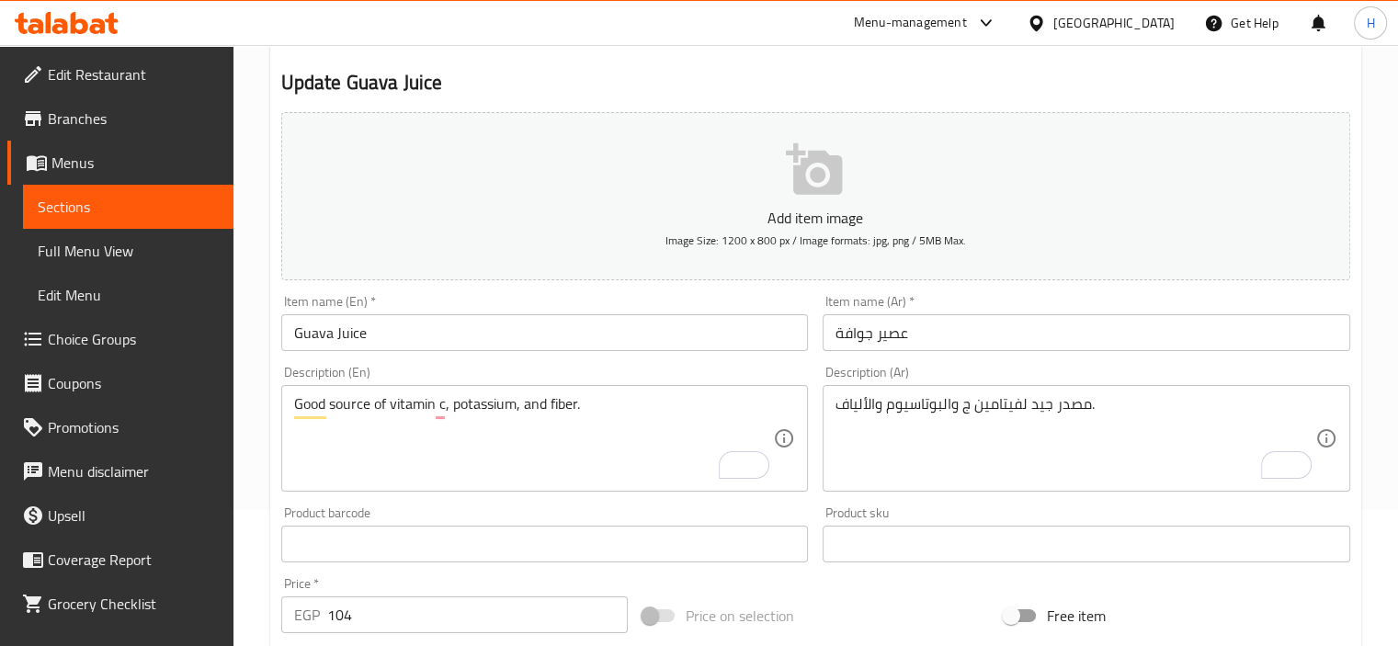
scroll to position [0, 0]
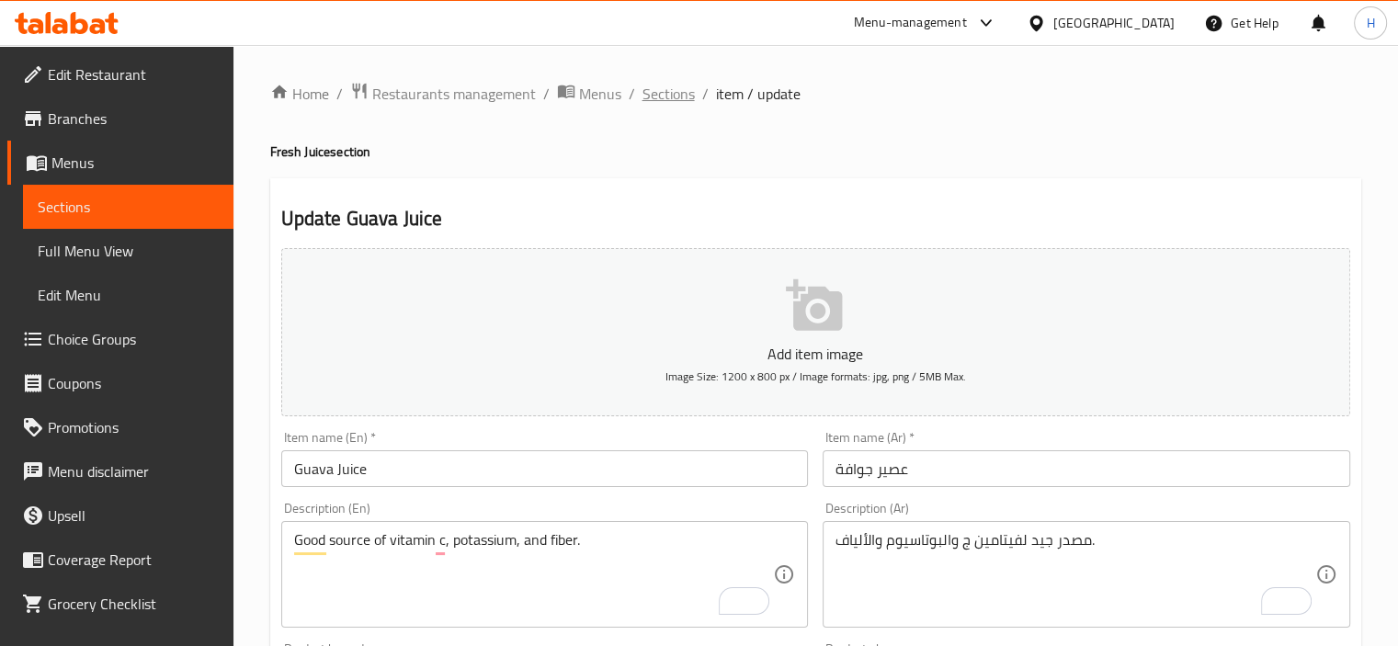
click at [670, 100] on span "Sections" at bounding box center [668, 94] width 52 height 22
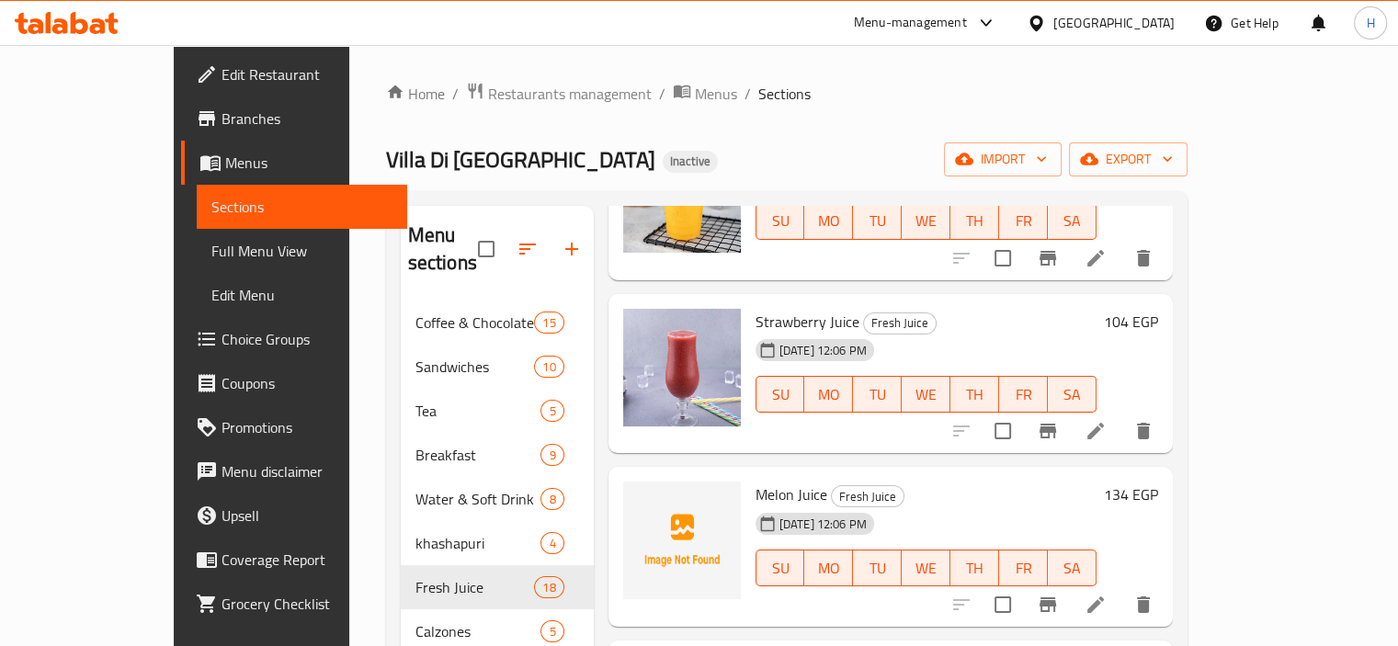
scroll to position [907, 0]
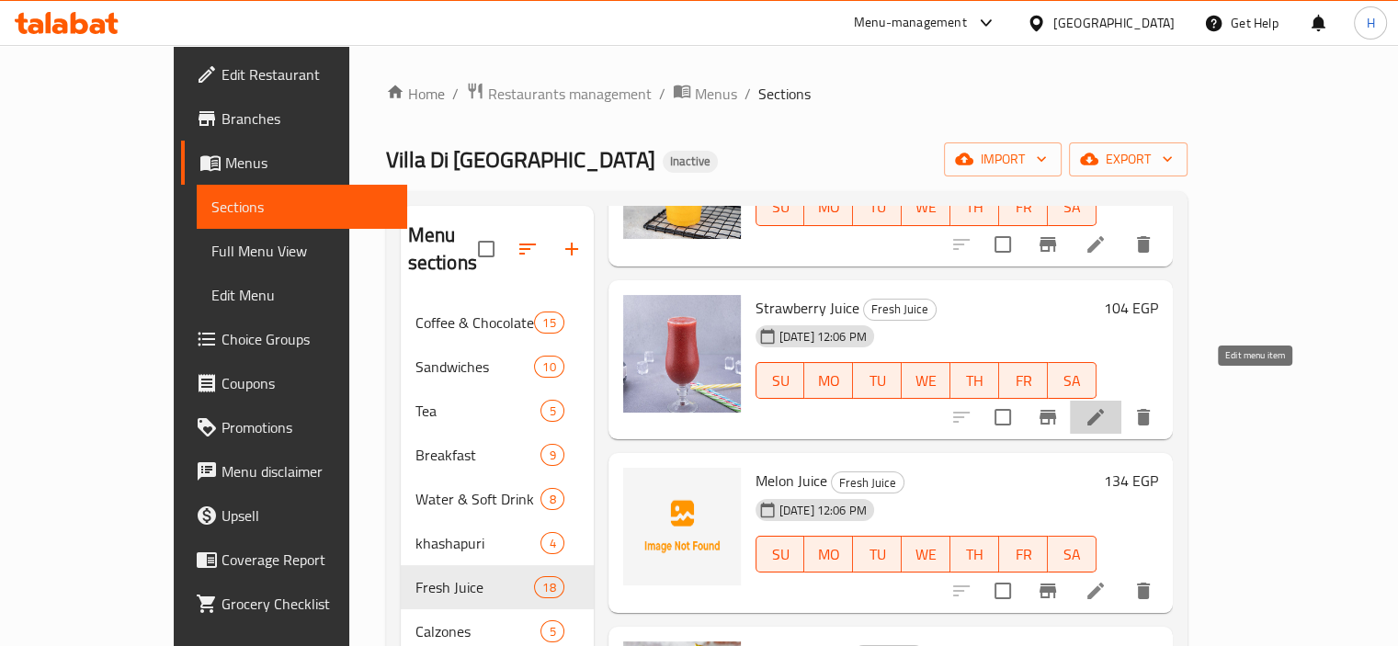
click at [1106, 406] on icon at bounding box center [1095, 417] width 22 height 22
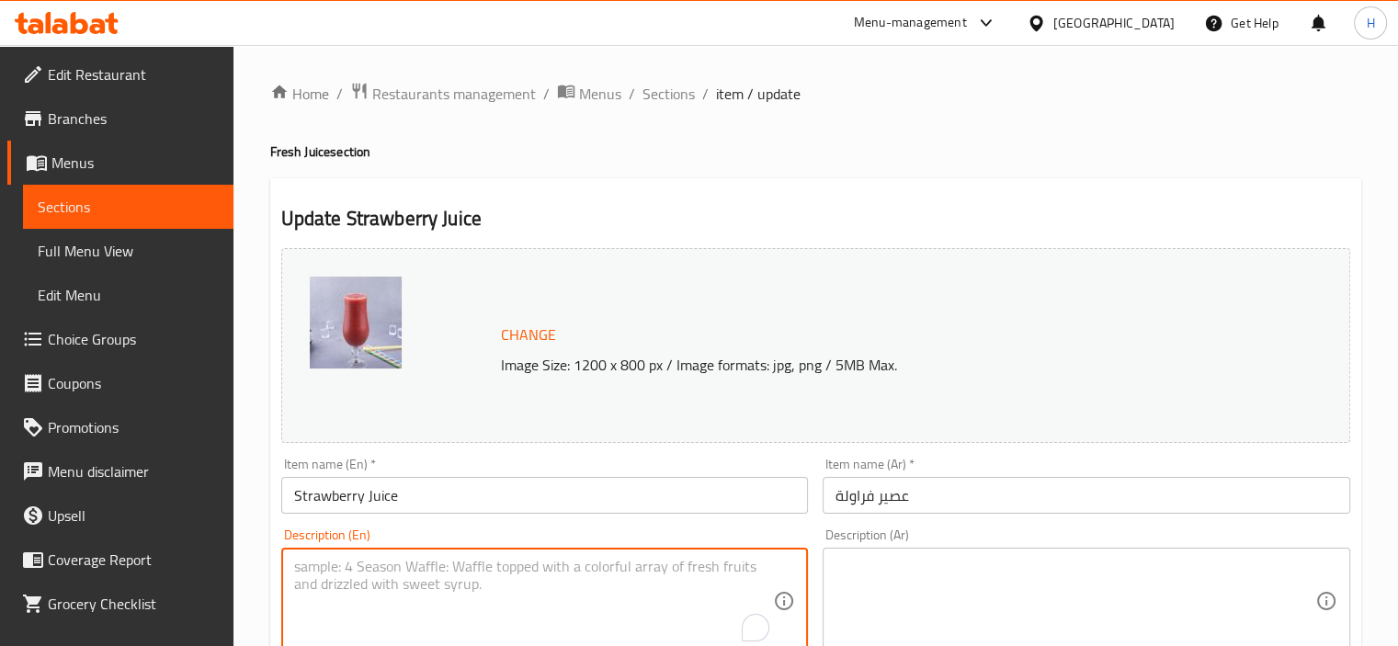
click at [599, 602] on textarea "To enrich screen reader interactions, please activate Accessibility in Grammarl…" at bounding box center [534, 601] width 480 height 87
paste textarea "Rich in natural vitamins and minerals. Healthy alternative to sugary drinks."
type textarea "Rich in natural vitamins and minerals. Healthy alternative to sugary drinks."
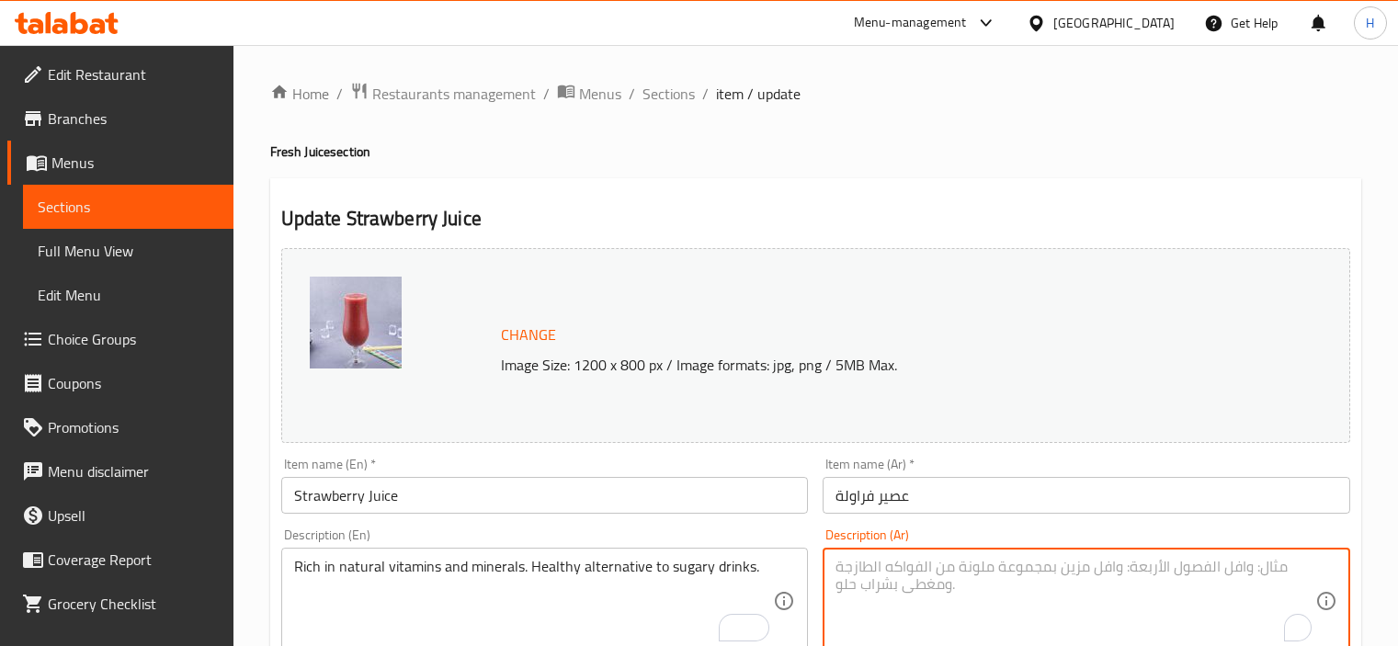
click at [912, 576] on textarea "To enrich screen reader interactions, please activate Accessibility in Grammarl…" at bounding box center [1075, 601] width 480 height 87
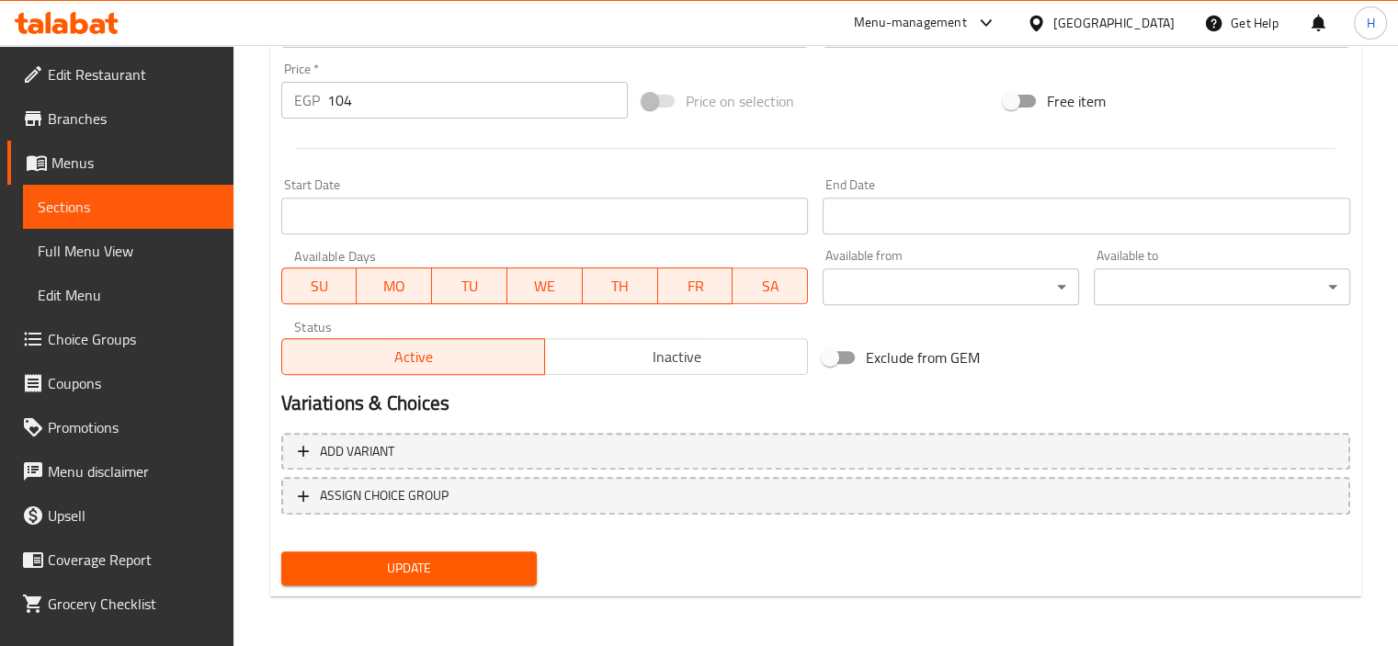
scroll to position [676, 0]
type textarea "غني بالفيتامينات والمعادن الطبيعية. بديل صحي للمشروبات السكرية."
click at [461, 568] on span "Update" at bounding box center [409, 569] width 227 height 23
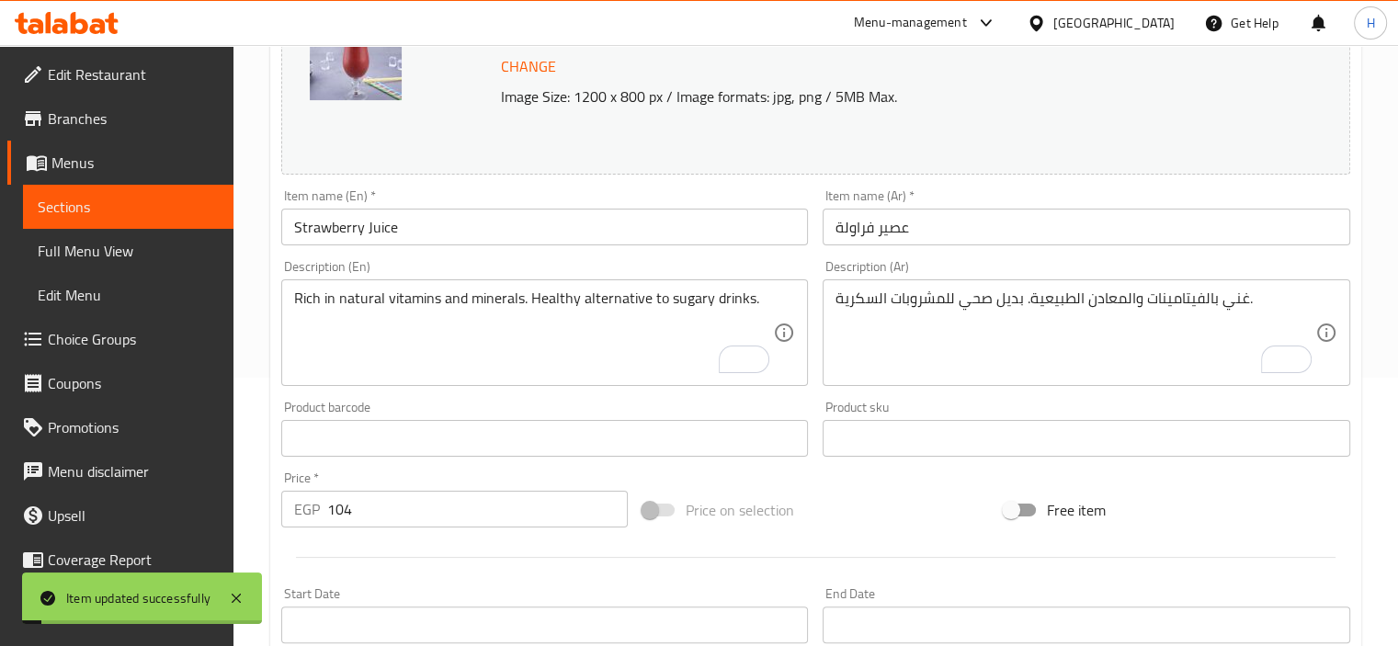
scroll to position [0, 0]
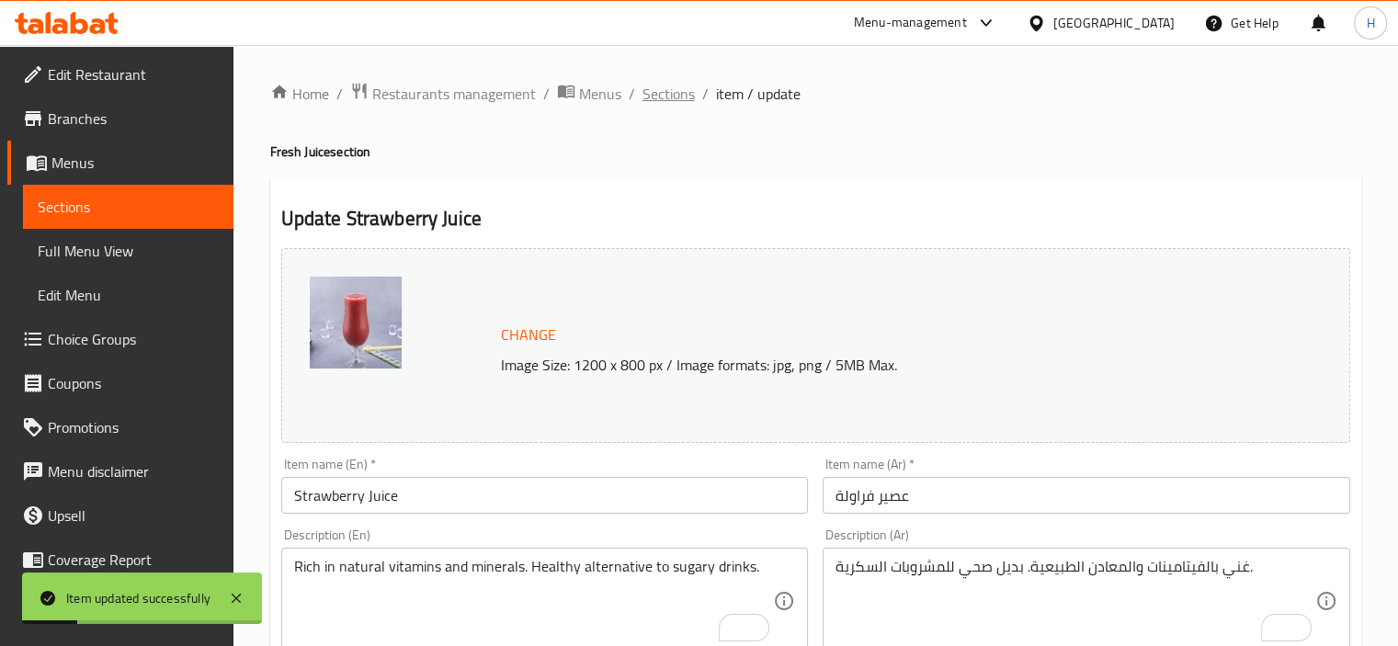
click at [663, 101] on span "Sections" at bounding box center [668, 94] width 52 height 22
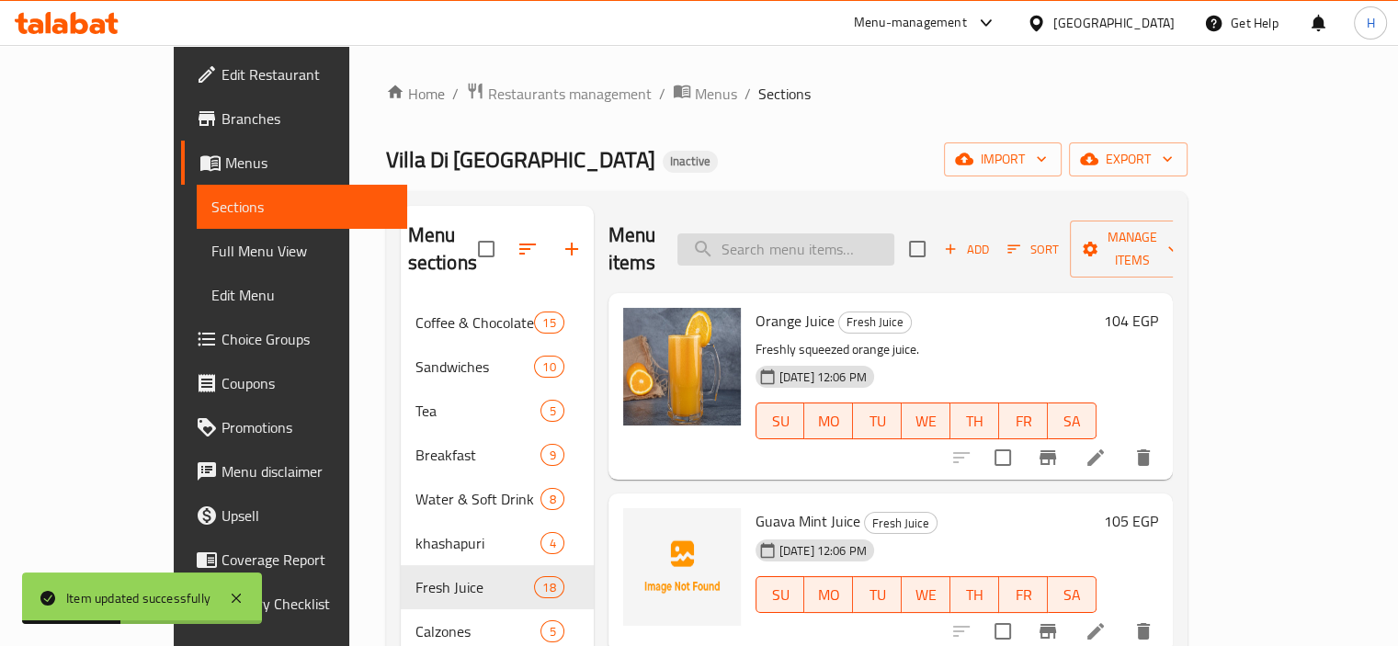
click at [840, 233] on input "search" at bounding box center [785, 249] width 217 height 32
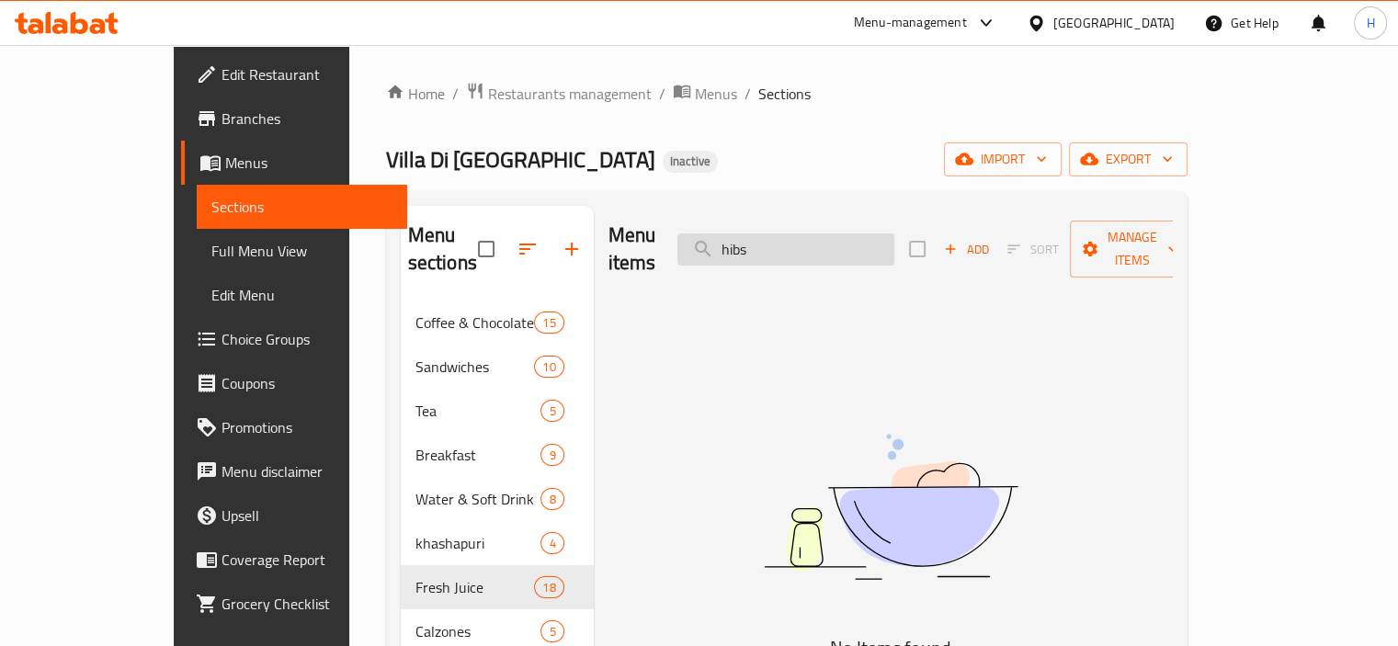
click at [798, 235] on input "hibs" at bounding box center [785, 249] width 217 height 32
paste input "Hibiscus:"
click at [781, 242] on input "Hibiscus" at bounding box center [785, 249] width 217 height 32
click at [873, 245] on input "Hibiscus" at bounding box center [785, 249] width 217 height 32
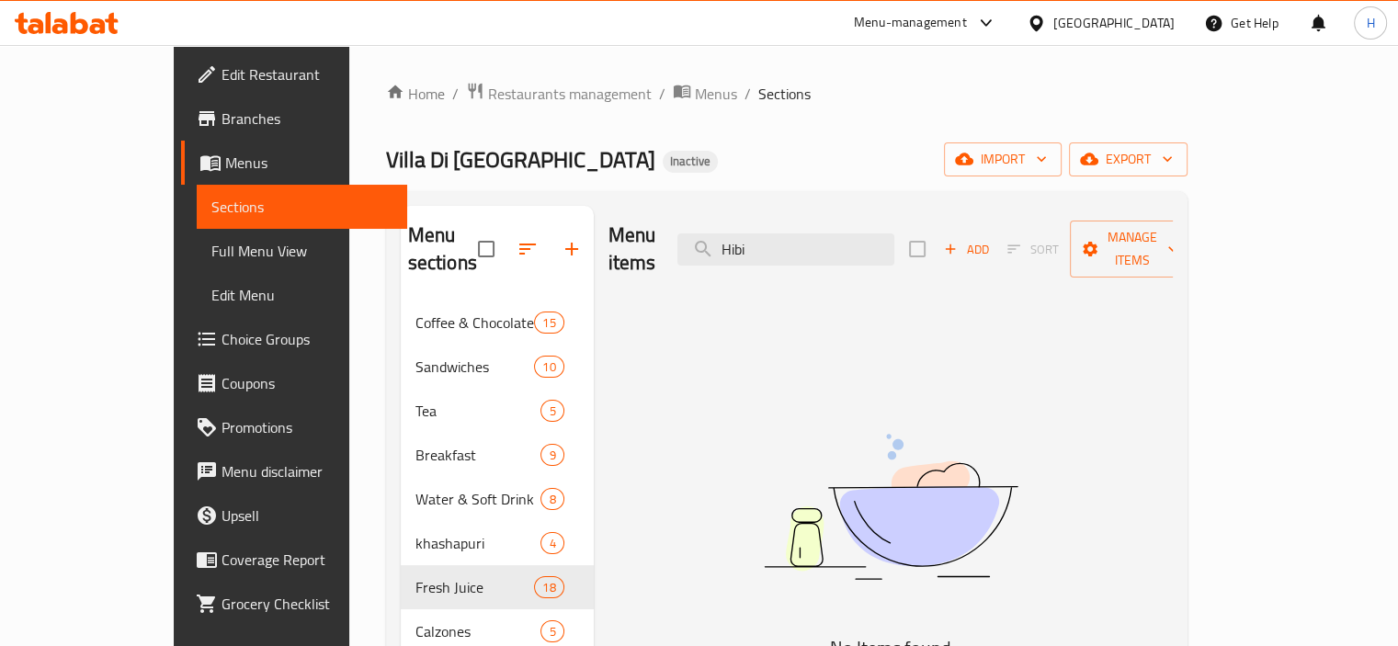
type input "Hibi"
click at [826, 244] on input "Hibi" at bounding box center [785, 249] width 217 height 32
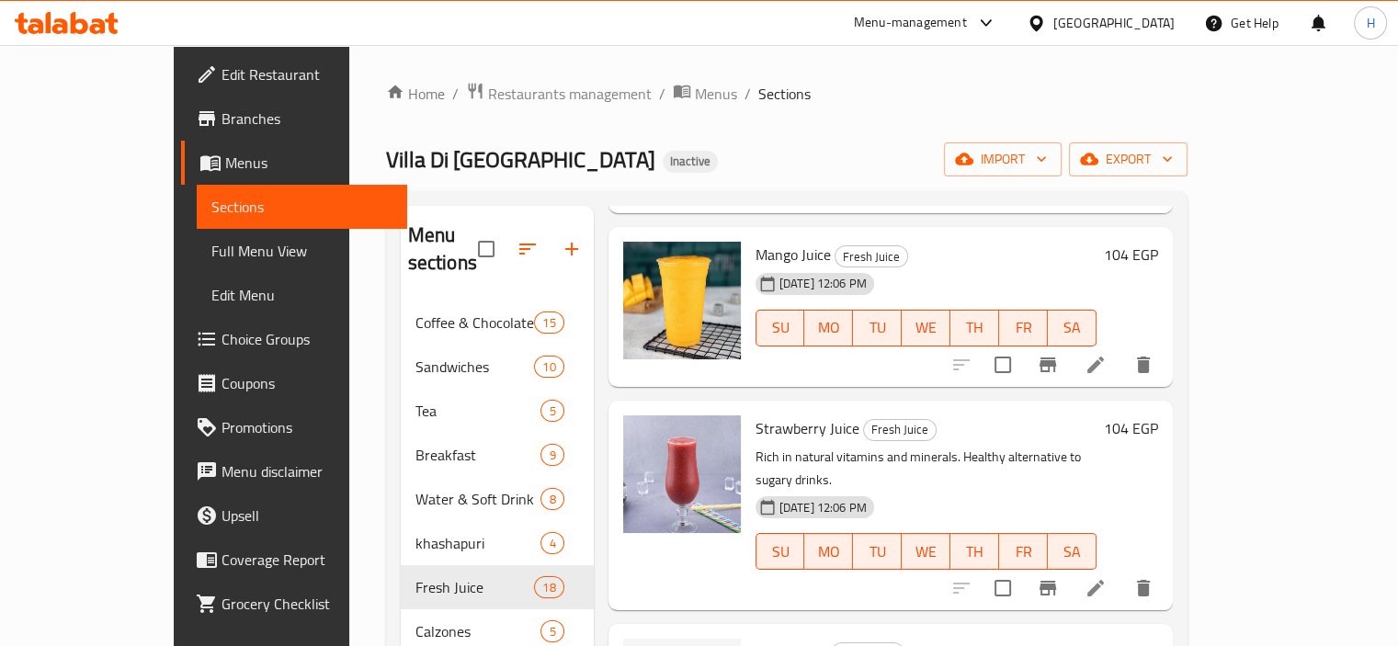
scroll to position [715, 0]
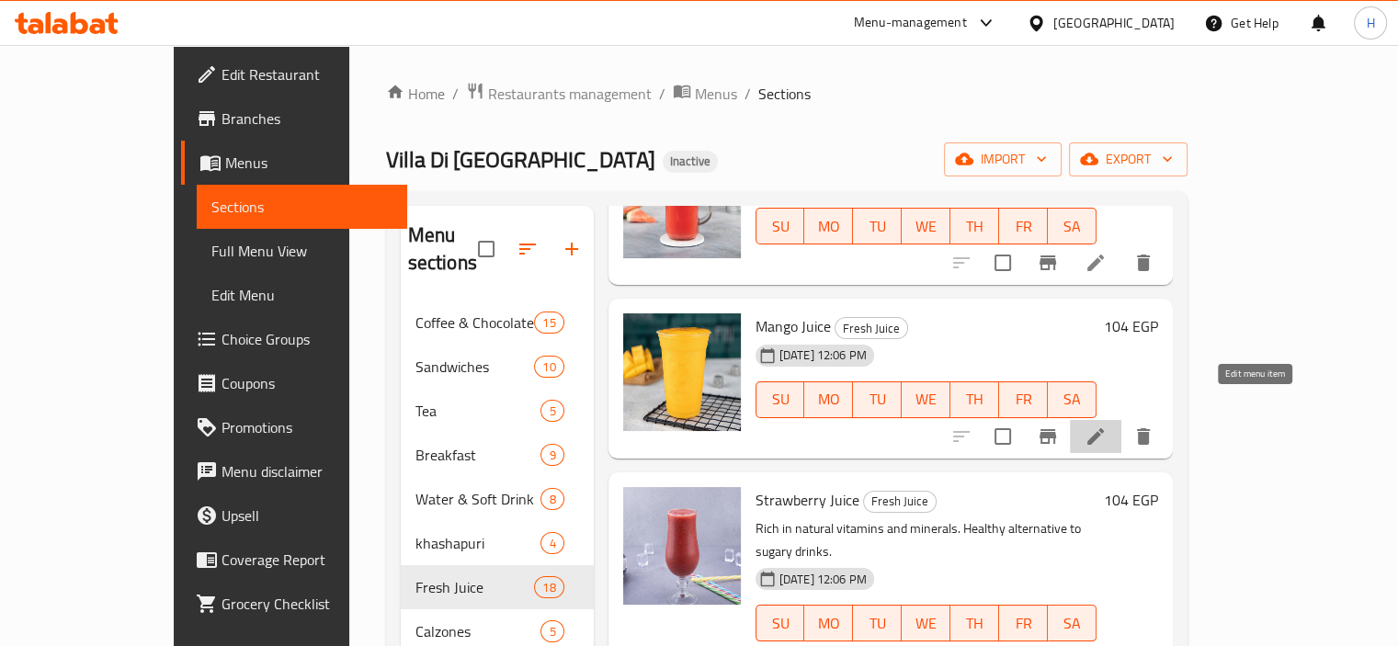
click at [1106, 425] on icon at bounding box center [1095, 436] width 22 height 22
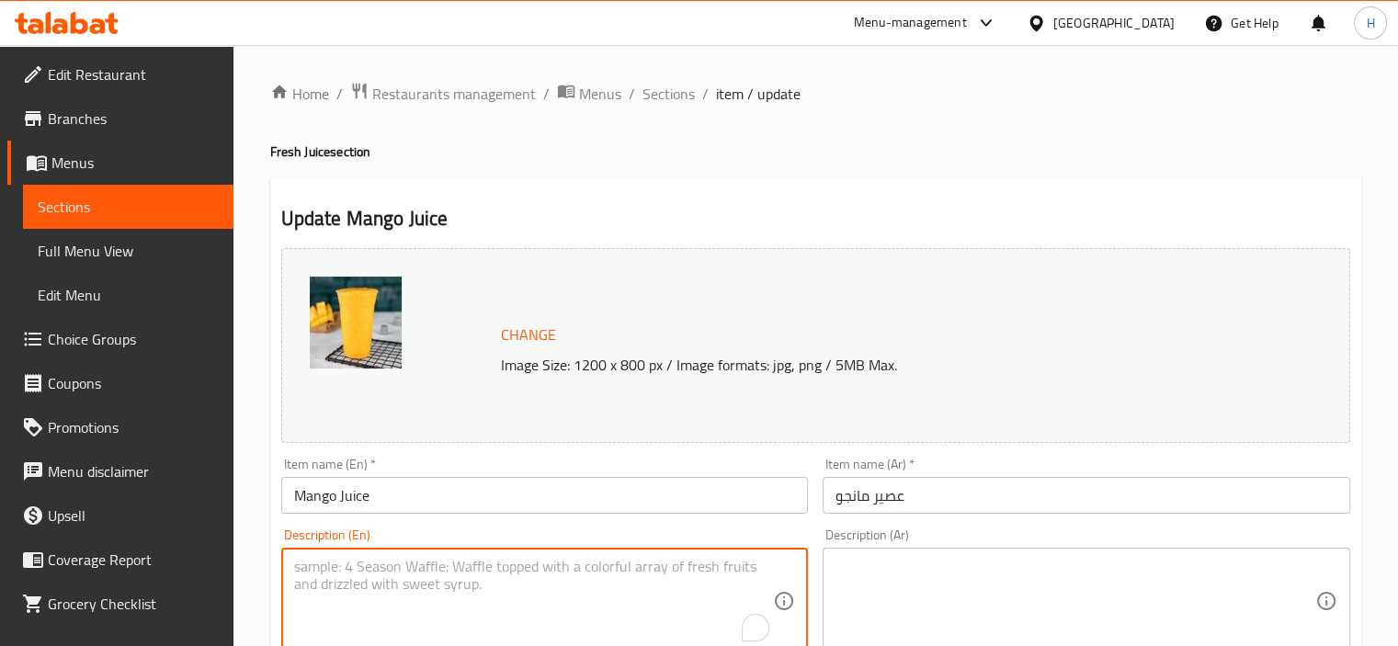
click at [594, 564] on textarea "To enrich screen reader interactions, please activate Accessibility in Grammarl…" at bounding box center [534, 601] width 480 height 87
paste textarea "Made from fresh, ripe mangos, for perfect balance of sweetness and tanginess."
type textarea "Made from fresh, ripe mangos, for perfect balance of sweetness and tanginess."
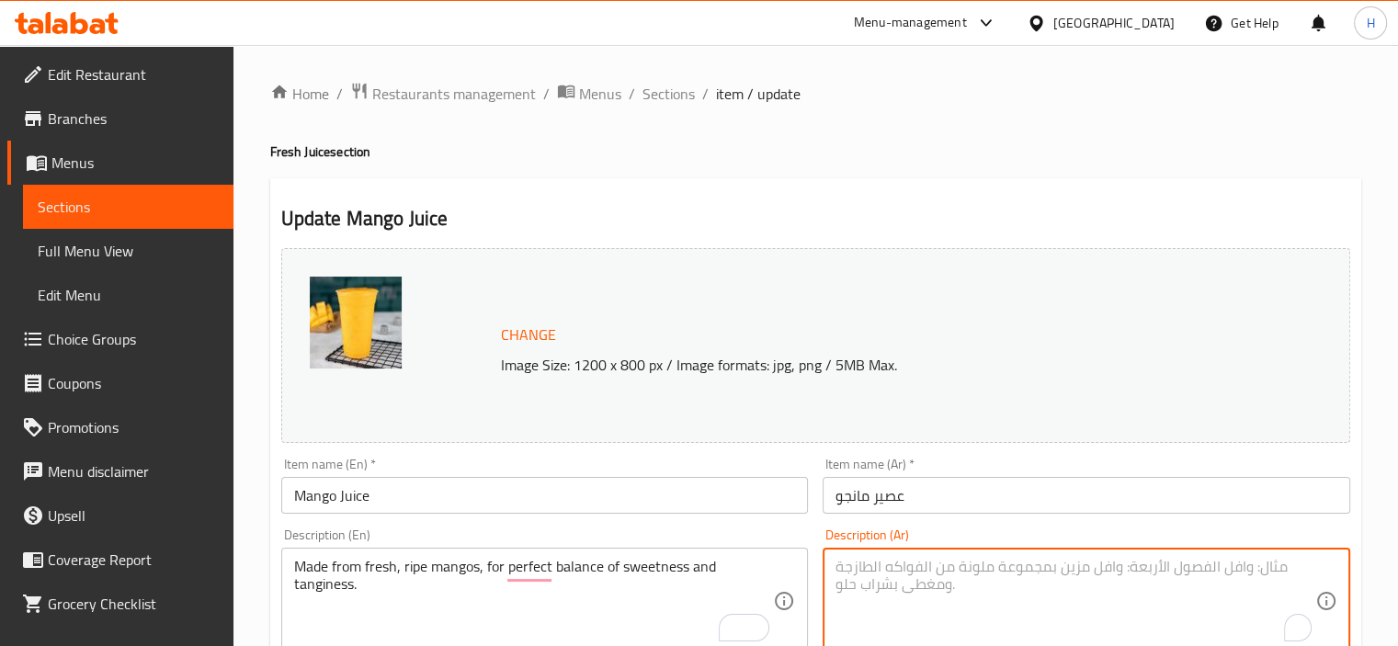
click at [918, 573] on textarea "To enrich screen reader interactions, please activate Accessibility in Grammarl…" at bounding box center [1075, 601] width 480 height 87
paste textarea "مصنوعة من المانجو الطازجة الناضجة ، لتحقيق التوازن المثالي بين الحلاوة والرائحة."
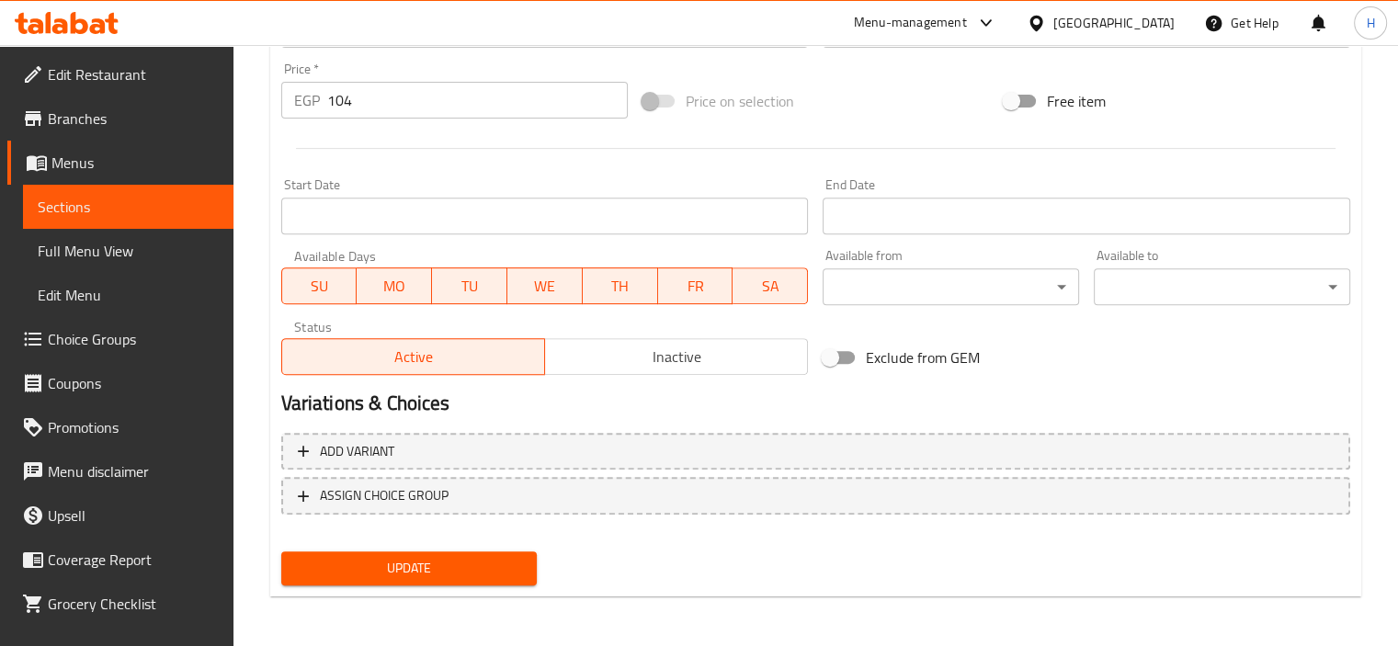
type textarea "مصنوعة من المانجو الطازجة الناضجة ، لتحقيق التوازن المثالي بين الحلاوة والرائحة."
click at [503, 564] on span "Update" at bounding box center [409, 568] width 227 height 23
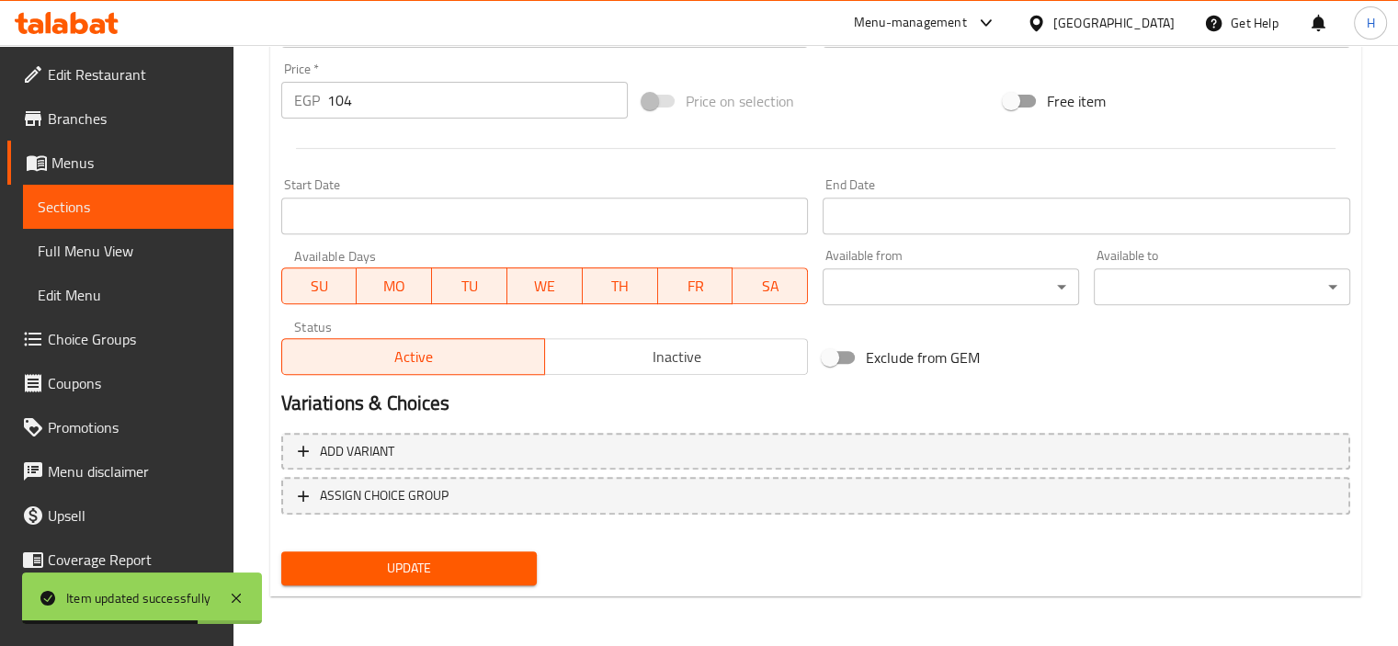
scroll to position [0, 0]
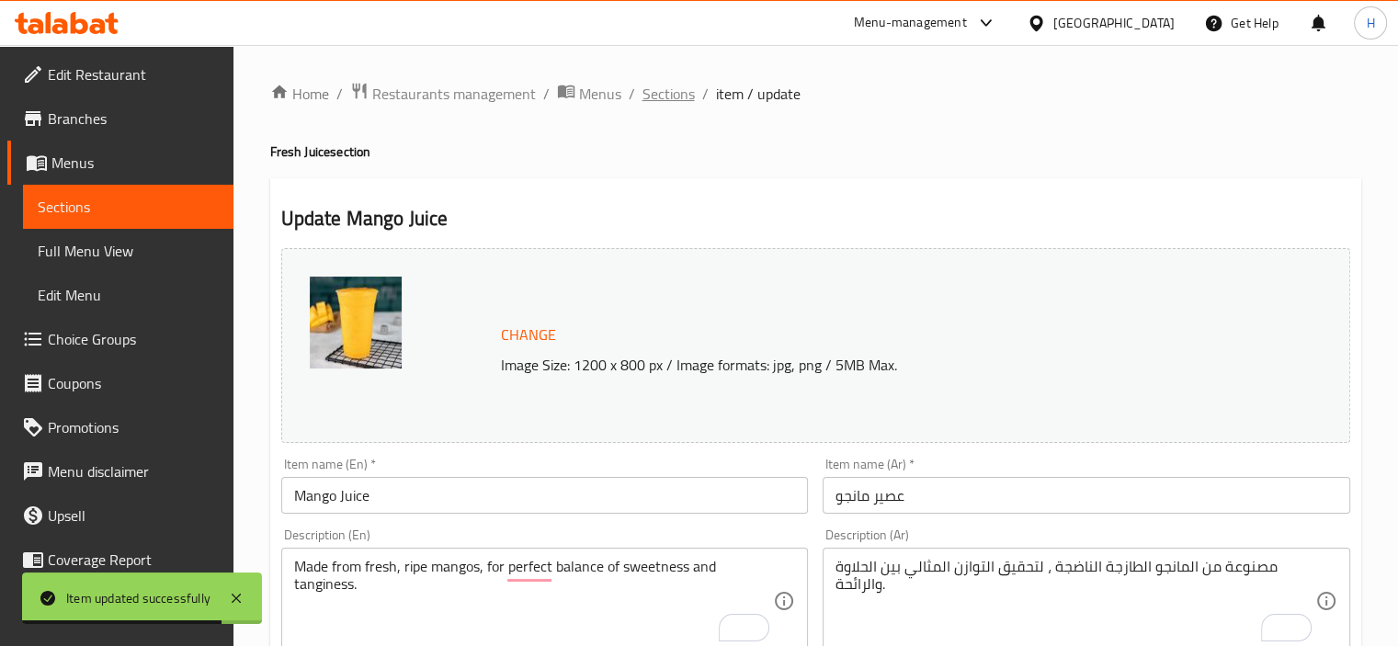
click at [668, 97] on span "Sections" at bounding box center [668, 94] width 52 height 22
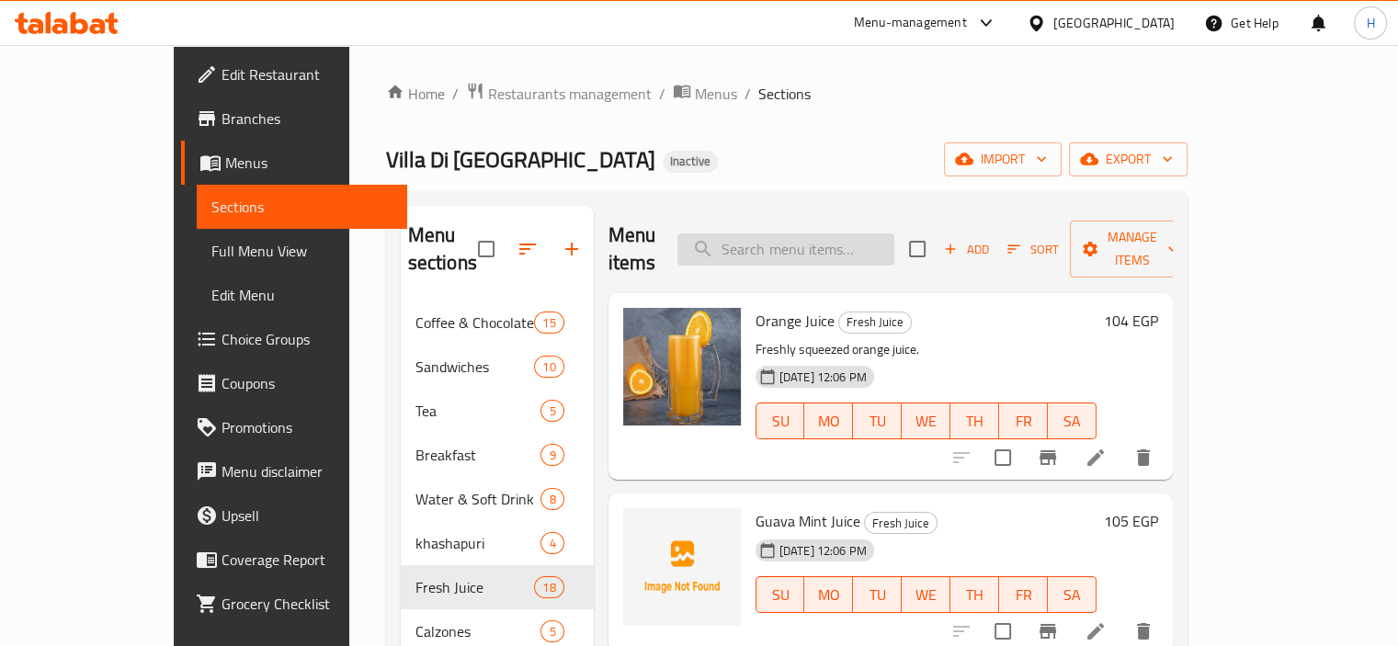
click at [781, 242] on input "search" at bounding box center [785, 249] width 217 height 32
paste input "Redbull:"
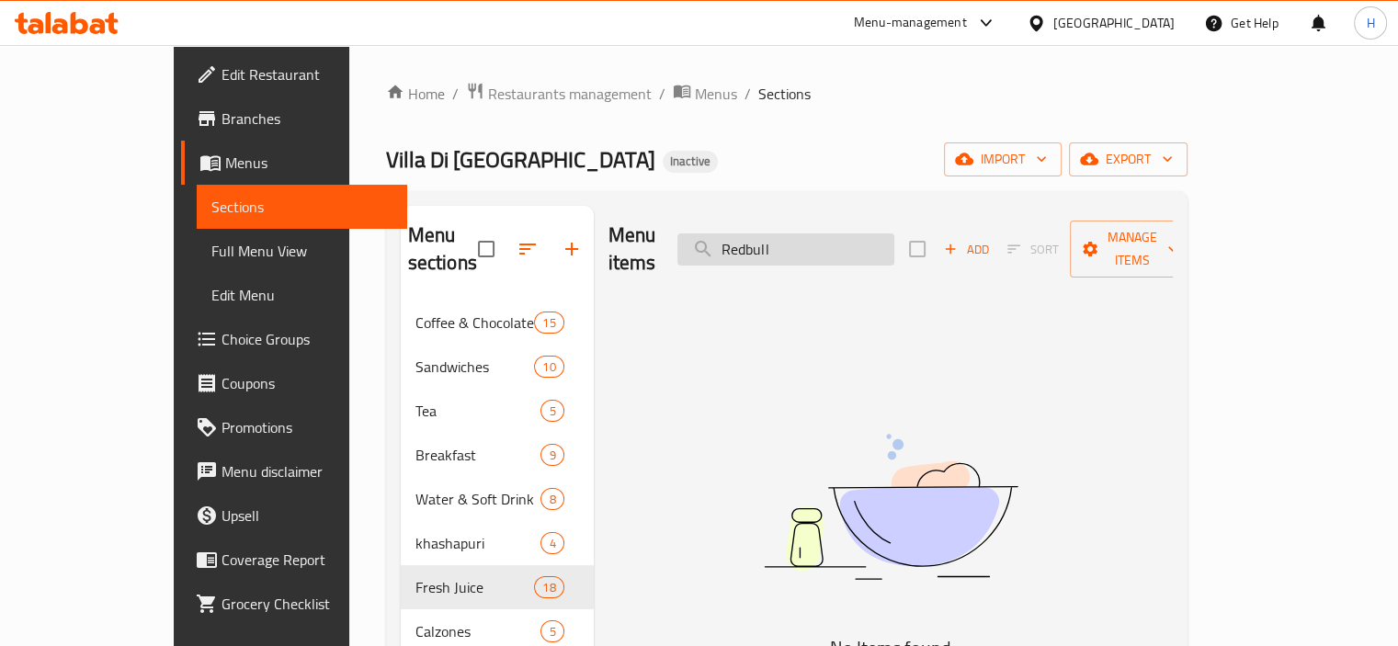
click at [809, 233] on input "Redbull" at bounding box center [785, 249] width 217 height 32
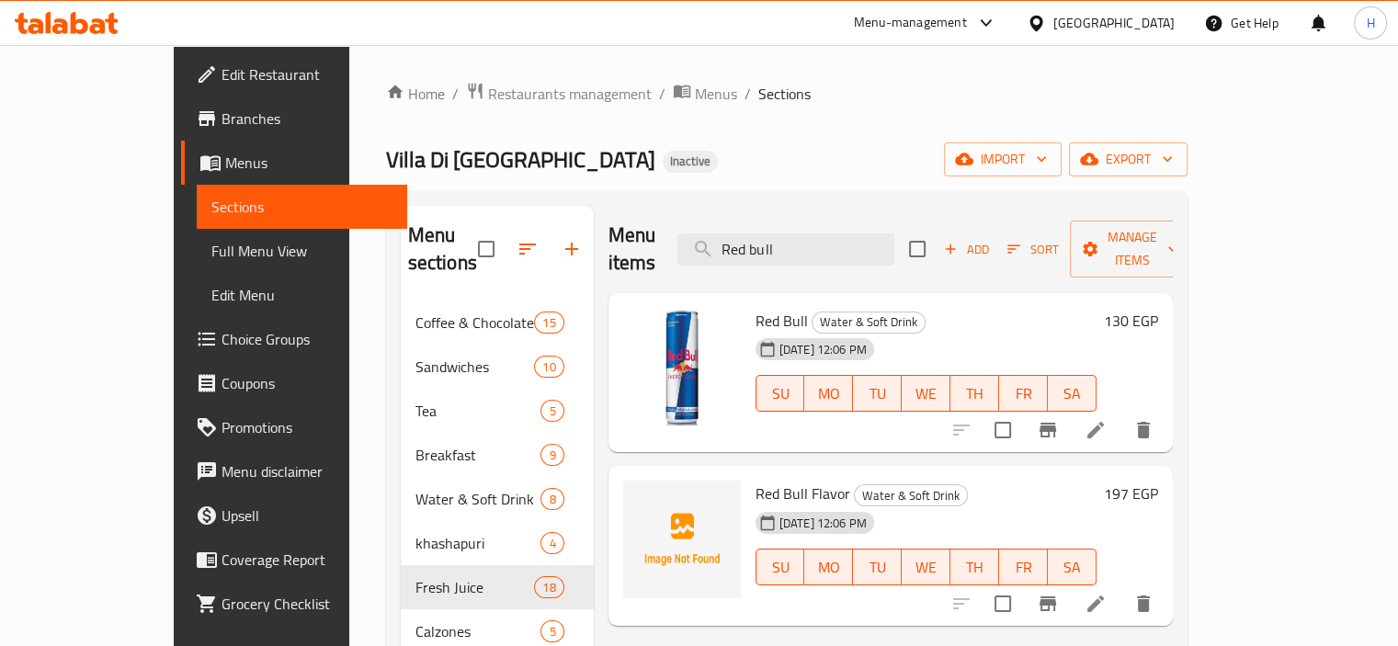
type input "Red bull"
click at [1121, 414] on li at bounding box center [1095, 430] width 51 height 33
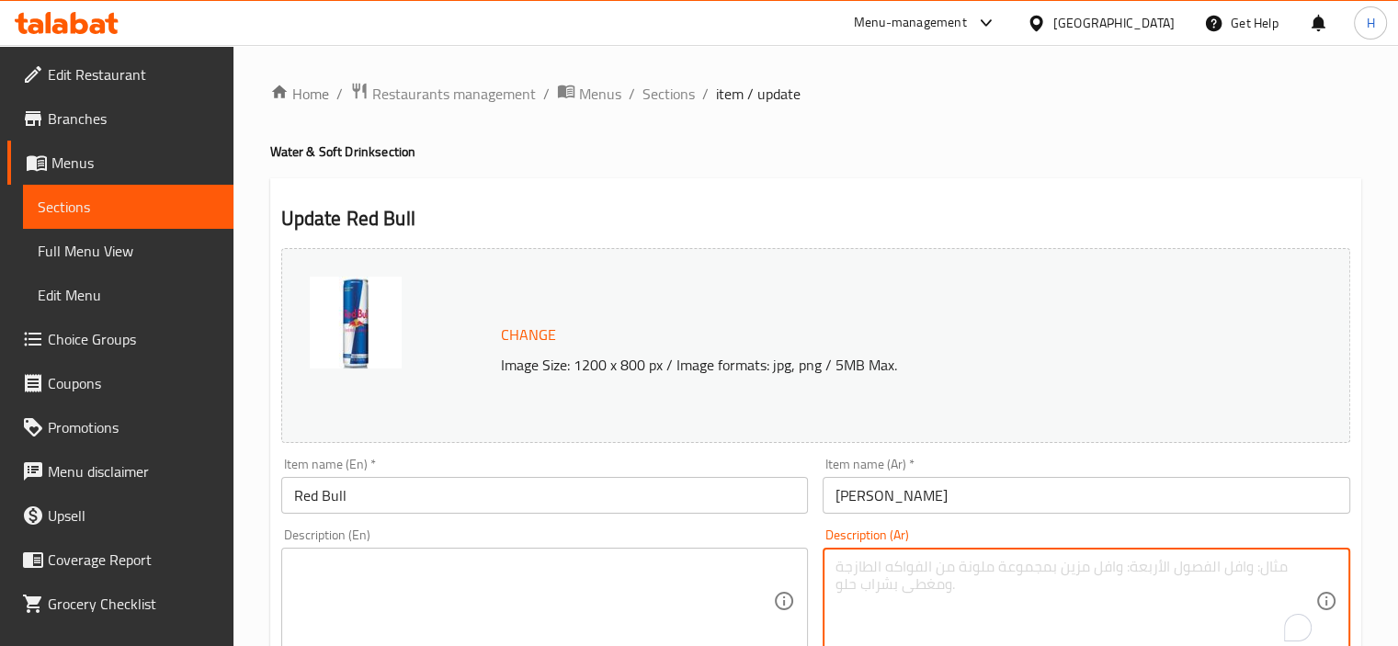
paste textarea "مشروب طاقة."
type textarea "مشروب طاقة."
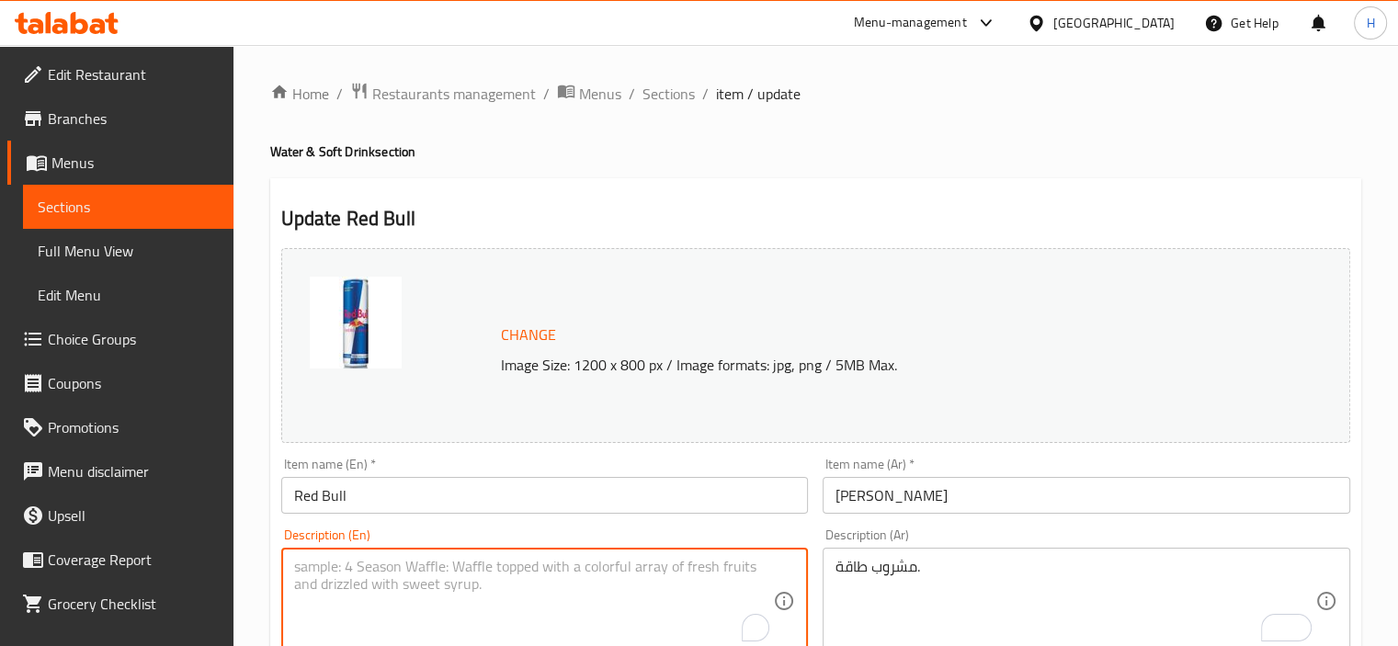
click at [596, 595] on textarea "To enrich screen reader interactions, please activate Accessibility in Grammarl…" at bounding box center [534, 601] width 480 height 87
paste textarea "Energy drink."
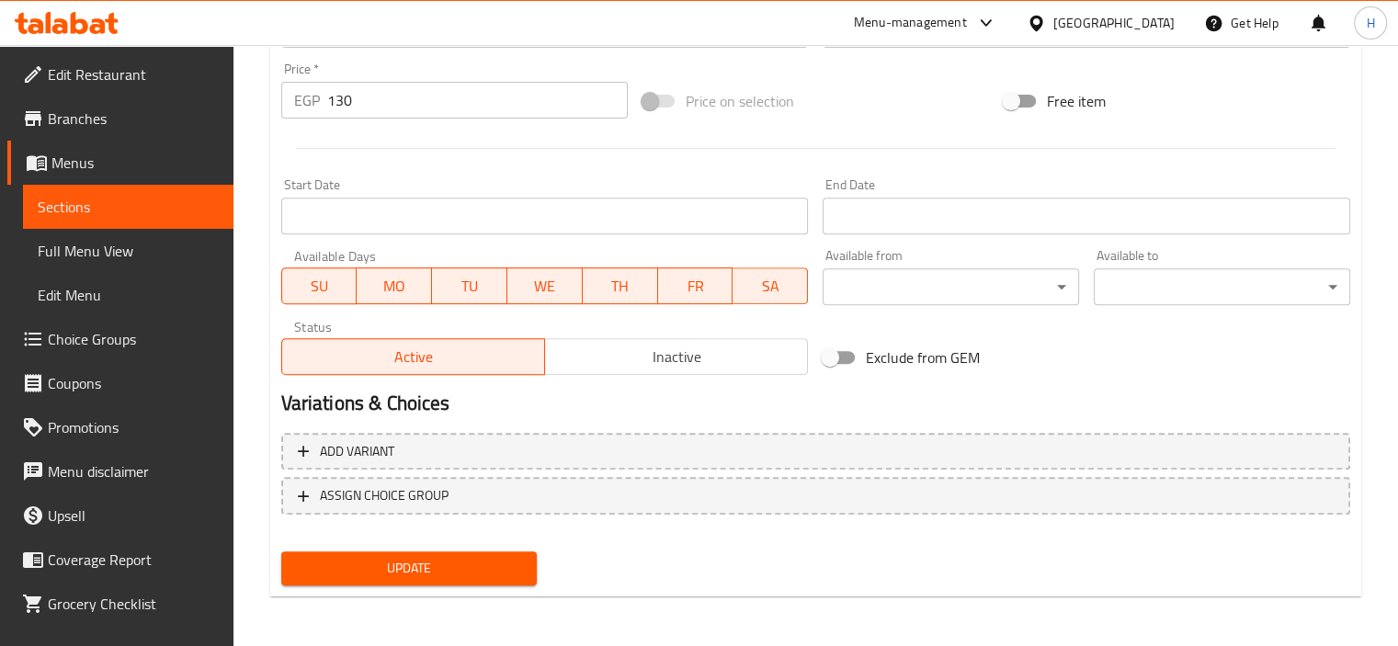
type textarea "Energy drink."
click at [487, 557] on span "Update" at bounding box center [409, 568] width 227 height 23
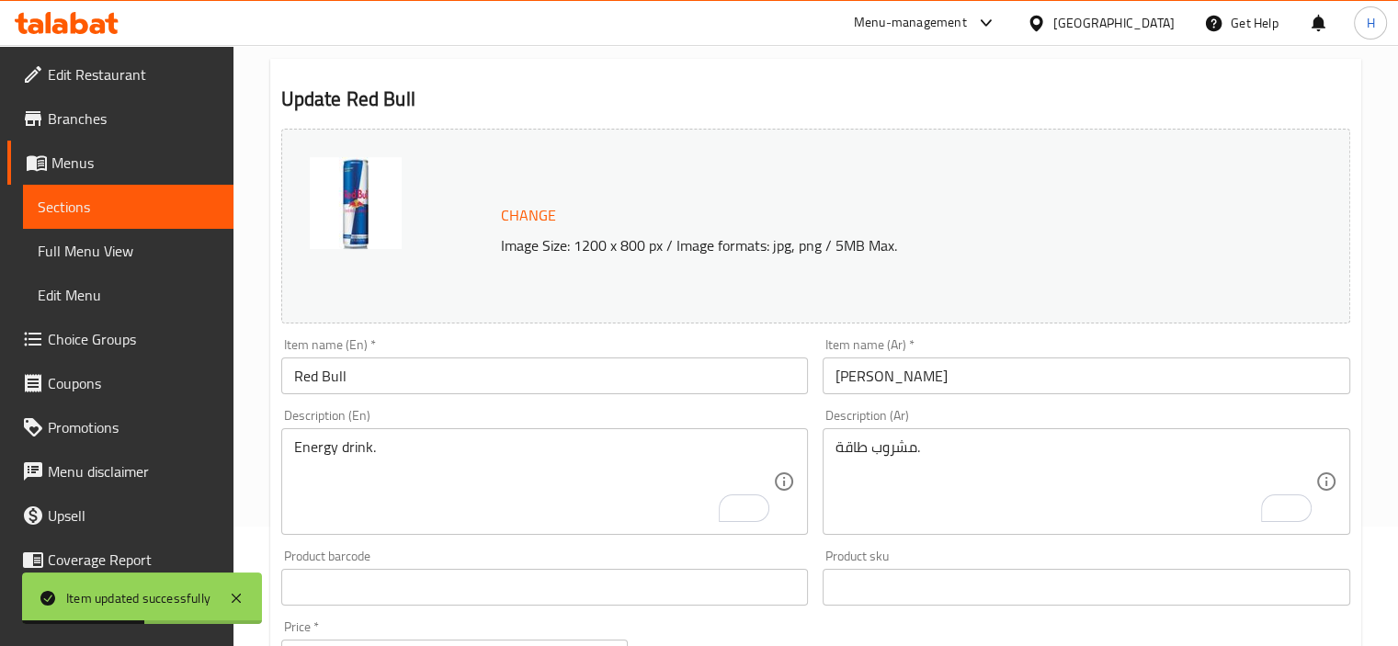
scroll to position [0, 0]
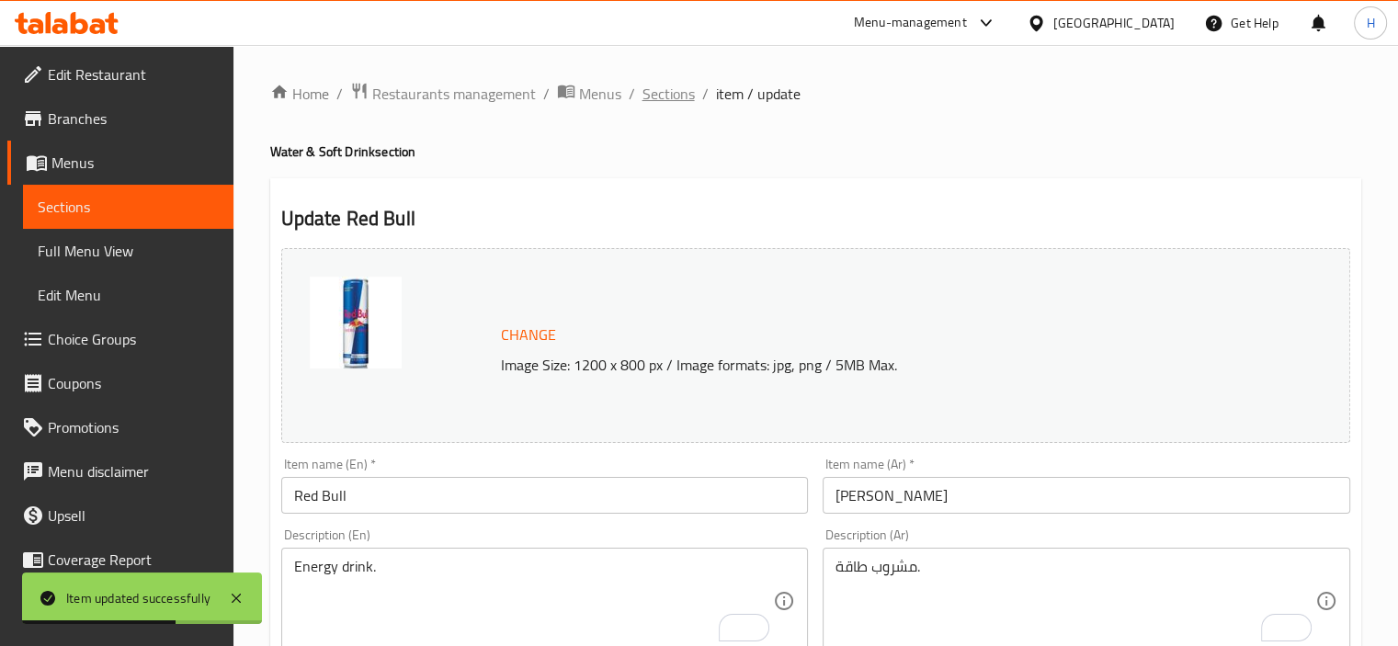
click at [674, 83] on span "Sections" at bounding box center [668, 94] width 52 height 22
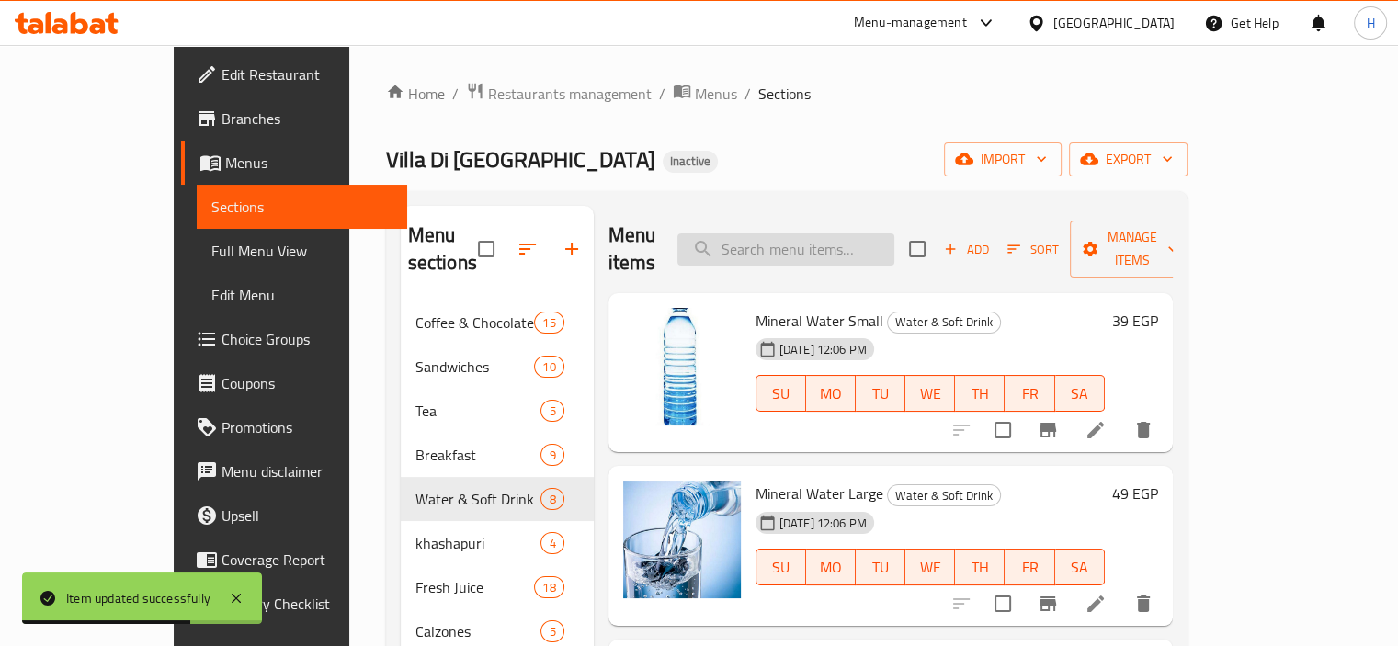
paste input "Protein Bars"
click at [814, 233] on input "Protein Bars" at bounding box center [785, 249] width 217 height 32
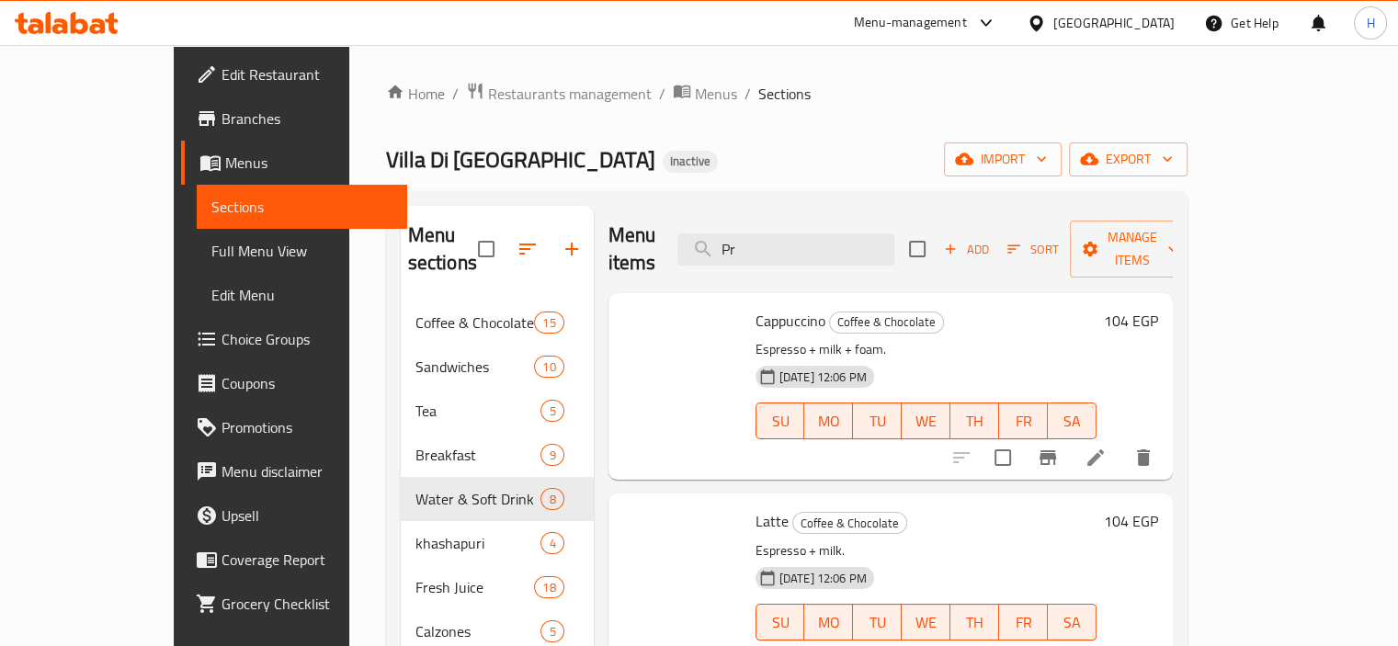
type input "P"
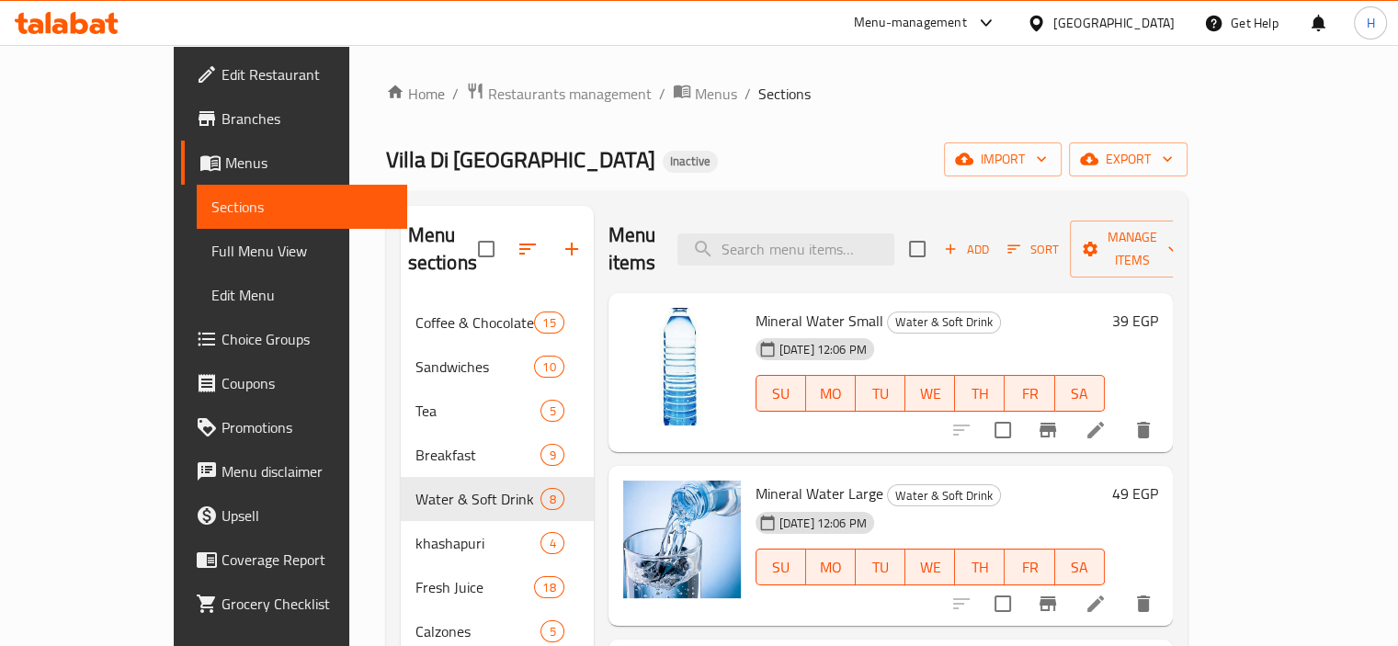
click at [805, 160] on div "Villa Di Napoli Inactive import export" at bounding box center [786, 159] width 801 height 34
click at [221, 336] on span "Choice Groups" at bounding box center [306, 339] width 171 height 22
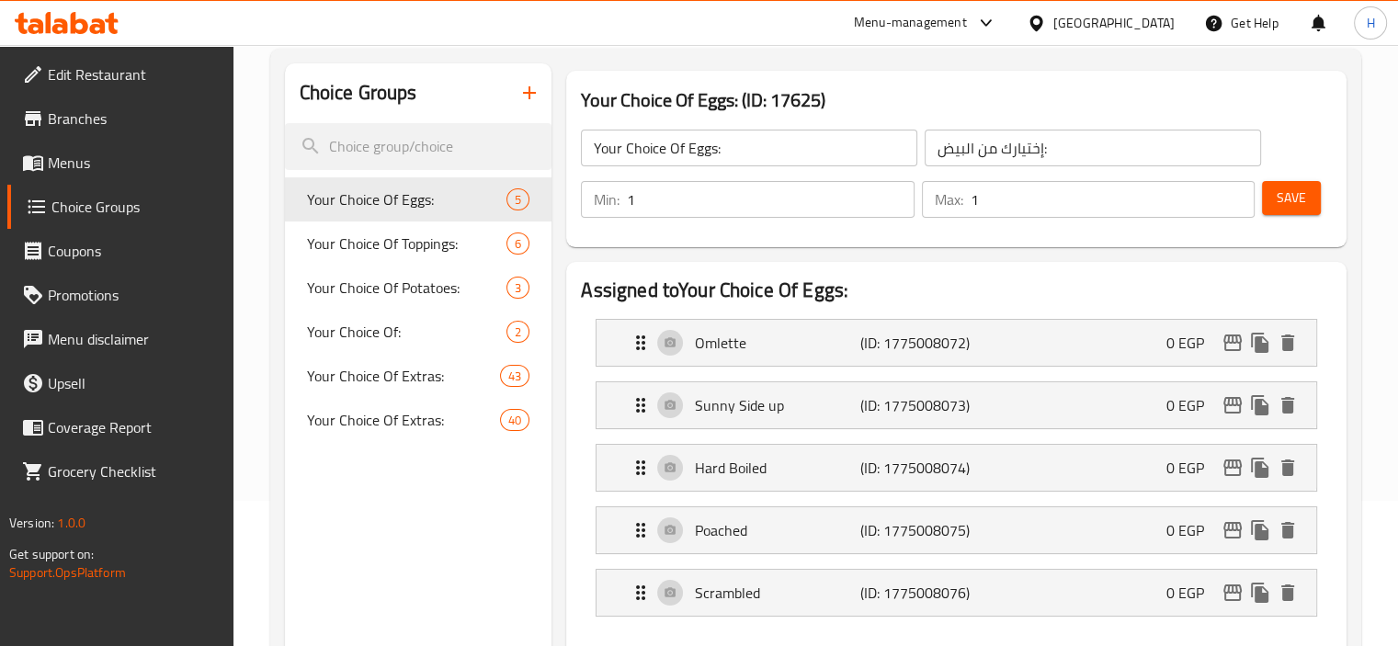
scroll to position [146, 0]
click at [381, 371] on span "Your Choice Of Extras:" at bounding box center [376, 375] width 139 height 22
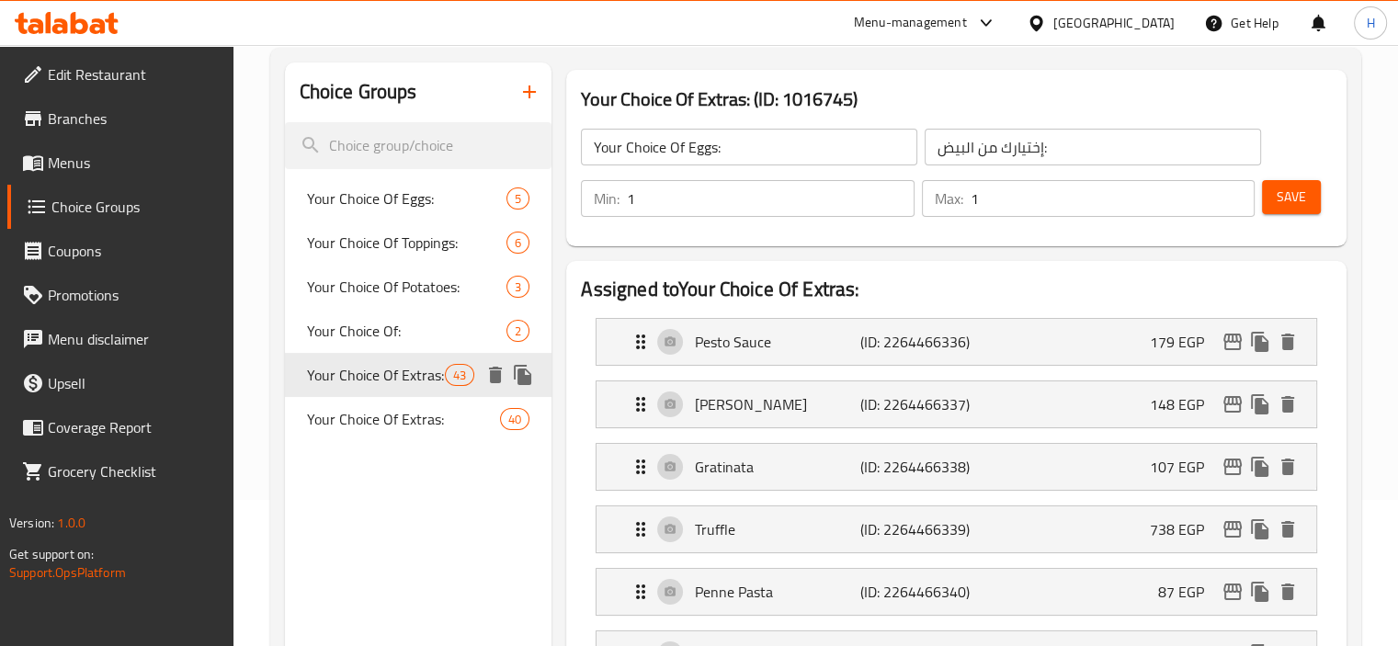
type input "Your Choice Of Extras:"
type input "إختيارك من الإضافات:"
type input "0"
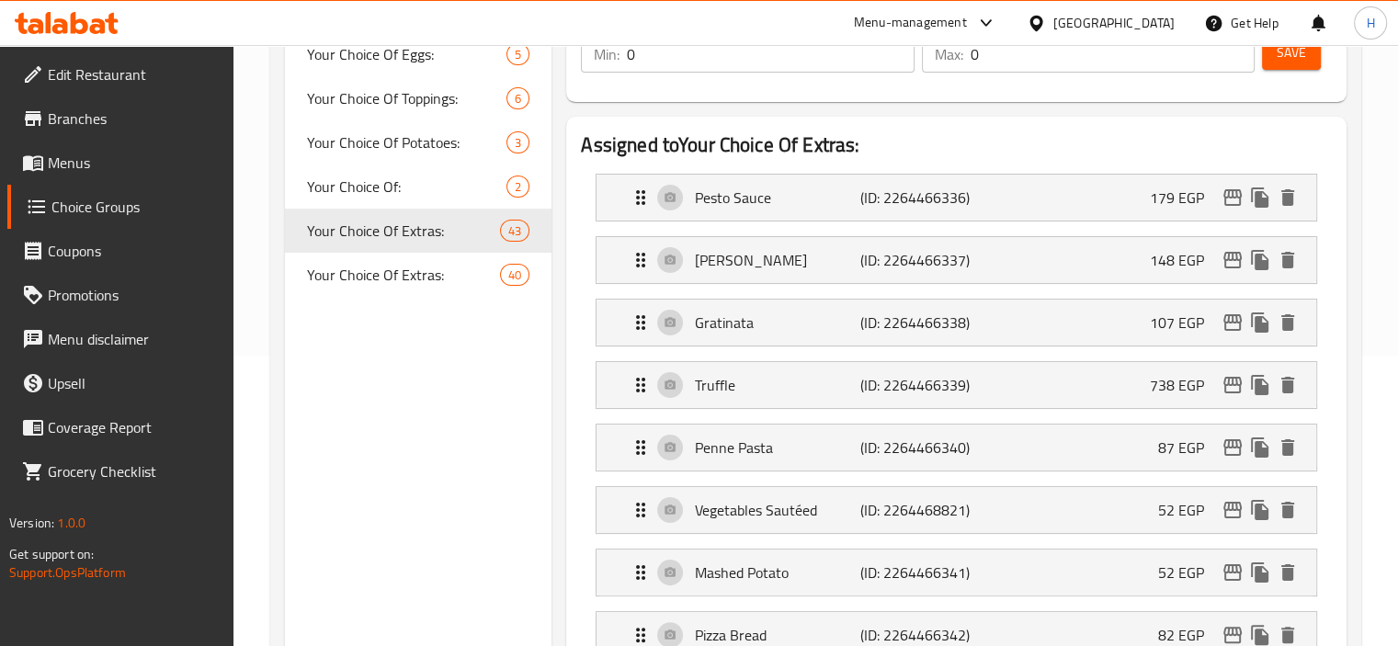
scroll to position [0, 0]
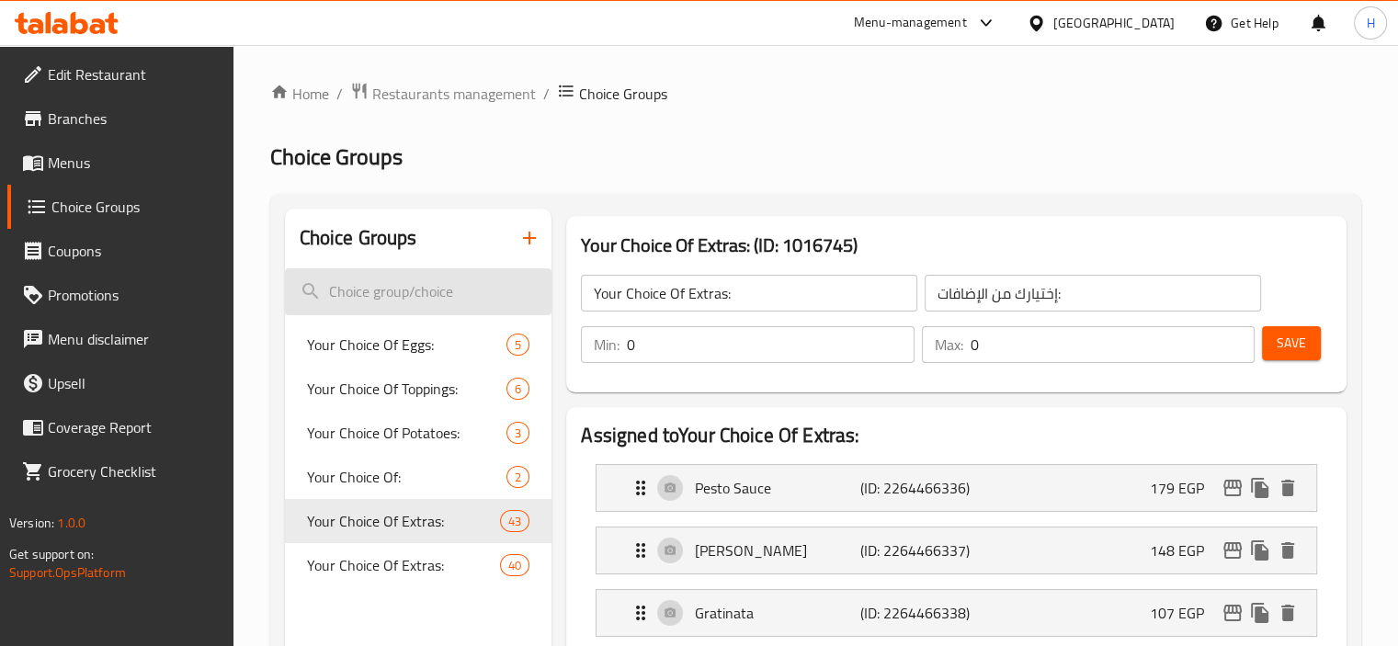
click at [386, 289] on input "search" at bounding box center [418, 291] width 267 height 47
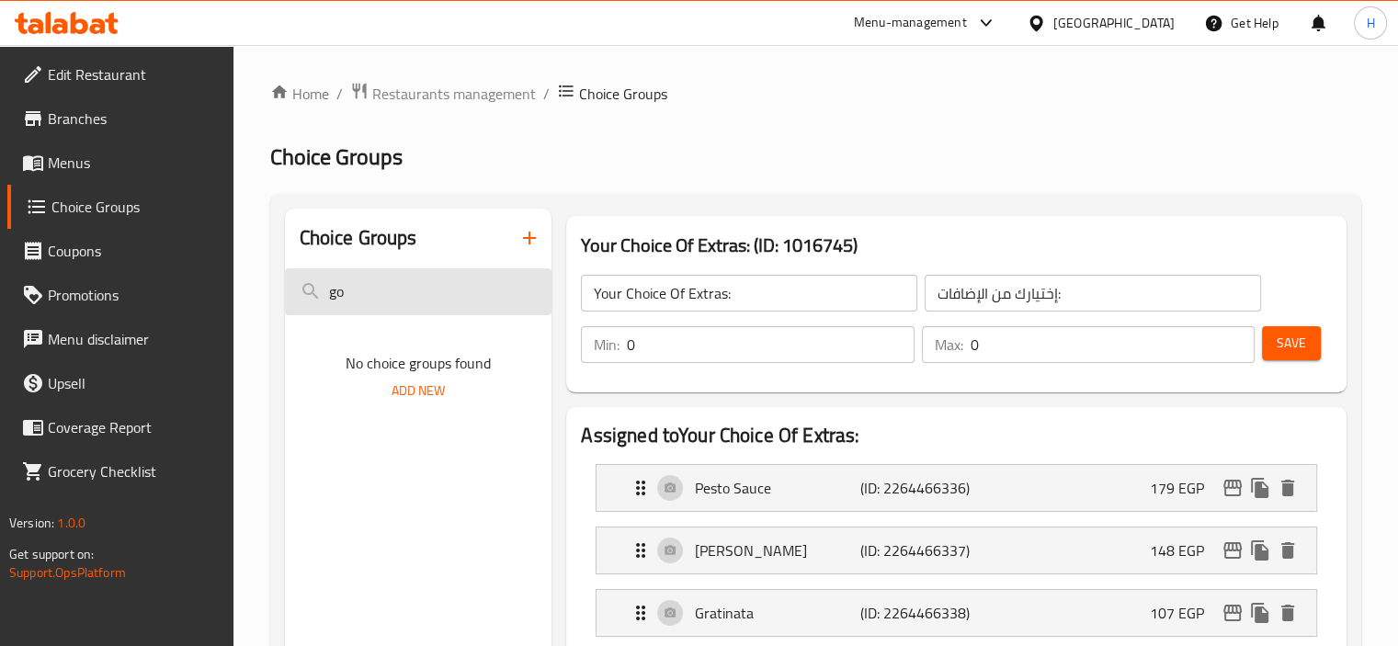
type input "g"
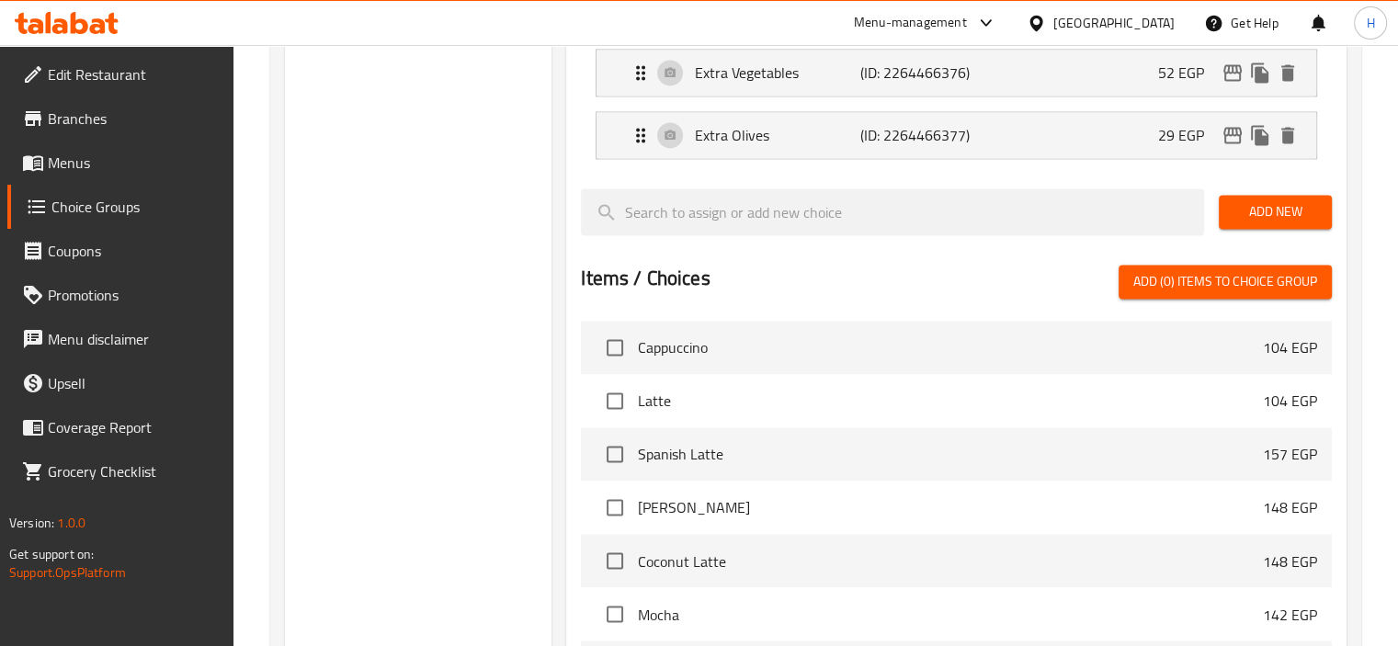
scroll to position [2919, 0]
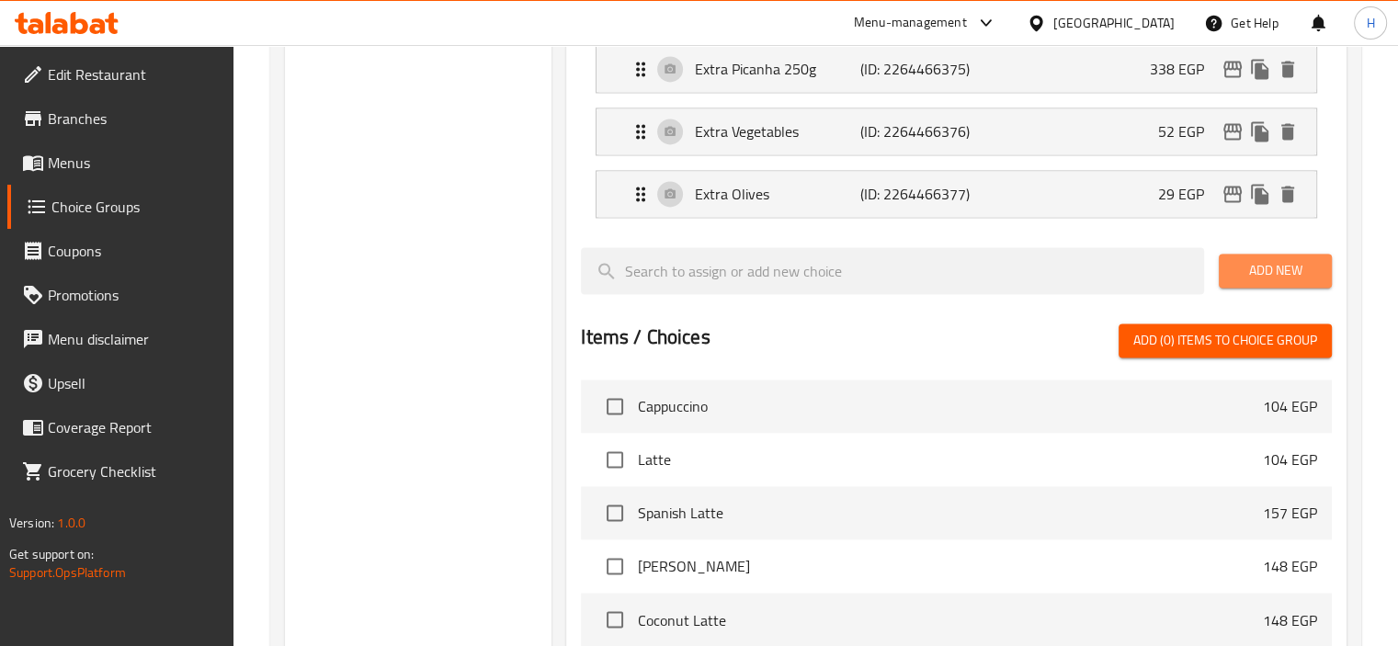
click at [1258, 263] on span "Add New" at bounding box center [1275, 270] width 84 height 23
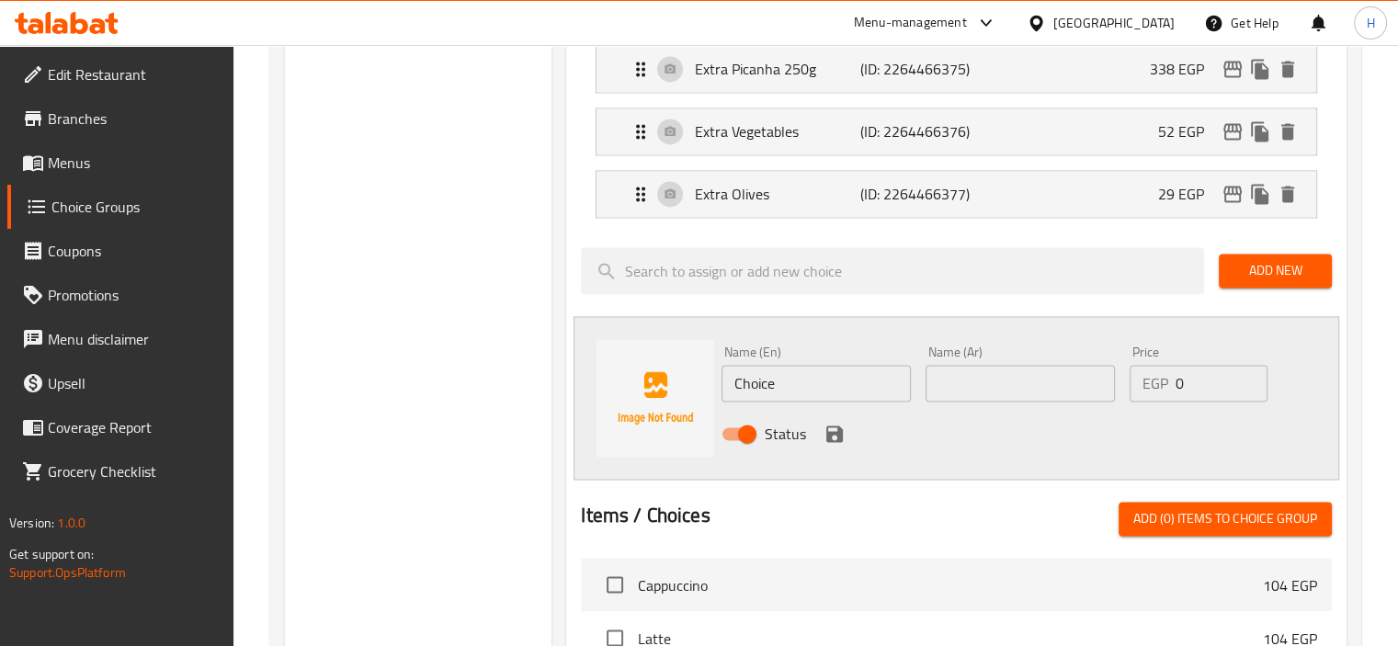
click at [797, 365] on input "Choice" at bounding box center [815, 383] width 189 height 37
paste input "Gold 24K"
click at [797, 365] on input "Choice" at bounding box center [815, 383] width 189 height 37
type input "Gold 24K"
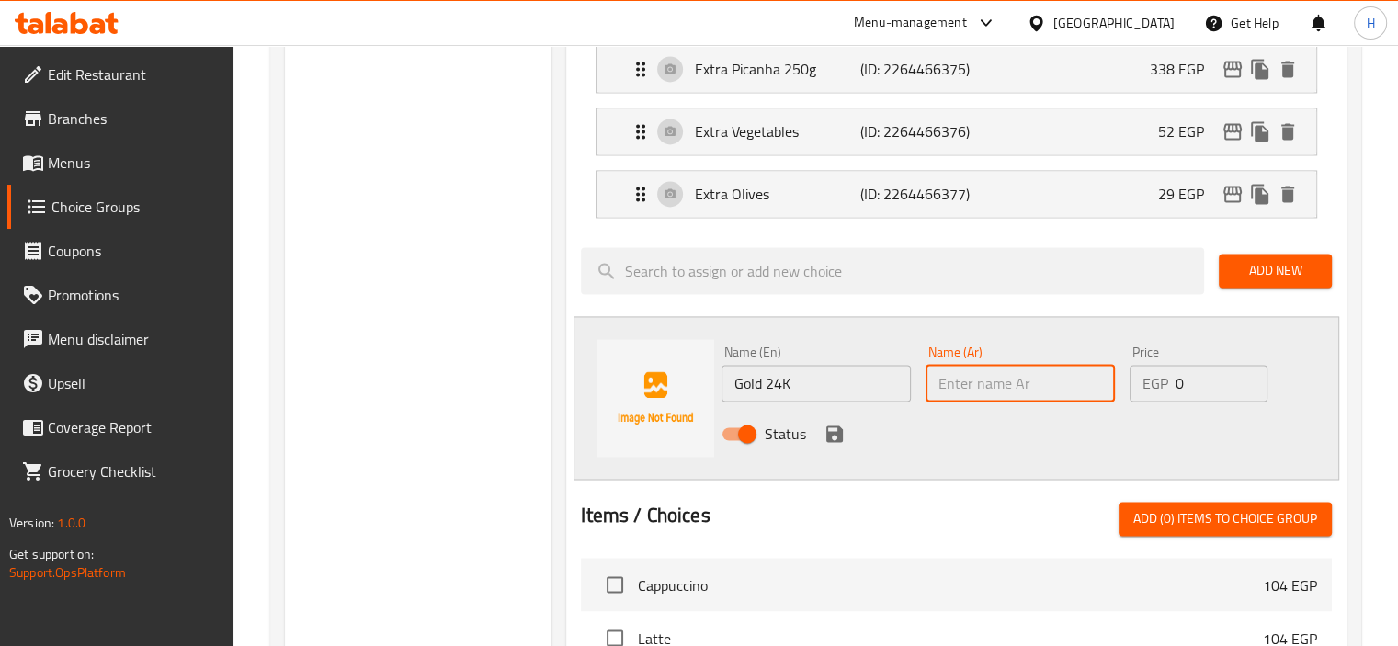
click at [1016, 365] on input "text" at bounding box center [1019, 383] width 189 height 37
type input "جولد 24 ك"
click at [1181, 371] on input "0" at bounding box center [1221, 383] width 92 height 37
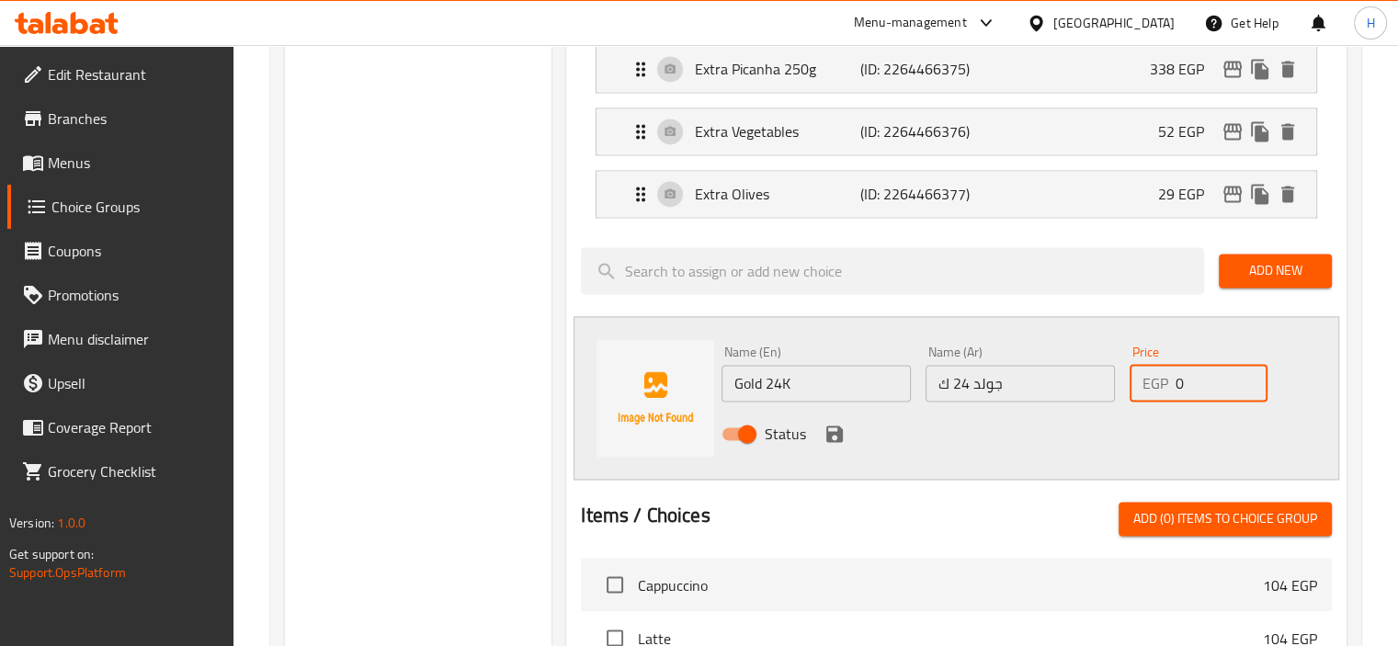
click at [1181, 371] on input "0" at bounding box center [1221, 383] width 92 height 37
paste input "41"
type input "410"
click at [837, 425] on icon "save" at bounding box center [834, 433] width 17 height 17
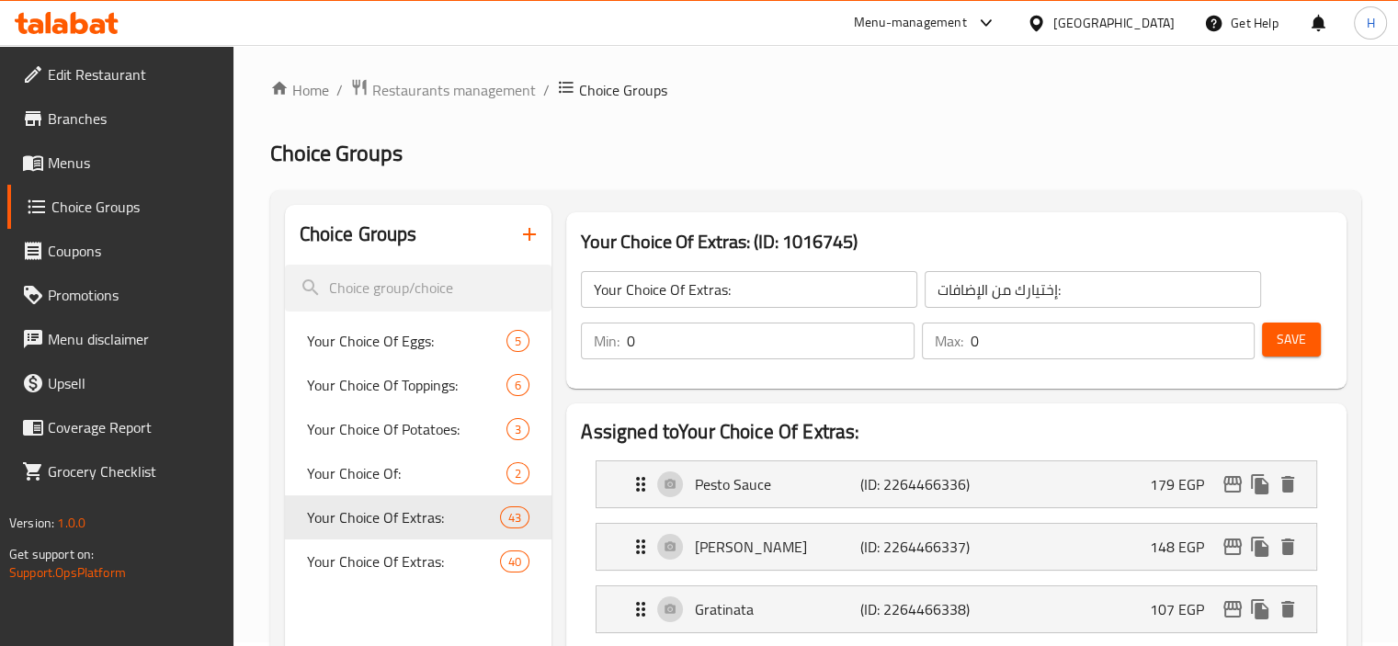
scroll to position [0, 0]
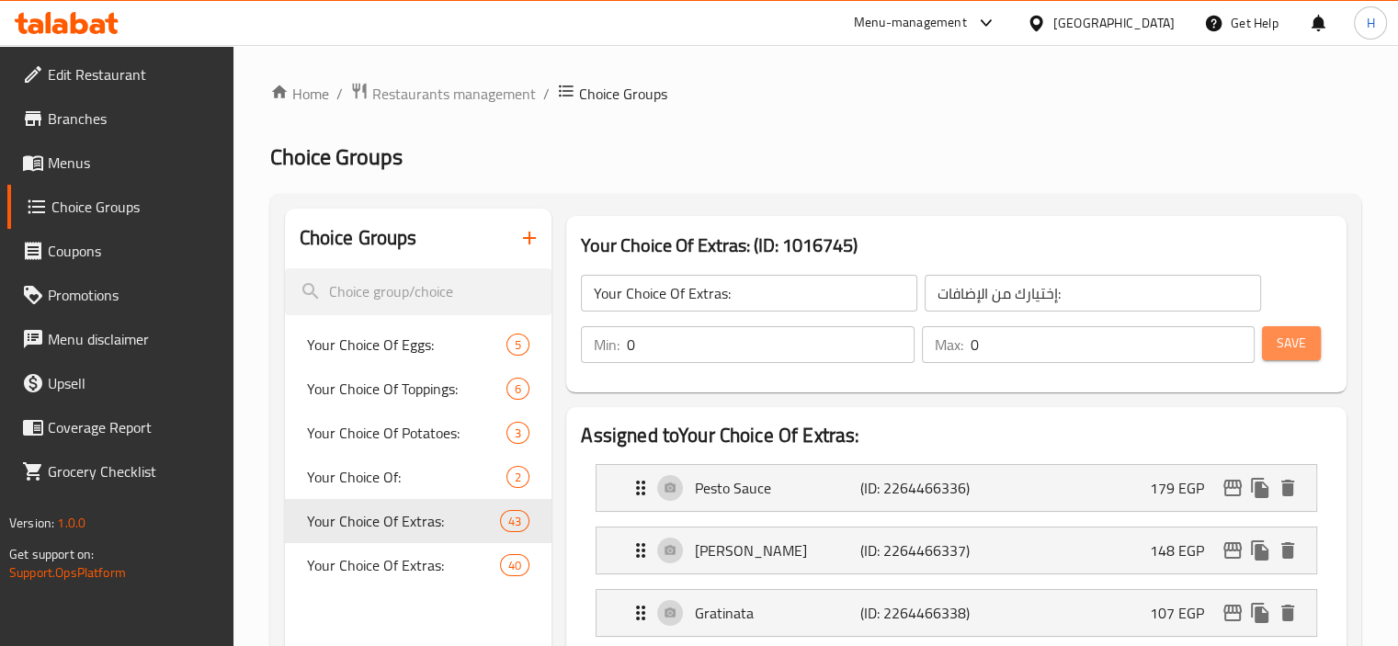
click at [1303, 351] on span "Save" at bounding box center [1290, 343] width 29 height 23
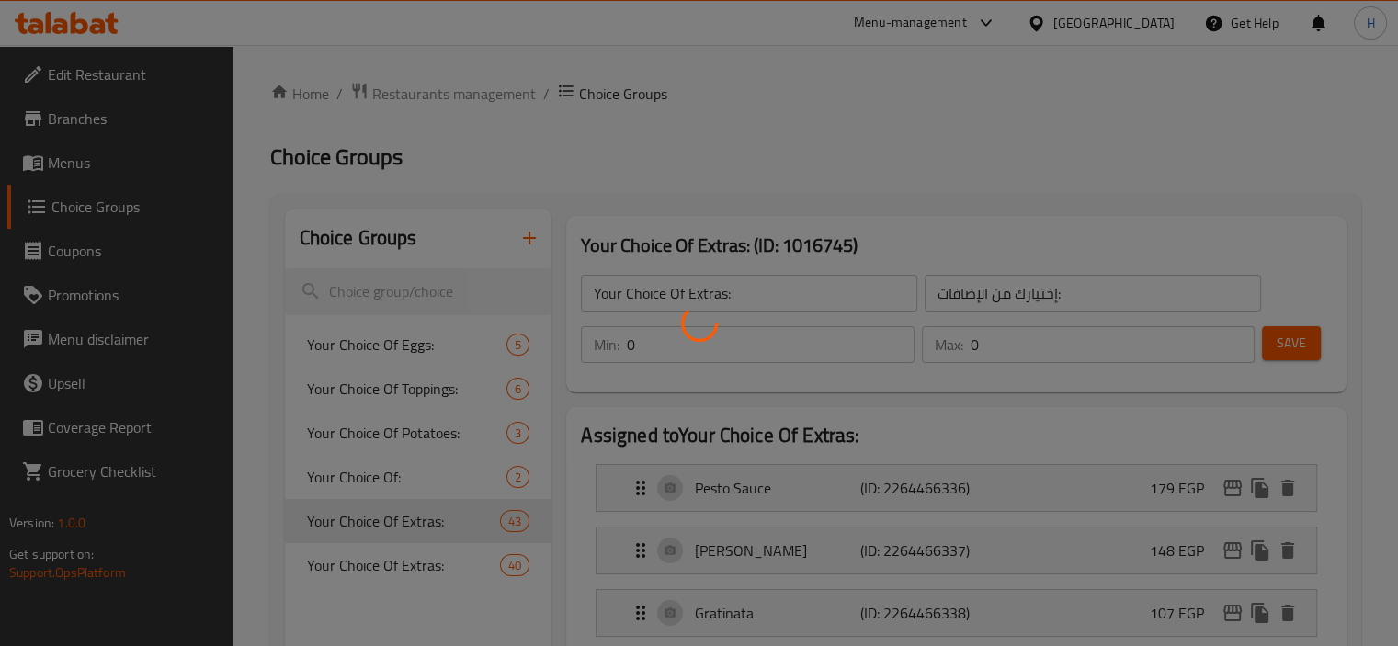
click at [554, 584] on div at bounding box center [699, 323] width 1398 height 646
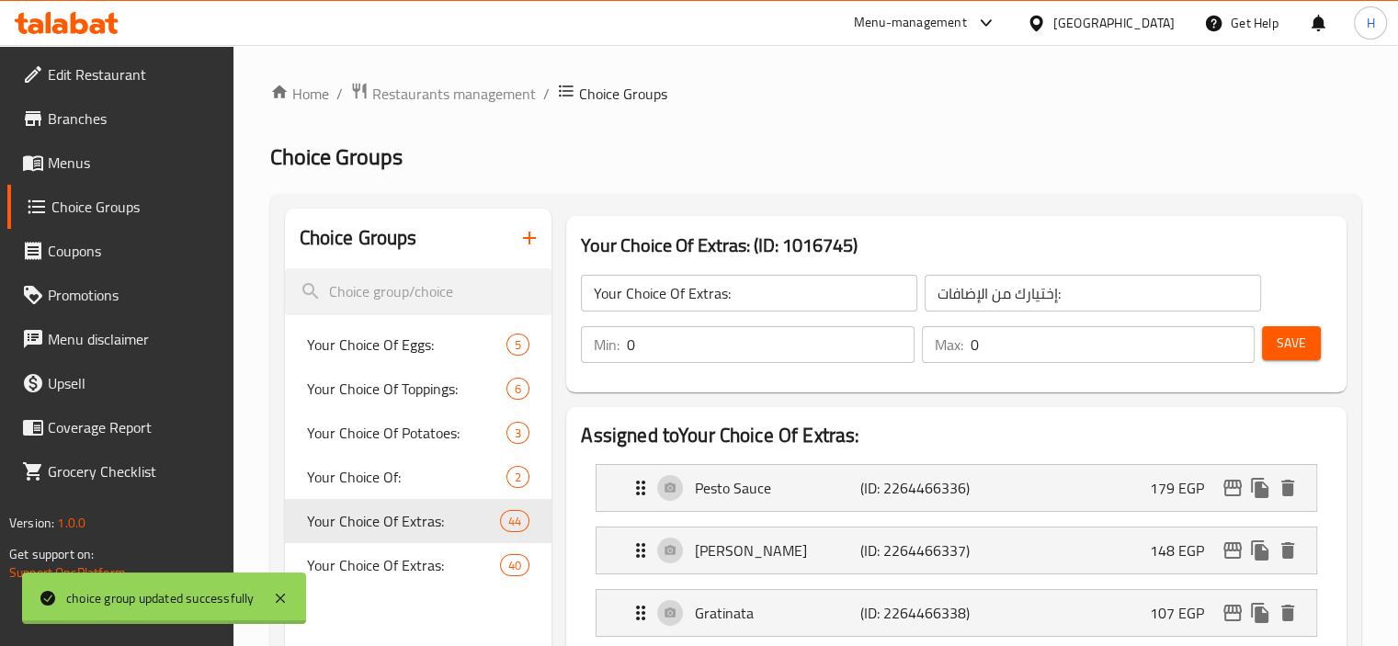
click at [886, 550] on div at bounding box center [699, 323] width 1398 height 646
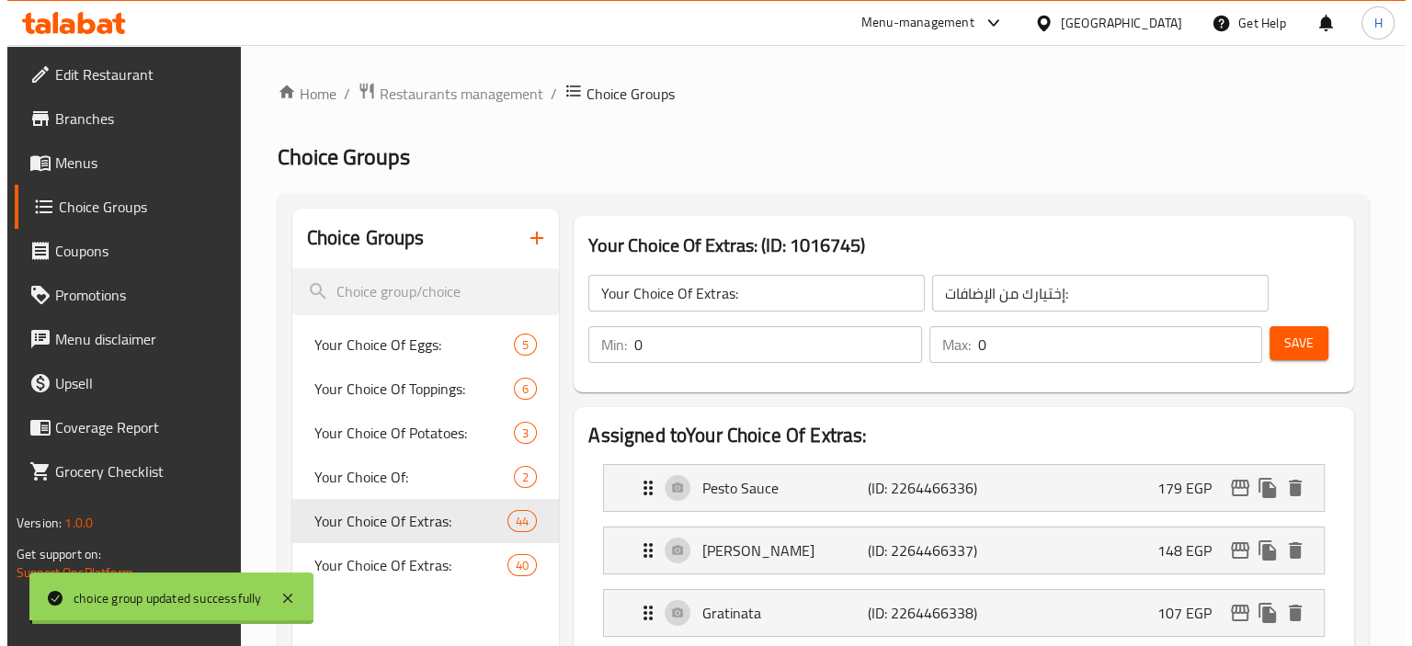
scroll to position [3281, 0]
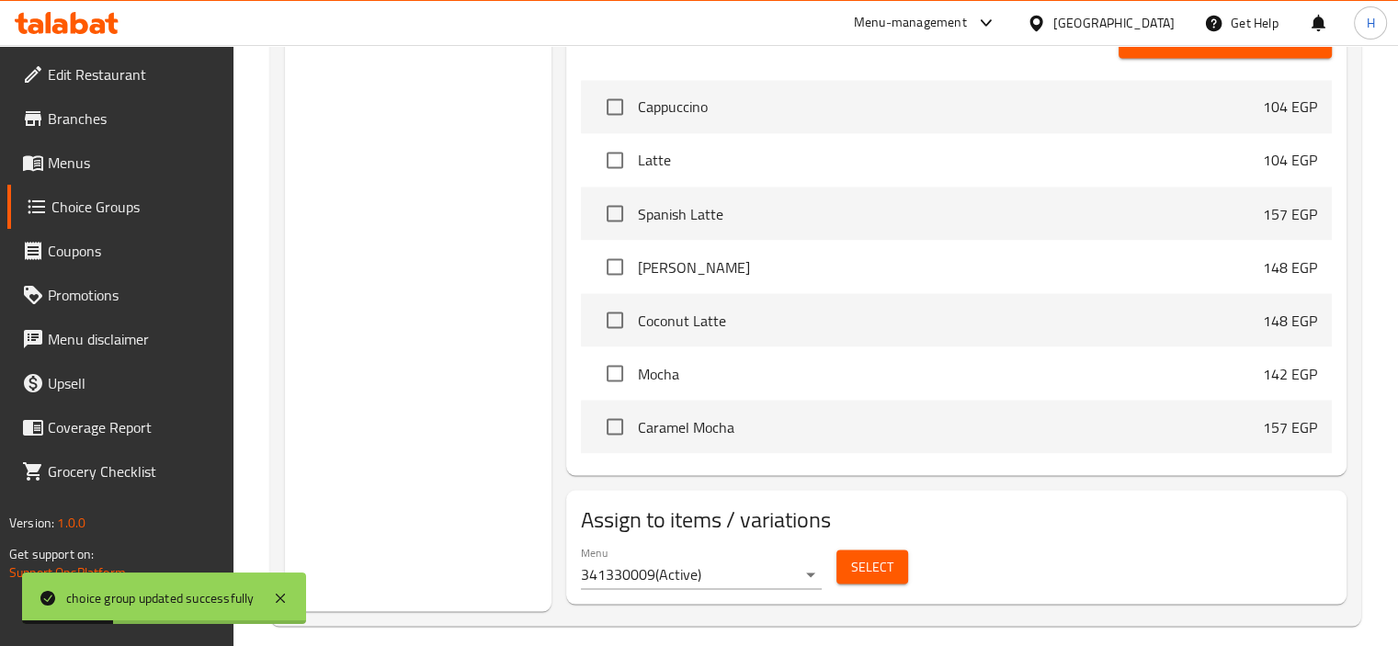
click at [879, 555] on span "Select" at bounding box center [872, 566] width 42 height 23
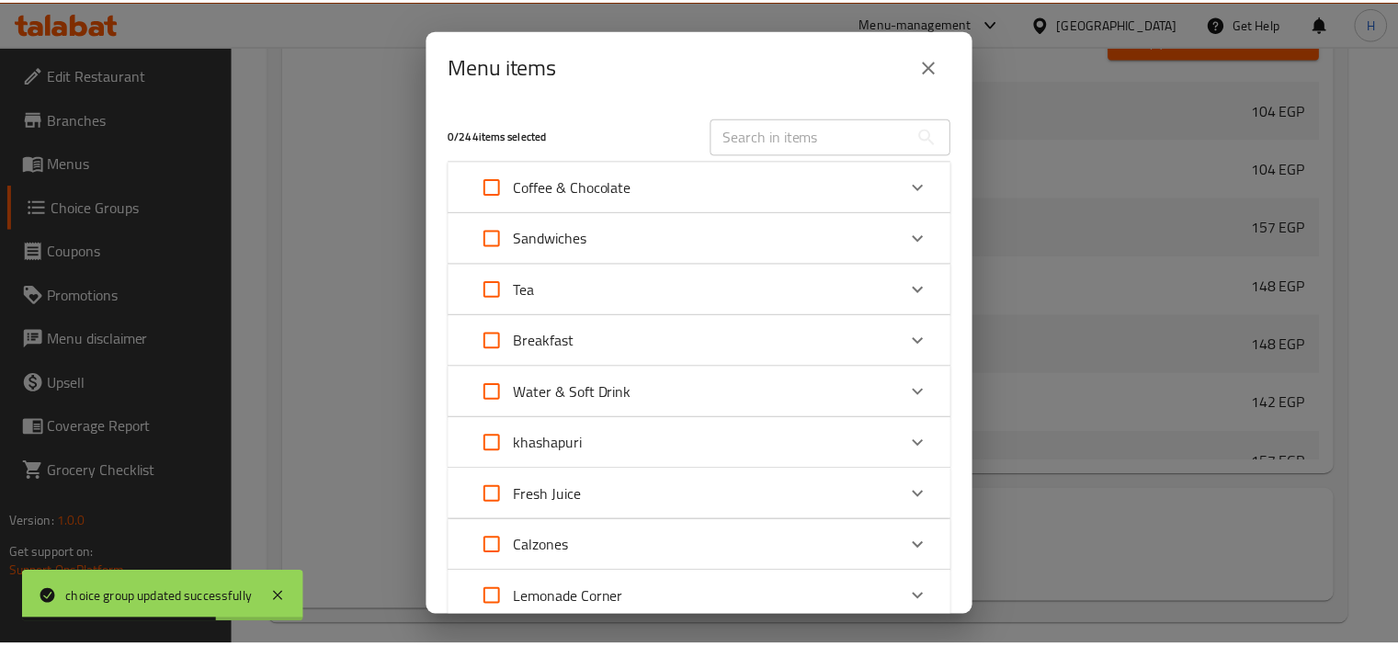
scroll to position [245, 0]
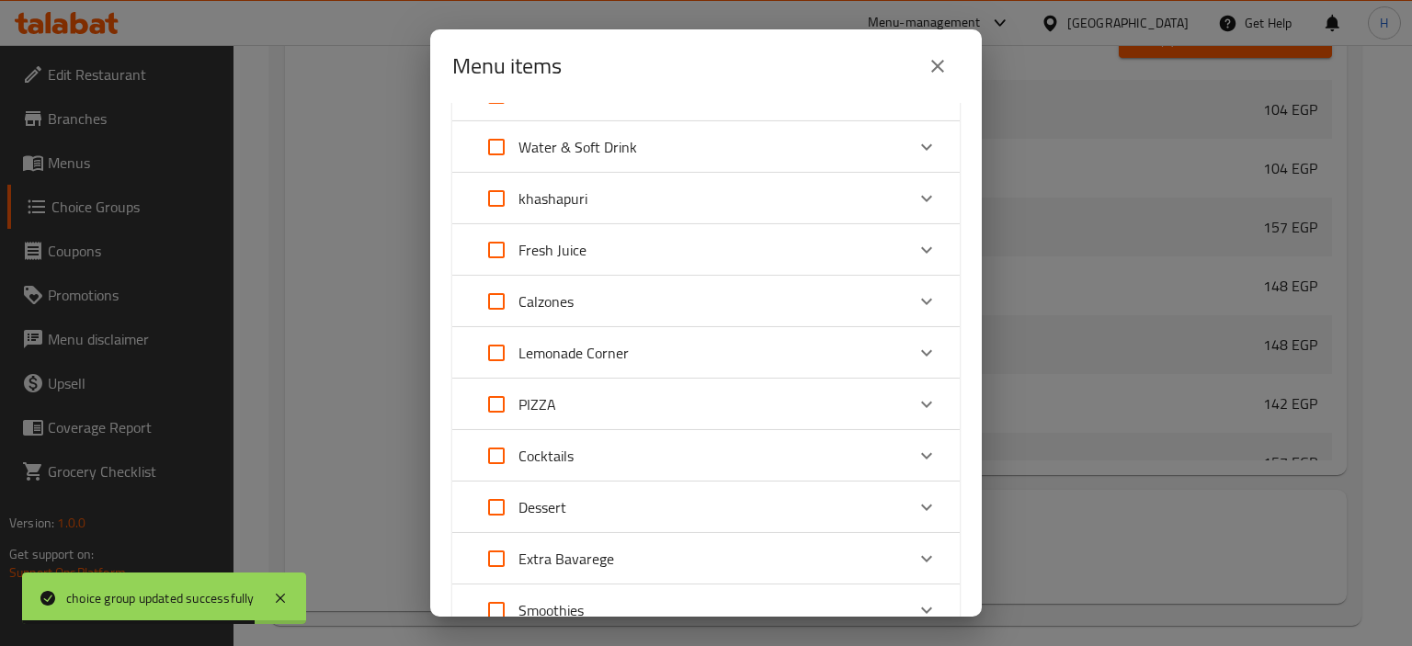
click at [931, 71] on icon "close" at bounding box center [937, 66] width 13 height 13
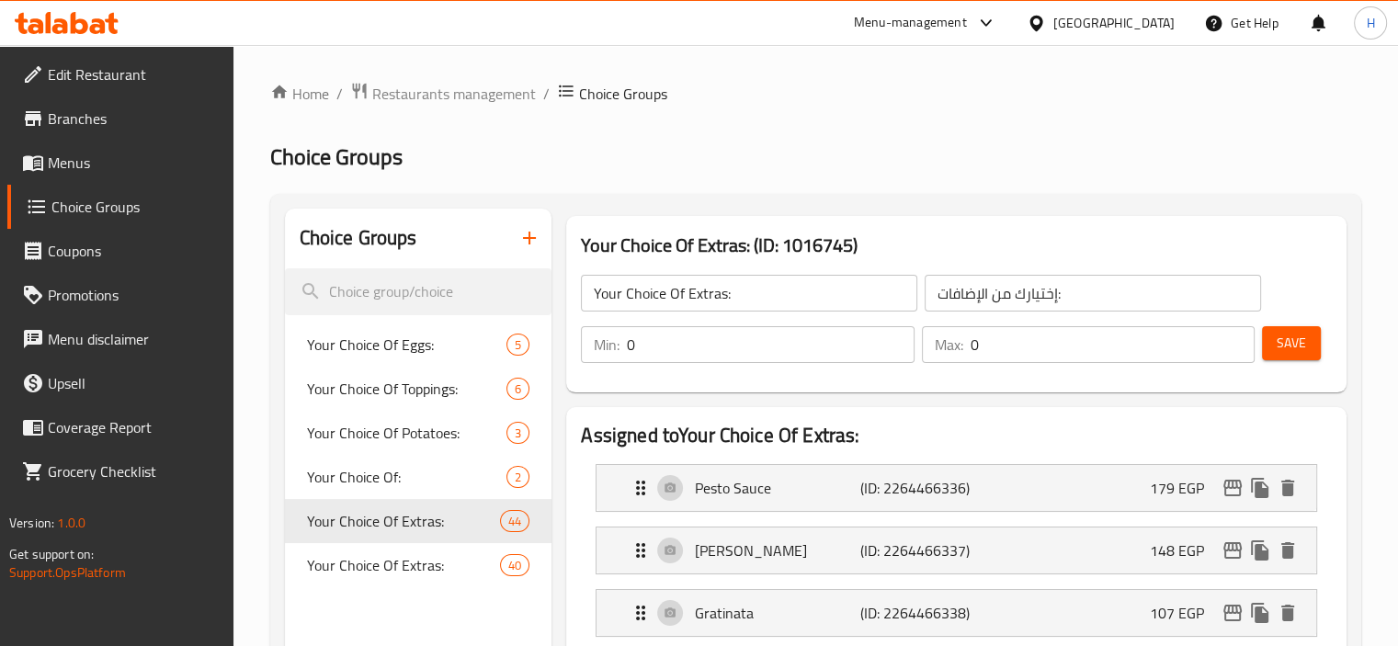
scroll to position [153, 0]
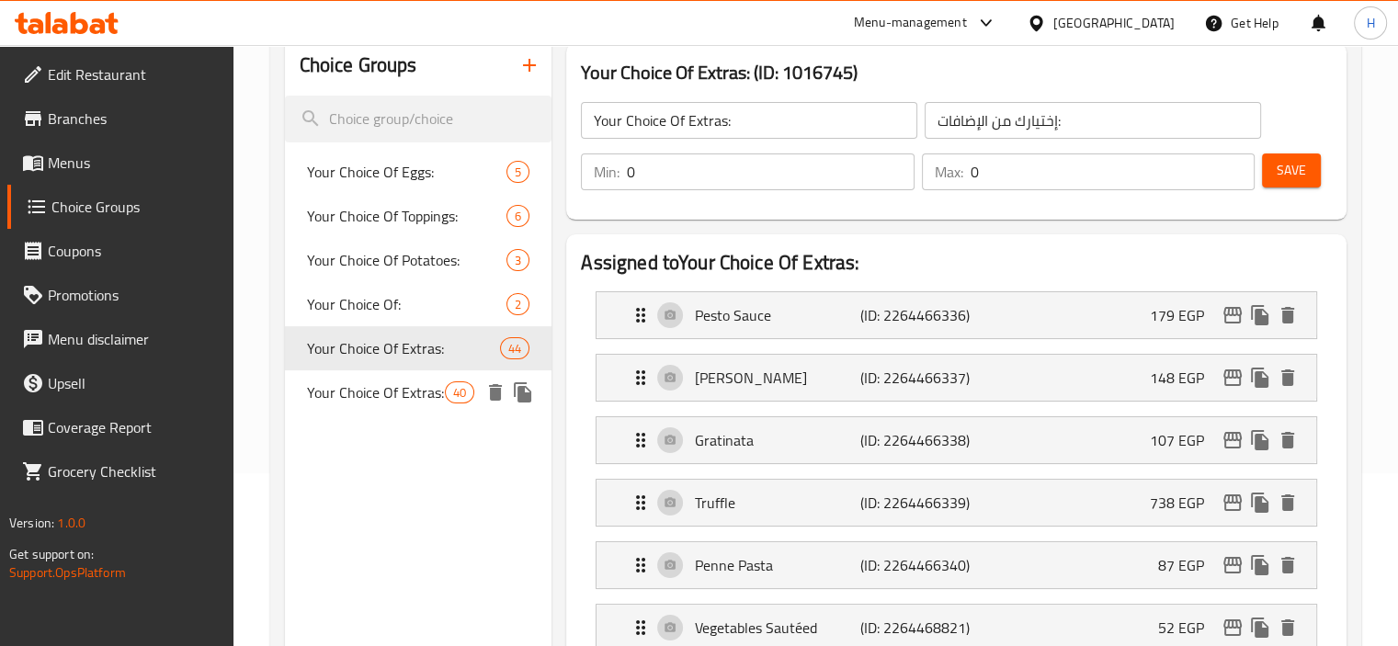
click at [397, 399] on span "Your Choice Of Extras:" at bounding box center [376, 392] width 139 height 22
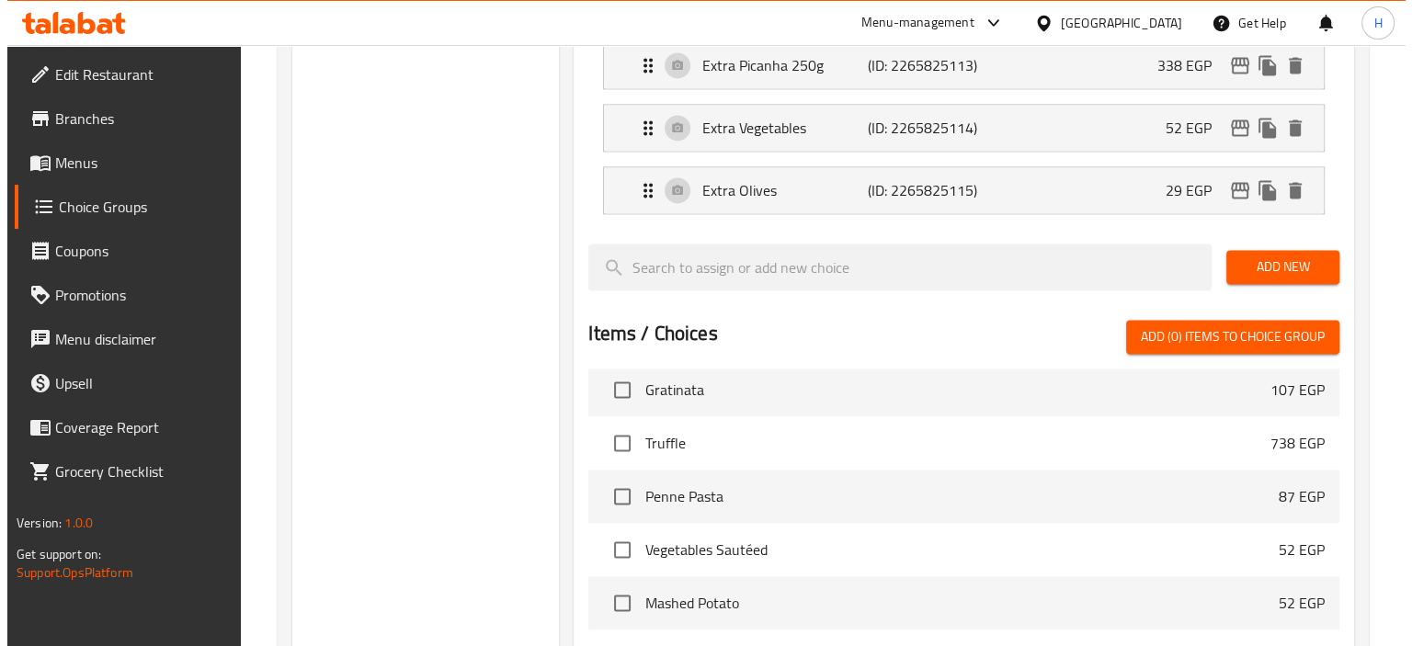
scroll to position [3033, 0]
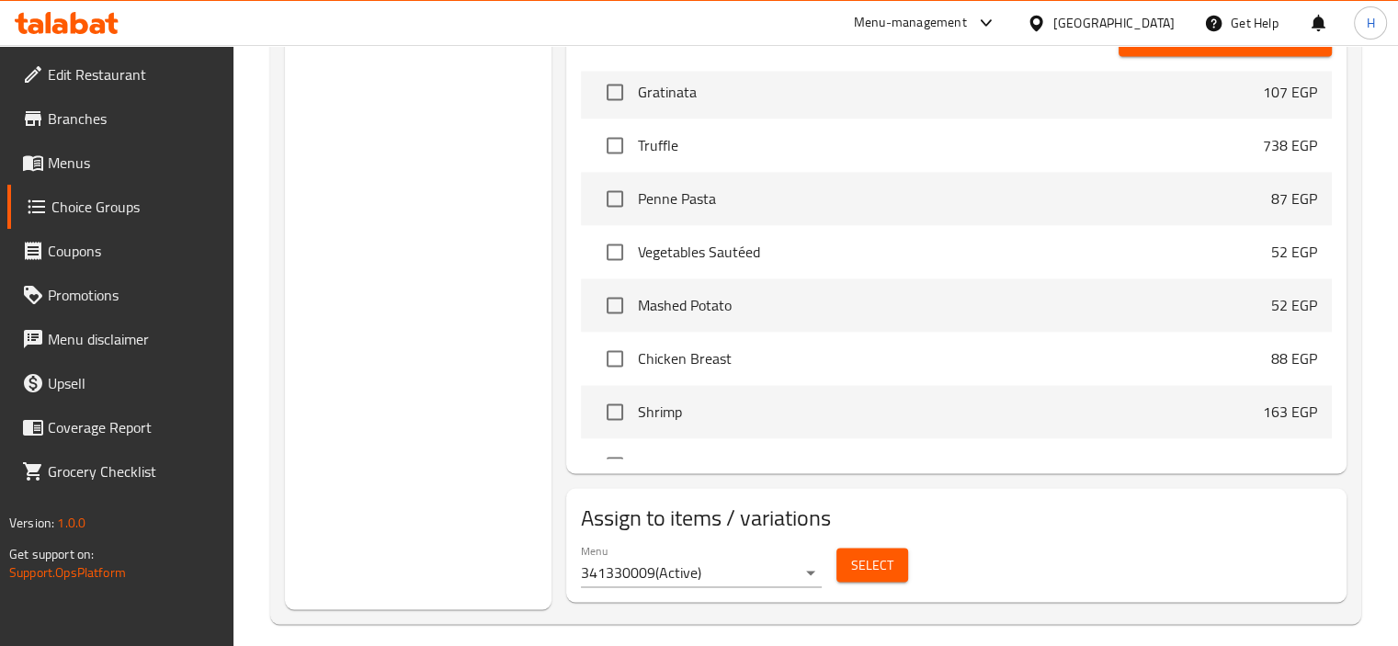
click at [852, 553] on span "Select" at bounding box center [872, 564] width 42 height 23
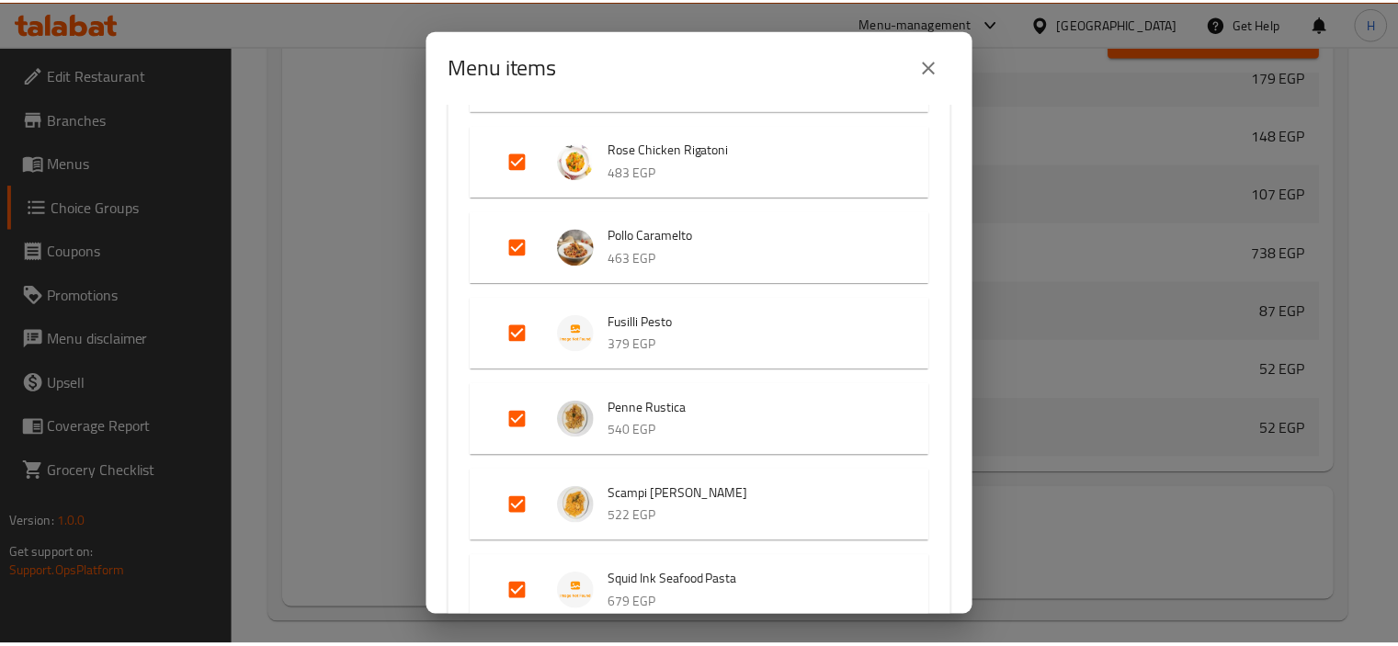
scroll to position [5540, 0]
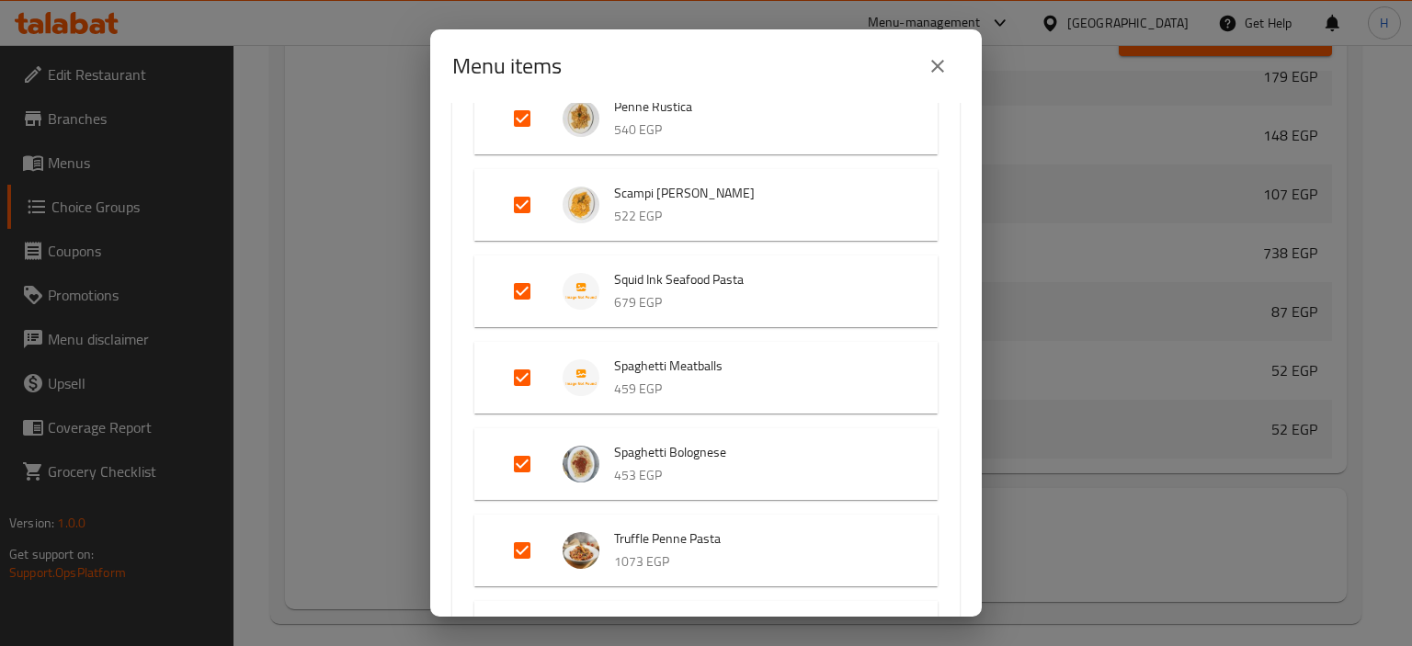
click at [948, 56] on button "close" at bounding box center [937, 66] width 44 height 44
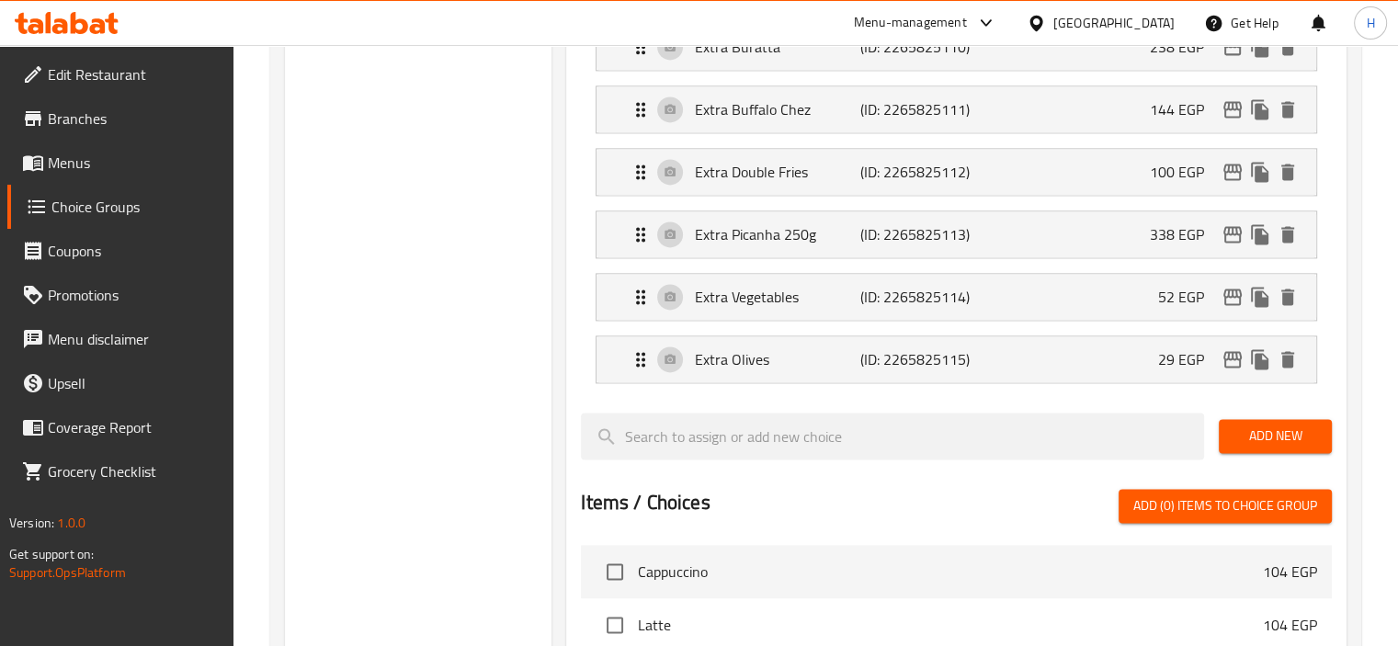
scroll to position [2569, 0]
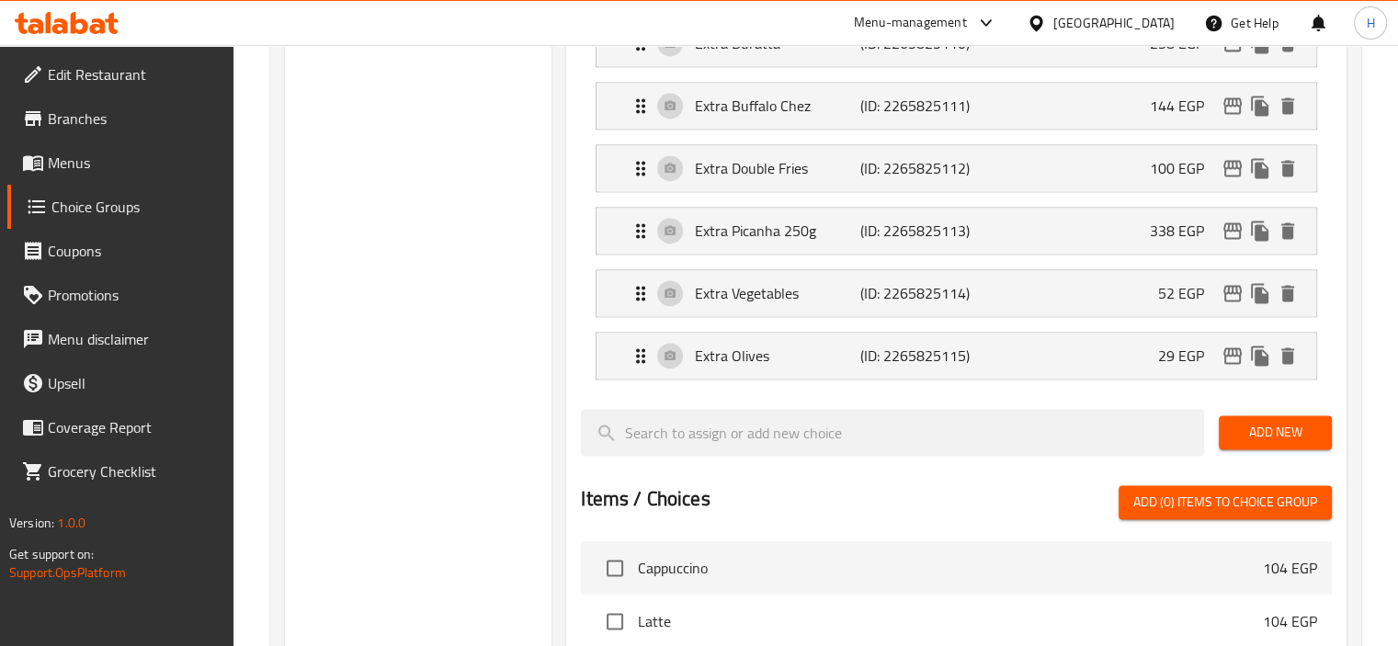
click at [1301, 421] on span "Add New" at bounding box center [1275, 432] width 84 height 23
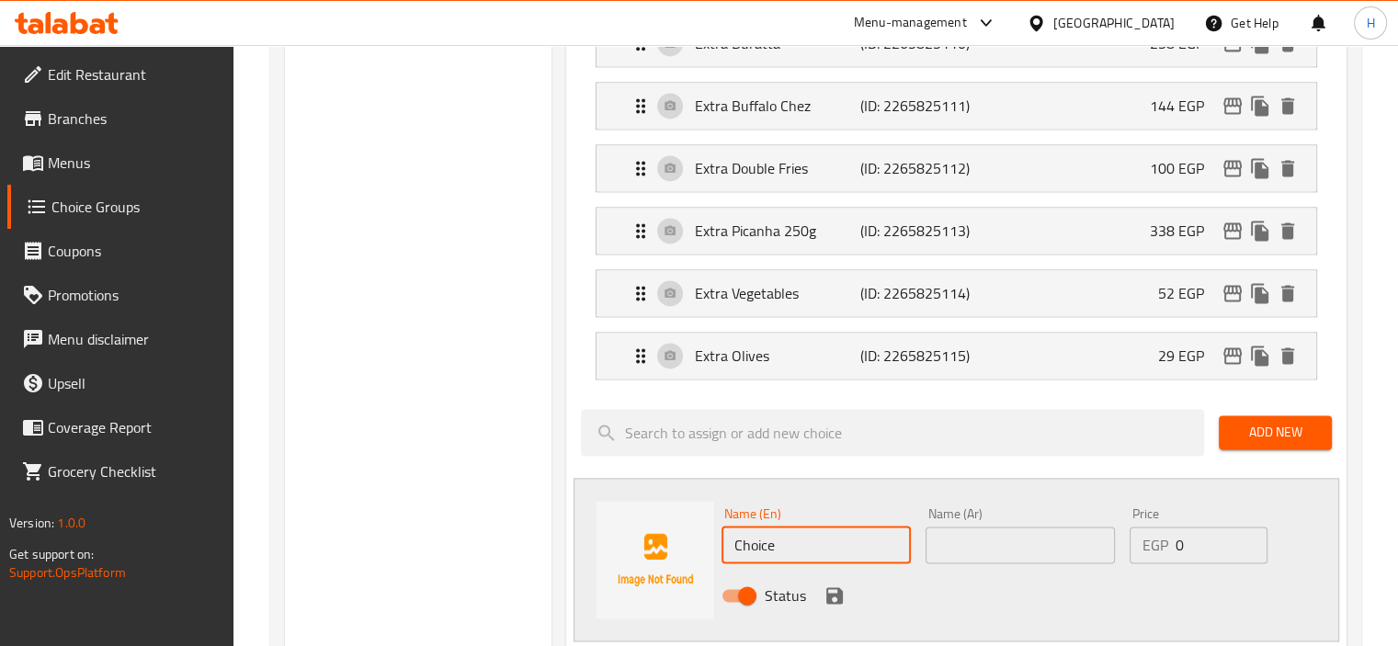
click at [848, 532] on input "Choice" at bounding box center [815, 545] width 189 height 37
paste input "410"
click at [848, 532] on input "Choice" at bounding box center [815, 545] width 189 height 37
type input "410"
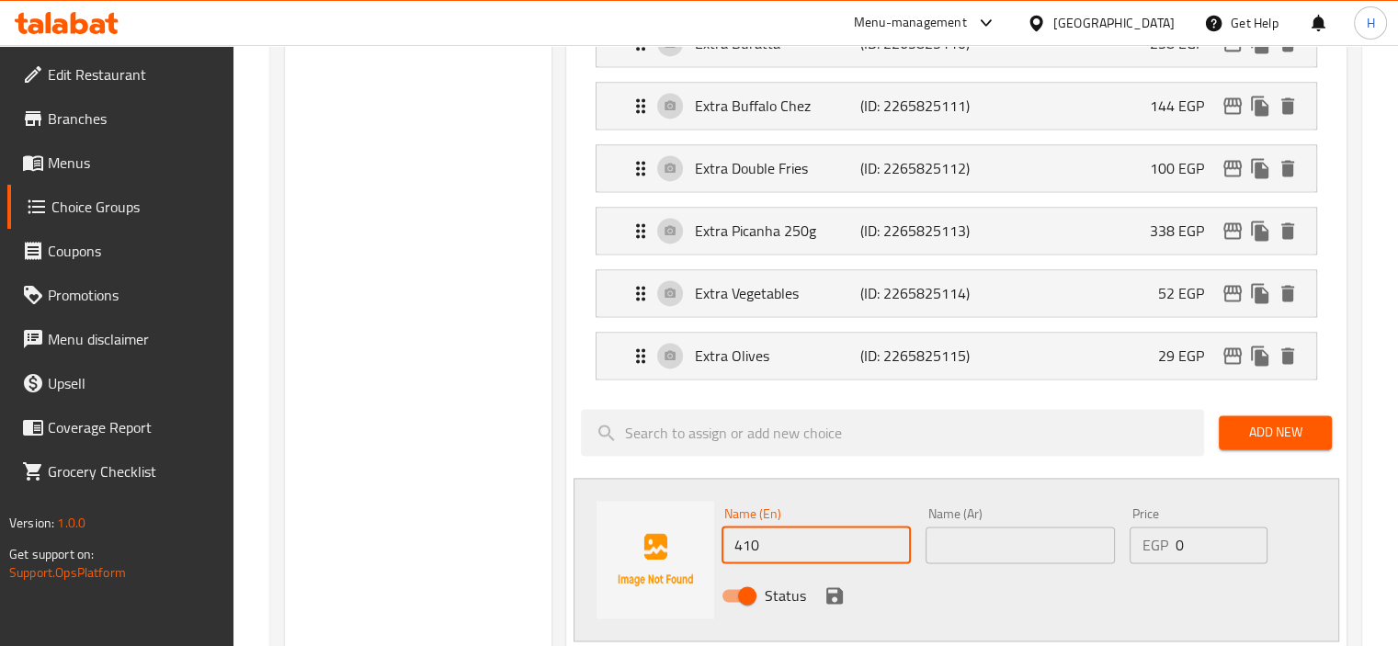
click at [1176, 528] on input "0" at bounding box center [1221, 545] width 92 height 37
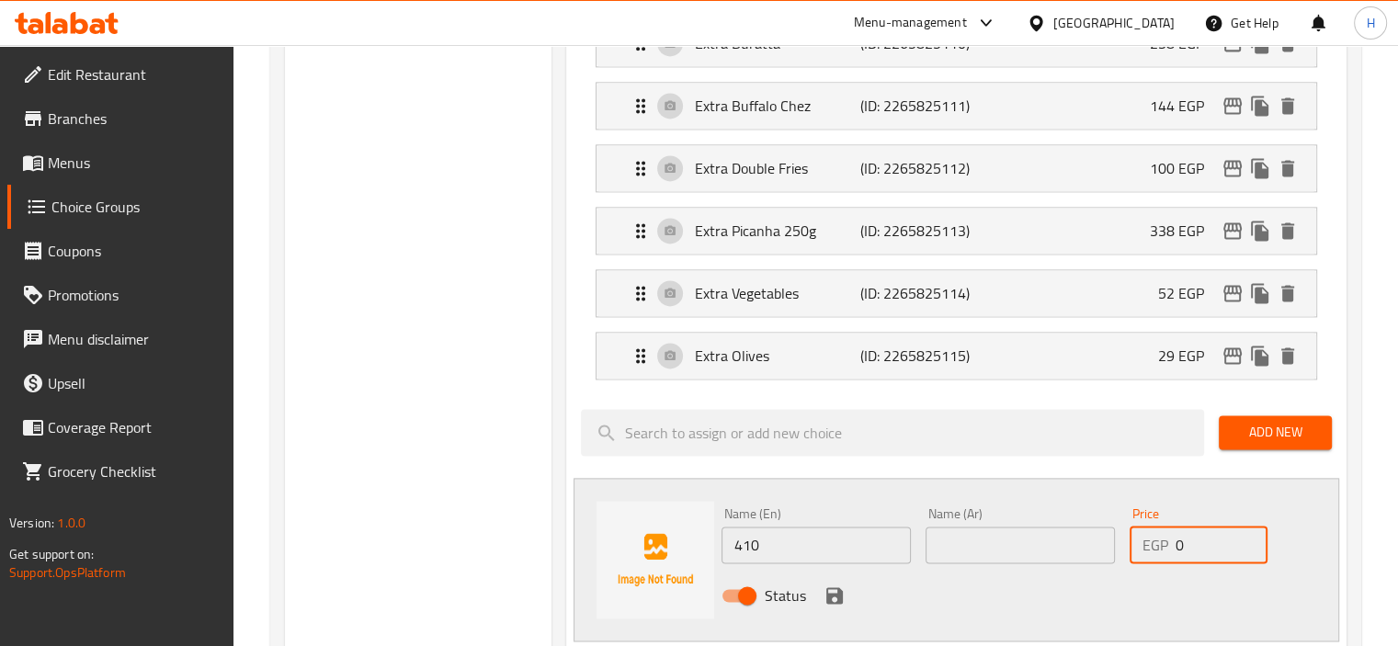
click at [1176, 528] on input "0" at bounding box center [1221, 545] width 92 height 37
paste input "41"
click at [1176, 528] on input "0" at bounding box center [1221, 545] width 92 height 37
type input "410"
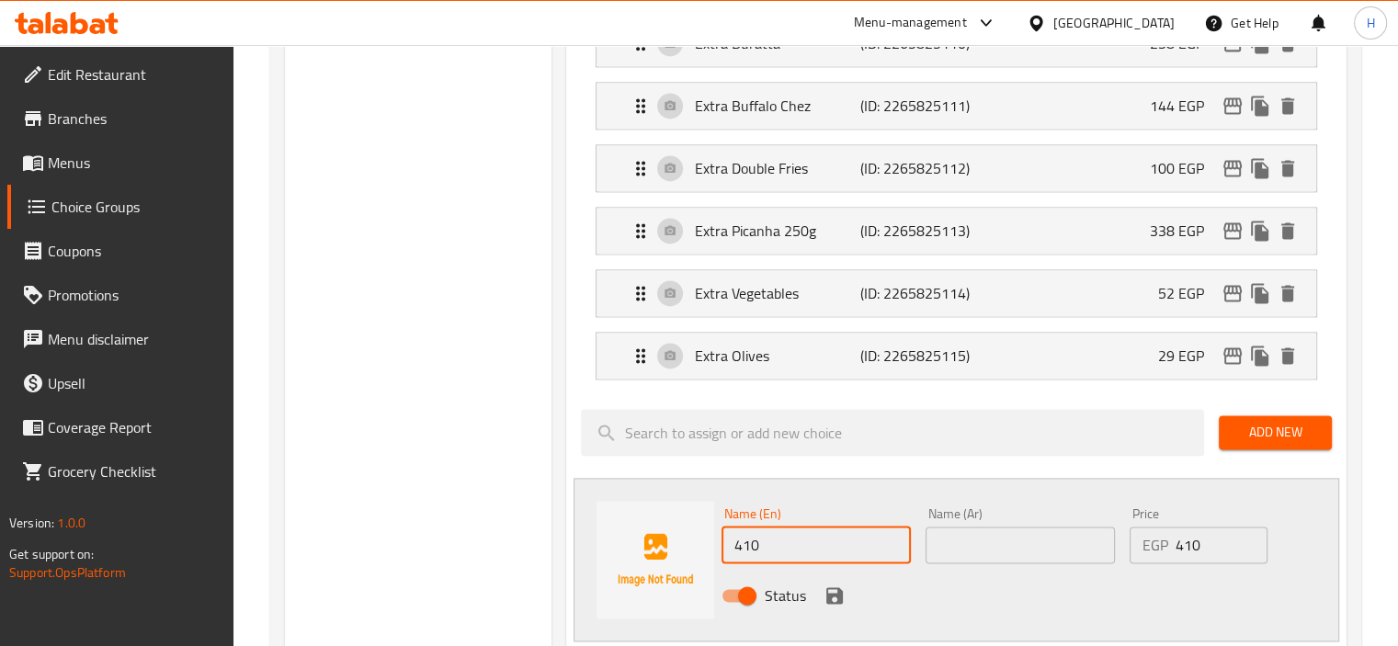
click at [870, 530] on input "410" at bounding box center [815, 545] width 189 height 37
type input "Gold 24K"
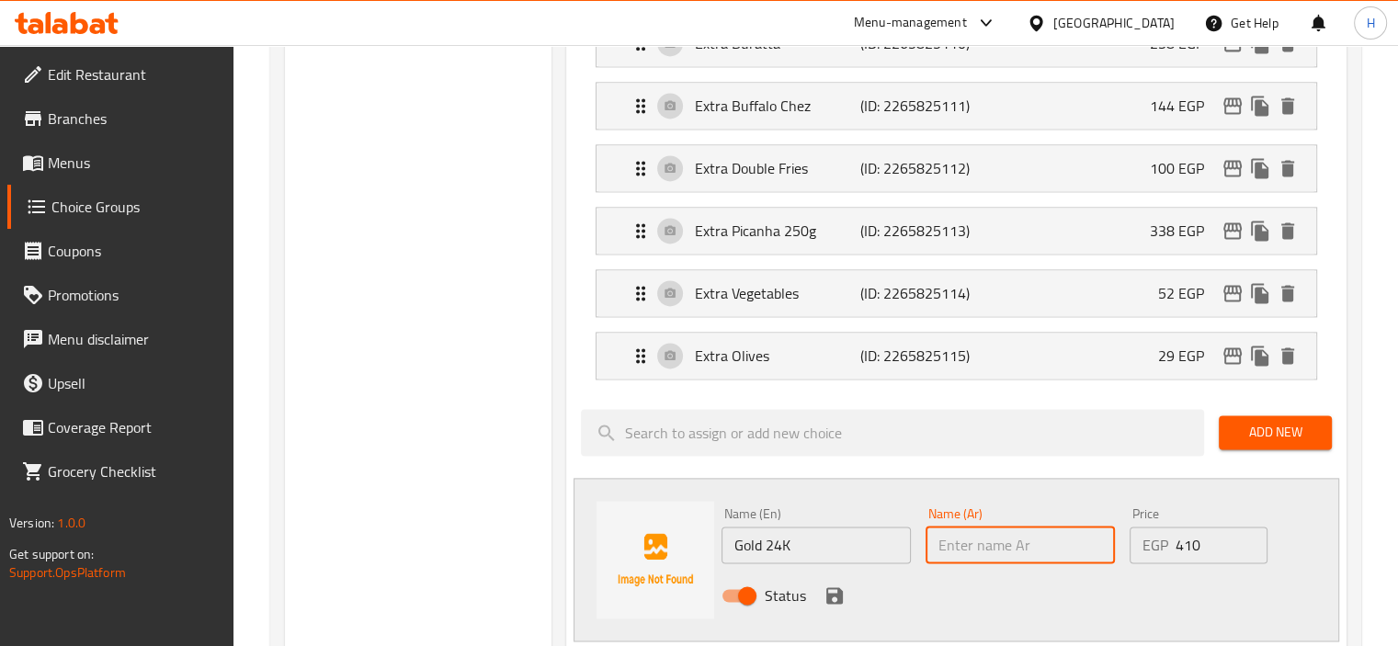
click at [981, 539] on input "text" at bounding box center [1019, 545] width 189 height 37
type input "جولد 24ك"
click at [839, 587] on icon "save" at bounding box center [834, 595] width 17 height 17
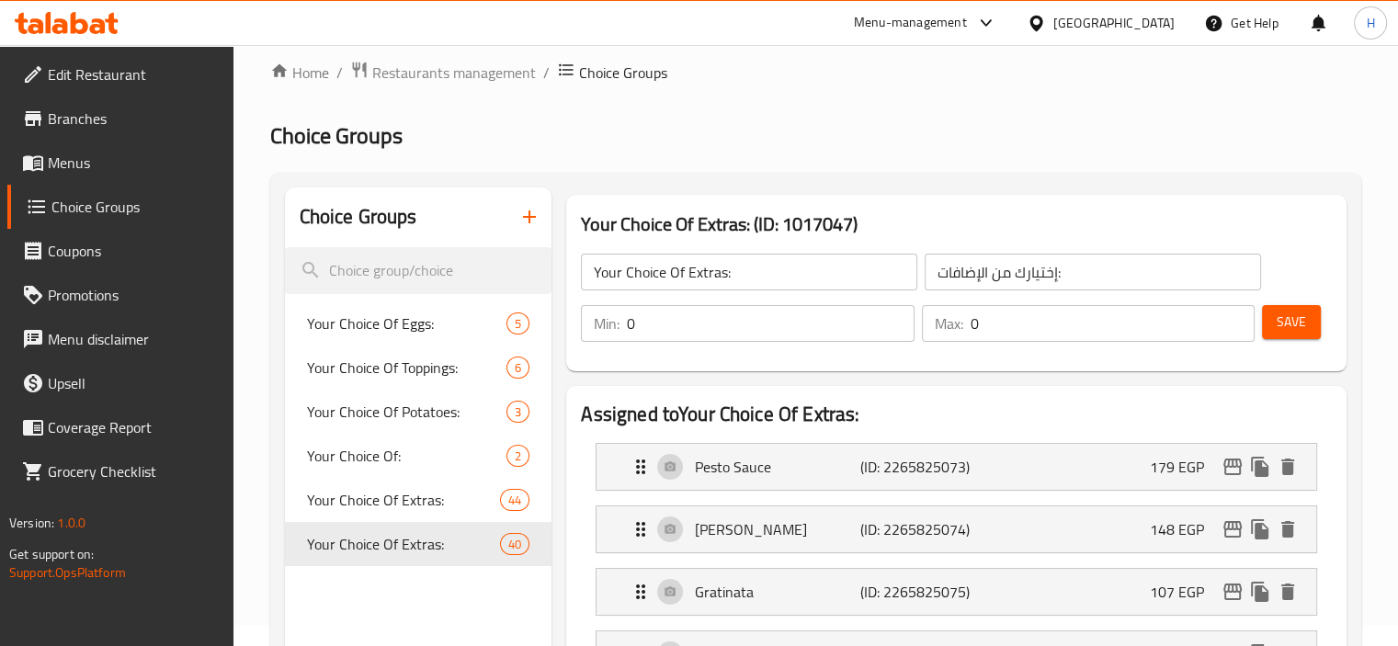
scroll to position [0, 0]
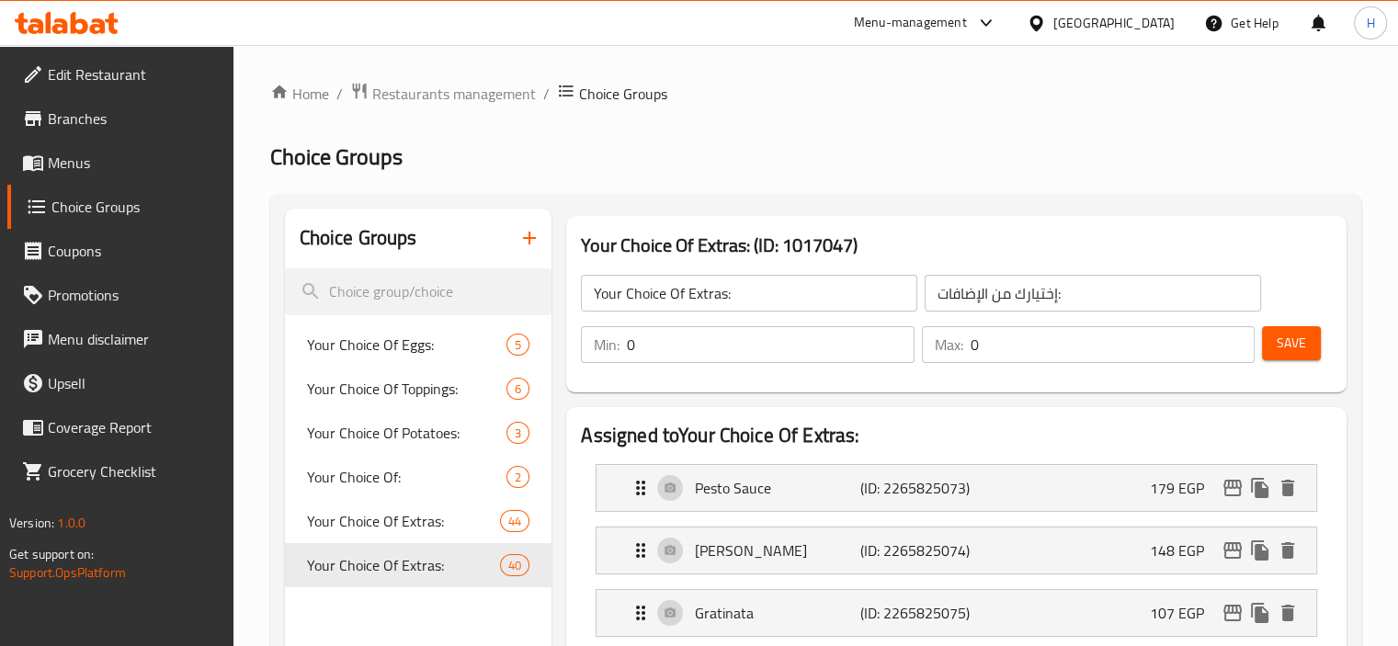
click at [1288, 323] on div "Save" at bounding box center [1289, 345] width 62 height 44
click at [1288, 346] on span "Save" at bounding box center [1290, 343] width 29 height 23
click at [166, 162] on span "Menus" at bounding box center [133, 163] width 171 height 22
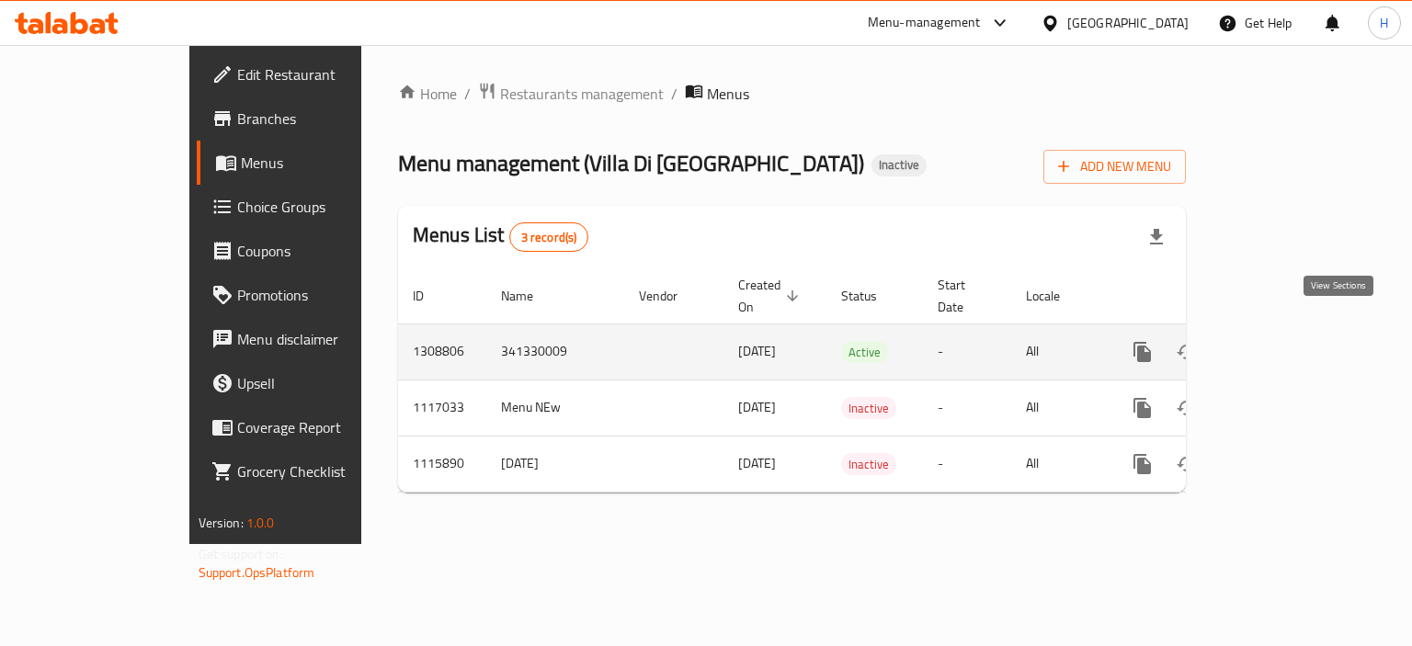
click at [1283, 344] on icon "enhanced table" at bounding box center [1274, 352] width 17 height 17
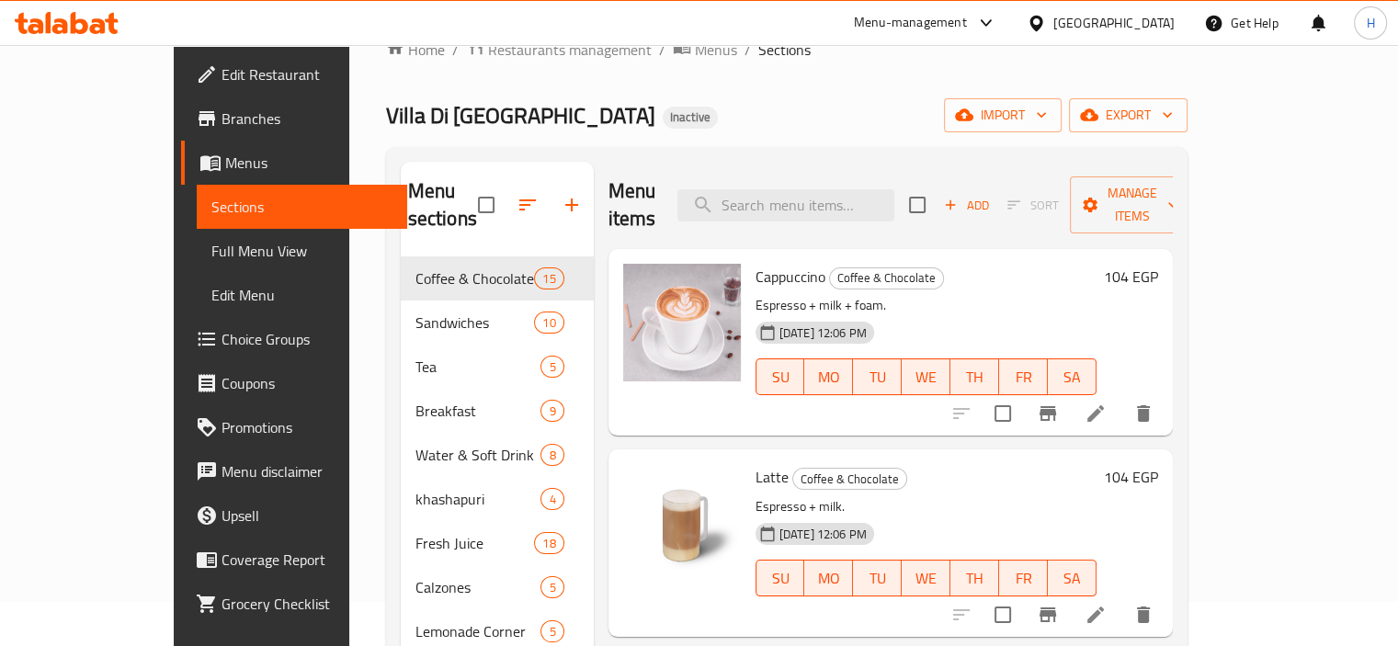
scroll to position [29, 0]
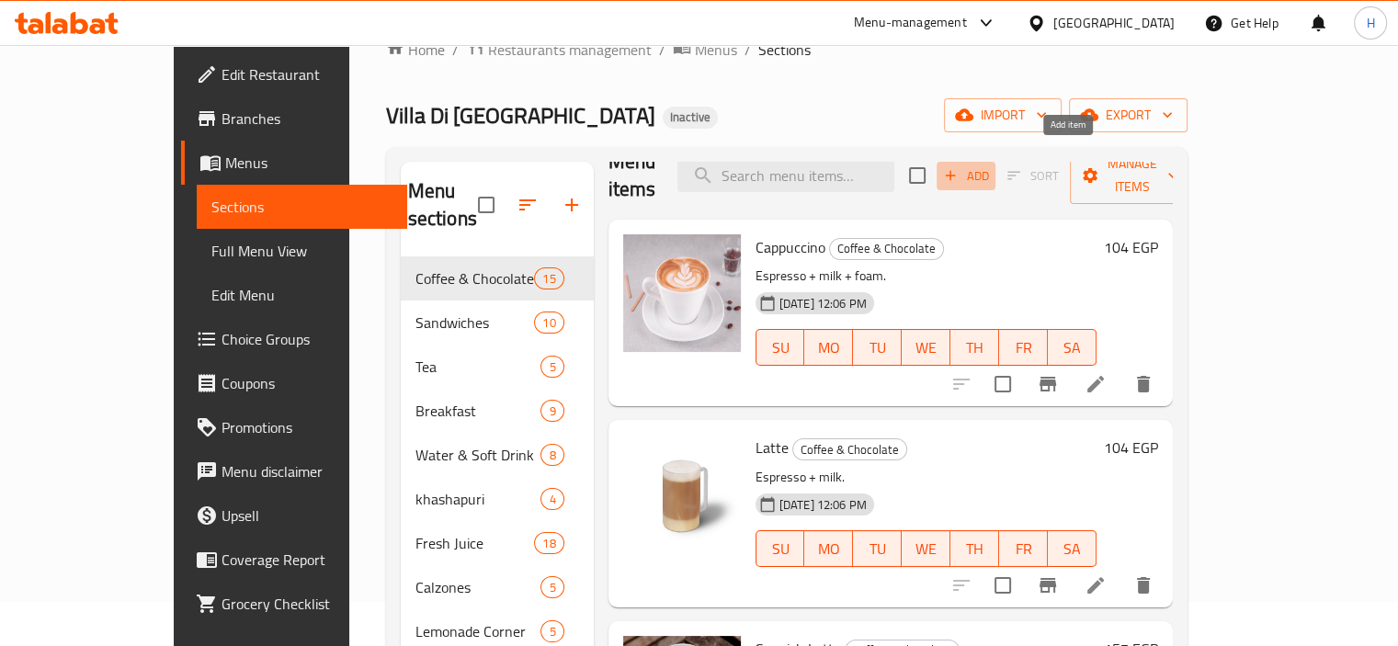
click at [991, 165] on span "Add" at bounding box center [966, 175] width 50 height 21
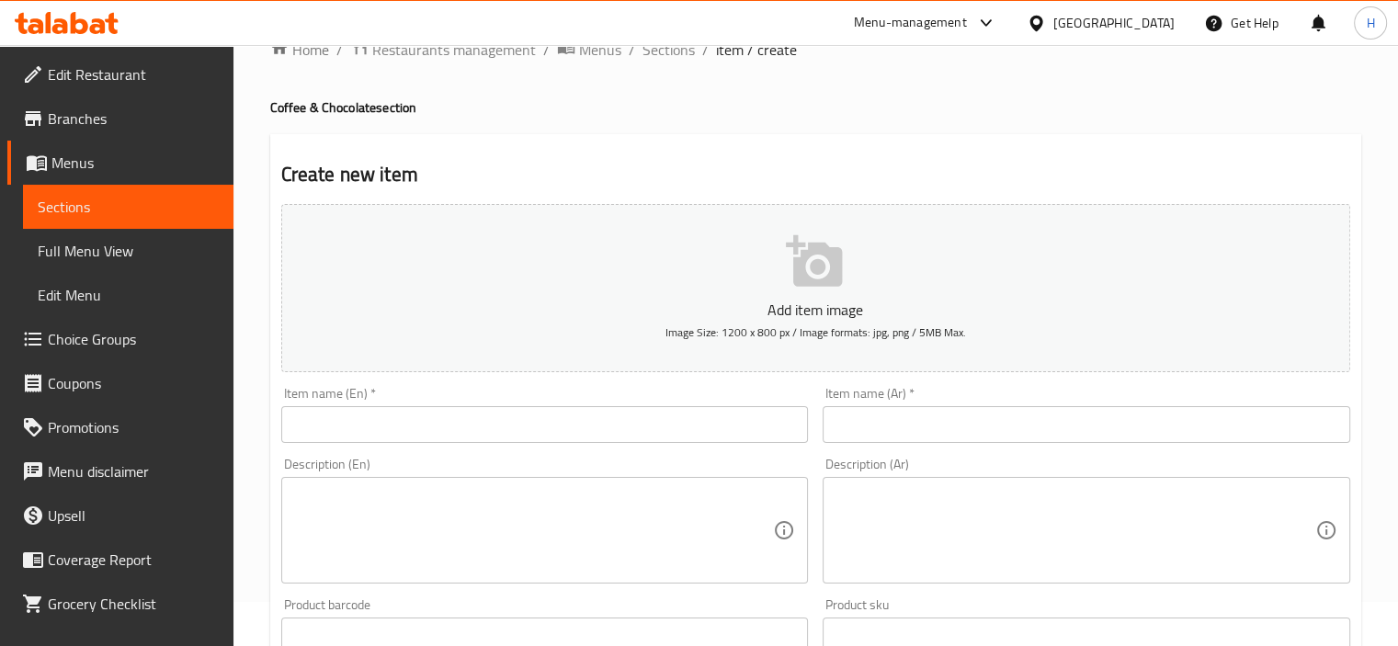
paste input "Saydaliya"
click at [551, 417] on input "Saydaliya" at bounding box center [544, 424] width 527 height 37
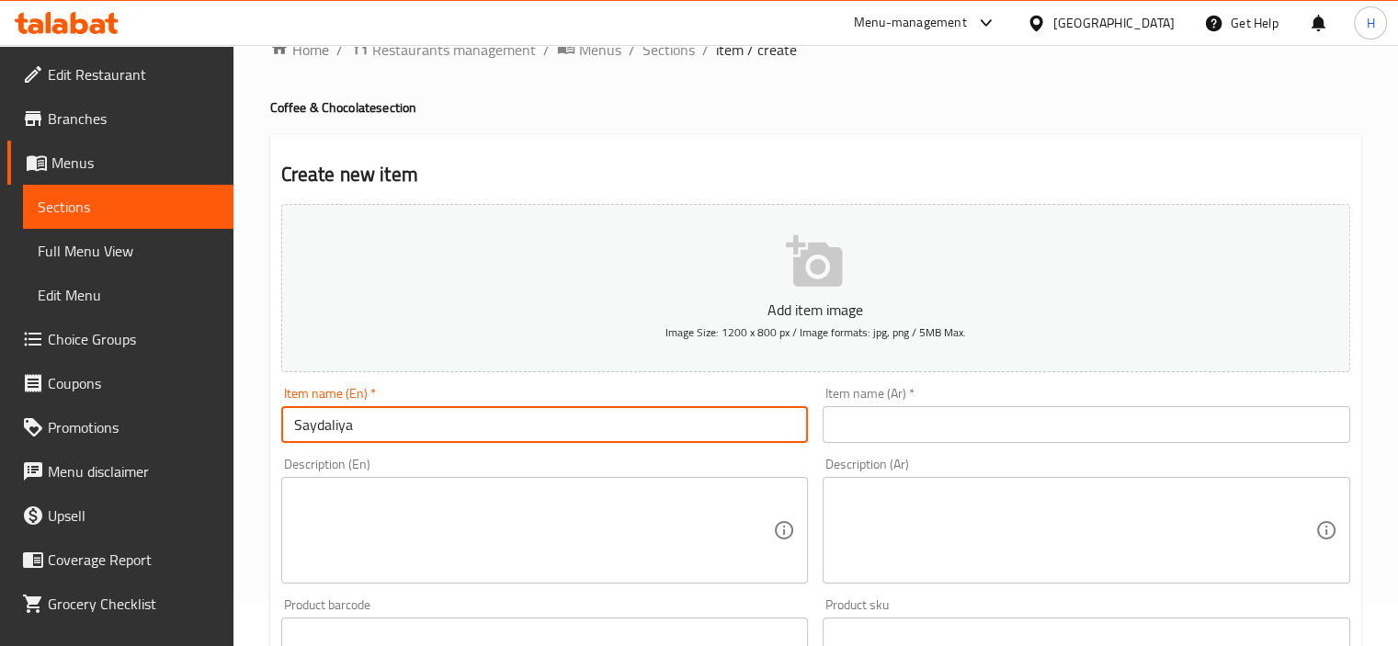
type input "Saydaliya"
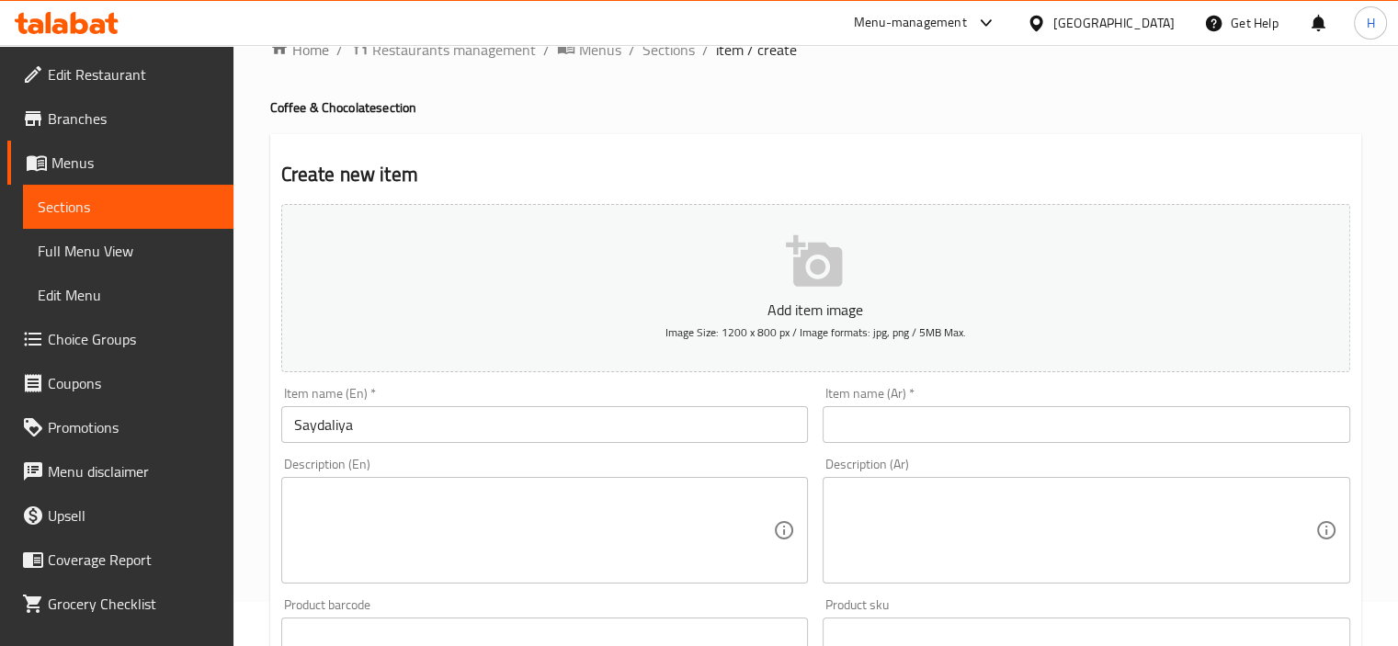
click at [883, 394] on div "Item name (Ar)   * Item name (Ar) *" at bounding box center [1085, 415] width 527 height 56
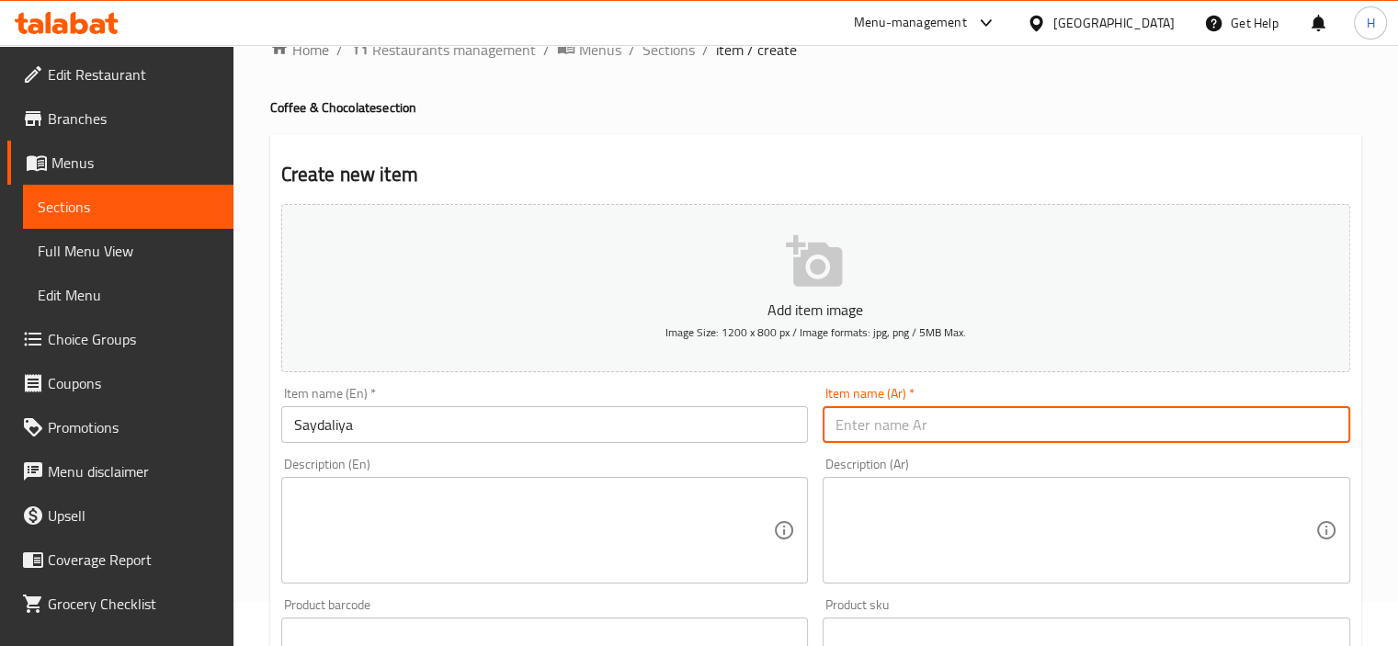
click at [902, 425] on input "text" at bounding box center [1085, 424] width 527 height 37
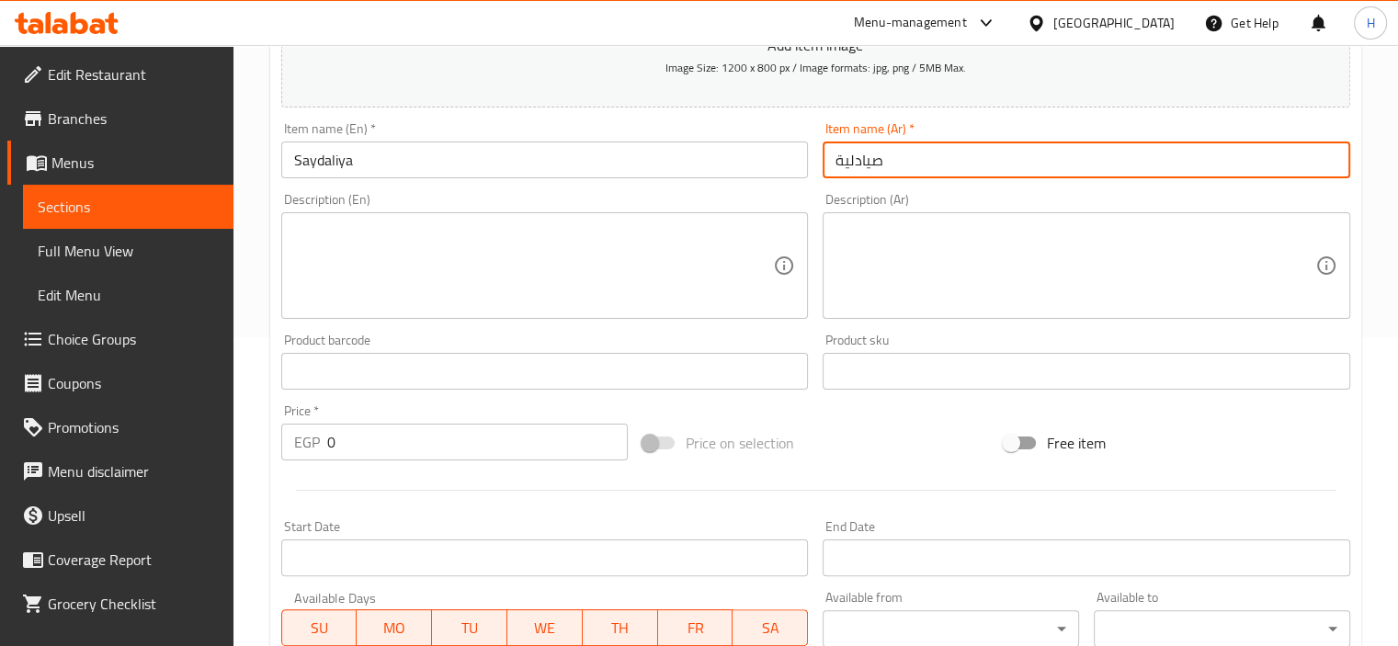
scroll to position [352, 0]
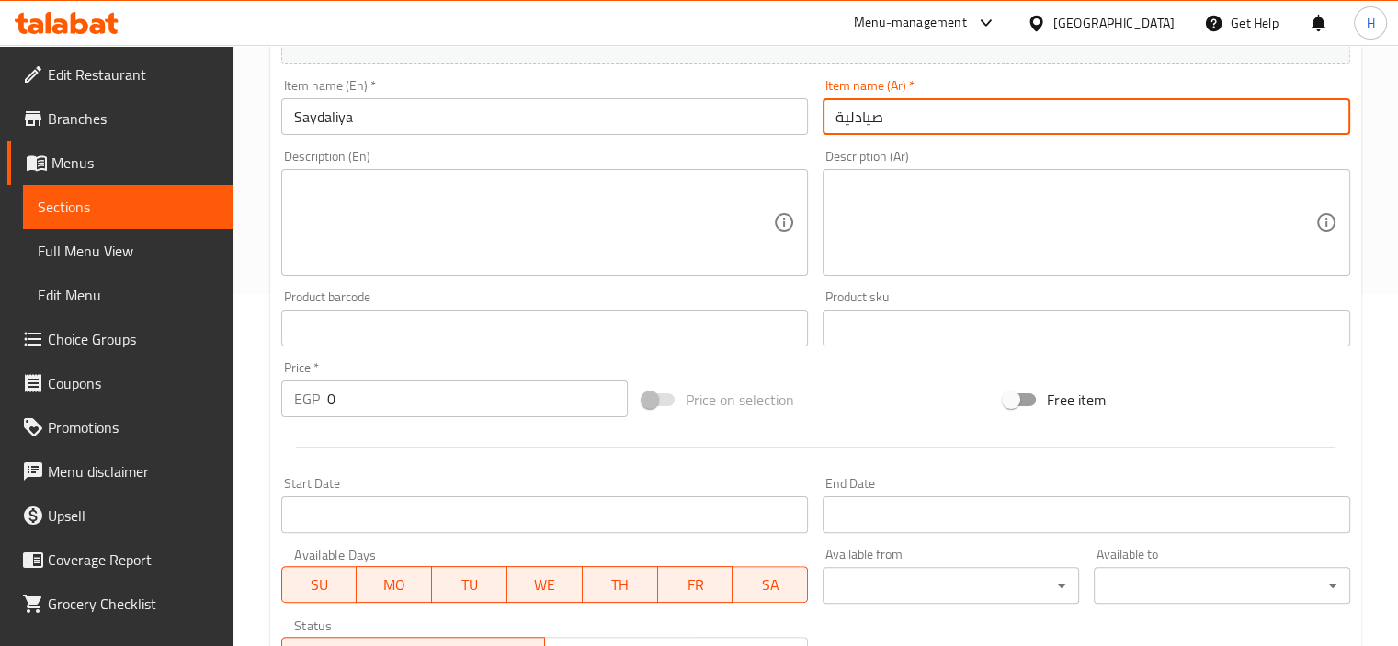
type input "صيادلية"
click at [336, 395] on input "0" at bounding box center [477, 398] width 301 height 37
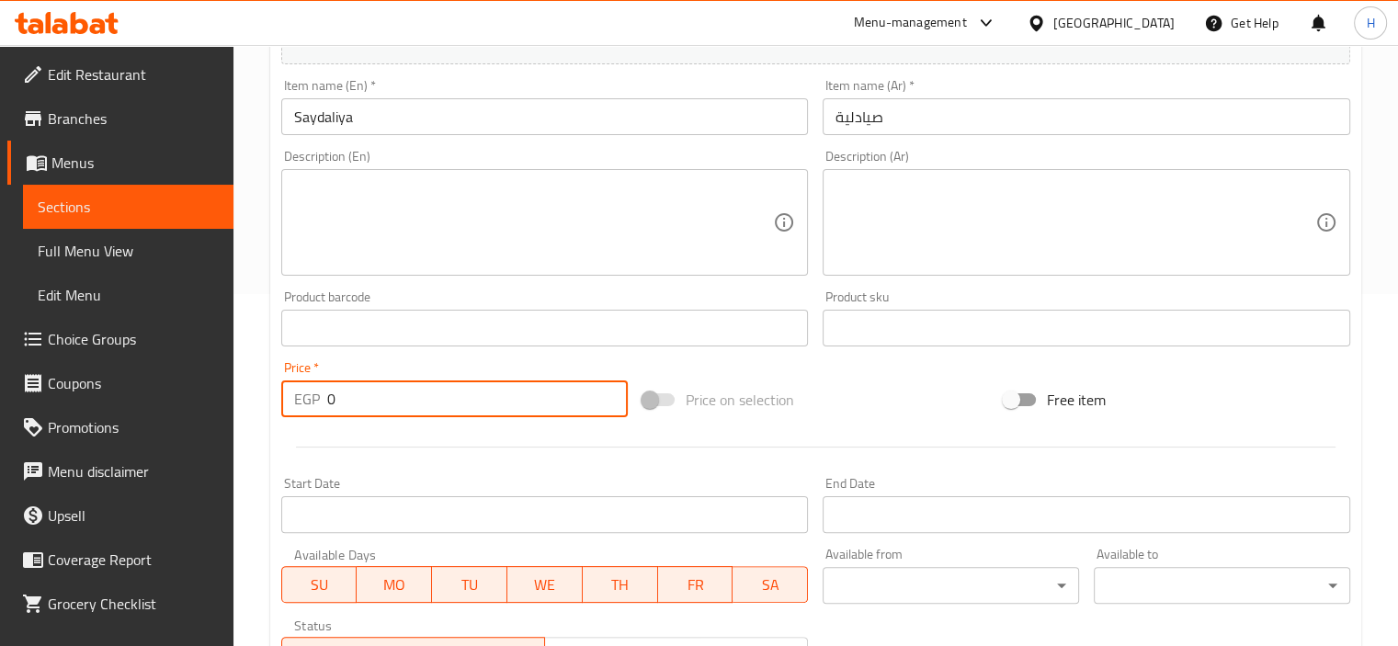
paste input "123"
click at [336, 395] on input "123" at bounding box center [477, 398] width 301 height 37
type input "123"
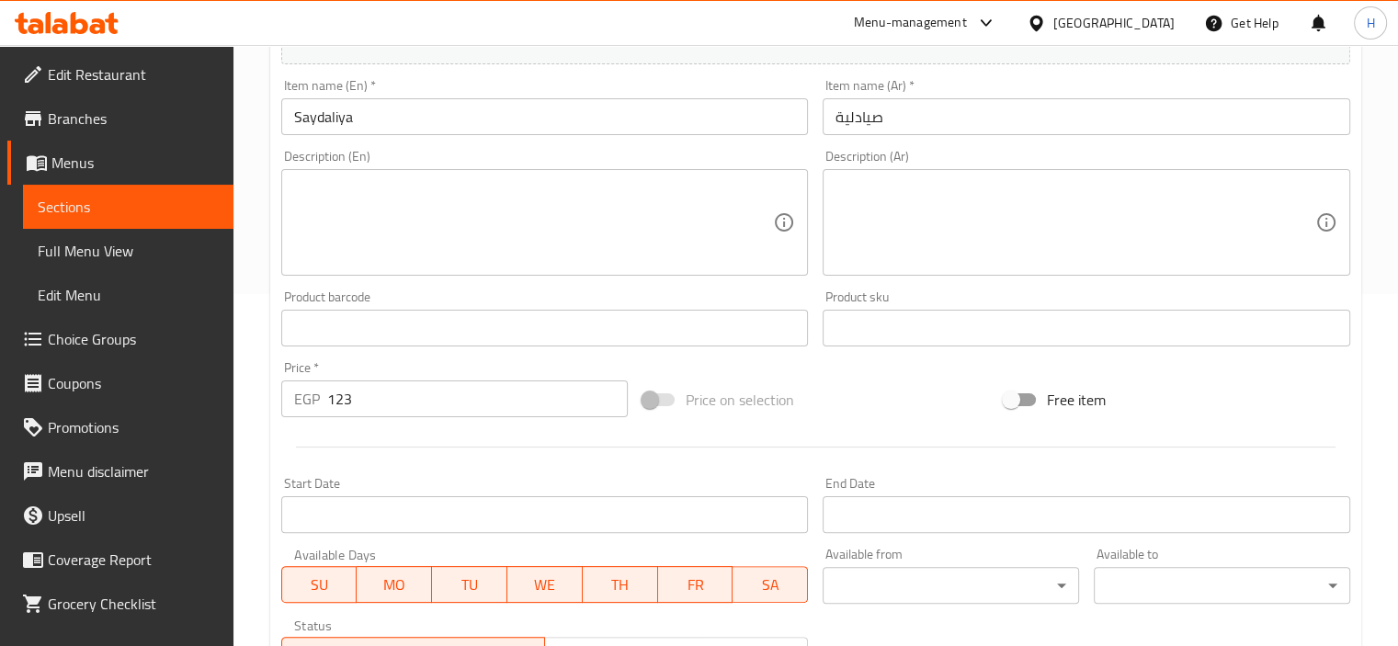
click at [413, 460] on div at bounding box center [815, 447] width 1083 height 45
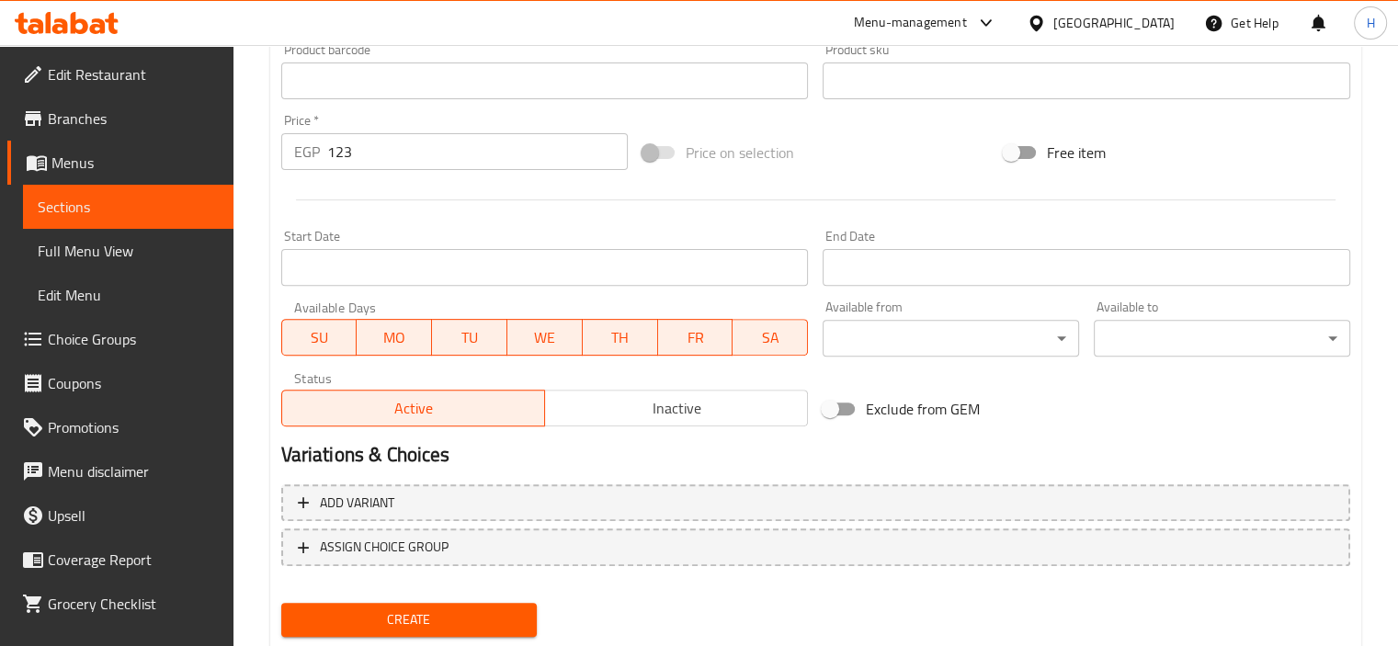
scroll to position [652, 0]
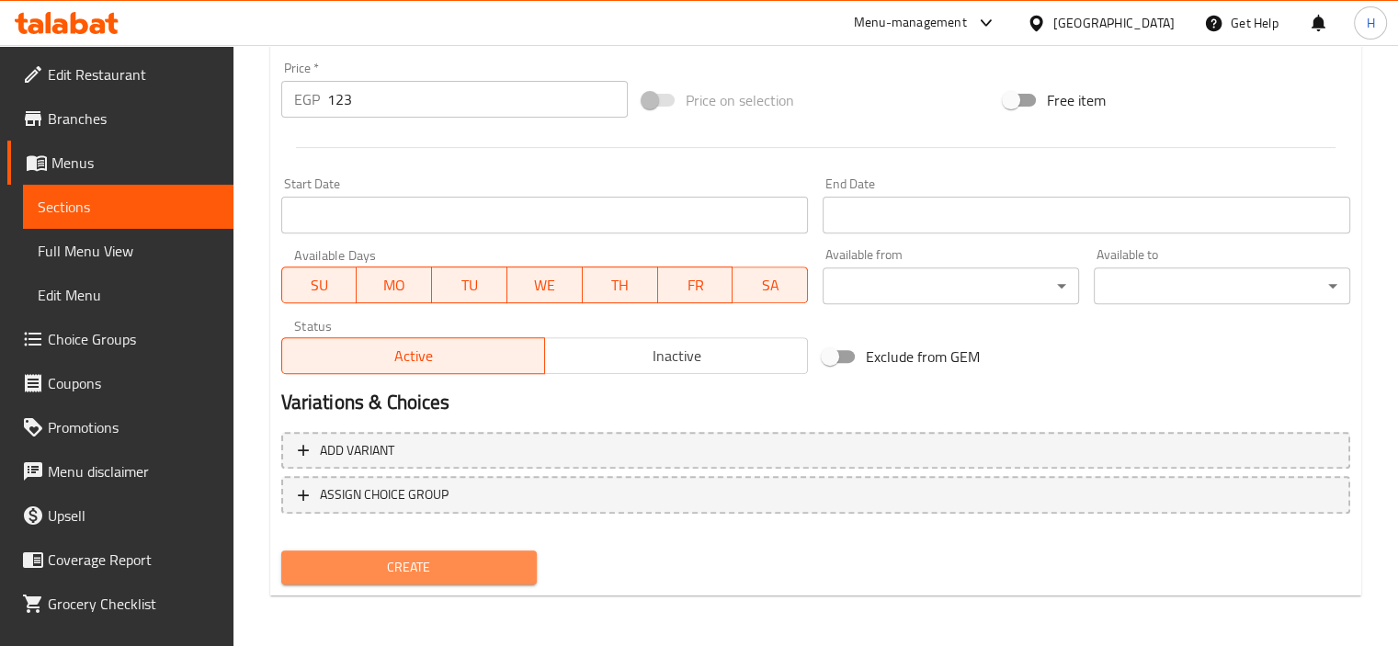
click at [468, 567] on span "Create" at bounding box center [409, 567] width 227 height 23
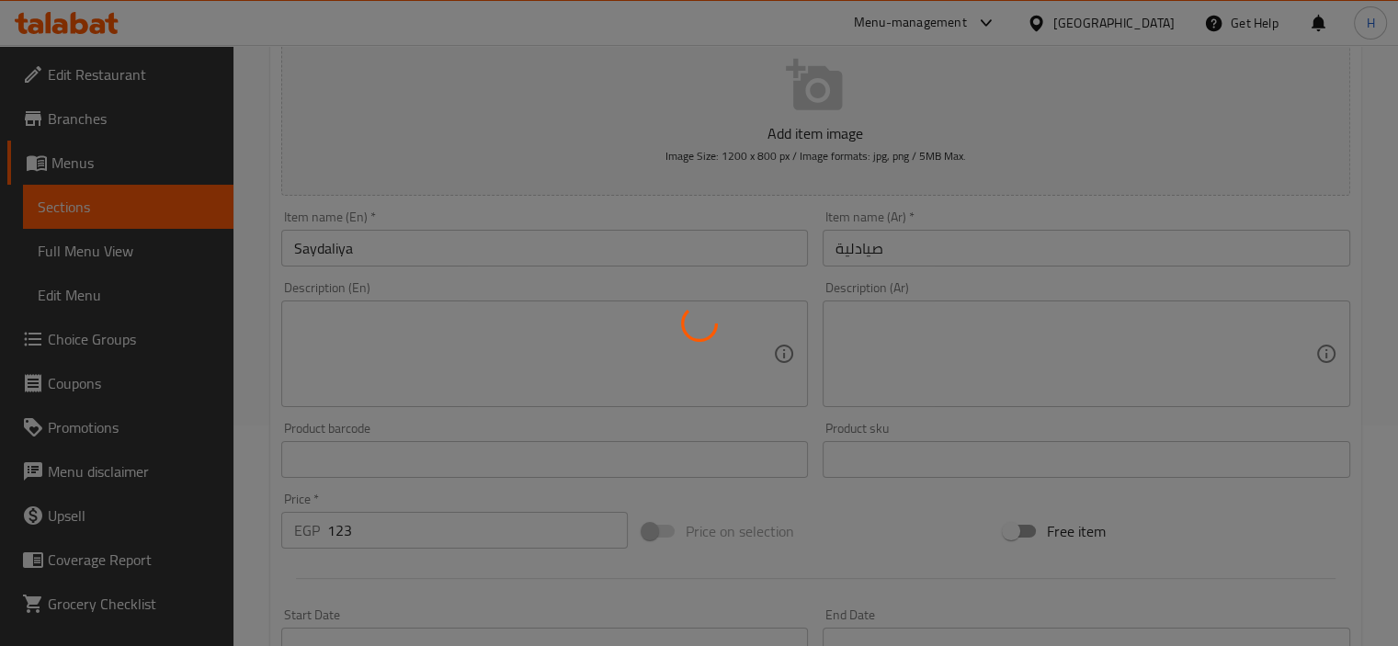
scroll to position [0, 0]
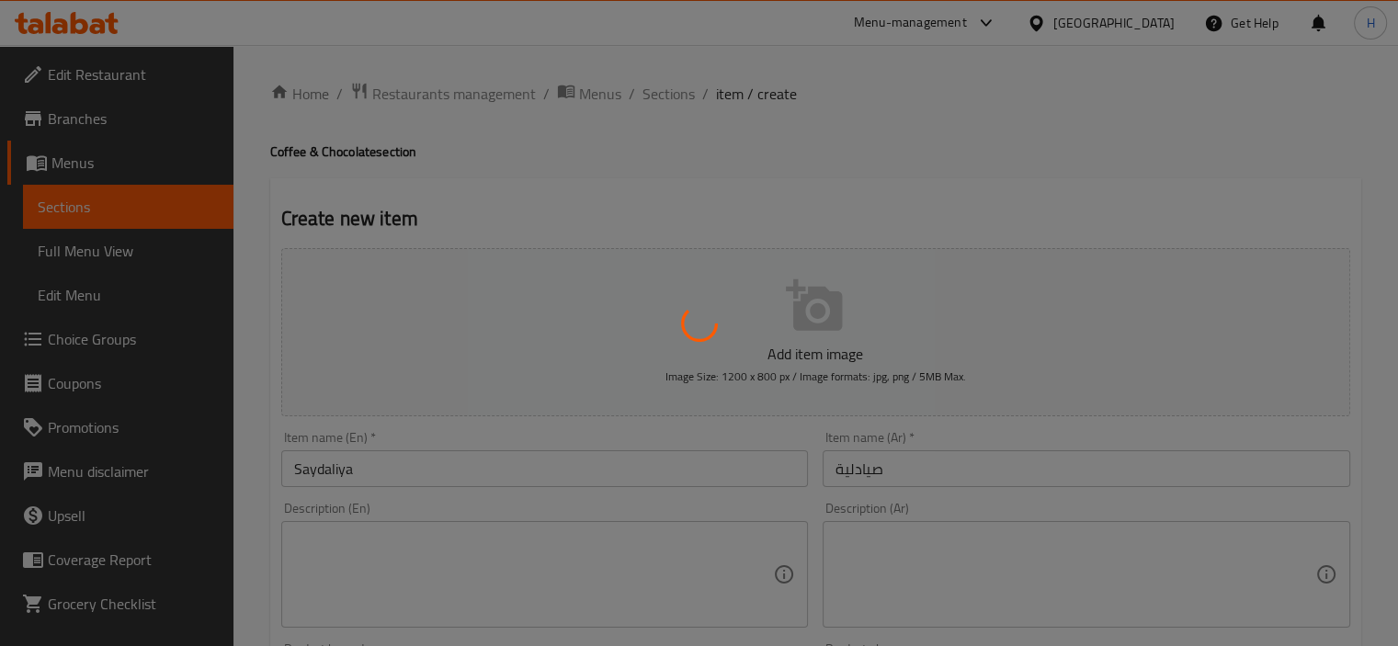
type input "0"
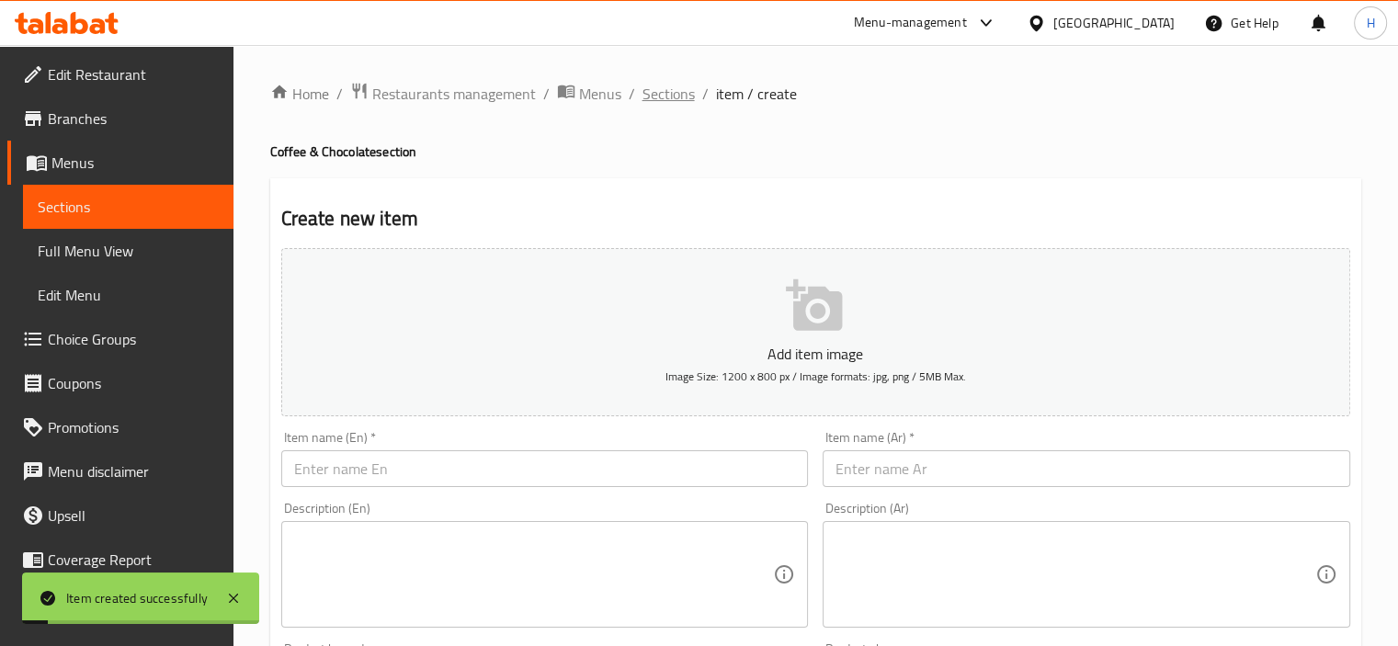
click at [666, 105] on span "Sections" at bounding box center [668, 94] width 52 height 22
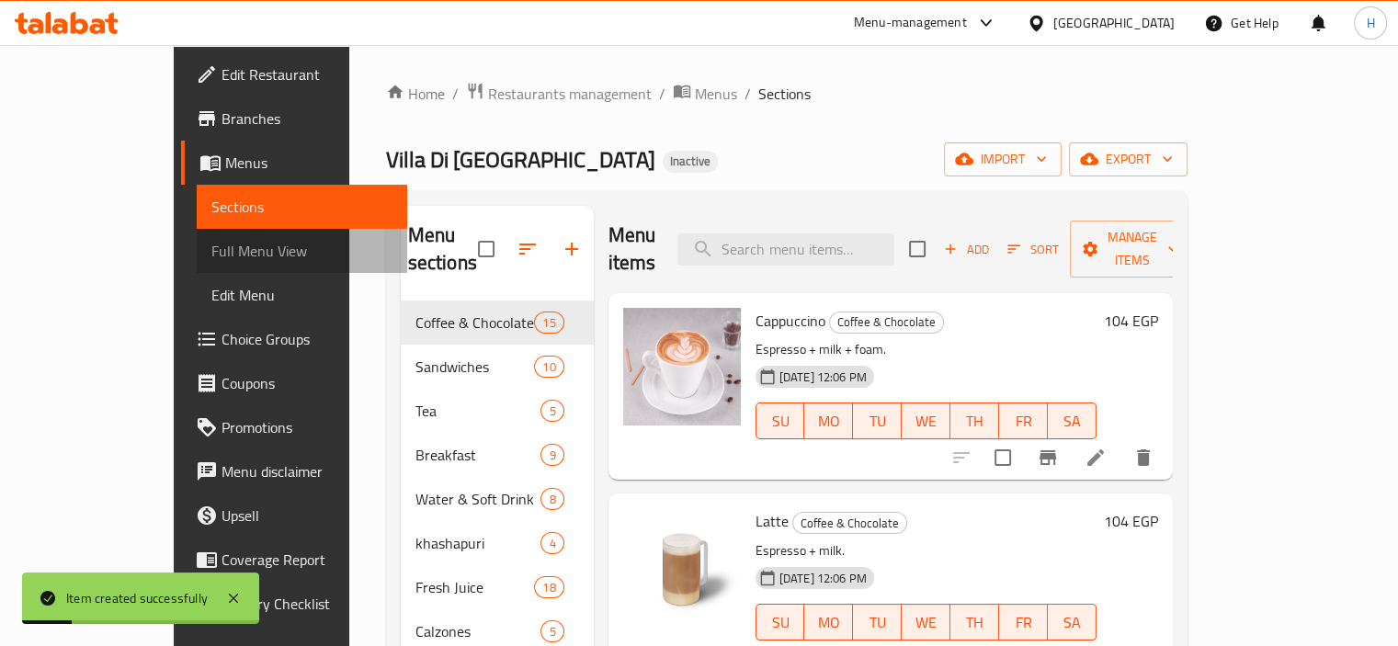
click at [211, 256] on span "Full Menu View" at bounding box center [301, 251] width 181 height 22
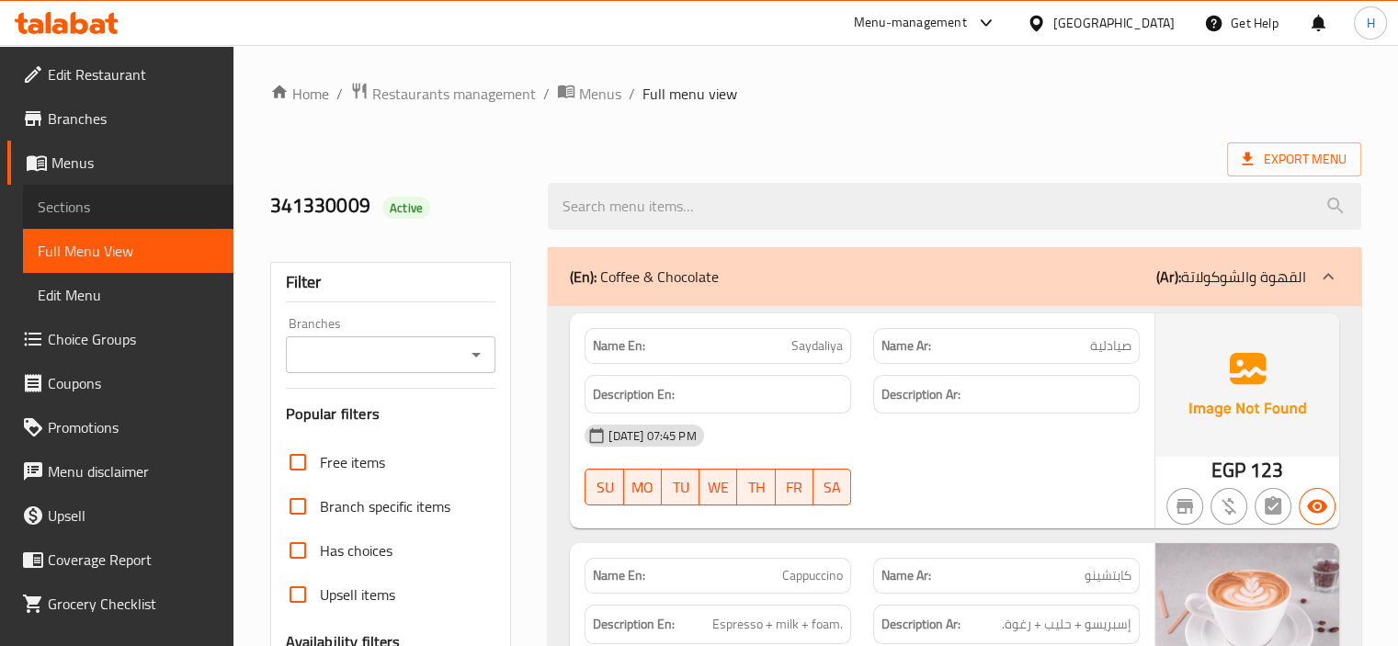
click at [158, 217] on span "Sections" at bounding box center [128, 207] width 181 height 22
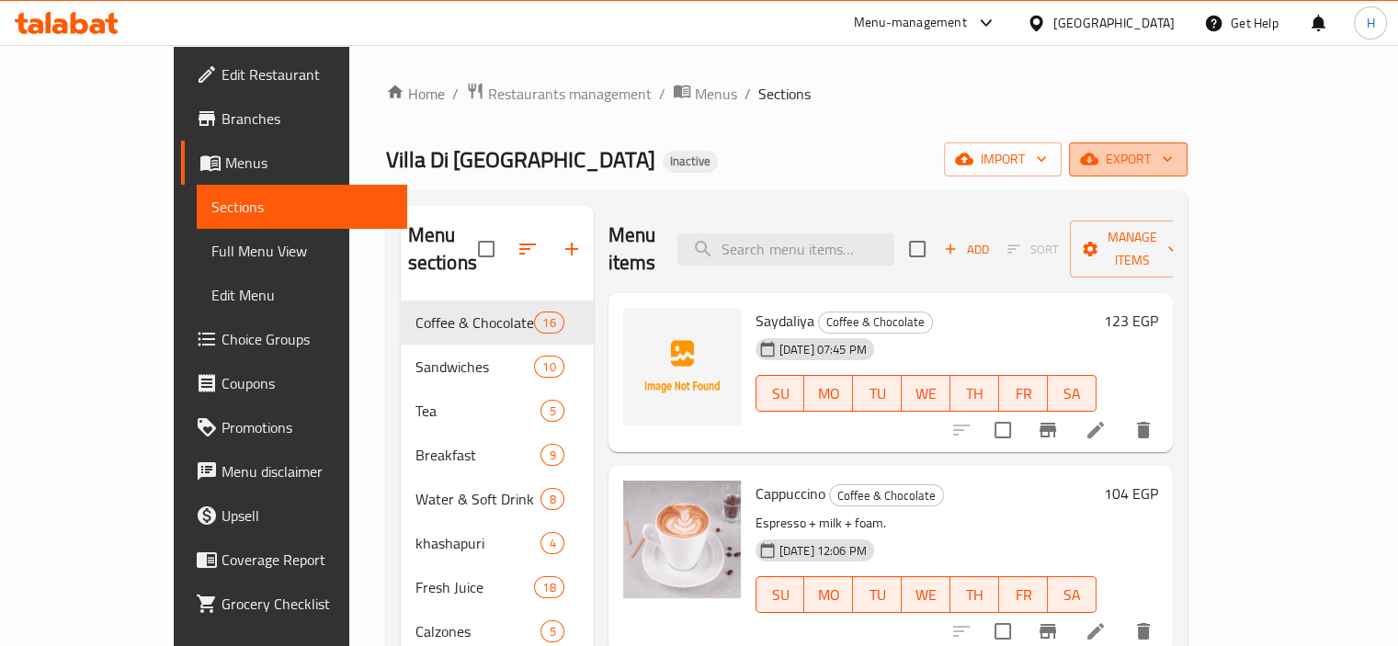
click at [1173, 153] on span "export" at bounding box center [1127, 159] width 89 height 23
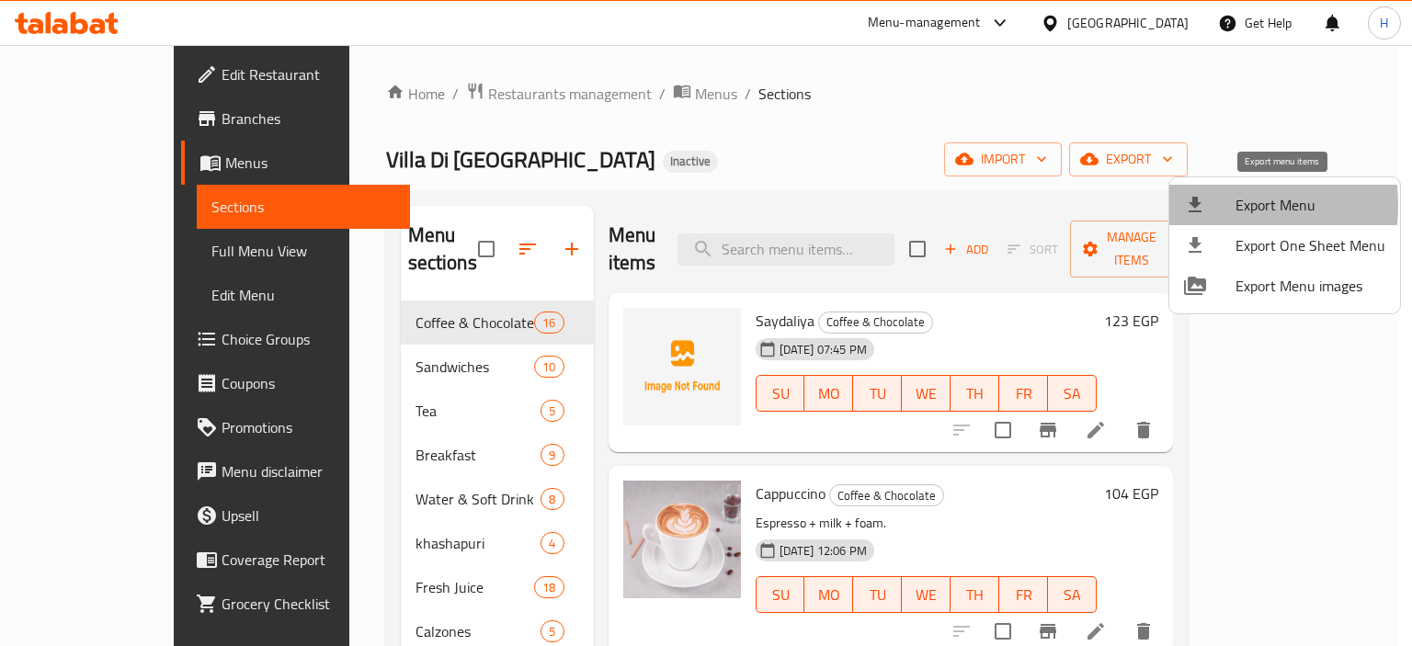
click at [1219, 205] on div at bounding box center [1209, 205] width 51 height 22
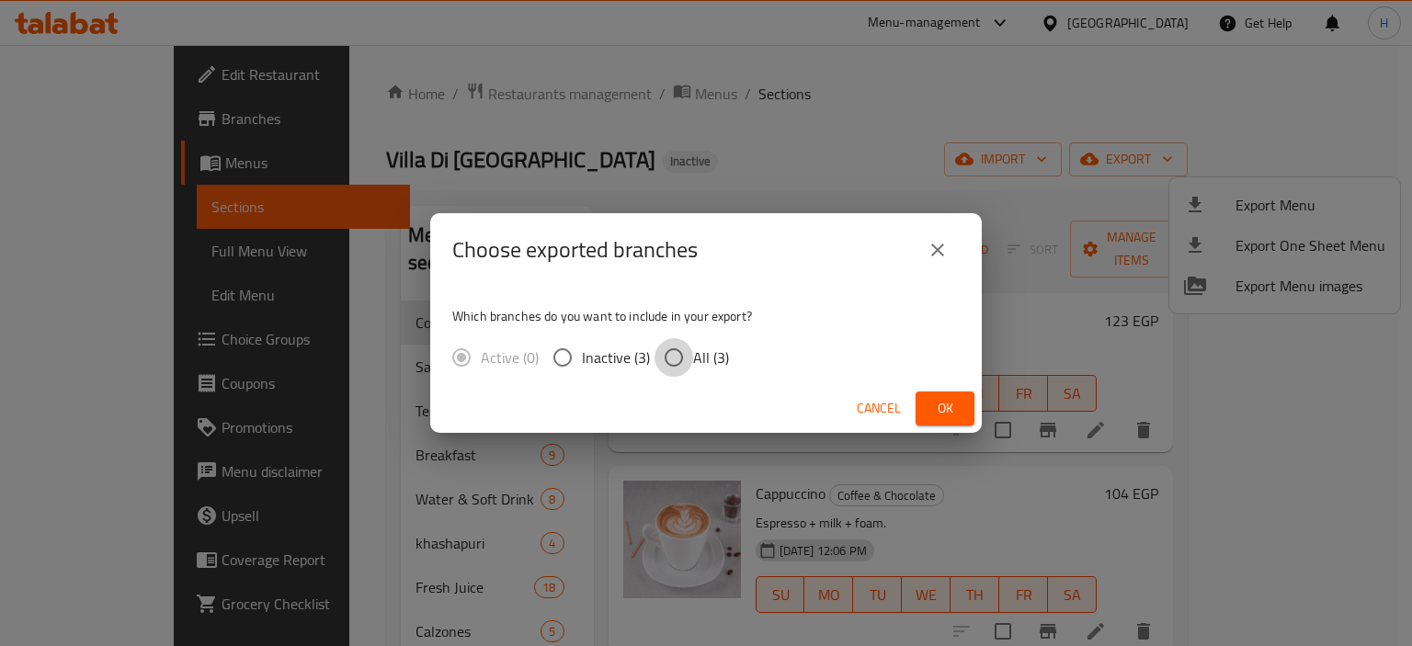
click at [654, 360] on input "All (3)" at bounding box center [673, 357] width 39 height 39
radio input "true"
click at [926, 407] on button "Ok" at bounding box center [944, 408] width 59 height 34
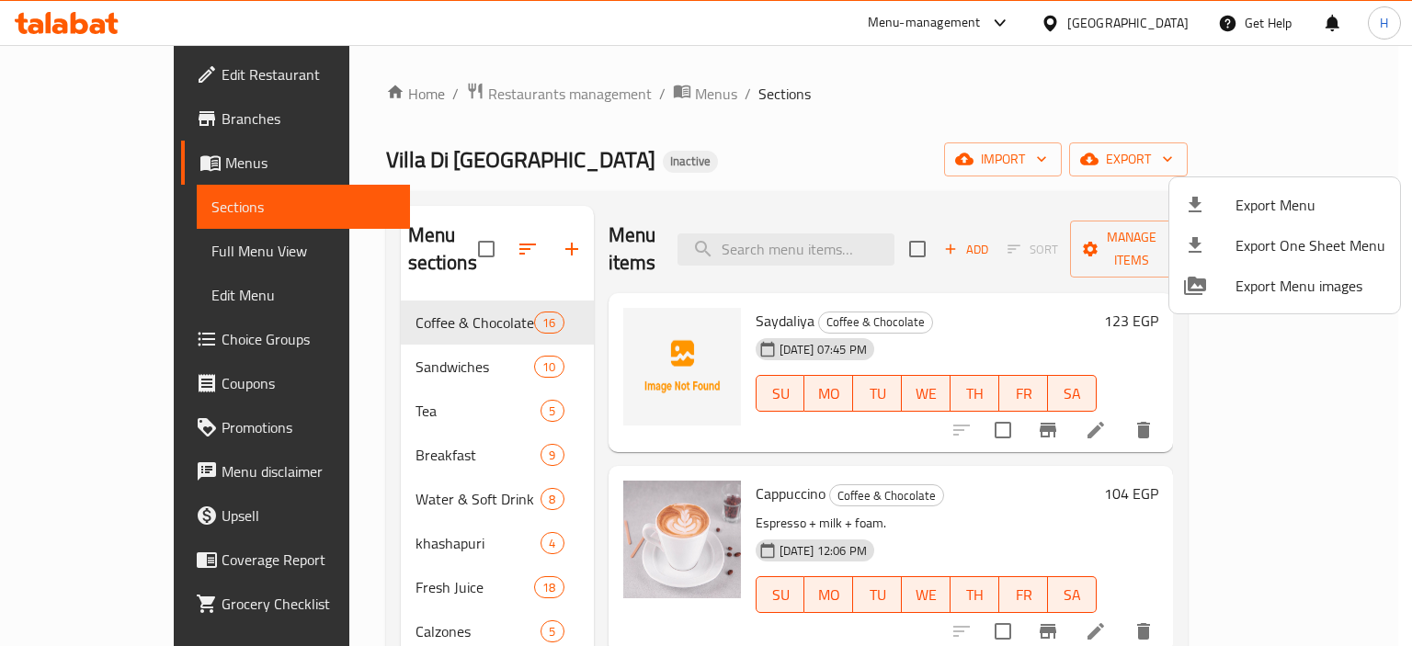
click at [787, 172] on div at bounding box center [706, 323] width 1412 height 646
